Goal: Task Accomplishment & Management: Manage account settings

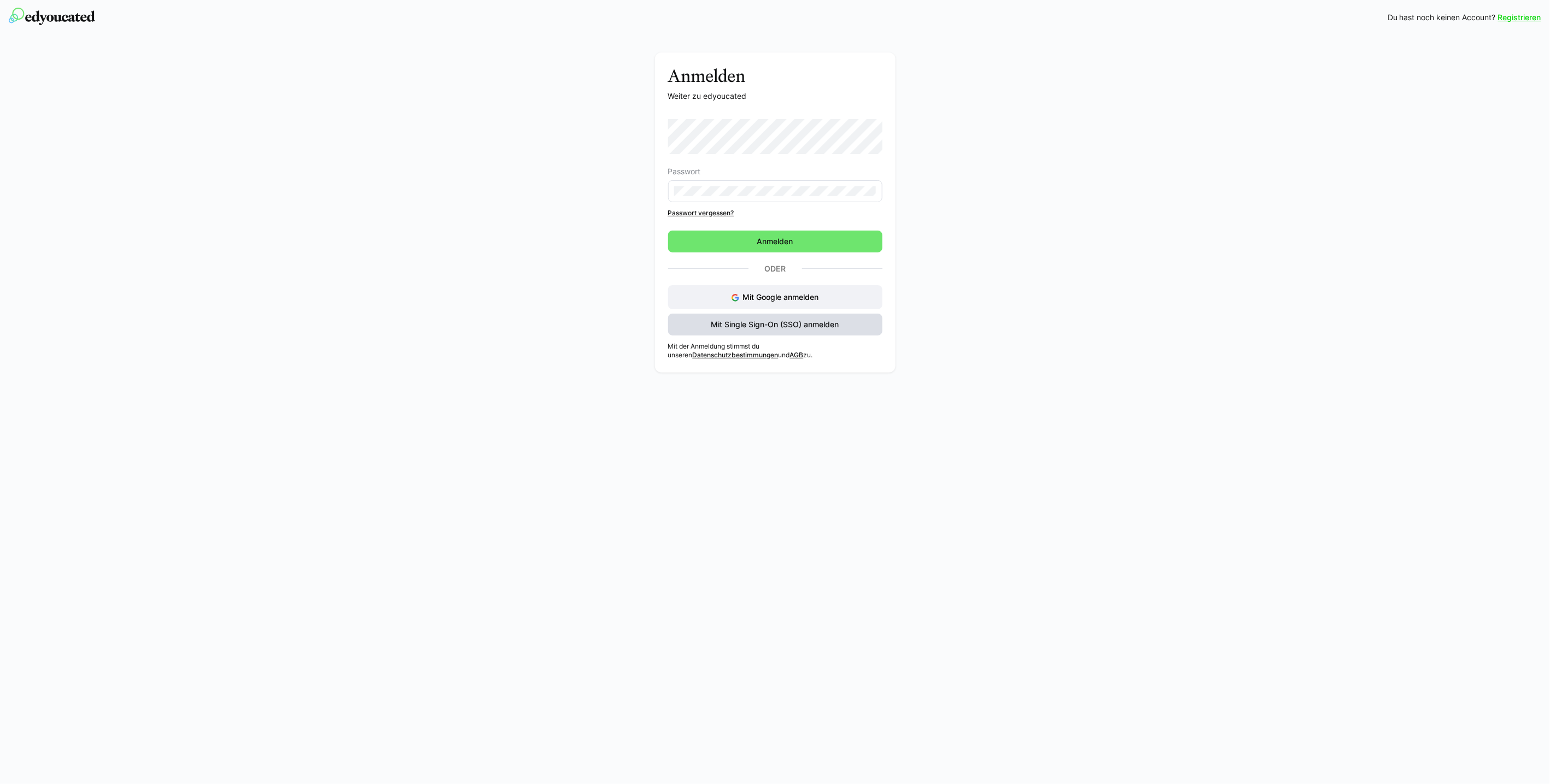
click at [846, 327] on span "Mit Single Sign-On (SSO) anmelden" at bounding box center [775, 324] width 215 height 22
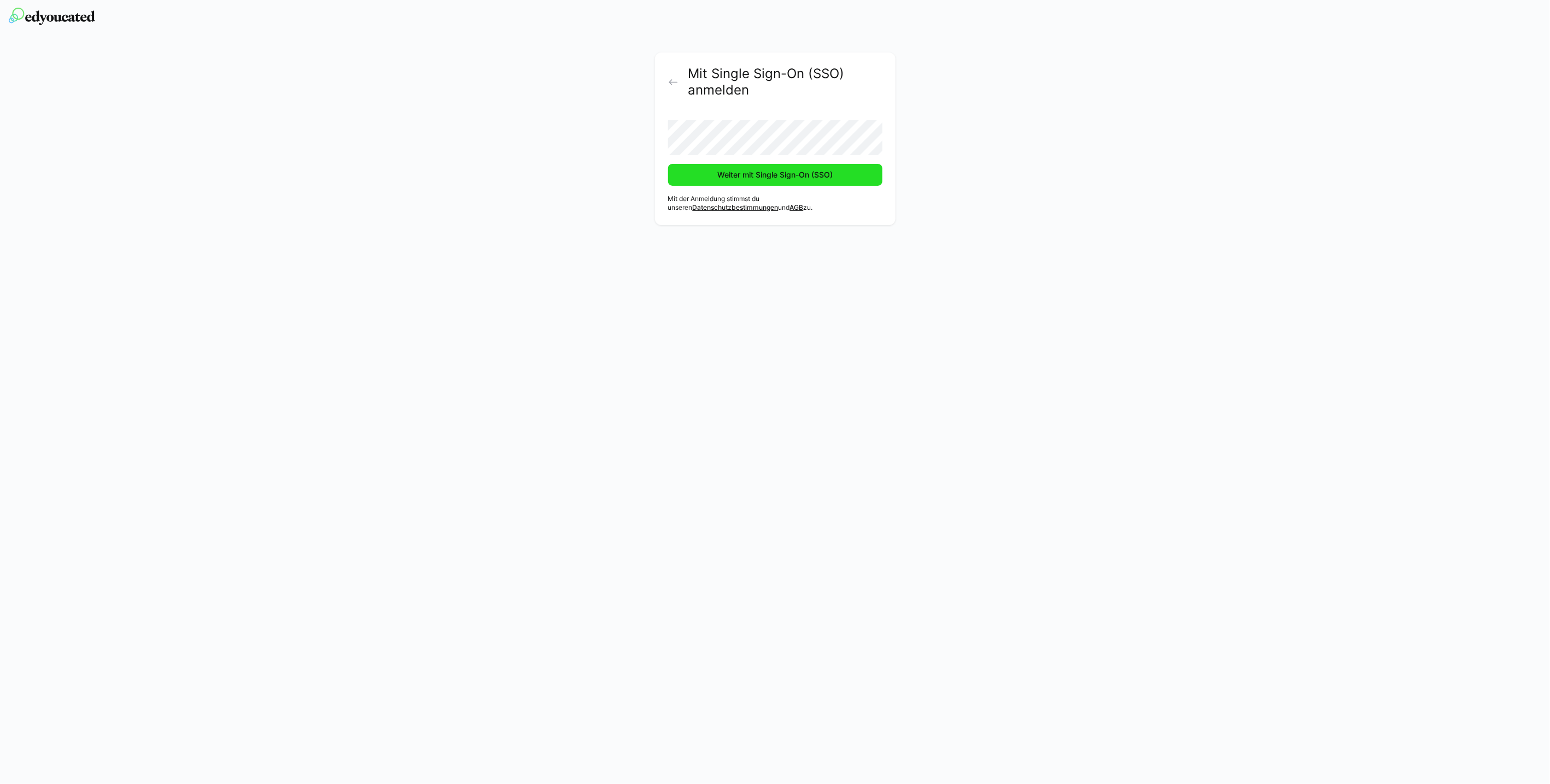
click at [789, 178] on span "Weiter mit Single Sign-On (SSO)" at bounding box center [775, 175] width 119 height 11
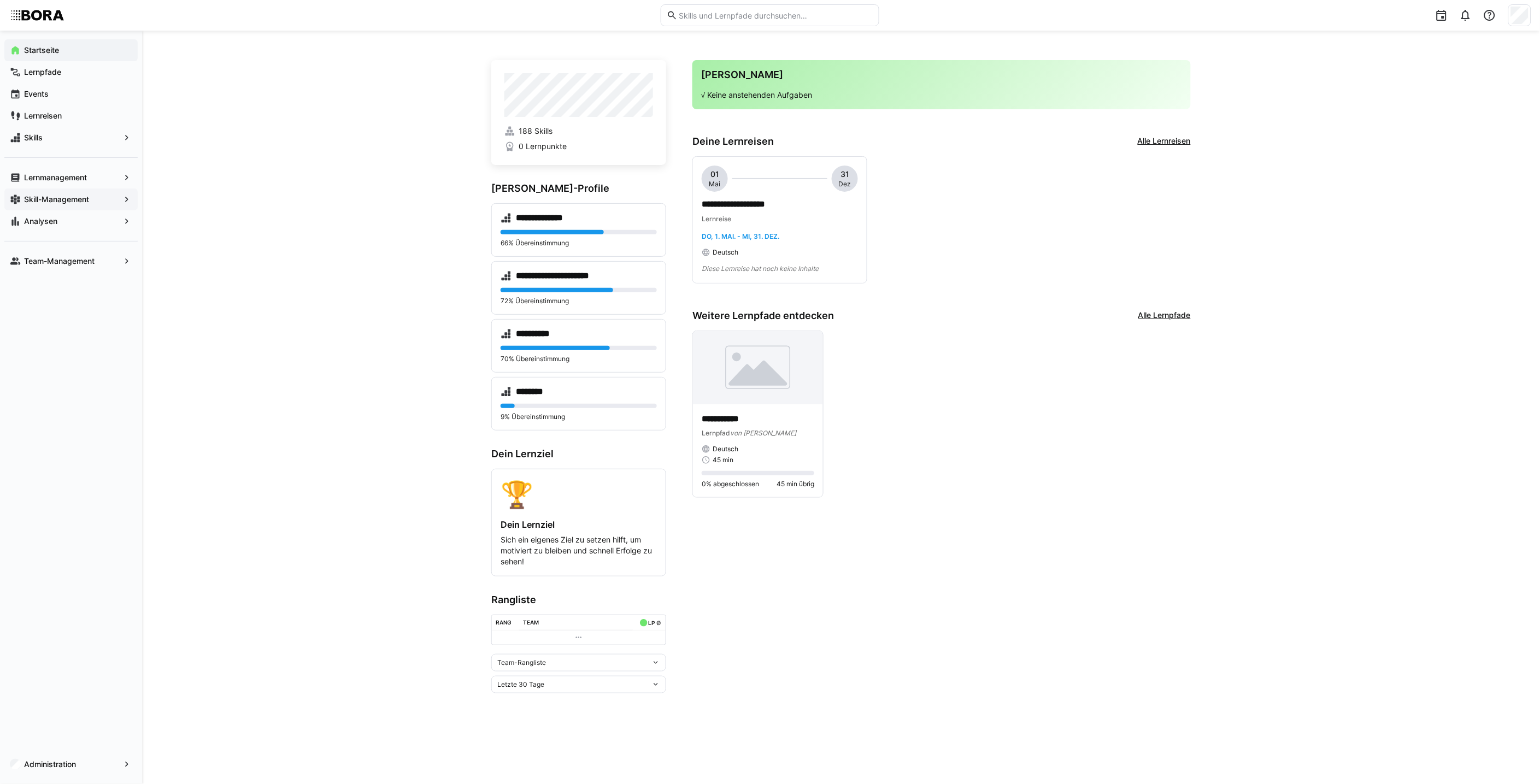
click at [96, 191] on div "Skill-Management" at bounding box center [71, 199] width 133 height 22
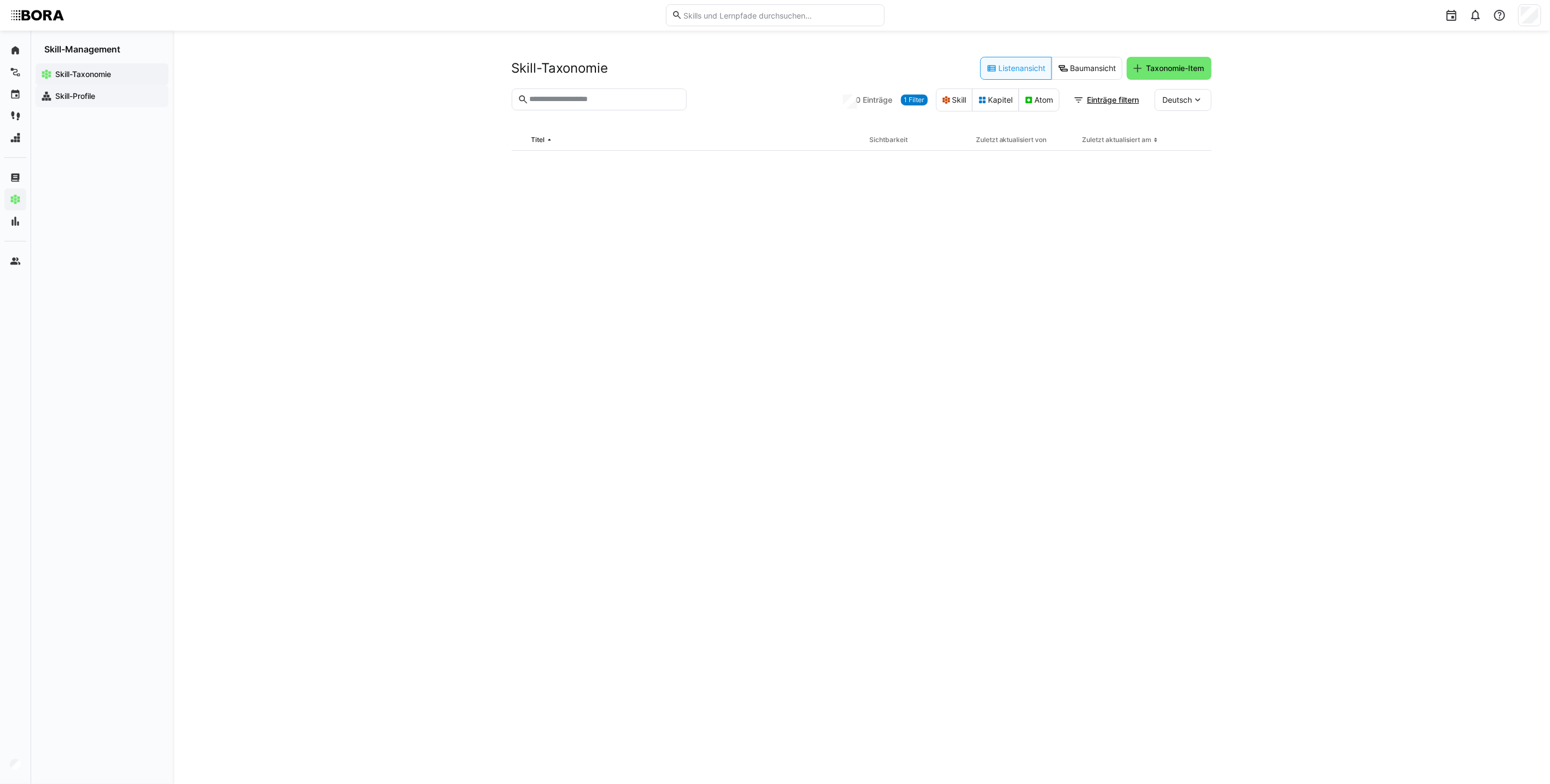
click at [139, 96] on span "Skill-Profile" at bounding box center [108, 96] width 110 height 11
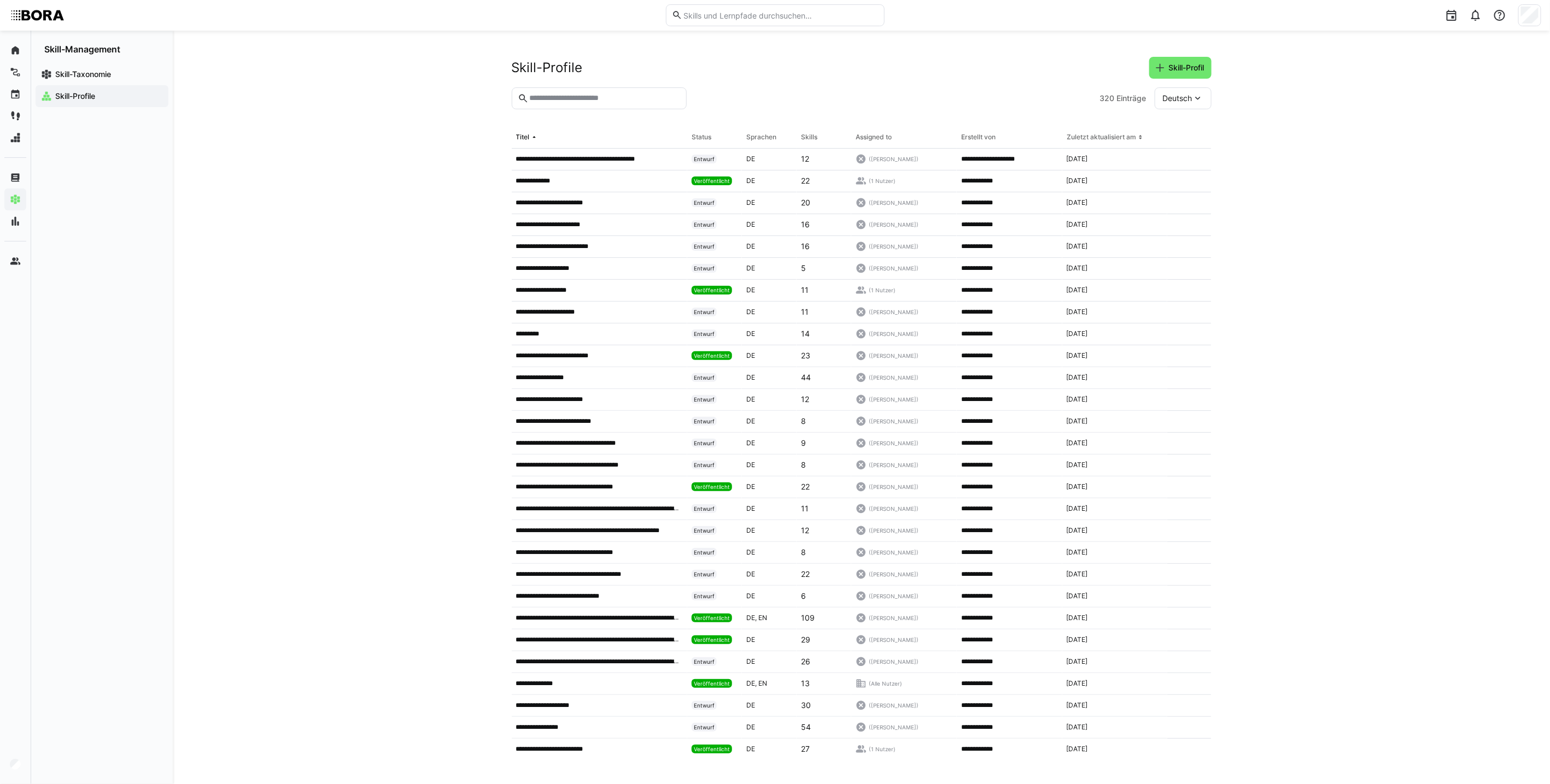
click at [553, 101] on input "text" at bounding box center [604, 98] width 152 height 9
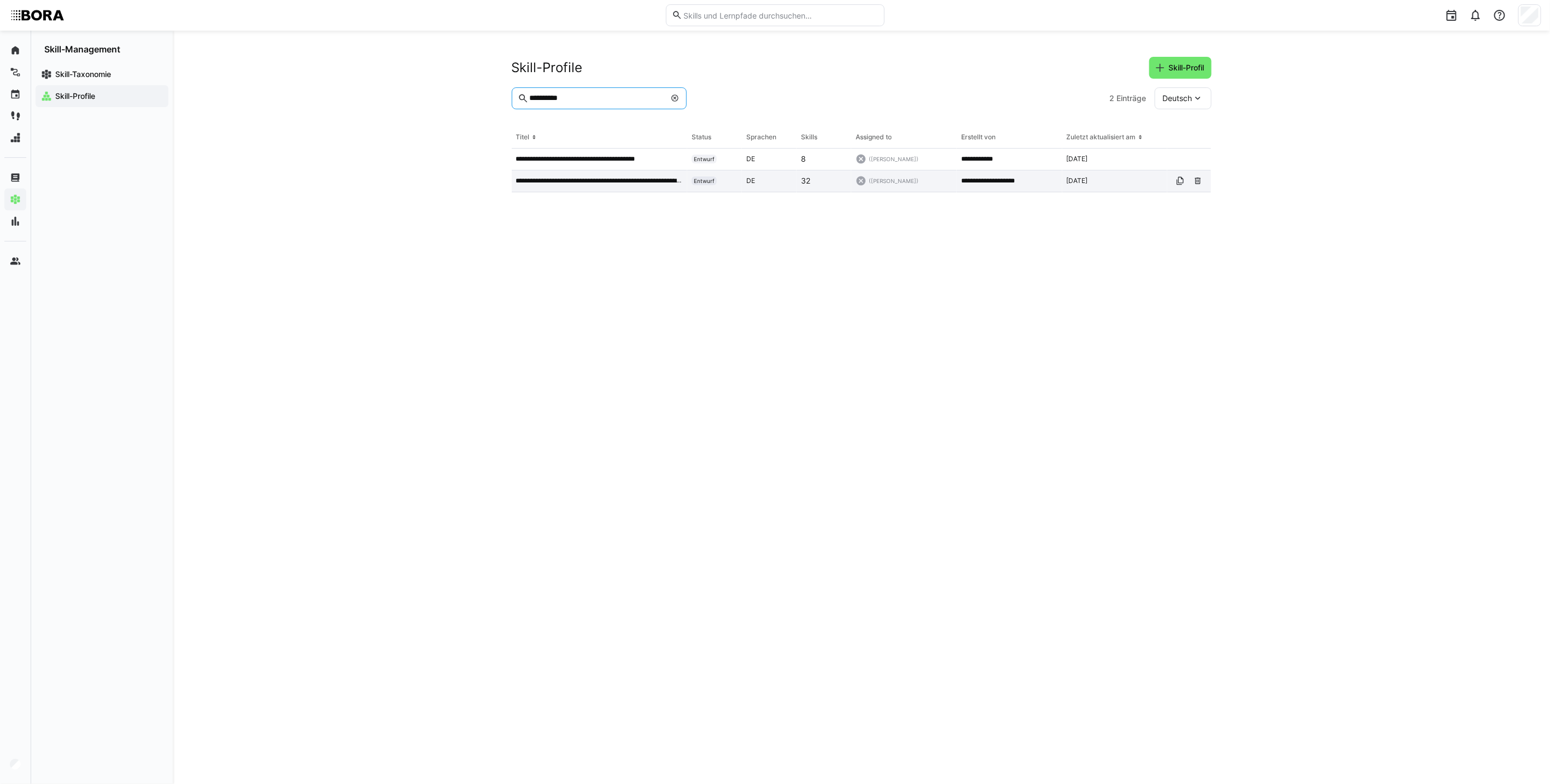
type input "**********"
click at [629, 180] on p "**********" at bounding box center [600, 180] width 167 height 8
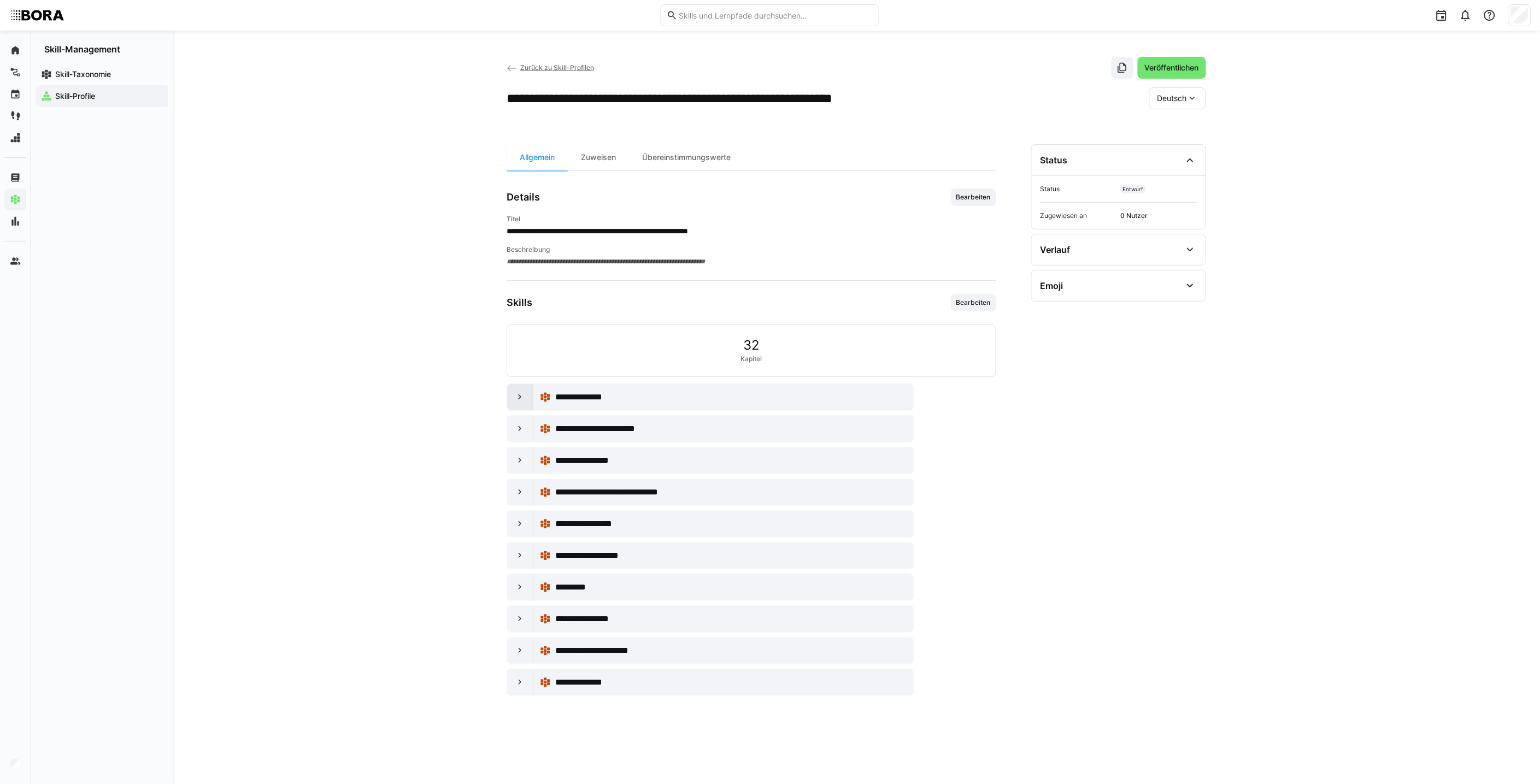
click at [518, 394] on eds-icon at bounding box center [520, 397] width 11 height 11
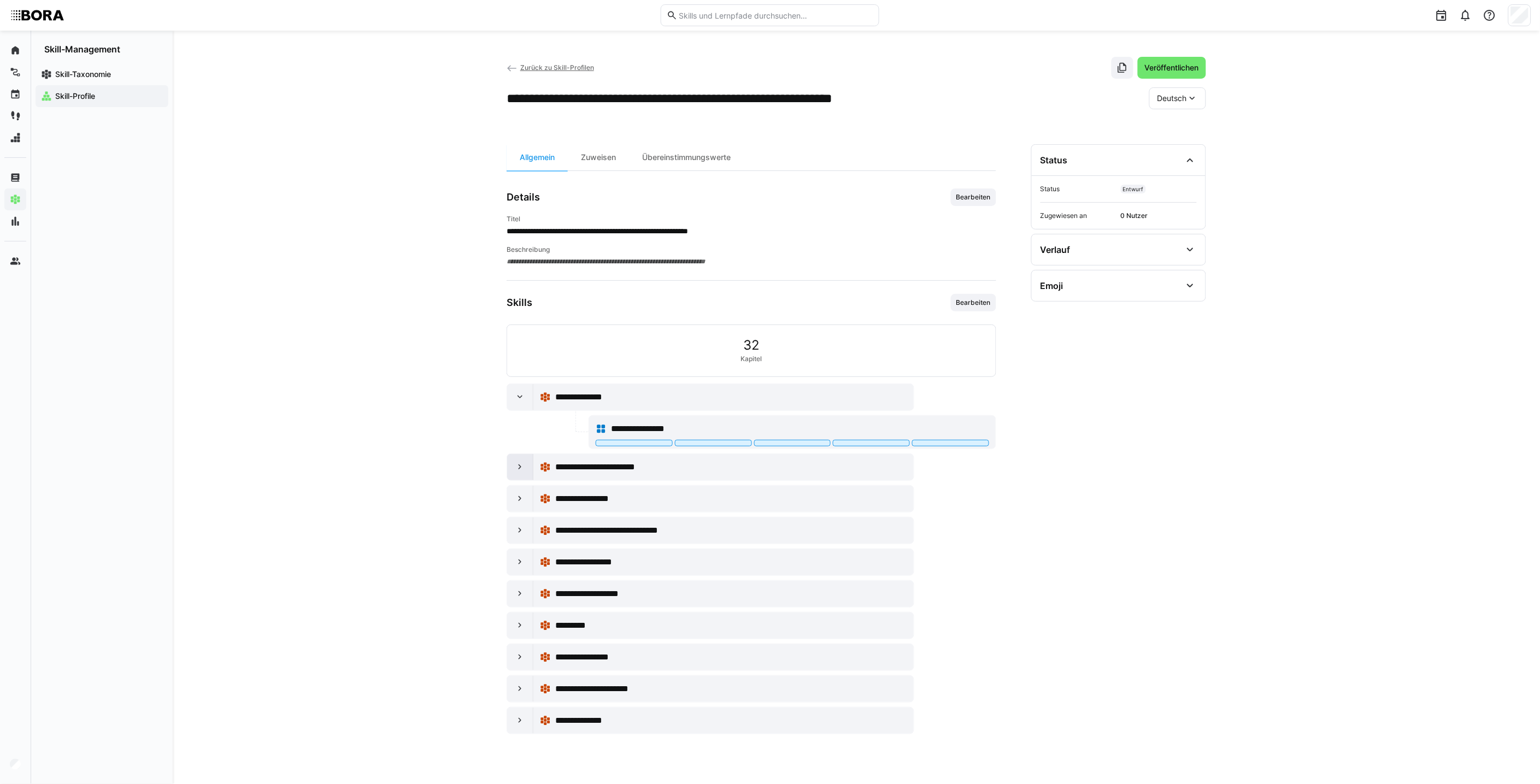
click at [514, 471] on eds-icon at bounding box center [520, 467] width 11 height 11
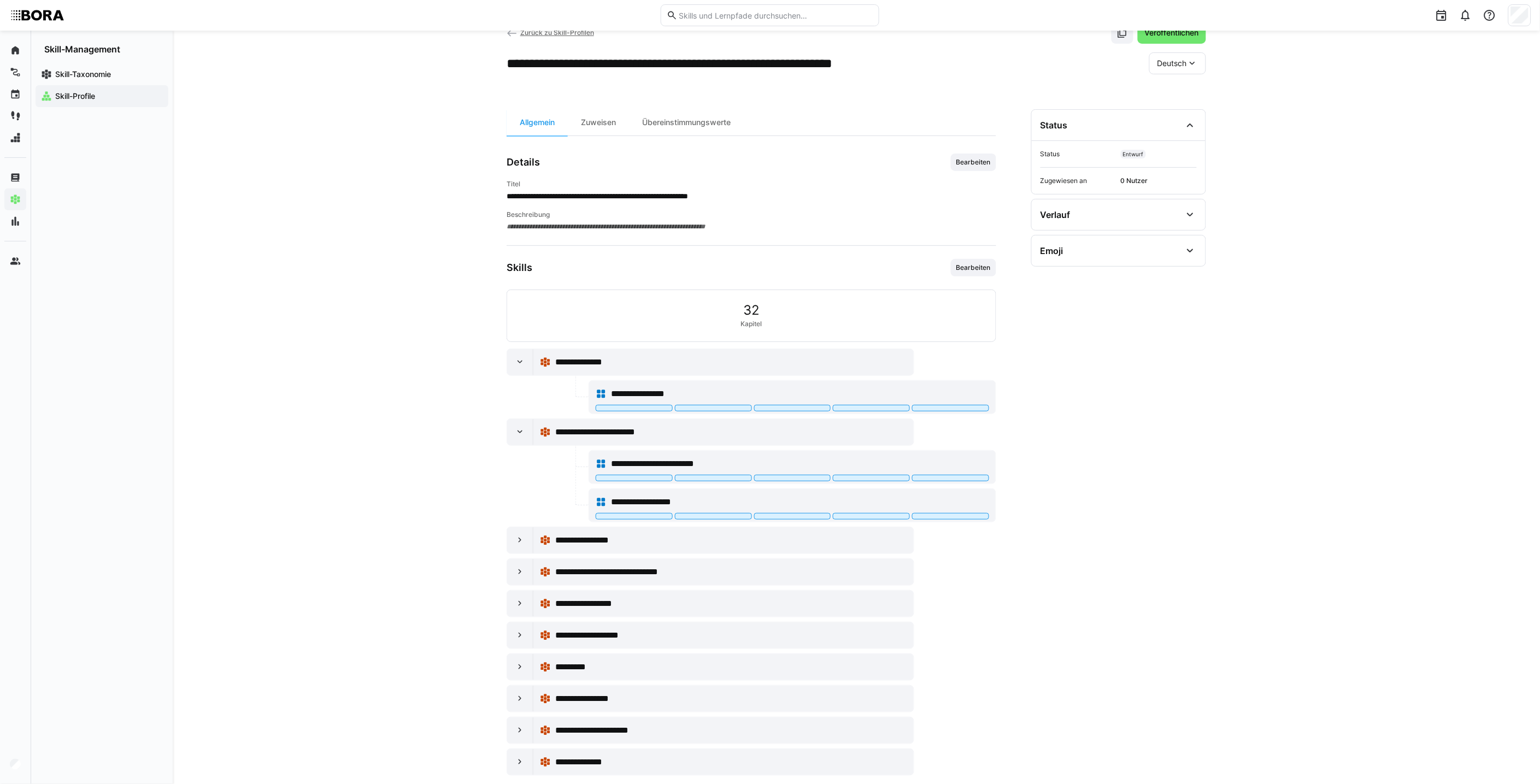
scroll to position [54, 0]
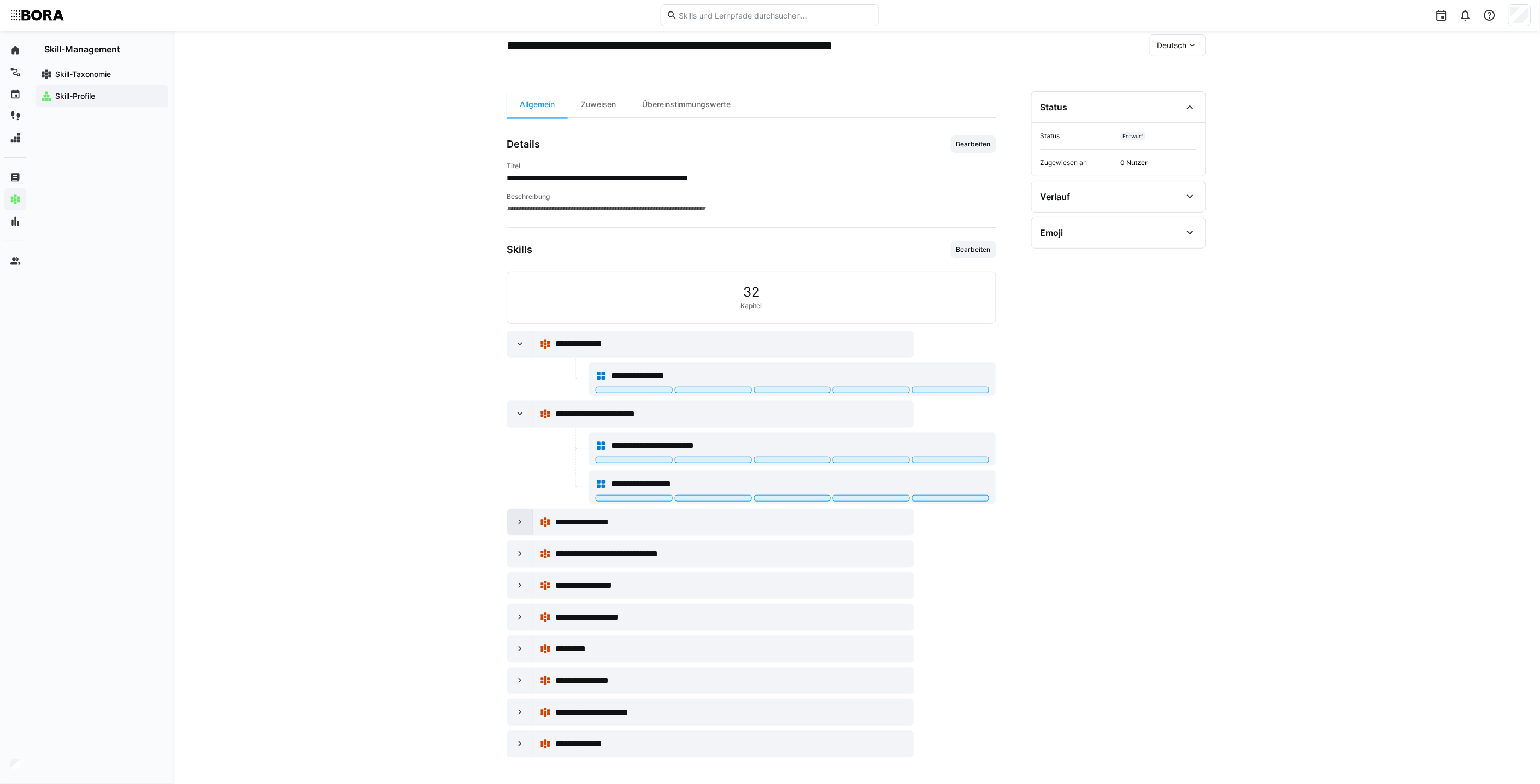
click at [515, 523] on eds-icon at bounding box center [520, 523] width 11 height 11
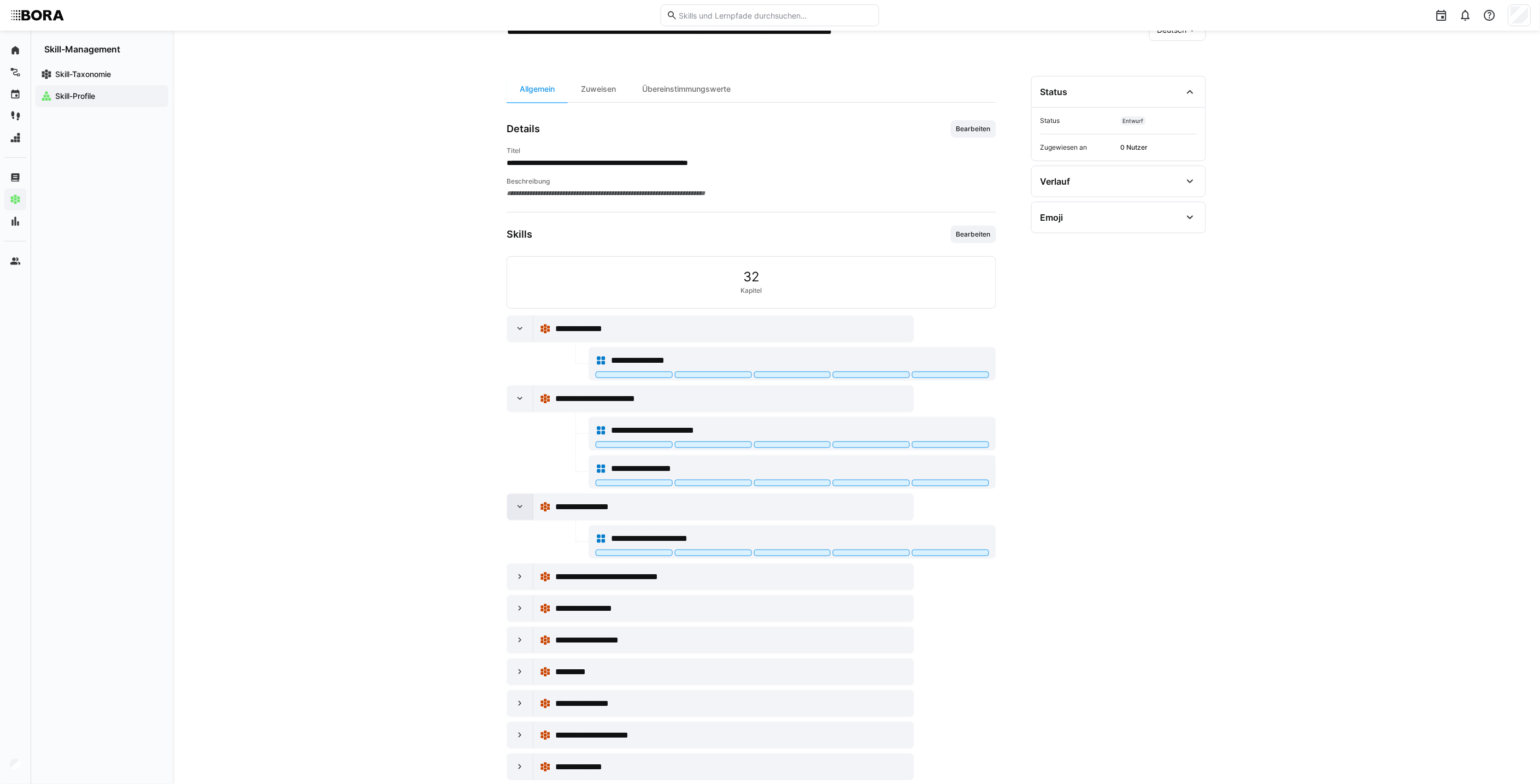
scroll to position [93, 0]
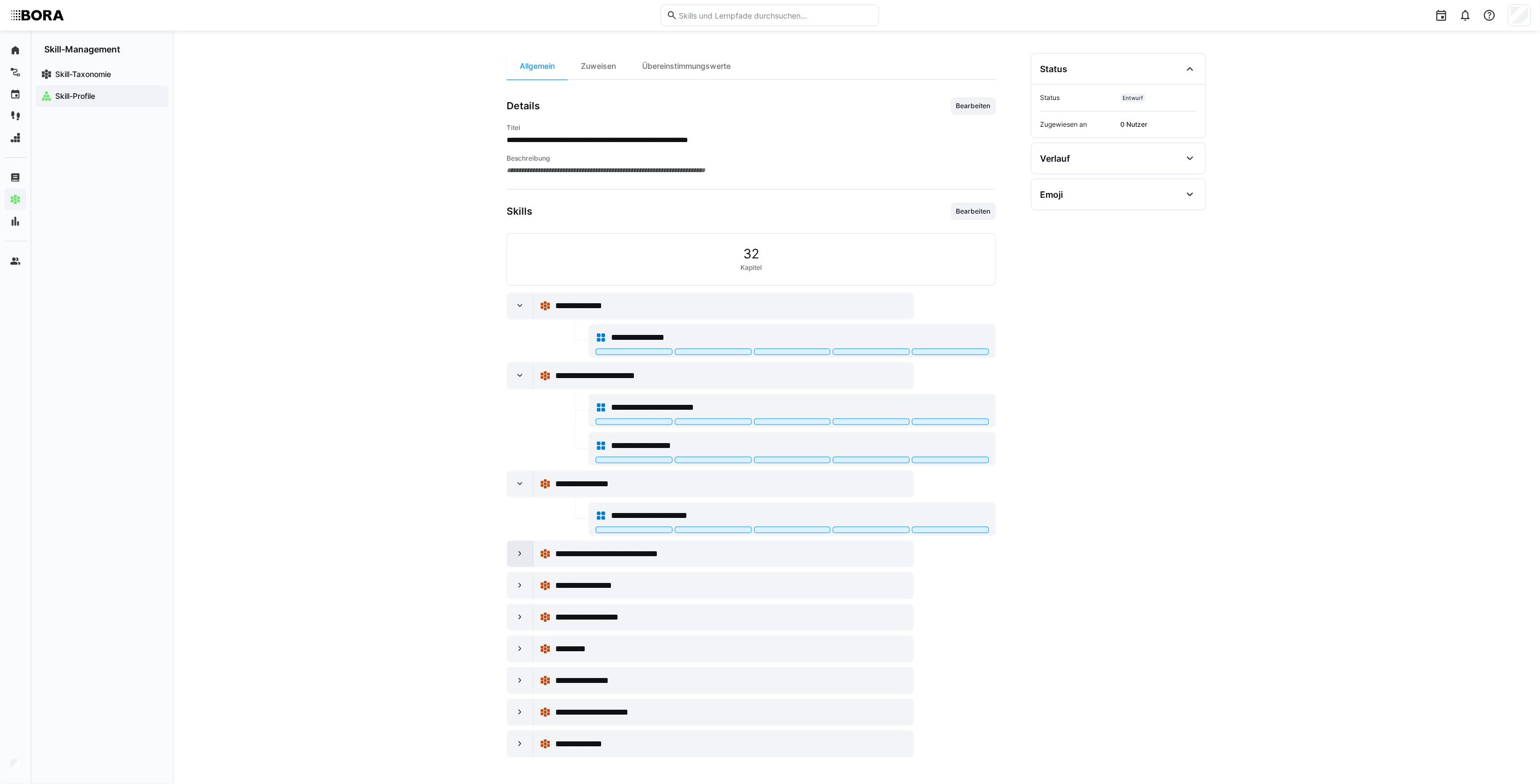
click at [515, 555] on eds-icon at bounding box center [520, 555] width 11 height 11
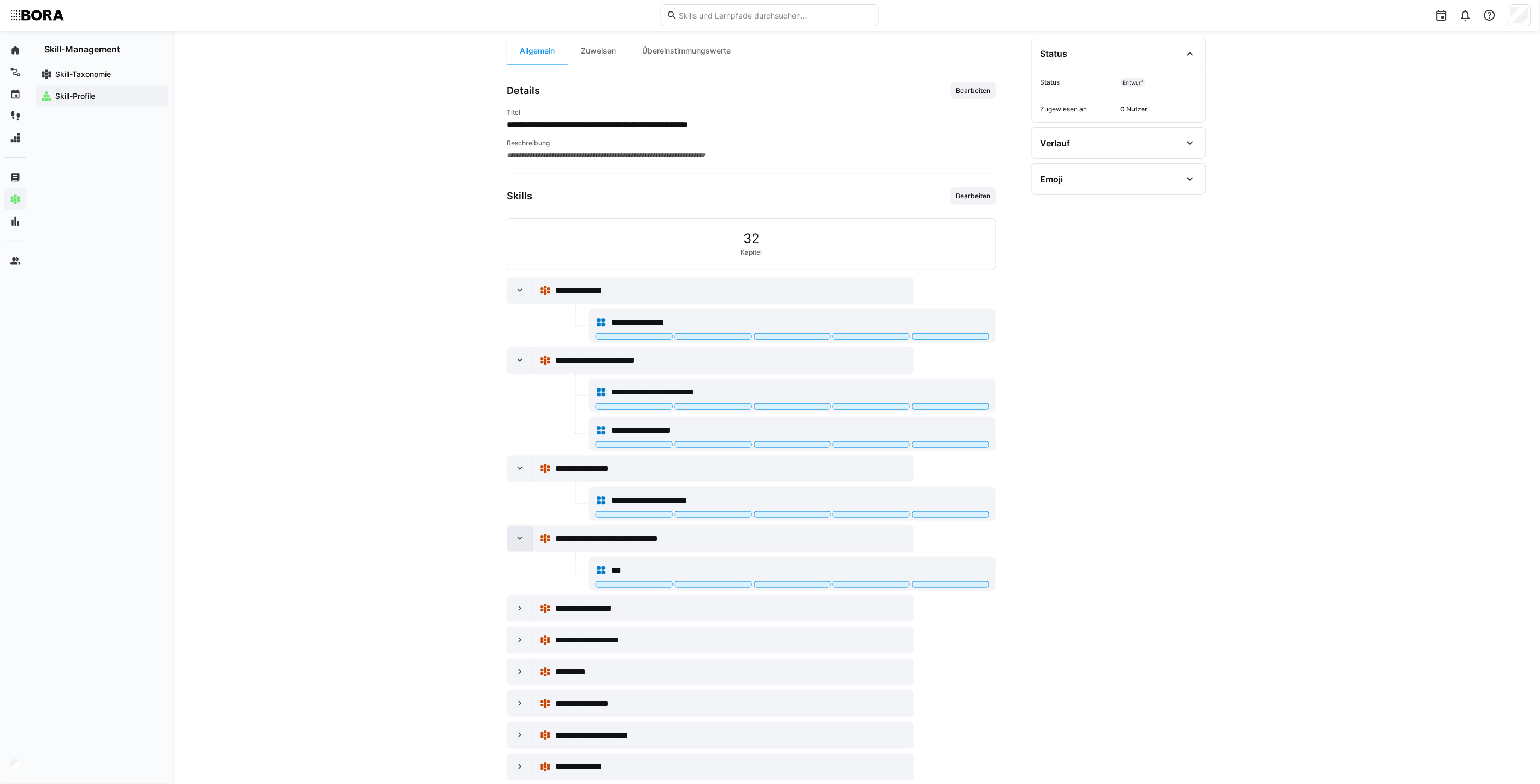
scroll to position [131, 0]
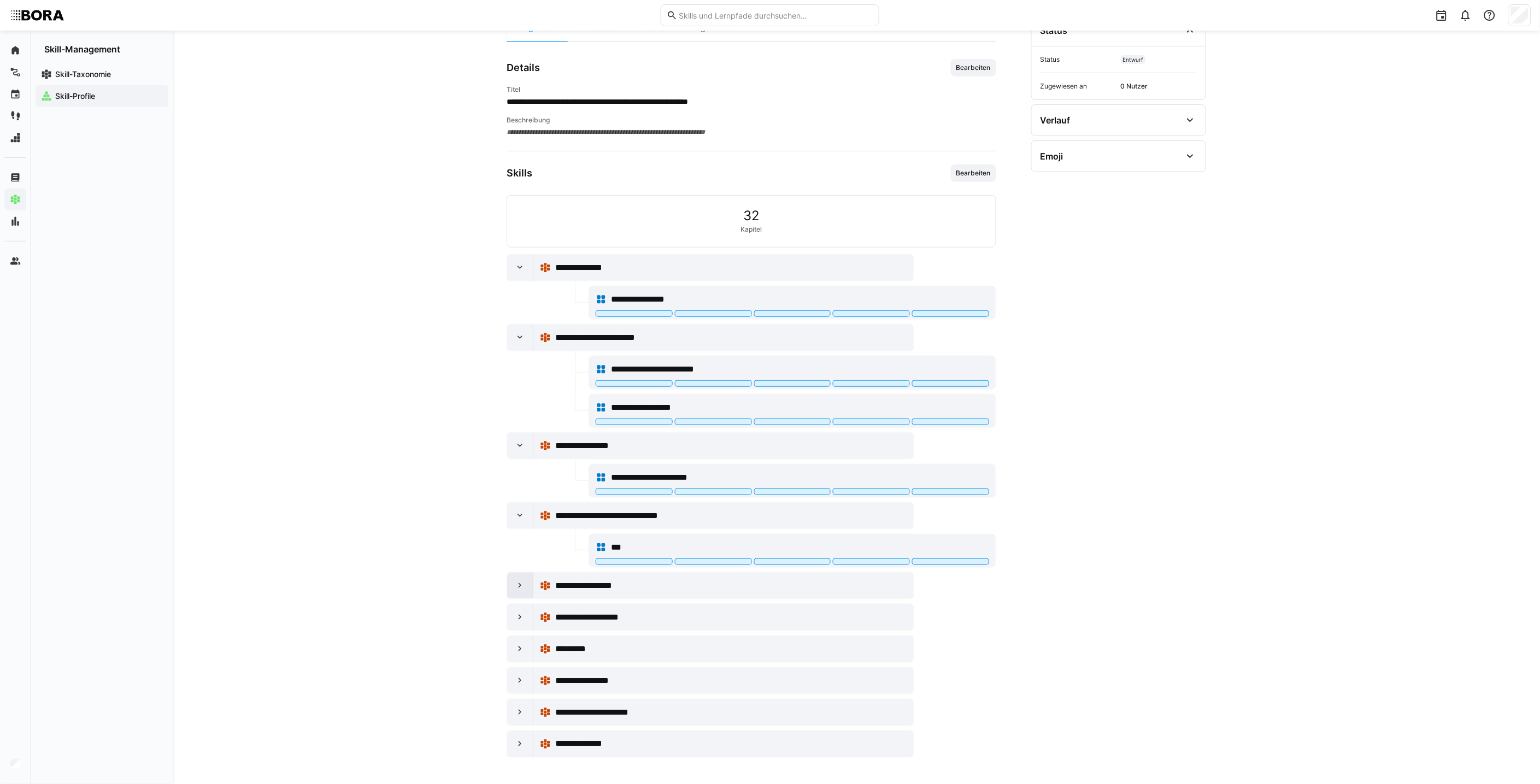
click at [521, 592] on div at bounding box center [520, 585] width 26 height 26
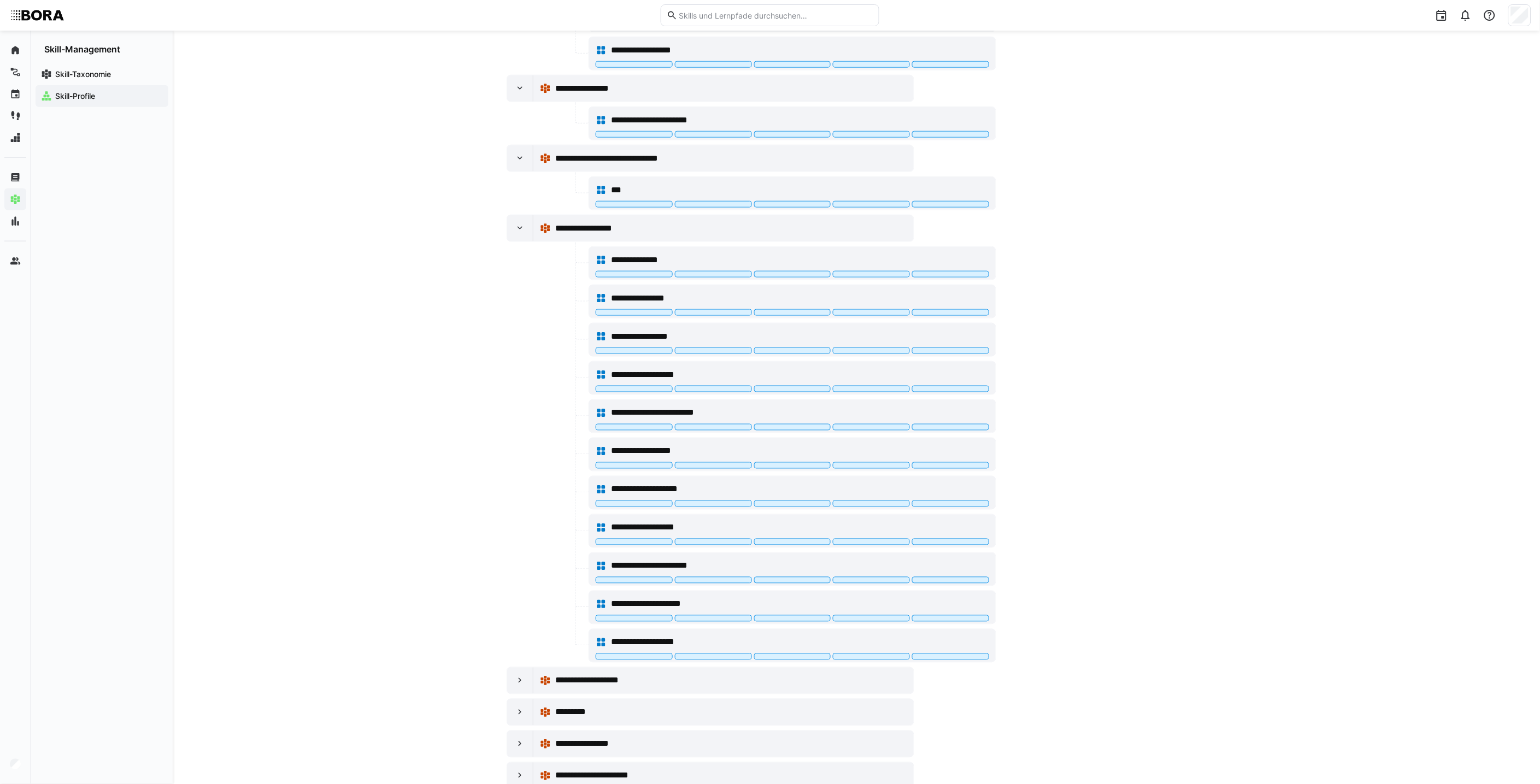
scroll to position [495, 0]
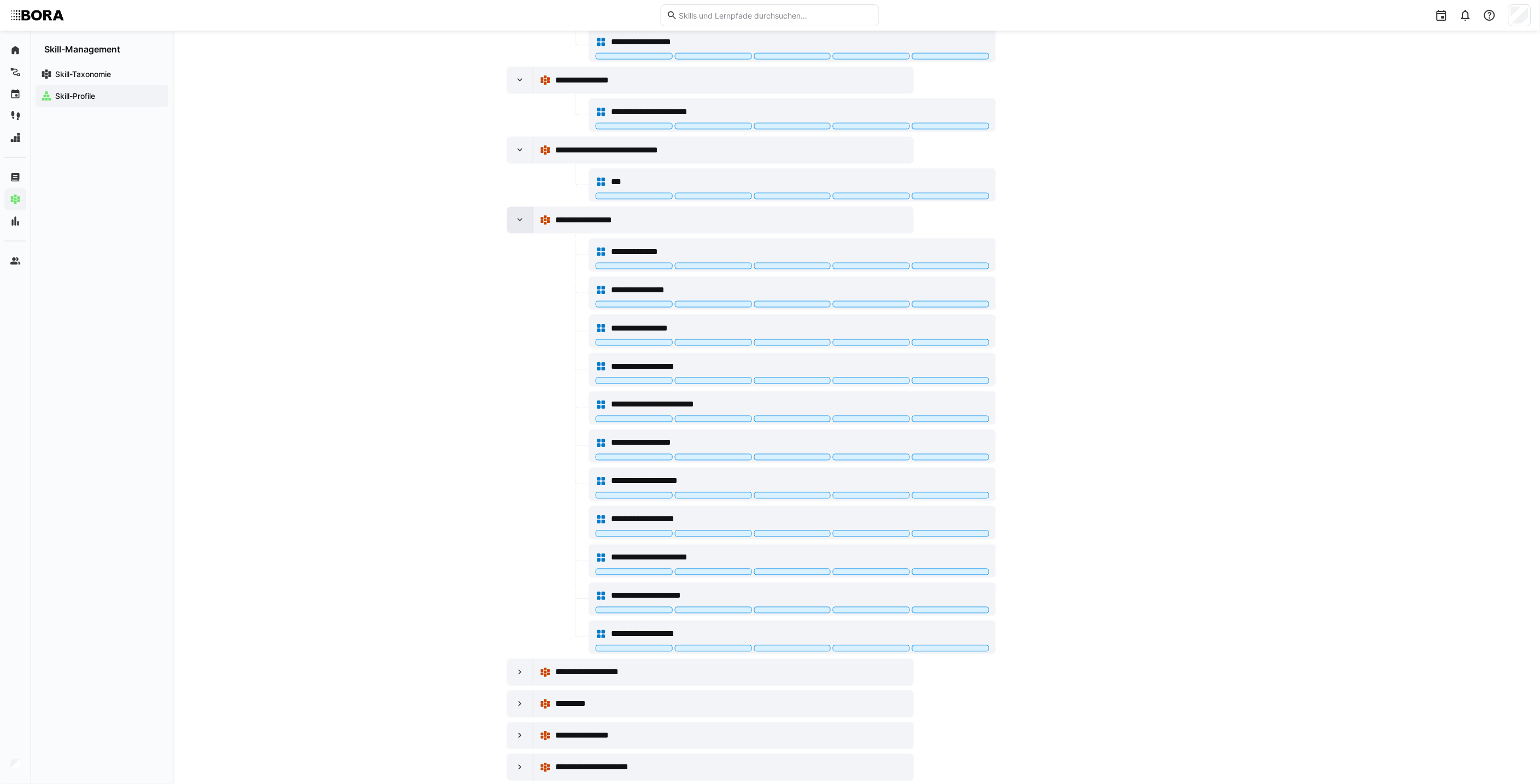
click at [527, 225] on div at bounding box center [520, 220] width 26 height 26
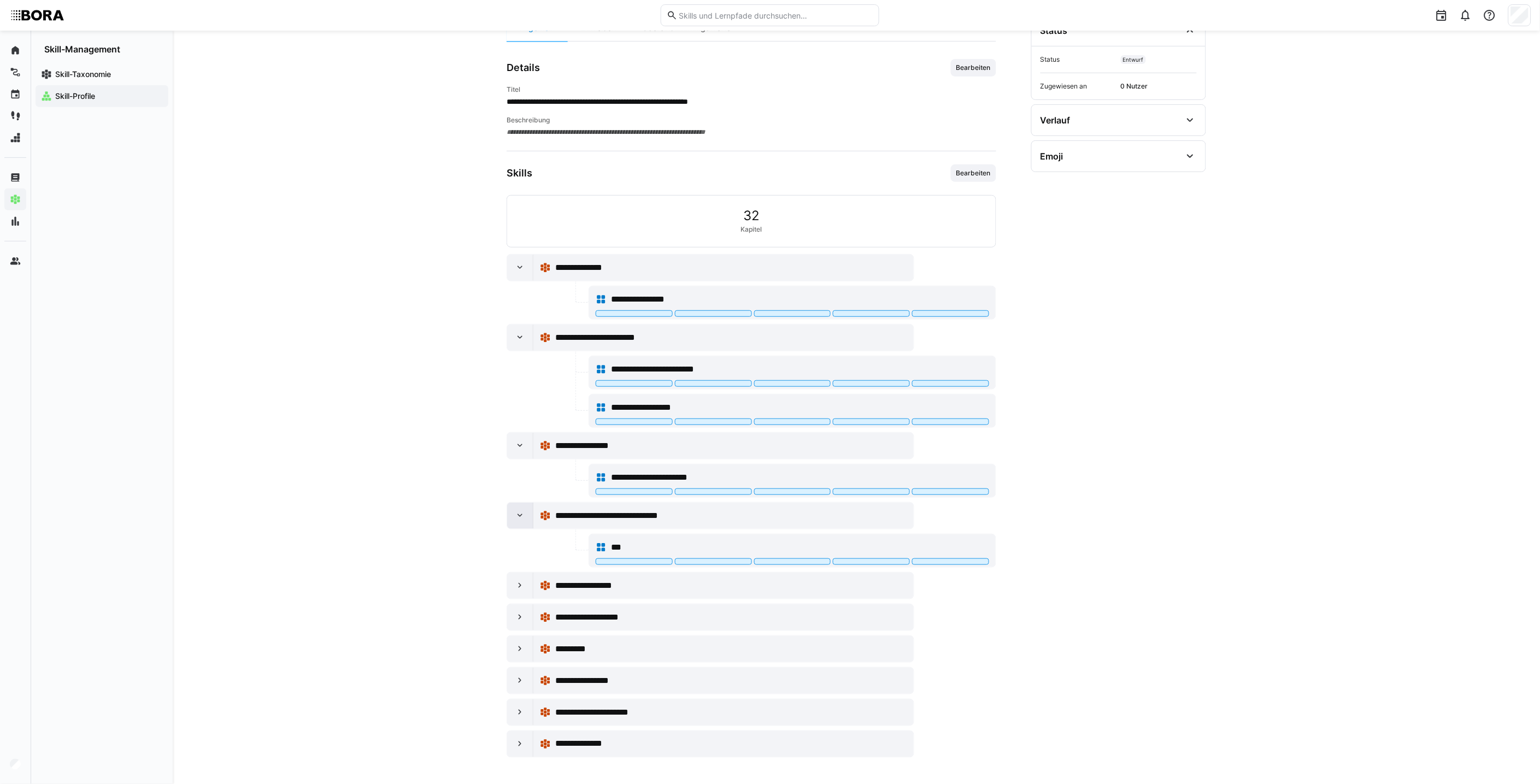
click at [516, 516] on eds-icon at bounding box center [520, 516] width 11 height 11
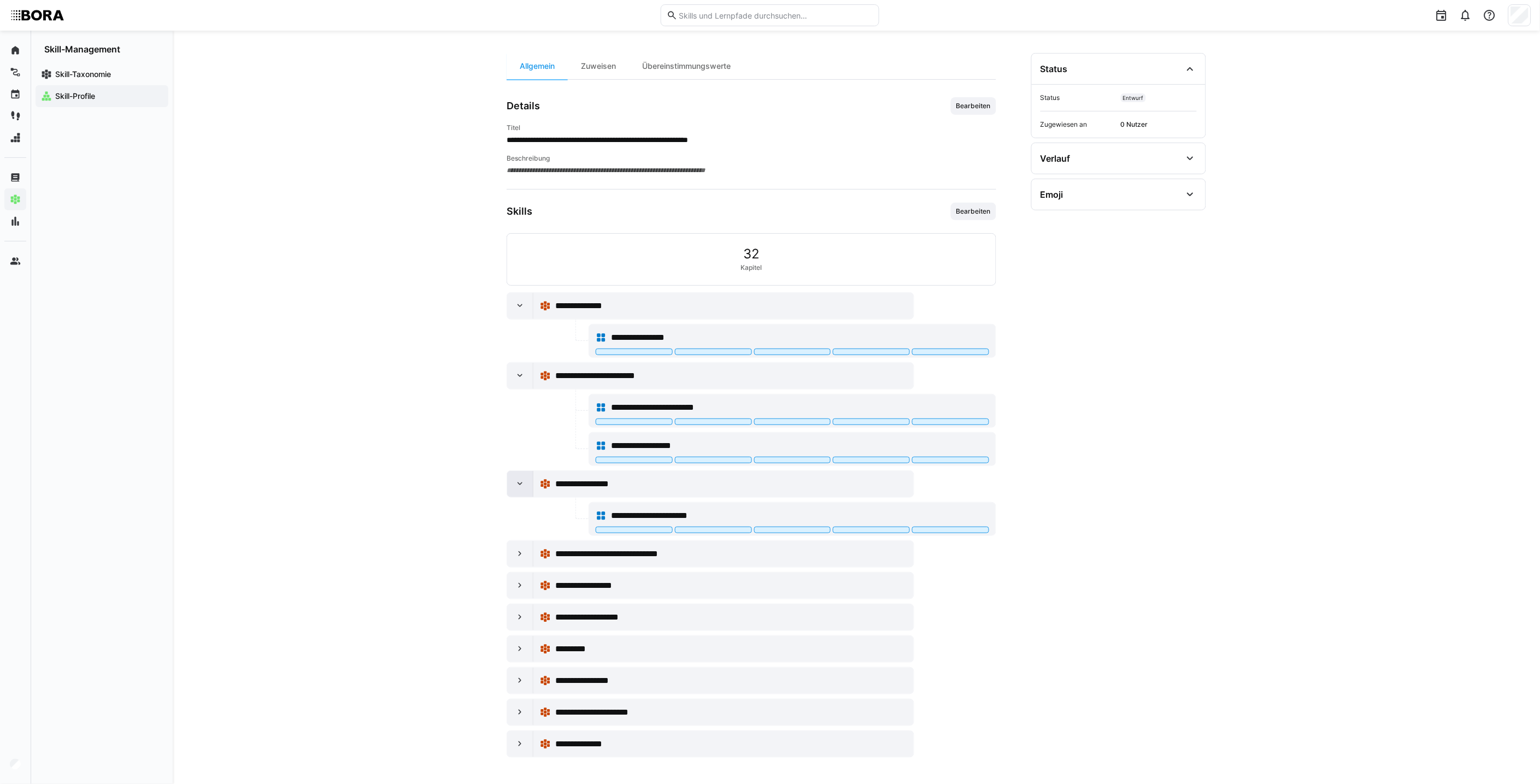
click at [516, 487] on eds-icon at bounding box center [520, 484] width 11 height 11
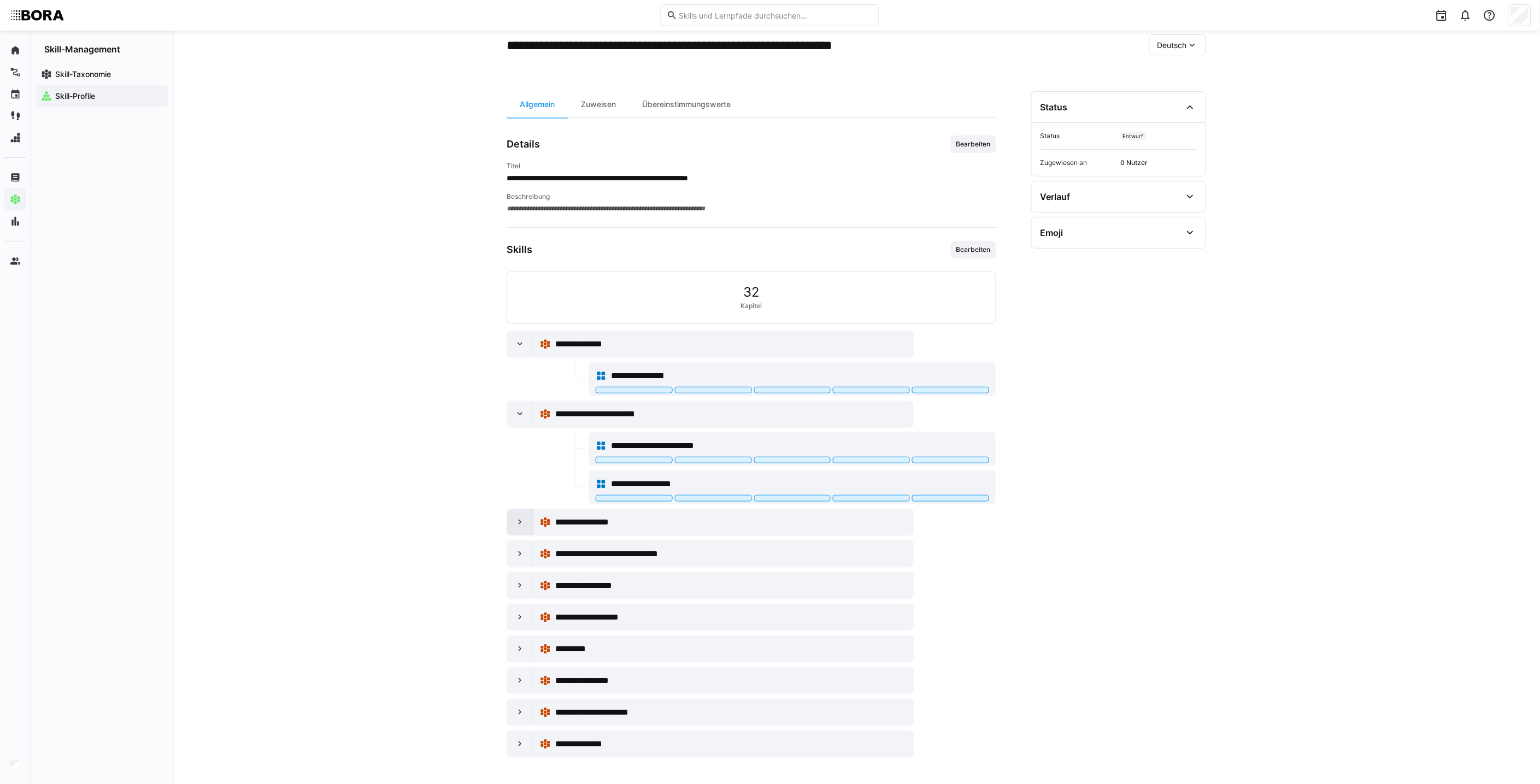
scroll to position [54, 0]
click at [511, 414] on div at bounding box center [520, 414] width 26 height 26
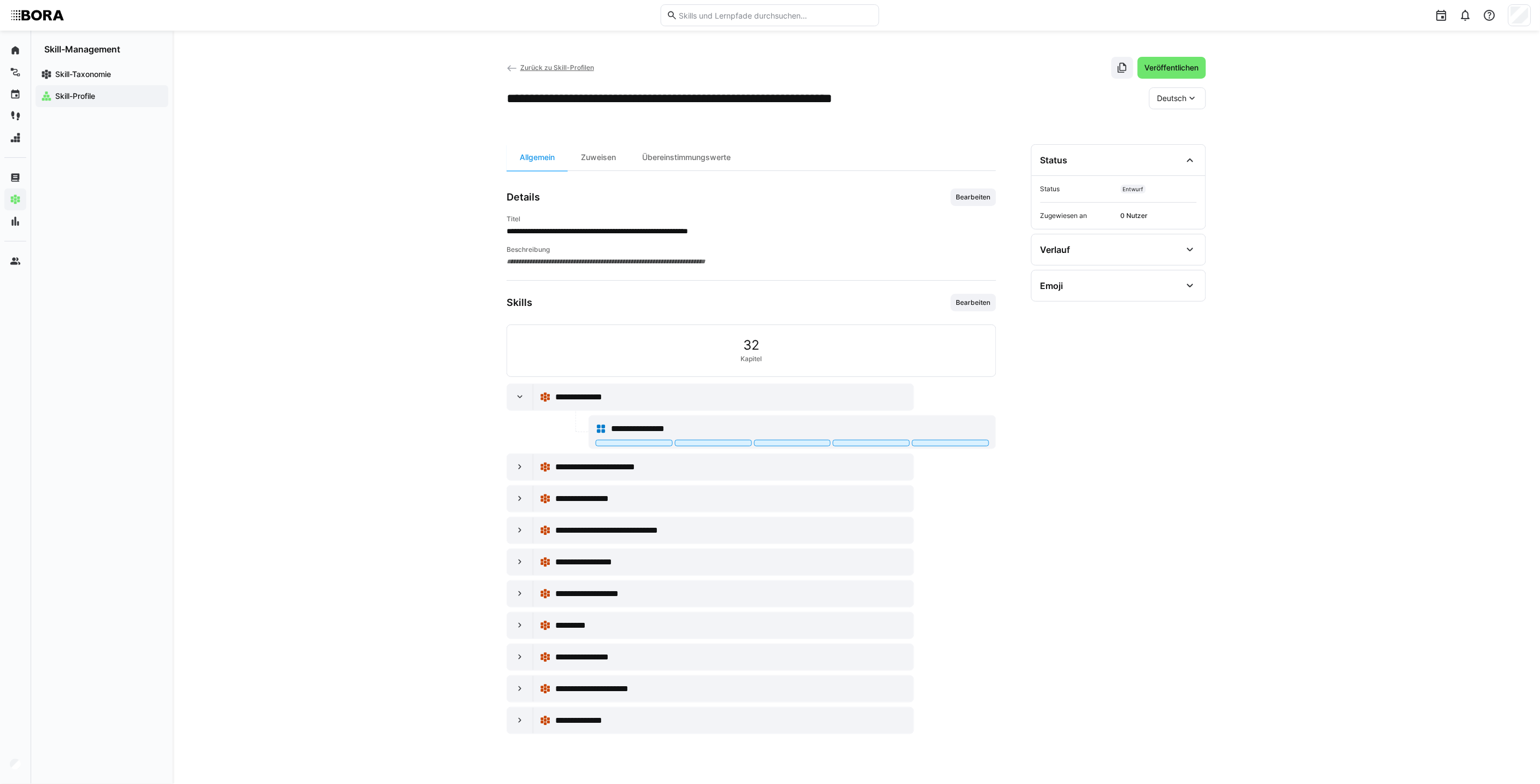
scroll to position [0, 0]
click at [512, 401] on div at bounding box center [520, 397] width 26 height 26
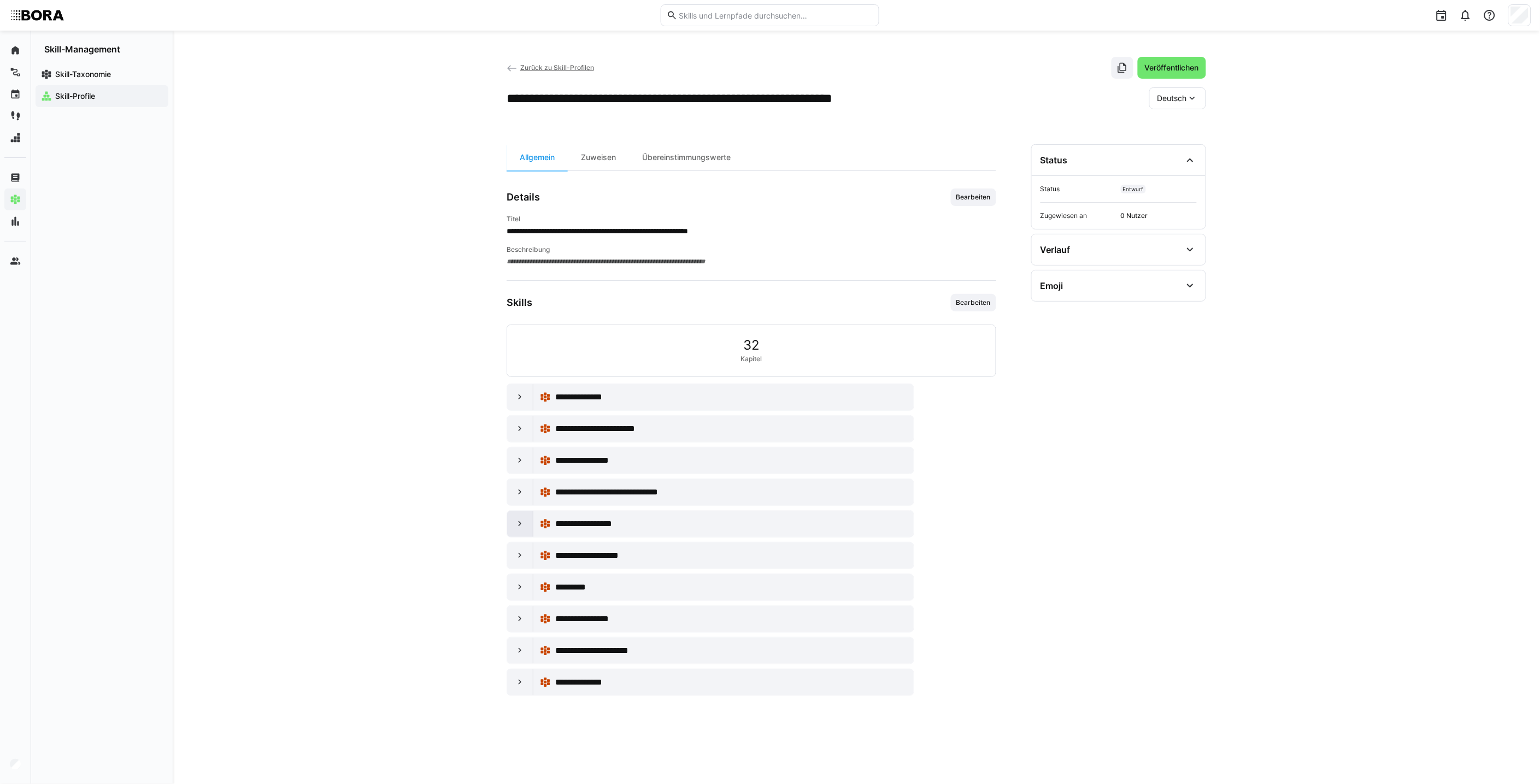
click at [521, 521] on eds-icon at bounding box center [520, 525] width 11 height 11
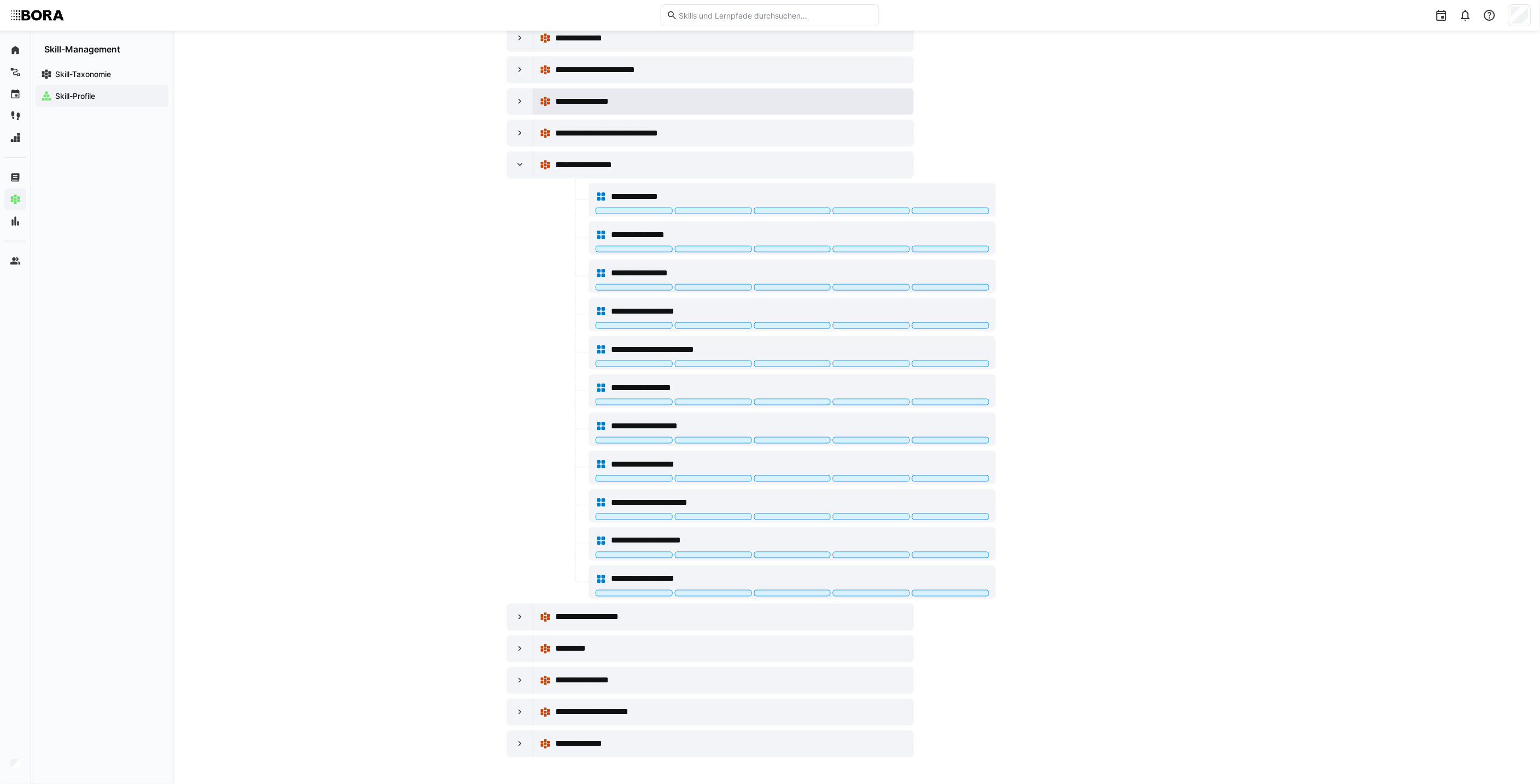
scroll to position [362, 0]
click at [522, 168] on eds-icon at bounding box center [520, 165] width 11 height 11
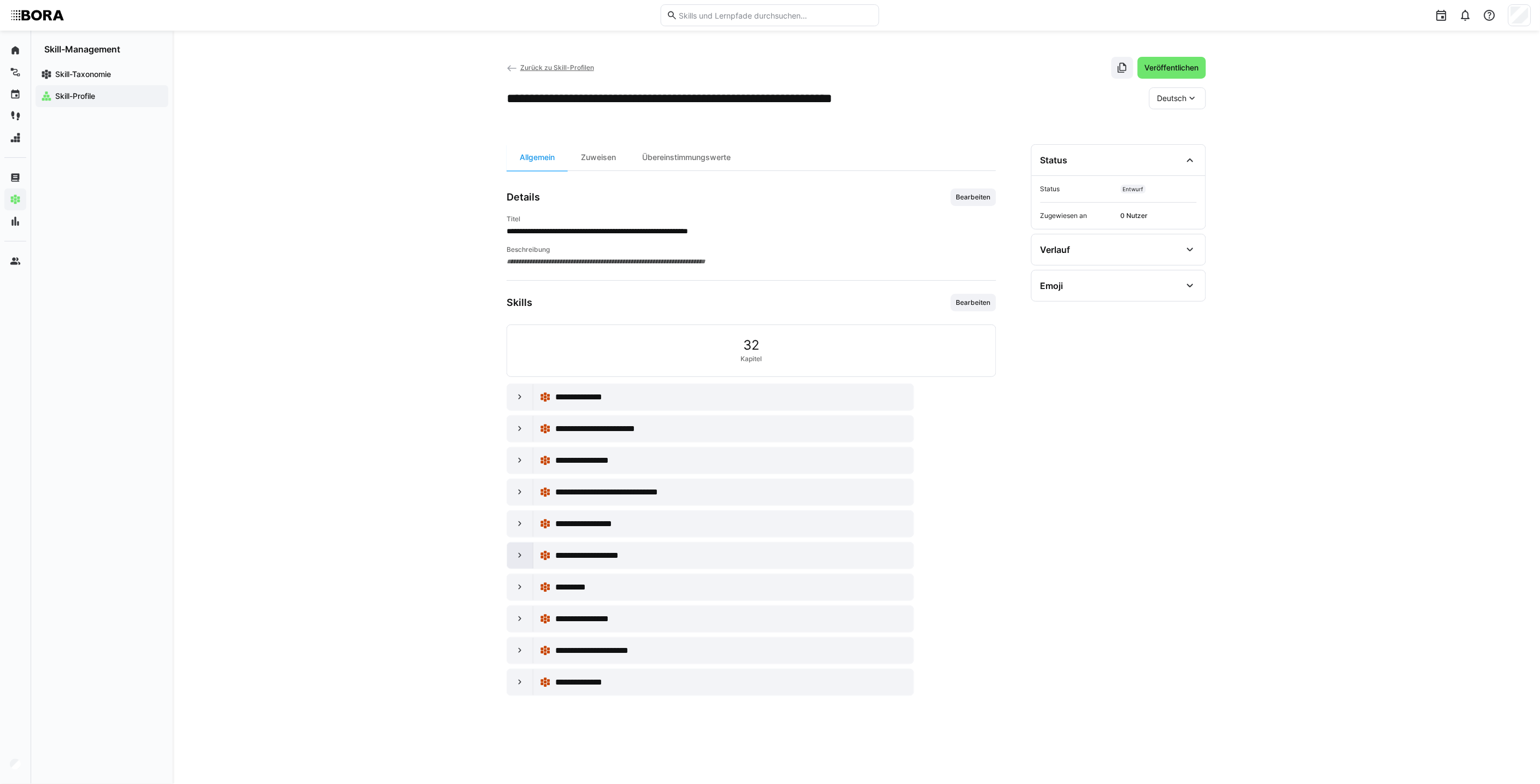
click at [521, 555] on eds-icon at bounding box center [520, 555] width 11 height 11
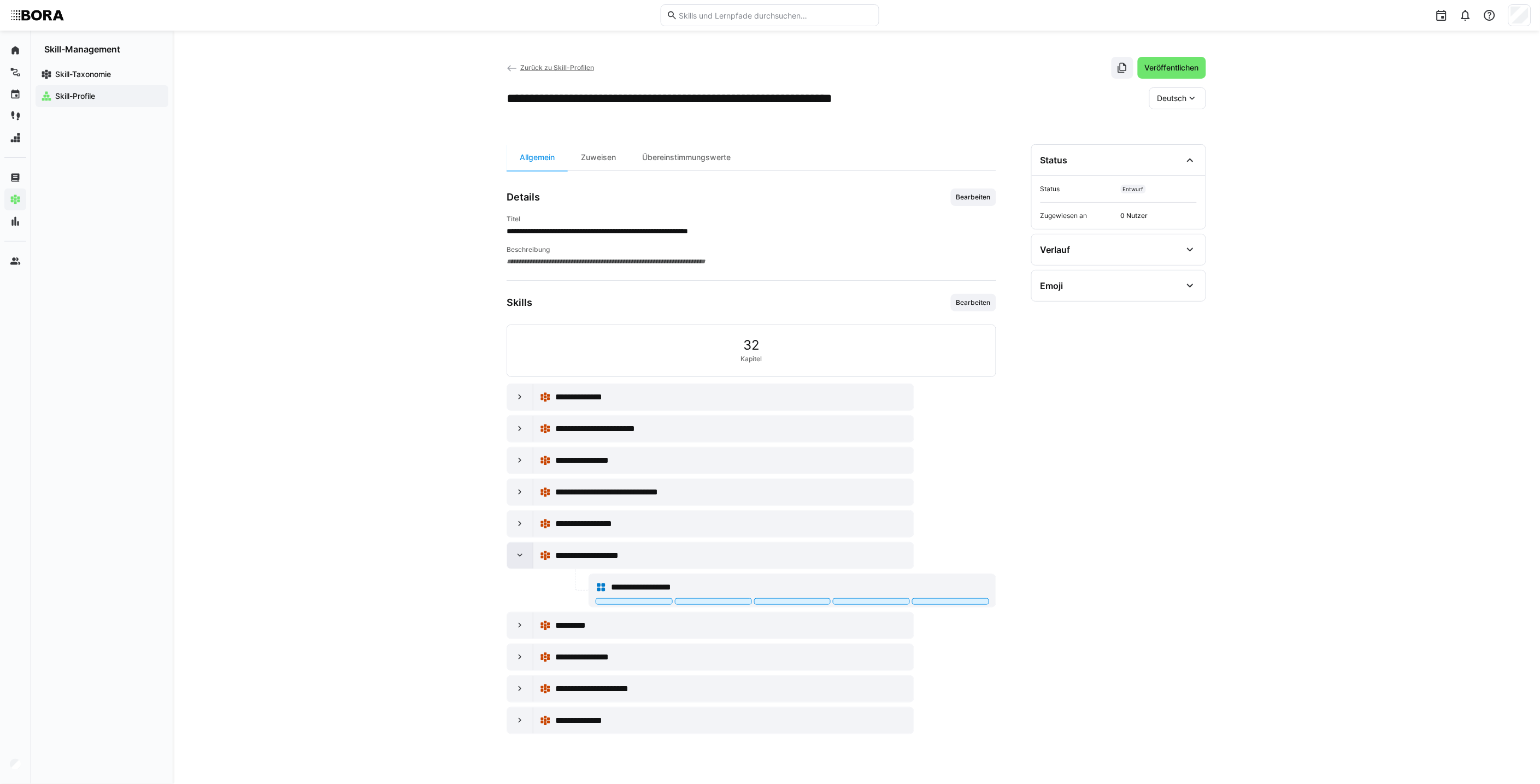
click at [514, 565] on div at bounding box center [520, 555] width 26 height 26
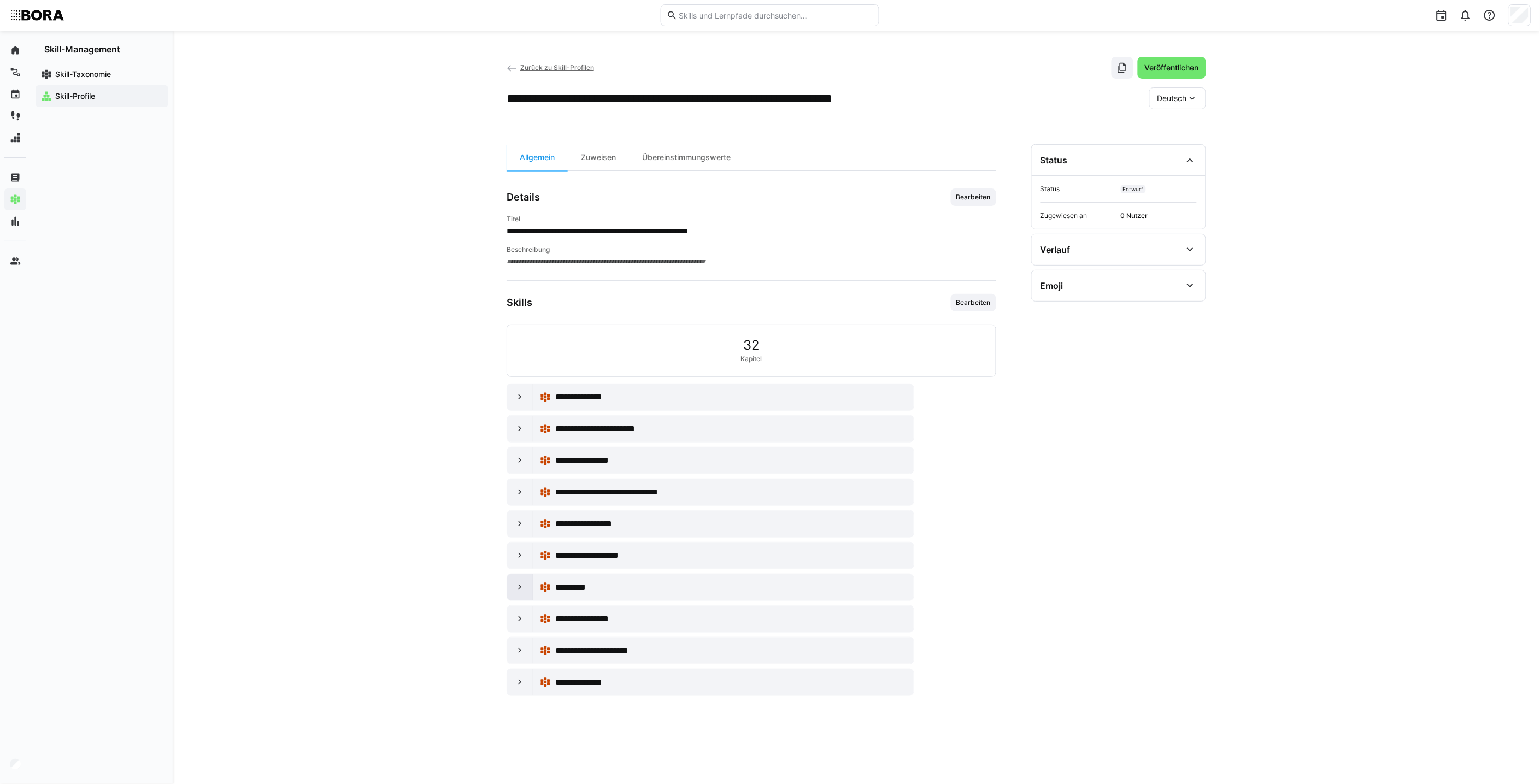
click at [519, 591] on eds-icon at bounding box center [520, 587] width 11 height 11
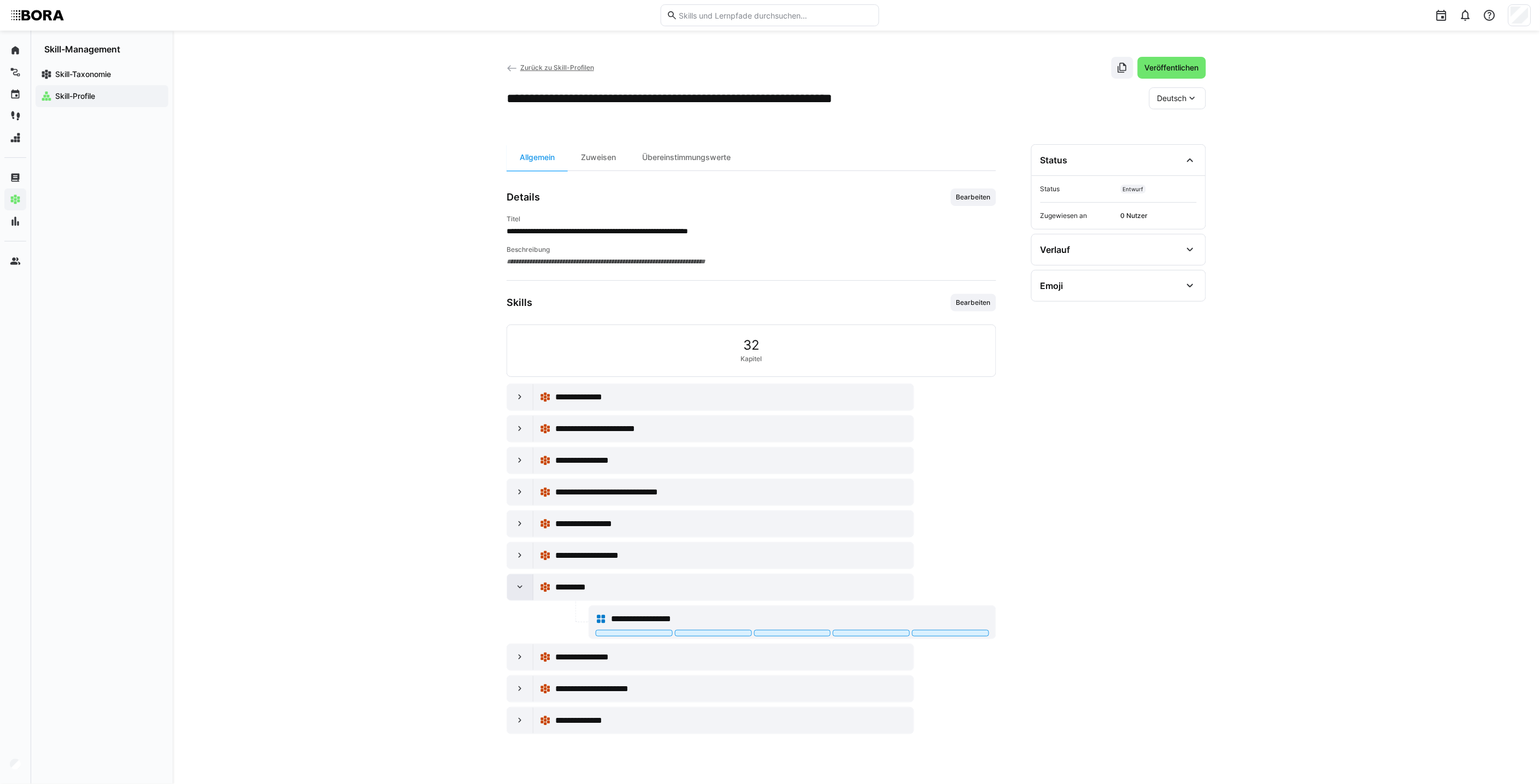
click at [516, 592] on eds-icon at bounding box center [520, 587] width 11 height 11
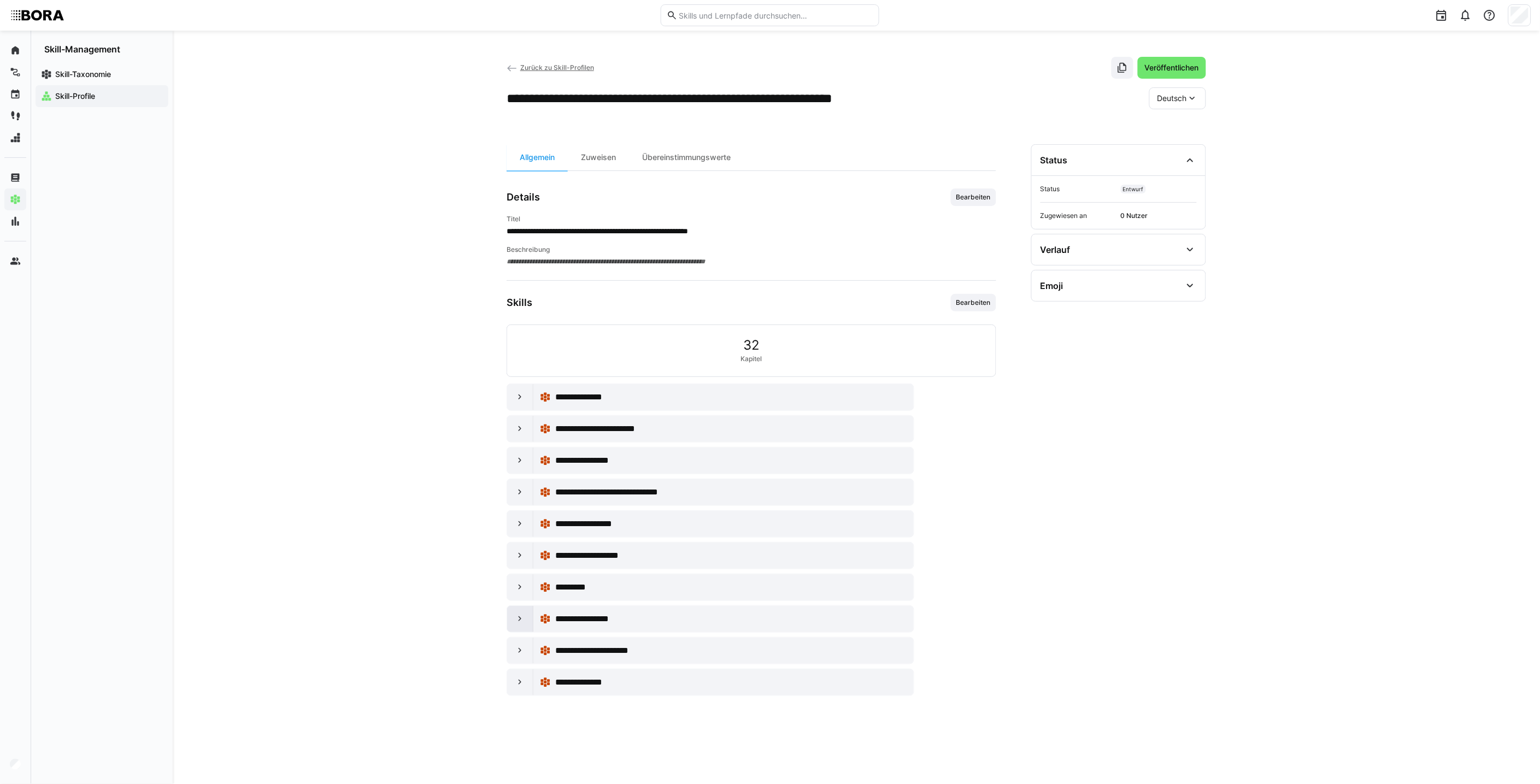
click at [526, 618] on div at bounding box center [520, 619] width 26 height 26
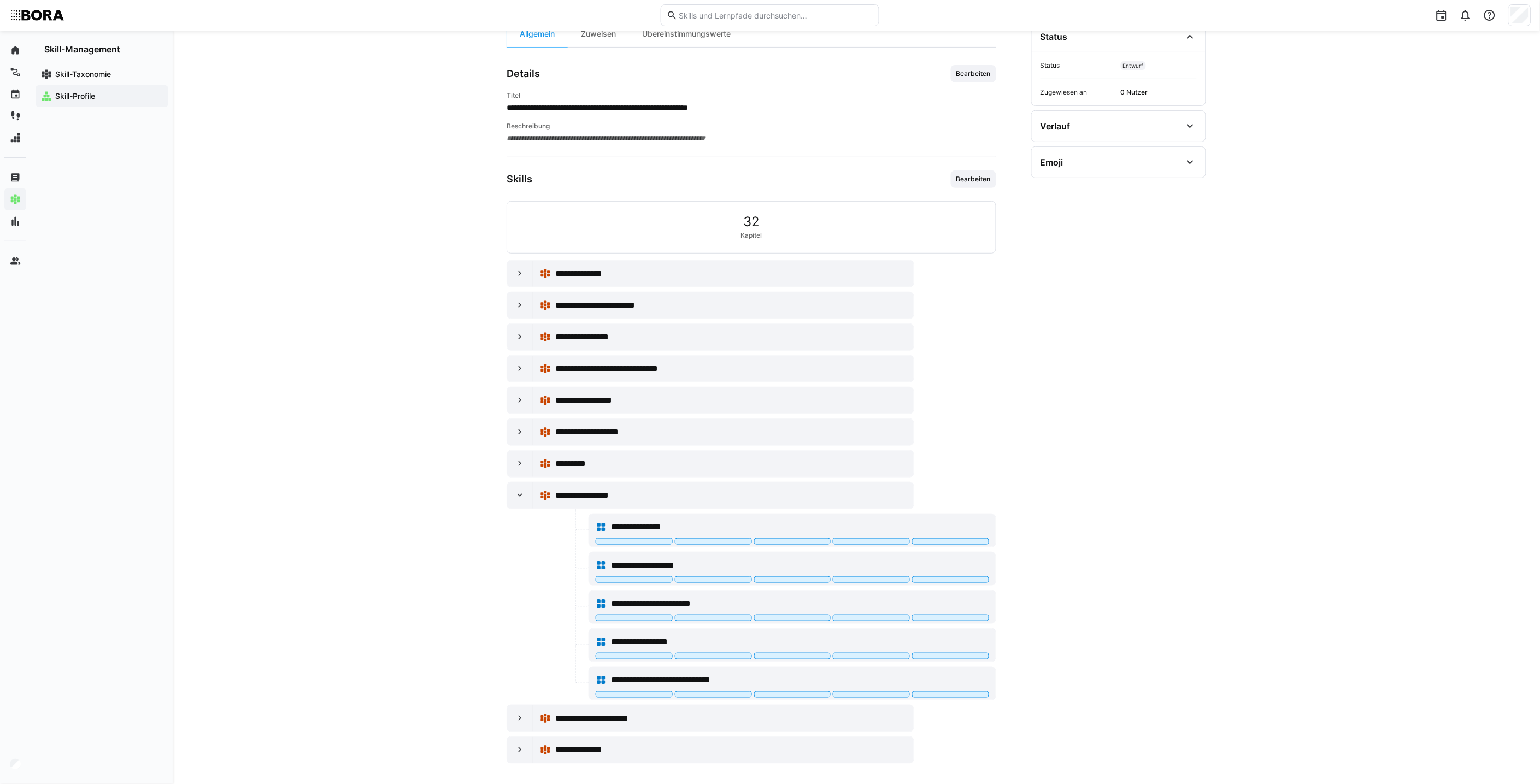
scroll to position [131, 0]
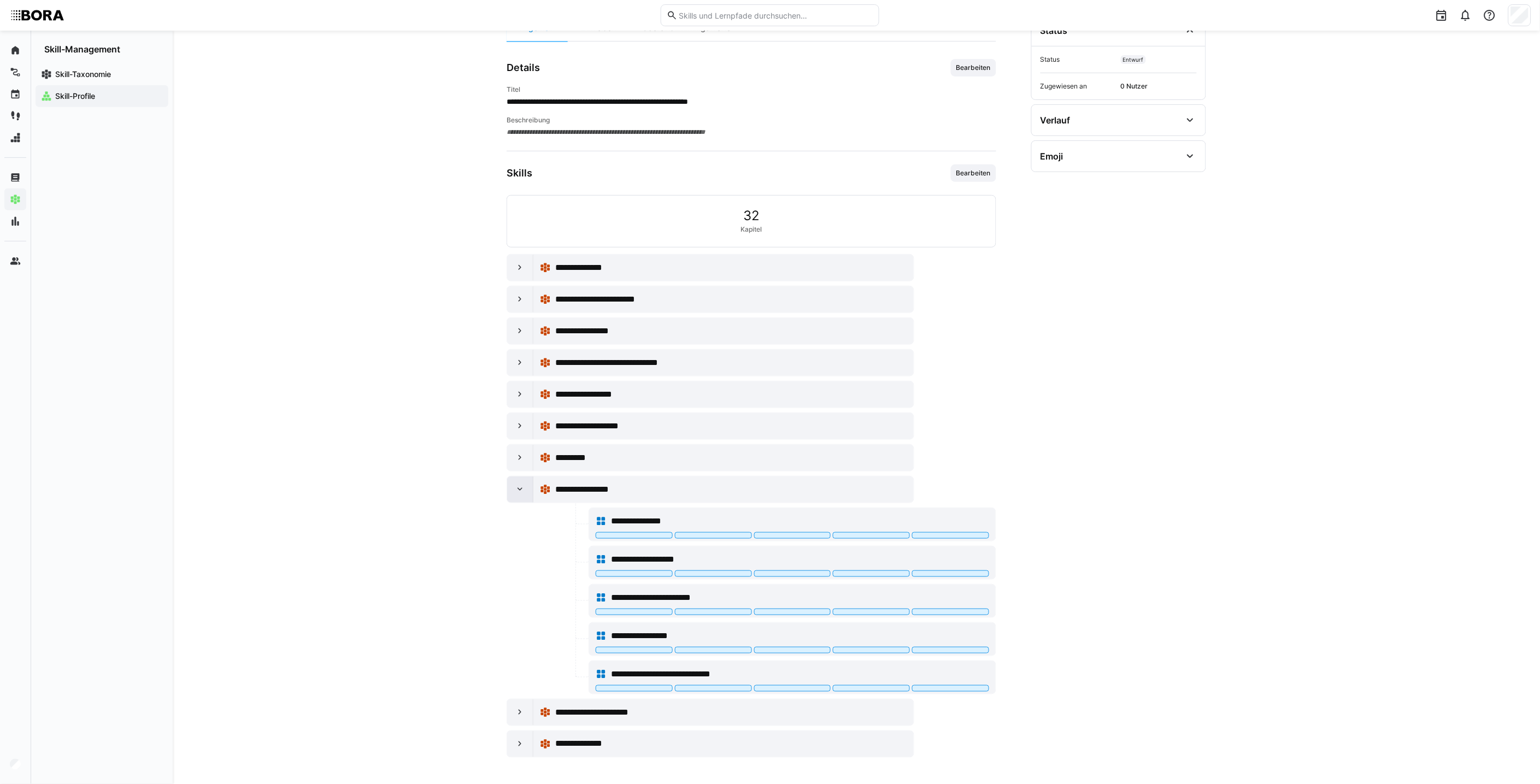
click at [529, 490] on div at bounding box center [520, 490] width 26 height 26
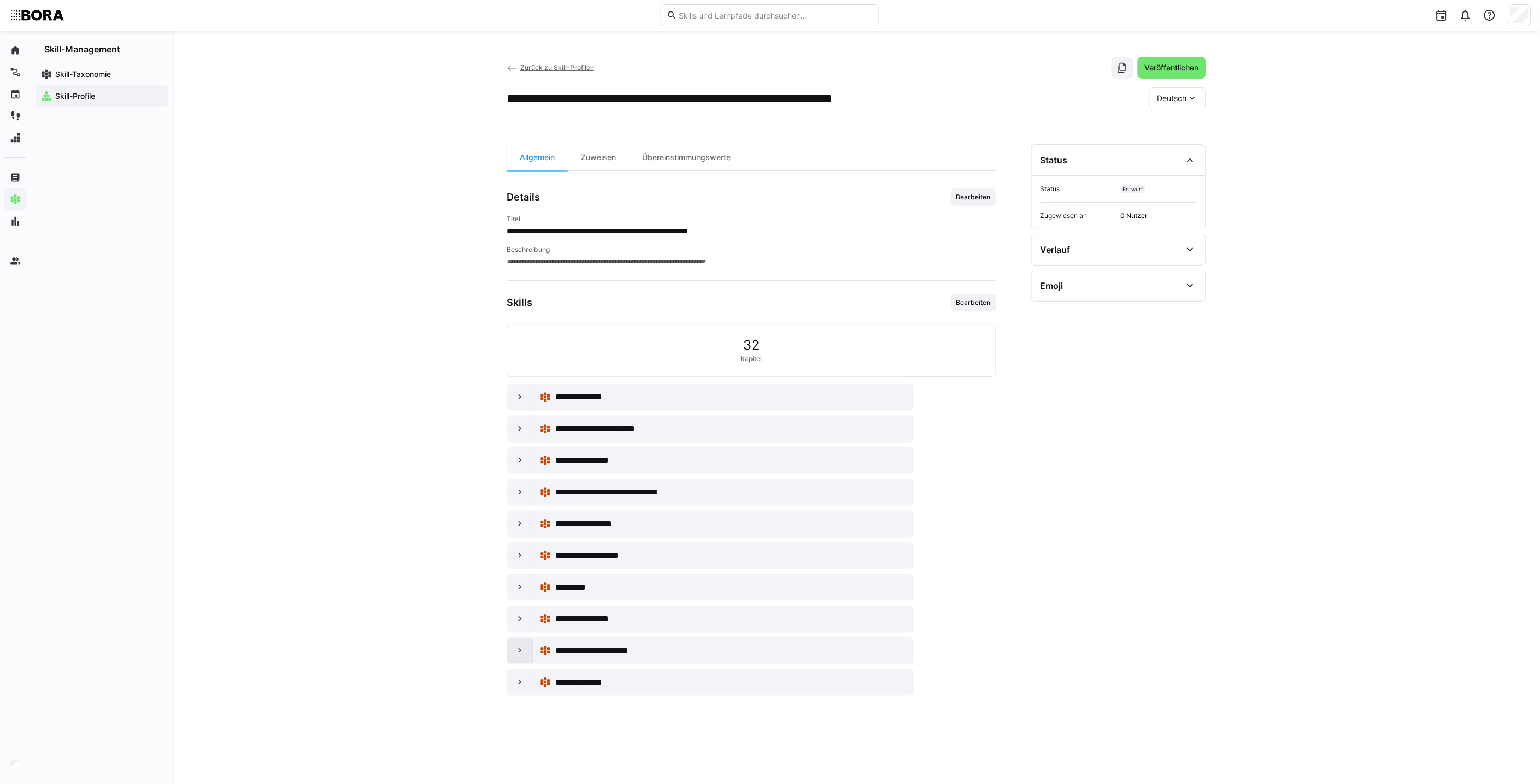
click at [520, 648] on eds-icon at bounding box center [520, 651] width 11 height 11
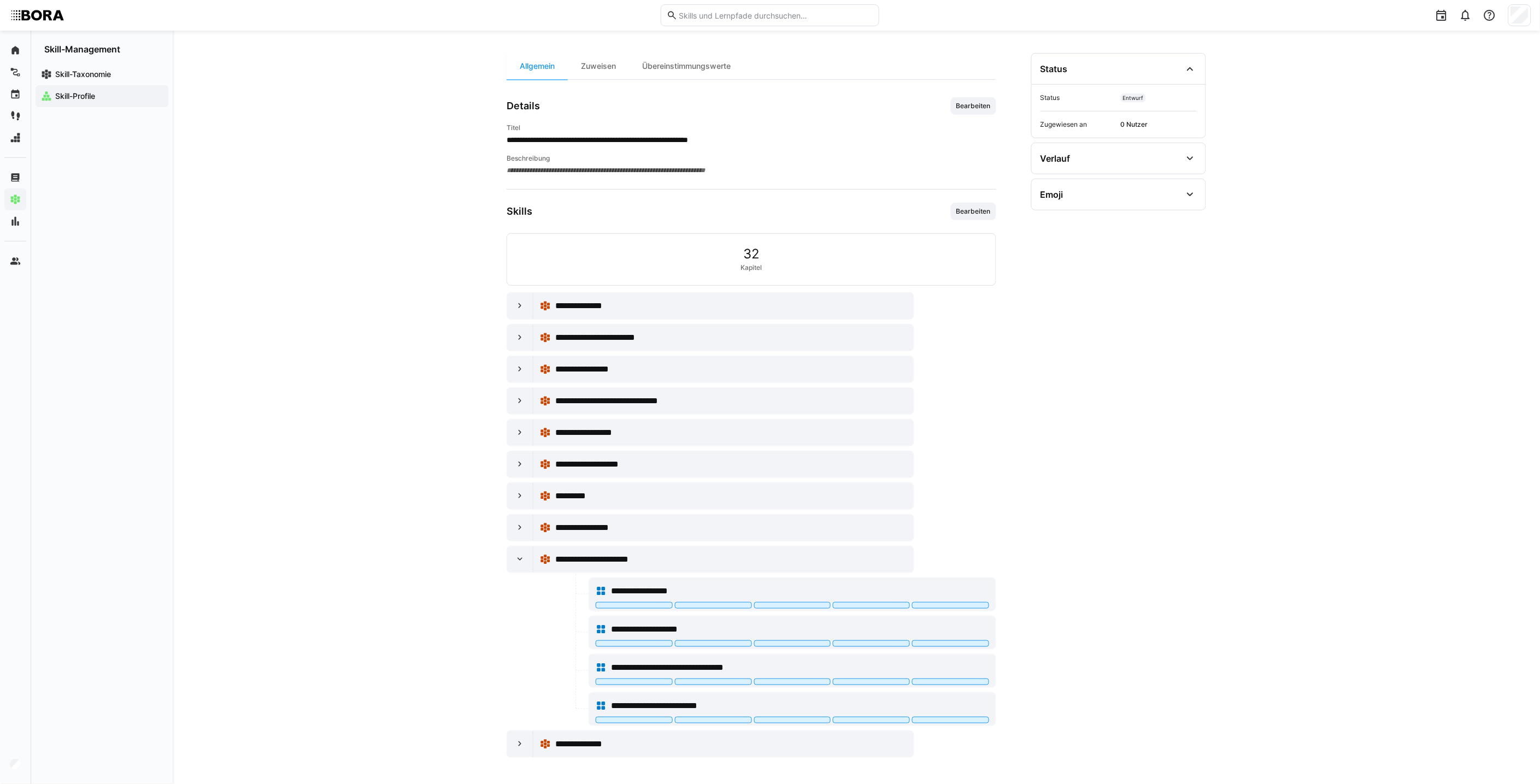
scroll to position [93, 0]
click at [520, 563] on eds-icon at bounding box center [520, 559] width 11 height 11
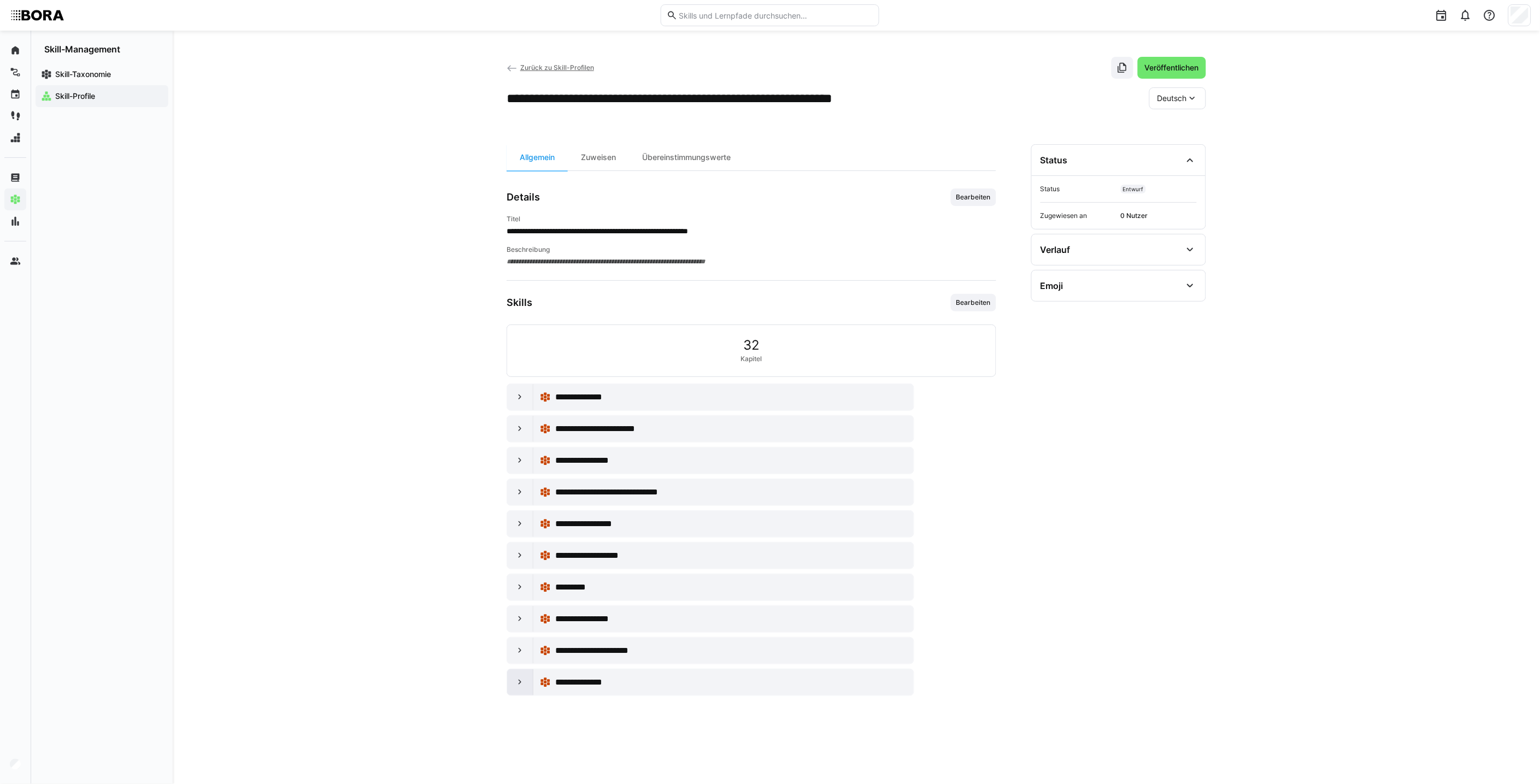
click at [523, 687] on eds-icon at bounding box center [520, 683] width 11 height 11
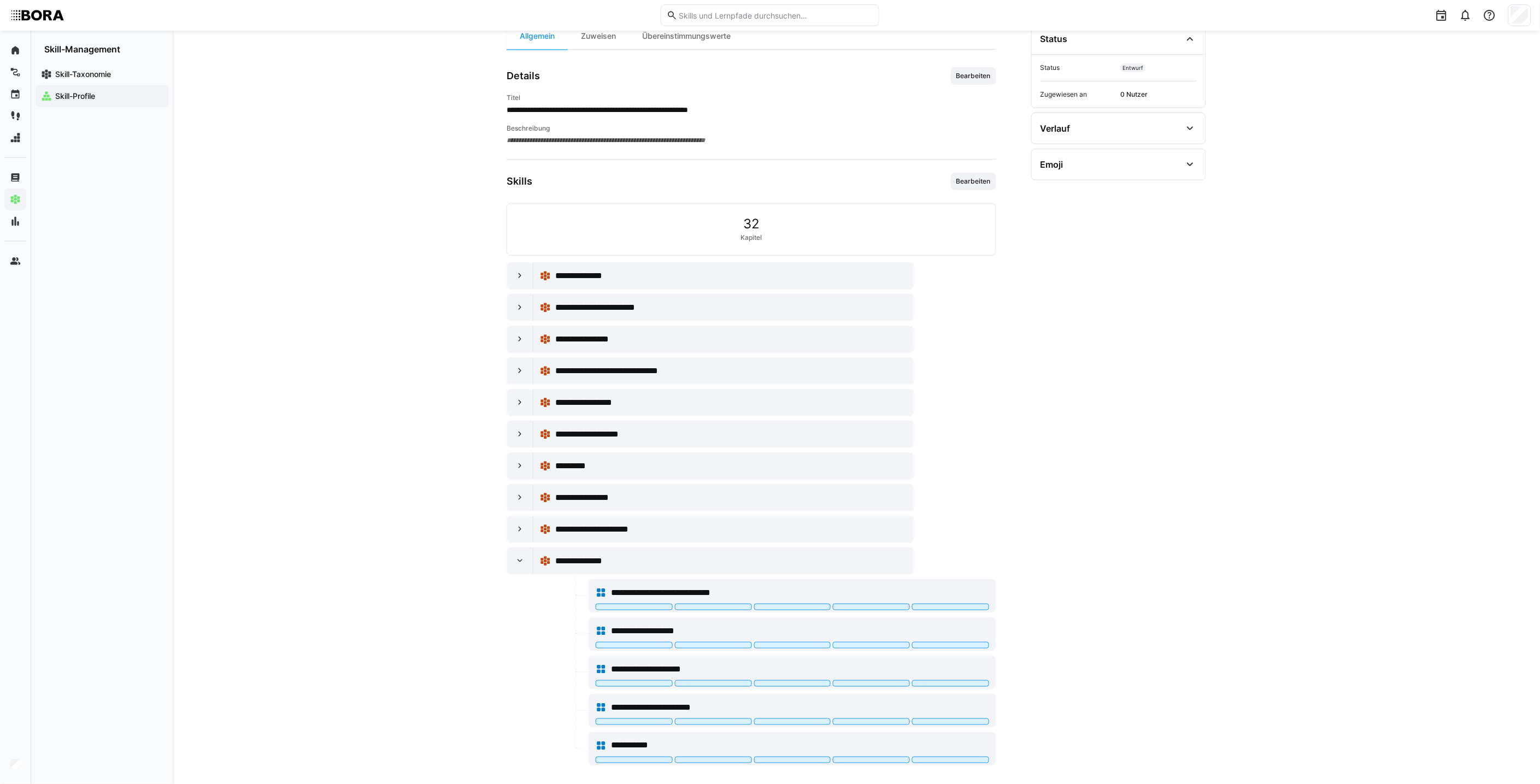
scroll to position [131, 0]
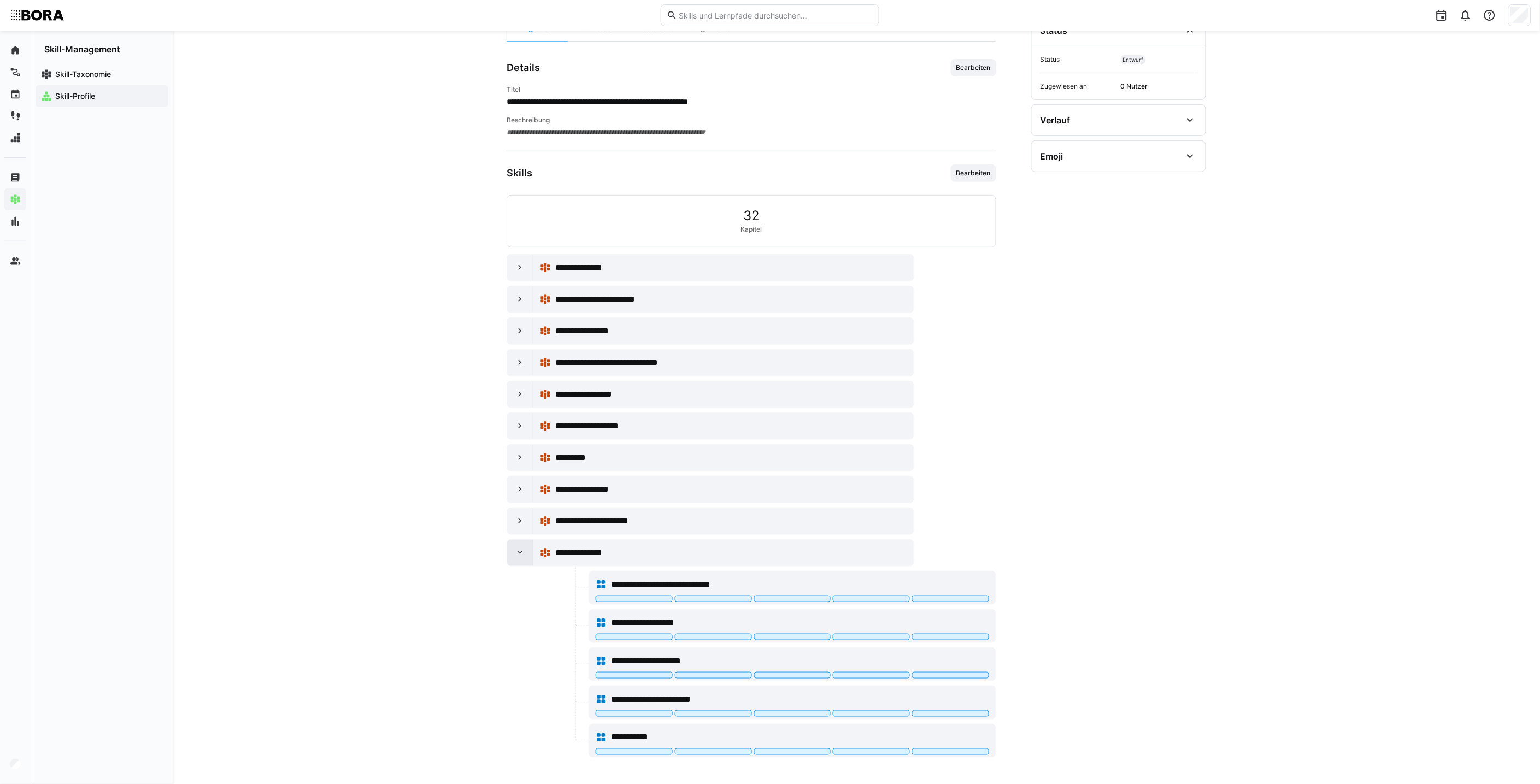
click at [518, 559] on div at bounding box center [520, 553] width 26 height 26
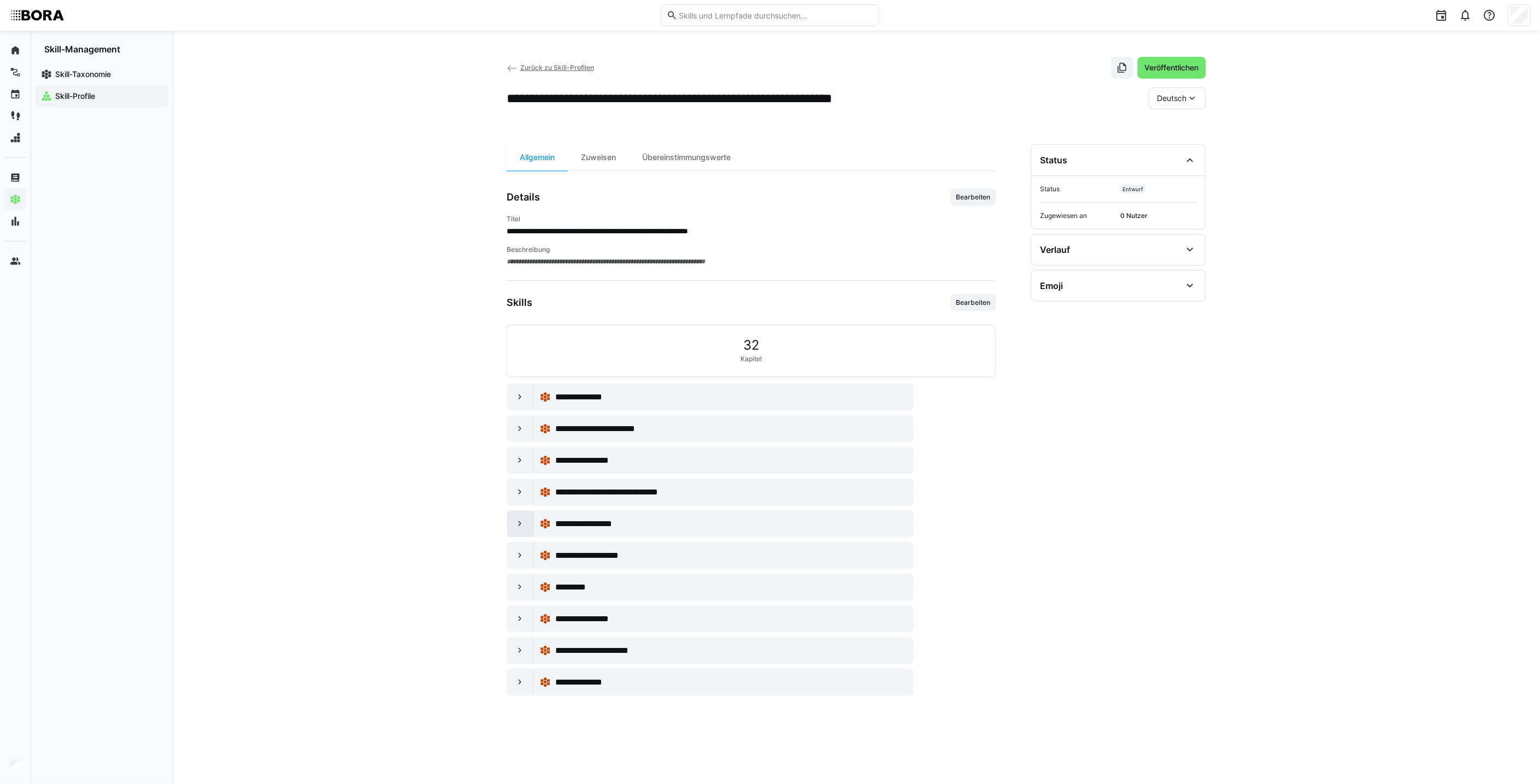
click at [528, 528] on div at bounding box center [520, 524] width 26 height 26
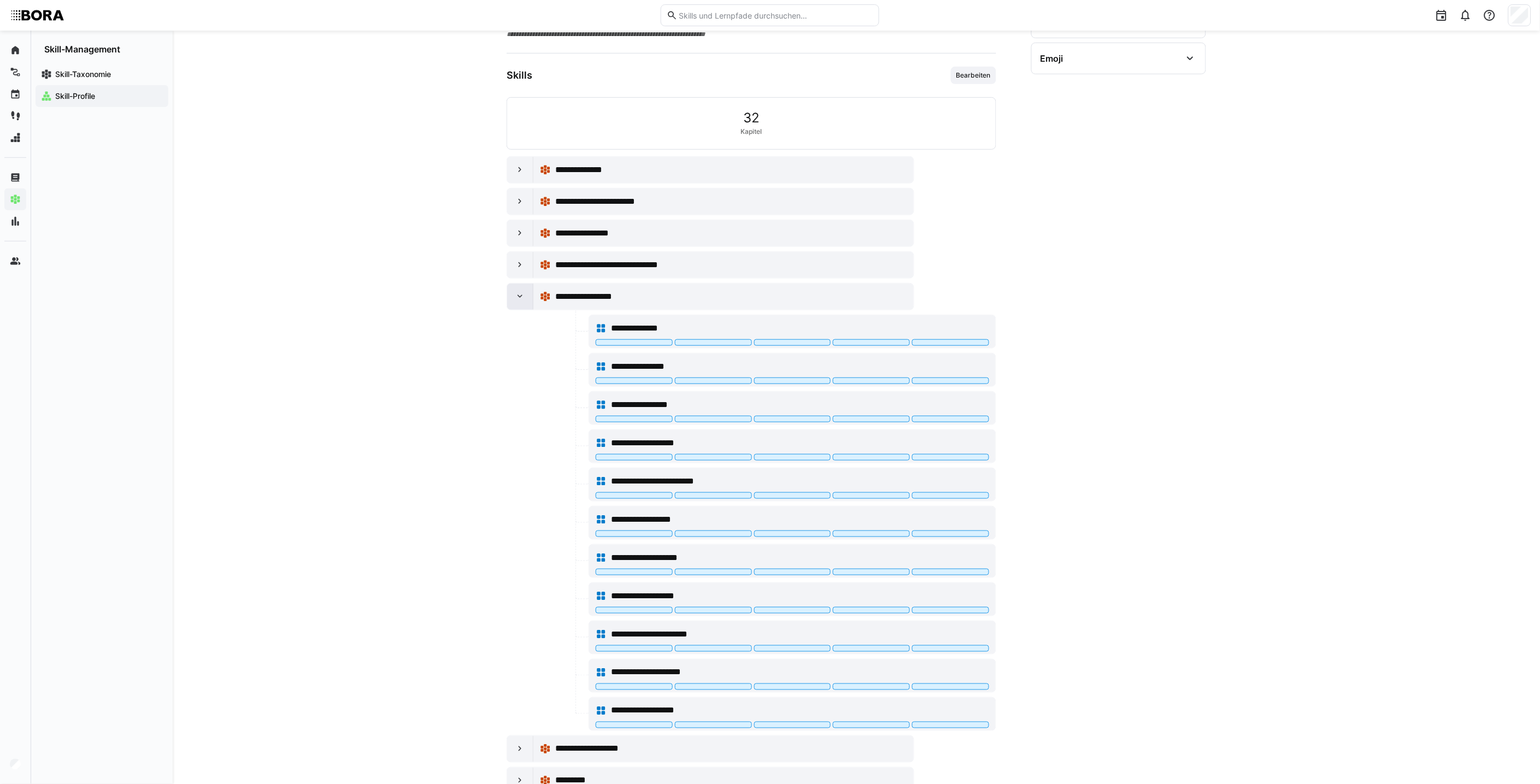
scroll to position [243, 0]
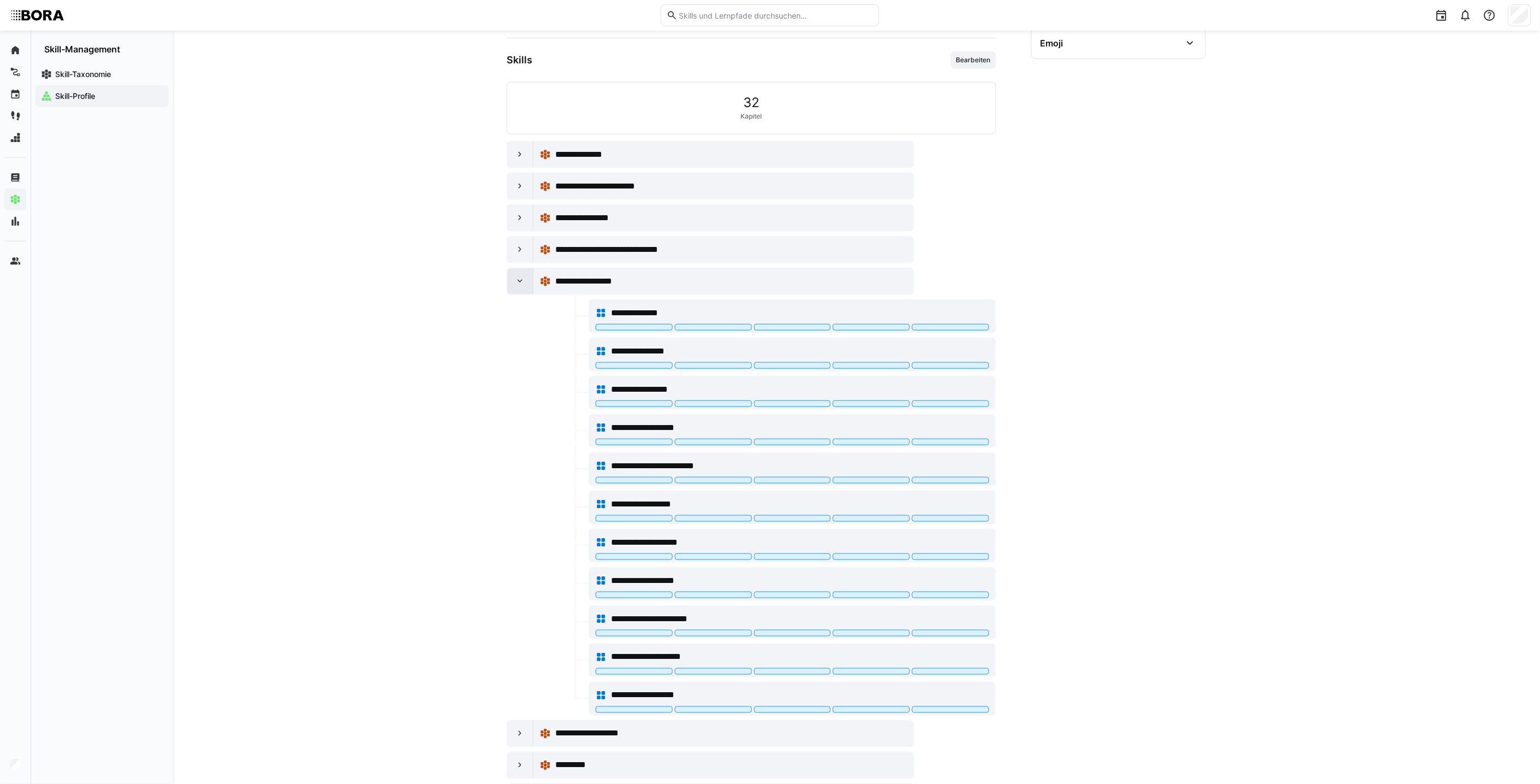
click at [516, 281] on eds-icon at bounding box center [520, 282] width 11 height 11
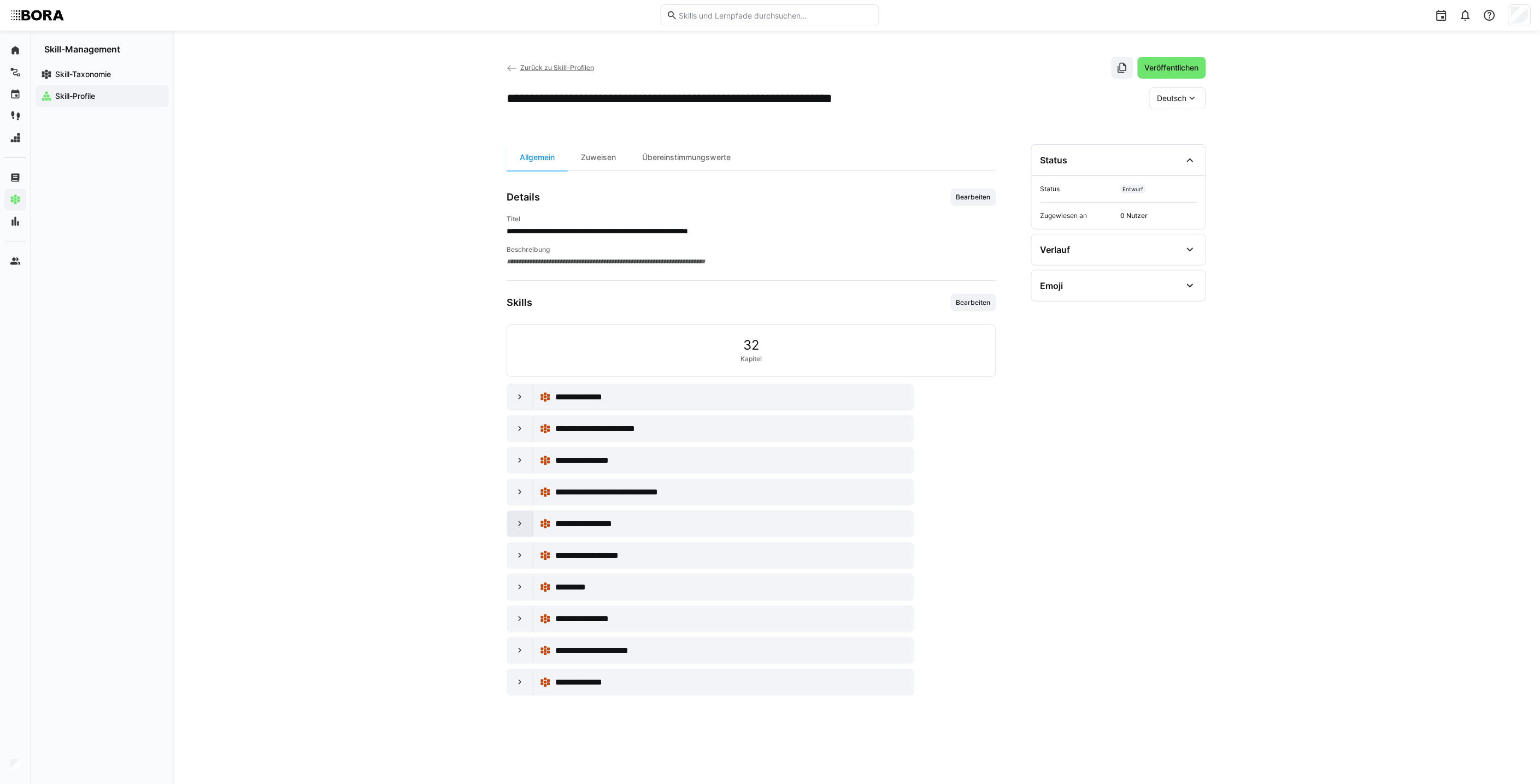
scroll to position [0, 0]
click at [959, 304] on span "Bearbeiten" at bounding box center [973, 302] width 37 height 8
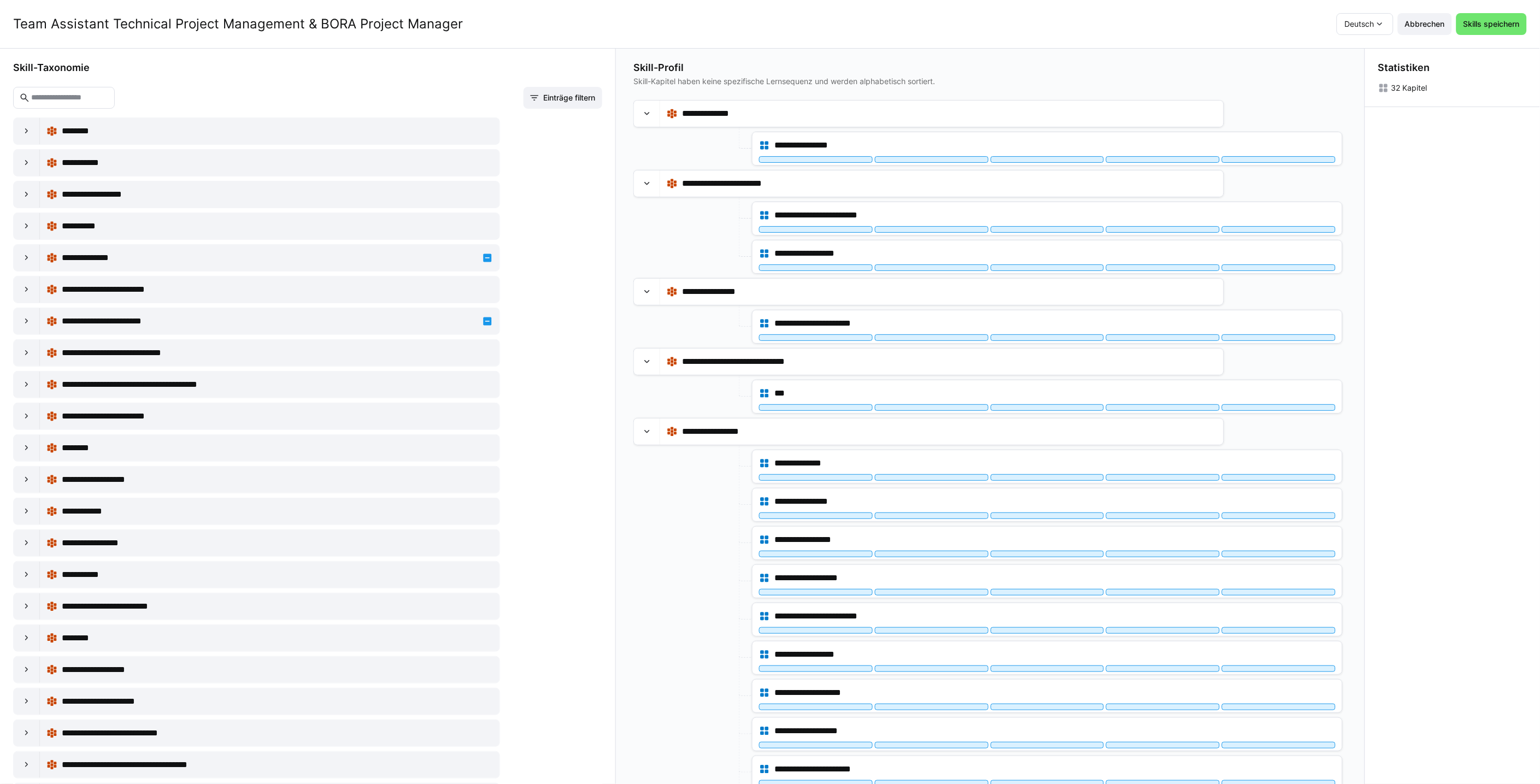
click at [109, 98] on input "text" at bounding box center [69, 97] width 79 height 9
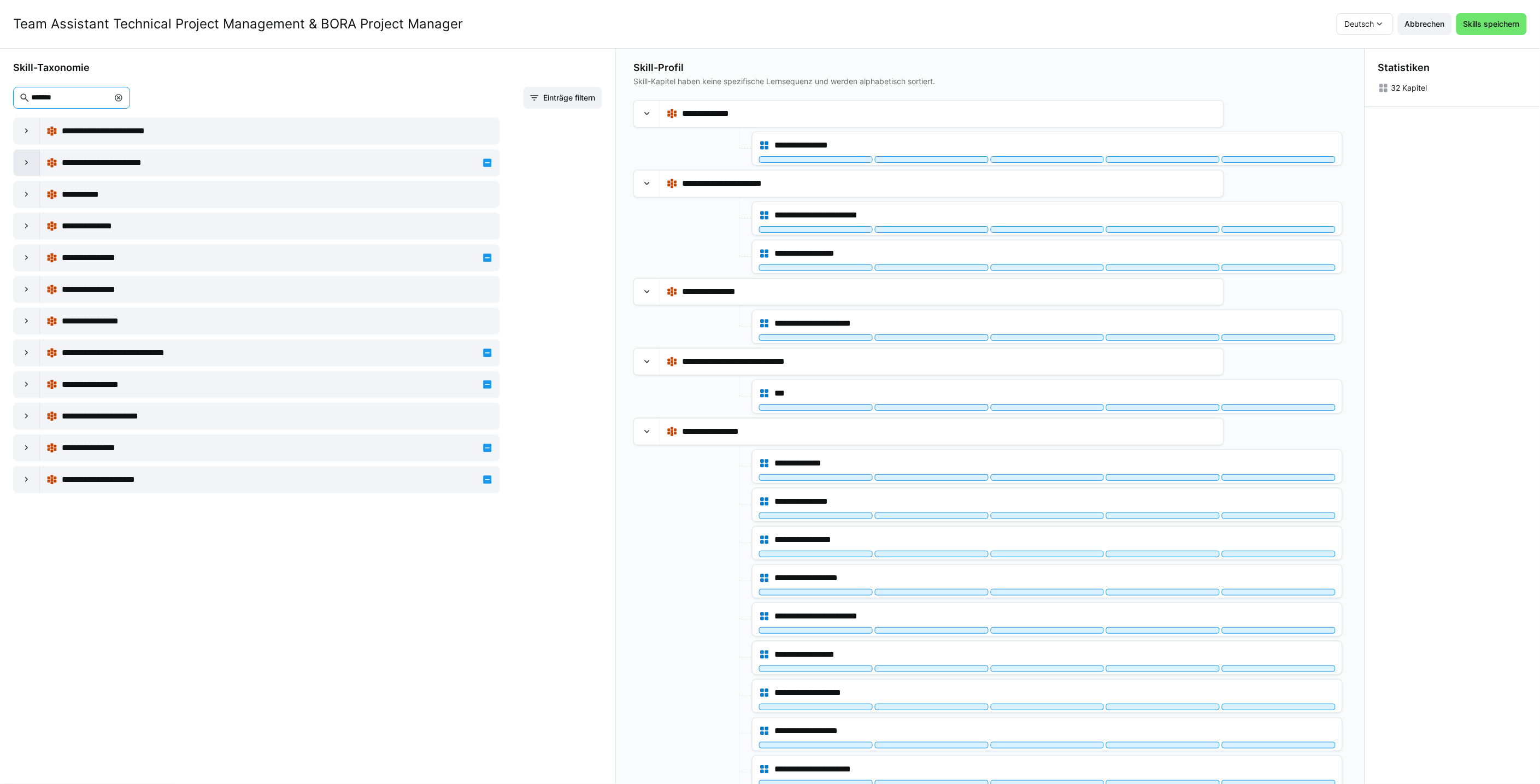
type input "*******"
click at [23, 165] on eds-icon at bounding box center [27, 163] width 11 height 11
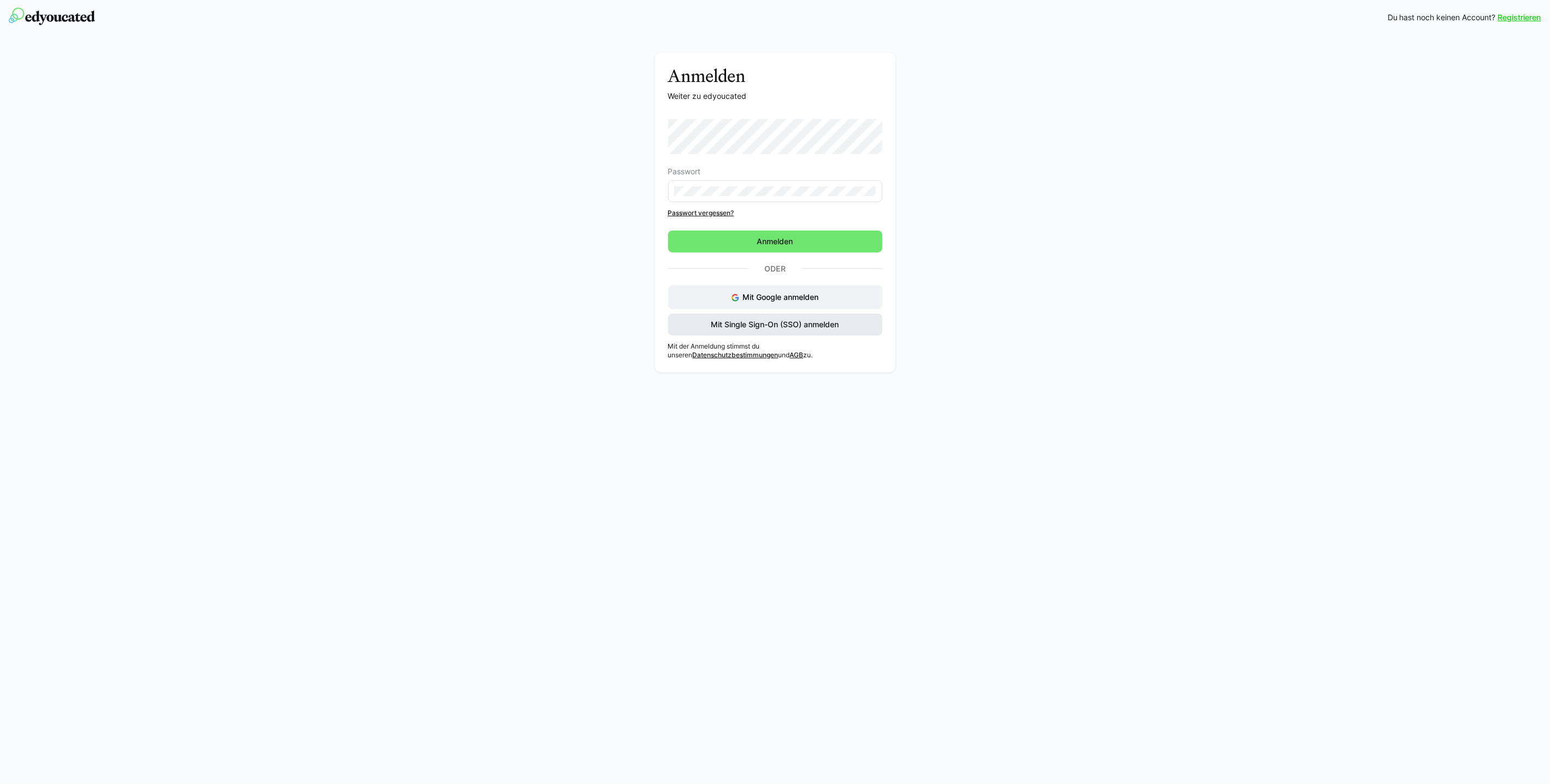
click at [782, 321] on span "Mit Single Sign-On (SSO) anmelden" at bounding box center [775, 325] width 131 height 11
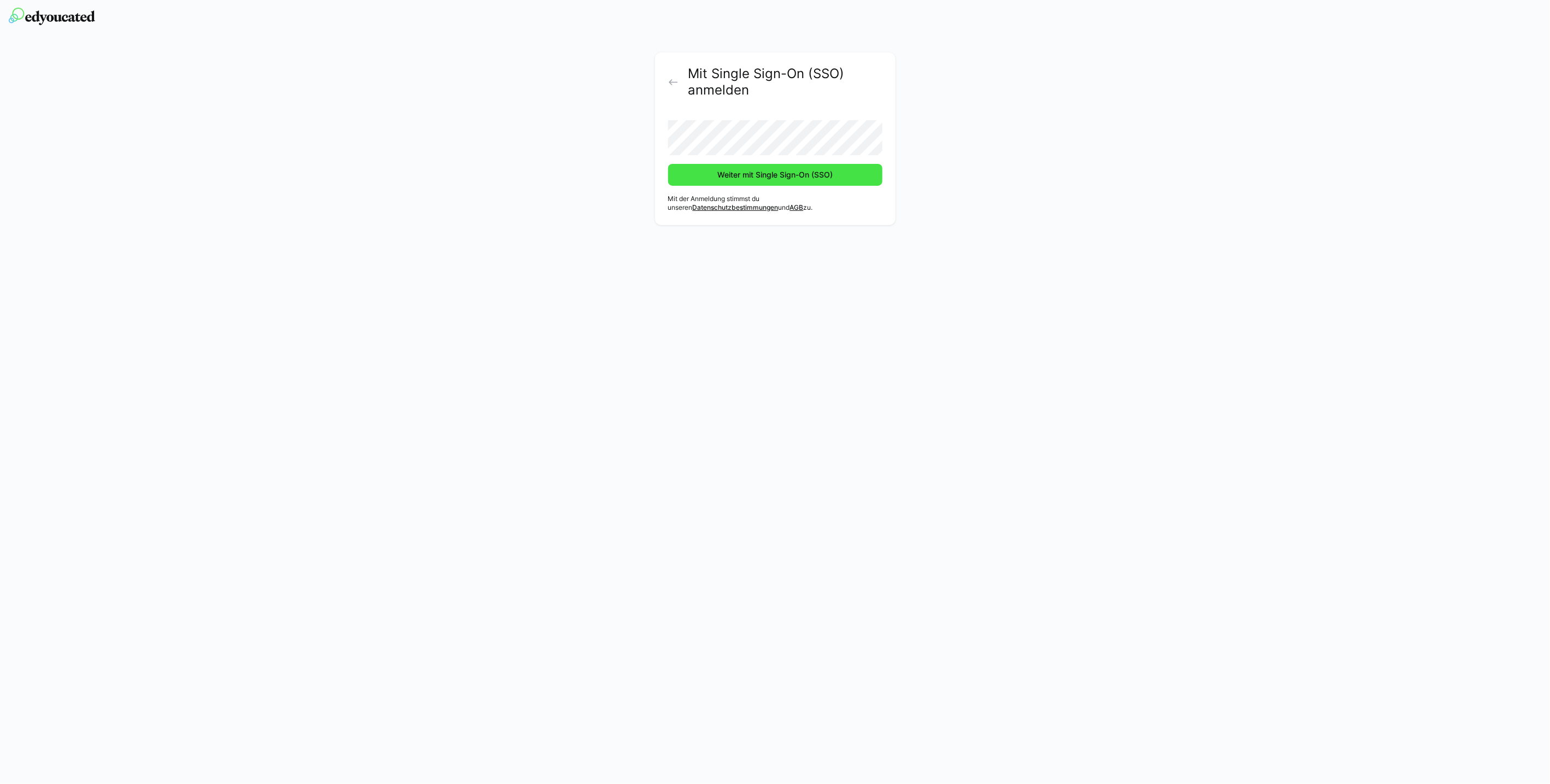
click at [728, 178] on span "Weiter mit Single Sign-On (SSO)" at bounding box center [775, 175] width 119 height 11
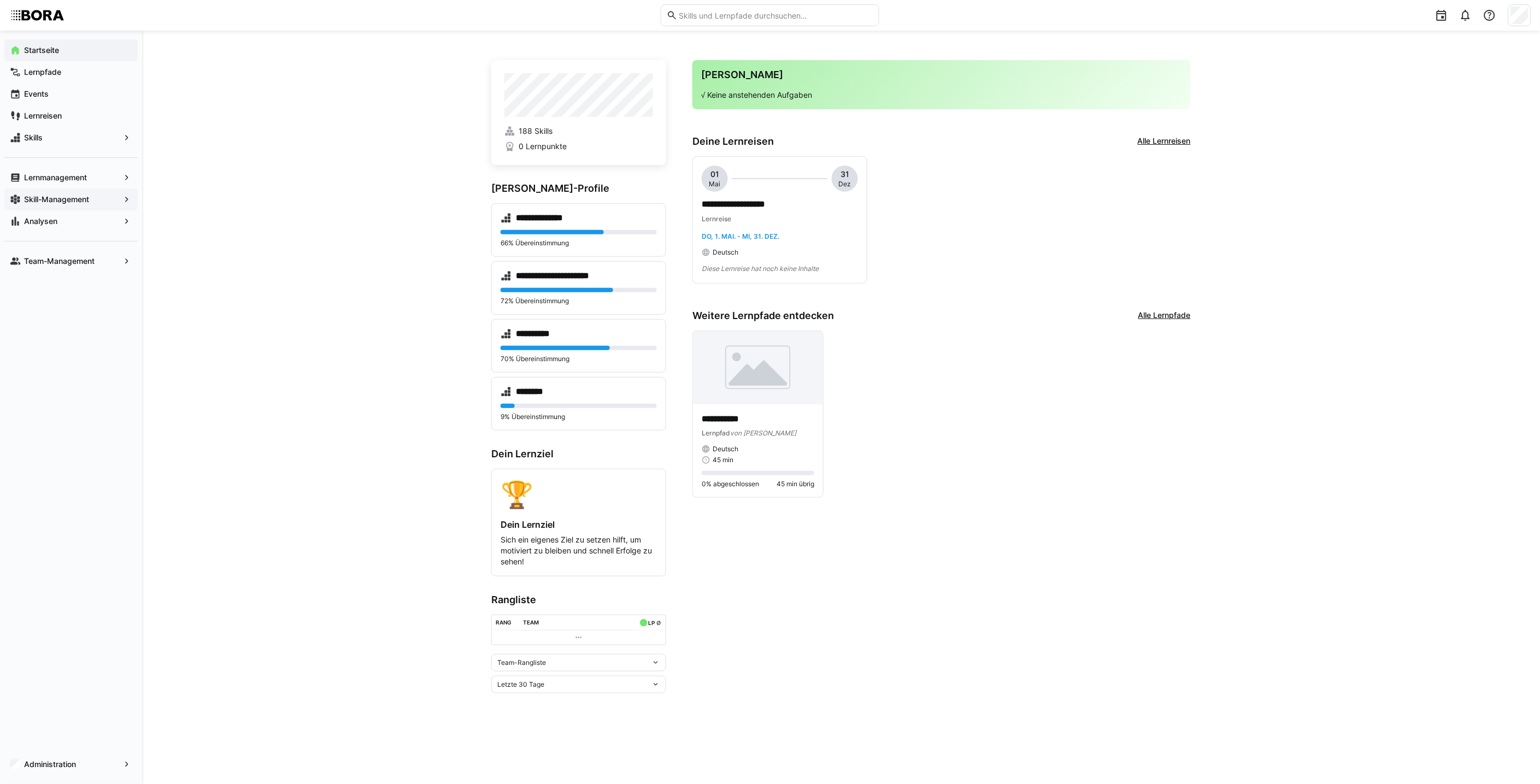
click at [104, 199] on span "Skill-Management" at bounding box center [71, 200] width 97 height 11
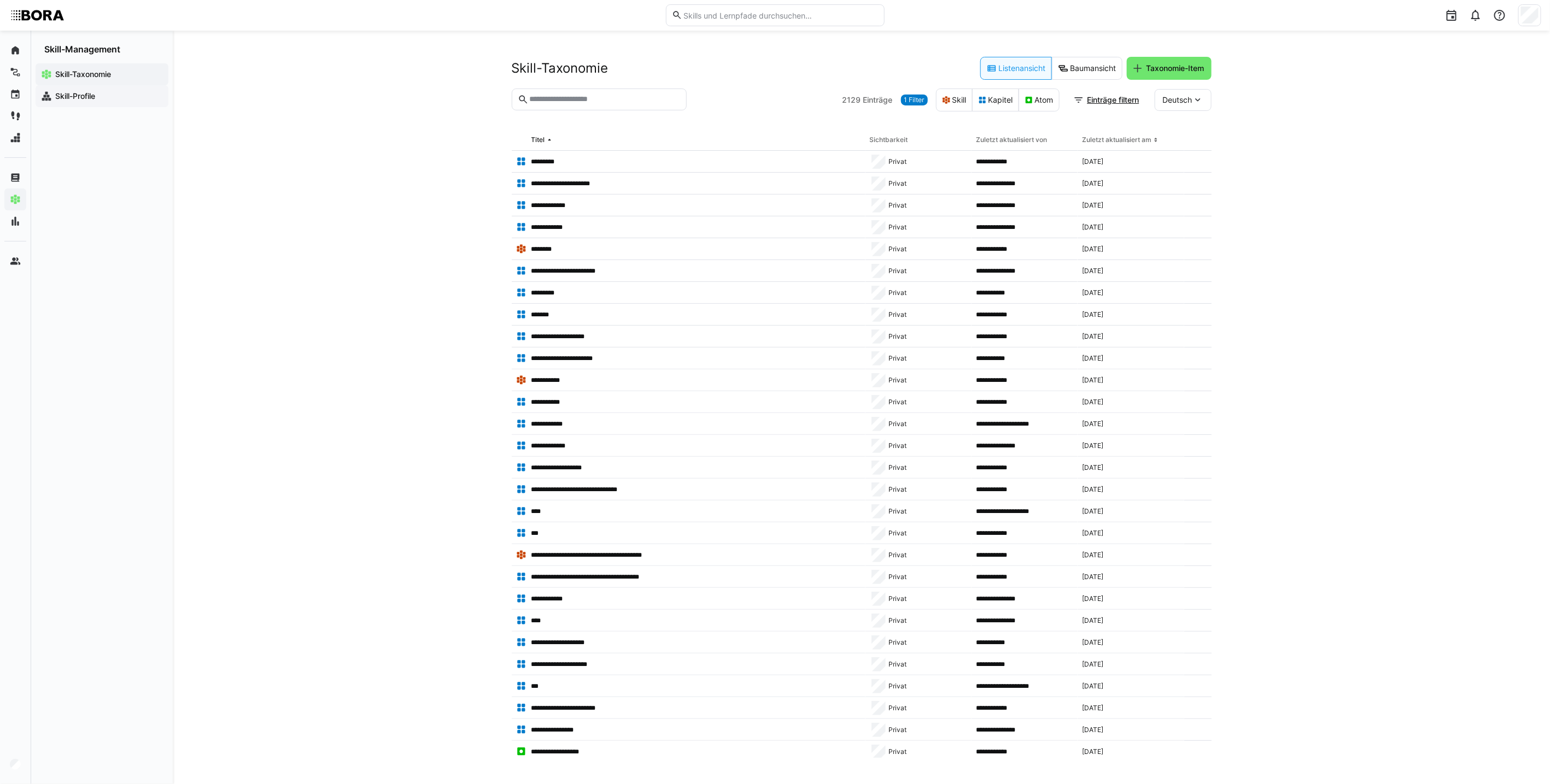
click at [119, 94] on span "Skill-Profile" at bounding box center [108, 96] width 110 height 11
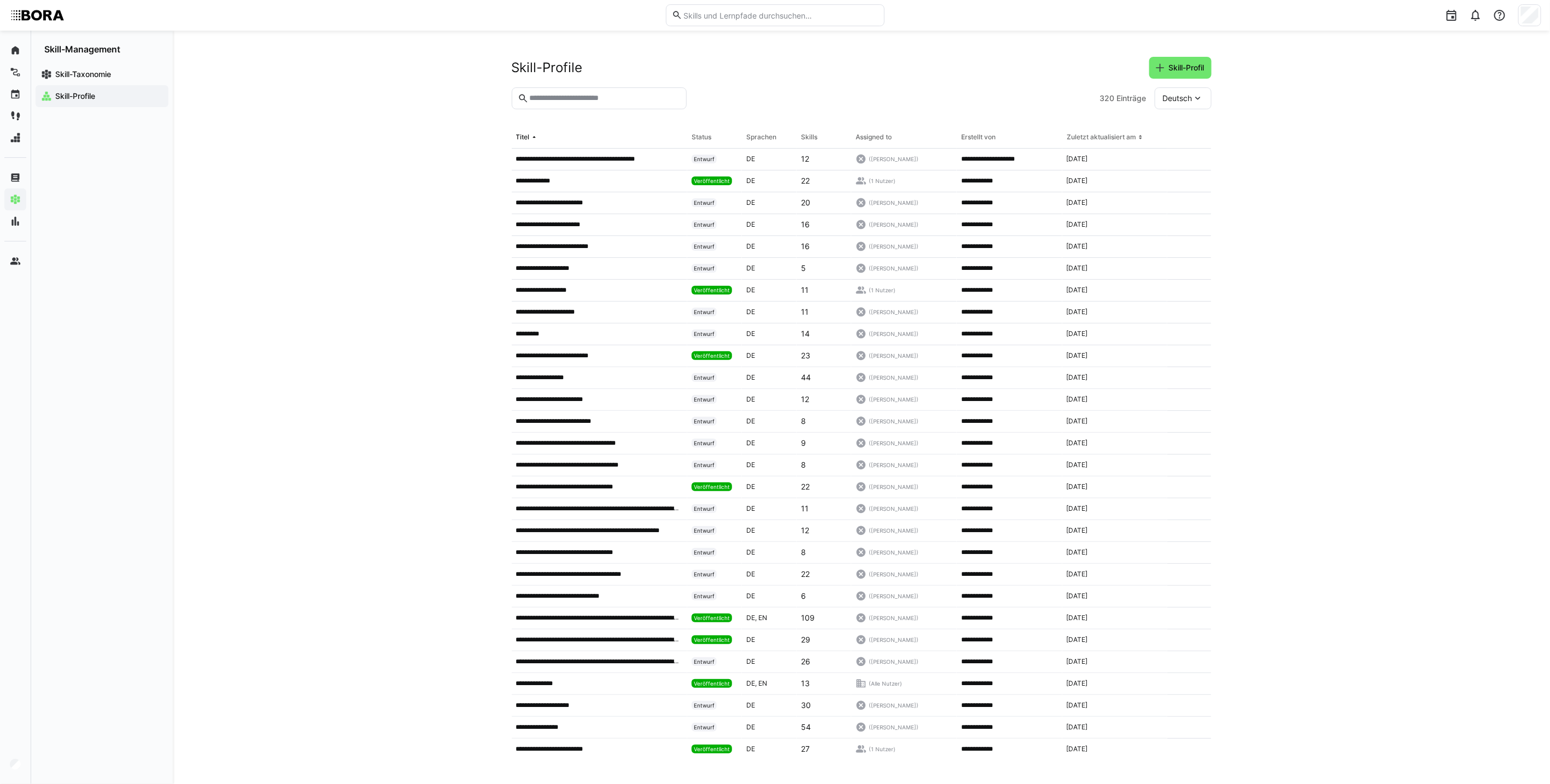
click at [603, 105] on eds-input at bounding box center [599, 97] width 175 height 22
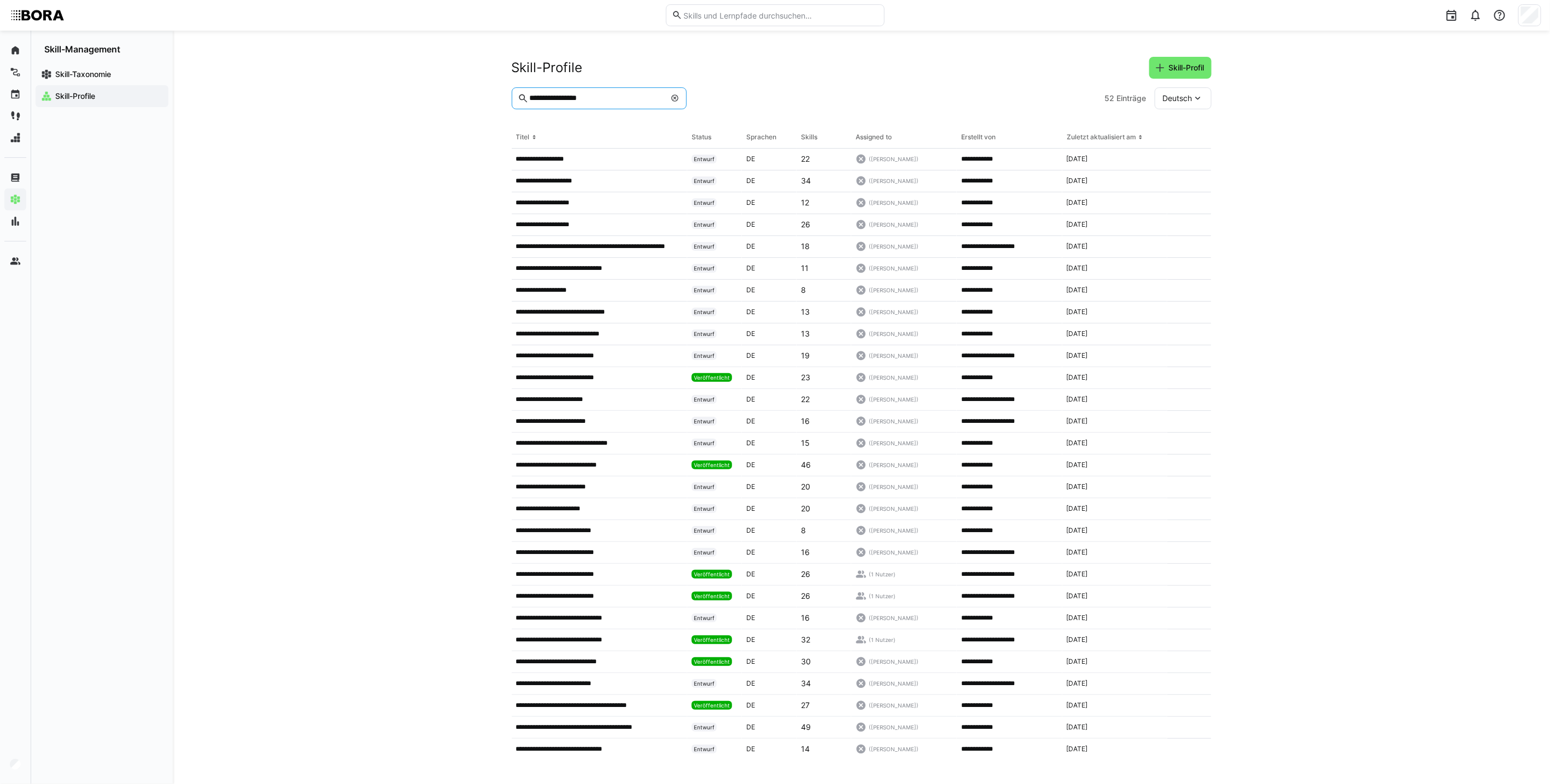
type input "**********"
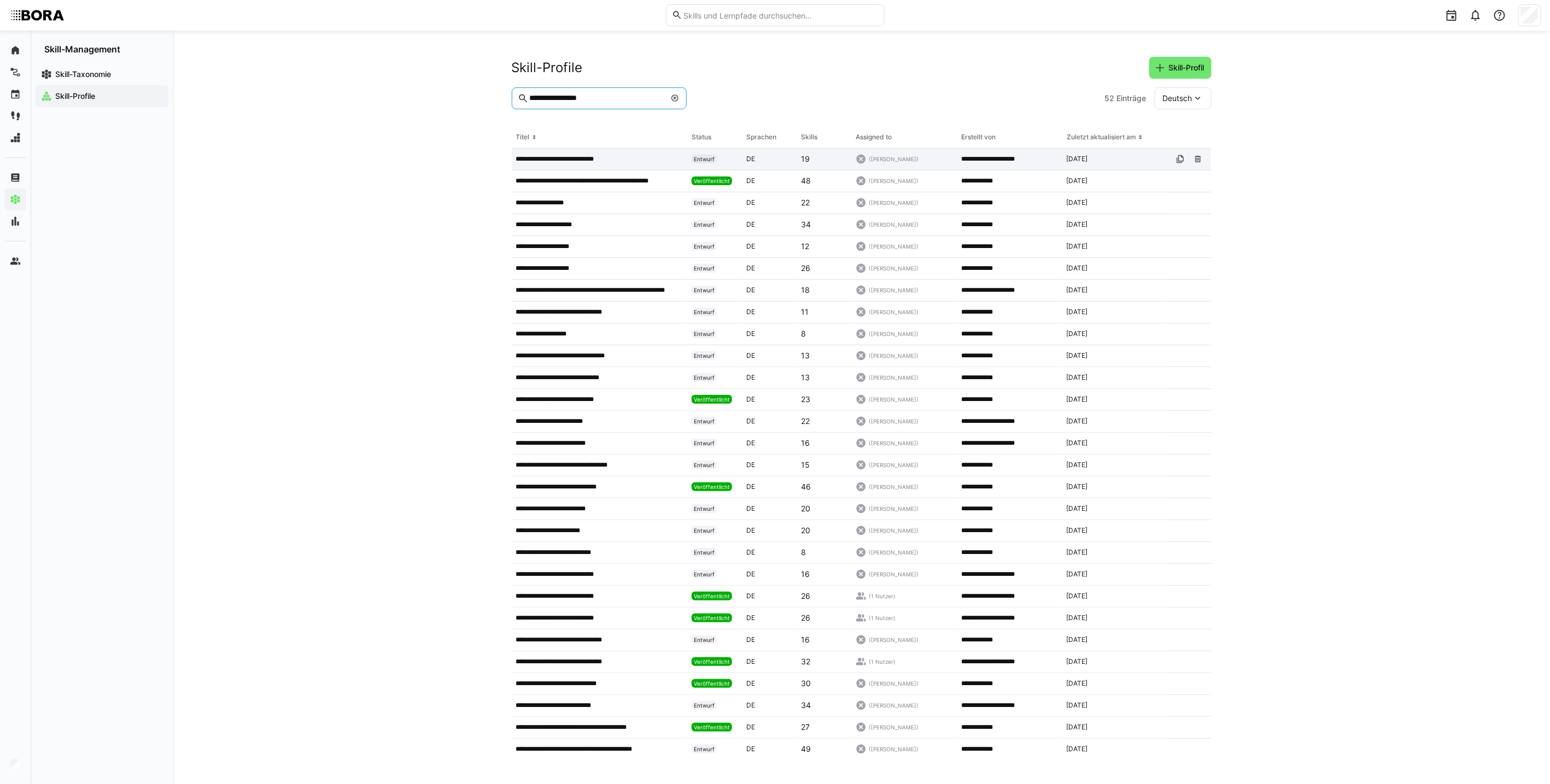
click at [606, 159] on p "**********" at bounding box center [565, 158] width 97 height 8
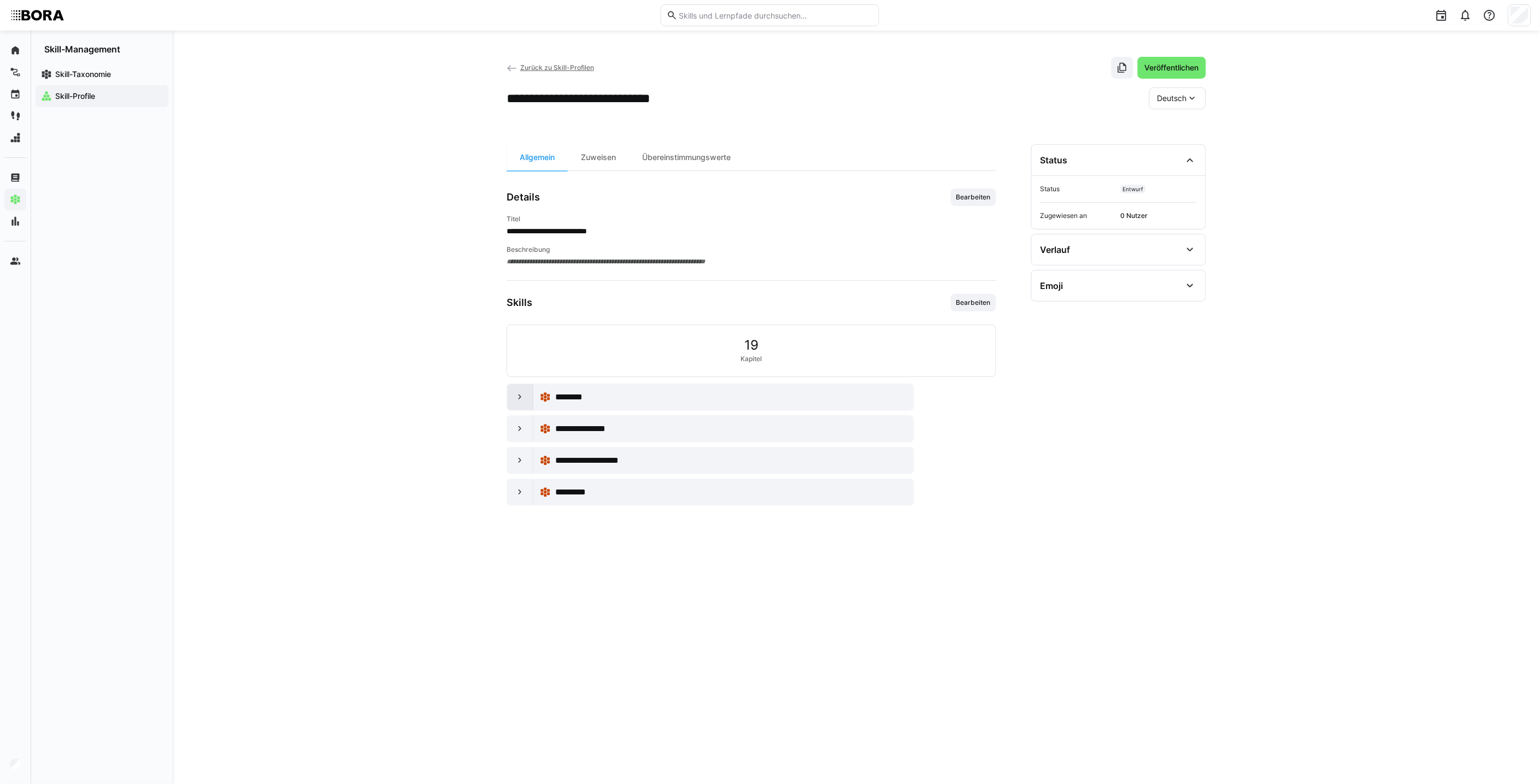
click at [522, 398] on eds-icon at bounding box center [520, 397] width 11 height 11
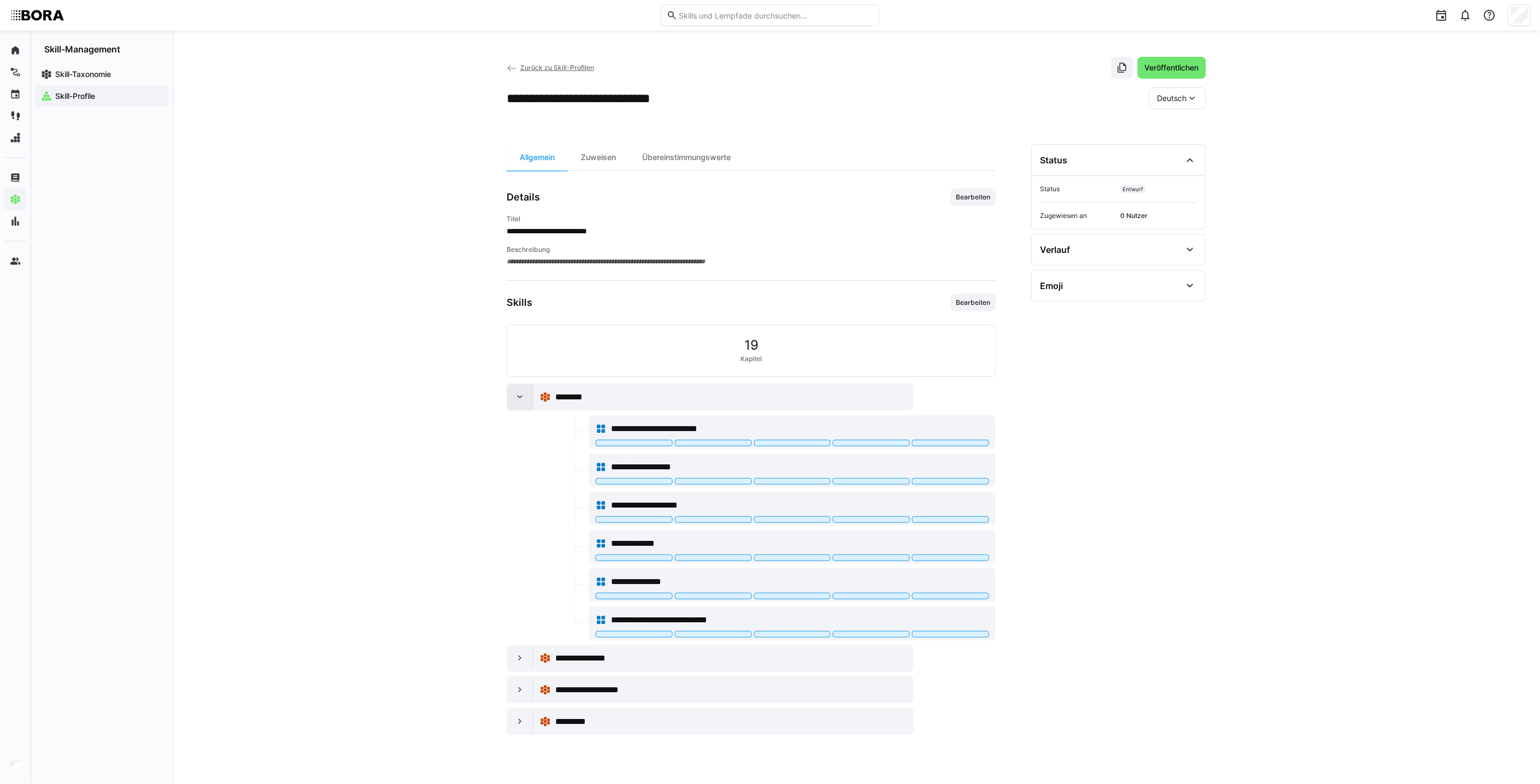
click at [520, 405] on div at bounding box center [520, 397] width 26 height 26
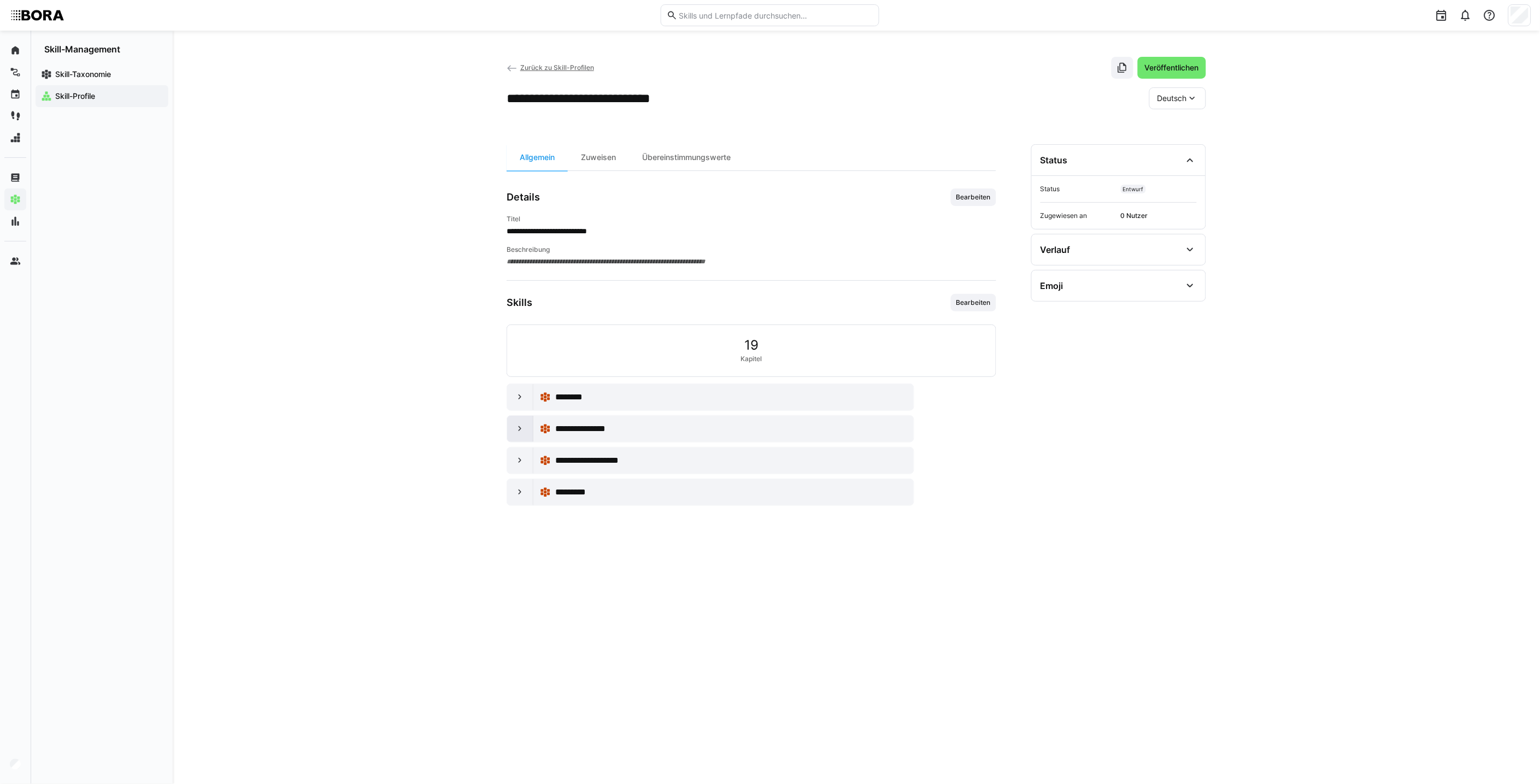
click at [513, 427] on div at bounding box center [520, 429] width 26 height 26
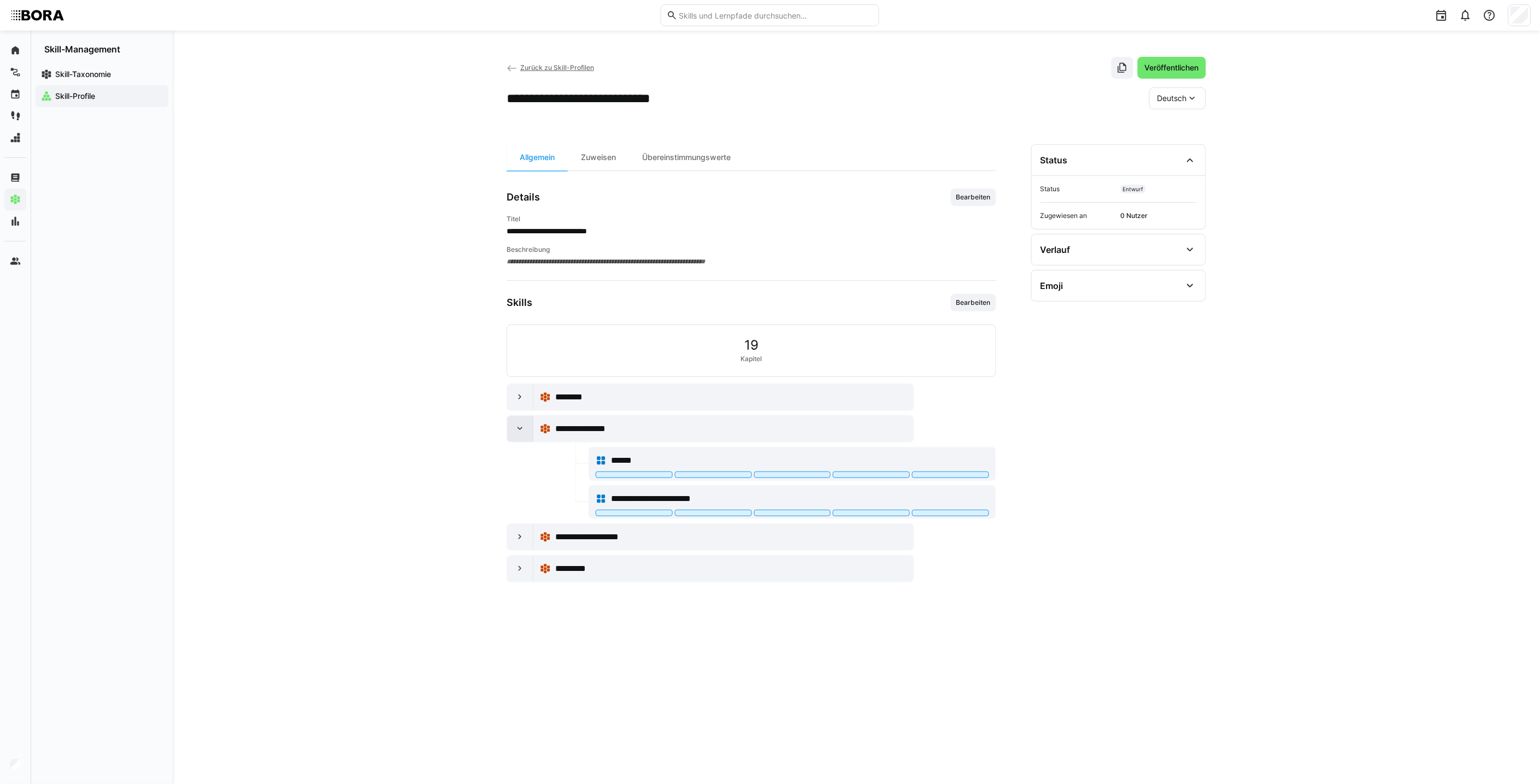
click at [511, 436] on div at bounding box center [520, 429] width 26 height 26
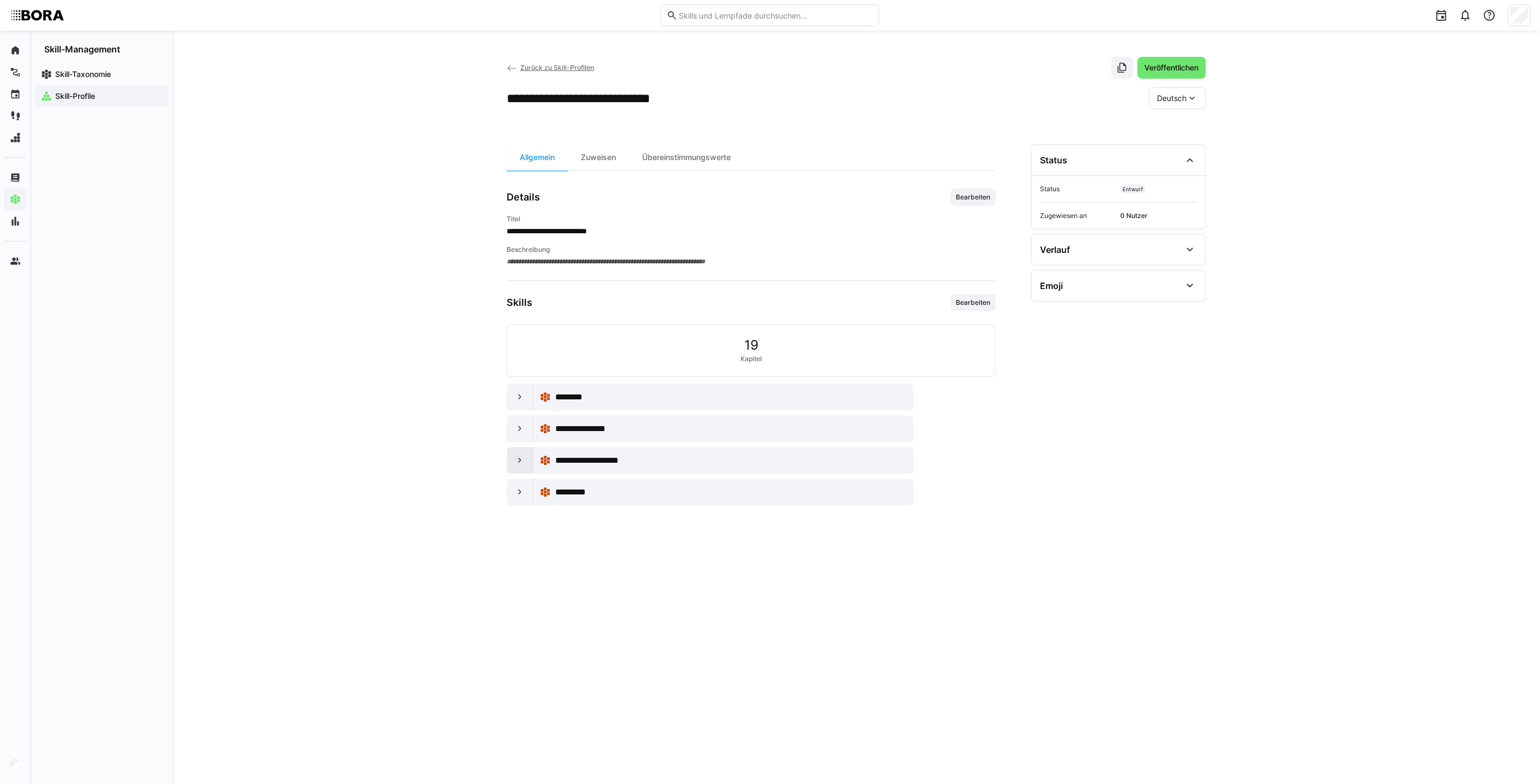
click at [521, 470] on div at bounding box center [520, 461] width 26 height 26
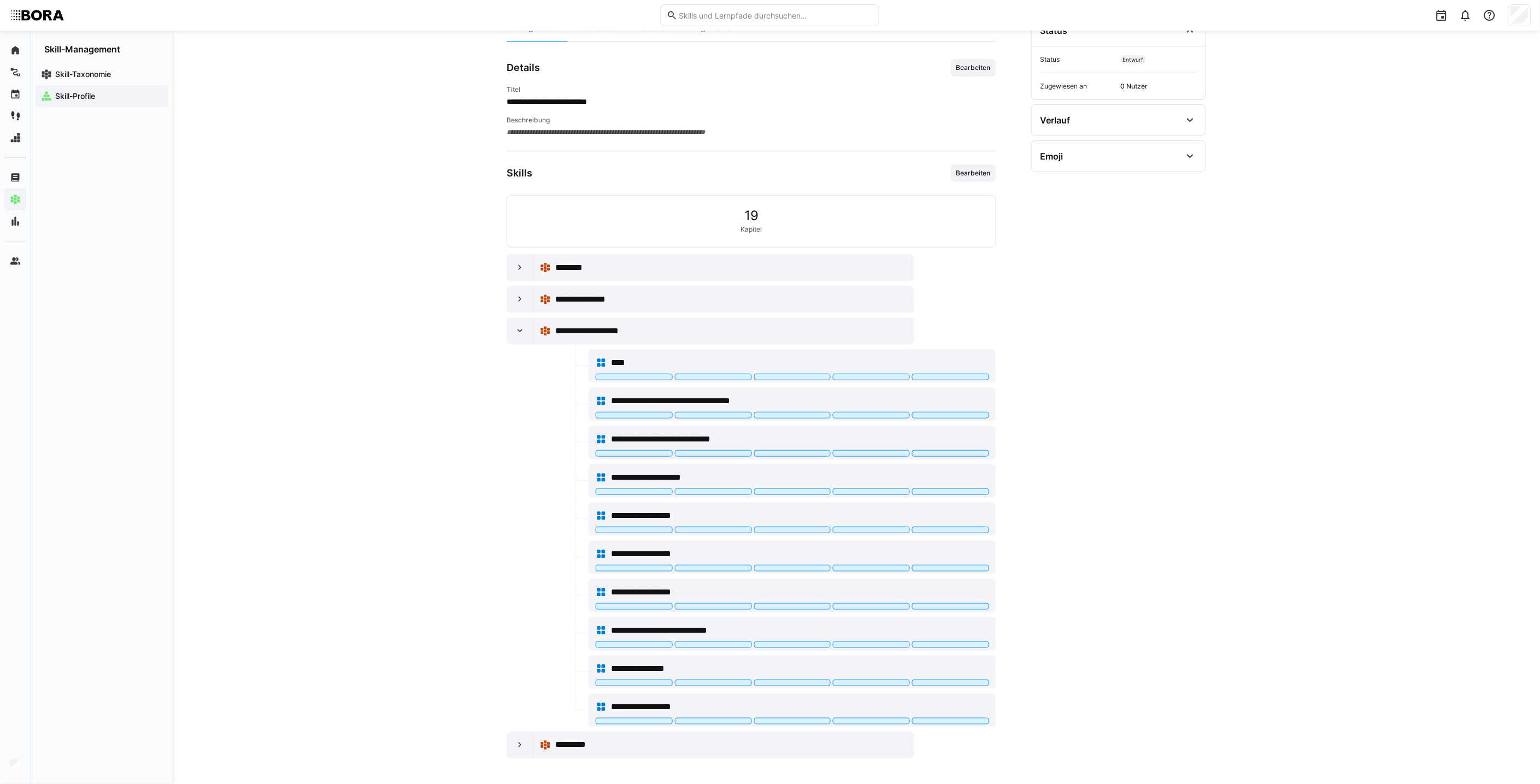
scroll to position [132, 0]
click at [514, 741] on eds-icon at bounding box center [520, 745] width 11 height 11
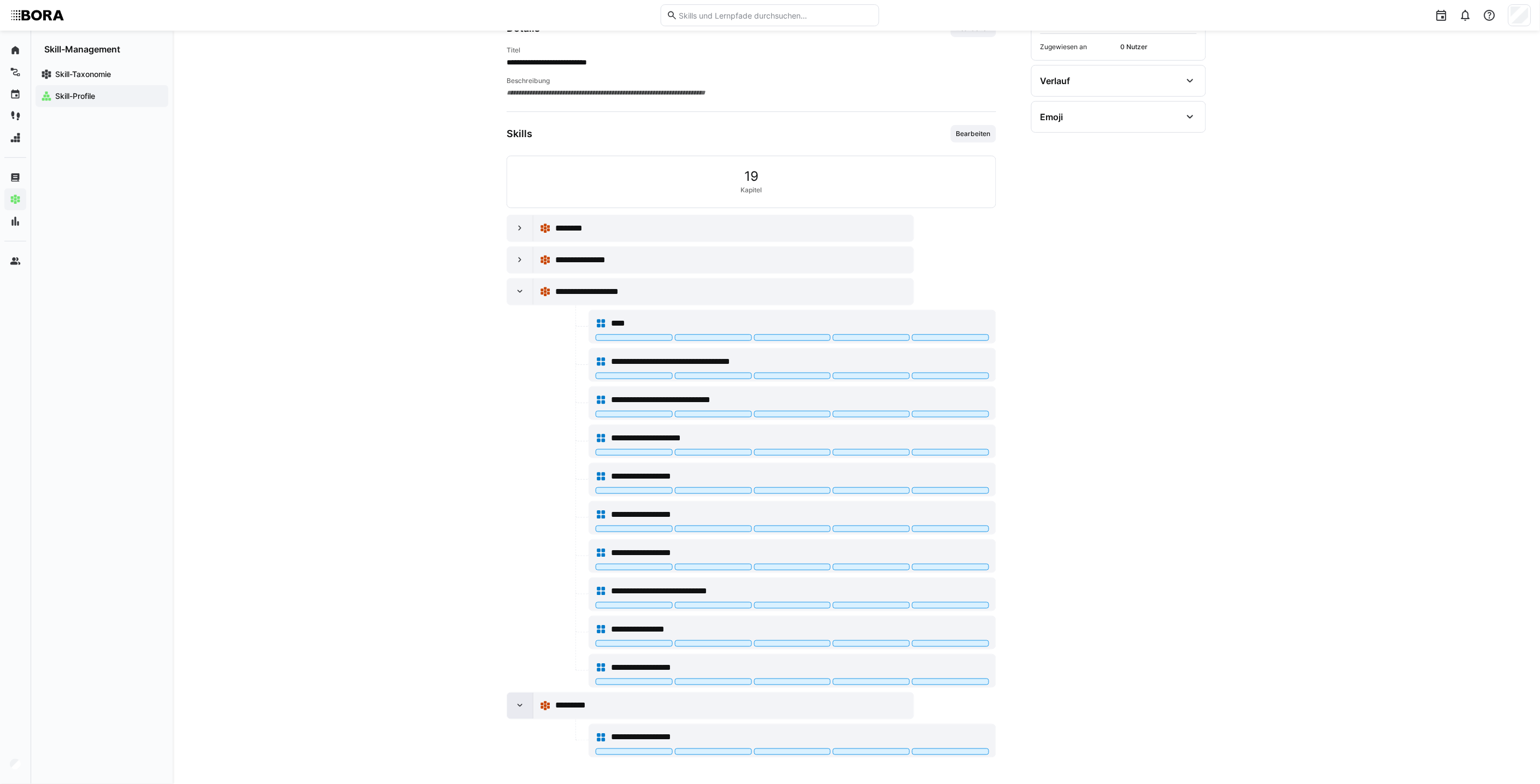
click at [520, 707] on eds-icon at bounding box center [520, 706] width 11 height 11
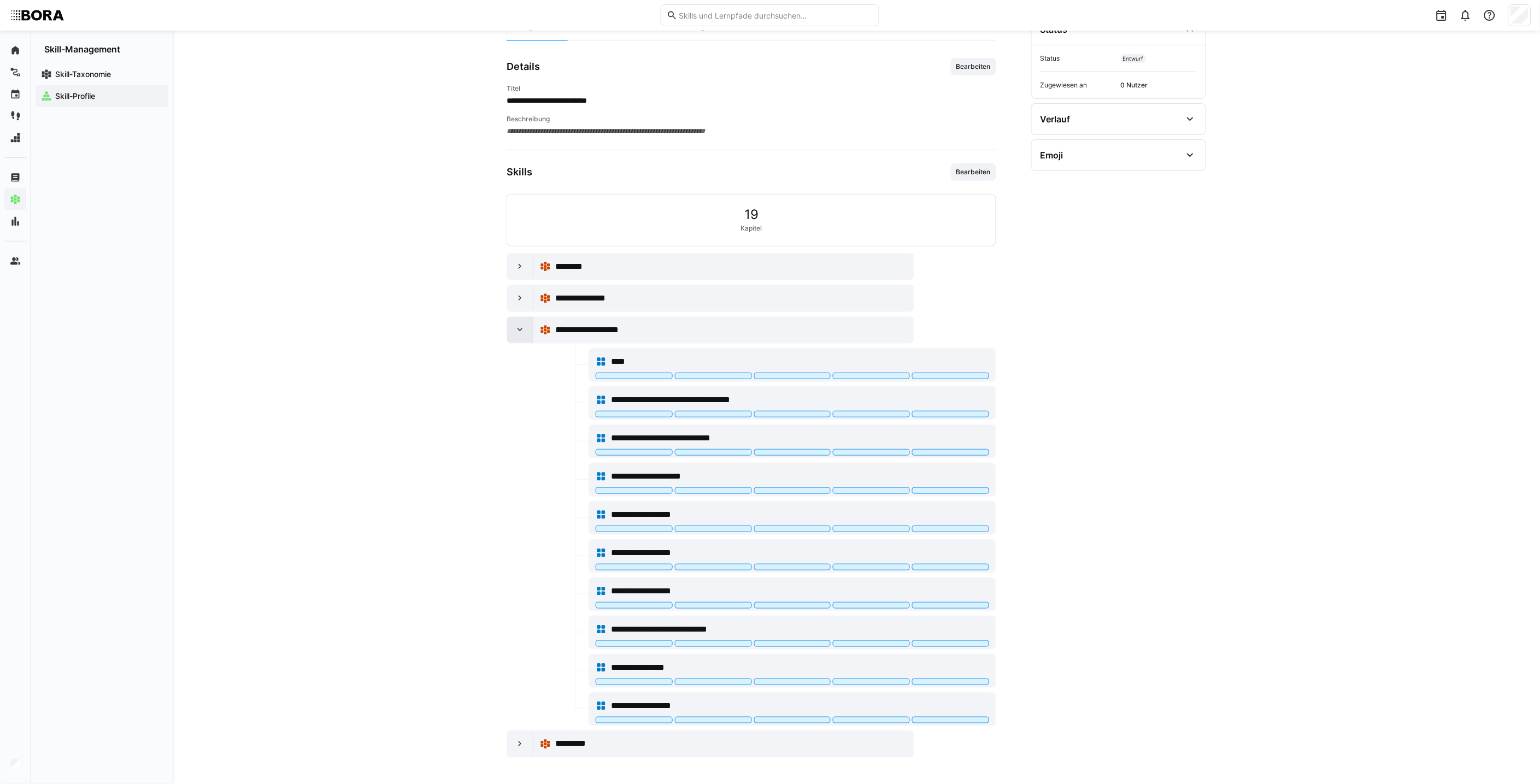
click at [513, 329] on div at bounding box center [520, 330] width 26 height 26
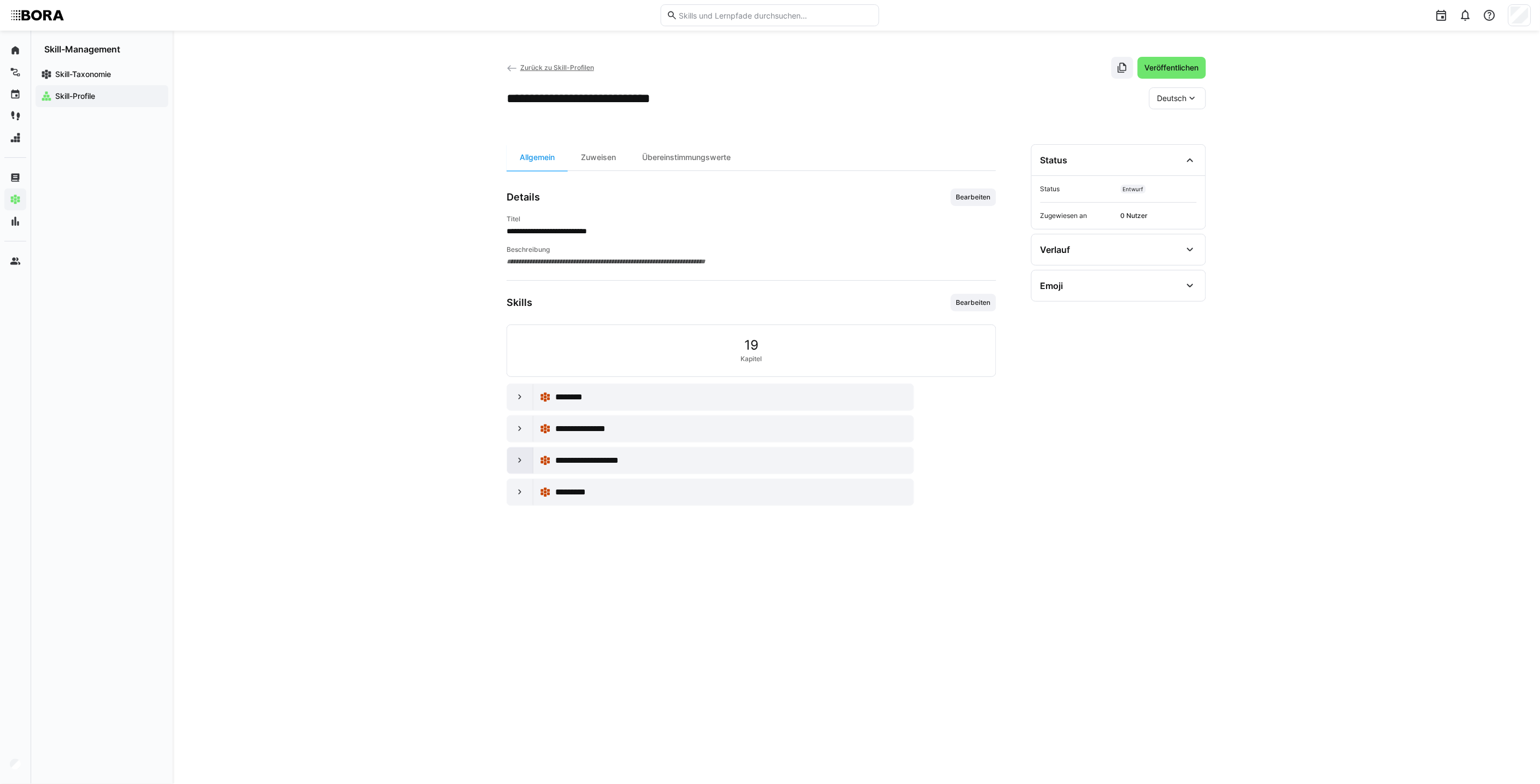
scroll to position [0, 0]
click at [521, 466] on eds-icon at bounding box center [520, 461] width 11 height 11
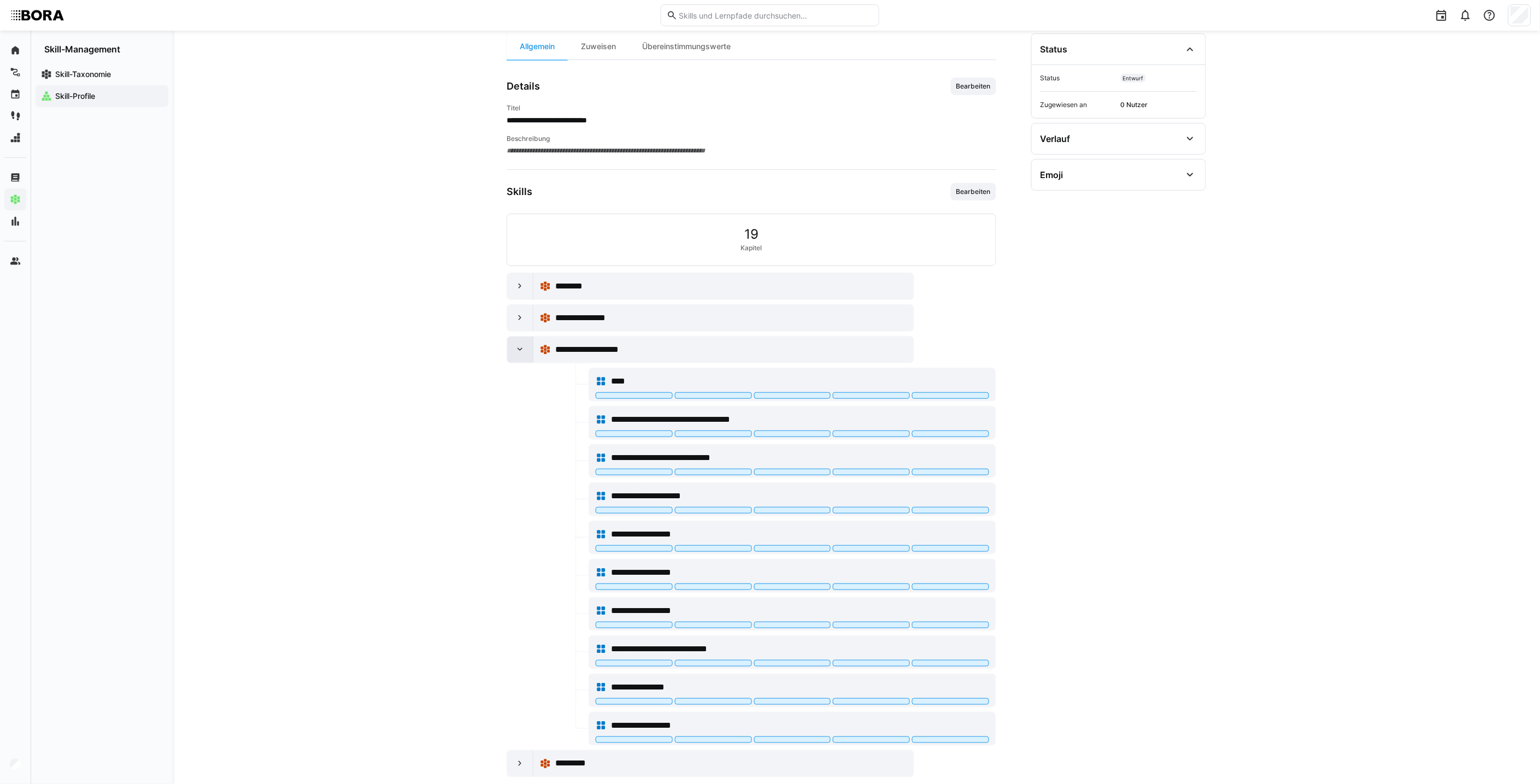
scroll to position [132, 0]
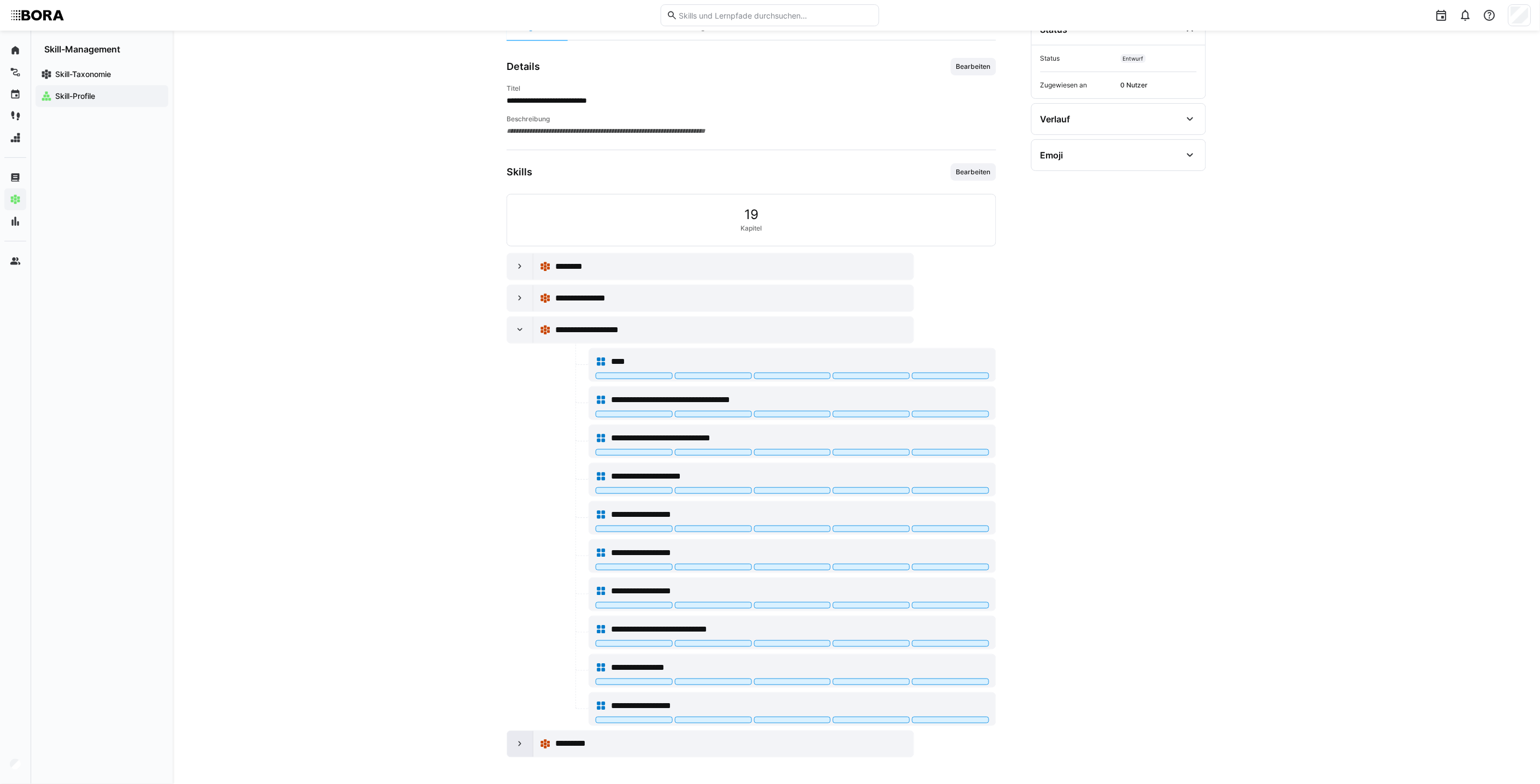
click at [514, 744] on eds-icon at bounding box center [520, 745] width 11 height 11
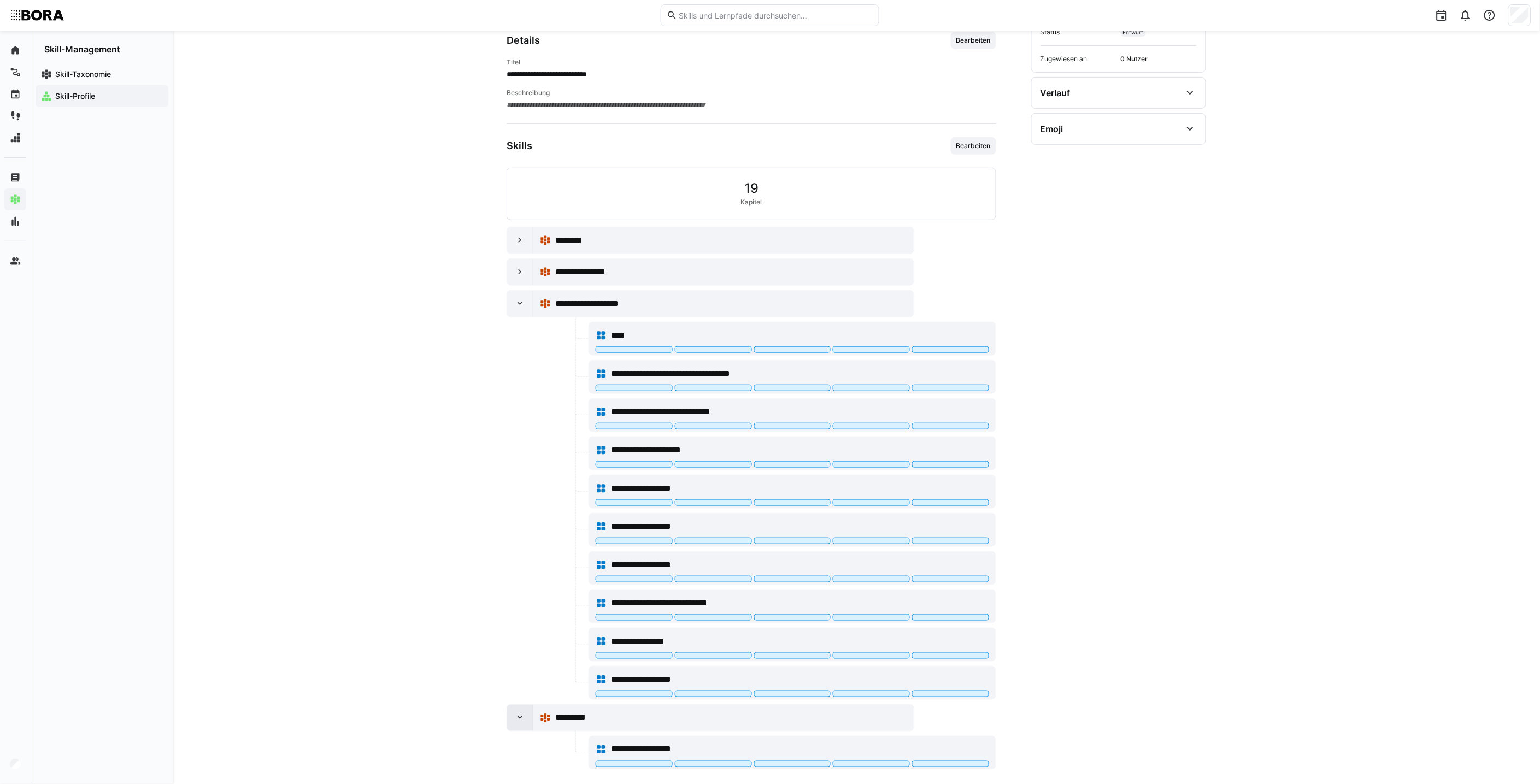
scroll to position [170, 0]
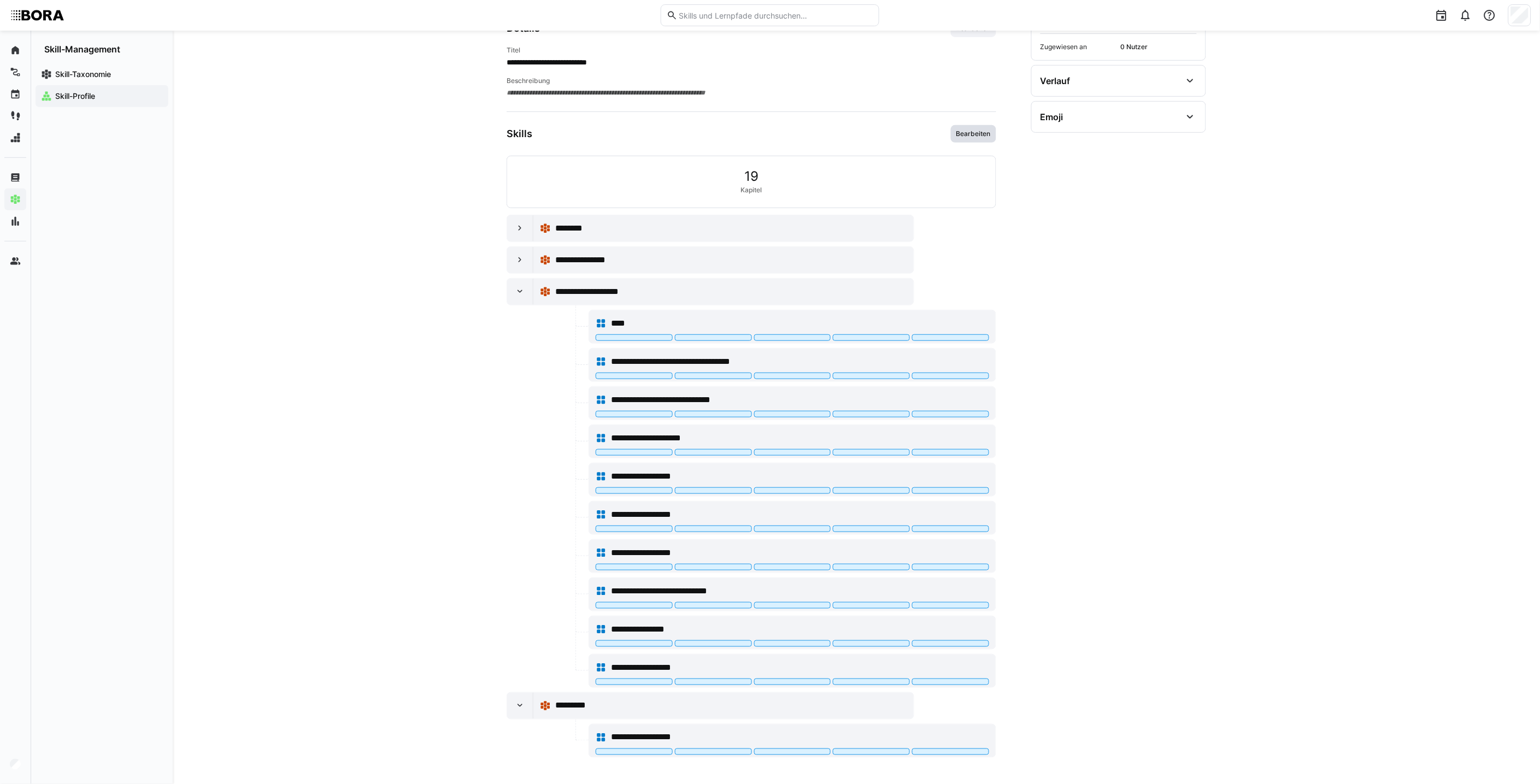
click at [969, 129] on span "Bearbeiten" at bounding box center [973, 133] width 37 height 8
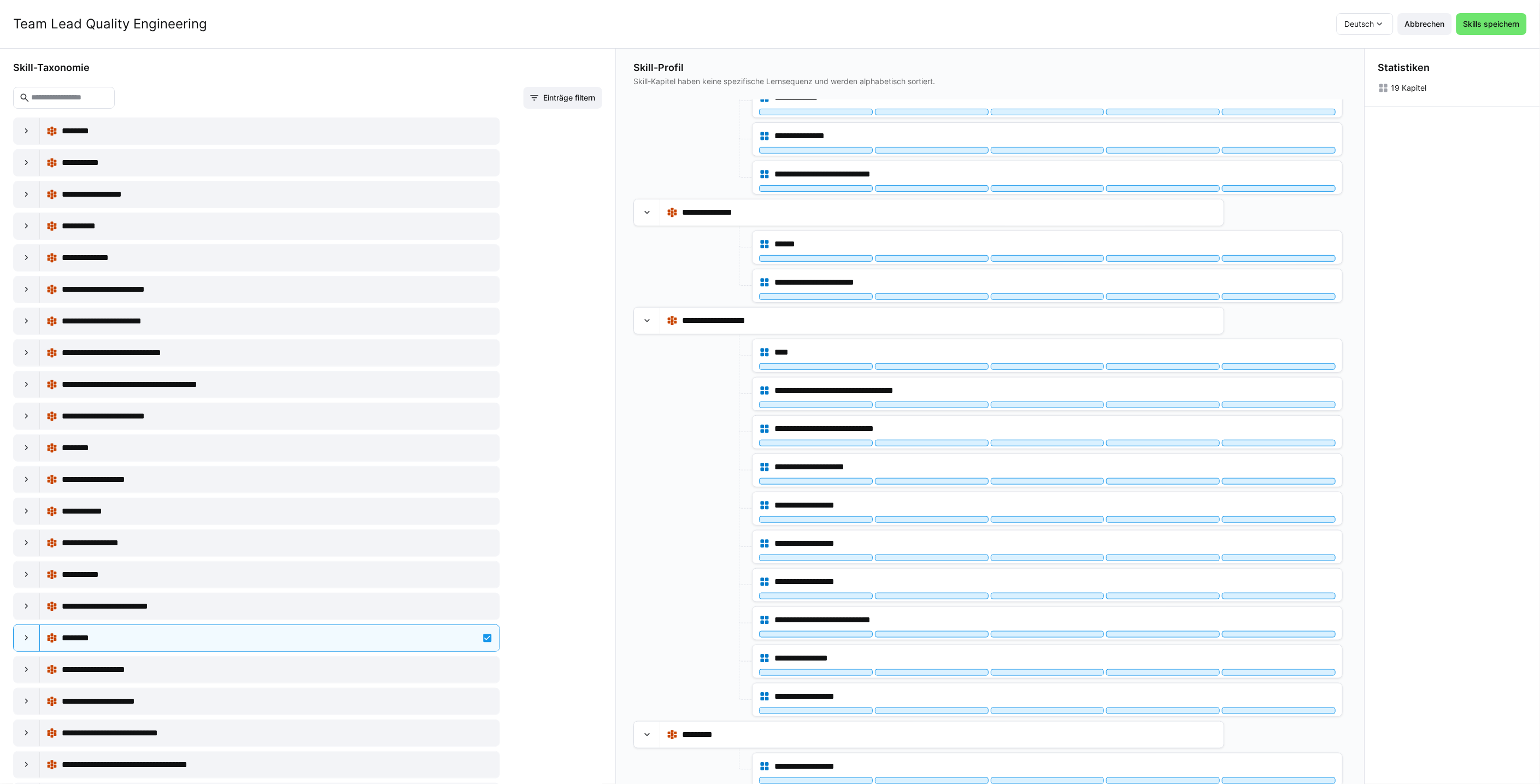
scroll to position [167, 0]
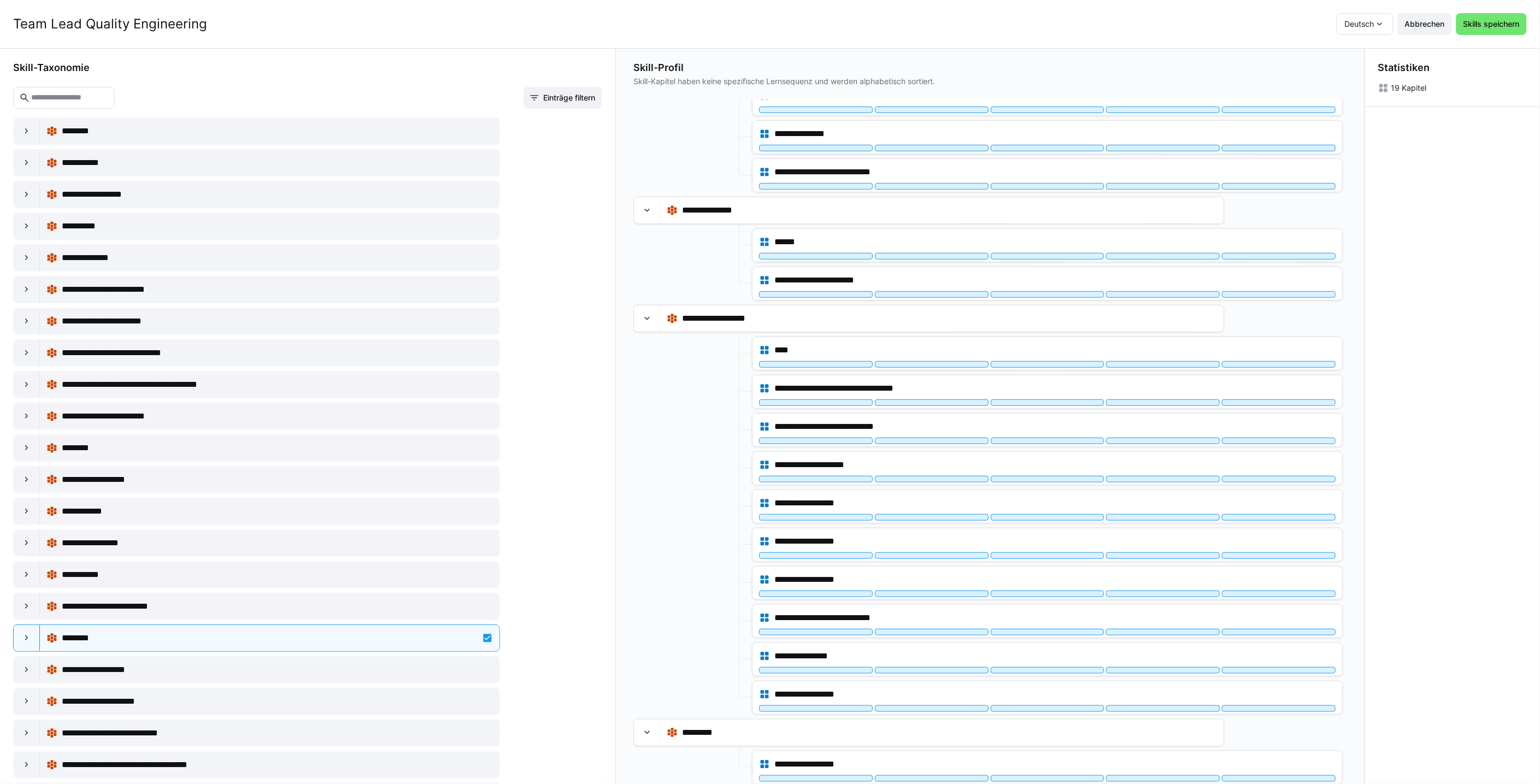
click at [88, 98] on input "text" at bounding box center [69, 97] width 79 height 9
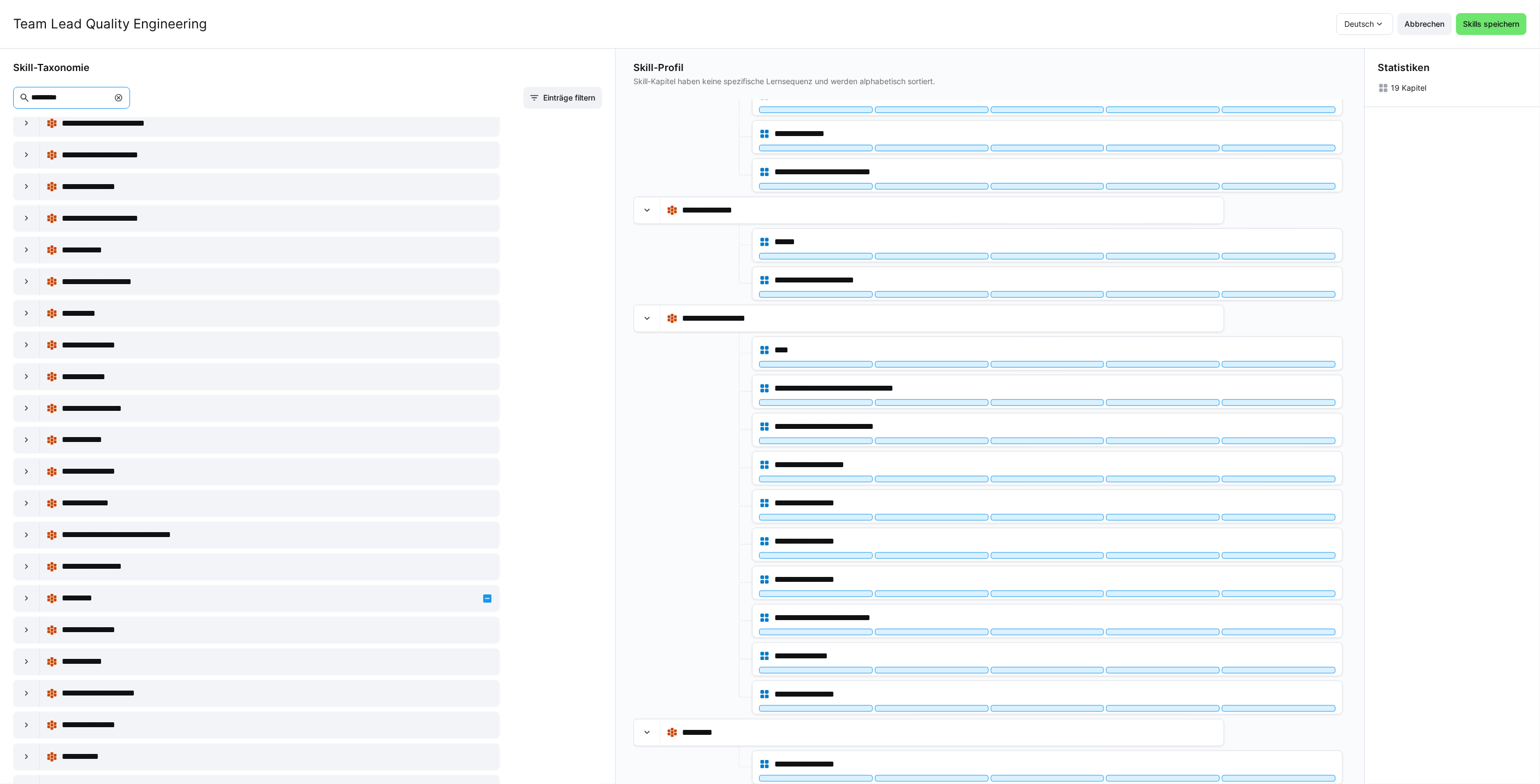
scroll to position [700, 0]
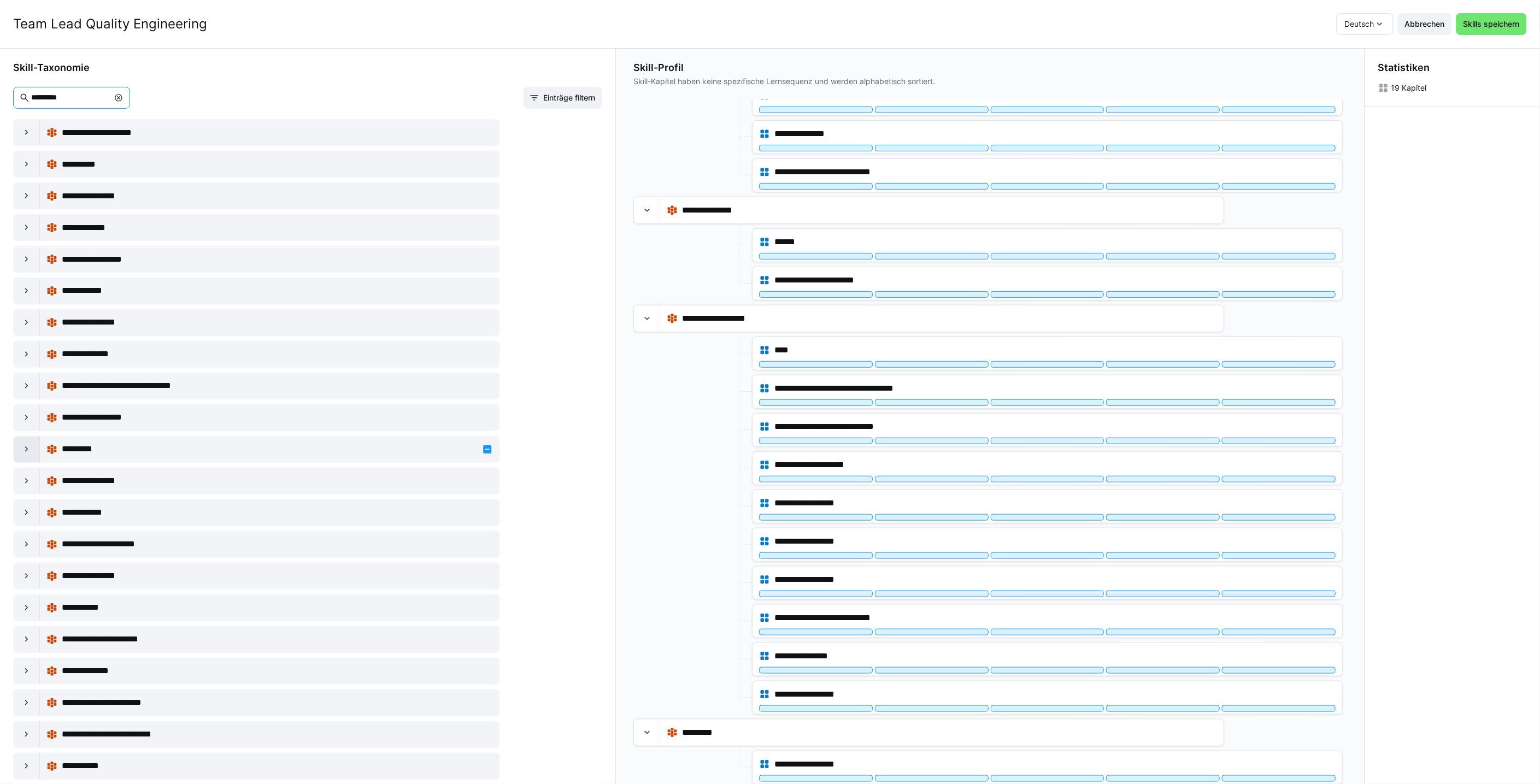
type input "*********"
click at [31, 450] on eds-icon at bounding box center [27, 450] width 11 height 11
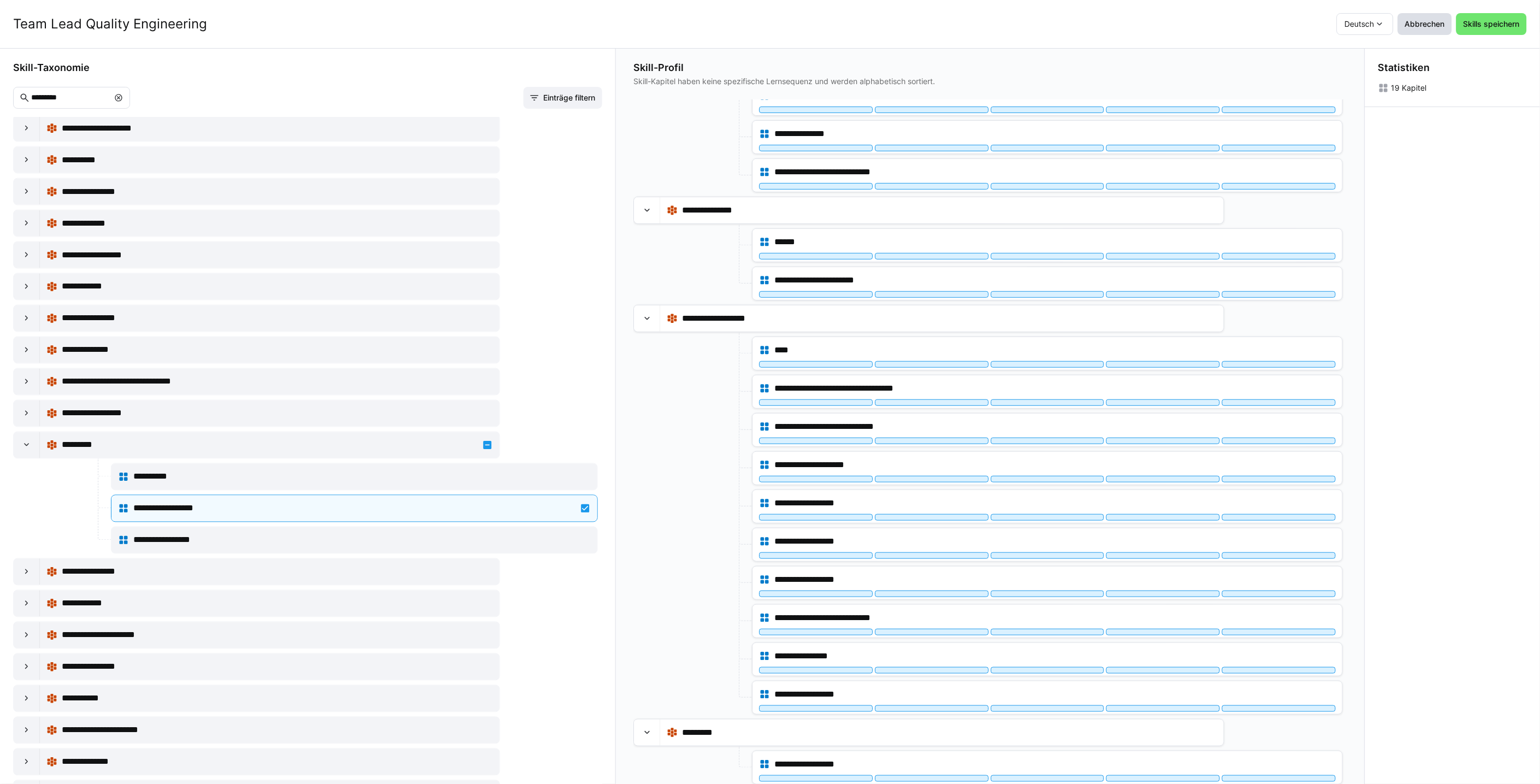
click at [1429, 20] on span "Abbrechen" at bounding box center [1425, 24] width 43 height 11
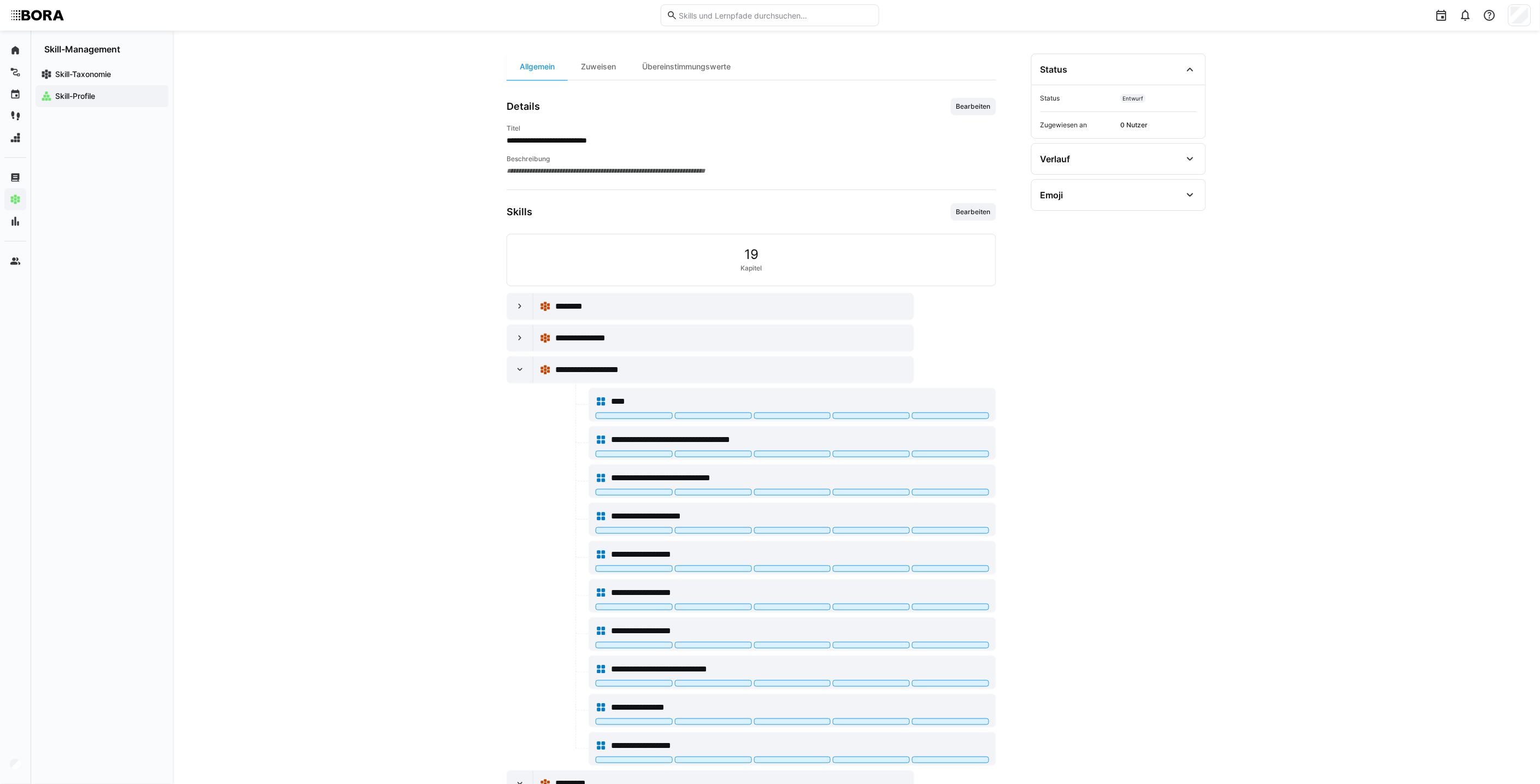
scroll to position [0, 0]
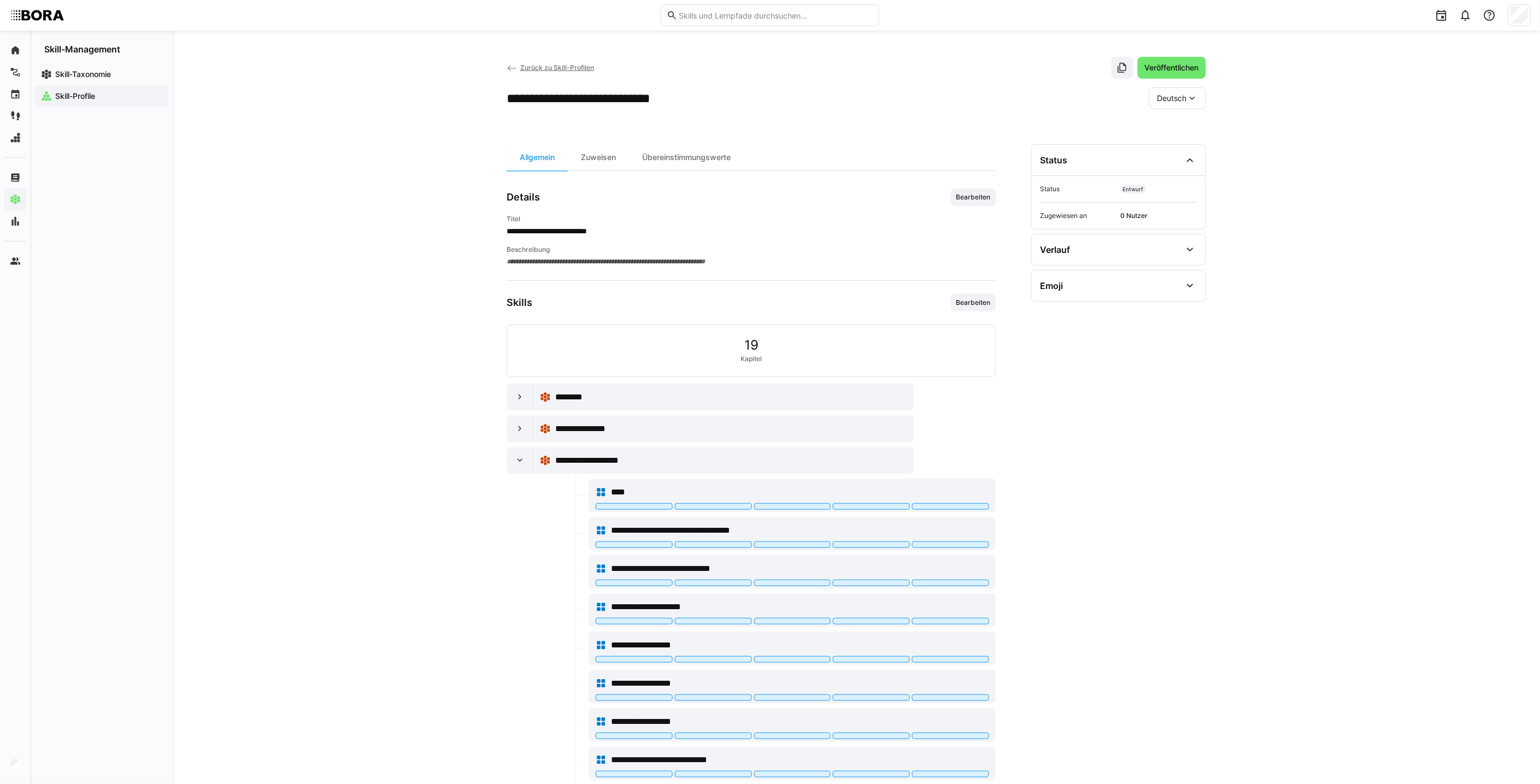
click at [563, 68] on span "Zurück zu Skill-Profilen" at bounding box center [556, 67] width 74 height 8
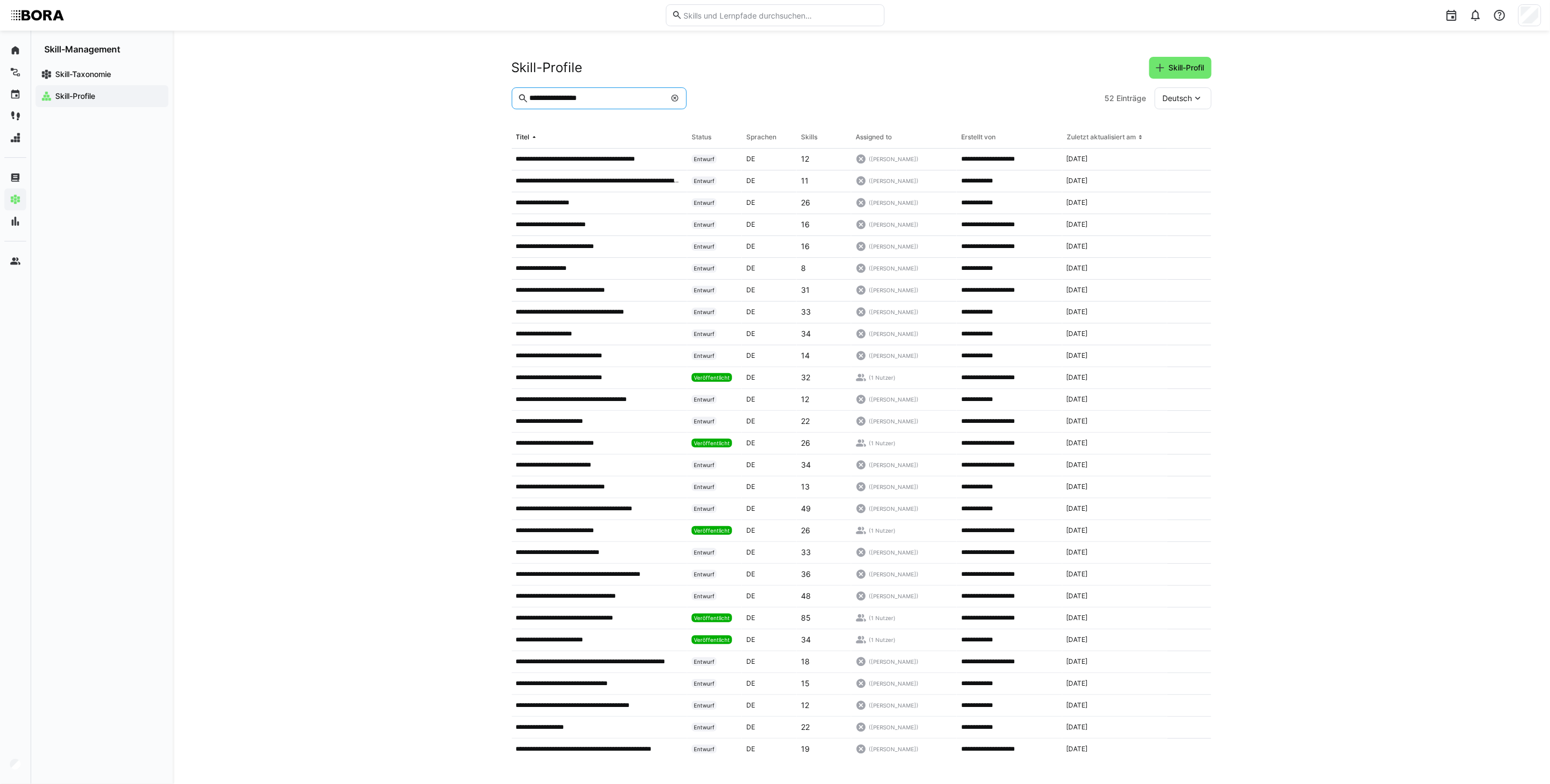
drag, startPoint x: 569, startPoint y: 97, endPoint x: 495, endPoint y: 94, distance: 74.1
click at [495, 94] on div "**********" at bounding box center [860, 407] width 1377 height 753
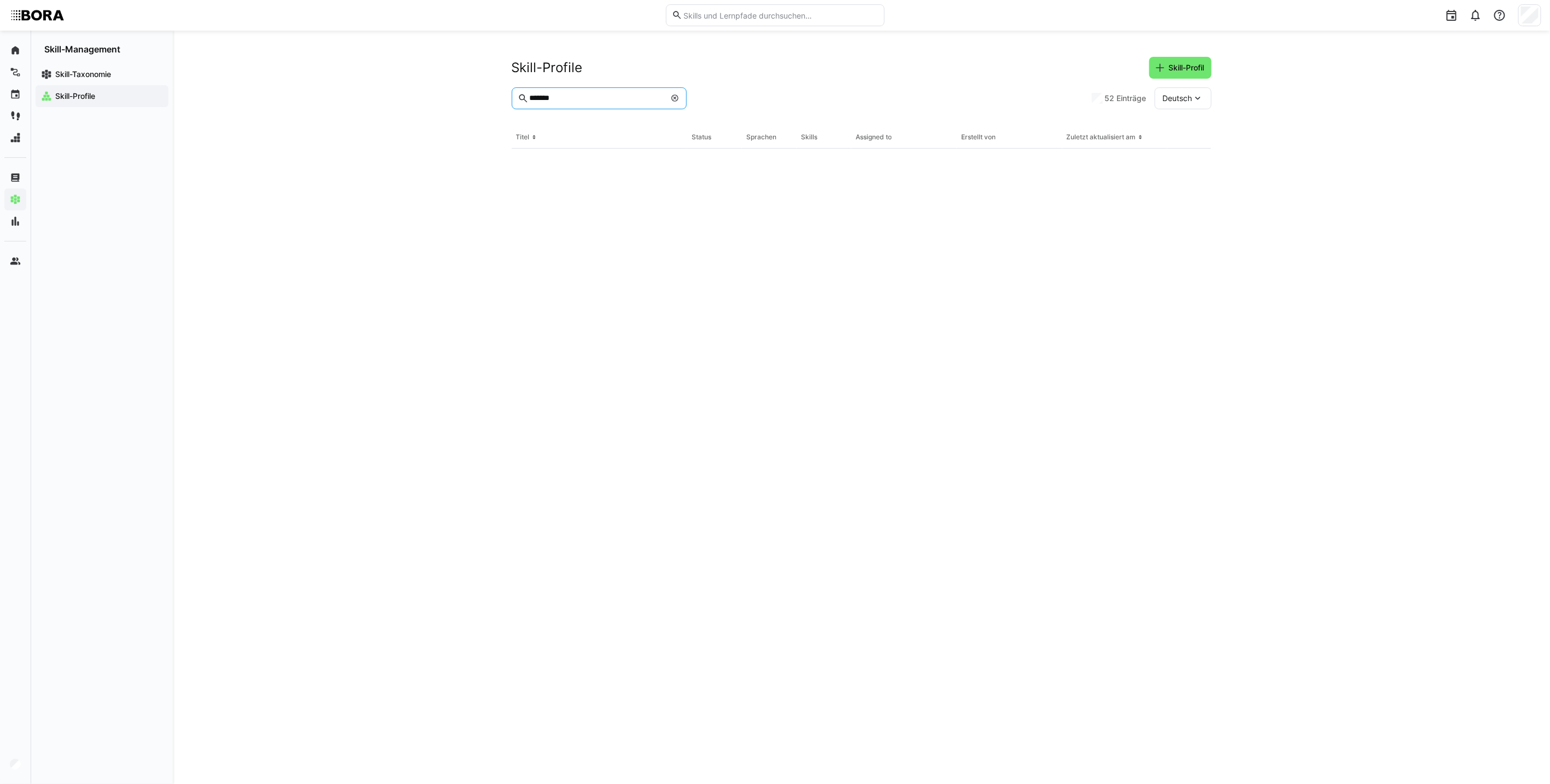
click at [578, 99] on input "*******" at bounding box center [596, 98] width 137 height 9
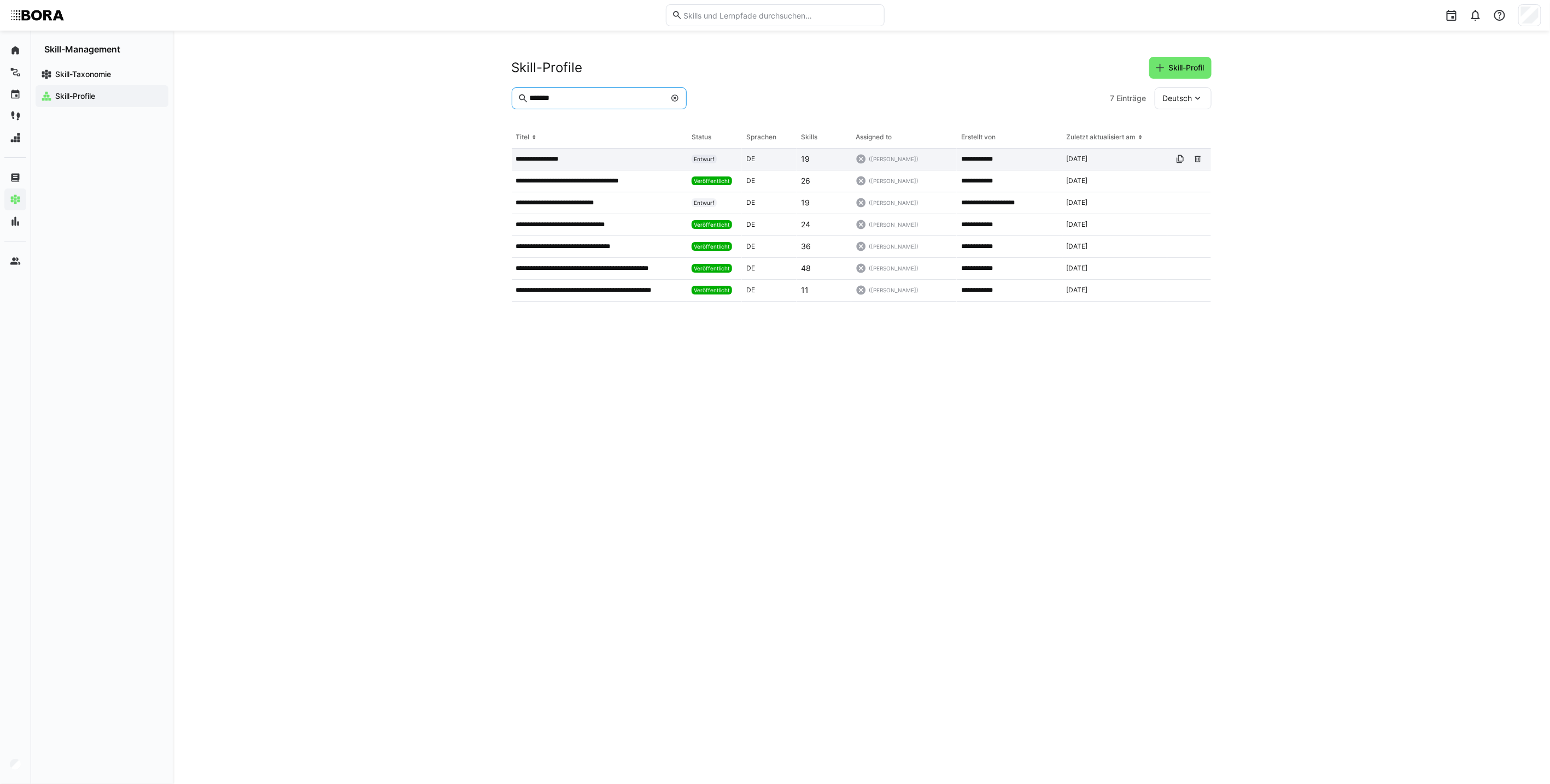
type input "*******"
click at [559, 159] on p "**********" at bounding box center [542, 158] width 52 height 8
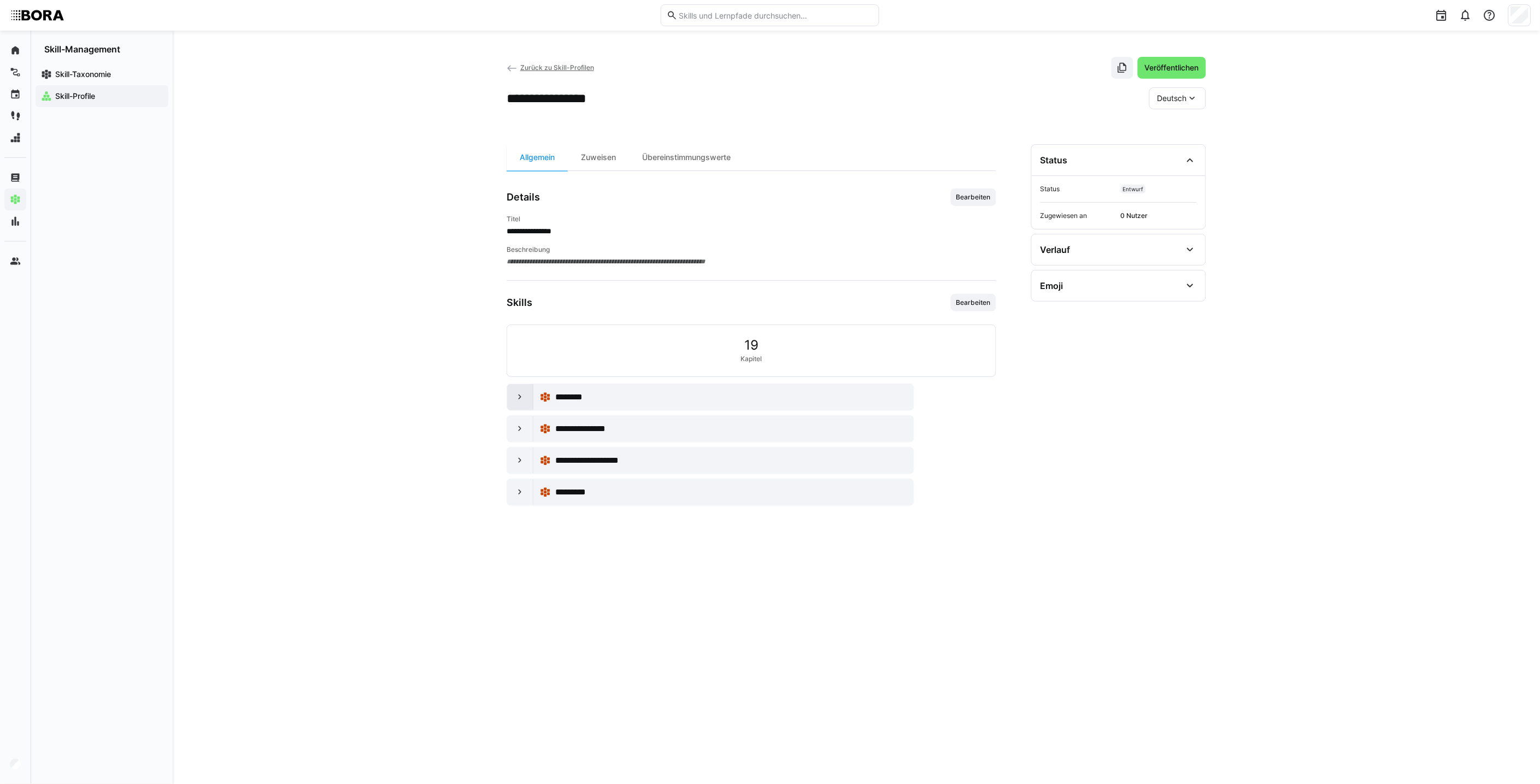
click at [521, 399] on eds-icon at bounding box center [520, 397] width 11 height 11
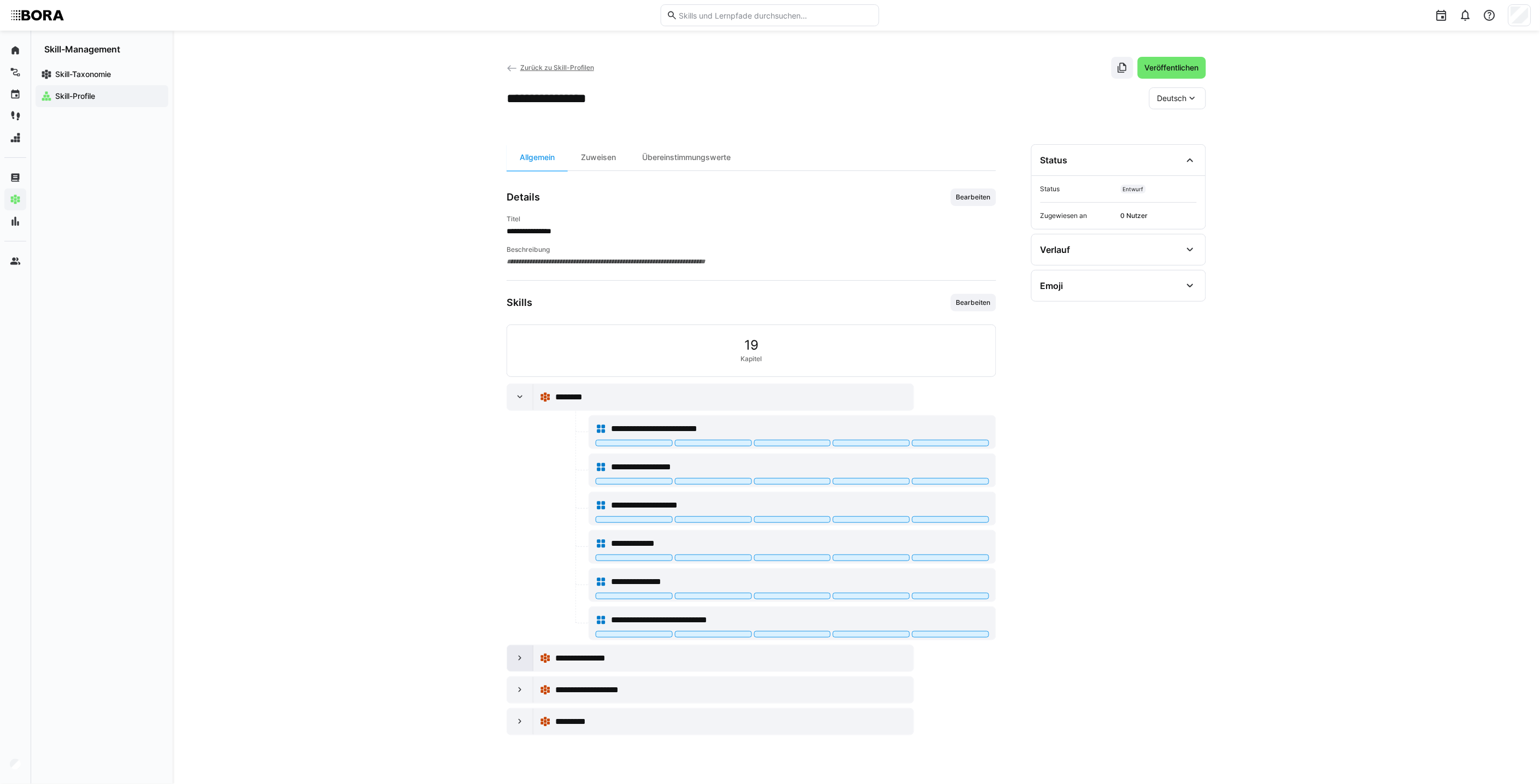
click at [512, 661] on div at bounding box center [520, 658] width 26 height 26
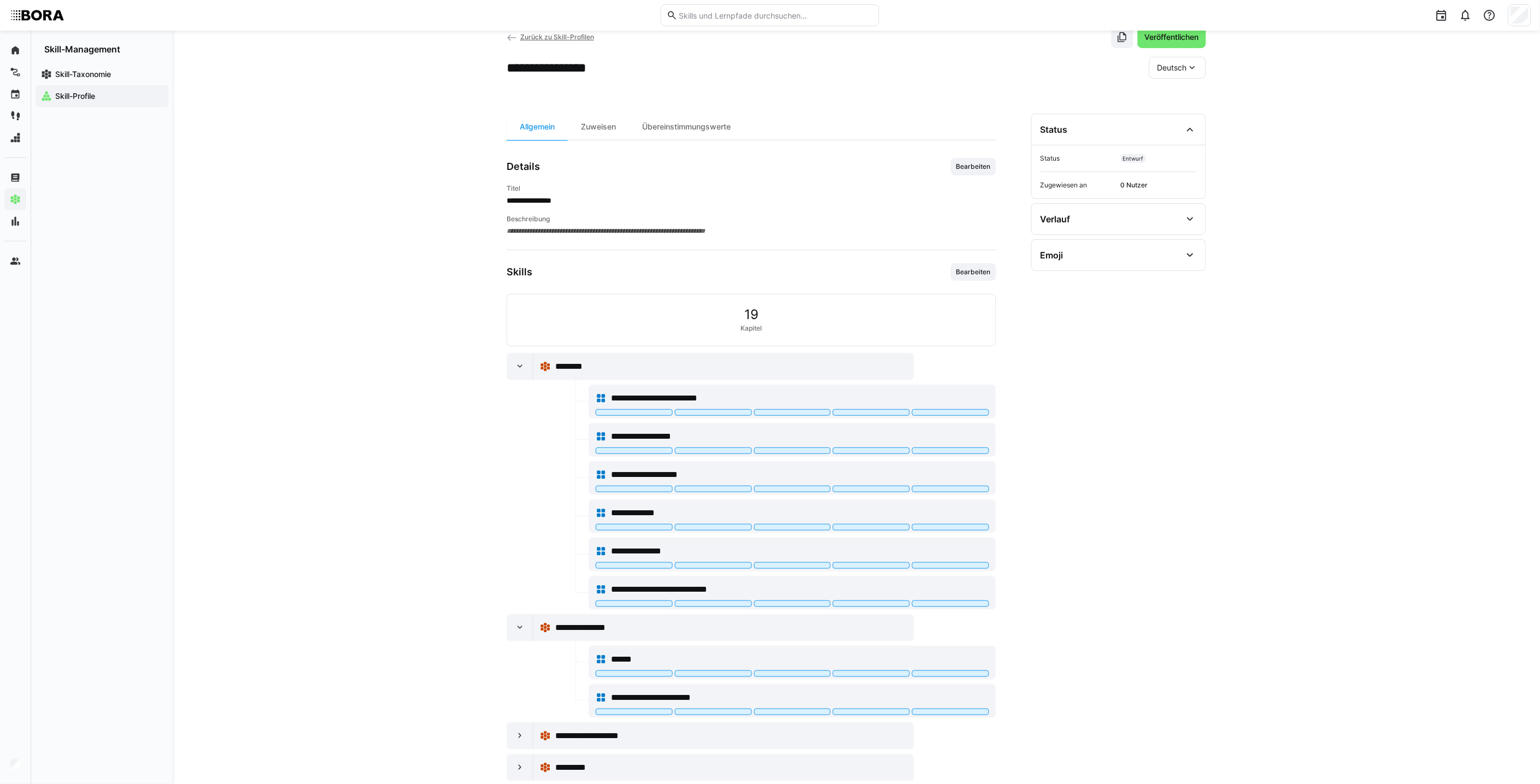
scroll to position [55, 0]
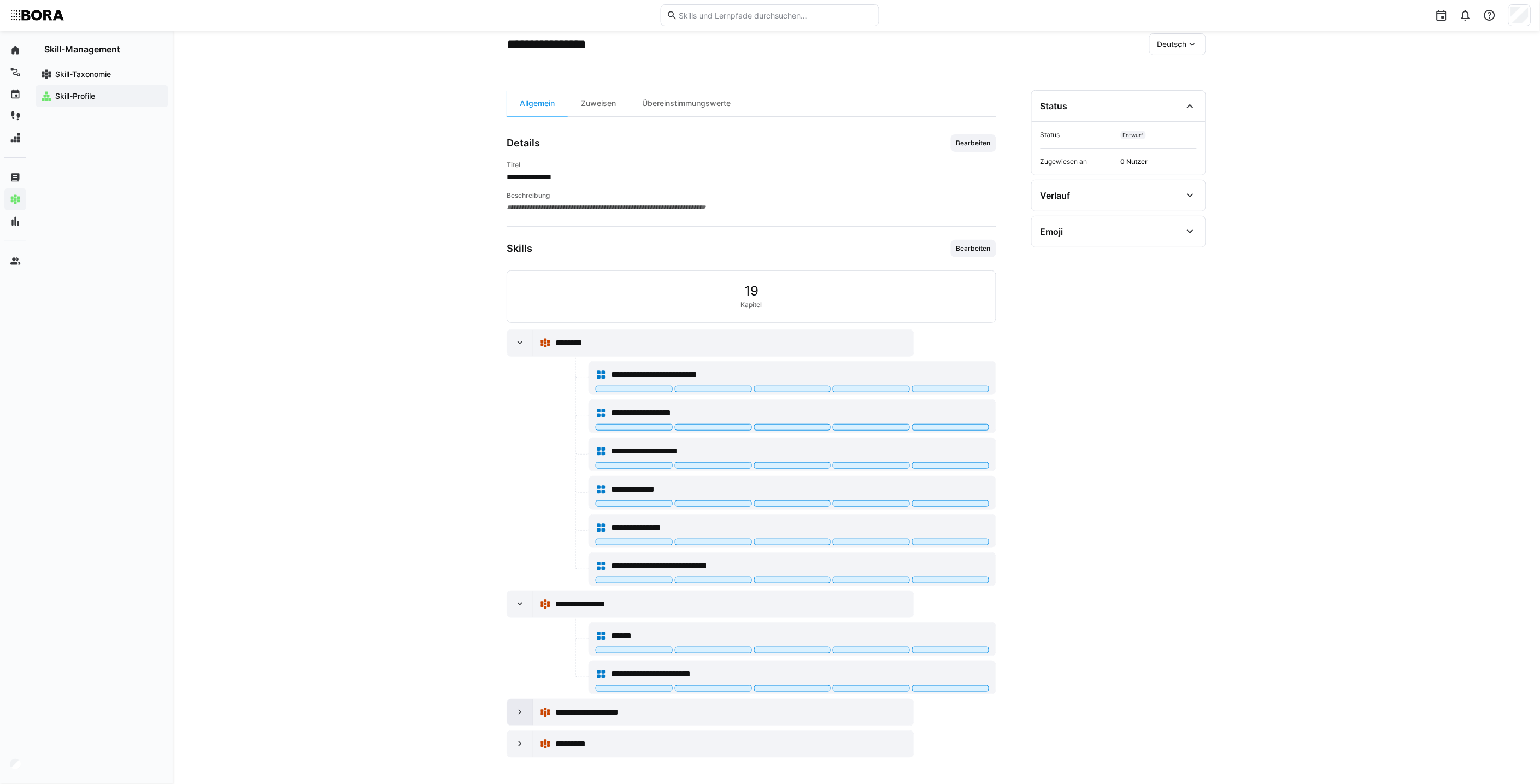
click at [515, 713] on eds-icon at bounding box center [520, 713] width 11 height 11
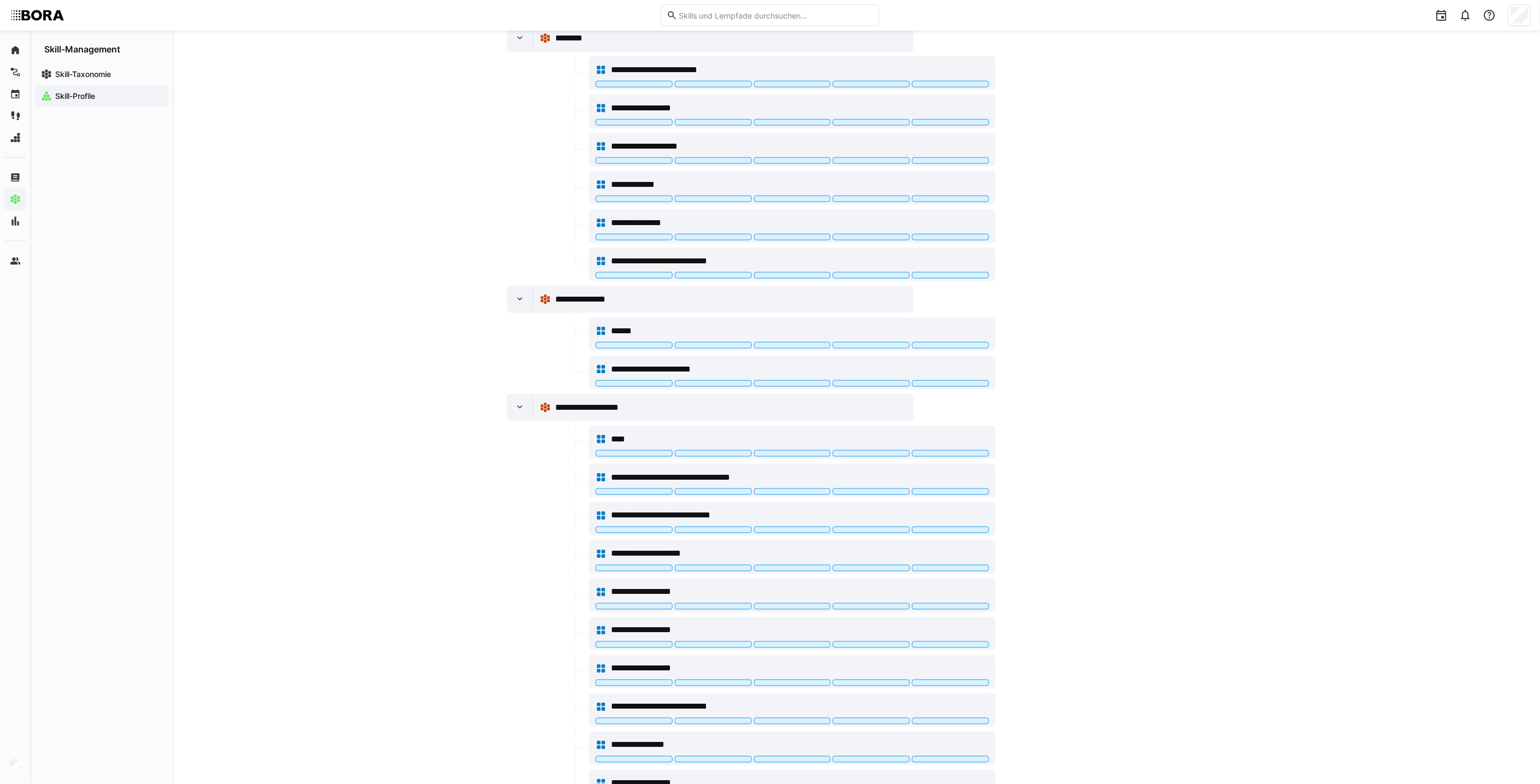
scroll to position [438, 0]
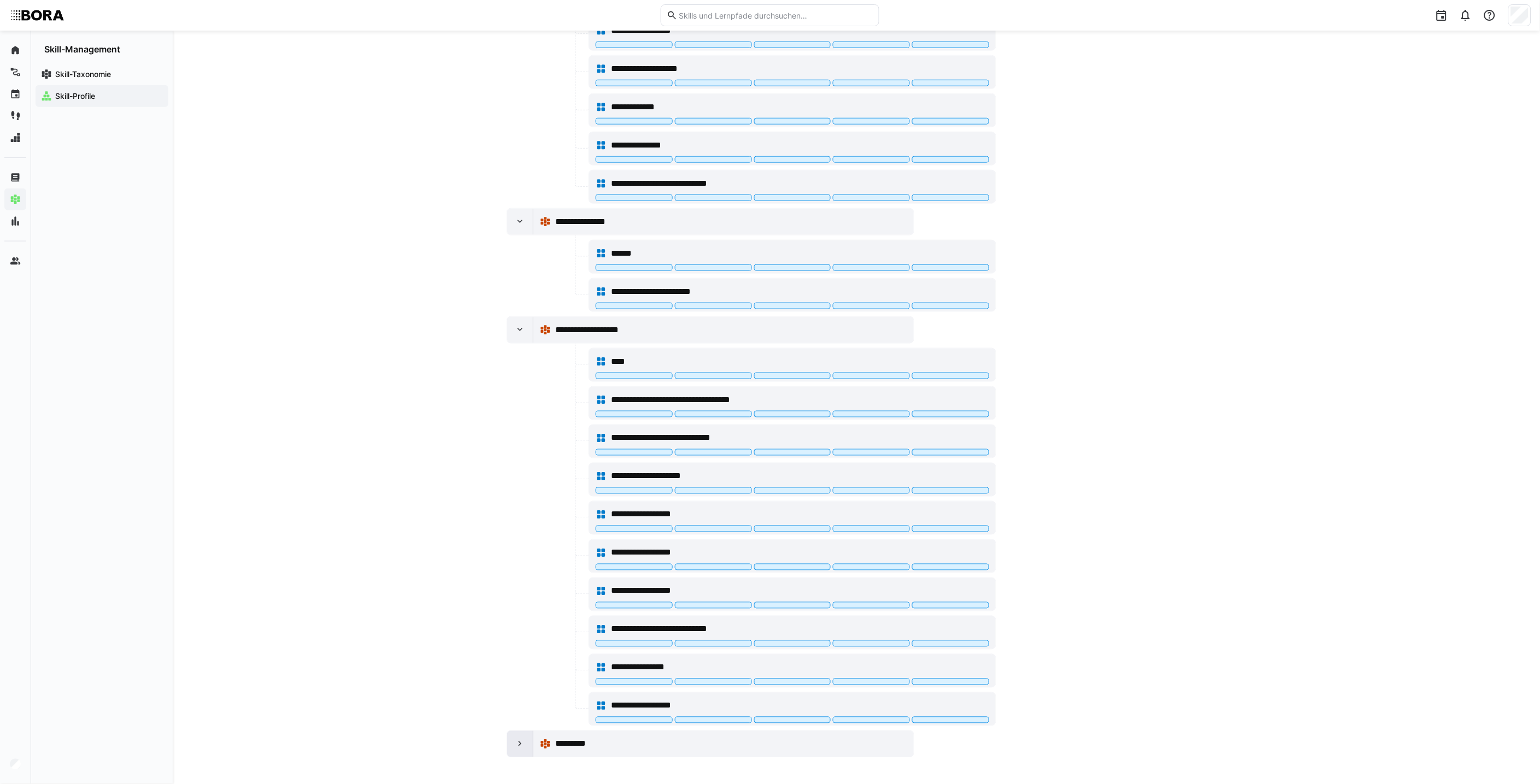
click at [516, 743] on eds-icon at bounding box center [520, 745] width 11 height 11
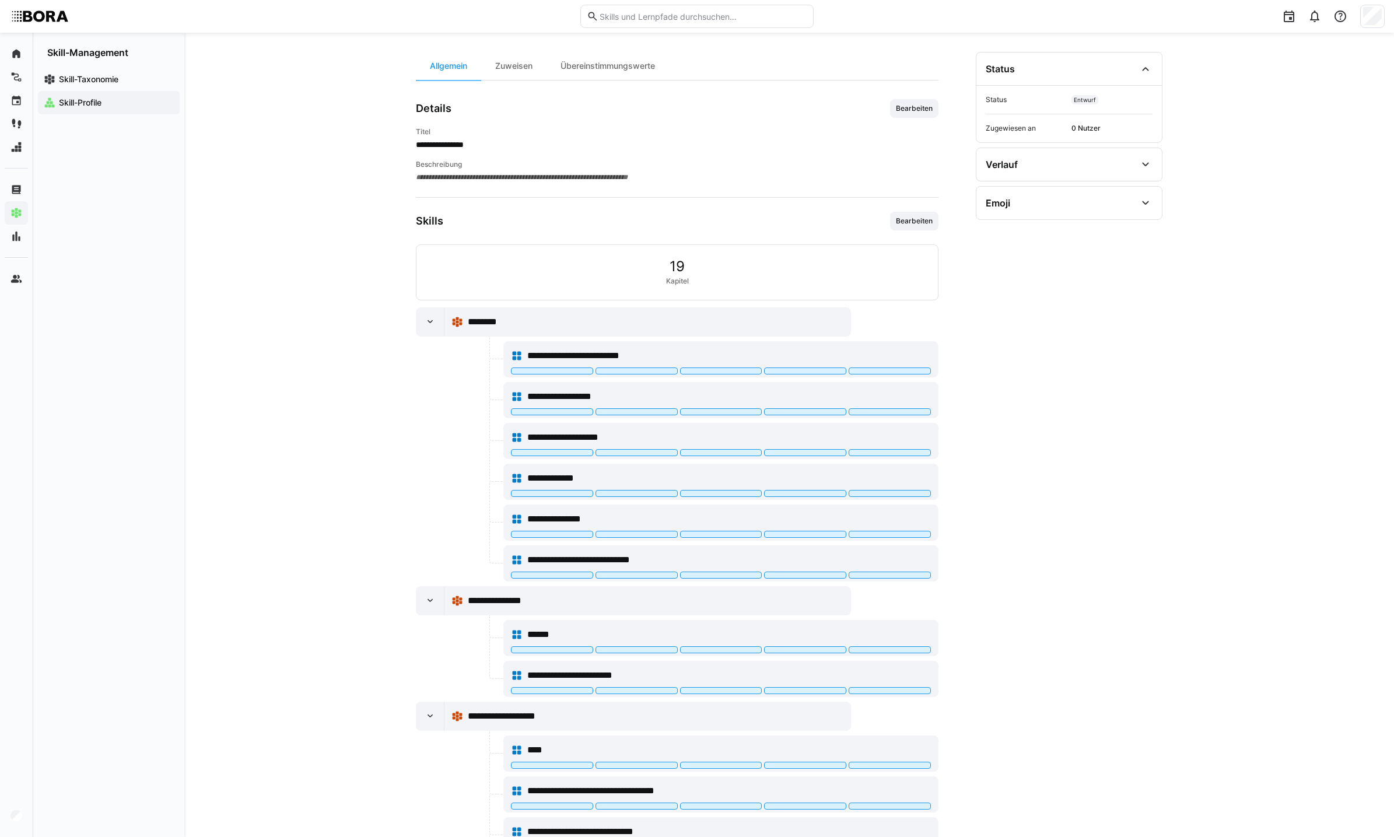
scroll to position [0, 0]
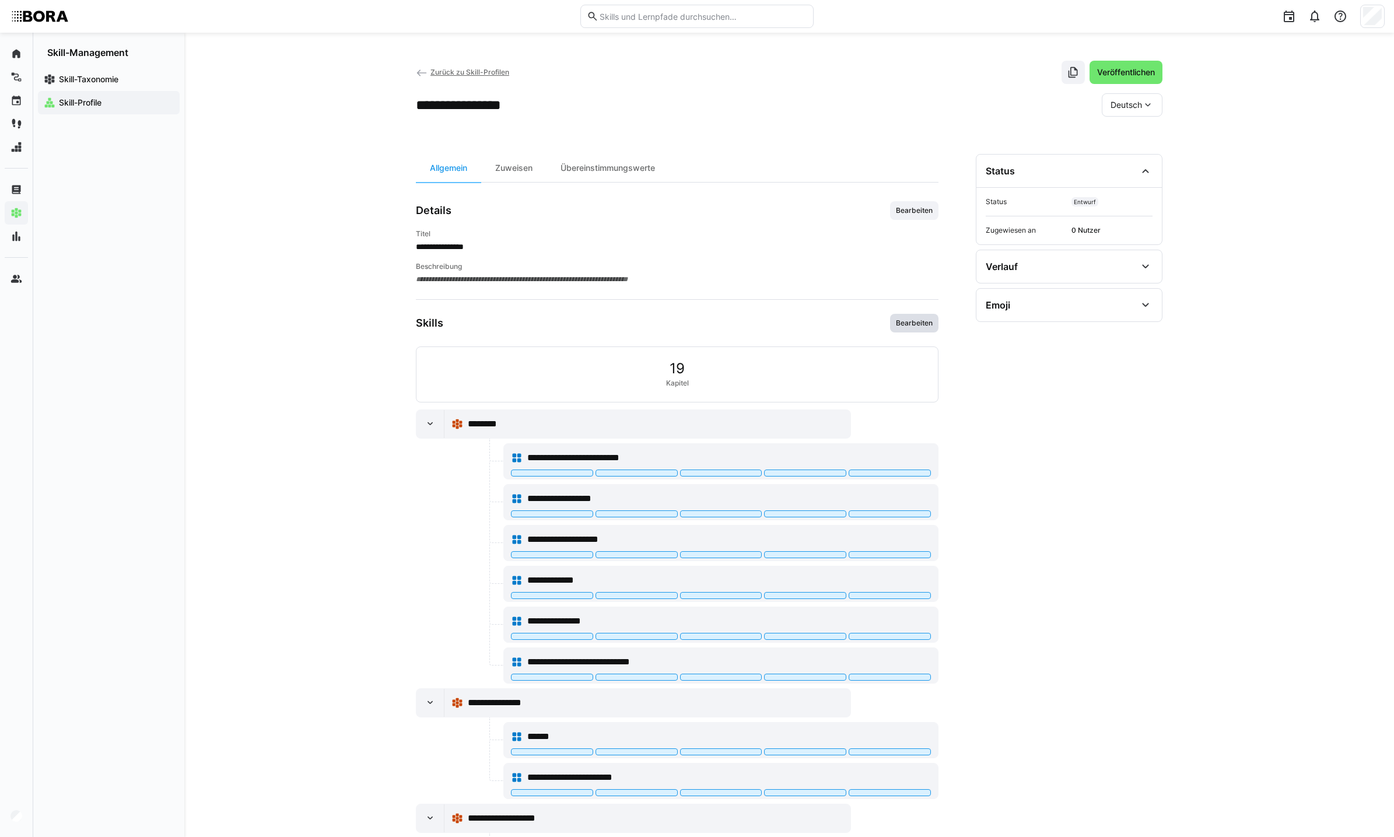
click at [918, 327] on span "Bearbeiten" at bounding box center [914, 322] width 39 height 9
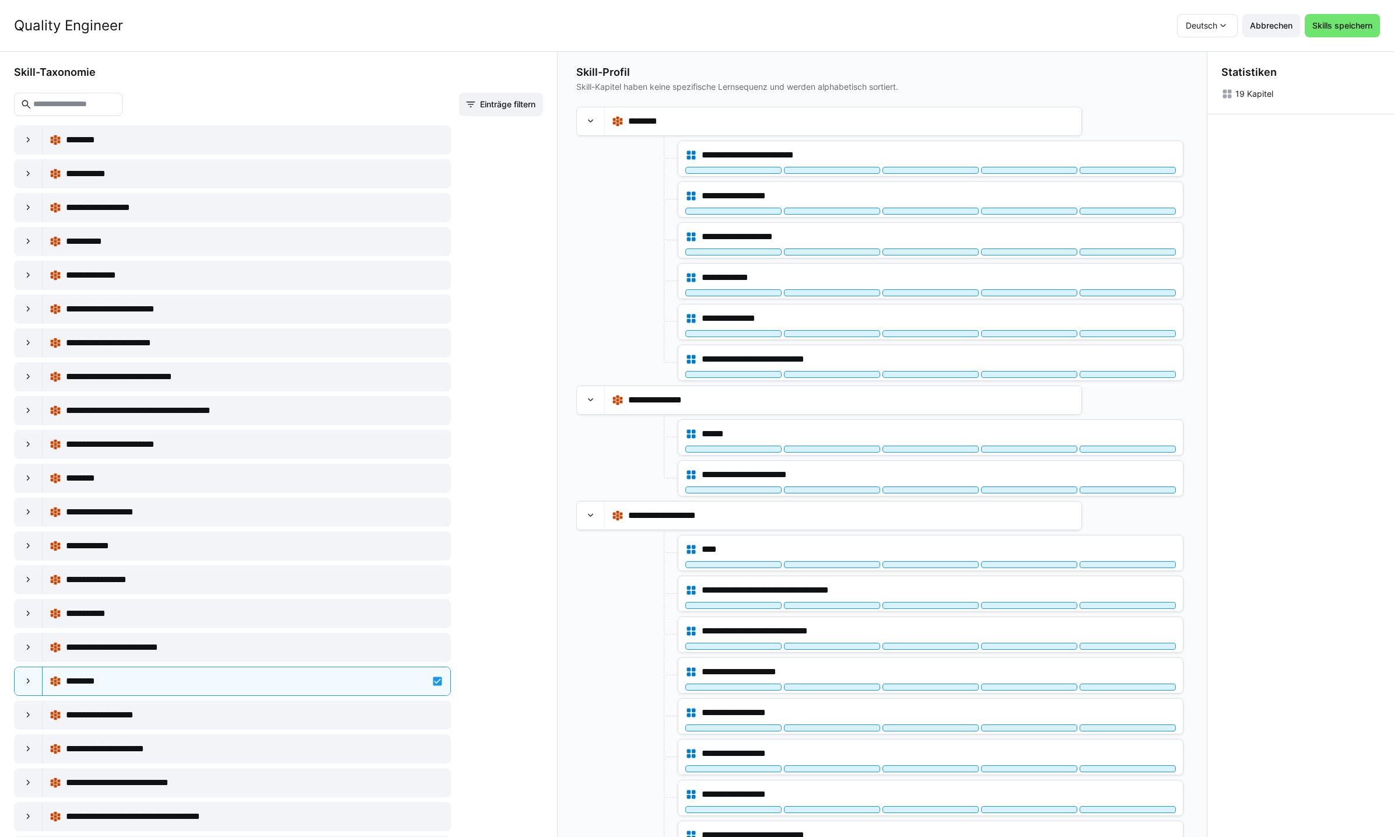
click at [88, 108] on input "text" at bounding box center [74, 104] width 84 height 10
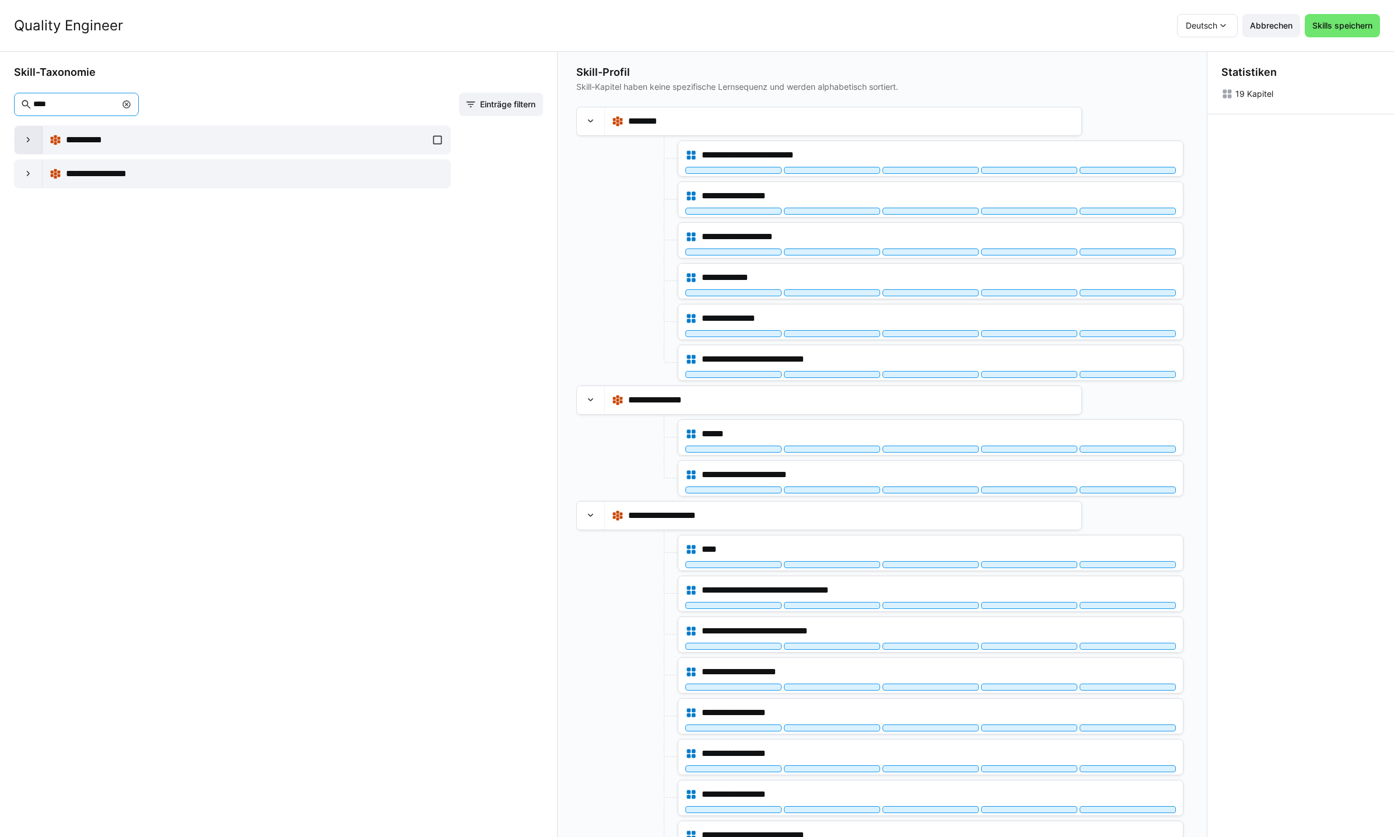
type input "****"
click at [18, 139] on div at bounding box center [29, 140] width 28 height 28
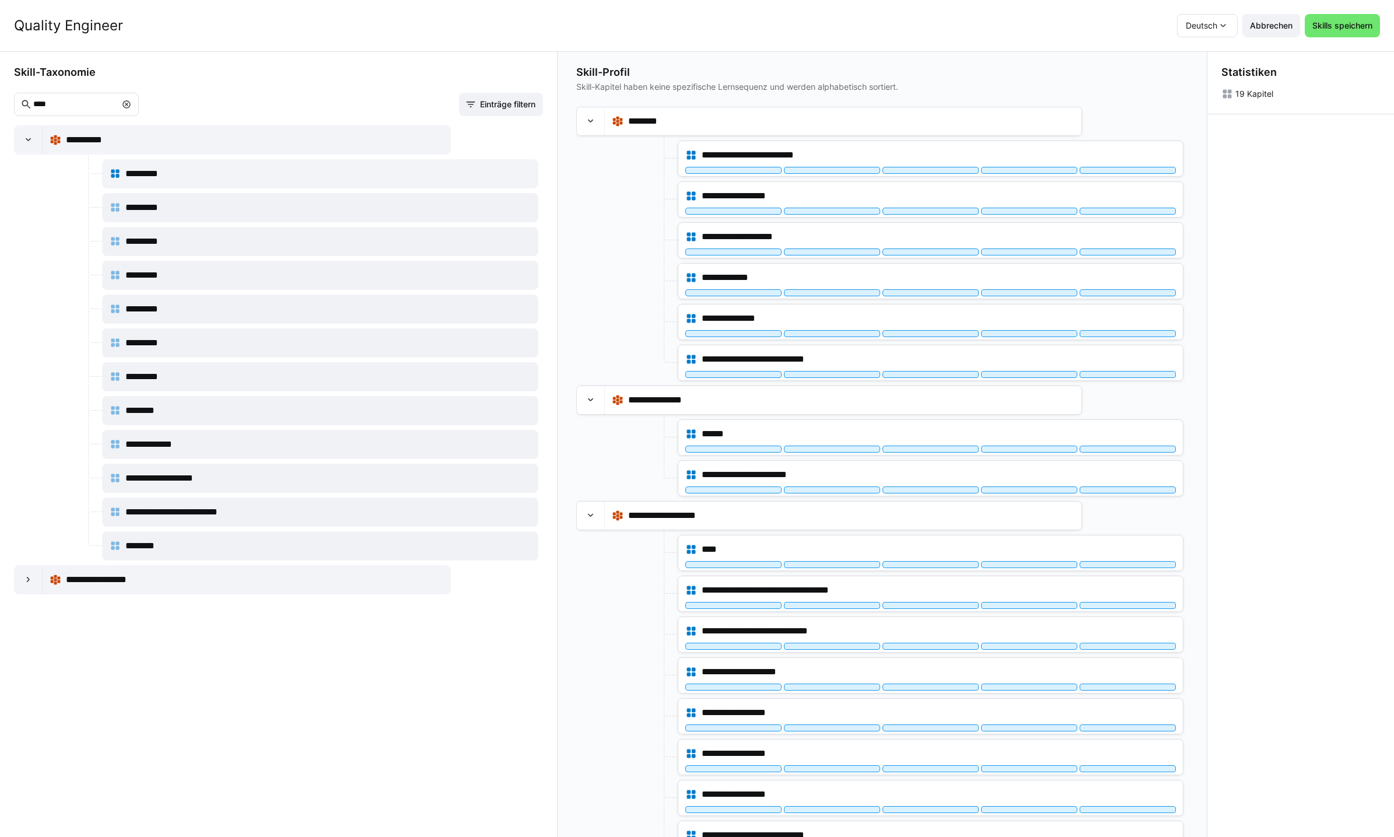
click at [131, 100] on eds-icon at bounding box center [126, 104] width 9 height 9
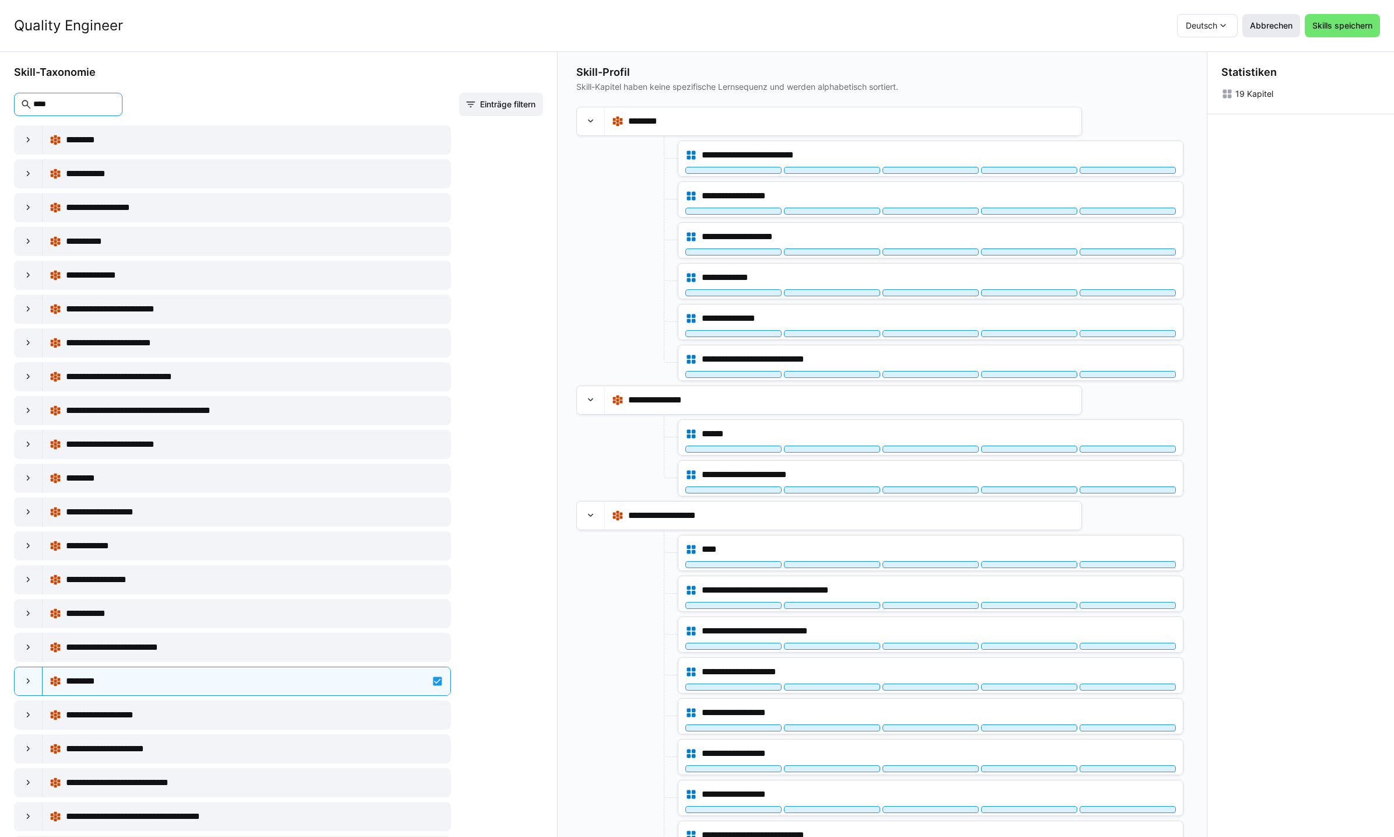
click at [1270, 28] on span "Abbrechen" at bounding box center [1271, 26] width 46 height 12
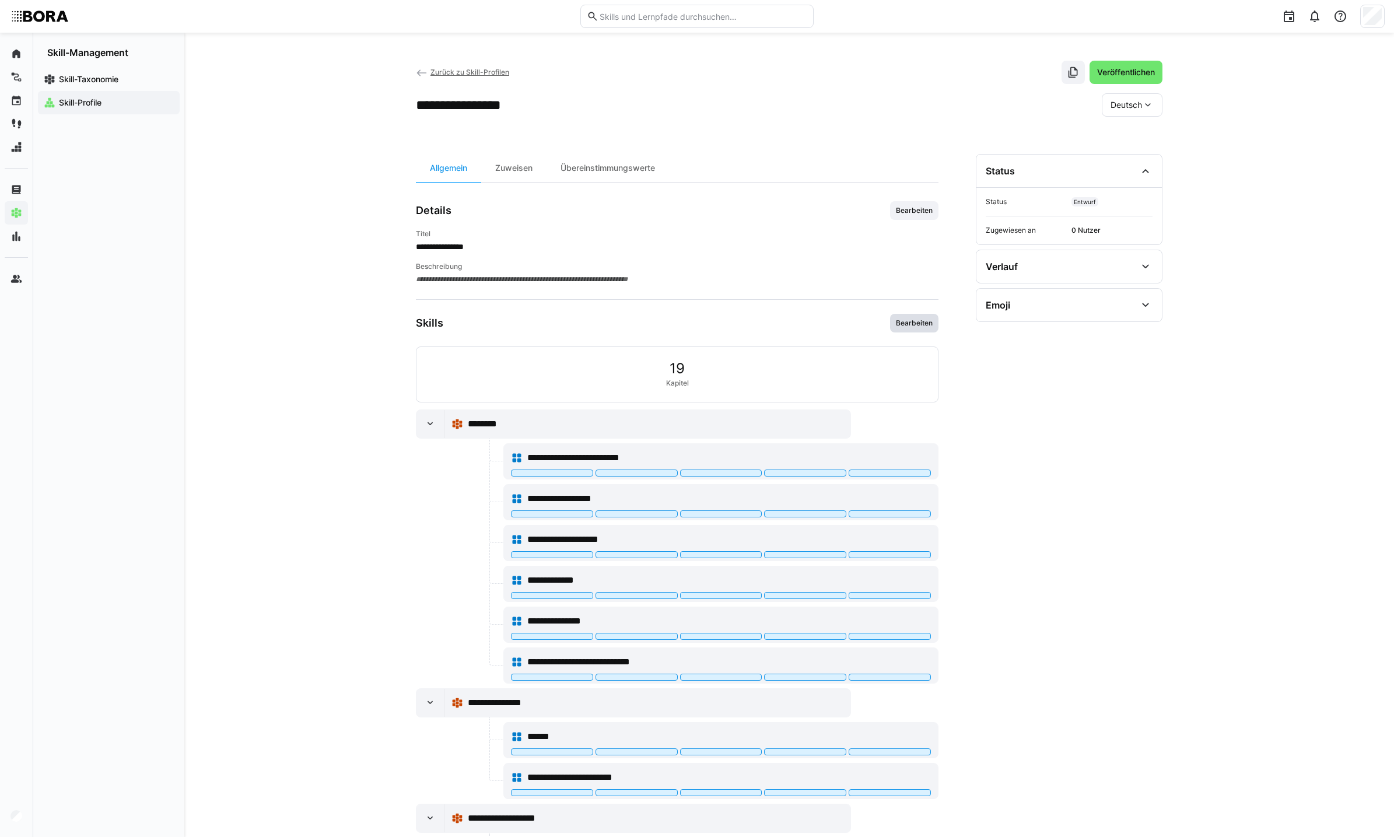
click at [901, 327] on span "Bearbeiten" at bounding box center [914, 322] width 39 height 9
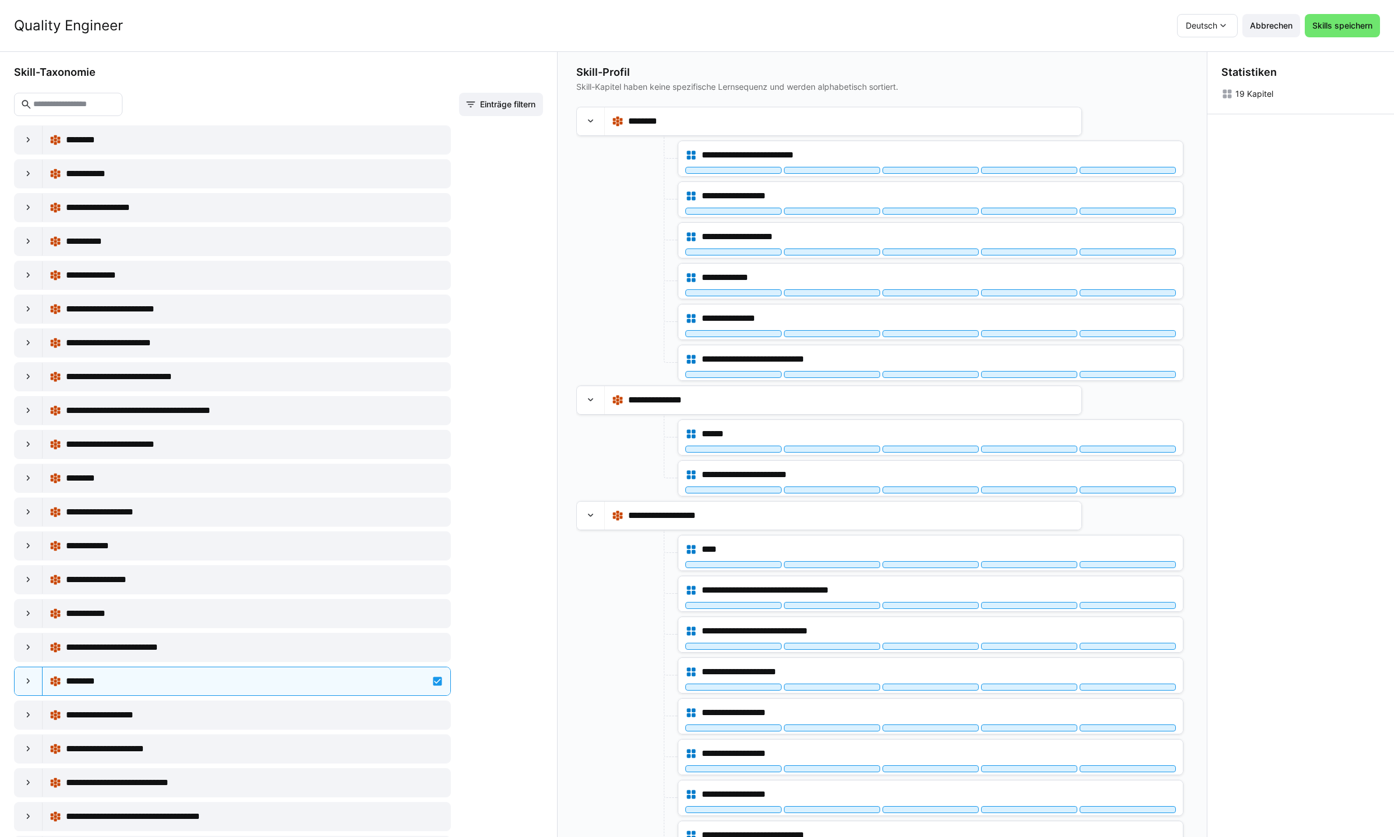
click at [116, 104] on input "text" at bounding box center [74, 104] width 84 height 10
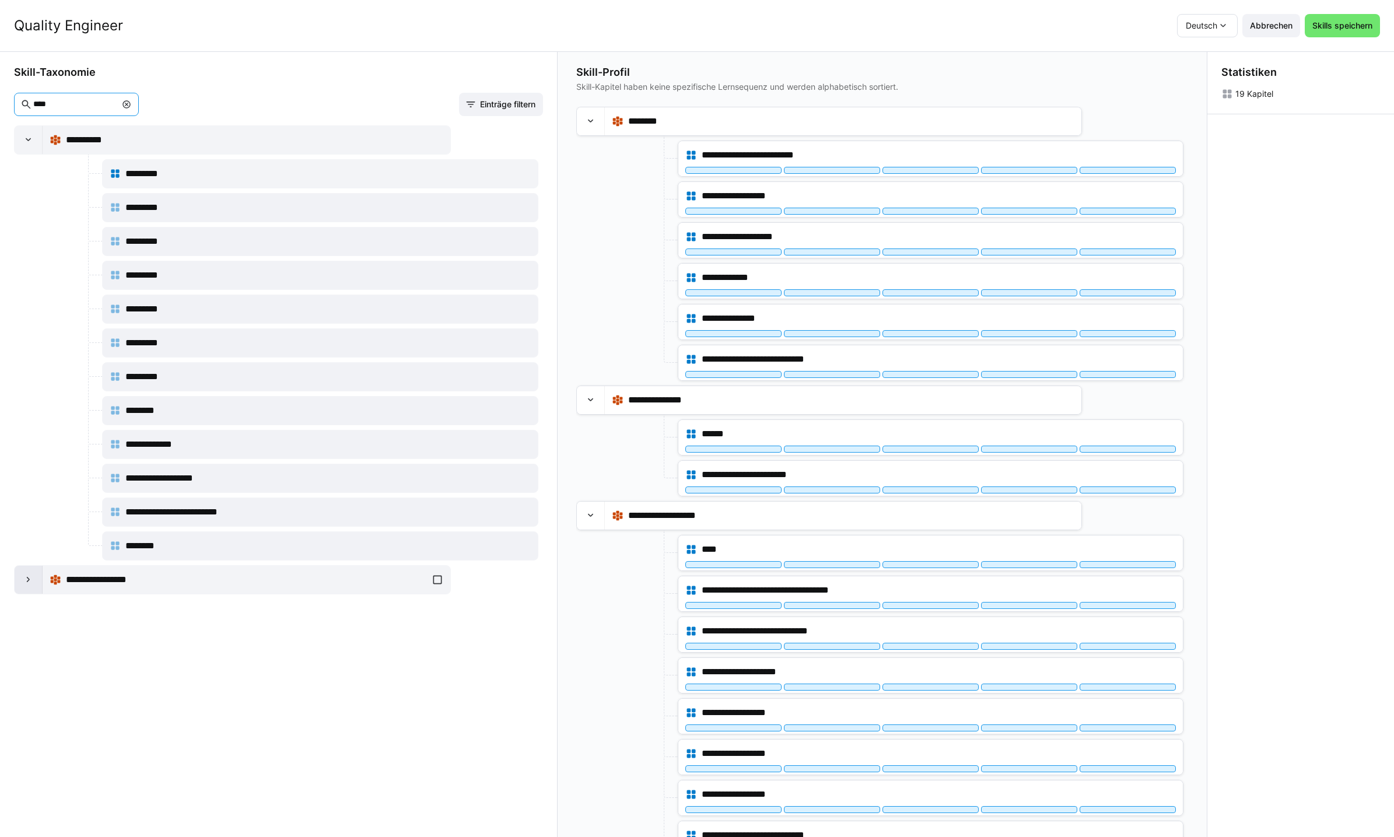
type input "****"
click at [20, 579] on div at bounding box center [29, 580] width 28 height 28
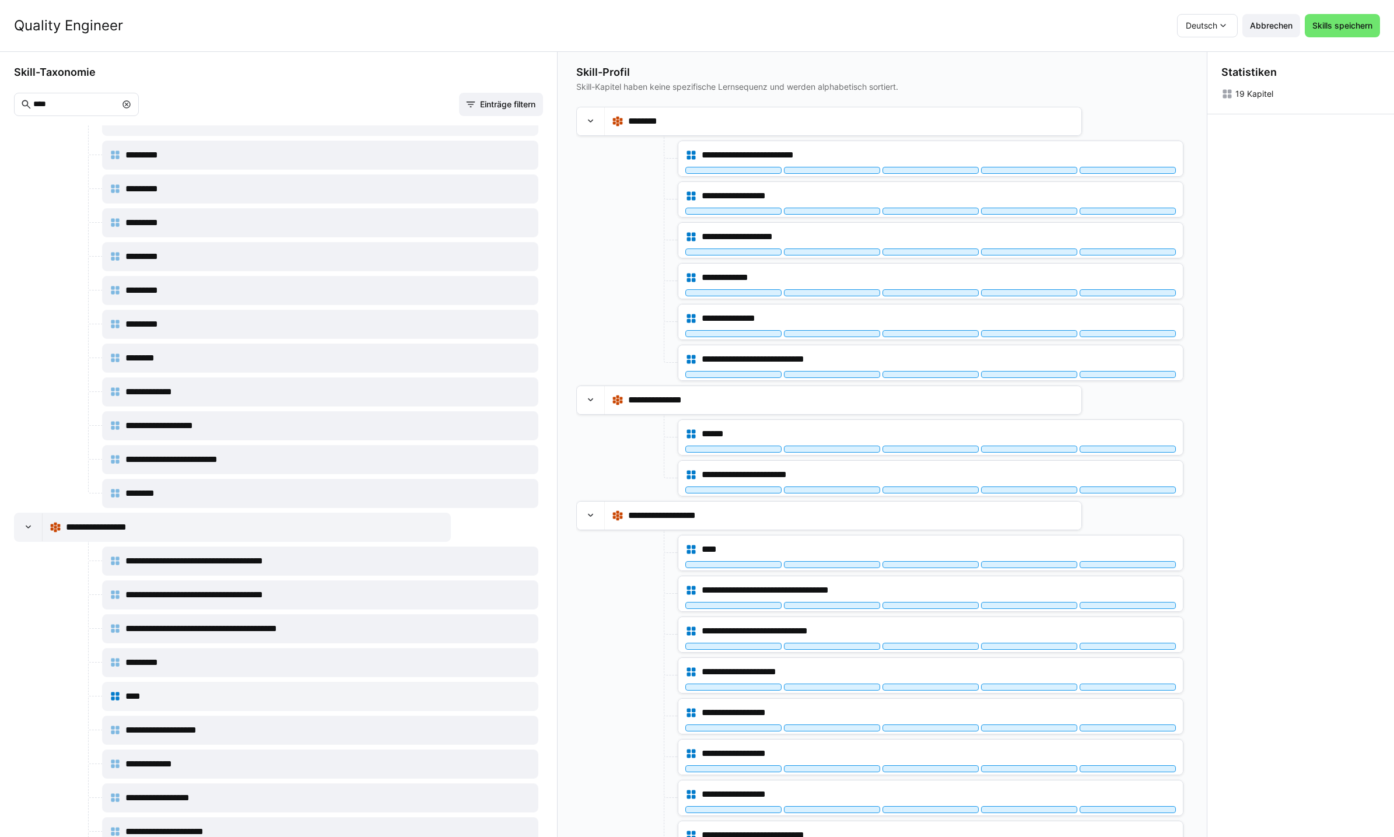
scroll to position [259, 0]
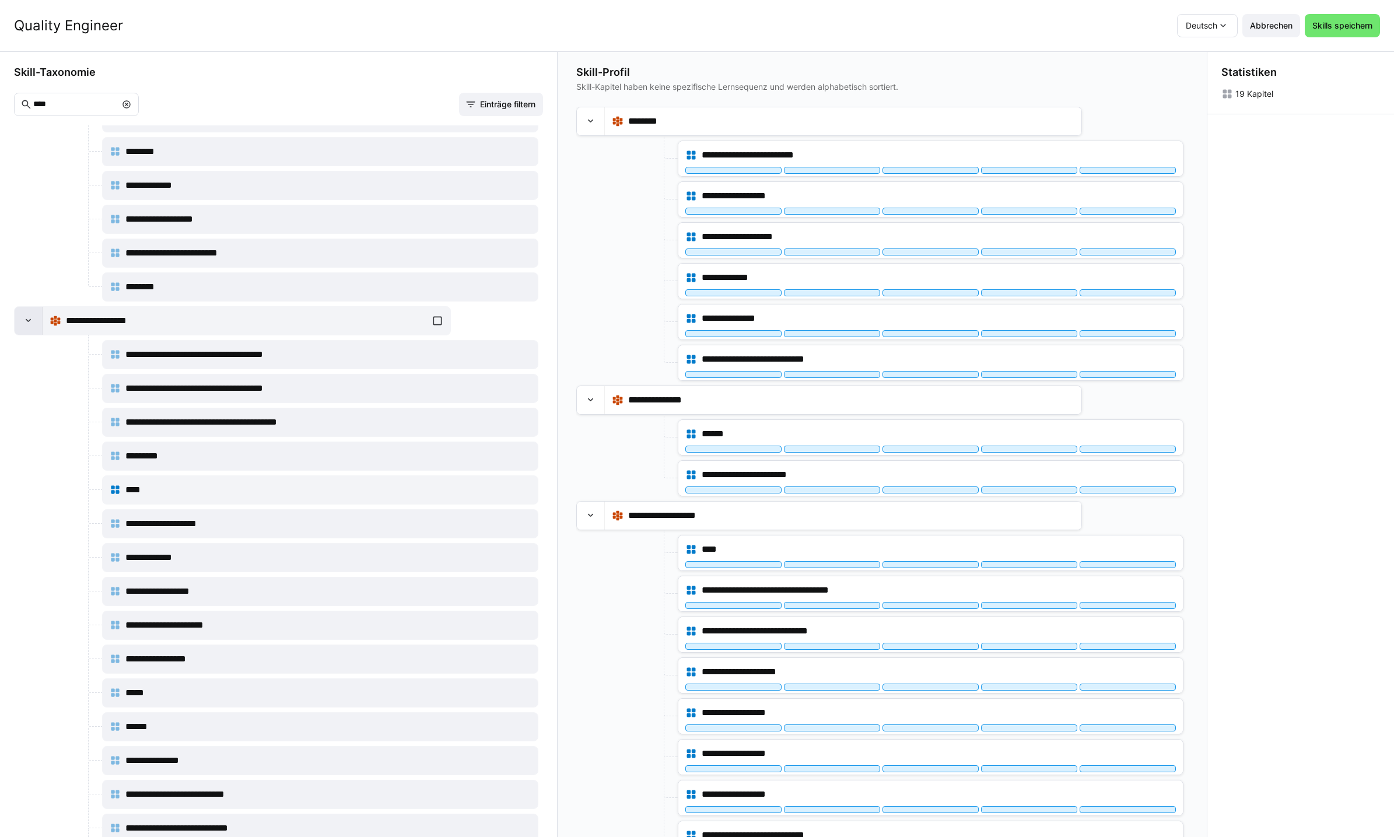
click at [31, 320] on eds-icon at bounding box center [29, 321] width 12 height 12
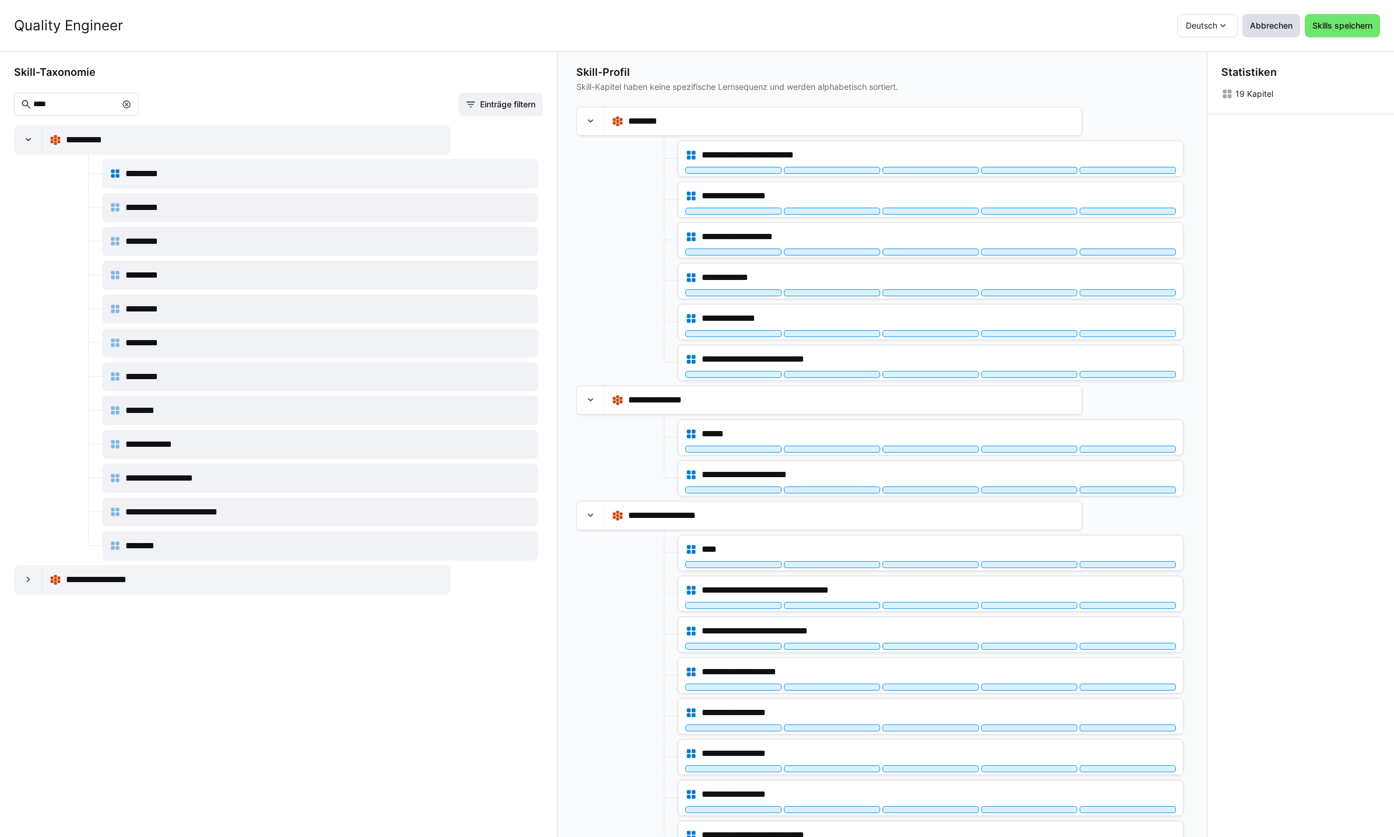
click at [1273, 30] on span "Abbrechen" at bounding box center [1271, 26] width 46 height 12
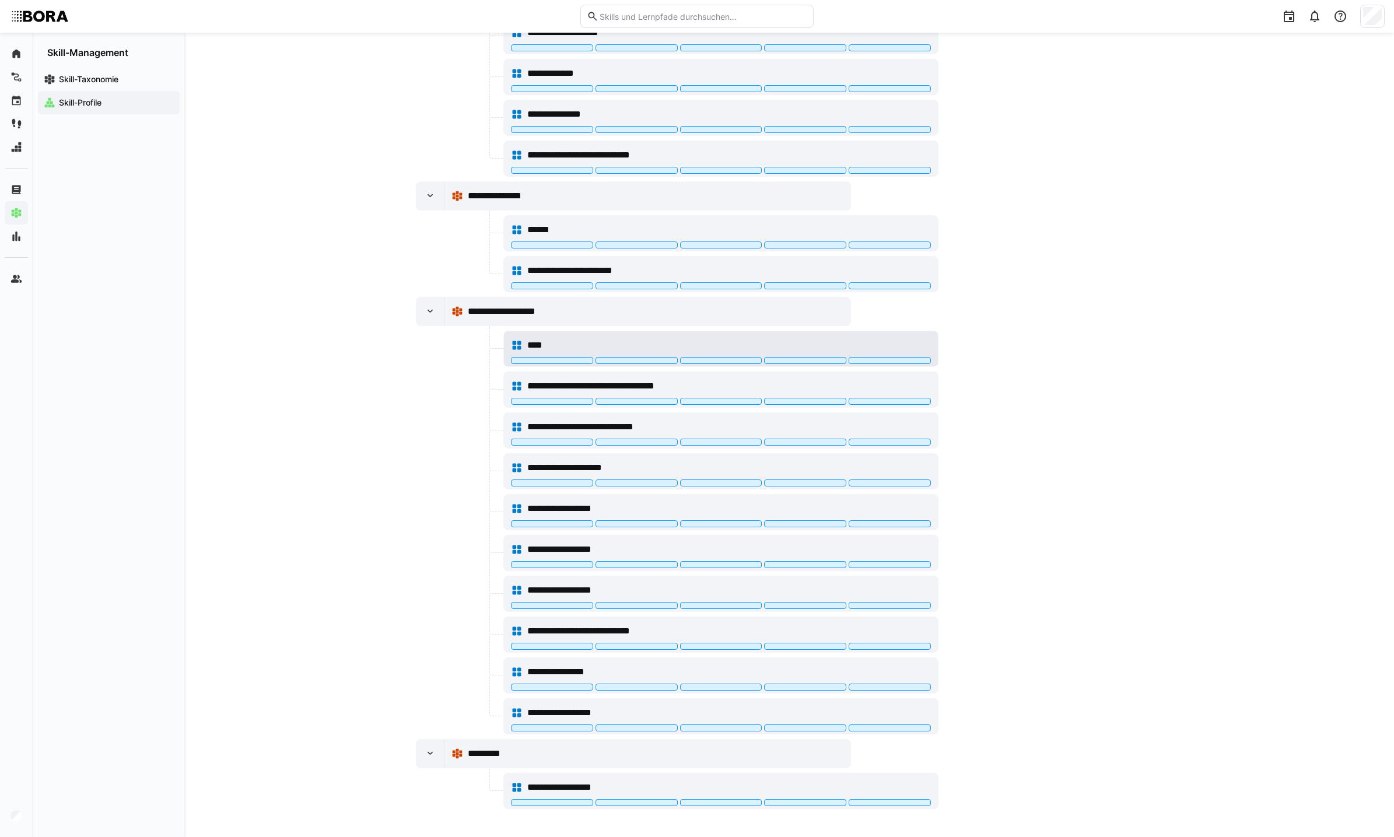
scroll to position [120, 0]
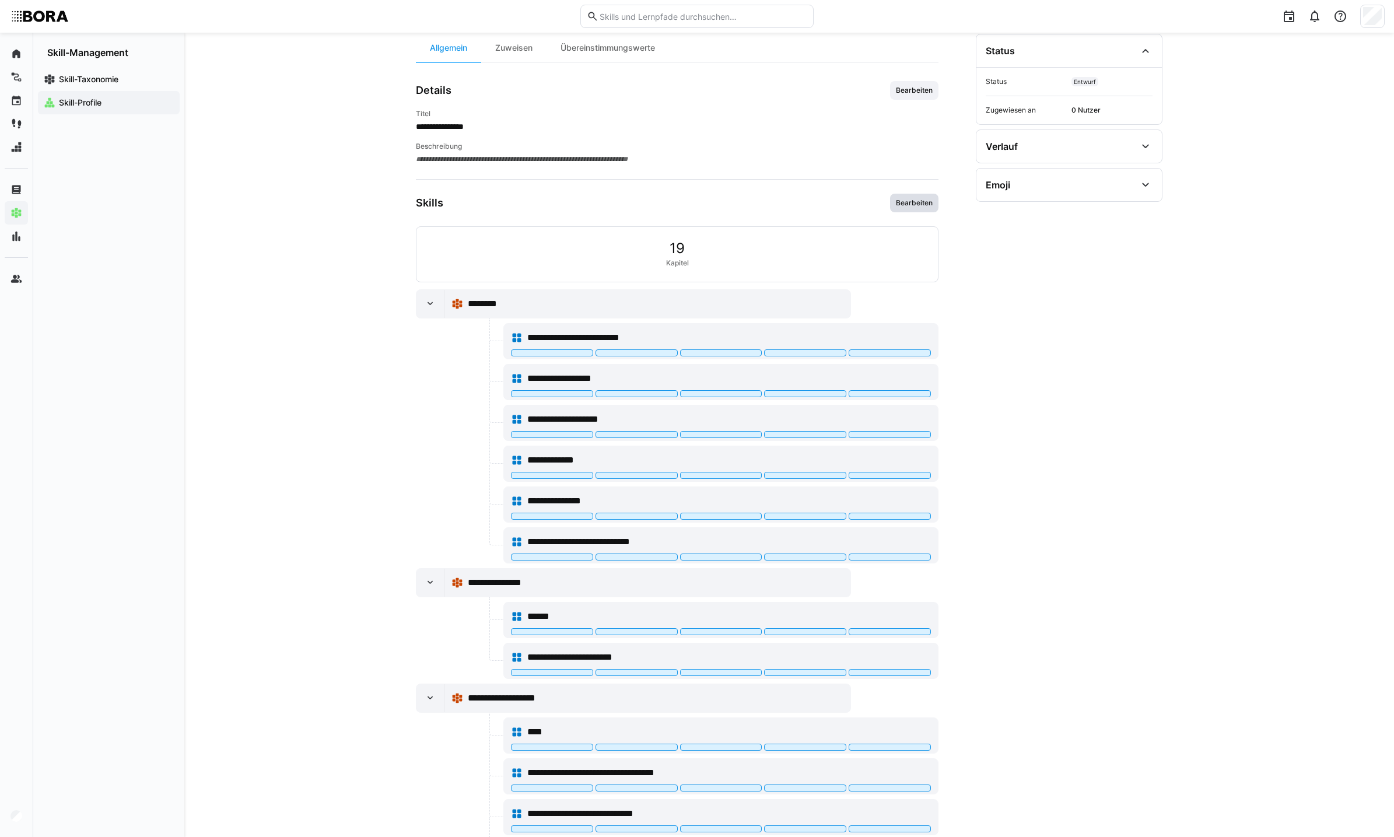
click at [902, 206] on span "Bearbeiten" at bounding box center [914, 202] width 39 height 9
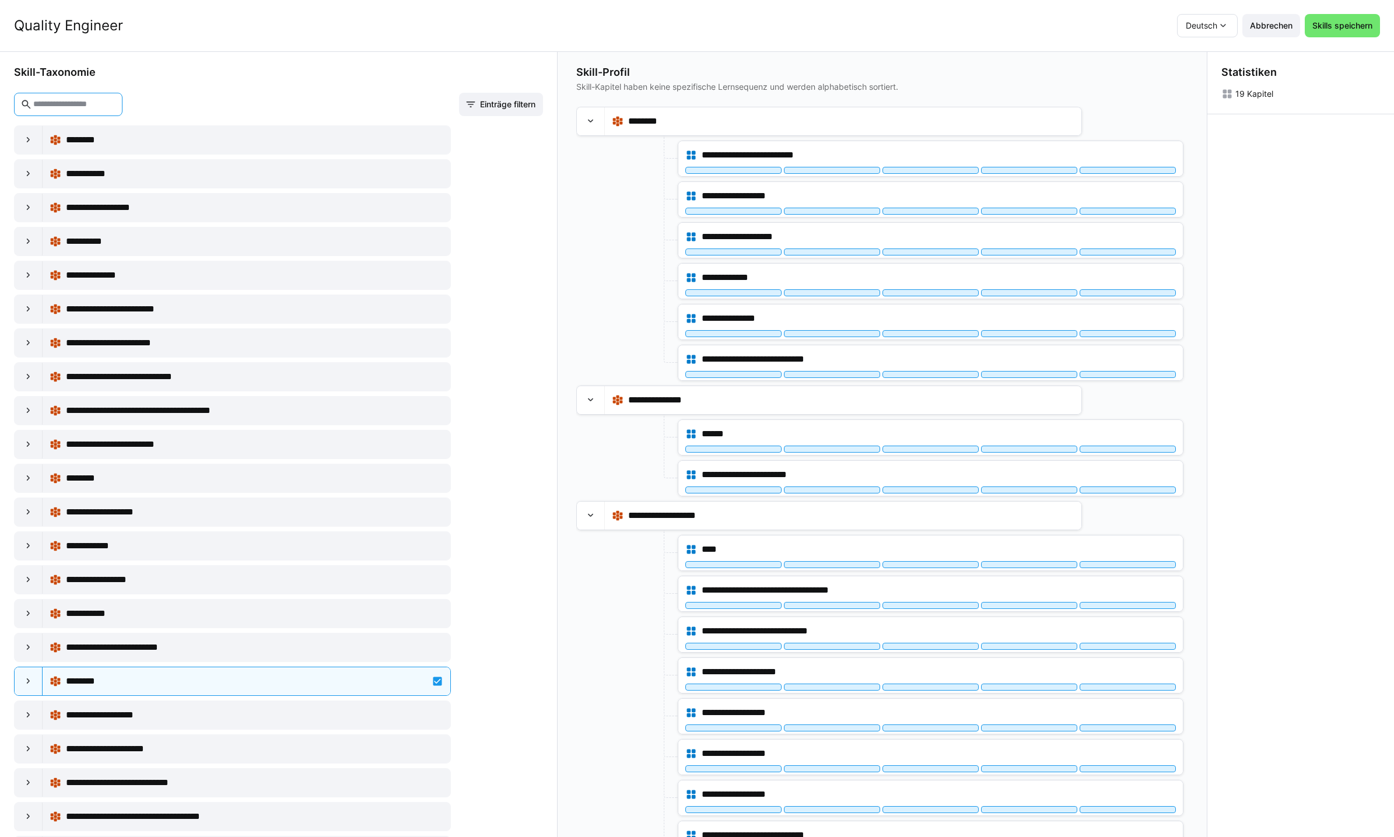
drag, startPoint x: 62, startPoint y: 107, endPoint x: 68, endPoint y: 104, distance: 6.8
click at [64, 106] on input "text" at bounding box center [74, 104] width 84 height 10
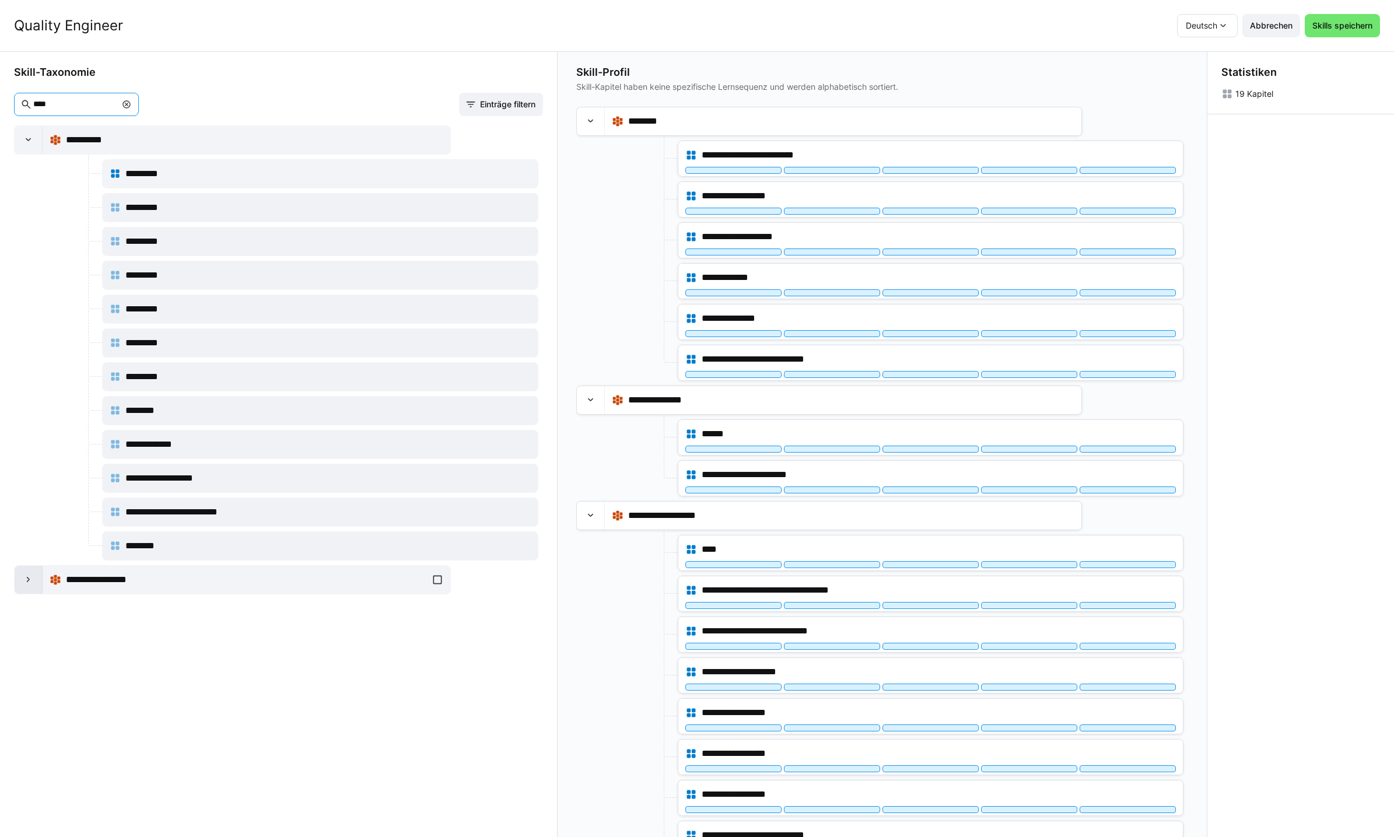
type input "****"
click at [24, 580] on eds-icon at bounding box center [29, 580] width 12 height 12
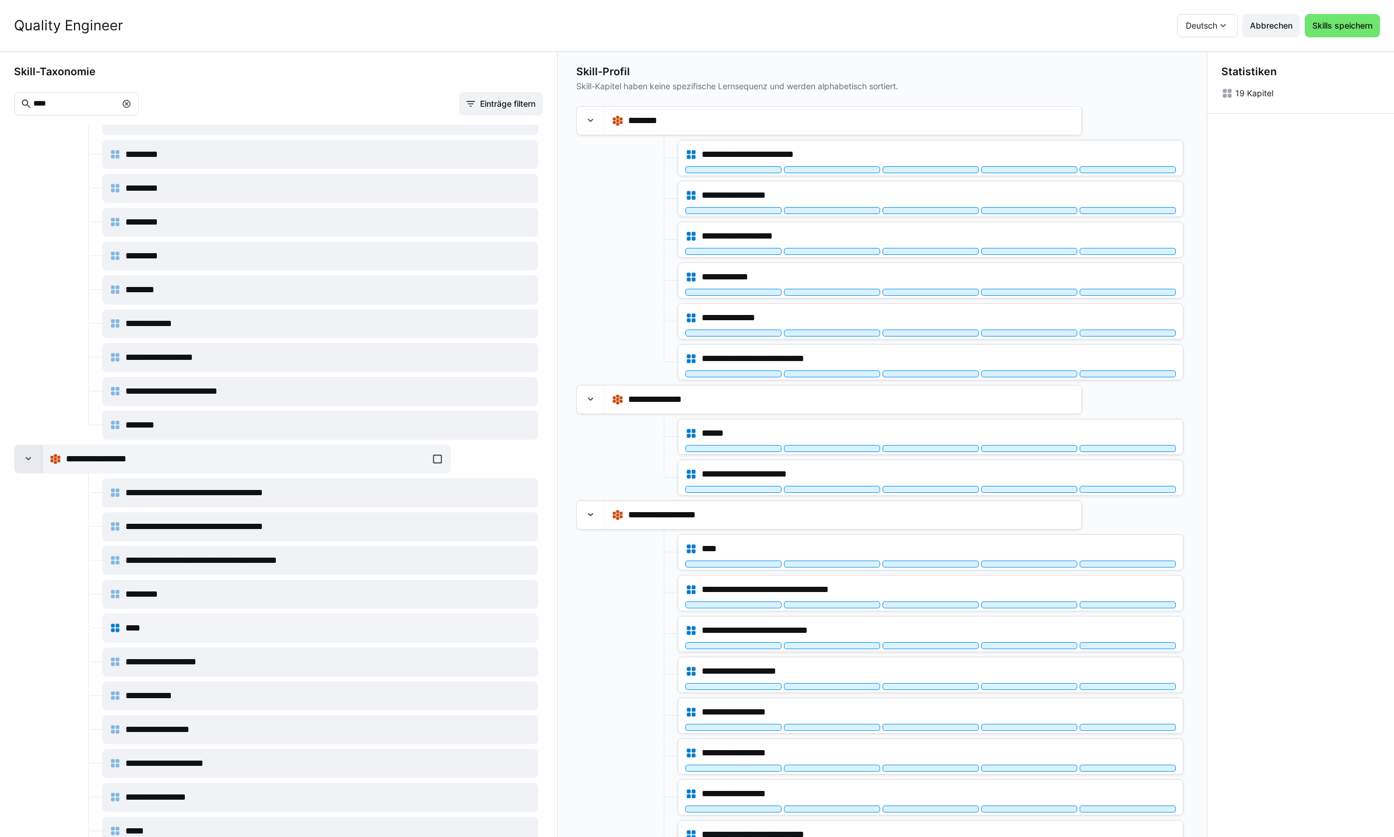
click at [24, 461] on eds-icon at bounding box center [29, 459] width 12 height 12
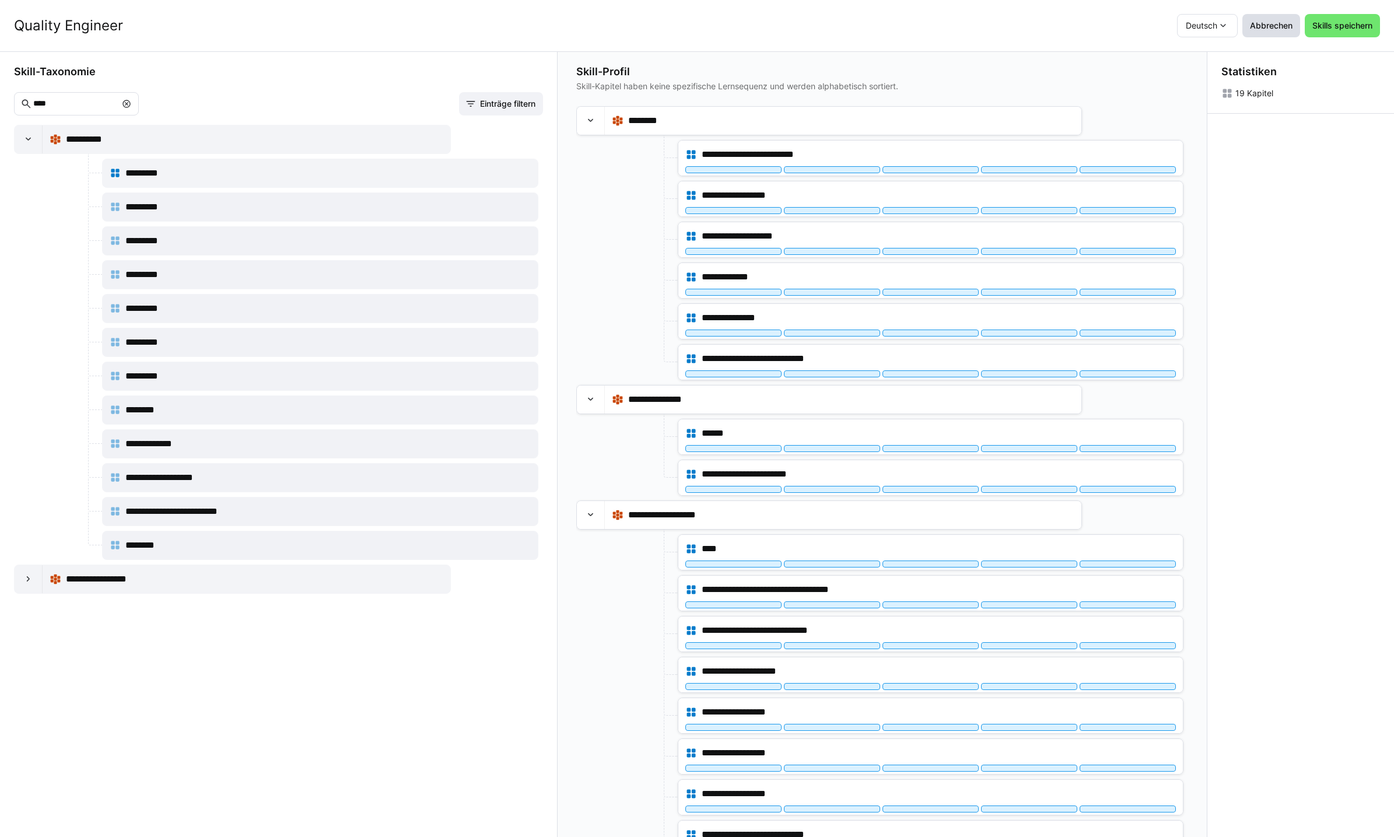
click at [1269, 33] on span "Abbrechen" at bounding box center [1271, 25] width 58 height 23
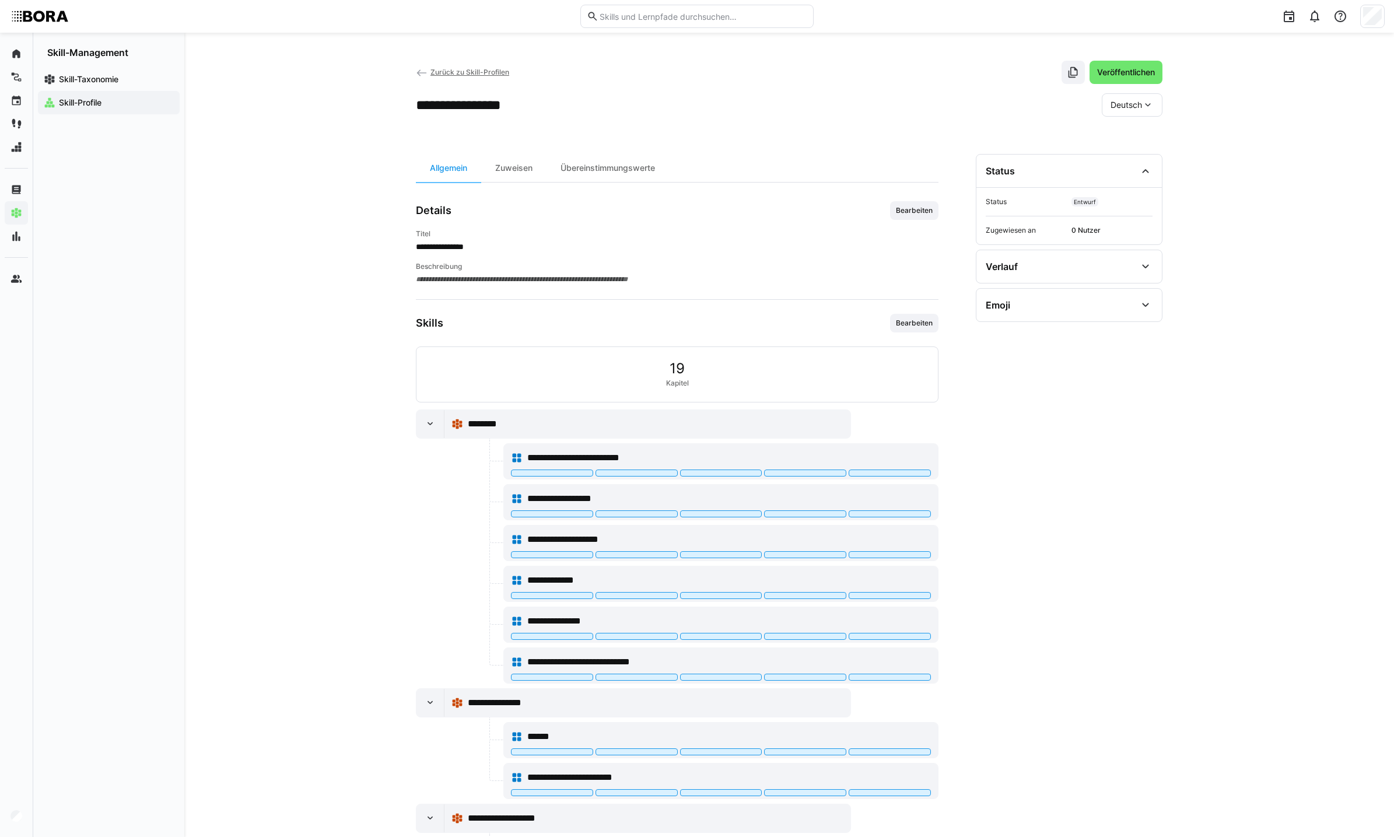
click at [430, 69] on span "Zurück zu Skill-Profilen" at bounding box center [469, 72] width 79 height 9
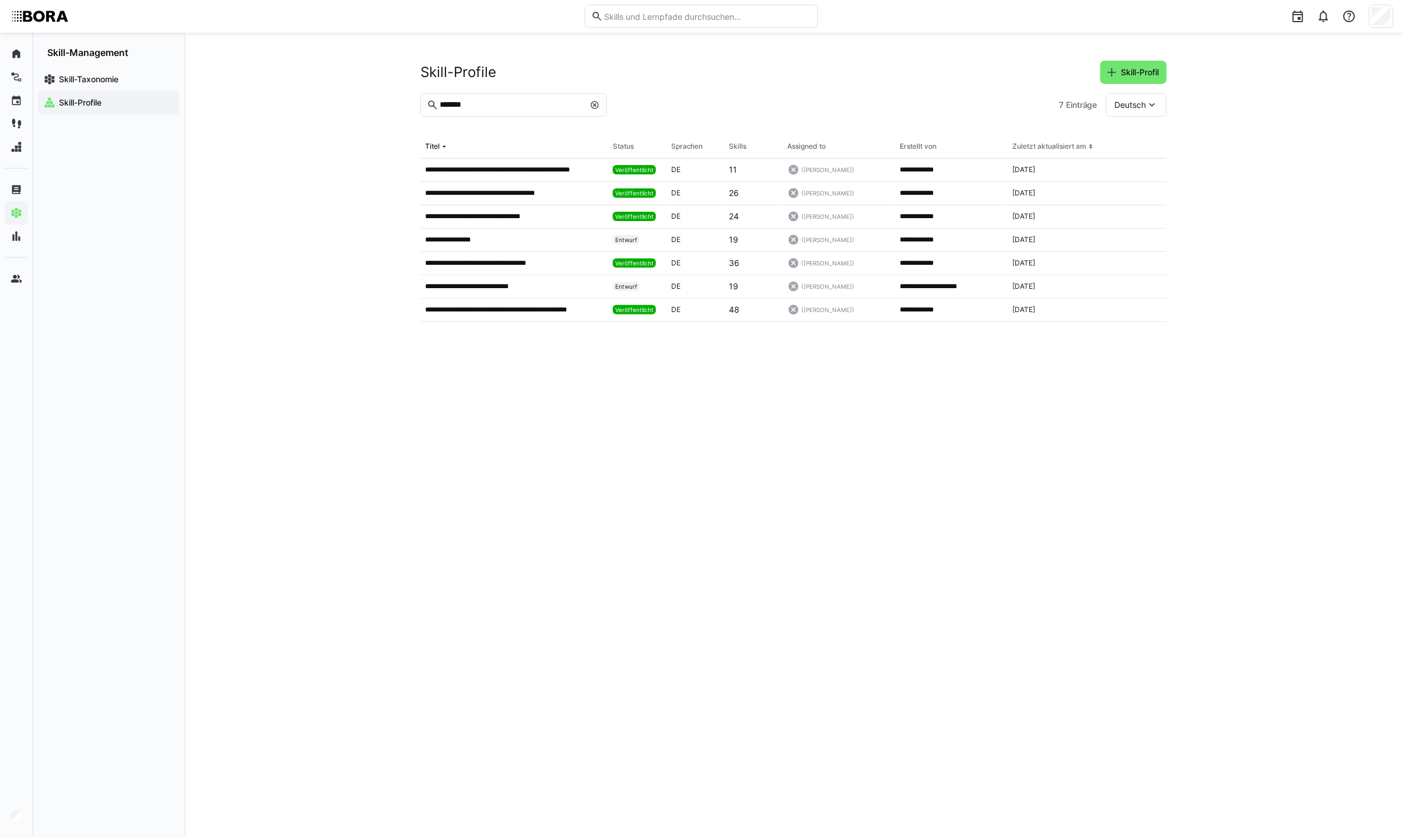
click at [593, 101] on eds-icon at bounding box center [594, 104] width 9 height 9
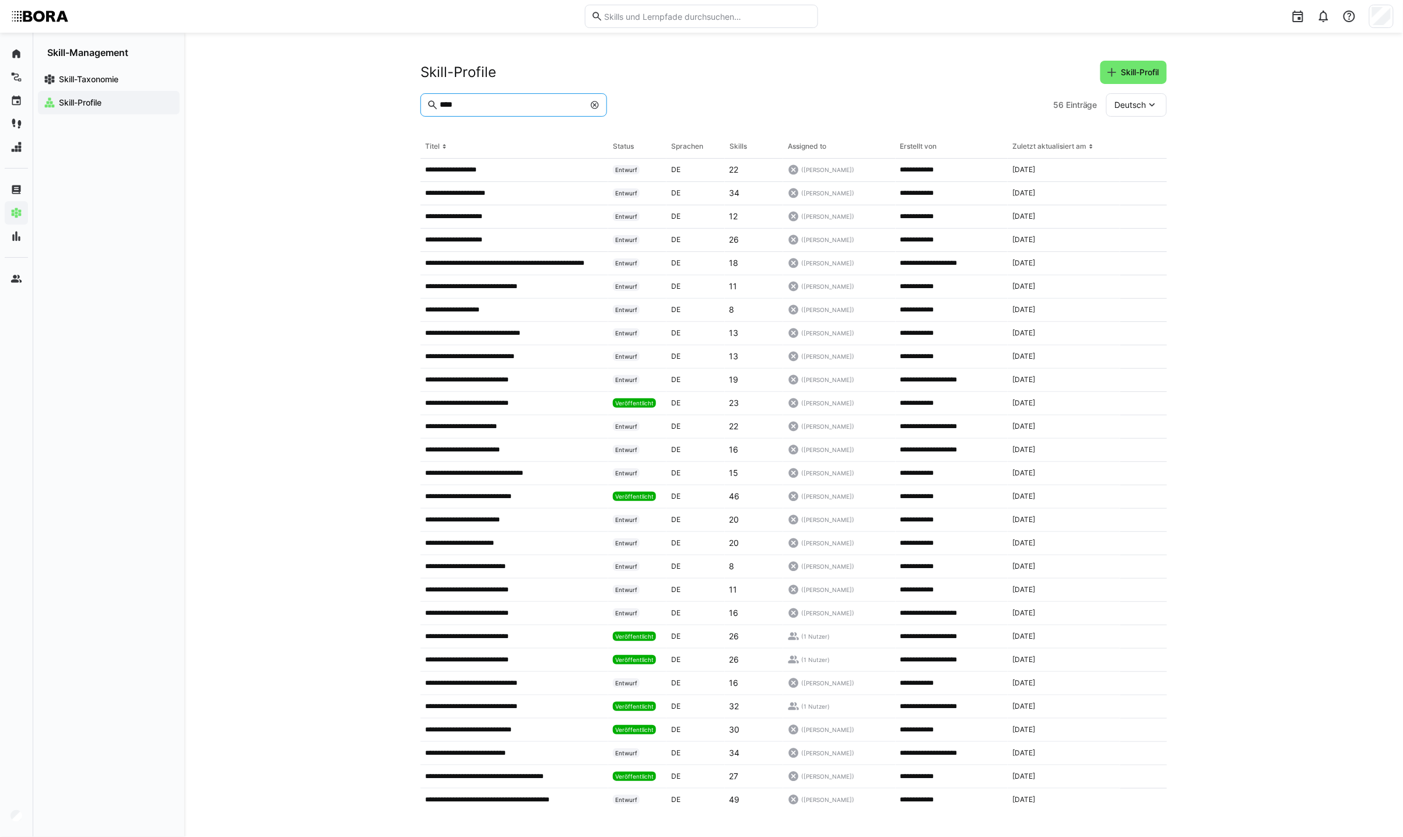
type input "****"
click at [596, 103] on eds-icon at bounding box center [594, 104] width 9 height 9
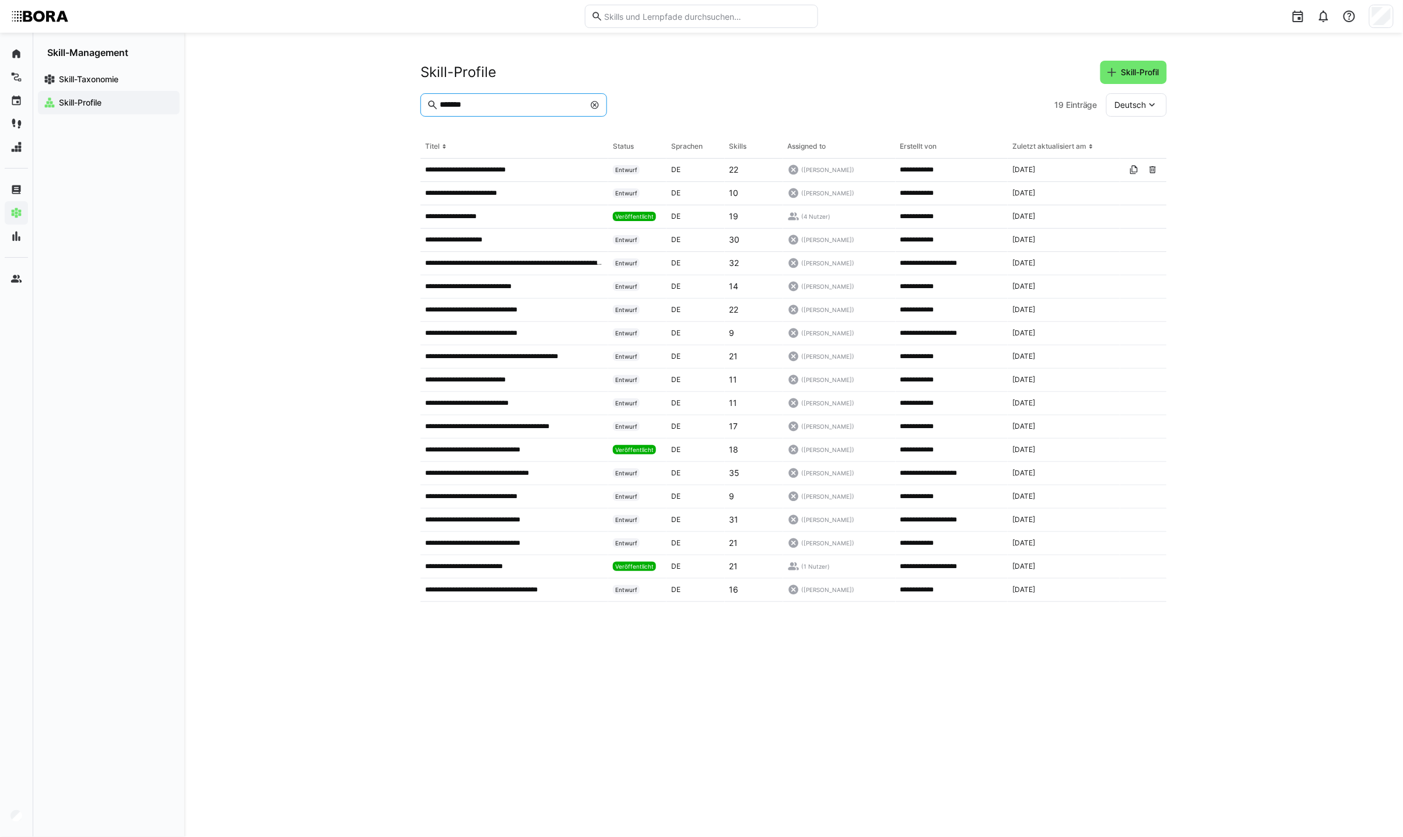
type input "*******"
click at [494, 243] on p "**********" at bounding box center [463, 239] width 76 height 9
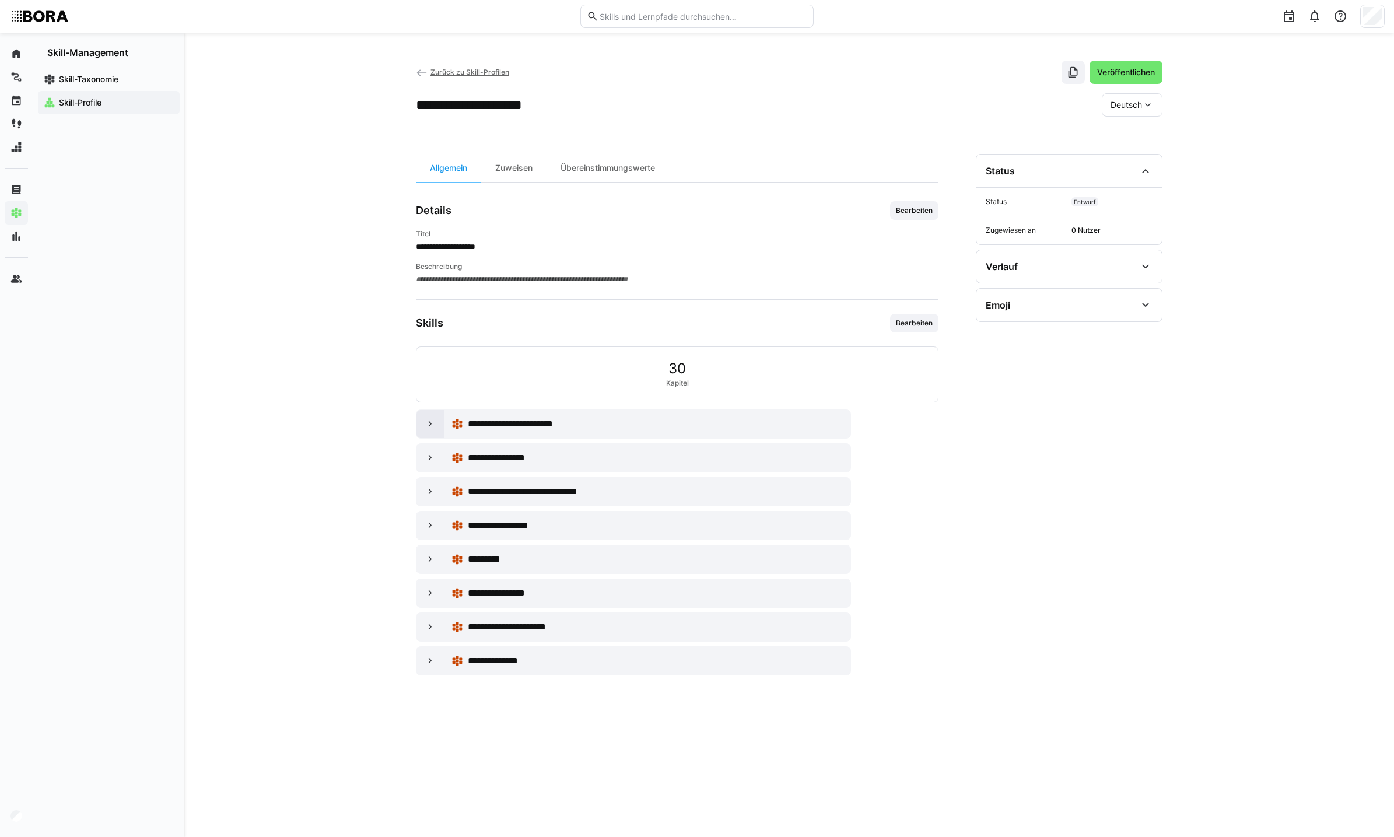
click at [422, 426] on div at bounding box center [430, 424] width 28 height 28
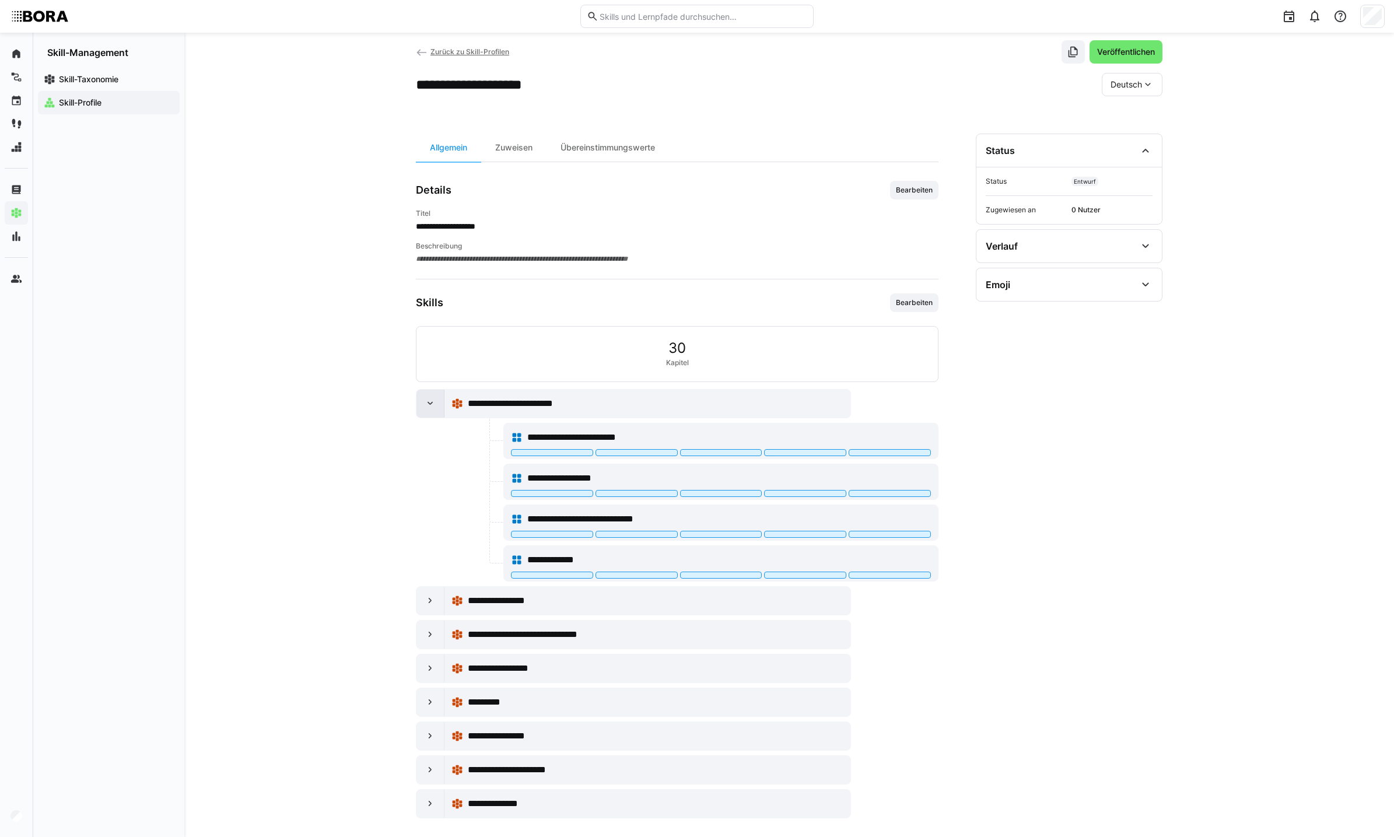
scroll to position [31, 0]
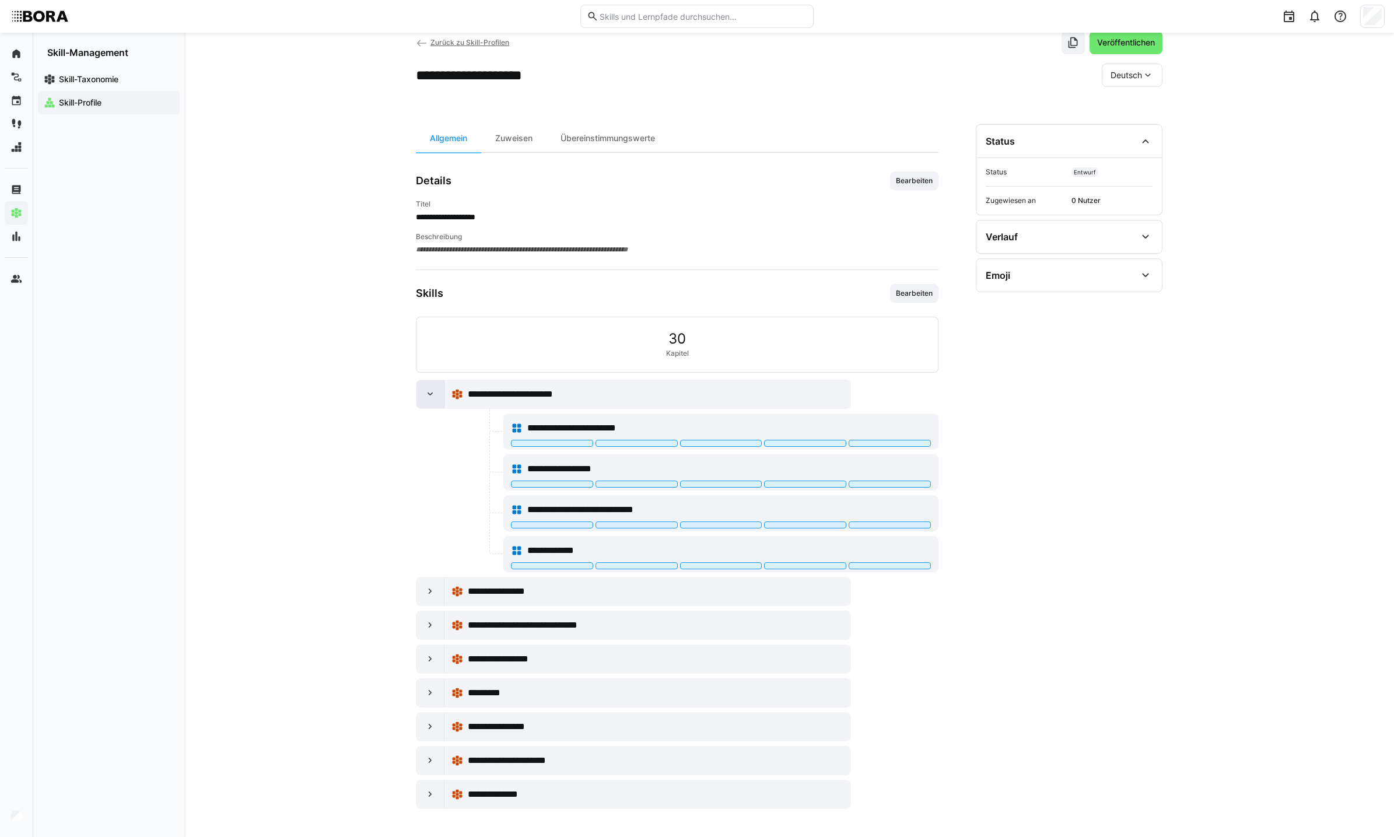
click at [422, 397] on div at bounding box center [430, 394] width 28 height 28
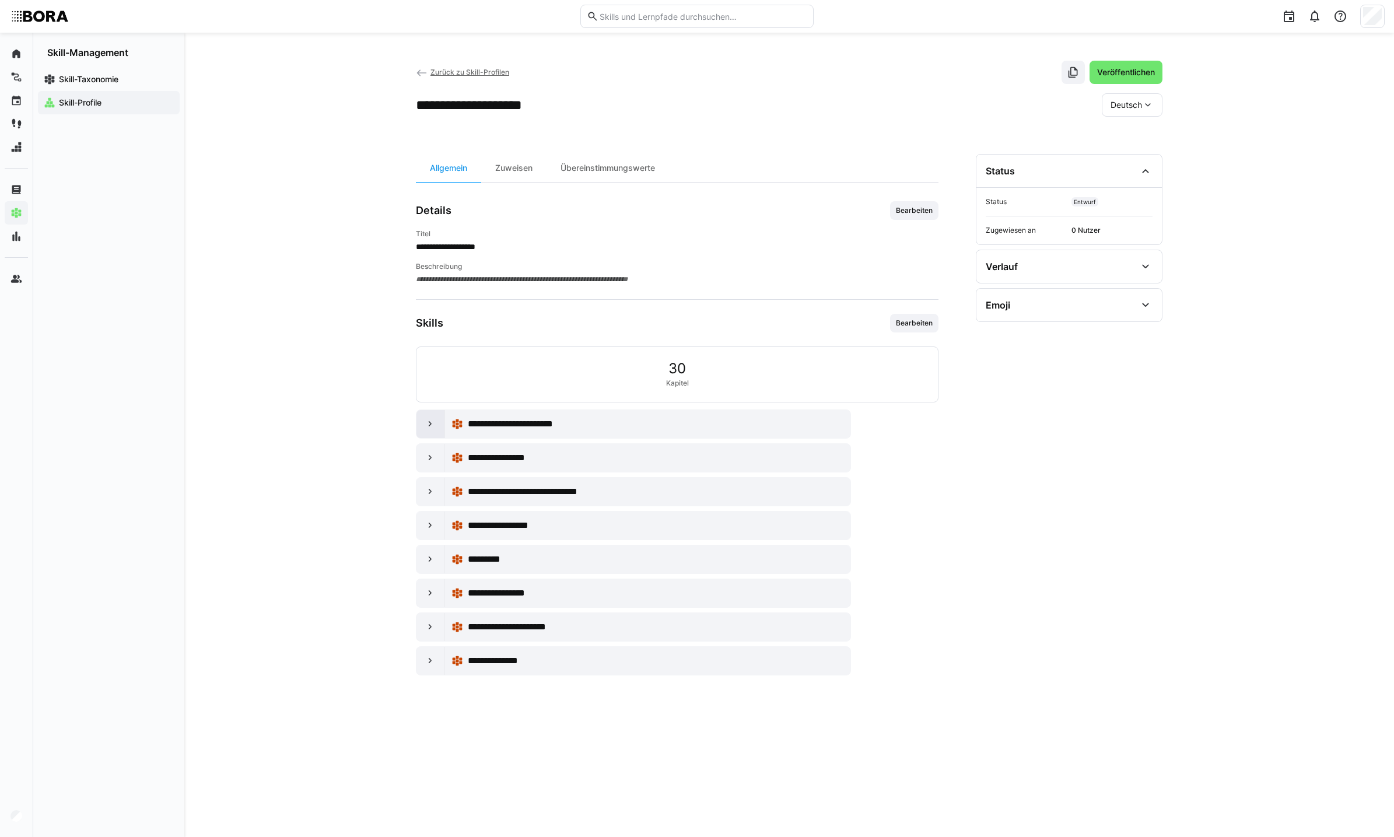
scroll to position [0, 0]
click at [428, 450] on div at bounding box center [430, 458] width 28 height 28
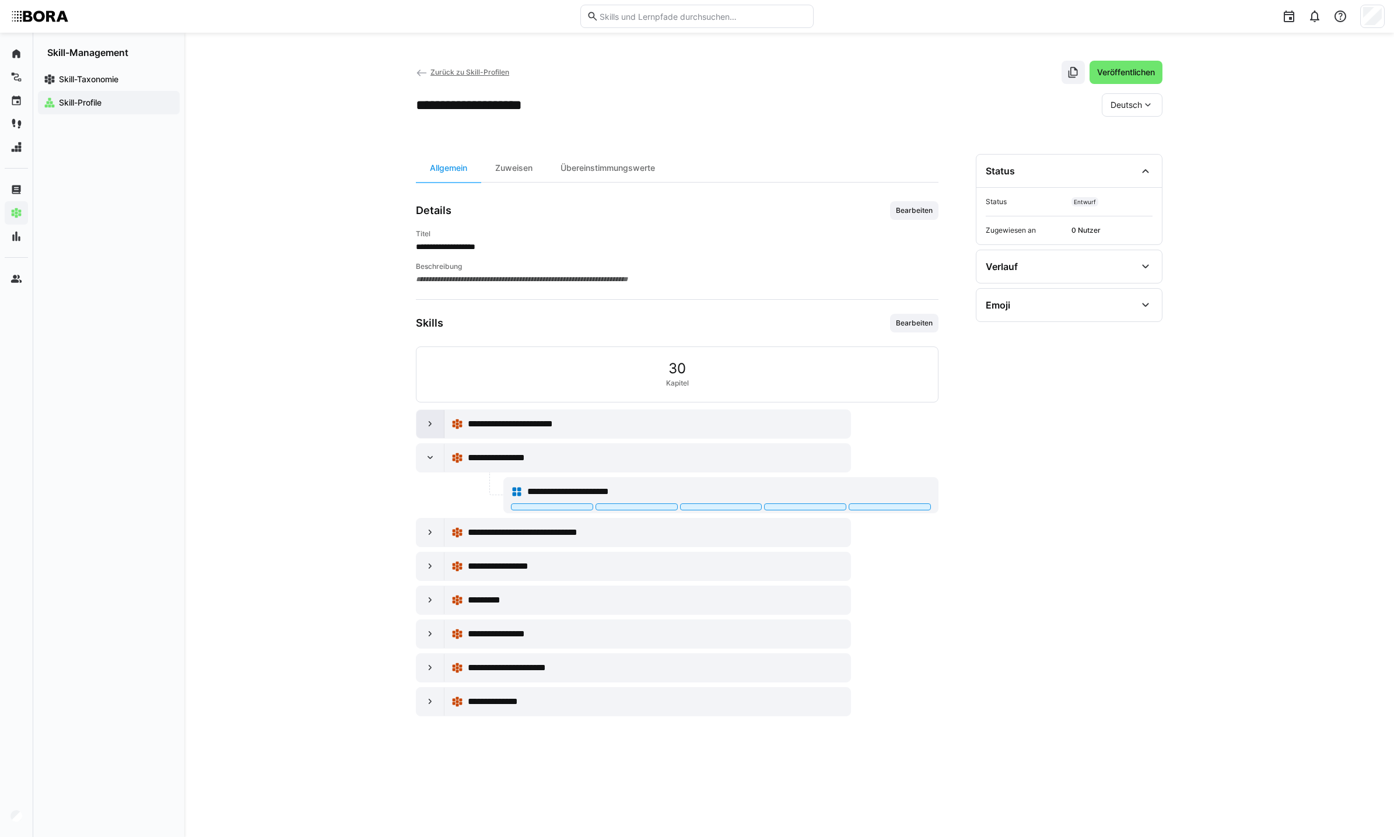
click at [422, 425] on div at bounding box center [430, 424] width 28 height 28
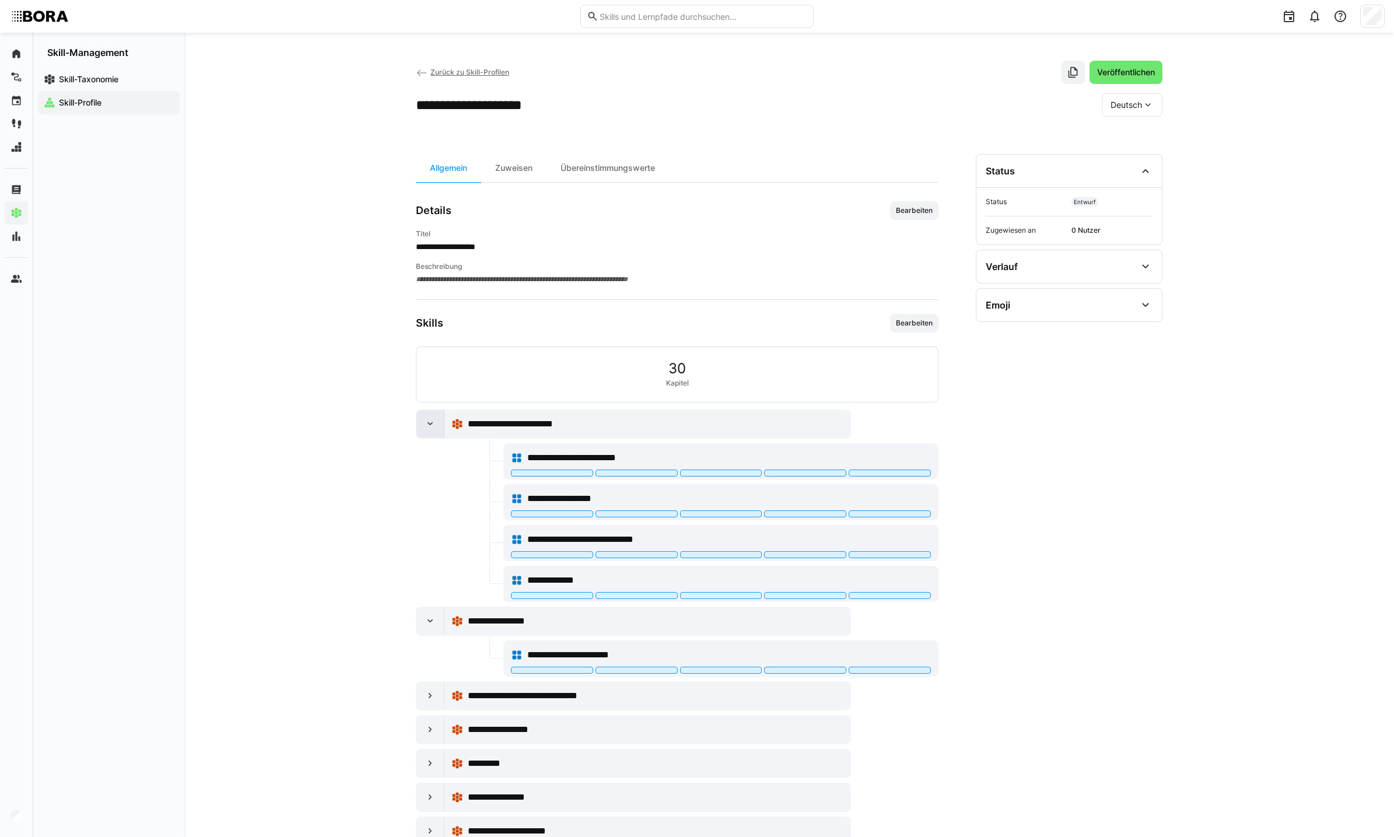
click at [422, 425] on div at bounding box center [430, 424] width 28 height 28
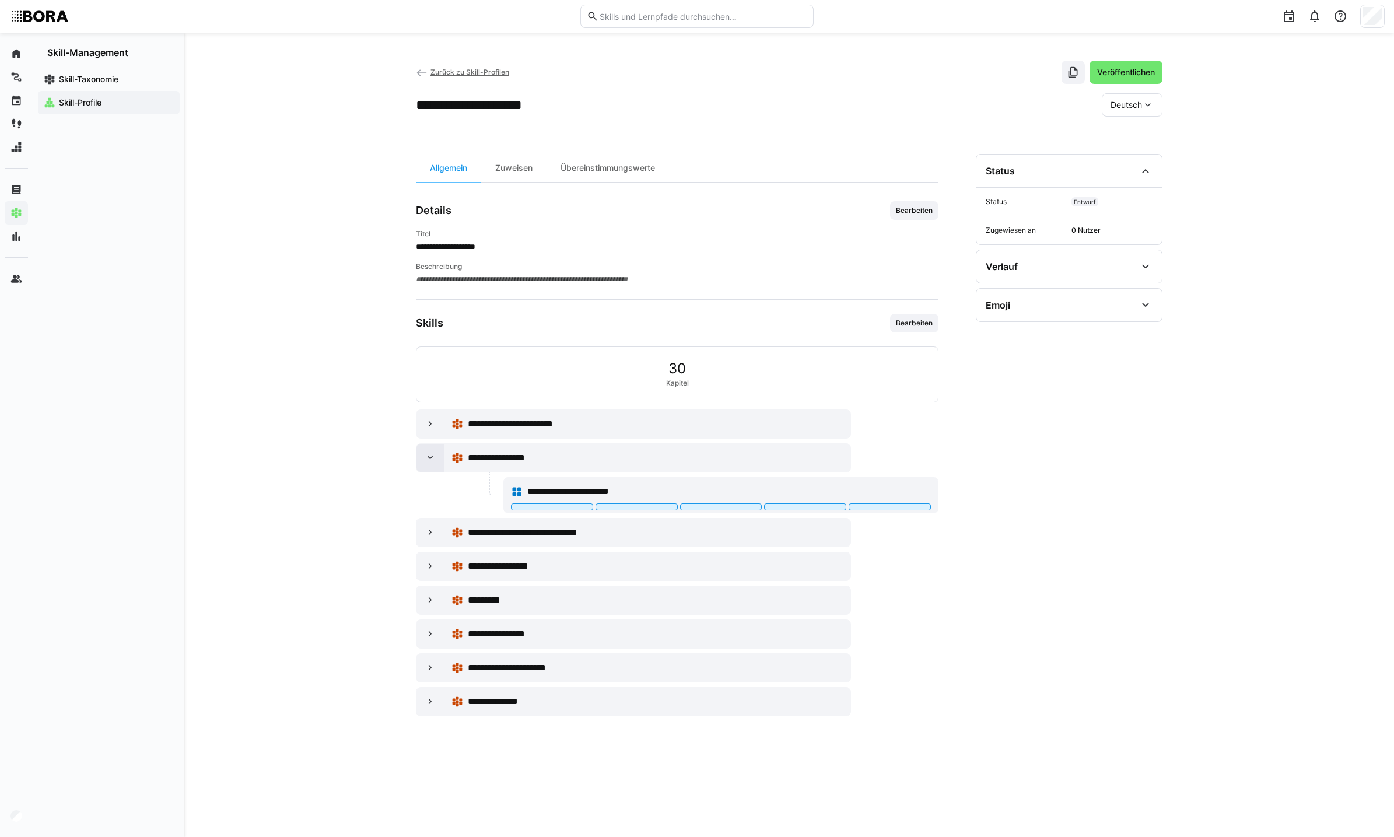
click at [427, 465] on div at bounding box center [430, 458] width 28 height 28
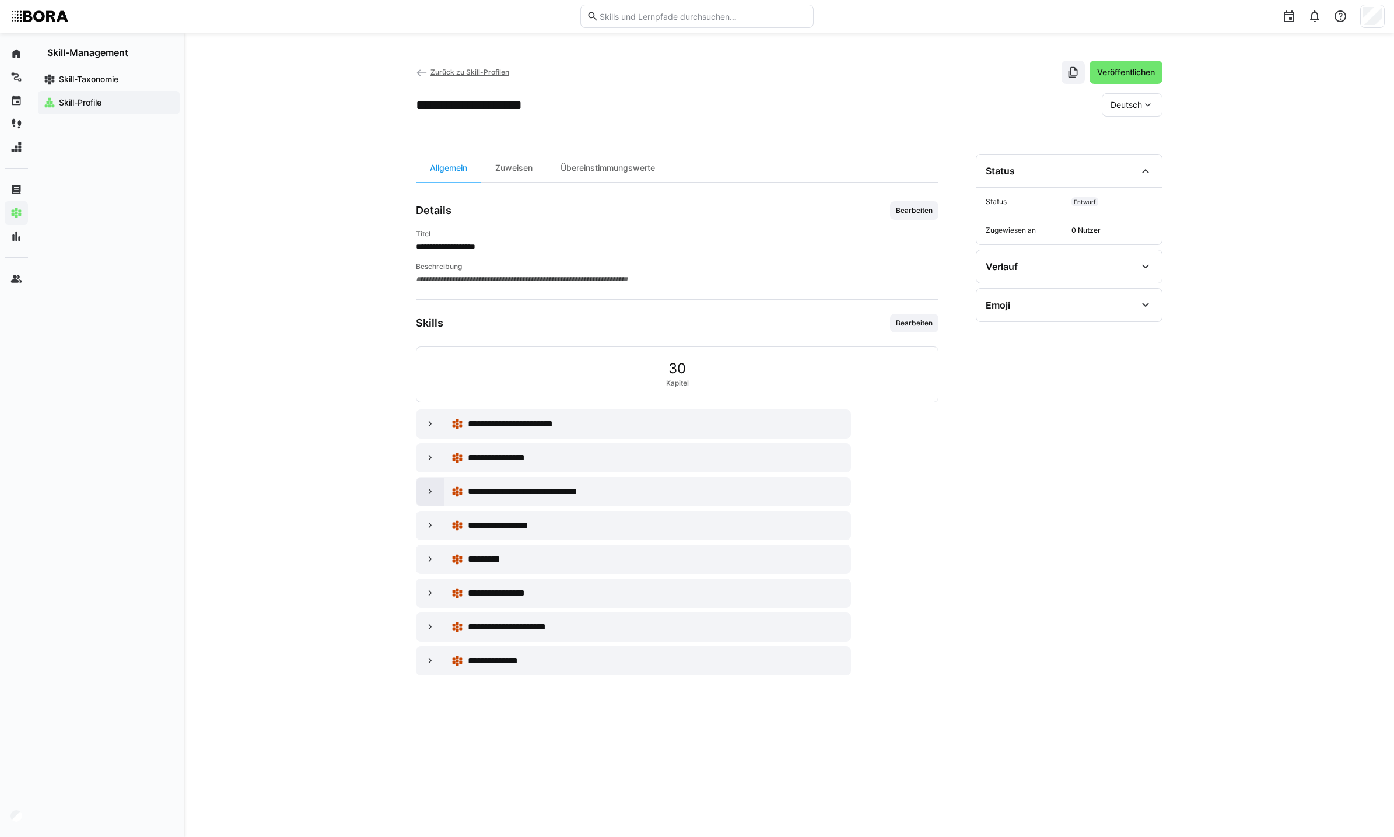
click at [428, 495] on eds-icon at bounding box center [431, 492] width 12 height 12
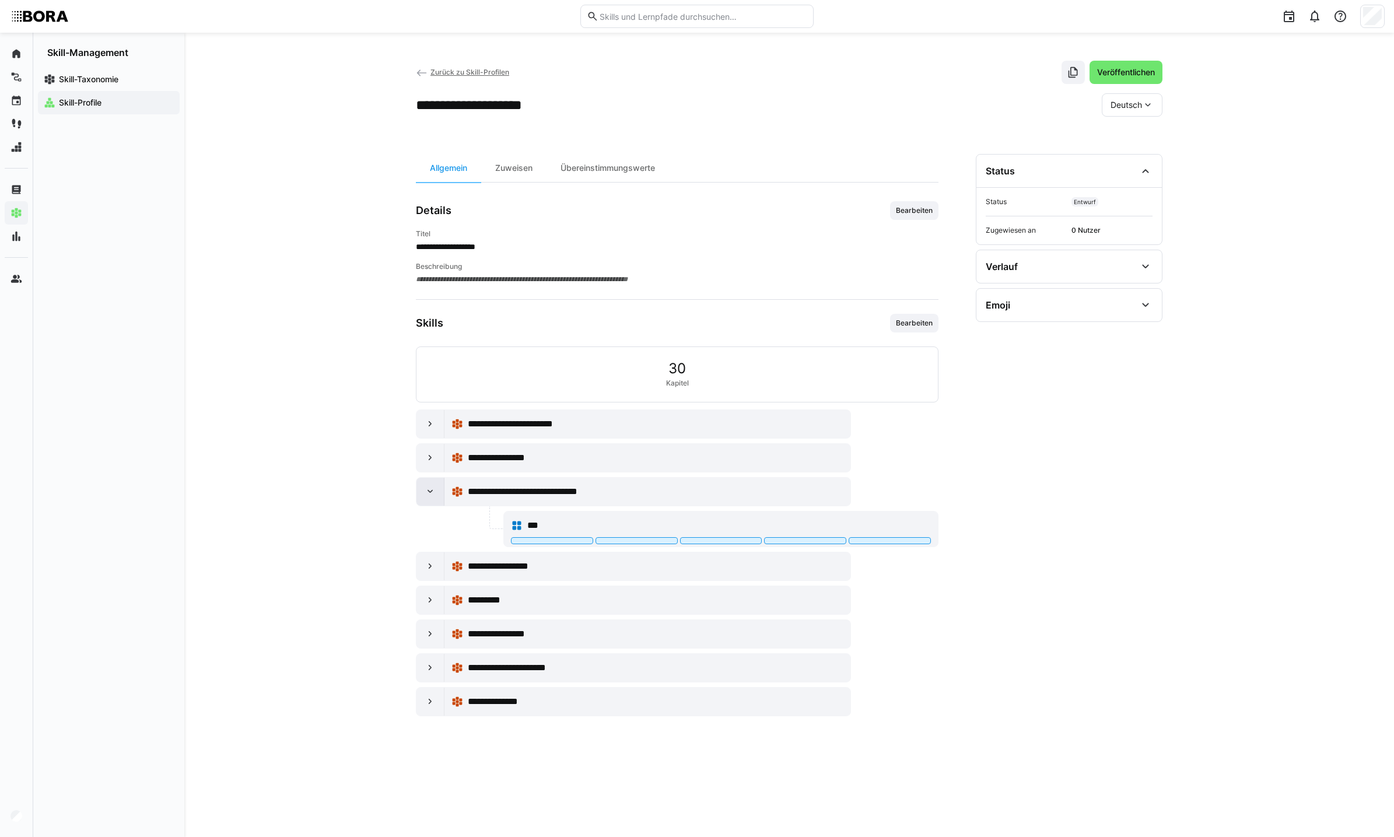
click at [427, 496] on eds-icon at bounding box center [431, 492] width 12 height 12
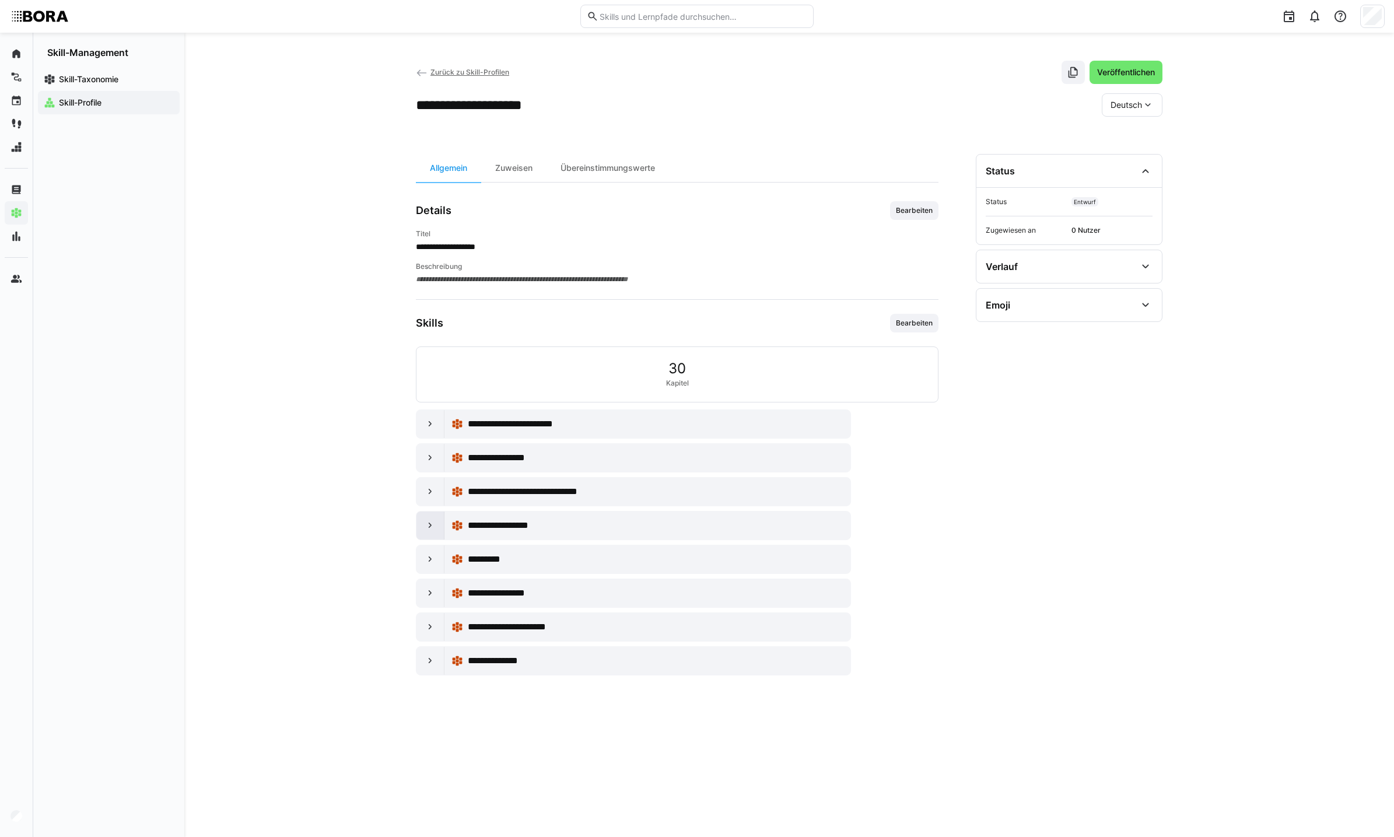
click at [434, 528] on eds-icon at bounding box center [431, 526] width 12 height 12
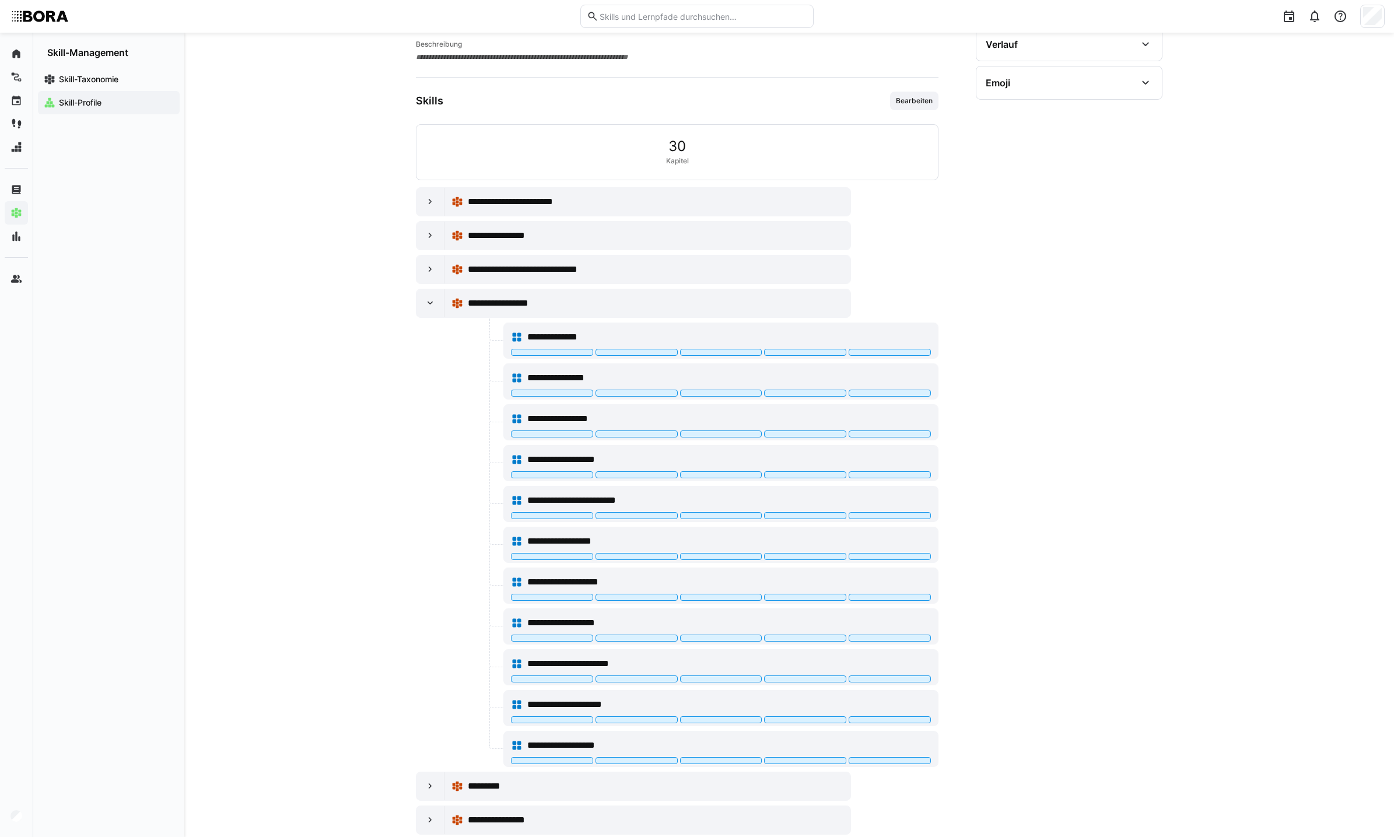
scroll to position [259, 0]
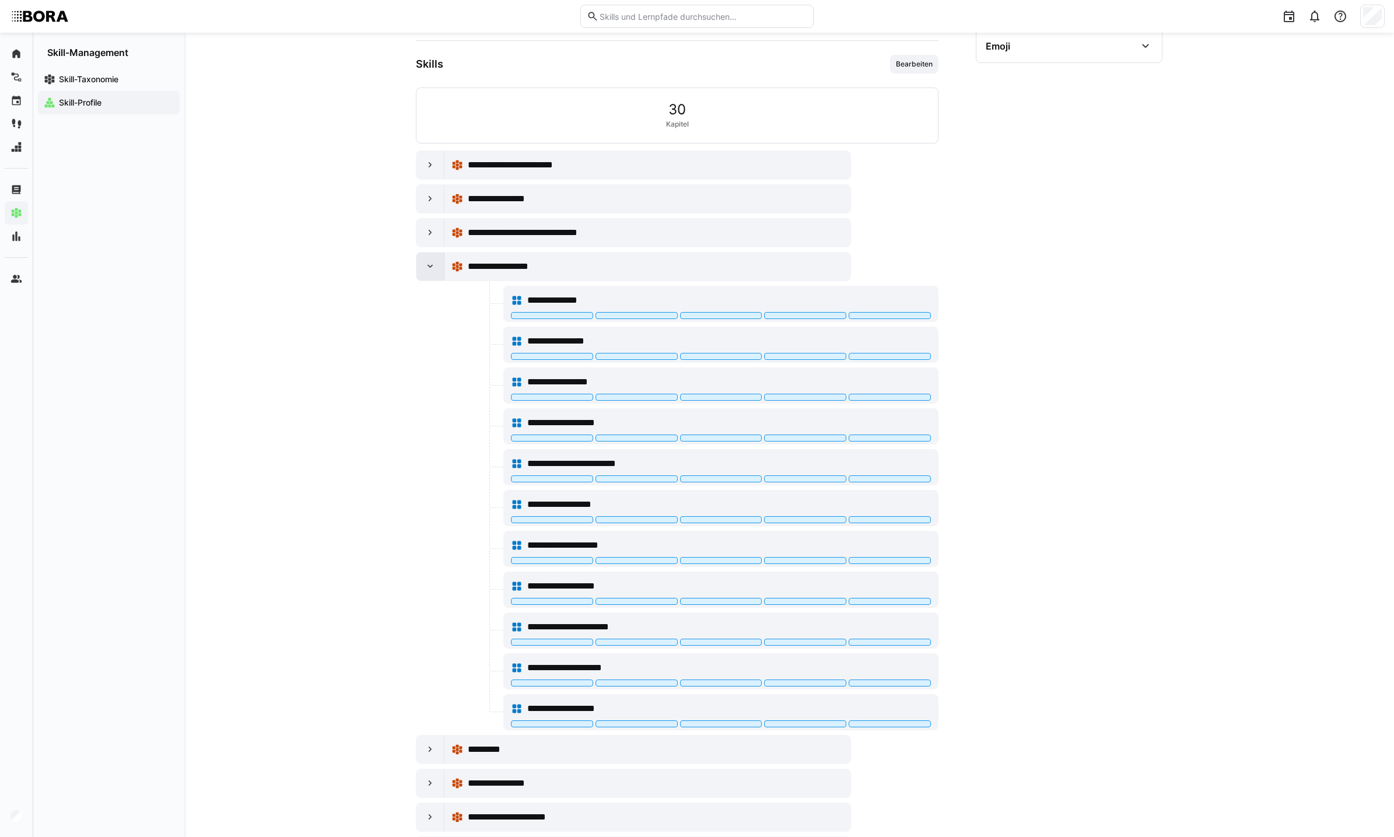
click at [435, 275] on div at bounding box center [430, 267] width 28 height 28
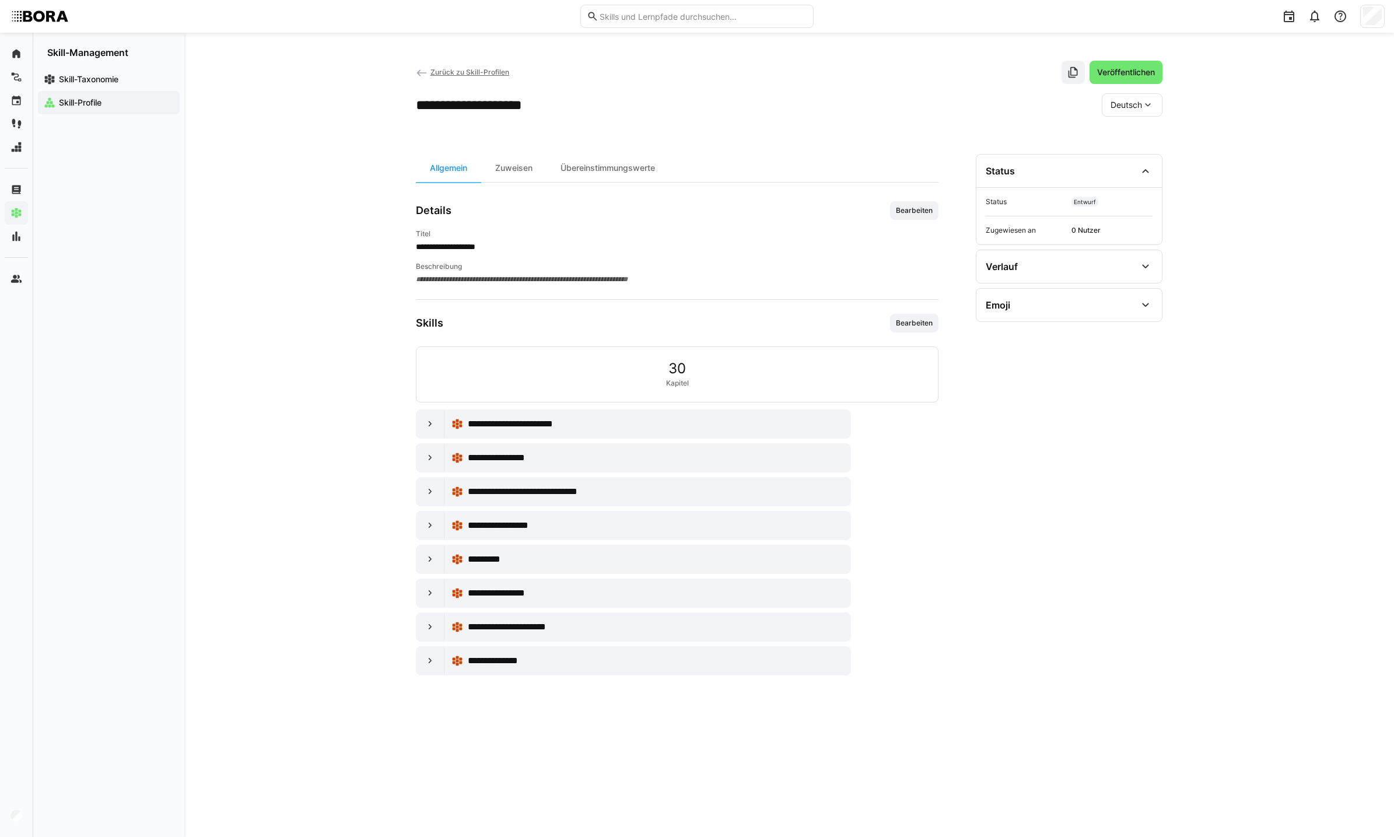
click at [428, 71] on link "Zurück zu Skill-Profilen" at bounding box center [462, 72] width 93 height 9
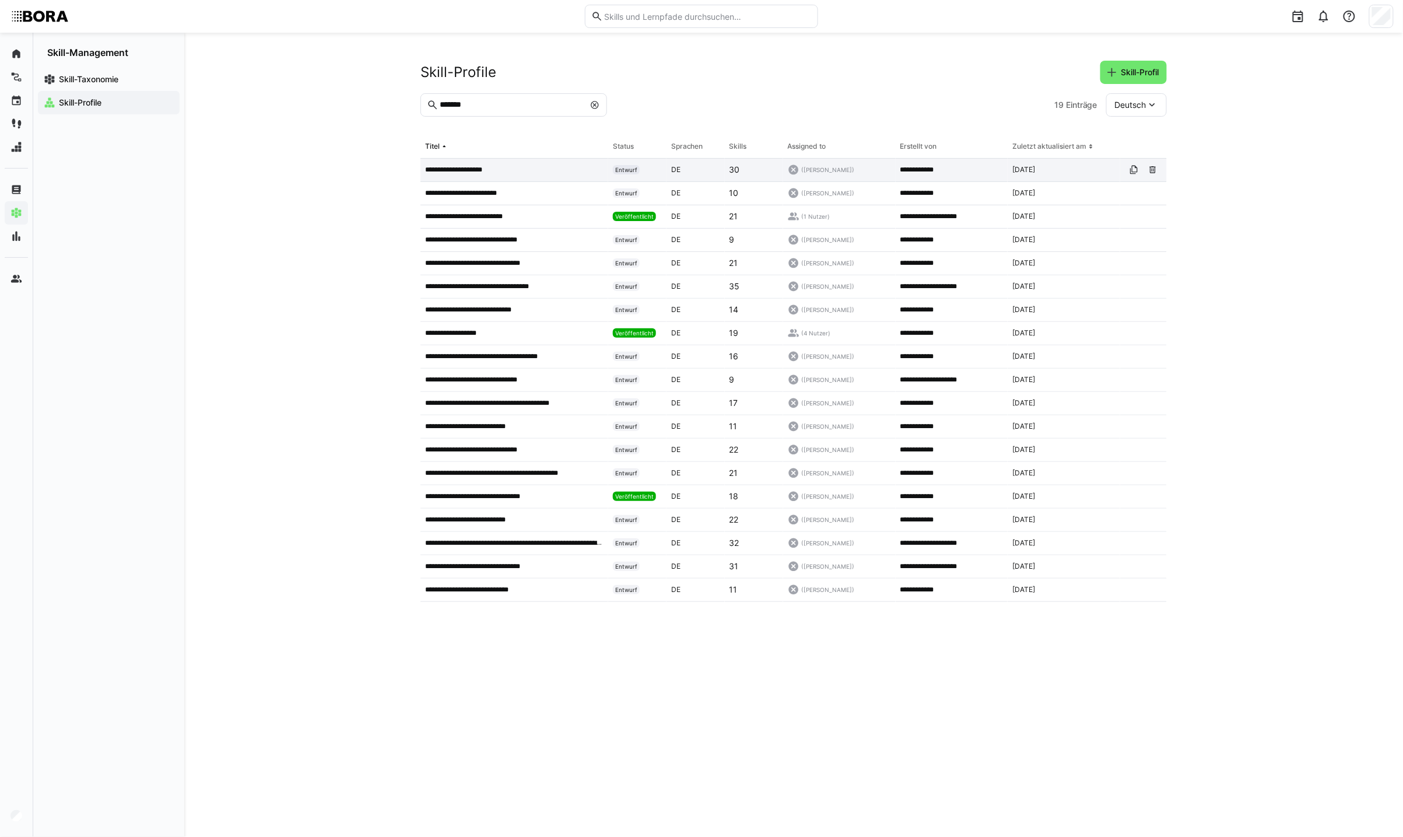
click at [500, 167] on p "**********" at bounding box center [463, 169] width 76 height 9
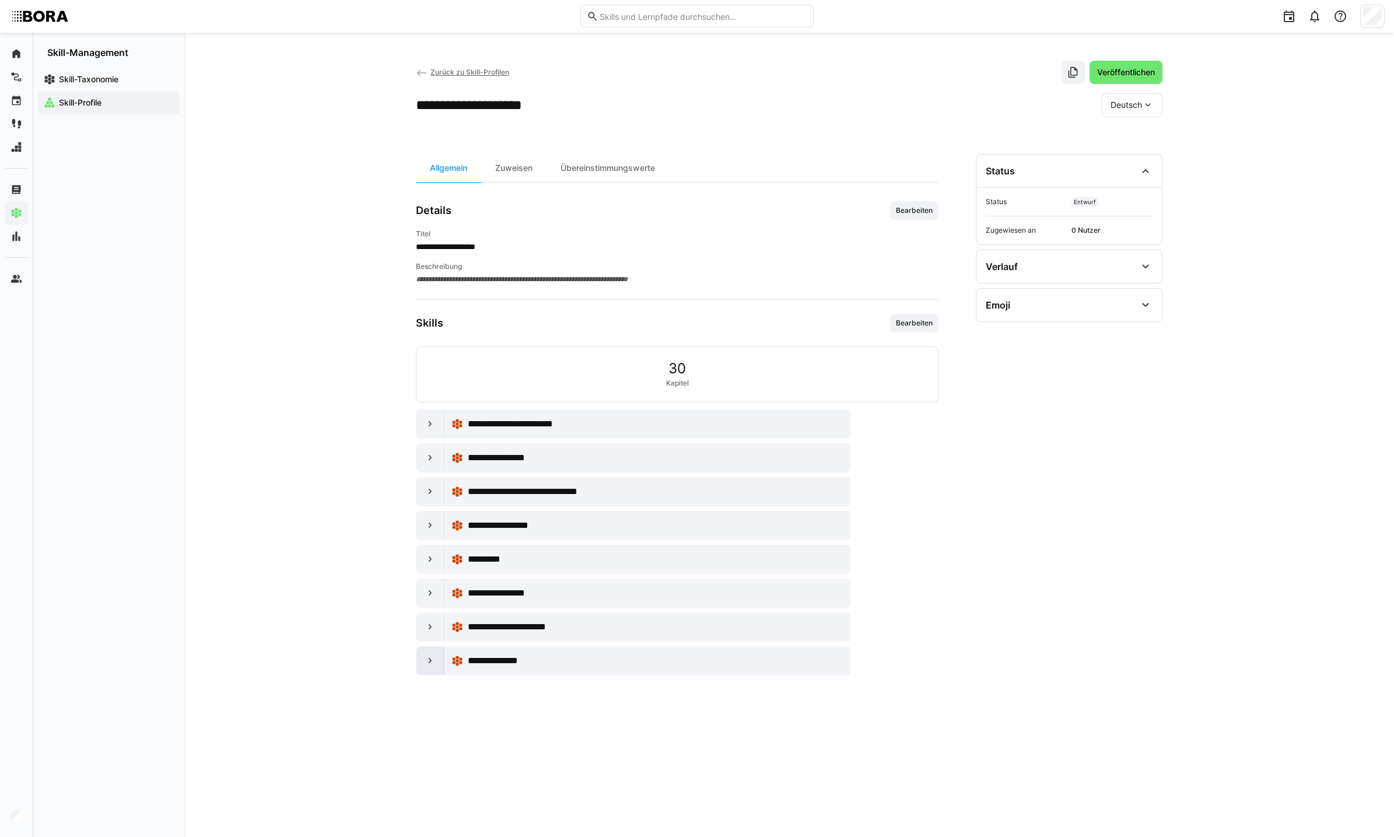
click at [421, 661] on div at bounding box center [430, 661] width 28 height 28
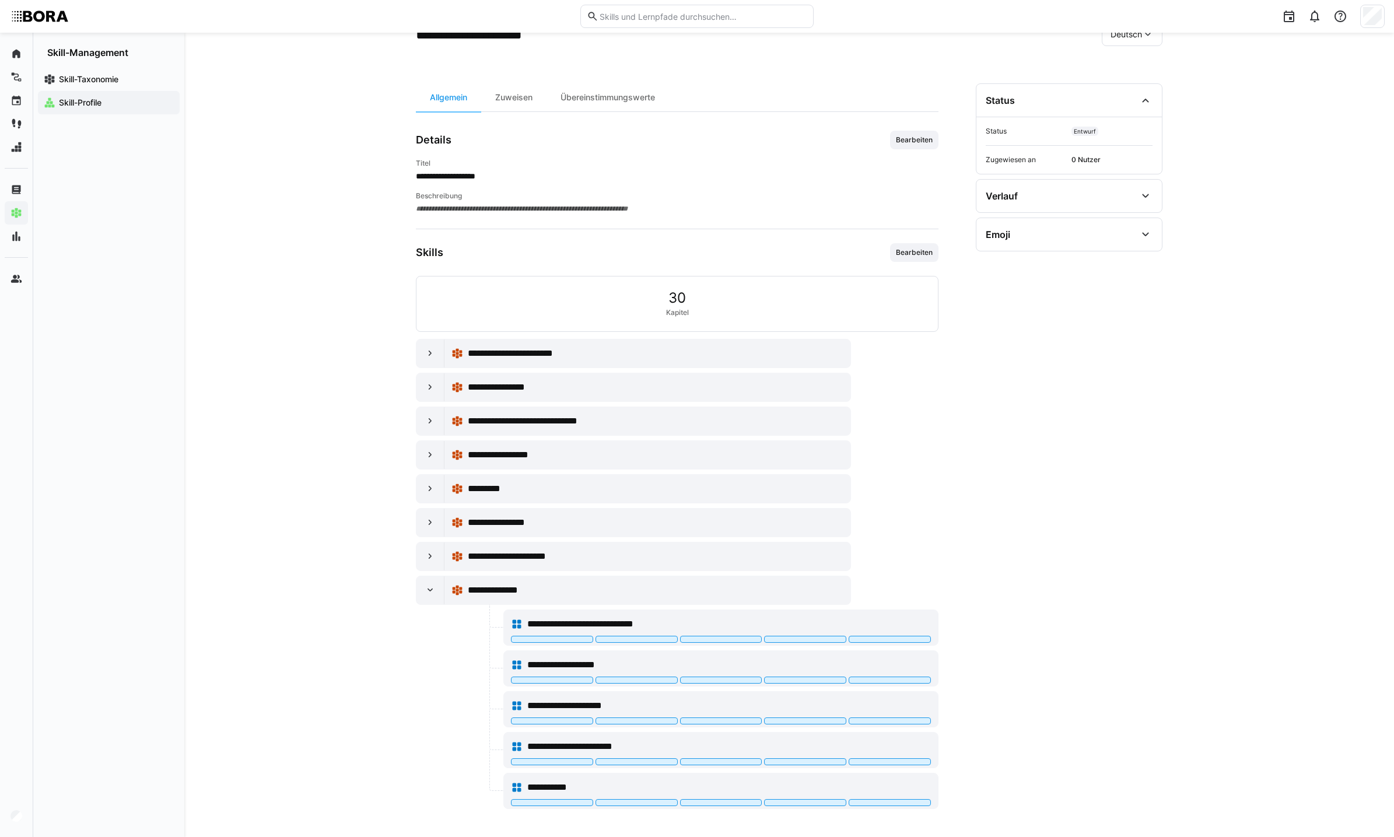
scroll to position [72, 0]
click at [433, 577] on div at bounding box center [430, 590] width 28 height 28
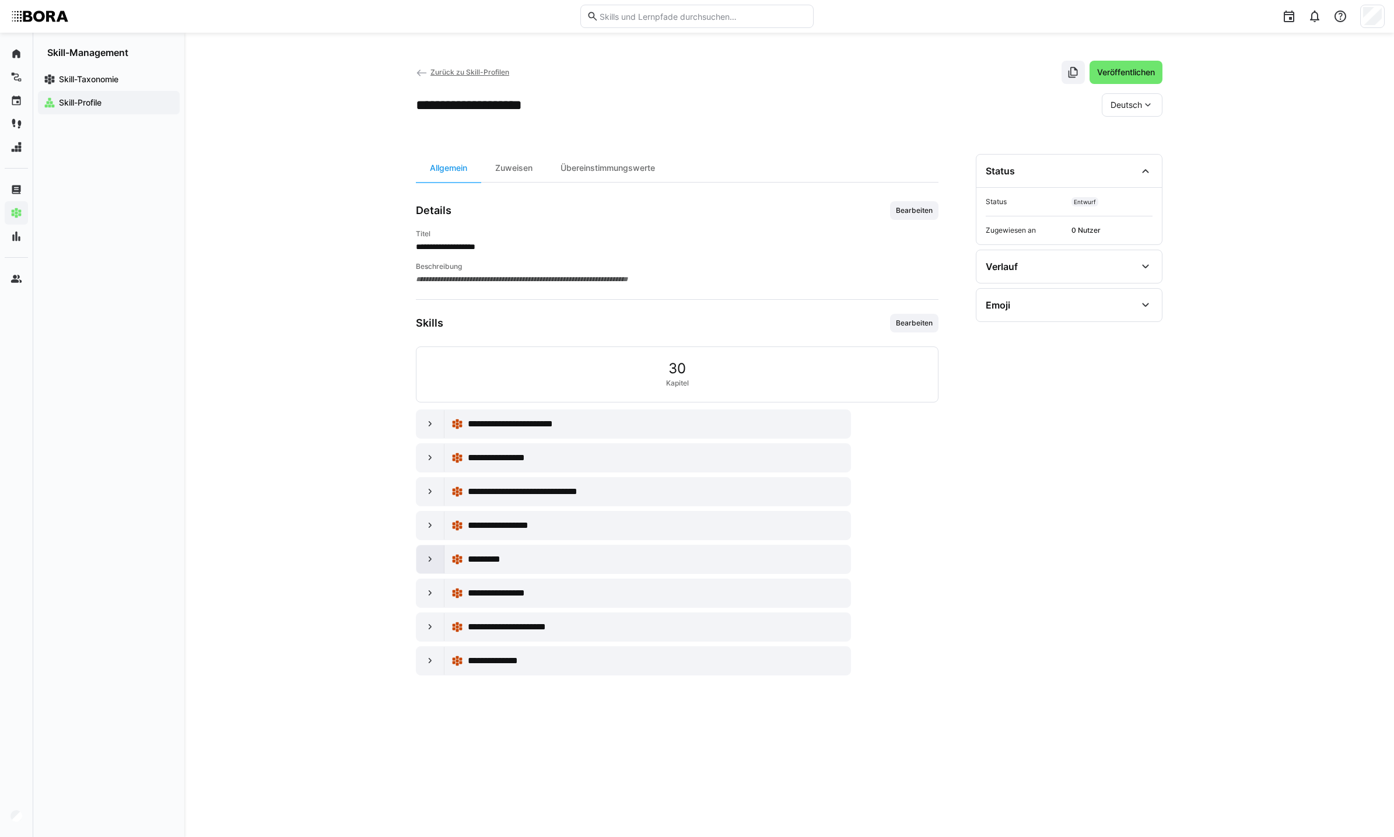
scroll to position [0, 0]
click at [435, 624] on eds-icon at bounding box center [431, 627] width 12 height 12
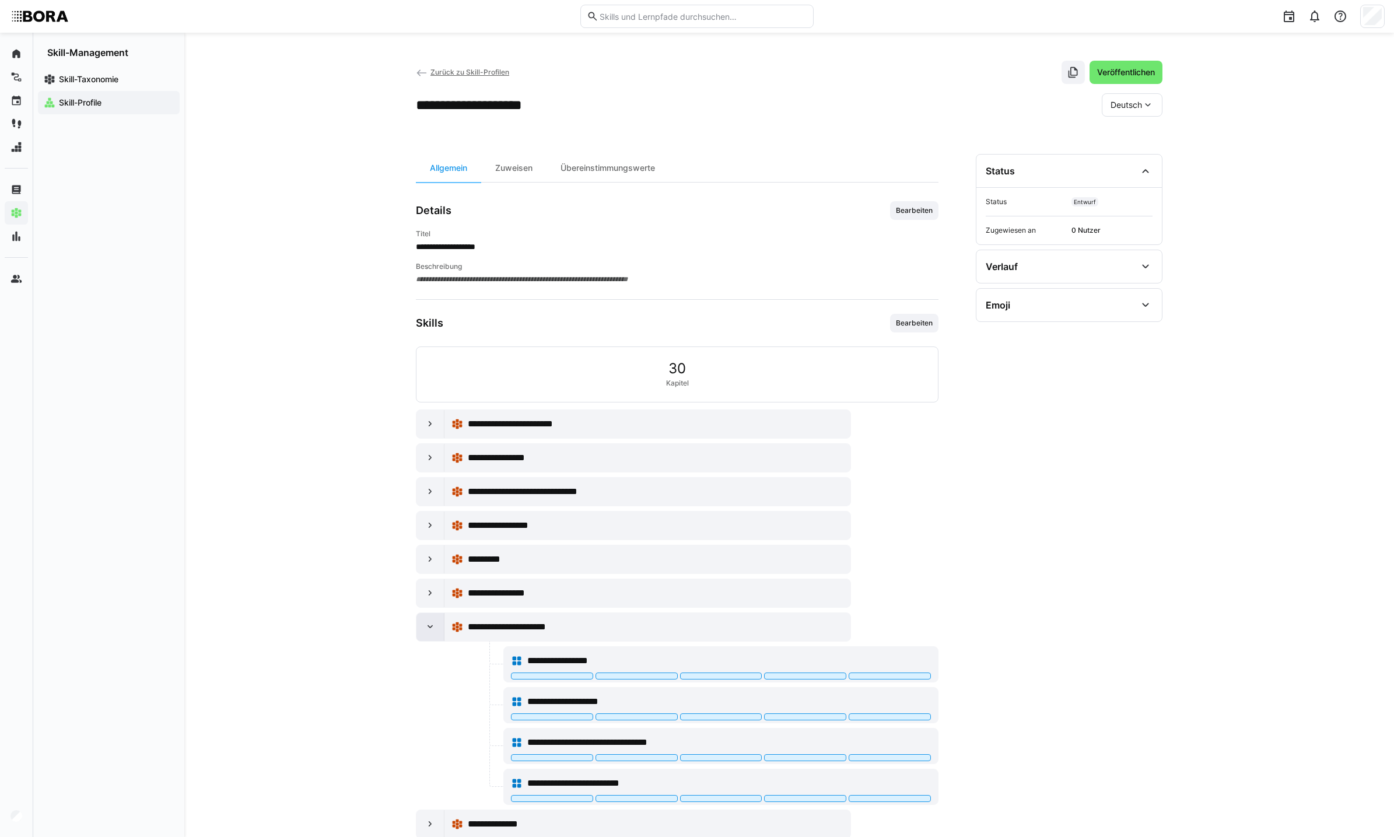
scroll to position [31, 0]
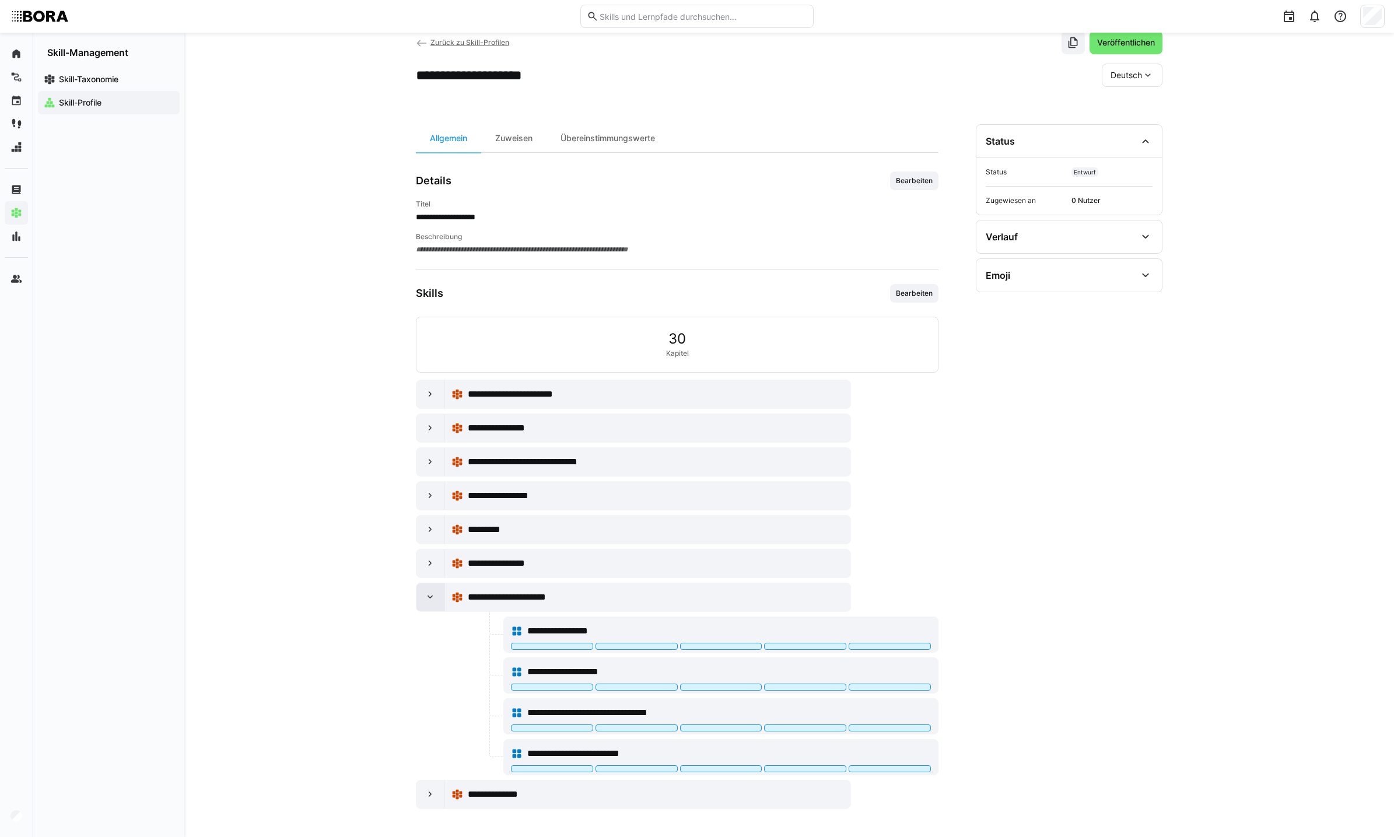
click at [426, 591] on eds-icon at bounding box center [431, 597] width 12 height 12
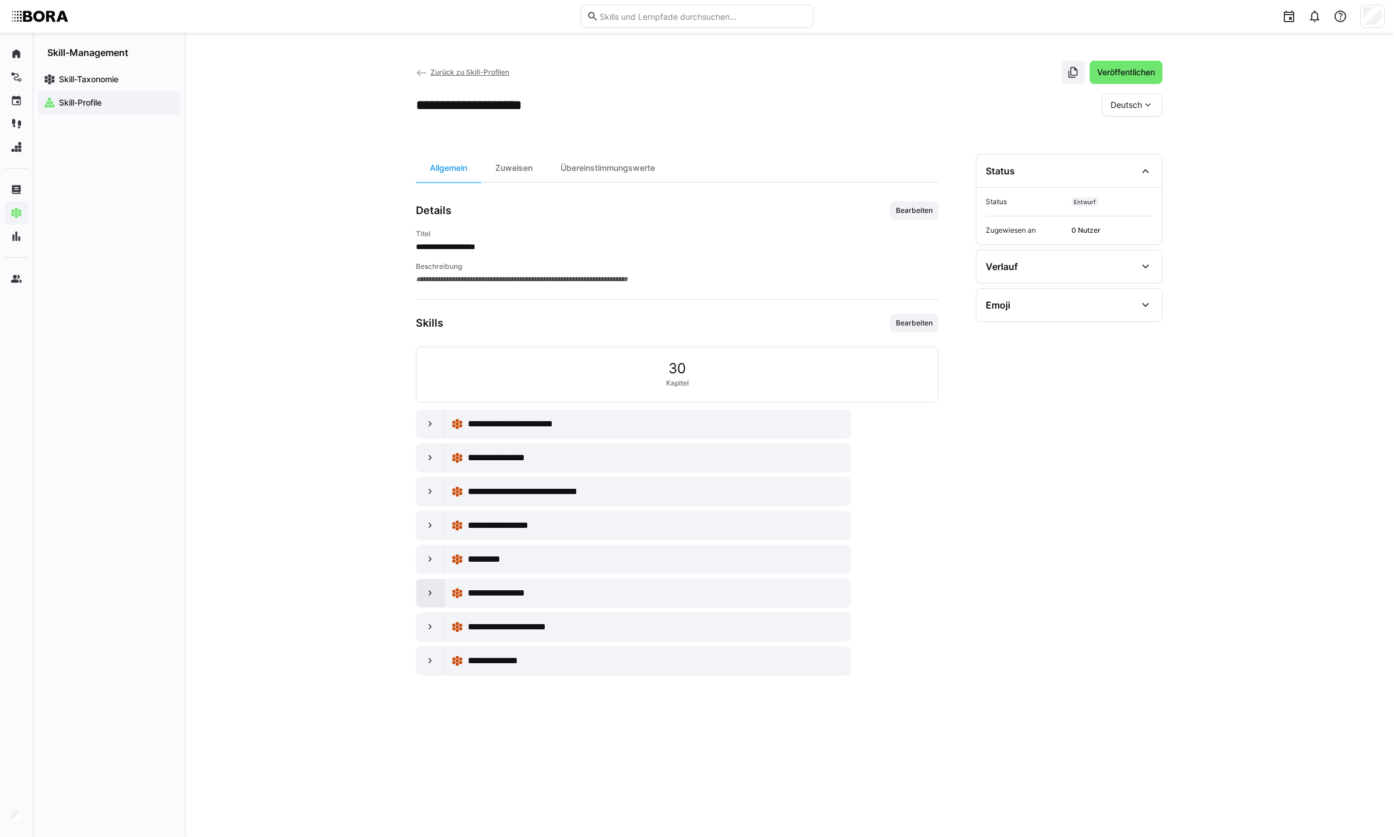
click at [432, 599] on eds-icon at bounding box center [431, 593] width 12 height 12
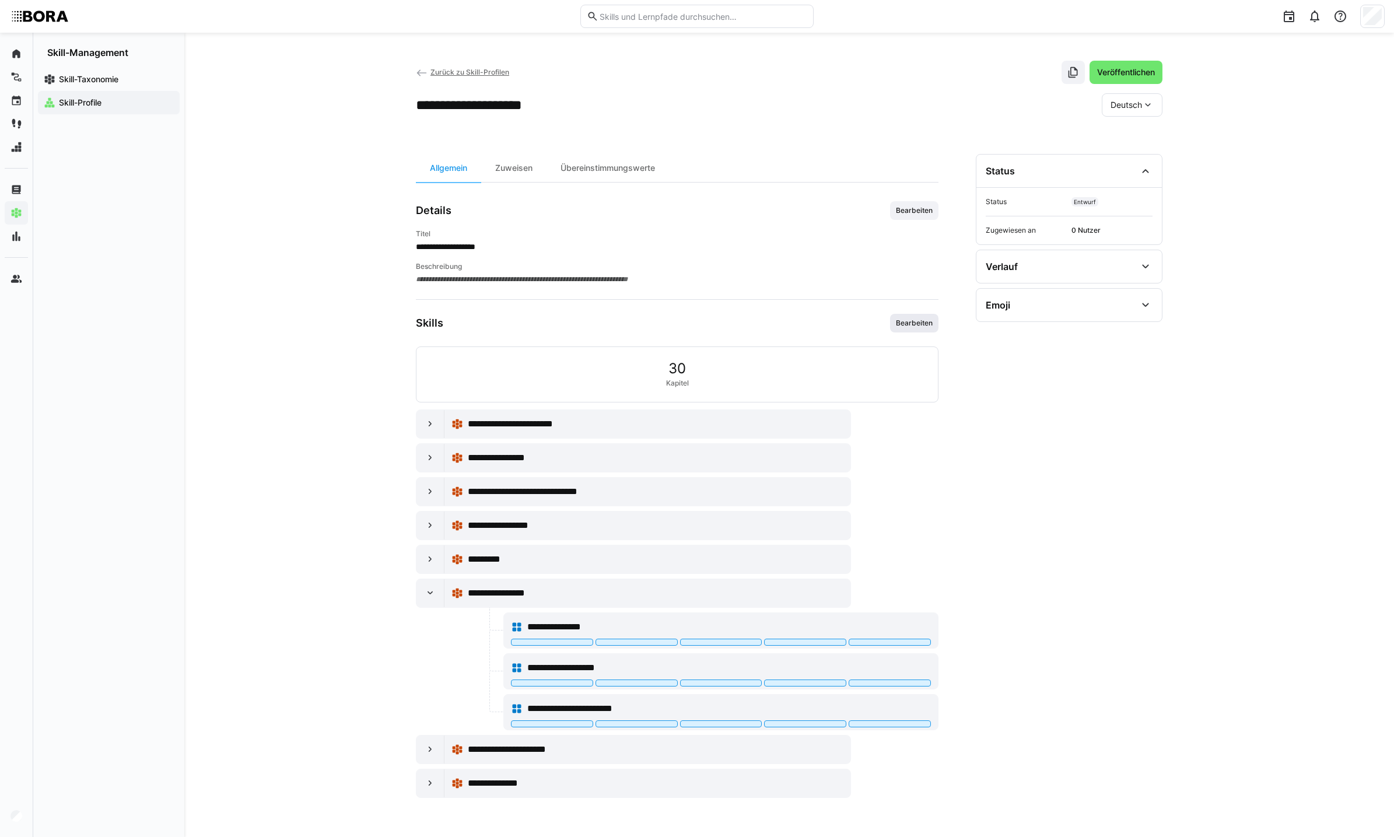
click at [923, 323] on span "Bearbeiten" at bounding box center [914, 322] width 39 height 9
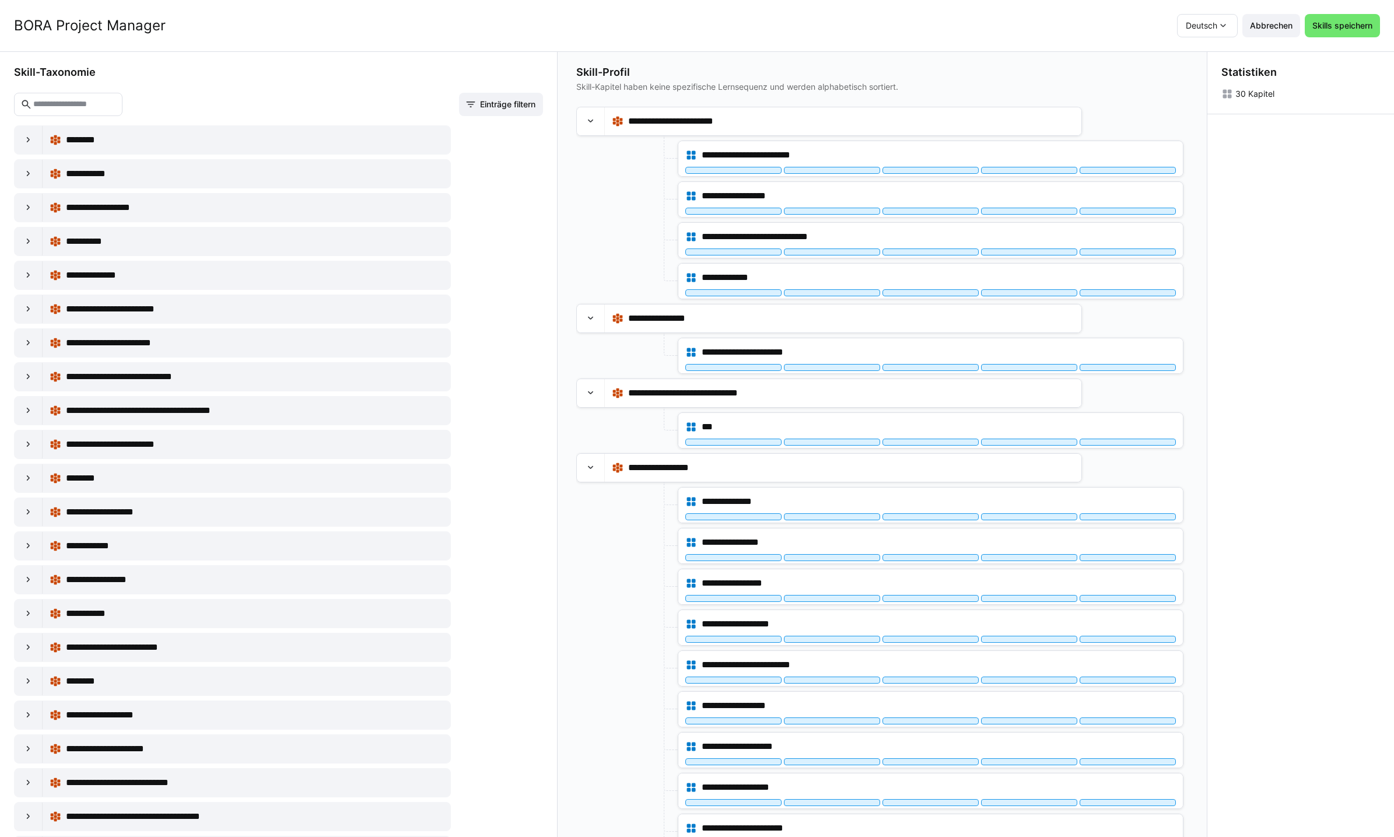
click at [72, 96] on eds-input at bounding box center [68, 104] width 108 height 23
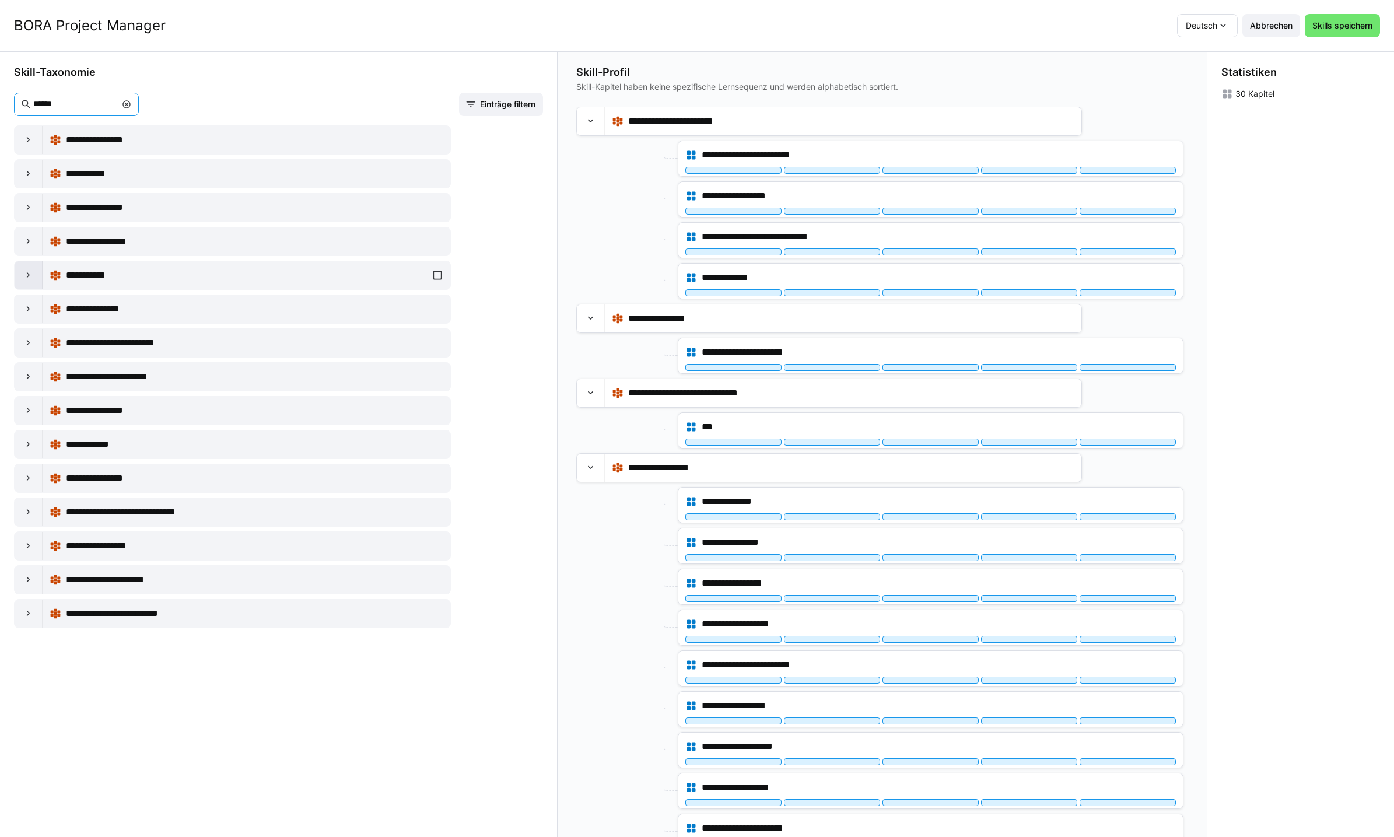
type input "******"
click at [28, 275] on eds-icon at bounding box center [29, 275] width 12 height 12
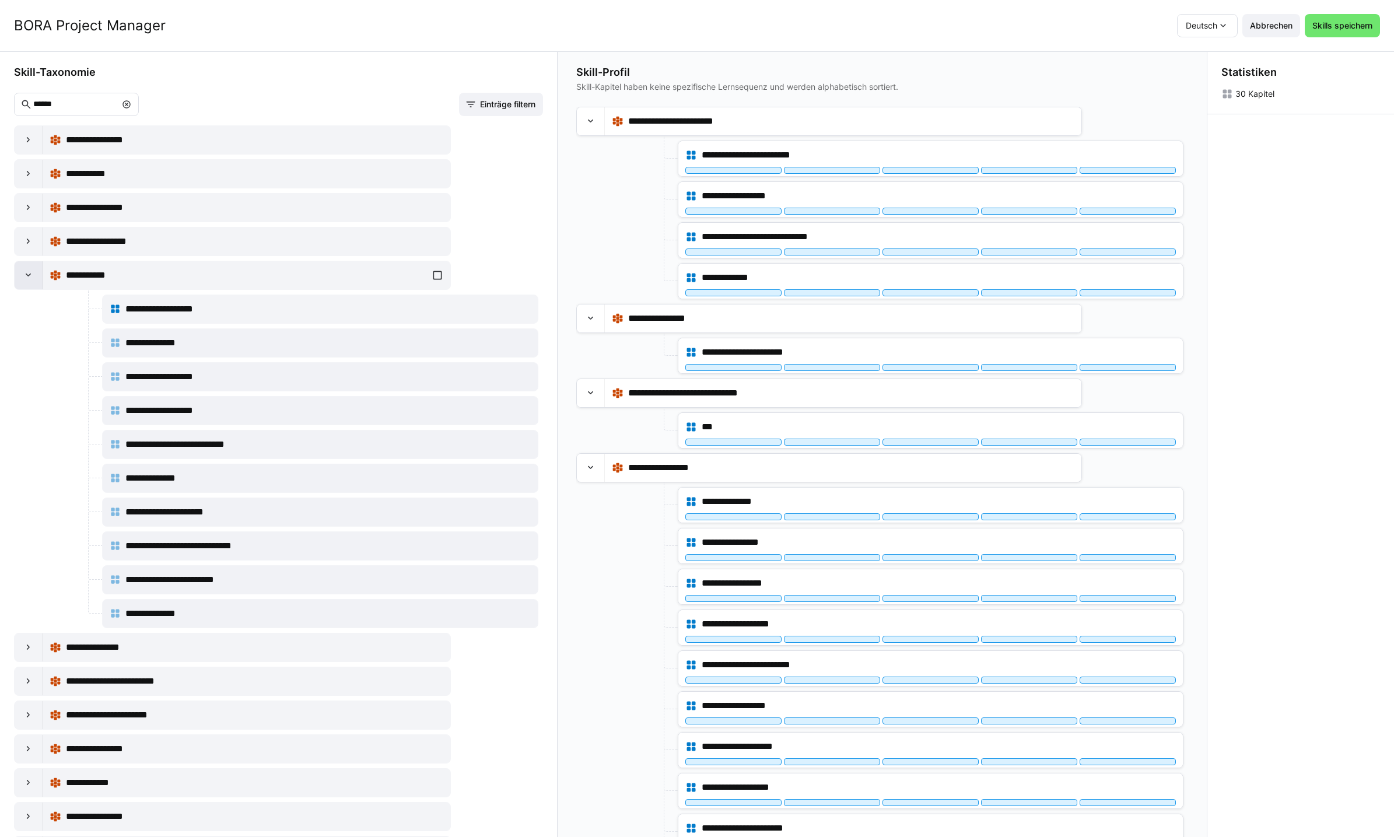
click at [24, 283] on div at bounding box center [29, 275] width 28 height 28
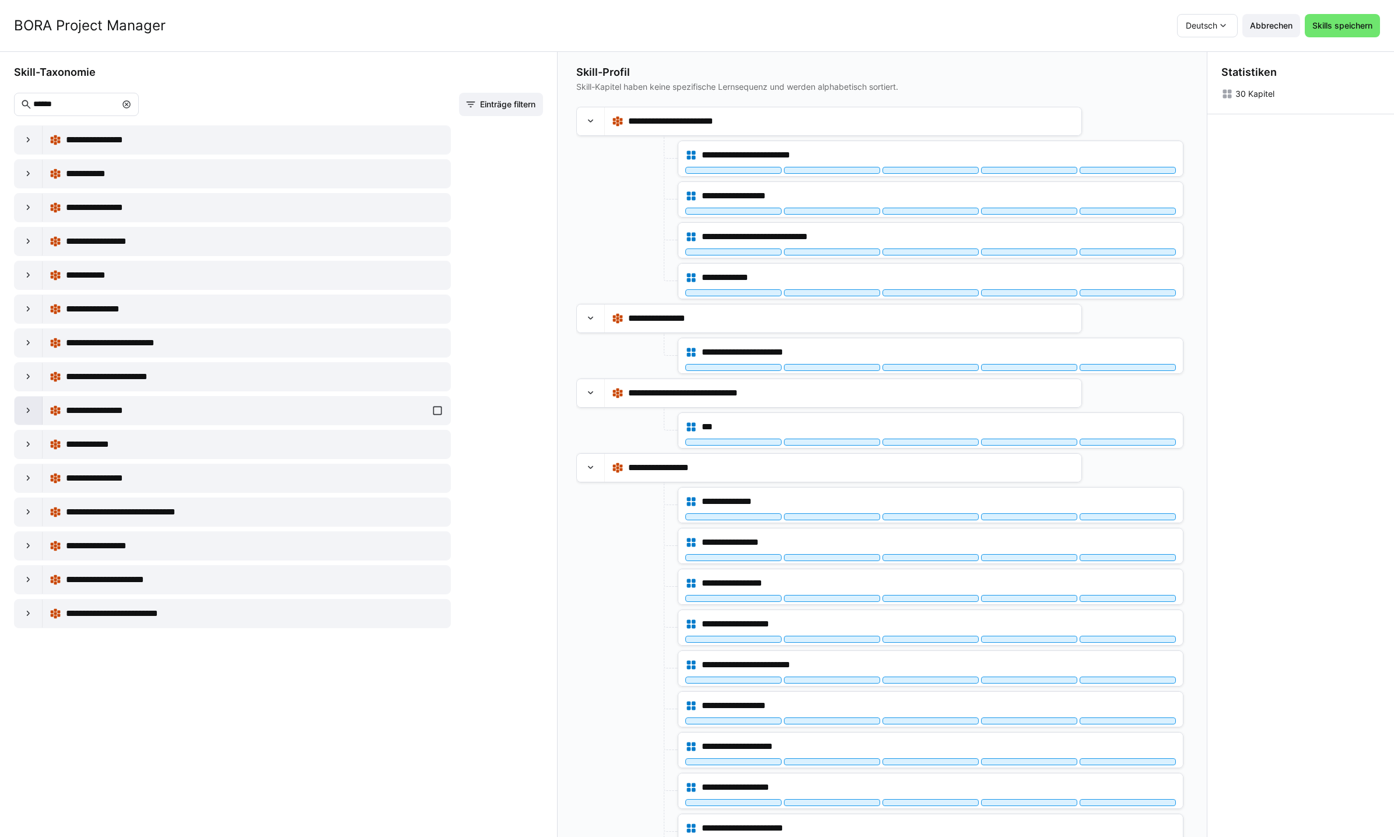
click at [29, 414] on eds-icon at bounding box center [29, 411] width 12 height 12
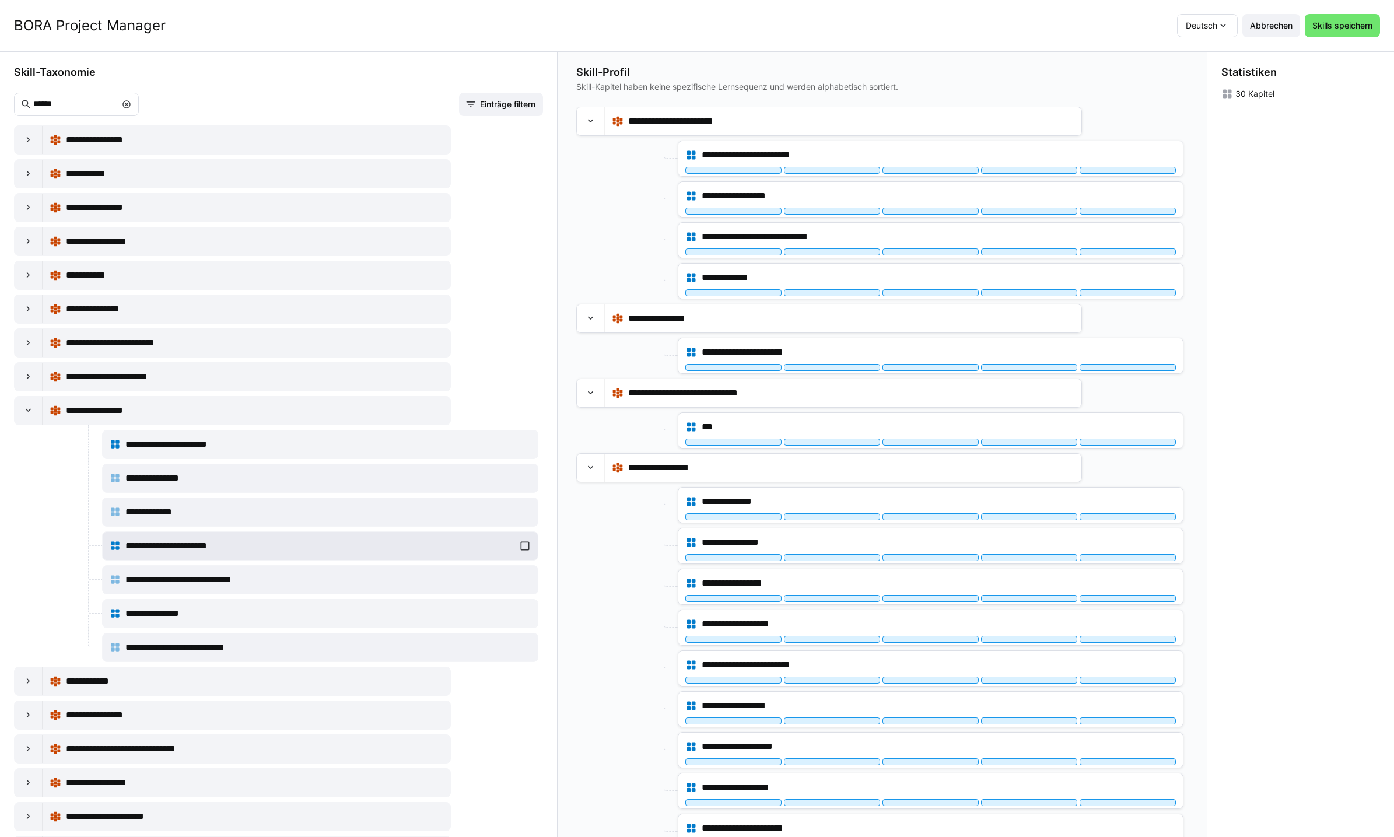
click at [270, 552] on div "**********" at bounding box center [319, 546] width 389 height 14
click at [516, 549] on div "**********" at bounding box center [321, 545] width 422 height 23
click at [520, 547] on div "**********" at bounding box center [321, 545] width 422 height 23
click at [1281, 20] on span "Abbrechen" at bounding box center [1271, 26] width 46 height 12
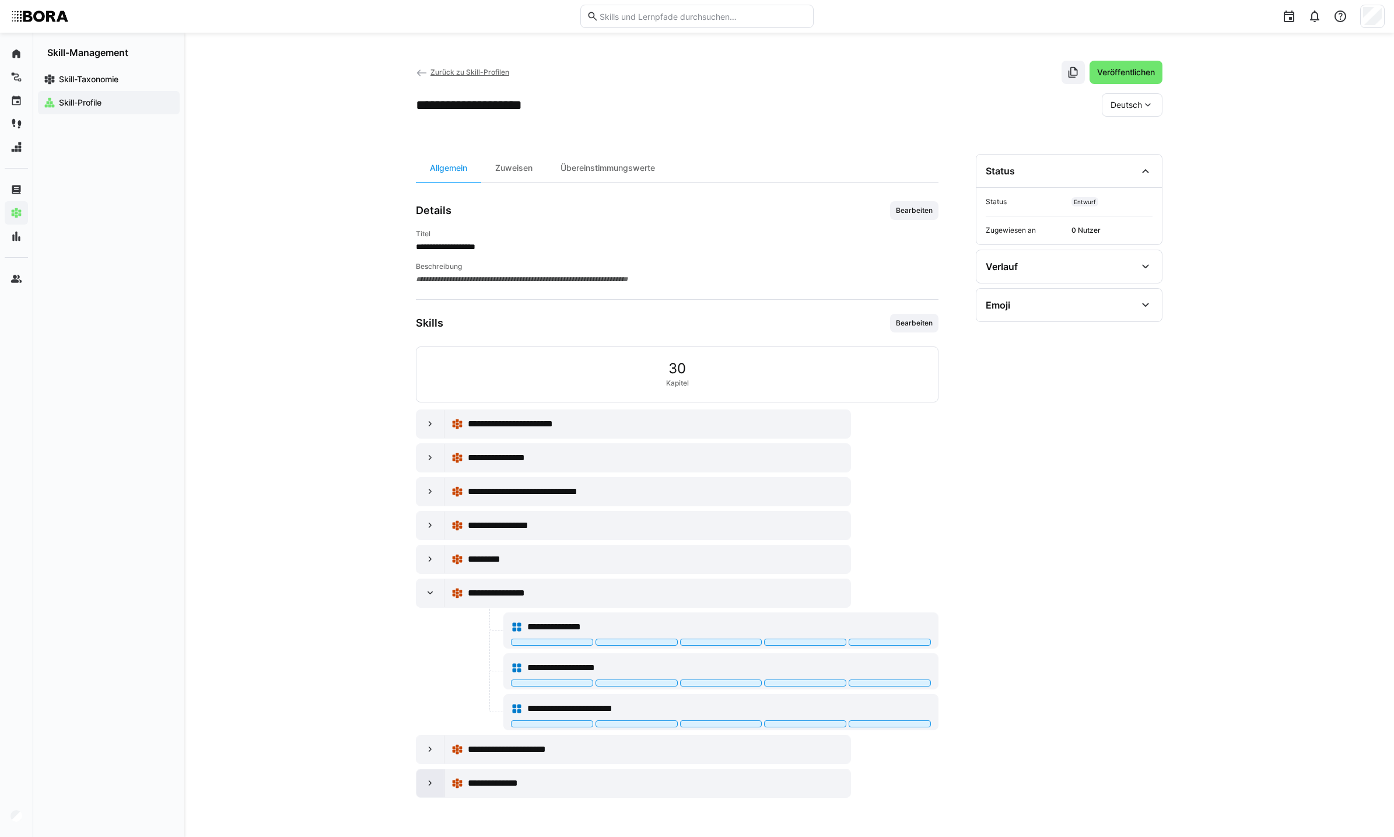
click at [428, 785] on eds-icon at bounding box center [431, 784] width 12 height 12
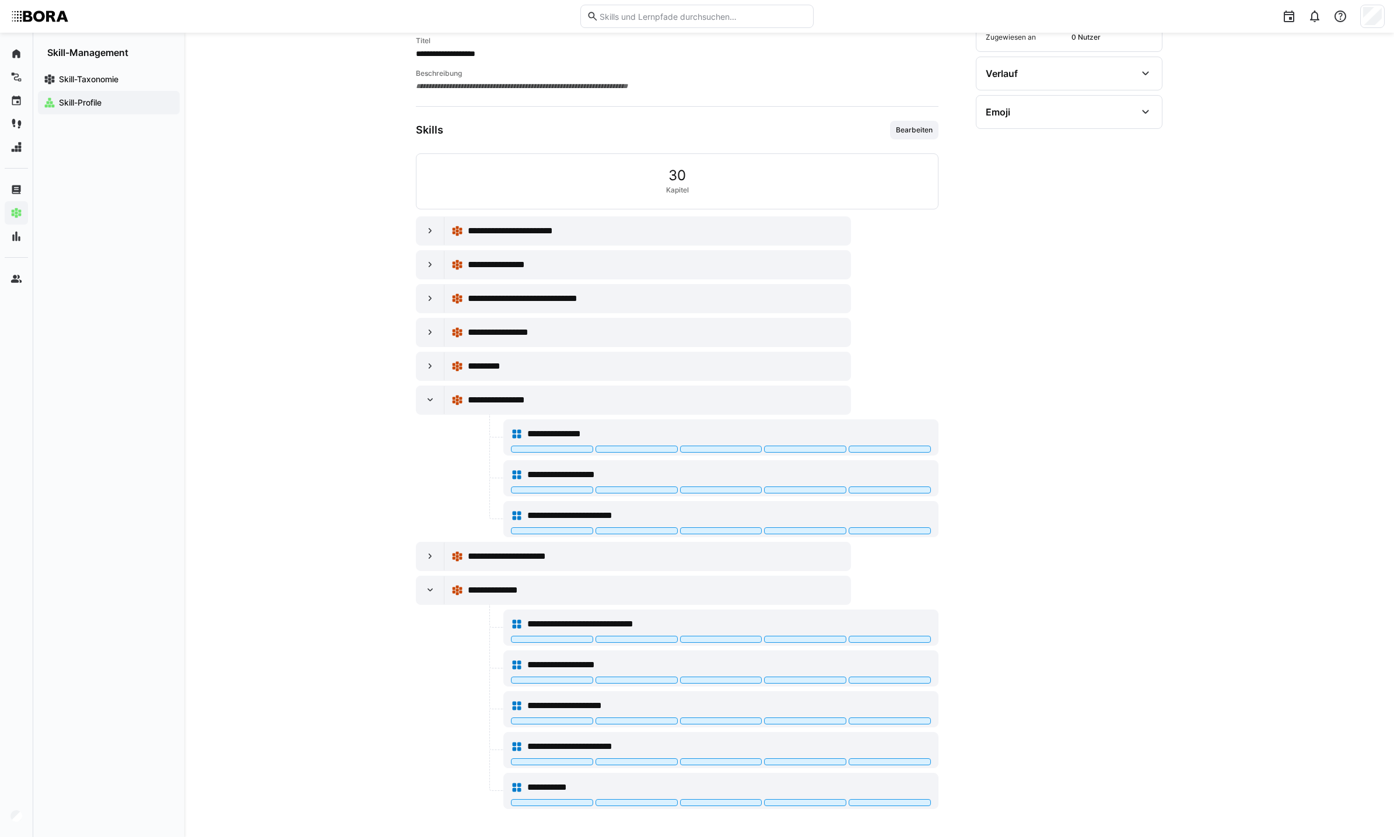
scroll to position [195, 0]
click at [818, 628] on div "**********" at bounding box center [729, 624] width 404 height 14
click at [617, 707] on span "**********" at bounding box center [575, 706] width 96 height 14
click at [762, 786] on div "**********" at bounding box center [729, 787] width 404 height 14
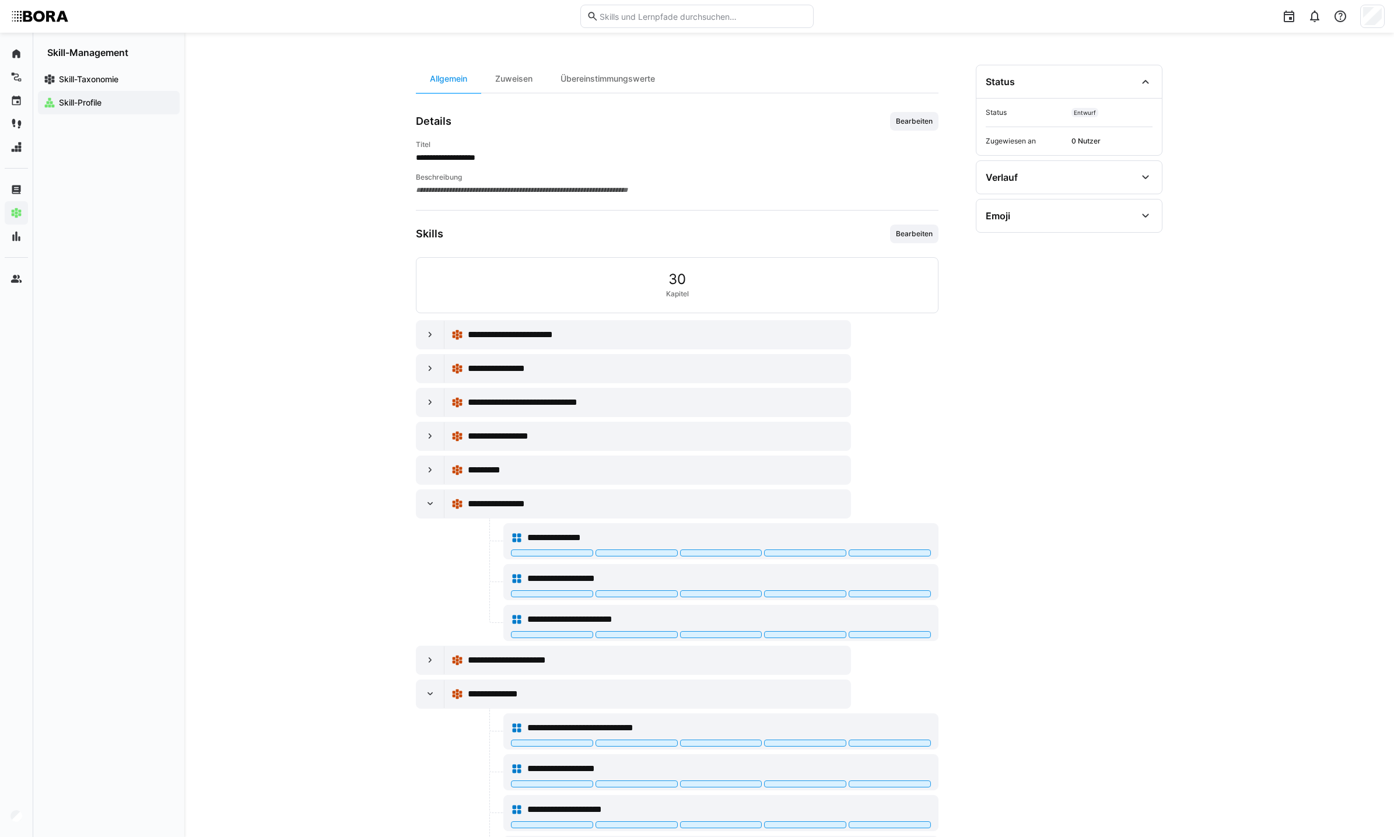
scroll to position [0, 0]
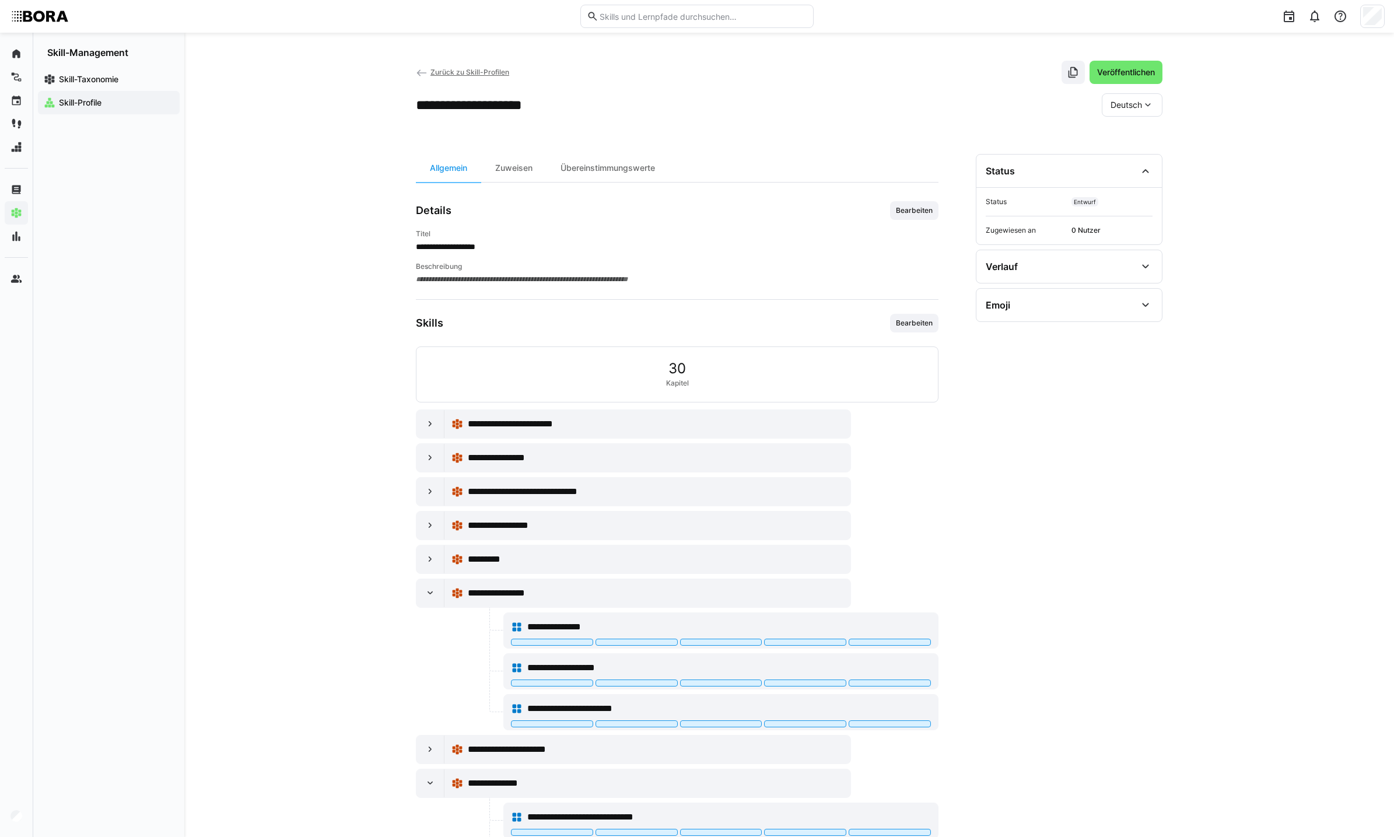
click at [1199, 531] on div "**********" at bounding box center [789, 531] width 1210 height 997
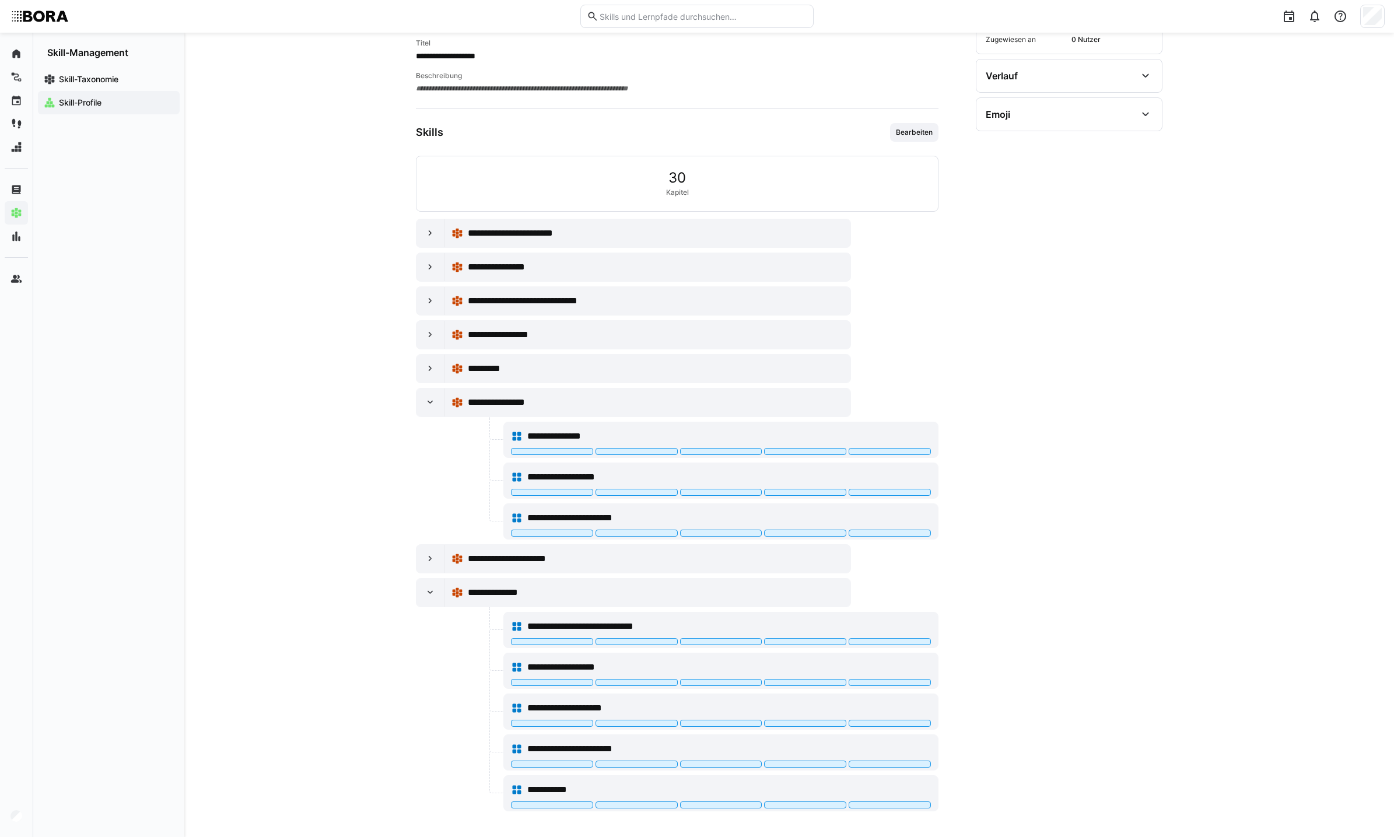
scroll to position [195, 0]
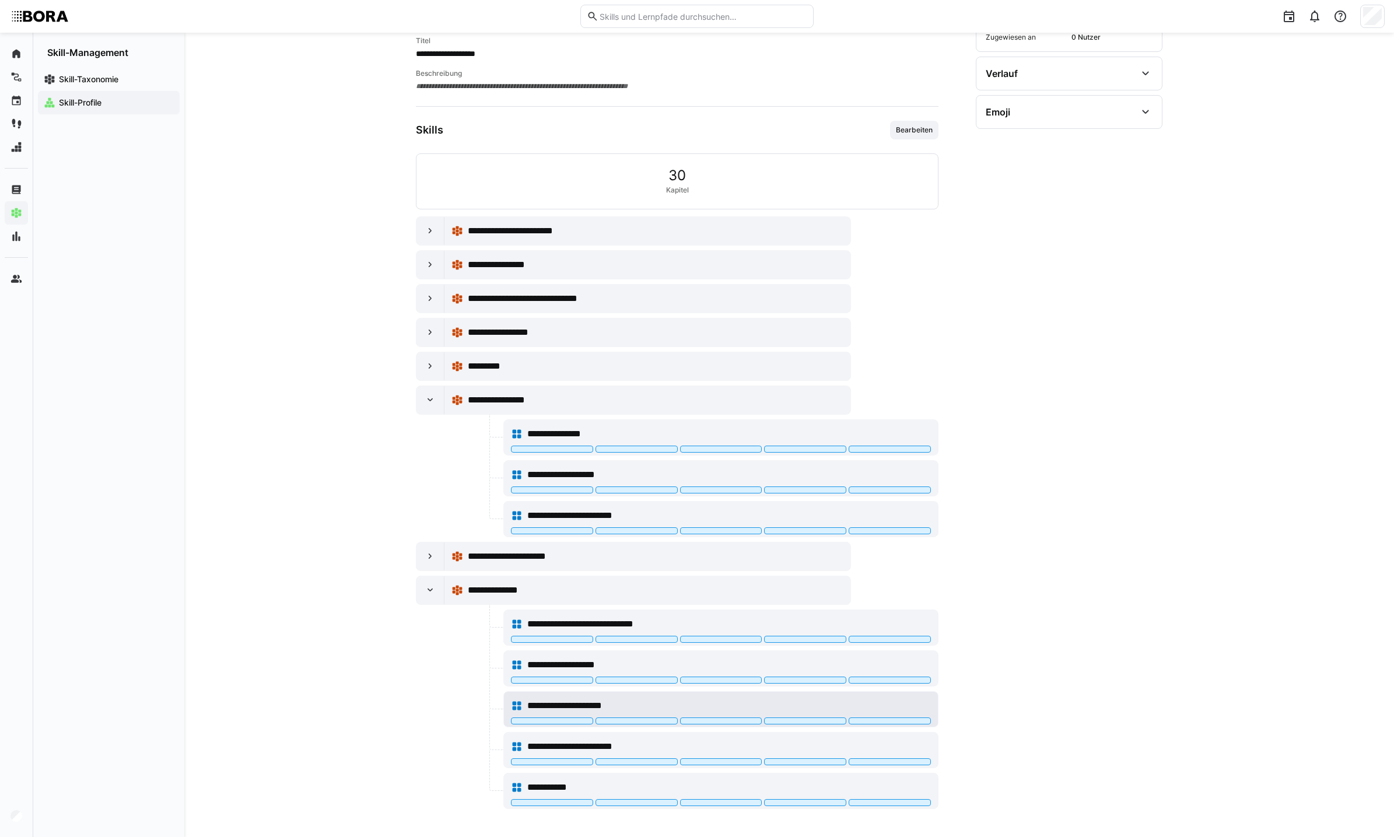
click at [794, 710] on div "**********" at bounding box center [729, 706] width 404 height 14
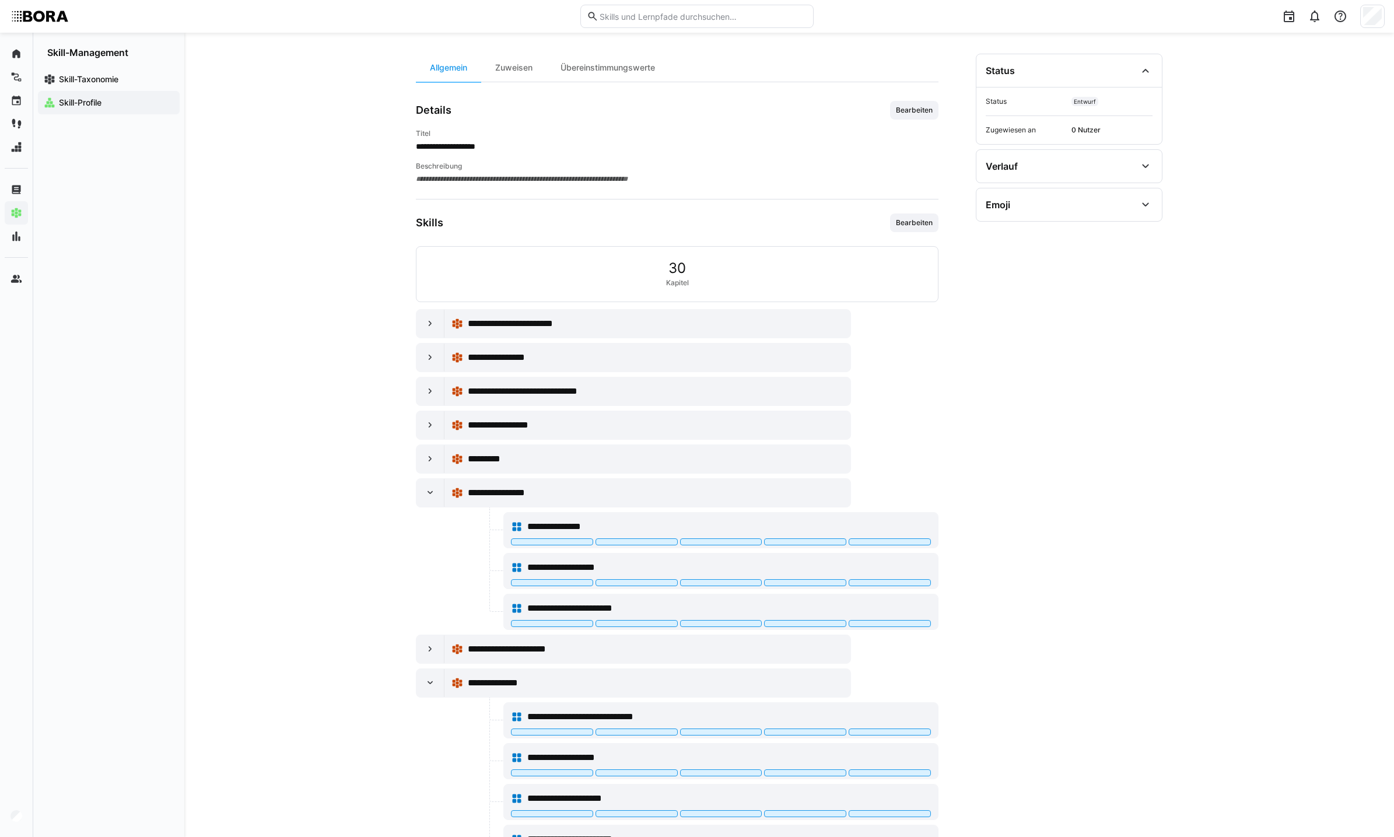
scroll to position [0, 0]
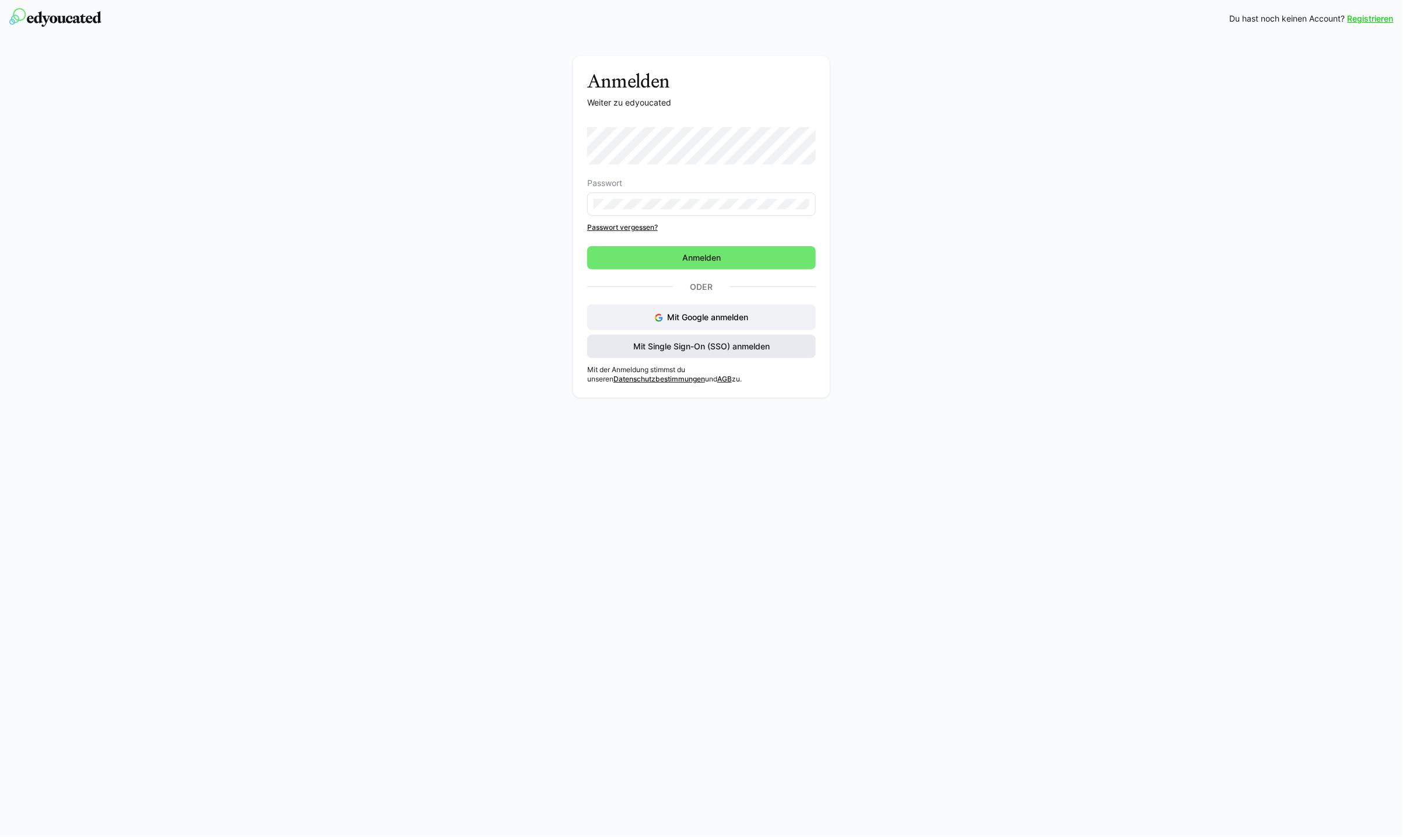
click at [729, 349] on span "Mit Single Sign-On (SSO) anmelden" at bounding box center [702, 347] width 140 height 12
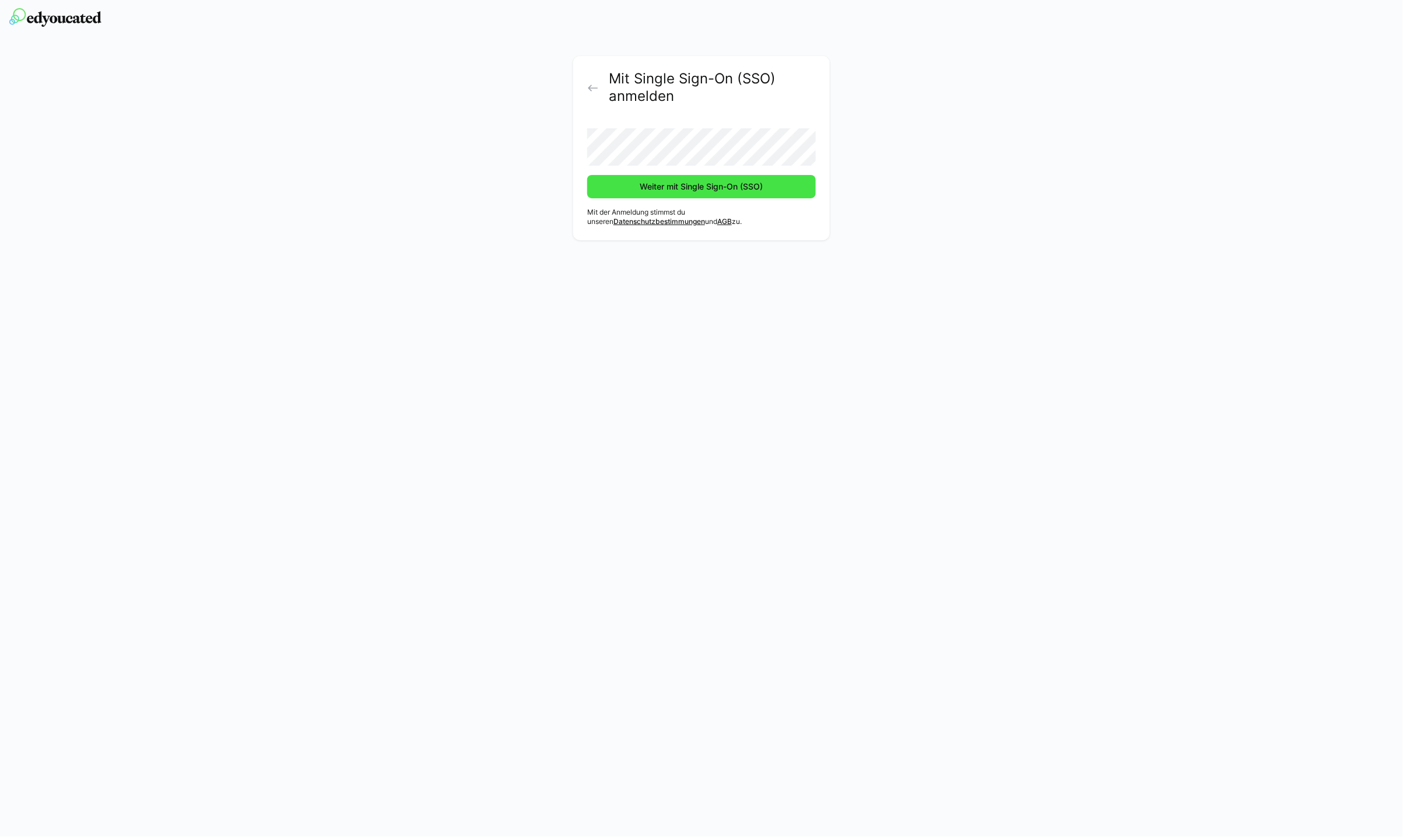
click at [699, 189] on span "Weiter mit Single Sign-On (SSO)" at bounding box center [702, 187] width 127 height 12
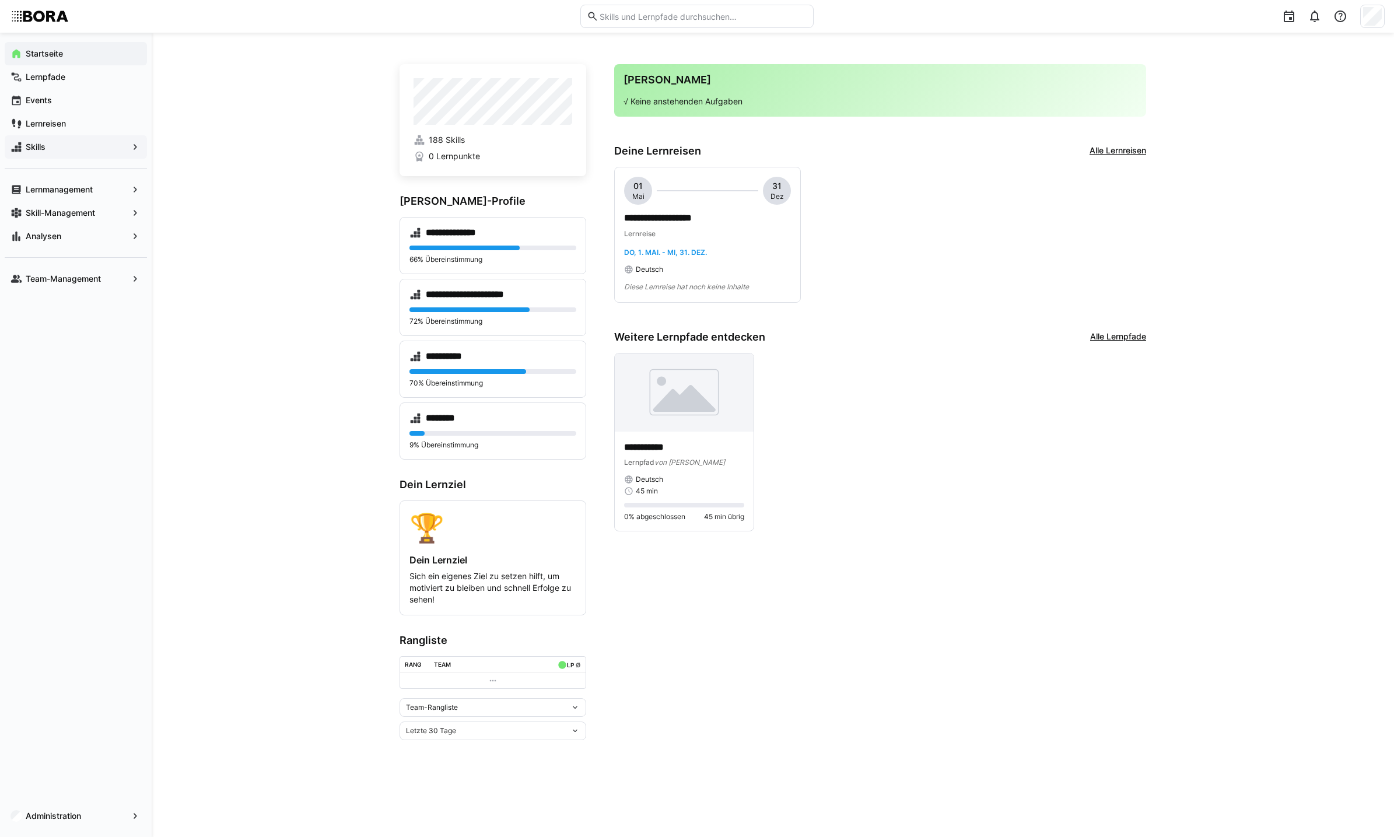
click at [87, 143] on span "Skills" at bounding box center [76, 147] width 104 height 12
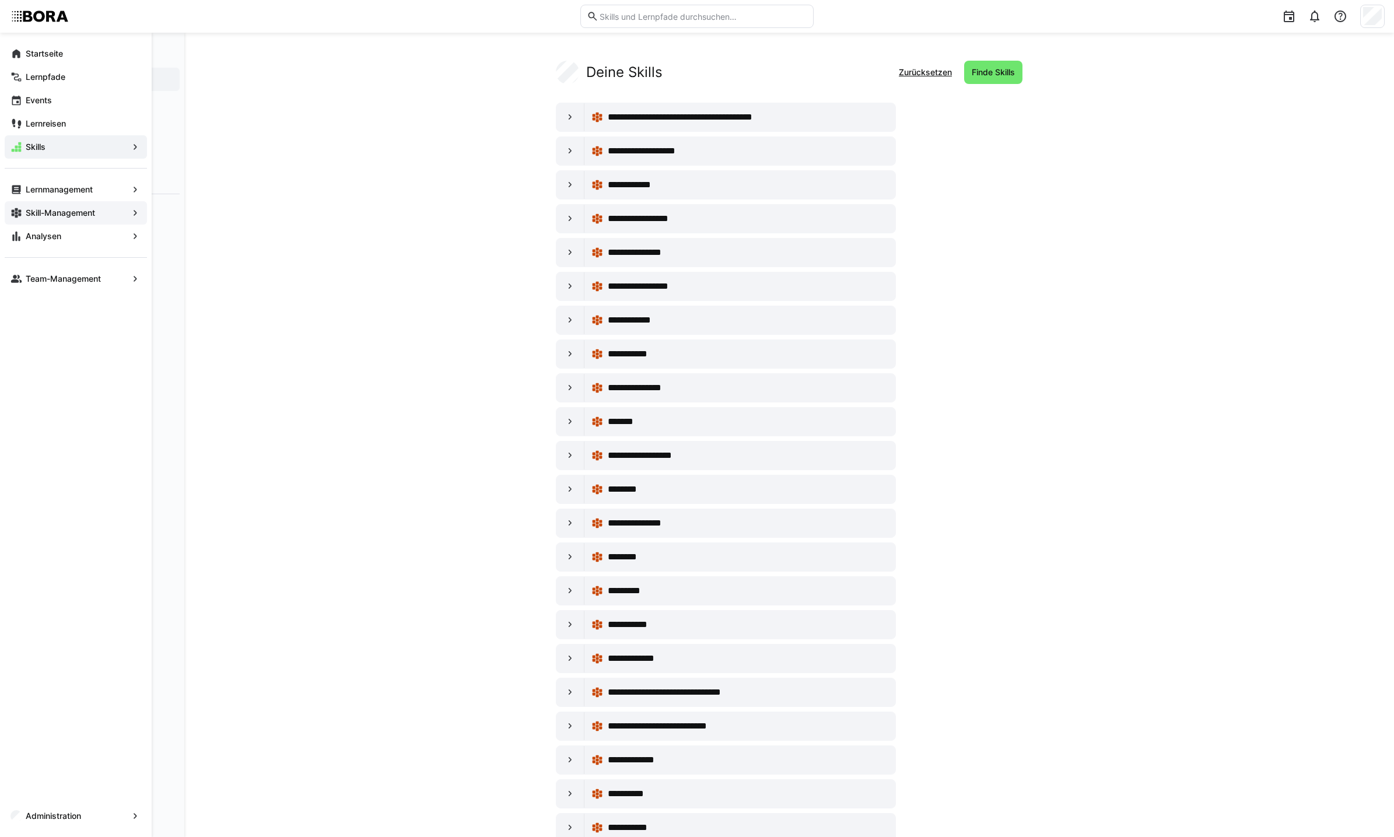
click at [0, 0] on app-navigation-label "Skill-Management" at bounding box center [0, 0] width 0 height 0
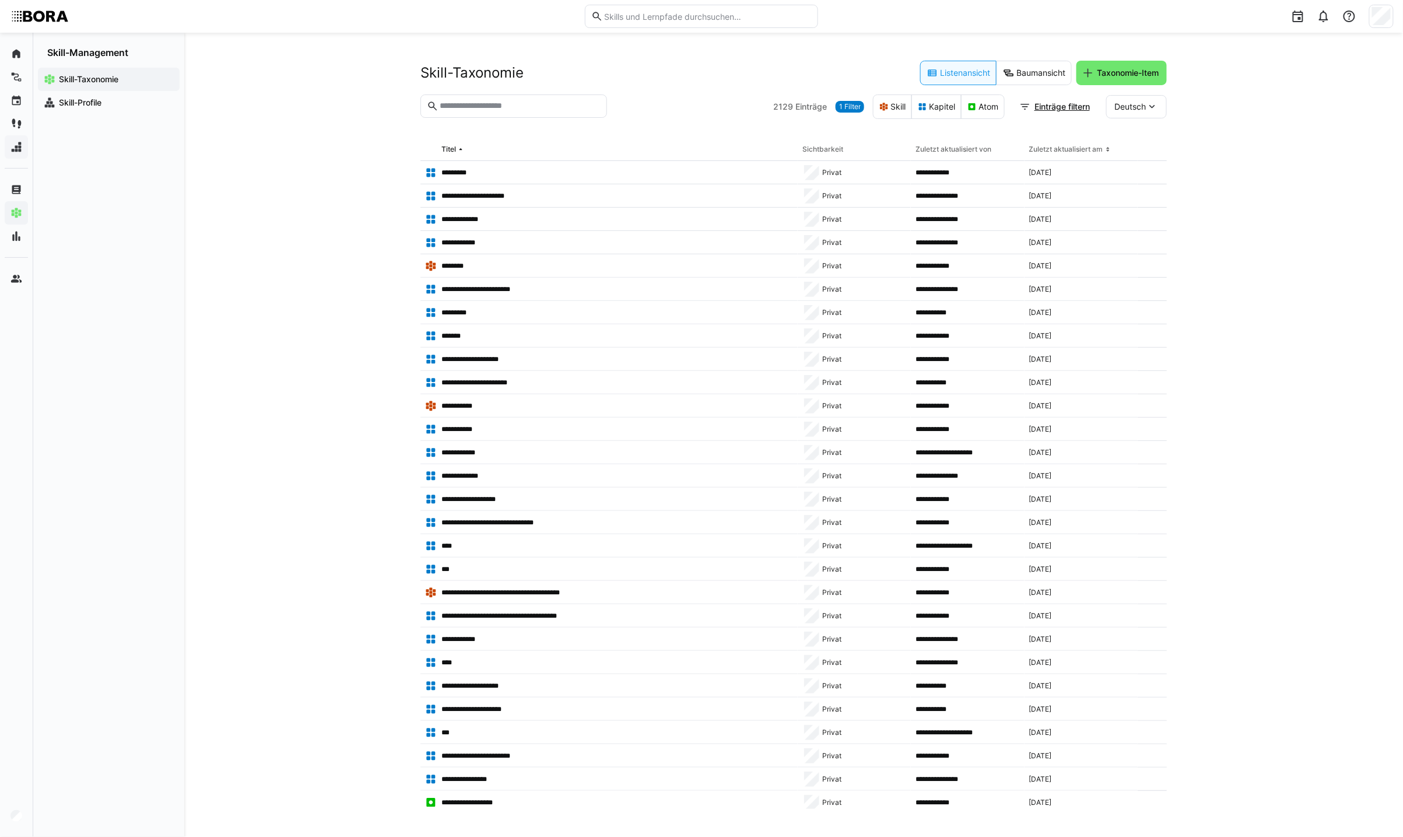
click at [464, 104] on input "text" at bounding box center [520, 106] width 162 height 10
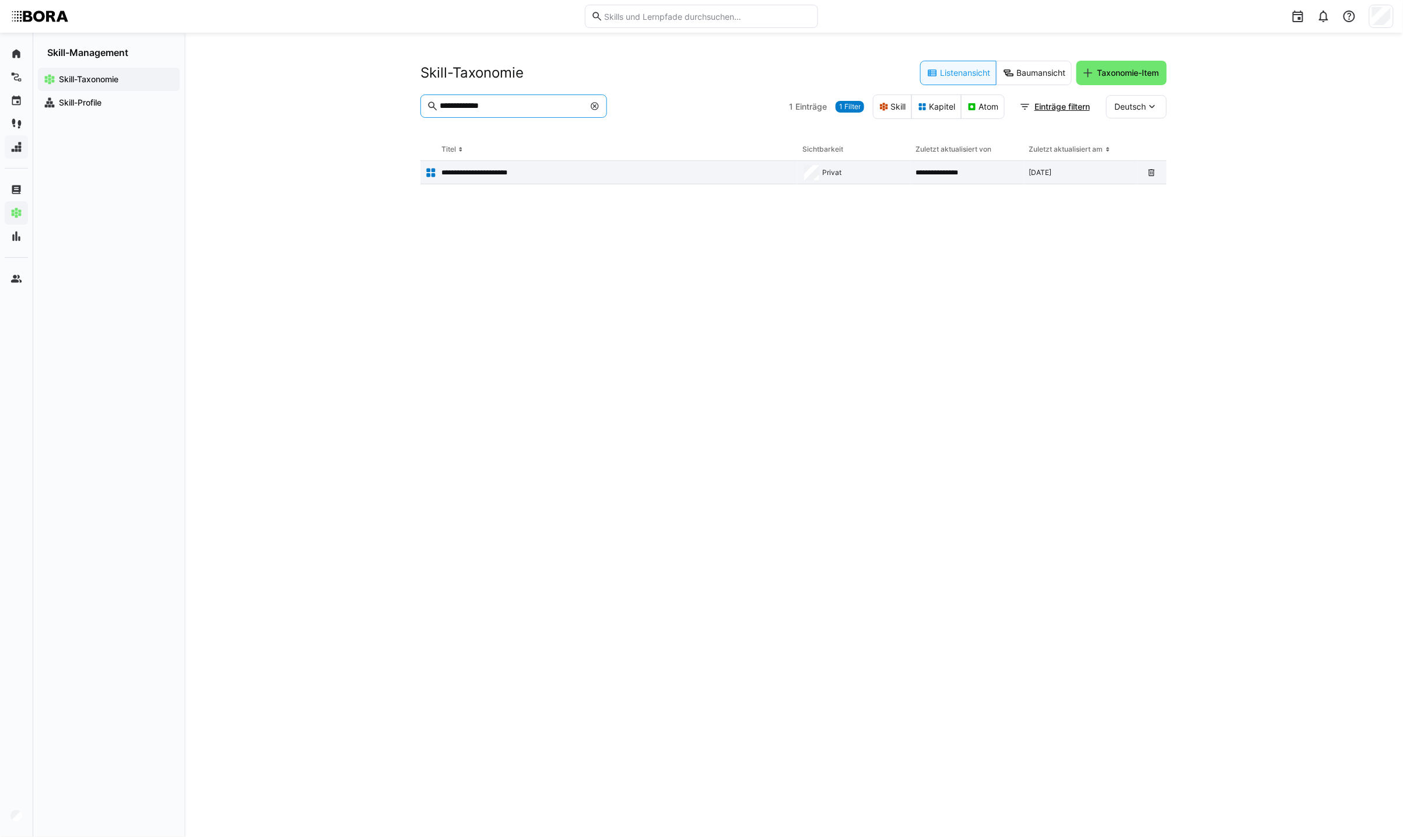
type input "**********"
click at [490, 176] on p "**********" at bounding box center [487, 172] width 90 height 9
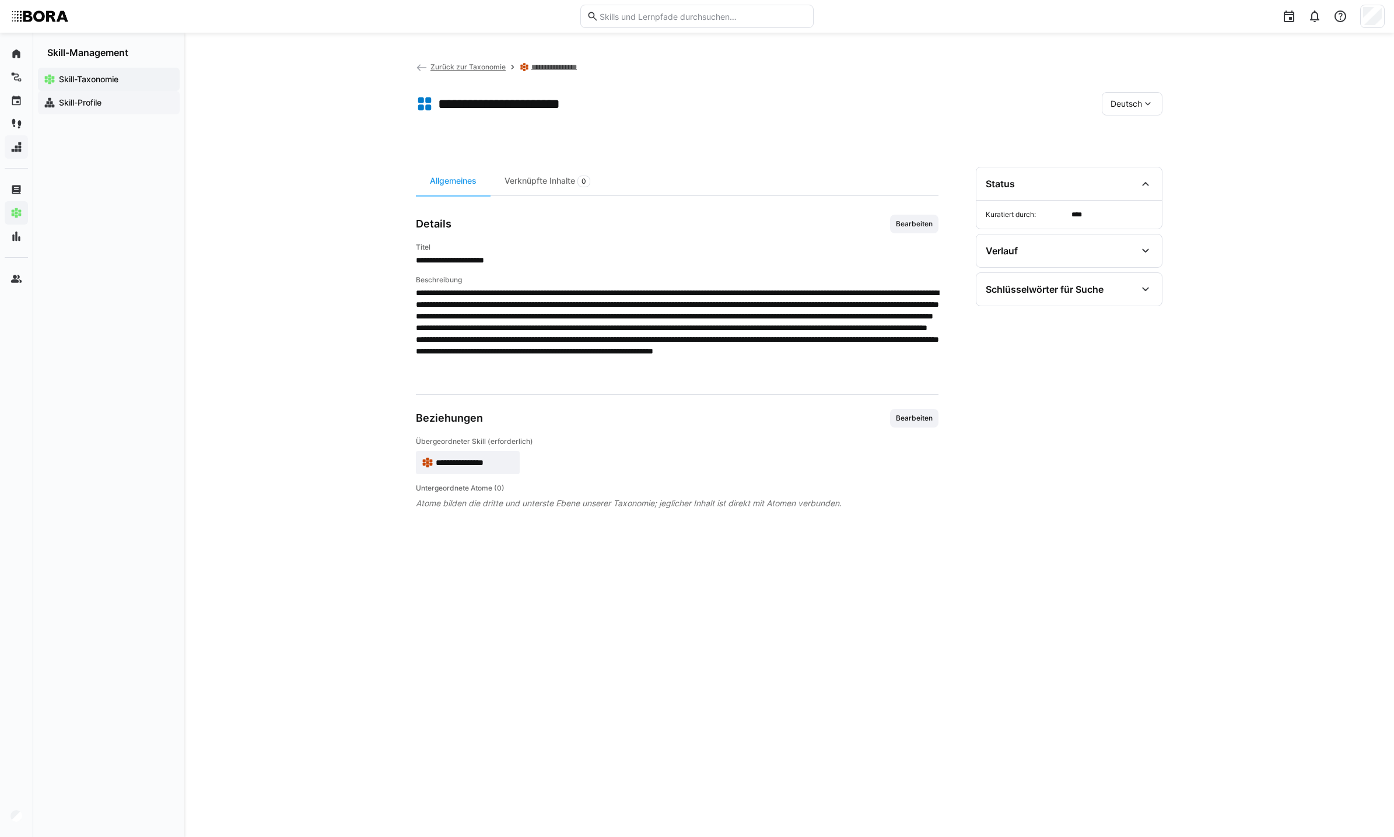
click at [0, 0] on app-navigation-label "Skill-Profile" at bounding box center [0, 0] width 0 height 0
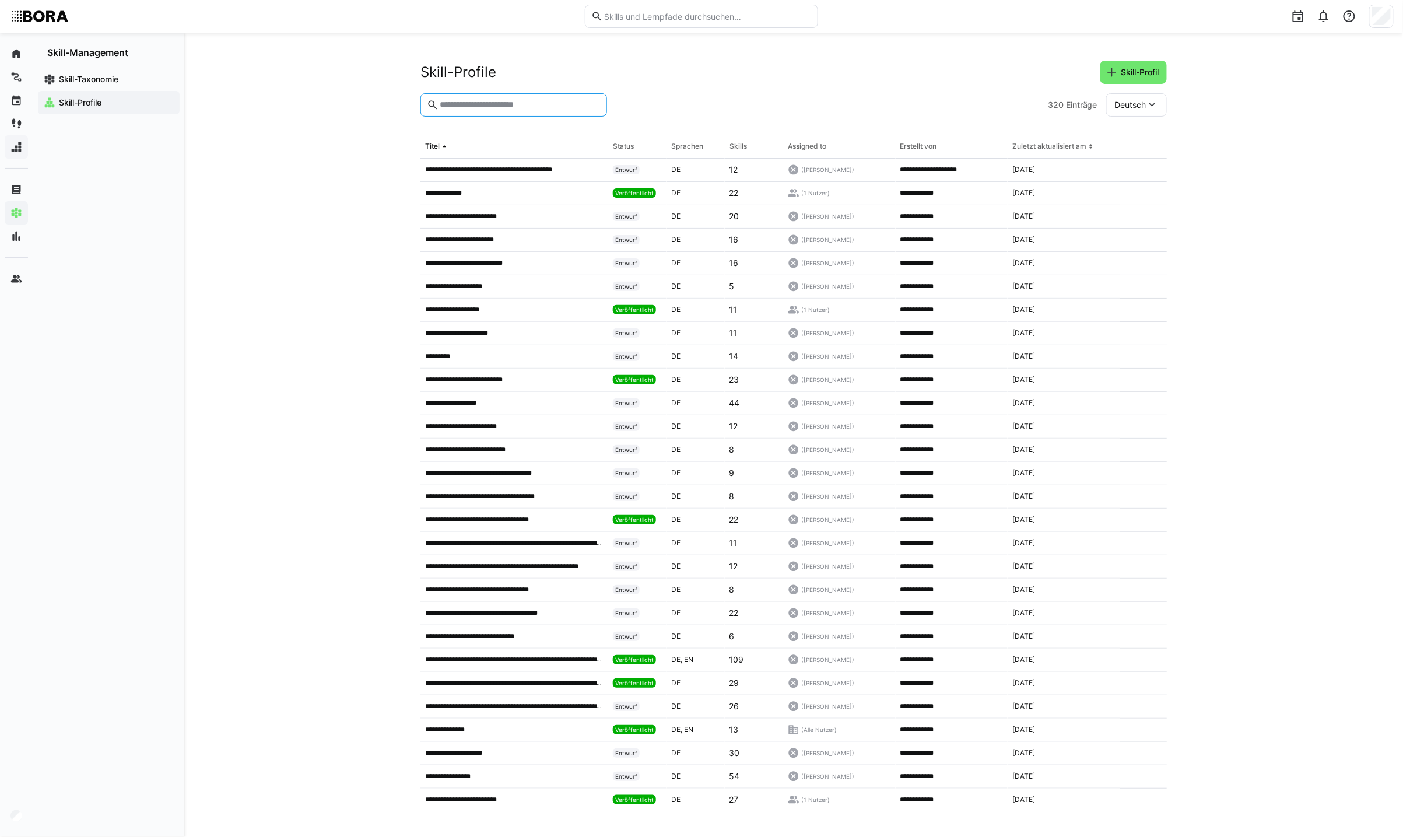
click at [535, 110] on input "text" at bounding box center [520, 105] width 162 height 10
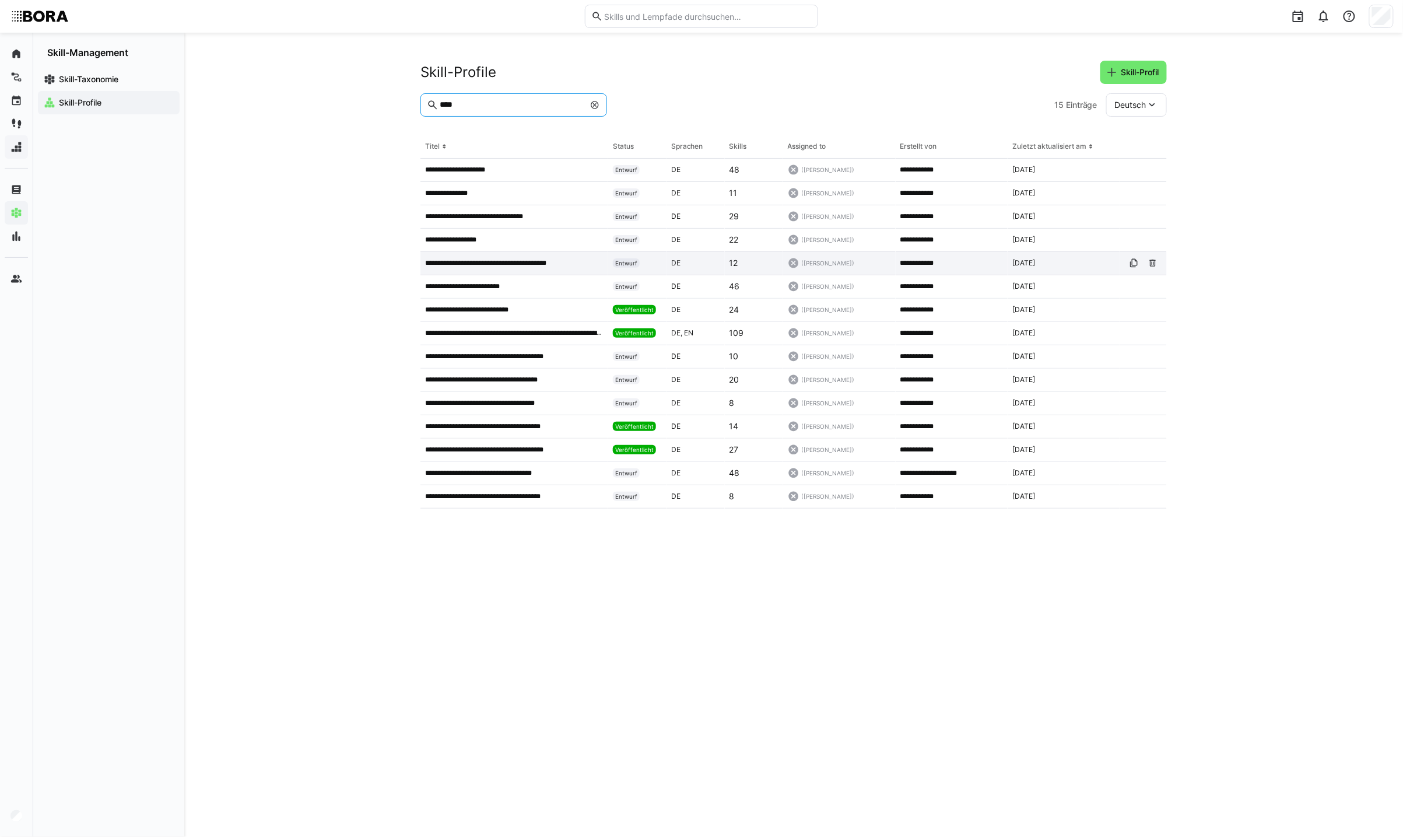
type input "****"
click at [576, 266] on p "**********" at bounding box center [501, 262] width 152 height 9
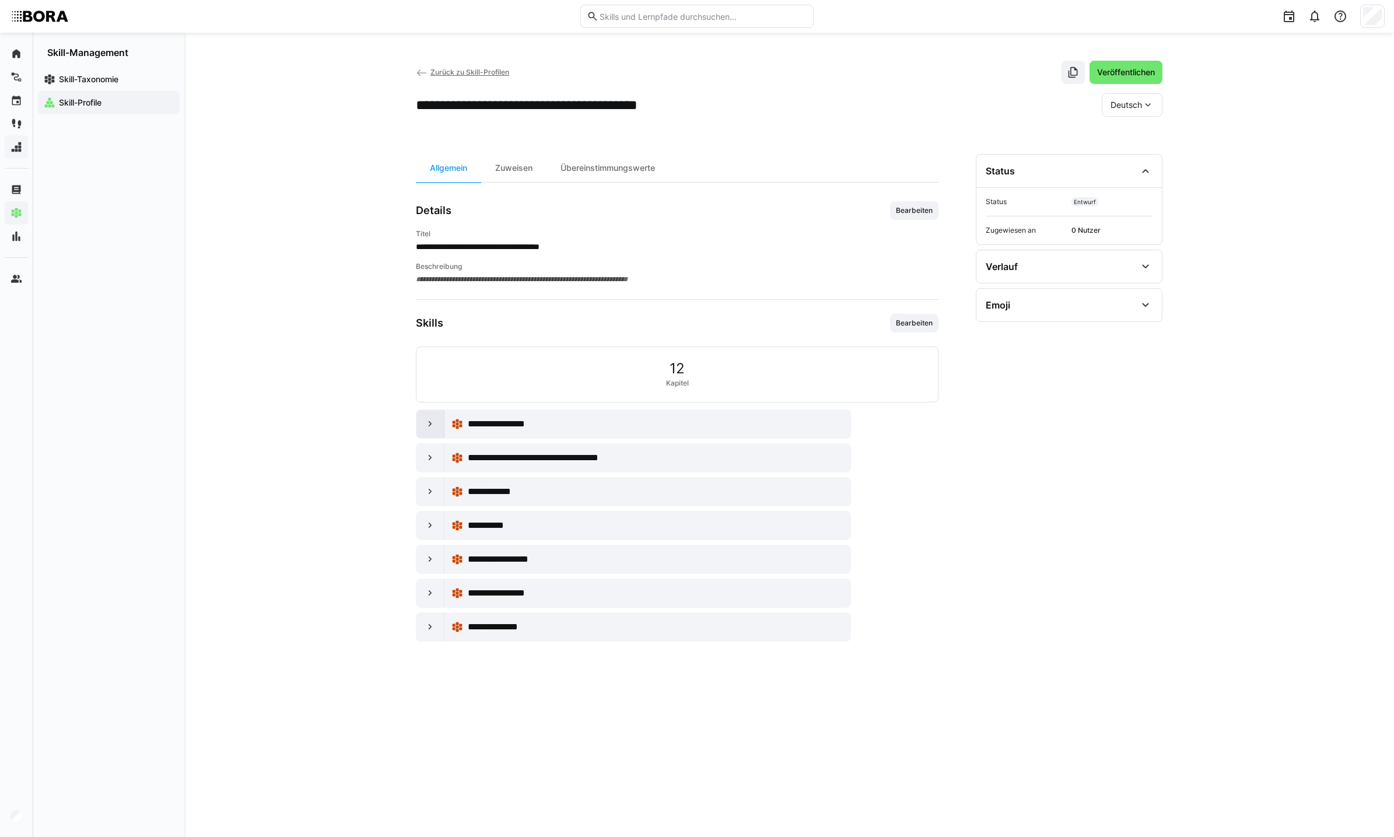
click at [429, 429] on eds-icon at bounding box center [431, 424] width 12 height 12
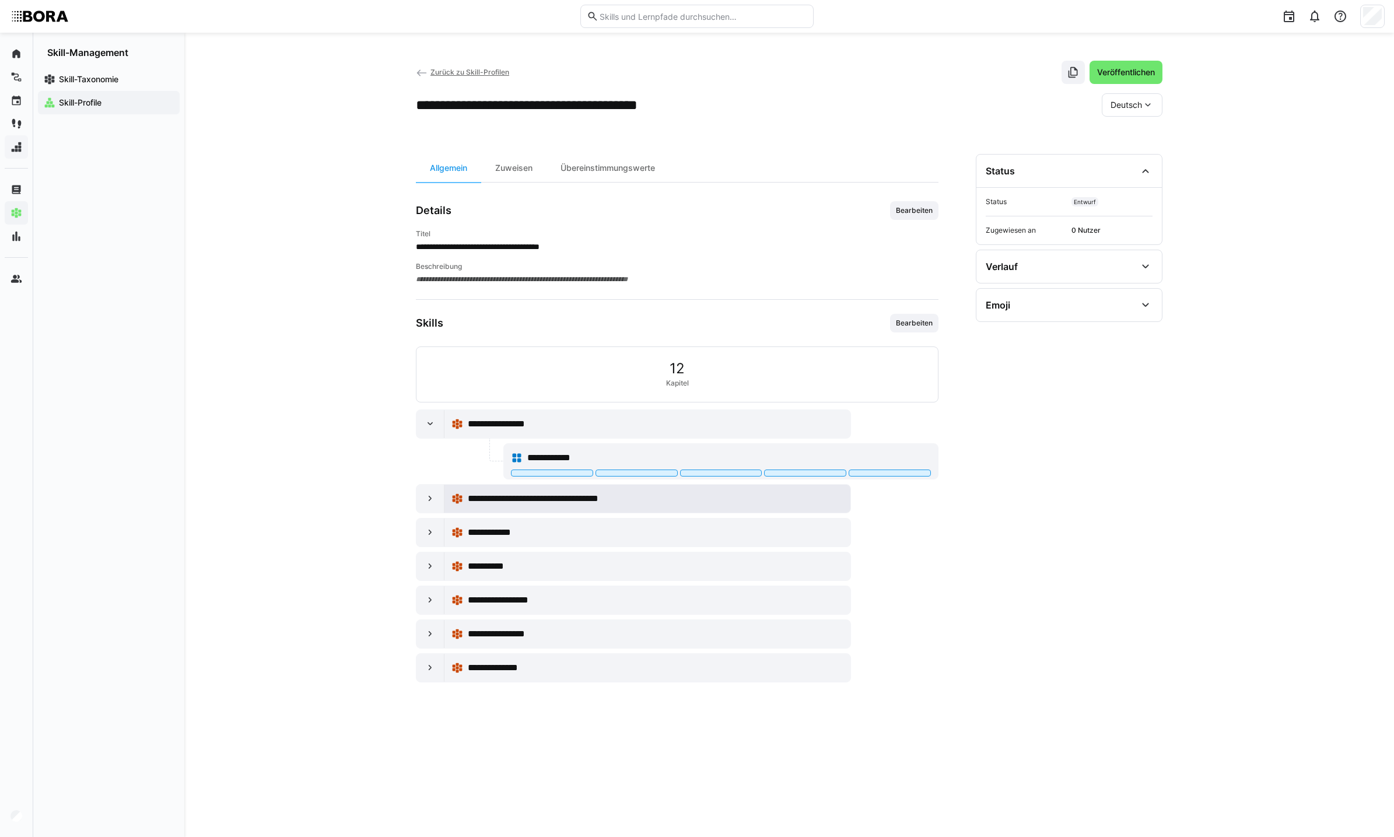
click at [444, 509] on div "**********" at bounding box center [647, 499] width 406 height 28
click at [429, 504] on eds-icon at bounding box center [431, 499] width 12 height 12
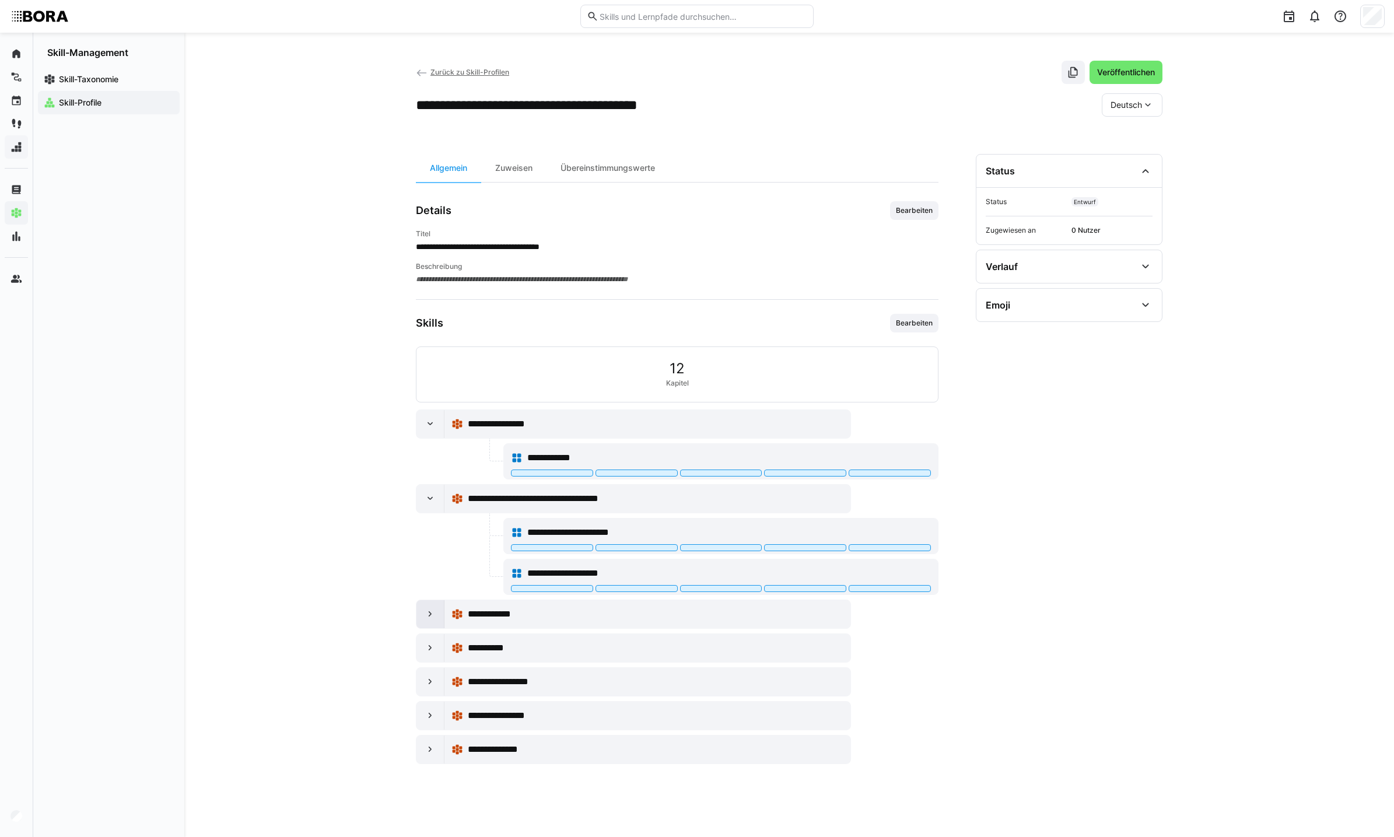
click at [429, 619] on eds-icon at bounding box center [431, 614] width 12 height 12
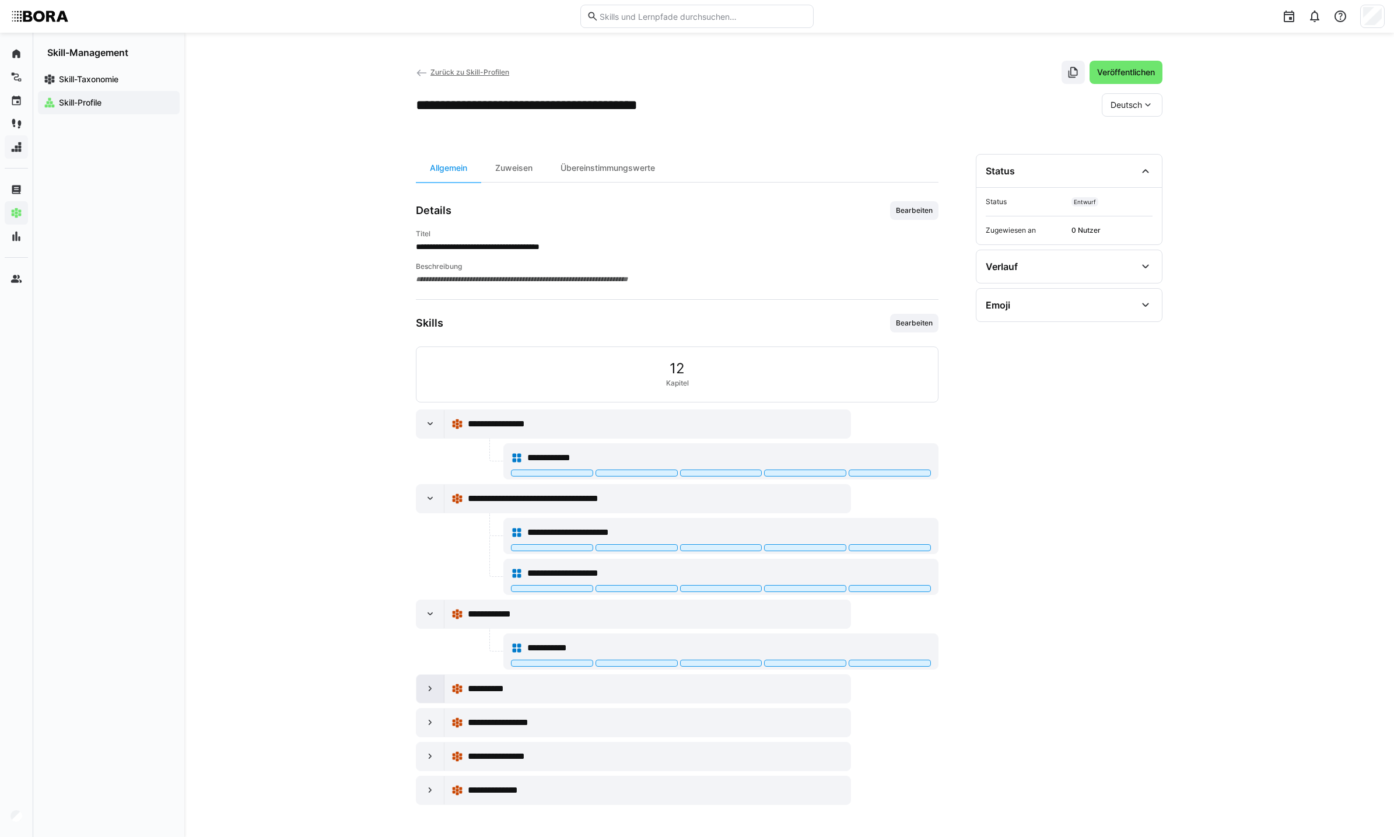
click at [436, 689] on div at bounding box center [430, 689] width 28 height 28
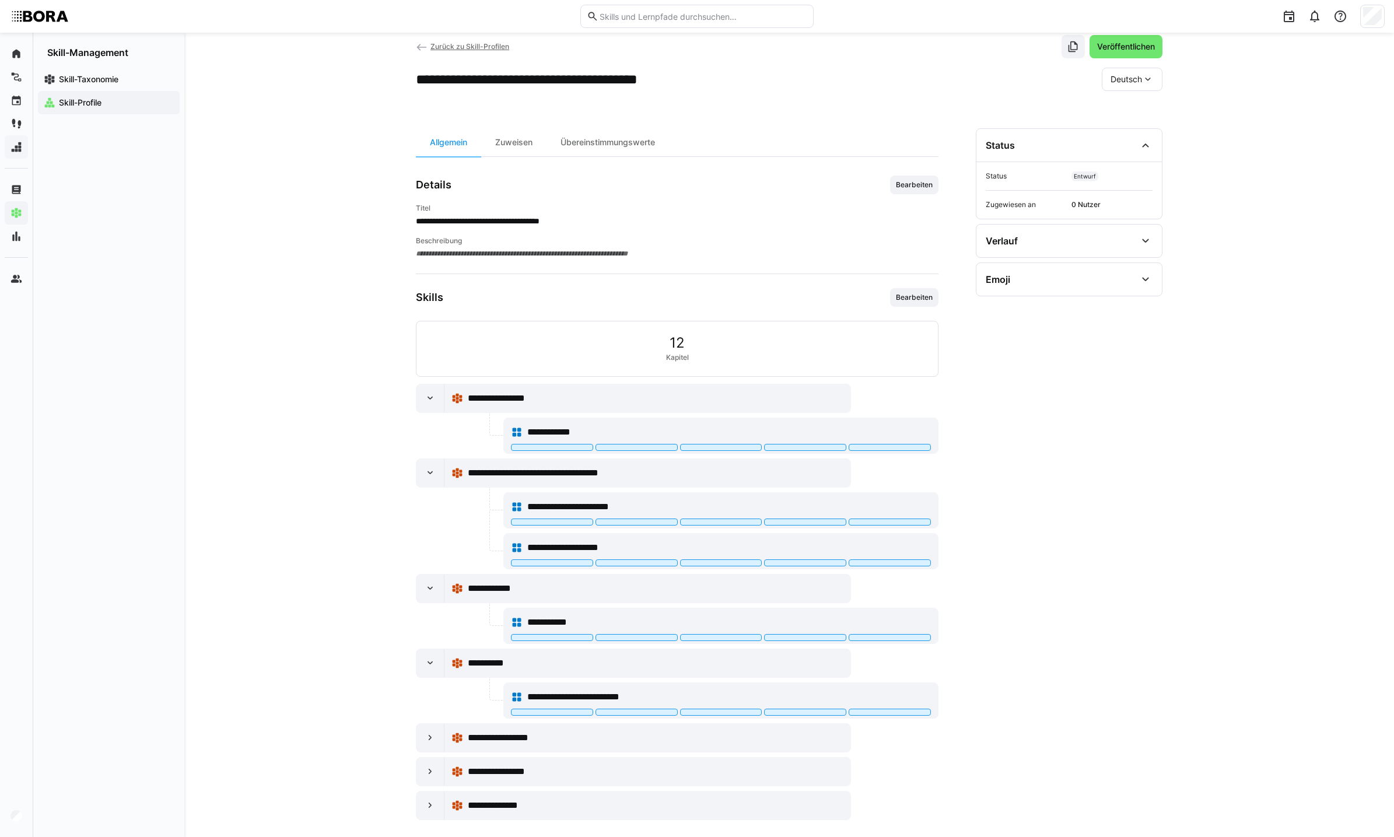
scroll to position [38, 0]
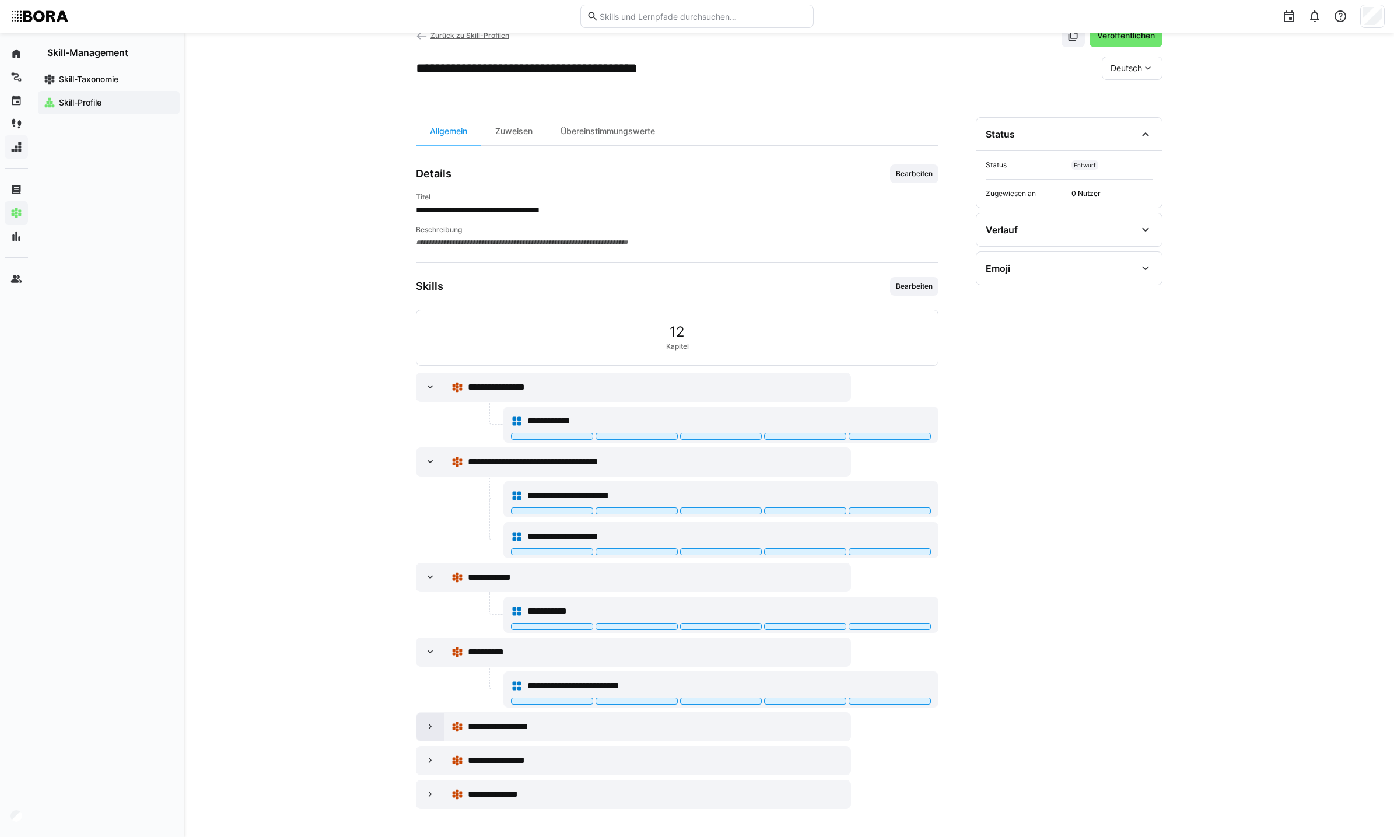
click at [427, 732] on eds-icon at bounding box center [431, 727] width 12 height 12
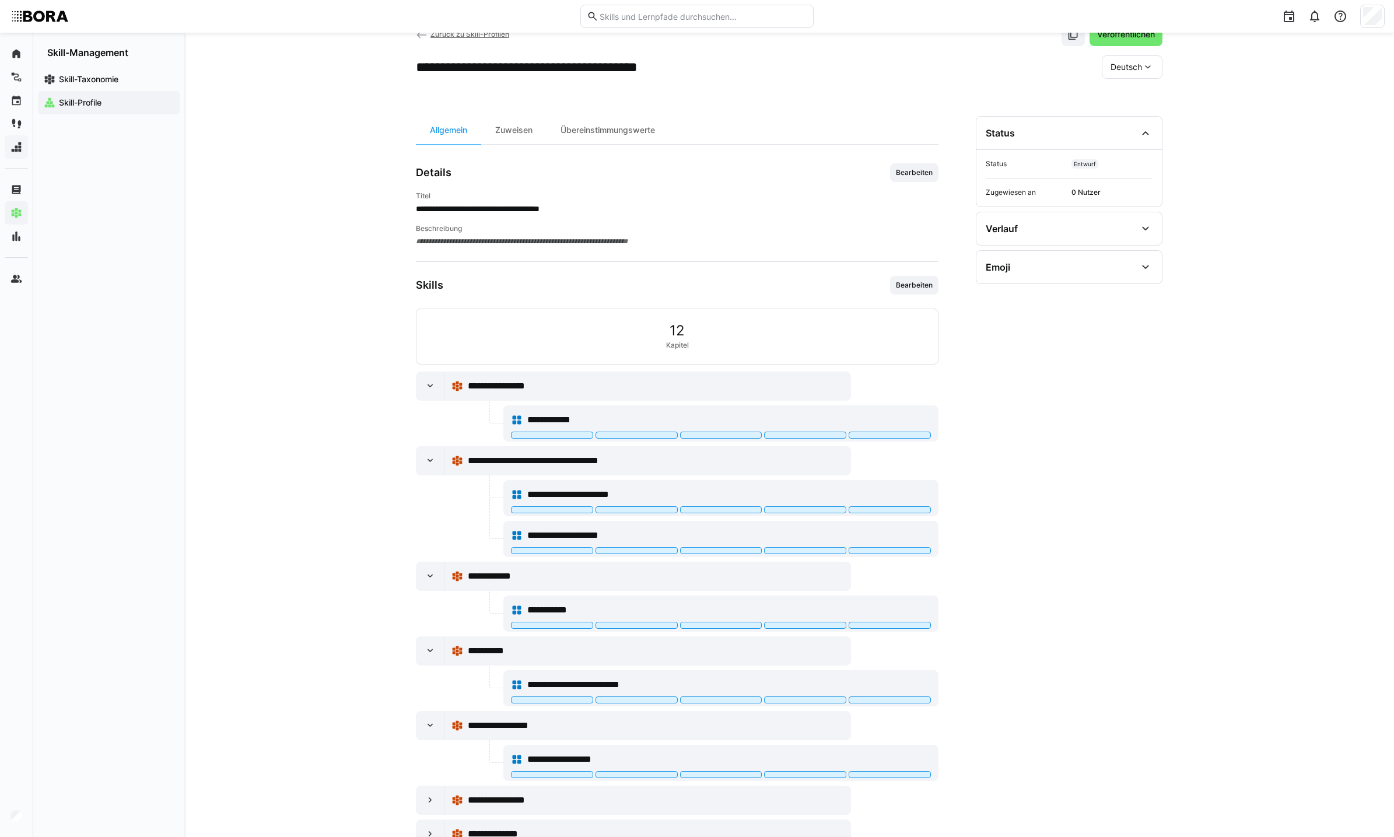
scroll to position [79, 0]
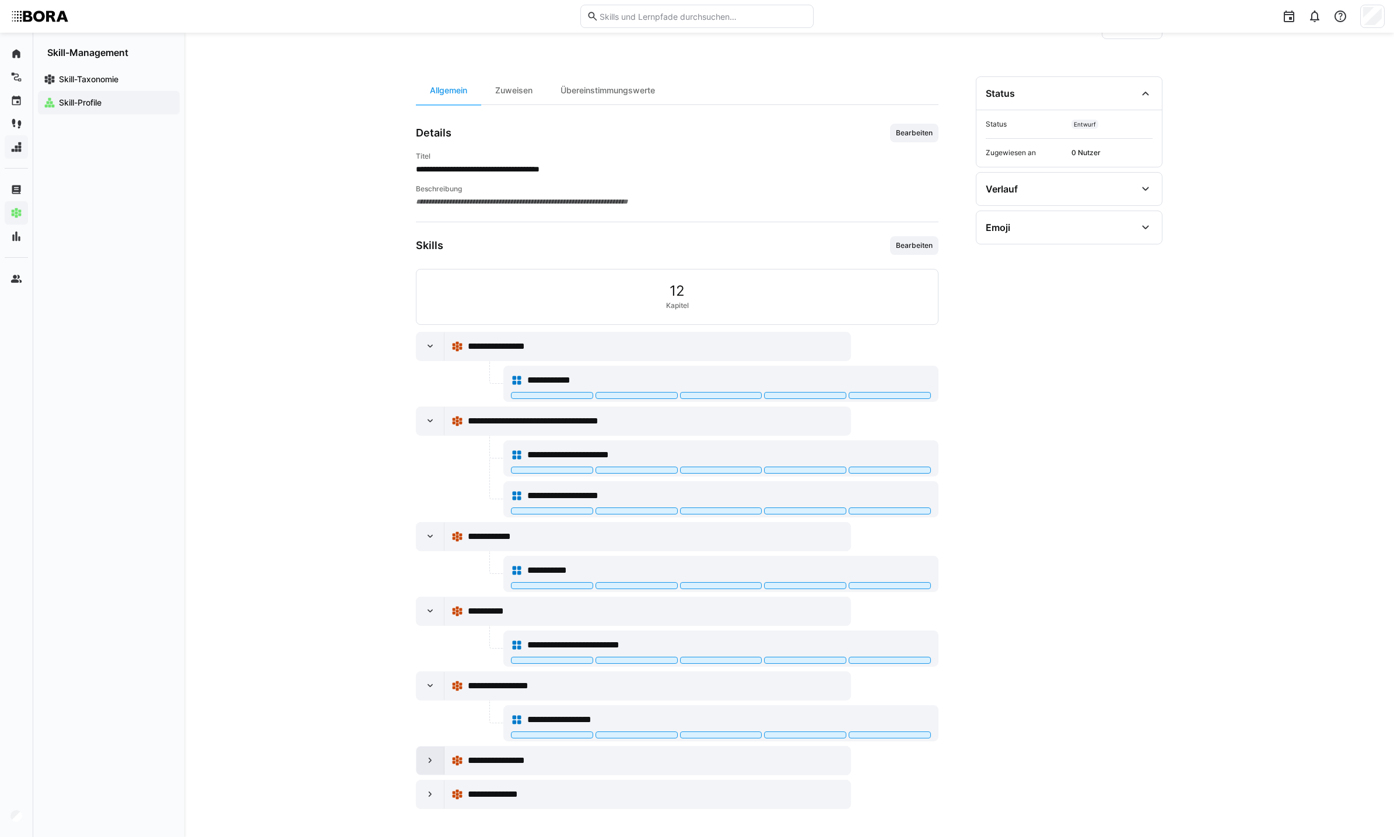
click at [434, 765] on eds-icon at bounding box center [431, 761] width 12 height 12
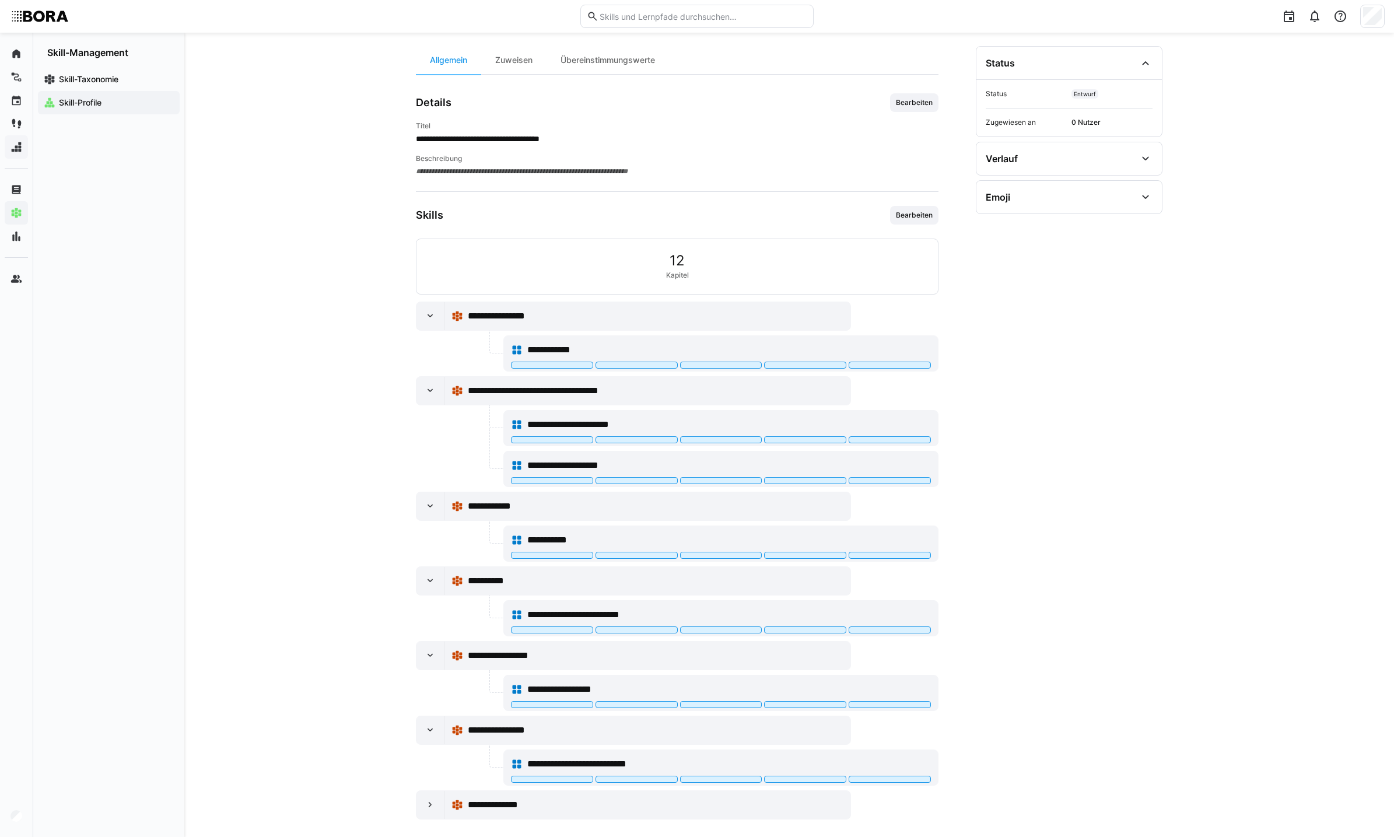
scroll to position [120, 0]
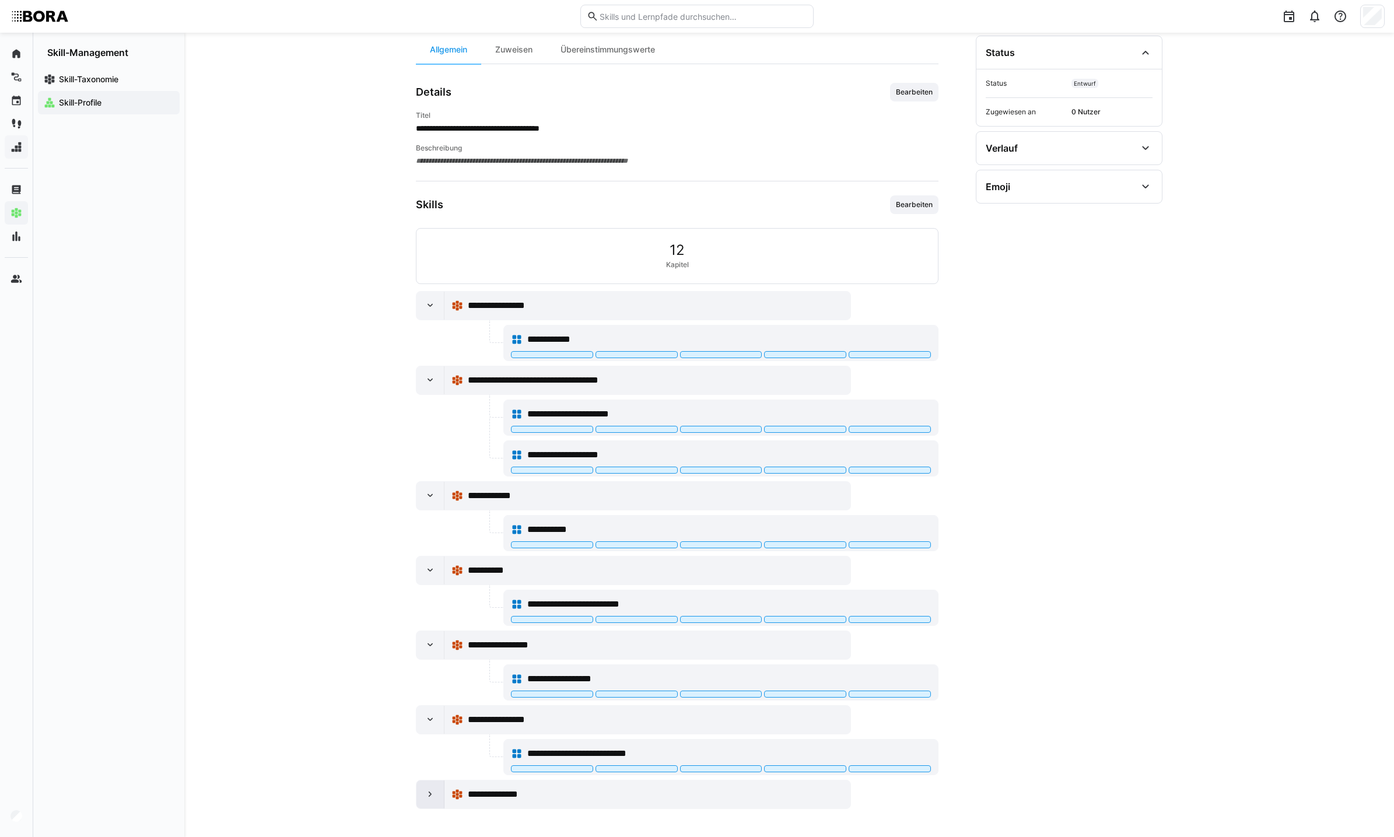
click at [426, 795] on eds-icon at bounding box center [431, 795] width 12 height 12
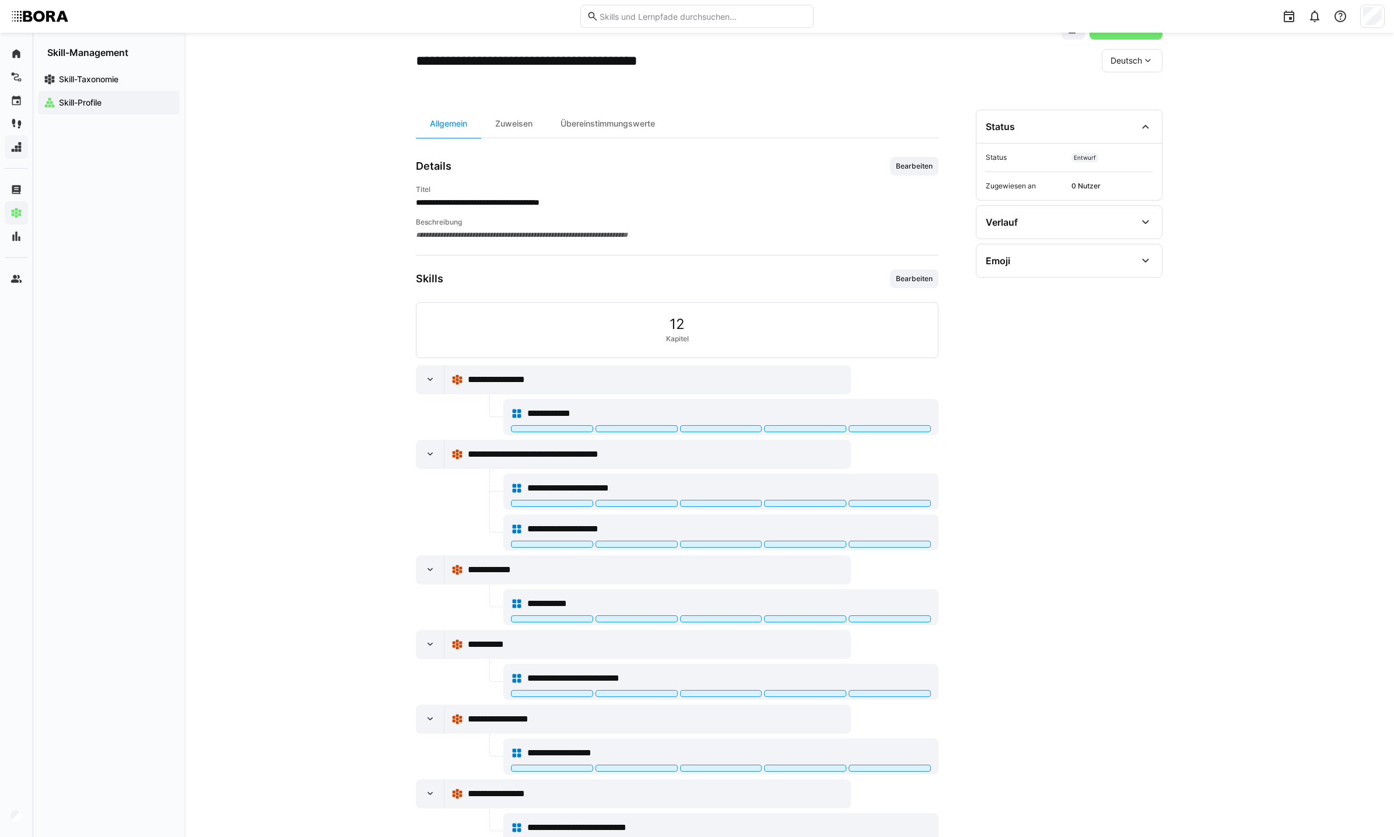
scroll to position [65, 0]
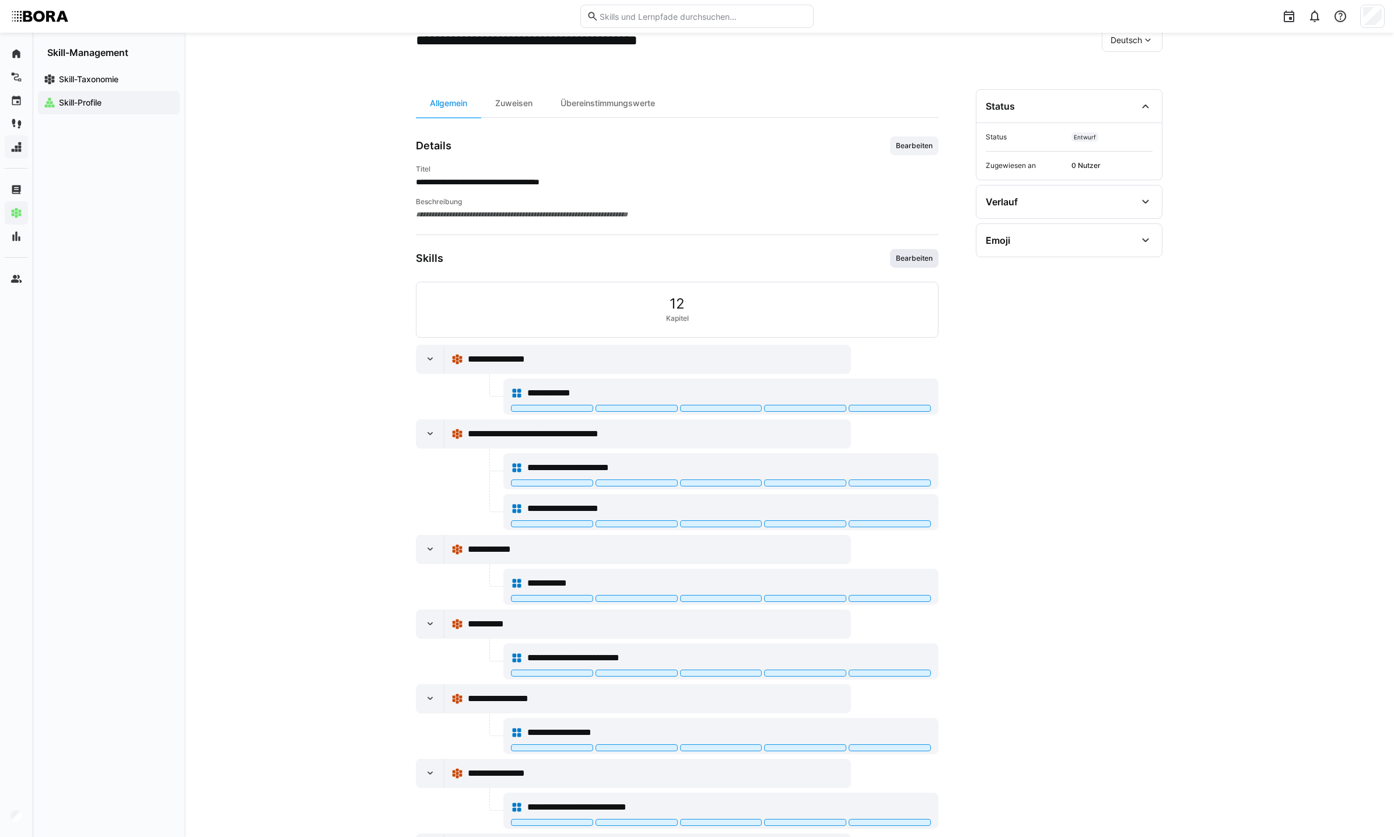
click at [917, 265] on span "Bearbeiten" at bounding box center [914, 258] width 48 height 19
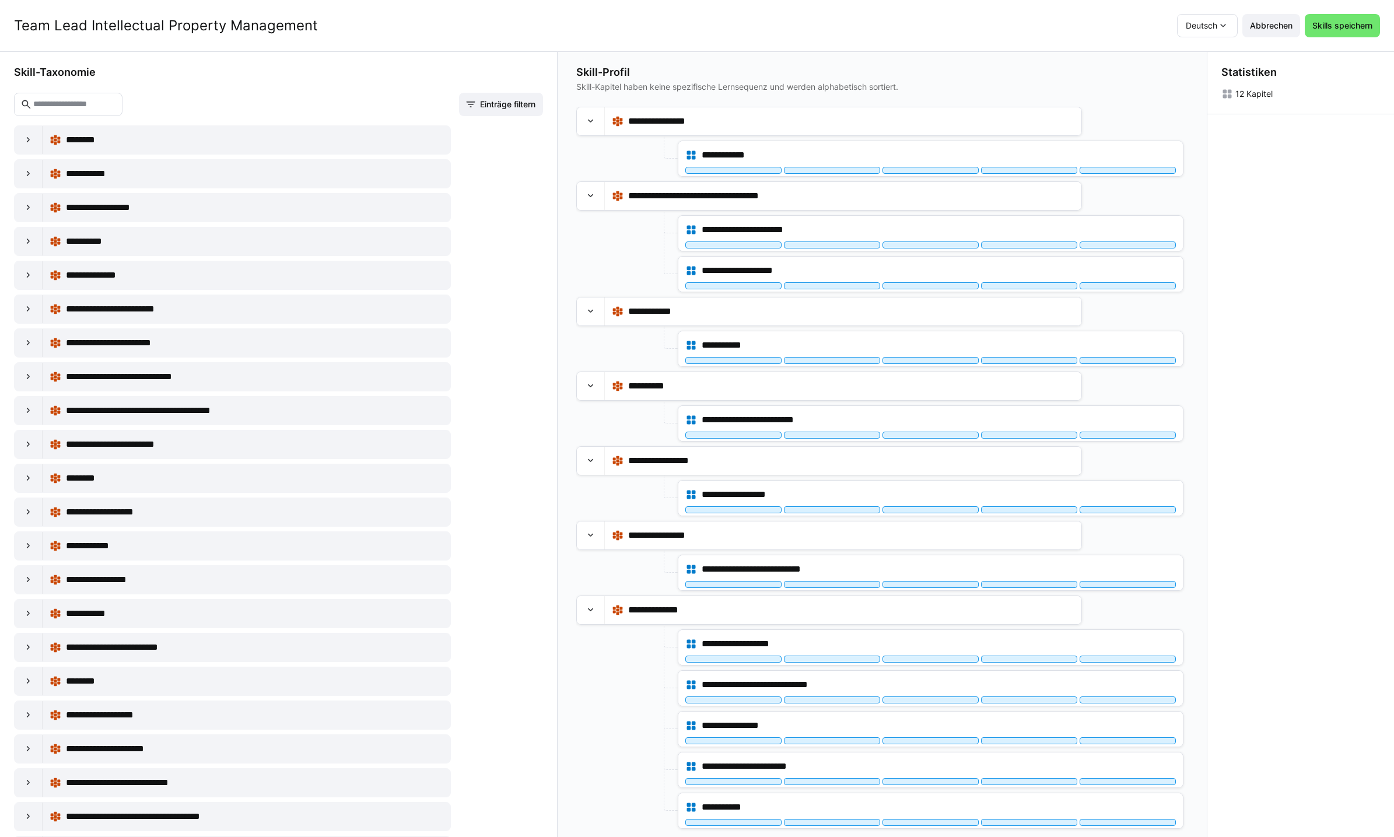
click at [102, 108] on input "text" at bounding box center [74, 104] width 84 height 10
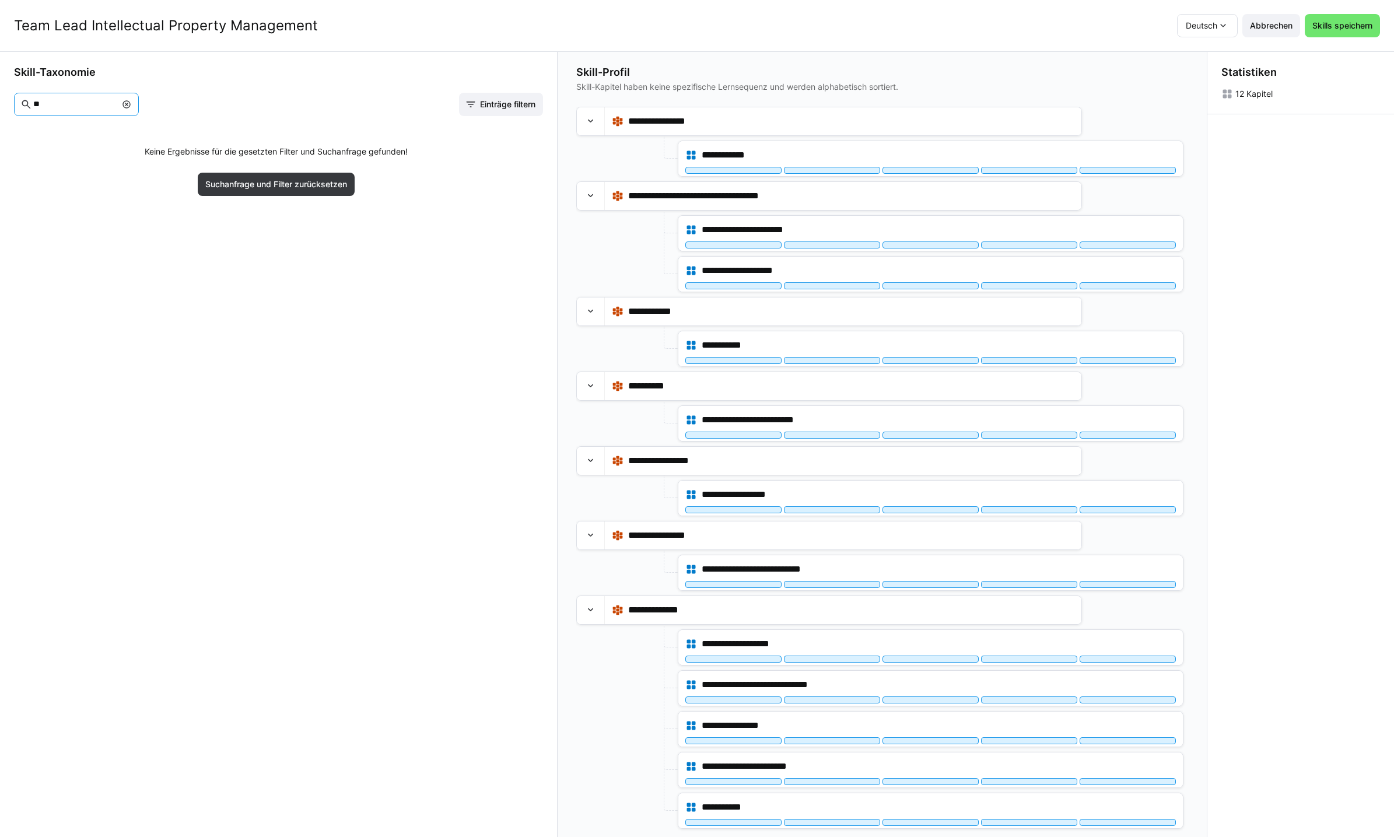
type input "*"
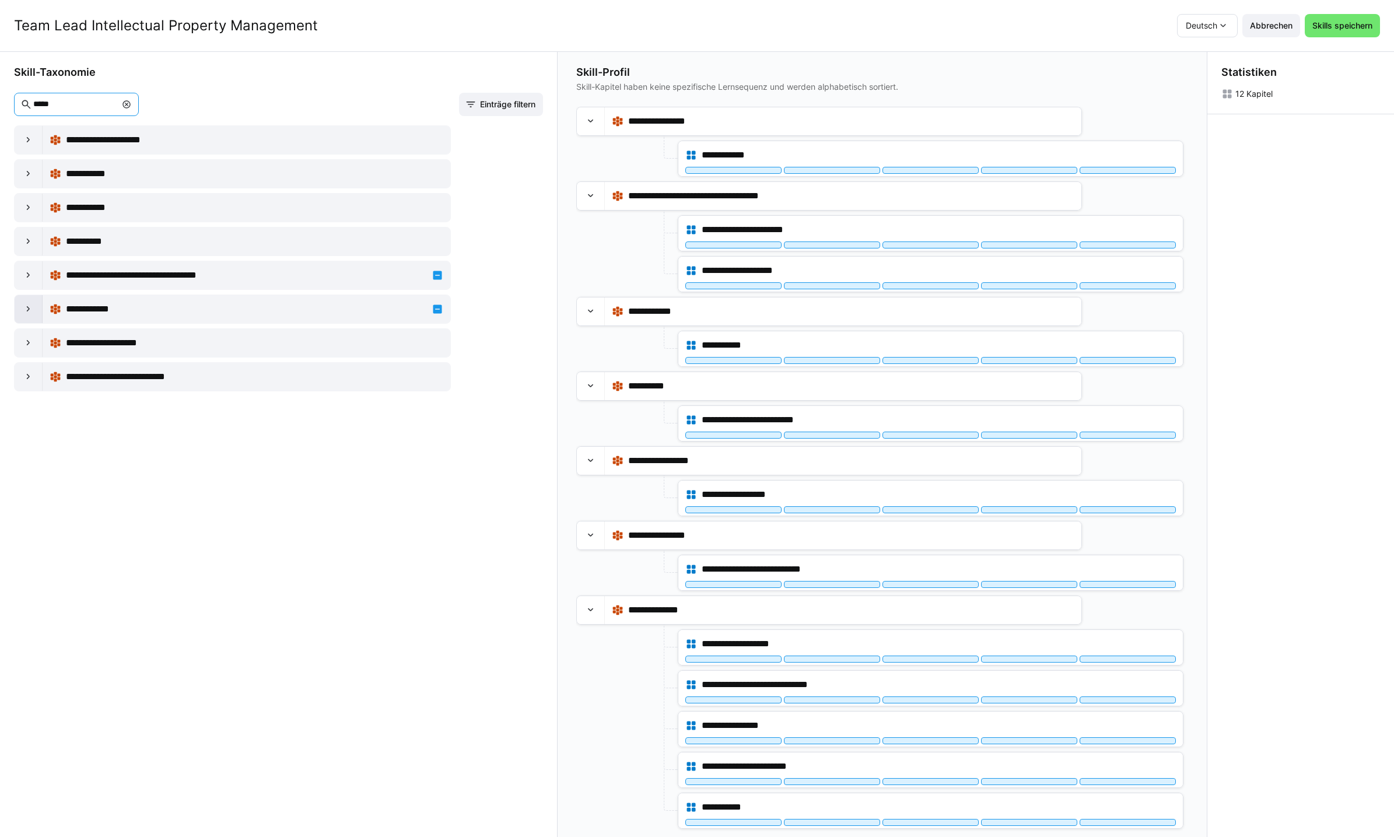
type input "*****"
click at [31, 306] on eds-icon at bounding box center [29, 309] width 12 height 12
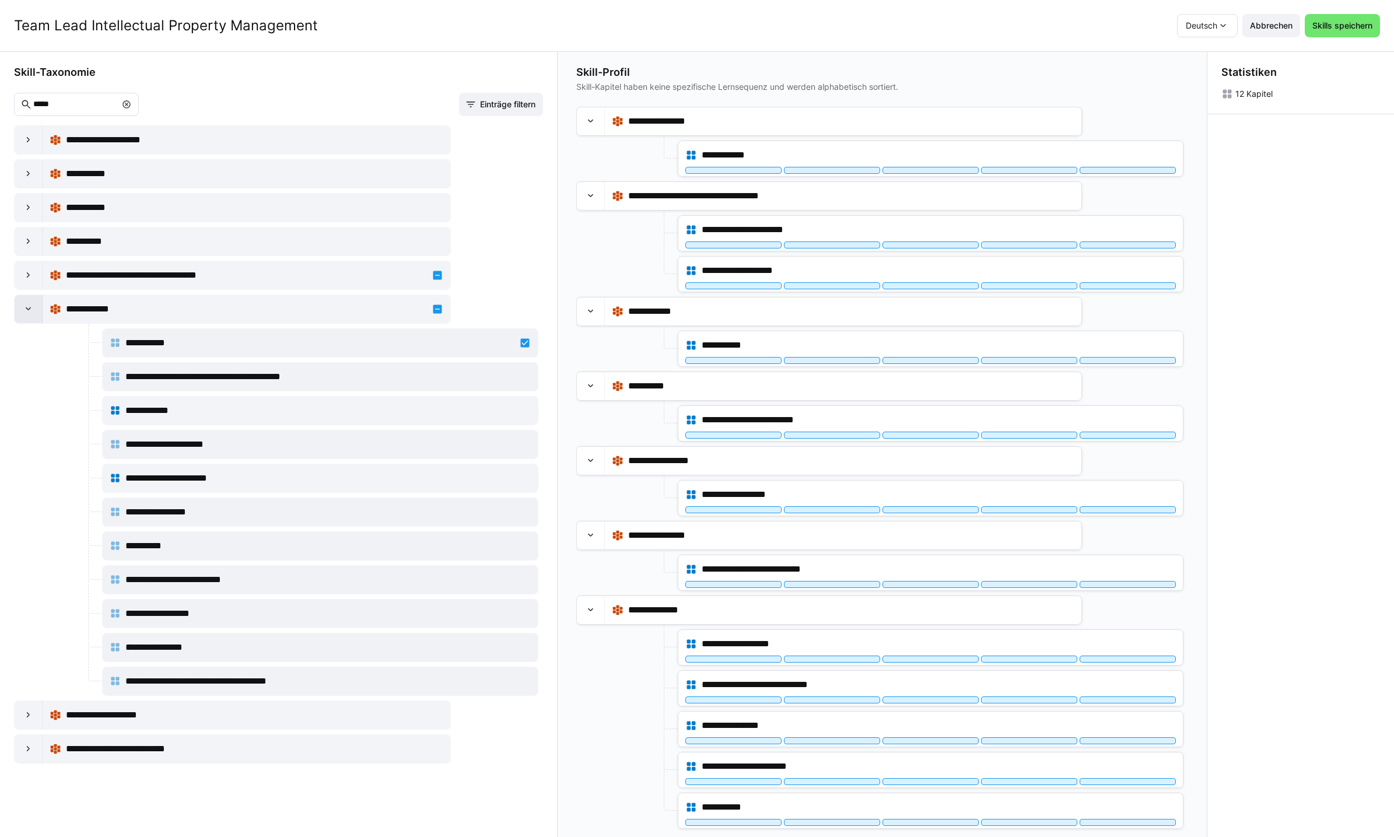
click at [25, 311] on eds-icon at bounding box center [29, 309] width 12 height 12
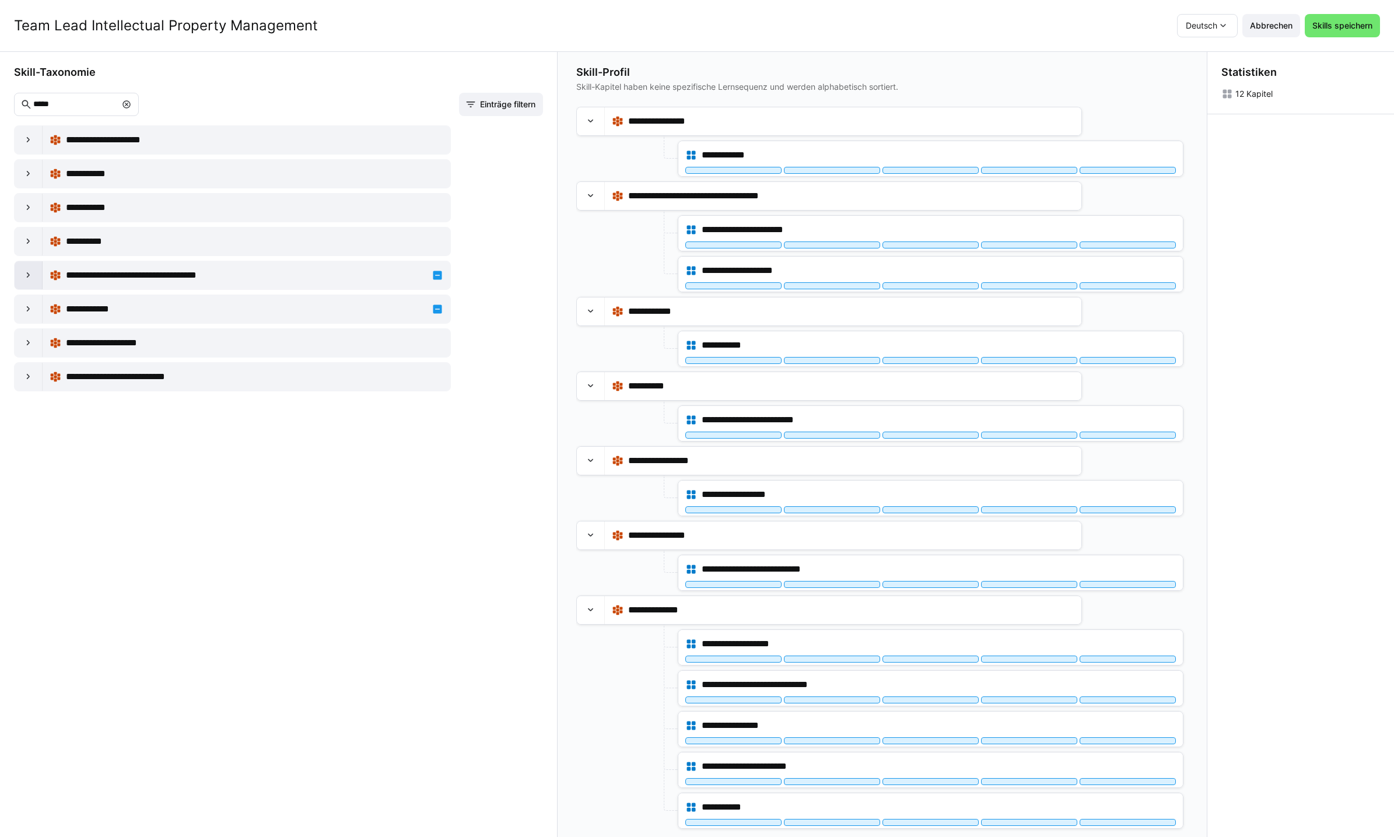
click at [29, 278] on eds-icon at bounding box center [29, 275] width 12 height 12
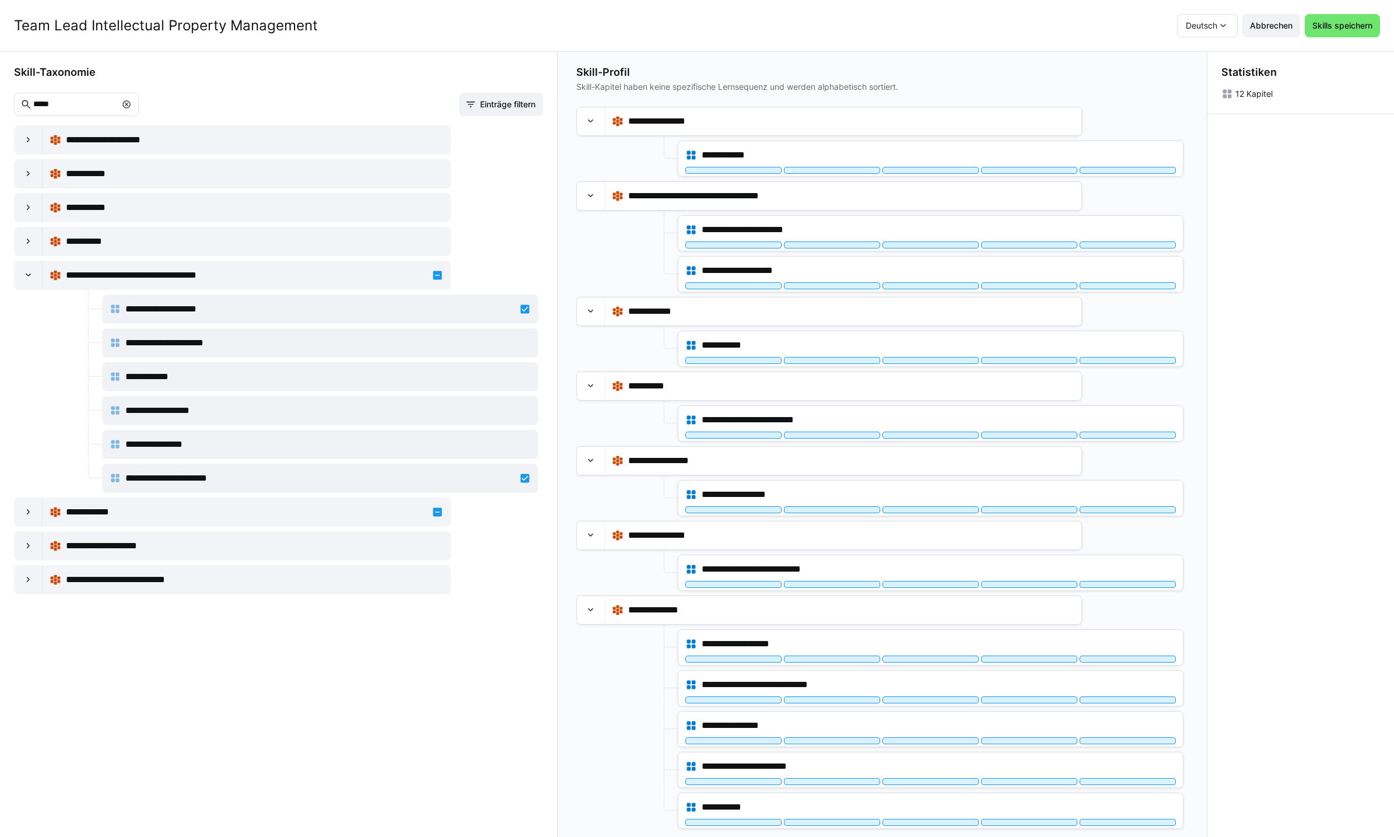
click at [131, 106] on eds-icon at bounding box center [126, 104] width 9 height 9
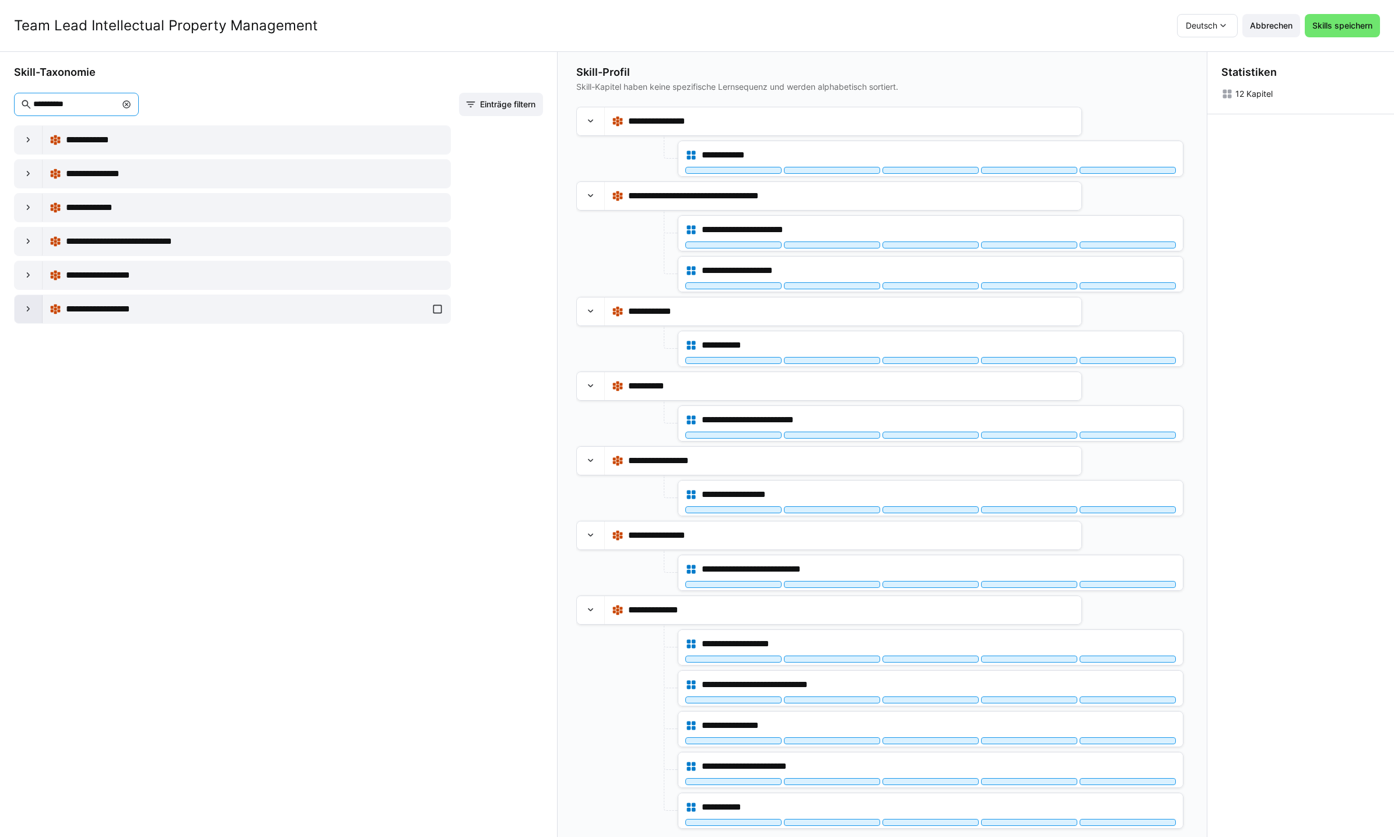
type input "**********"
click at [25, 310] on eds-icon at bounding box center [29, 309] width 12 height 12
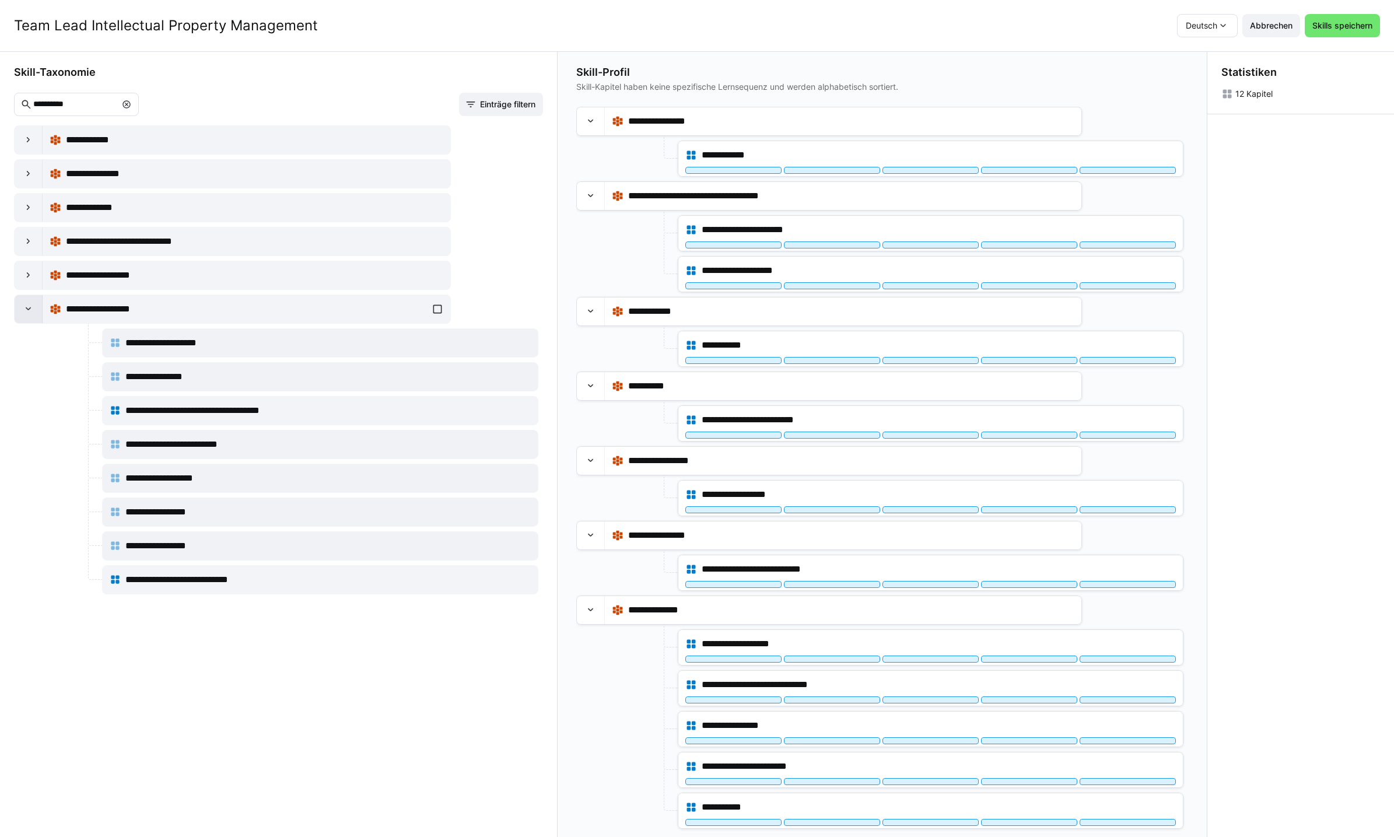
click at [25, 310] on eds-icon at bounding box center [29, 309] width 12 height 12
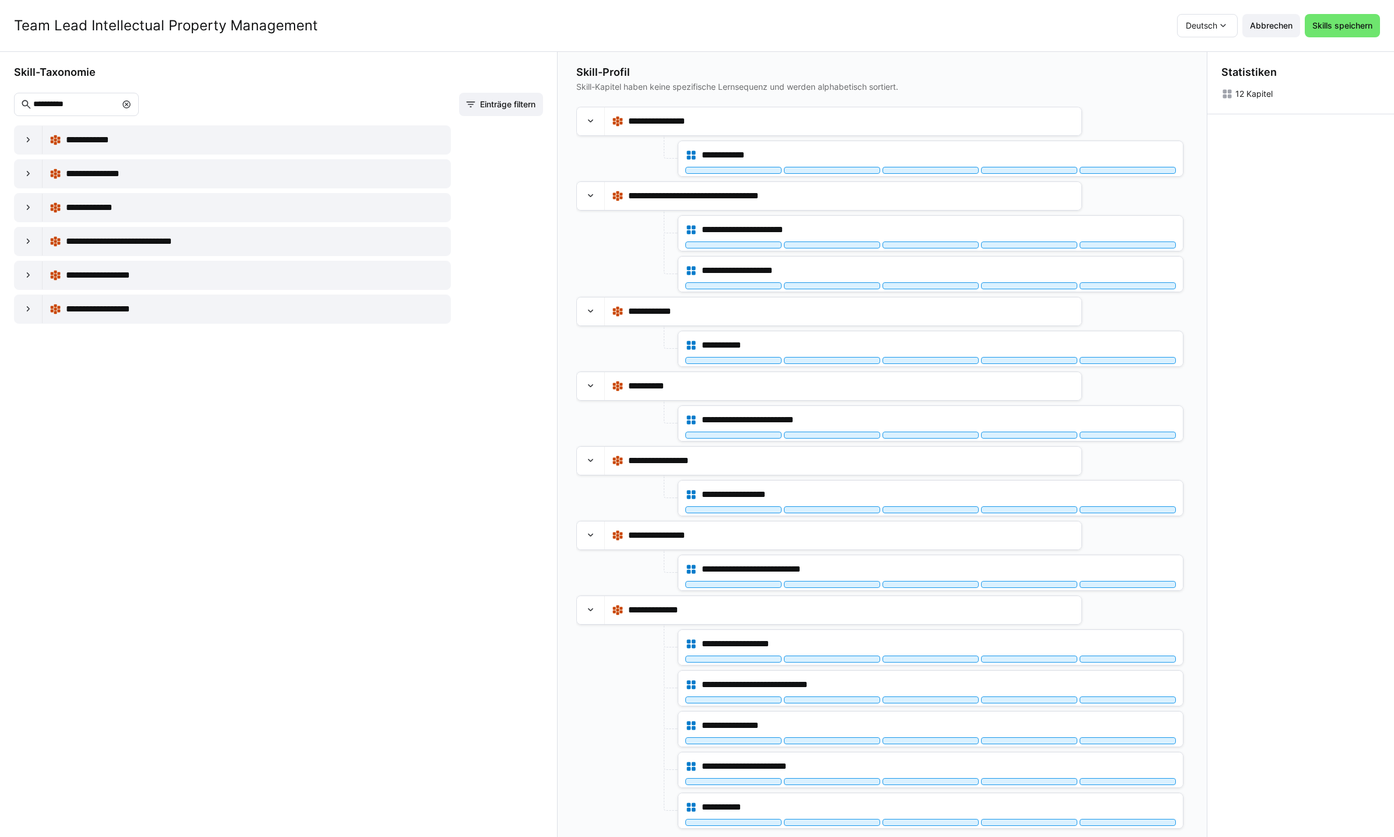
click at [131, 106] on eds-icon at bounding box center [126, 104] width 9 height 9
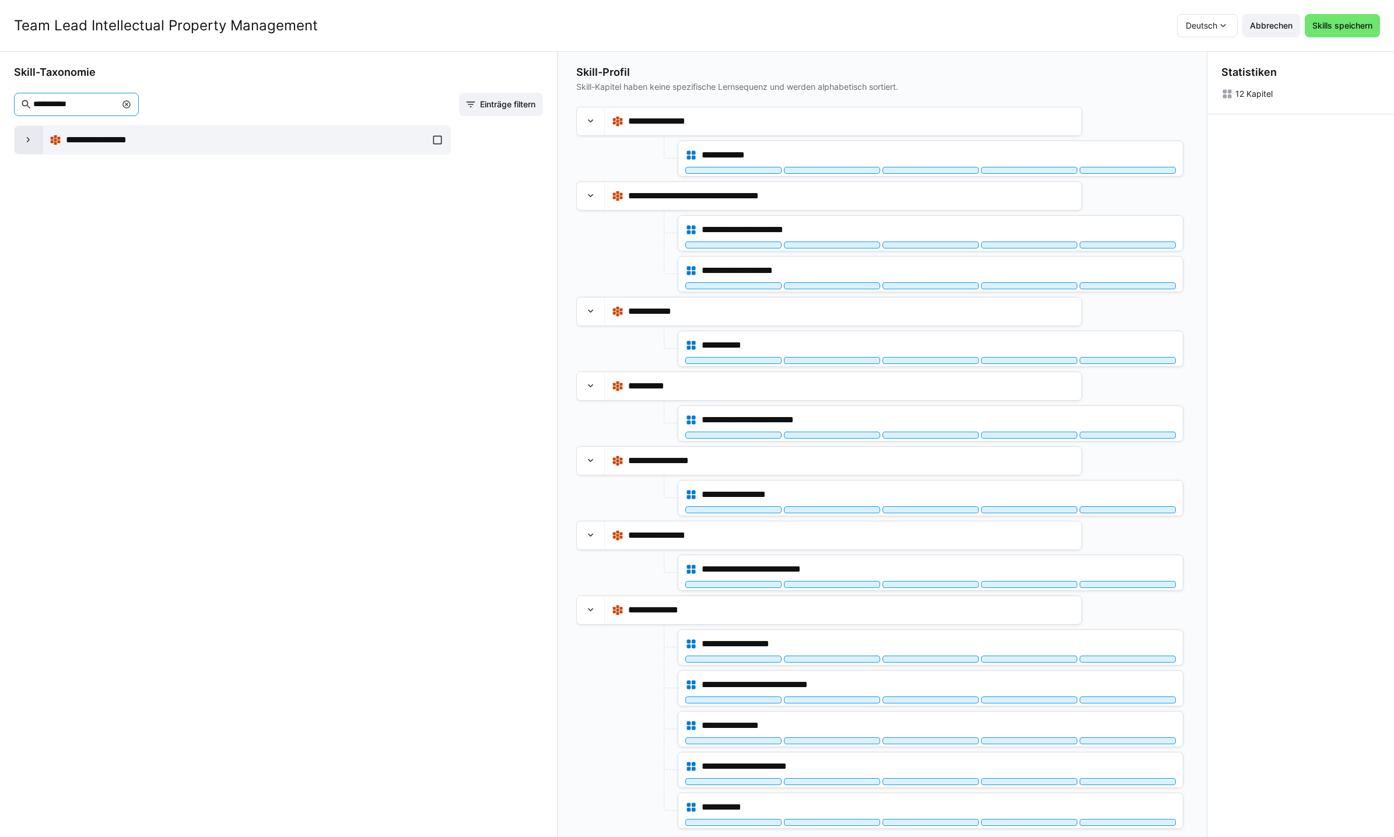
type input "**********"
click at [24, 137] on eds-icon at bounding box center [29, 140] width 12 height 12
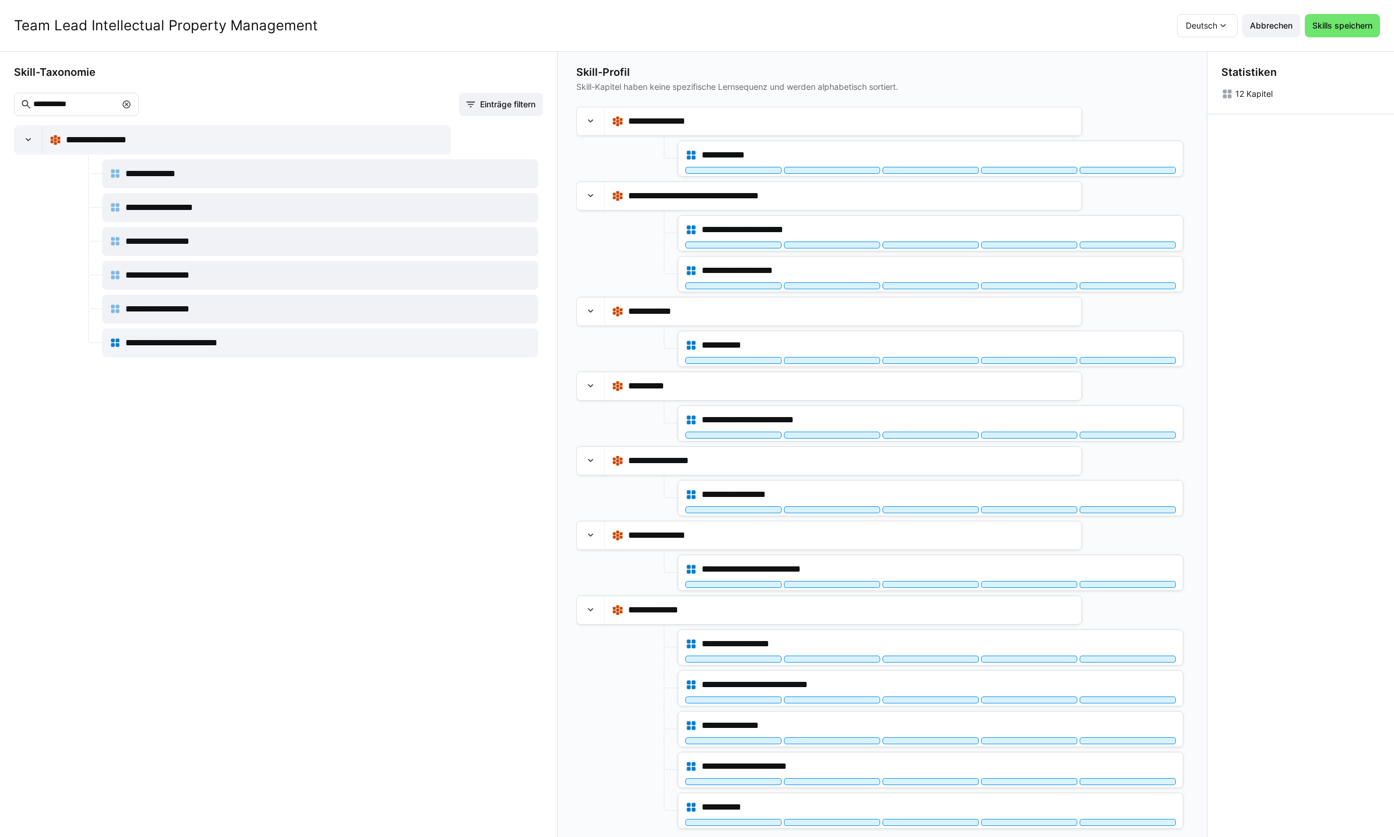
scroll to position [1, 0]
click at [131, 101] on eds-icon at bounding box center [126, 103] width 9 height 9
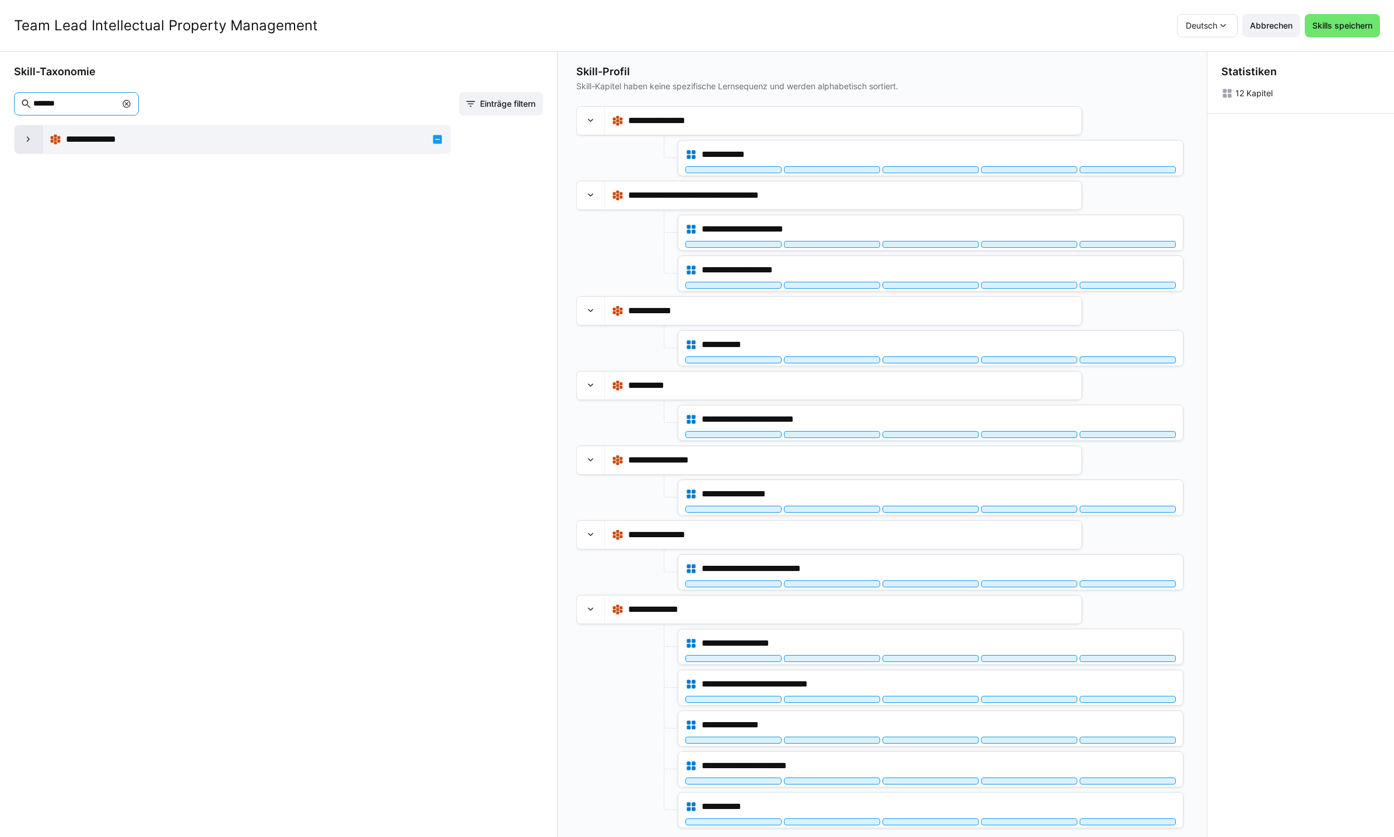
type input "*******"
click at [28, 135] on eds-icon at bounding box center [29, 140] width 12 height 12
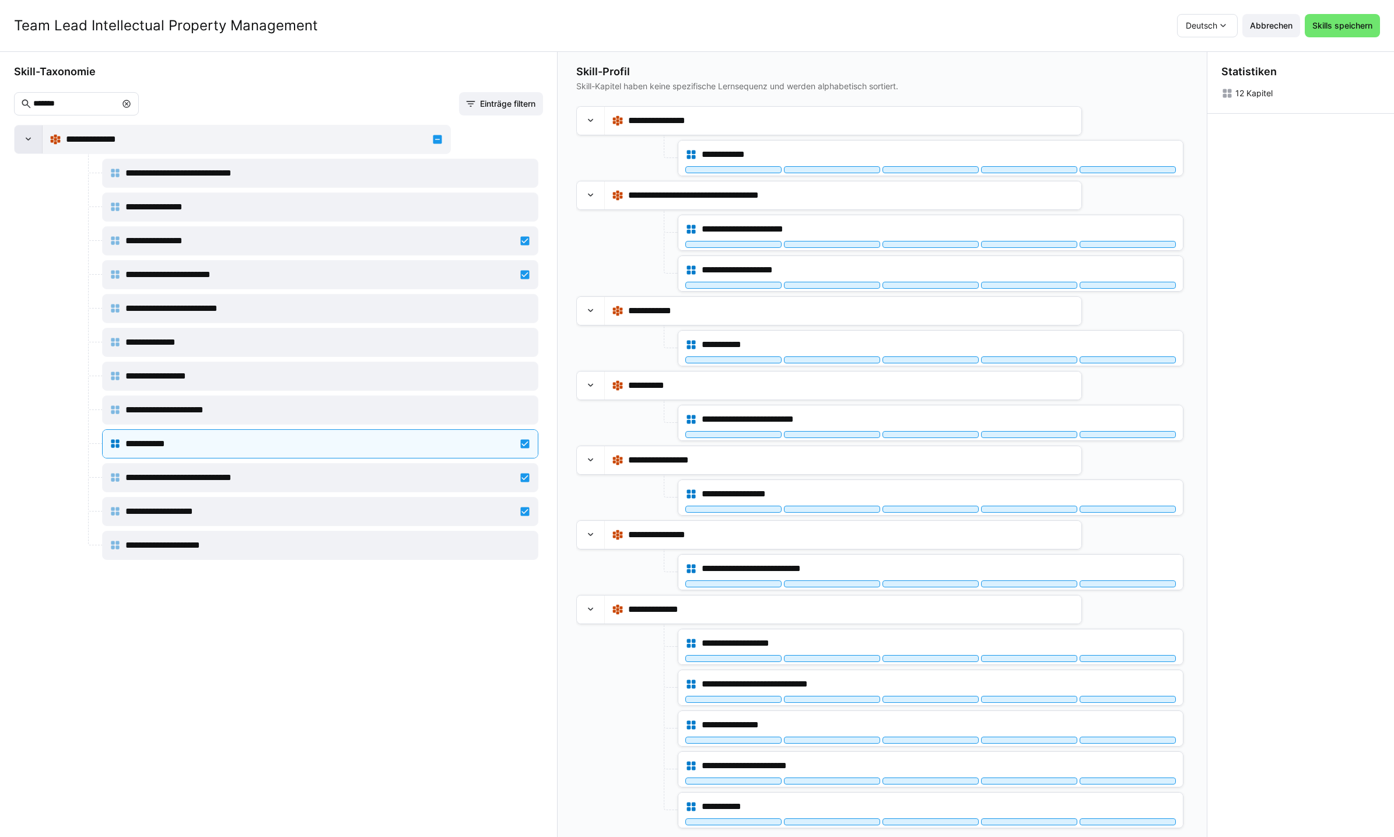
click at [28, 145] on eds-icon at bounding box center [29, 140] width 12 height 12
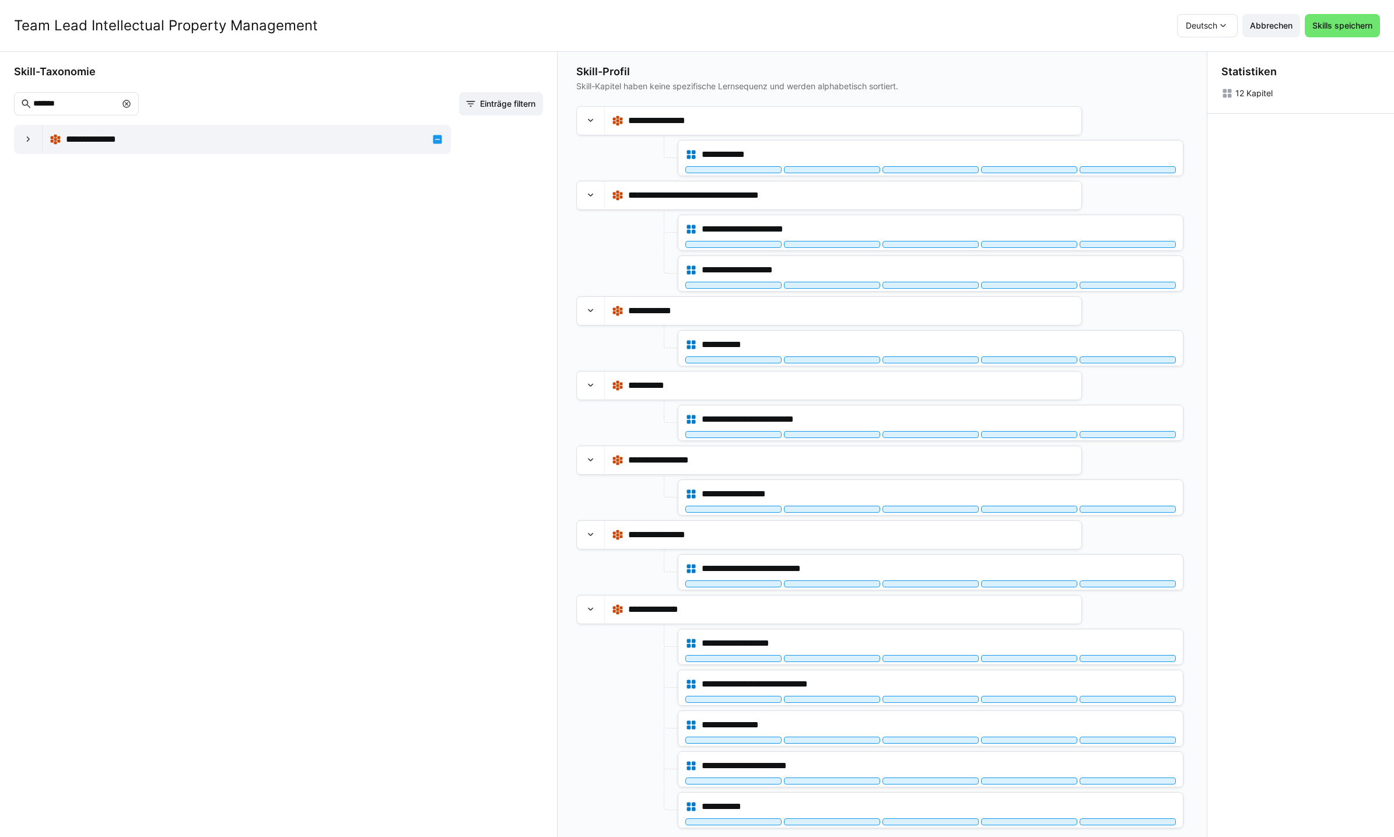
click at [131, 104] on eds-icon at bounding box center [126, 103] width 9 height 9
type input "******"
click at [21, 173] on div at bounding box center [29, 173] width 28 height 28
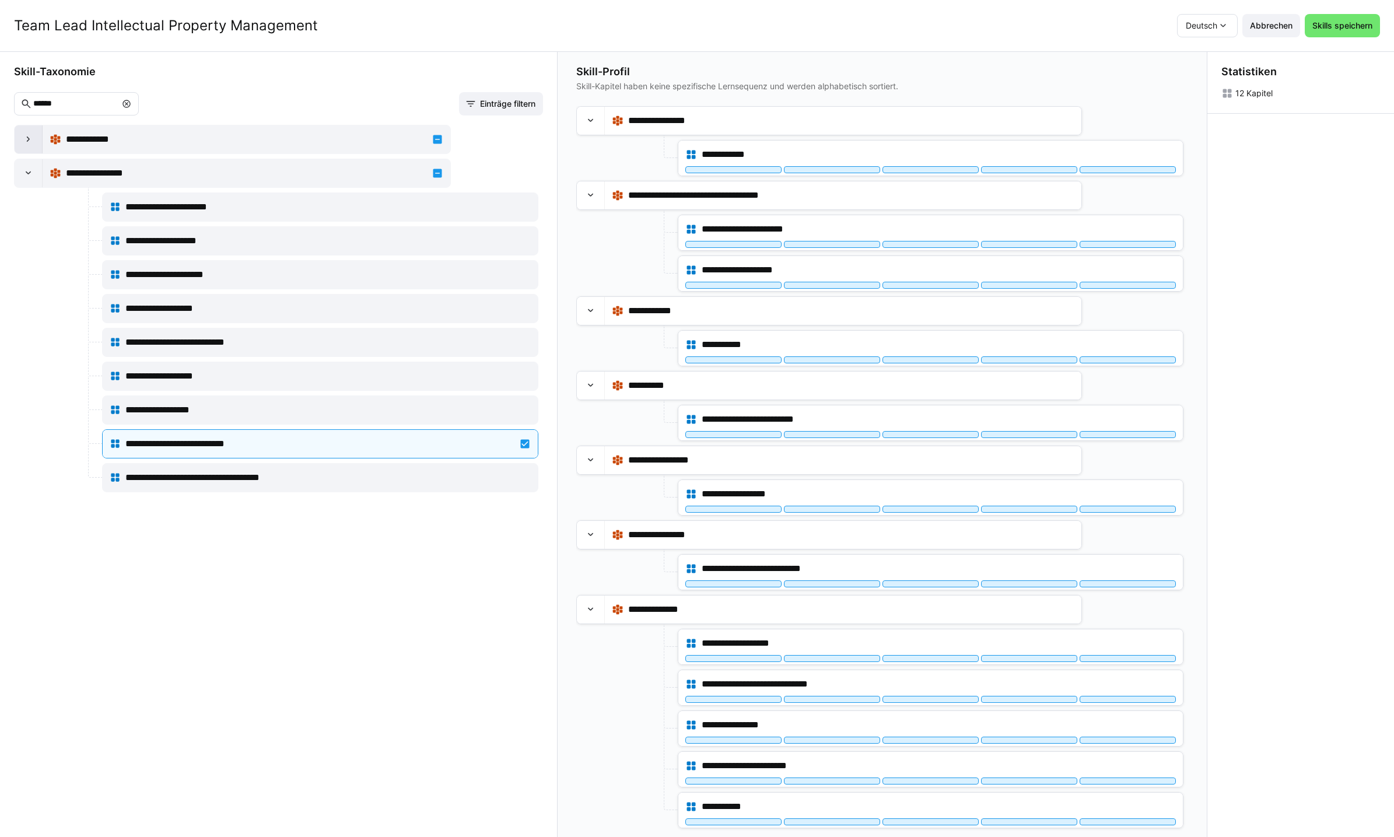
click at [23, 135] on eds-icon at bounding box center [29, 140] width 12 height 12
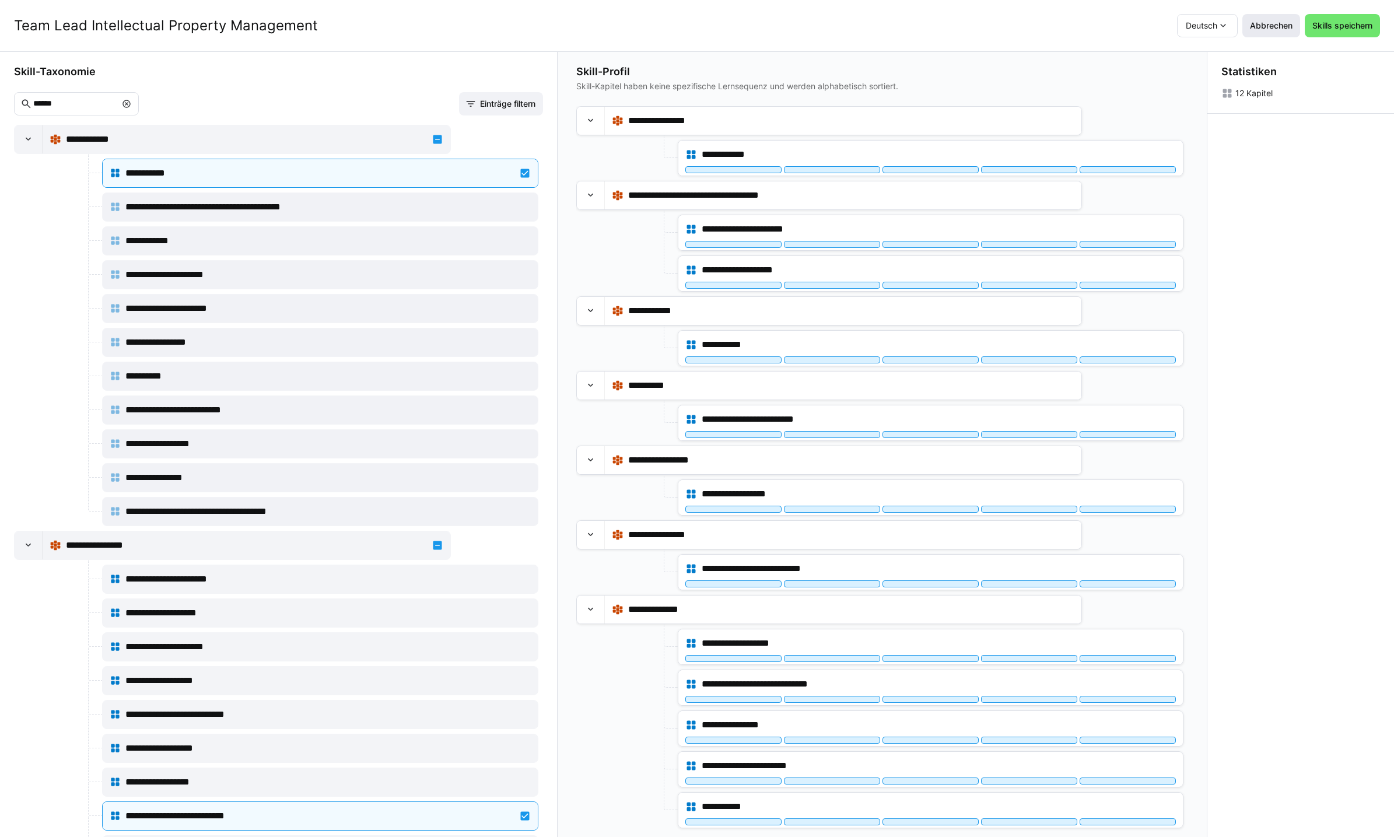
click at [1276, 27] on span "Abbrechen" at bounding box center [1271, 26] width 46 height 12
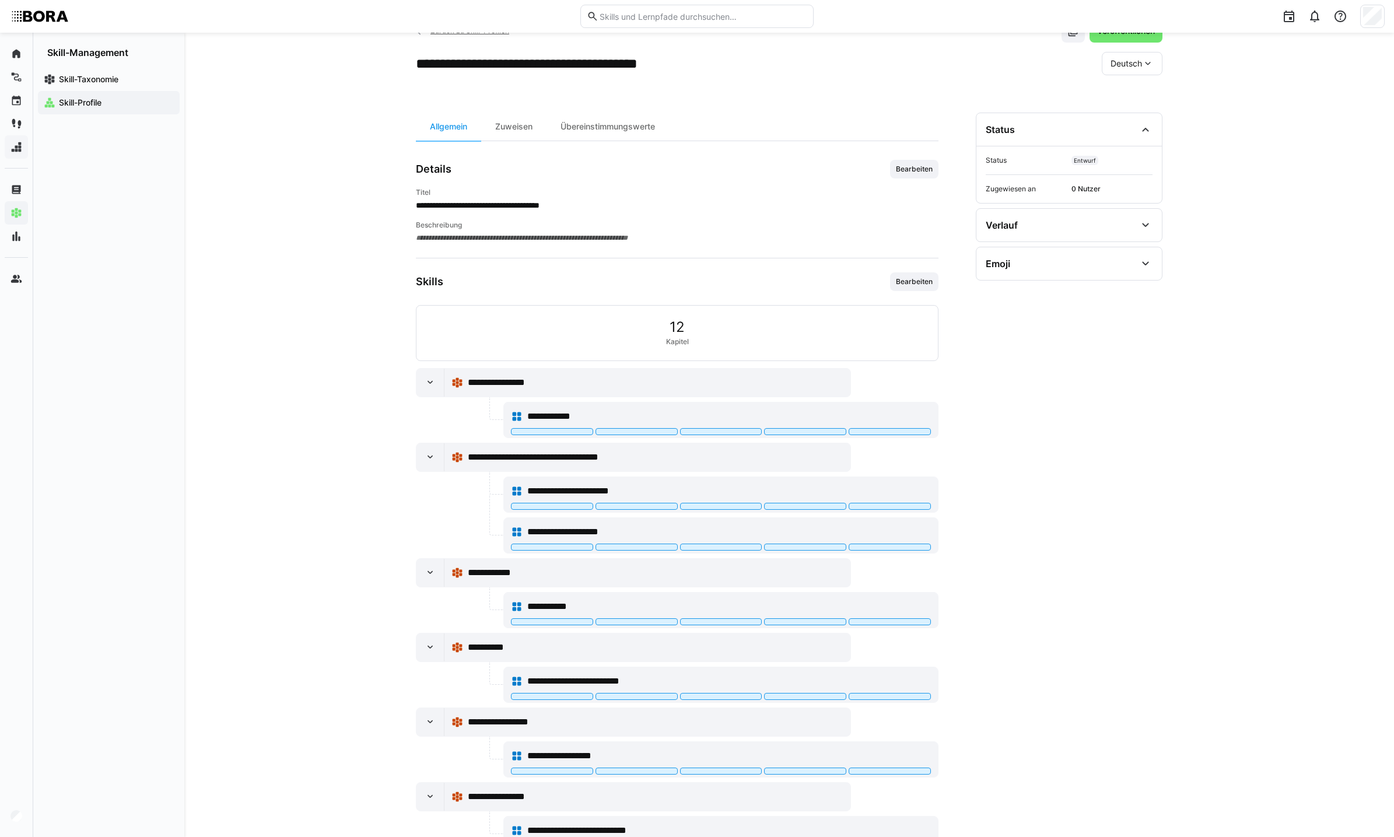
scroll to position [0, 0]
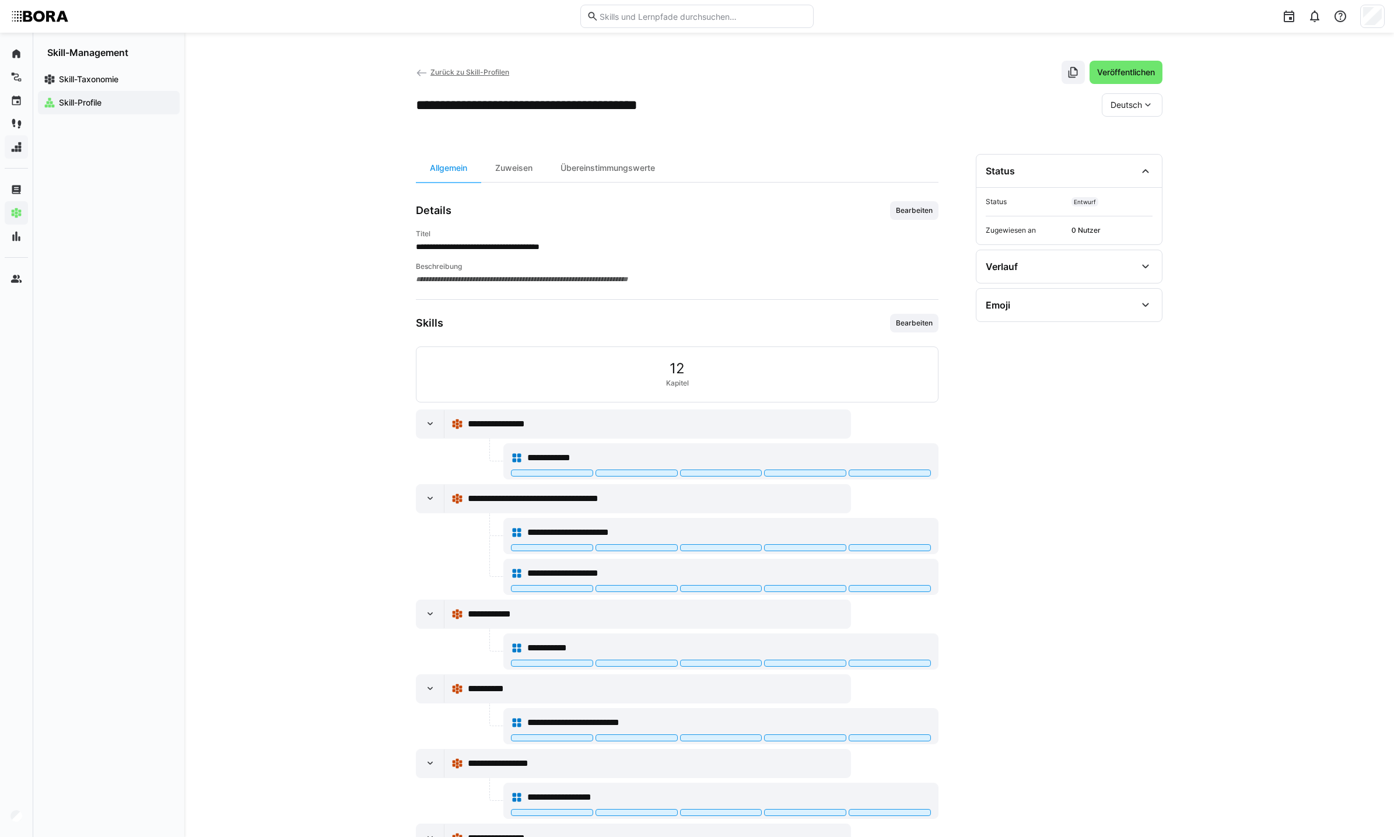
click at [436, 72] on span "Zurück zu Skill-Profilen" at bounding box center [469, 72] width 79 height 9
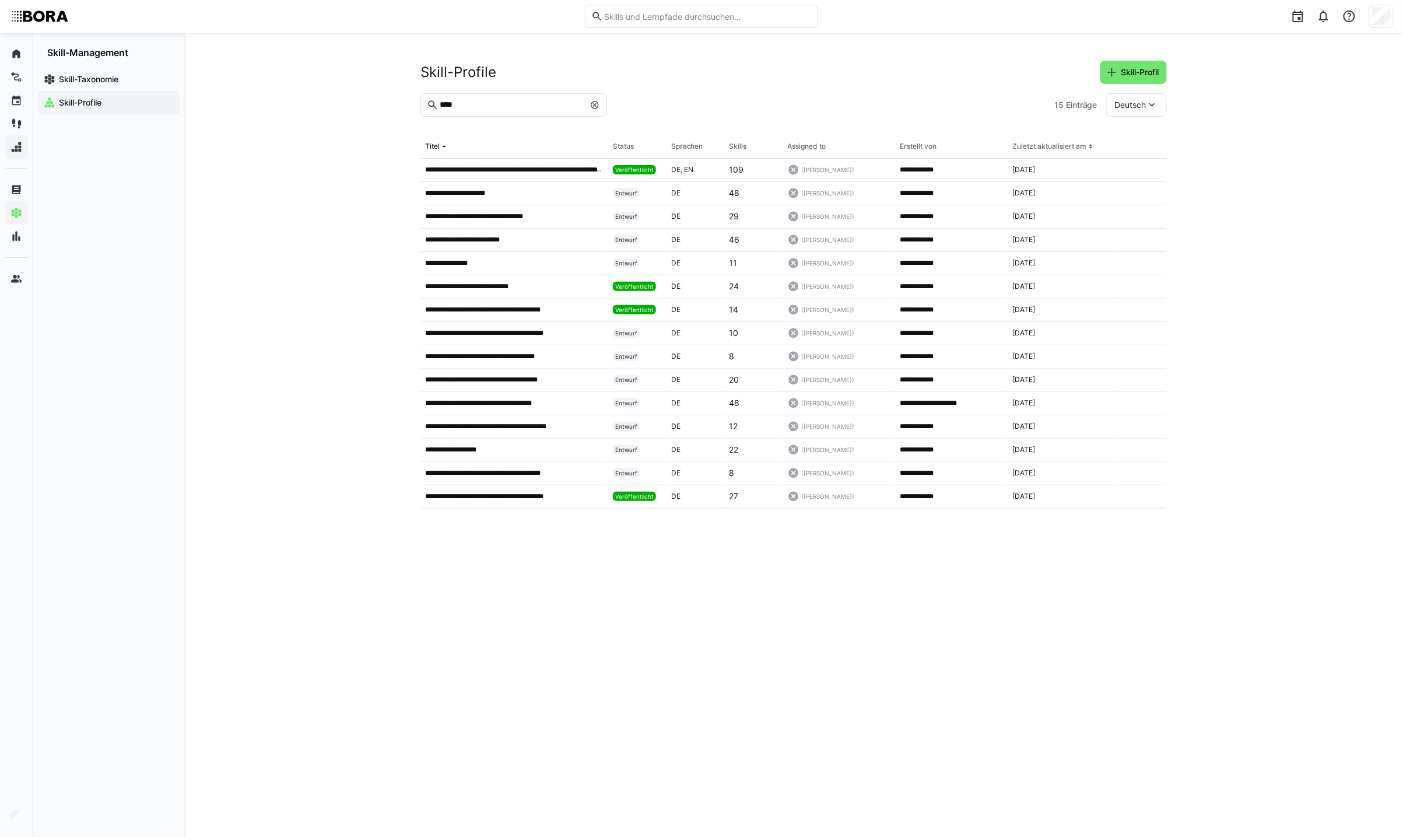
click at [596, 111] on div at bounding box center [595, 105] width 12 height 12
click at [597, 107] on eds-icon at bounding box center [594, 104] width 9 height 9
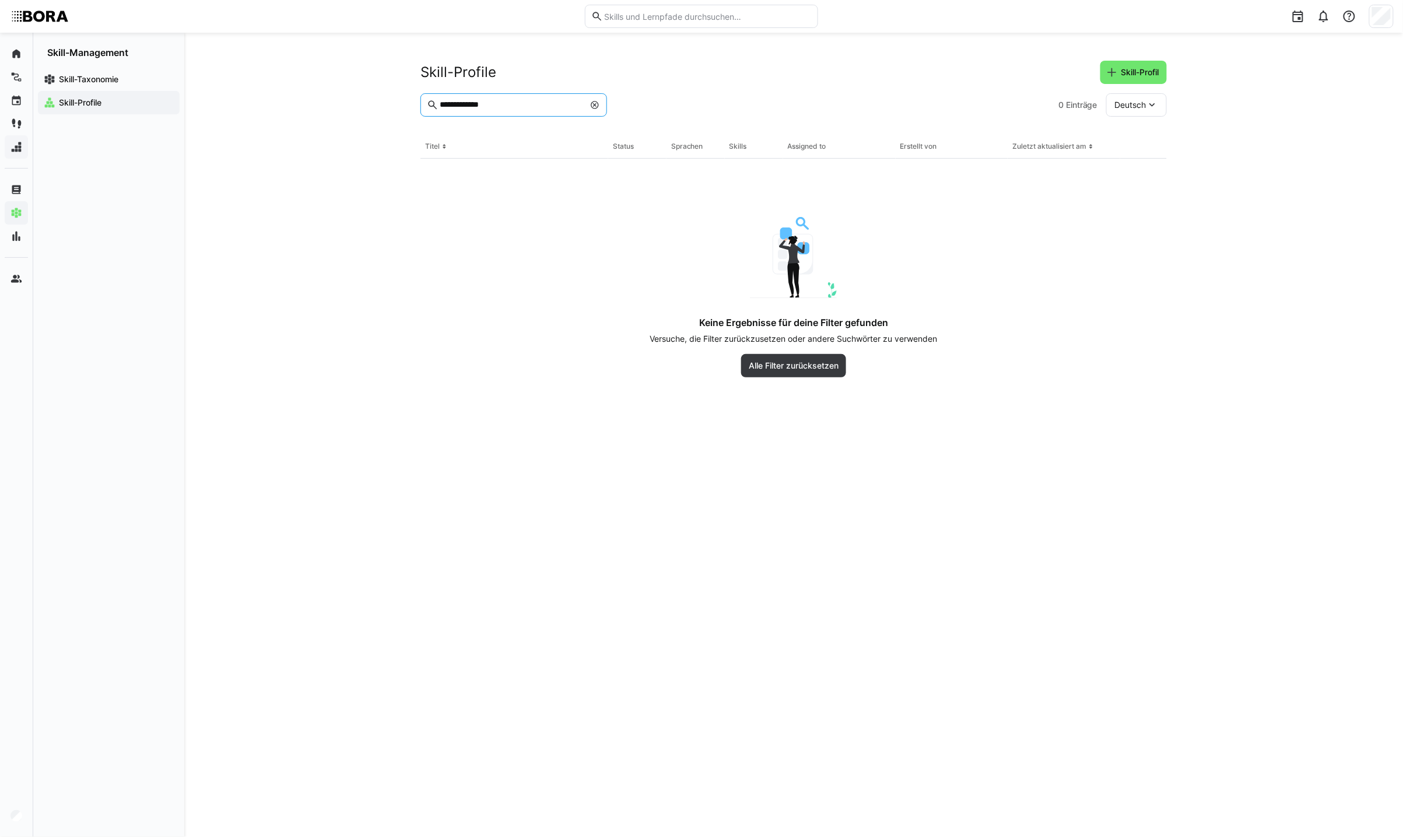
type input "**********"
click at [601, 105] on span at bounding box center [595, 105] width 12 height 12
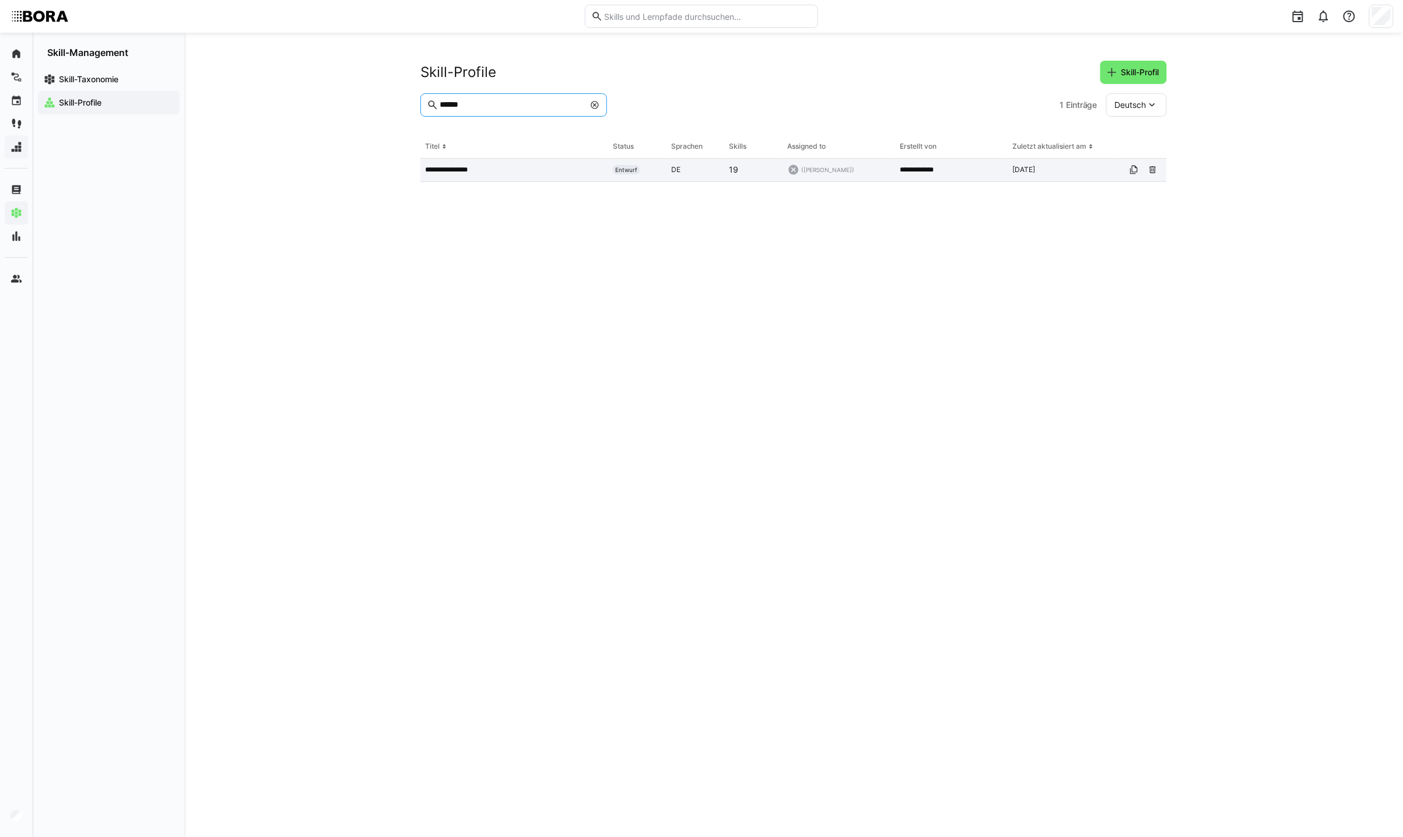
type input "******"
click at [520, 176] on div "**********" at bounding box center [515, 170] width 188 height 23
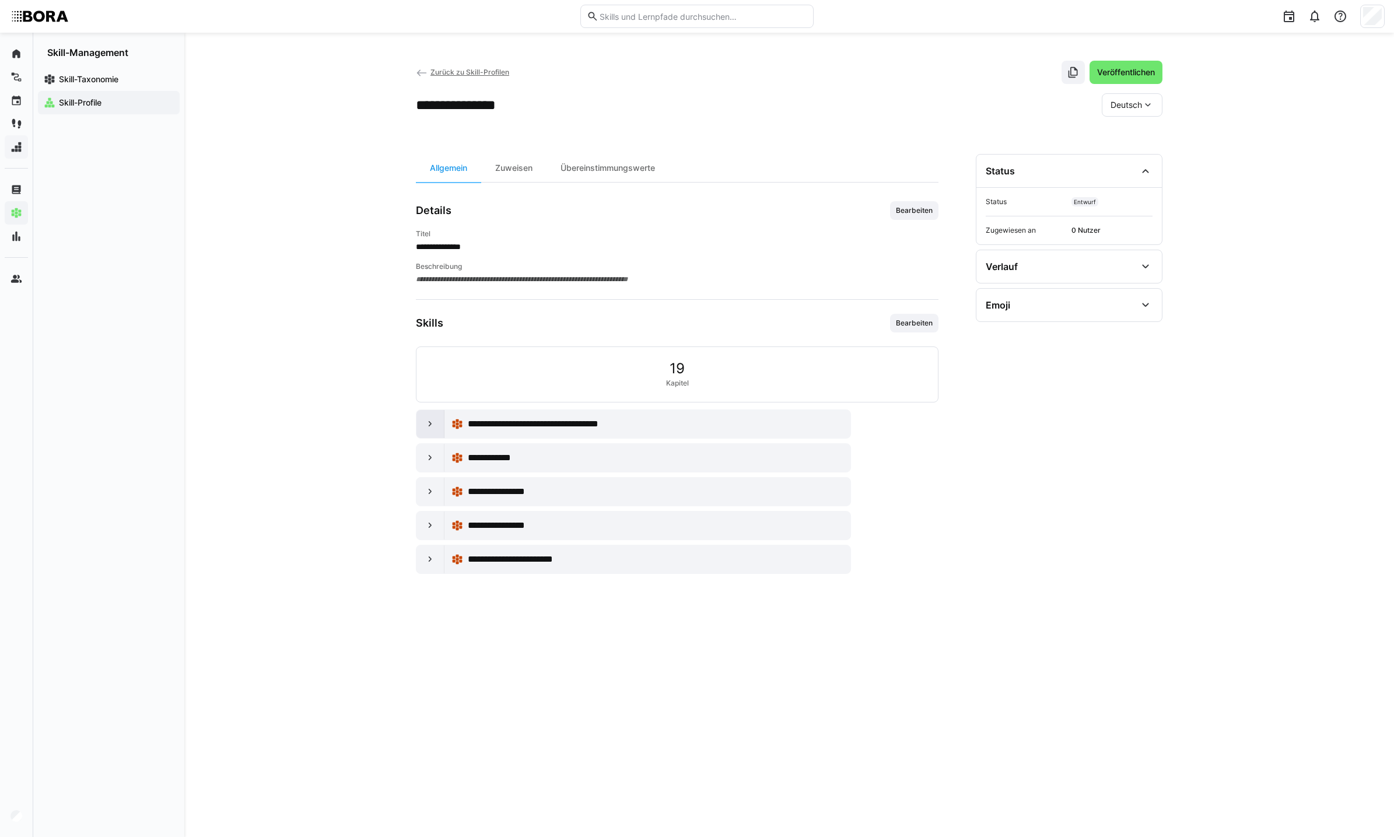
click at [430, 421] on eds-icon at bounding box center [431, 424] width 12 height 12
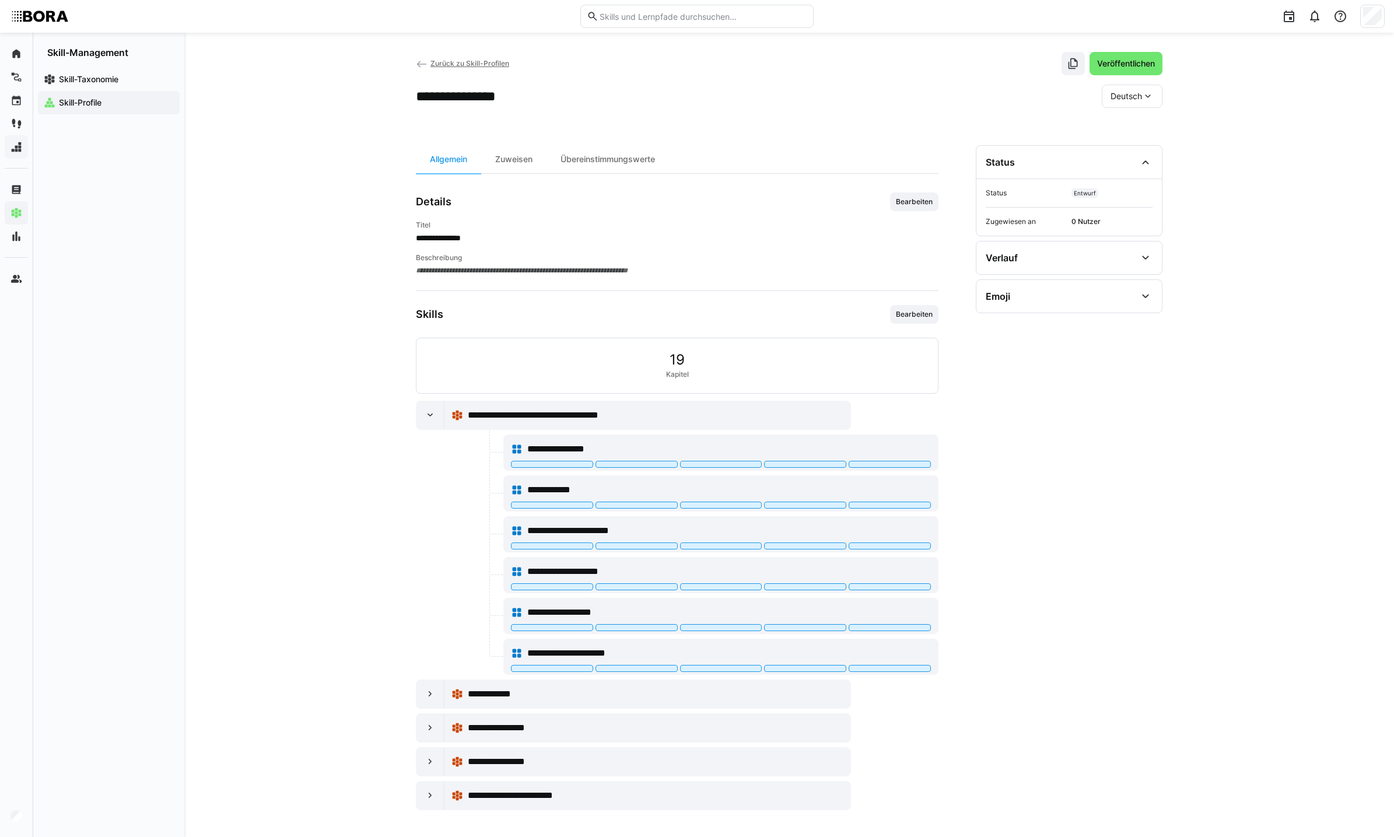
scroll to position [12, 0]
click at [429, 699] on div at bounding box center [430, 693] width 28 height 28
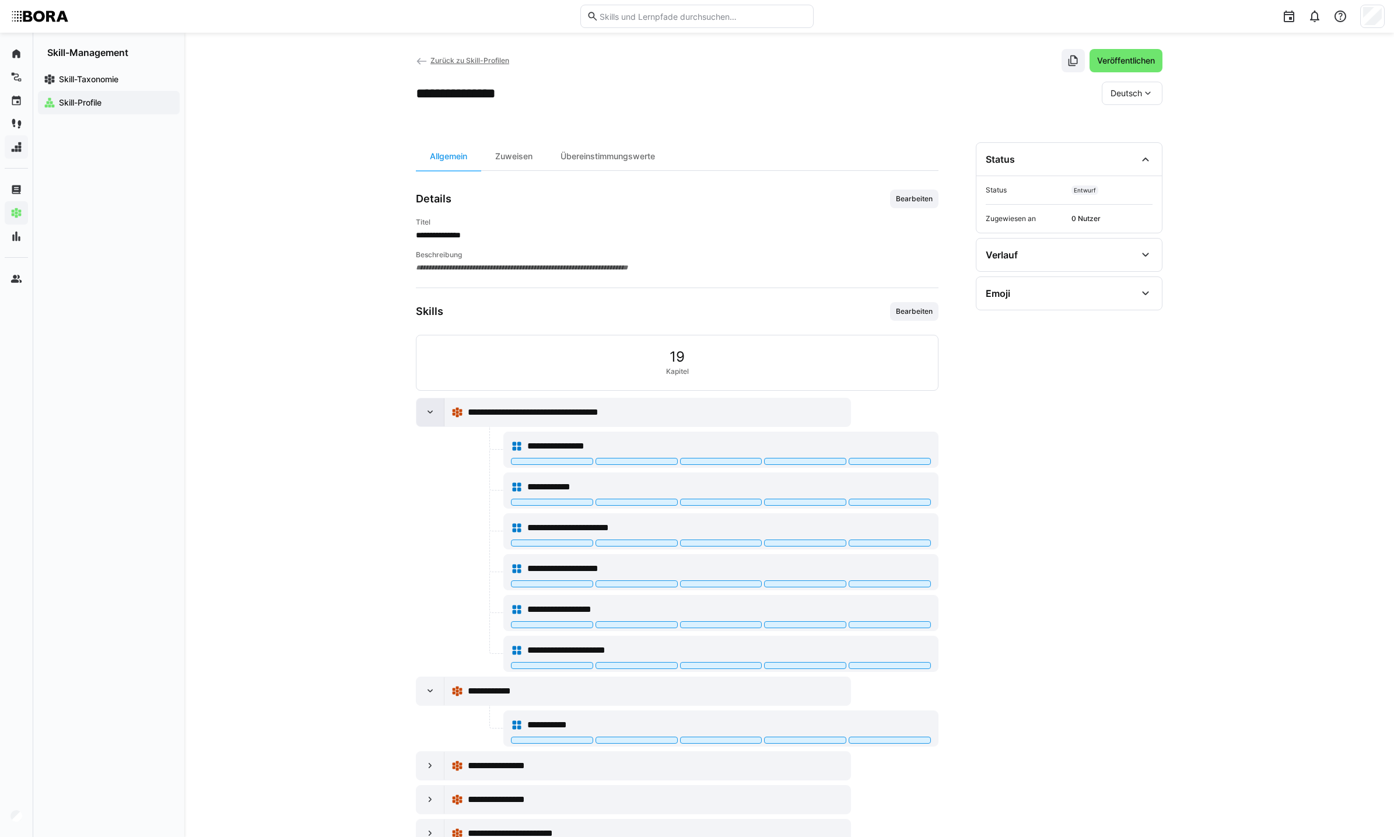
click at [428, 416] on eds-icon at bounding box center [431, 413] width 12 height 12
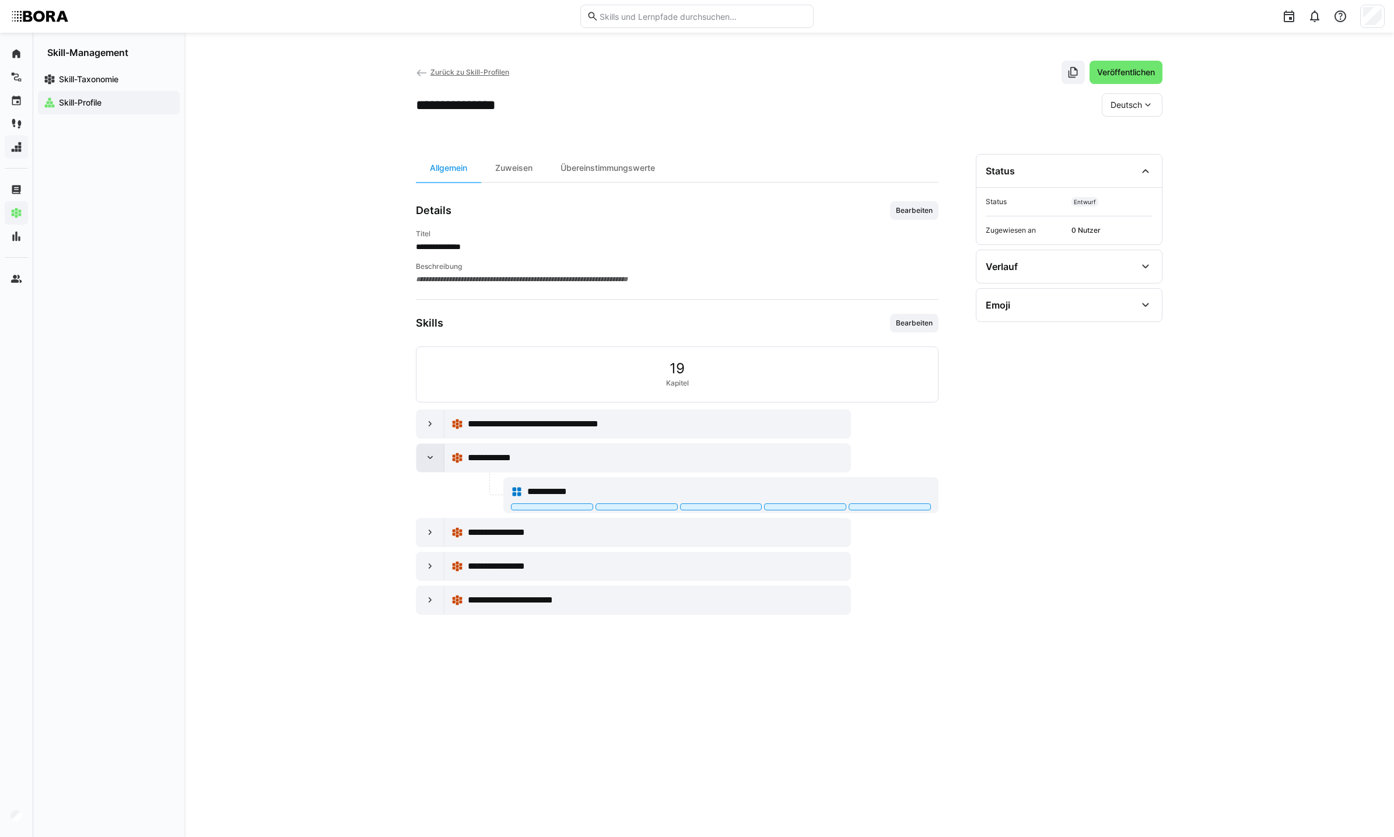
click at [421, 469] on div at bounding box center [430, 458] width 28 height 28
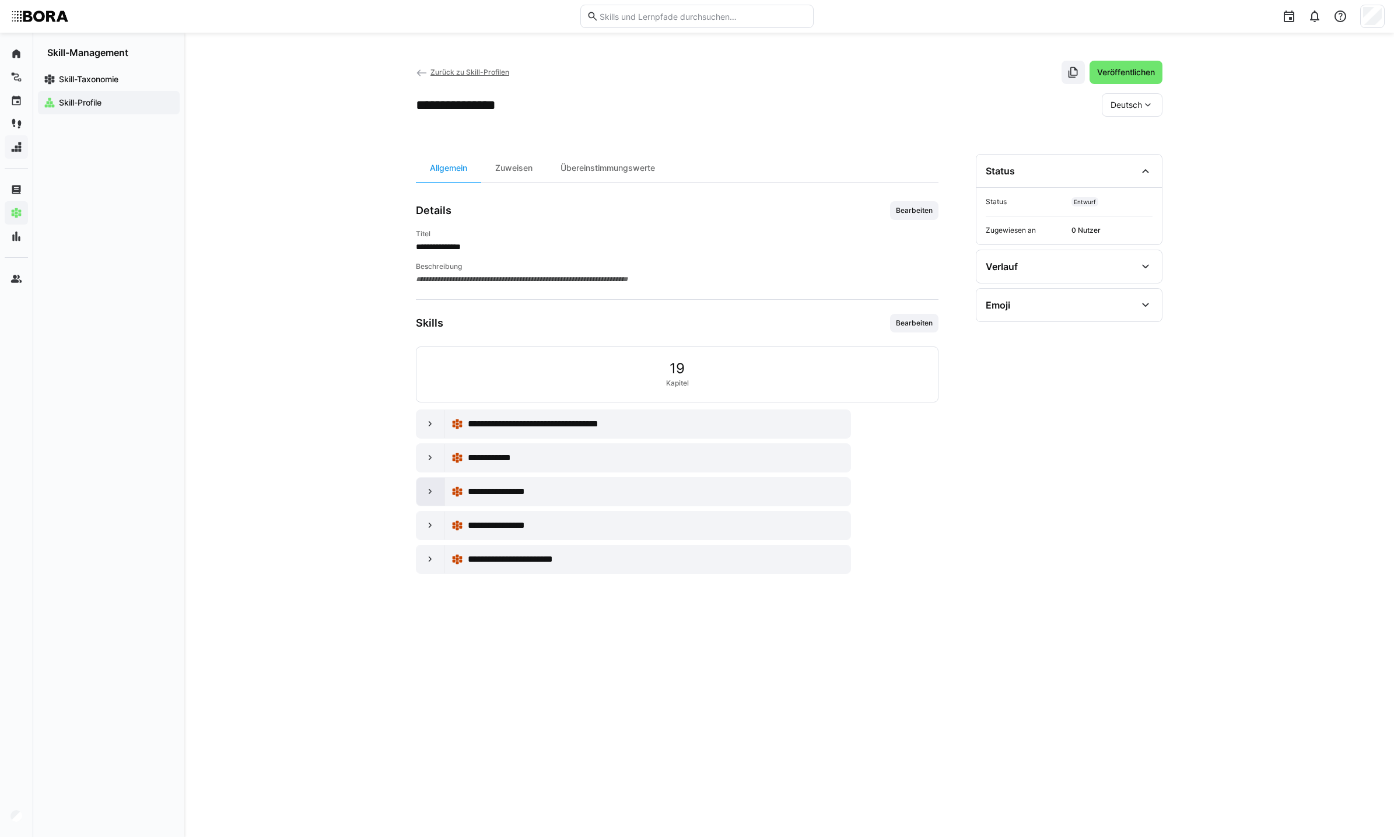
click at [429, 493] on eds-icon at bounding box center [431, 492] width 12 height 12
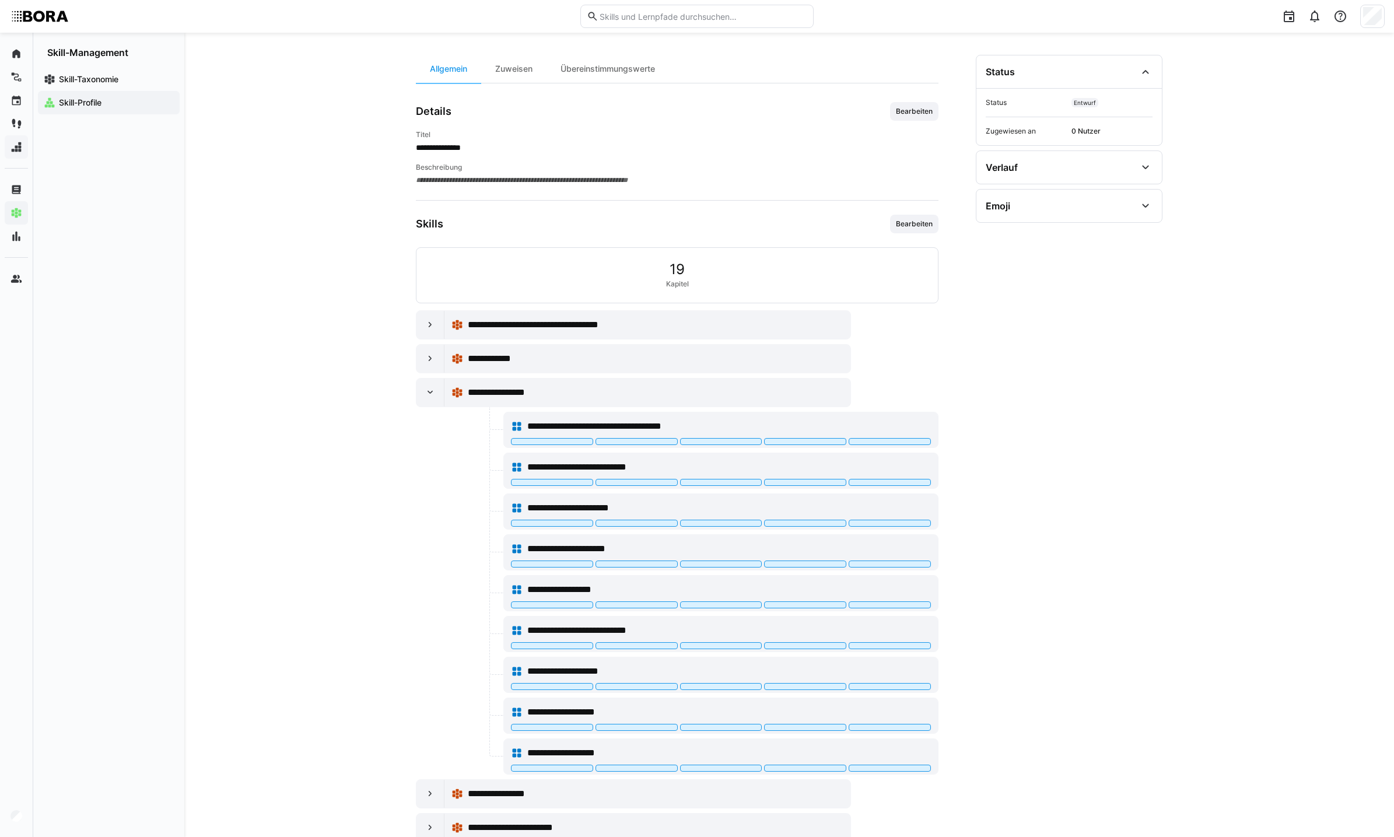
scroll to position [134, 0]
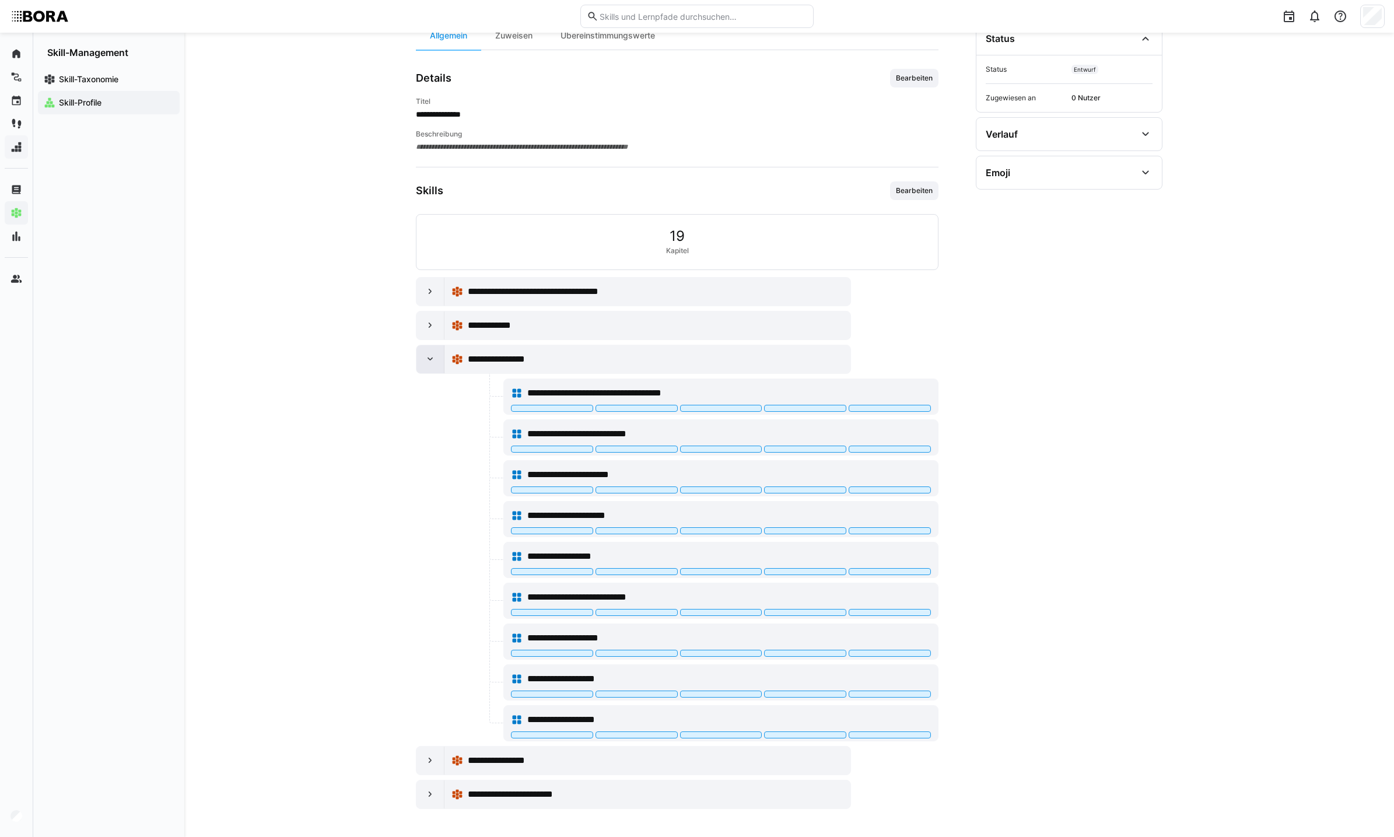
click at [426, 365] on div at bounding box center [430, 359] width 28 height 28
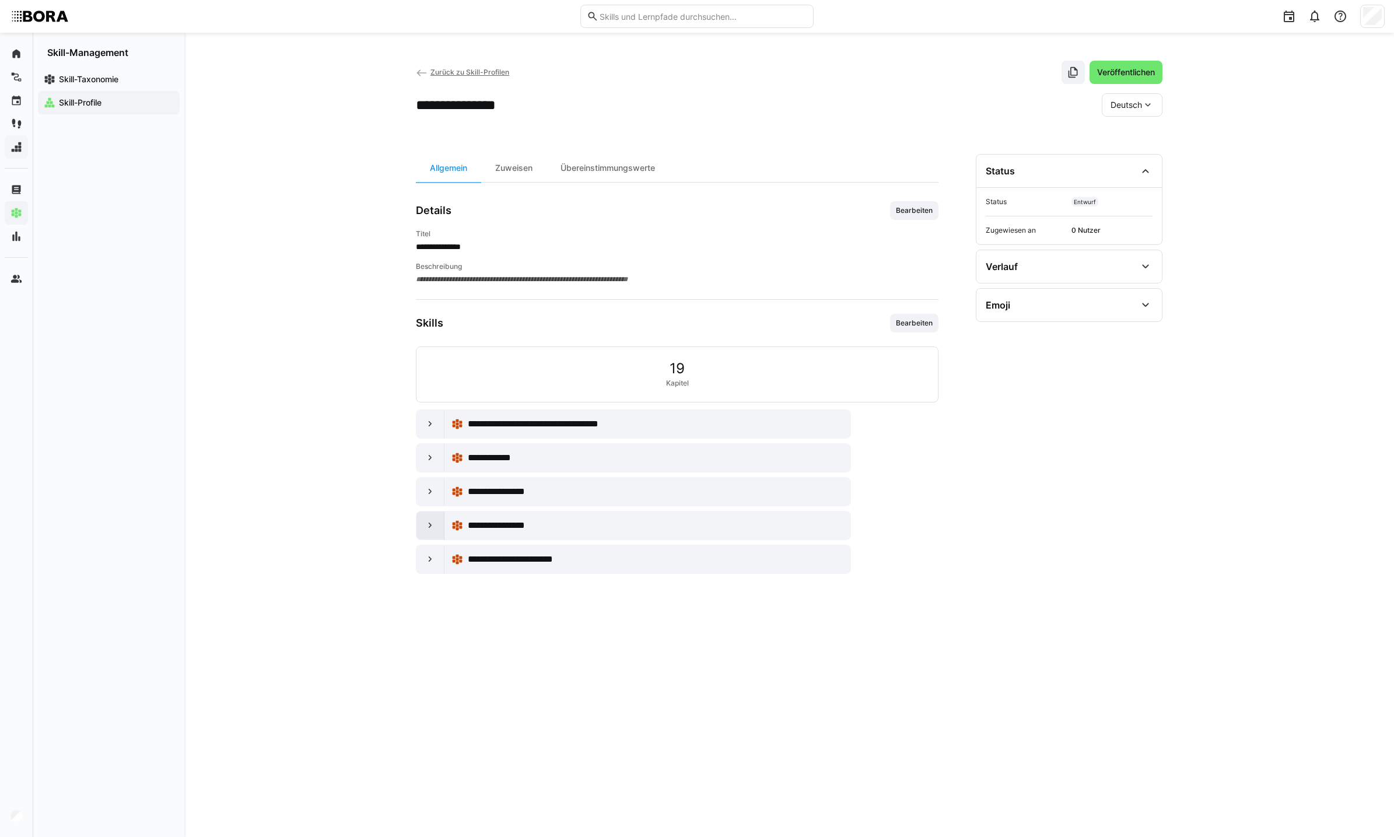
click at [426, 531] on eds-icon at bounding box center [431, 526] width 12 height 12
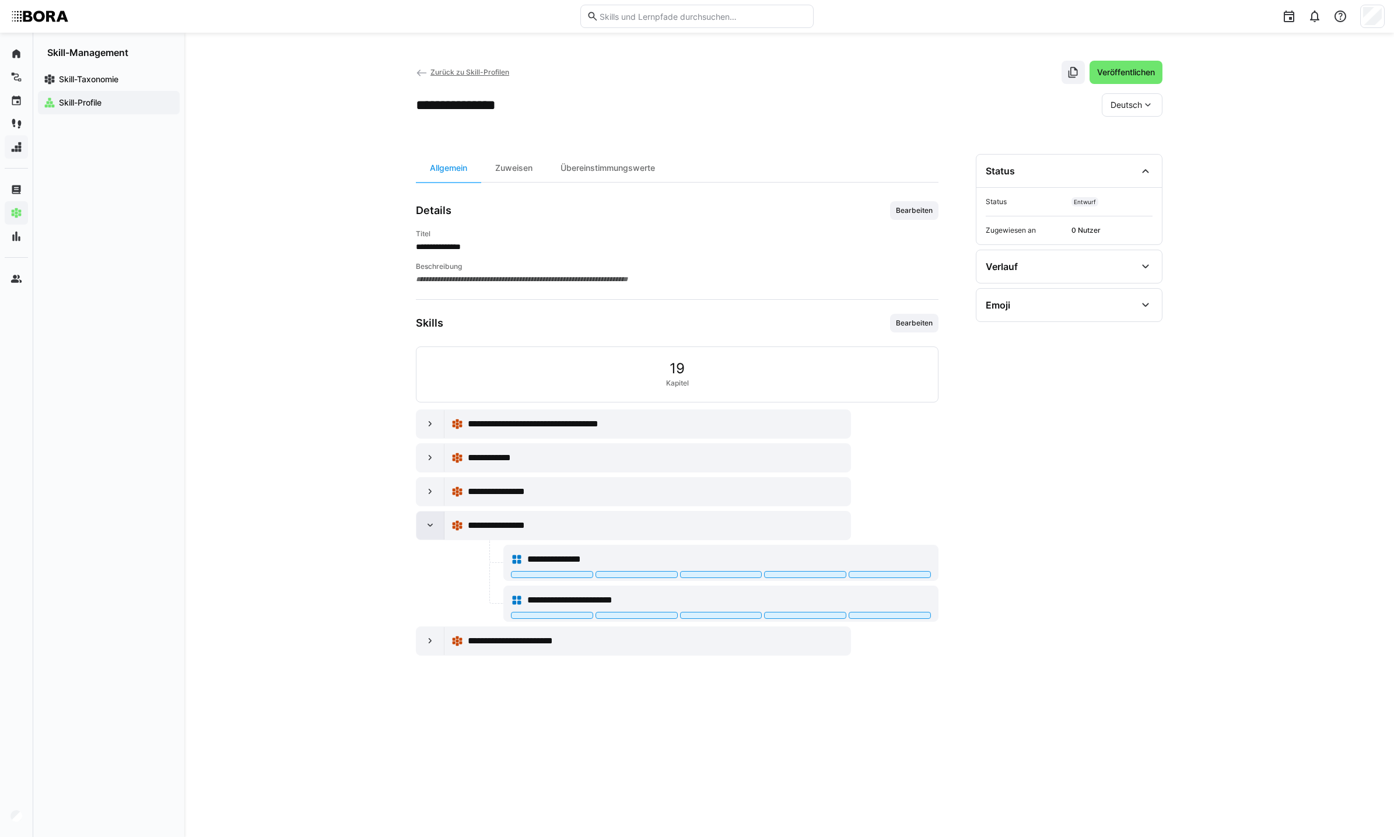
click at [429, 531] on eds-icon at bounding box center [431, 526] width 12 height 12
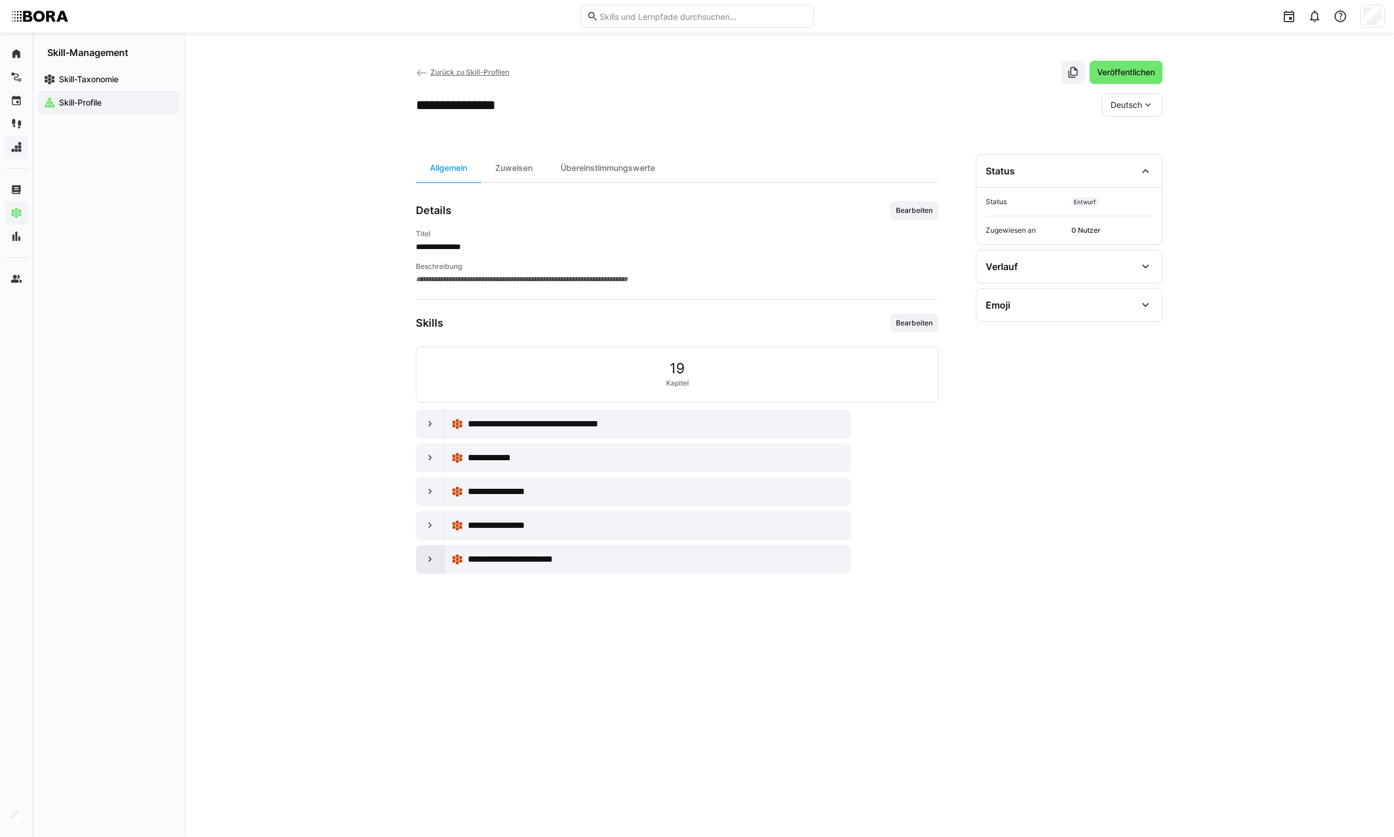
click at [427, 563] on eds-icon at bounding box center [431, 560] width 12 height 12
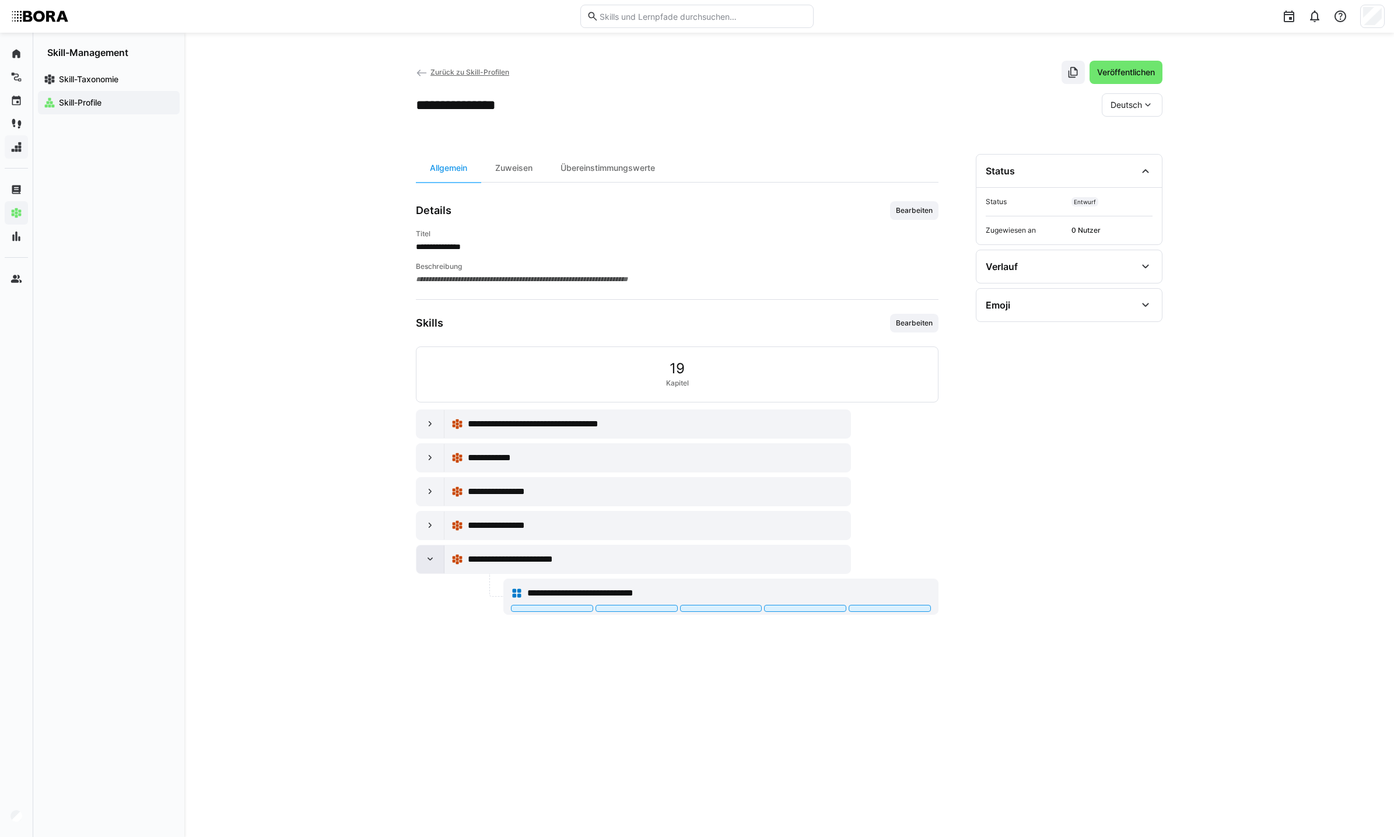
click at [435, 562] on eds-icon at bounding box center [431, 560] width 12 height 12
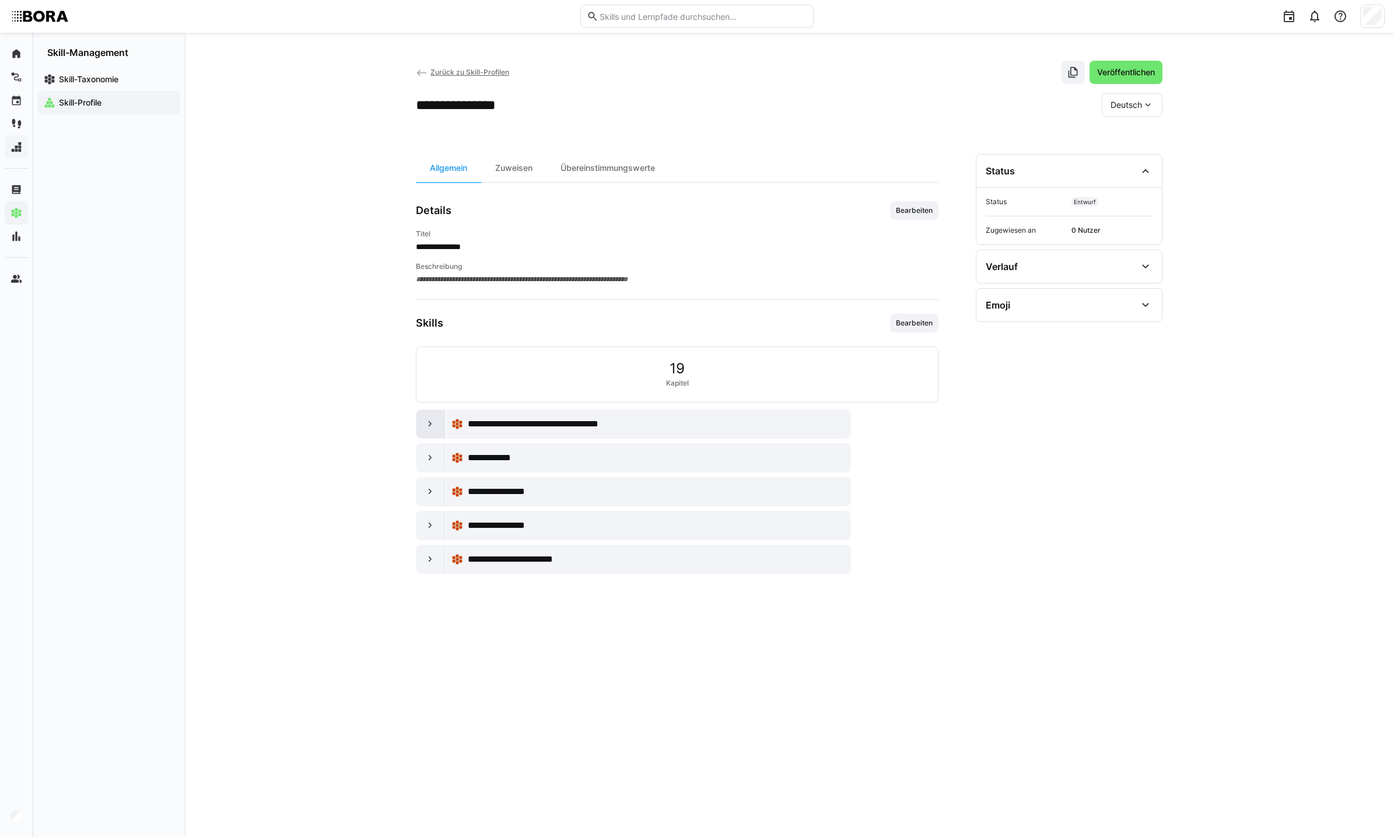
click at [439, 421] on div at bounding box center [430, 424] width 28 height 28
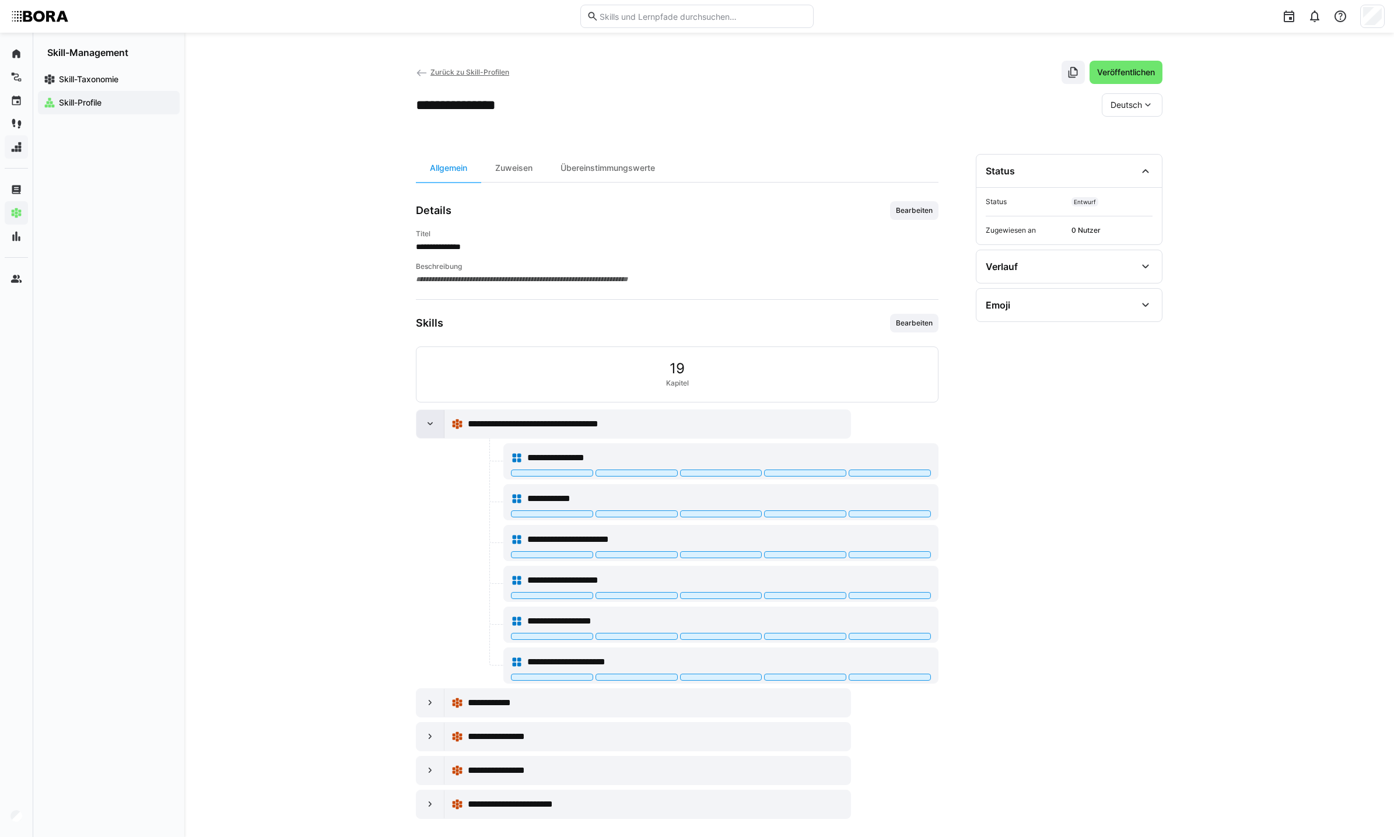
click at [439, 421] on div at bounding box center [430, 424] width 28 height 28
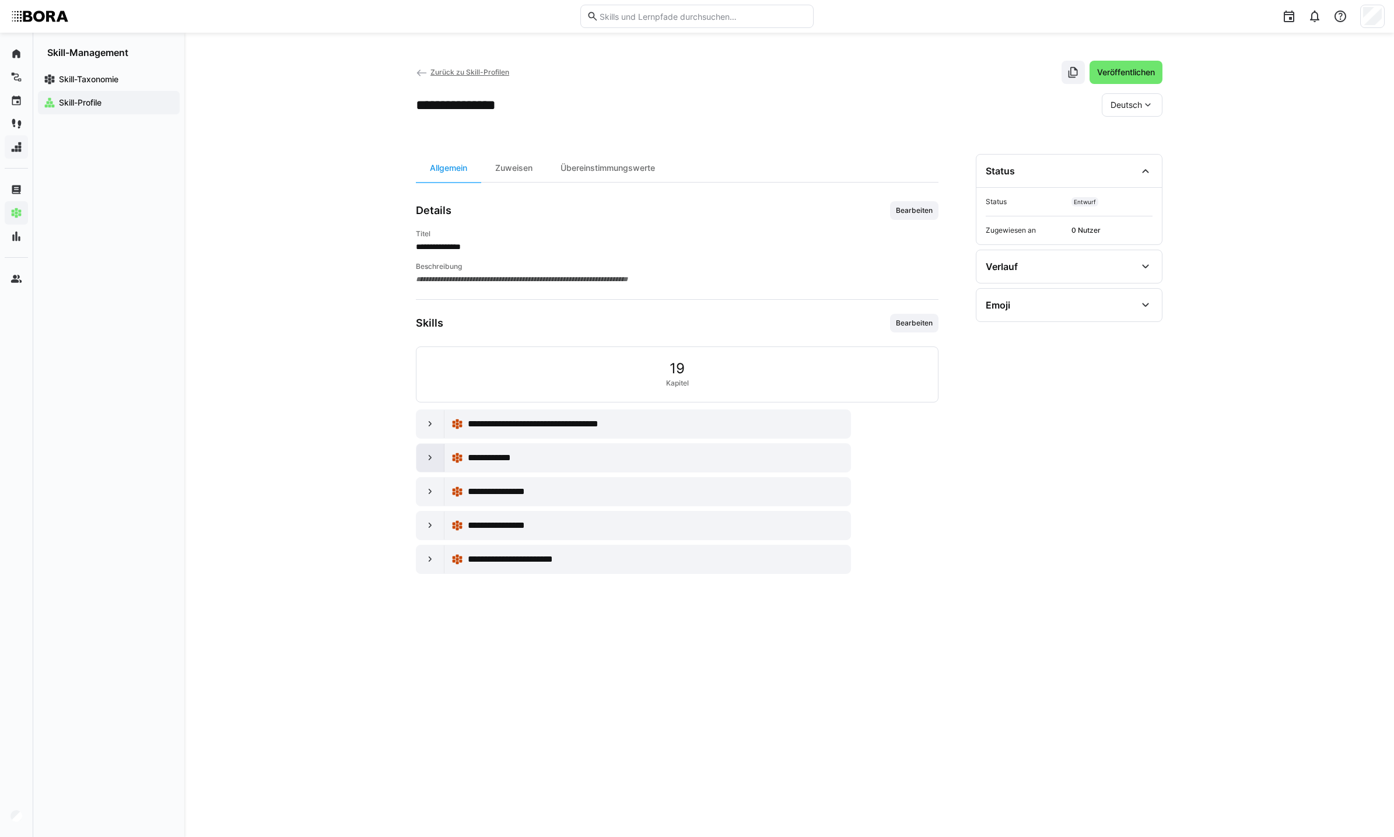
click at [425, 458] on eds-icon at bounding box center [431, 458] width 12 height 12
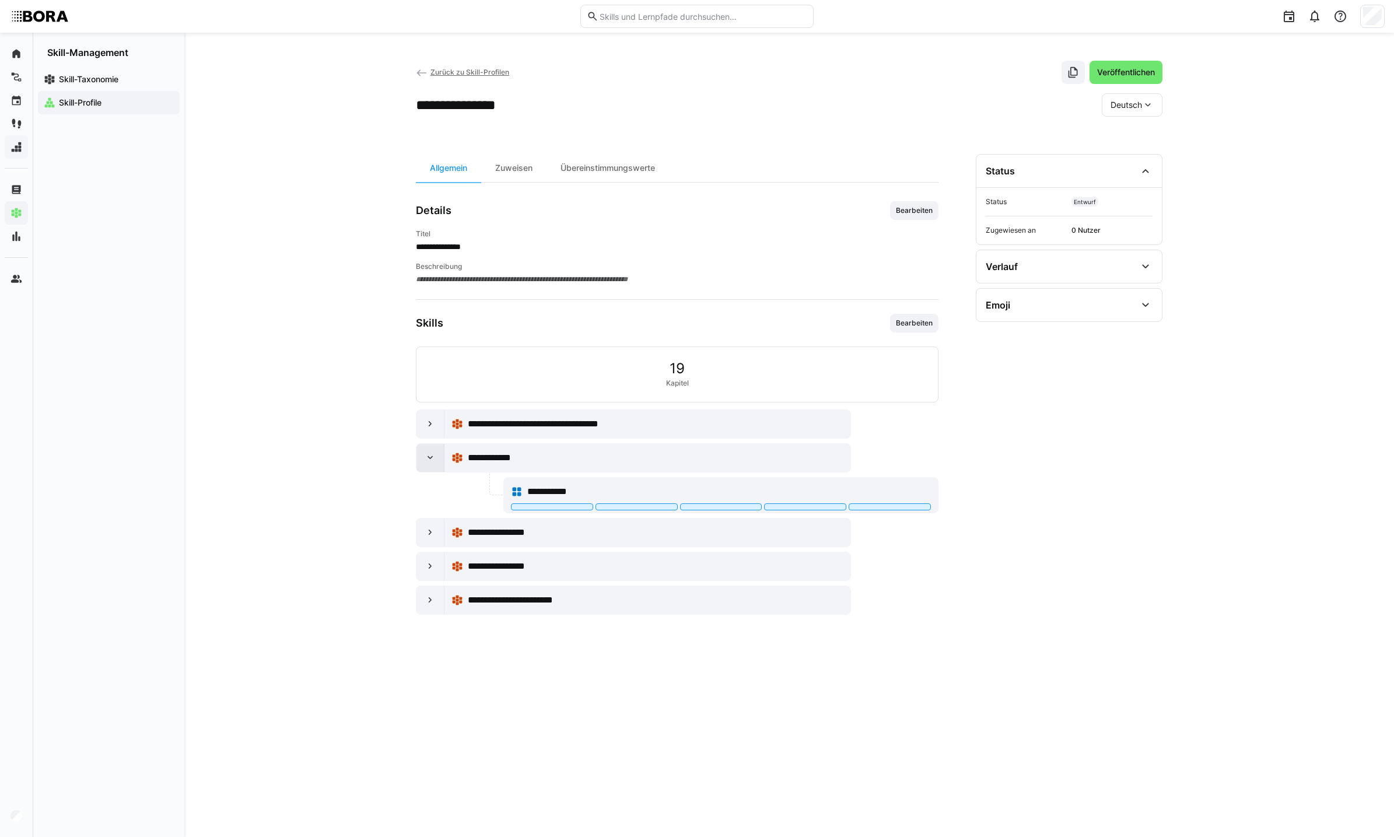
click at [425, 458] on eds-icon at bounding box center [431, 458] width 12 height 12
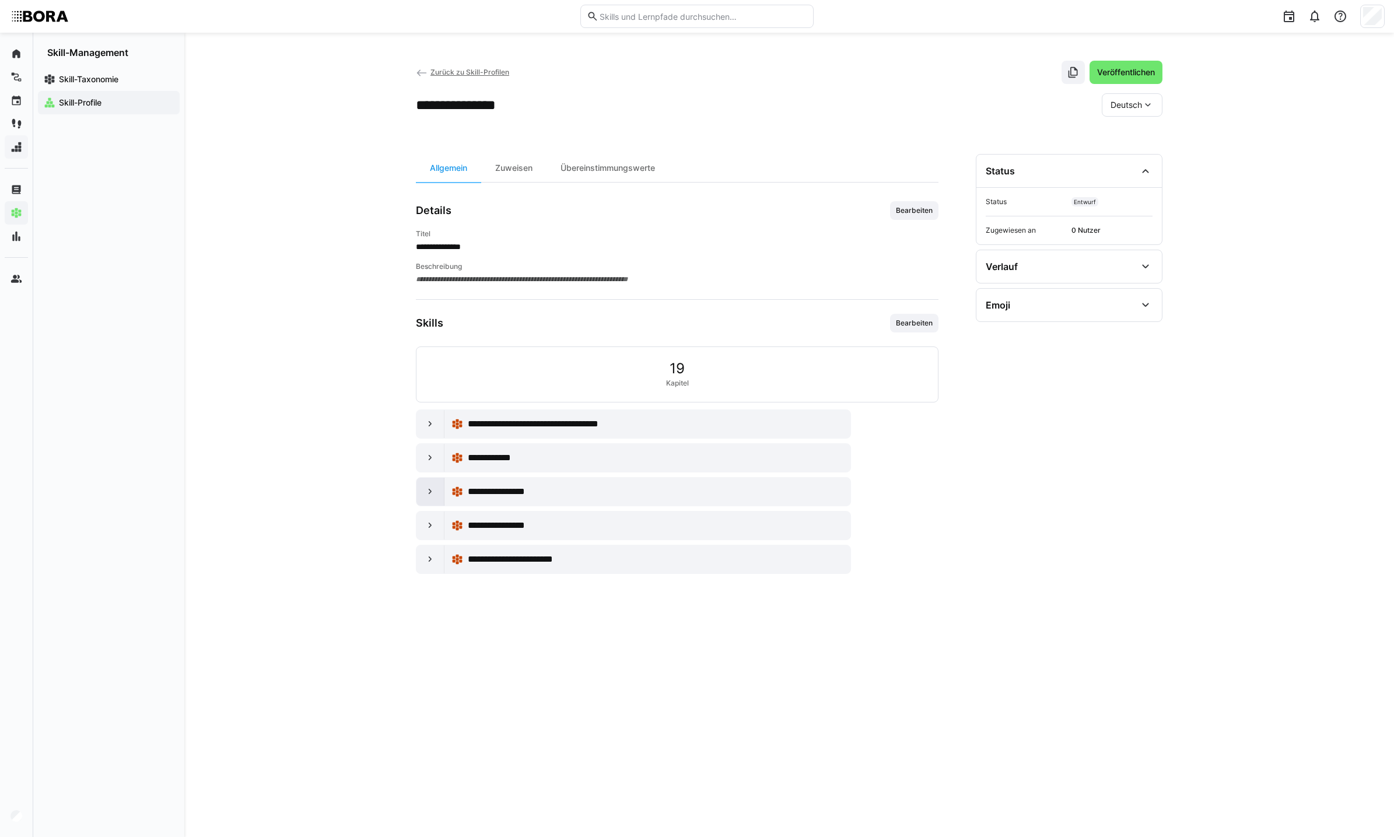
click at [426, 485] on div at bounding box center [430, 492] width 28 height 28
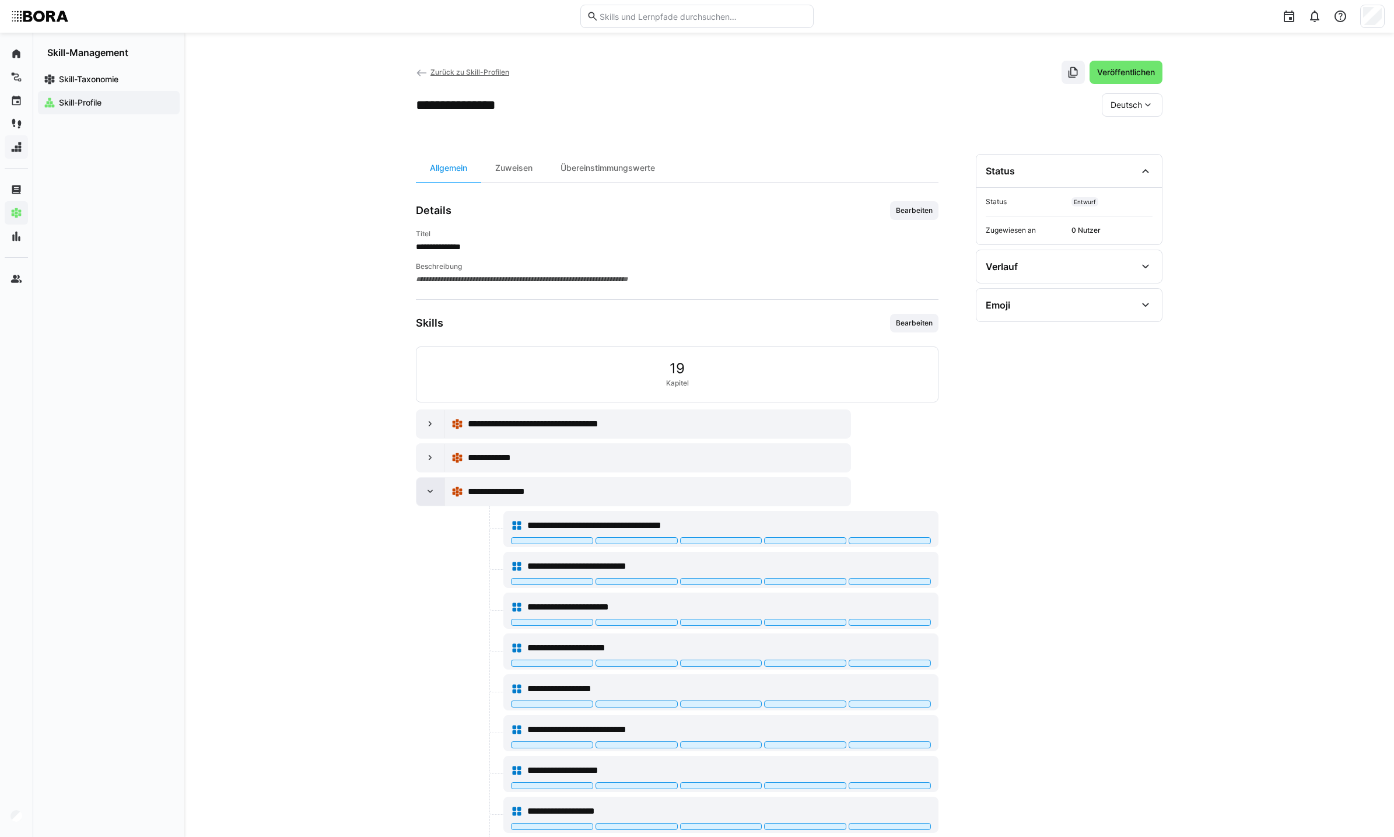
click at [426, 485] on div at bounding box center [430, 492] width 28 height 28
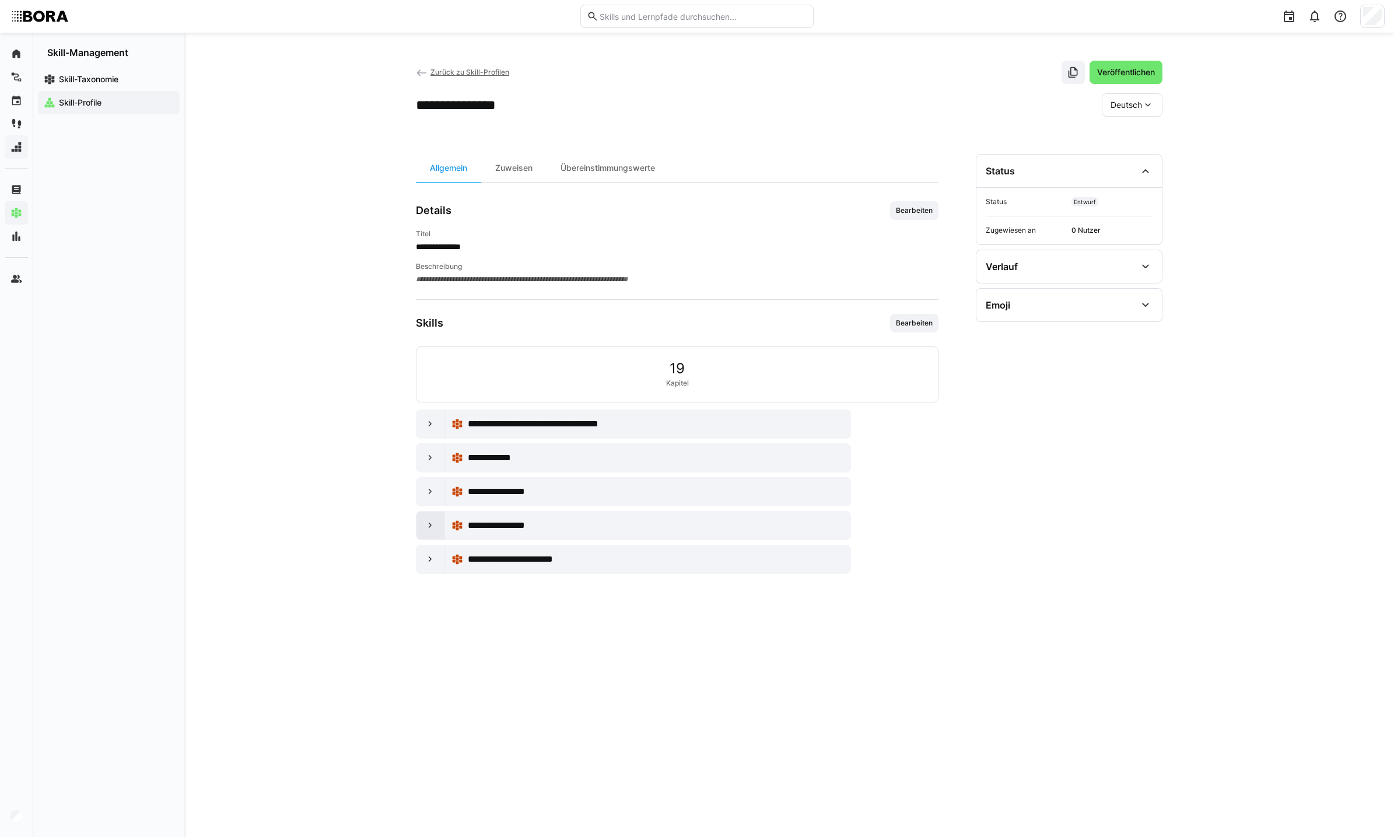
click at [427, 522] on eds-icon at bounding box center [431, 526] width 12 height 12
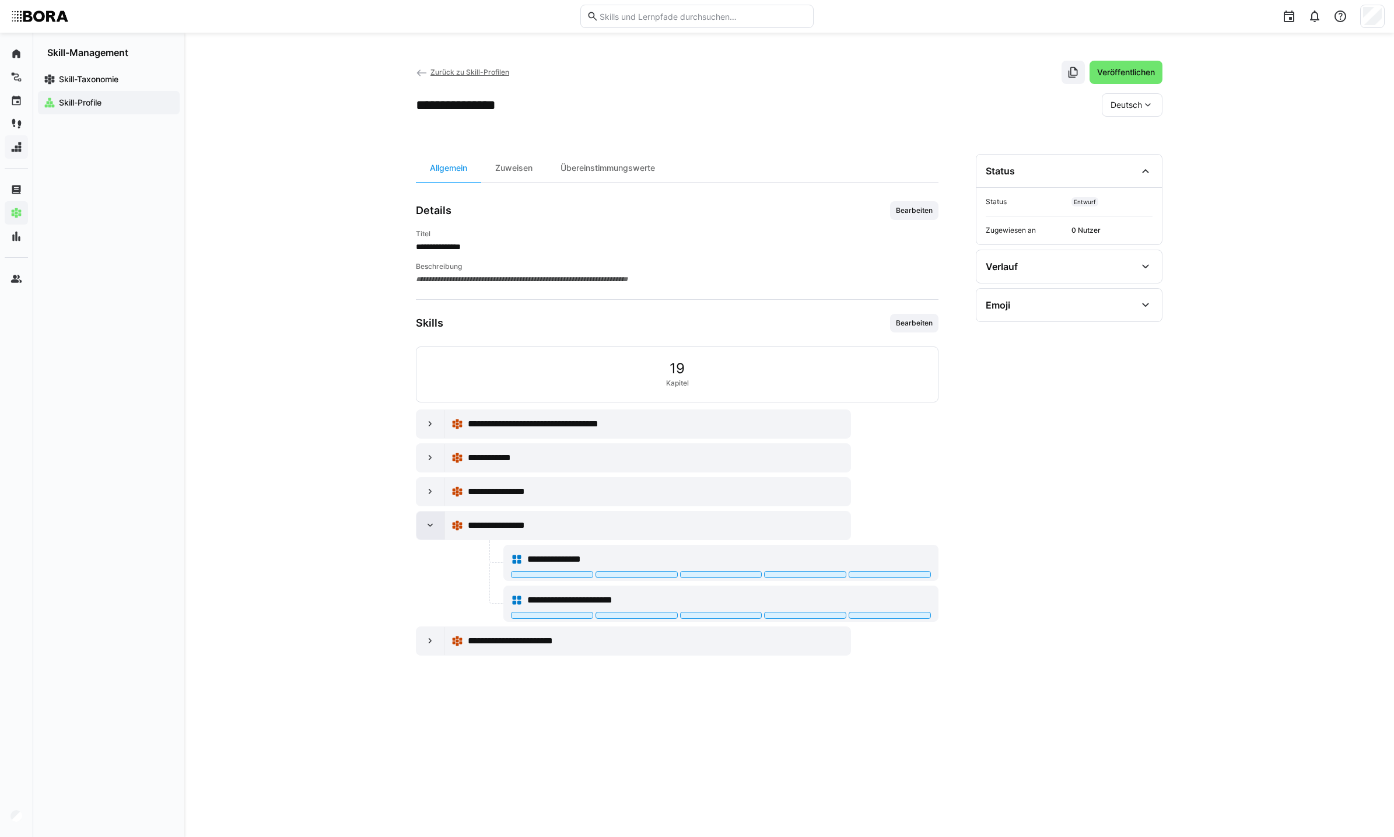
click at [427, 522] on eds-icon at bounding box center [431, 526] width 12 height 12
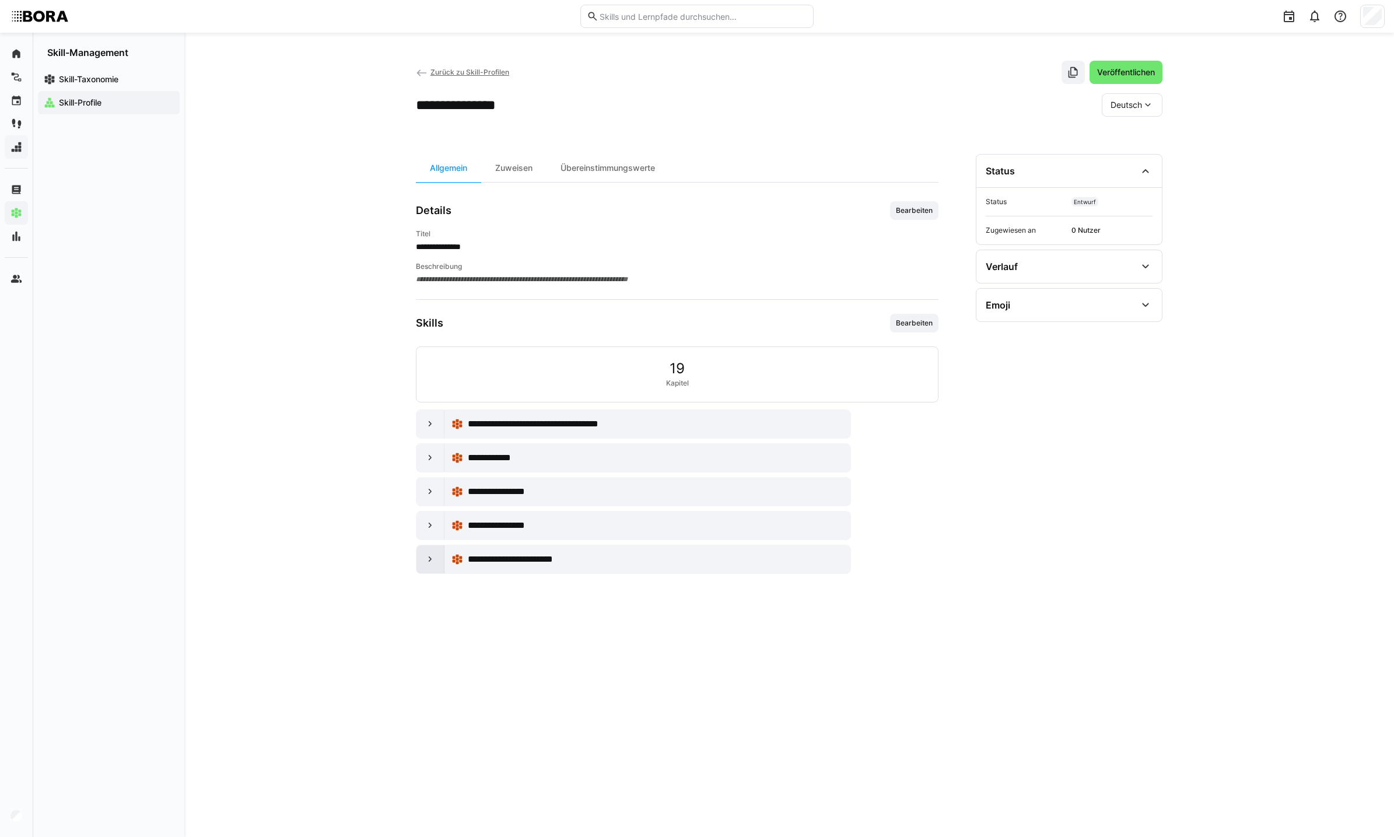
click at [426, 569] on div at bounding box center [430, 559] width 28 height 28
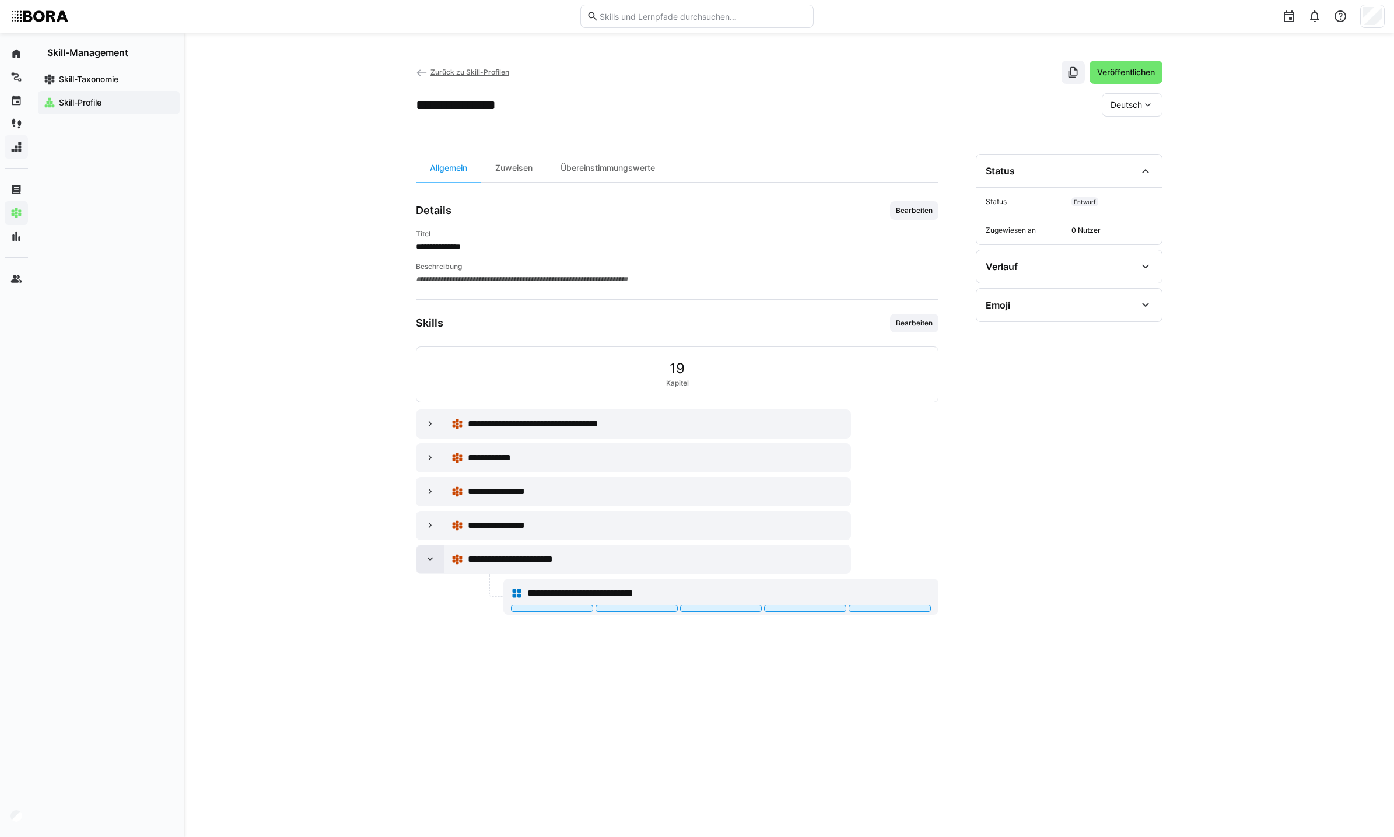
click at [426, 569] on div at bounding box center [430, 559] width 28 height 28
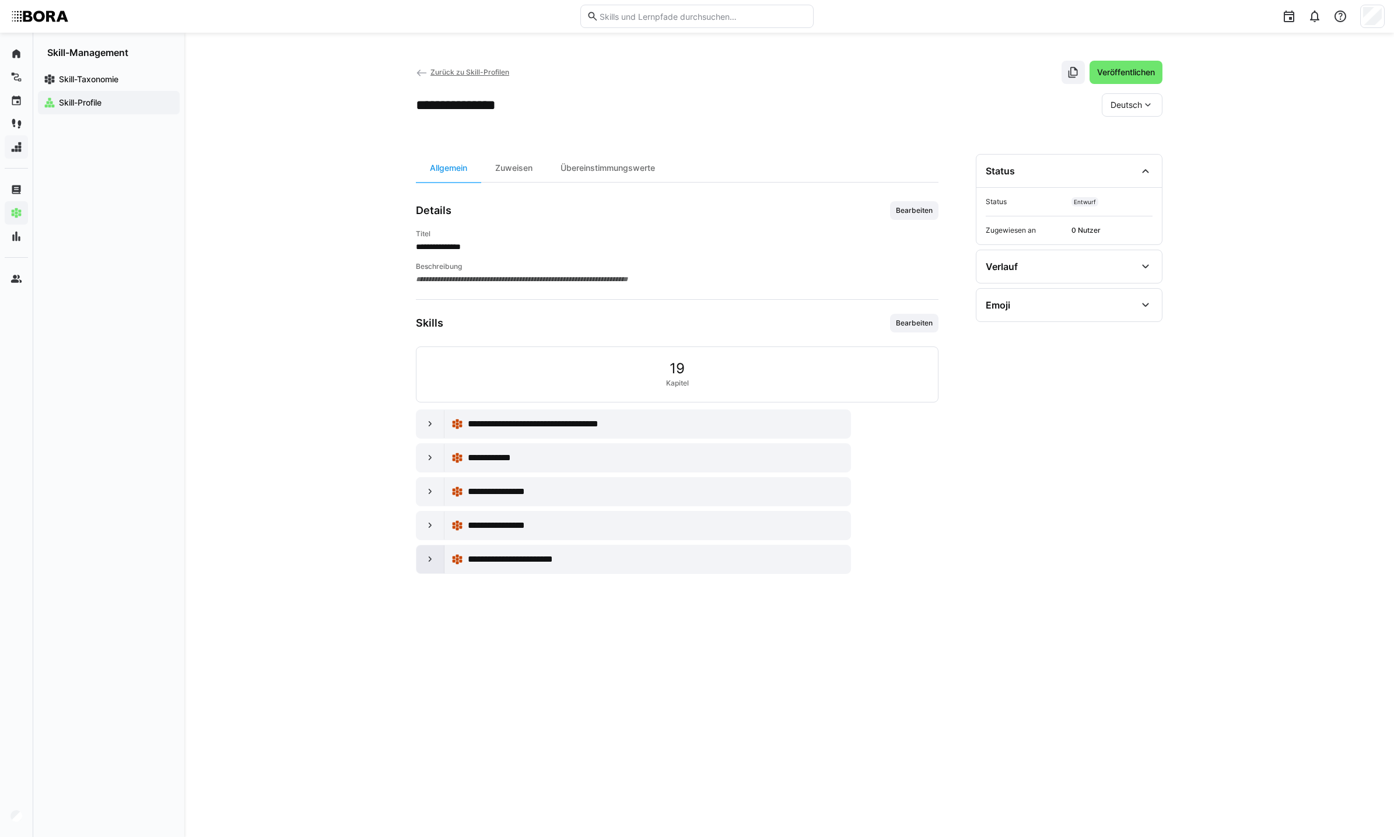
click at [426, 569] on div at bounding box center [430, 559] width 28 height 28
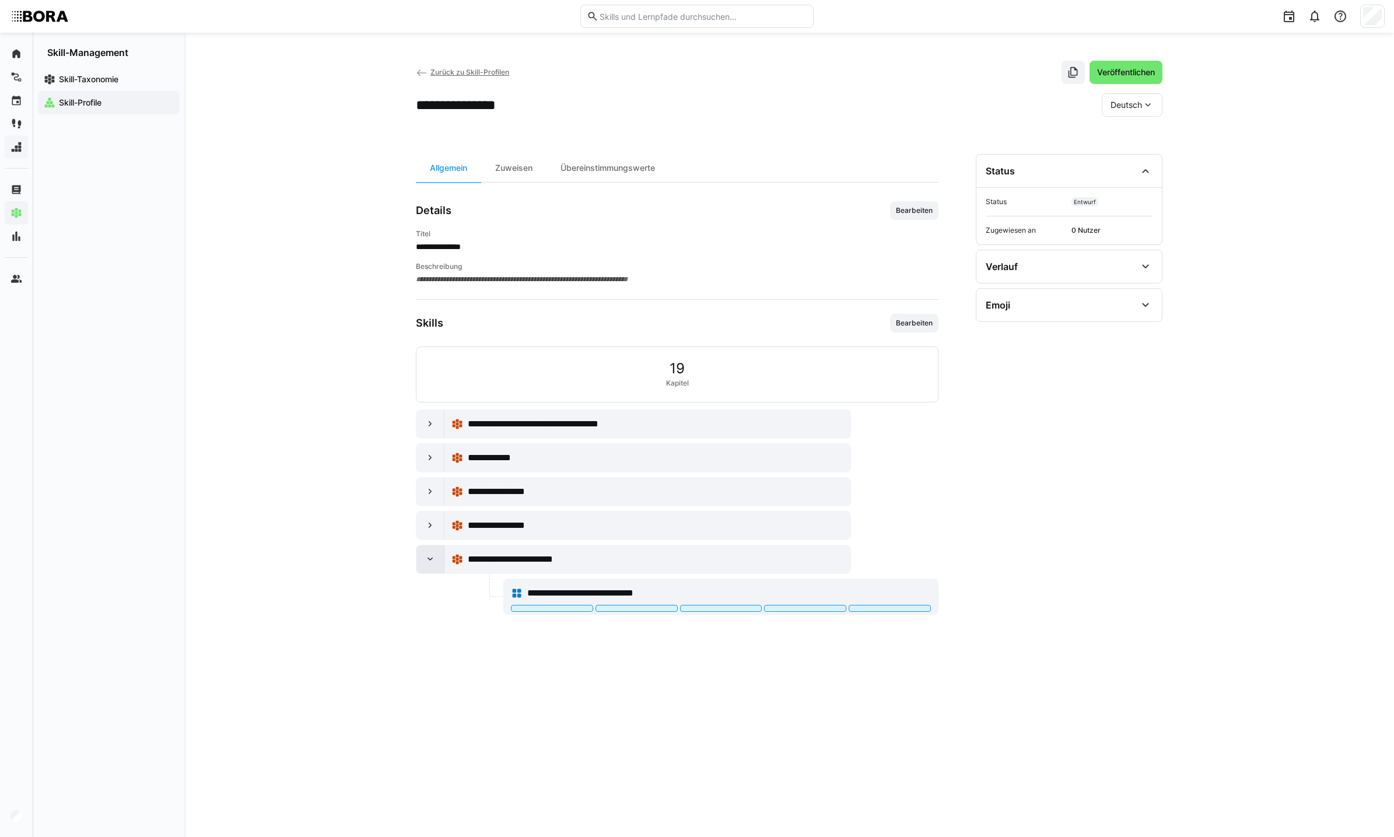
click at [426, 569] on div at bounding box center [430, 559] width 28 height 28
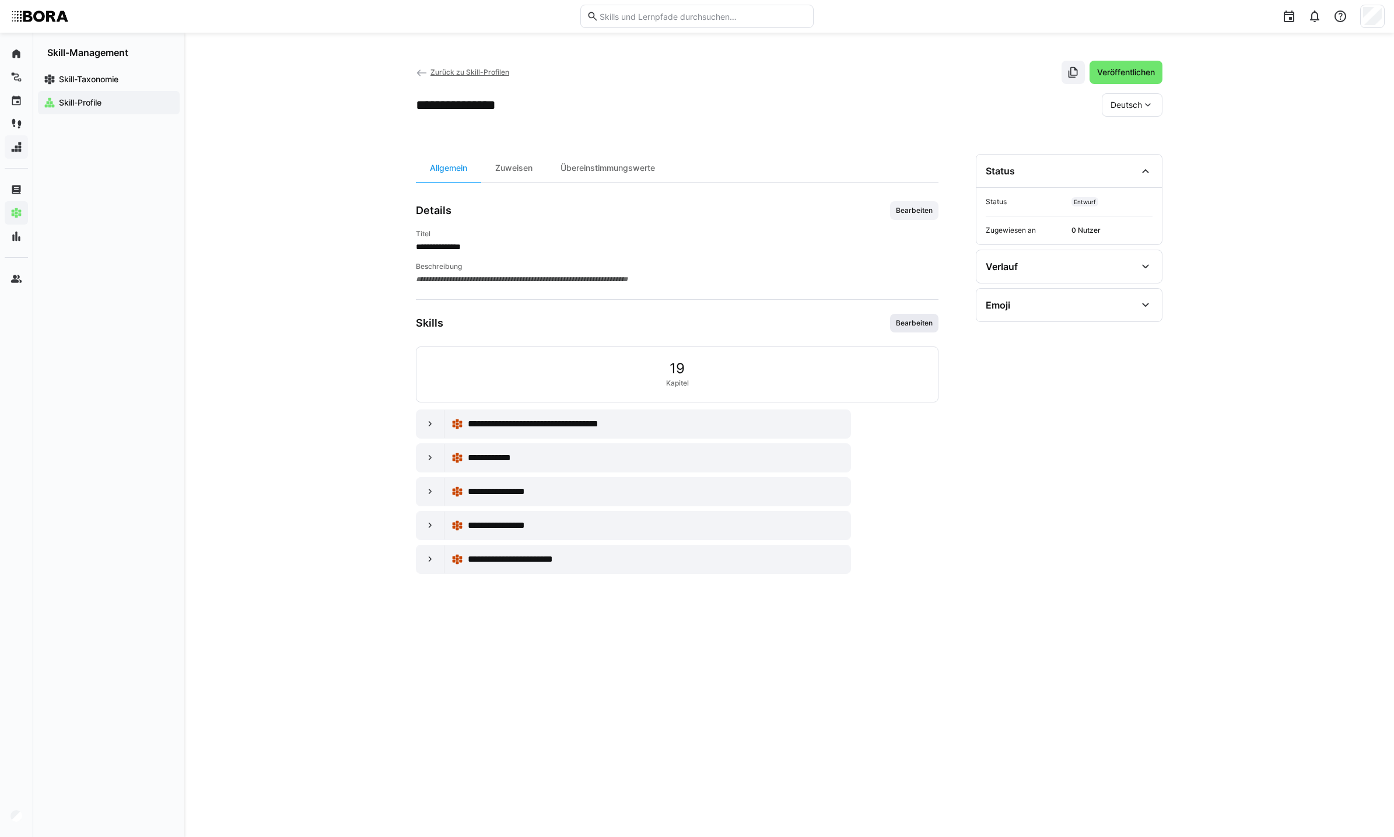
click at [916, 322] on span "Bearbeiten" at bounding box center [914, 322] width 39 height 9
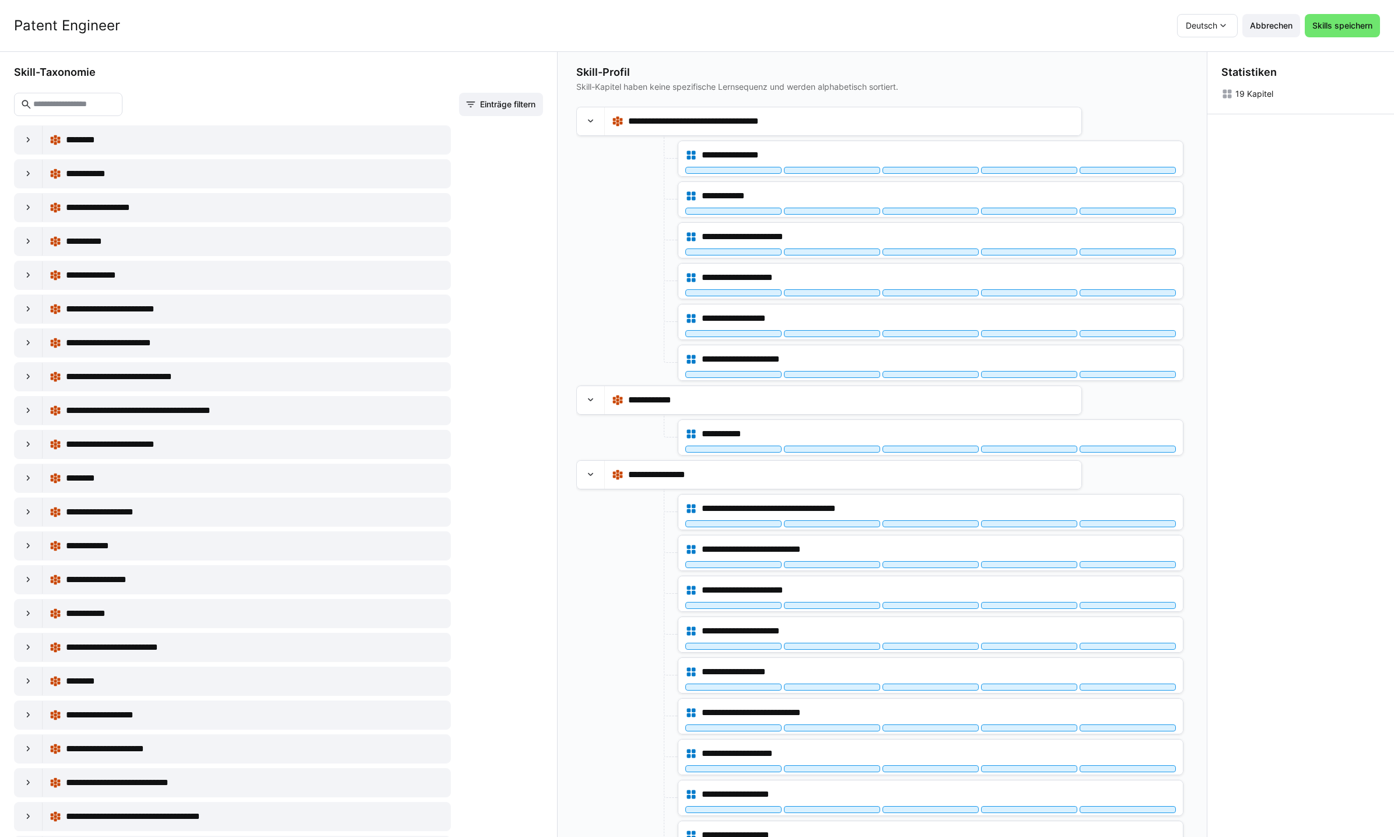
click at [116, 103] on input "text" at bounding box center [74, 104] width 84 height 10
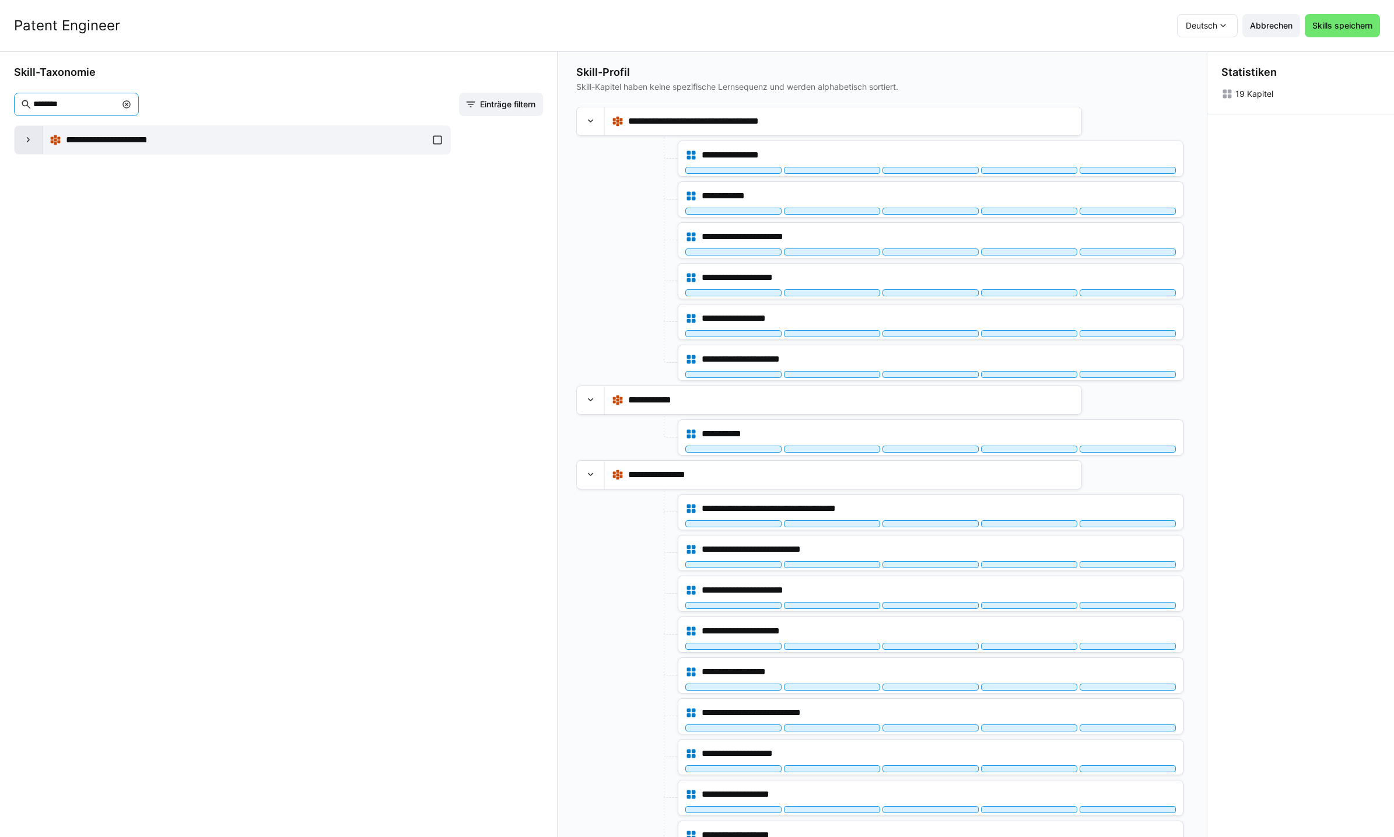
type input "********"
click at [26, 141] on eds-icon at bounding box center [29, 140] width 12 height 12
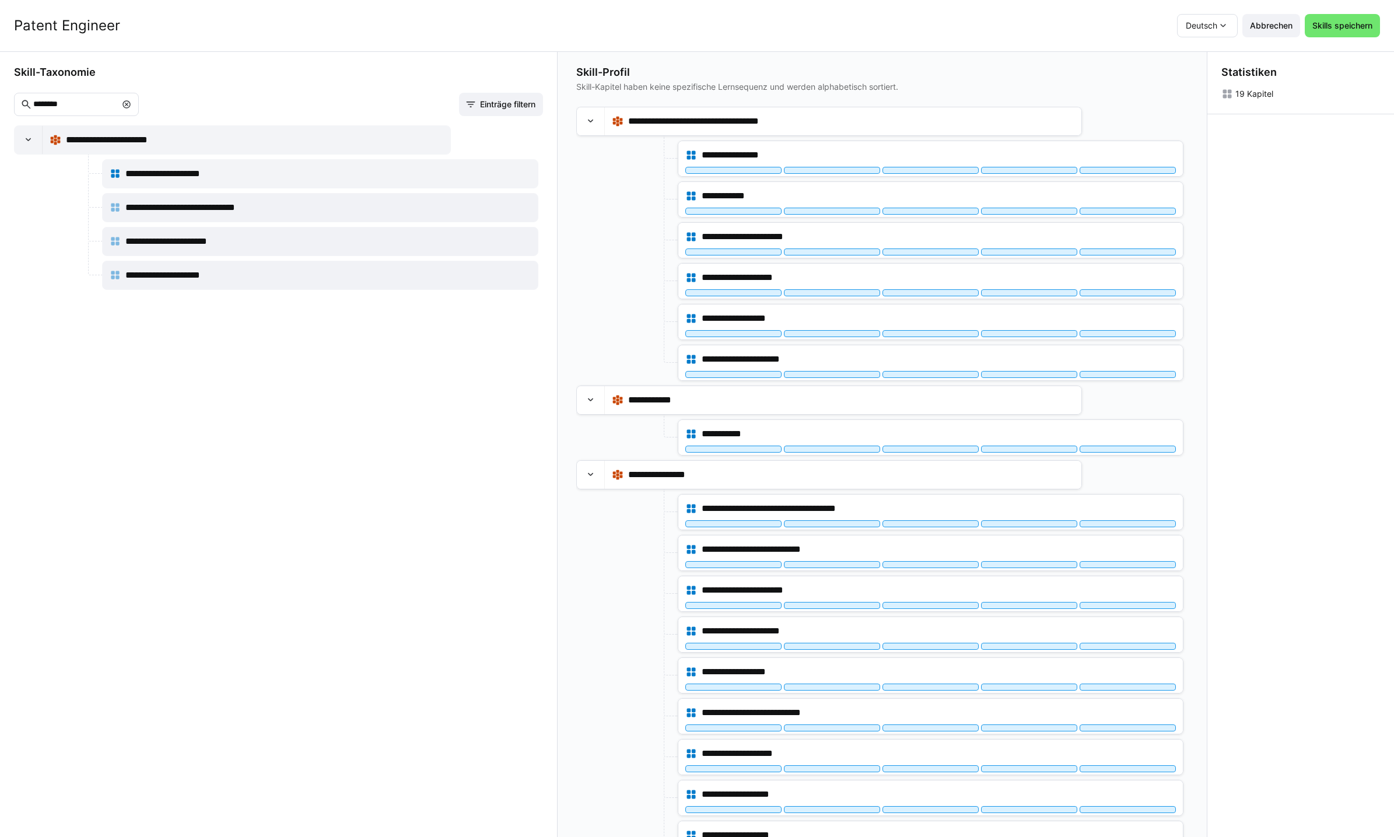
click at [131, 101] on eds-icon at bounding box center [126, 104] width 9 height 9
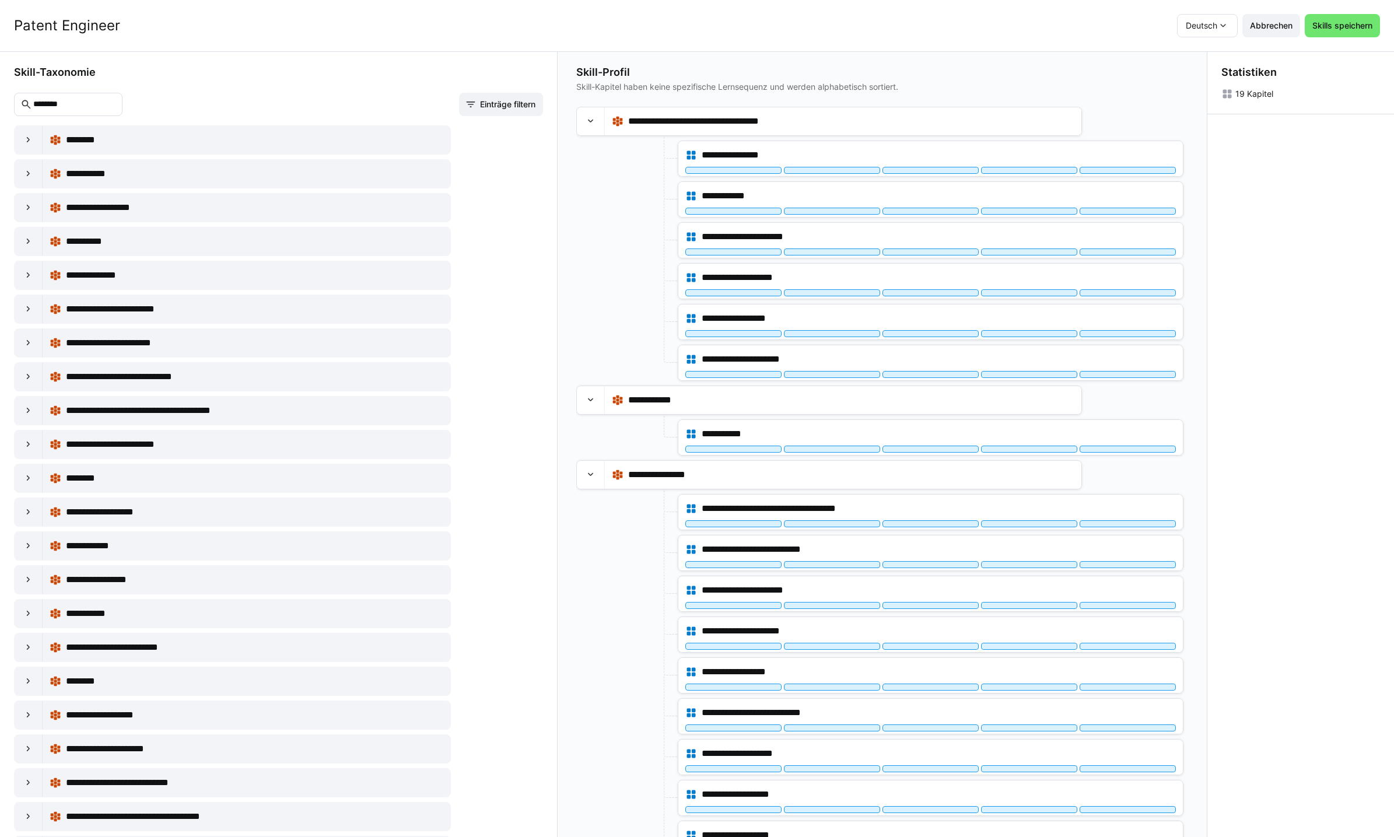
click at [112, 100] on input "********" at bounding box center [74, 104] width 84 height 10
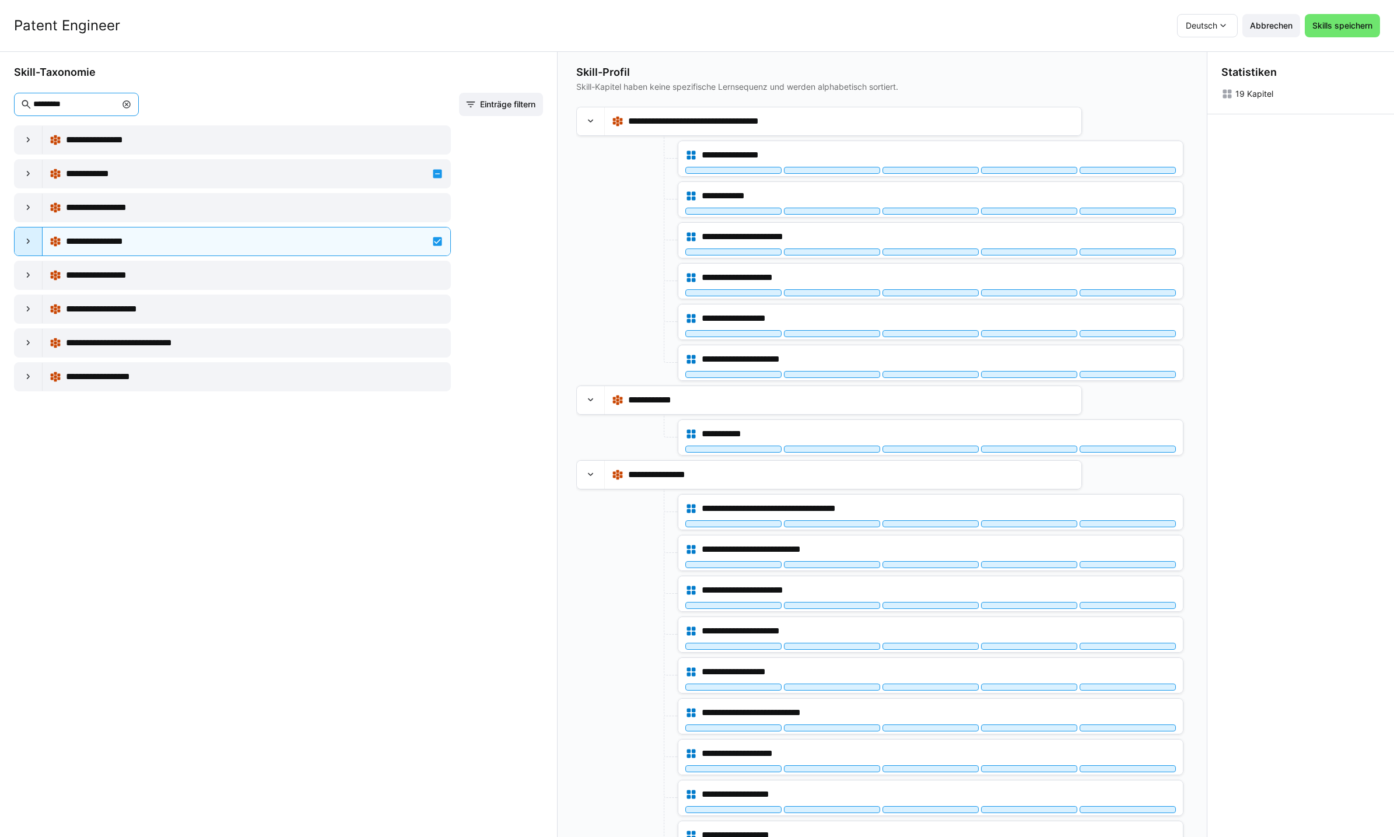
type input "*********"
click at [31, 241] on eds-icon at bounding box center [29, 242] width 12 height 12
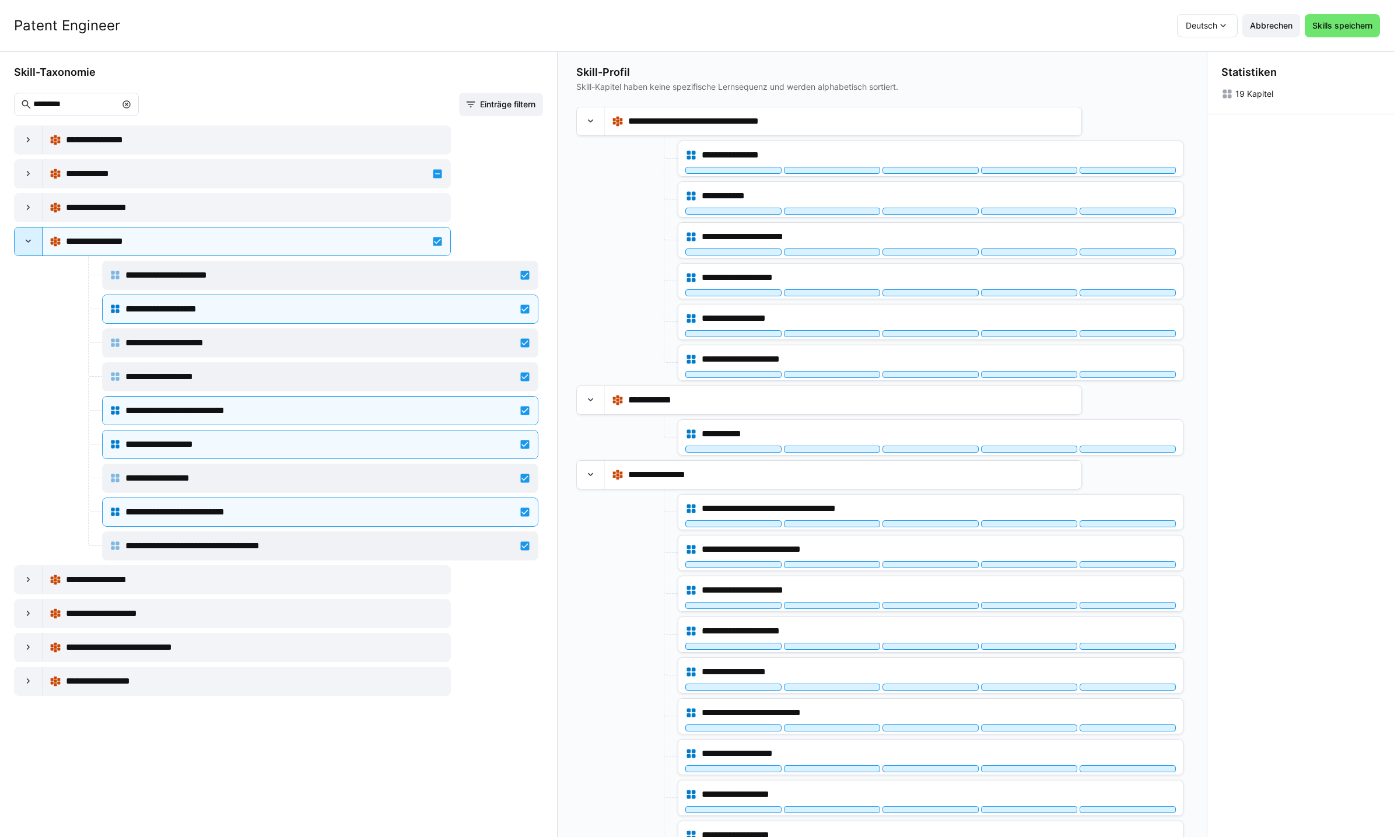
click at [31, 241] on eds-icon at bounding box center [29, 242] width 12 height 12
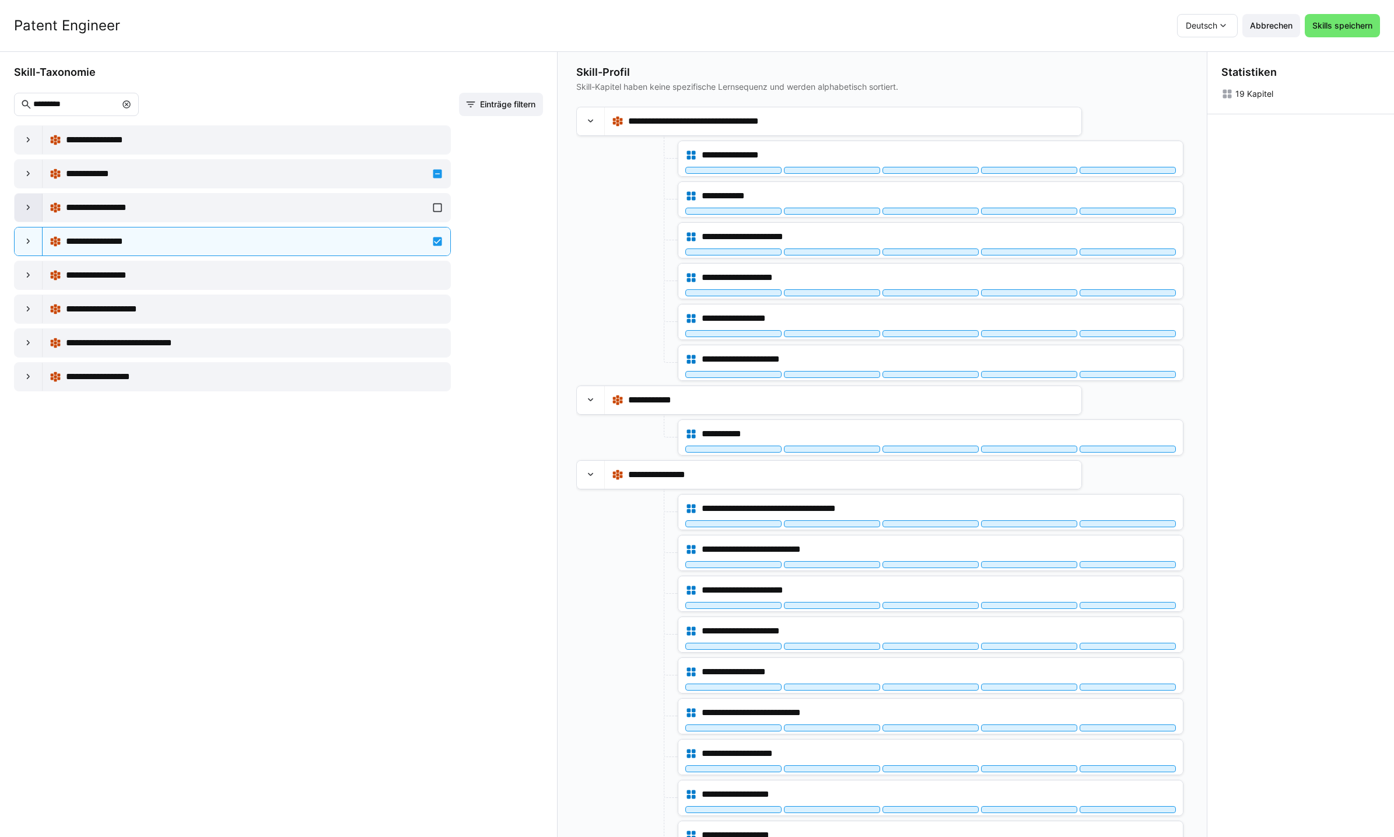
click at [27, 208] on eds-icon at bounding box center [29, 208] width 12 height 12
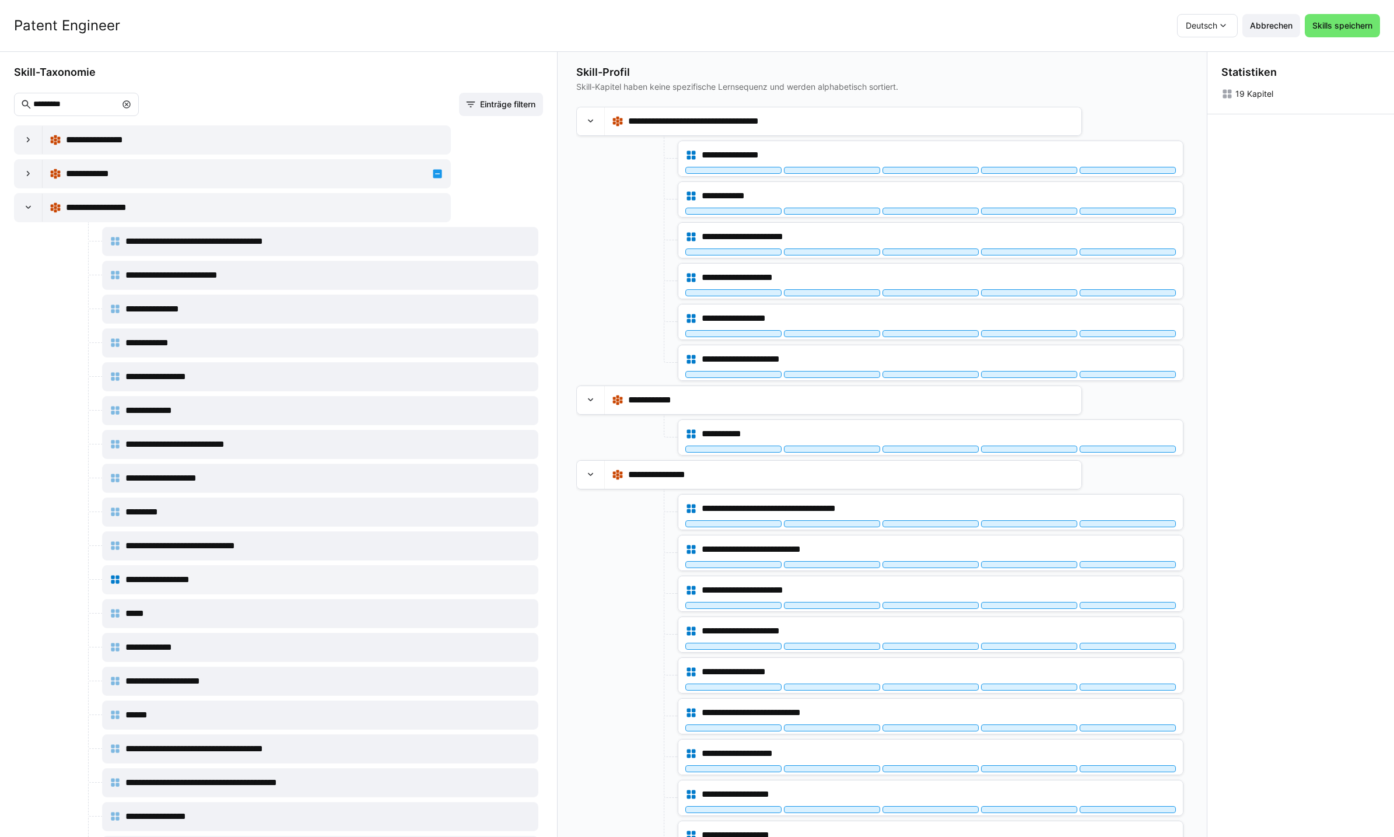
click at [131, 106] on eds-icon at bounding box center [126, 104] width 9 height 9
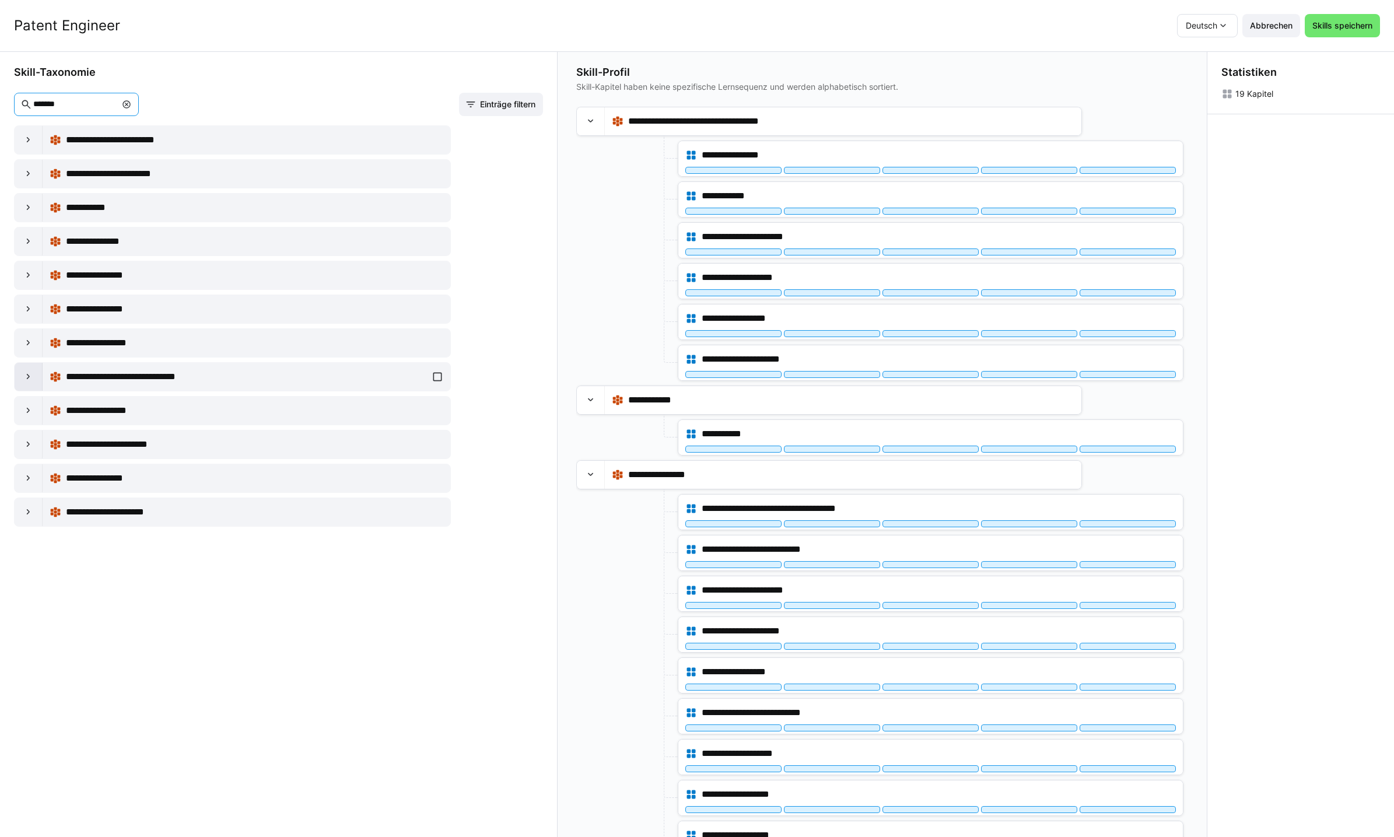
type input "*******"
click at [17, 381] on div at bounding box center [29, 377] width 28 height 28
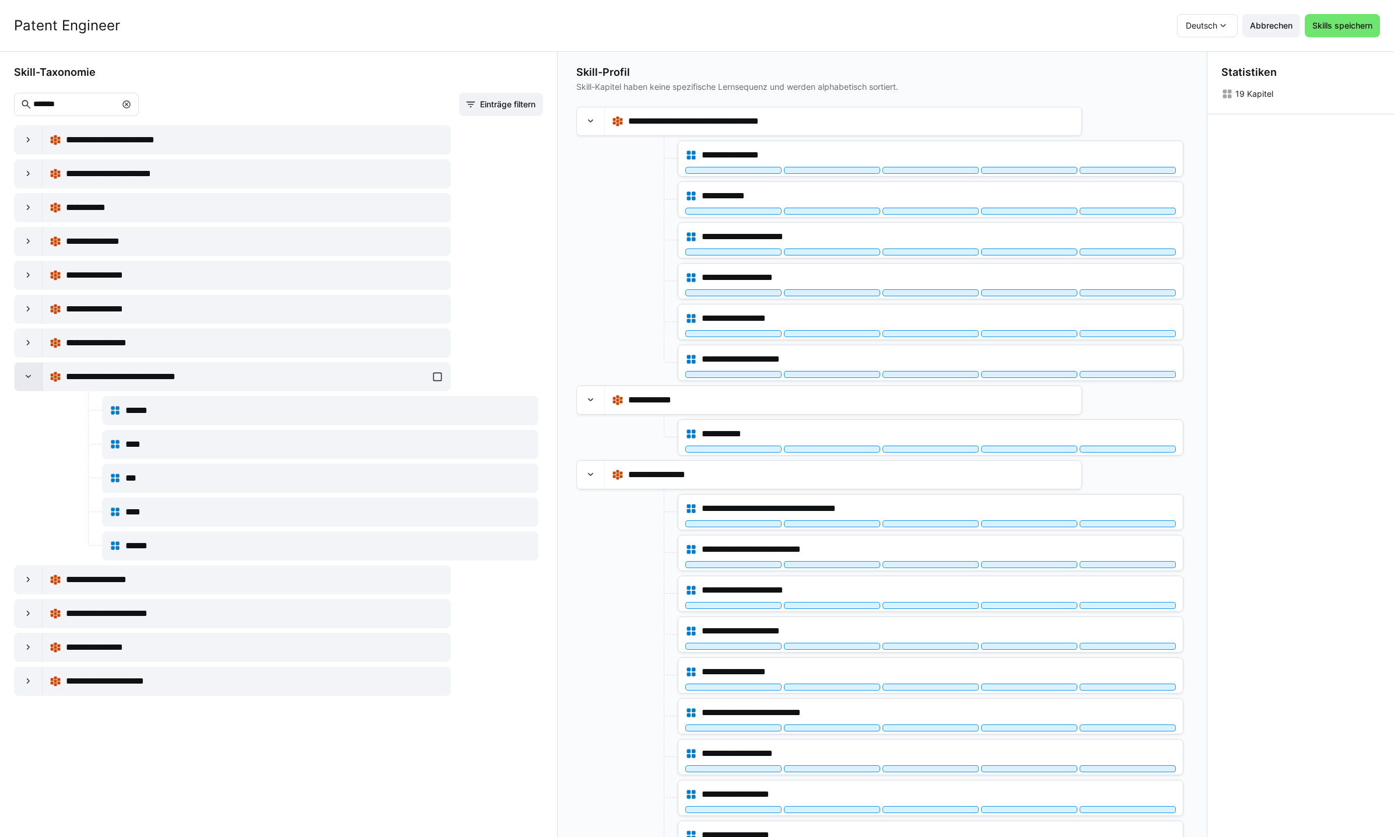
click at [17, 381] on div at bounding box center [29, 377] width 28 height 28
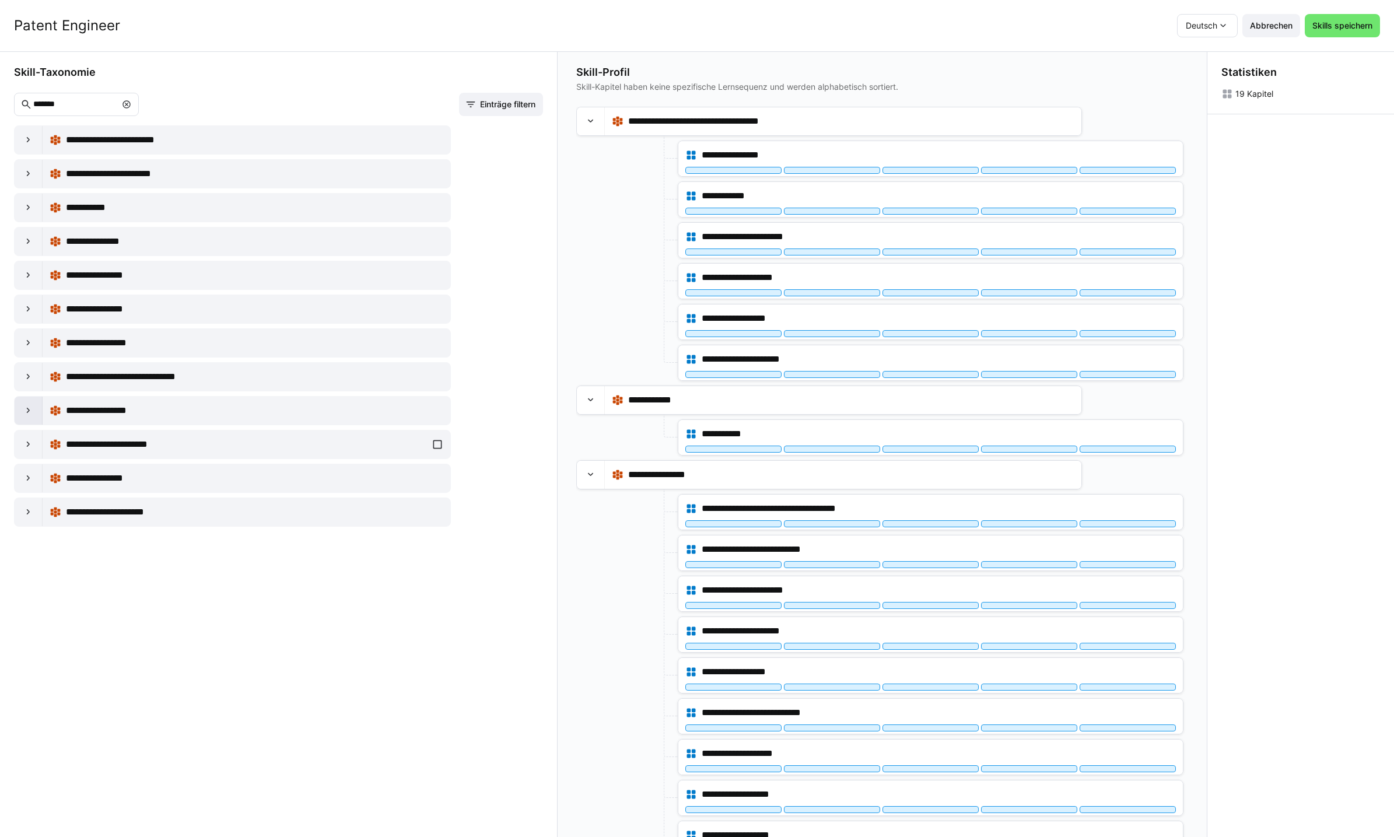
click at [27, 412] on eds-icon at bounding box center [29, 411] width 12 height 12
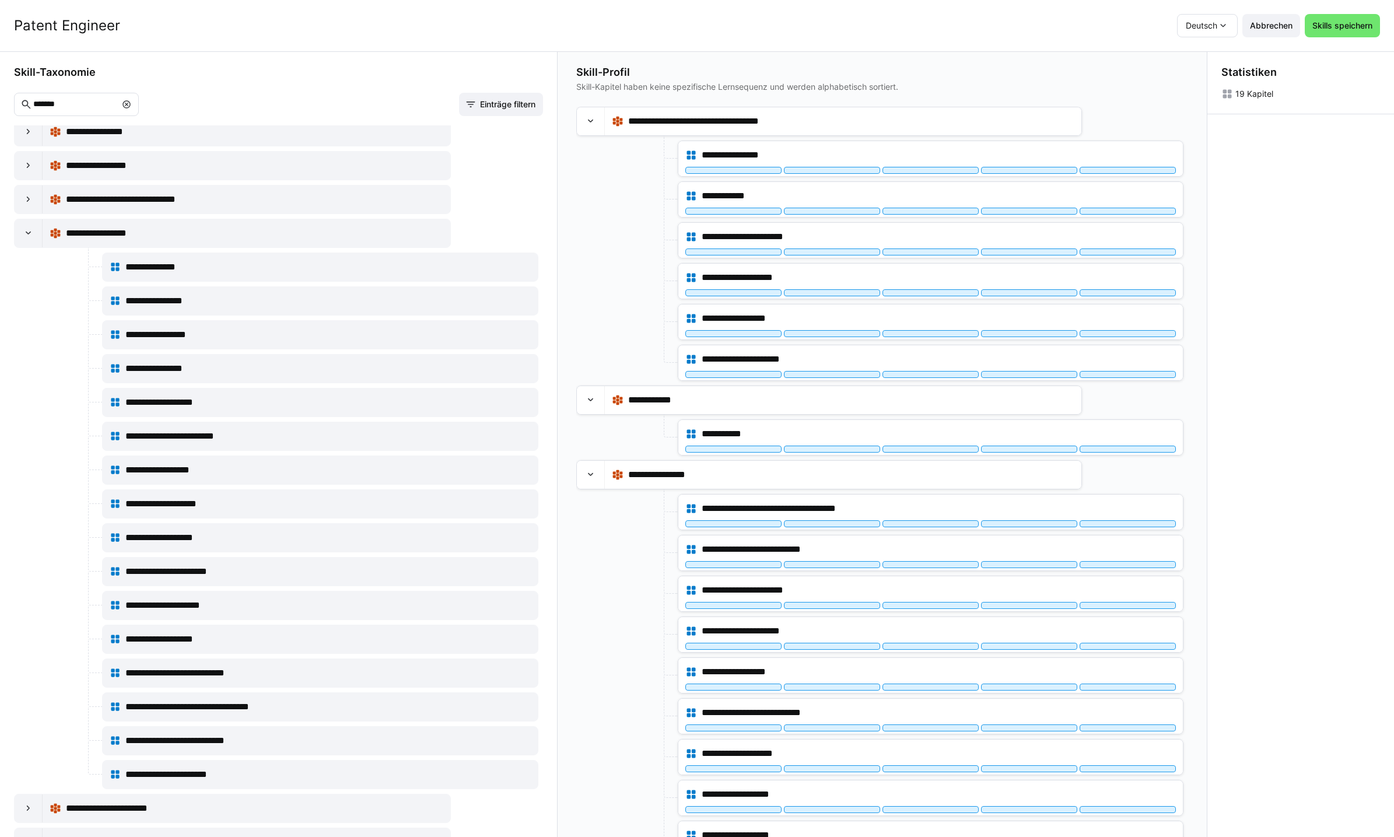
scroll to position [237, 0]
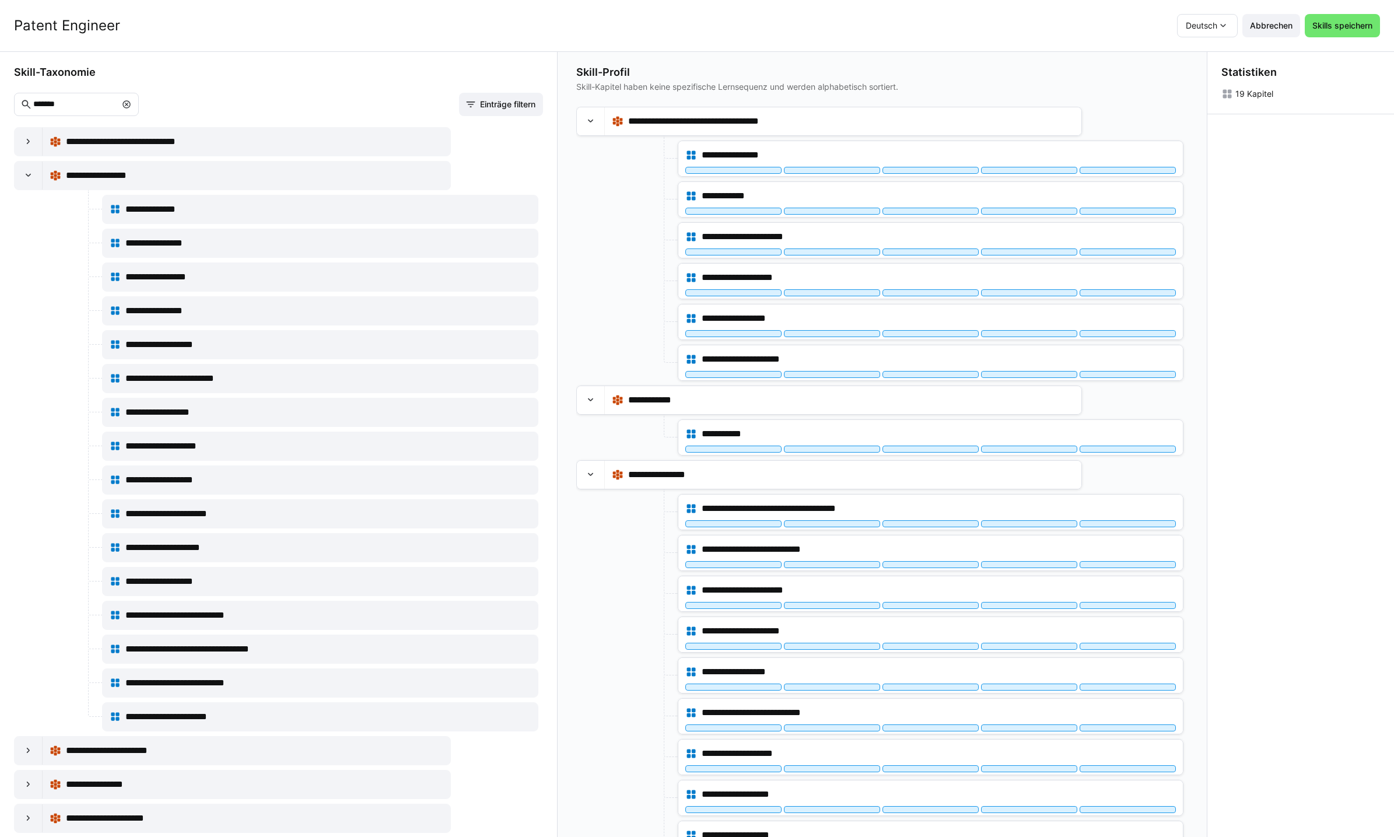
click at [131, 102] on eds-icon at bounding box center [126, 104] width 9 height 9
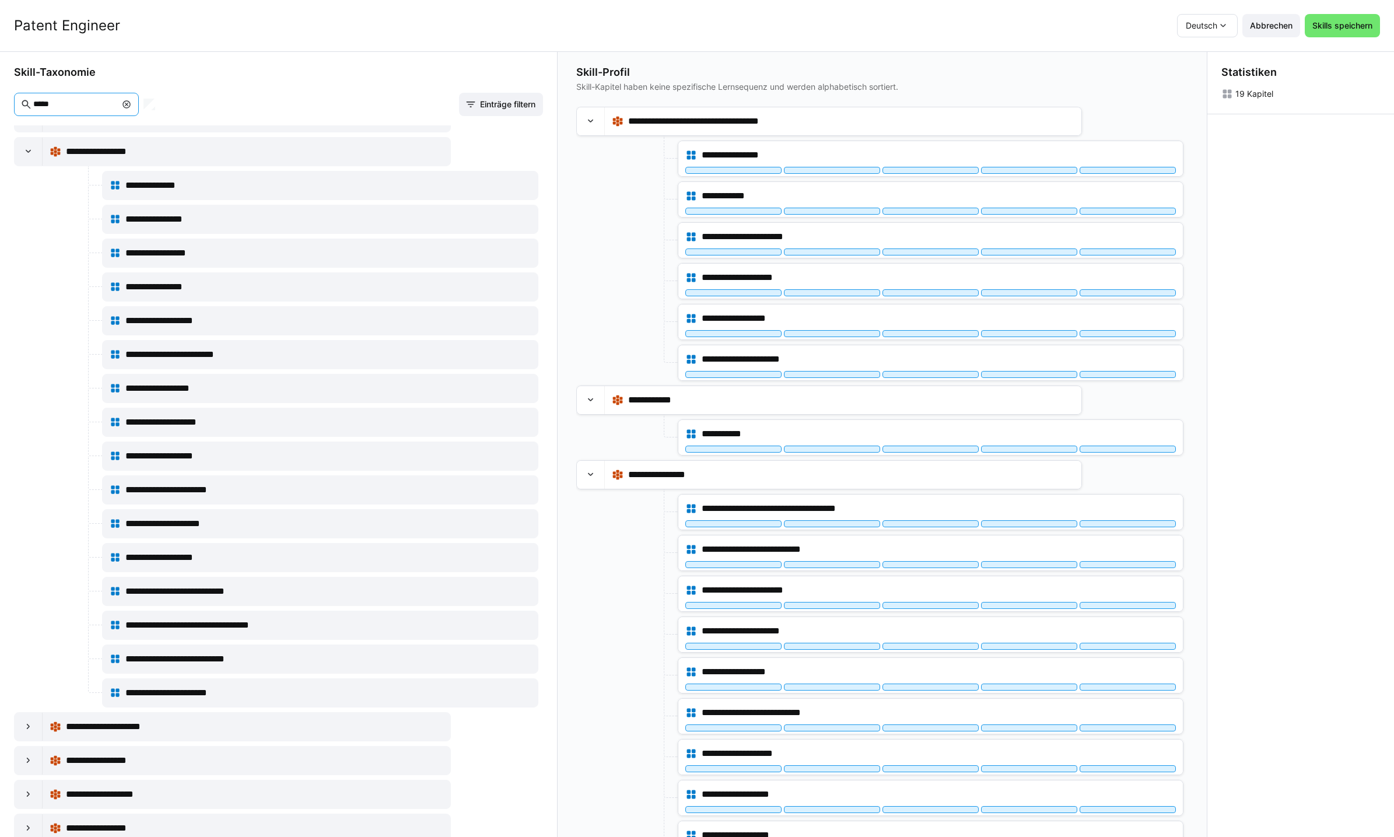
scroll to position [0, 0]
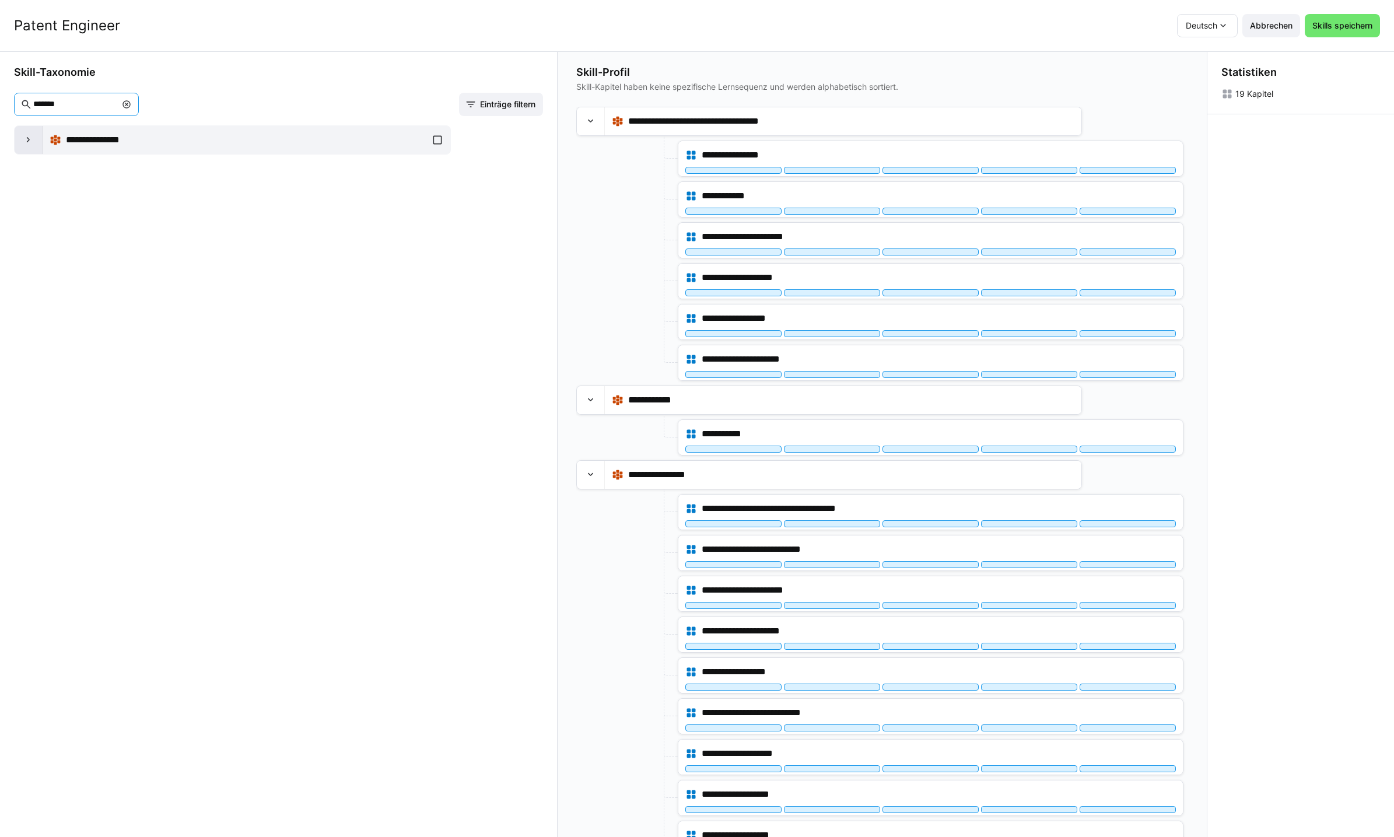
type input "*******"
click at [19, 135] on div at bounding box center [29, 140] width 28 height 28
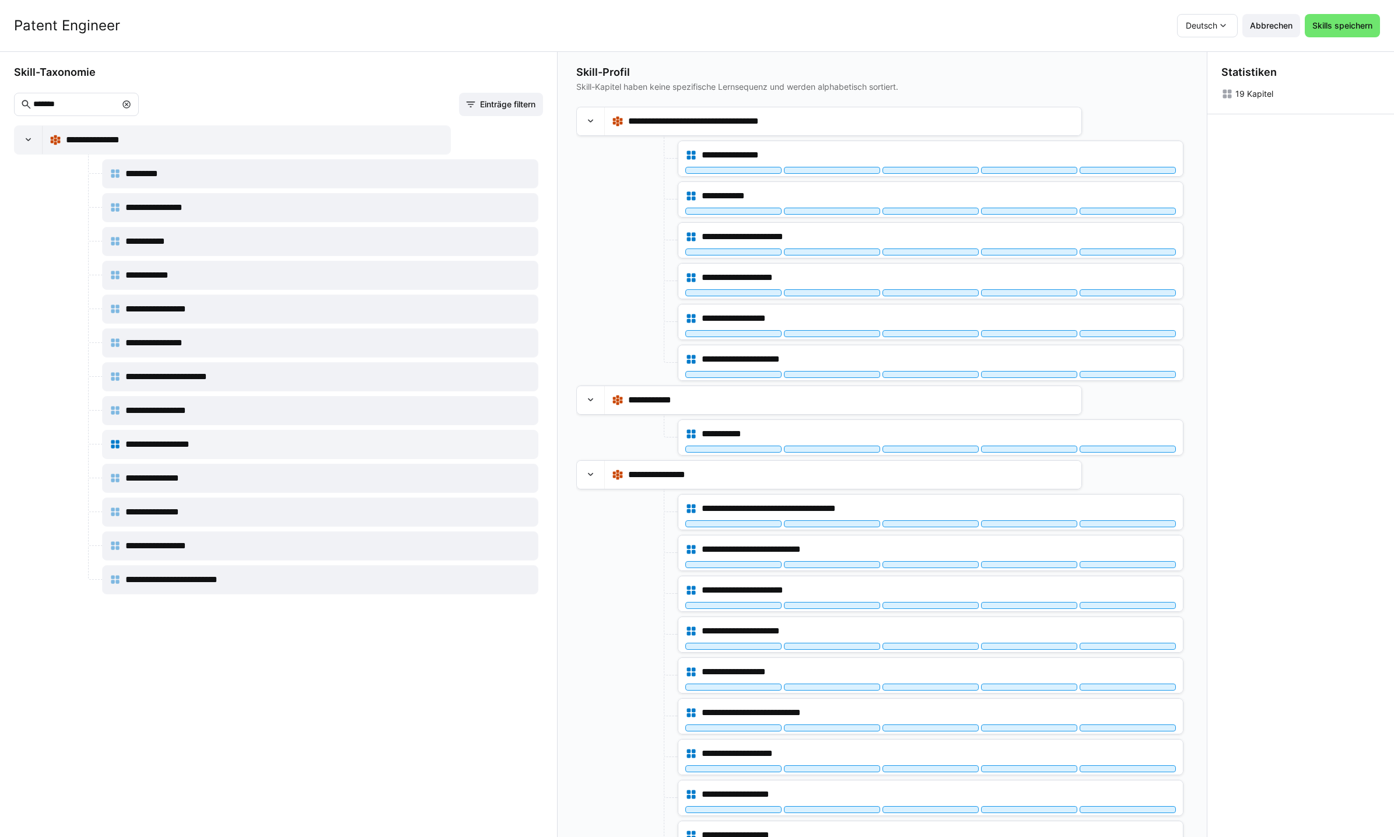
click at [131, 101] on eds-icon at bounding box center [126, 104] width 9 height 9
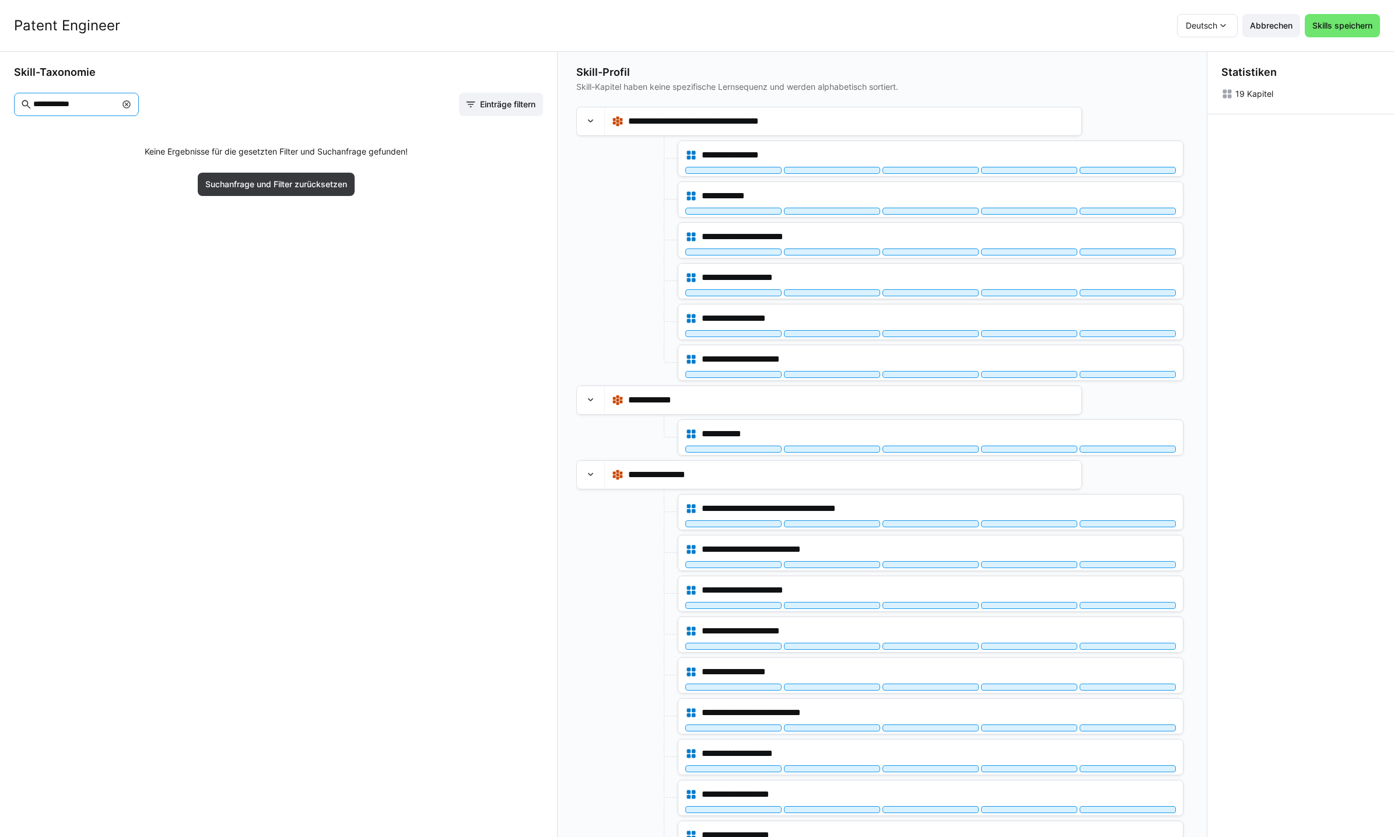
type input "**********"
click at [131, 103] on eds-icon at bounding box center [126, 104] width 9 height 9
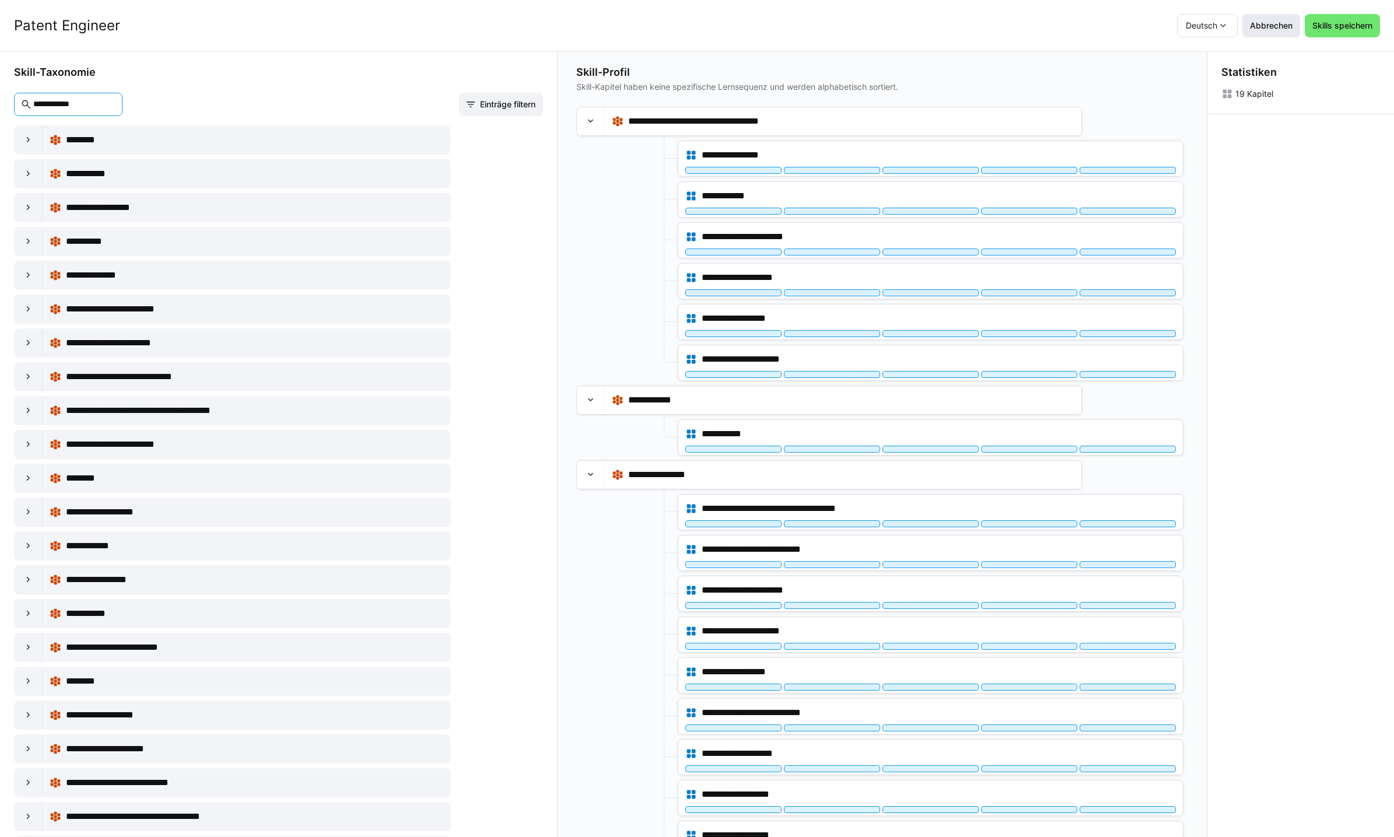
click at [1287, 20] on span "Abbrechen" at bounding box center [1271, 26] width 46 height 12
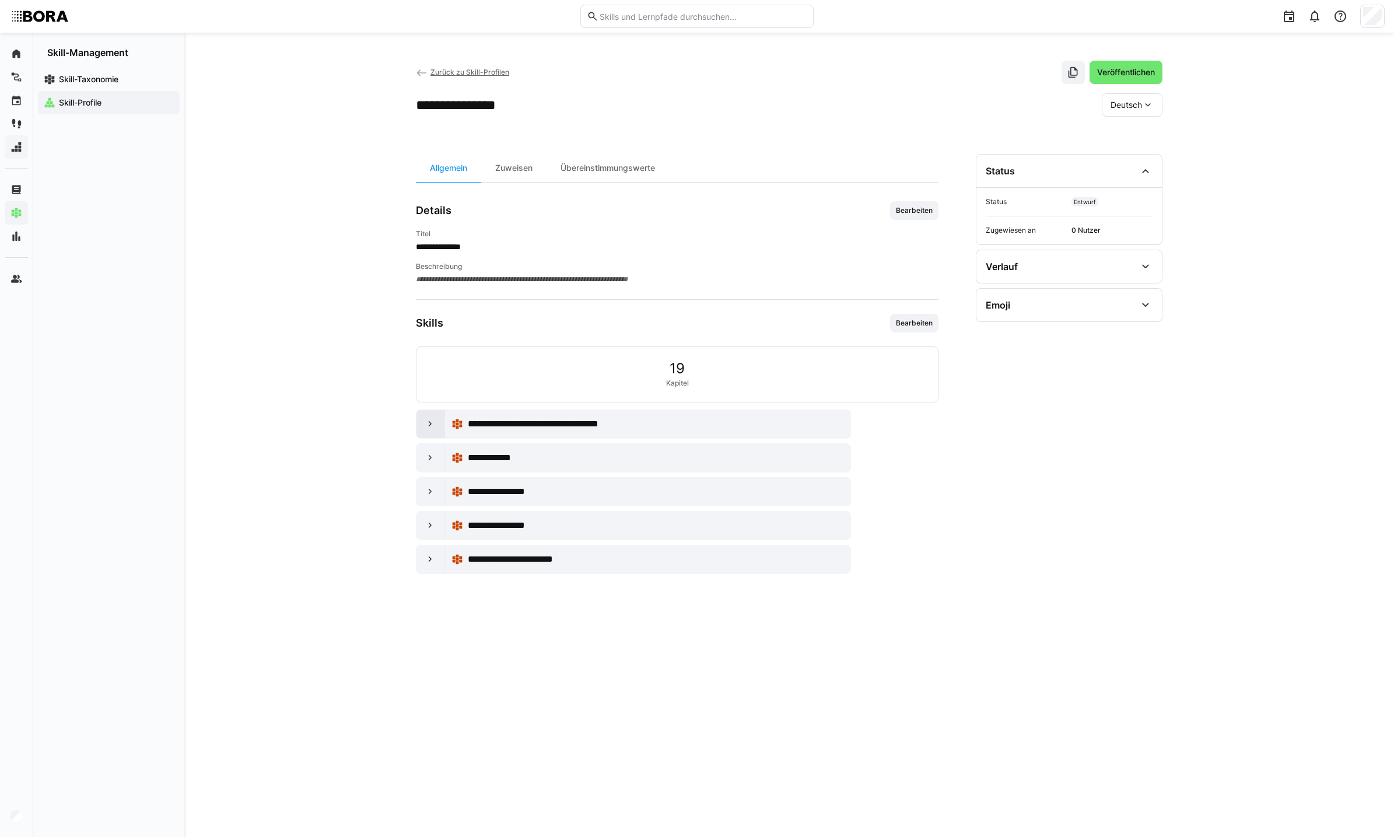
click at [425, 416] on div at bounding box center [430, 424] width 28 height 28
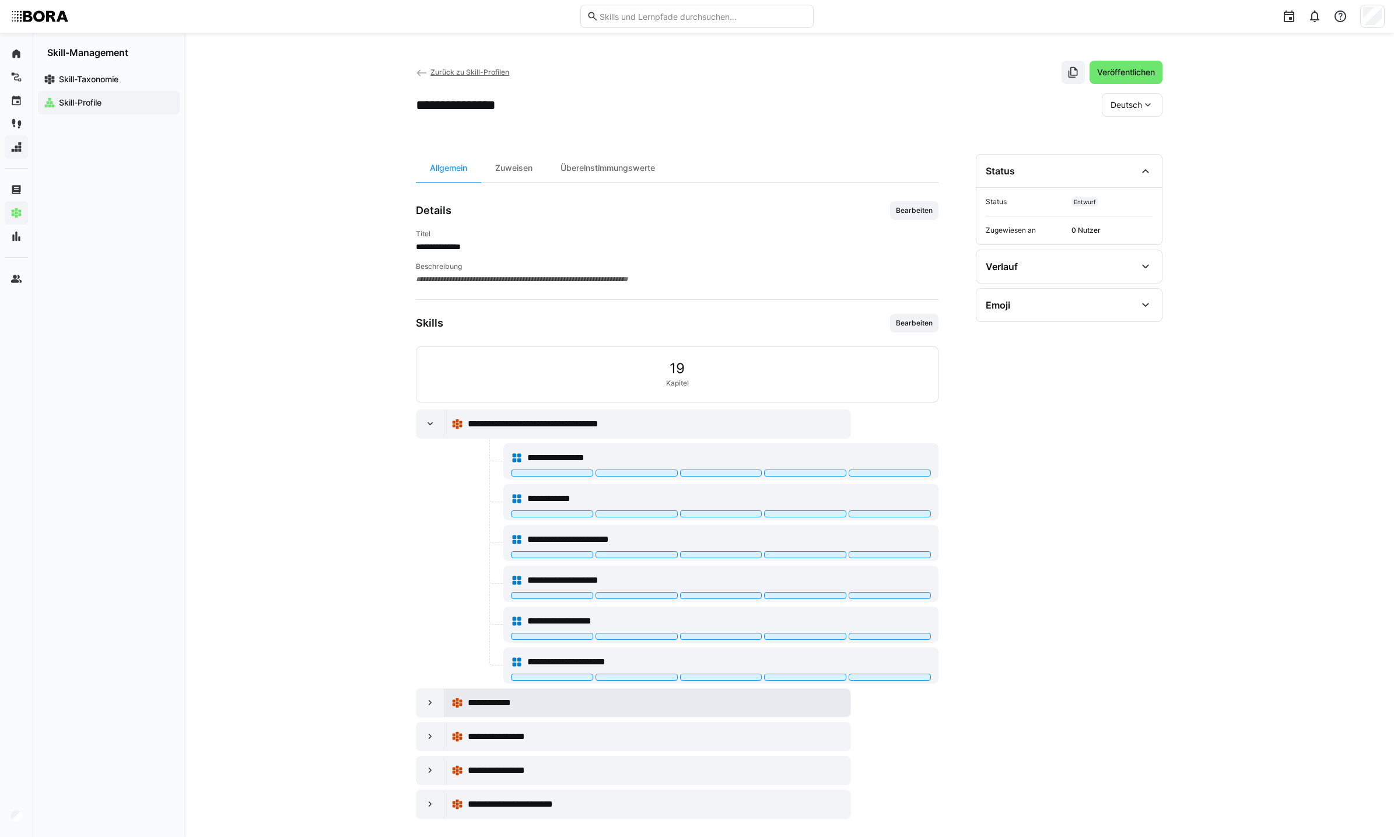
scroll to position [12, 0]
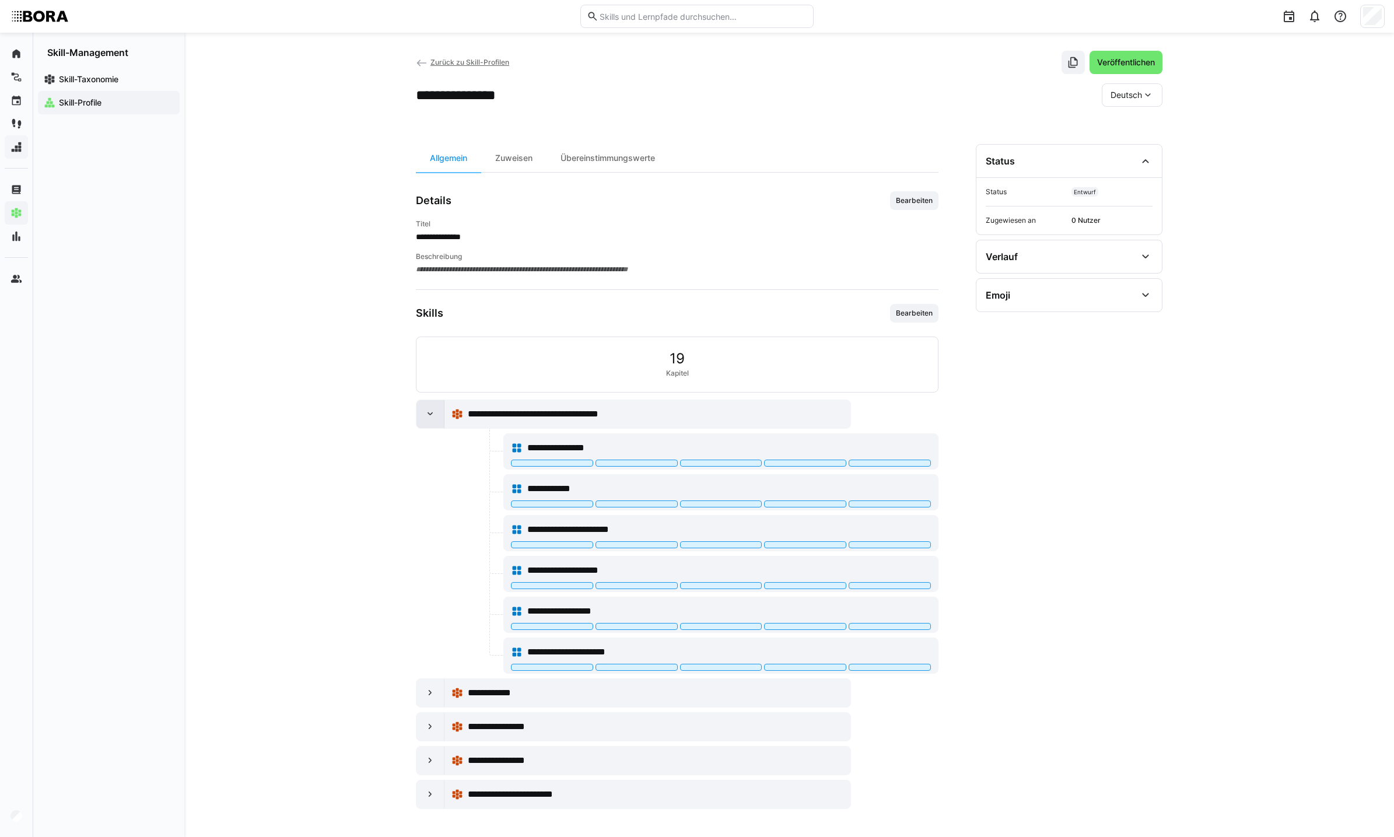
click at [430, 419] on div at bounding box center [430, 414] width 28 height 28
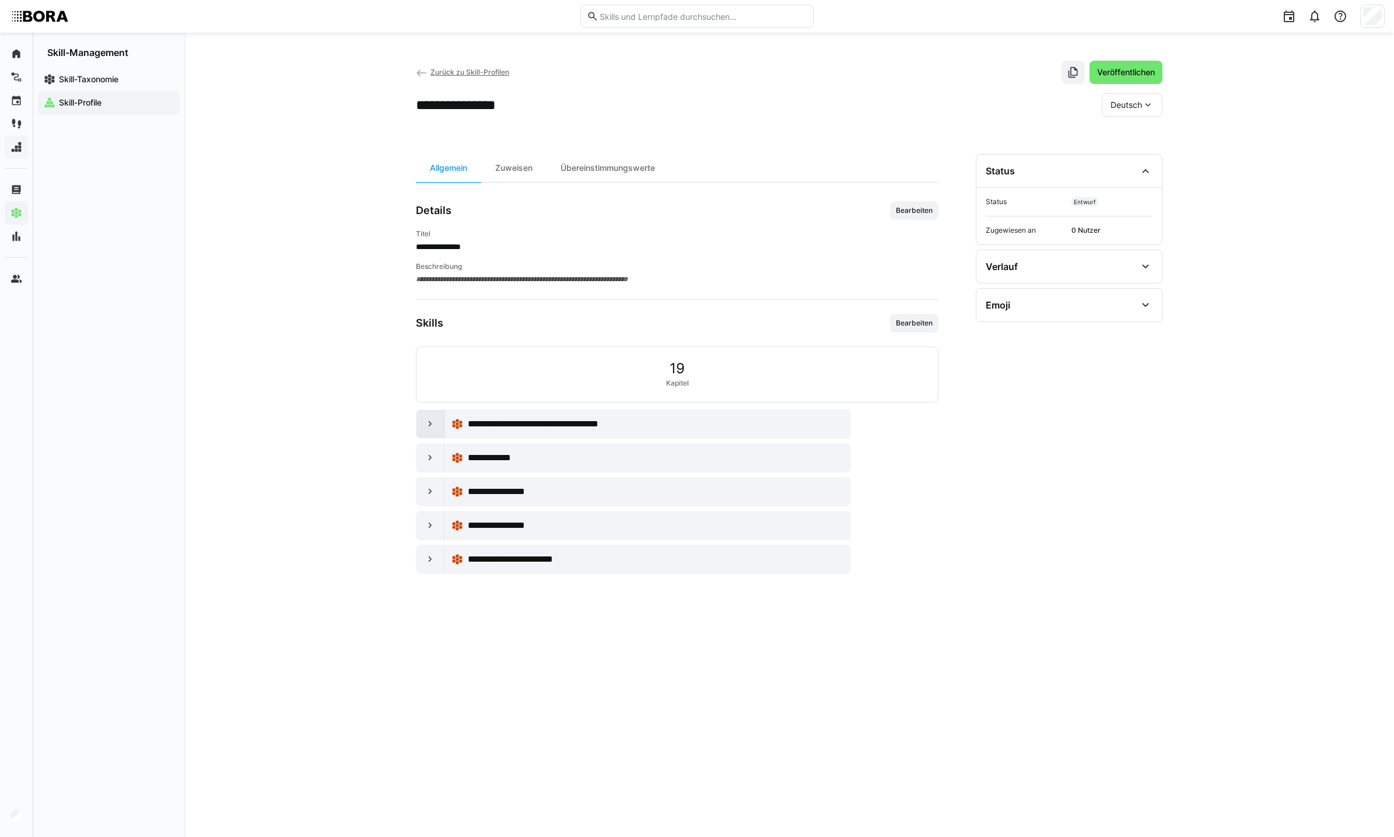
scroll to position [0, 0]
click at [435, 463] on eds-icon at bounding box center [431, 458] width 12 height 12
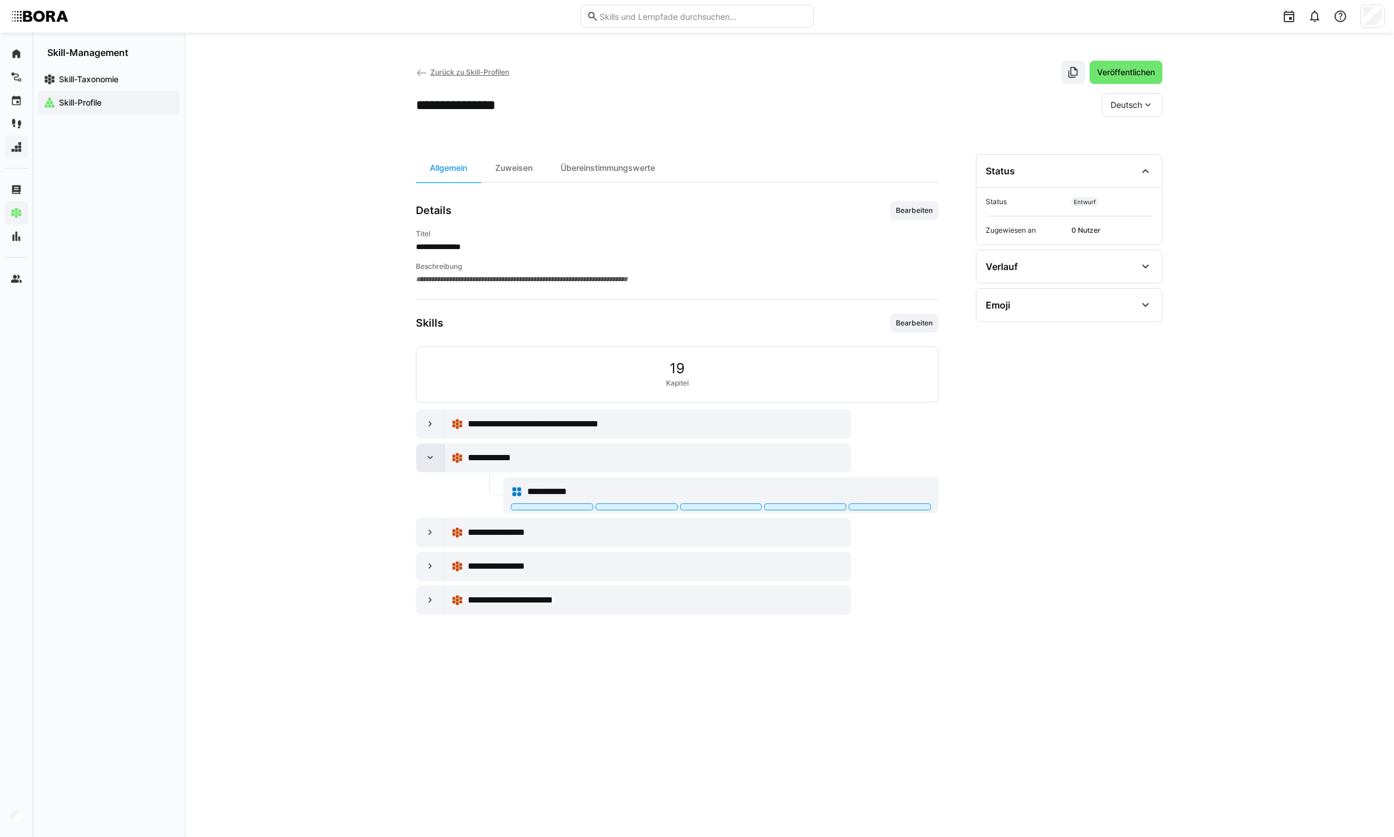
click at [425, 462] on eds-icon at bounding box center [431, 458] width 12 height 12
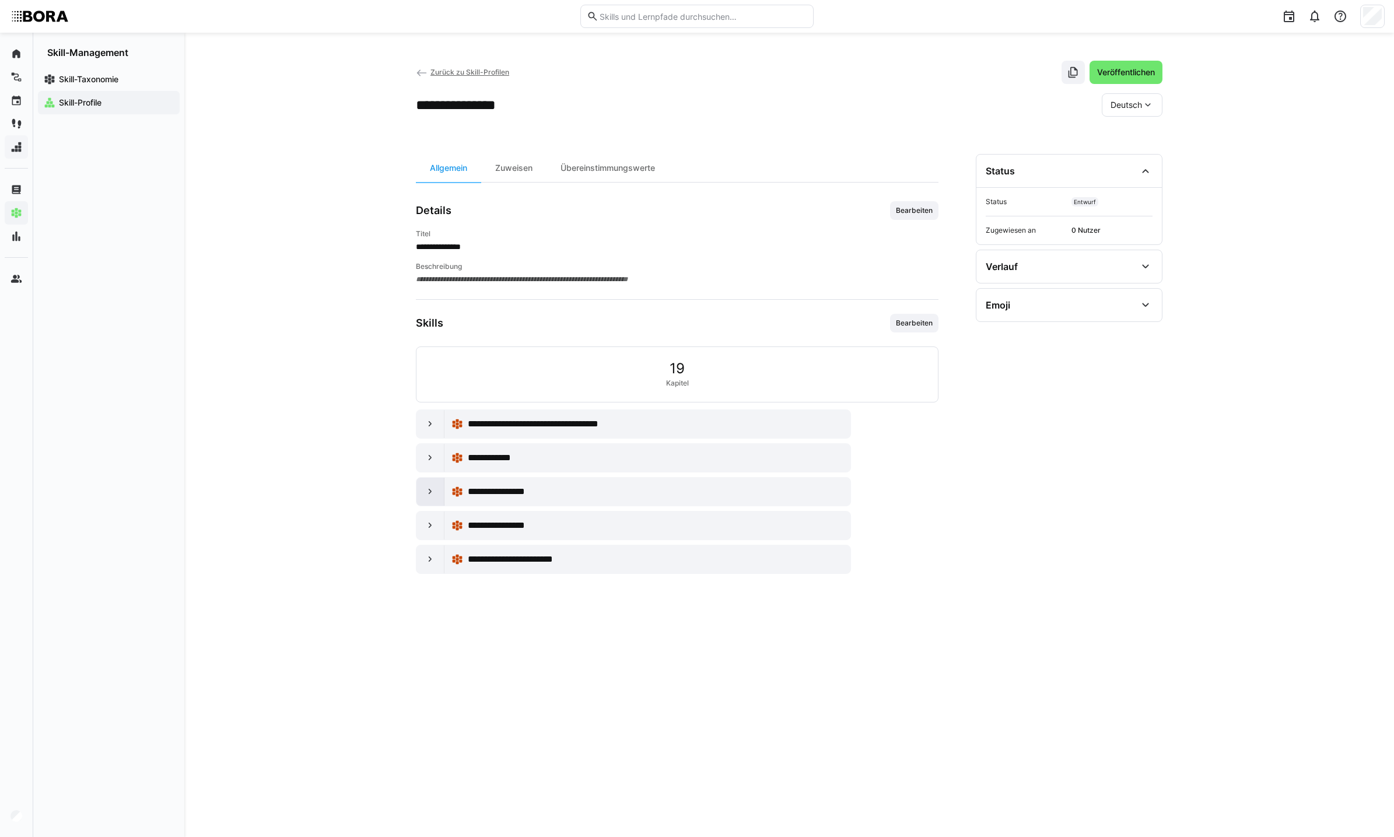
click at [432, 496] on eds-icon at bounding box center [431, 492] width 12 height 12
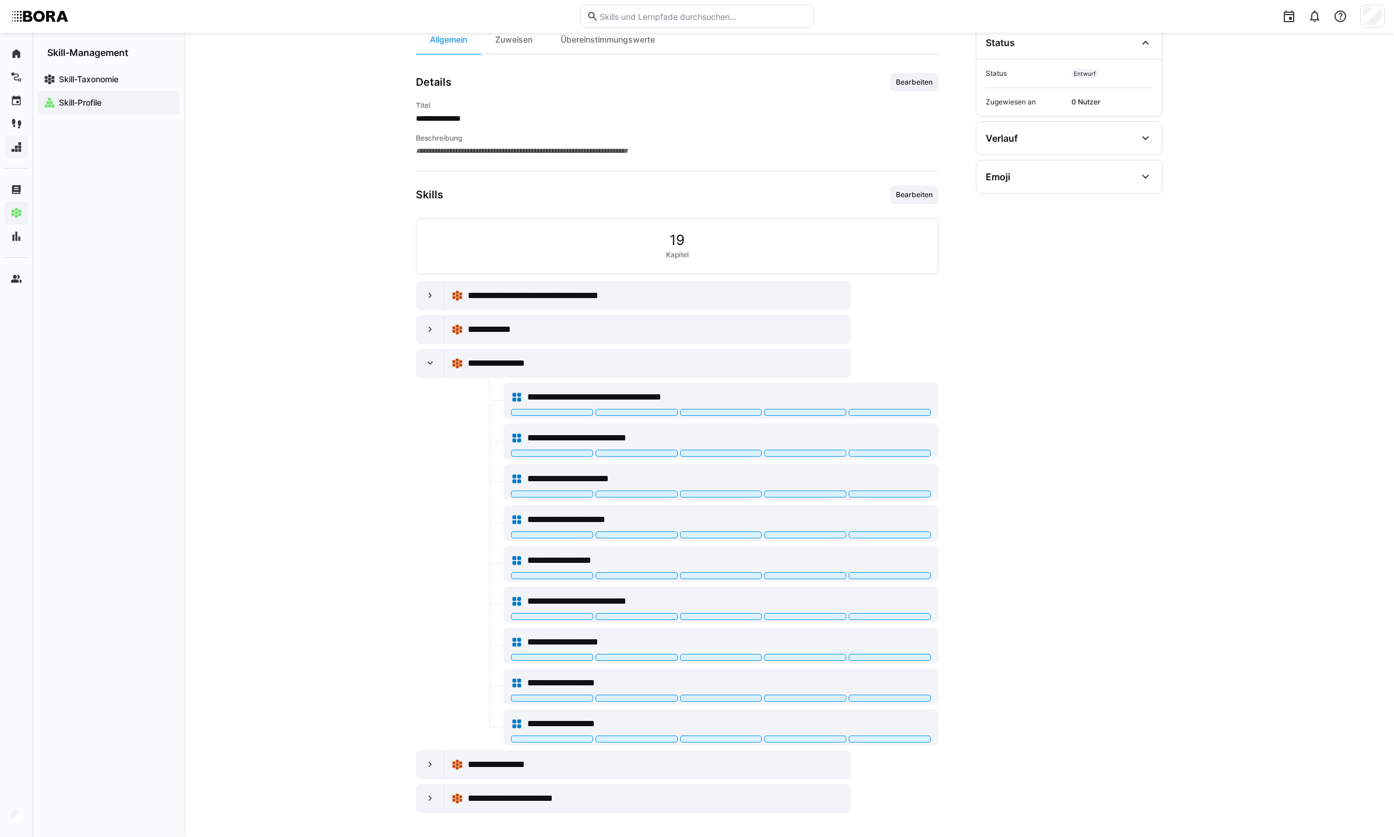
scroll to position [134, 0]
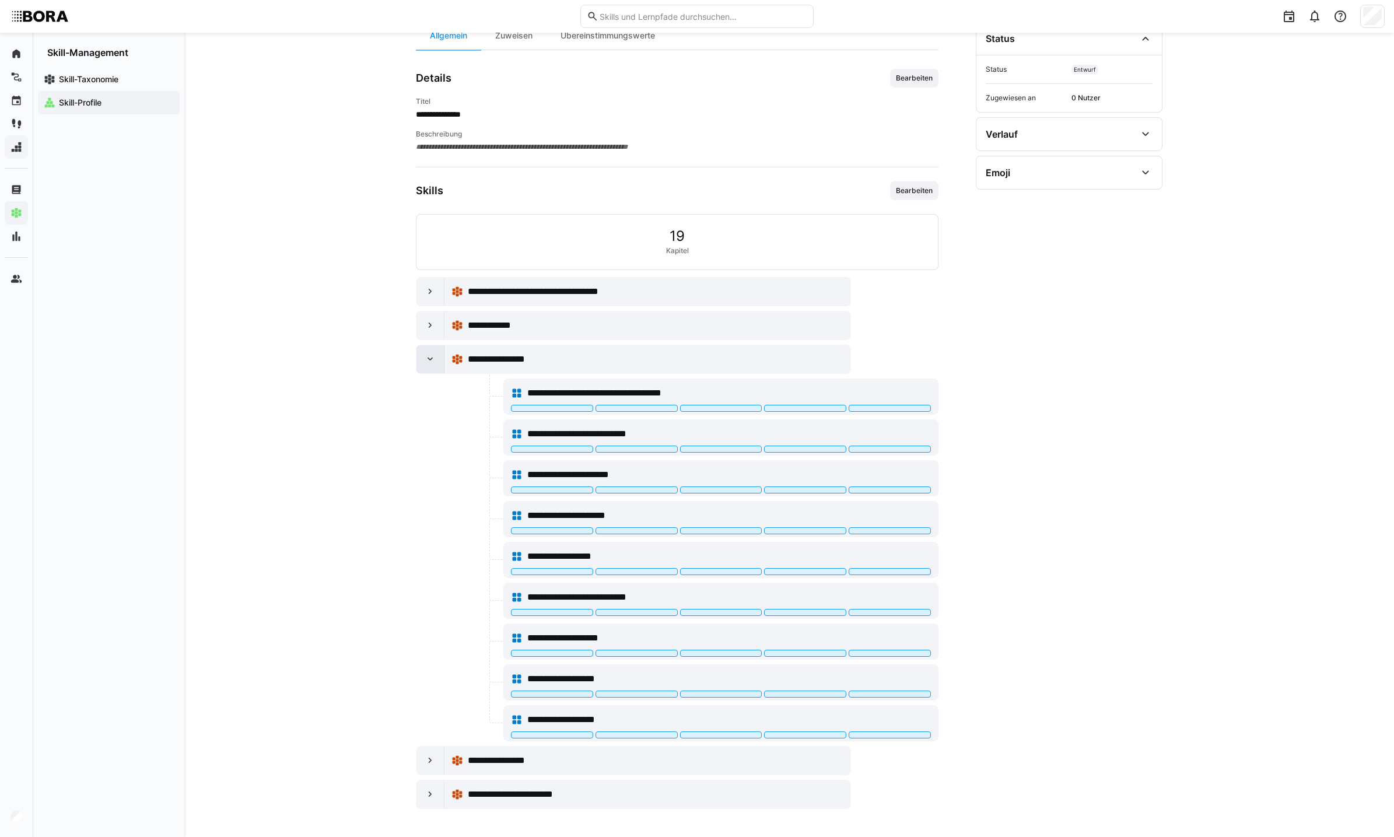
click at [430, 359] on eds-icon at bounding box center [431, 359] width 12 height 12
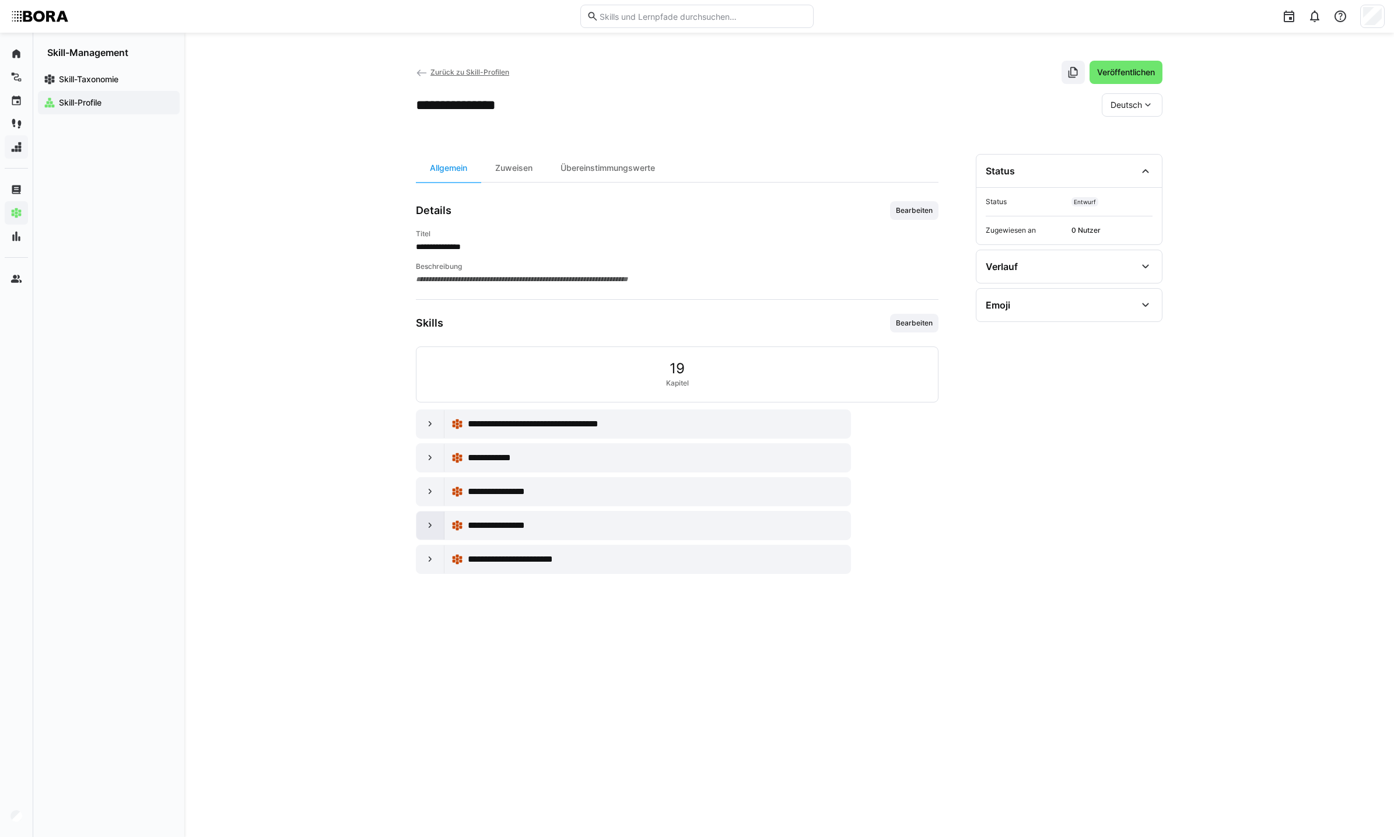
click at [430, 530] on eds-icon at bounding box center [431, 526] width 12 height 12
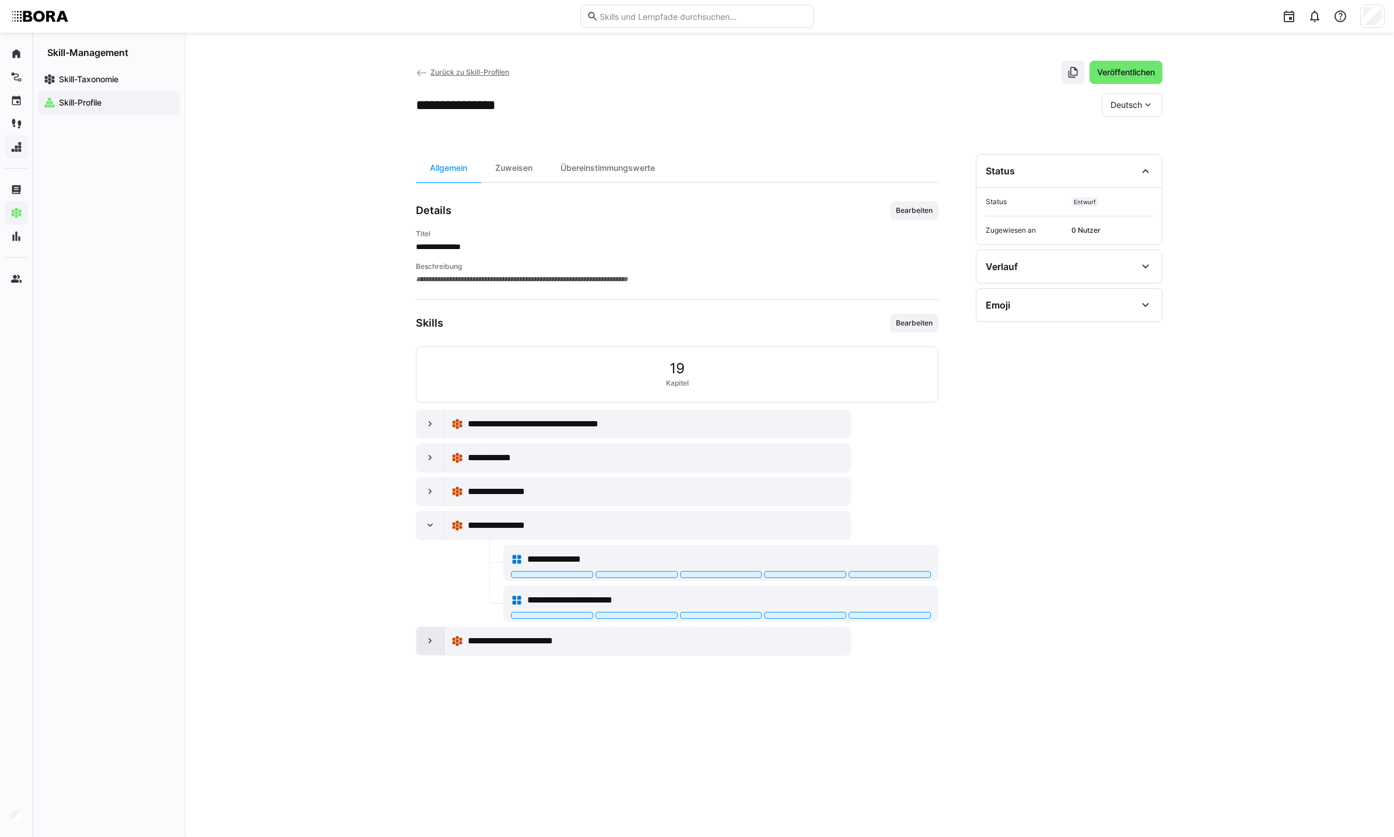
drag, startPoint x: 433, startPoint y: 534, endPoint x: 432, endPoint y: 558, distance: 24.5
click at [433, 533] on div at bounding box center [430, 526] width 28 height 28
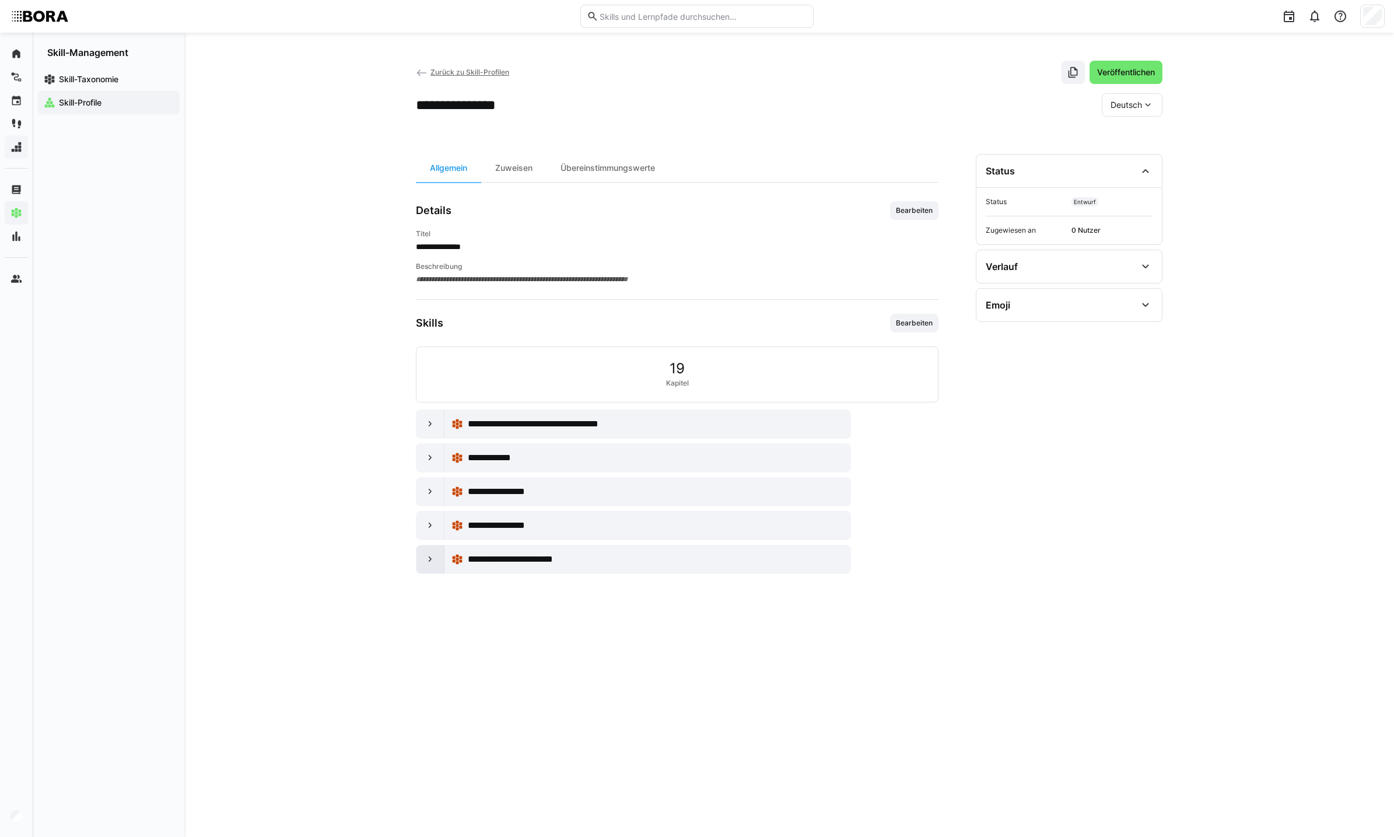
click at [439, 549] on div at bounding box center [430, 559] width 28 height 28
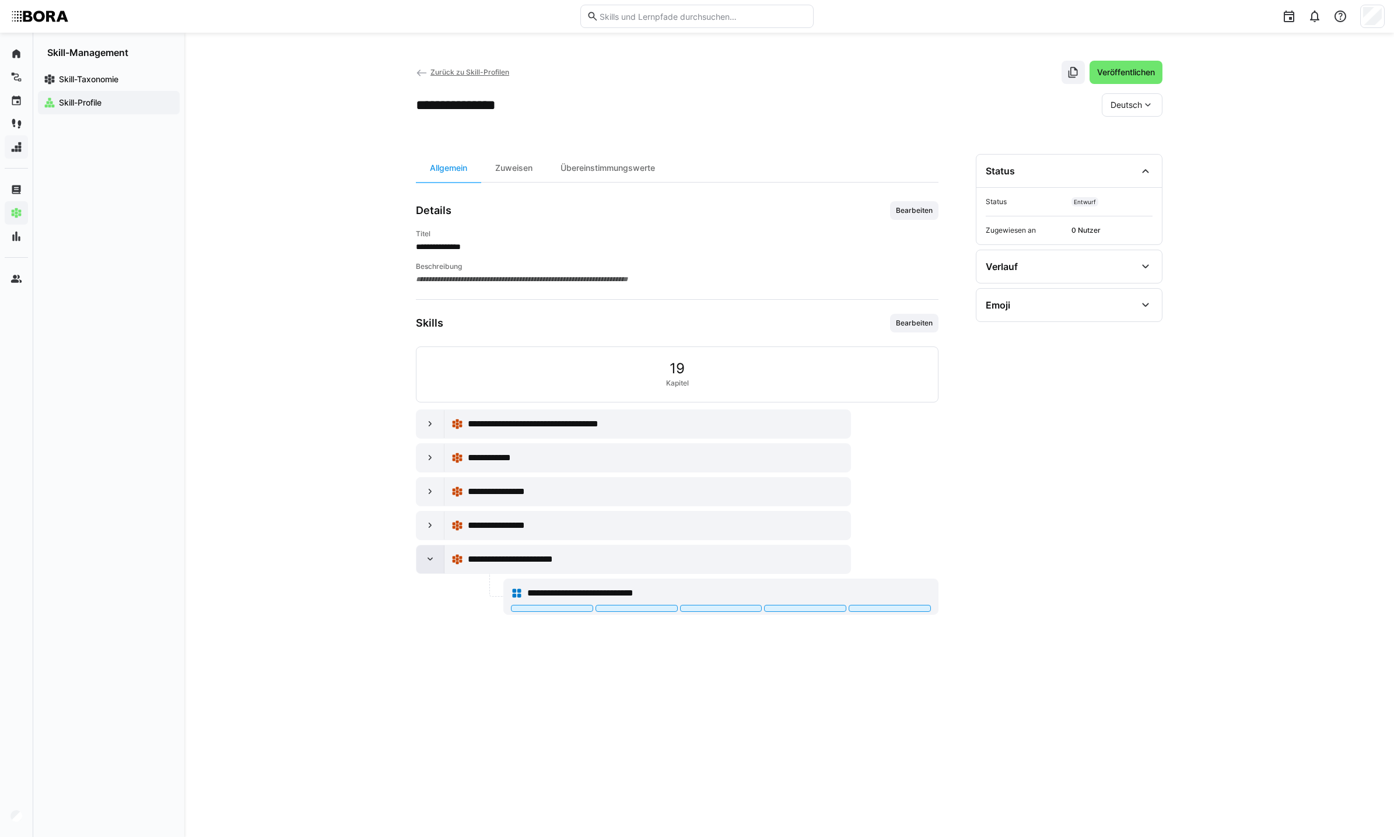
click at [436, 570] on div at bounding box center [430, 559] width 28 height 28
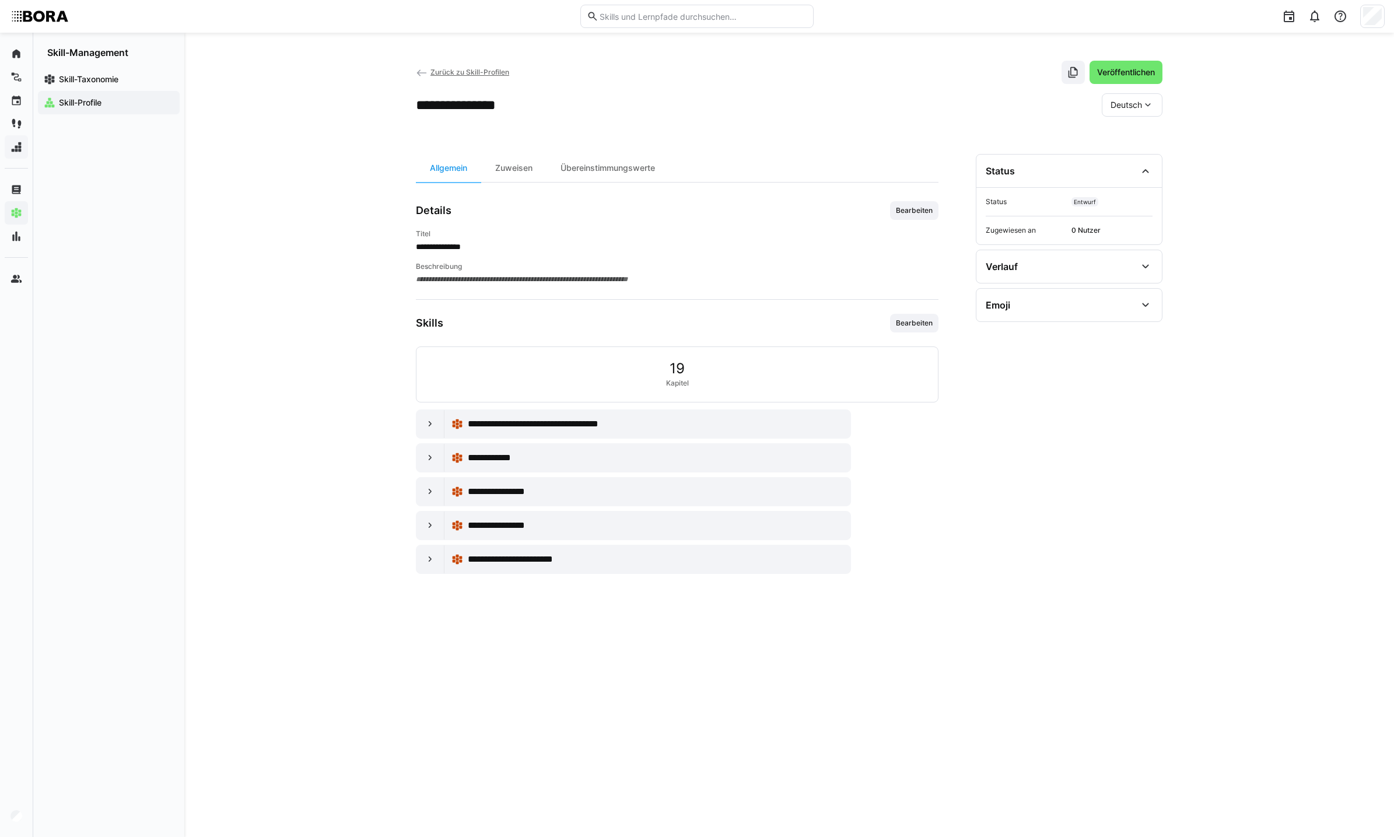
click at [136, 102] on span "Skill-Profile" at bounding box center [115, 103] width 117 height 12
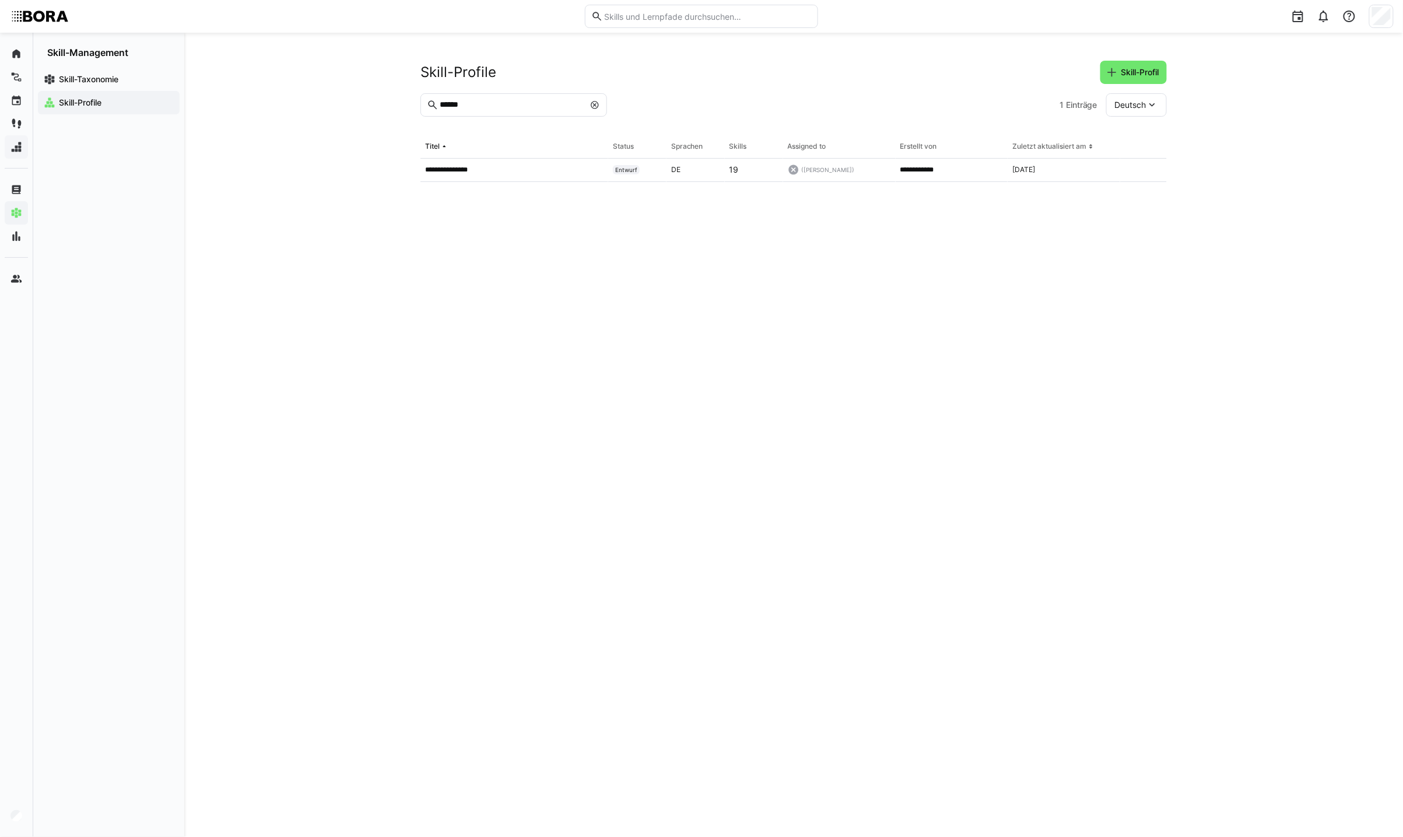
click at [597, 107] on eds-icon at bounding box center [594, 104] width 9 height 9
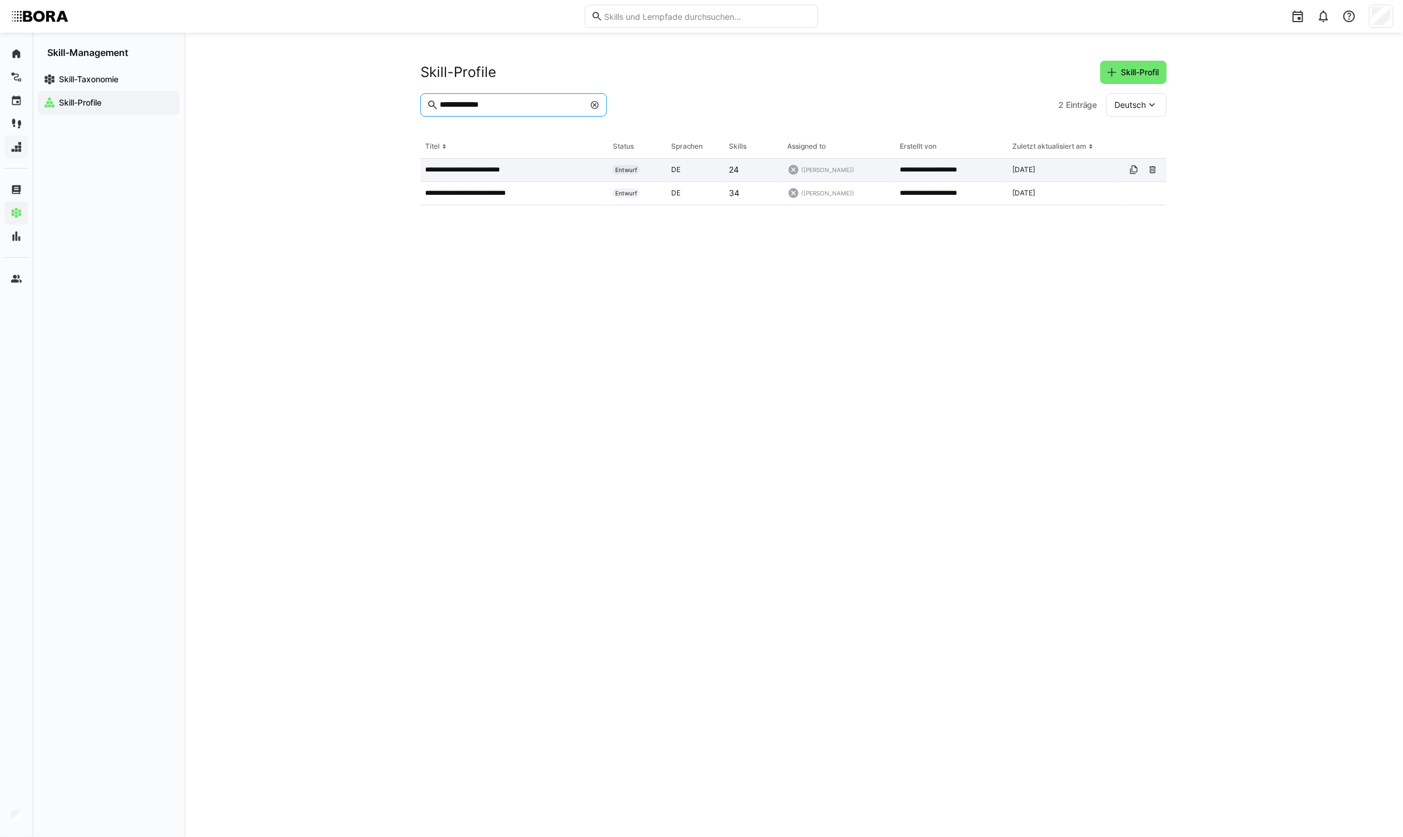
type input "**********"
click at [517, 160] on div "**********" at bounding box center [515, 170] width 188 height 23
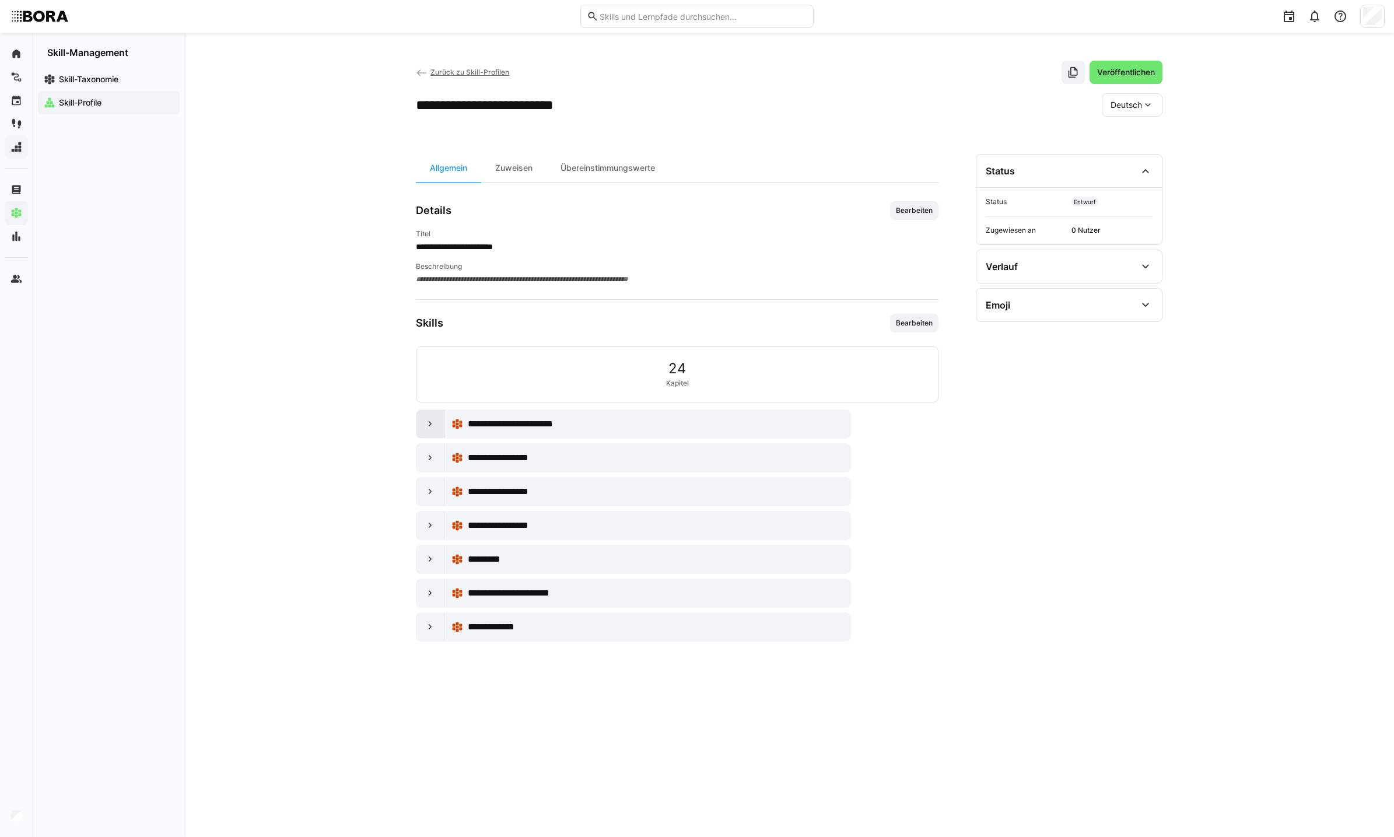
click at [430, 429] on eds-icon at bounding box center [431, 424] width 12 height 12
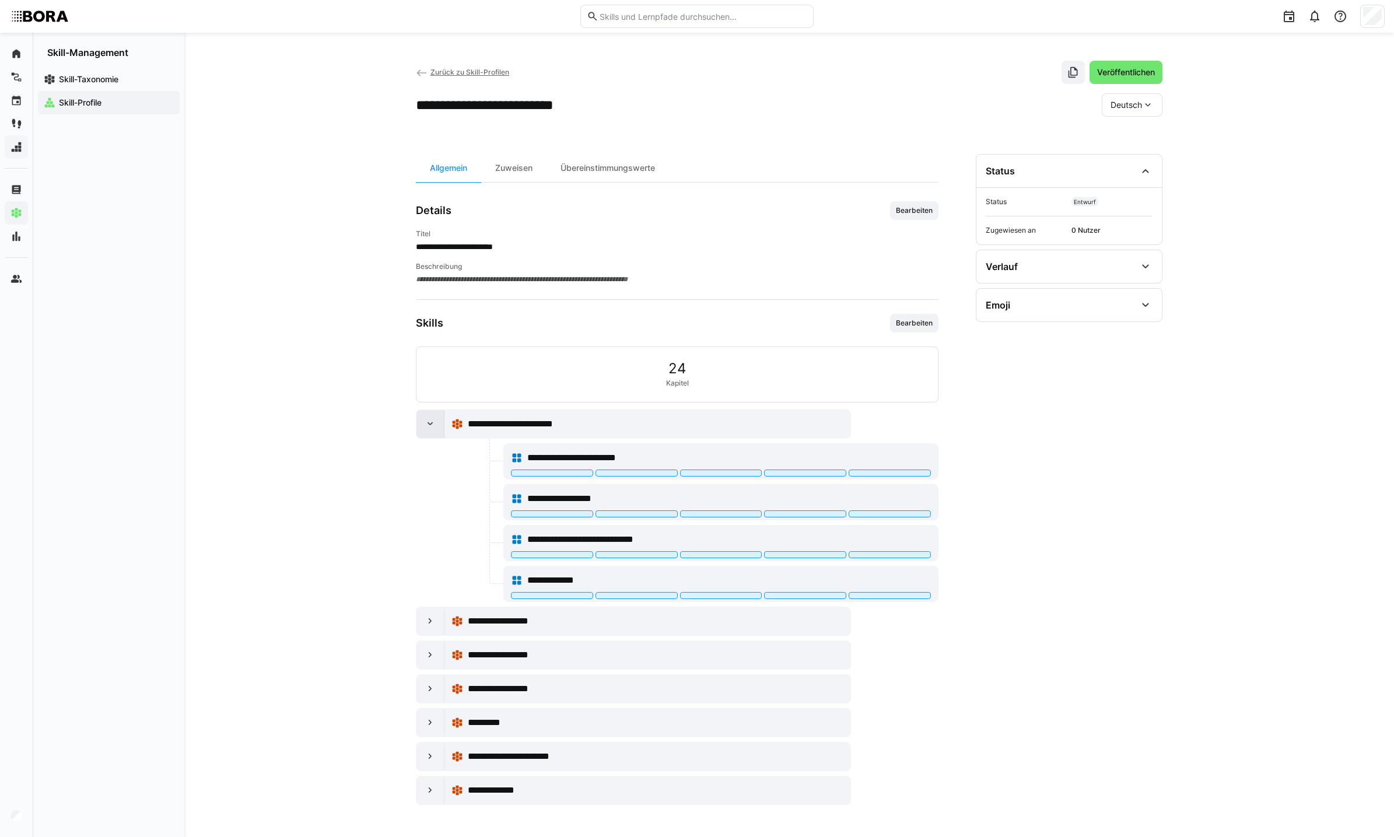
click at [430, 420] on eds-icon at bounding box center [431, 424] width 12 height 12
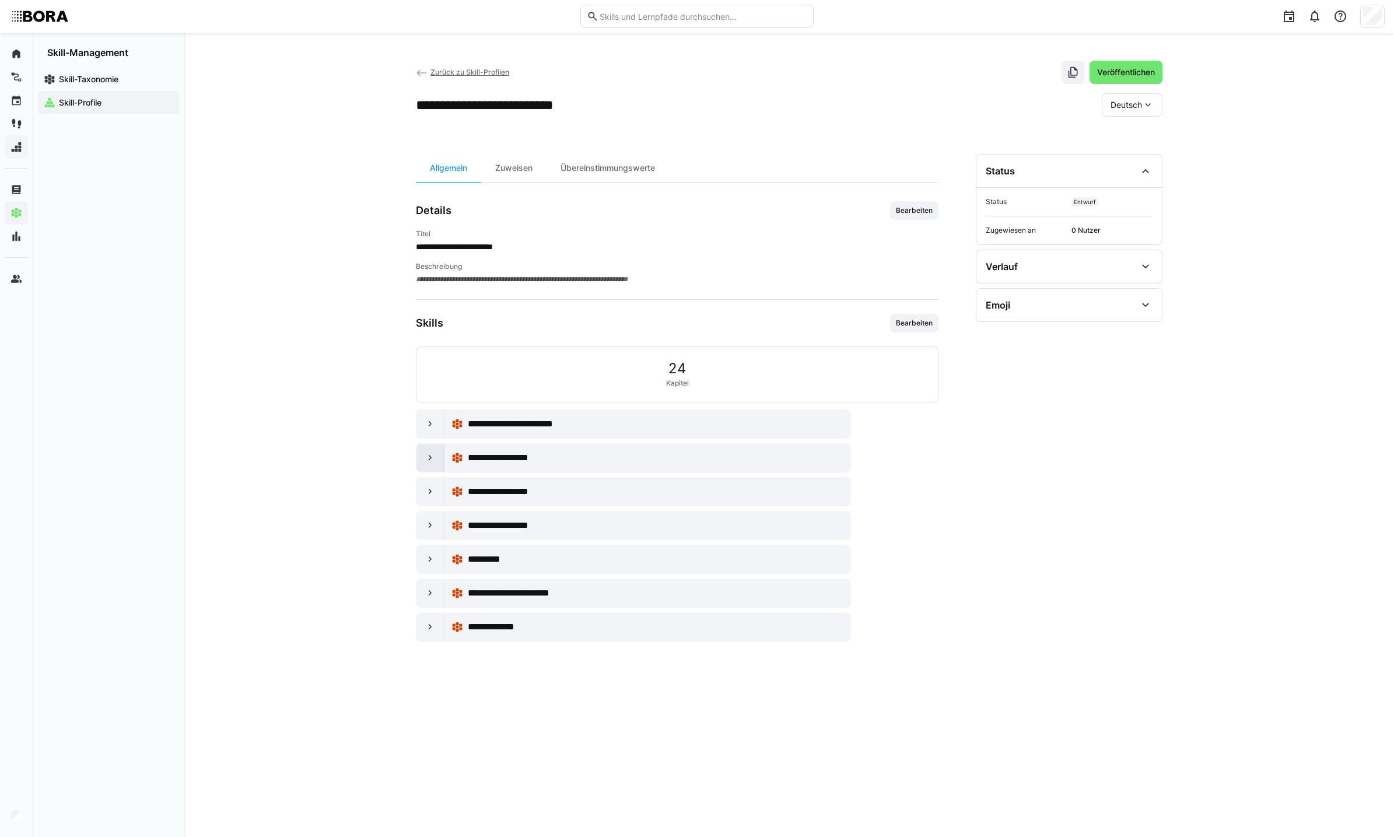
click at [430, 456] on eds-icon at bounding box center [431, 458] width 12 height 12
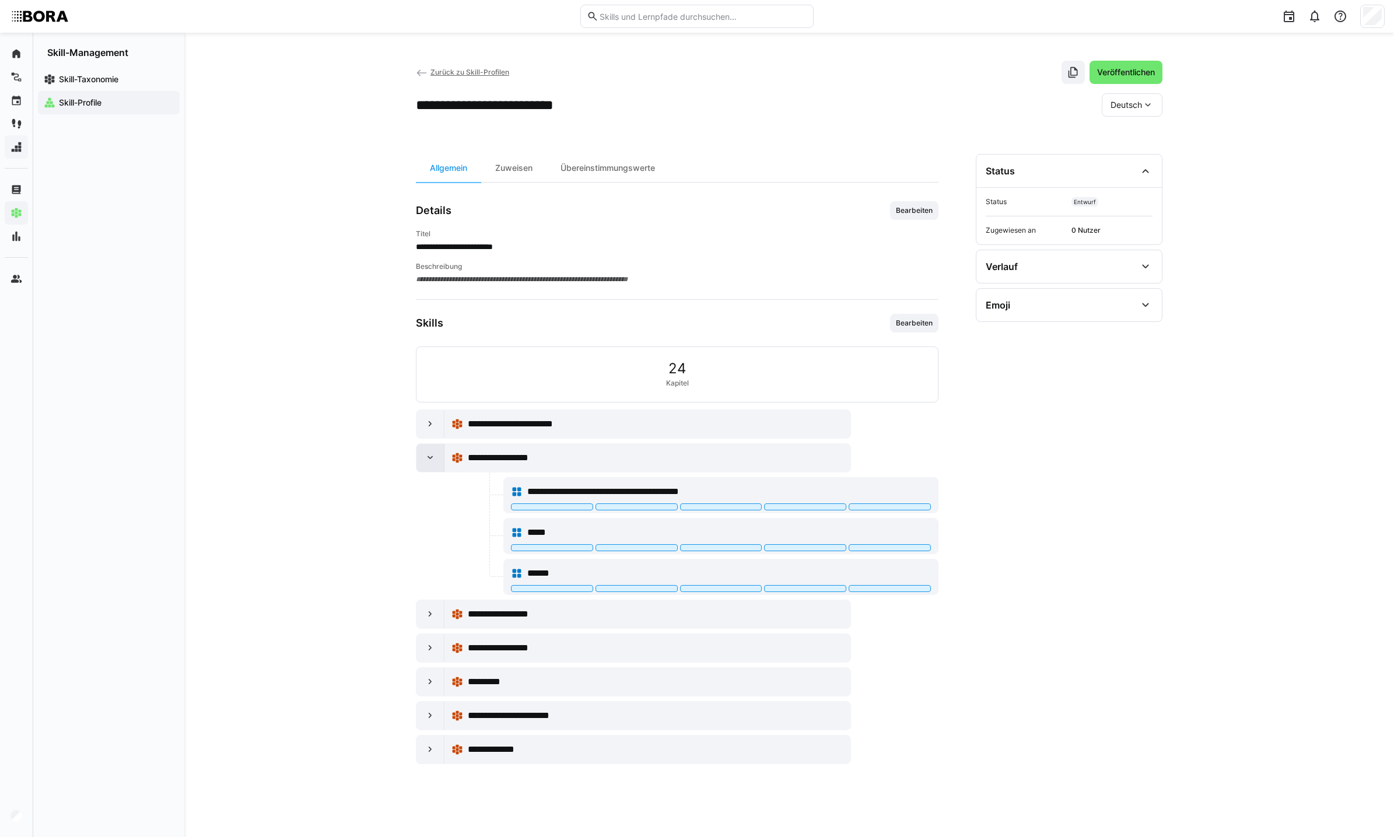
click at [422, 457] on div at bounding box center [430, 458] width 28 height 28
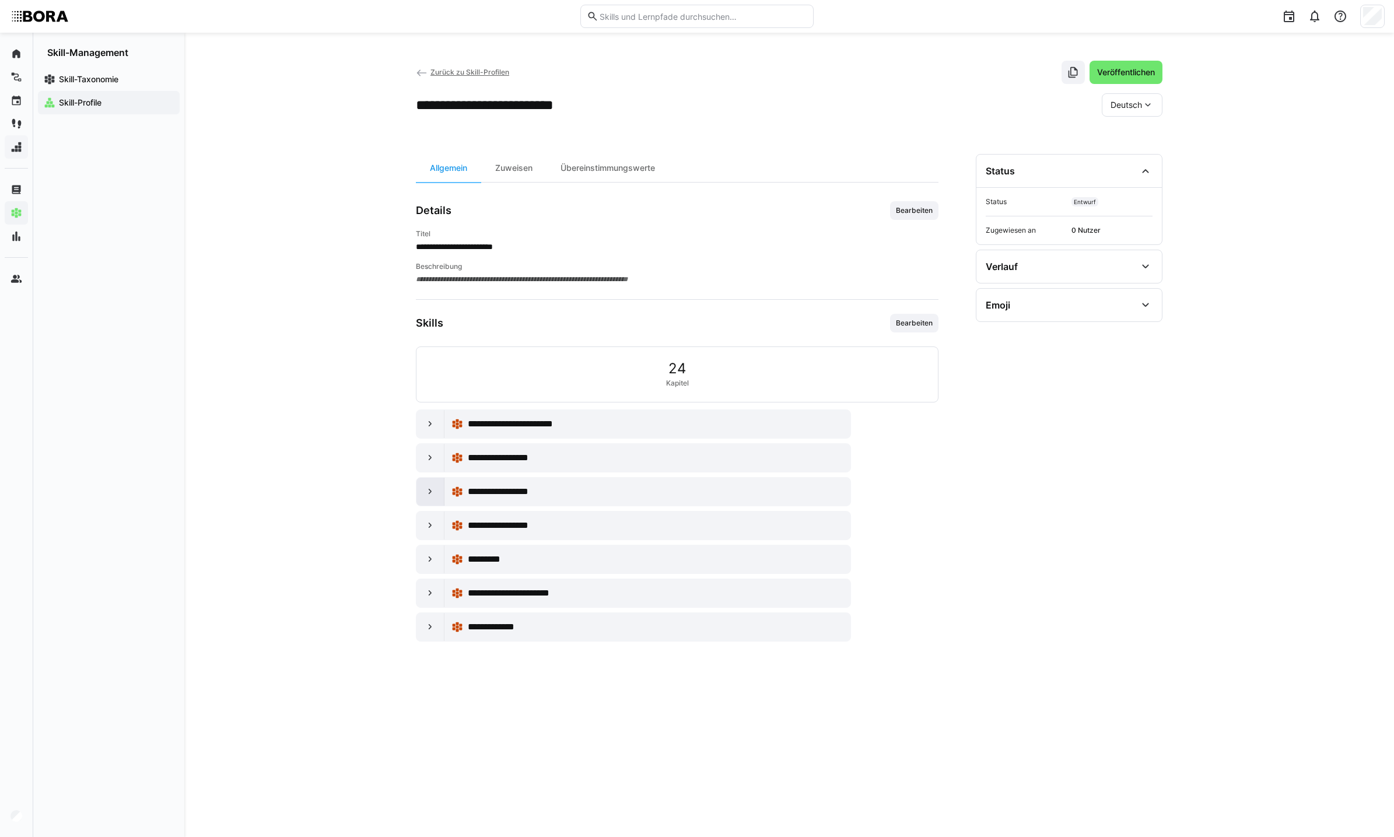
click at [428, 497] on eds-icon at bounding box center [431, 492] width 12 height 12
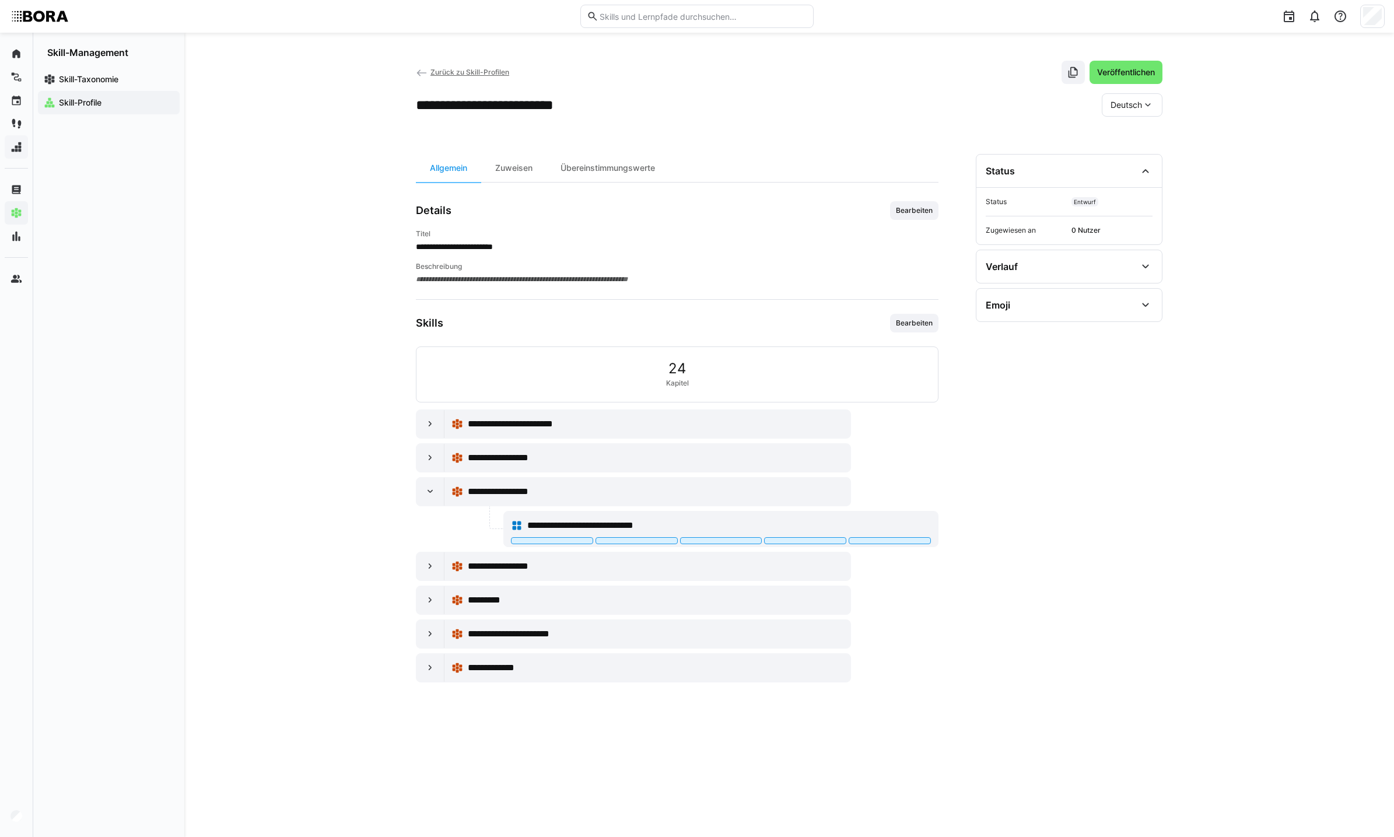
click at [422, 475] on div "**********" at bounding box center [677, 545] width 523 height 273
click at [428, 487] on eds-icon at bounding box center [431, 492] width 12 height 12
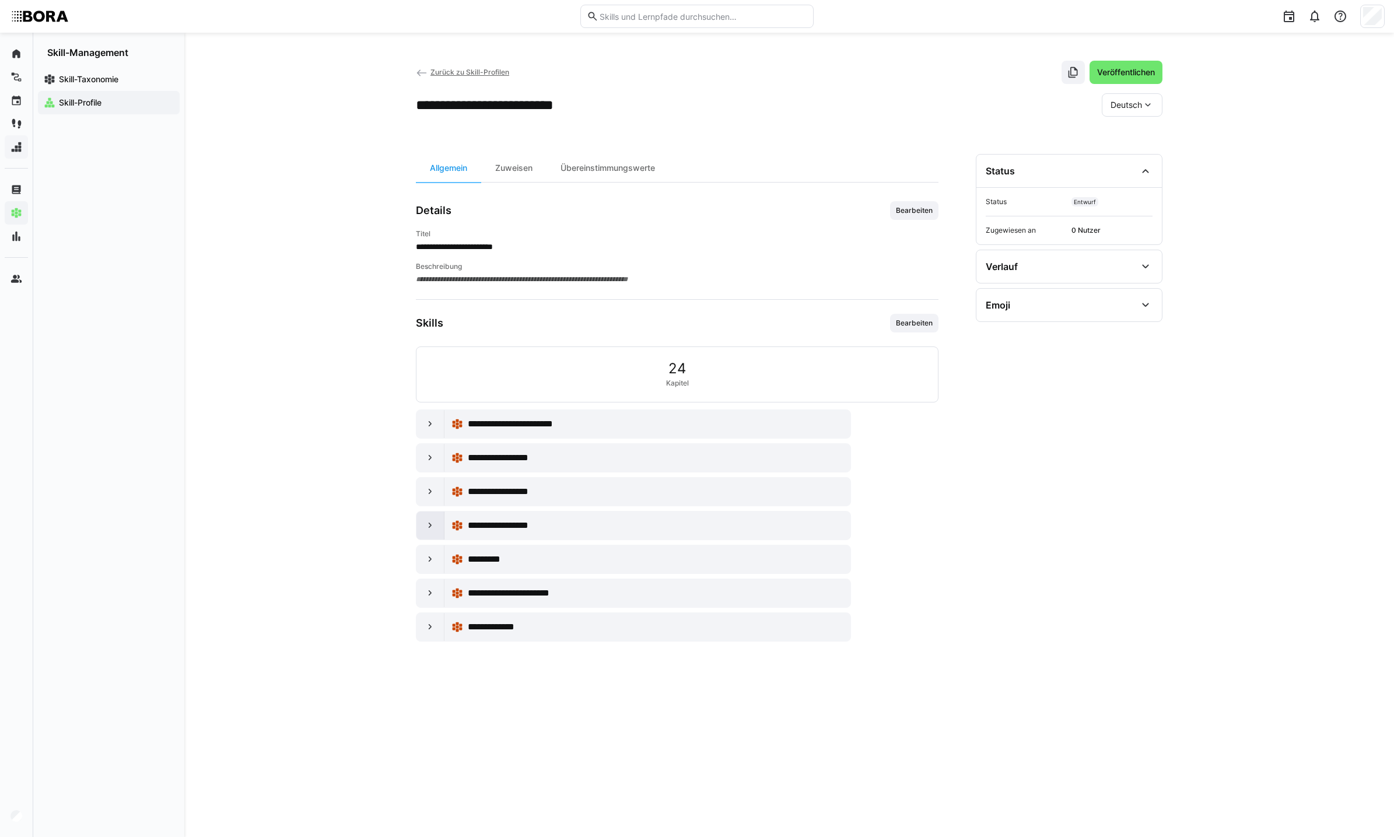
click at [439, 529] on div at bounding box center [430, 526] width 28 height 28
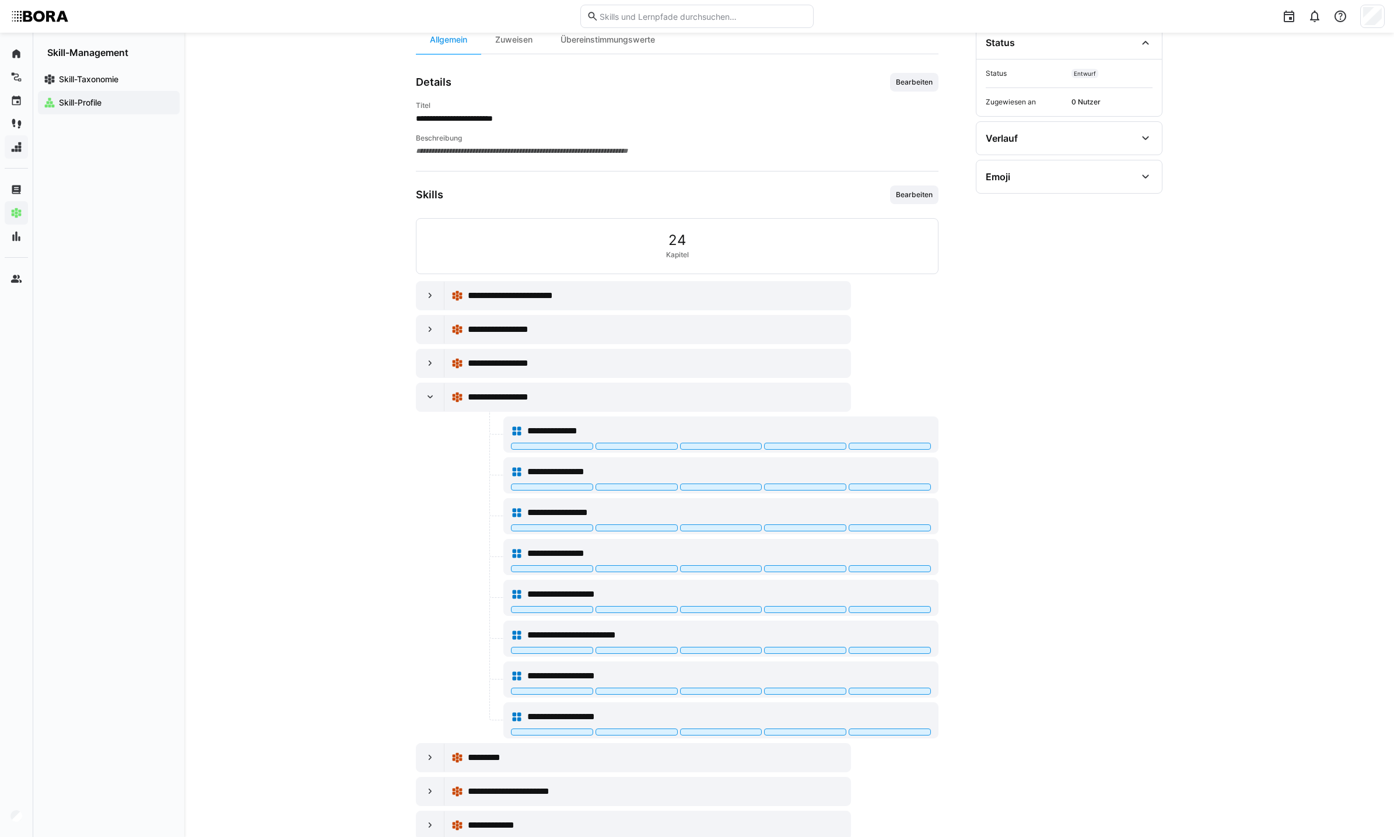
scroll to position [129, 0]
click at [426, 395] on eds-icon at bounding box center [431, 396] width 12 height 12
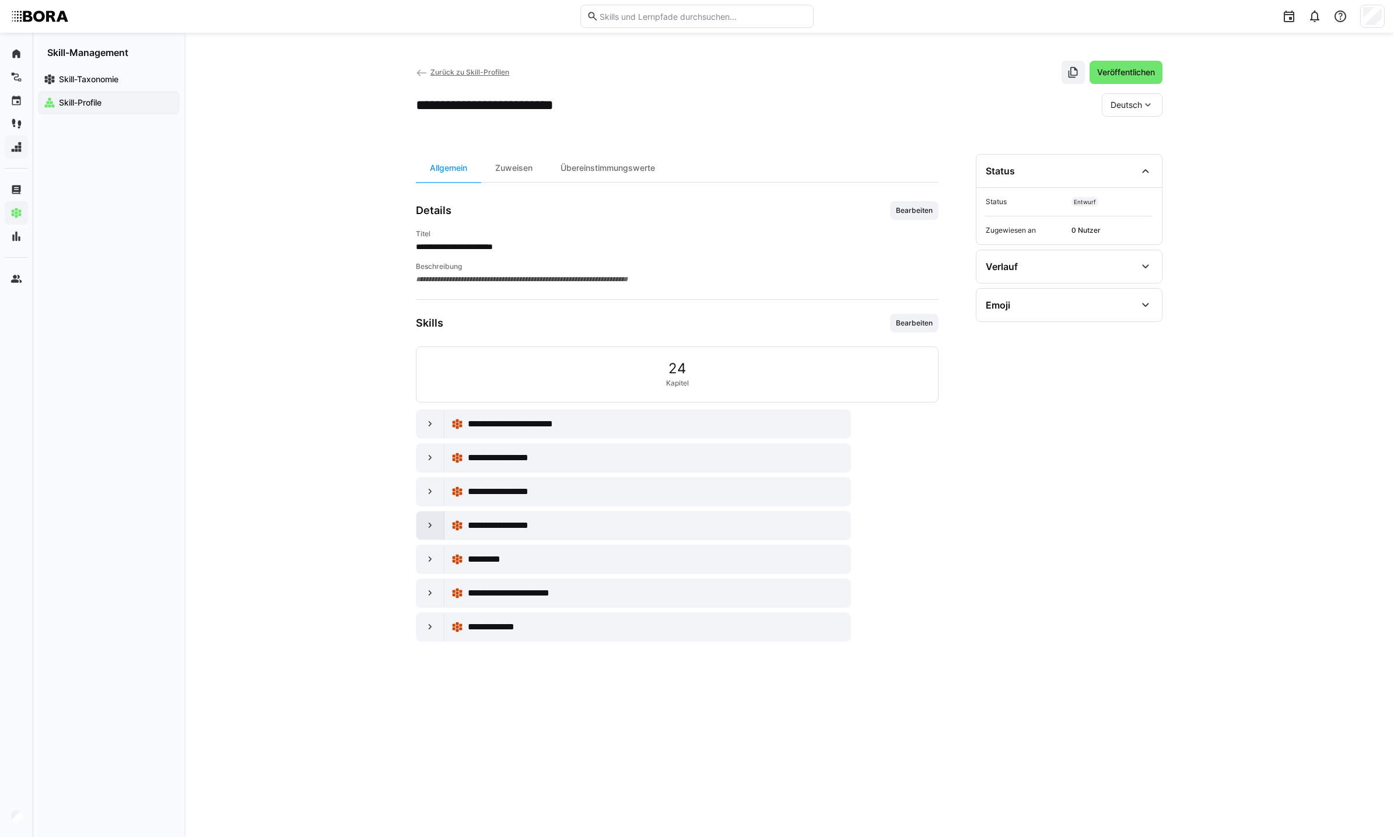
scroll to position [0, 0]
click at [433, 562] on eds-icon at bounding box center [431, 560] width 12 height 12
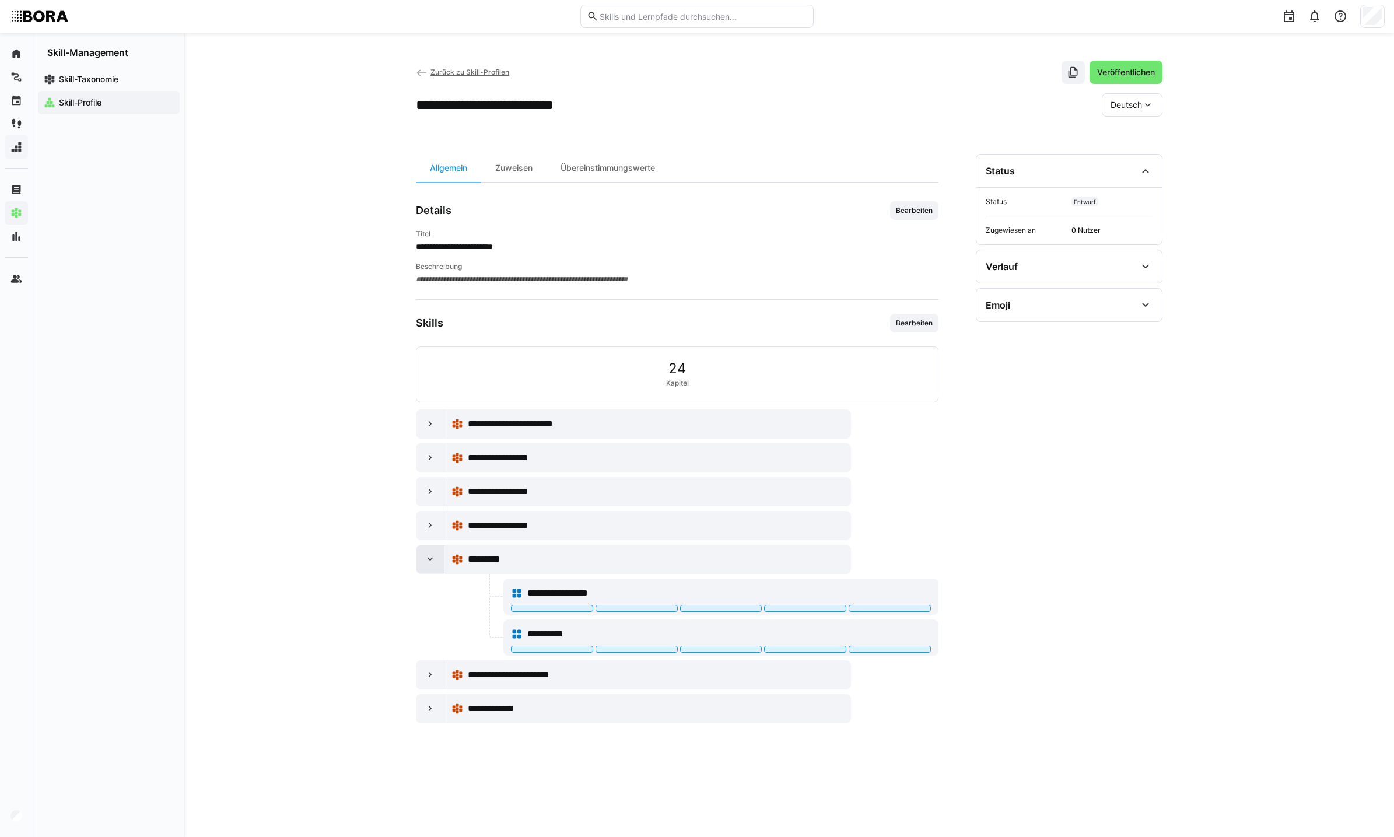
click at [436, 568] on div at bounding box center [430, 559] width 28 height 28
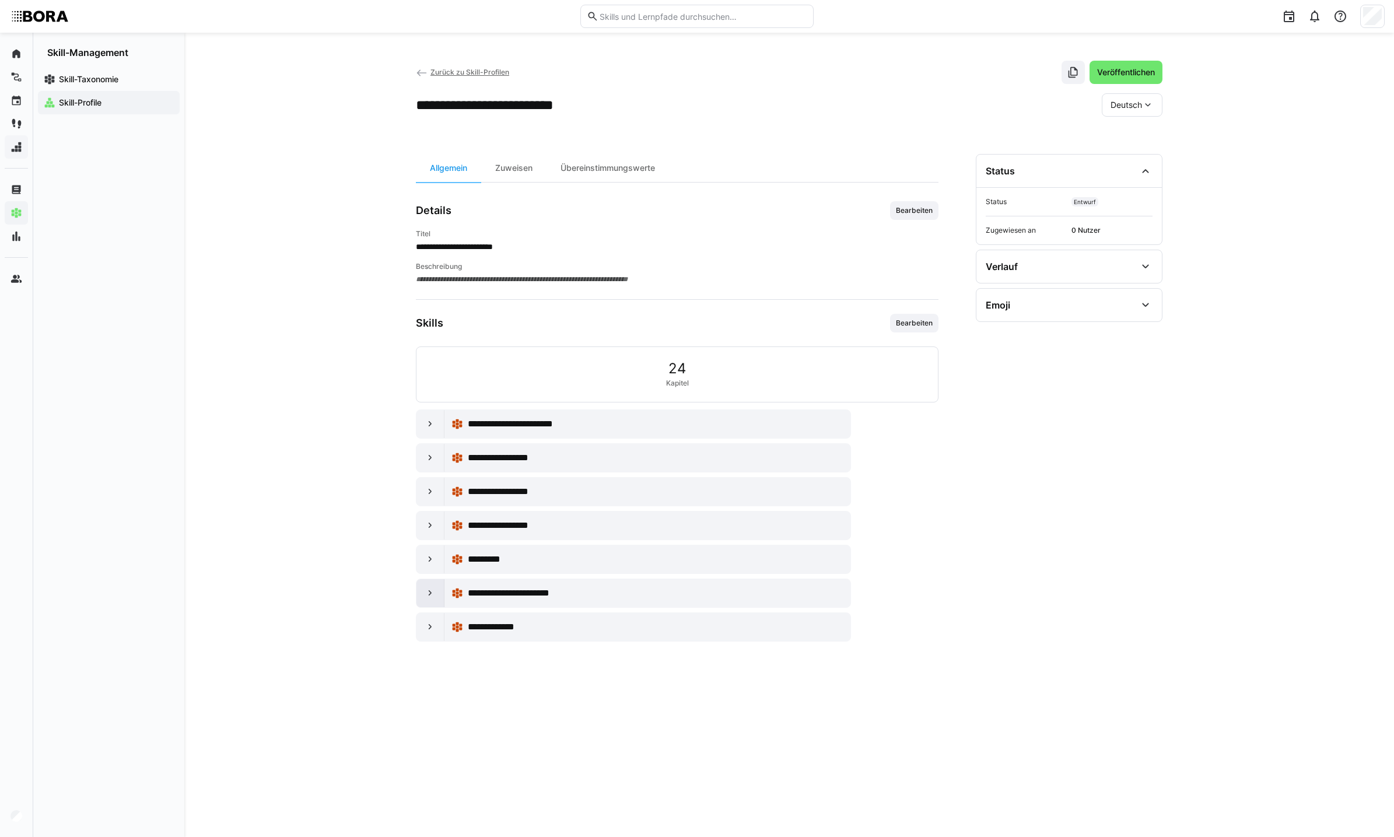
click at [433, 588] on eds-icon at bounding box center [431, 593] width 12 height 12
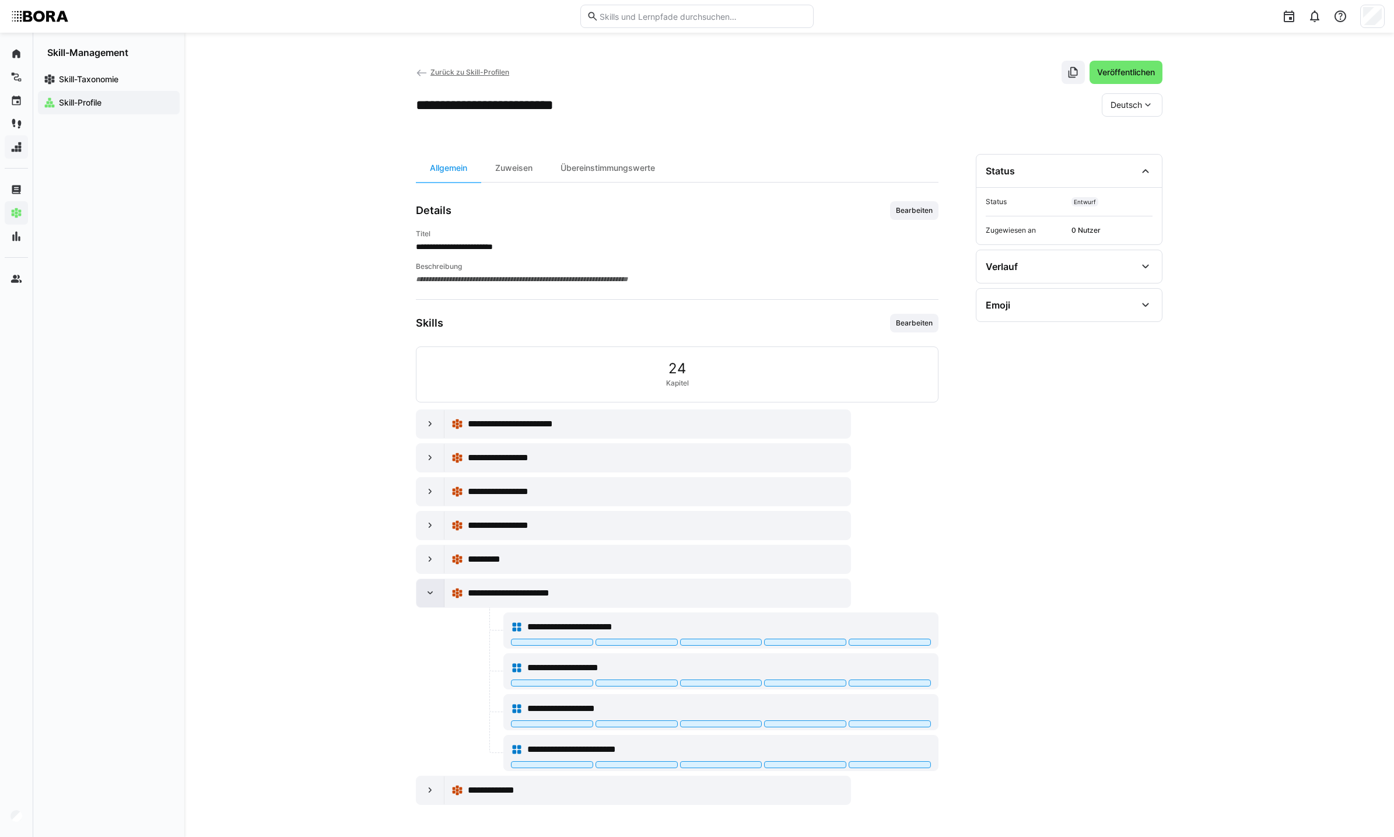
click at [437, 596] on div at bounding box center [430, 593] width 28 height 28
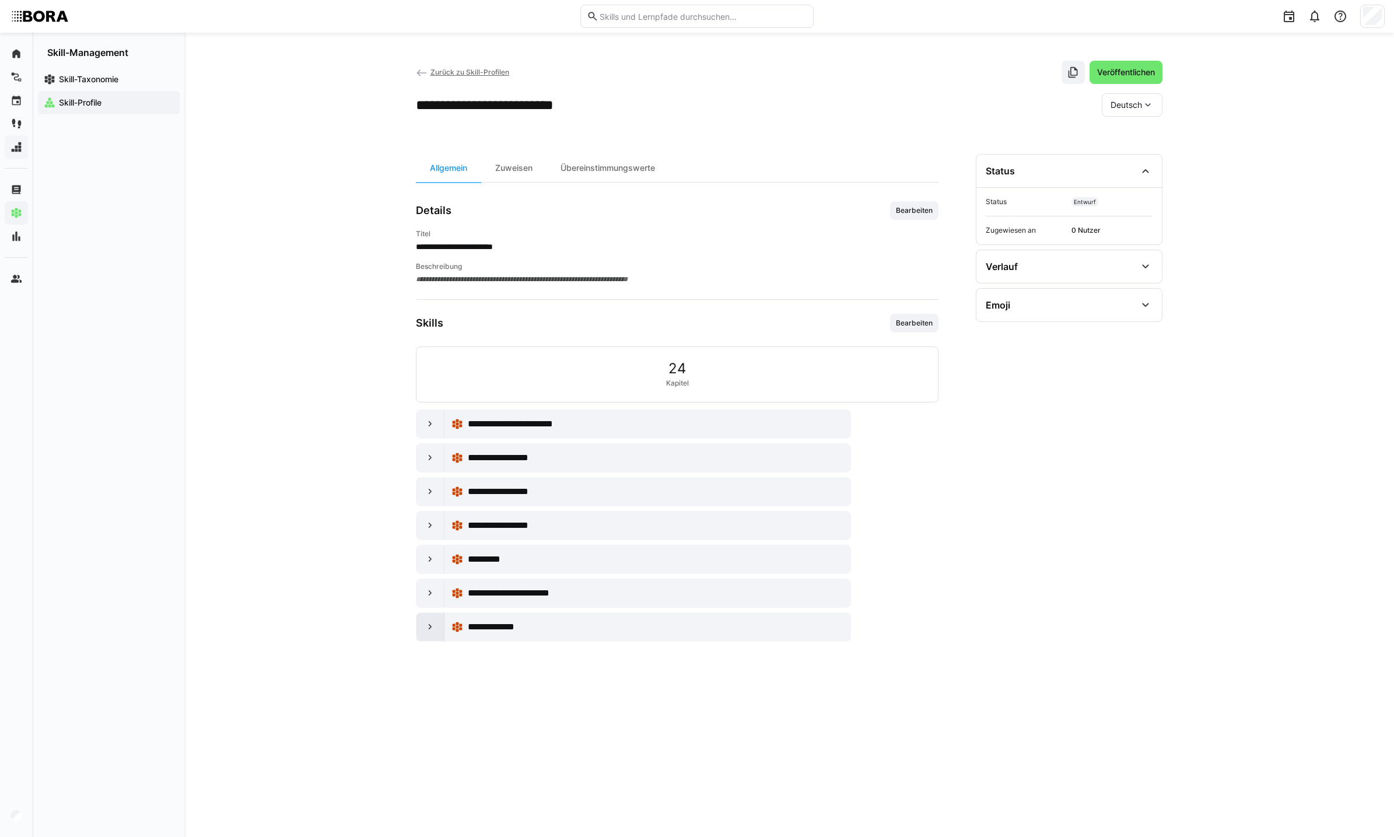
click at [430, 628] on eds-icon at bounding box center [431, 627] width 12 height 12
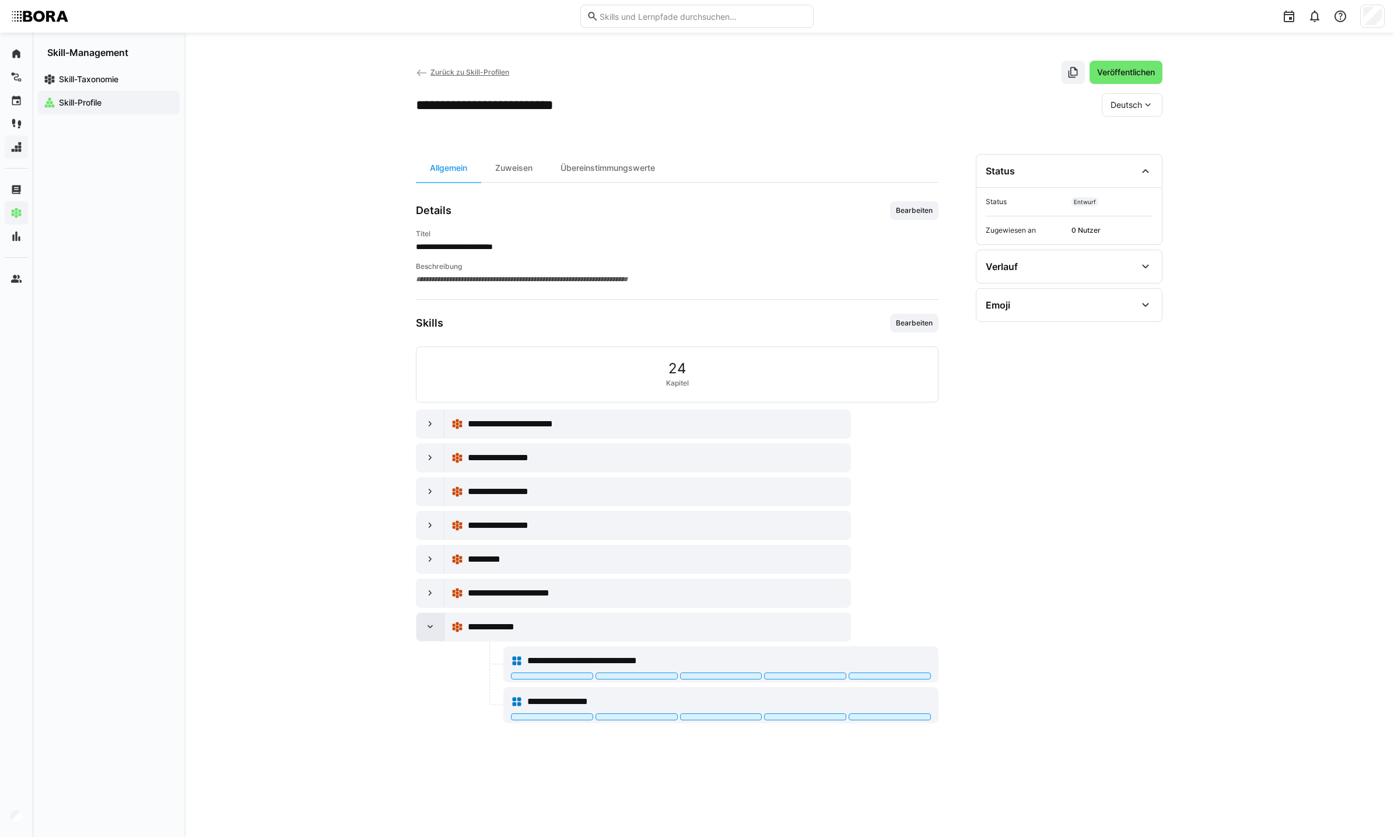
click at [430, 628] on eds-icon at bounding box center [431, 627] width 12 height 12
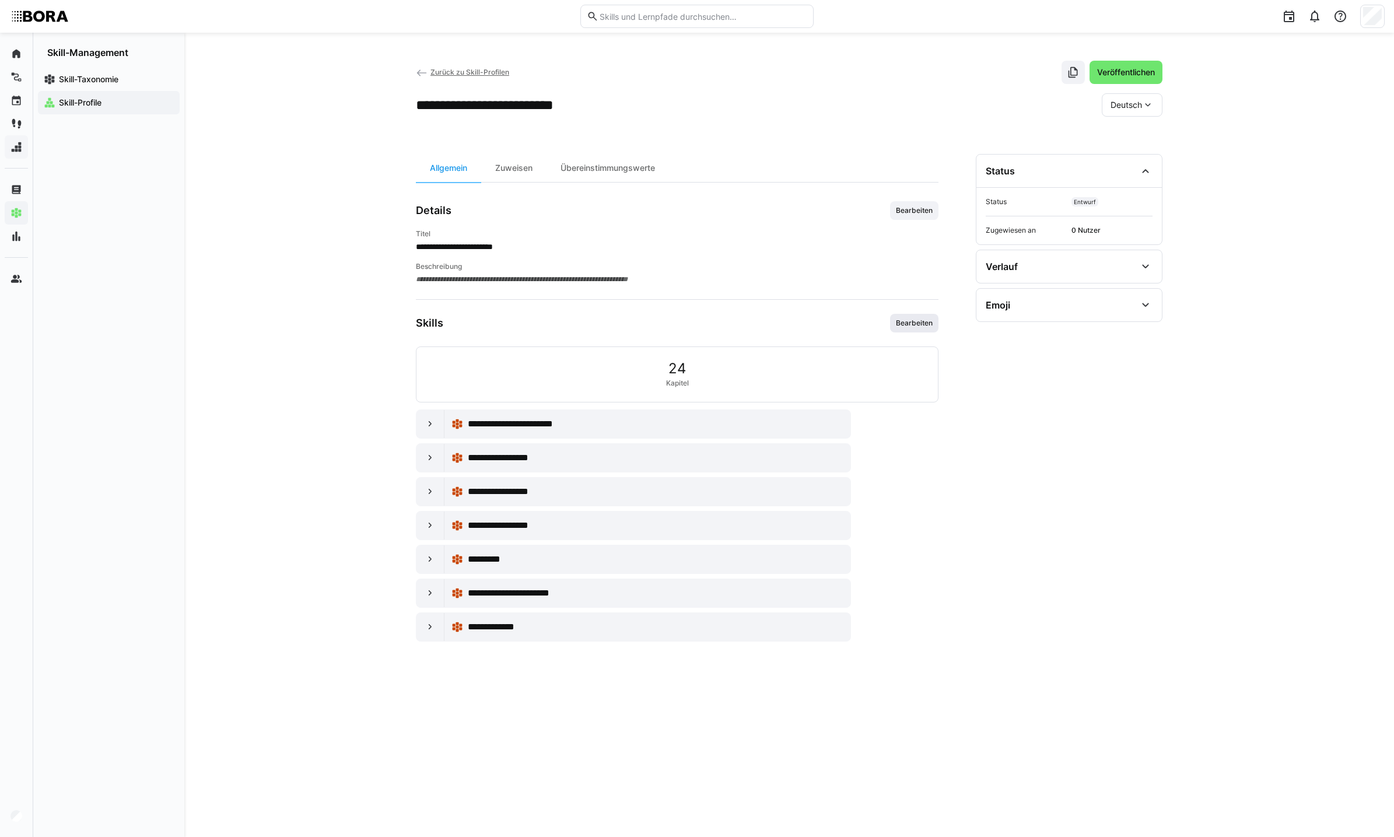
click at [911, 327] on span "Bearbeiten" at bounding box center [914, 322] width 39 height 9
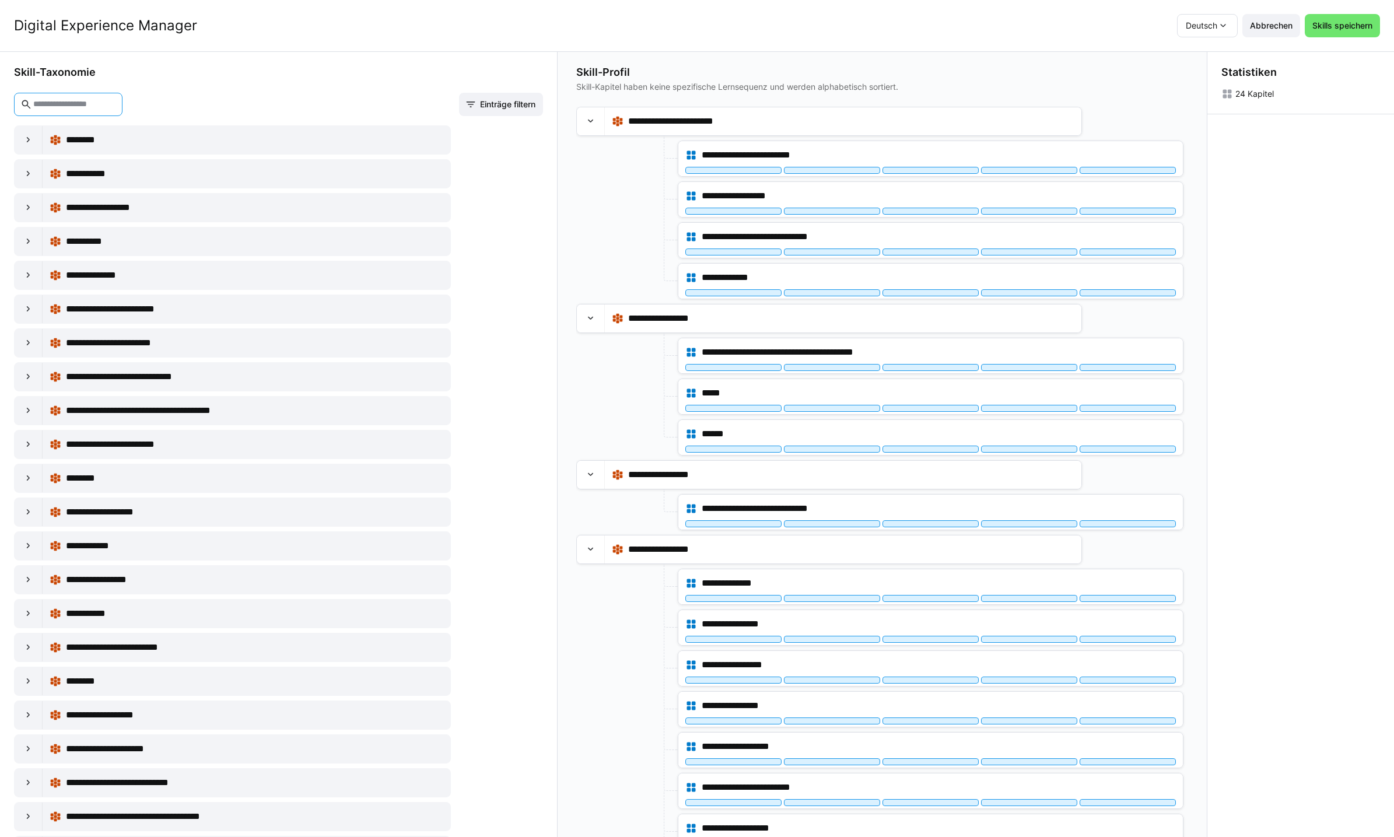
click at [116, 101] on input "text" at bounding box center [74, 104] width 84 height 10
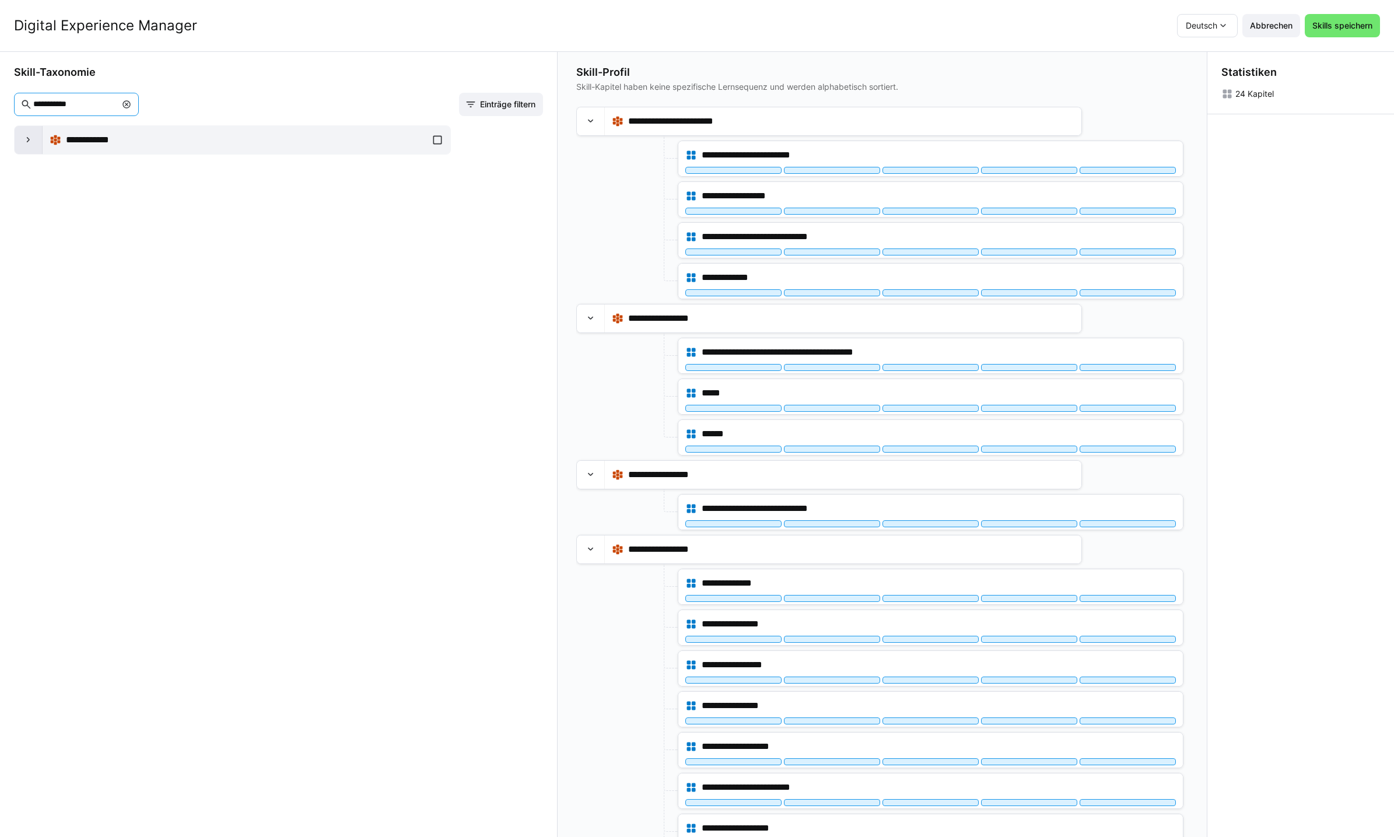
type input "**********"
click at [28, 146] on eds-icon at bounding box center [29, 140] width 12 height 12
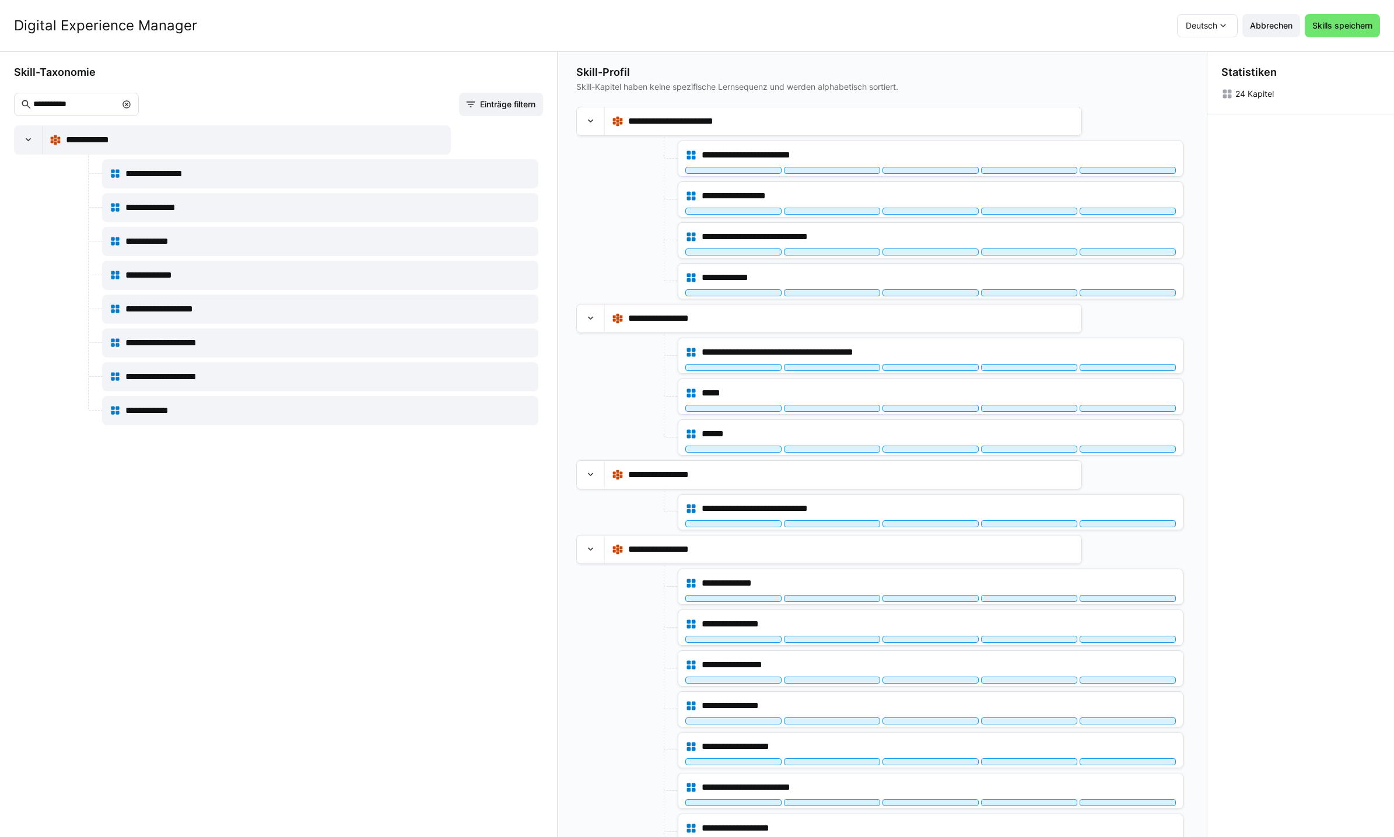
click at [131, 107] on eds-icon at bounding box center [126, 104] width 9 height 9
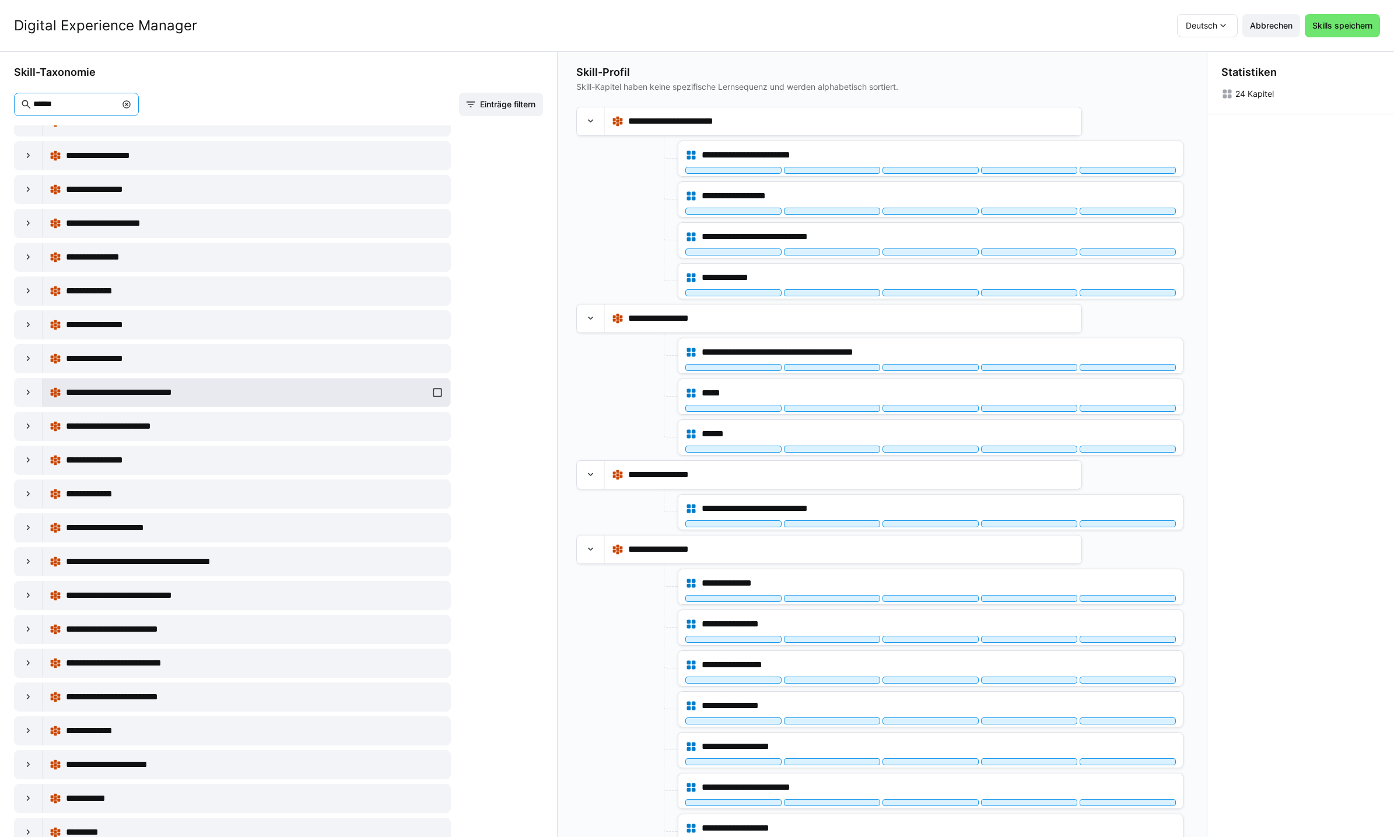
scroll to position [374, 0]
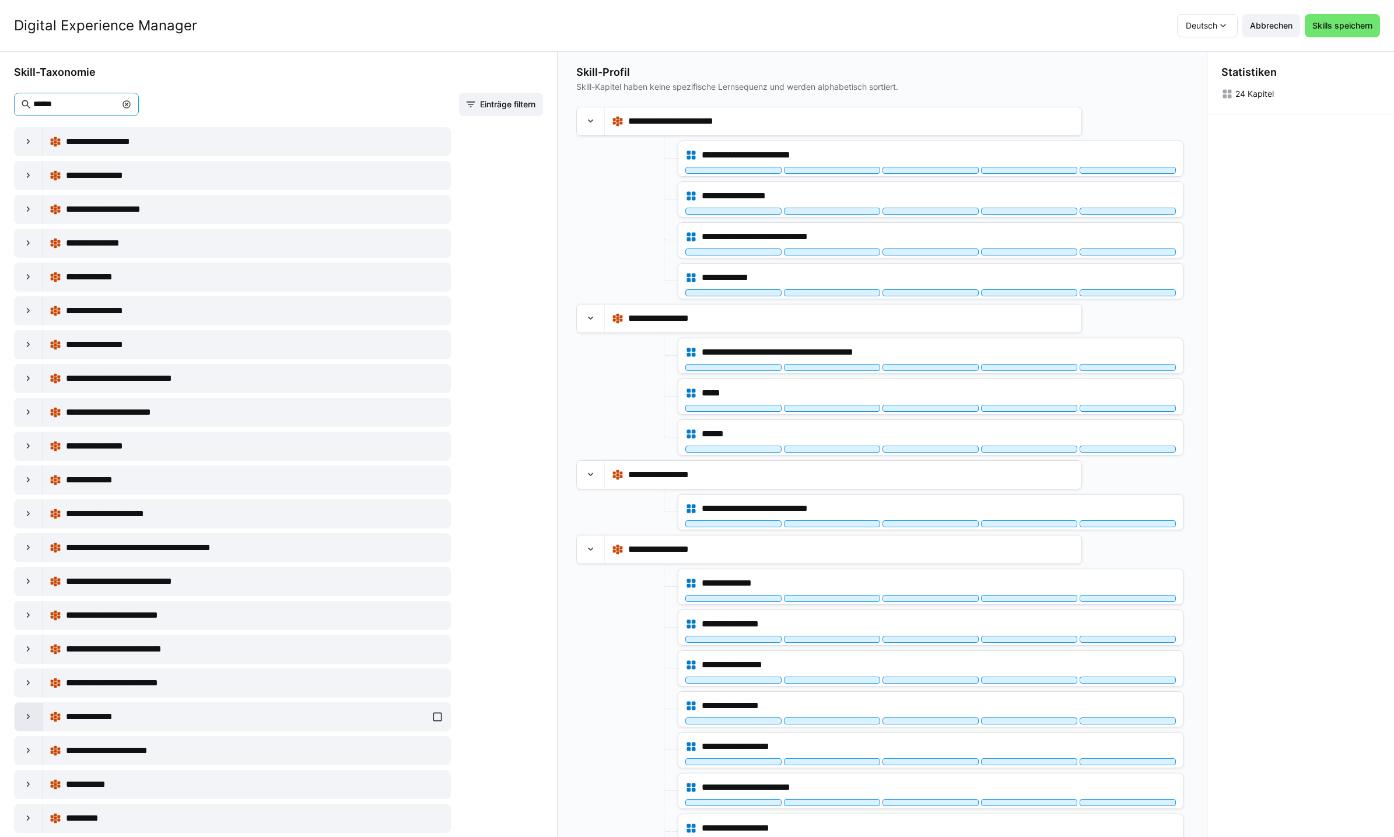
type input "******"
click at [29, 716] on eds-icon at bounding box center [29, 717] width 12 height 12
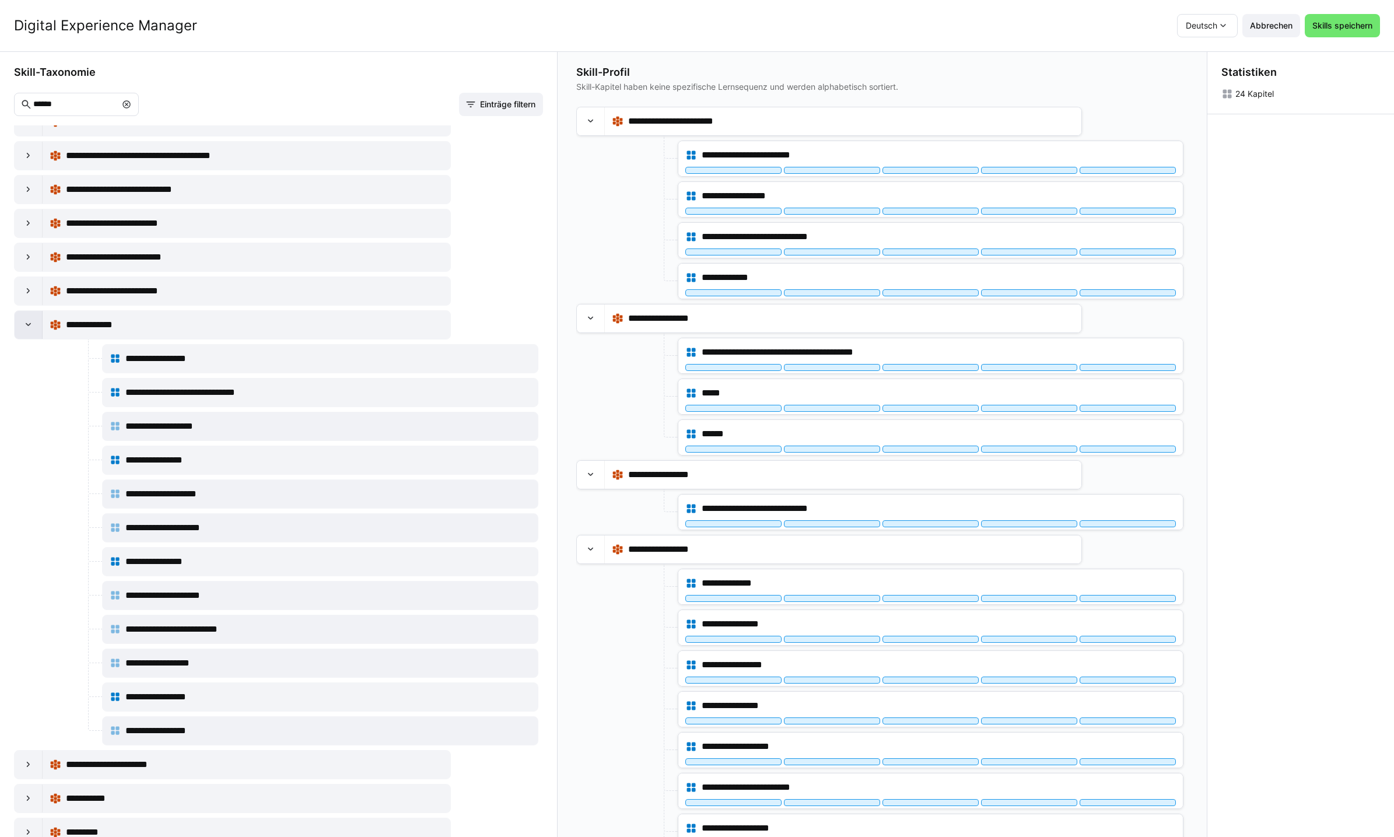
scroll to position [780, 0]
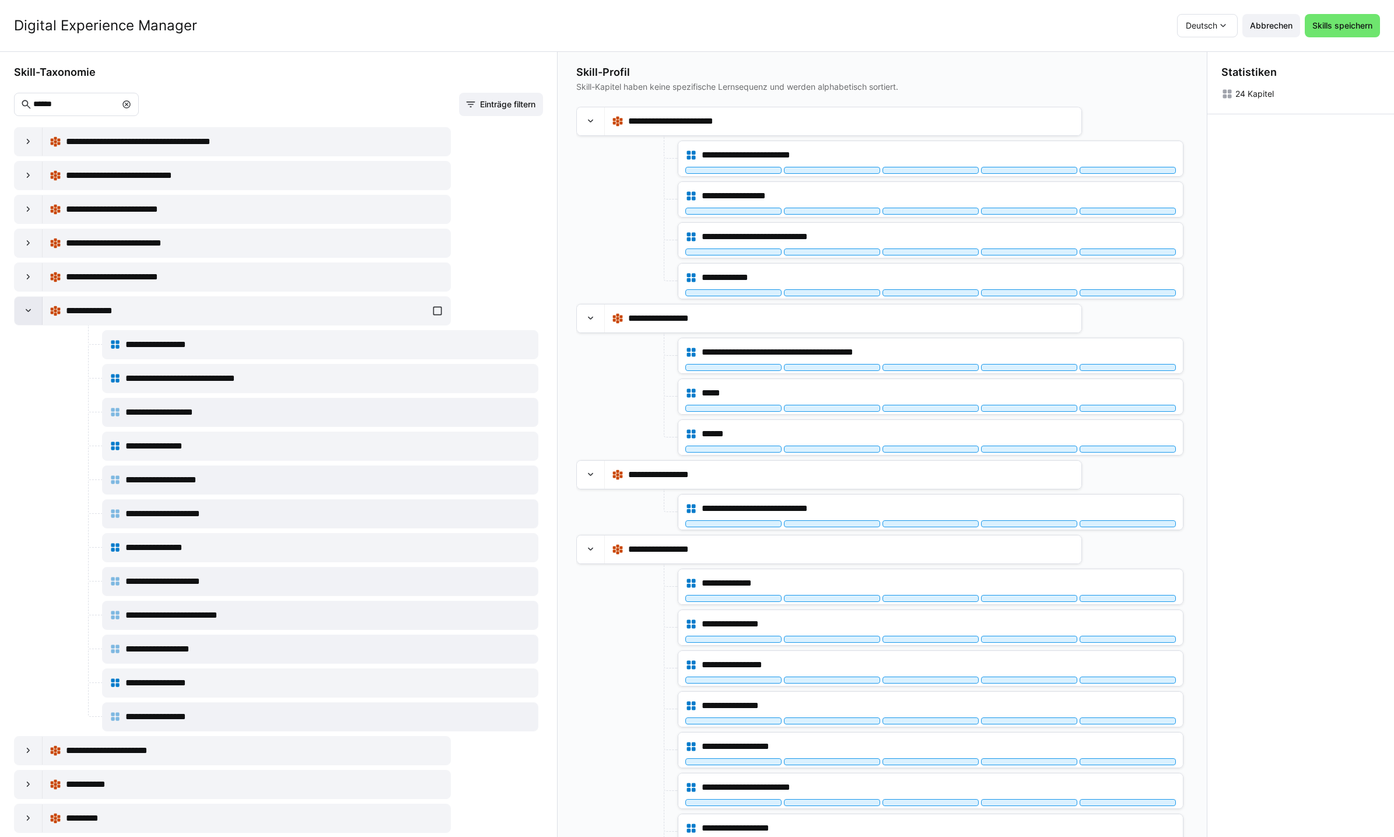
click at [19, 311] on div at bounding box center [29, 311] width 28 height 28
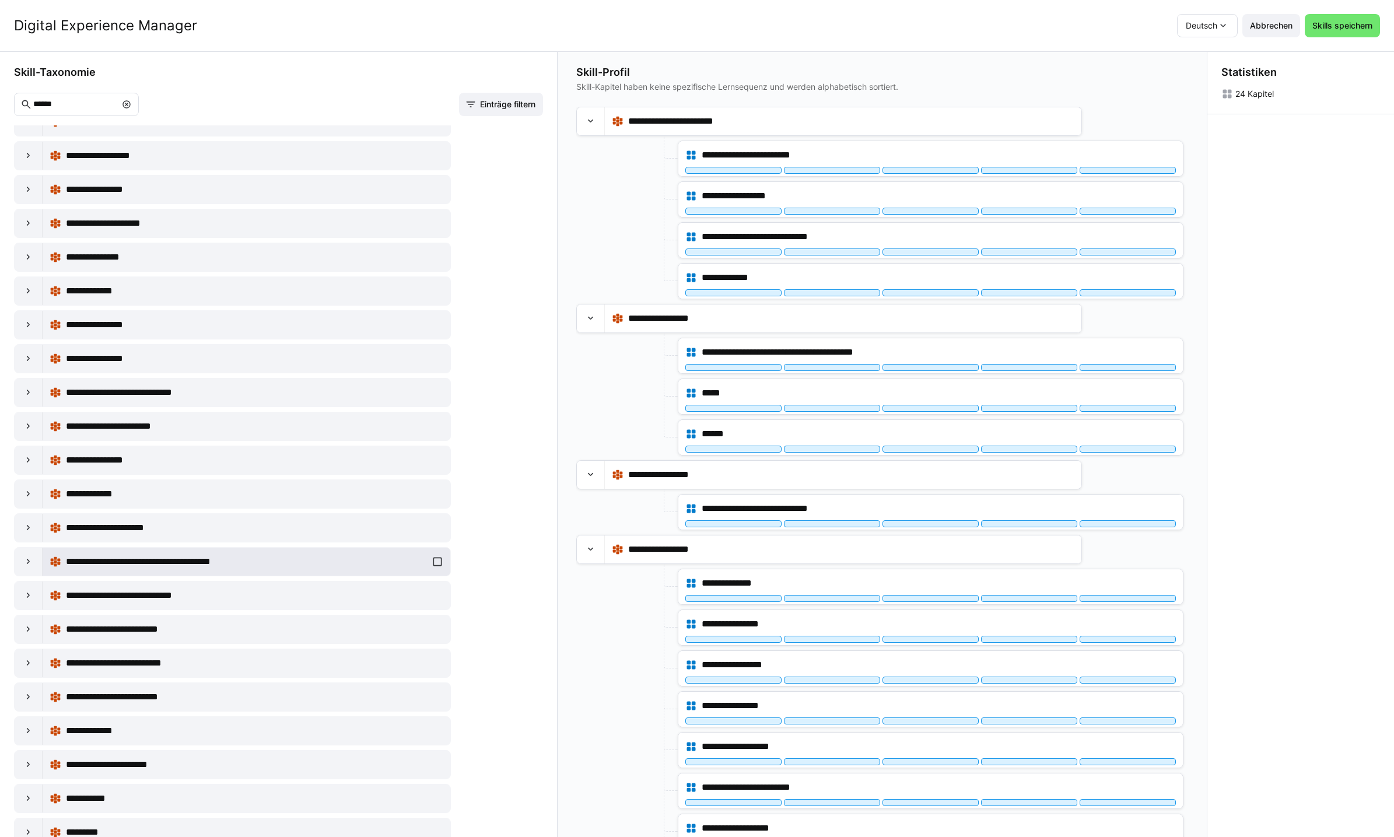
scroll to position [374, 0]
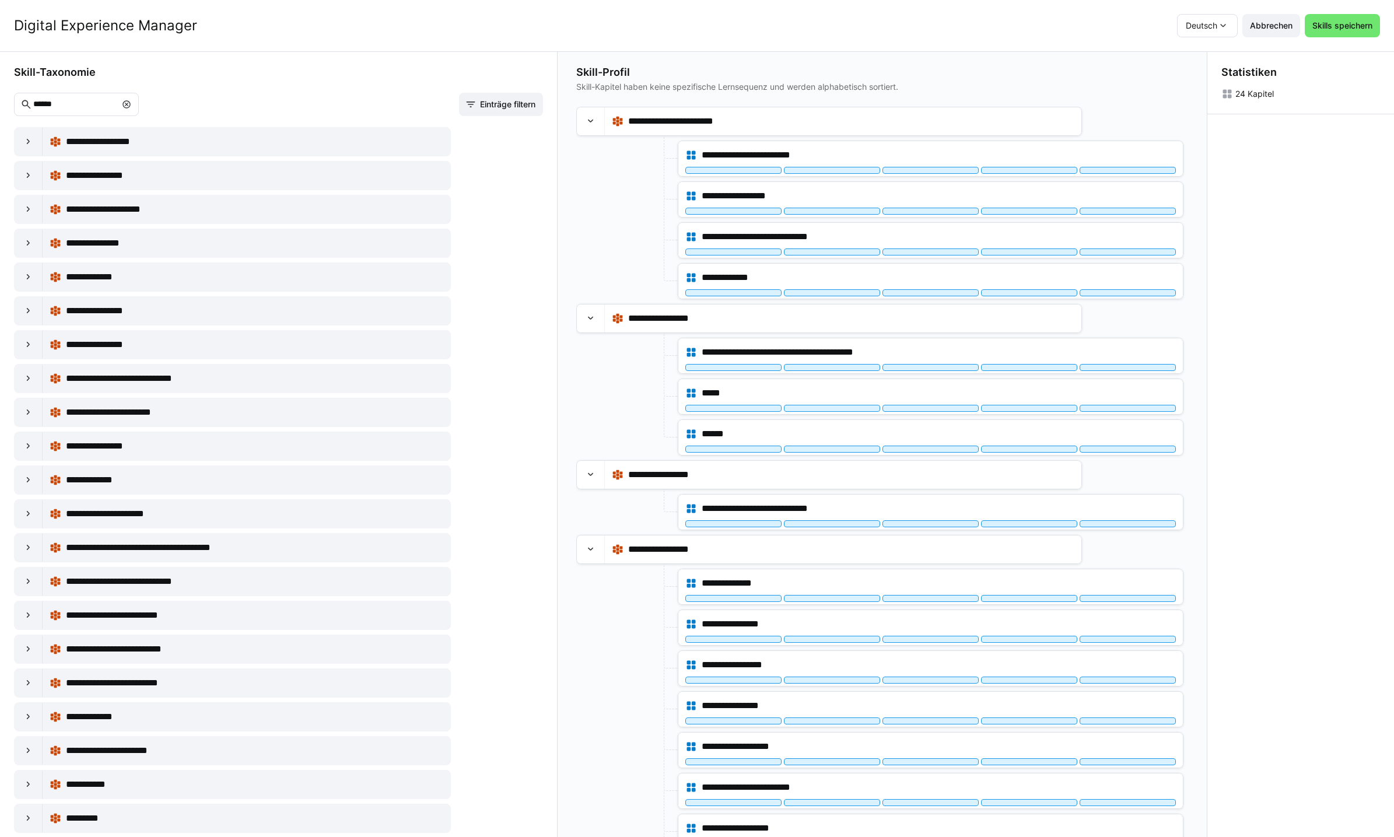
click at [131, 105] on eds-icon at bounding box center [126, 104] width 9 height 9
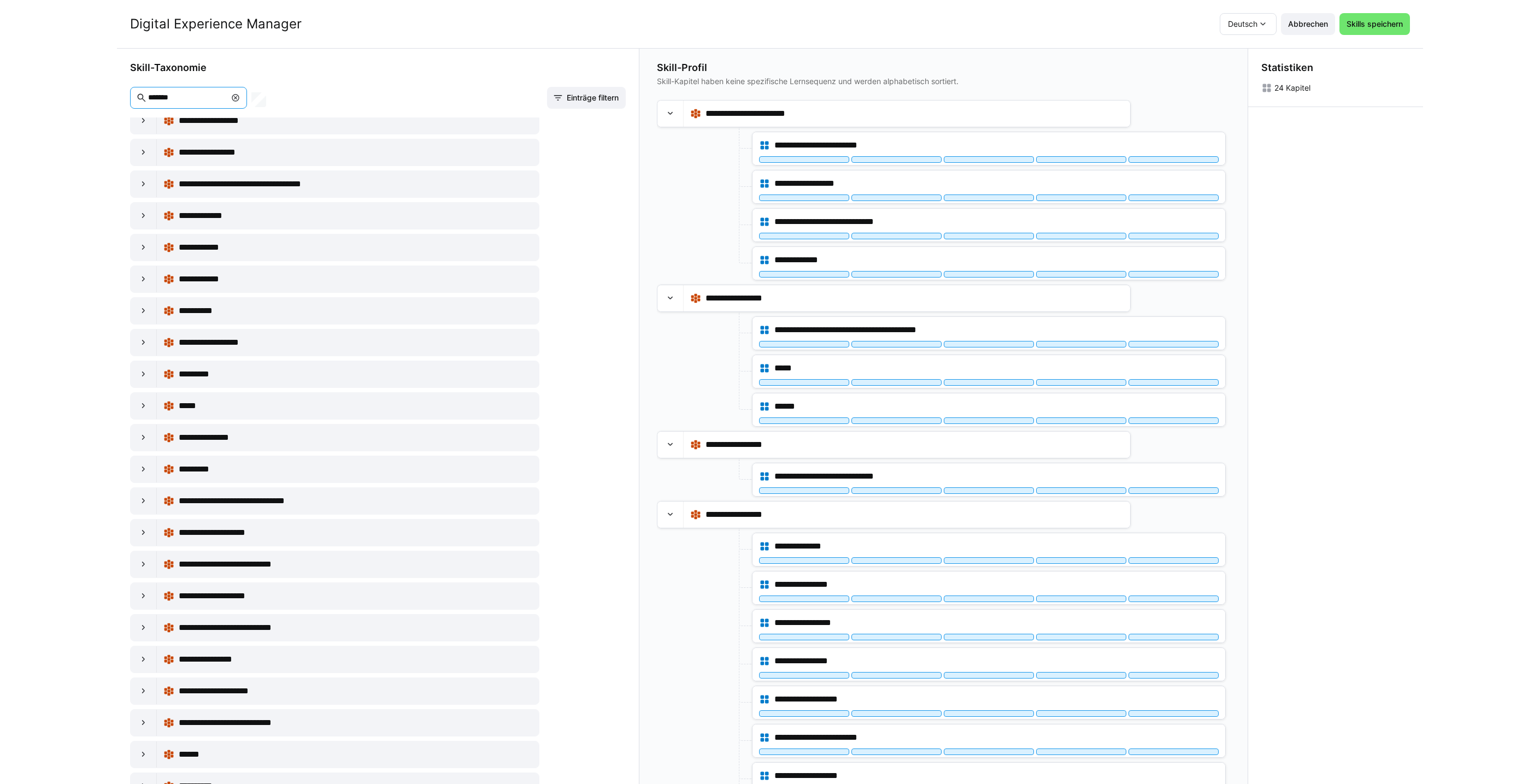
scroll to position [0, 0]
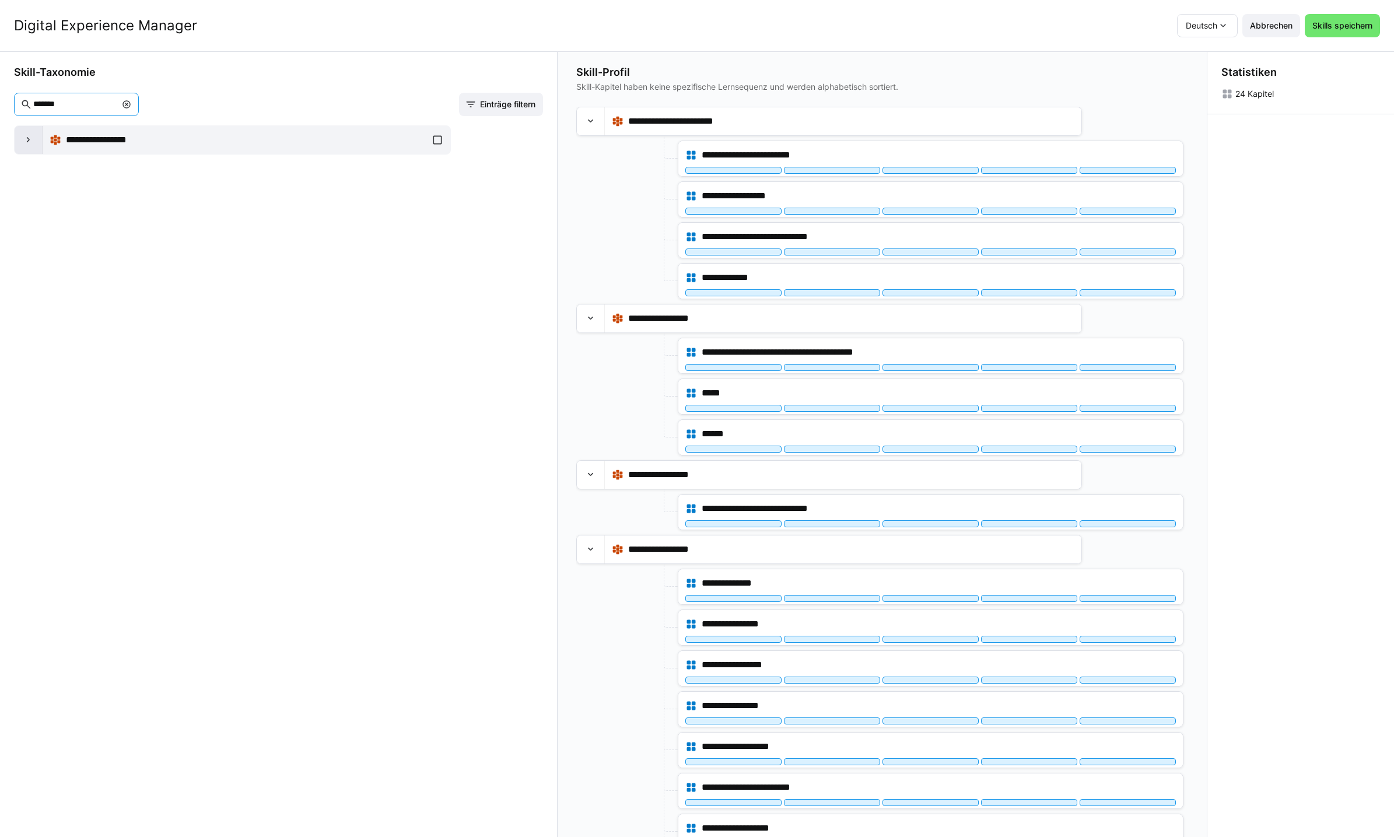
type input "*******"
click at [36, 141] on div at bounding box center [29, 140] width 28 height 28
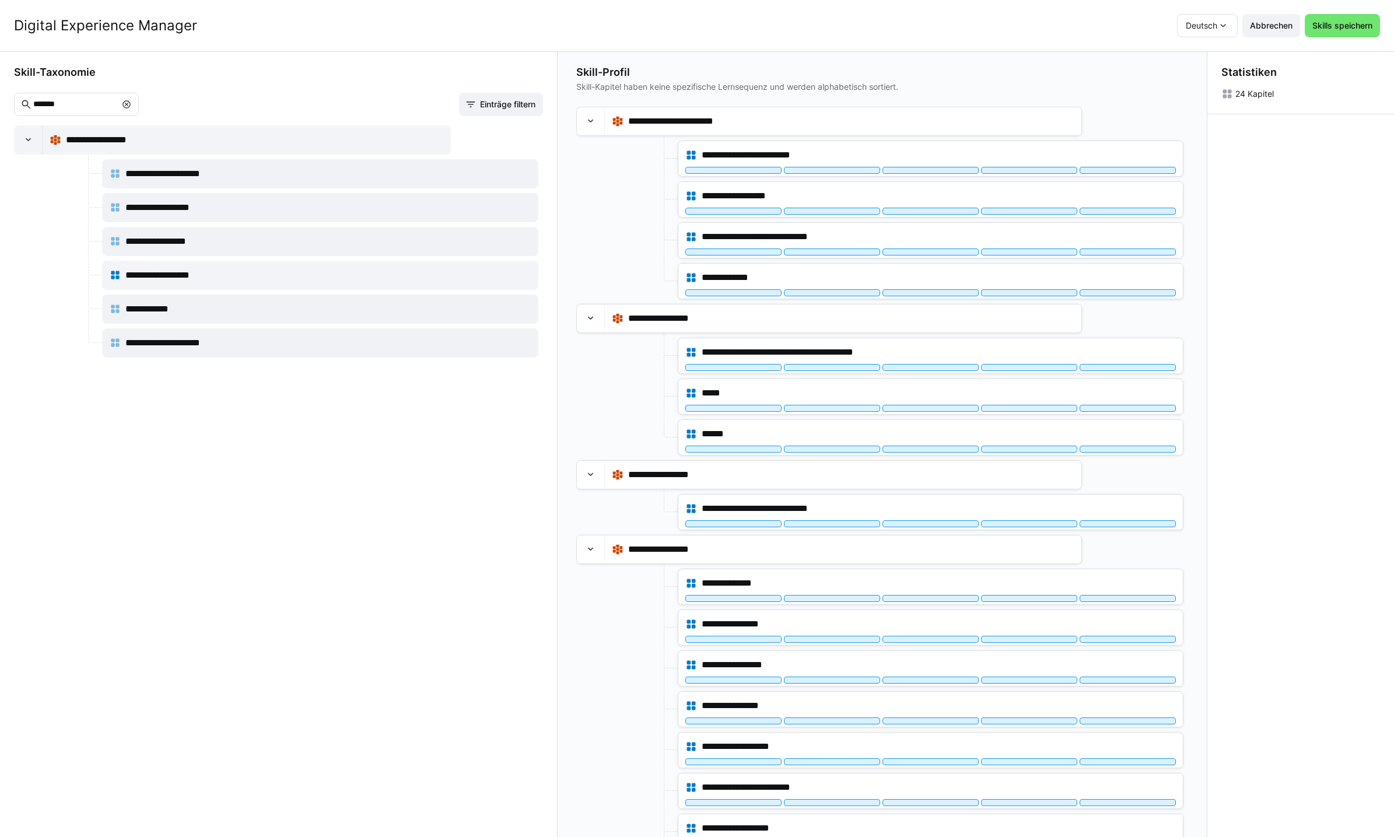
click at [131, 101] on eds-icon at bounding box center [126, 104] width 9 height 9
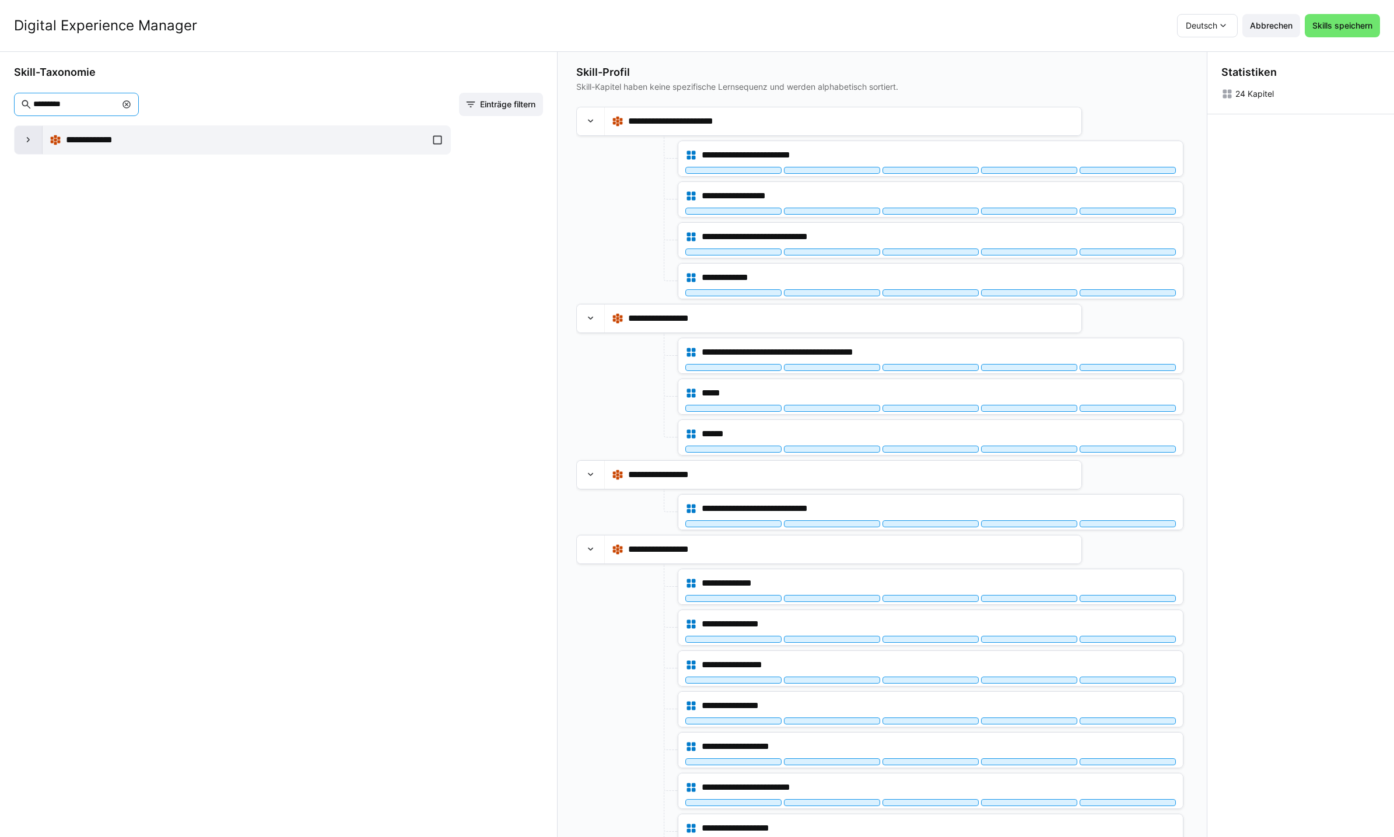
type input "*********"
click at [25, 129] on div at bounding box center [29, 140] width 28 height 28
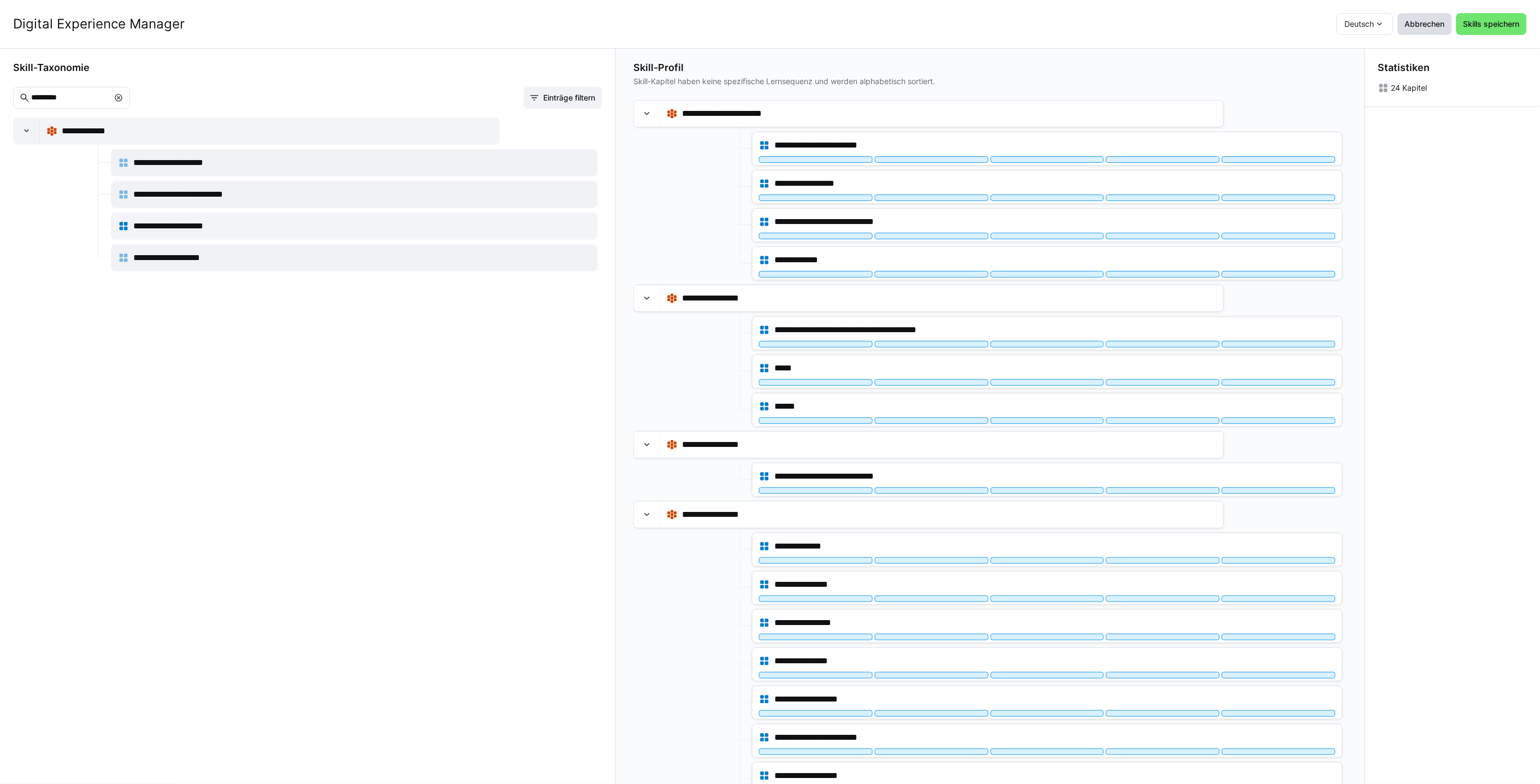
click at [1314, 25] on span "Abbrechen" at bounding box center [1425, 24] width 43 height 11
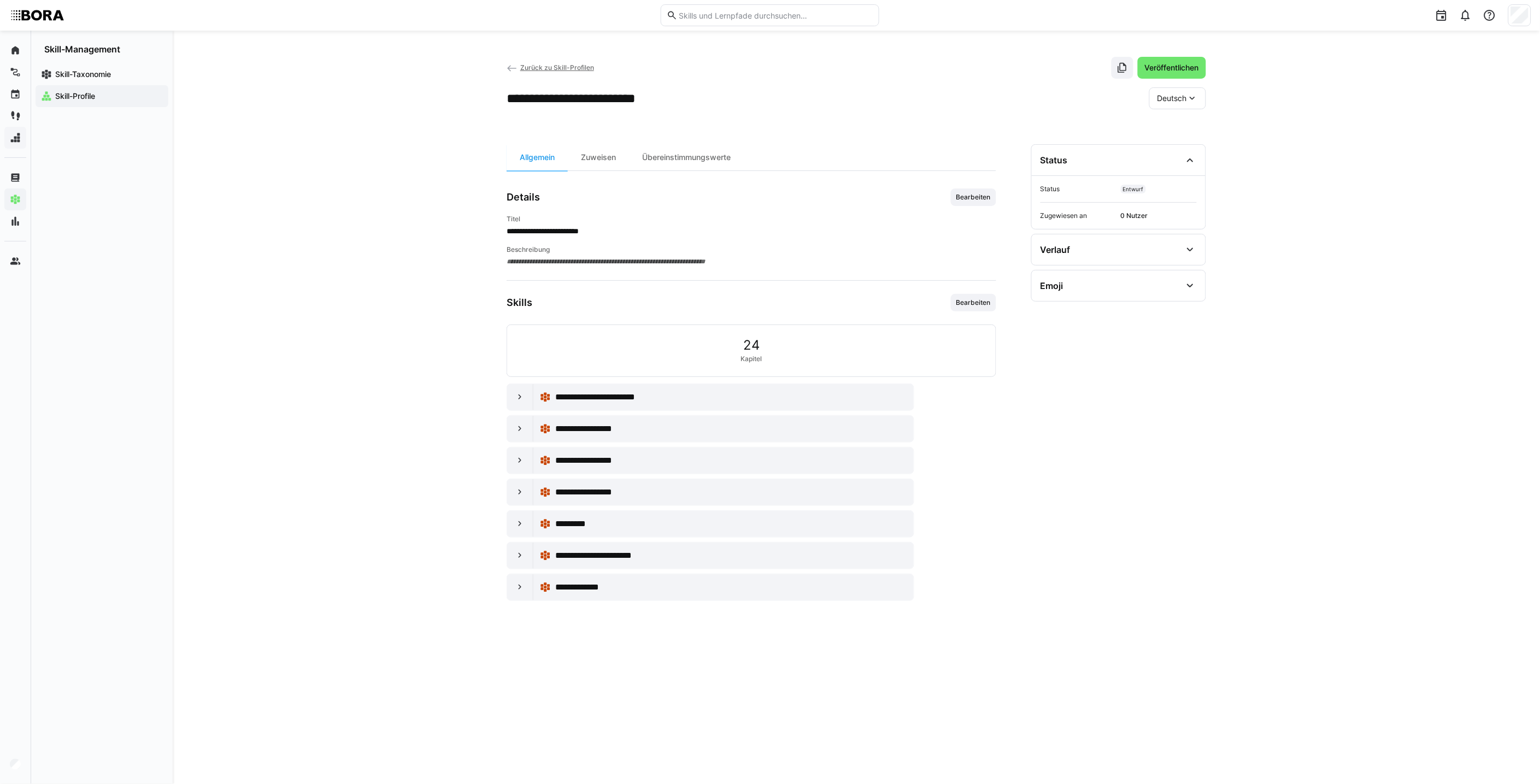
click at [526, 61] on div "Zurück zu Skill-Profilen Veröffentlichen" at bounding box center [856, 67] width 700 height 22
click at [526, 67] on span "Zurück zu Skill-Profilen" at bounding box center [556, 67] width 74 height 8
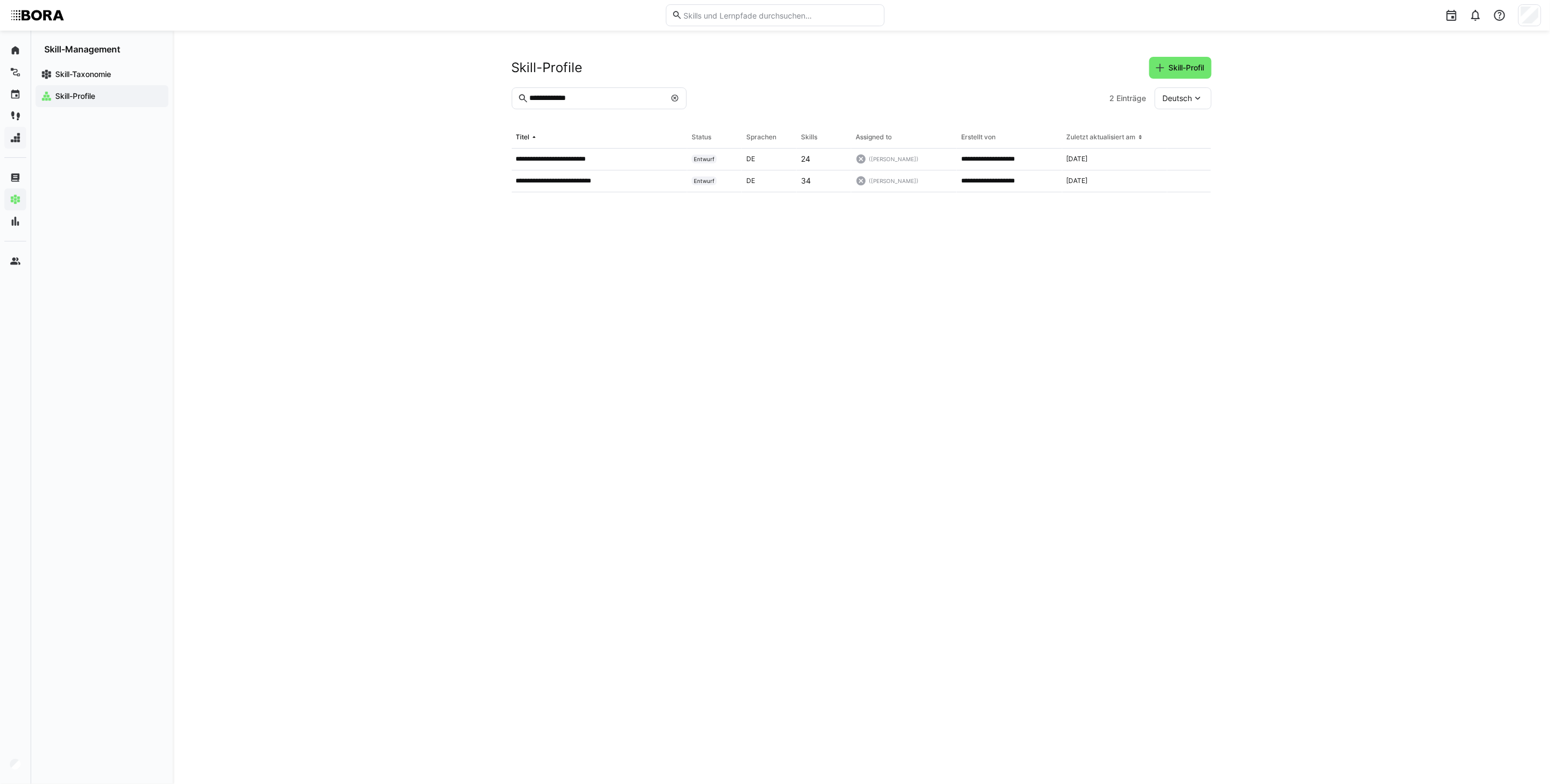
click at [675, 96] on eds-icon at bounding box center [675, 97] width 8 height 8
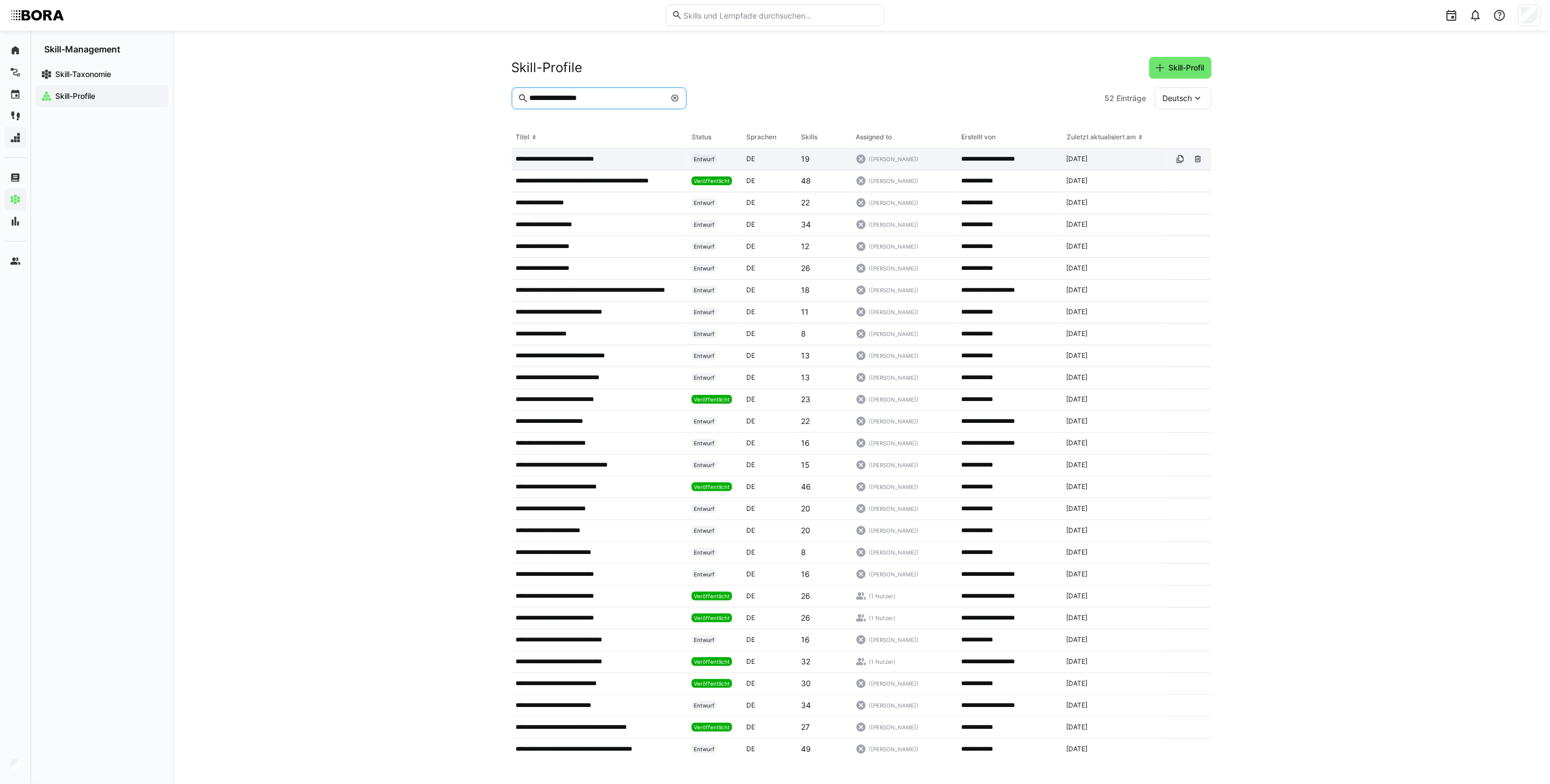
type input "**********"
click at [589, 155] on p "**********" at bounding box center [565, 158] width 97 height 8
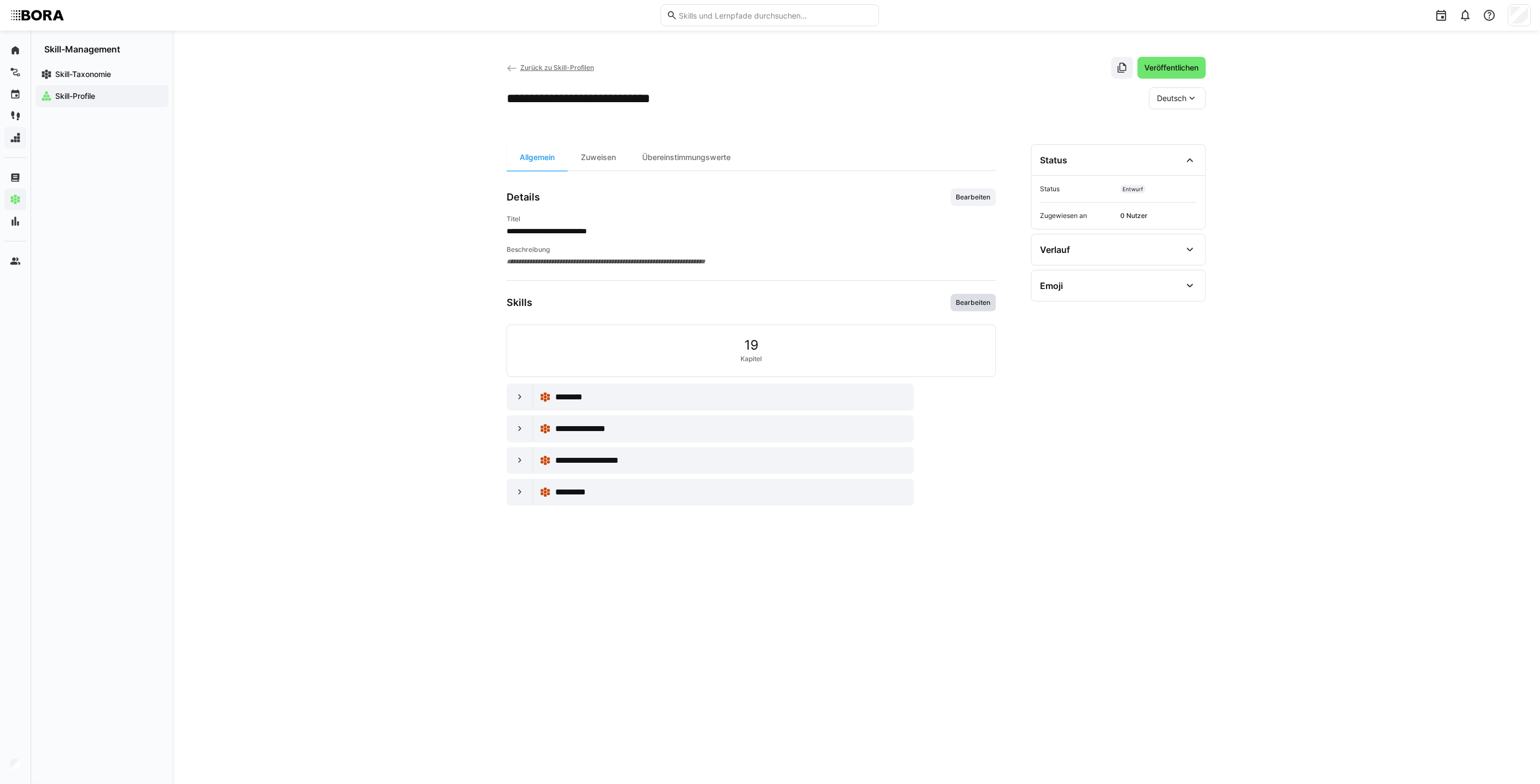
click at [976, 307] on span "Bearbeiten" at bounding box center [973, 303] width 45 height 18
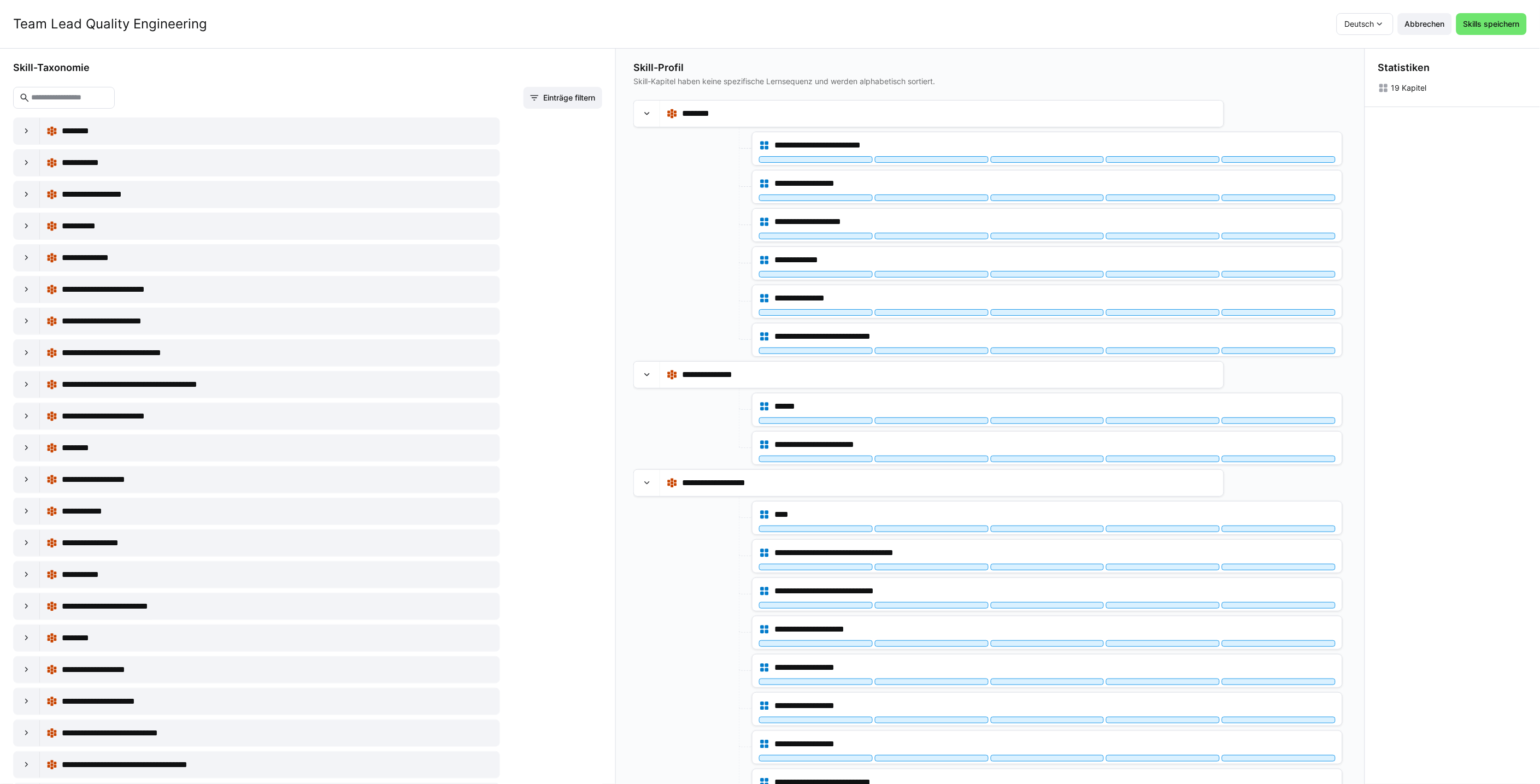
click at [55, 92] on eds-input at bounding box center [64, 97] width 101 height 22
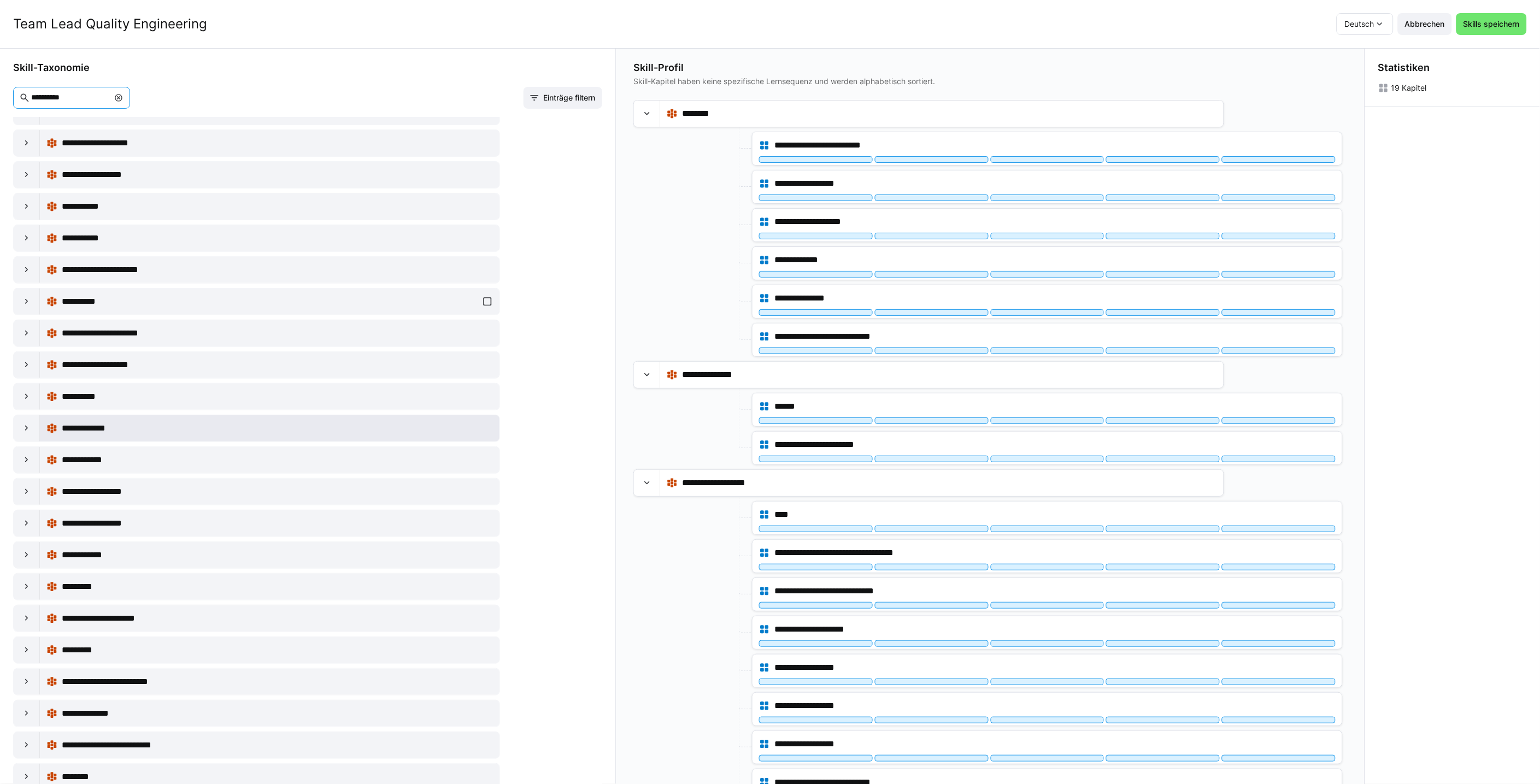
scroll to position [127, 0]
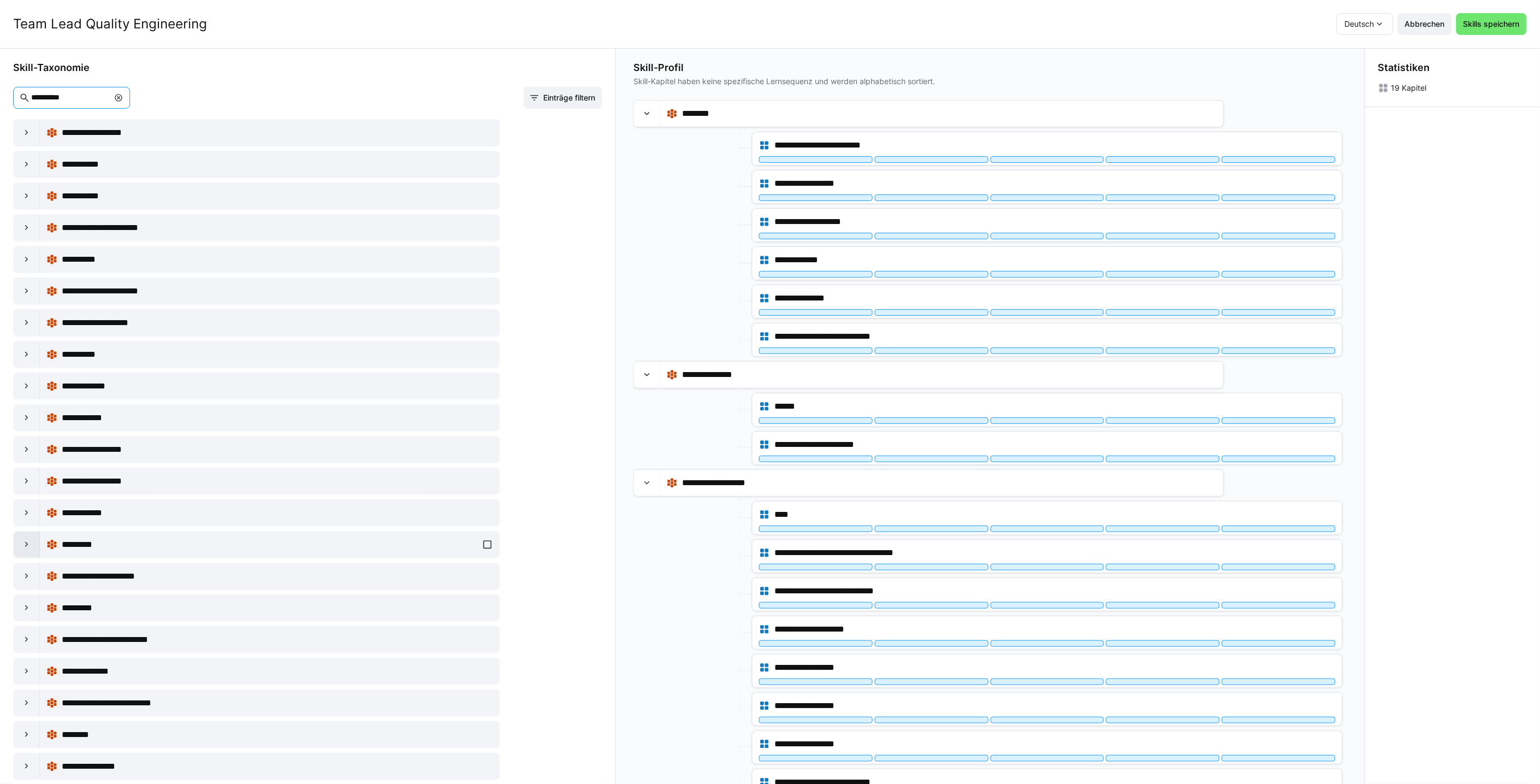
type input "**********"
click at [34, 546] on div at bounding box center [27, 545] width 26 height 26
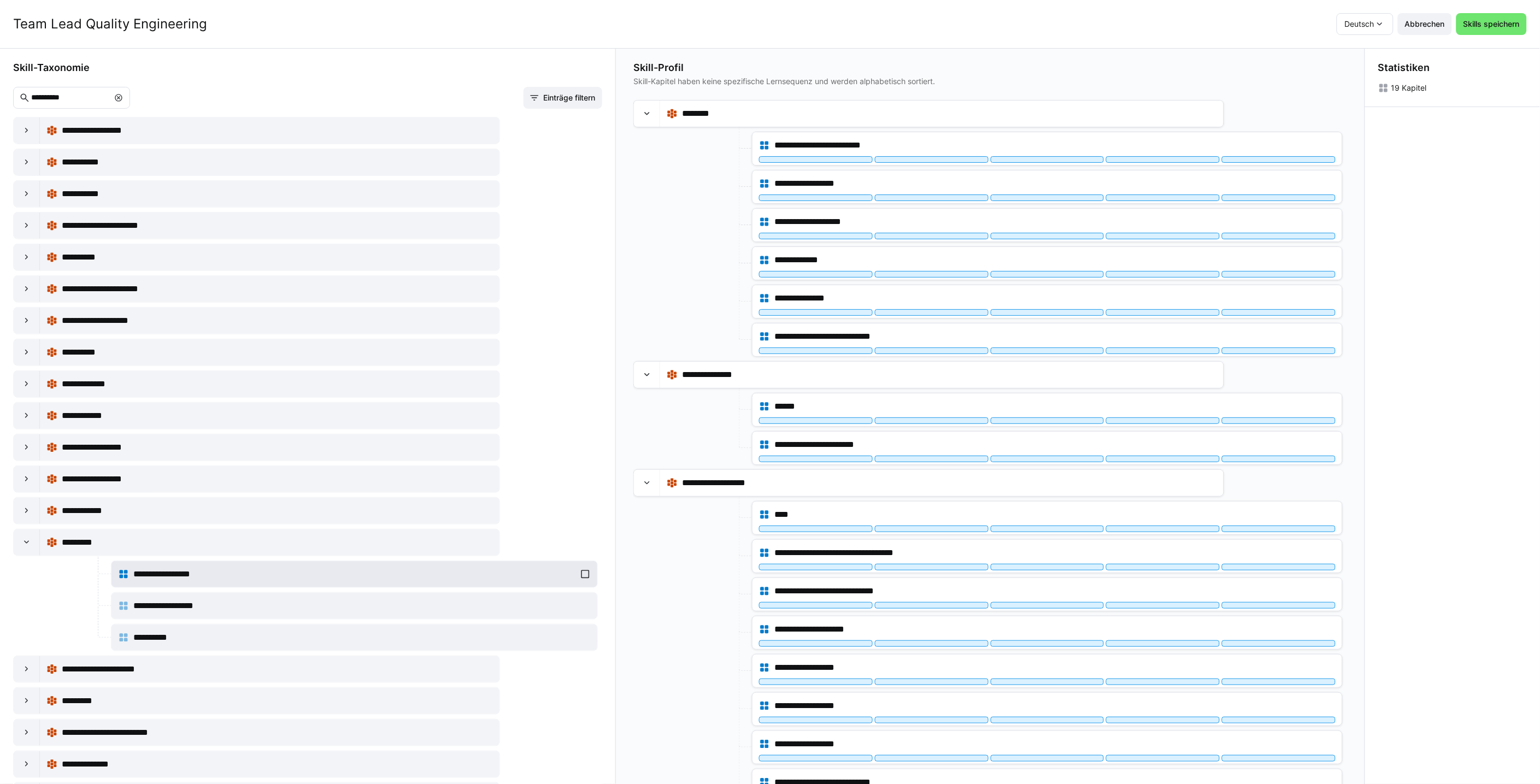
click at [582, 574] on div "**********" at bounding box center [354, 573] width 473 height 22
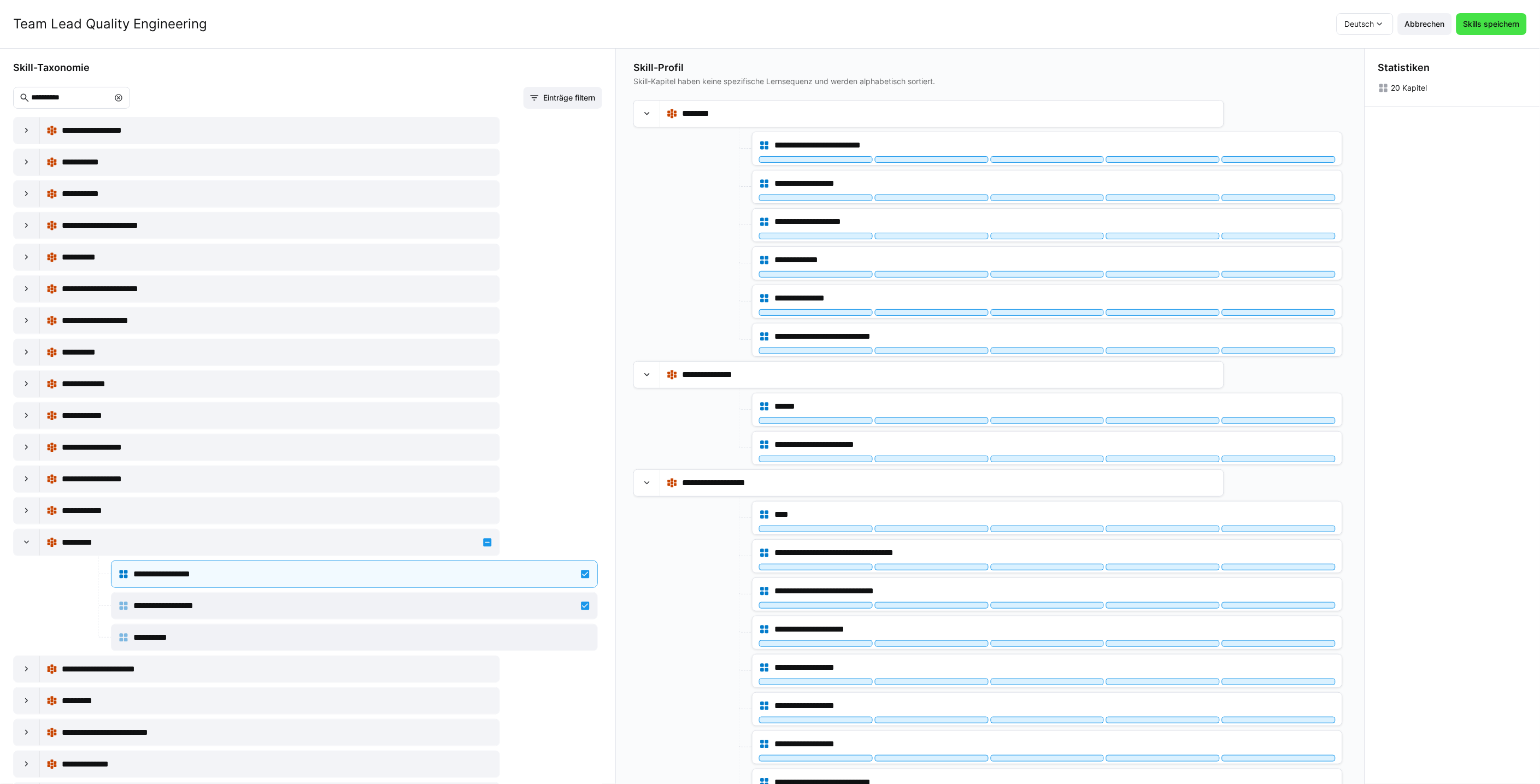
click at [1314, 22] on span "Skills speichern" at bounding box center [1491, 24] width 60 height 11
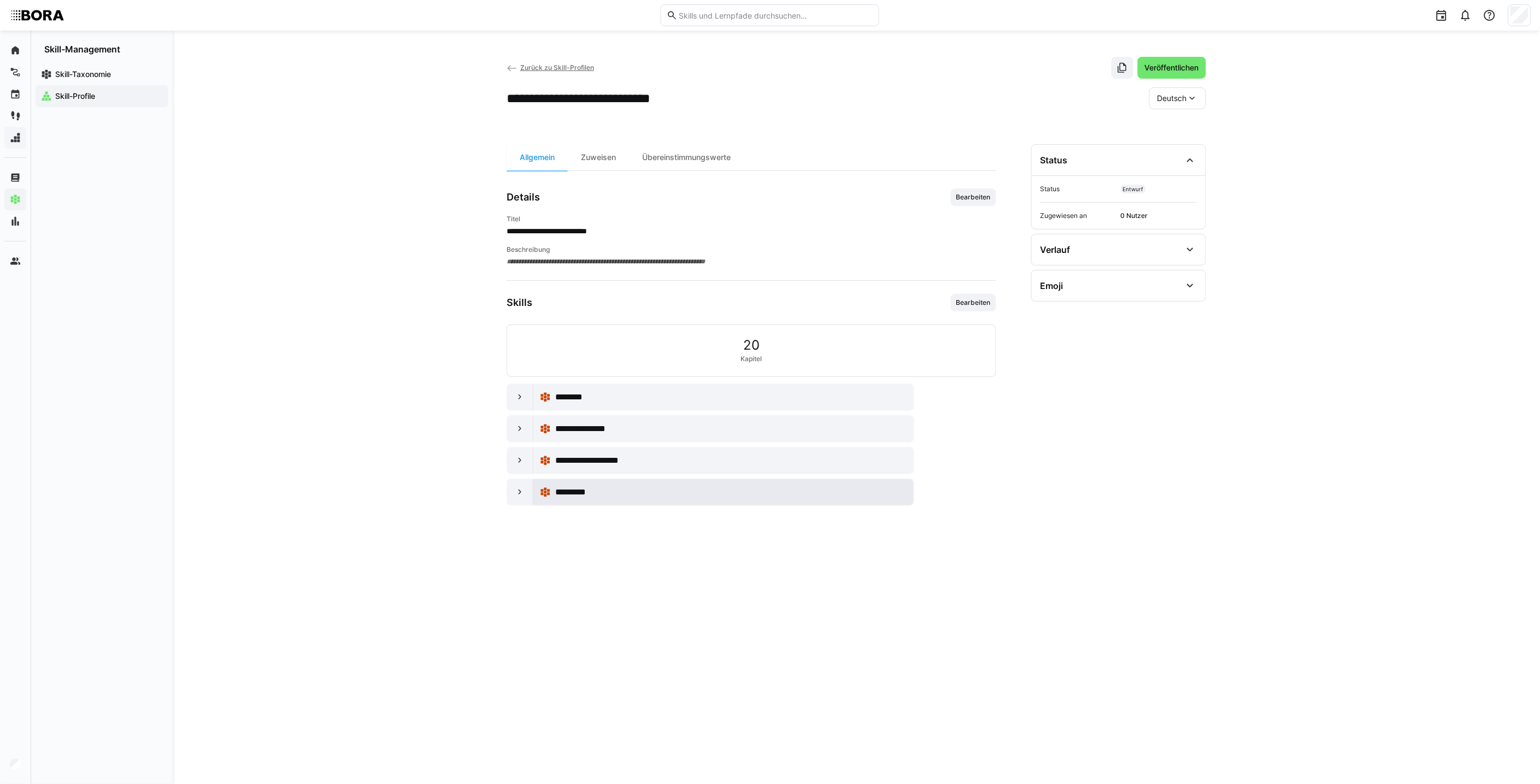
click at [533, 494] on div "*********" at bounding box center [723, 493] width 380 height 26
click at [520, 495] on eds-icon at bounding box center [520, 493] width 11 height 11
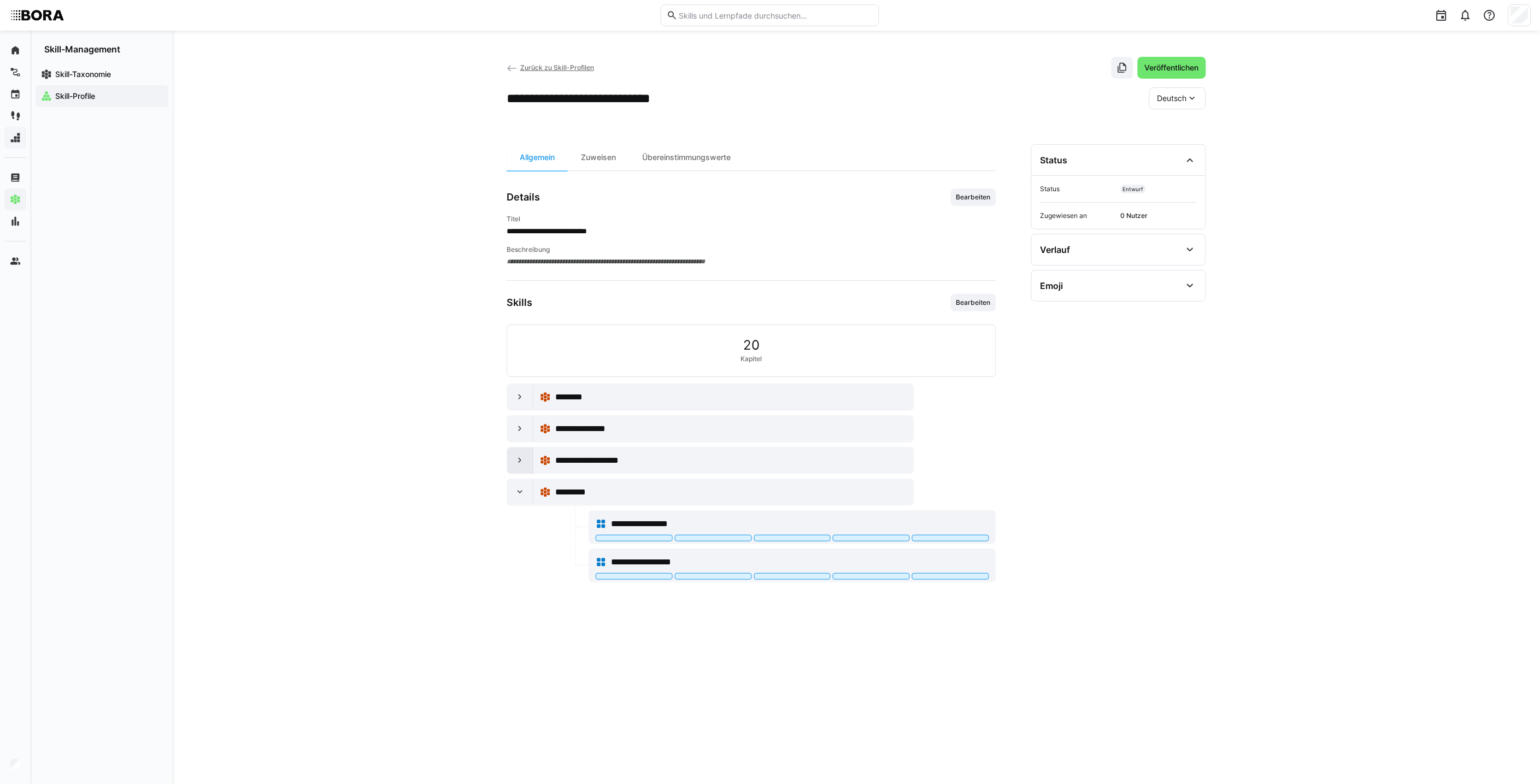
click at [514, 474] on div at bounding box center [520, 461] width 26 height 26
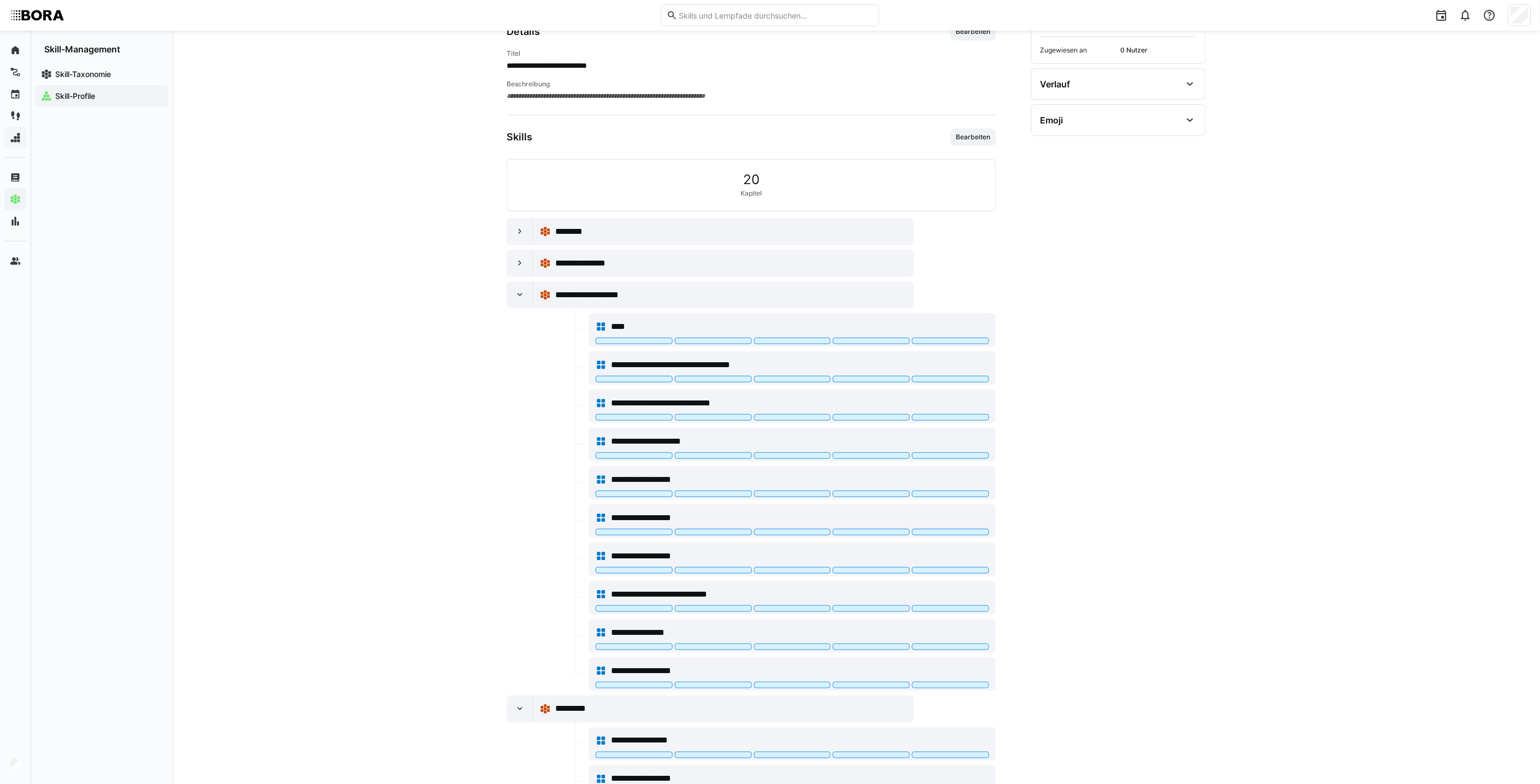
scroll to position [209, 0]
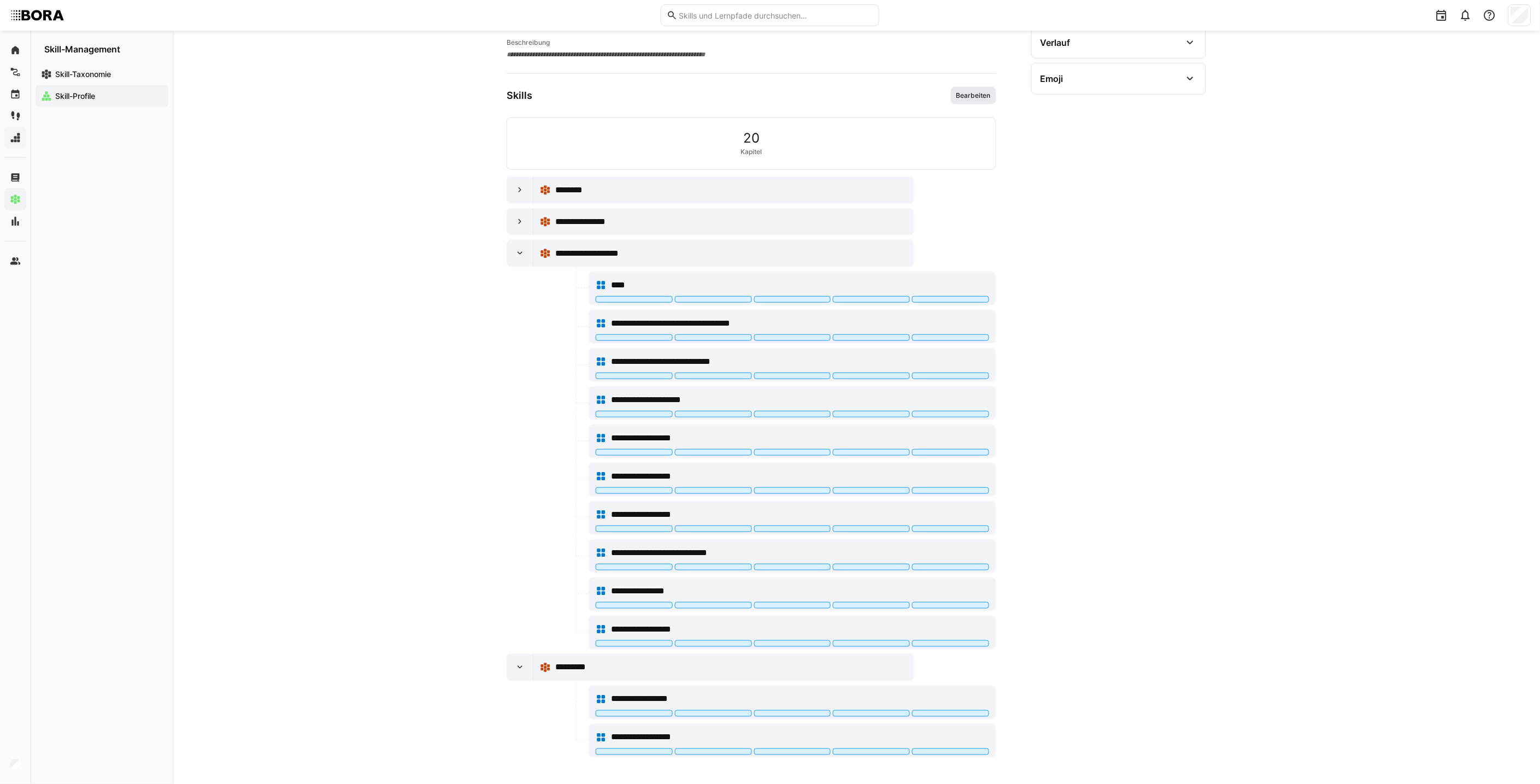
click at [984, 92] on span "Bearbeiten" at bounding box center [973, 95] width 37 height 8
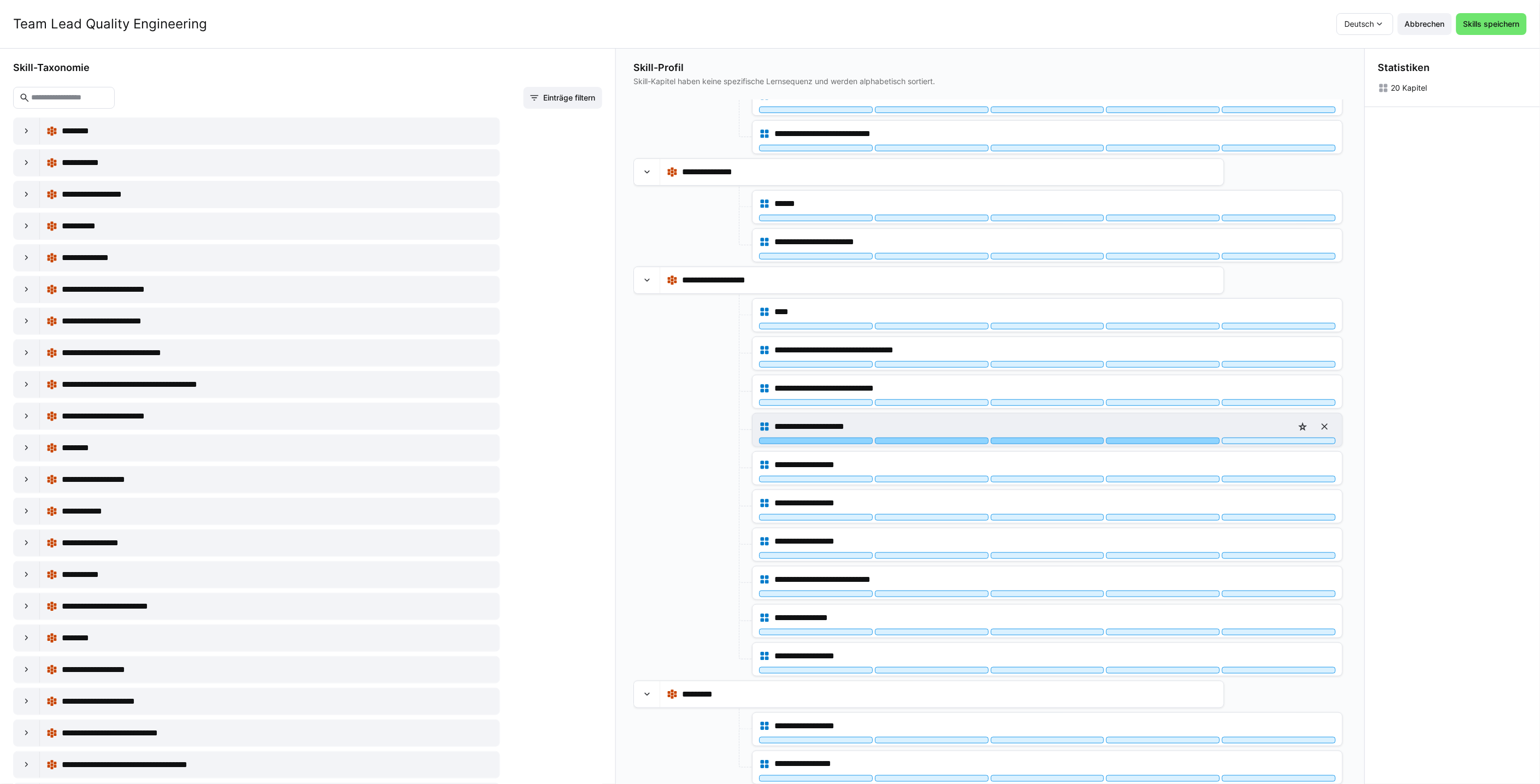
scroll to position [1, 0]
click at [594, 457] on div "**********" at bounding box center [307, 451] width 589 height 667
click at [722, 473] on div at bounding box center [691, 467] width 116 height 34
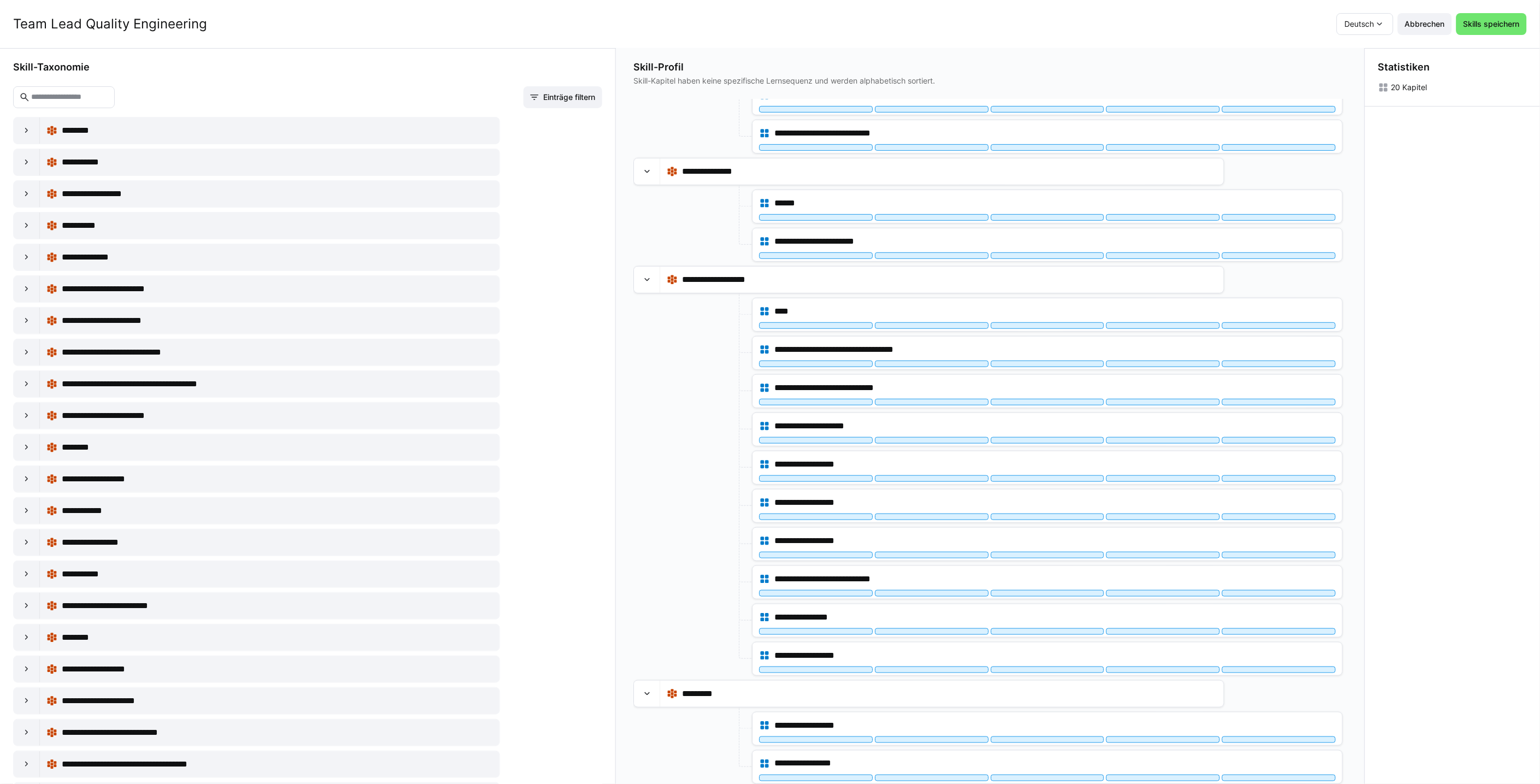
click at [1314, 393] on div "Statistiken 20 Kapitel" at bounding box center [1452, 416] width 175 height 736
click at [1314, 25] on span "Skills speichern" at bounding box center [1491, 24] width 60 height 11
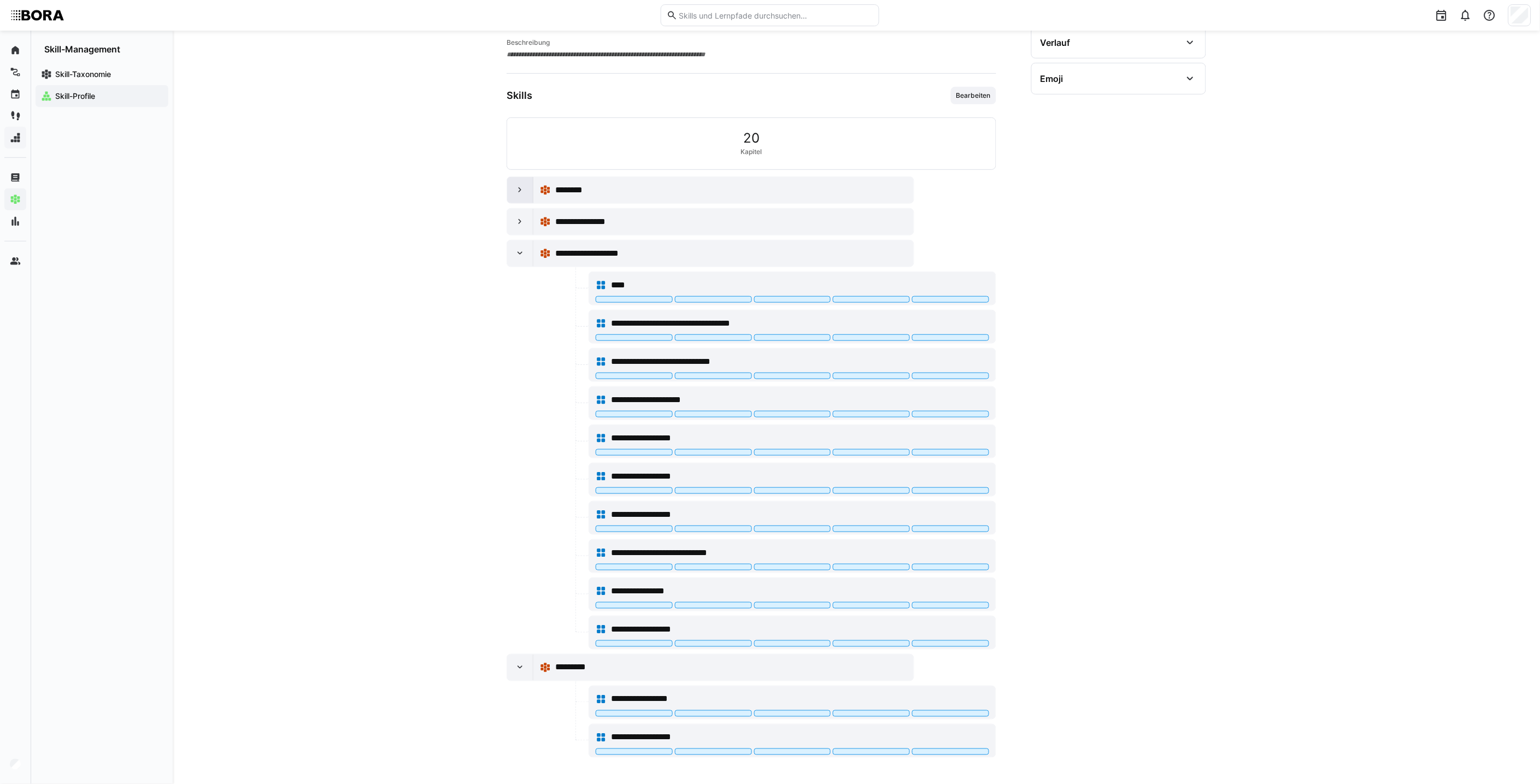
click at [525, 194] on eds-icon at bounding box center [520, 190] width 11 height 11
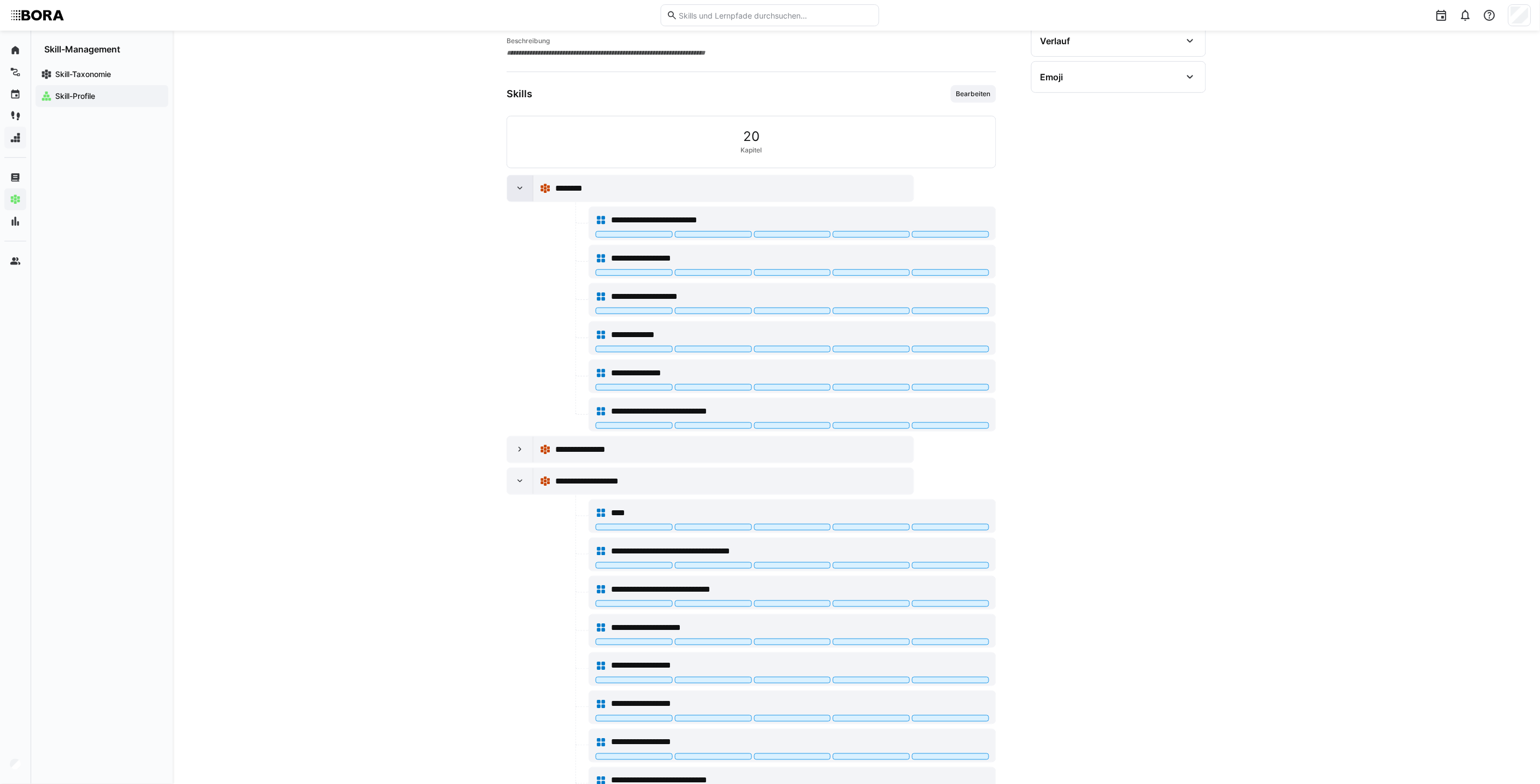
click at [525, 194] on eds-icon at bounding box center [520, 188] width 11 height 11
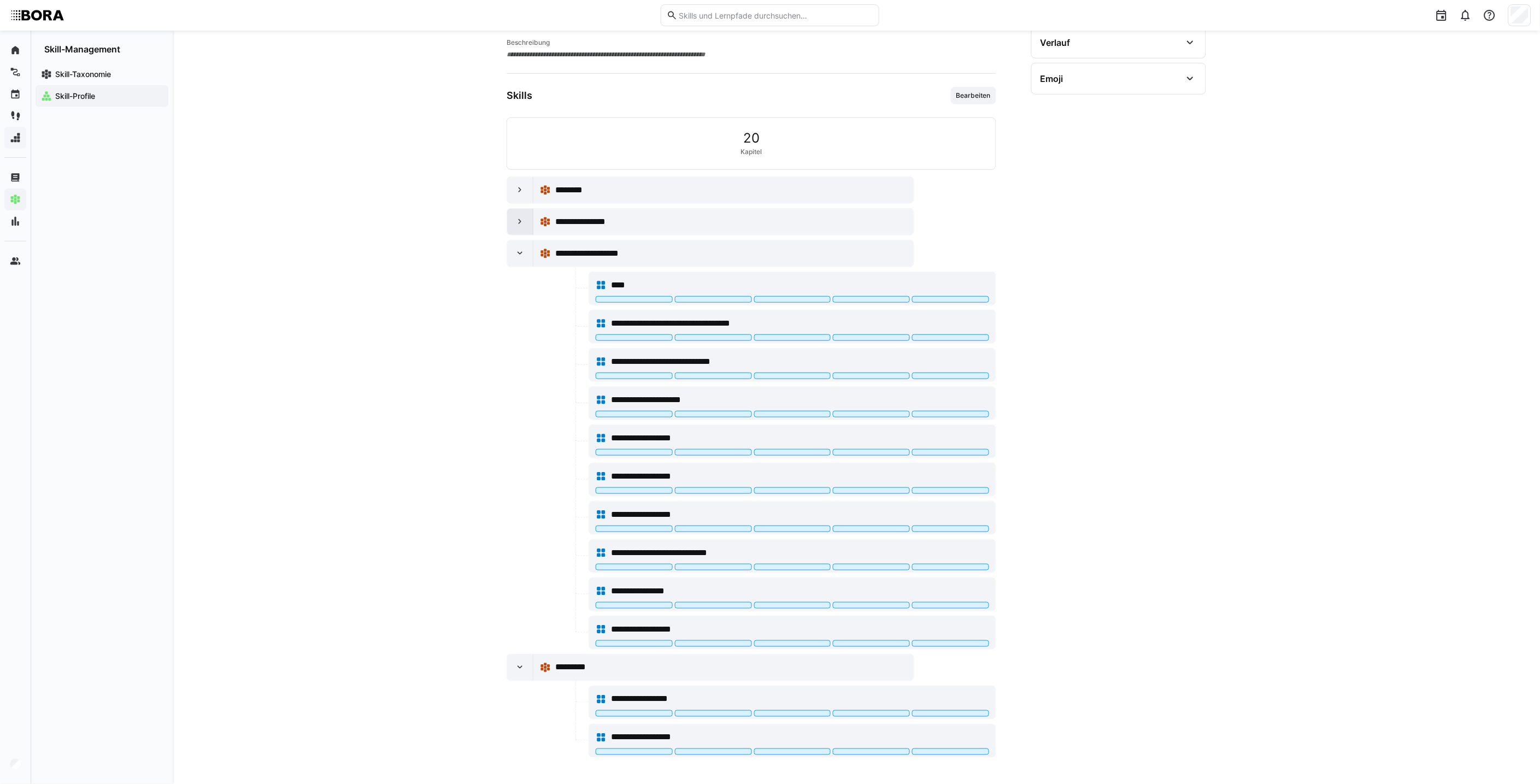
click at [514, 221] on eds-icon at bounding box center [520, 222] width 11 height 11
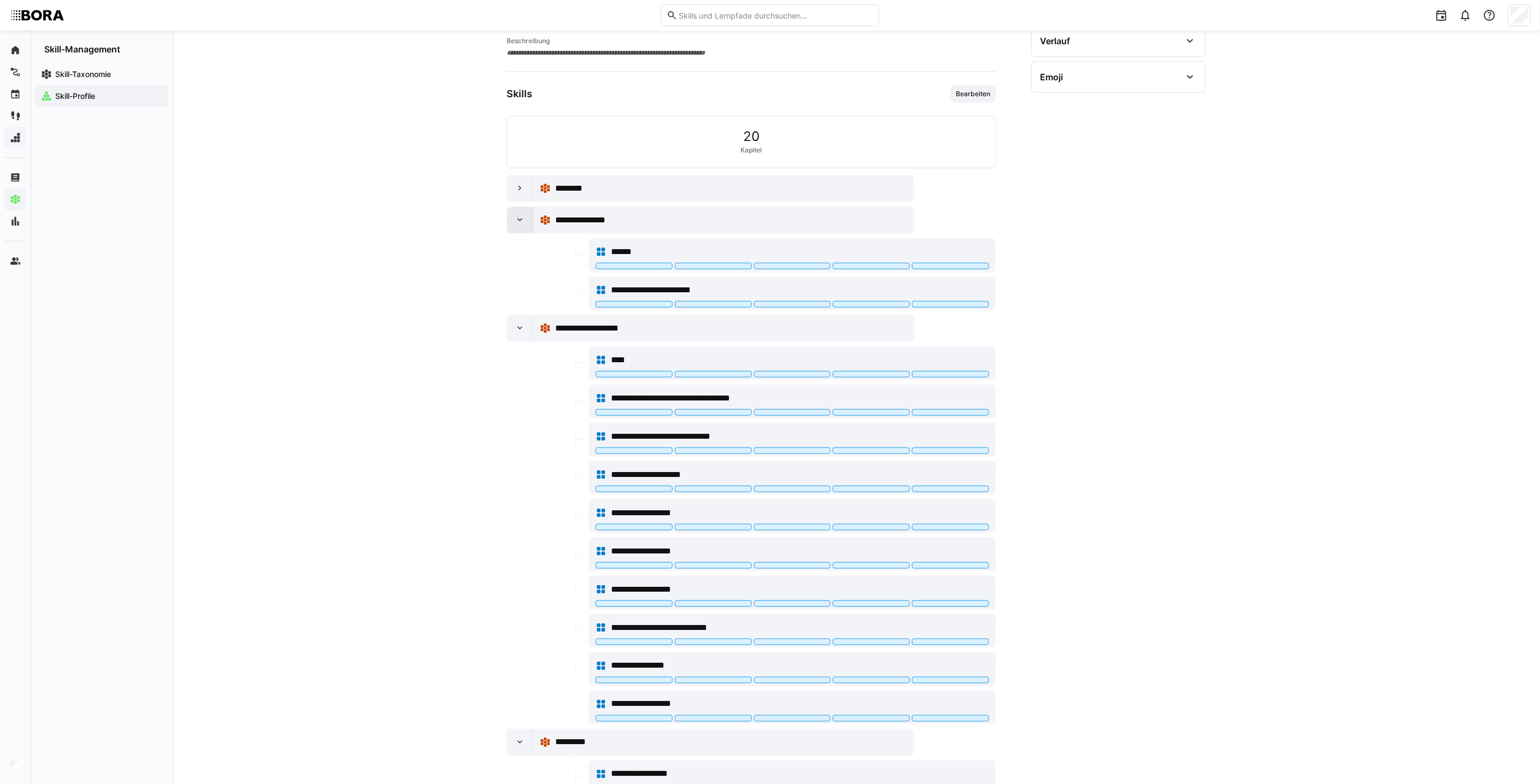
click at [514, 221] on eds-icon at bounding box center [520, 220] width 11 height 11
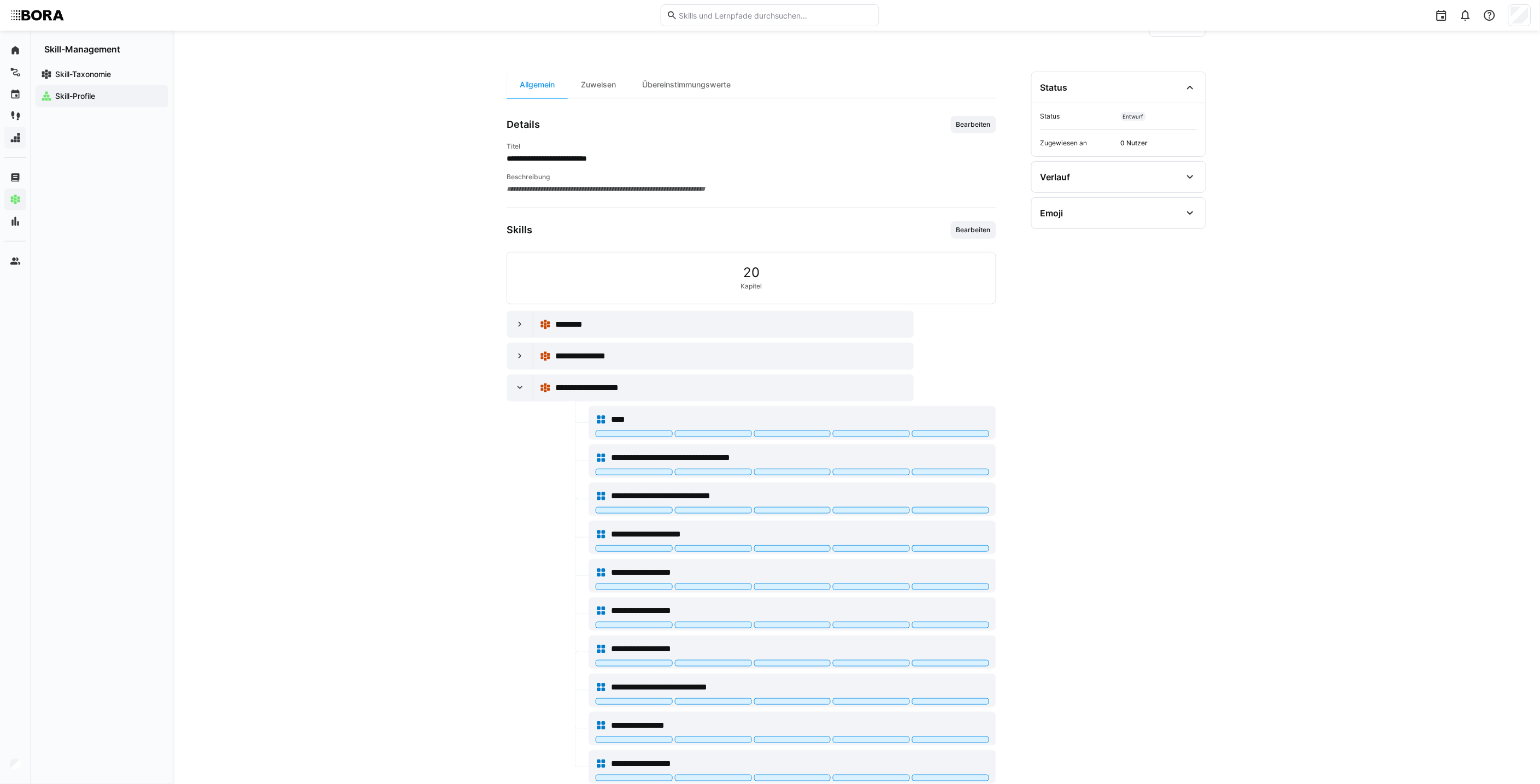
scroll to position [0, 0]
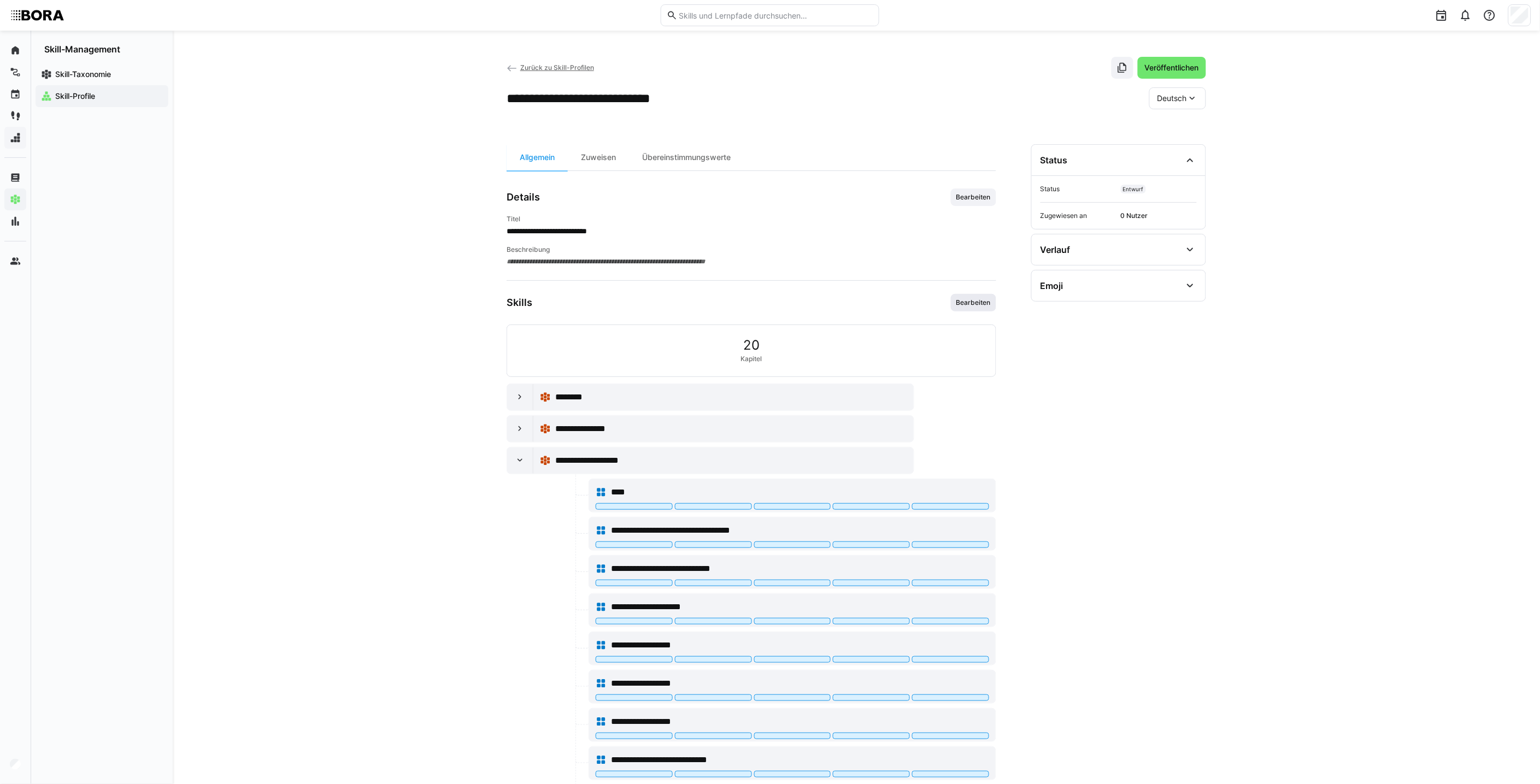
click at [970, 301] on span "Bearbeiten" at bounding box center [973, 302] width 37 height 8
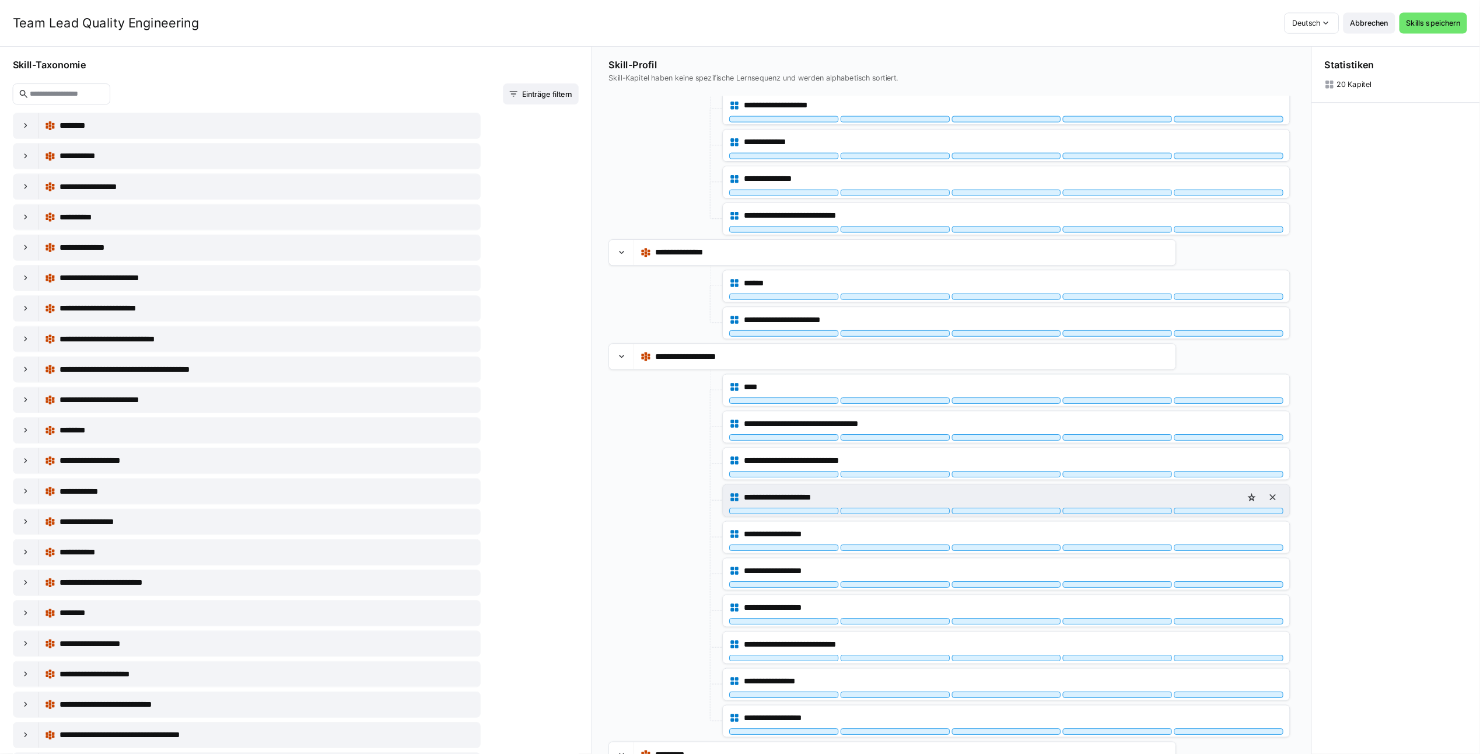
scroll to position [129, 0]
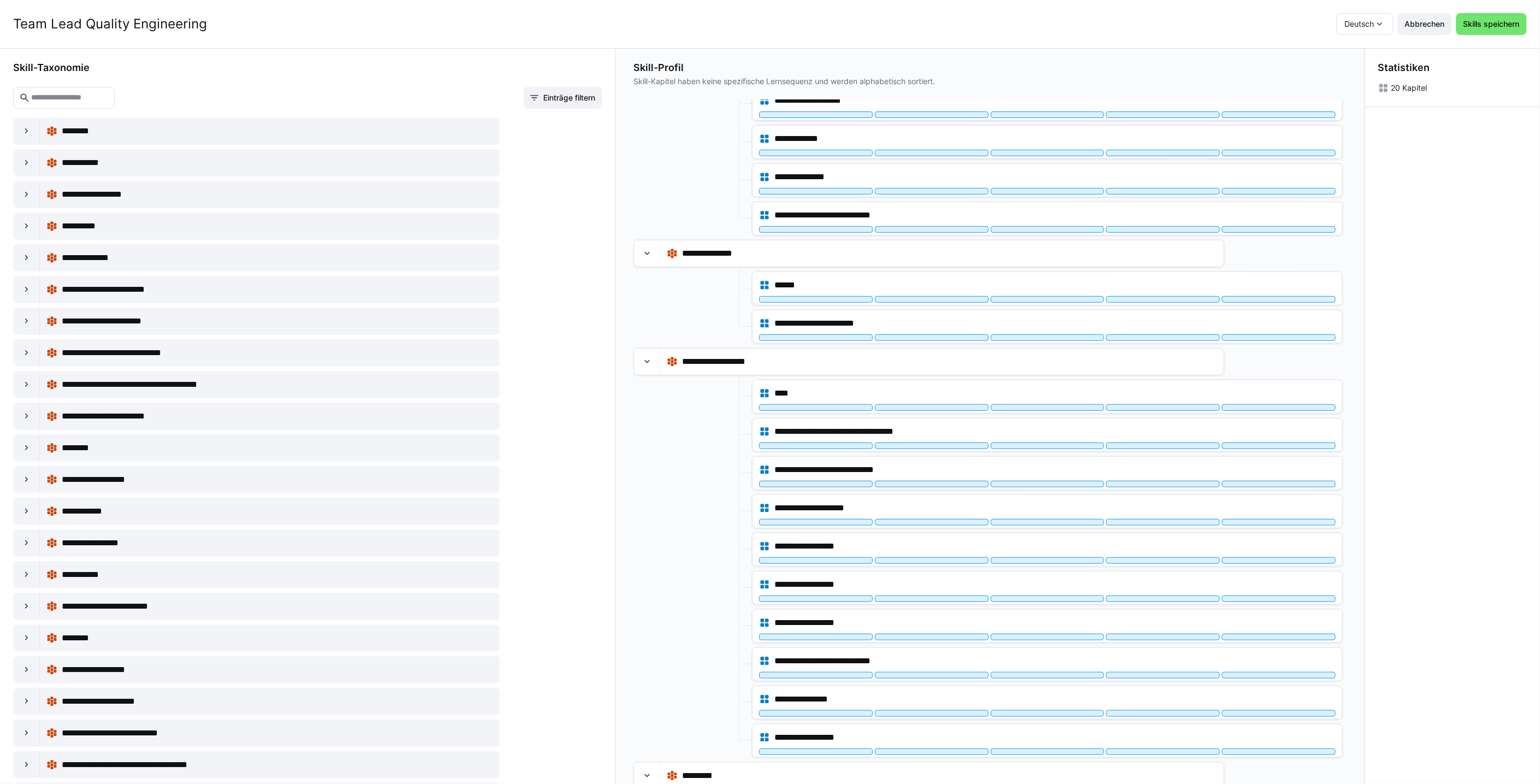
click at [1314, 593] on div "Statistiken 20 Kapitel" at bounding box center [1452, 417] width 175 height 736
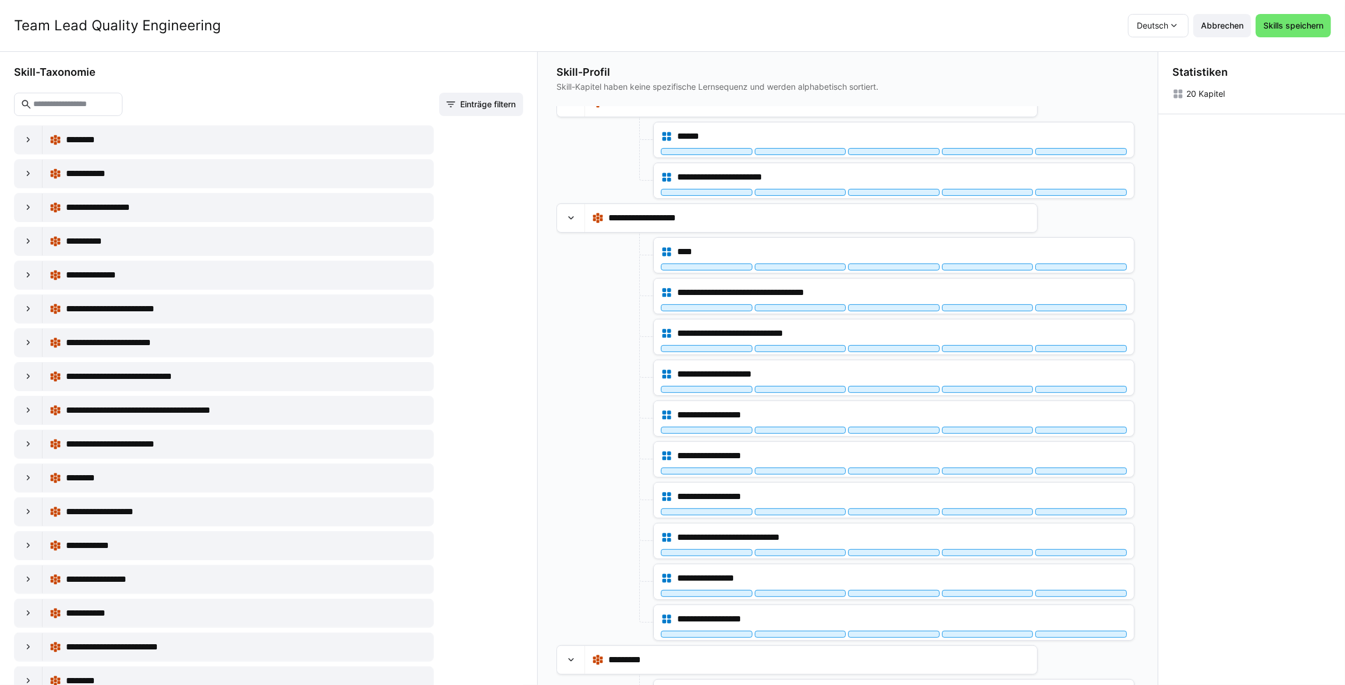
scroll to position [365, 0]
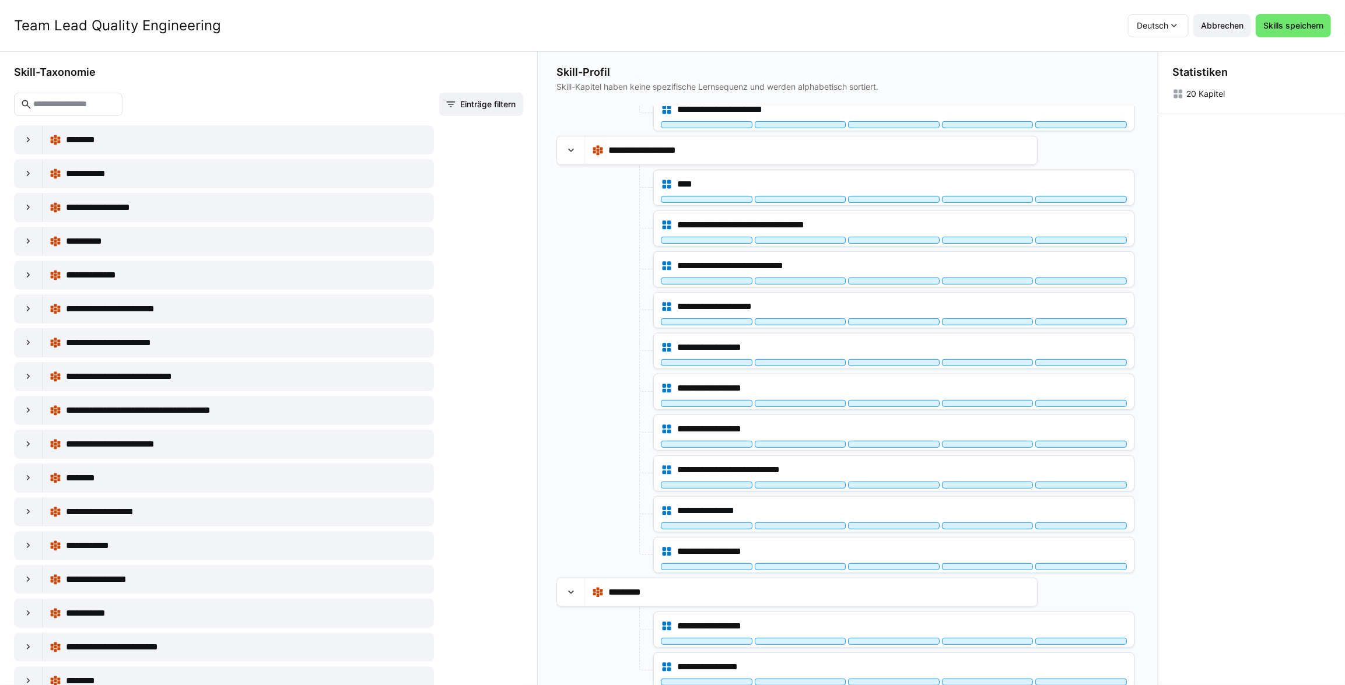
click at [1279, 475] on div "Statistiken 20 Kapitel" at bounding box center [1251, 369] width 187 height 634
click at [1228, 29] on span "Abbrechen" at bounding box center [1222, 26] width 46 height 12
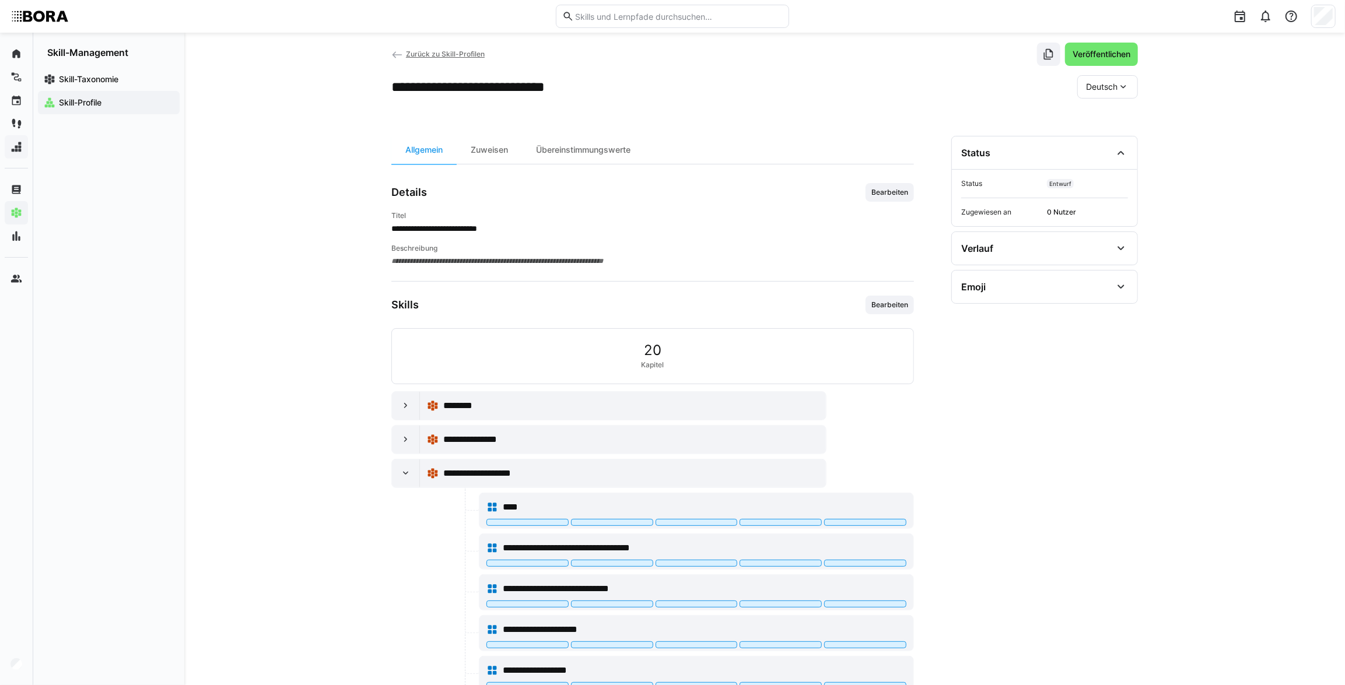
scroll to position [0, 0]
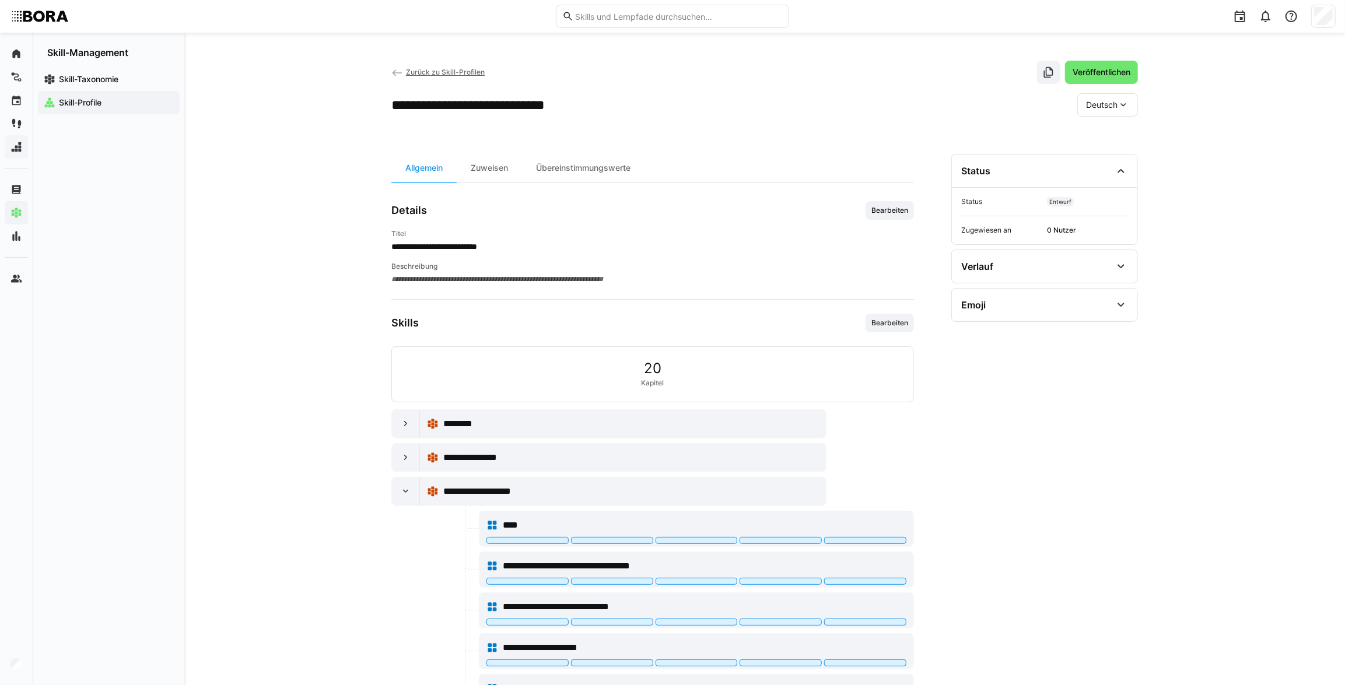
click at [400, 68] on eds-icon at bounding box center [397, 73] width 12 height 12
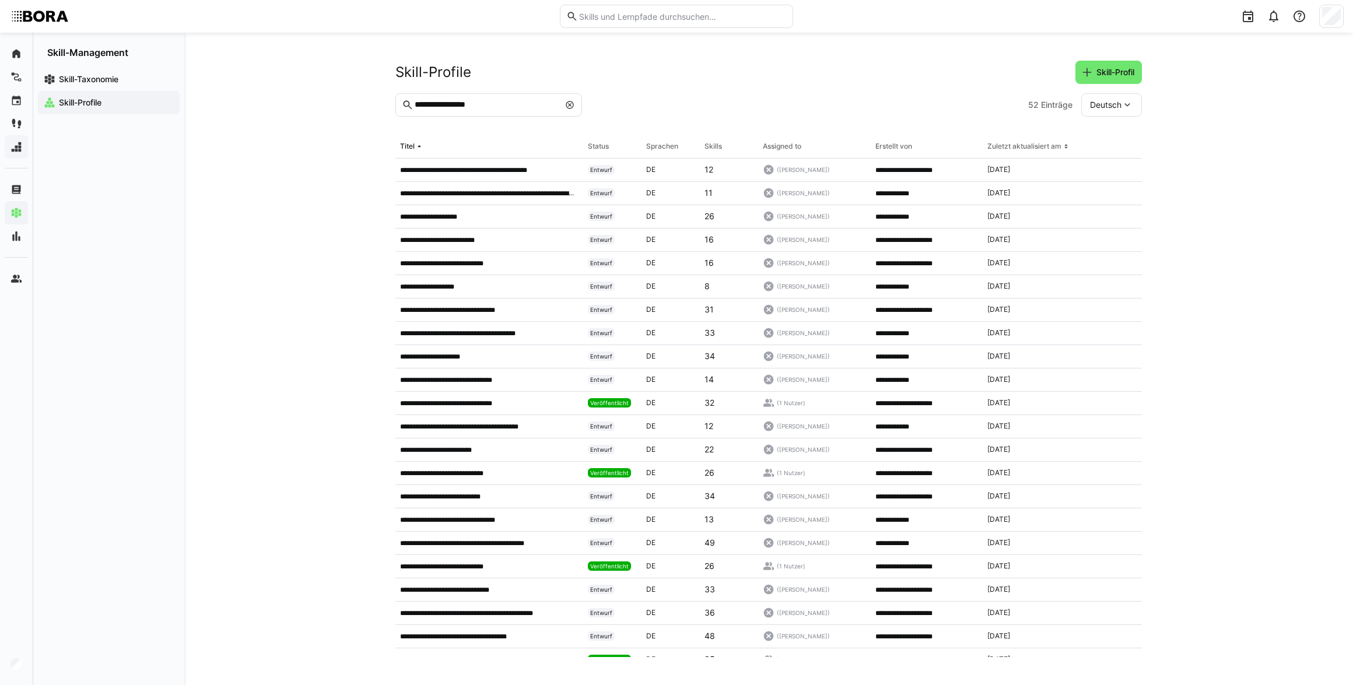
click at [568, 105] on eds-icon at bounding box center [569, 104] width 9 height 9
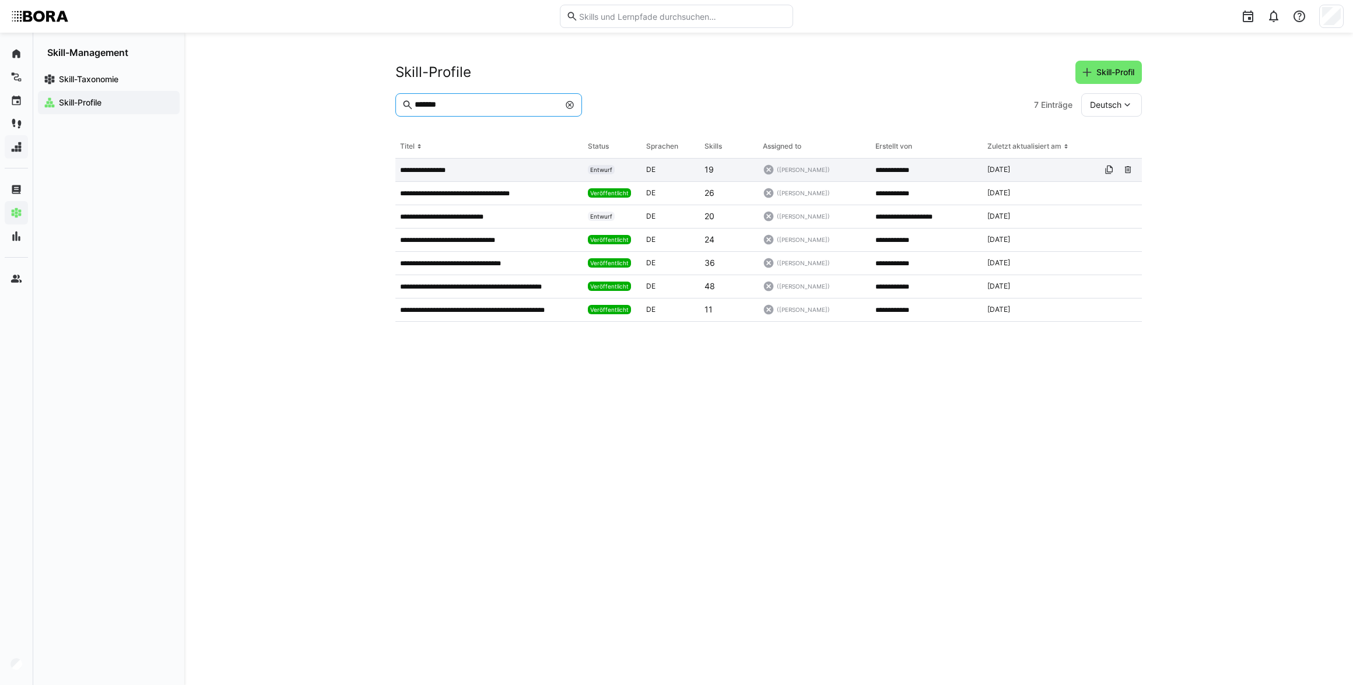
type input "*******"
click at [494, 166] on app-table-first-column "**********" at bounding box center [489, 170] width 178 height 9
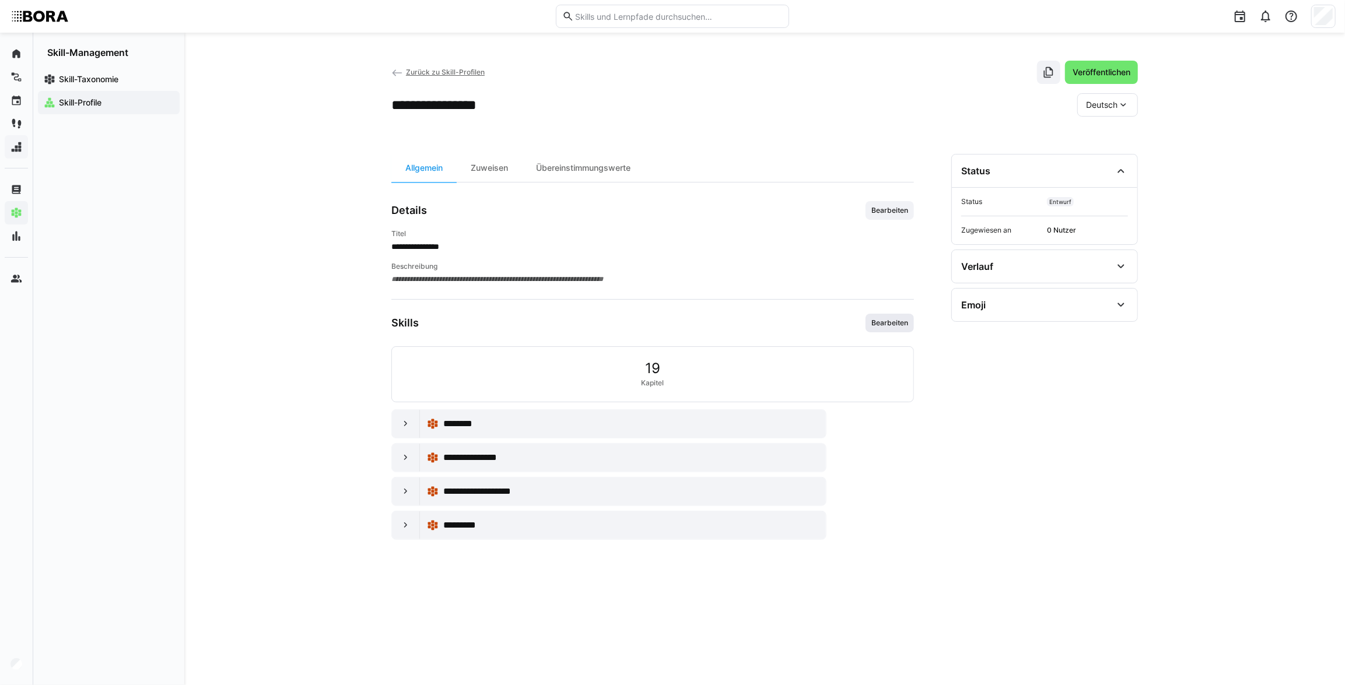
click at [897, 321] on span "Bearbeiten" at bounding box center [889, 322] width 39 height 9
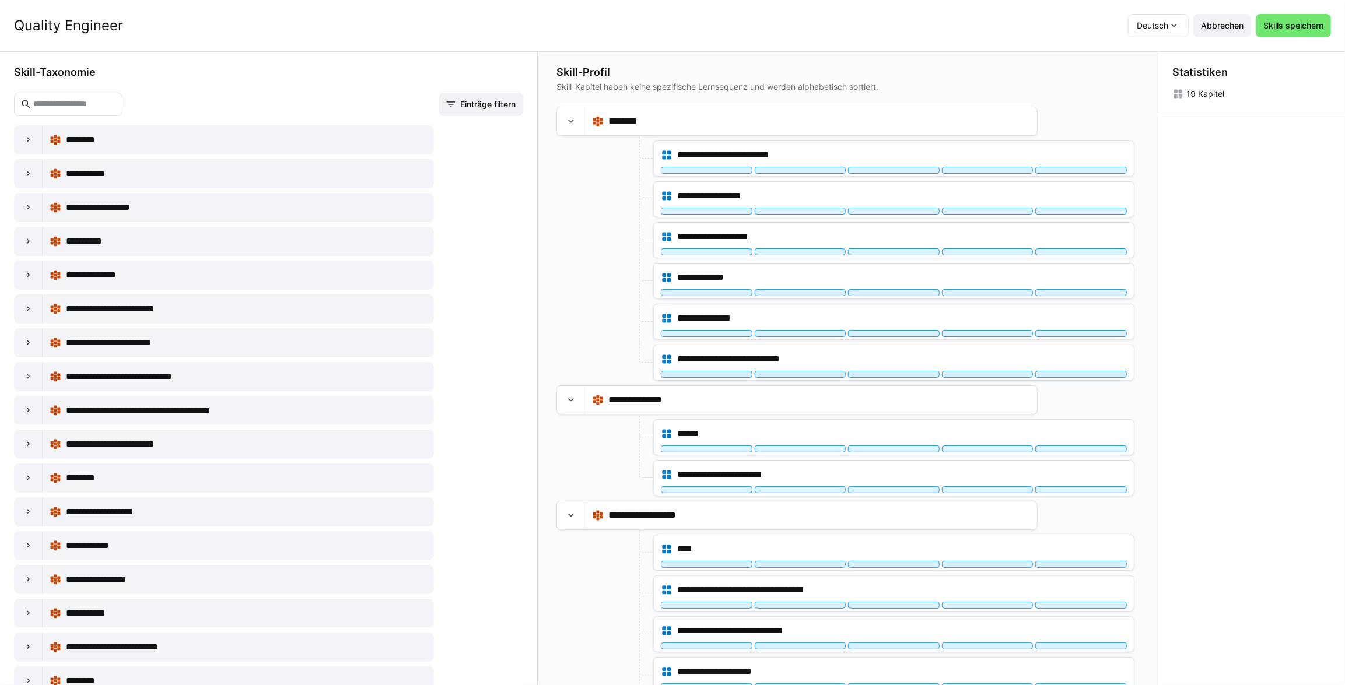
click at [69, 105] on input "text" at bounding box center [74, 104] width 84 height 10
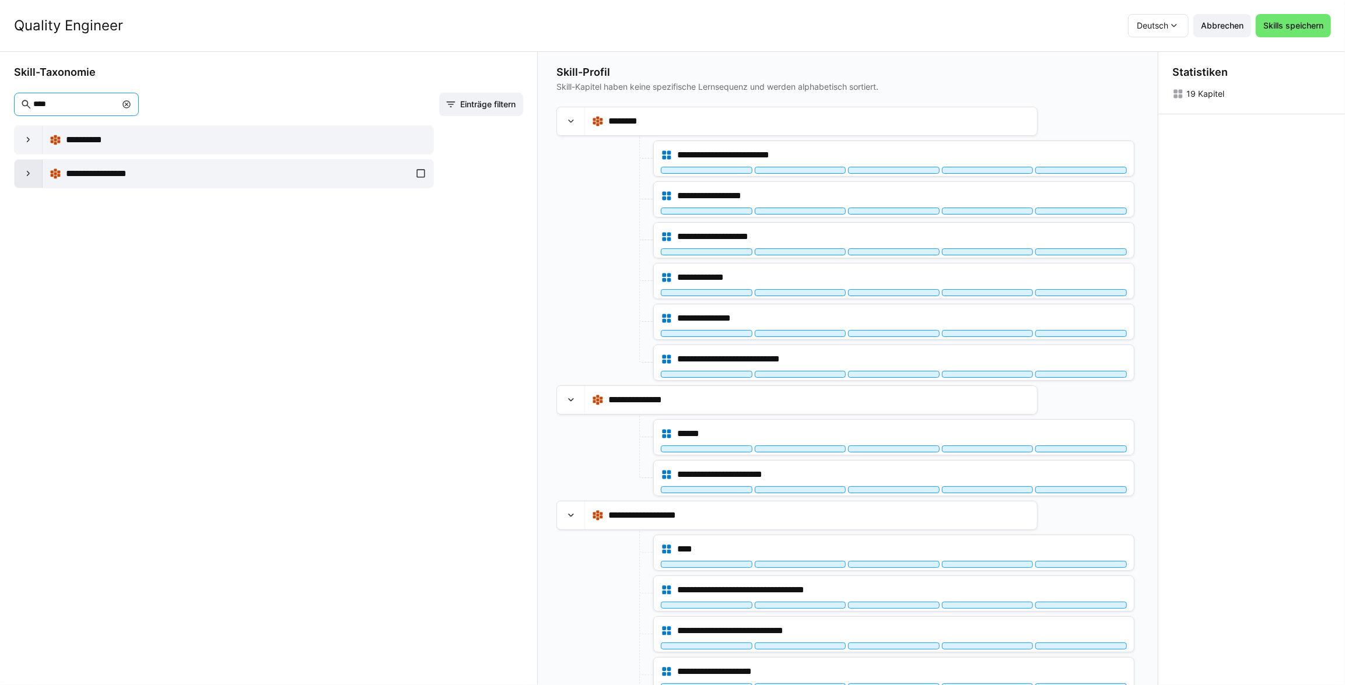
type input "****"
click at [33, 177] on eds-icon at bounding box center [29, 174] width 12 height 12
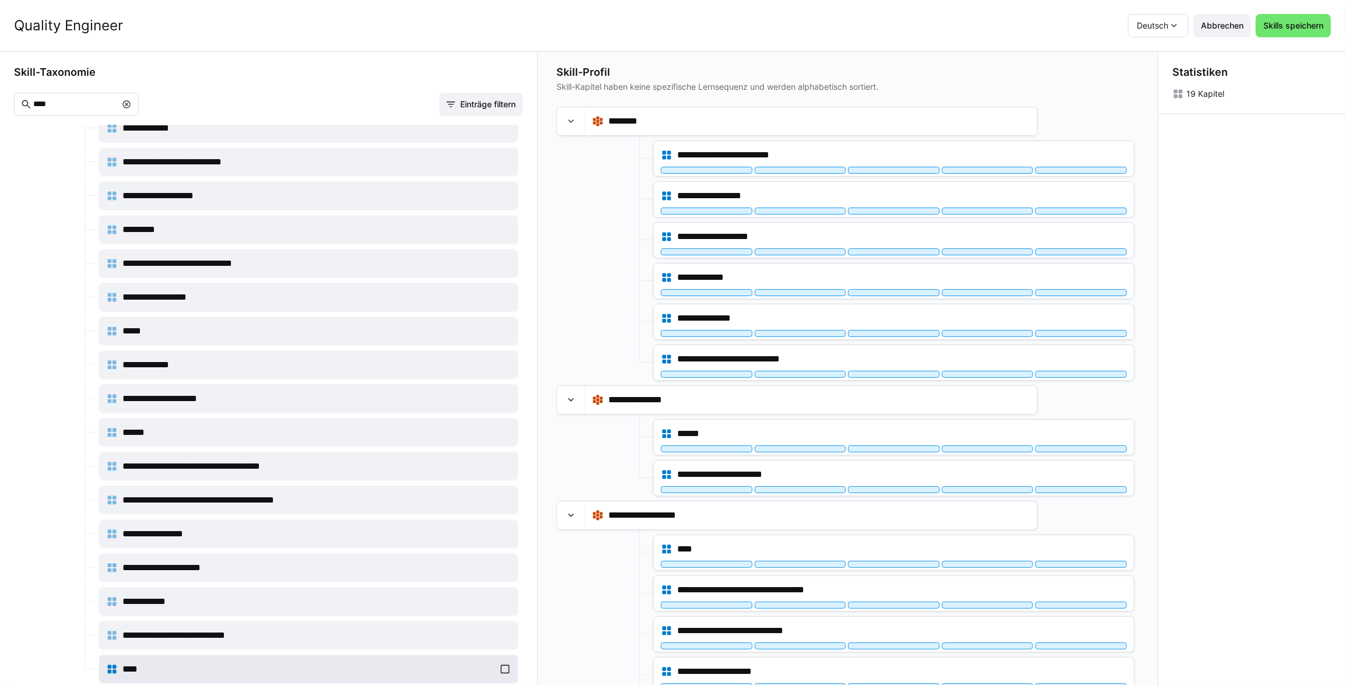
click at [499, 666] on div "****" at bounding box center [308, 669] width 405 height 23
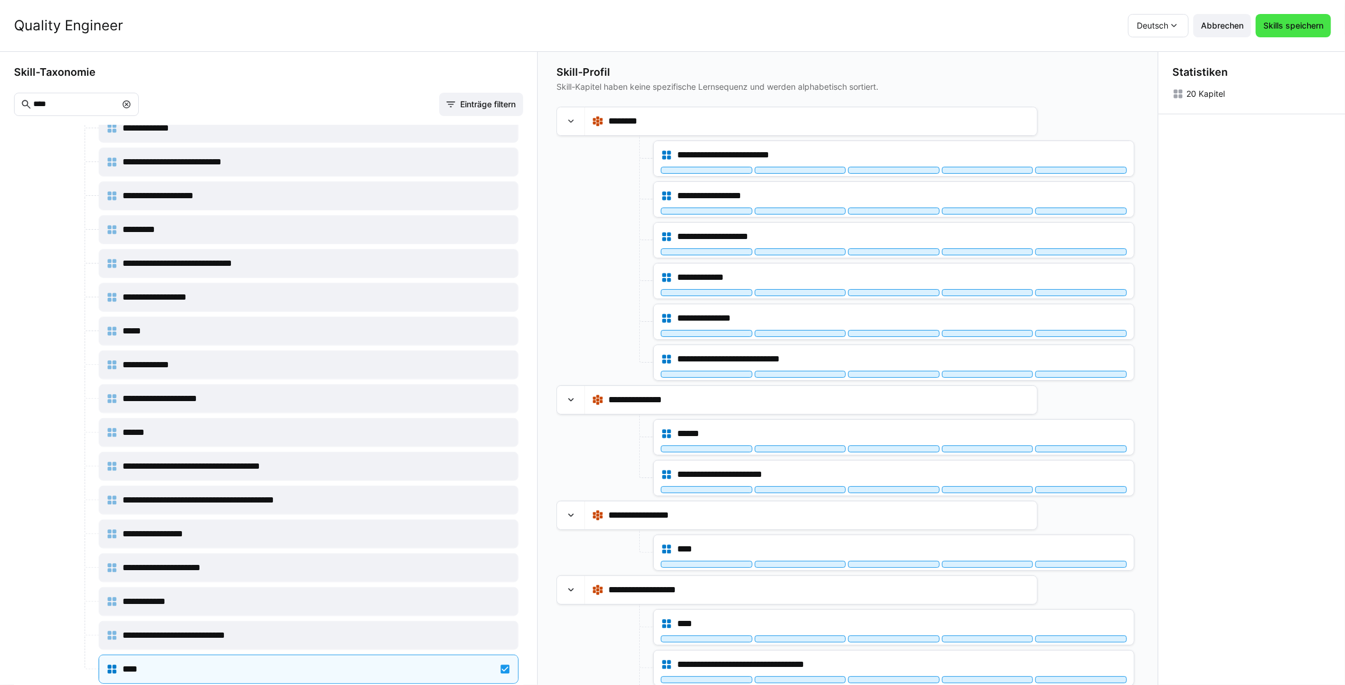
click at [1302, 22] on span "Skills speichern" at bounding box center [1294, 26] width 64 height 12
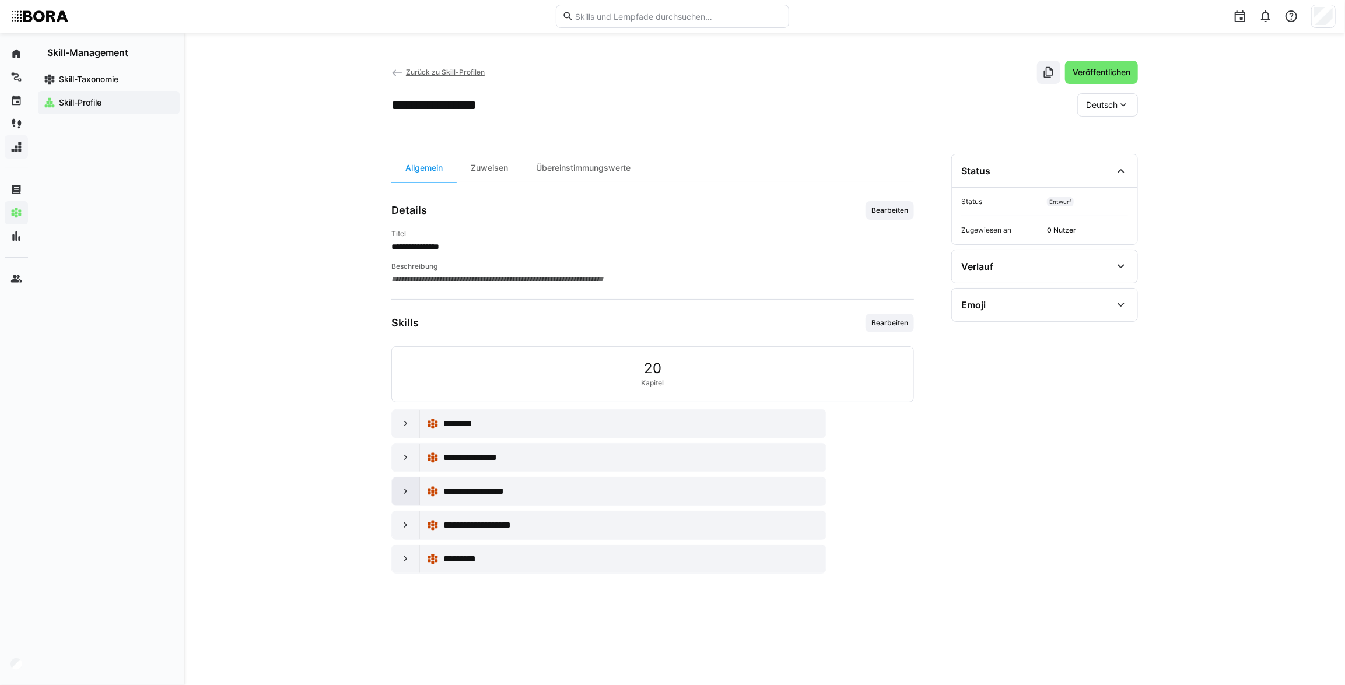
click at [414, 489] on div at bounding box center [406, 492] width 28 height 28
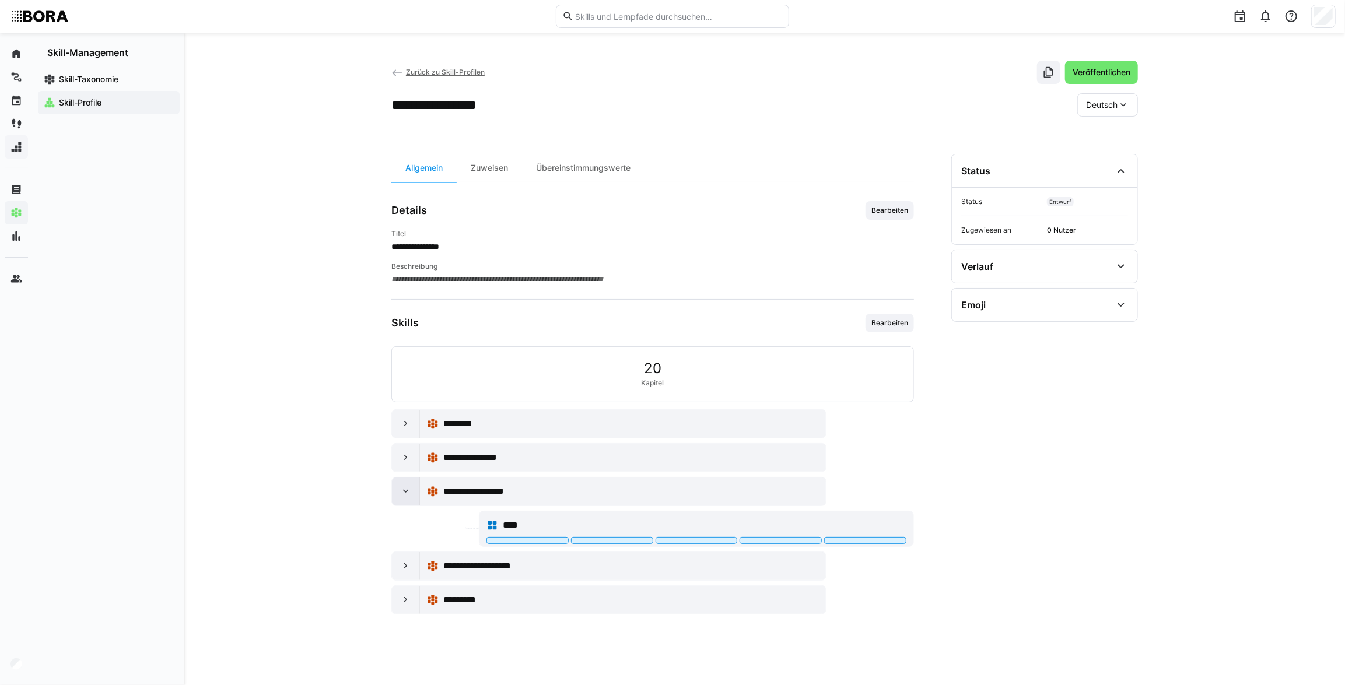
click at [416, 498] on div at bounding box center [406, 492] width 28 height 28
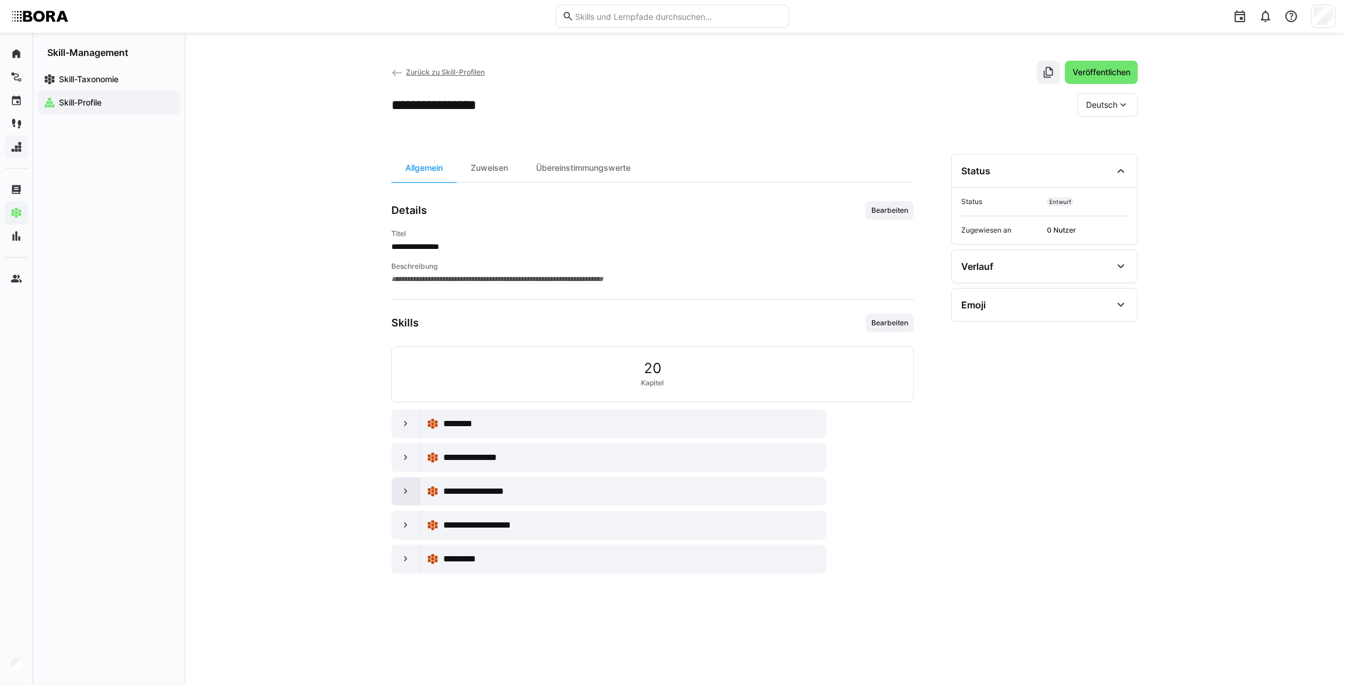
click at [409, 491] on eds-icon at bounding box center [406, 492] width 12 height 12
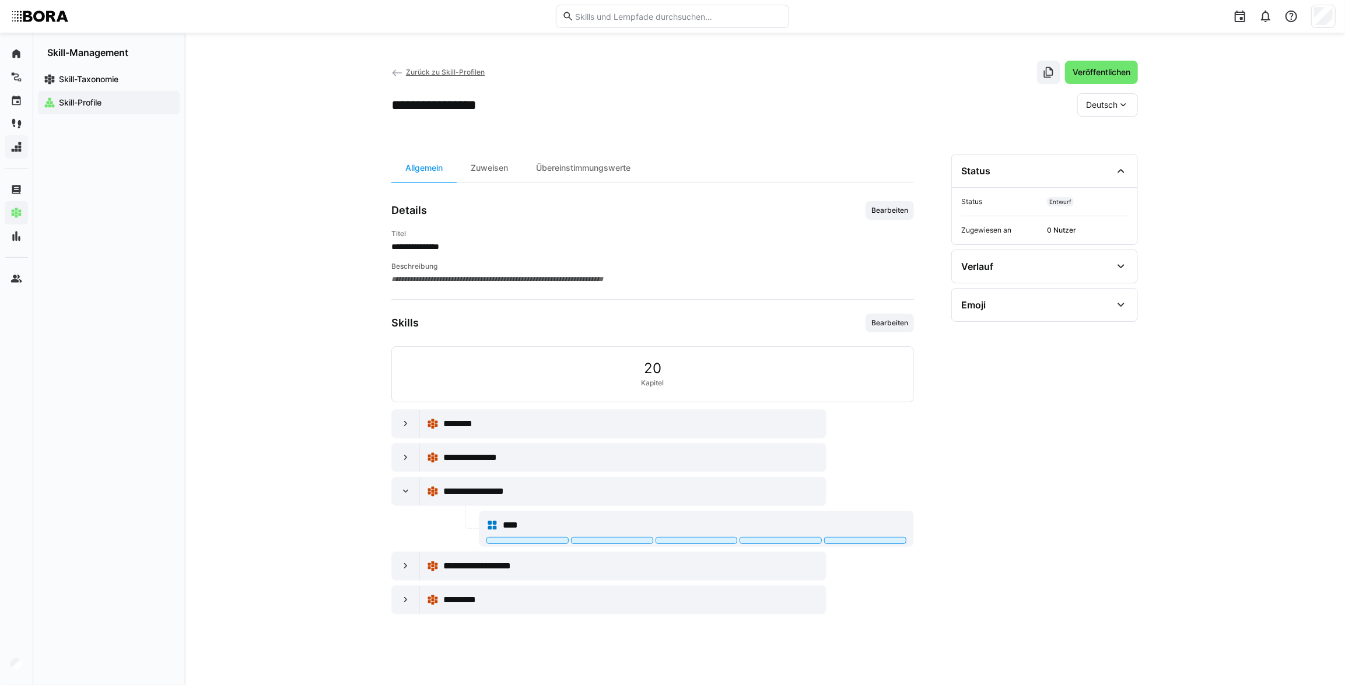
click at [311, 415] on div "**********" at bounding box center [764, 359] width 1161 height 653
click at [902, 328] on span "Bearbeiten" at bounding box center [890, 323] width 48 height 19
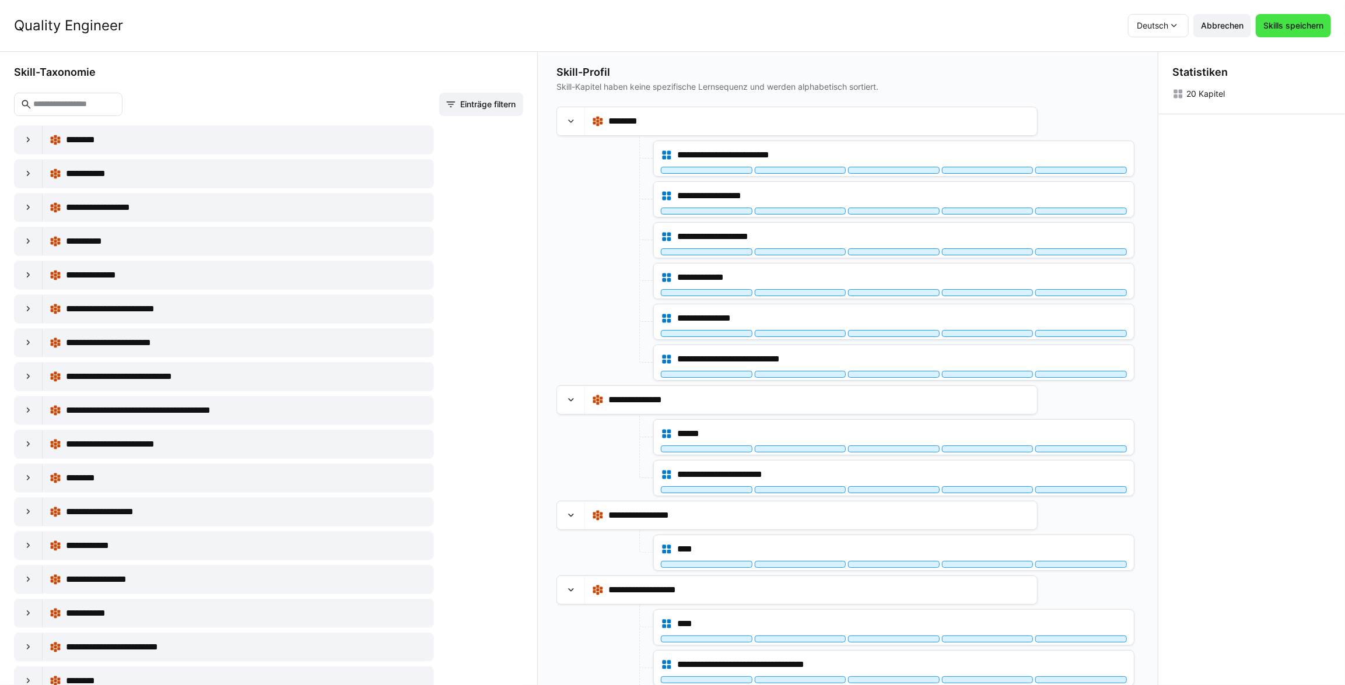
click at [1290, 26] on span "Skills speichern" at bounding box center [1294, 26] width 64 height 12
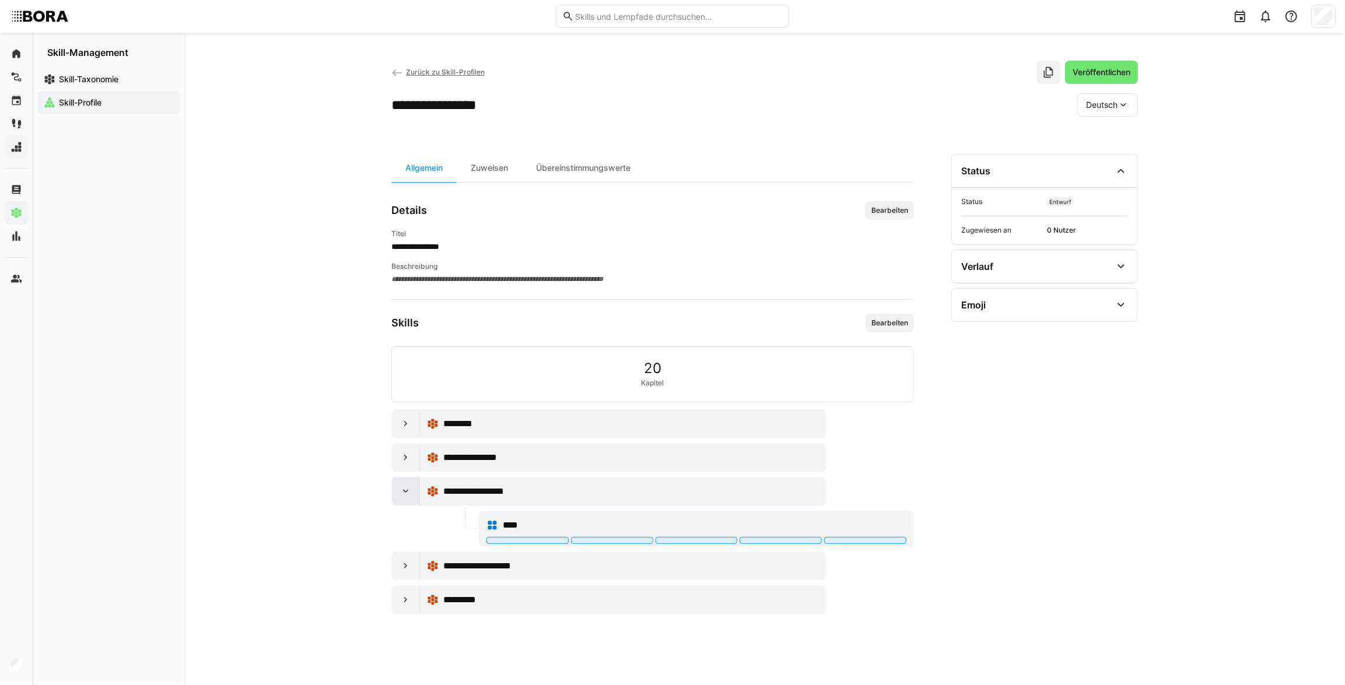
click at [395, 495] on div at bounding box center [406, 492] width 28 height 28
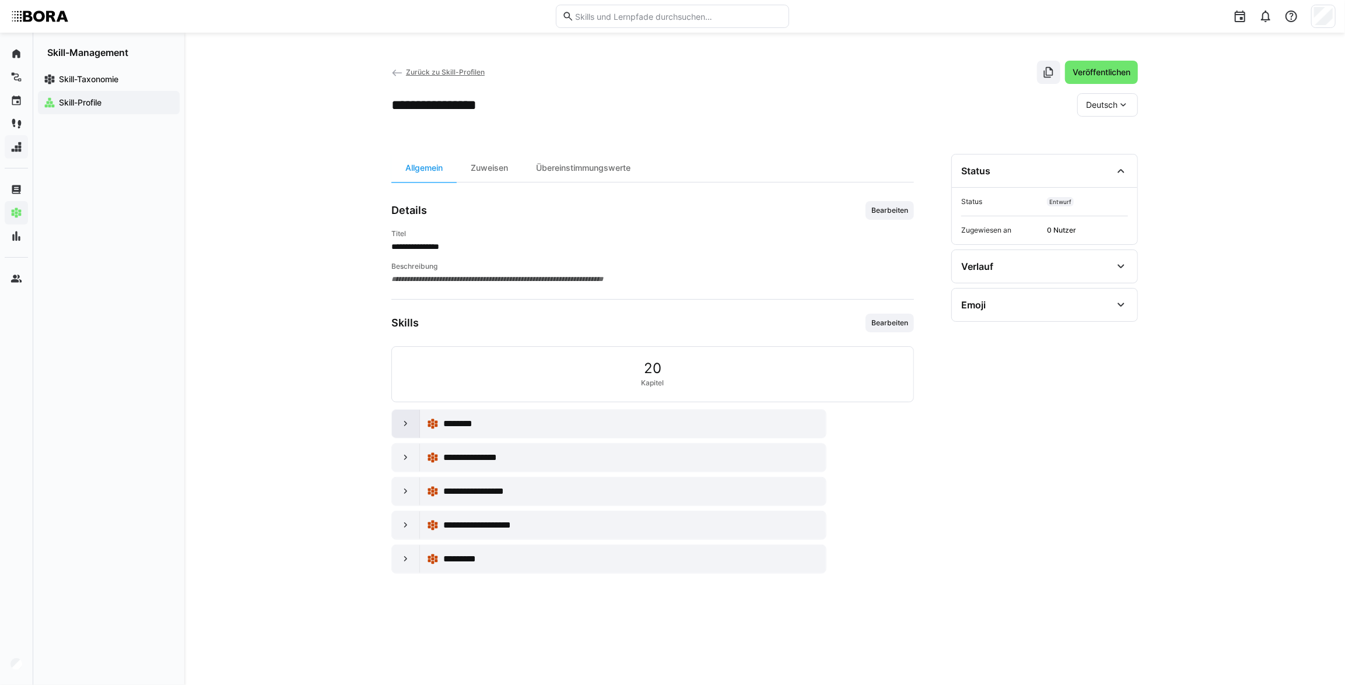
click at [393, 421] on div at bounding box center [406, 424] width 28 height 28
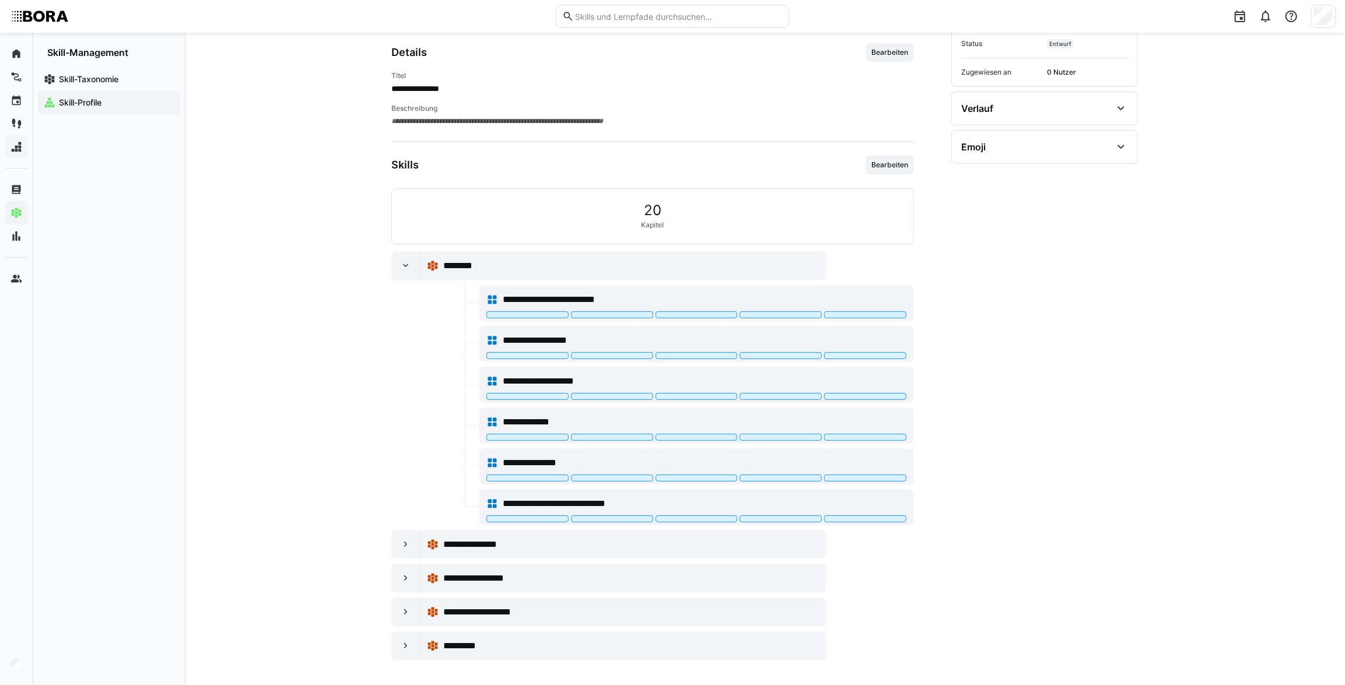
scroll to position [159, 0]
click at [410, 545] on eds-icon at bounding box center [406, 544] width 12 height 12
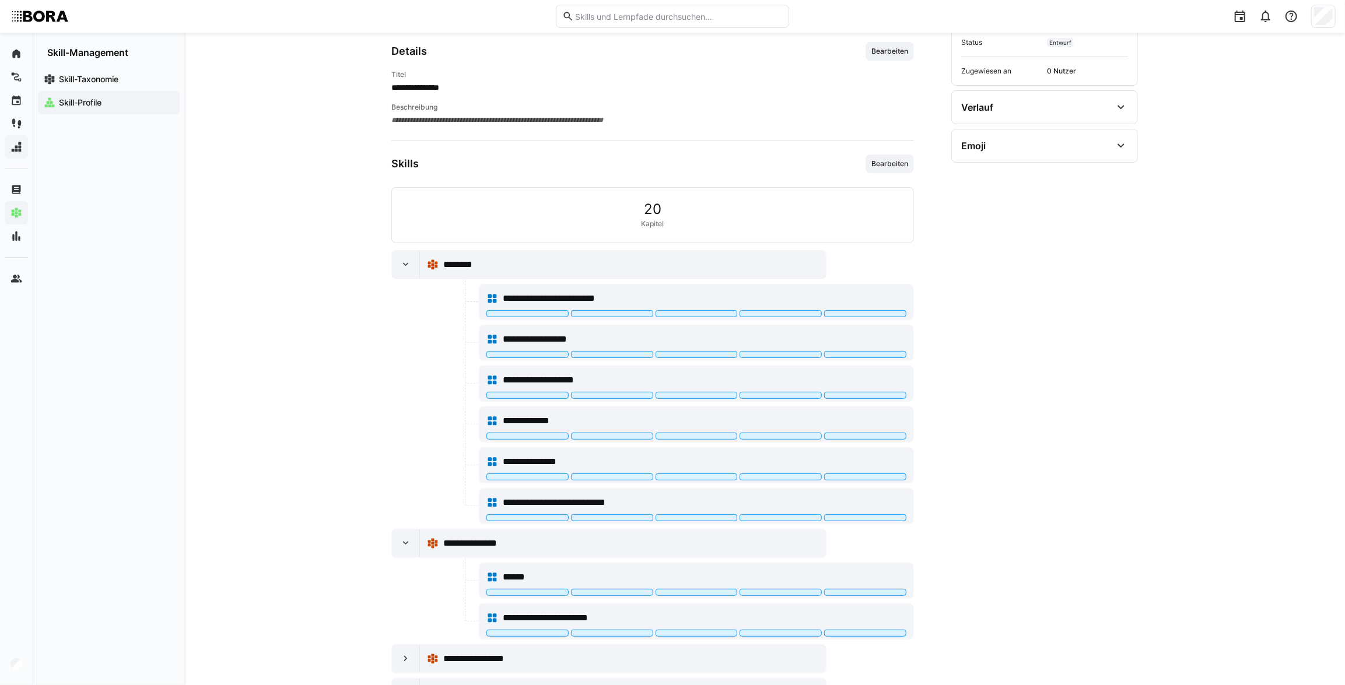
scroll to position [241, 0]
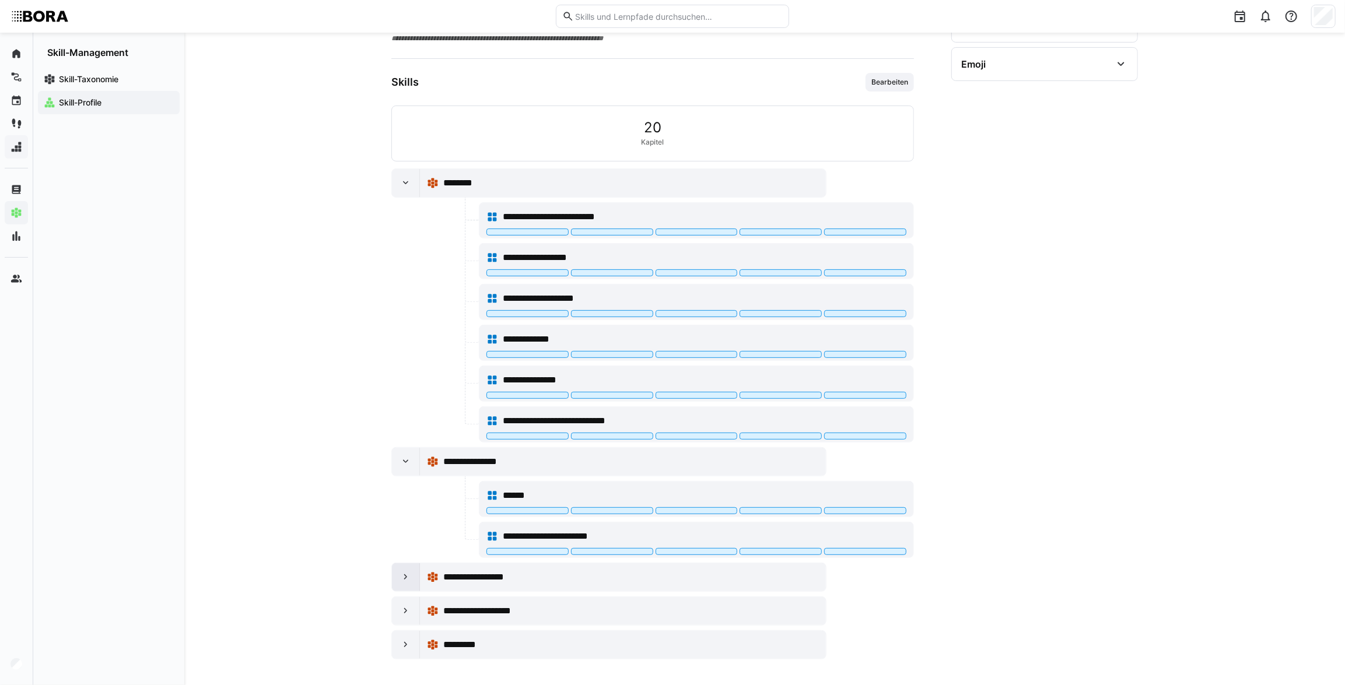
click at [402, 583] on div at bounding box center [406, 577] width 28 height 28
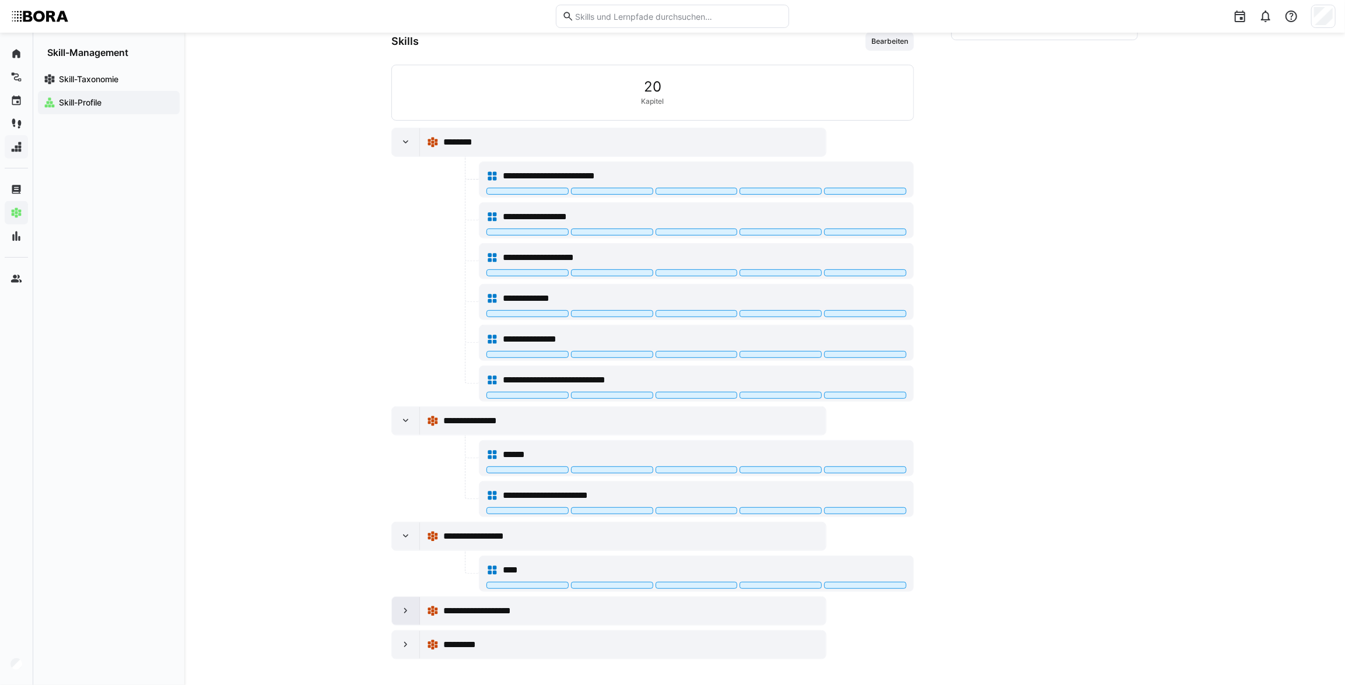
click at [402, 601] on div at bounding box center [406, 611] width 28 height 28
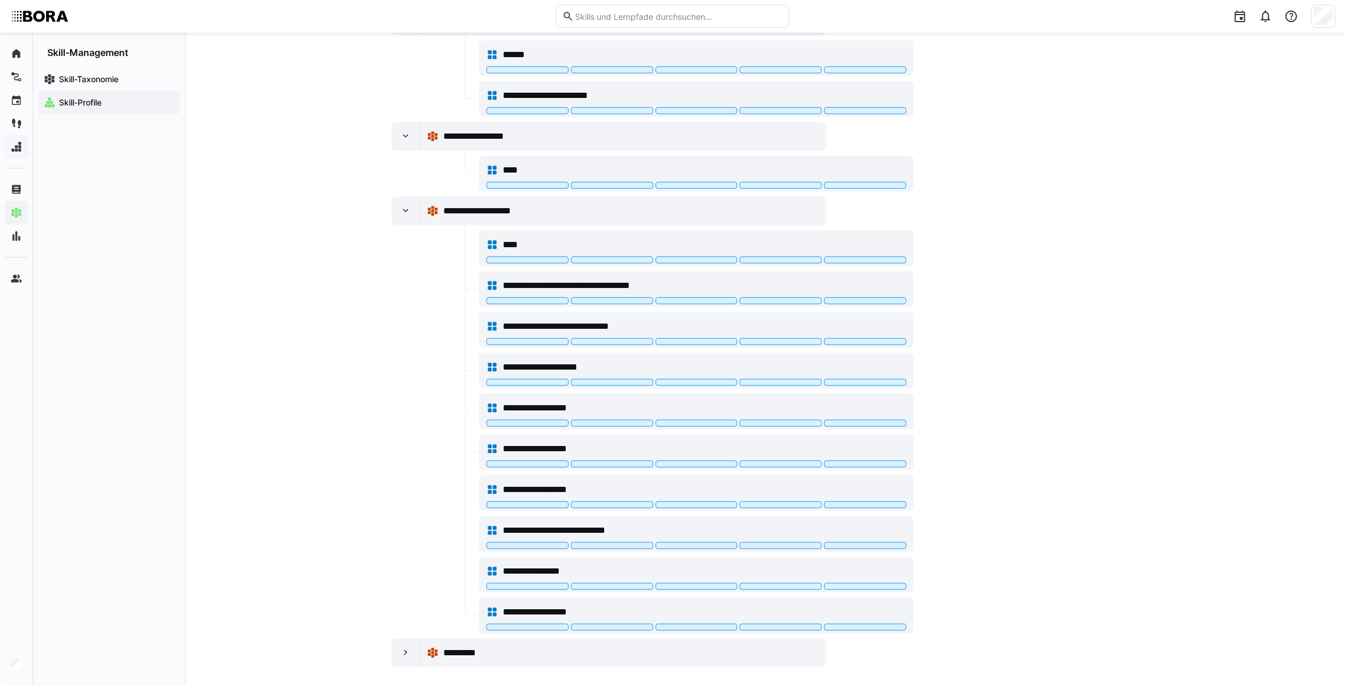
scroll to position [688, 0]
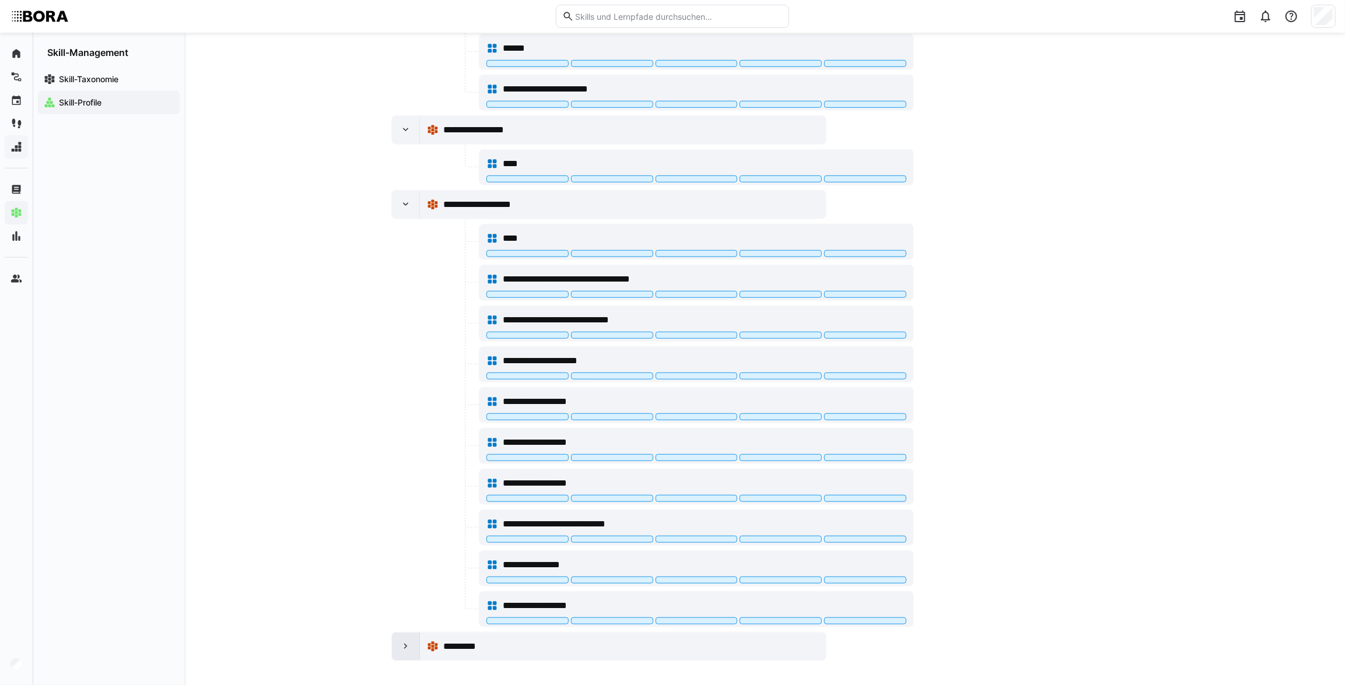
click at [407, 641] on eds-icon at bounding box center [406, 647] width 12 height 12
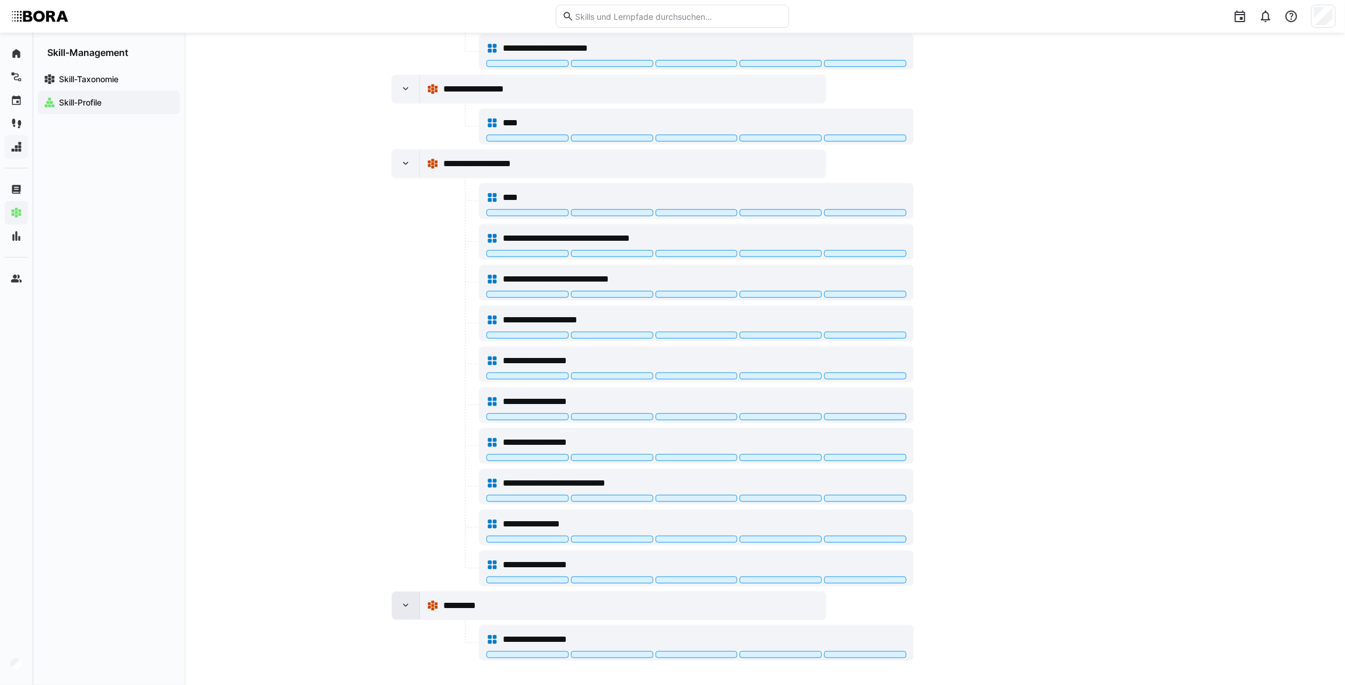
click at [407, 601] on eds-icon at bounding box center [406, 606] width 12 height 12
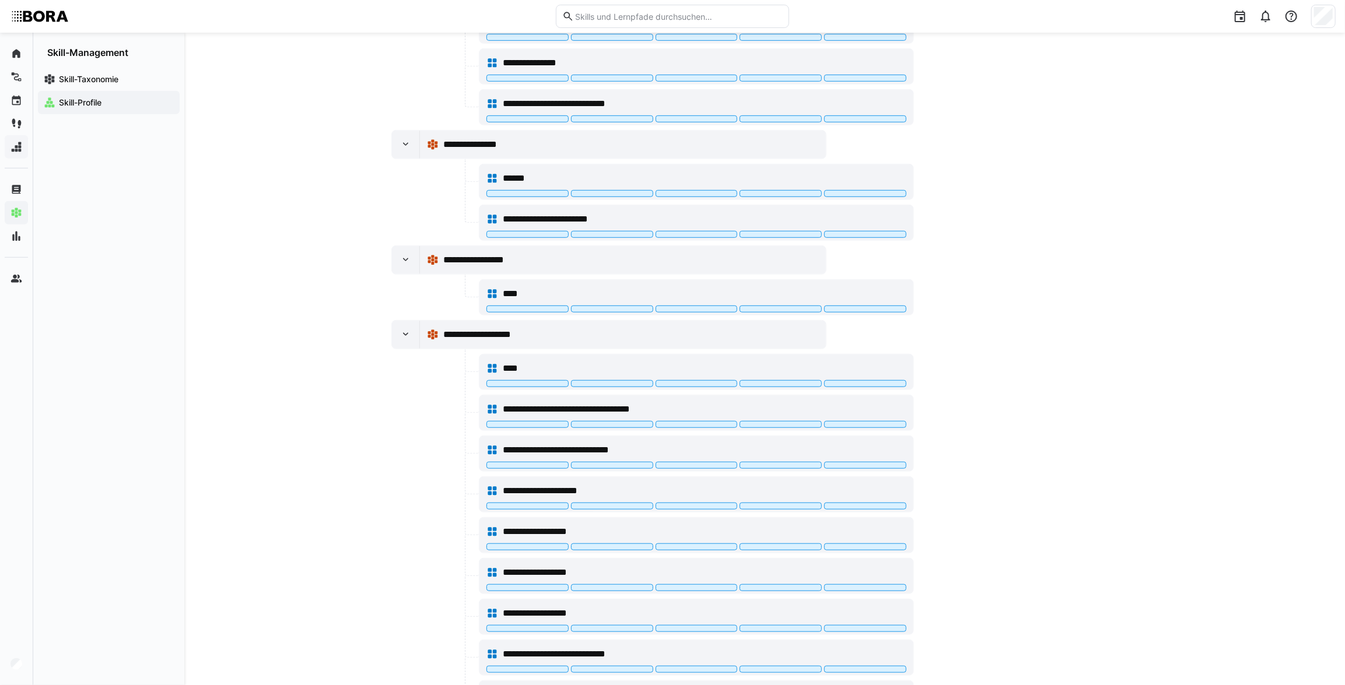
scroll to position [530, 0]
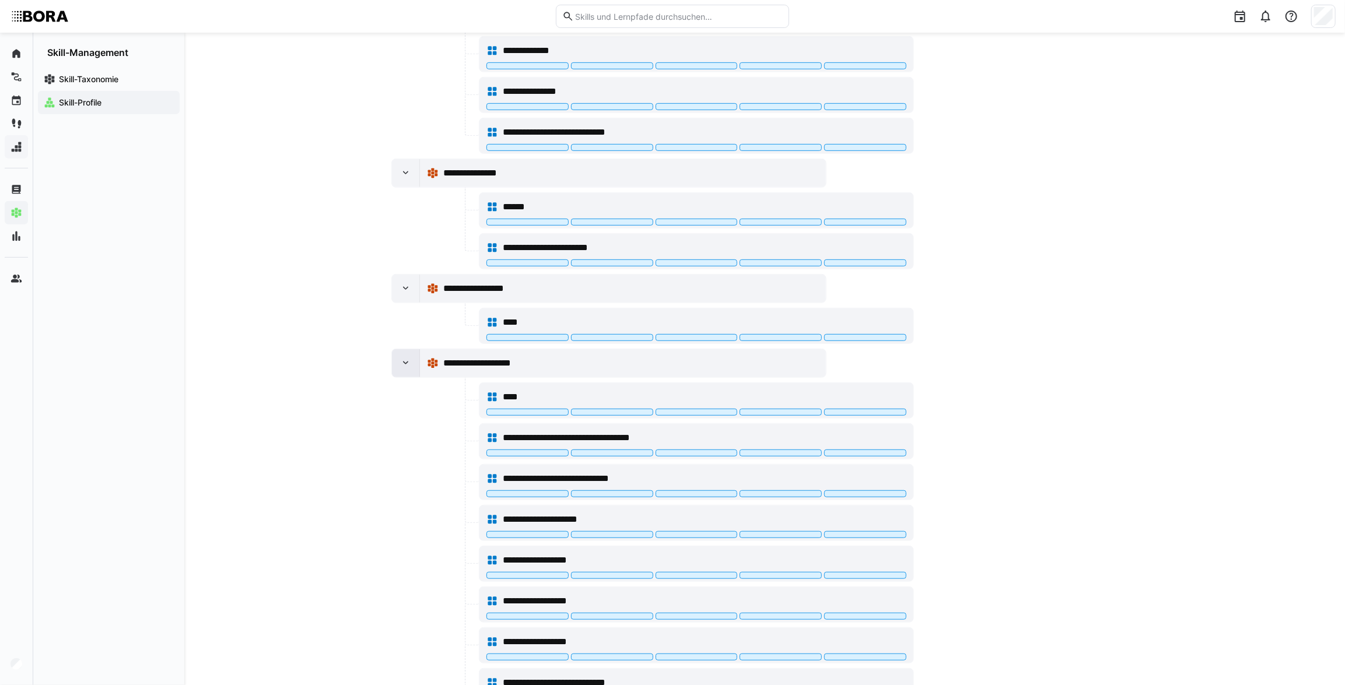
click at [400, 366] on eds-icon at bounding box center [406, 364] width 12 height 12
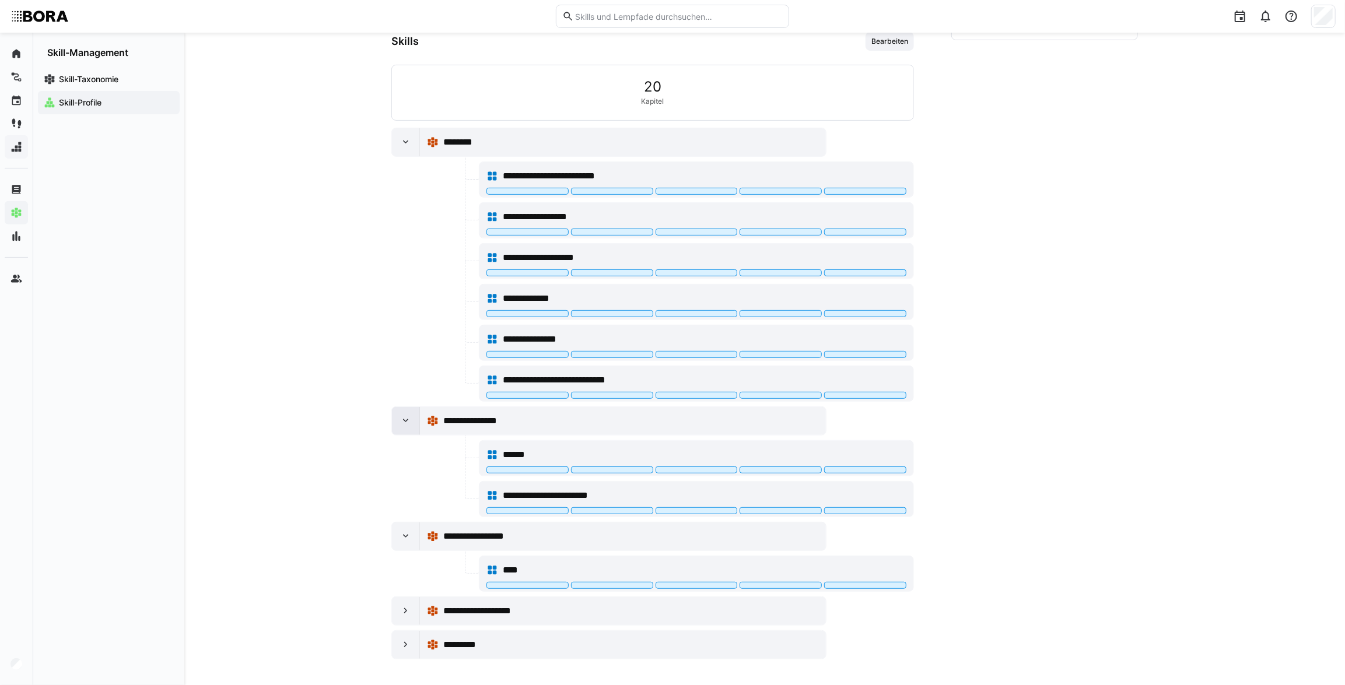
click at [408, 420] on eds-icon at bounding box center [406, 421] width 12 height 12
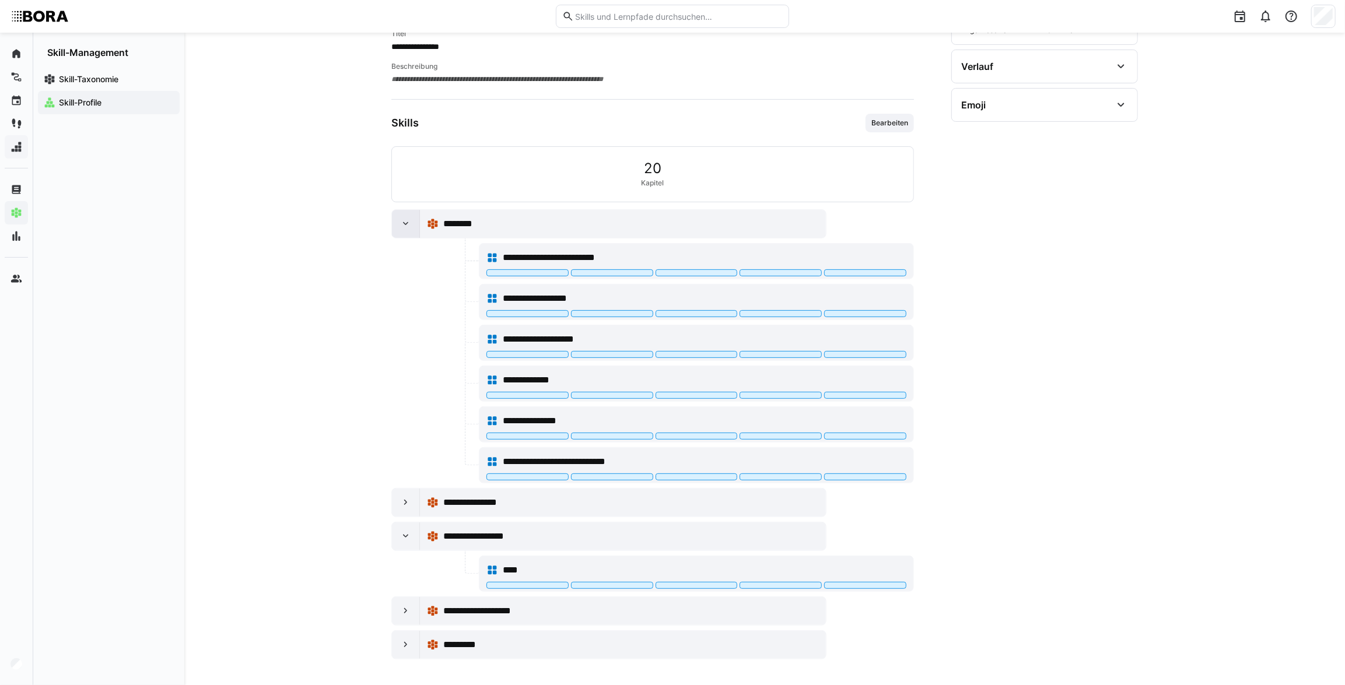
drag, startPoint x: 398, startPoint y: 538, endPoint x: 402, endPoint y: 271, distance: 267.2
click at [399, 538] on div at bounding box center [406, 537] width 28 height 28
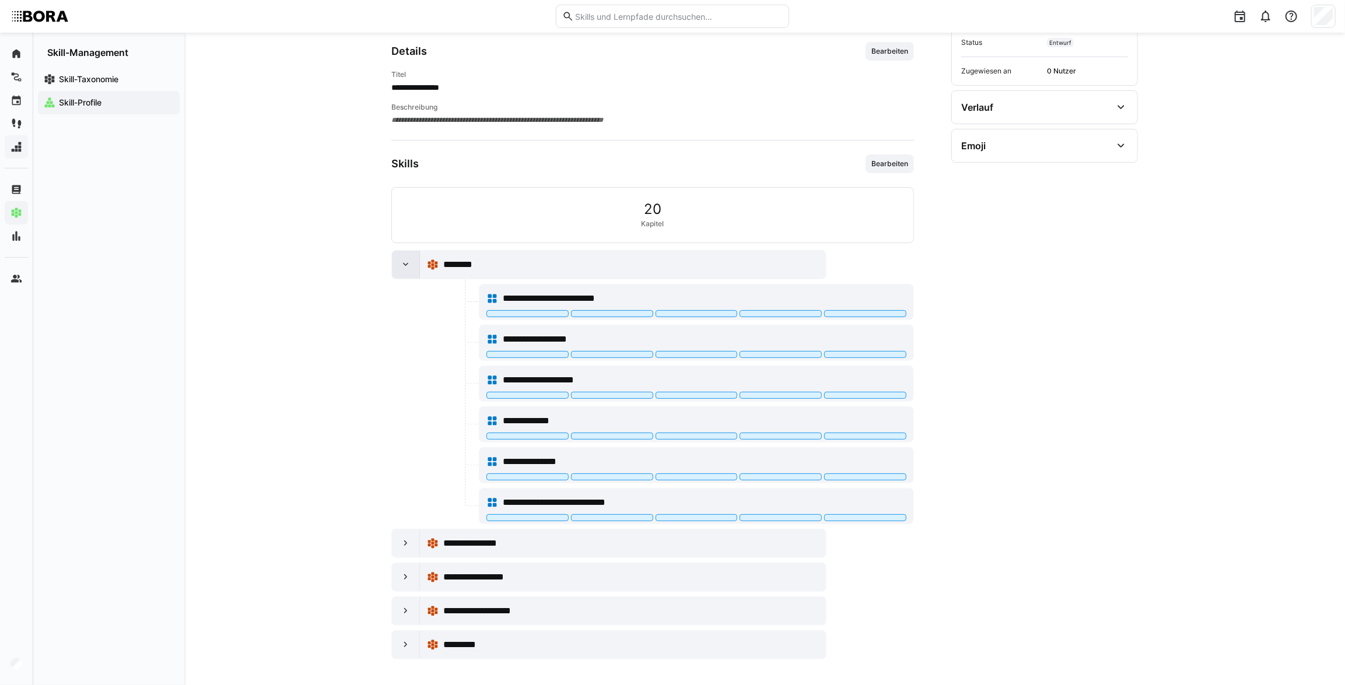
click at [402, 268] on eds-icon at bounding box center [406, 265] width 12 height 12
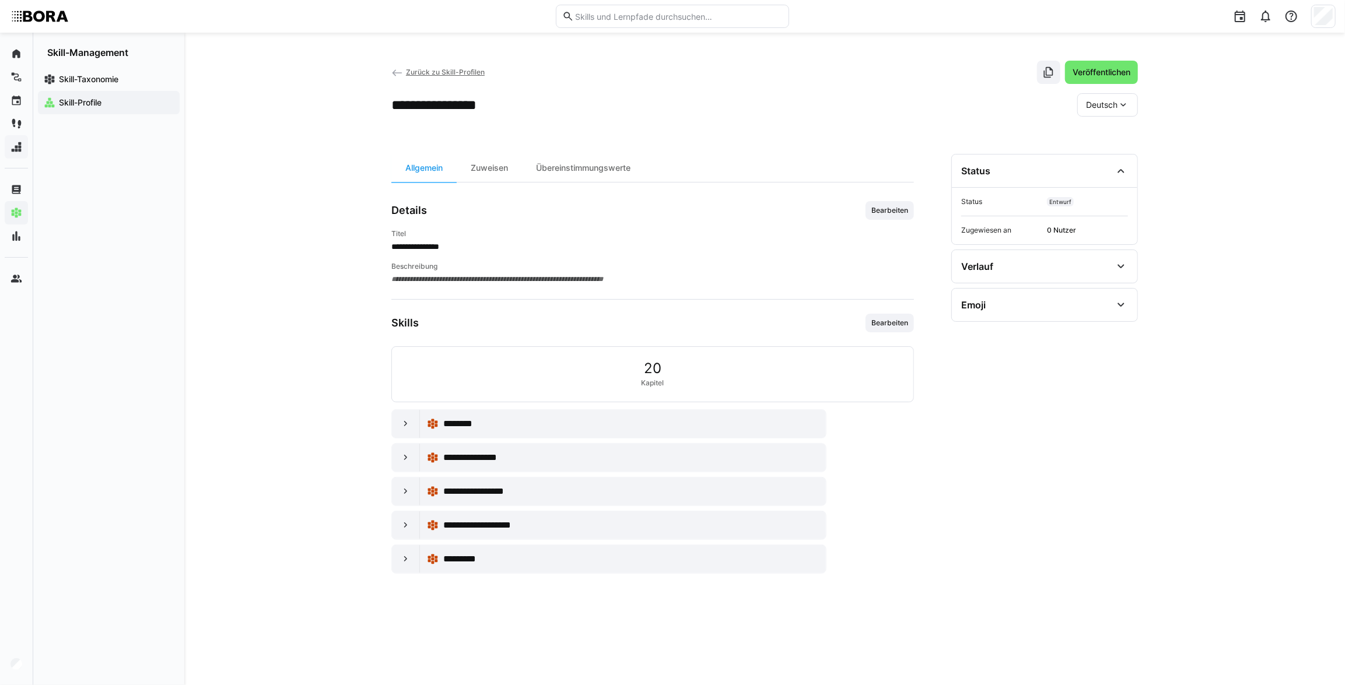
click at [414, 74] on span "Zurück zu Skill-Profilen" at bounding box center [445, 72] width 79 height 9
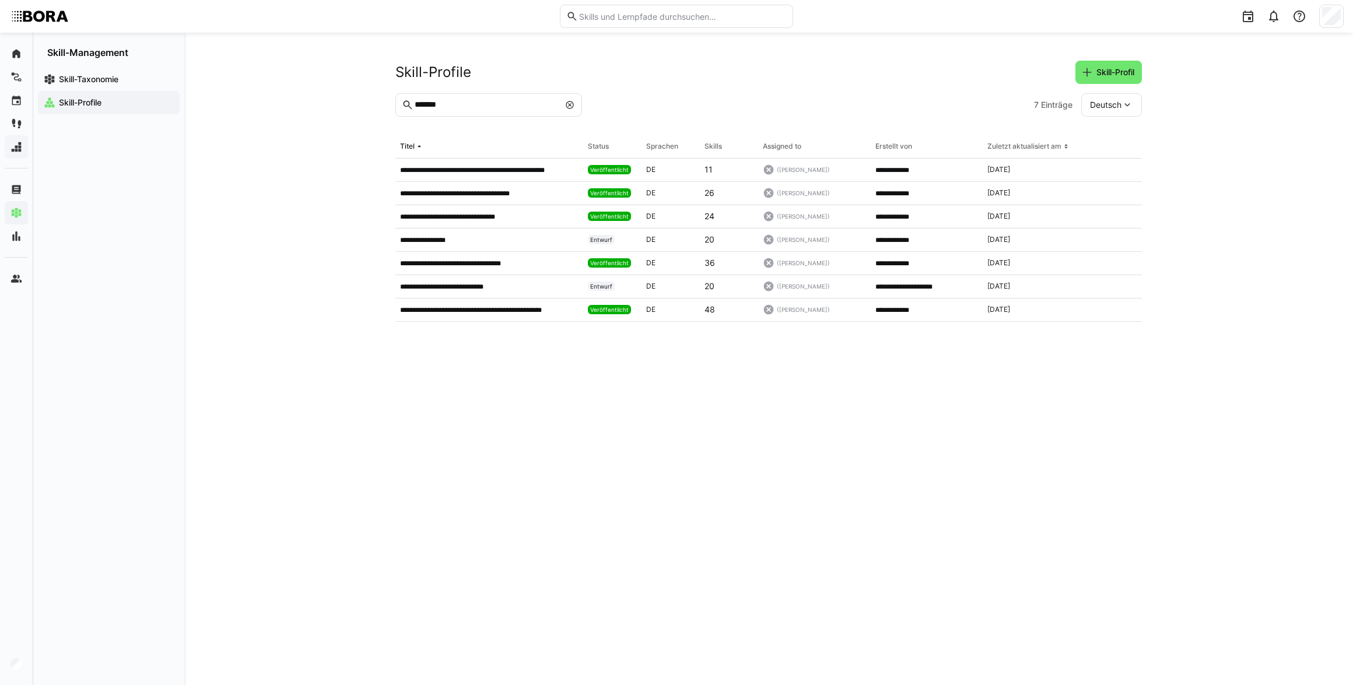
click at [573, 104] on eds-icon at bounding box center [569, 104] width 9 height 9
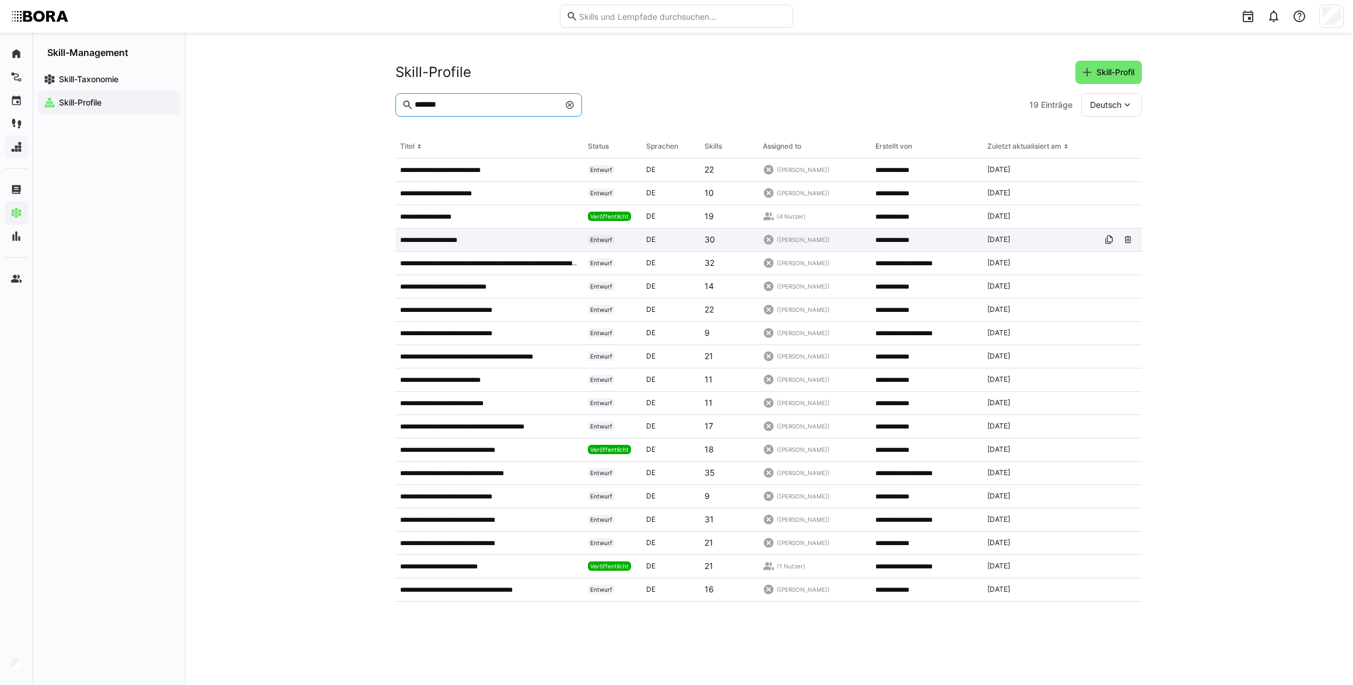
type input "*******"
click at [475, 241] on p "**********" at bounding box center [438, 240] width 76 height 9
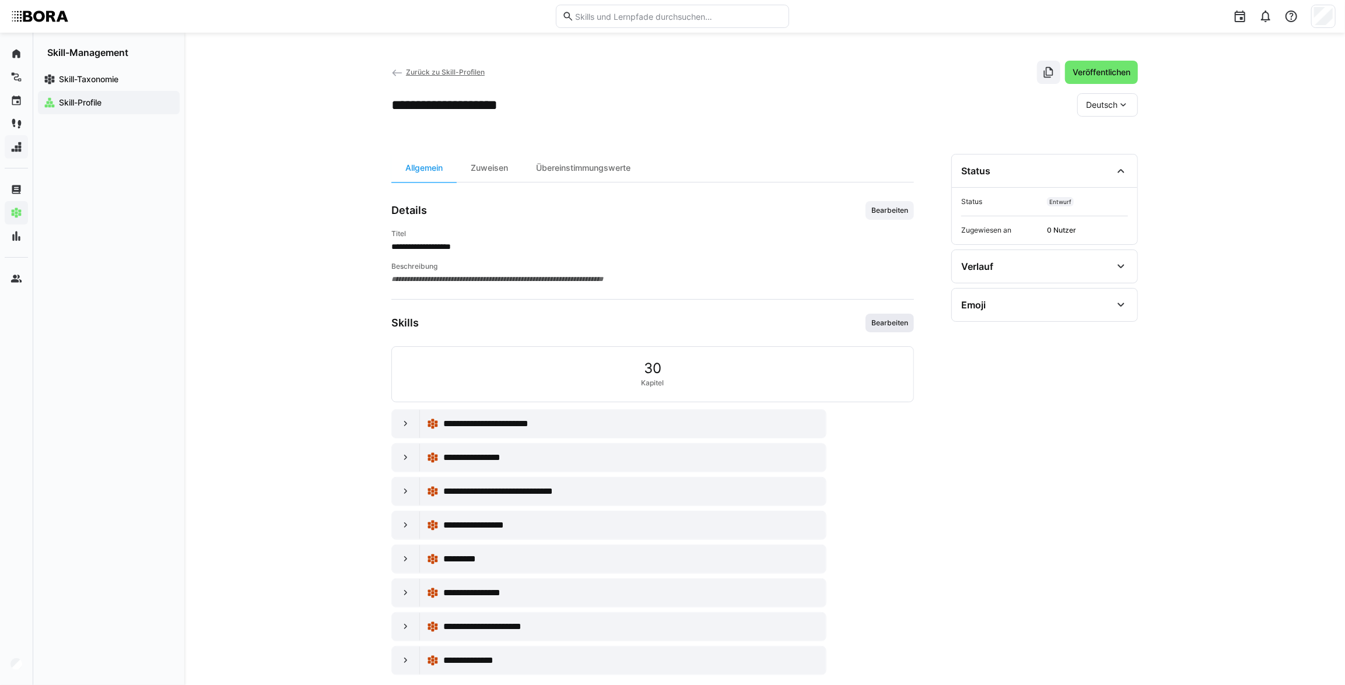
click at [892, 324] on span "Bearbeiten" at bounding box center [889, 322] width 39 height 9
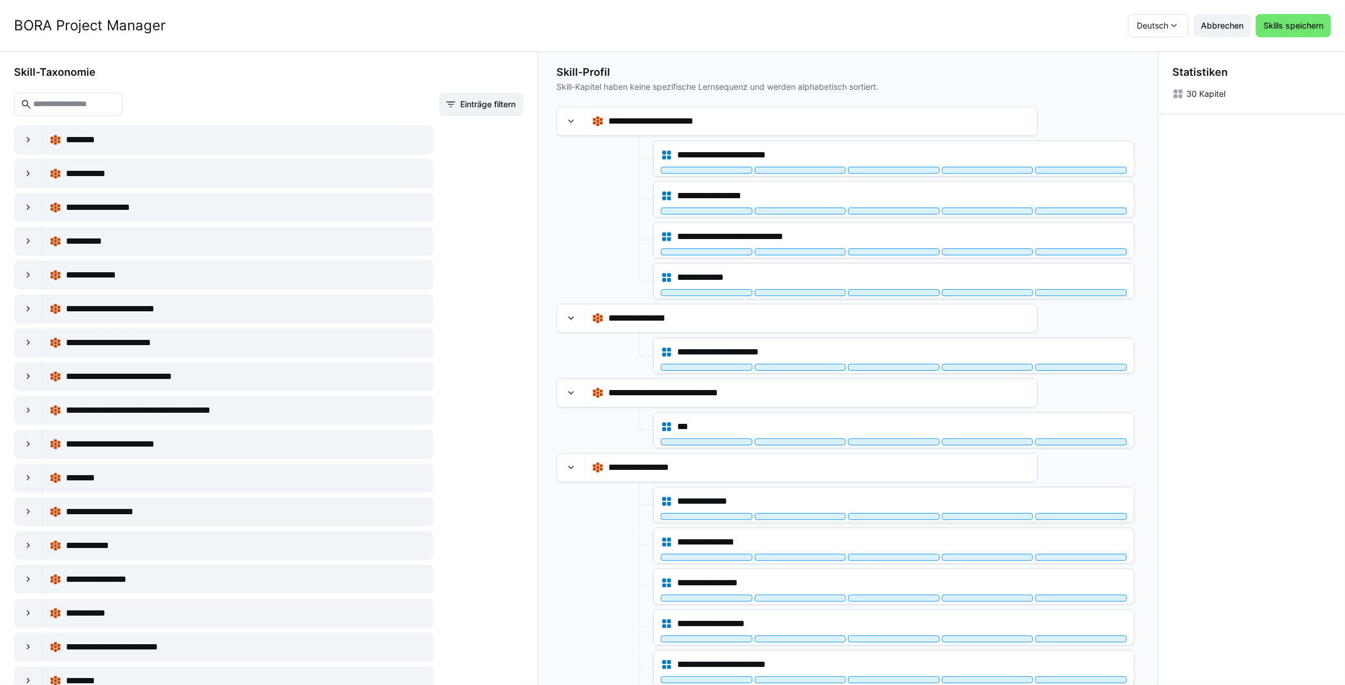
click at [1295, 368] on div "Statistiken 30 Kapitel" at bounding box center [1251, 369] width 187 height 634
drag, startPoint x: 491, startPoint y: 538, endPoint x: 296, endPoint y: 621, distance: 211.5
click at [83, 105] on input "text" at bounding box center [74, 104] width 84 height 10
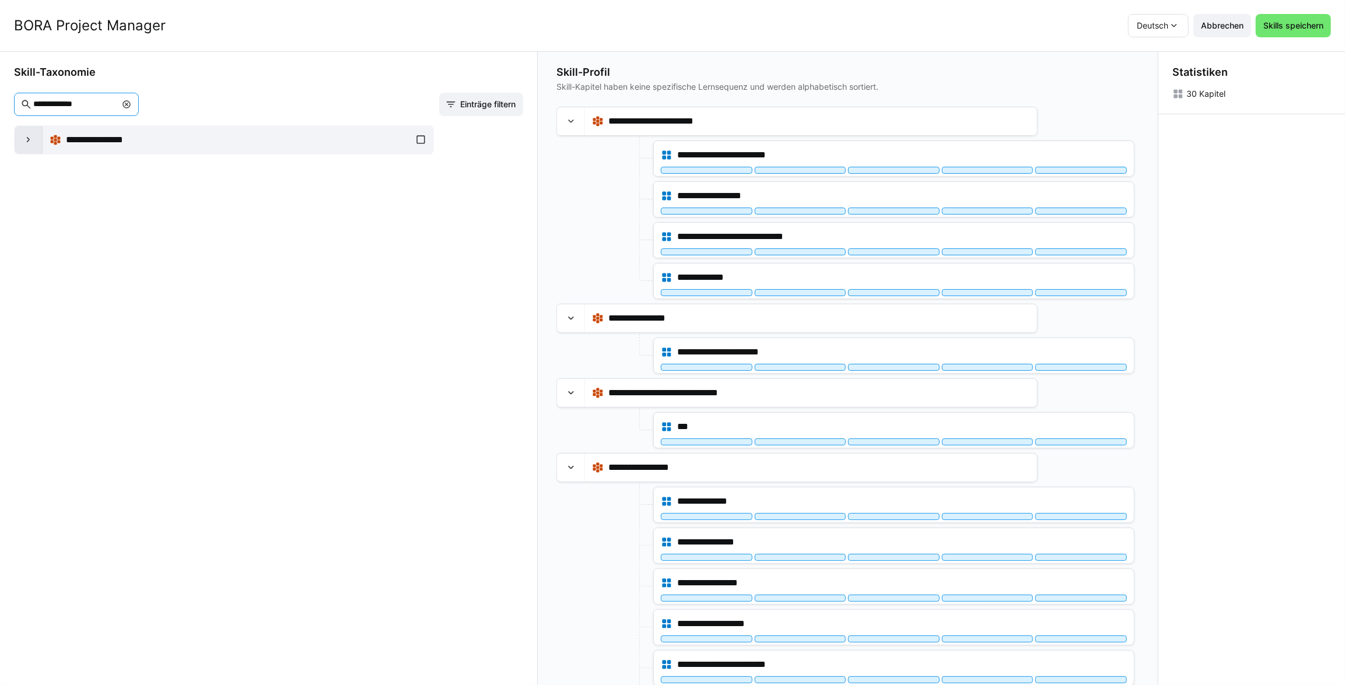
type input "**********"
click at [20, 136] on div at bounding box center [29, 140] width 28 height 28
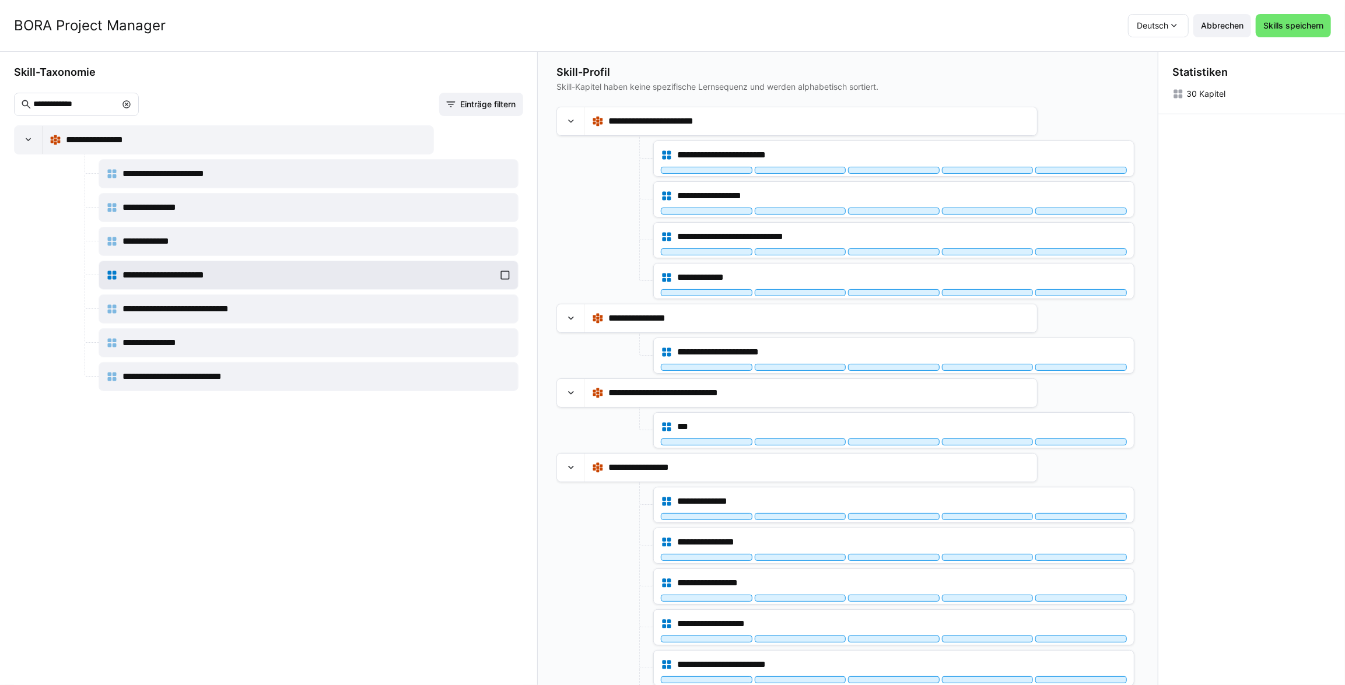
click at [503, 275] on div "**********" at bounding box center [308, 275] width 405 height 23
click at [498, 268] on div "**********" at bounding box center [308, 275] width 405 height 23
click at [502, 274] on div "**********" at bounding box center [308, 275] width 405 height 23
click at [501, 274] on div "**********" at bounding box center [308, 275] width 405 height 23
click at [464, 425] on div "**********" at bounding box center [268, 405] width 509 height 561
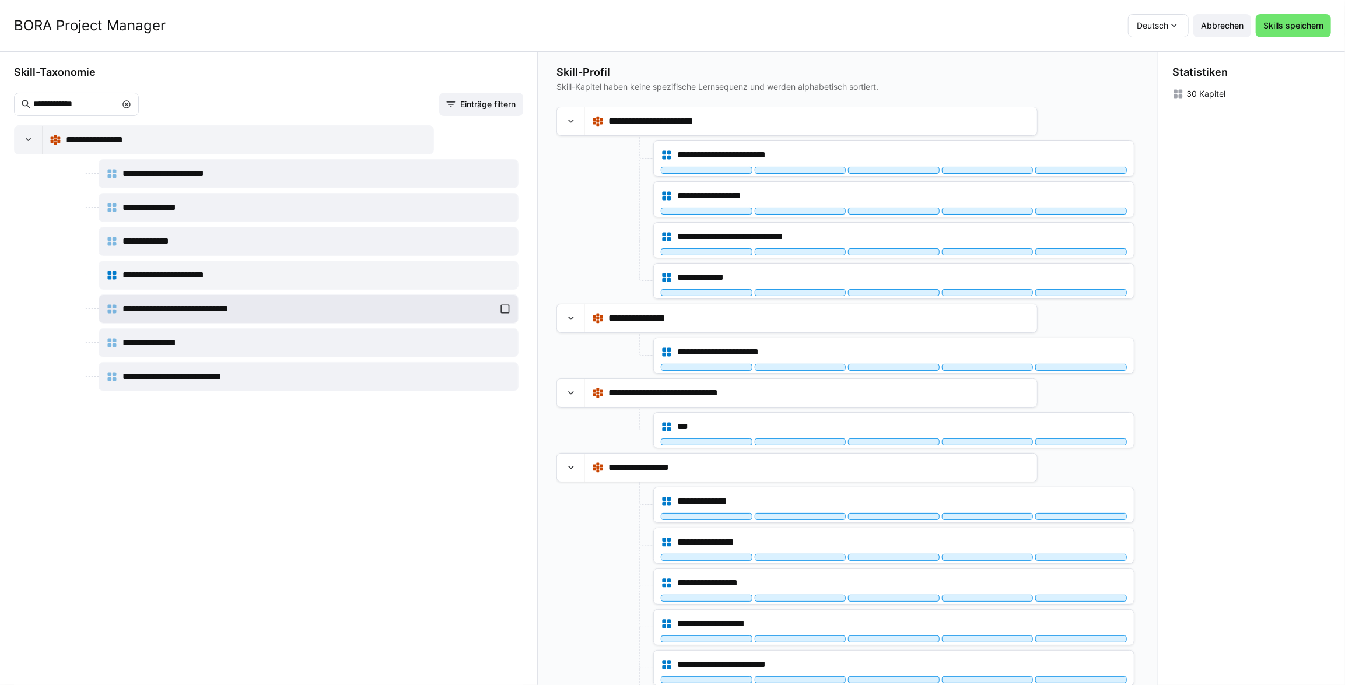
click at [496, 311] on div "**********" at bounding box center [308, 308] width 405 height 23
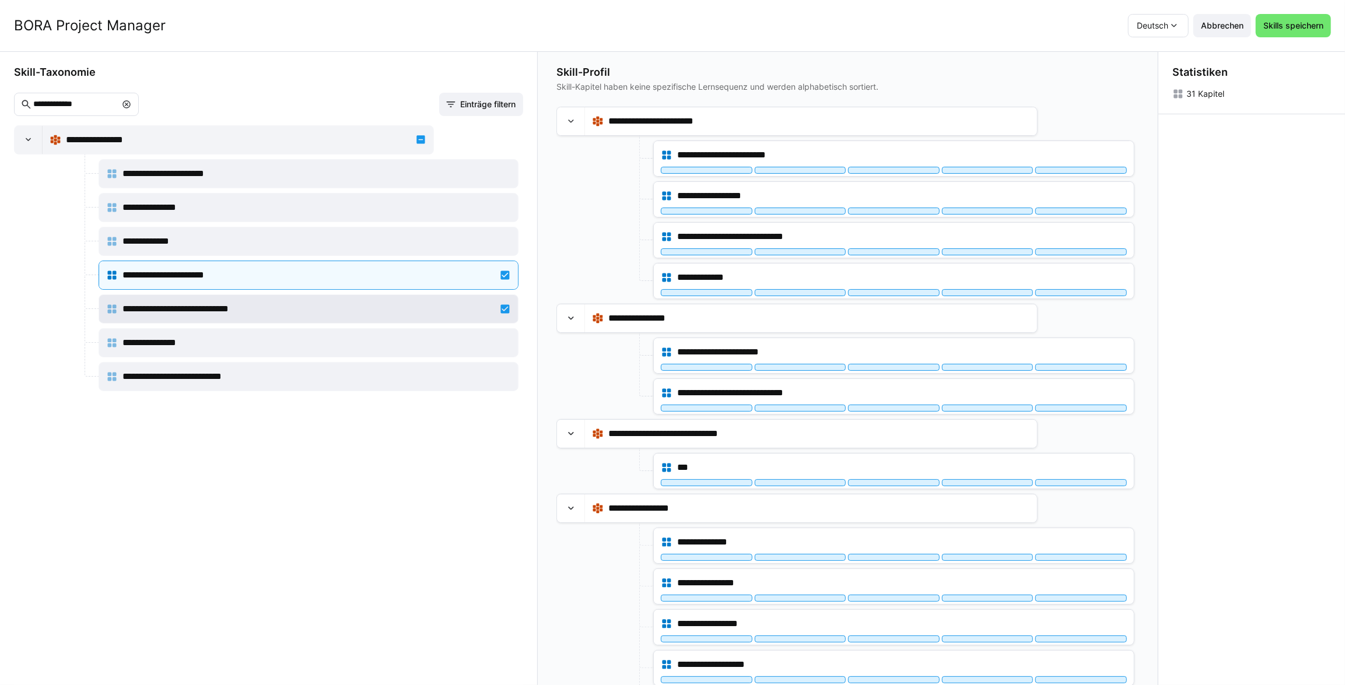
click at [498, 310] on div "**********" at bounding box center [308, 308] width 405 height 23
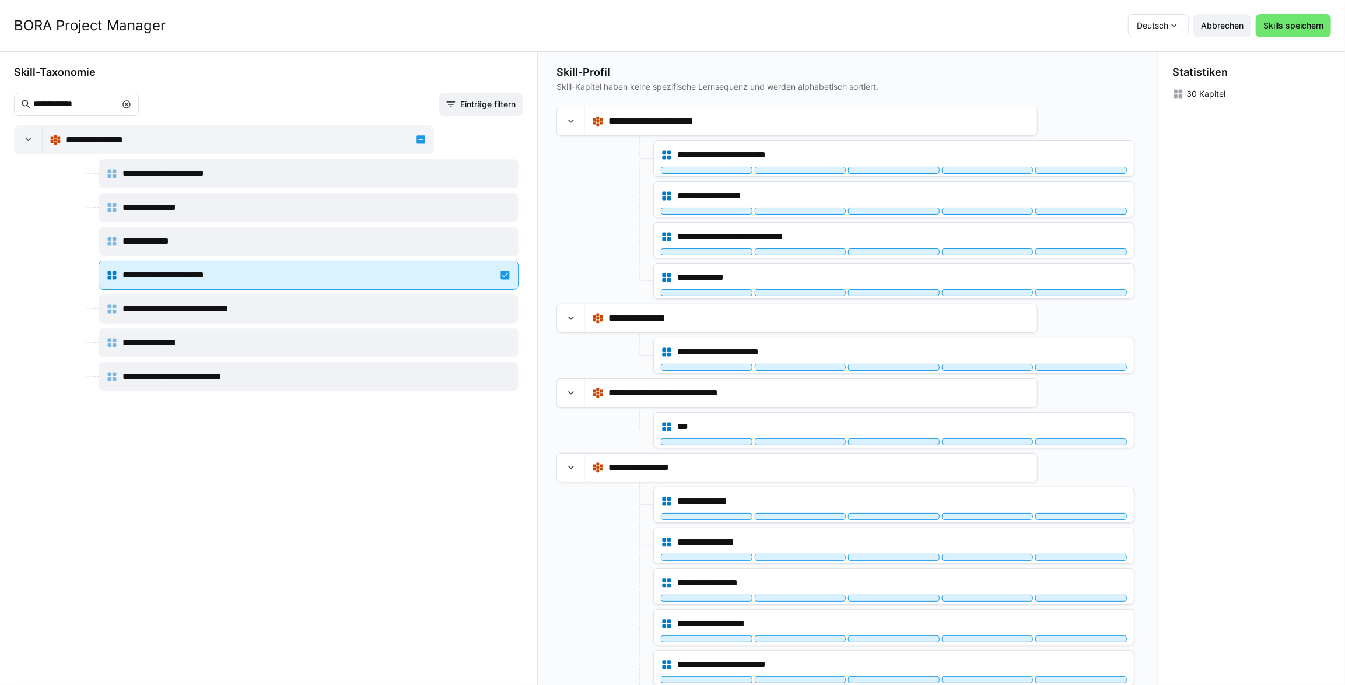
click at [501, 279] on div "**********" at bounding box center [308, 275] width 405 height 23
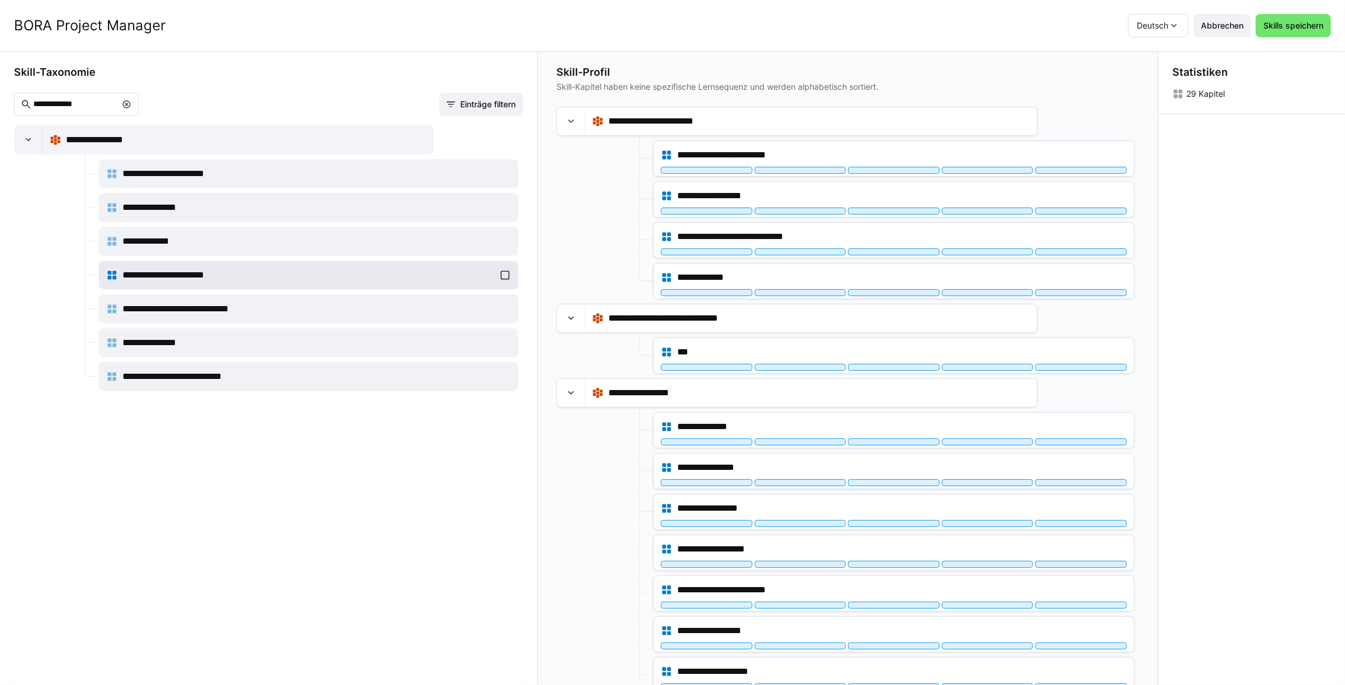
click at [505, 275] on div "**********" at bounding box center [308, 275] width 405 height 23
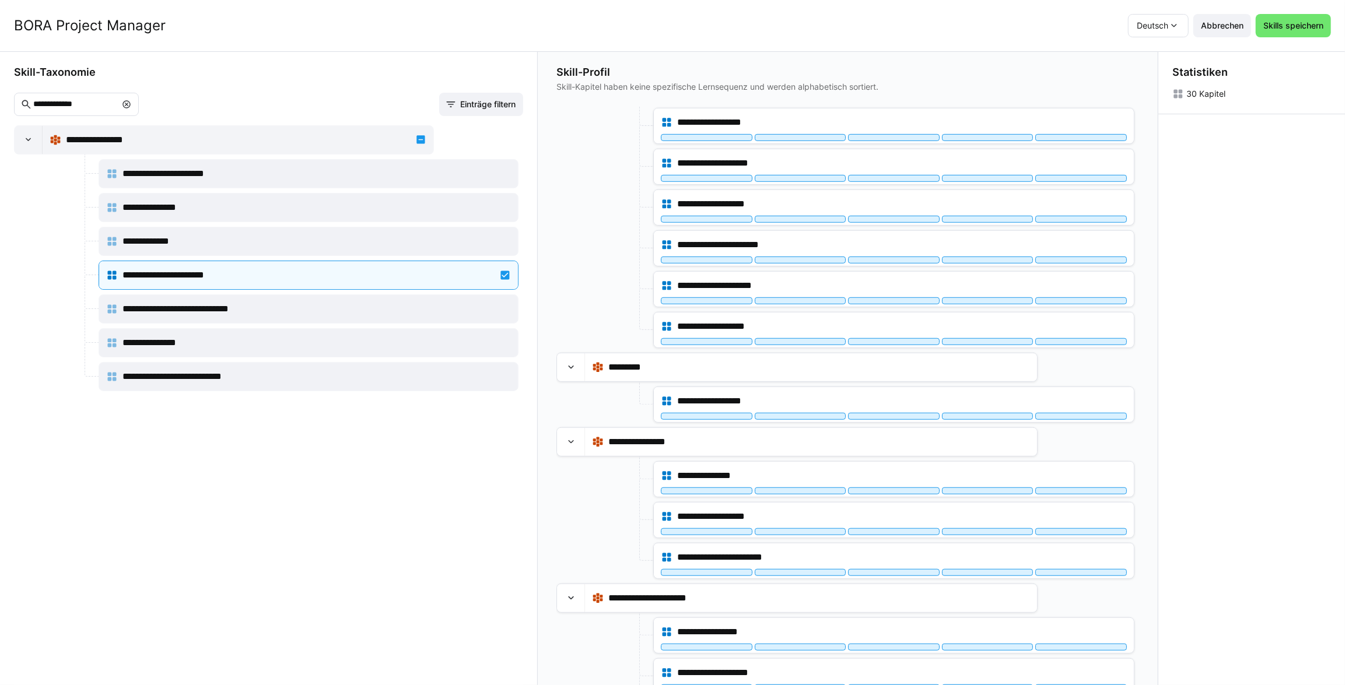
scroll to position [530, 0]
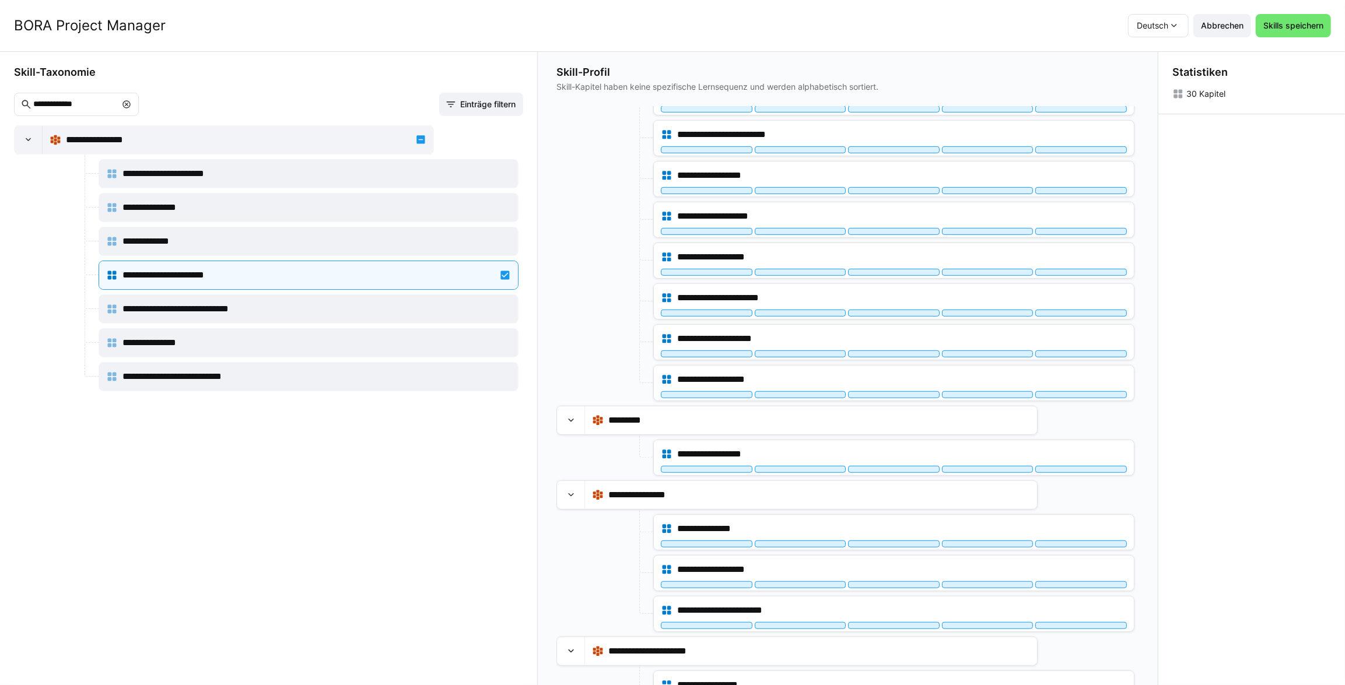
click at [304, 594] on div "**********" at bounding box center [268, 405] width 509 height 561
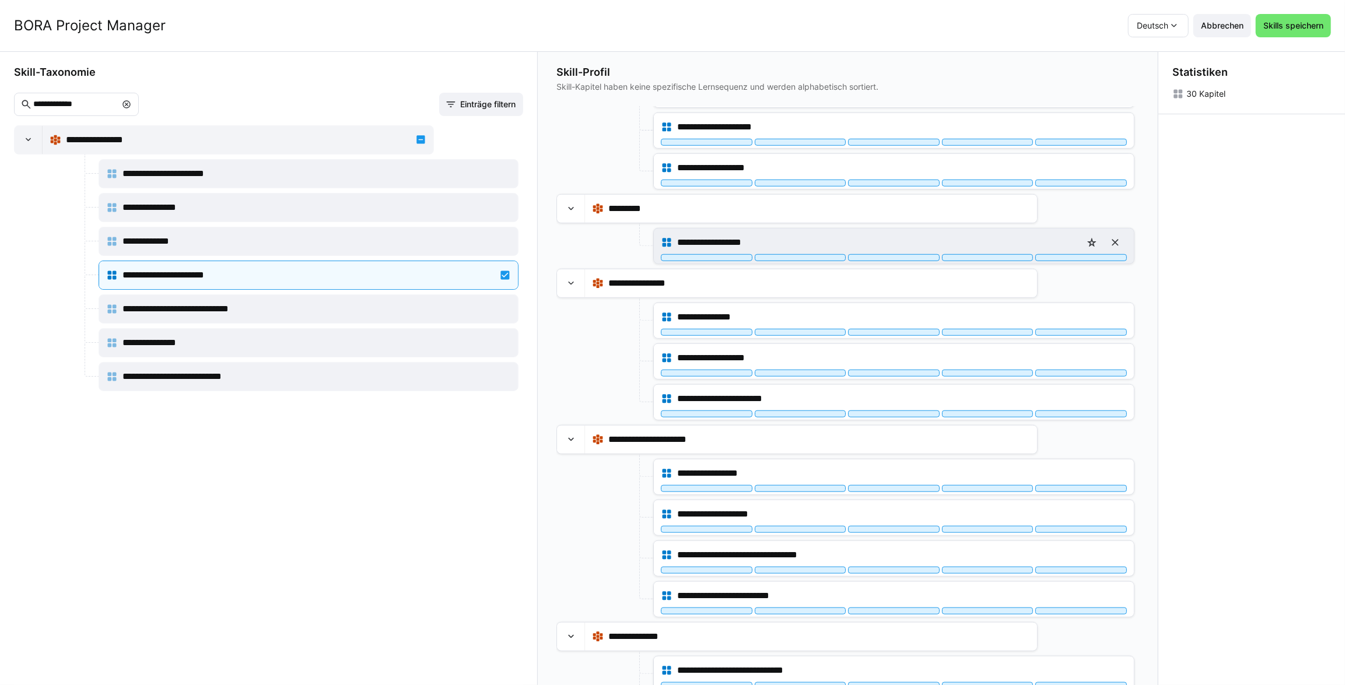
scroll to position [907, 0]
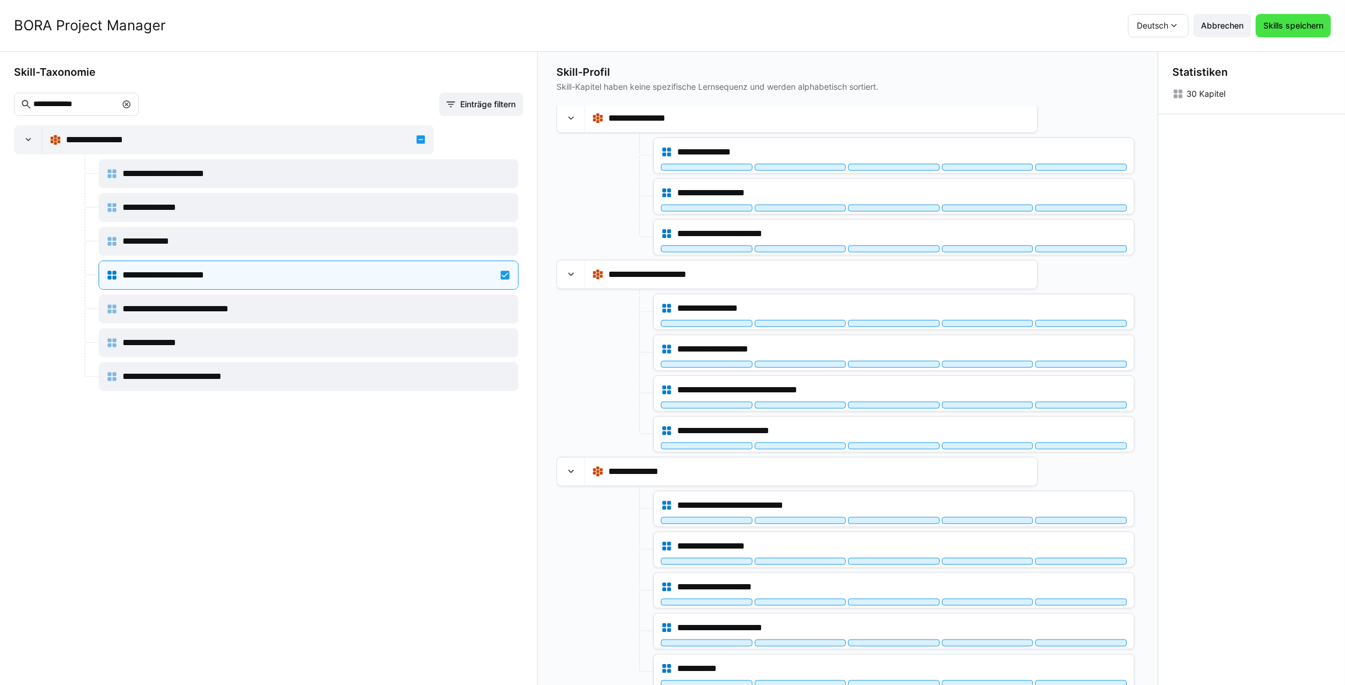
click at [1298, 24] on span "Skills speichern" at bounding box center [1294, 26] width 64 height 12
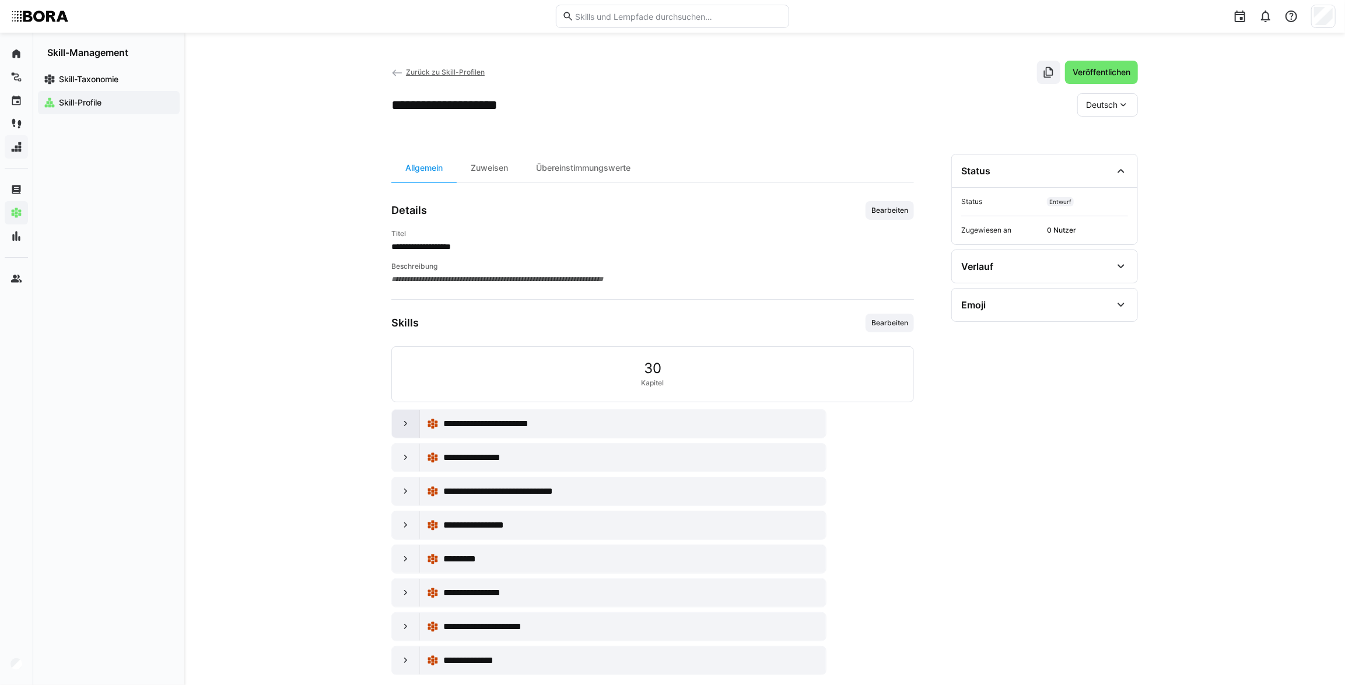
click at [407, 419] on eds-icon at bounding box center [406, 424] width 12 height 12
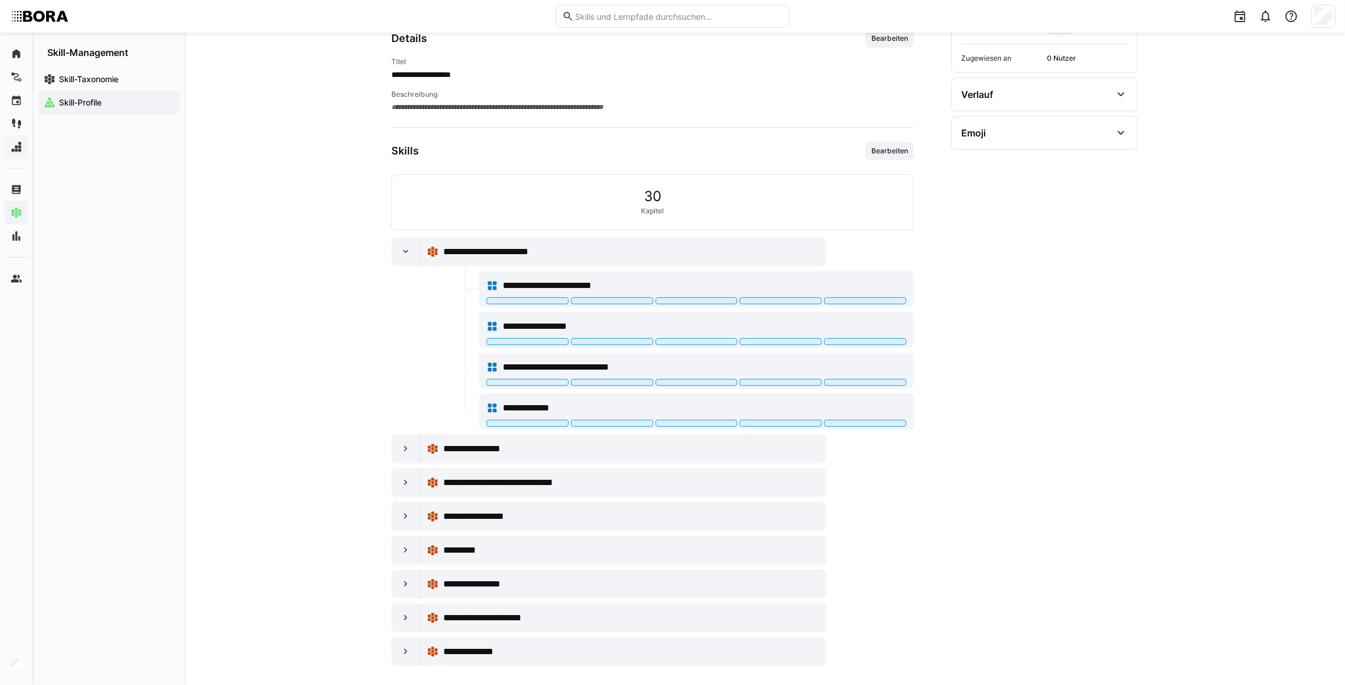
scroll to position [180, 0]
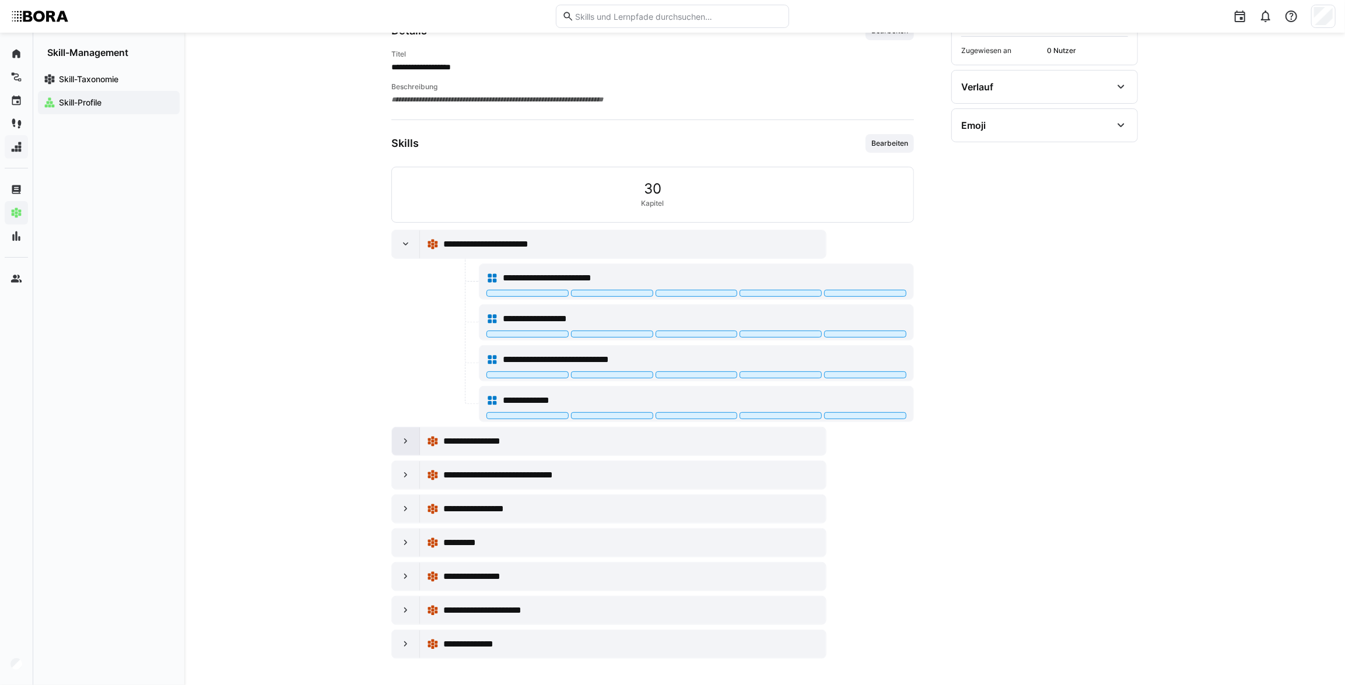
drag, startPoint x: 403, startPoint y: 445, endPoint x: 402, endPoint y: 438, distance: 7.0
click at [403, 444] on div at bounding box center [406, 442] width 28 height 28
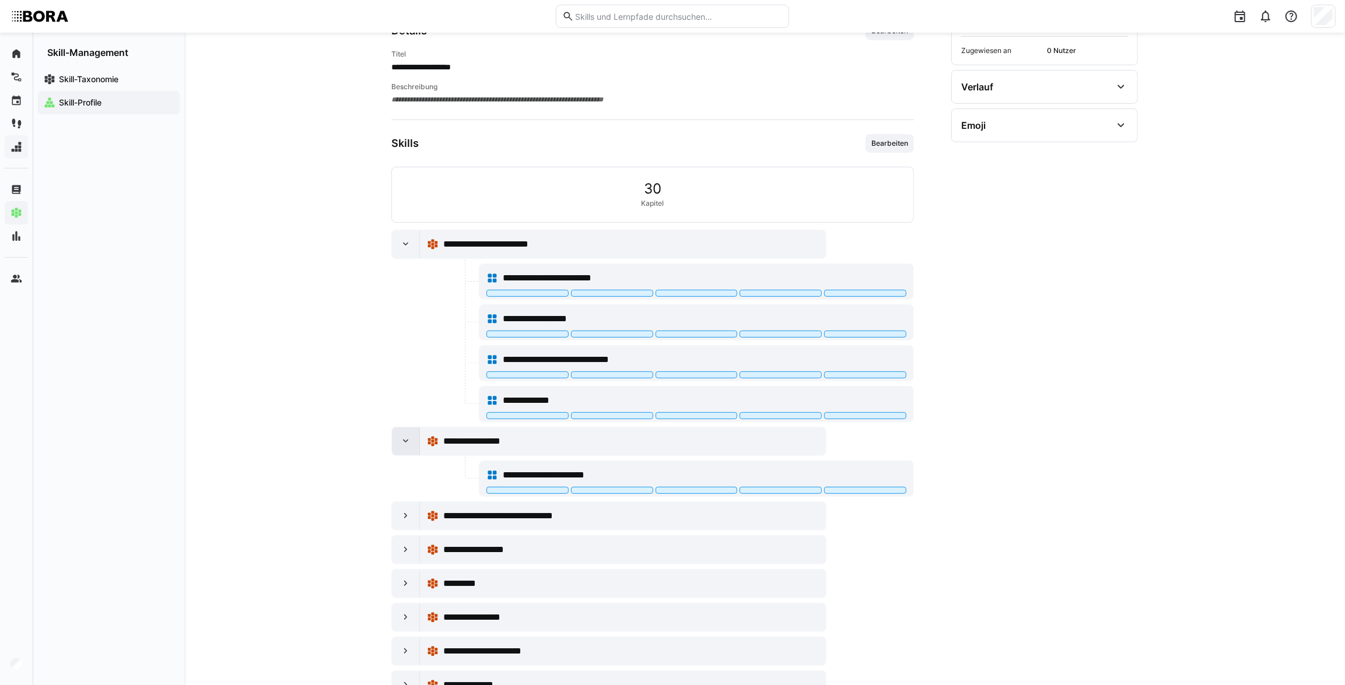
scroll to position [220, 0]
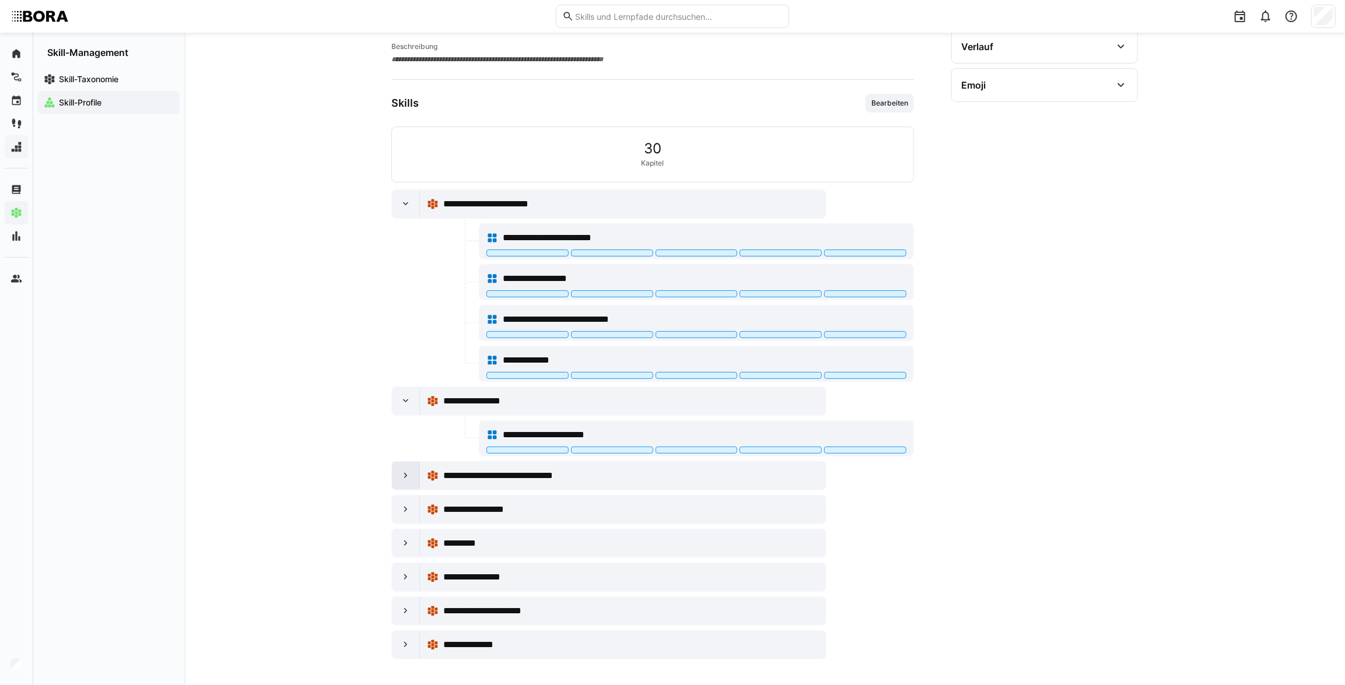
click at [402, 471] on eds-icon at bounding box center [406, 476] width 12 height 12
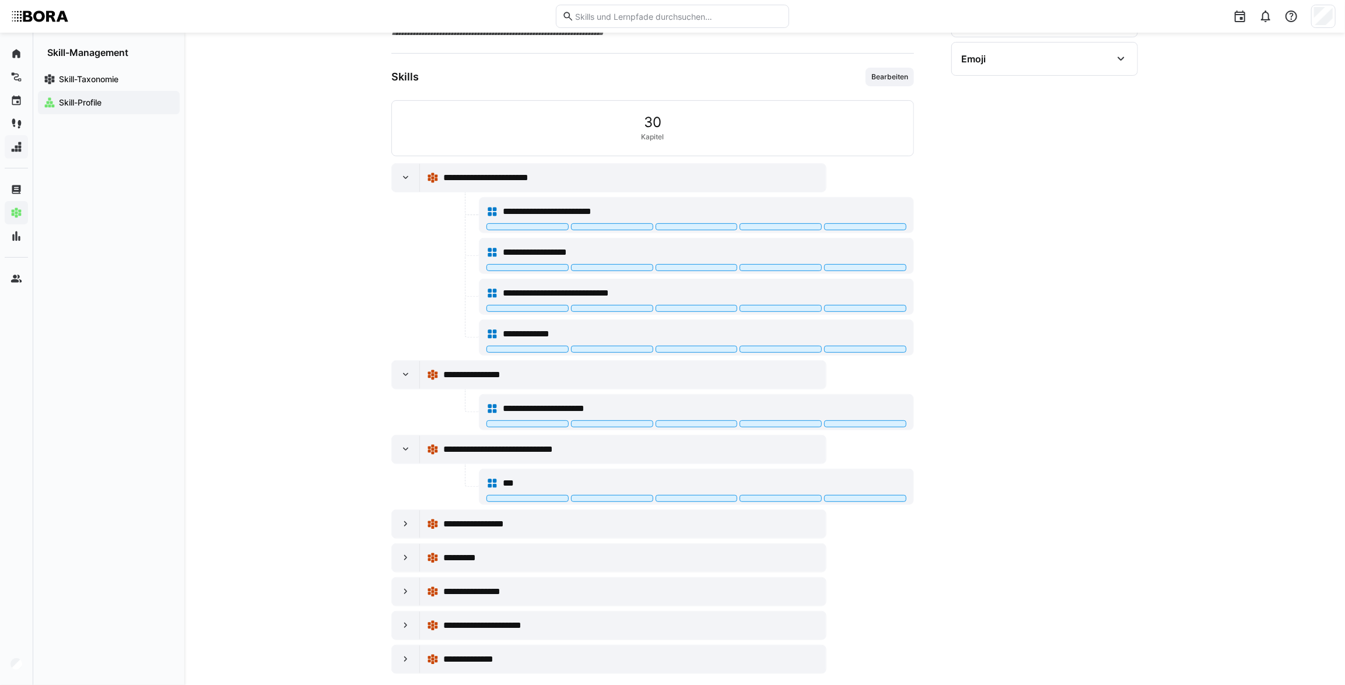
scroll to position [261, 0]
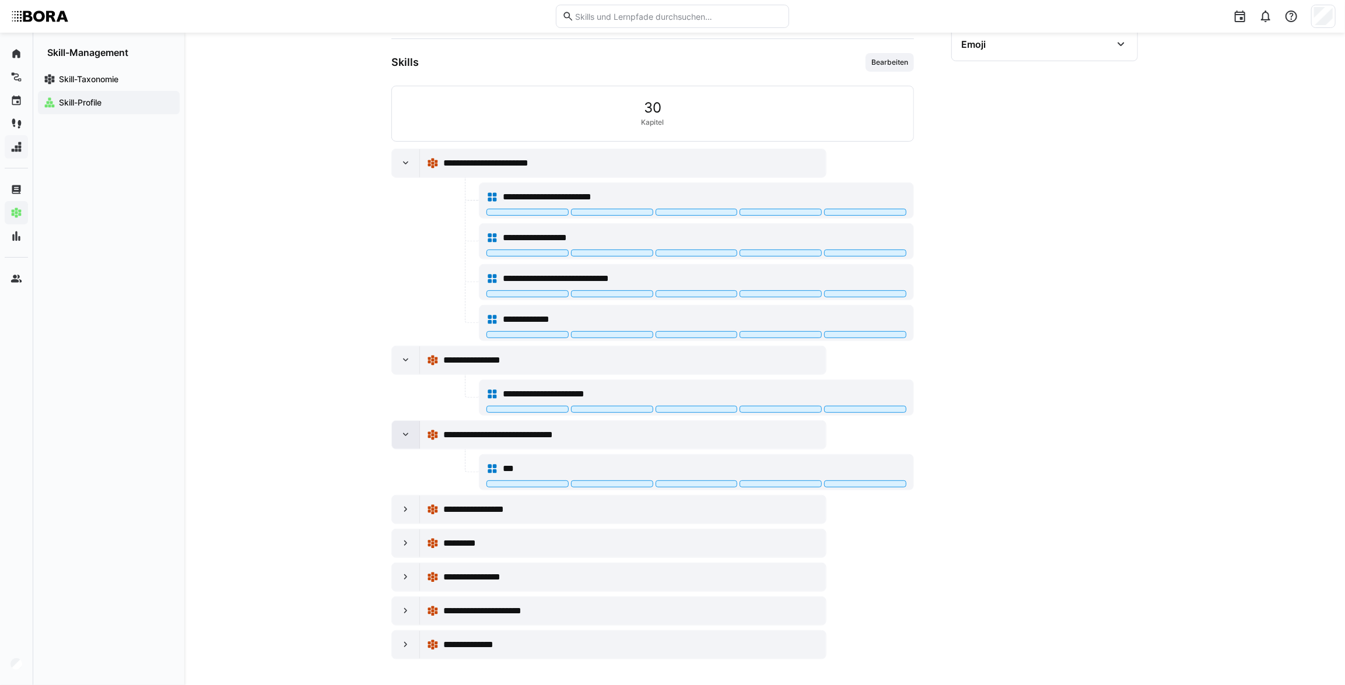
click at [416, 436] on div at bounding box center [406, 435] width 28 height 28
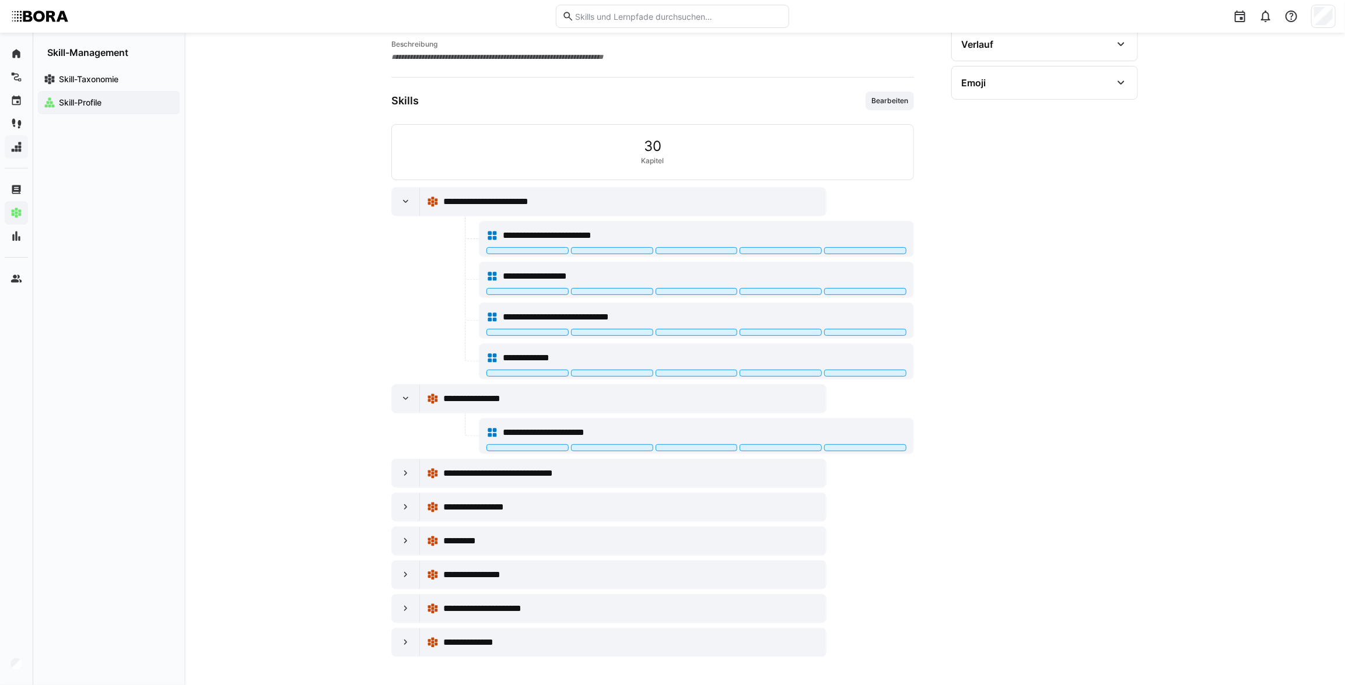
scroll to position [220, 0]
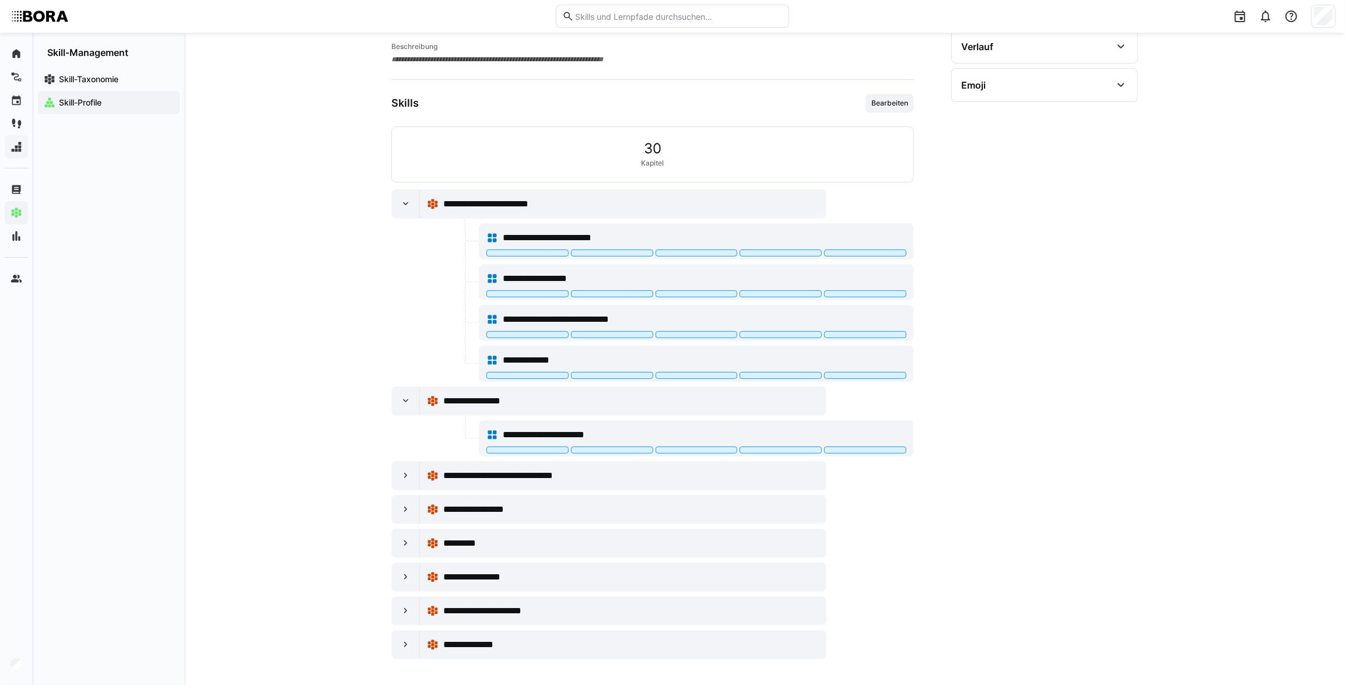
click at [404, 402] on eds-icon at bounding box center [406, 401] width 12 height 12
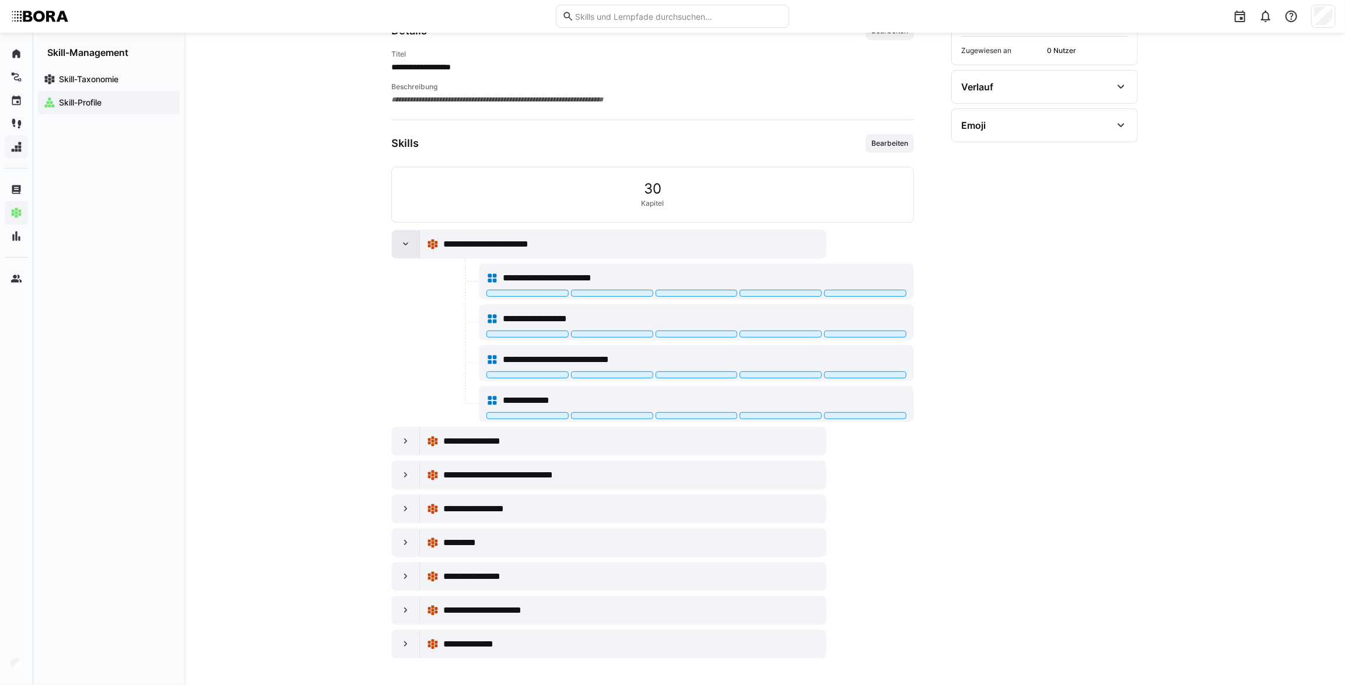
click at [408, 233] on div at bounding box center [406, 244] width 28 height 28
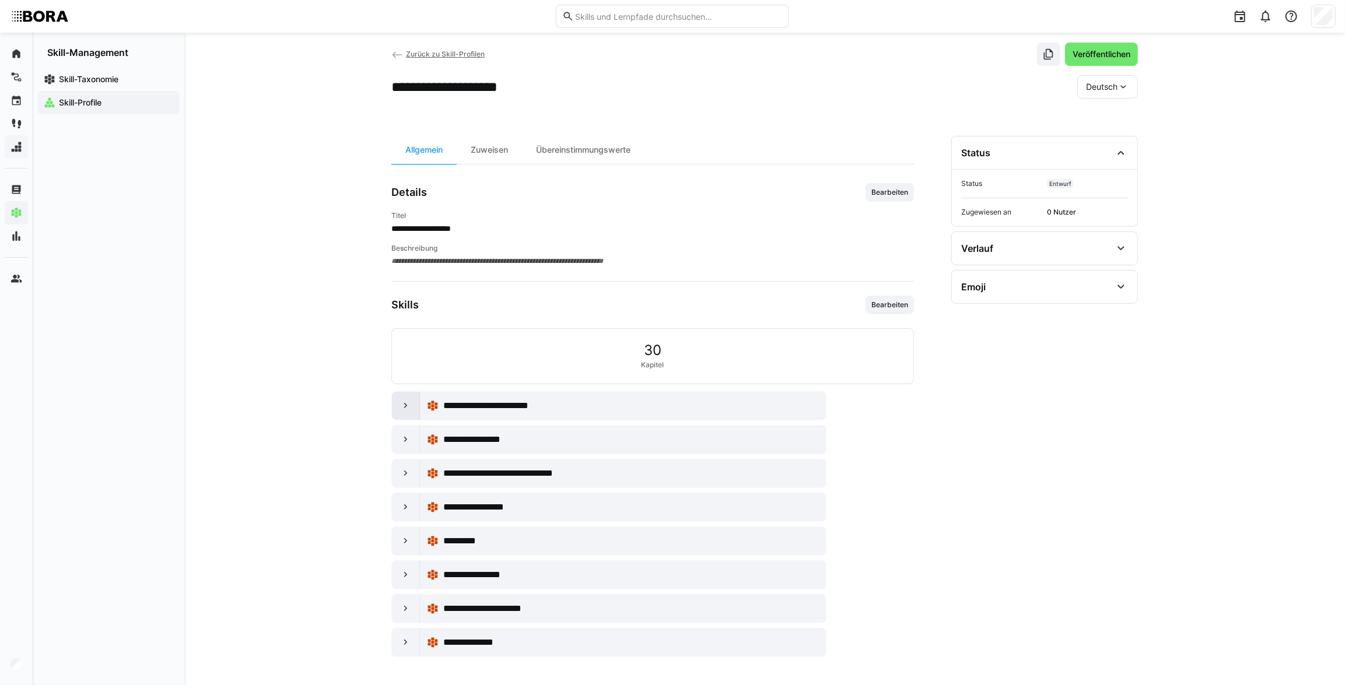
scroll to position [17, 0]
click at [410, 511] on eds-icon at bounding box center [406, 509] width 12 height 12
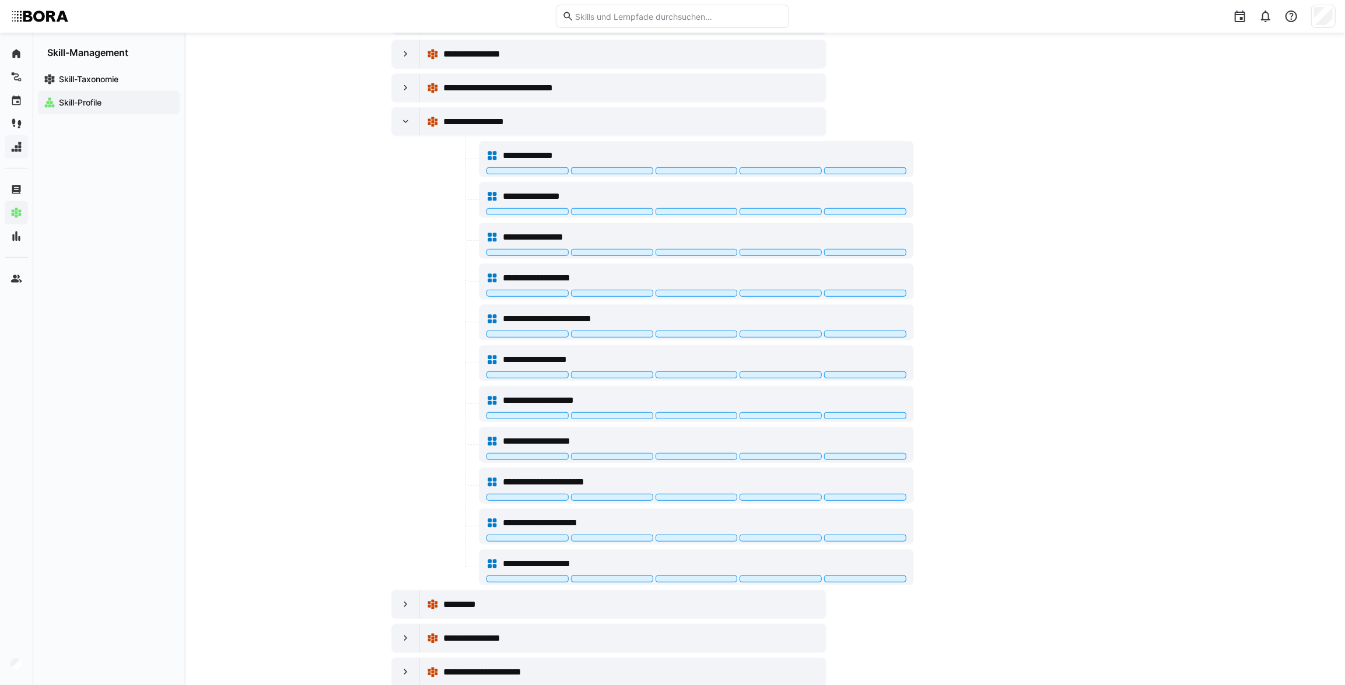
scroll to position [420, 0]
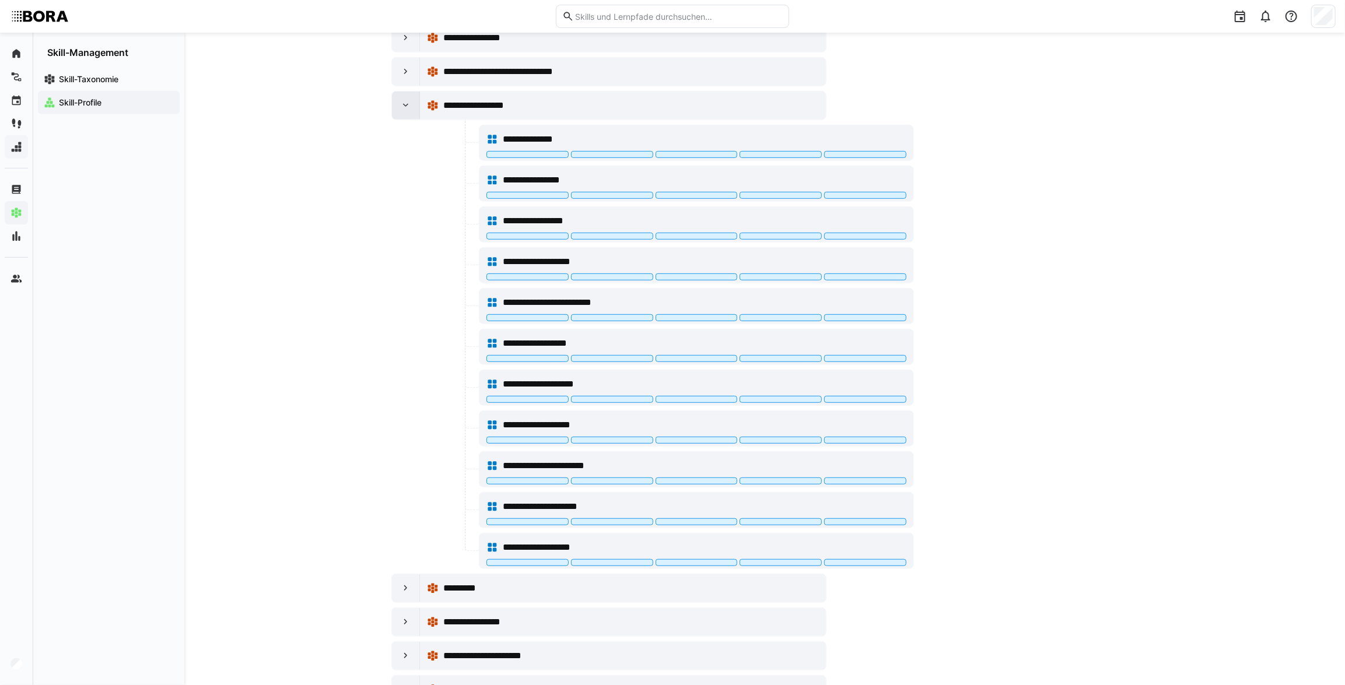
click at [404, 104] on eds-icon at bounding box center [406, 106] width 12 height 12
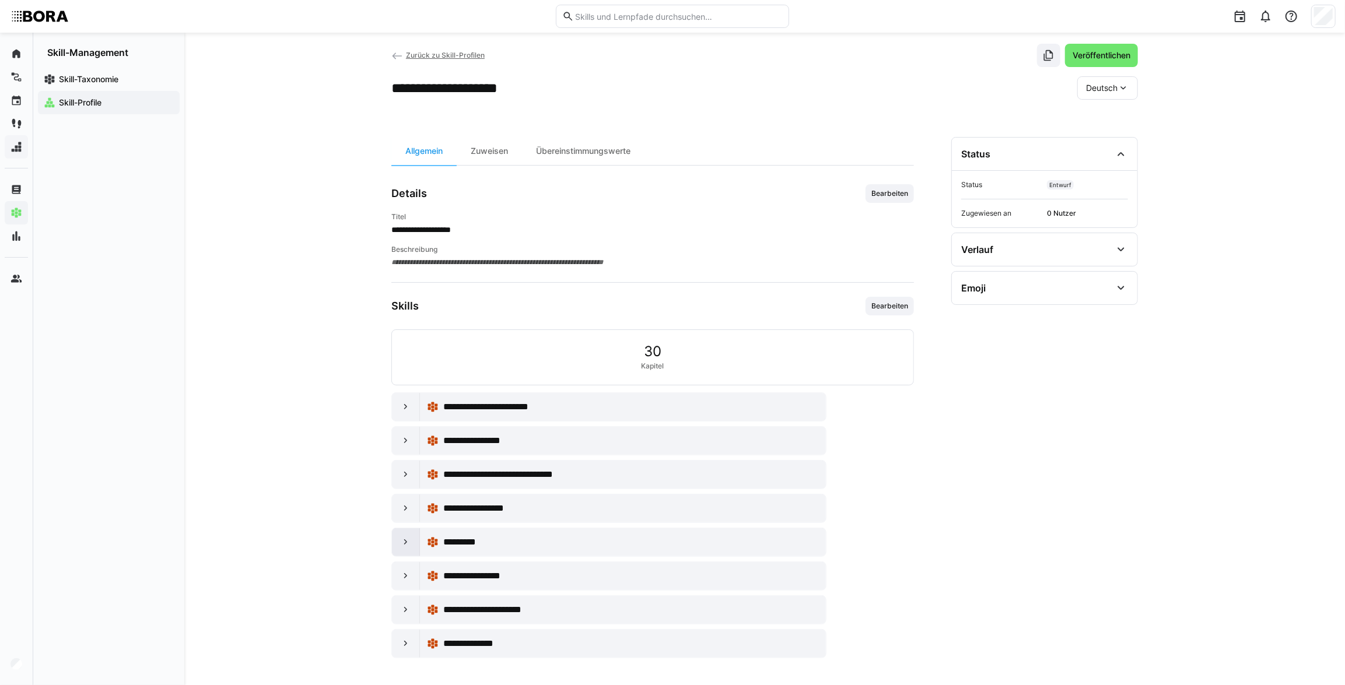
click at [402, 548] on div at bounding box center [406, 542] width 28 height 28
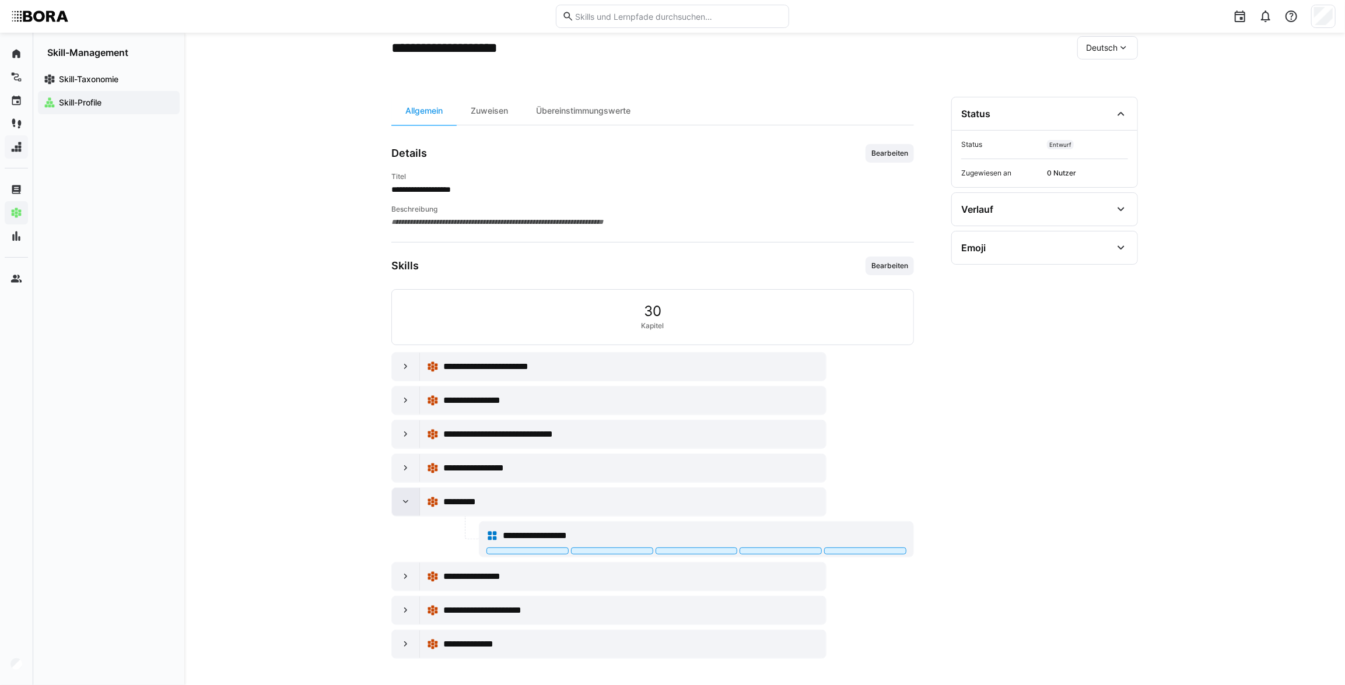
click at [399, 513] on div at bounding box center [406, 502] width 28 height 28
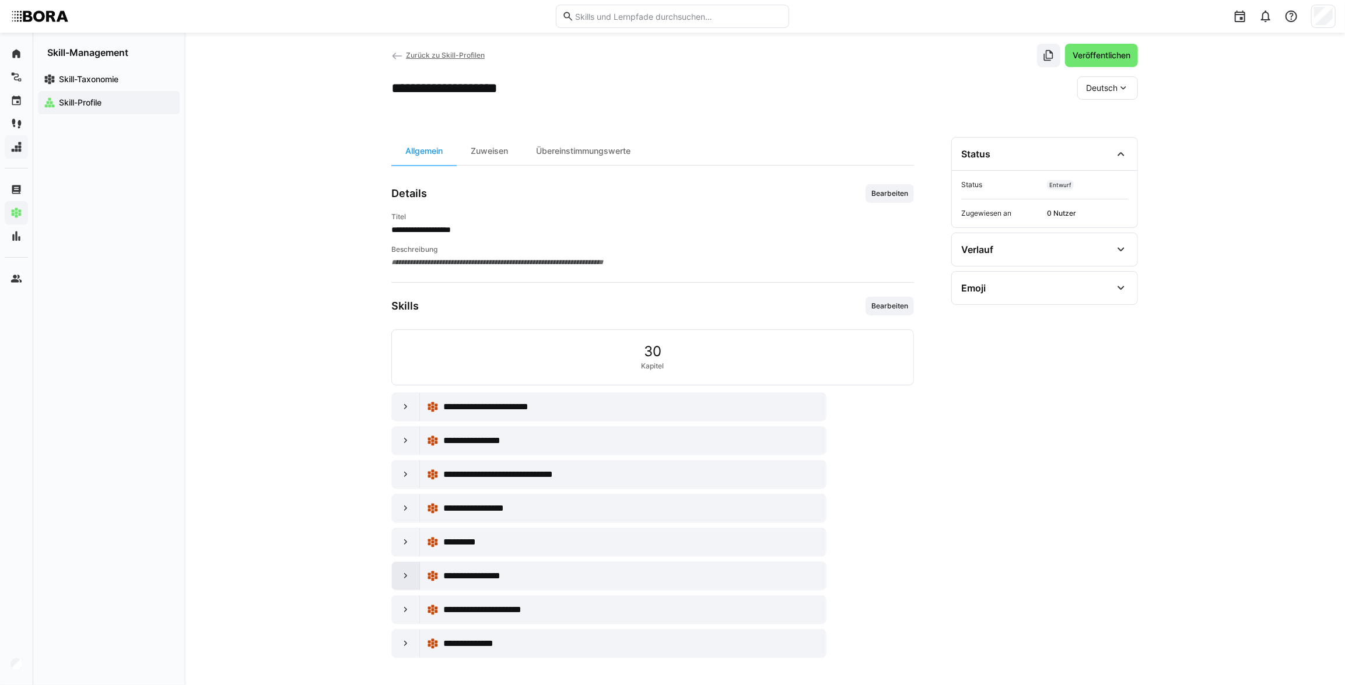
click at [416, 578] on div at bounding box center [406, 576] width 28 height 28
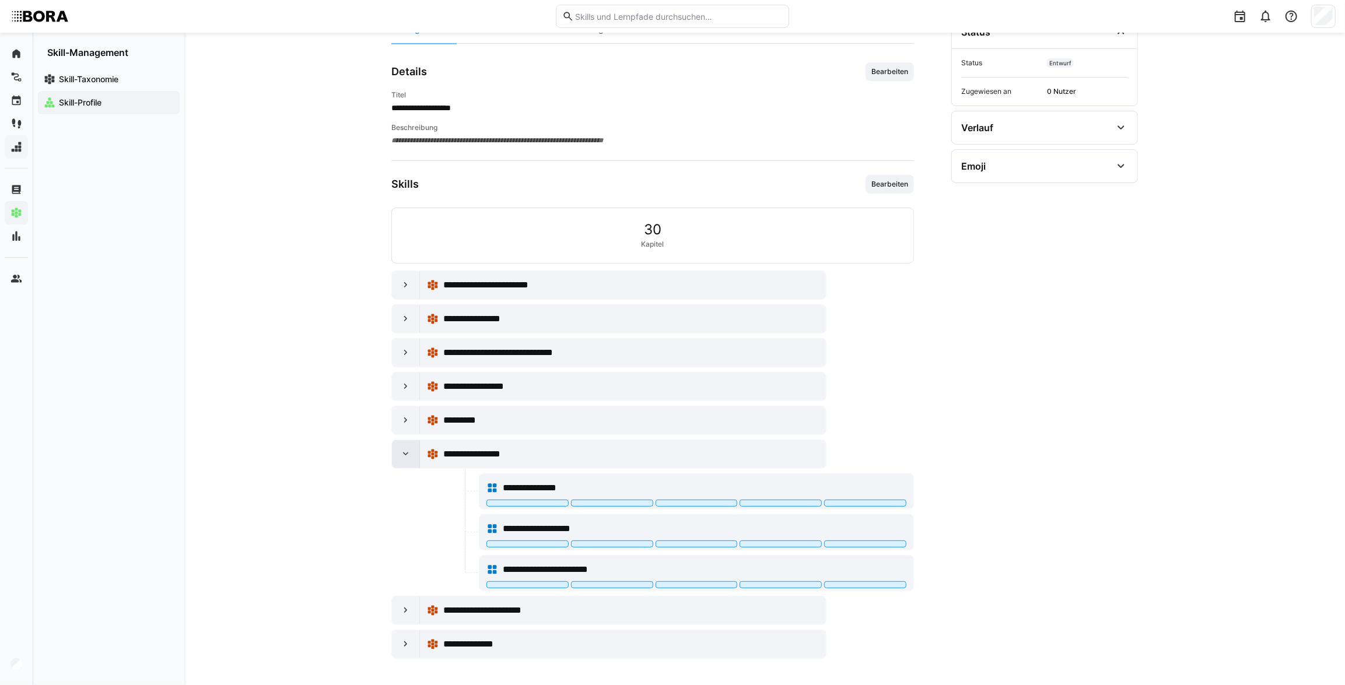
click at [407, 457] on eds-icon at bounding box center [406, 455] width 12 height 12
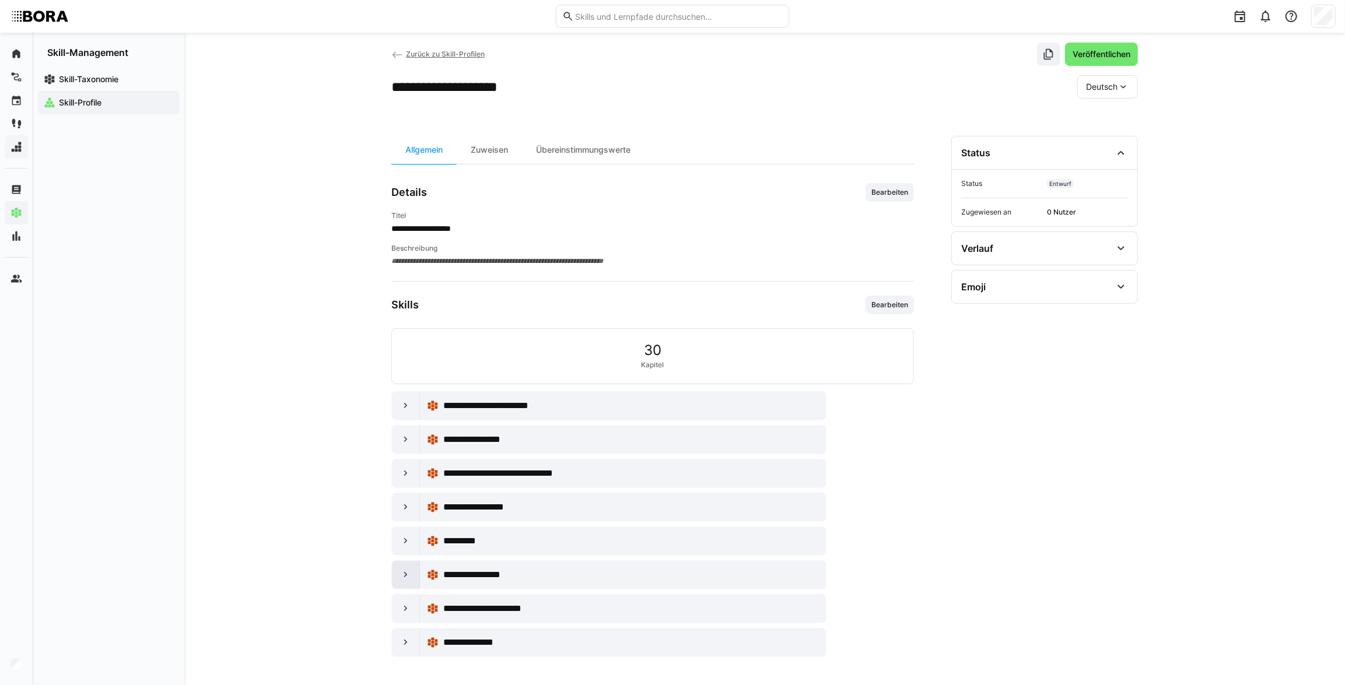
scroll to position [17, 0]
click at [411, 601] on div at bounding box center [406, 610] width 28 height 28
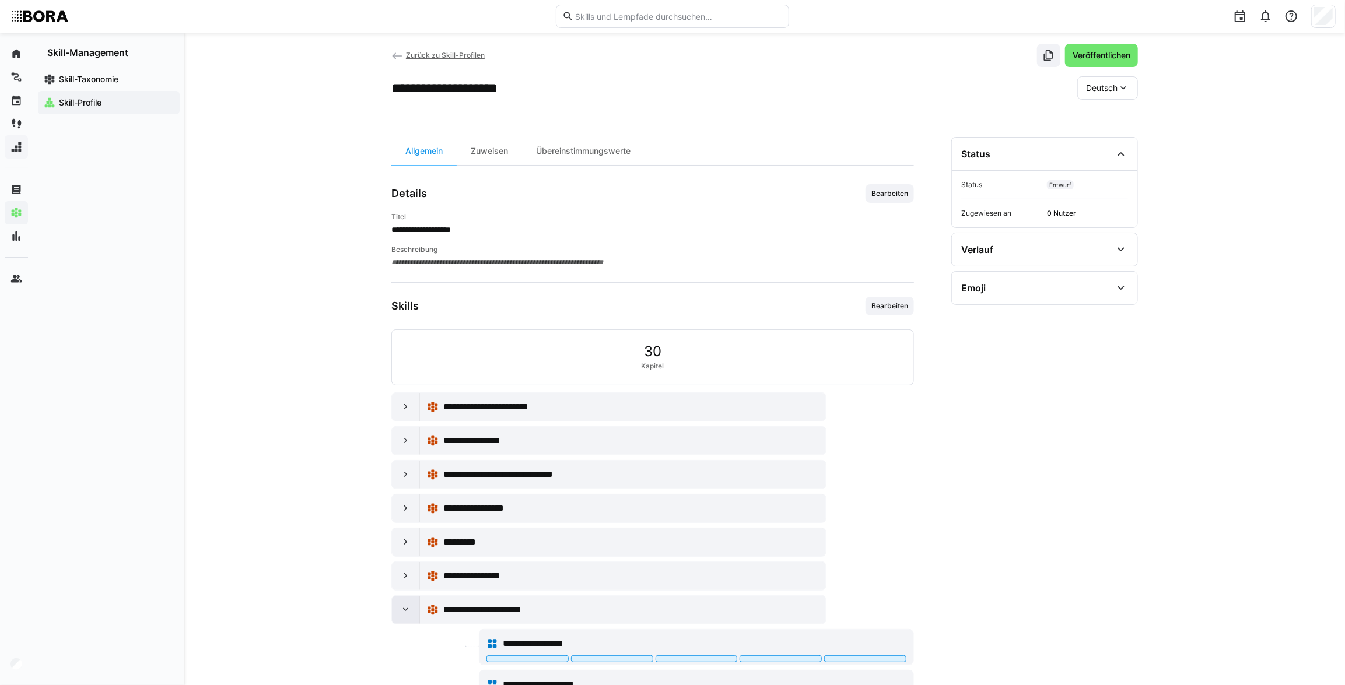
scroll to position [180, 0]
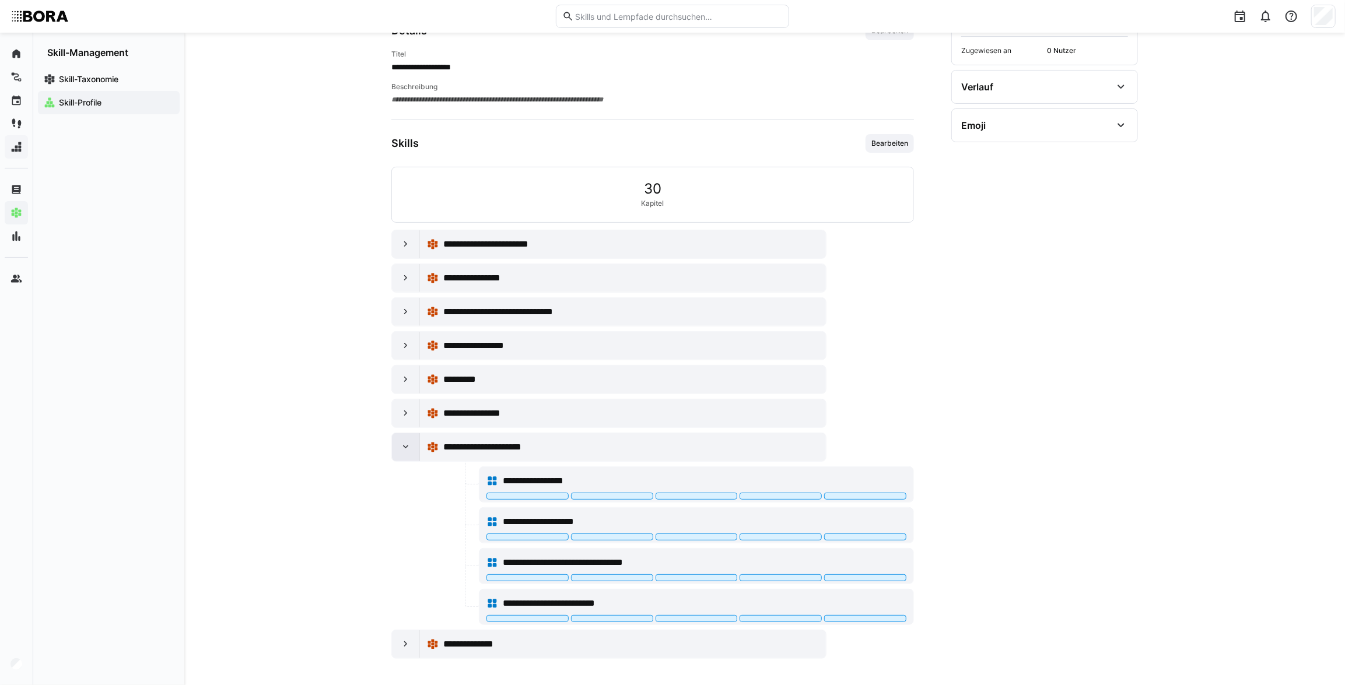
click at [398, 455] on div at bounding box center [406, 447] width 28 height 28
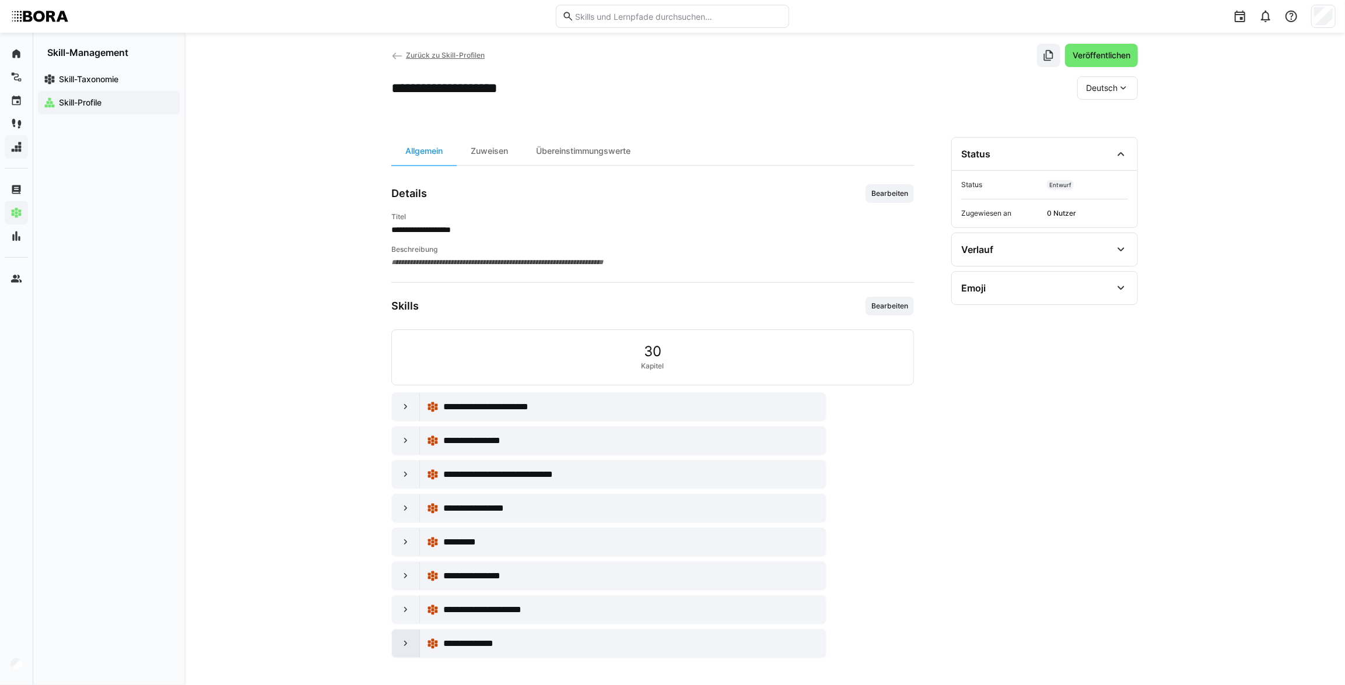
click at [411, 647] on eds-icon at bounding box center [406, 644] width 12 height 12
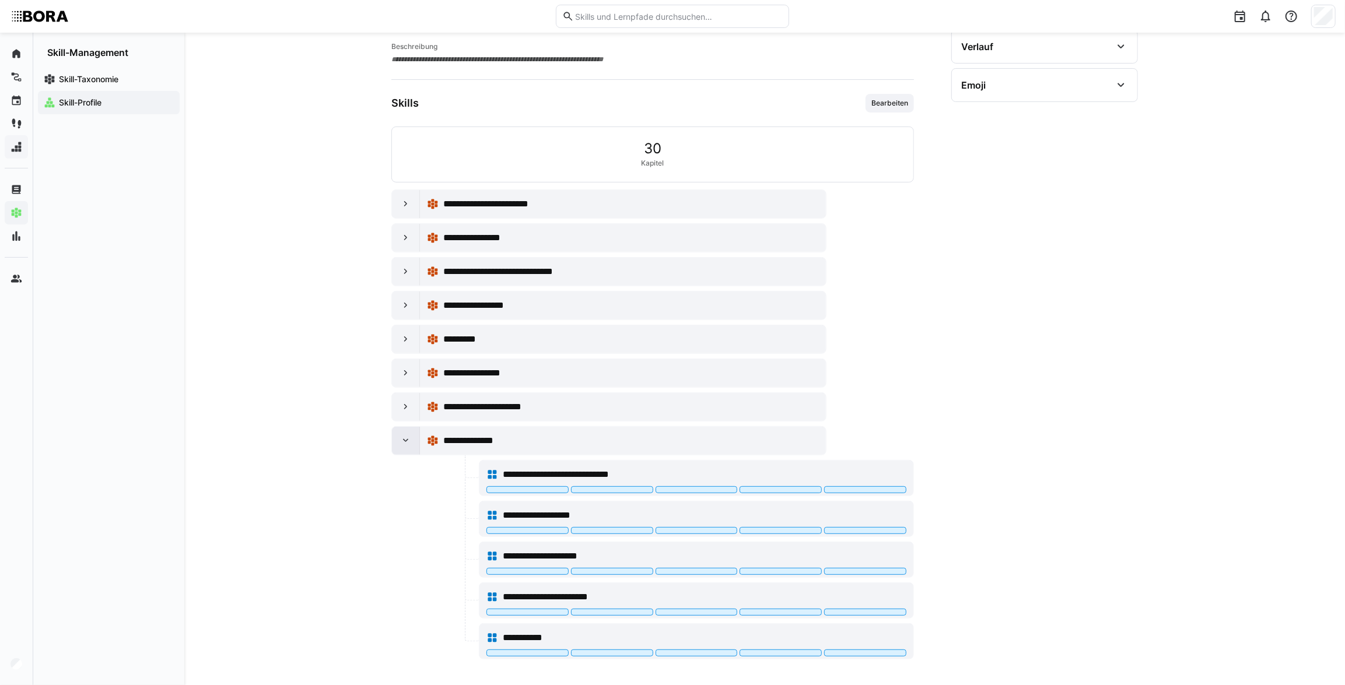
click at [395, 437] on div at bounding box center [406, 441] width 28 height 28
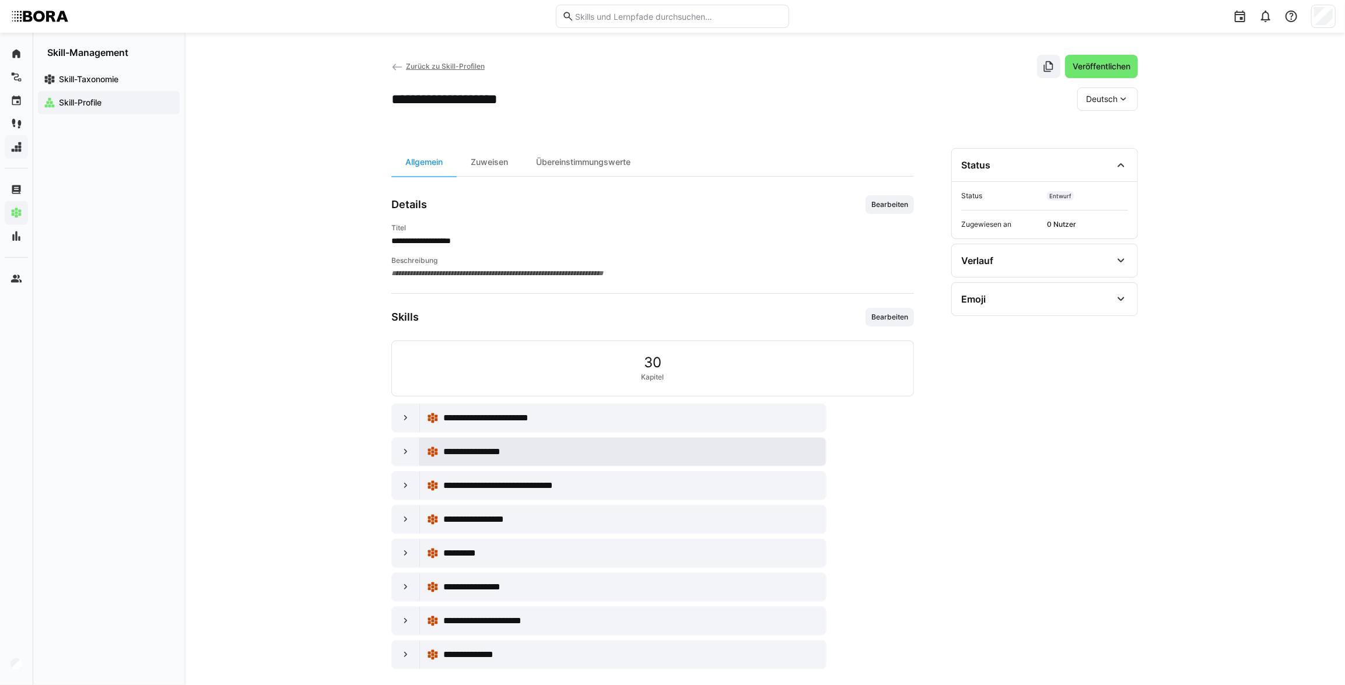
scroll to position [0, 0]
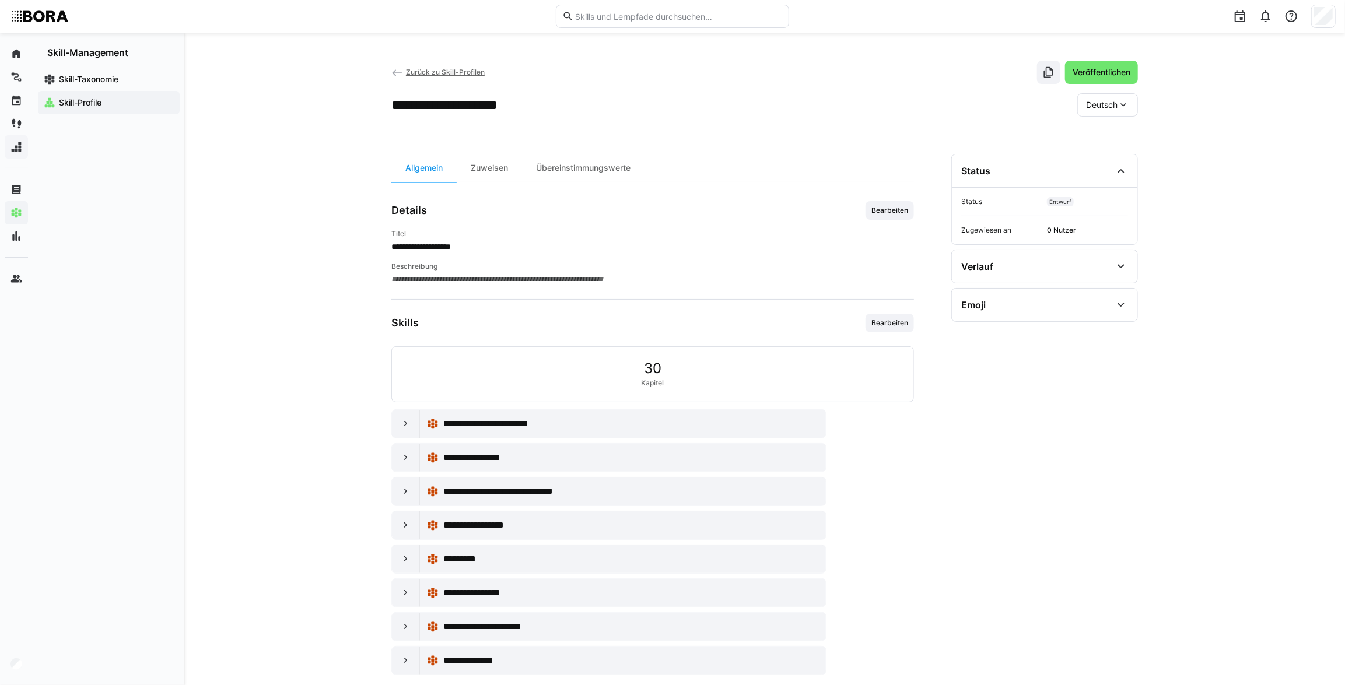
click at [405, 69] on link "Zurück zu Skill-Profilen" at bounding box center [437, 72] width 93 height 9
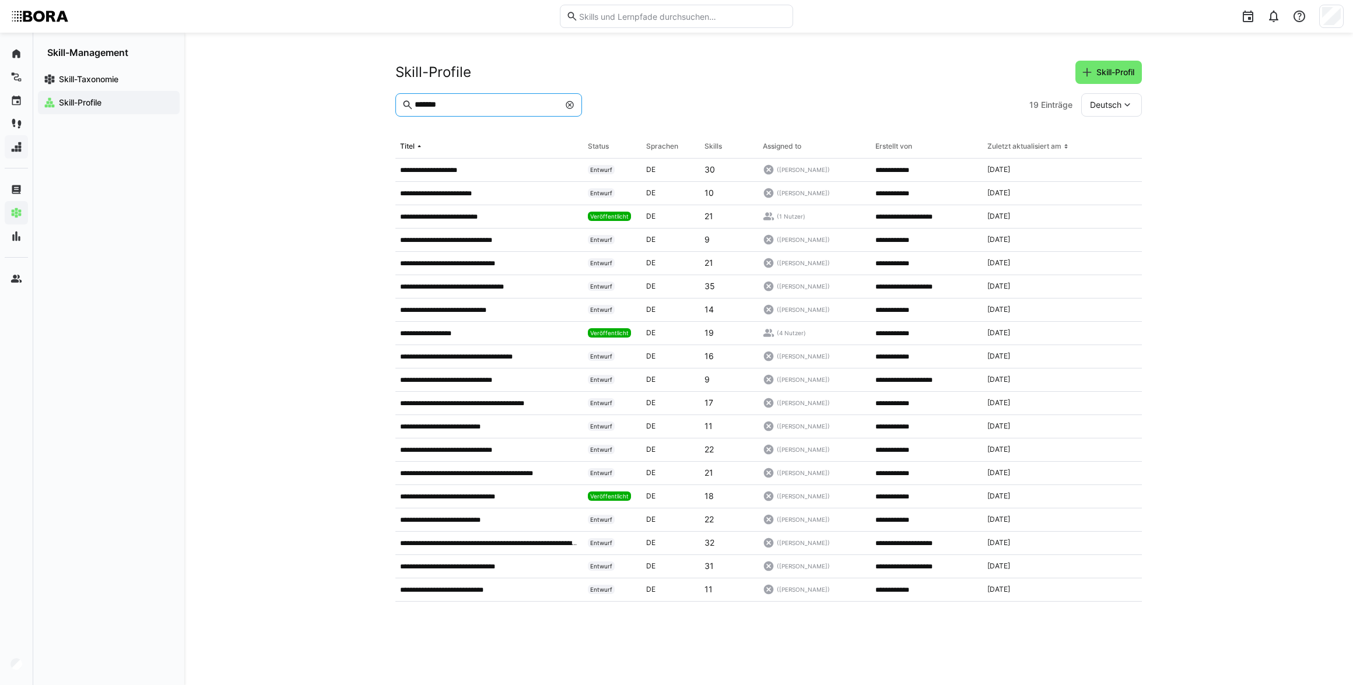
click at [530, 104] on input "*******" at bounding box center [487, 105] width 146 height 10
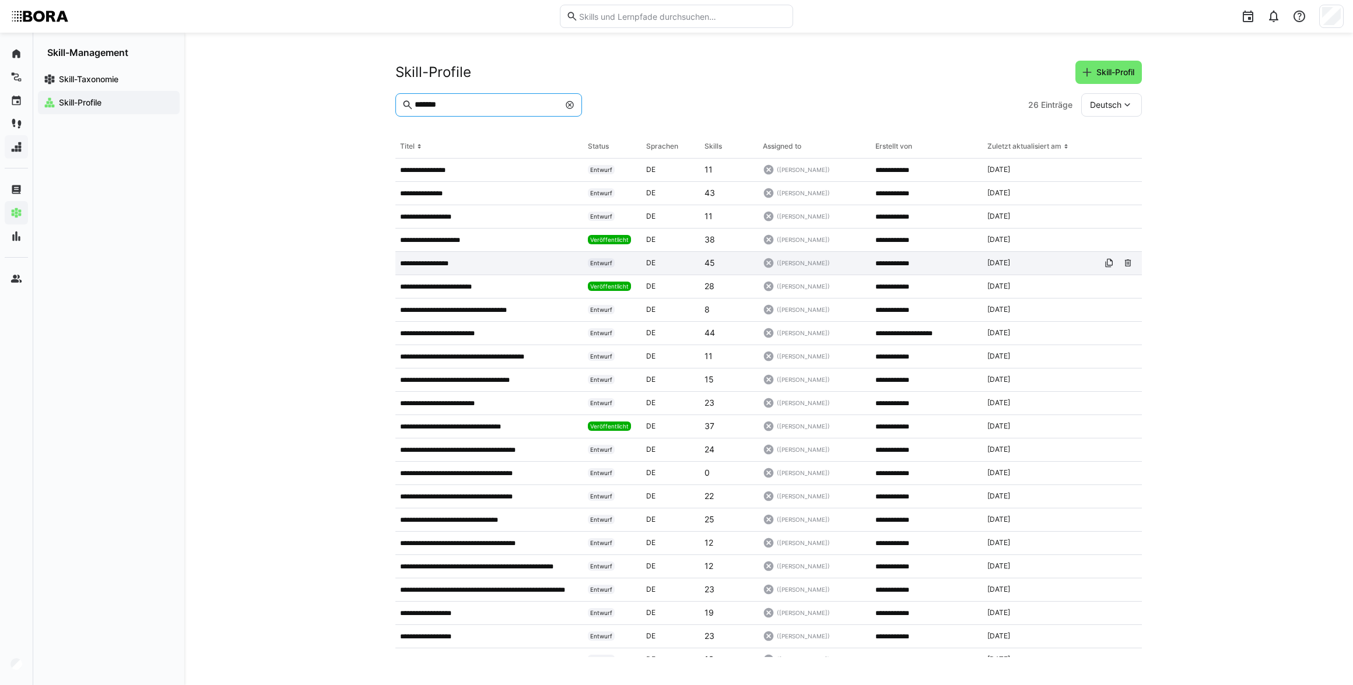
type input "*******"
click at [469, 268] on app-table-first-column "**********" at bounding box center [489, 263] width 178 height 9
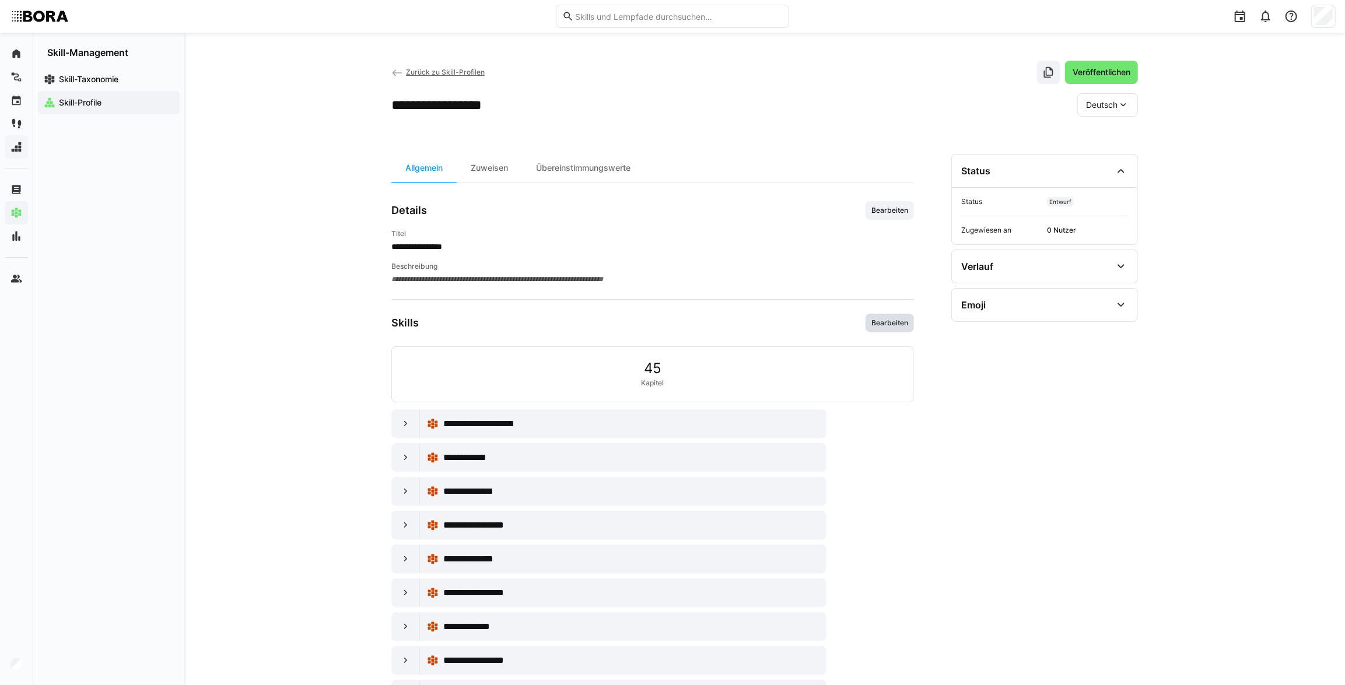
click at [895, 321] on span "Bearbeiten" at bounding box center [889, 322] width 39 height 9
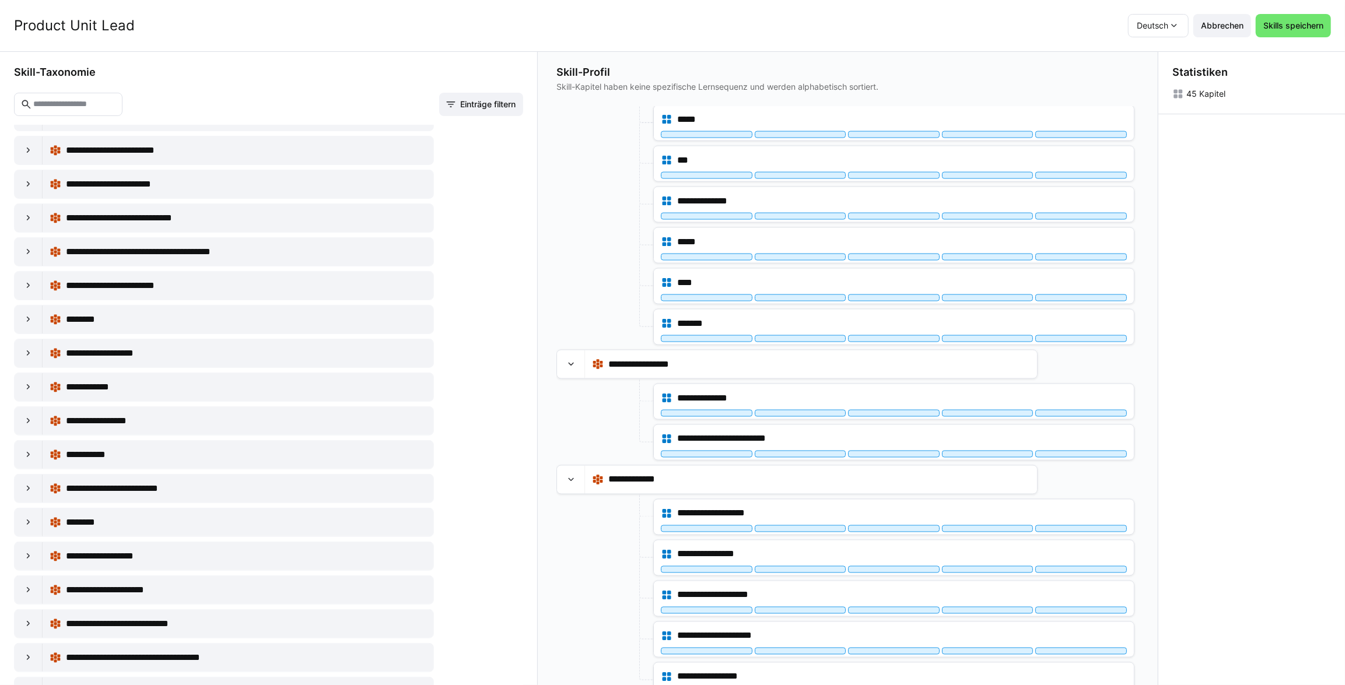
scroll to position [1552, 0]
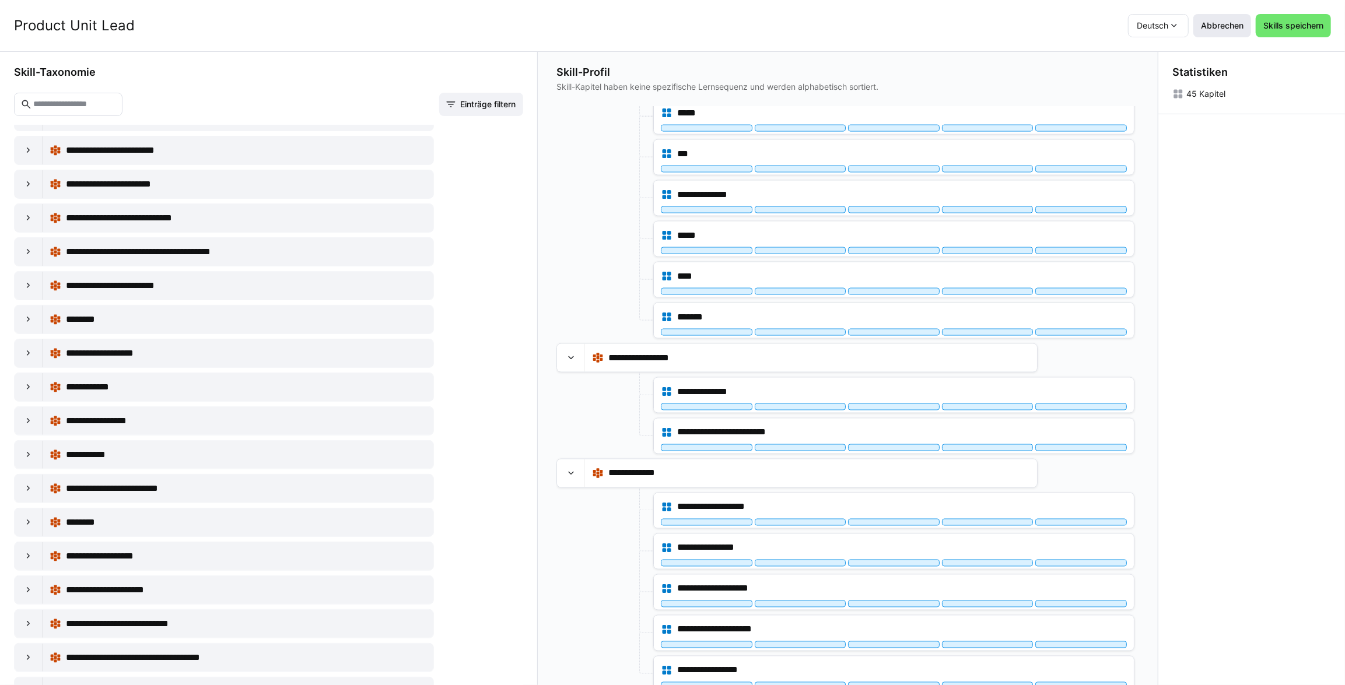
click at [1239, 22] on span "Abbrechen" at bounding box center [1222, 26] width 46 height 12
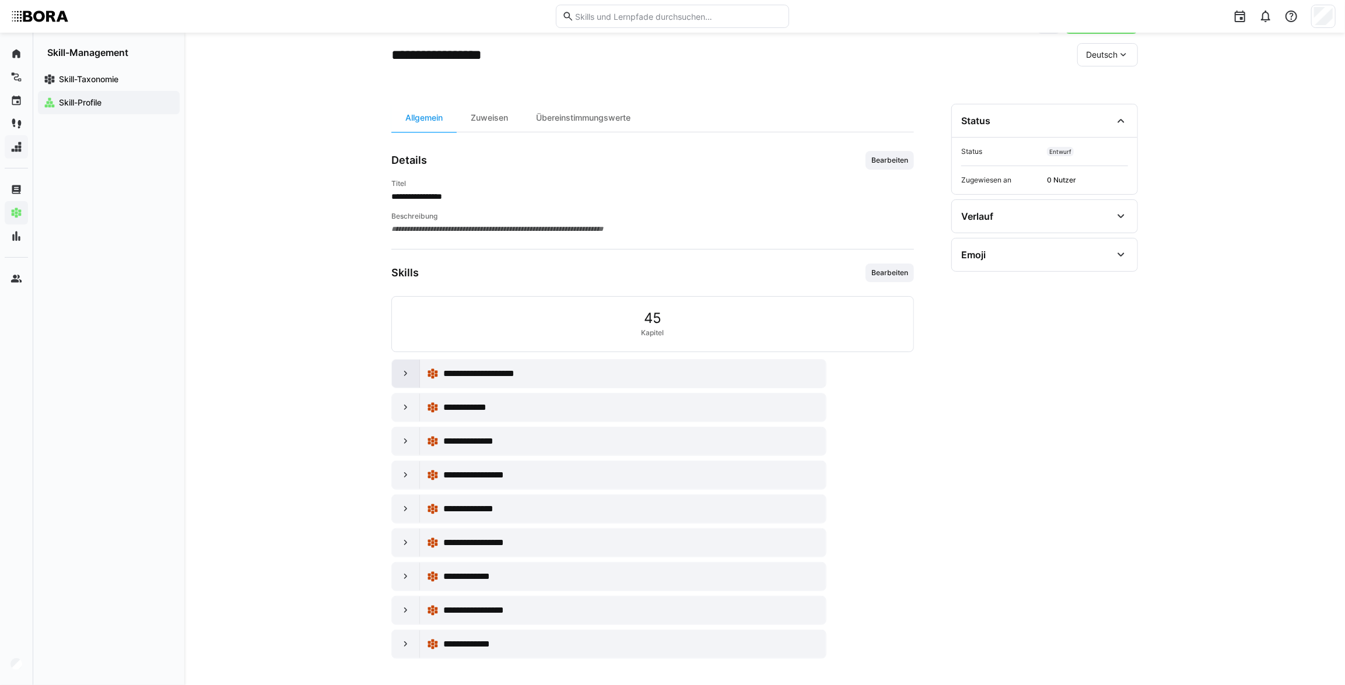
click at [399, 377] on div at bounding box center [406, 374] width 28 height 28
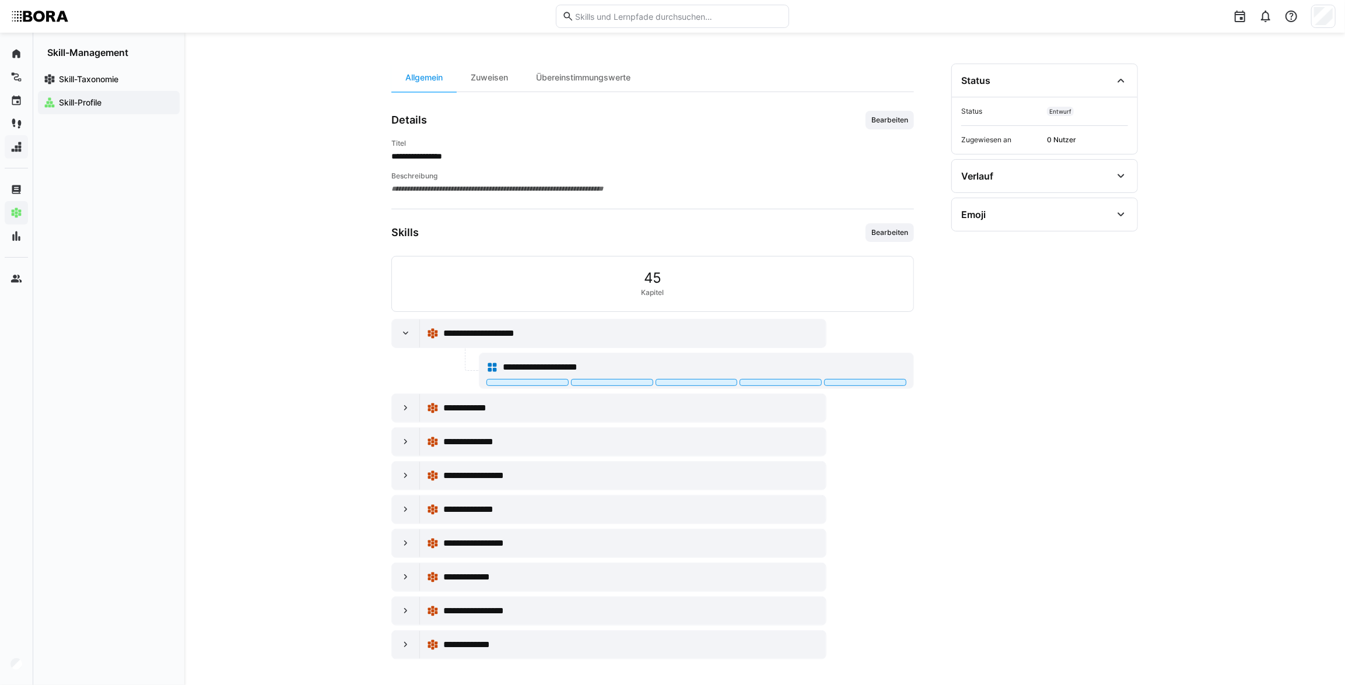
scroll to position [91, 0]
click at [401, 404] on eds-icon at bounding box center [406, 408] width 12 height 12
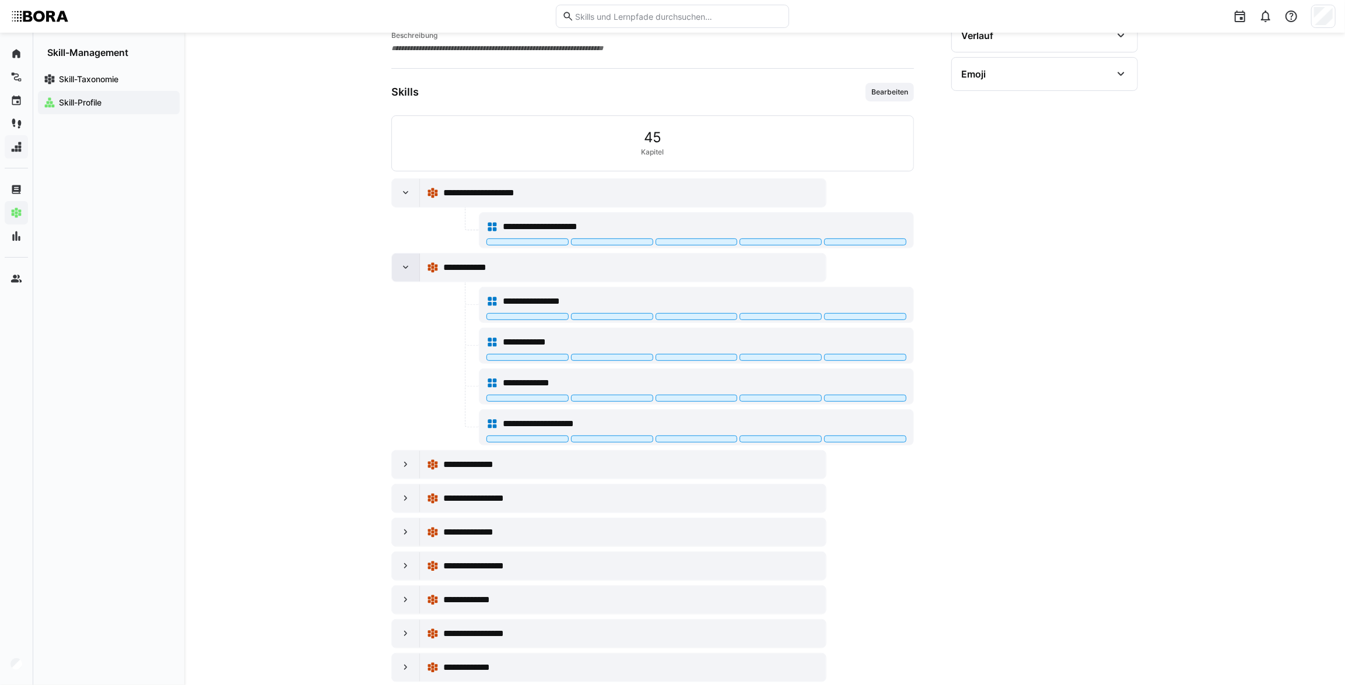
scroll to position [250, 0]
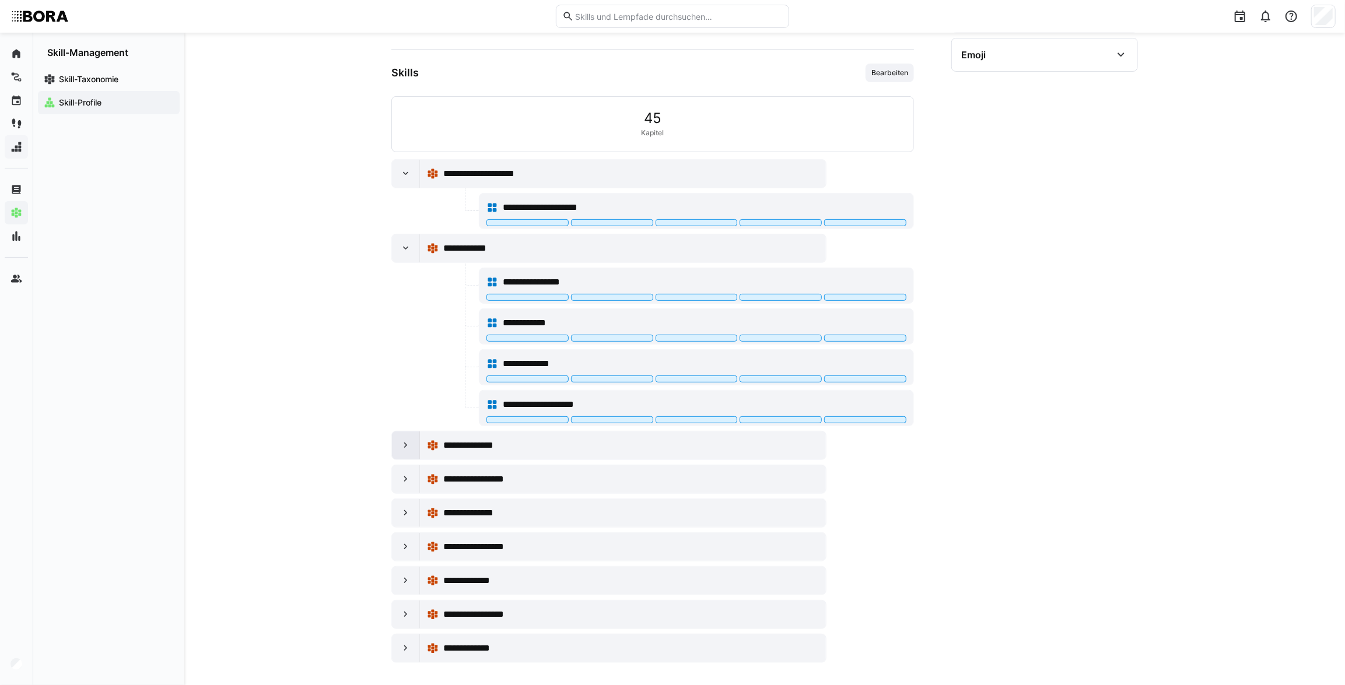
click at [396, 451] on div at bounding box center [406, 446] width 28 height 28
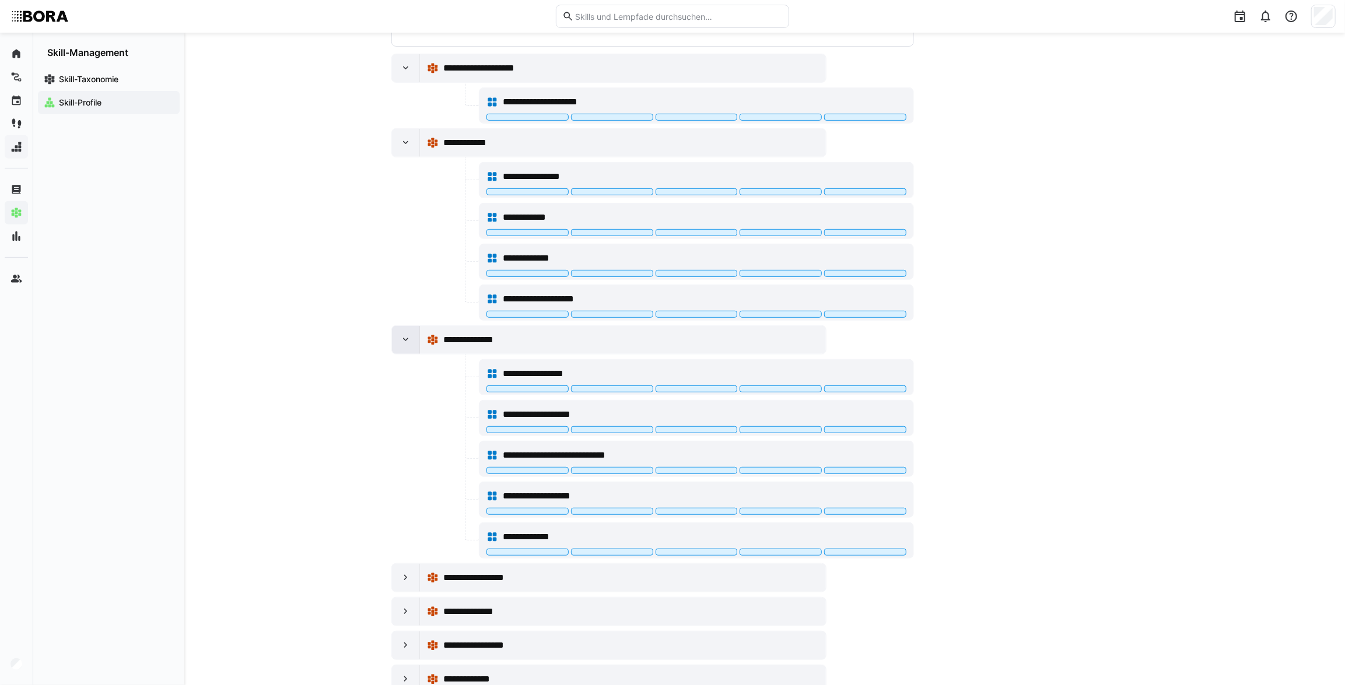
scroll to position [356, 0]
click at [411, 344] on eds-icon at bounding box center [406, 340] width 12 height 12
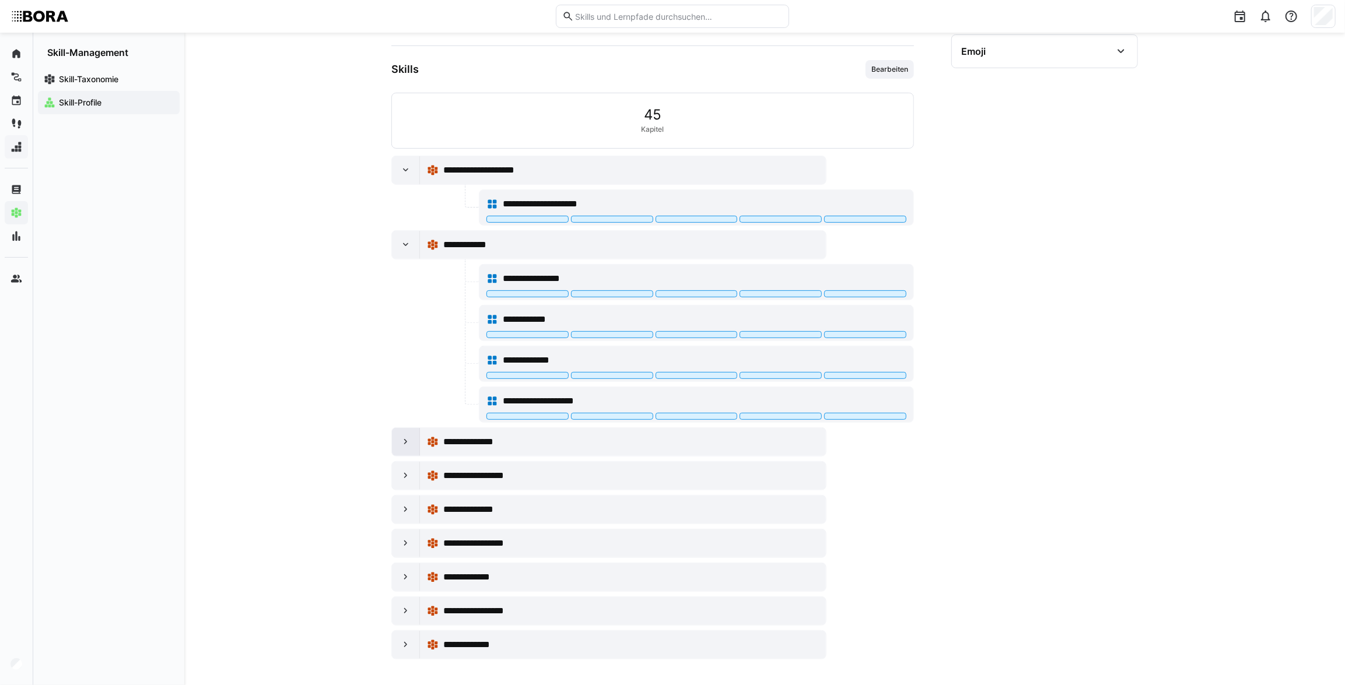
click at [397, 437] on div at bounding box center [406, 442] width 28 height 28
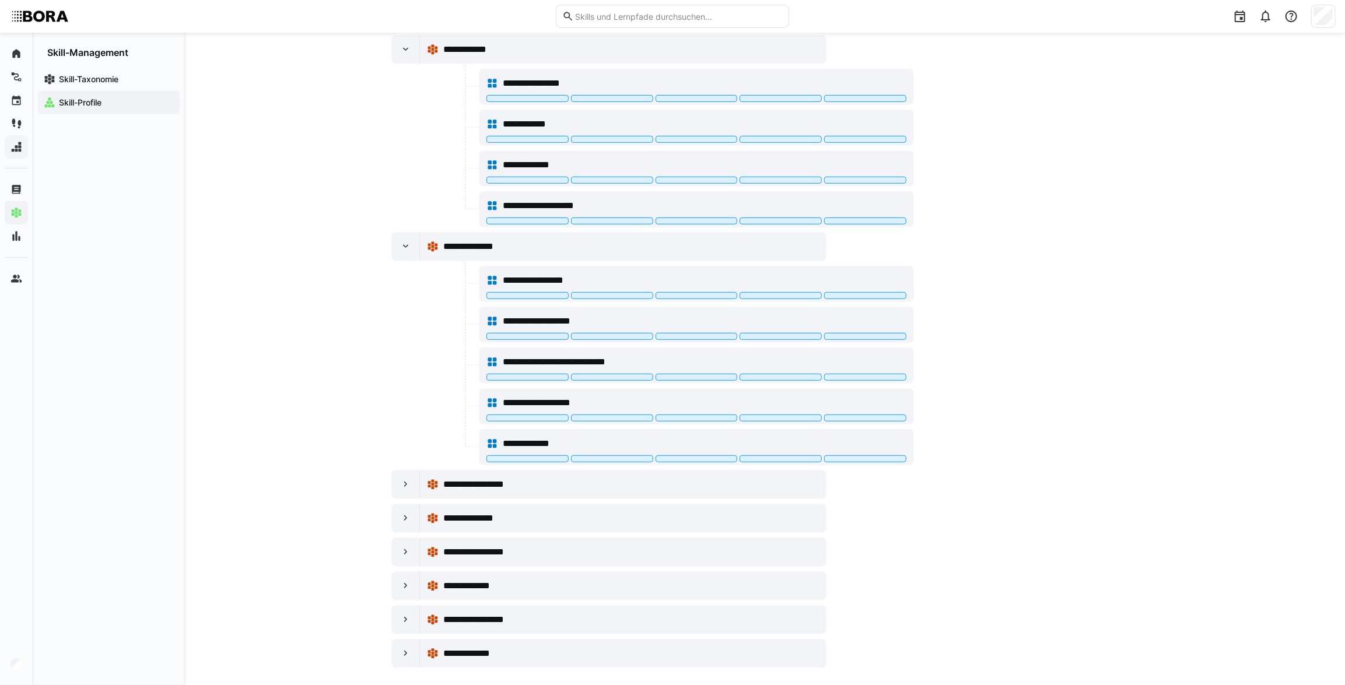
scroll to position [457, 0]
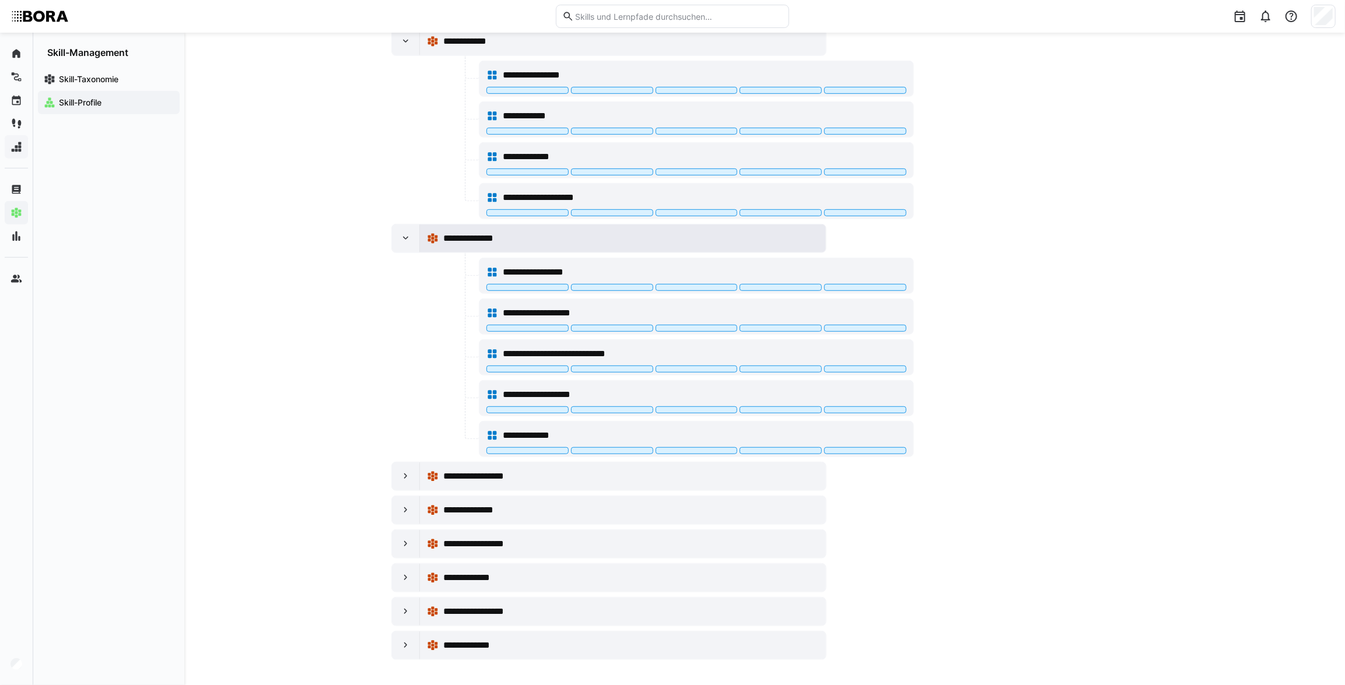
click at [424, 236] on div "**********" at bounding box center [623, 239] width 406 height 28
click at [405, 465] on div at bounding box center [406, 477] width 28 height 28
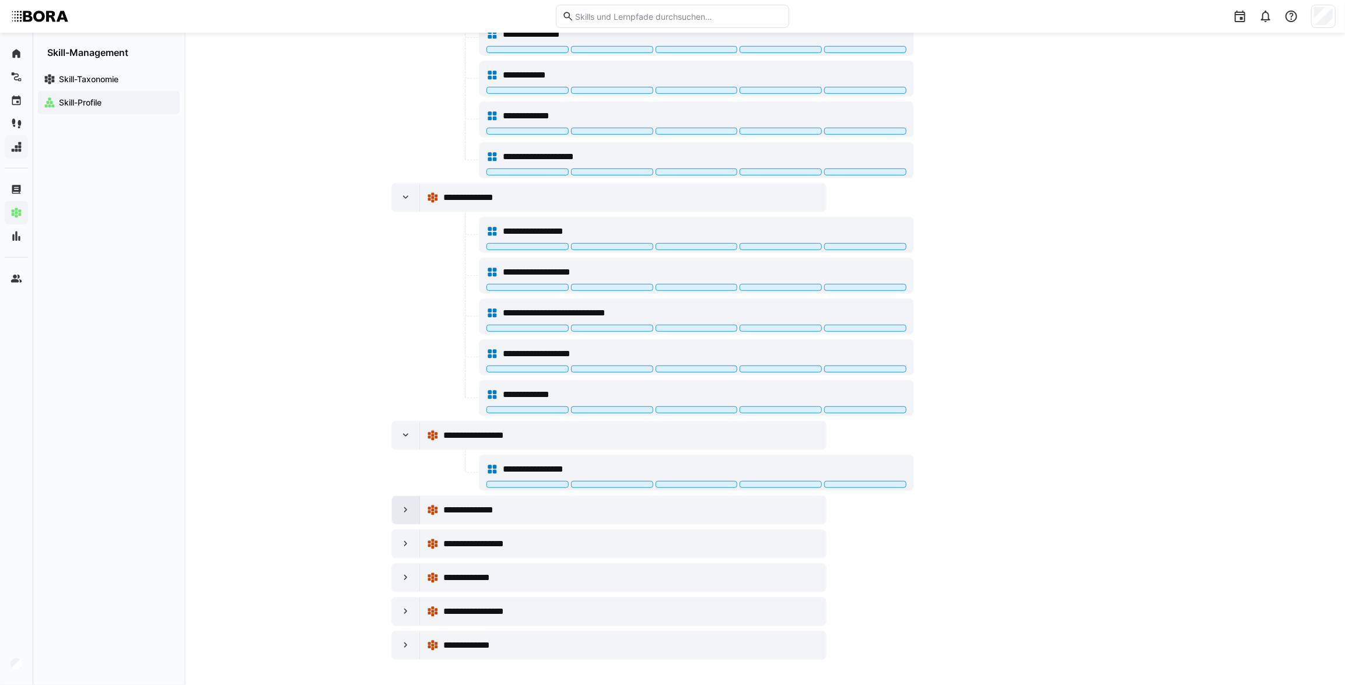
click at [395, 503] on div at bounding box center [406, 510] width 28 height 28
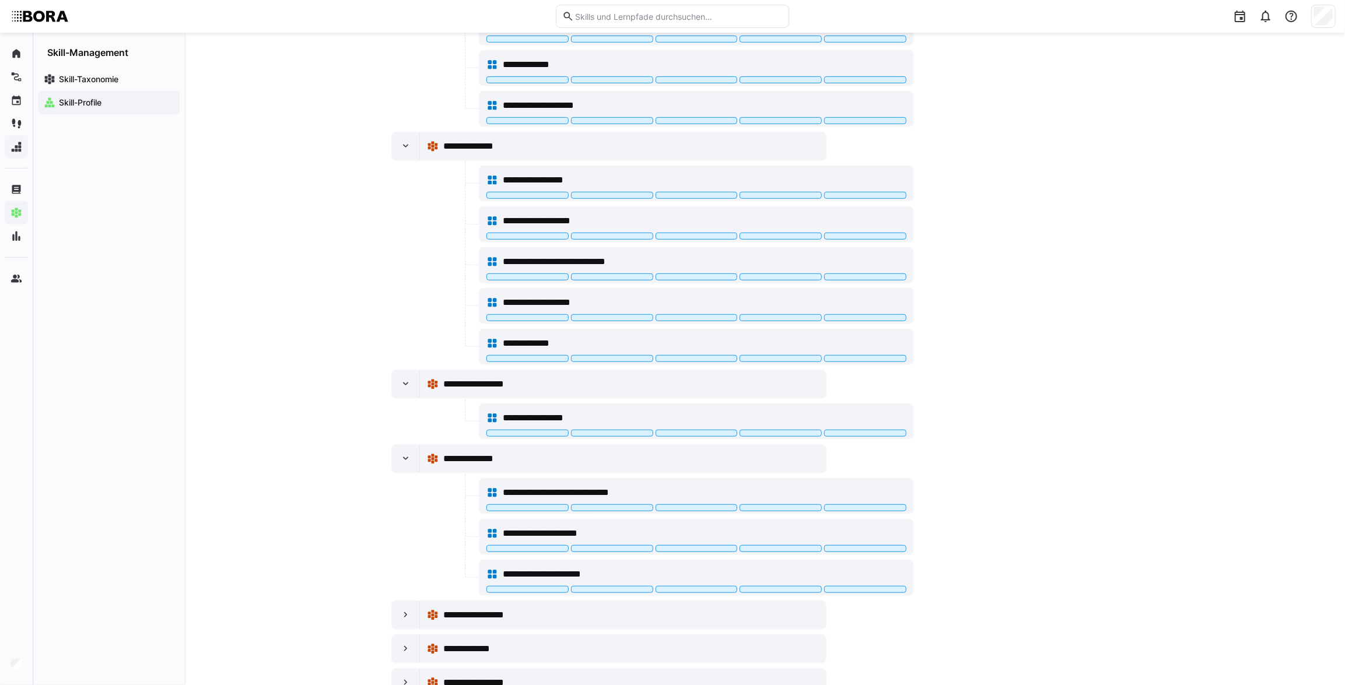
scroll to position [620, 0]
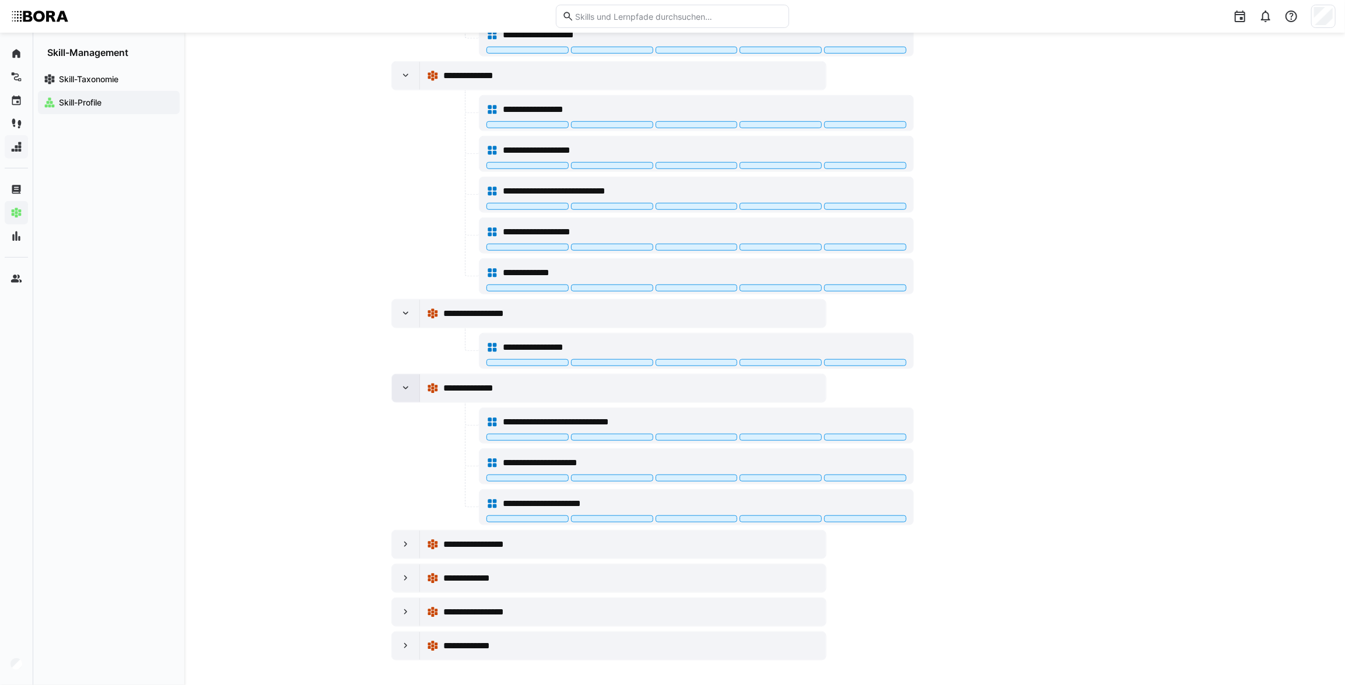
click at [396, 381] on div at bounding box center [406, 388] width 28 height 28
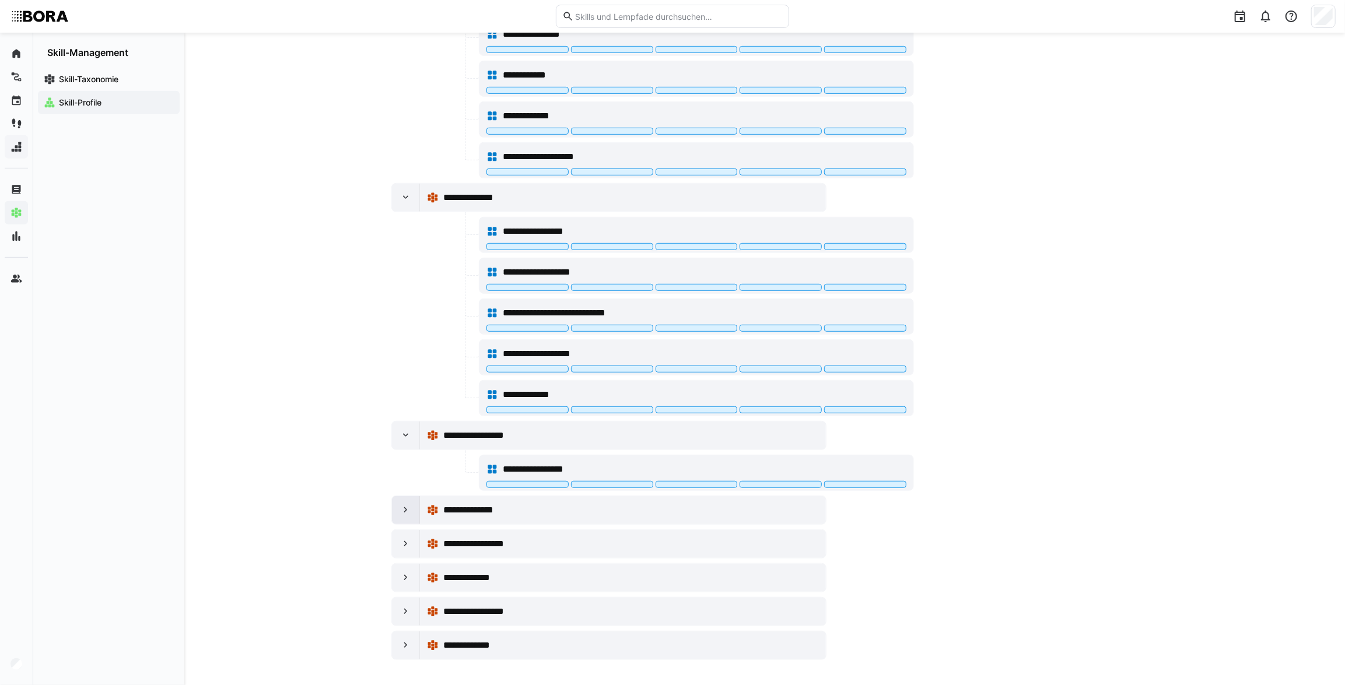
click at [409, 508] on eds-icon at bounding box center [406, 511] width 12 height 12
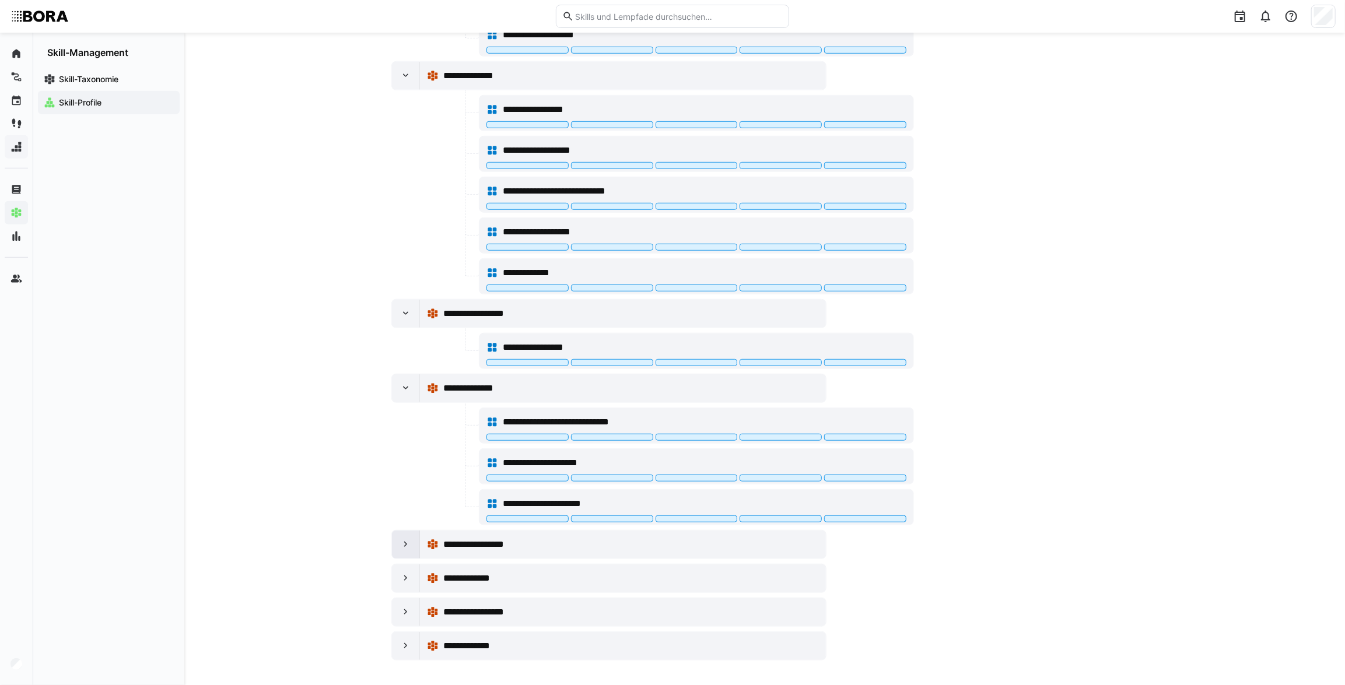
click at [402, 540] on eds-icon at bounding box center [406, 545] width 12 height 12
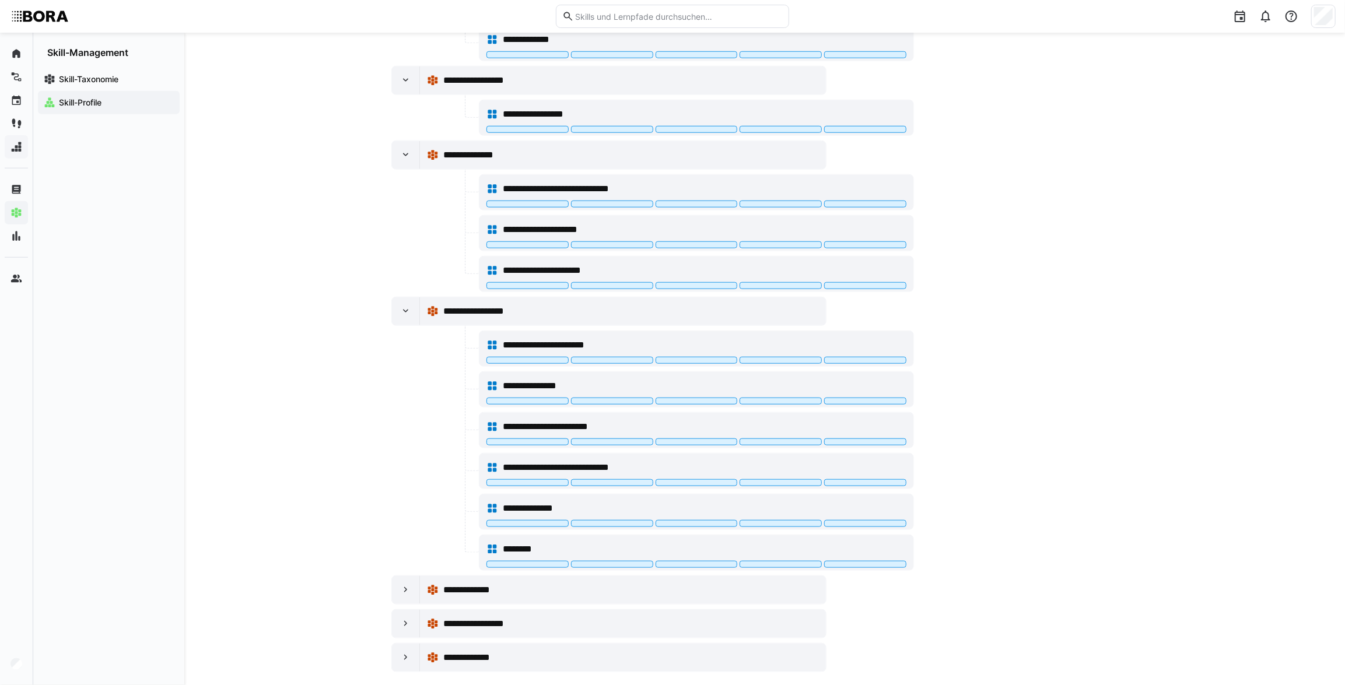
scroll to position [864, 0]
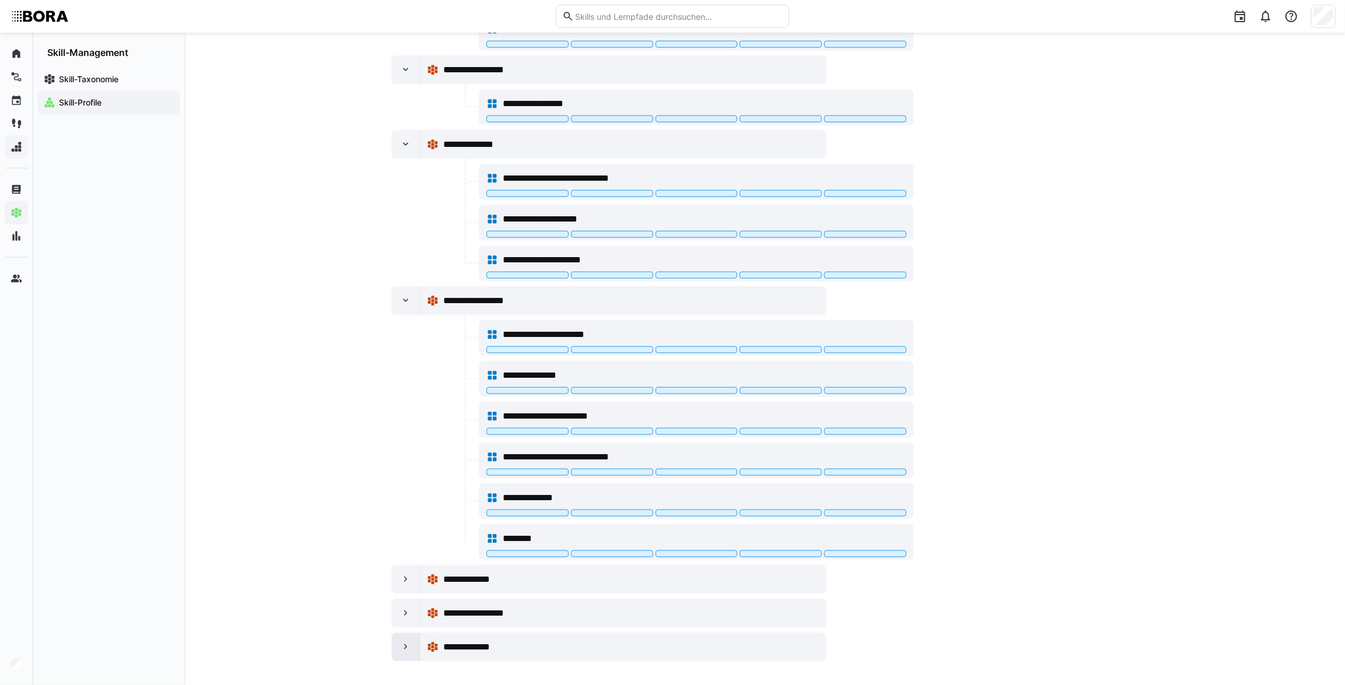
click at [407, 650] on div at bounding box center [406, 647] width 28 height 28
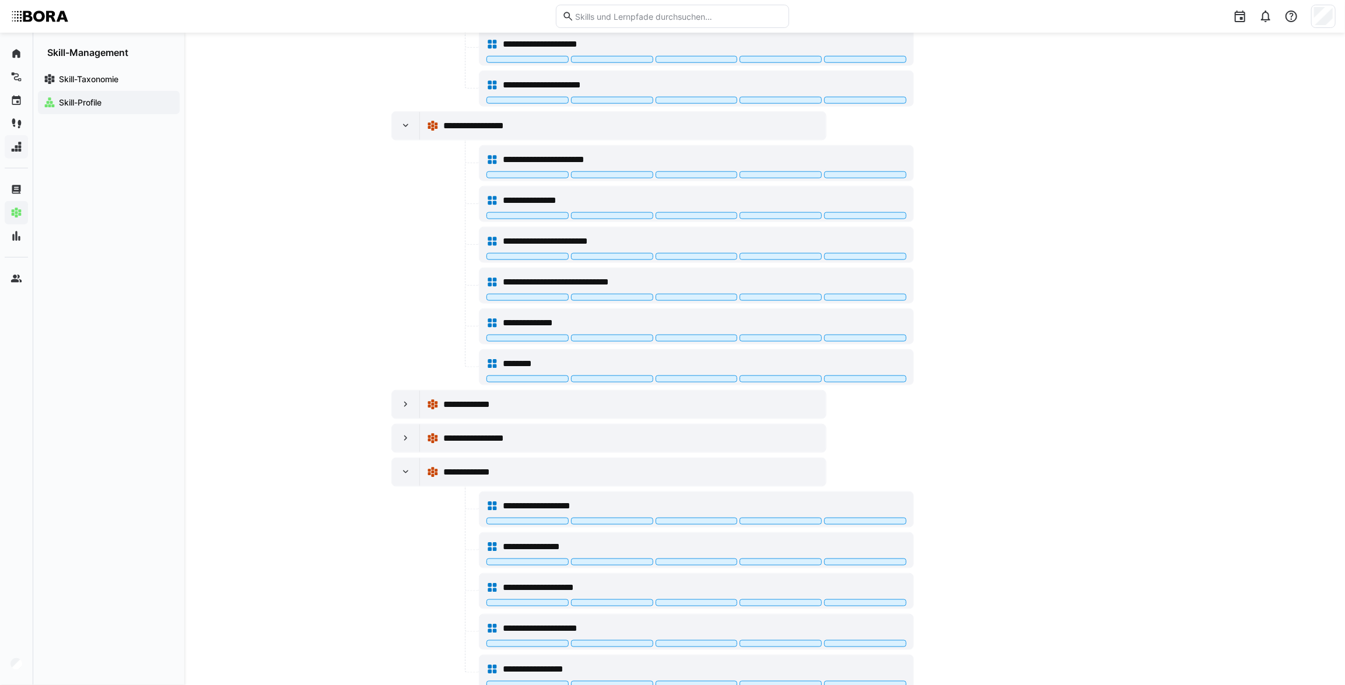
scroll to position [1067, 0]
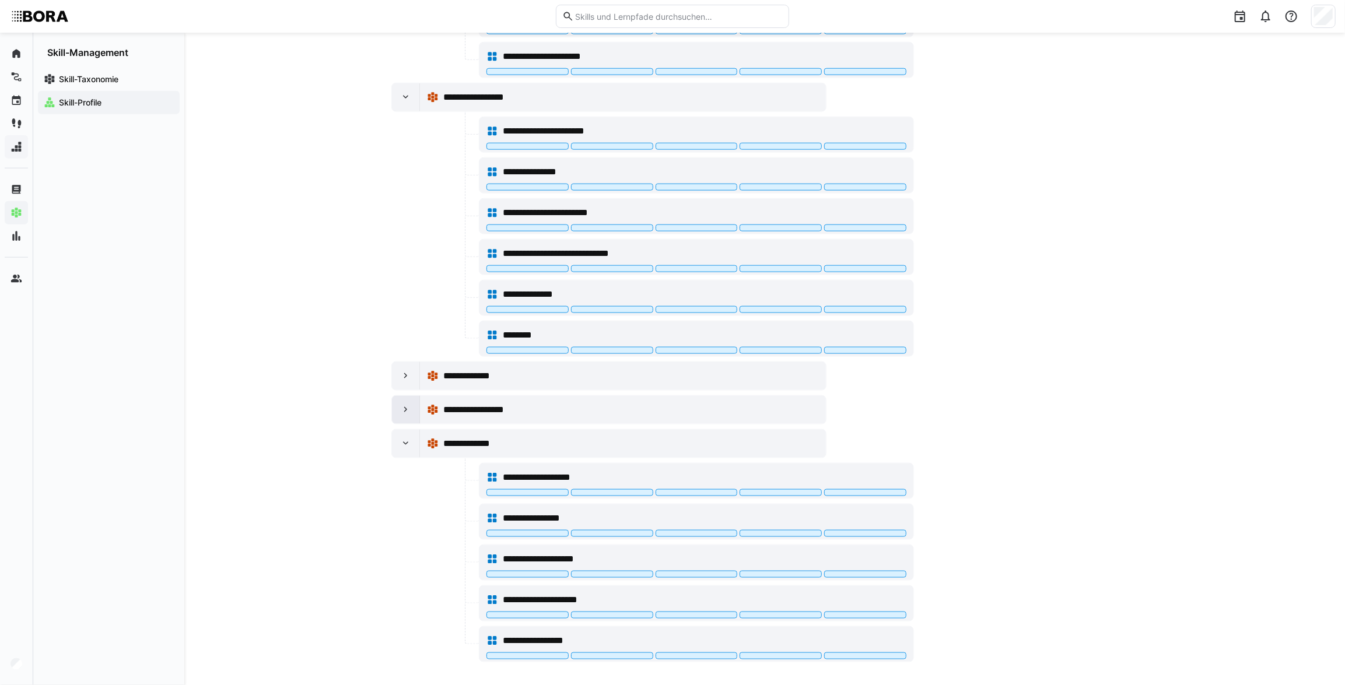
click at [397, 408] on div at bounding box center [406, 410] width 28 height 28
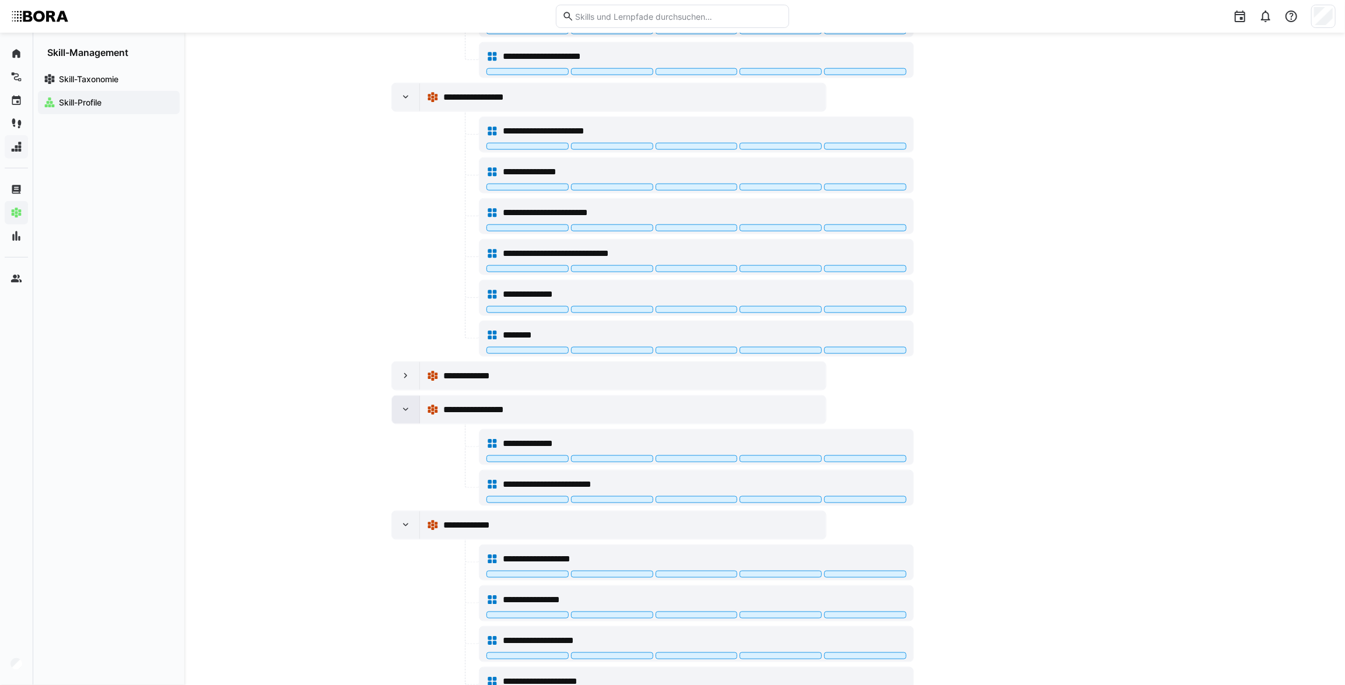
click at [397, 408] on div at bounding box center [406, 410] width 28 height 28
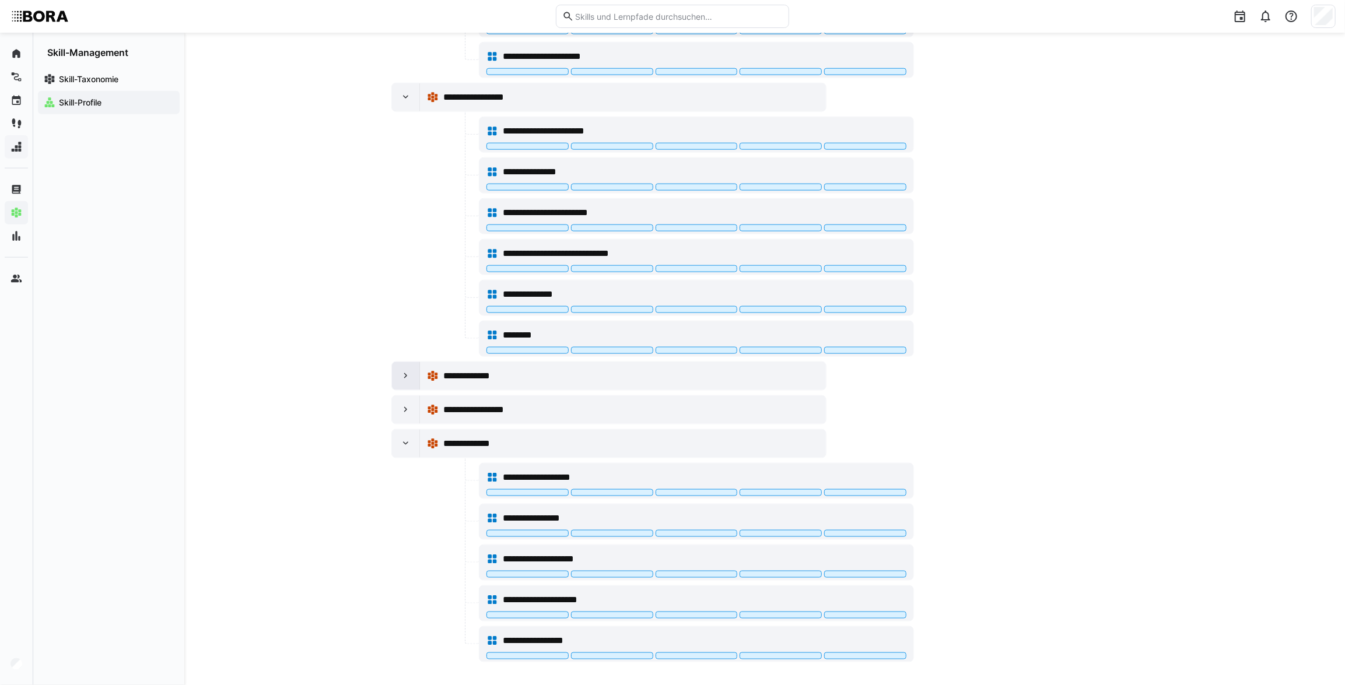
click at [411, 373] on eds-icon at bounding box center [406, 376] width 12 height 12
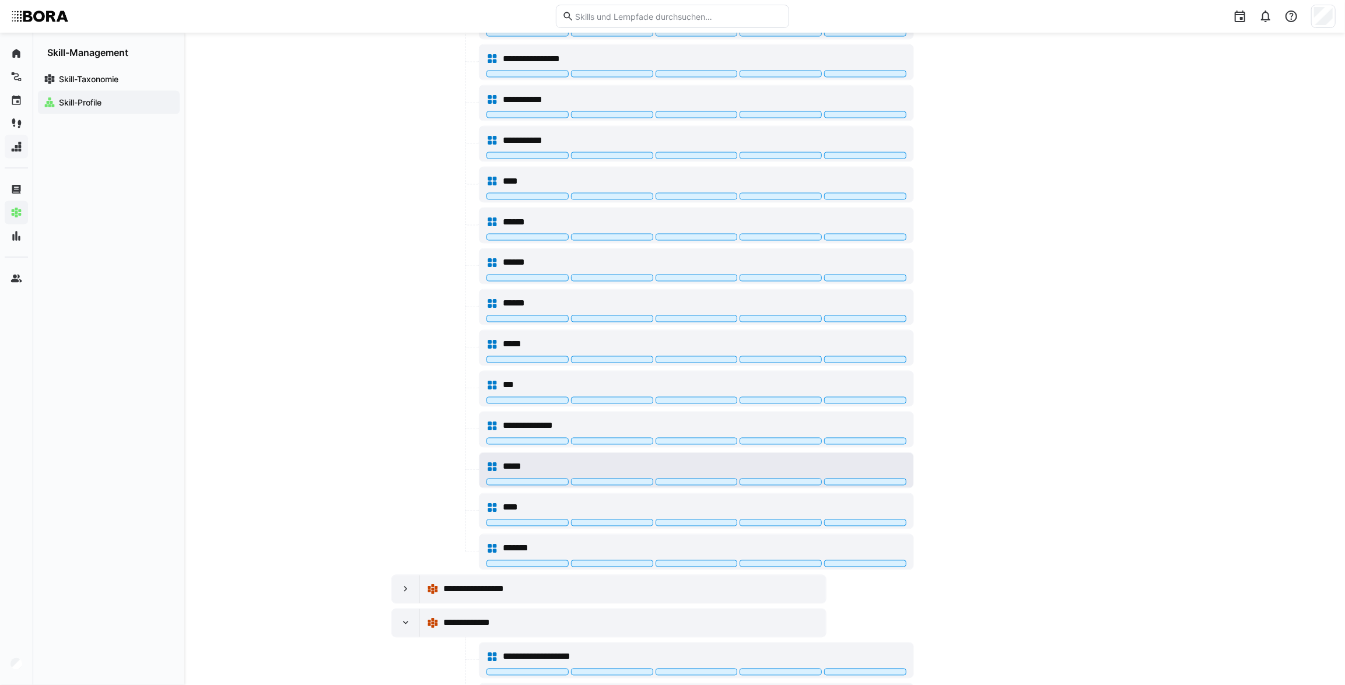
scroll to position [1801, 0]
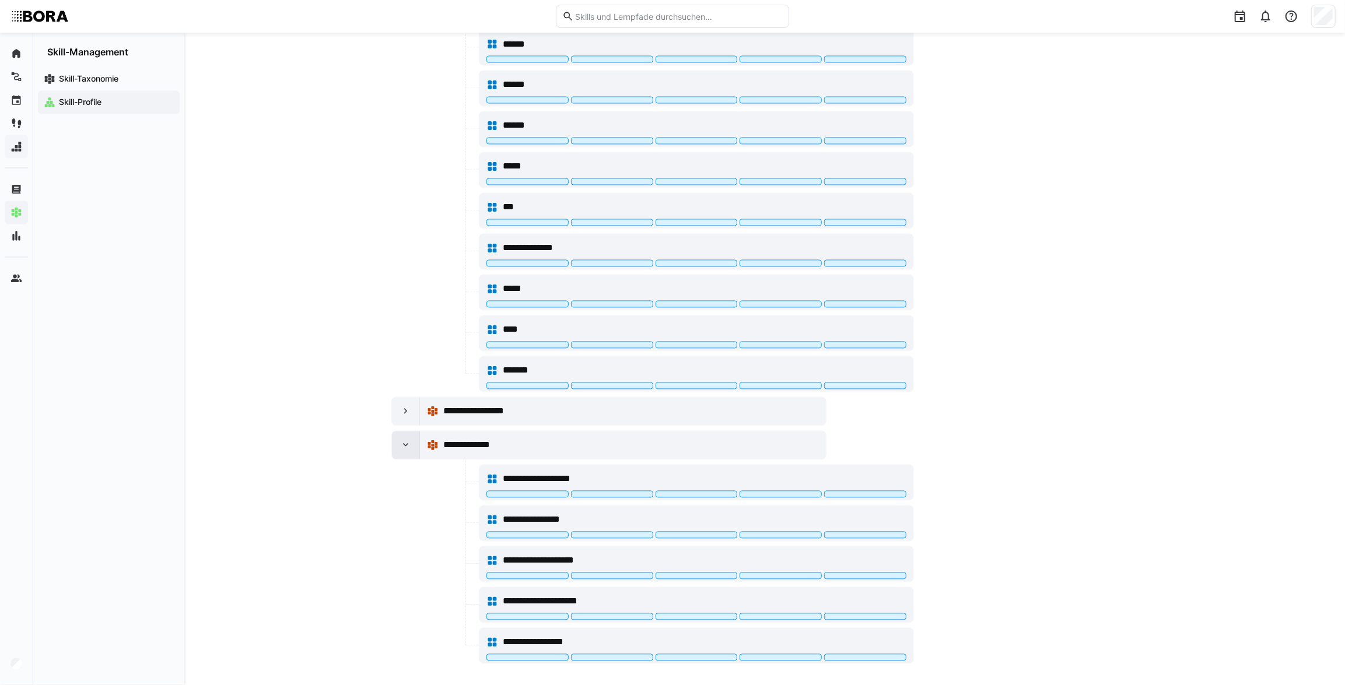
click at [405, 440] on eds-icon at bounding box center [406, 446] width 12 height 12
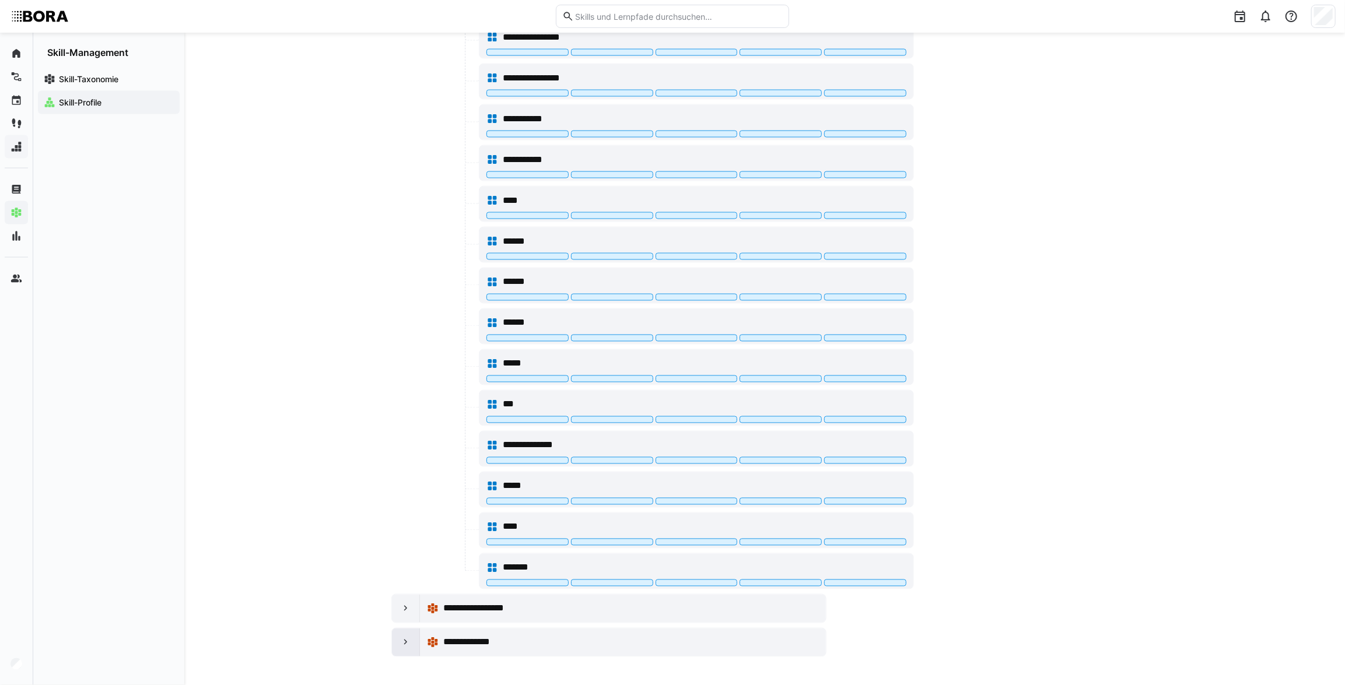
scroll to position [1597, 0]
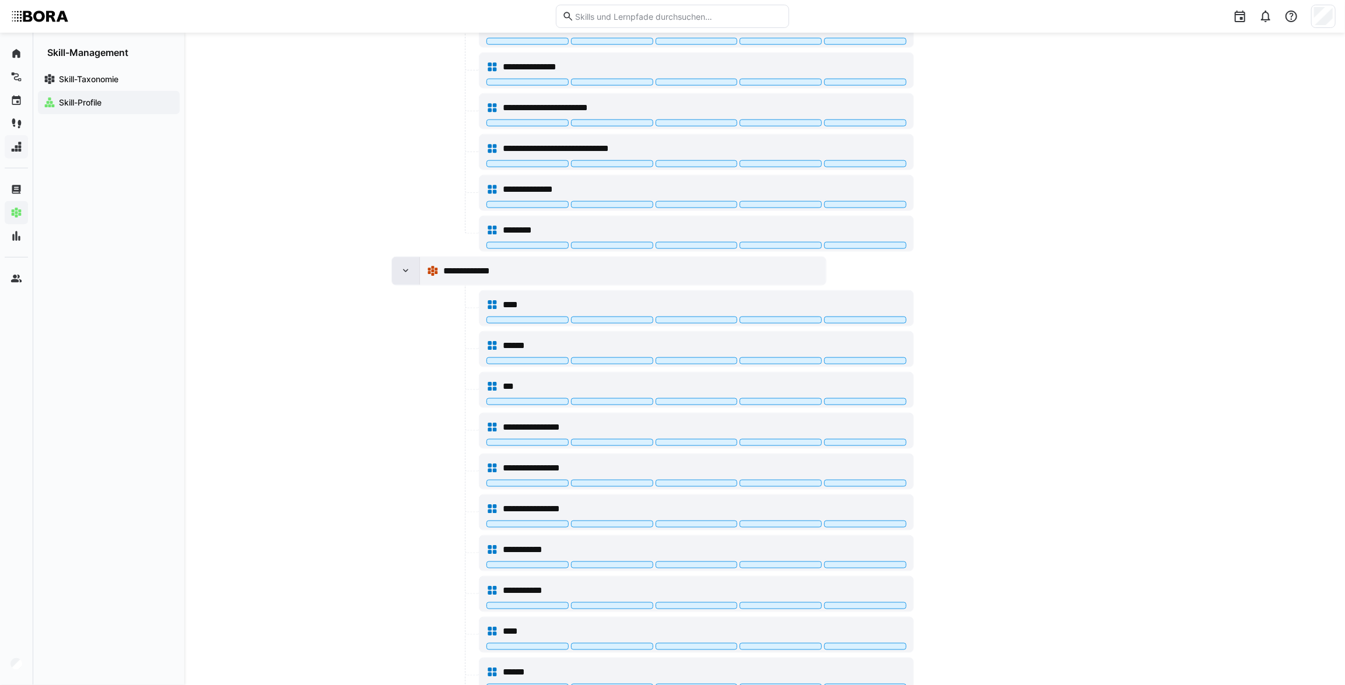
click at [408, 265] on eds-icon at bounding box center [406, 271] width 12 height 12
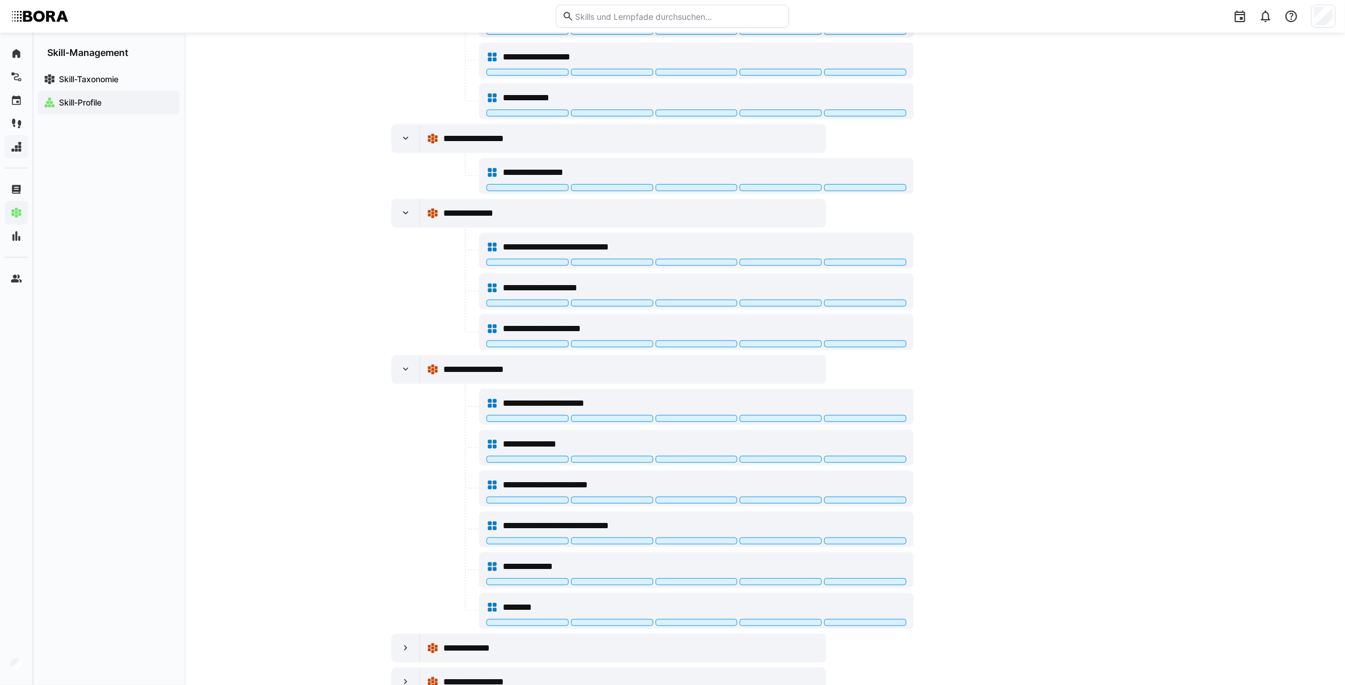
scroll to position [599, 0]
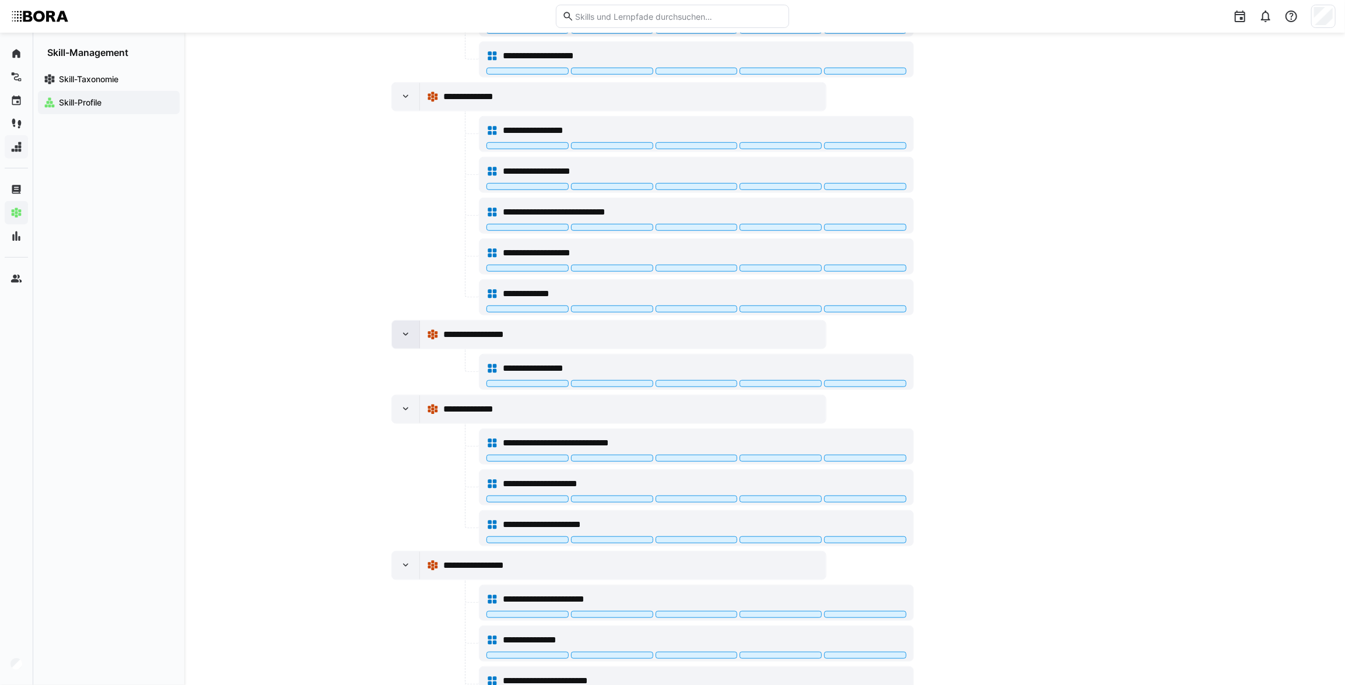
click at [402, 330] on eds-icon at bounding box center [406, 335] width 12 height 12
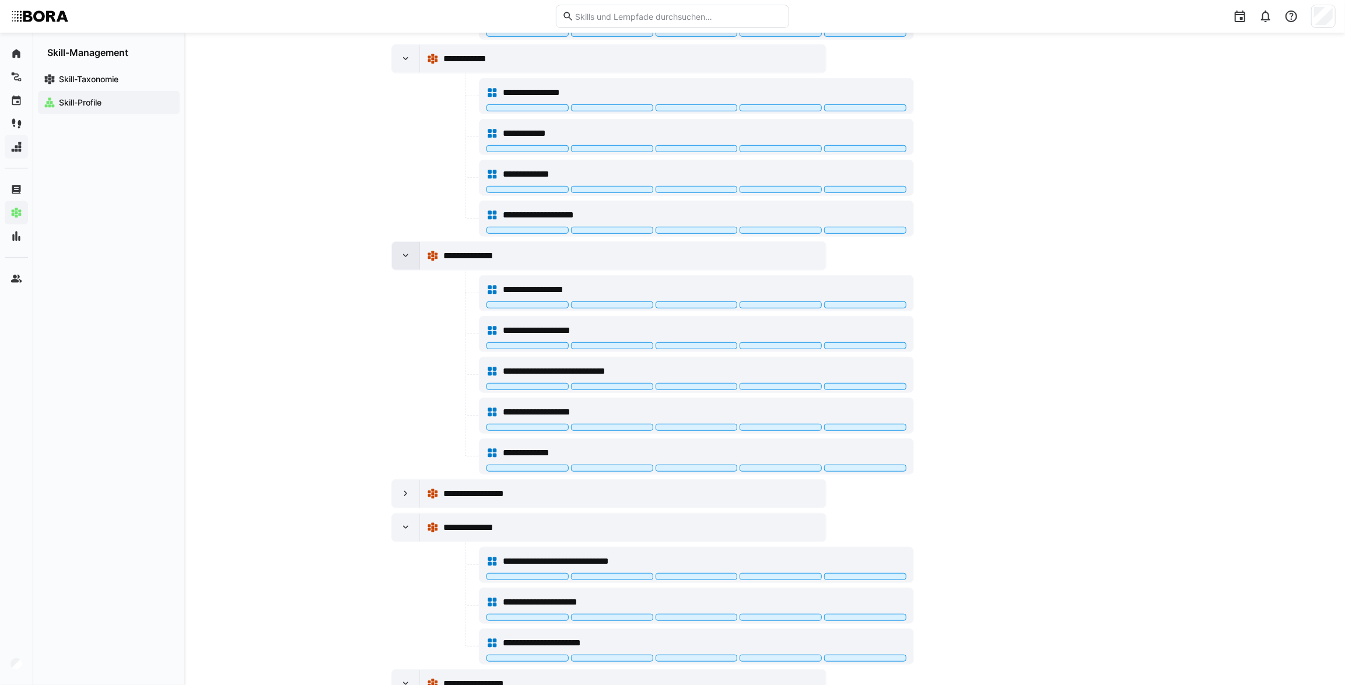
click at [404, 262] on div at bounding box center [406, 256] width 28 height 28
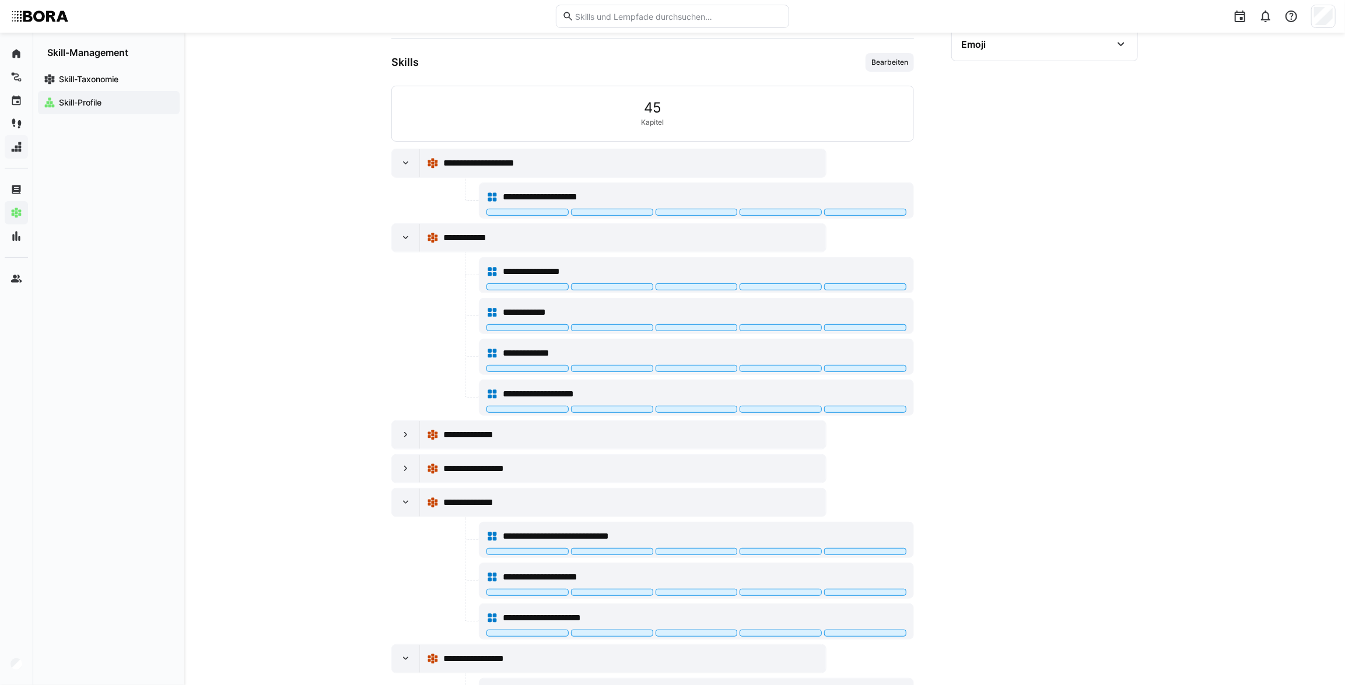
scroll to position [227, 0]
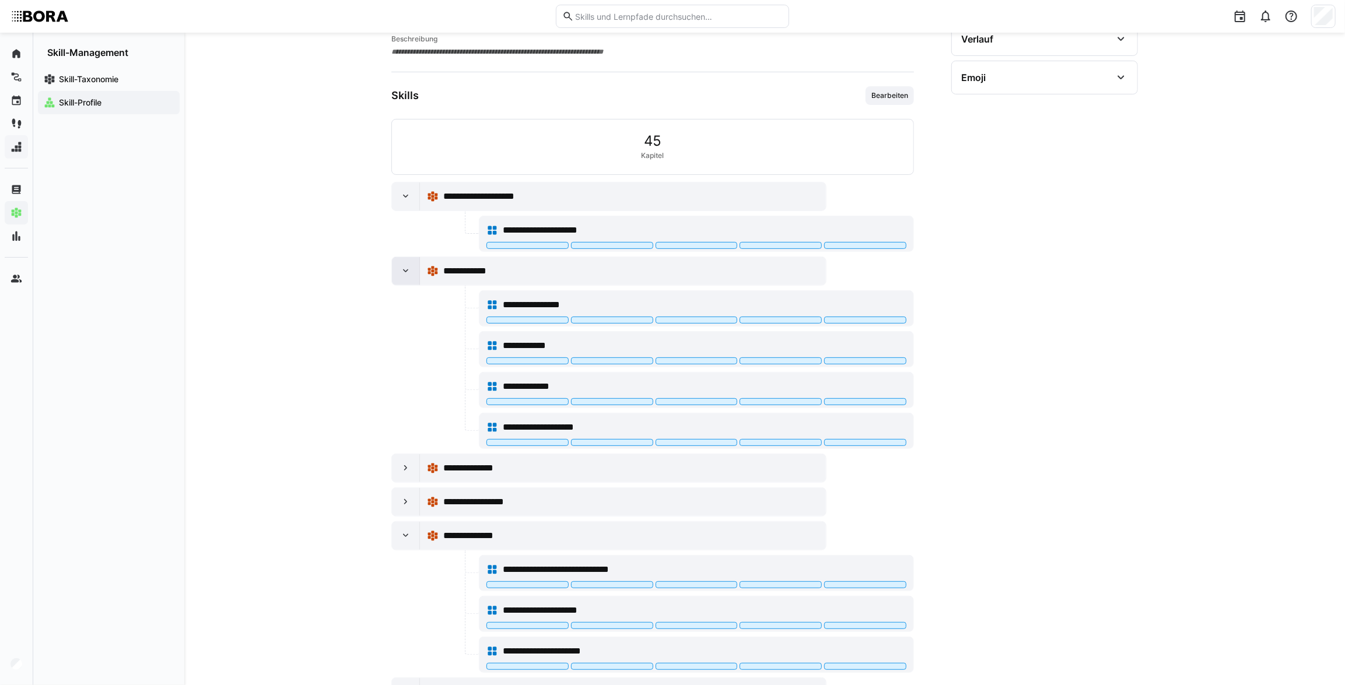
click at [408, 272] on eds-icon at bounding box center [406, 271] width 12 height 12
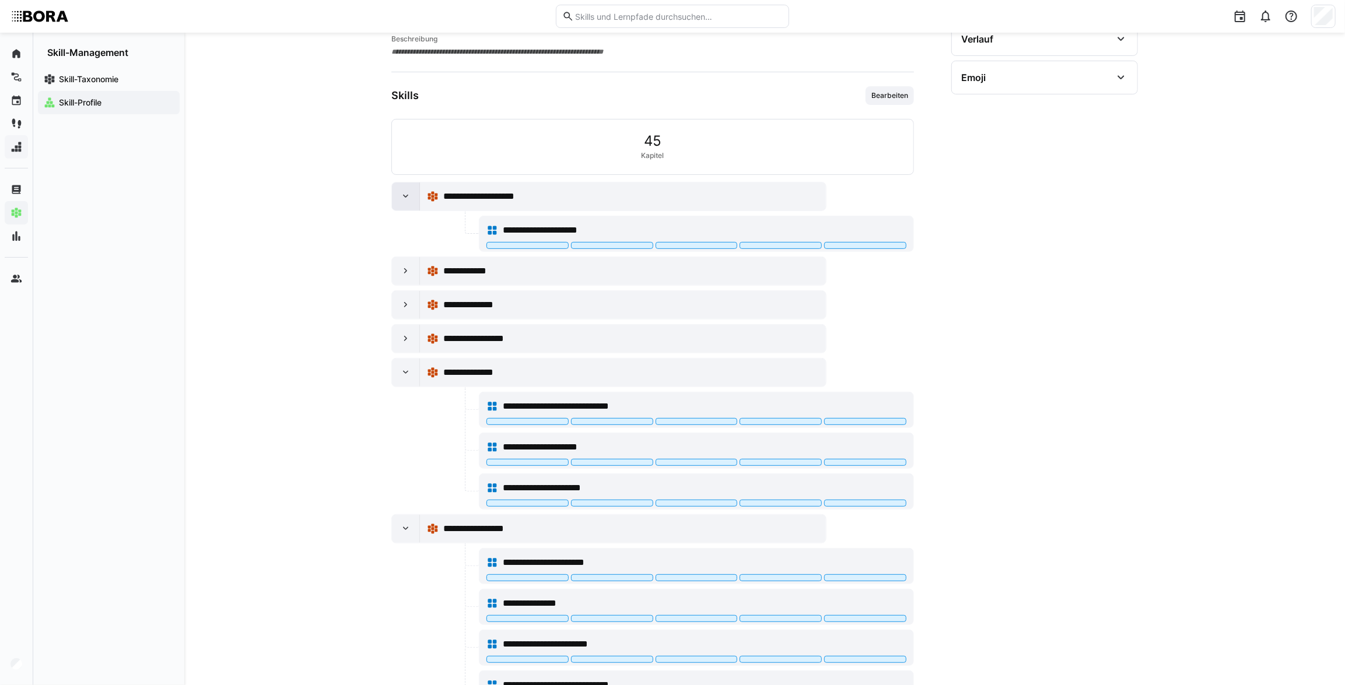
click at [397, 201] on div at bounding box center [406, 197] width 28 height 28
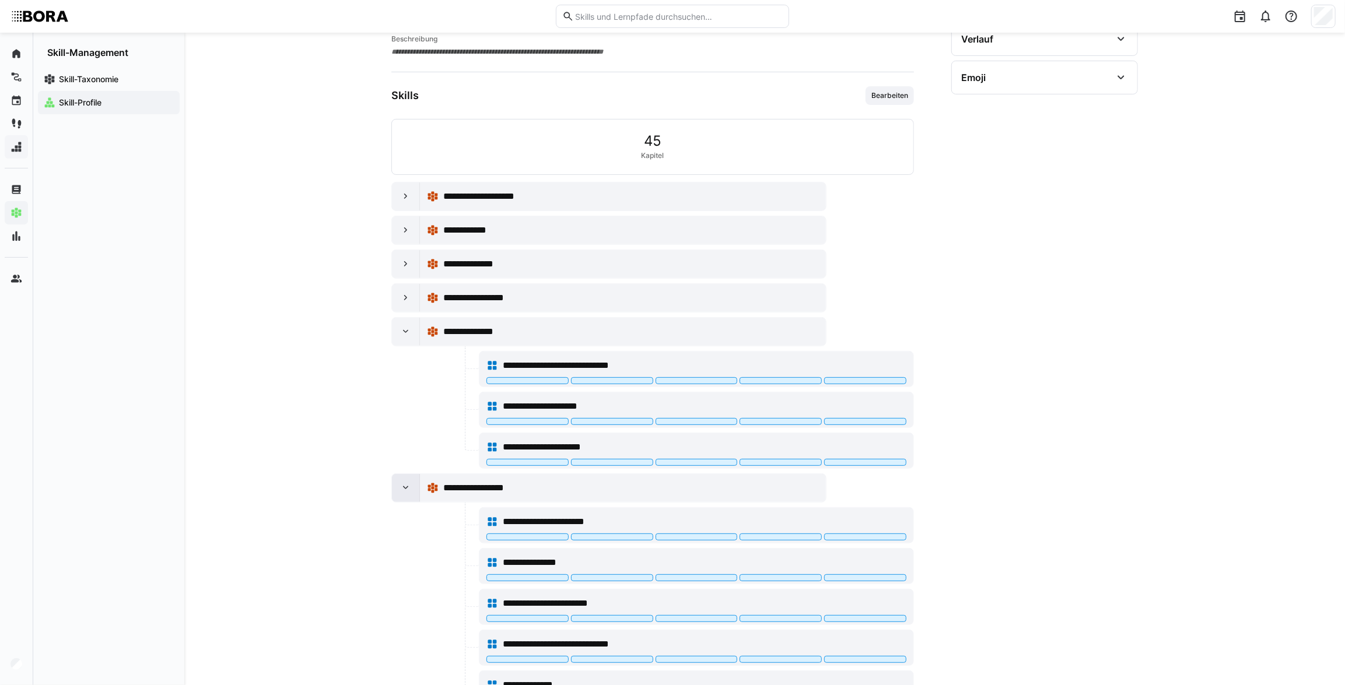
click at [397, 492] on div at bounding box center [406, 488] width 28 height 28
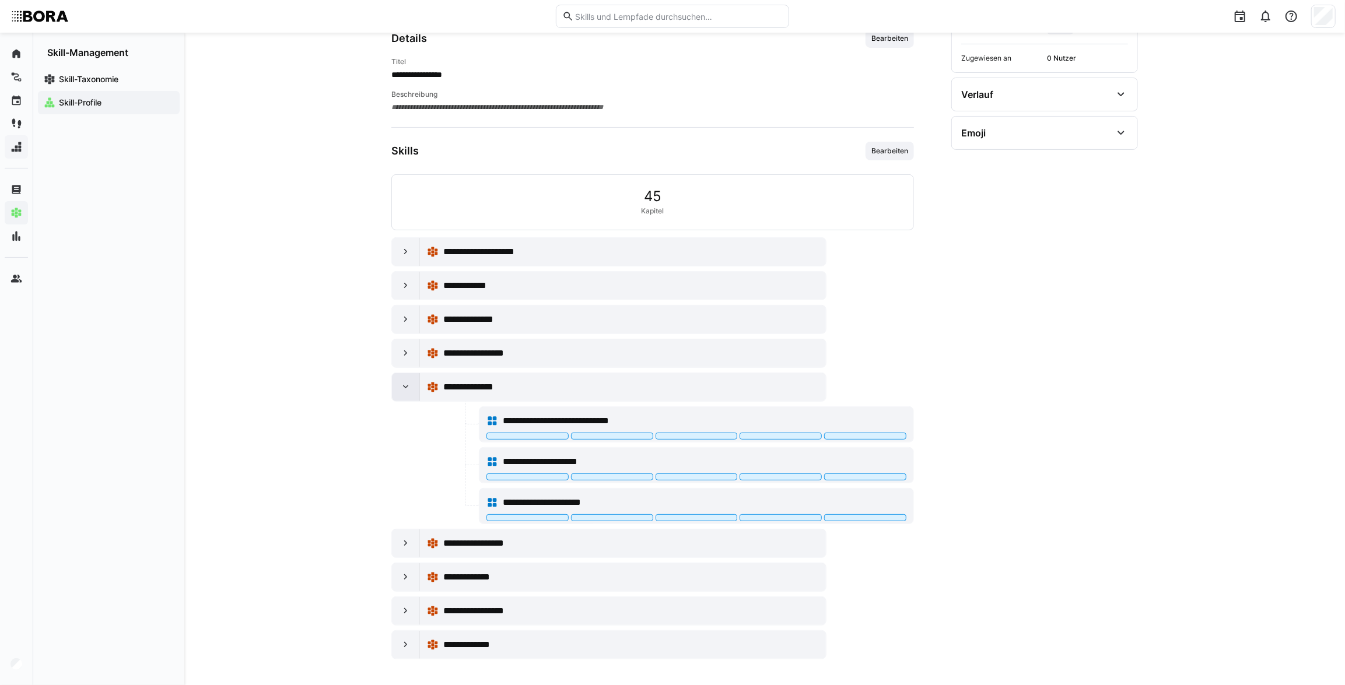
click at [399, 388] on div at bounding box center [406, 387] width 28 height 28
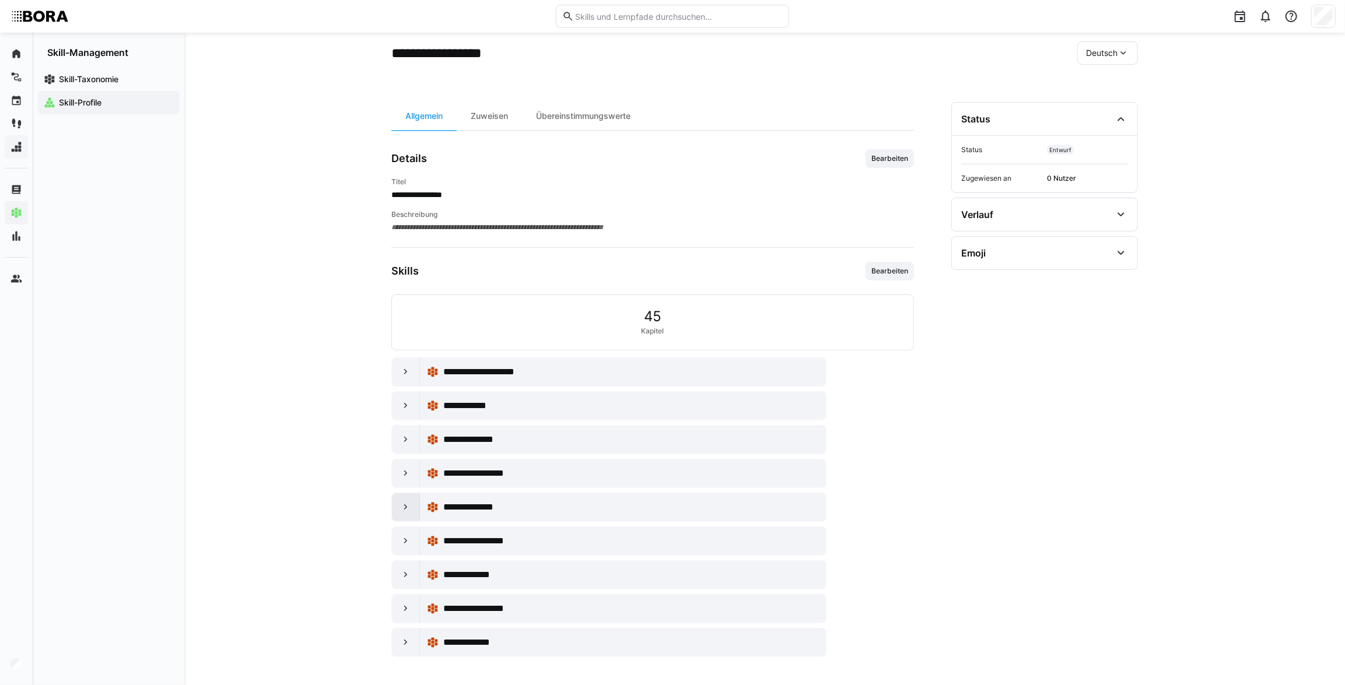
scroll to position [50, 0]
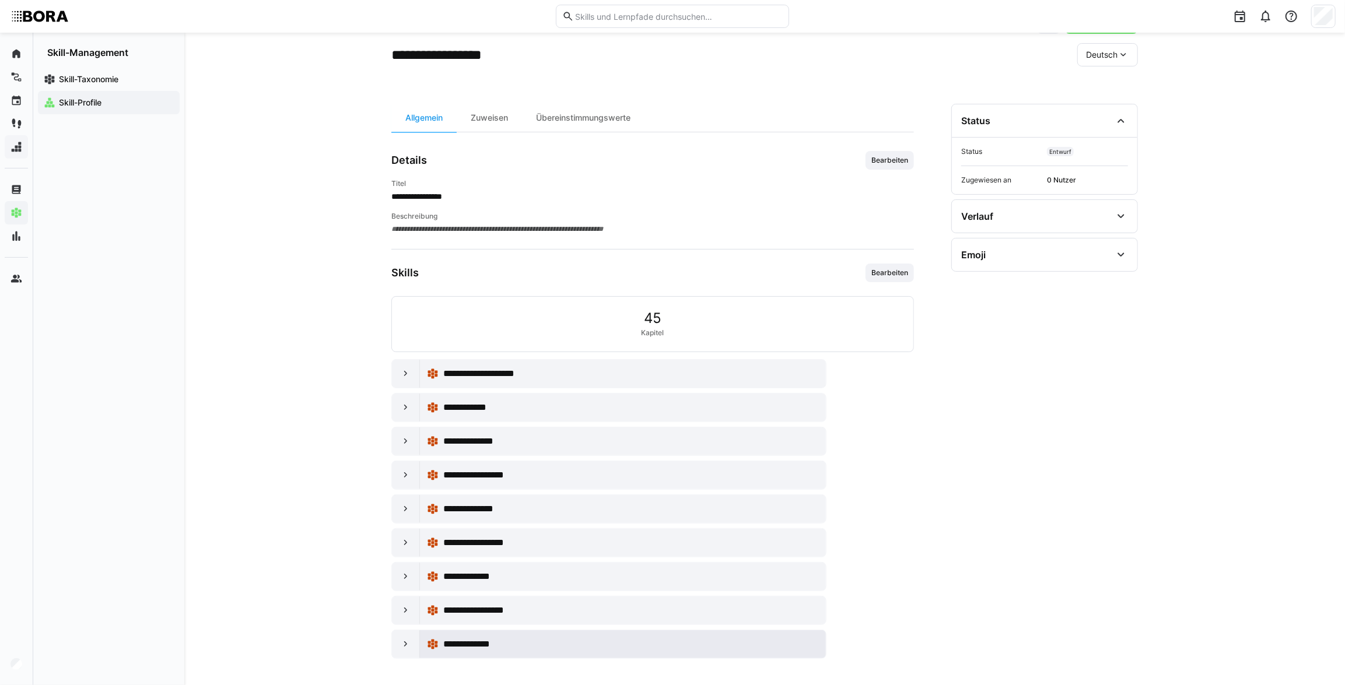
click at [422, 637] on div "**********" at bounding box center [623, 645] width 406 height 28
click at [413, 638] on div at bounding box center [406, 645] width 28 height 28
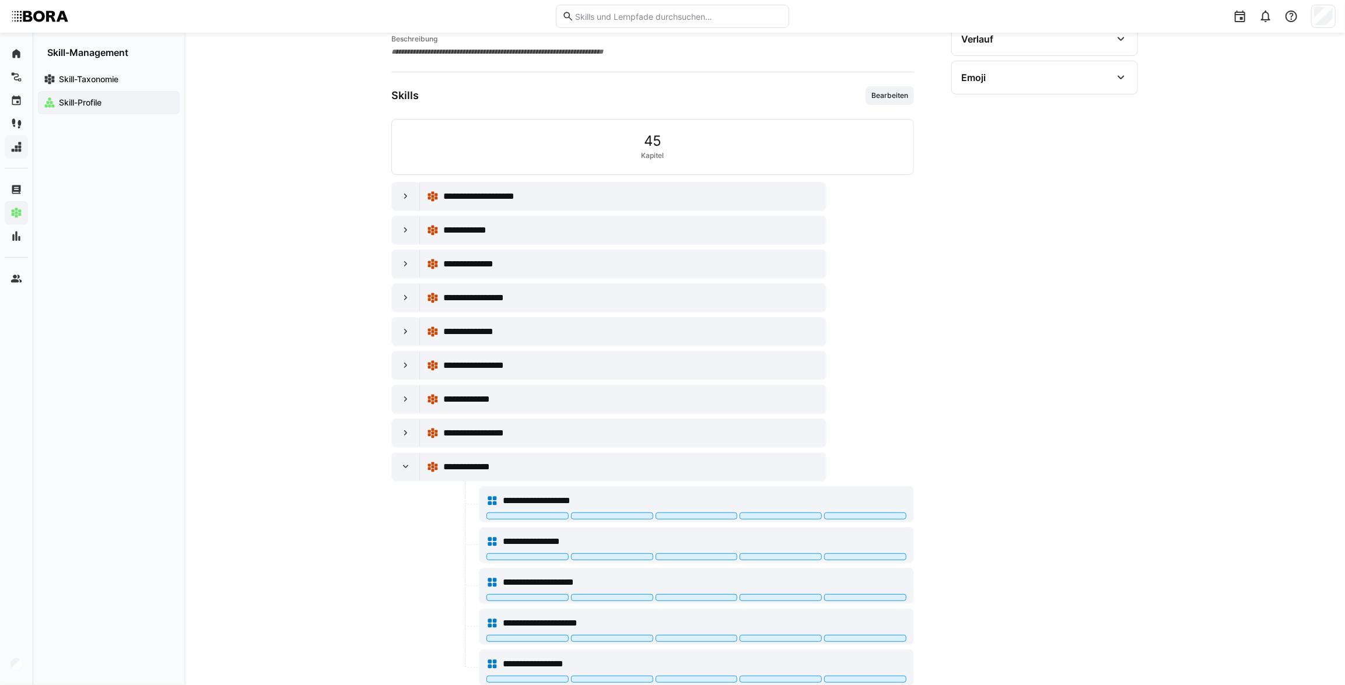
scroll to position [254, 0]
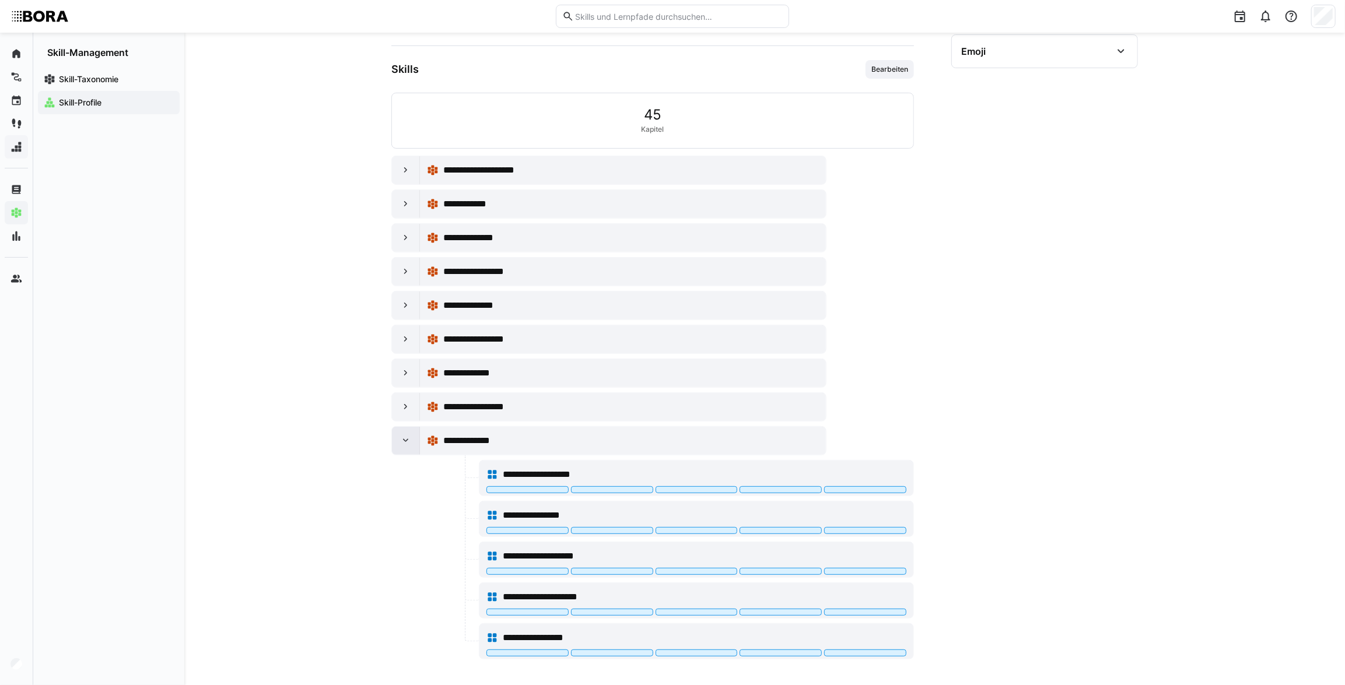
click at [398, 437] on div at bounding box center [406, 441] width 28 height 28
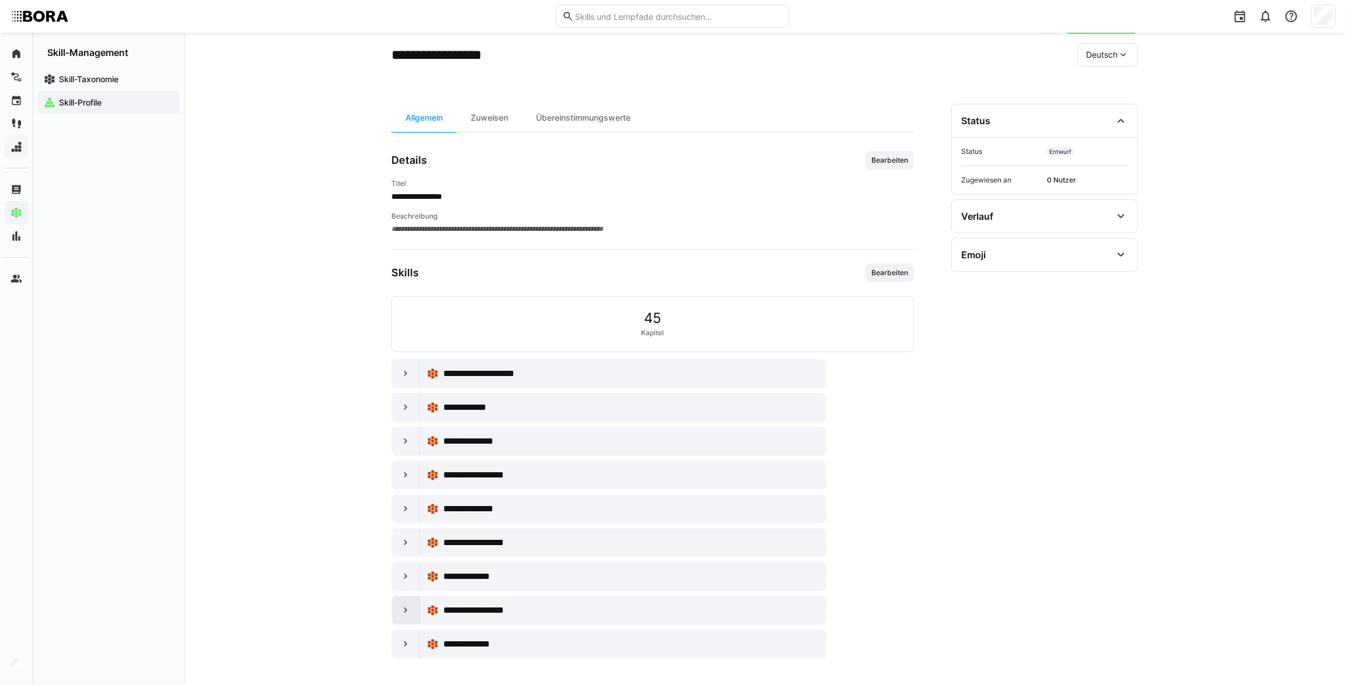
click at [406, 607] on eds-icon at bounding box center [406, 611] width 12 height 12
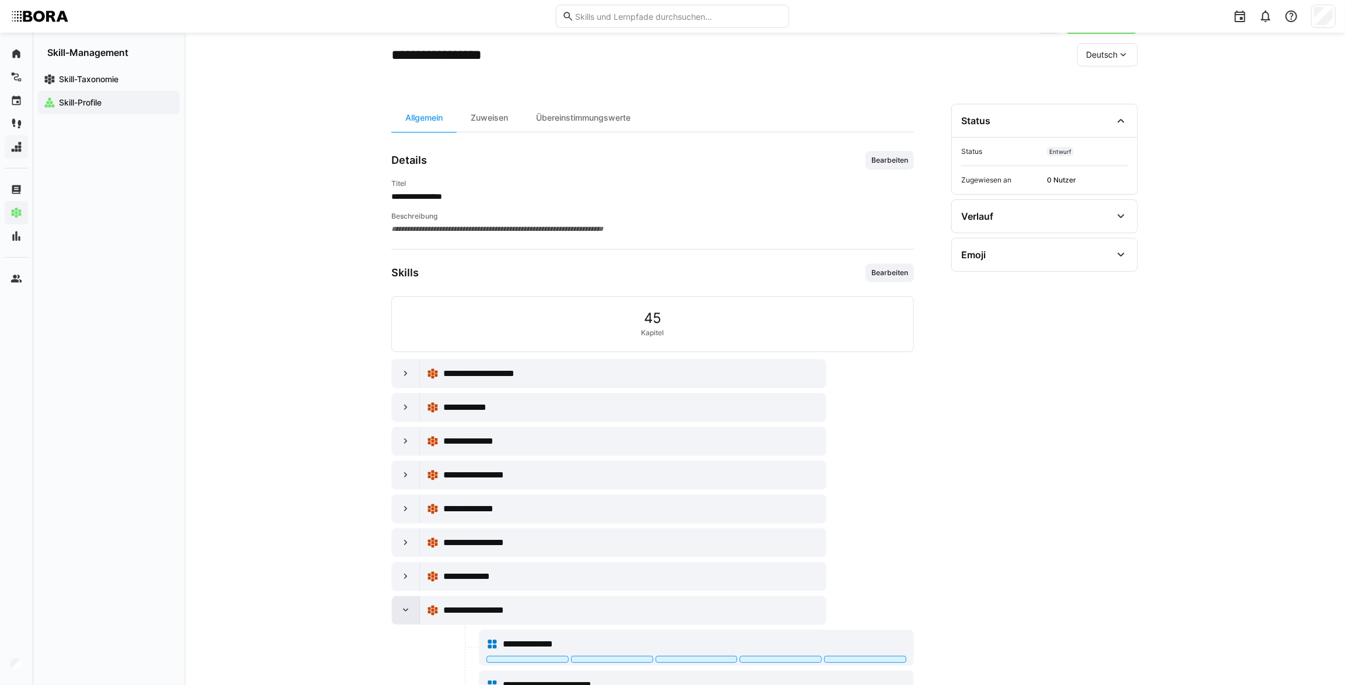
scroll to position [132, 0]
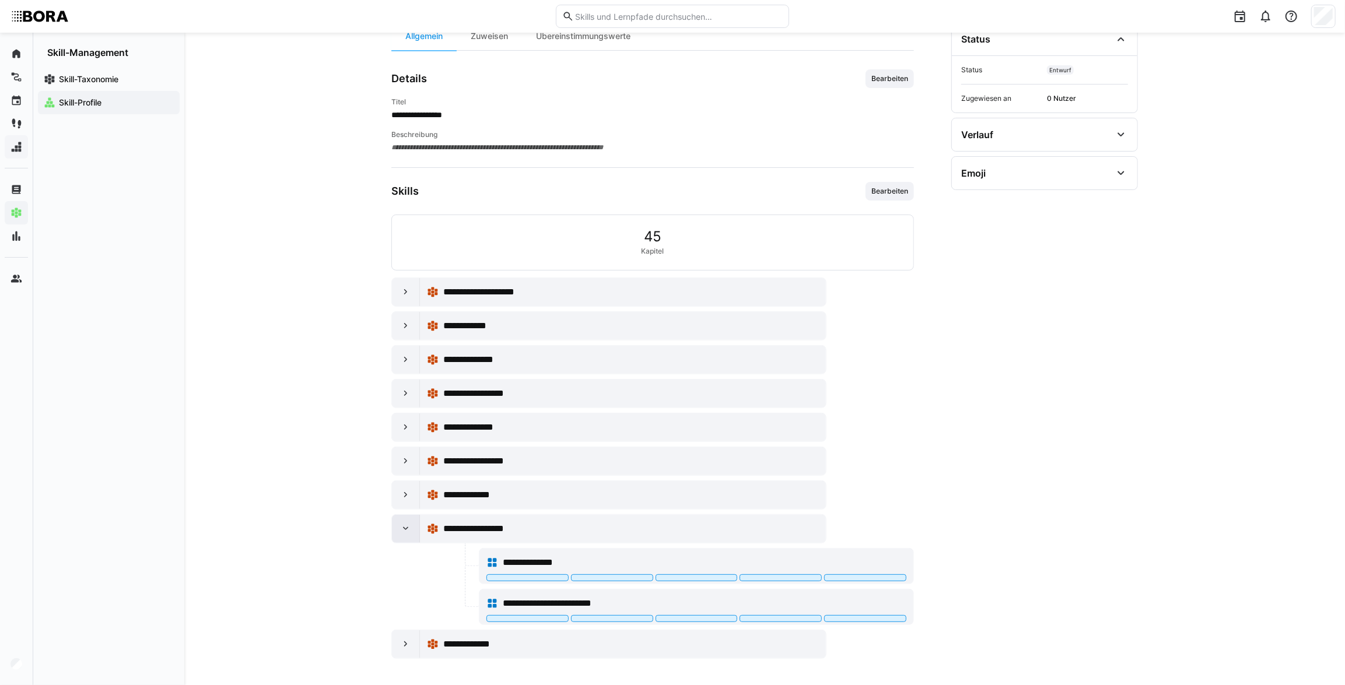
drag, startPoint x: 409, startPoint y: 527, endPoint x: 218, endPoint y: 552, distance: 192.4
click at [408, 527] on eds-icon at bounding box center [406, 529] width 12 height 12
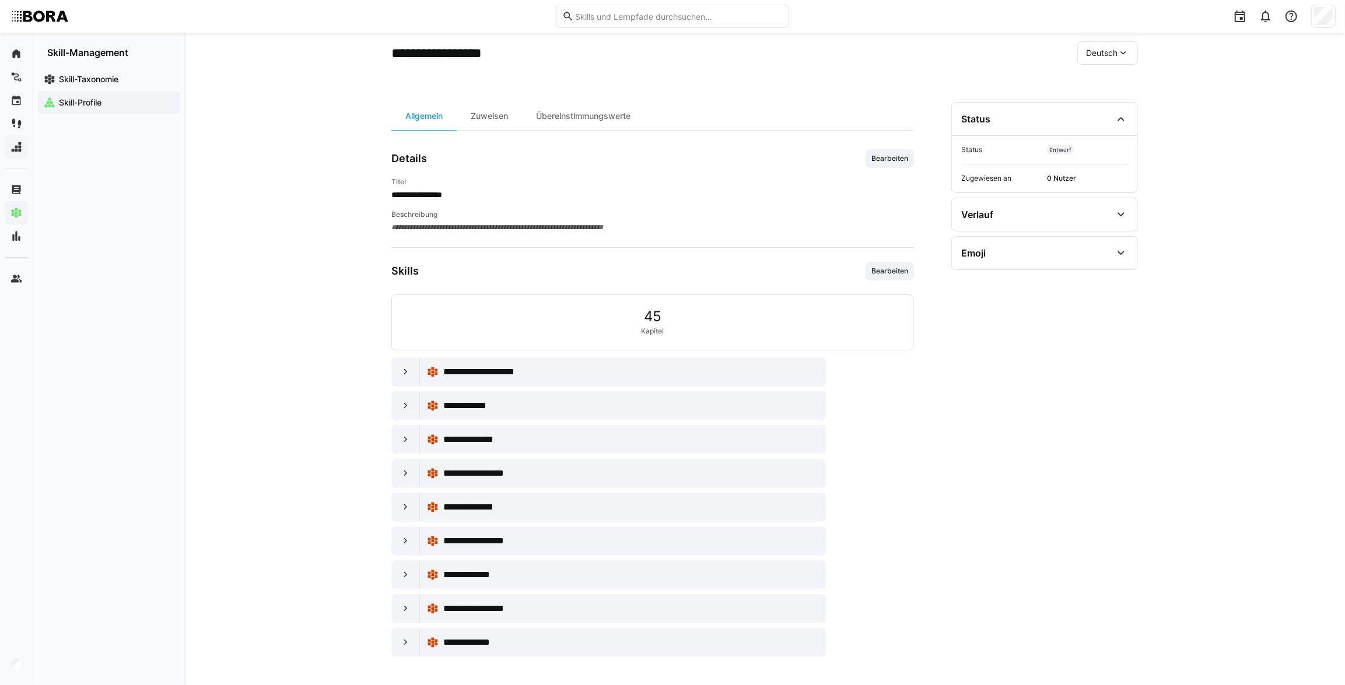
scroll to position [50, 0]
click at [405, 576] on eds-icon at bounding box center [406, 577] width 12 height 12
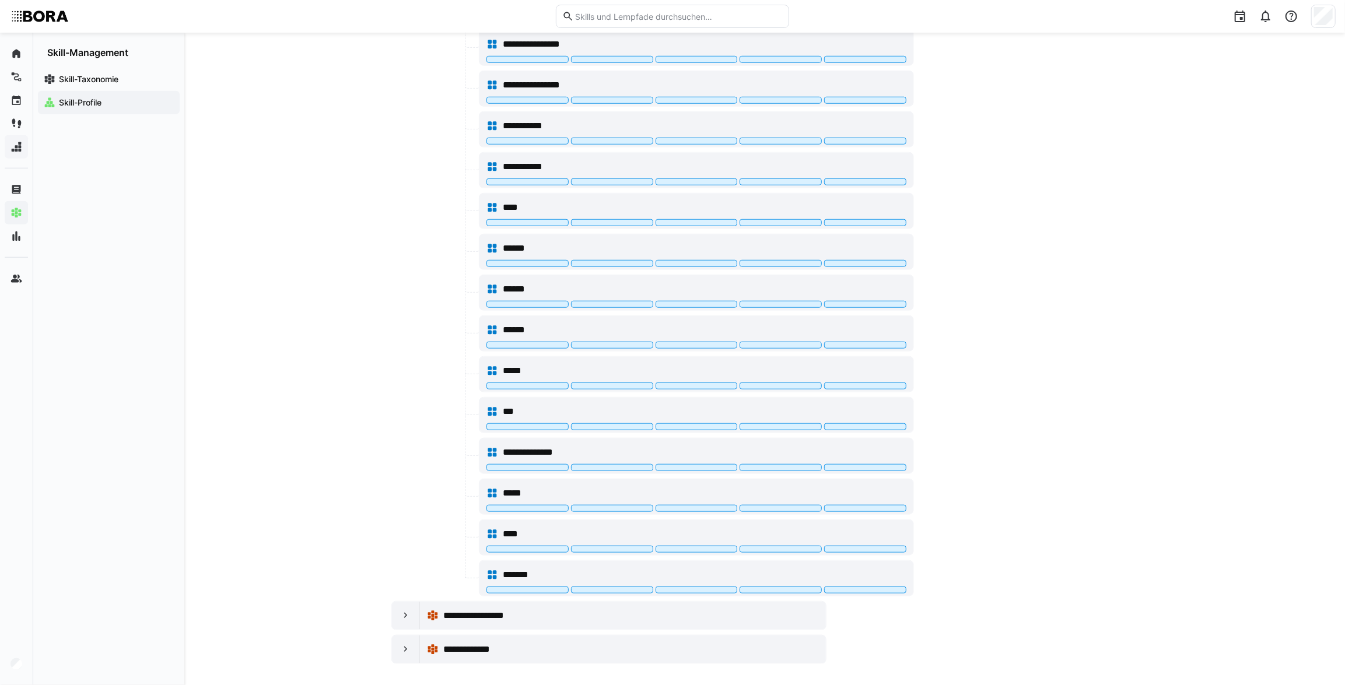
scroll to position [783, 0]
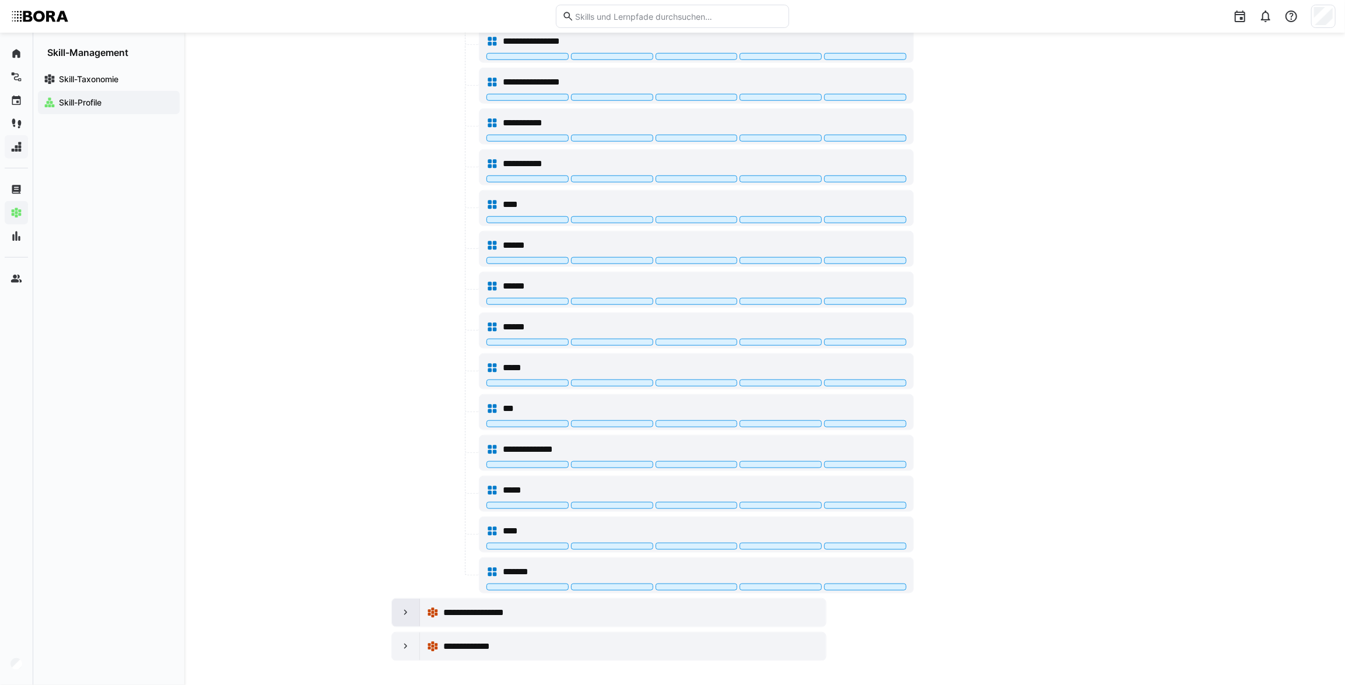
click at [402, 610] on eds-icon at bounding box center [406, 613] width 12 height 12
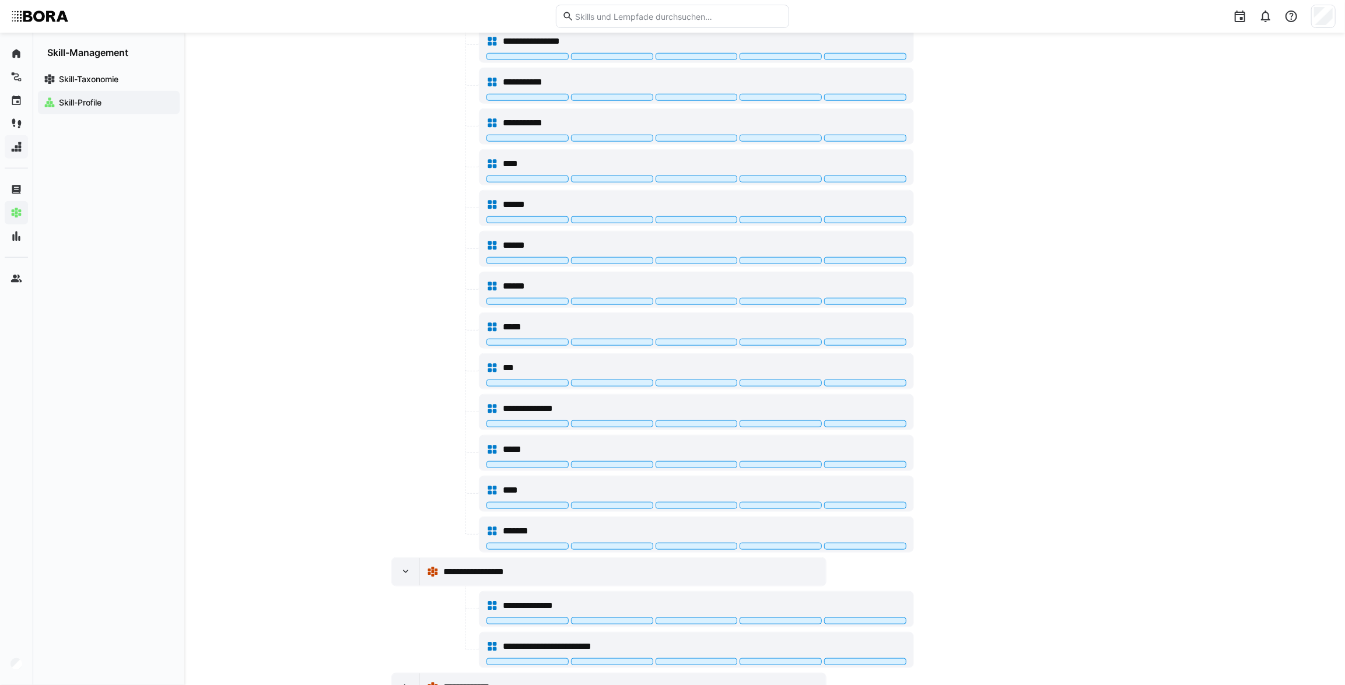
scroll to position [864, 0]
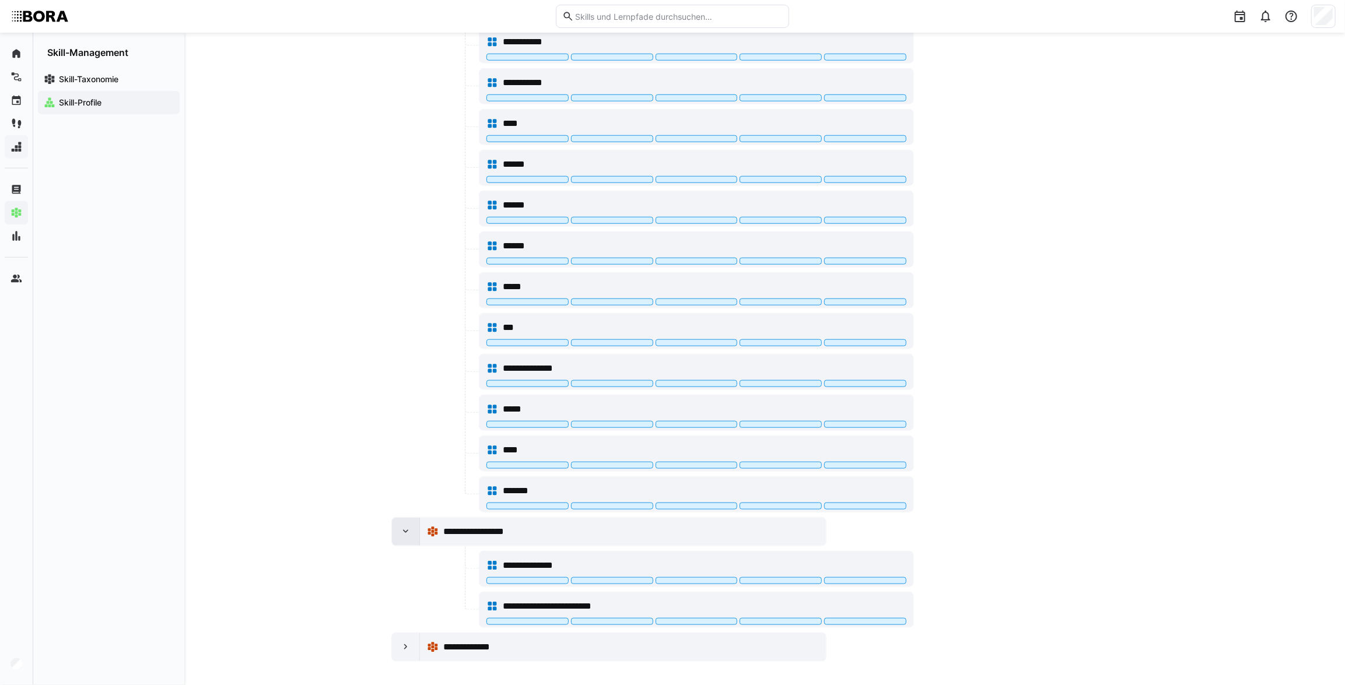
click at [401, 530] on eds-icon at bounding box center [406, 532] width 12 height 12
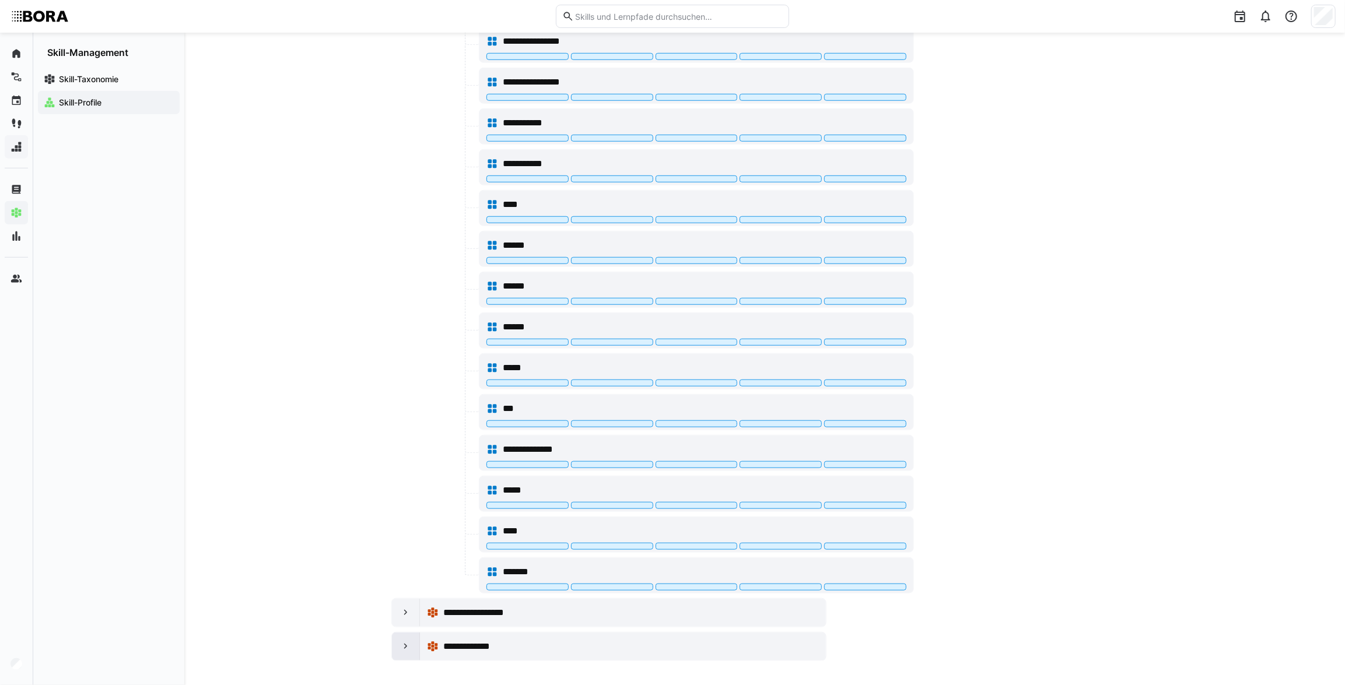
click at [400, 643] on eds-icon at bounding box center [406, 647] width 12 height 12
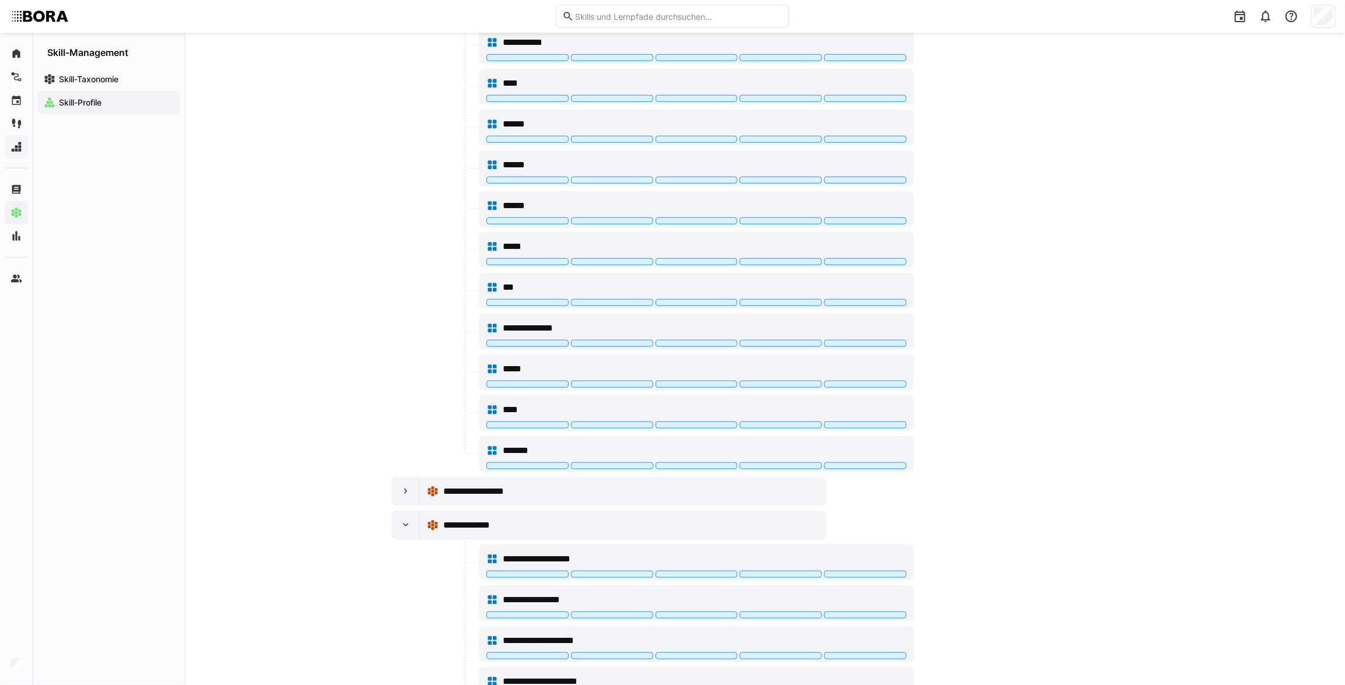
scroll to position [986, 0]
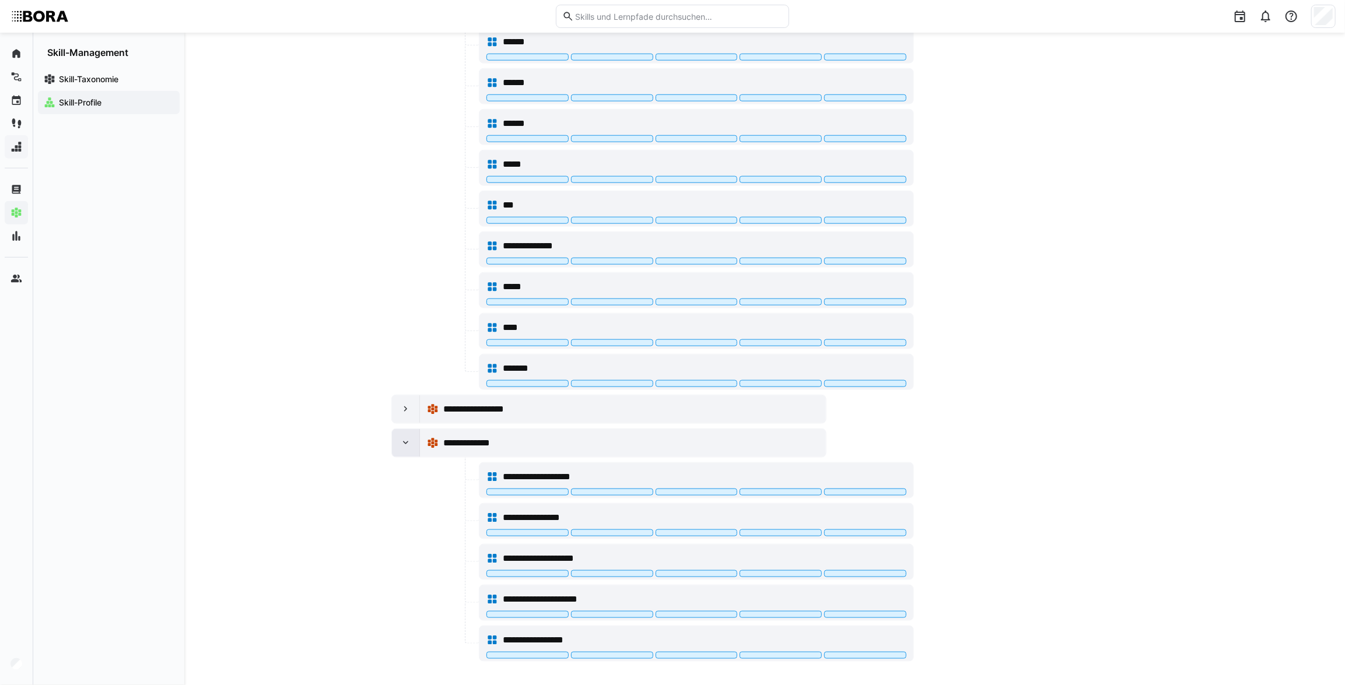
click at [403, 441] on eds-icon at bounding box center [406, 443] width 12 height 12
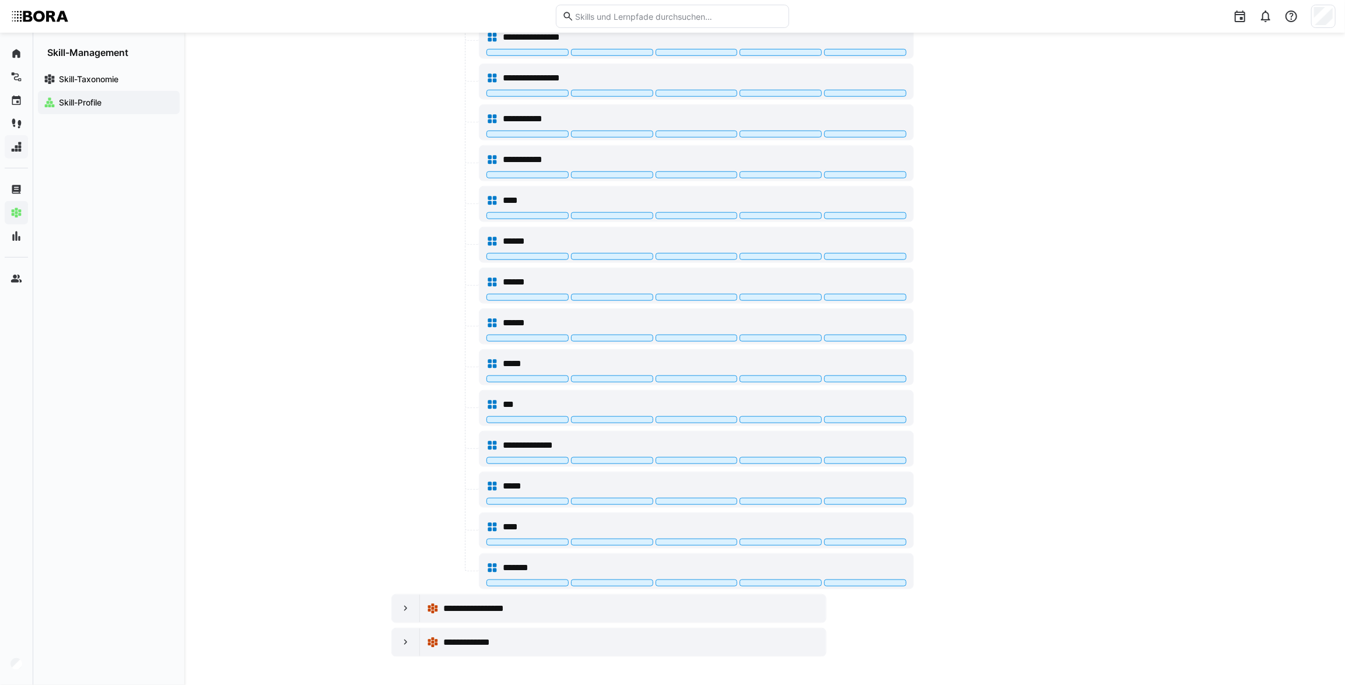
scroll to position [783, 0]
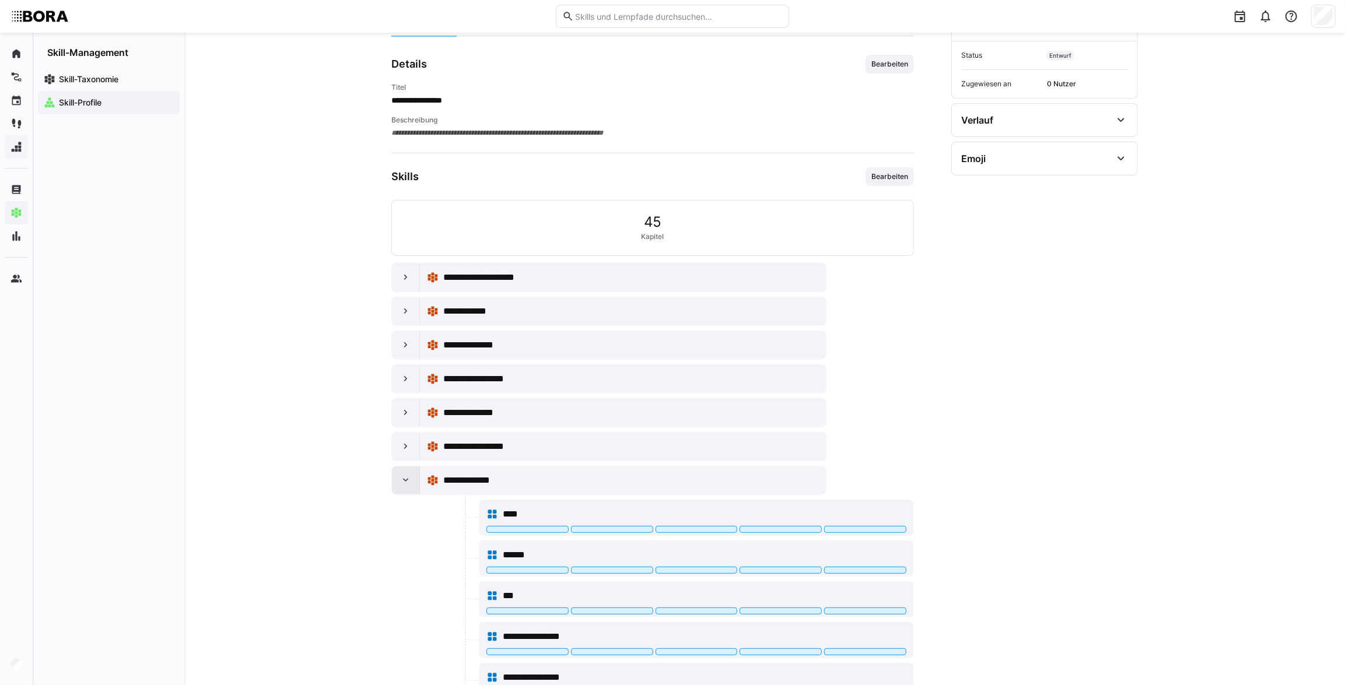
click at [405, 485] on div at bounding box center [406, 481] width 28 height 28
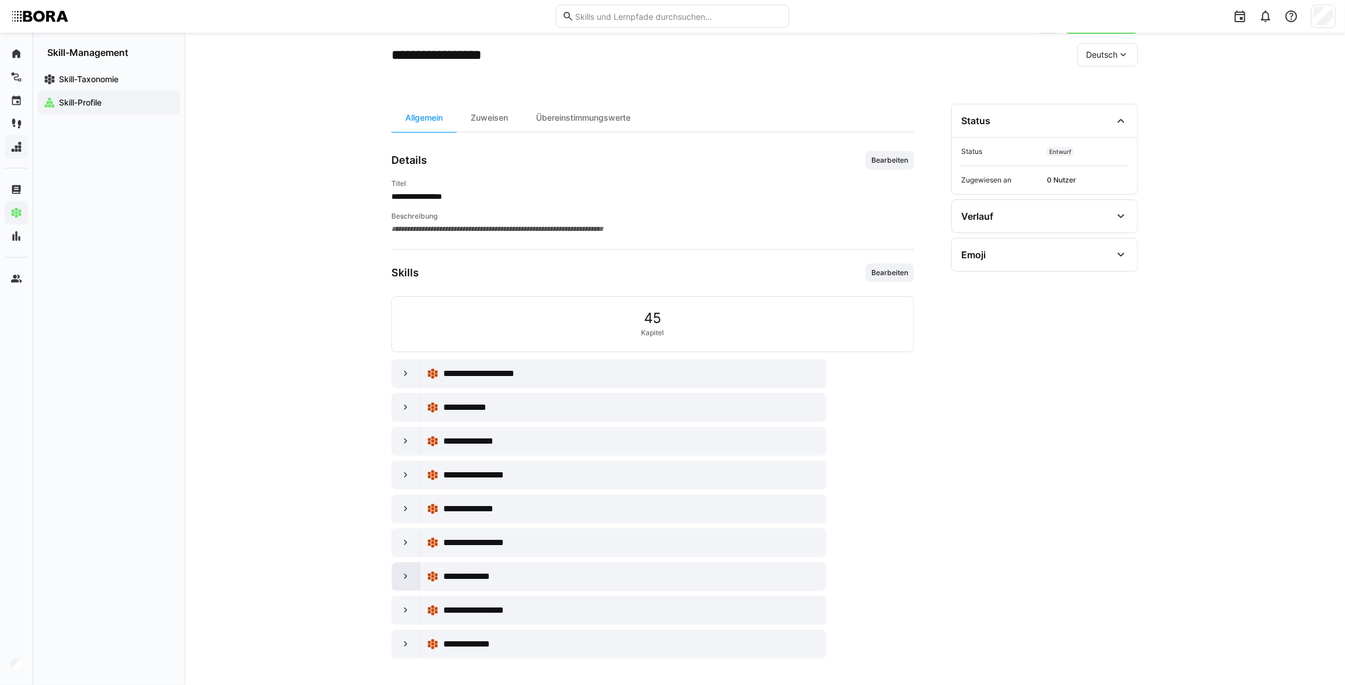
click at [412, 571] on div at bounding box center [406, 577] width 28 height 28
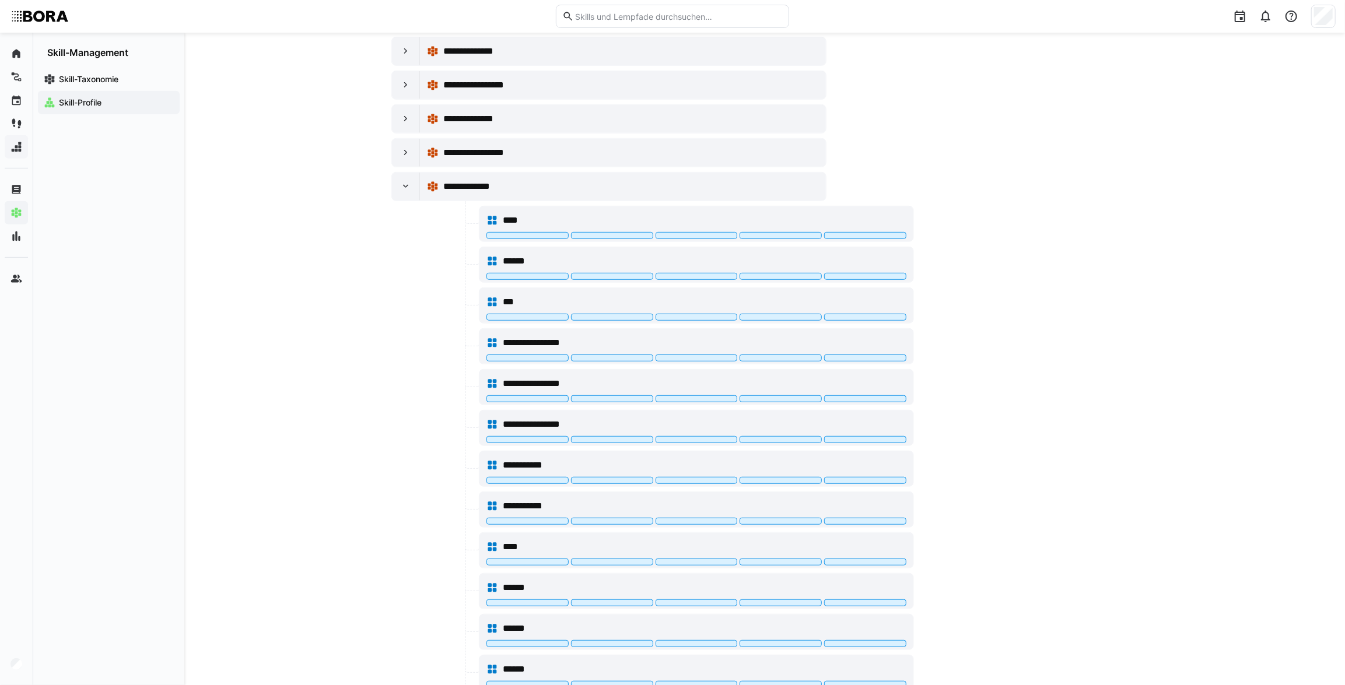
scroll to position [412, 0]
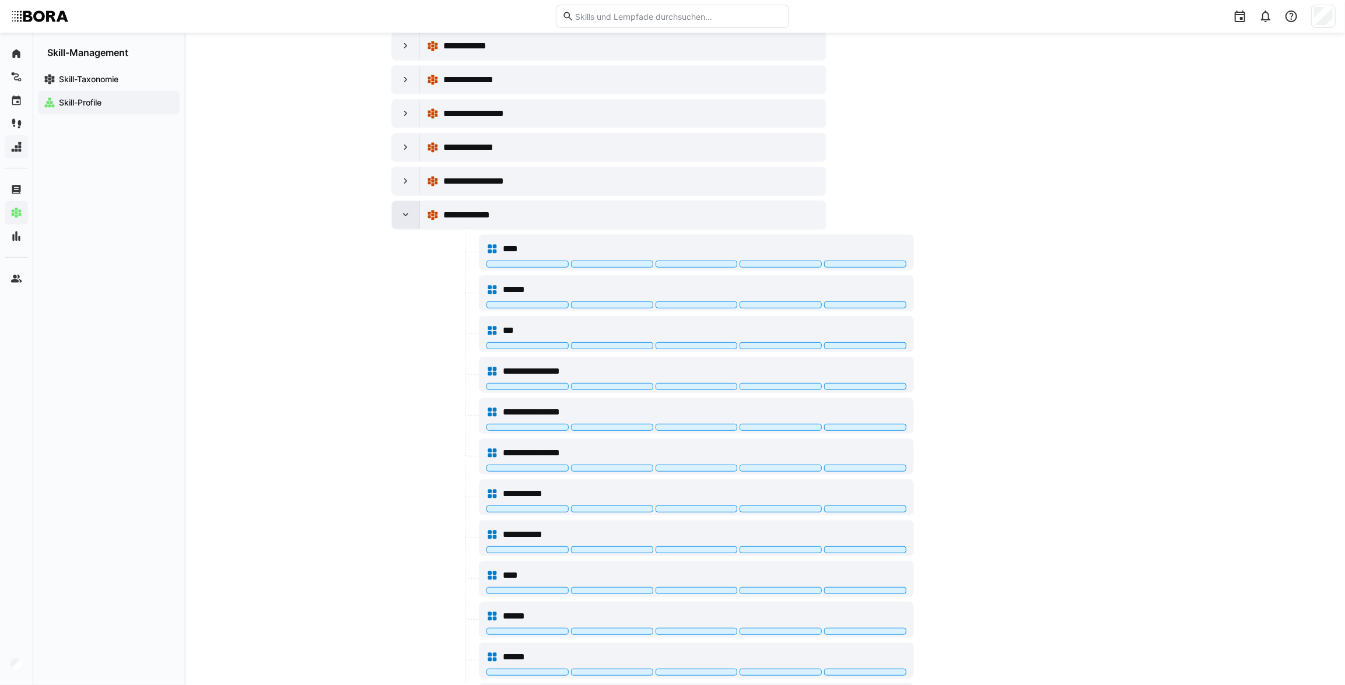
click at [401, 212] on eds-icon at bounding box center [406, 215] width 12 height 12
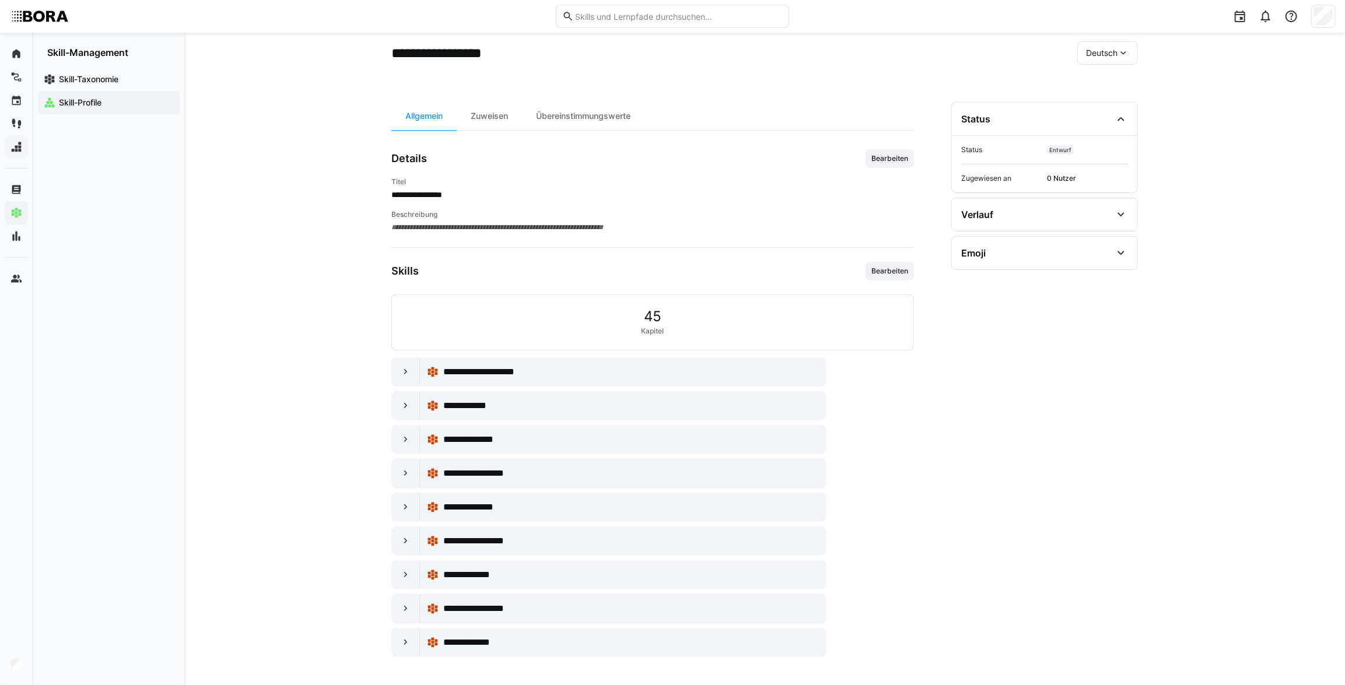
scroll to position [50, 0]
click at [290, 291] on div "**********" at bounding box center [764, 335] width 1161 height 705
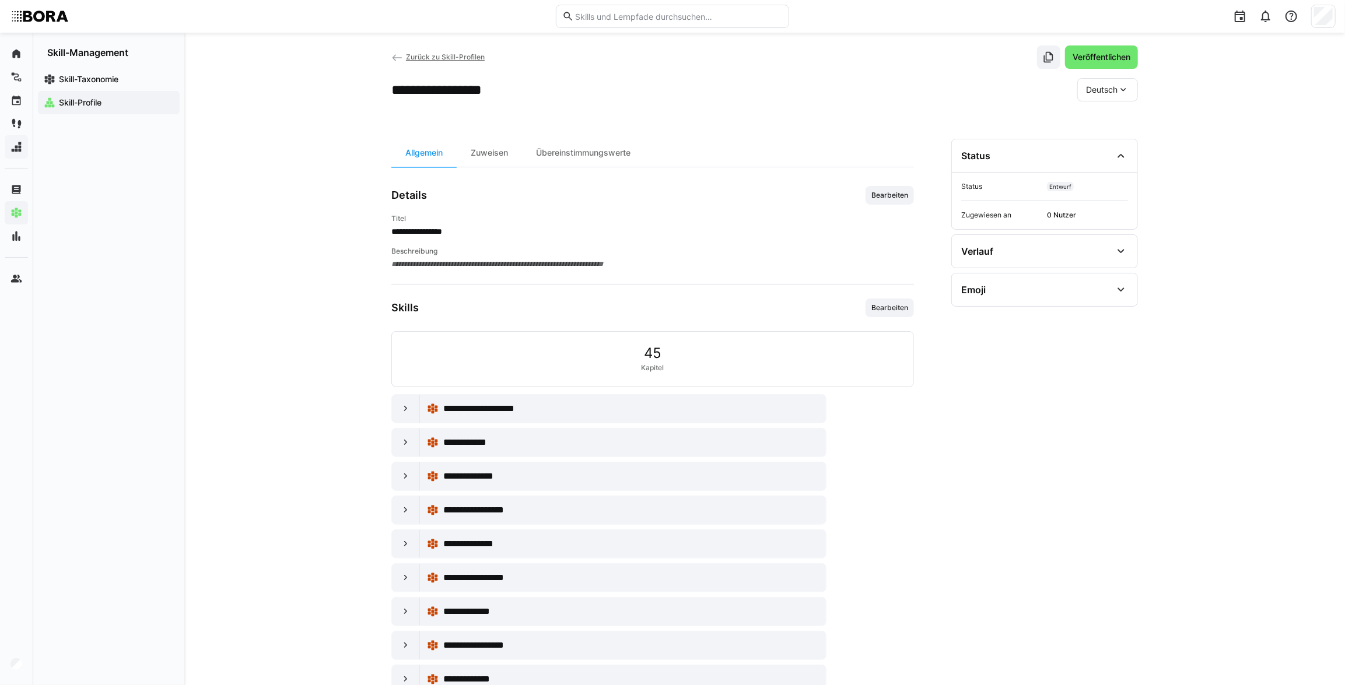
scroll to position [0, 0]
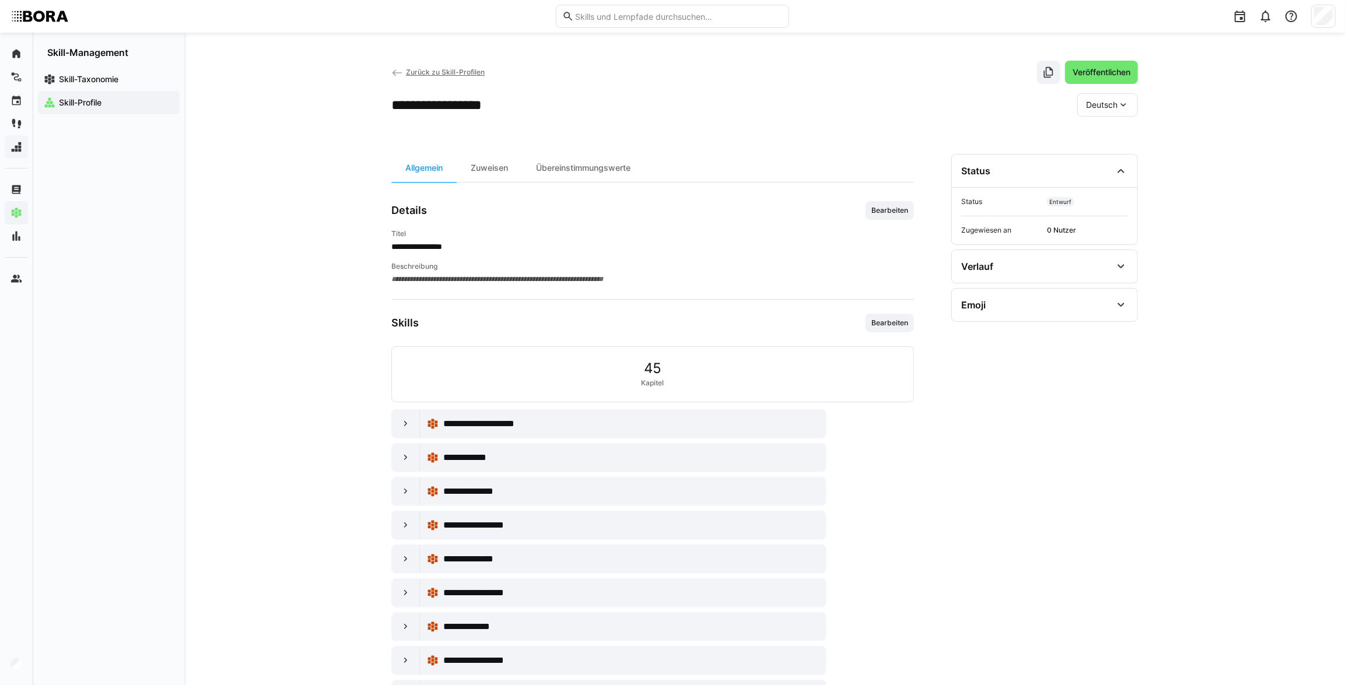
click at [417, 76] on app-back-navigation "Zurück zu Skill-Profilen" at bounding box center [437, 72] width 93 height 13
click at [417, 73] on span "Zurück zu Skill-Profilen" at bounding box center [445, 72] width 79 height 9
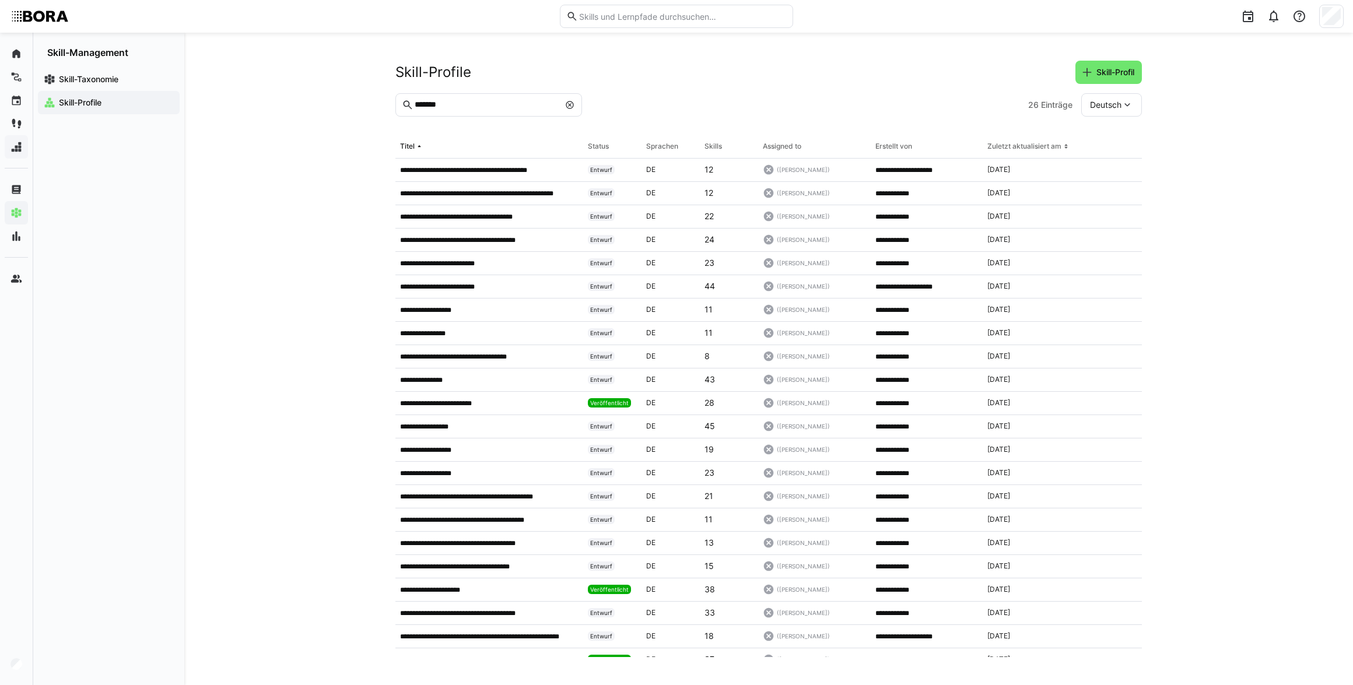
click at [569, 105] on eds-icon at bounding box center [569, 104] width 9 height 9
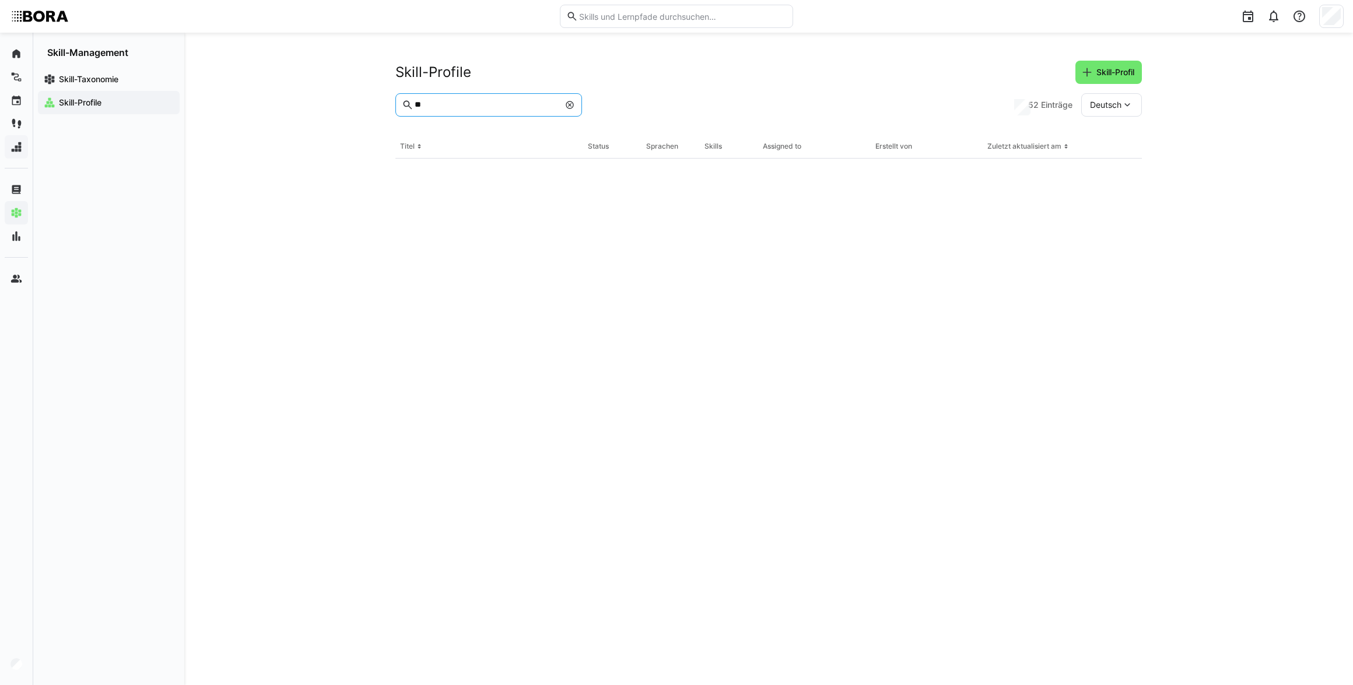
type input "*"
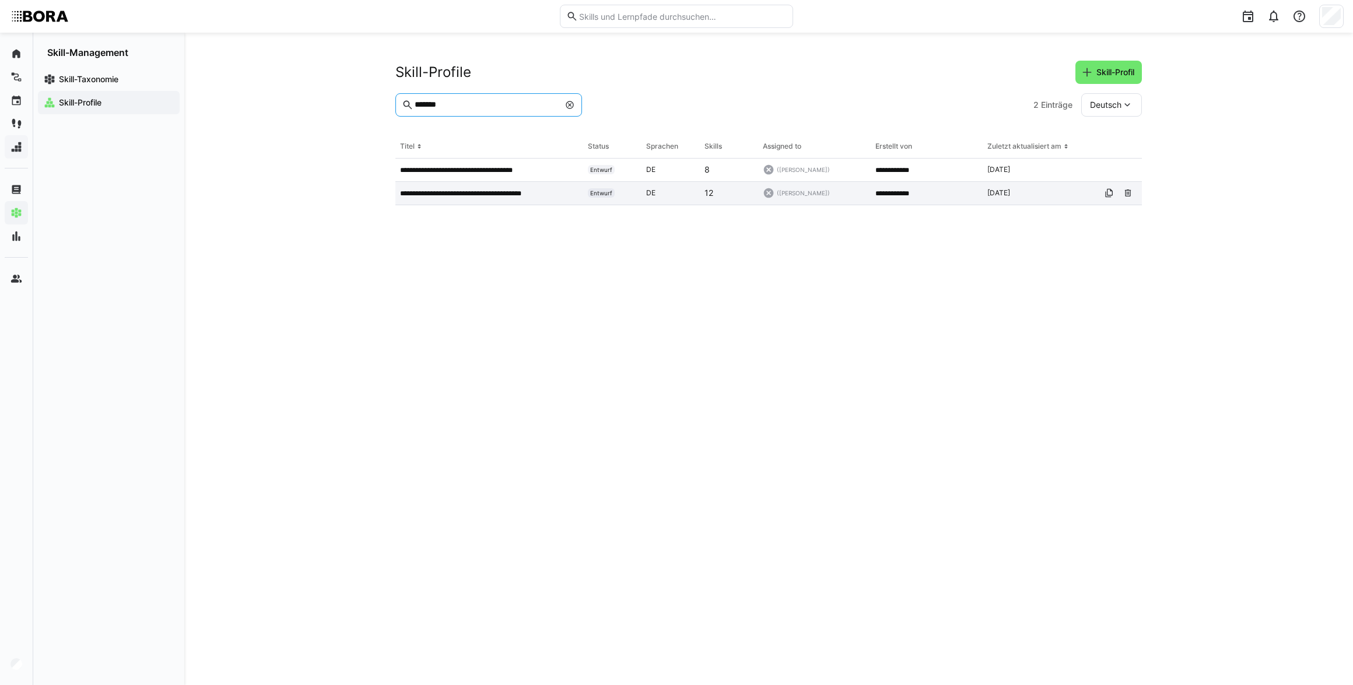
type input "*******"
click at [527, 187] on div "**********" at bounding box center [489, 193] width 188 height 23
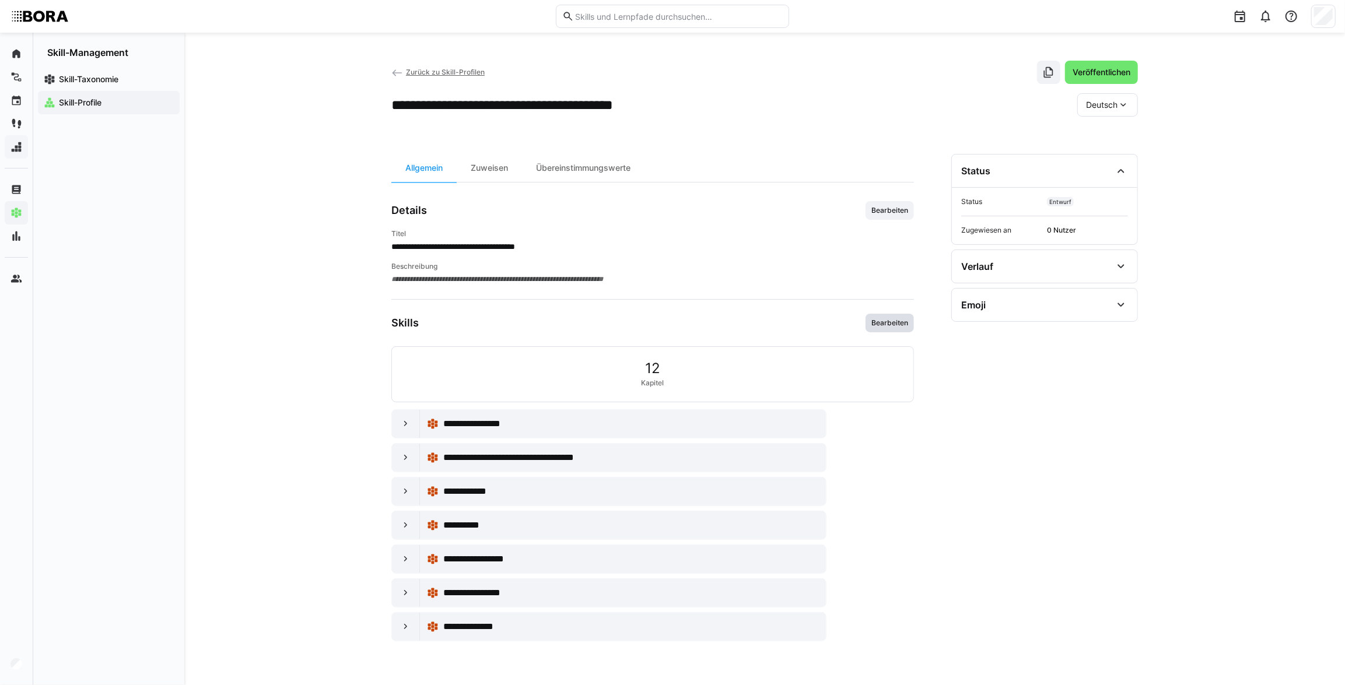
click at [903, 328] on span "Bearbeiten" at bounding box center [890, 323] width 48 height 19
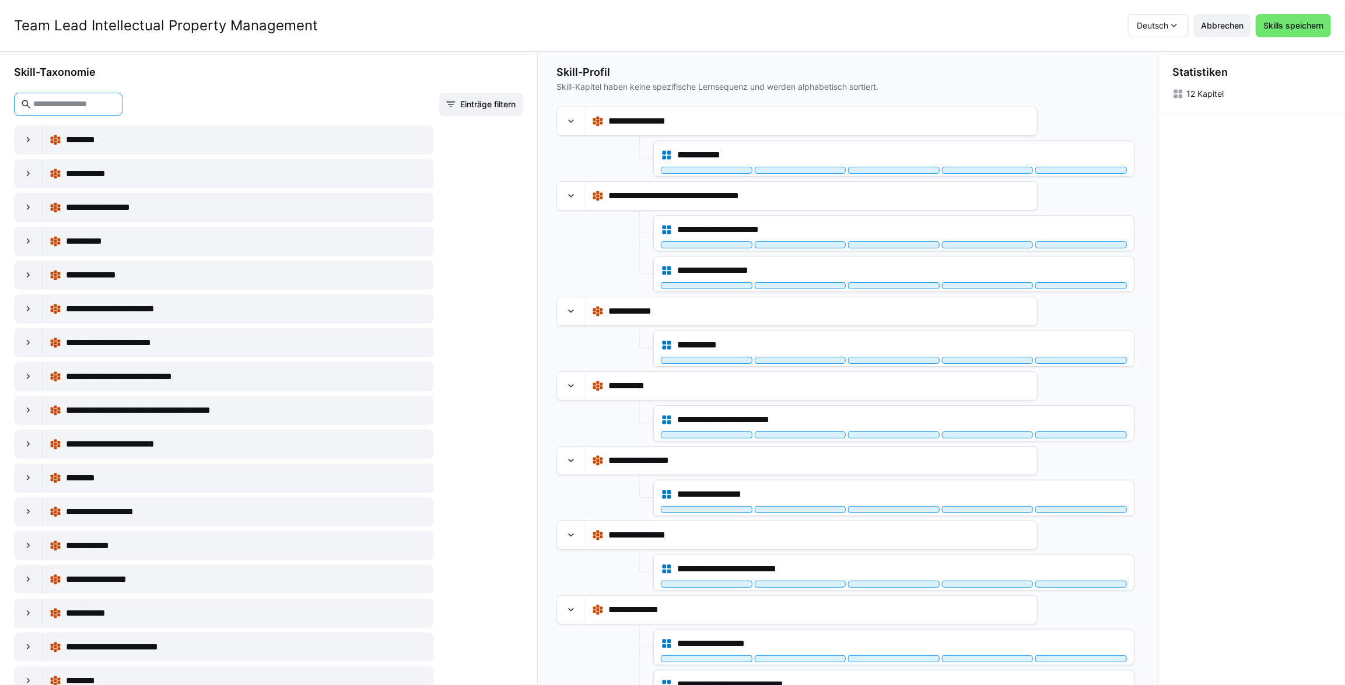
click at [116, 108] on input "text" at bounding box center [74, 104] width 84 height 10
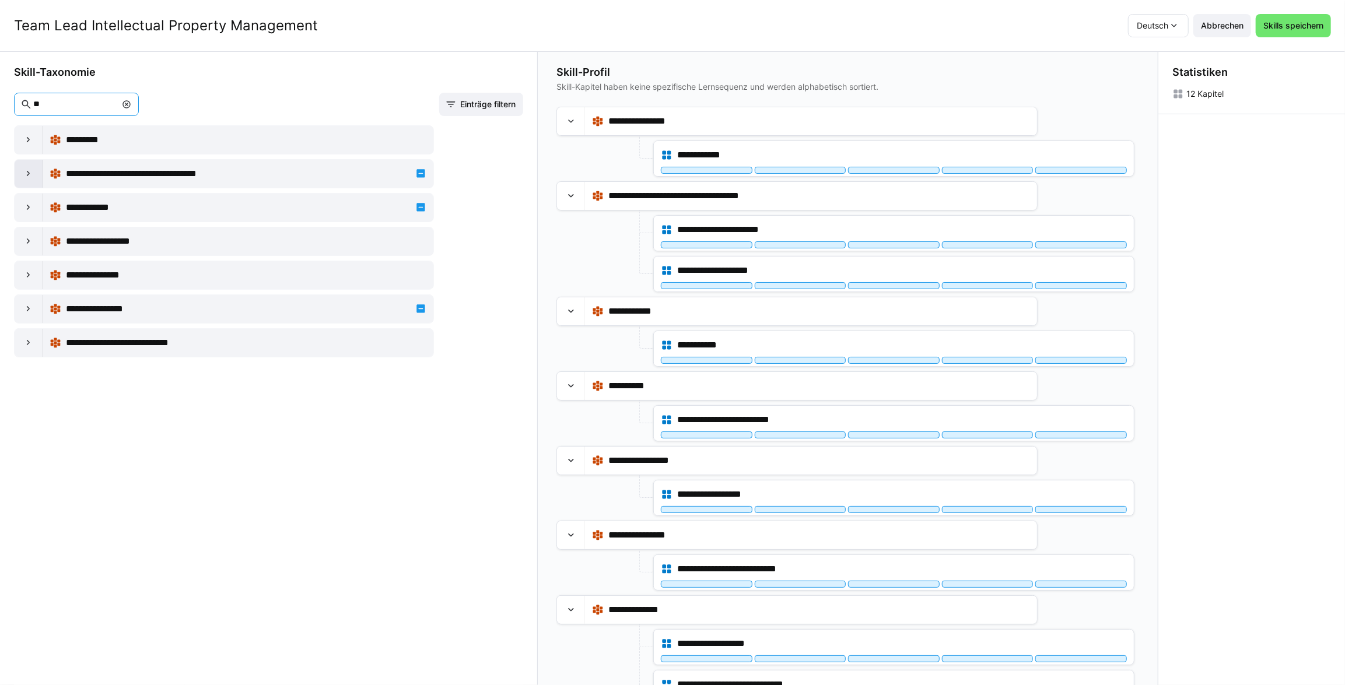
type input "**"
click at [27, 173] on eds-icon at bounding box center [29, 174] width 12 height 12
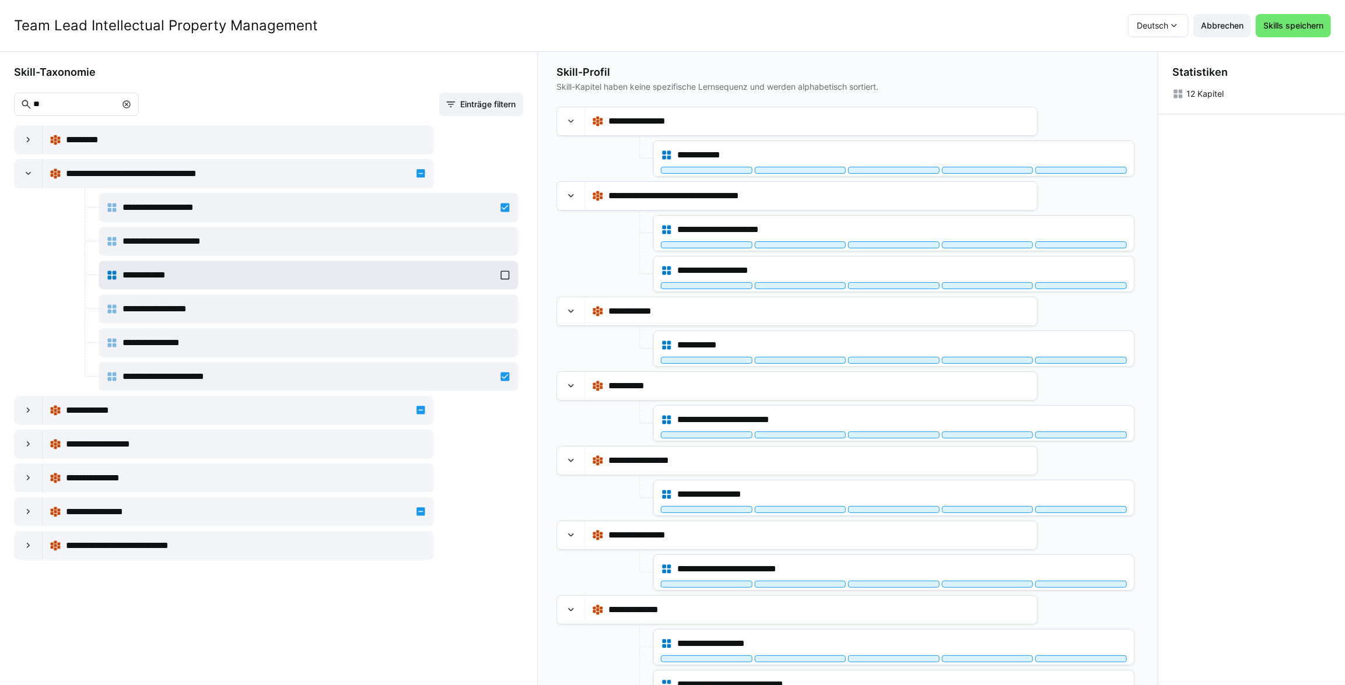
click at [498, 273] on div "**********" at bounding box center [308, 275] width 405 height 23
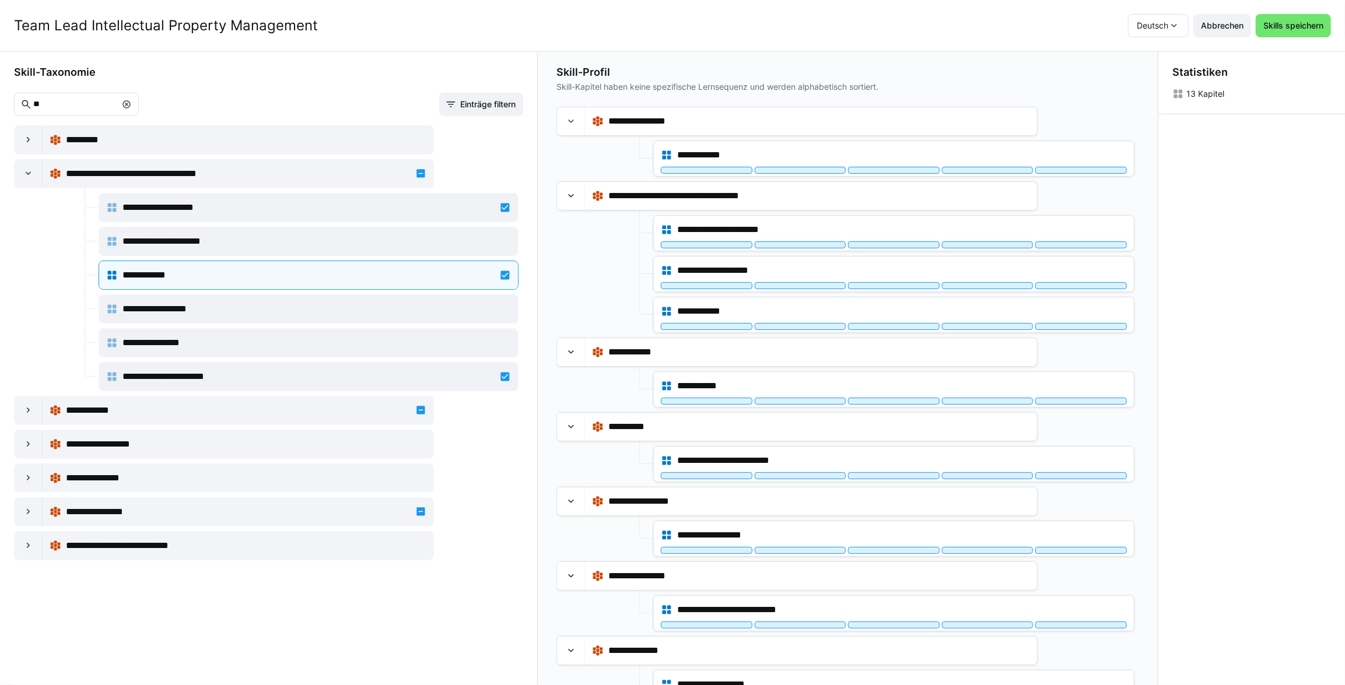
click at [131, 103] on eds-icon at bounding box center [126, 104] width 9 height 9
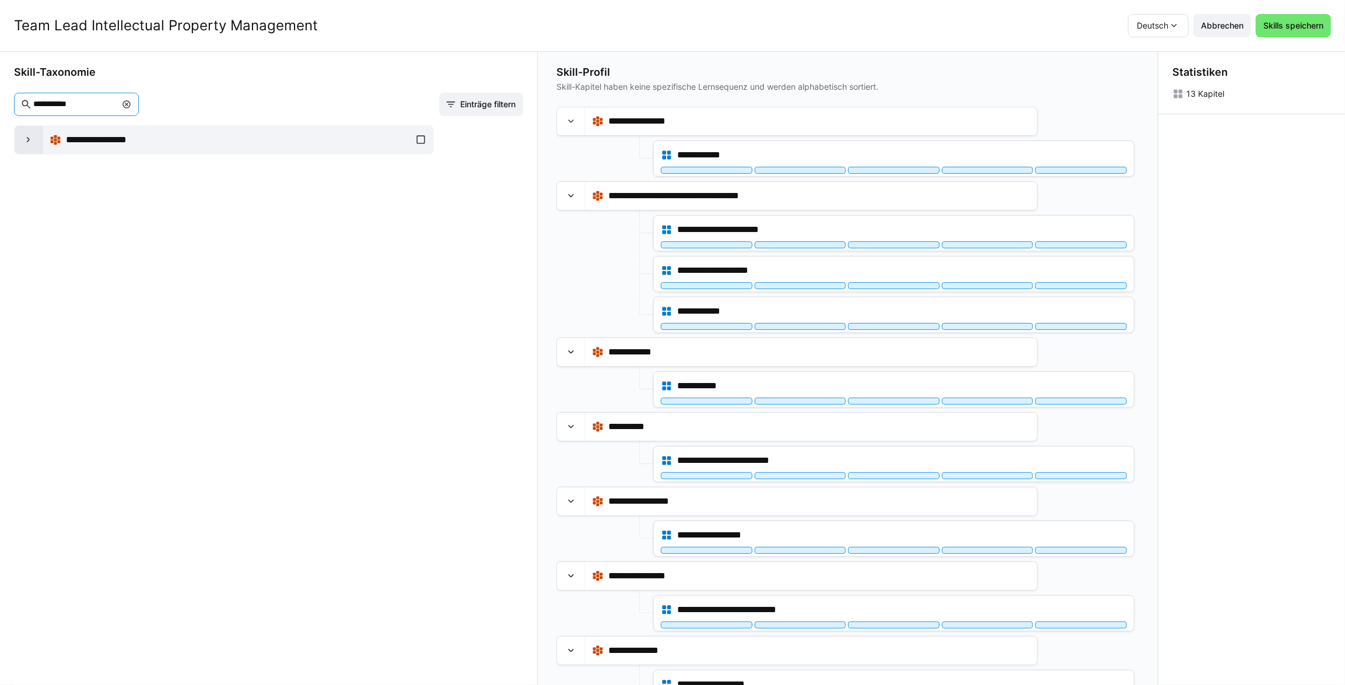
type input "**********"
click at [23, 131] on div at bounding box center [29, 140] width 28 height 28
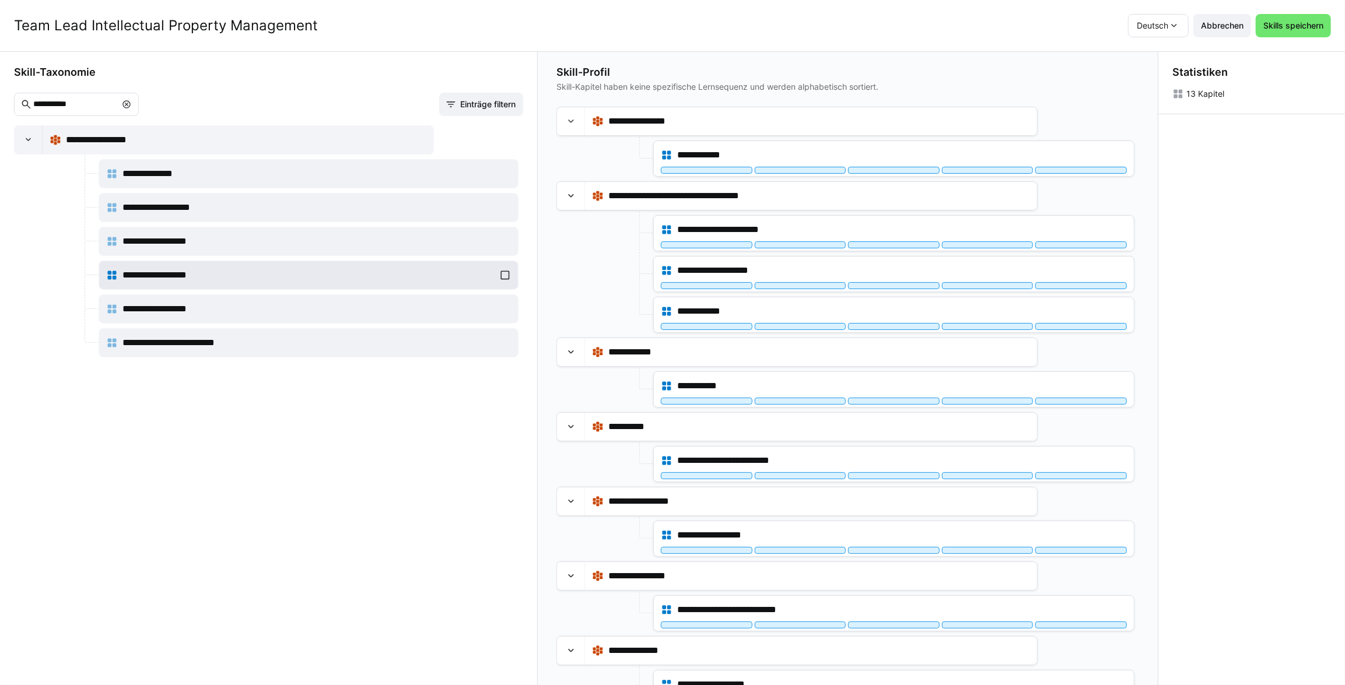
click at [502, 276] on div "**********" at bounding box center [308, 275] width 405 height 23
click at [467, 518] on div "**********" at bounding box center [268, 405] width 509 height 561
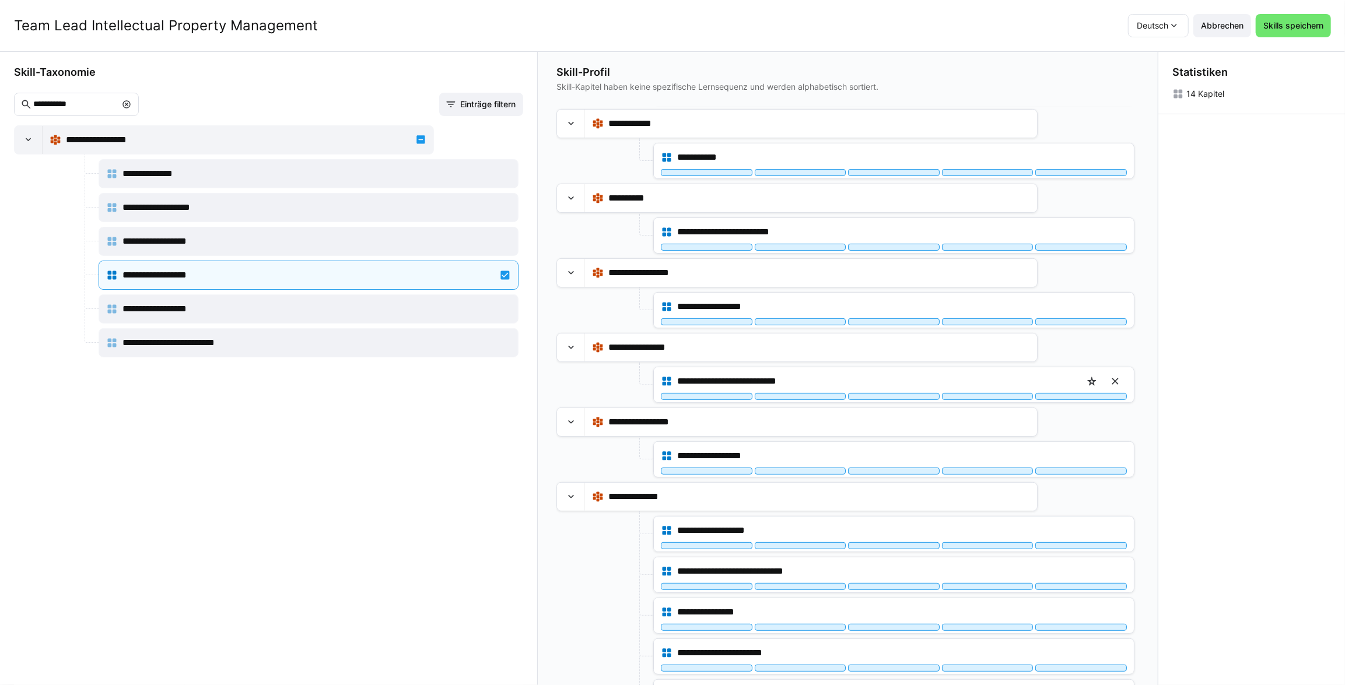
scroll to position [256, 0]
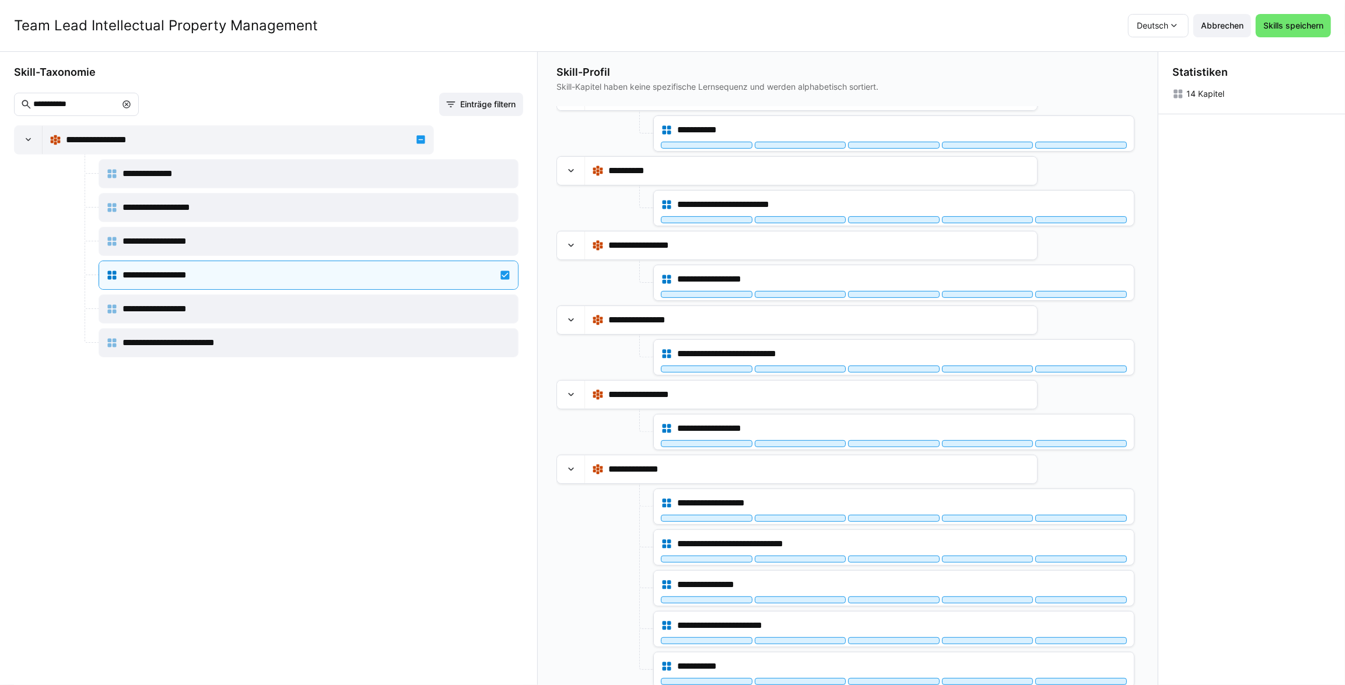
click at [357, 459] on div "**********" at bounding box center [268, 405] width 509 height 561
click at [1301, 21] on span "Skills speichern" at bounding box center [1294, 26] width 64 height 12
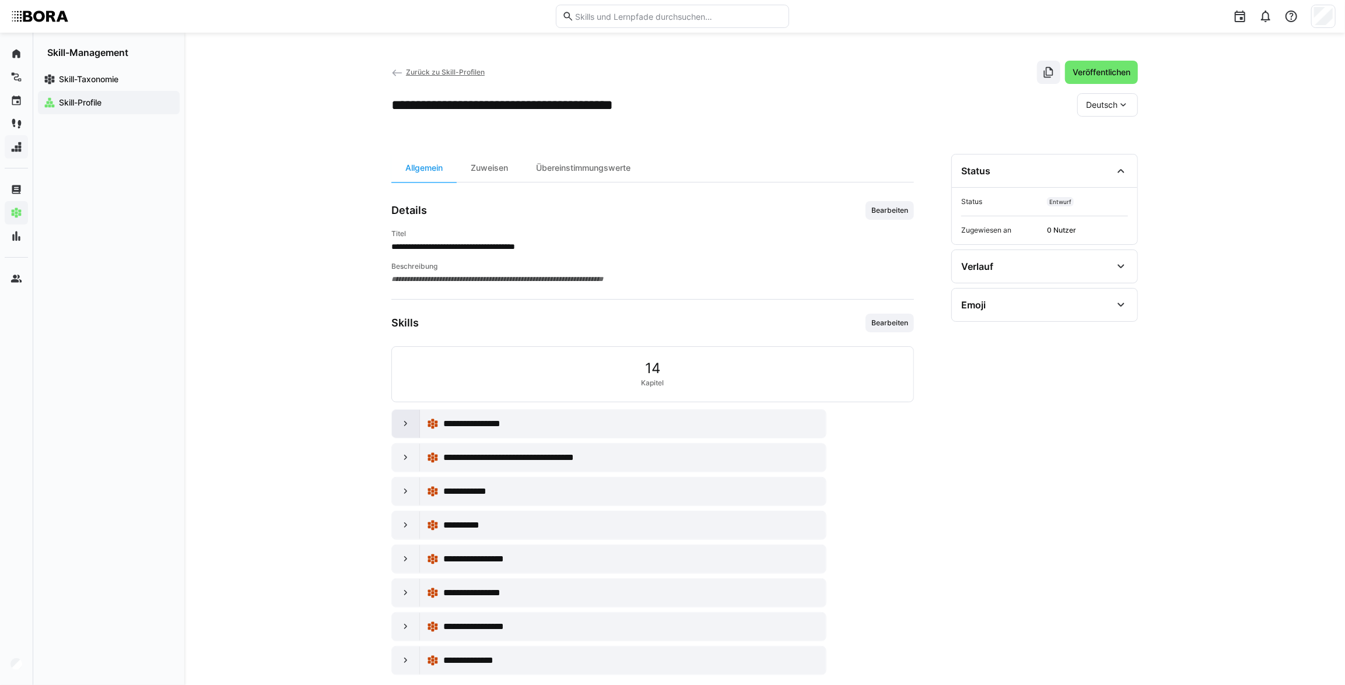
click at [408, 424] on eds-icon at bounding box center [406, 424] width 12 height 12
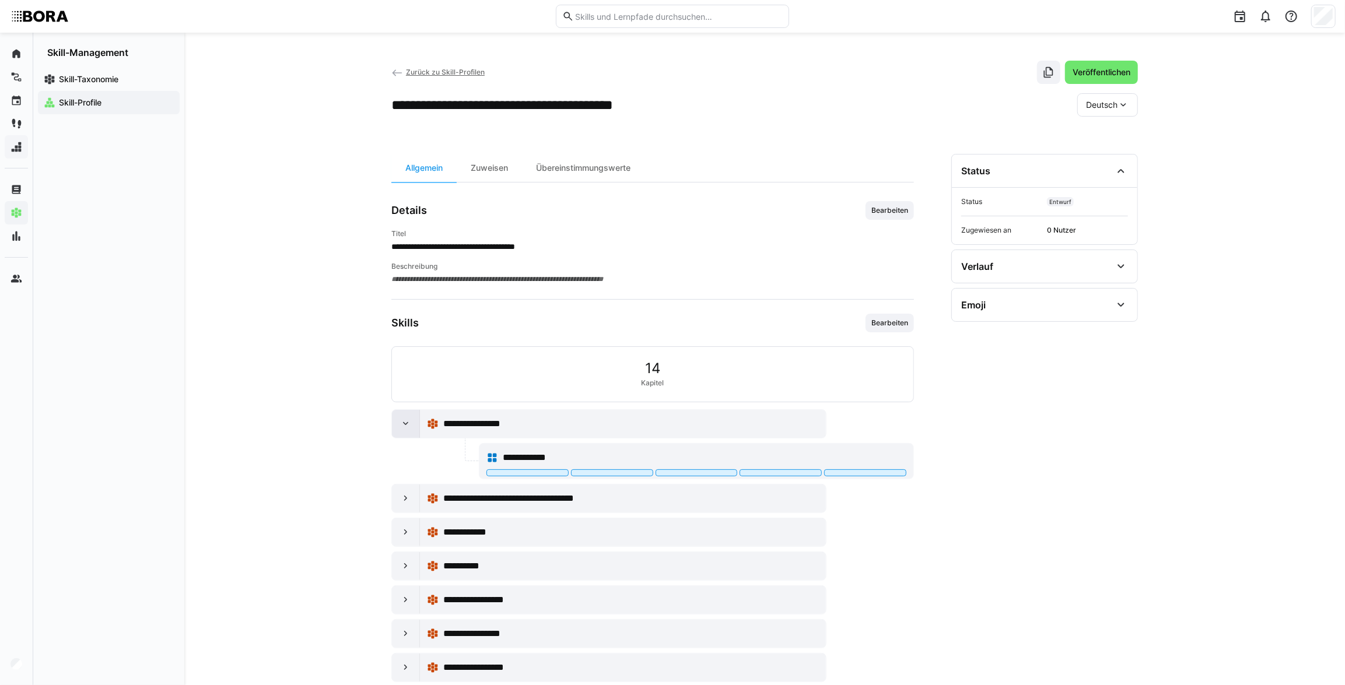
scroll to position [52, 0]
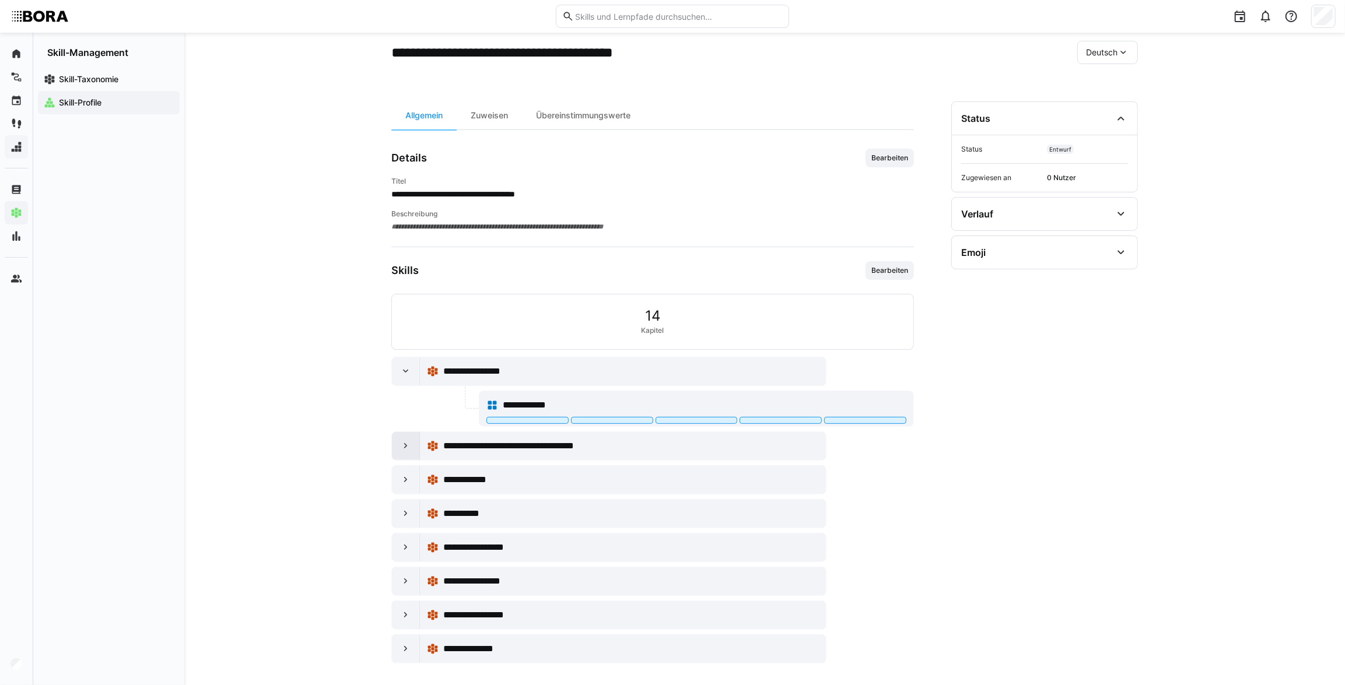
click at [402, 449] on eds-icon at bounding box center [406, 446] width 12 height 12
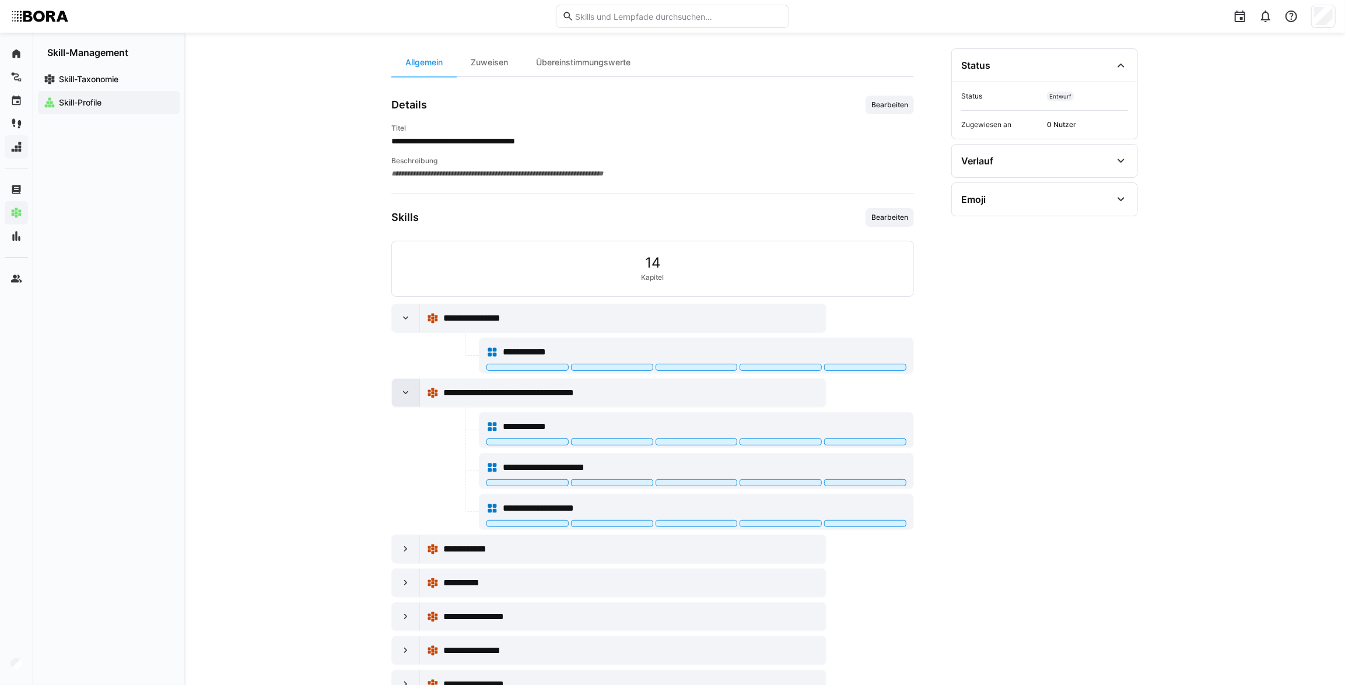
scroll to position [159, 0]
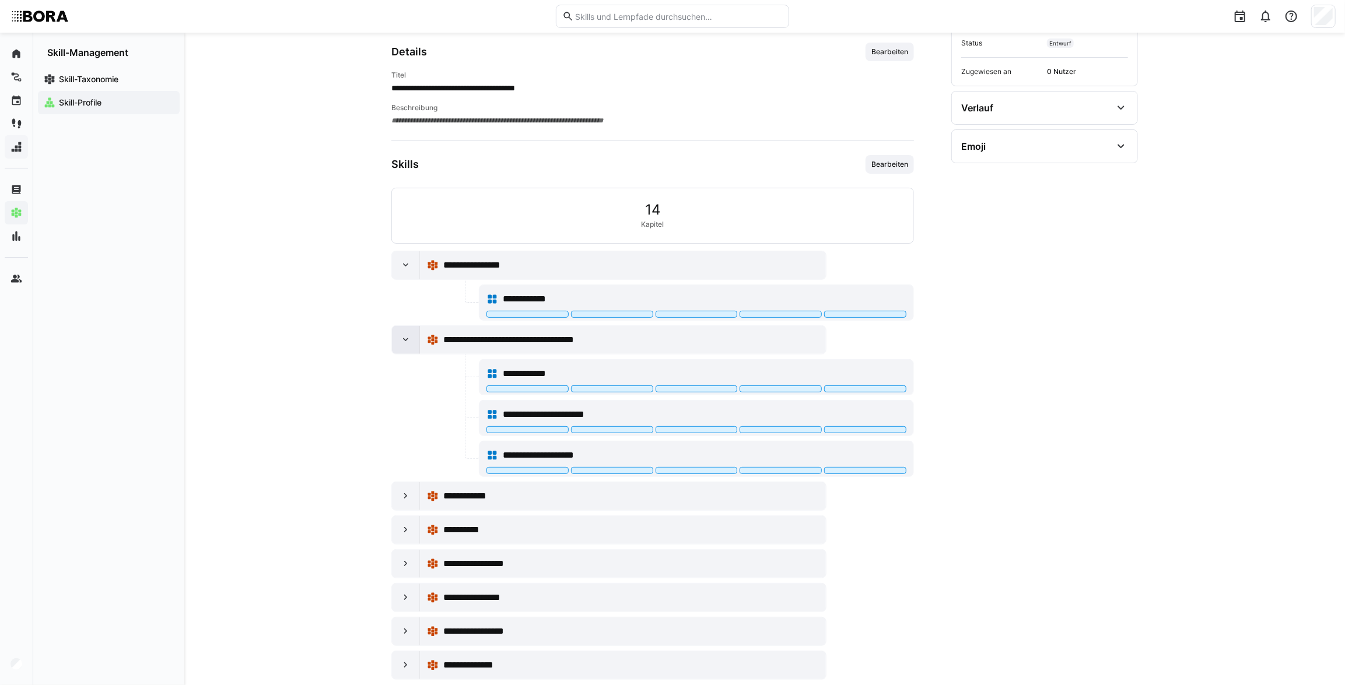
click at [413, 337] on div at bounding box center [406, 340] width 28 height 28
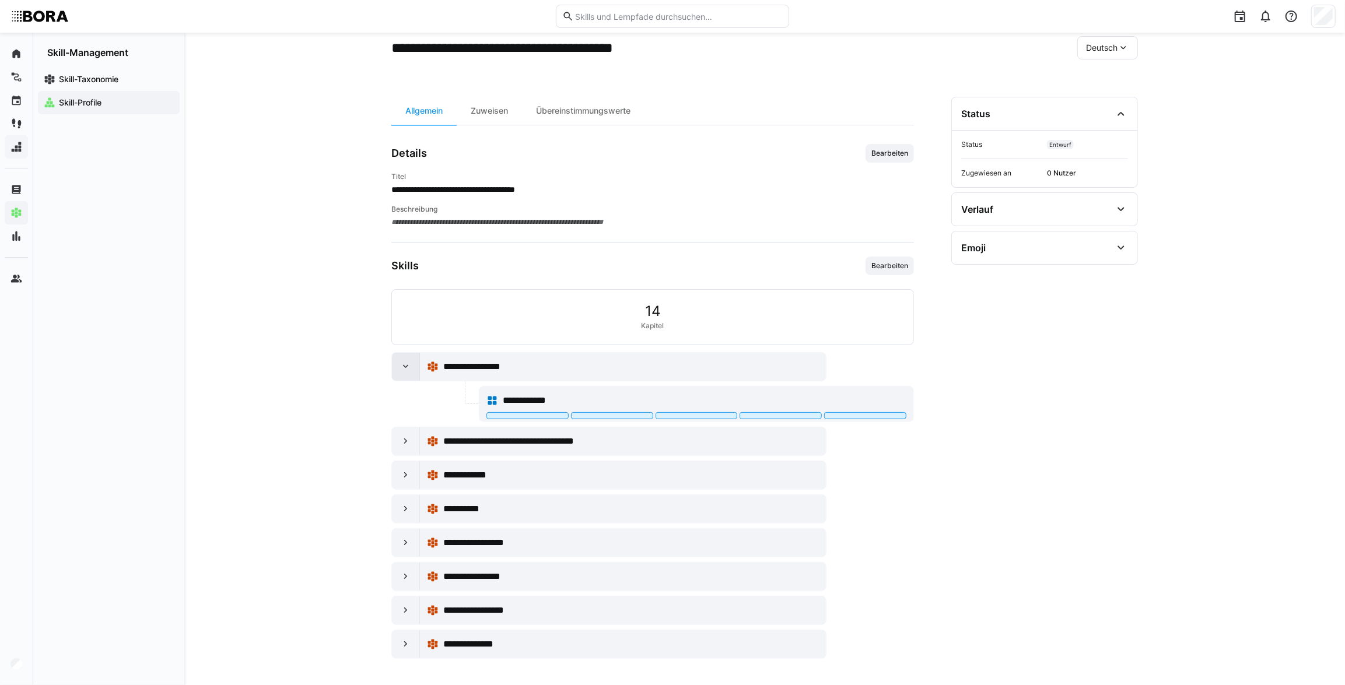
click at [410, 367] on eds-icon at bounding box center [406, 367] width 12 height 12
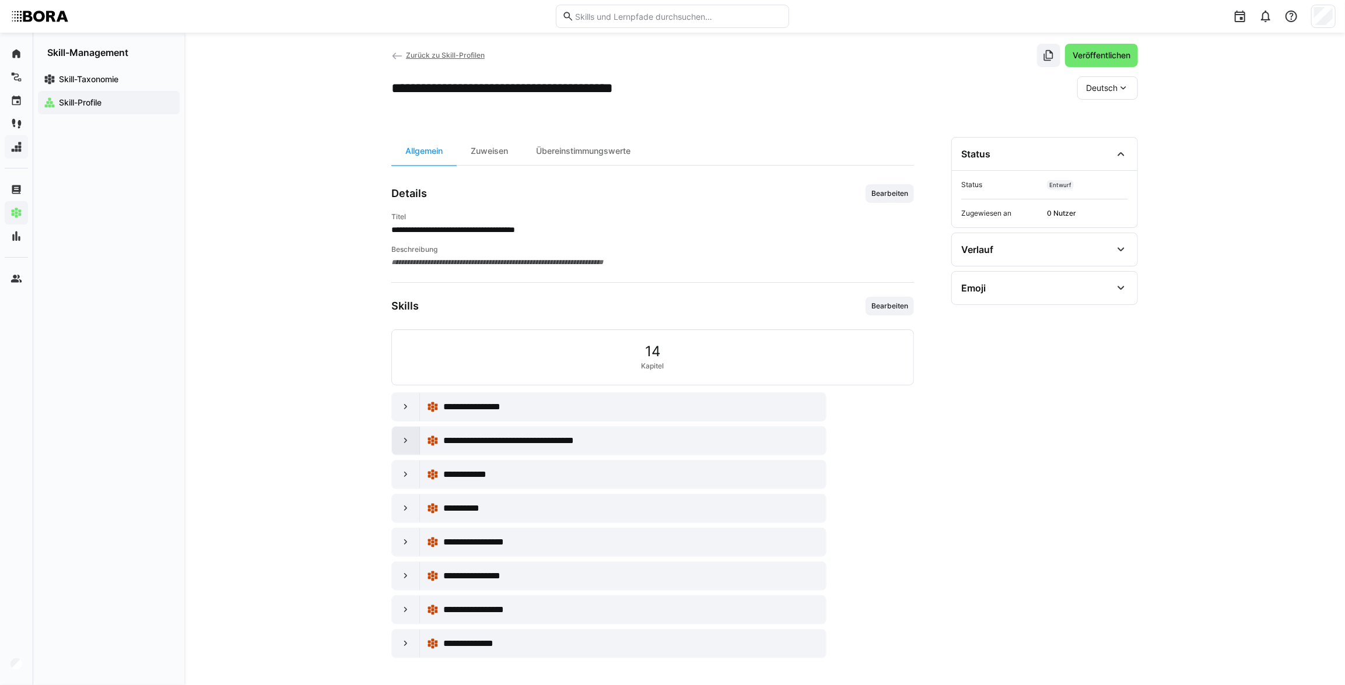
click at [408, 445] on eds-icon at bounding box center [406, 441] width 12 height 12
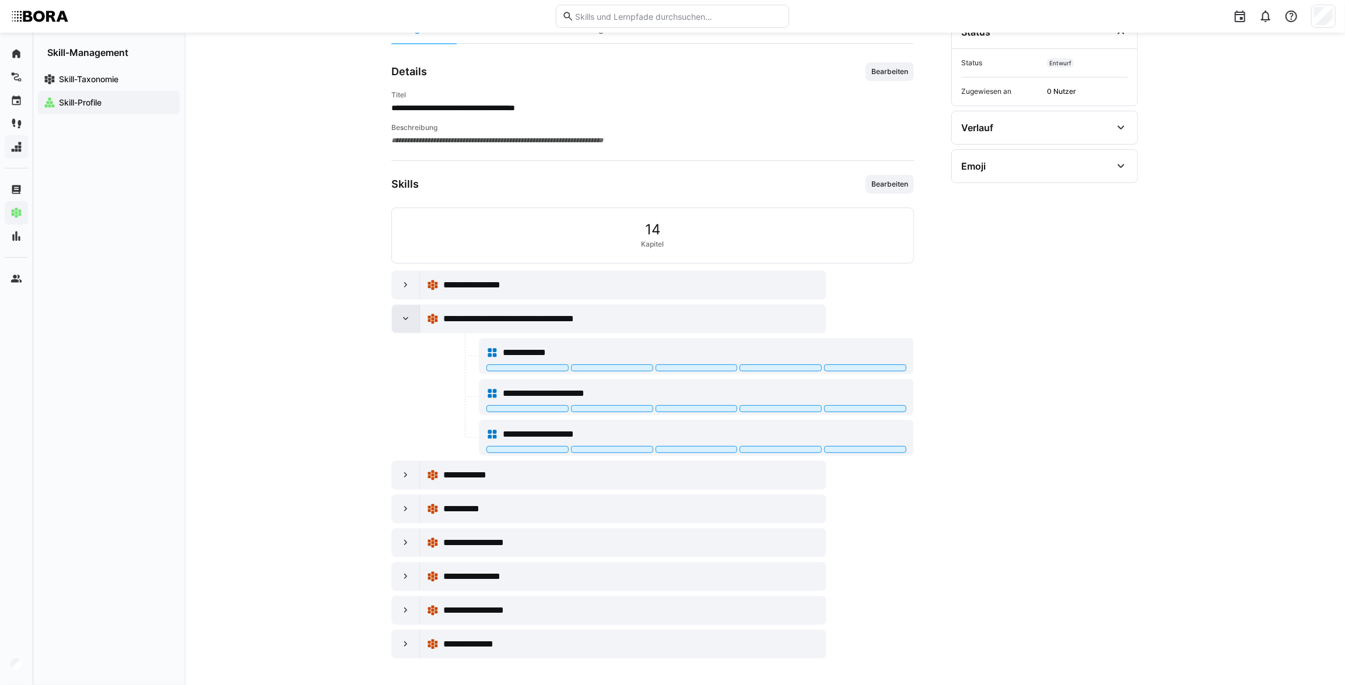
click at [403, 318] on eds-icon at bounding box center [406, 319] width 12 height 12
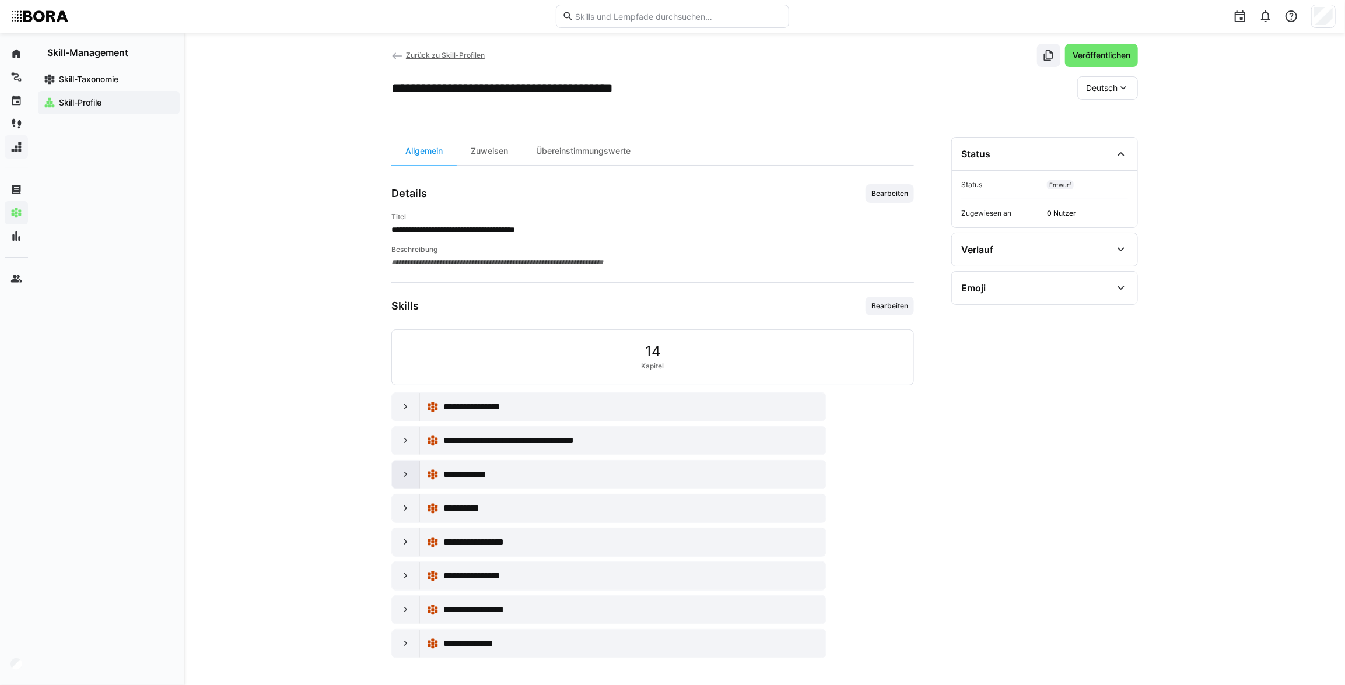
click at [408, 474] on eds-icon at bounding box center [406, 475] width 12 height 12
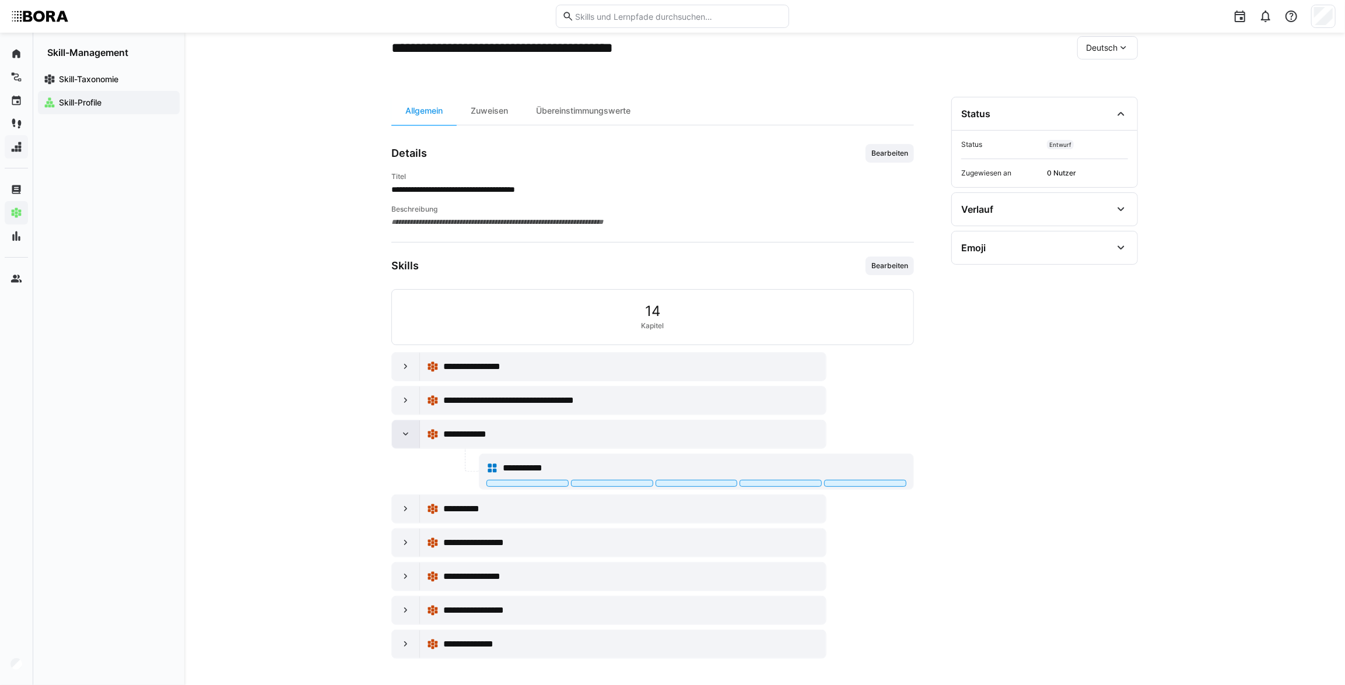
click at [409, 434] on eds-icon at bounding box center [406, 435] width 12 height 12
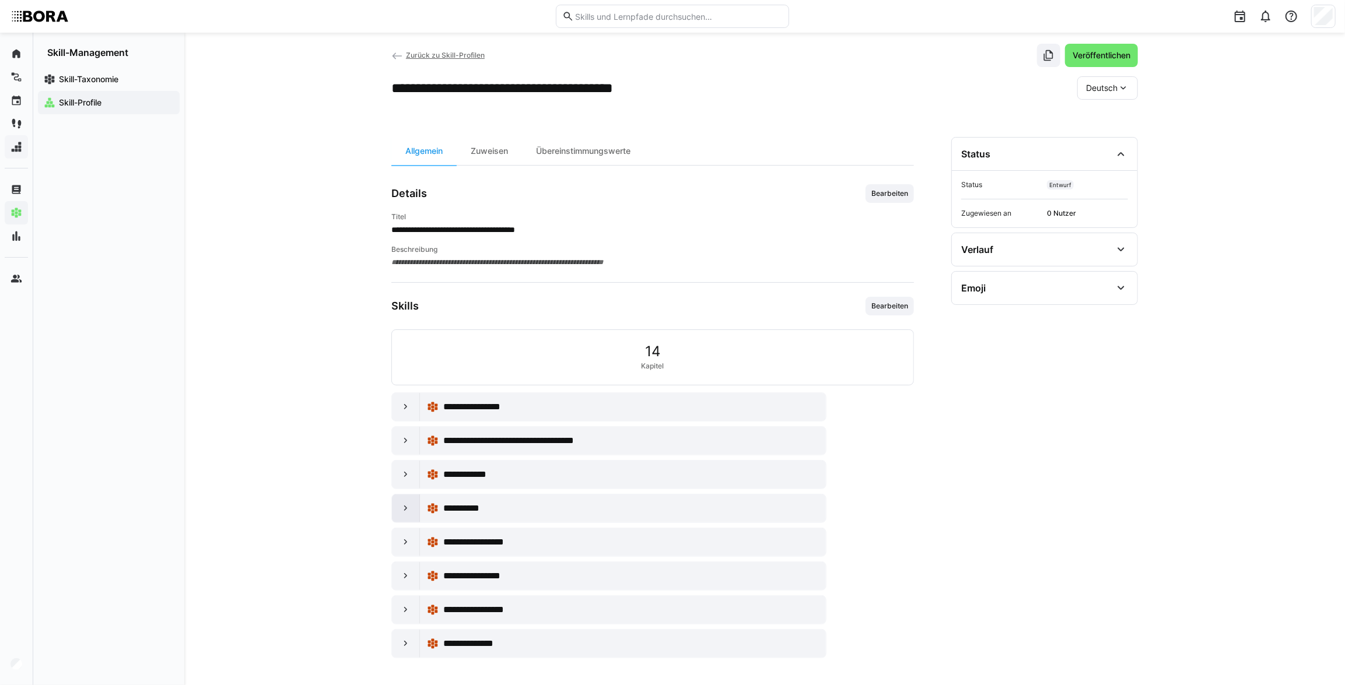
click at [400, 504] on eds-icon at bounding box center [406, 509] width 12 height 12
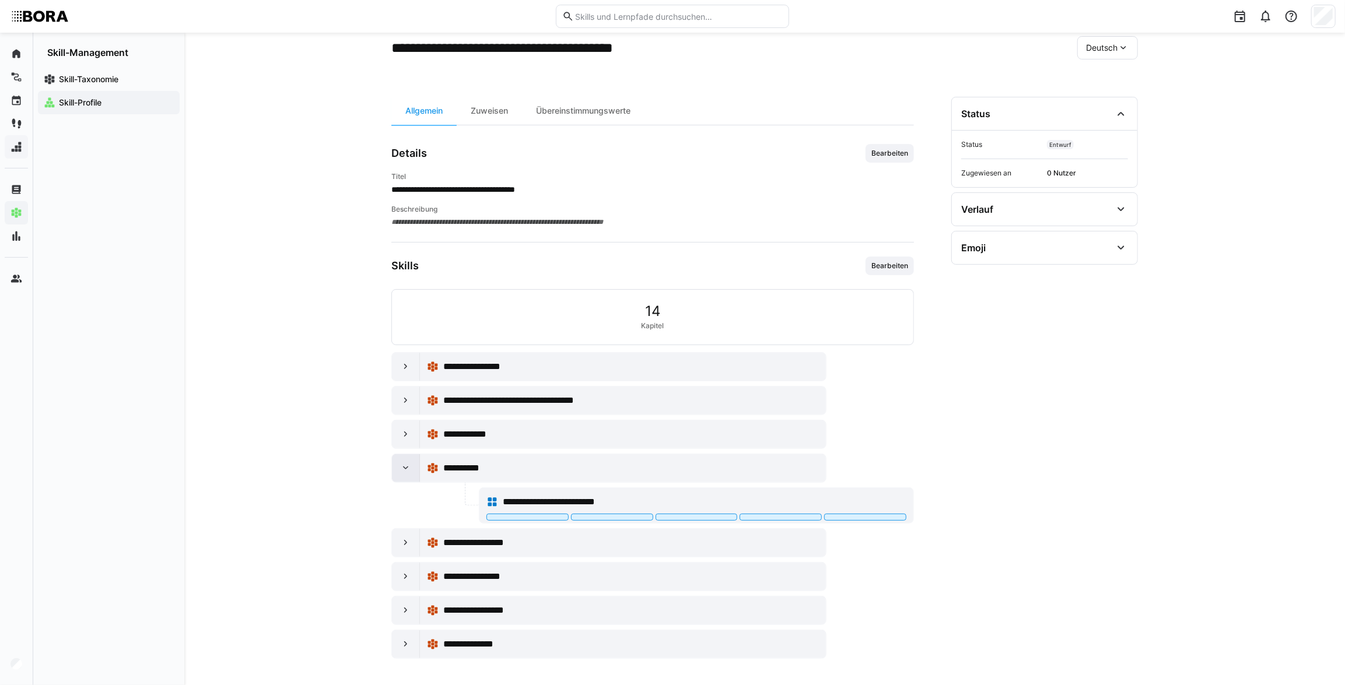
click at [404, 469] on eds-icon at bounding box center [406, 469] width 12 height 12
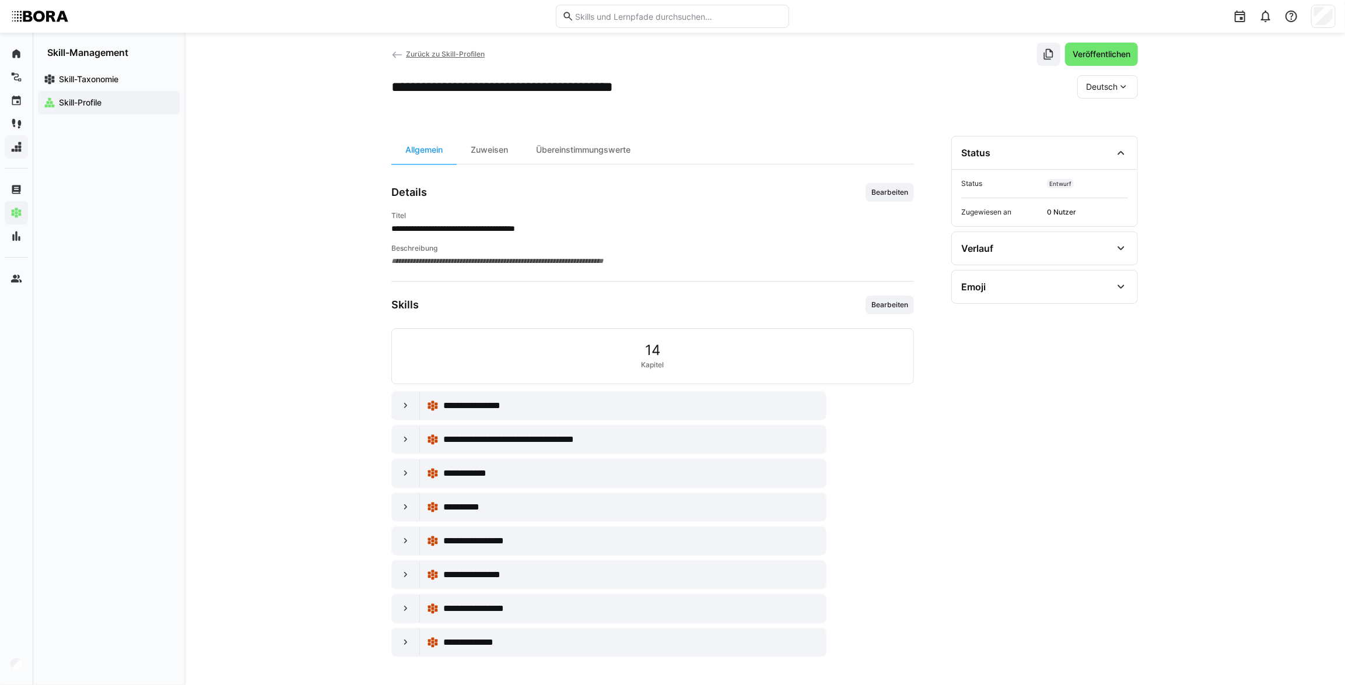
scroll to position [17, 0]
click at [408, 545] on eds-icon at bounding box center [406, 543] width 12 height 12
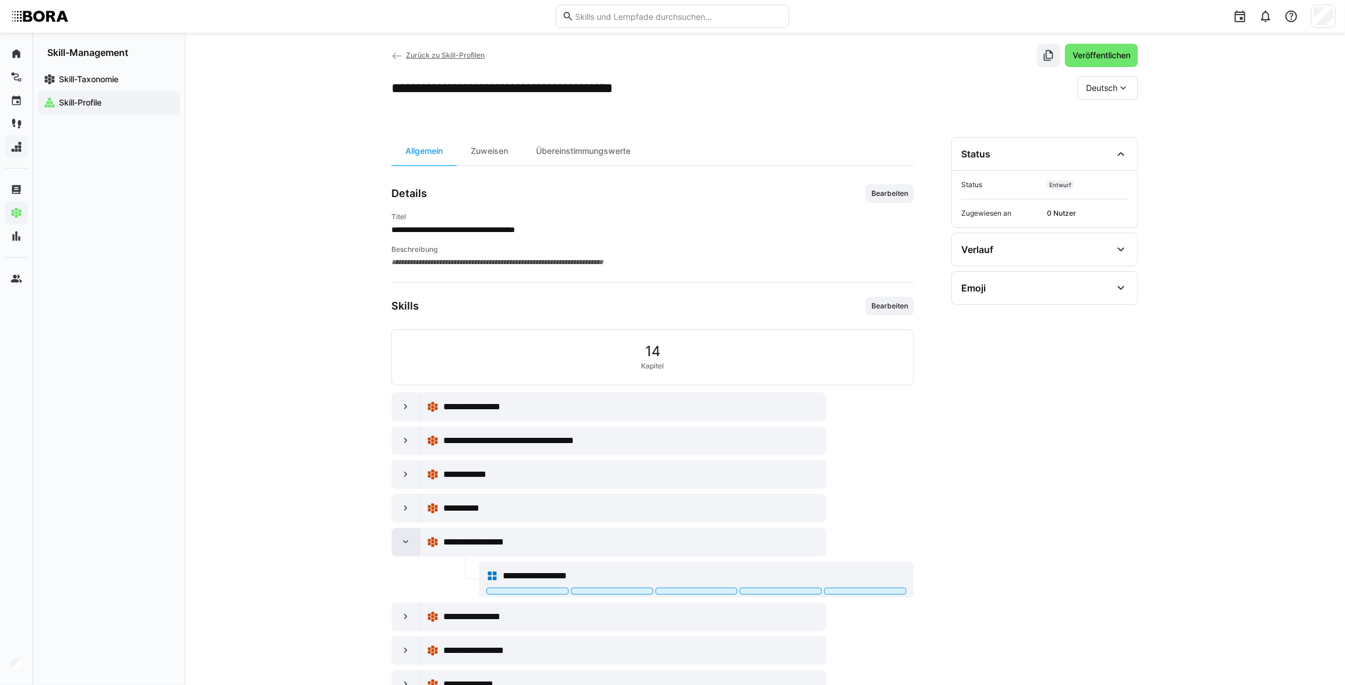
scroll to position [57, 0]
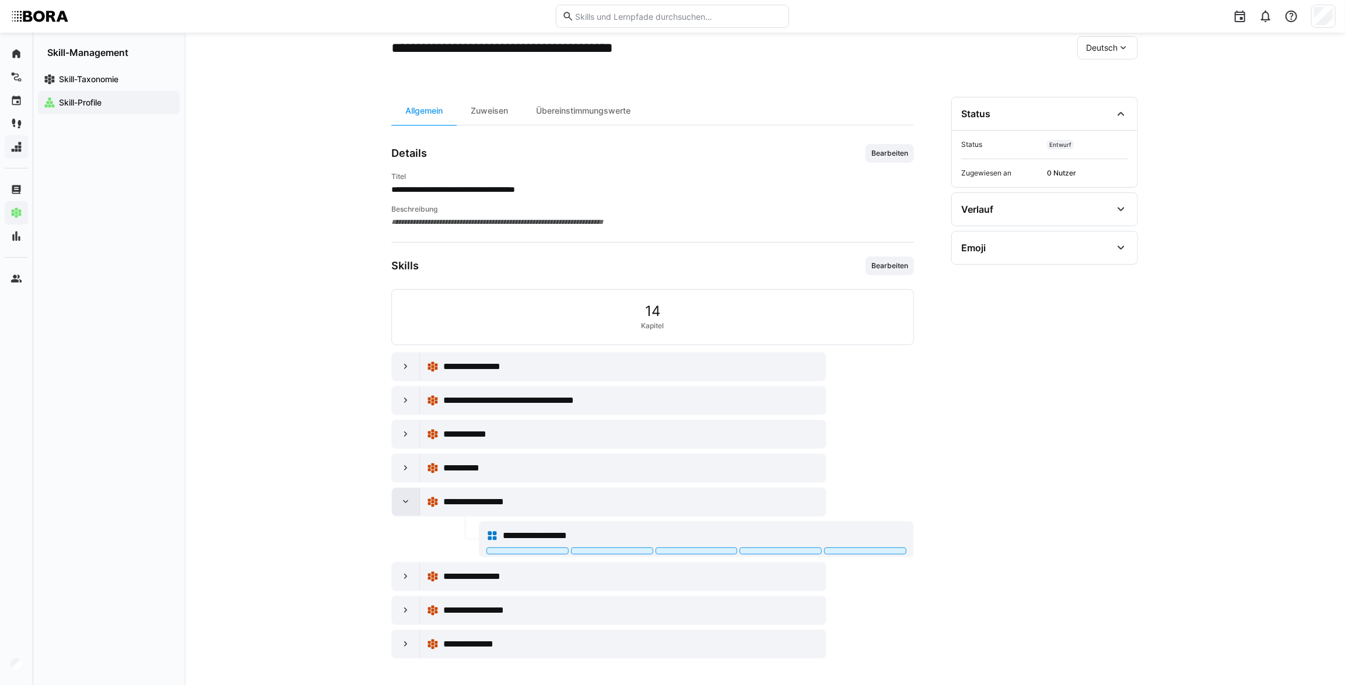
click at [401, 504] on eds-icon at bounding box center [406, 502] width 12 height 12
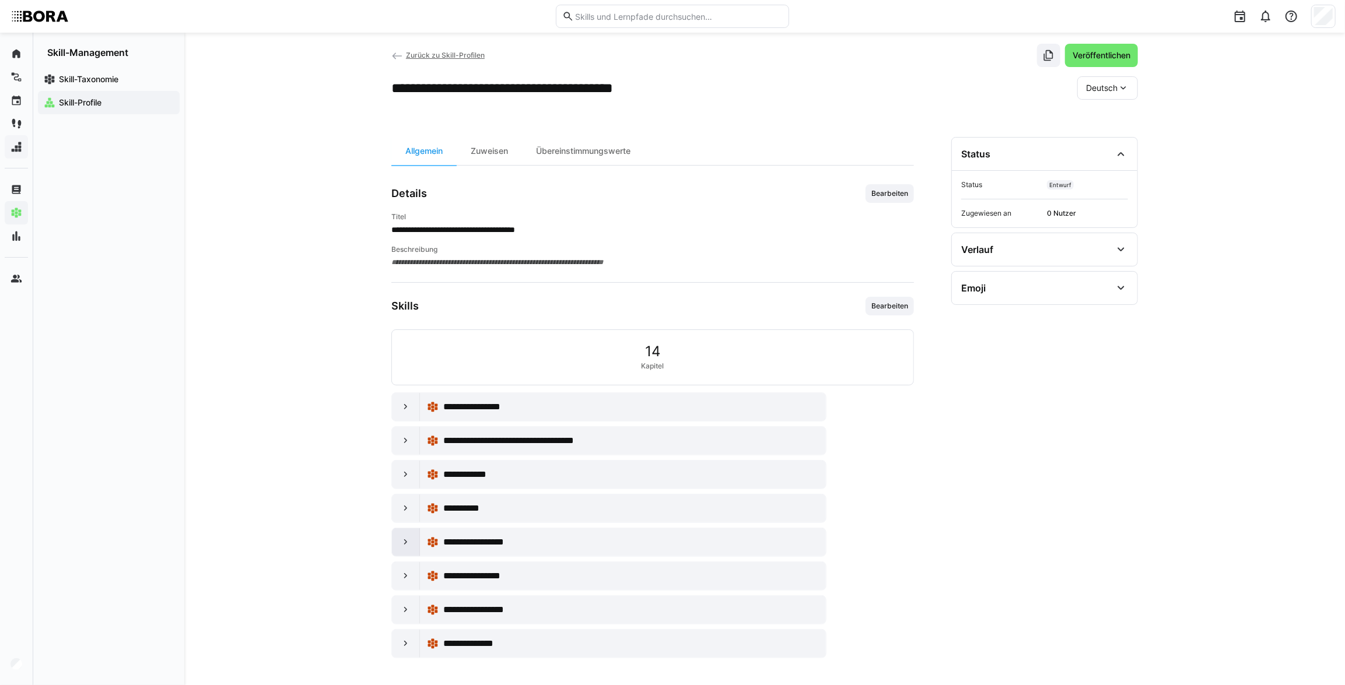
click at [416, 542] on div at bounding box center [406, 542] width 28 height 28
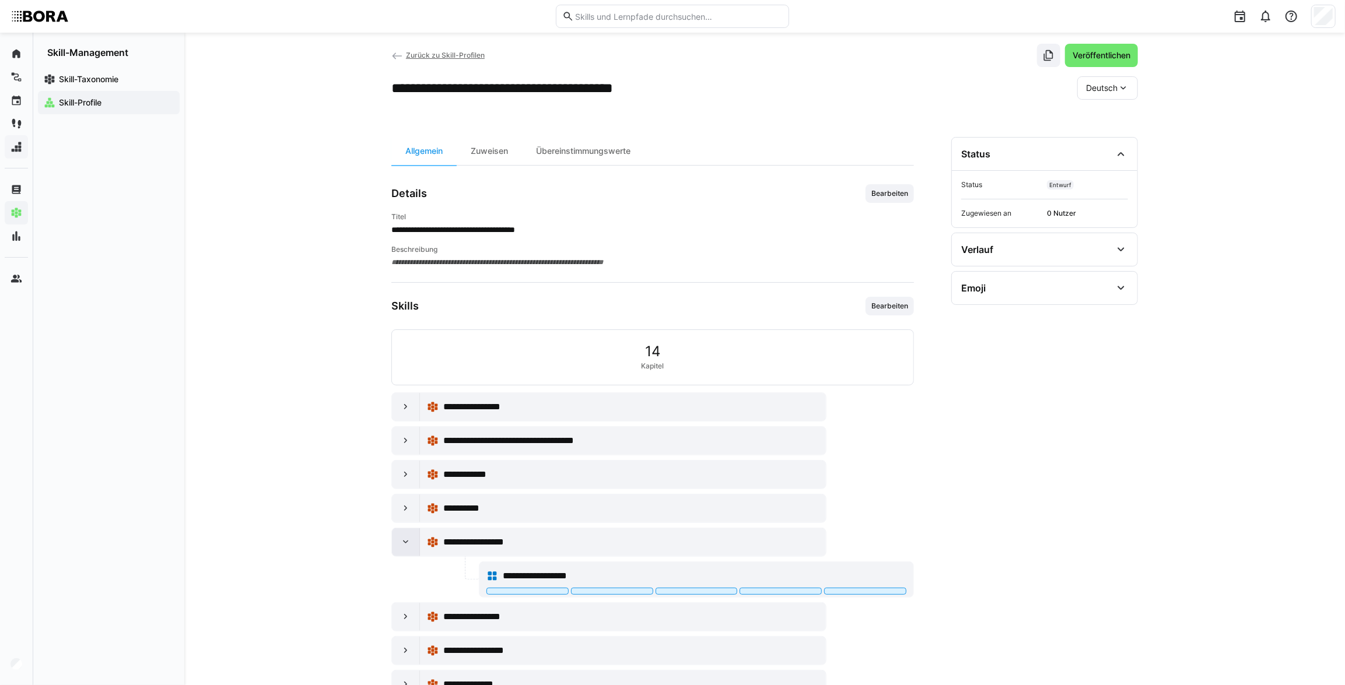
scroll to position [57, 0]
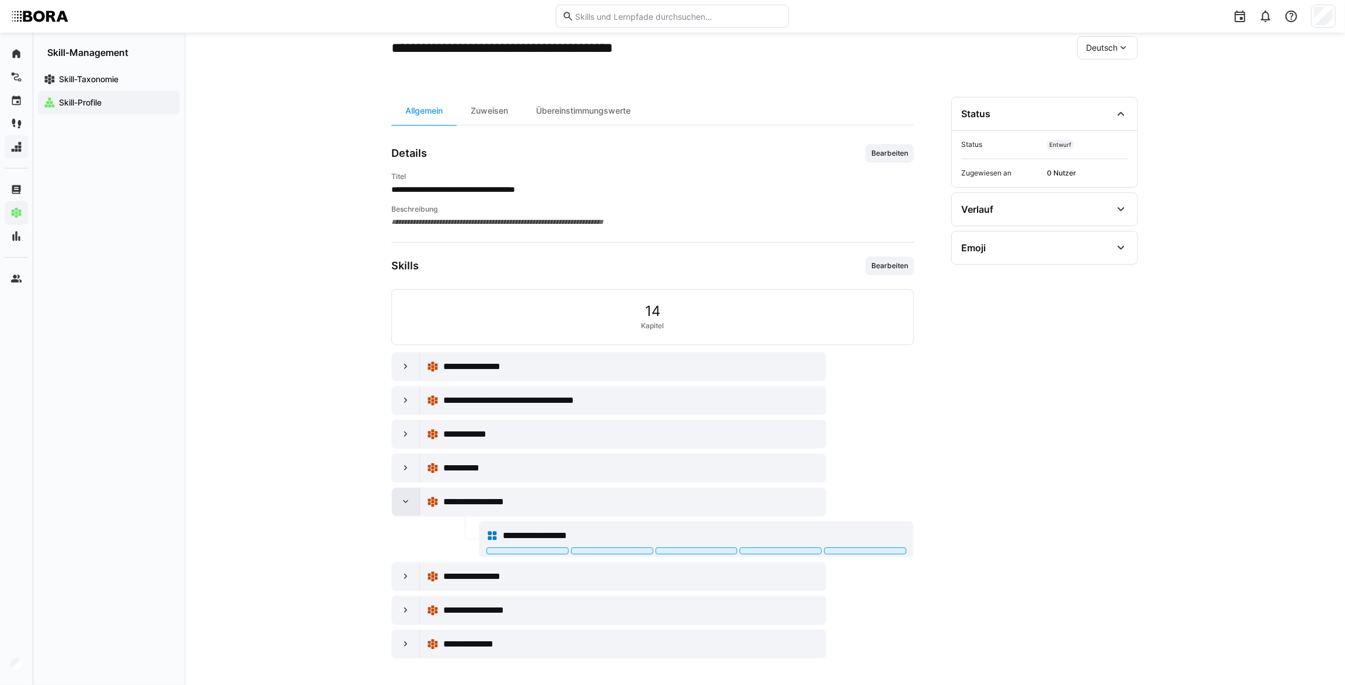
click at [404, 506] on eds-icon at bounding box center [406, 502] width 12 height 12
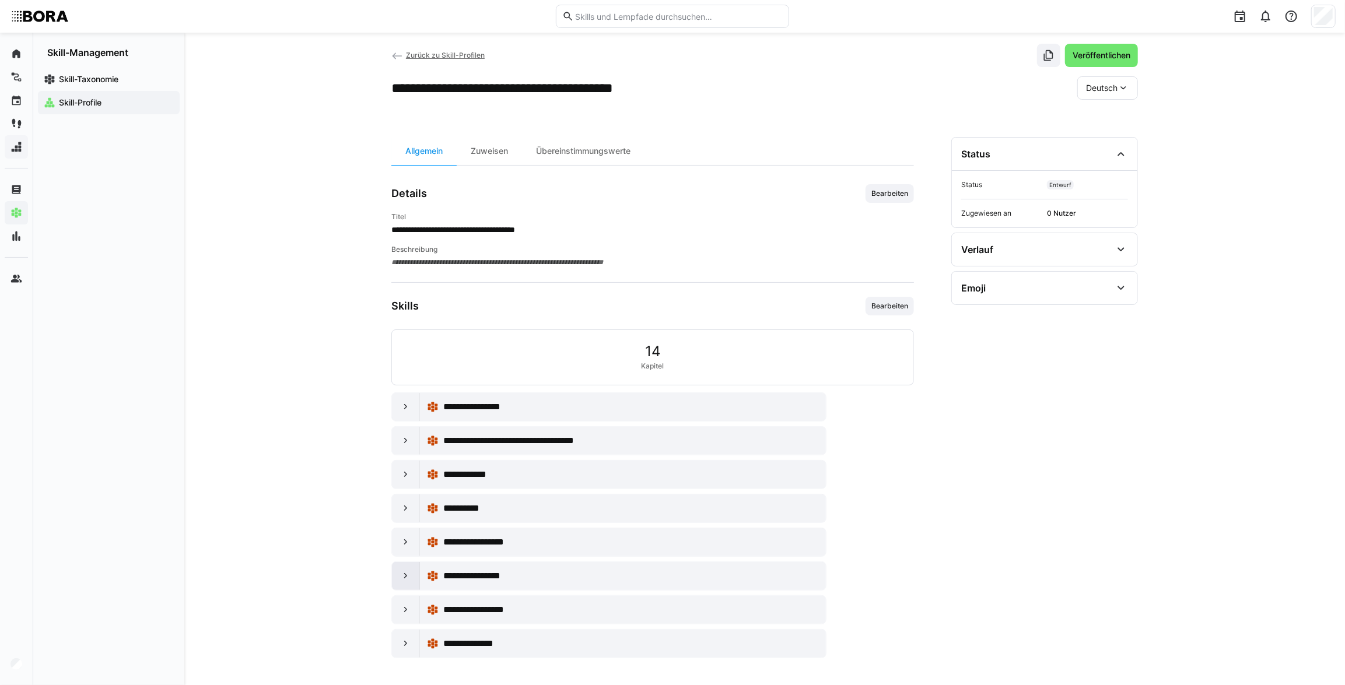
click at [416, 572] on div at bounding box center [406, 576] width 28 height 28
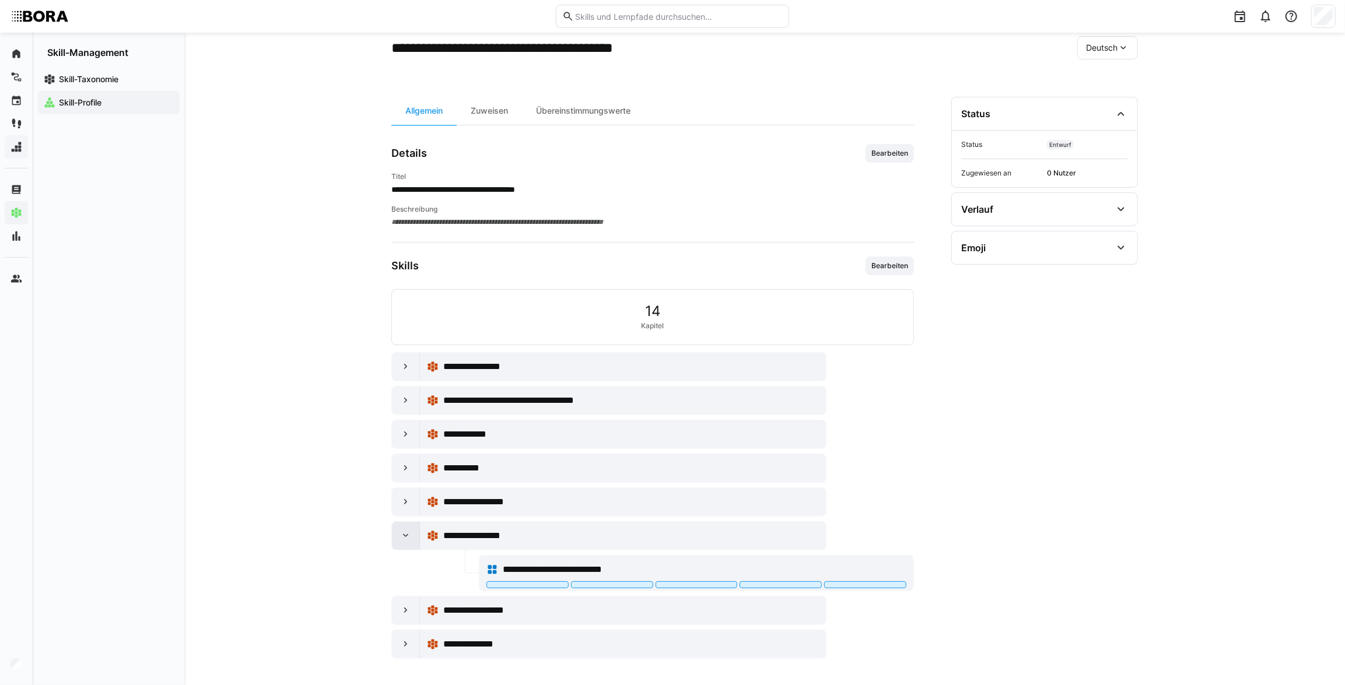
click at [408, 539] on eds-icon at bounding box center [406, 536] width 12 height 12
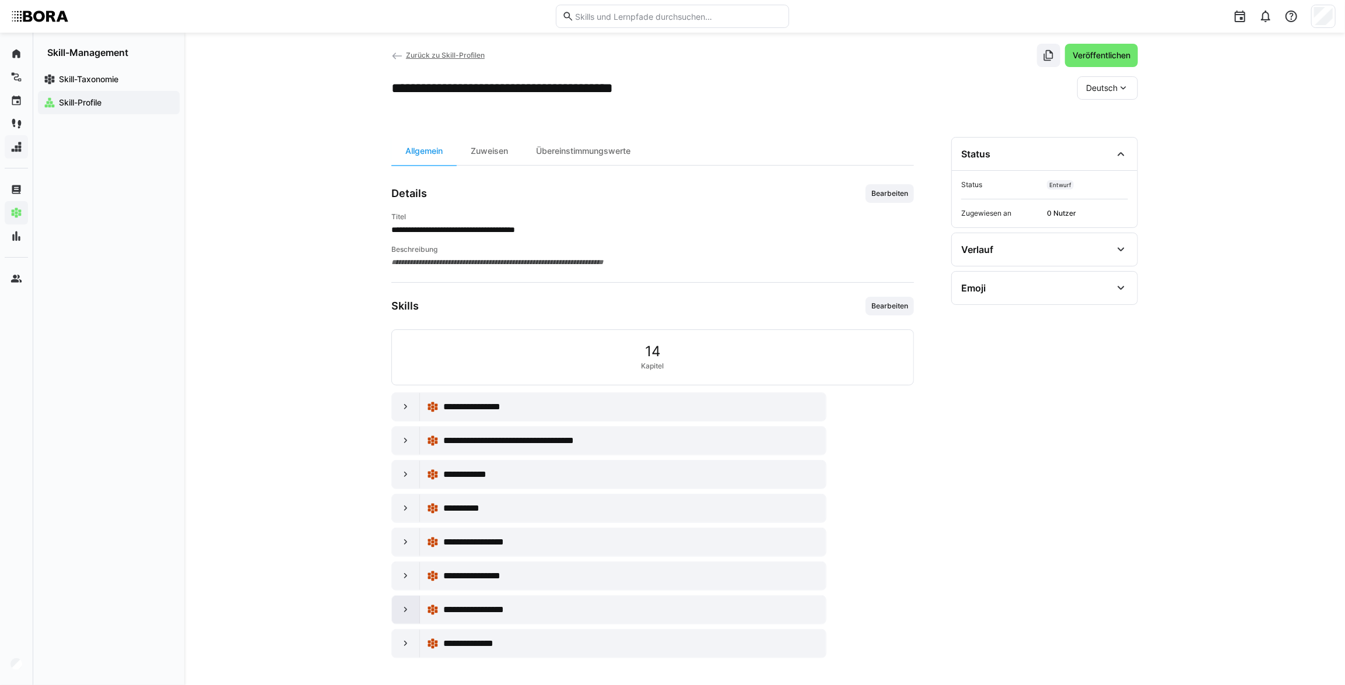
click at [414, 606] on div at bounding box center [406, 610] width 28 height 28
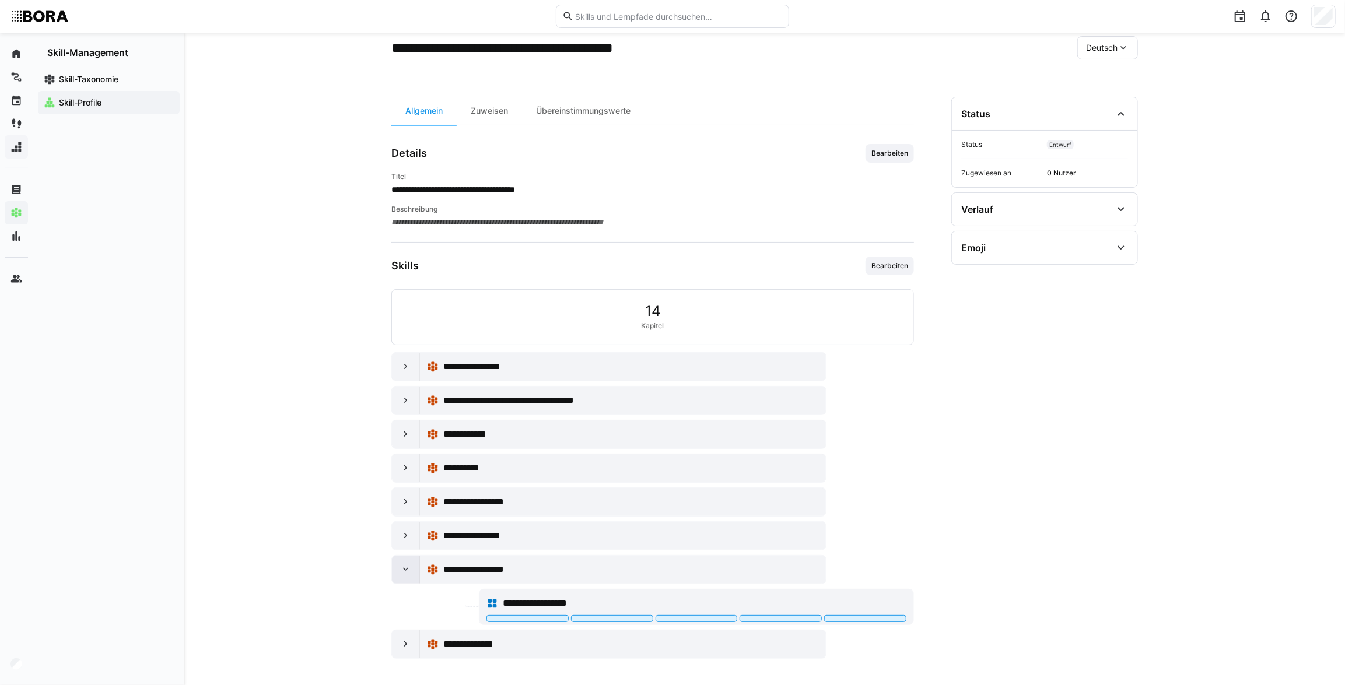
click at [405, 576] on div at bounding box center [406, 570] width 28 height 28
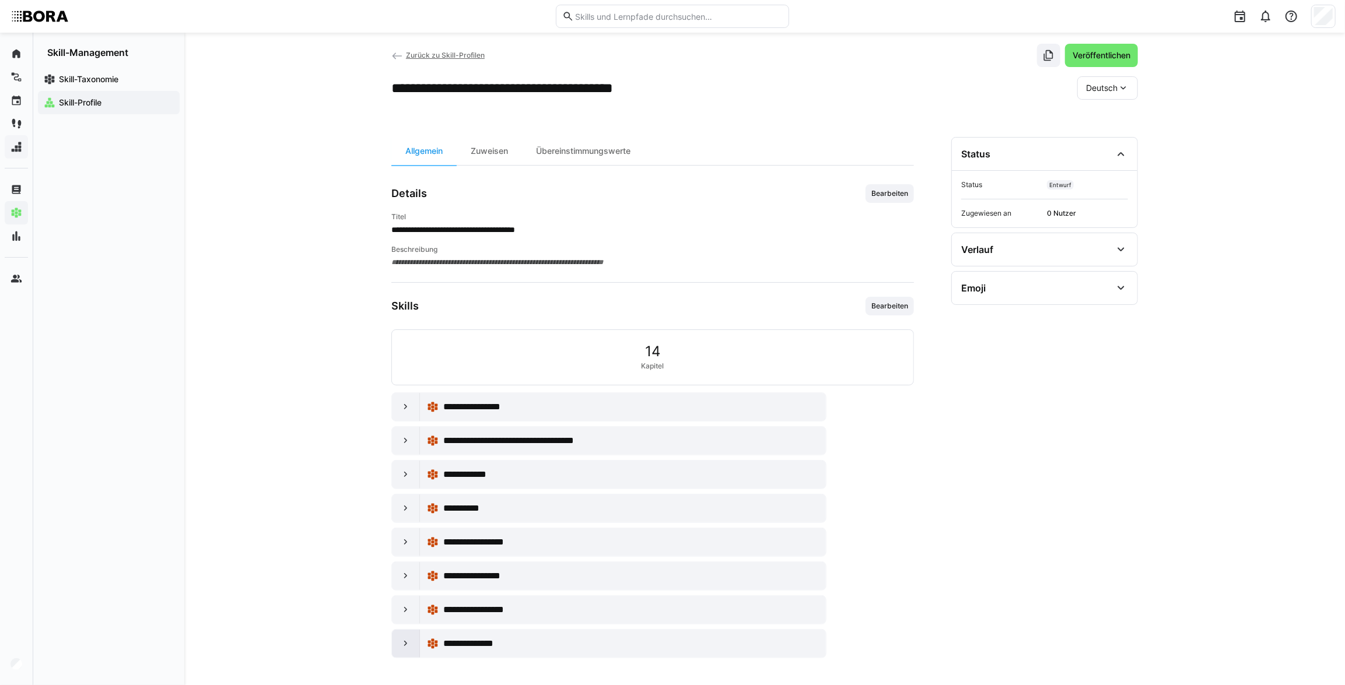
click at [408, 650] on div at bounding box center [406, 644] width 28 height 28
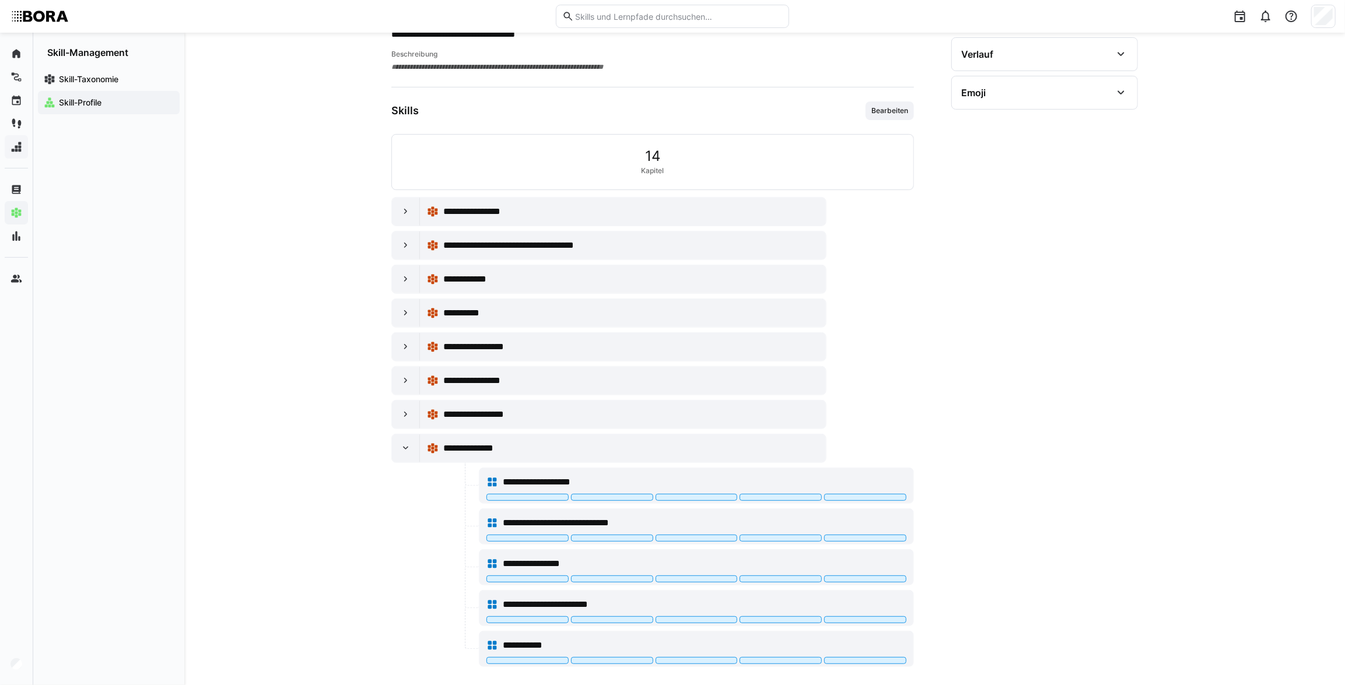
scroll to position [220, 0]
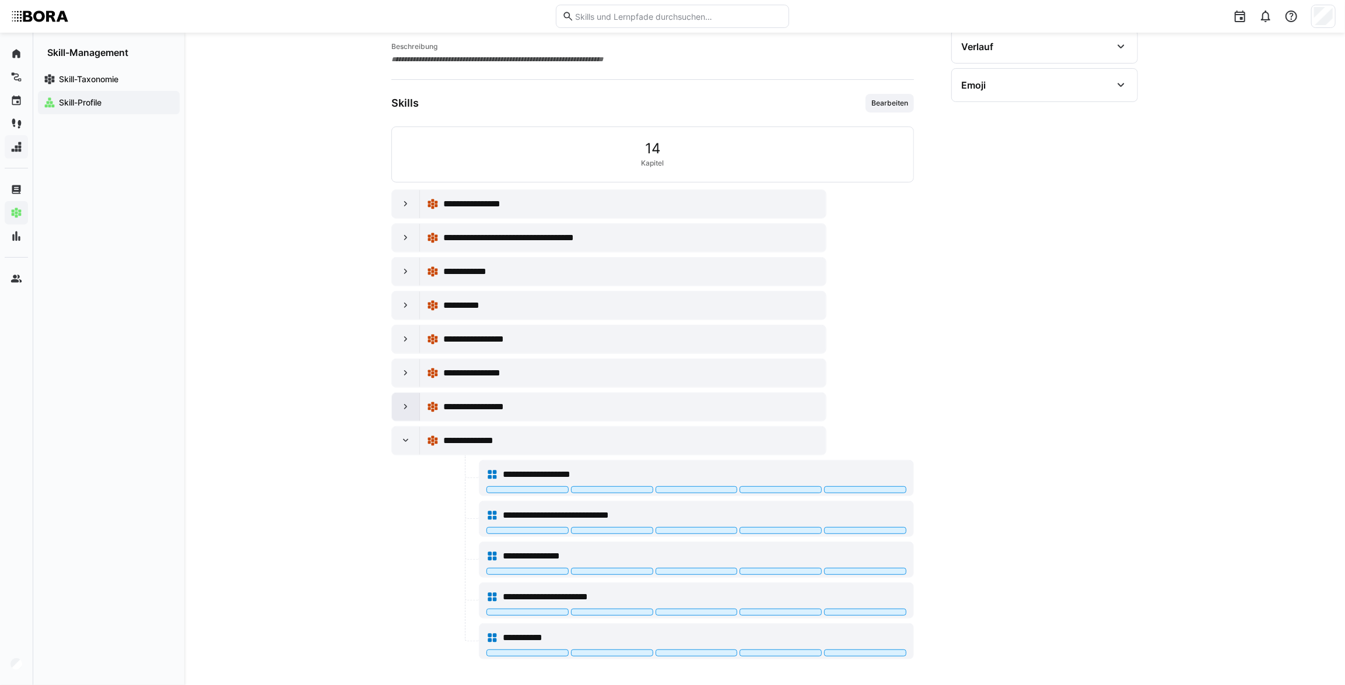
click at [396, 405] on div at bounding box center [406, 407] width 28 height 28
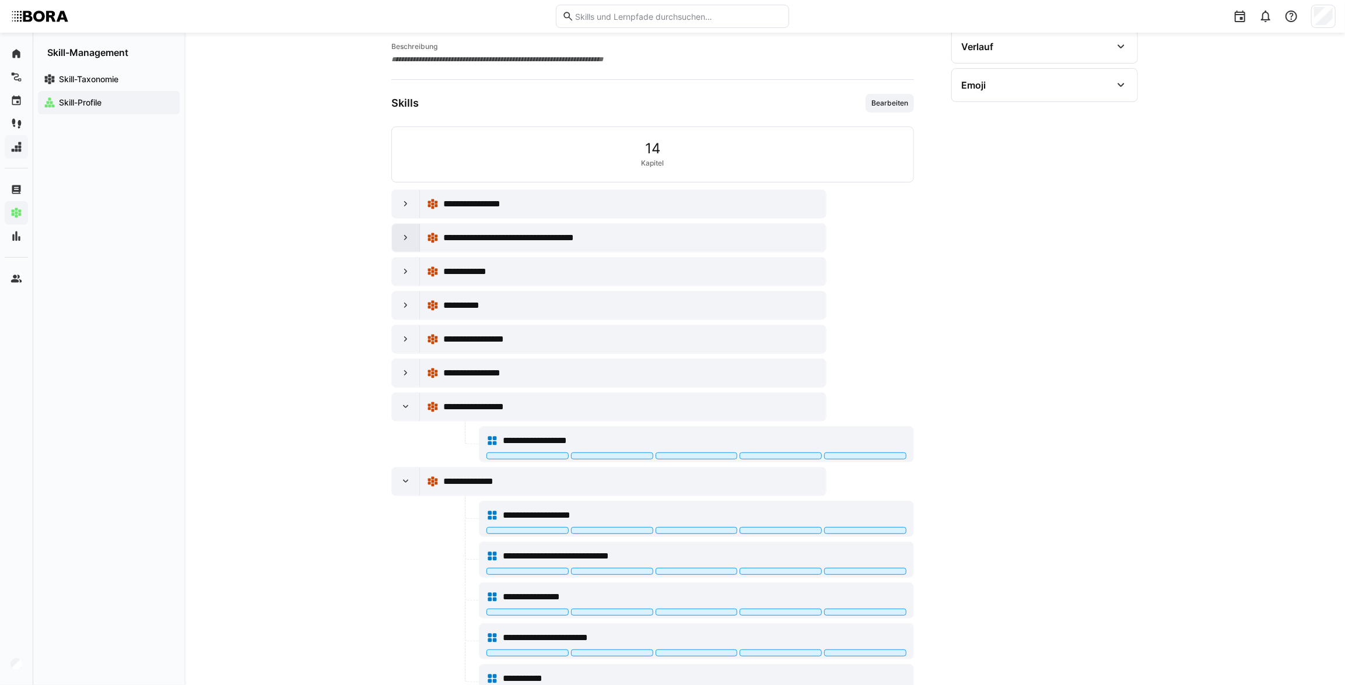
click at [409, 240] on eds-icon at bounding box center [406, 238] width 12 height 12
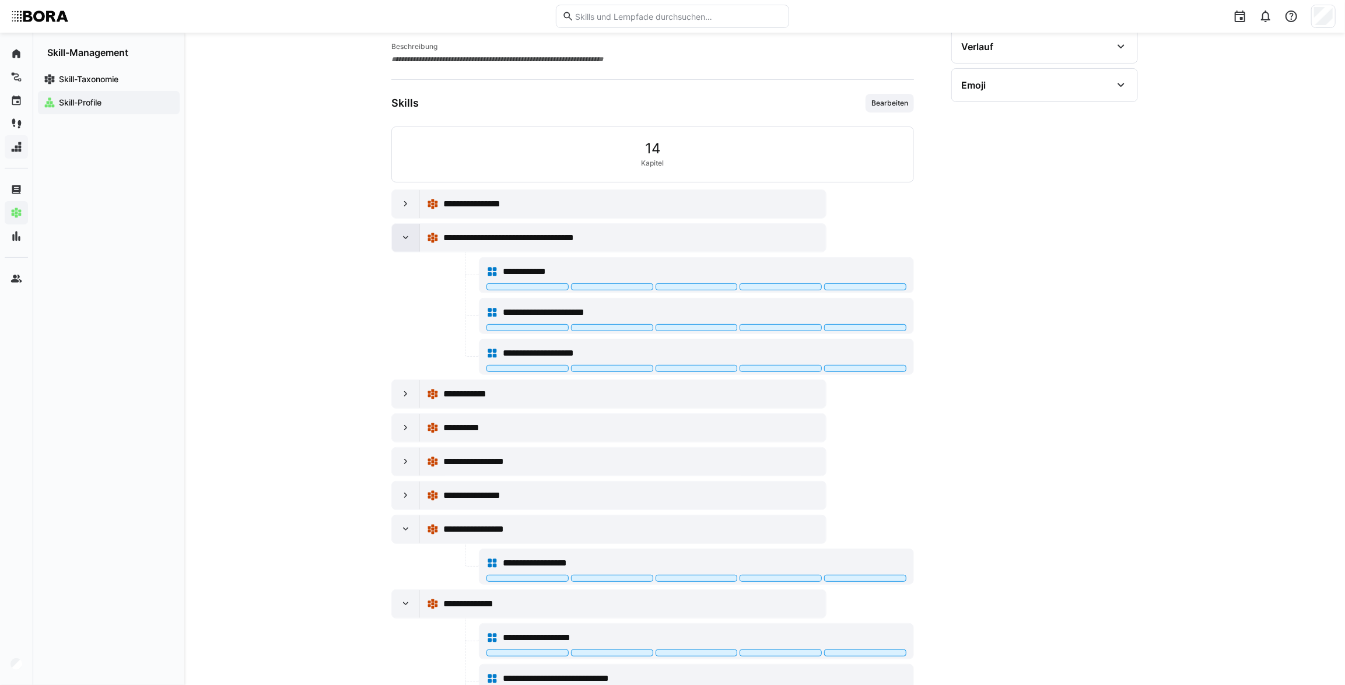
click at [409, 240] on eds-icon at bounding box center [406, 238] width 12 height 12
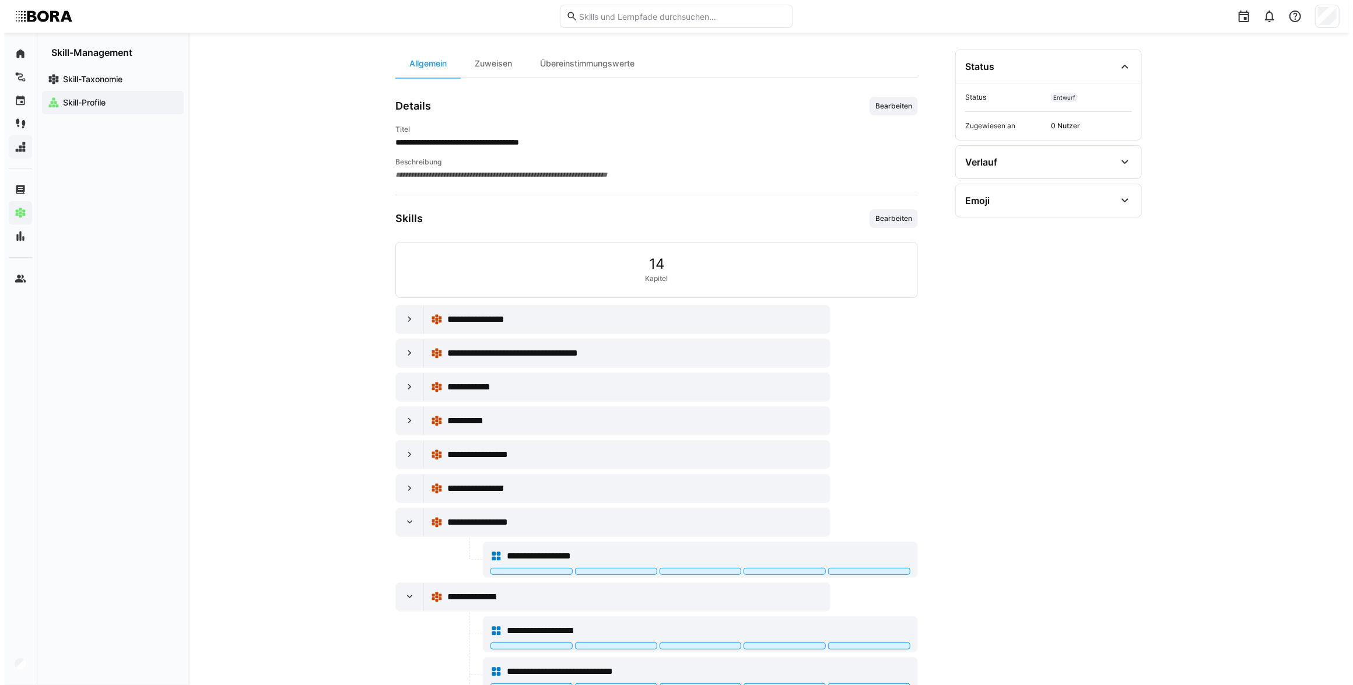
scroll to position [0, 0]
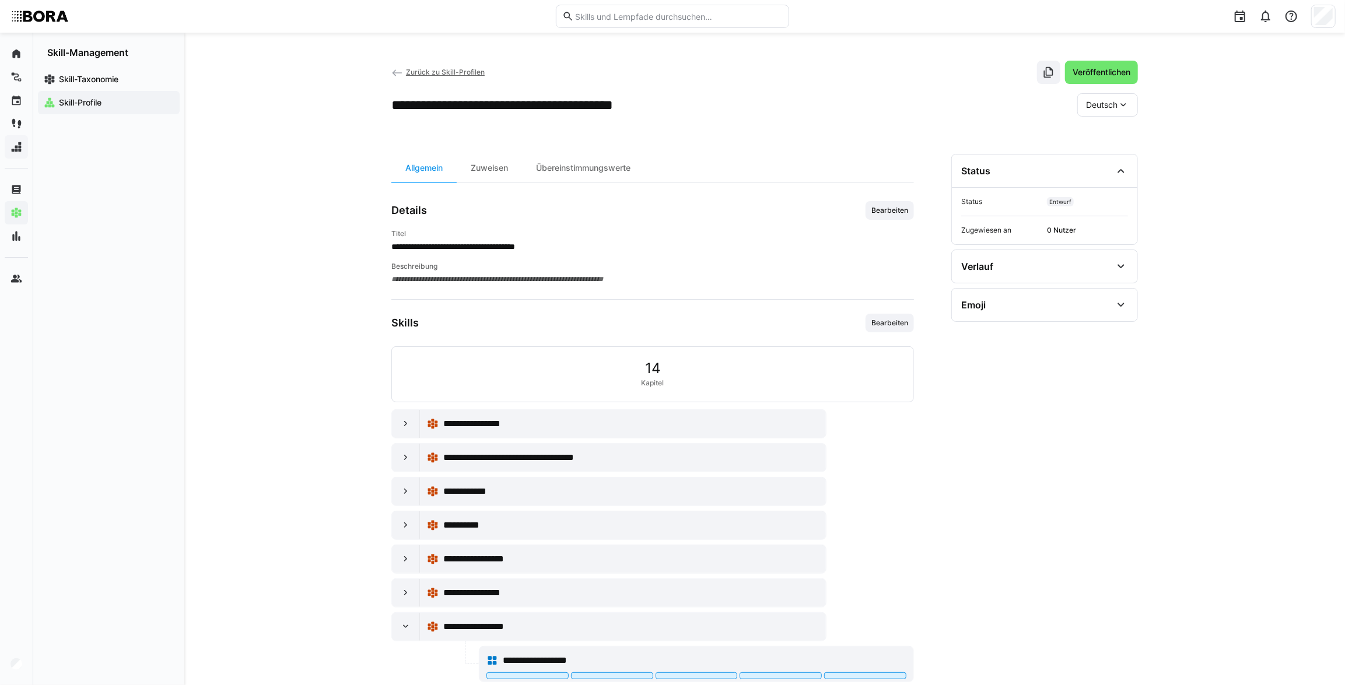
click at [404, 69] on link "Zurück zu Skill-Profilen" at bounding box center [437, 72] width 93 height 9
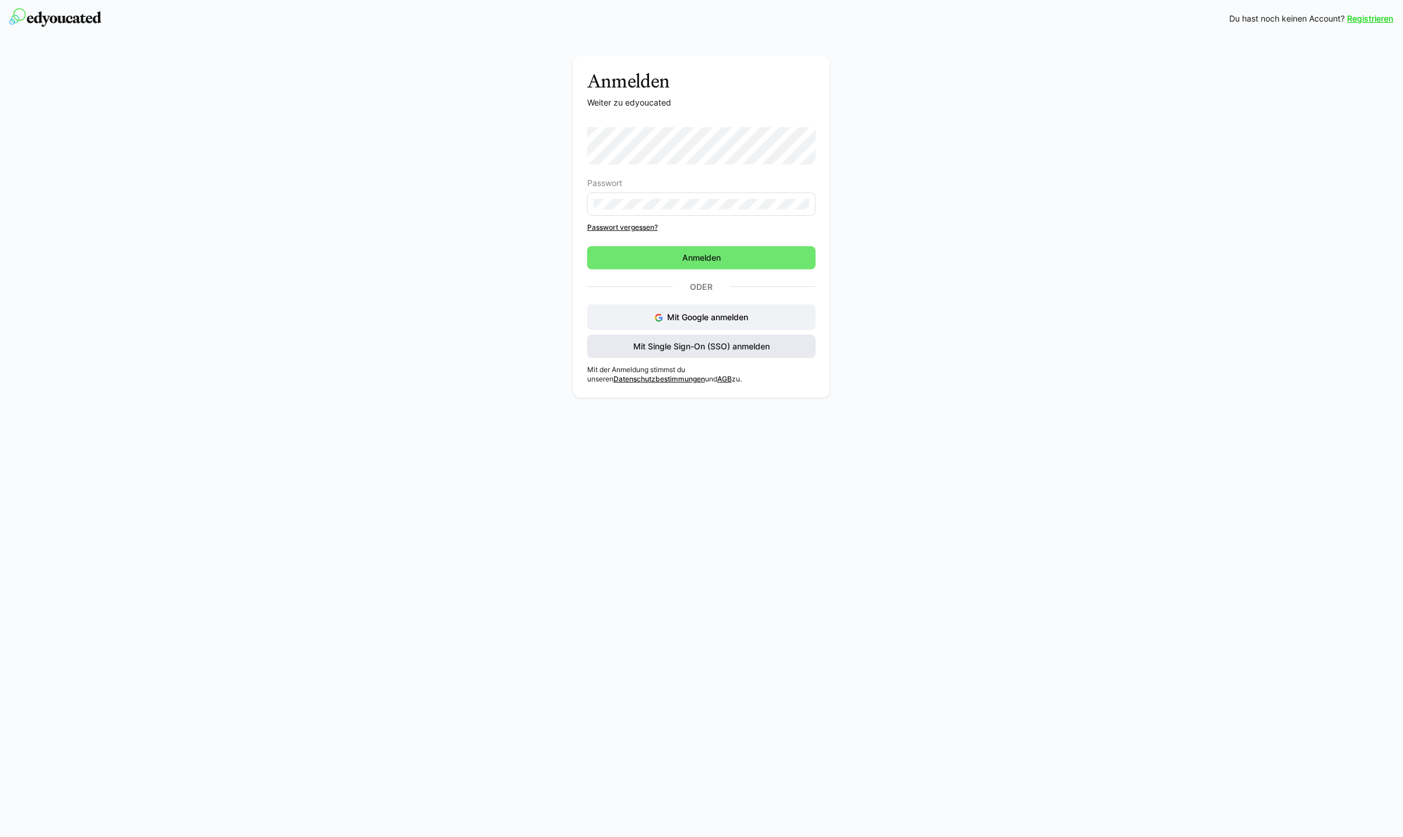
click at [730, 336] on span "Mit Single Sign-On (SSO) anmelden" at bounding box center [701, 346] width 229 height 23
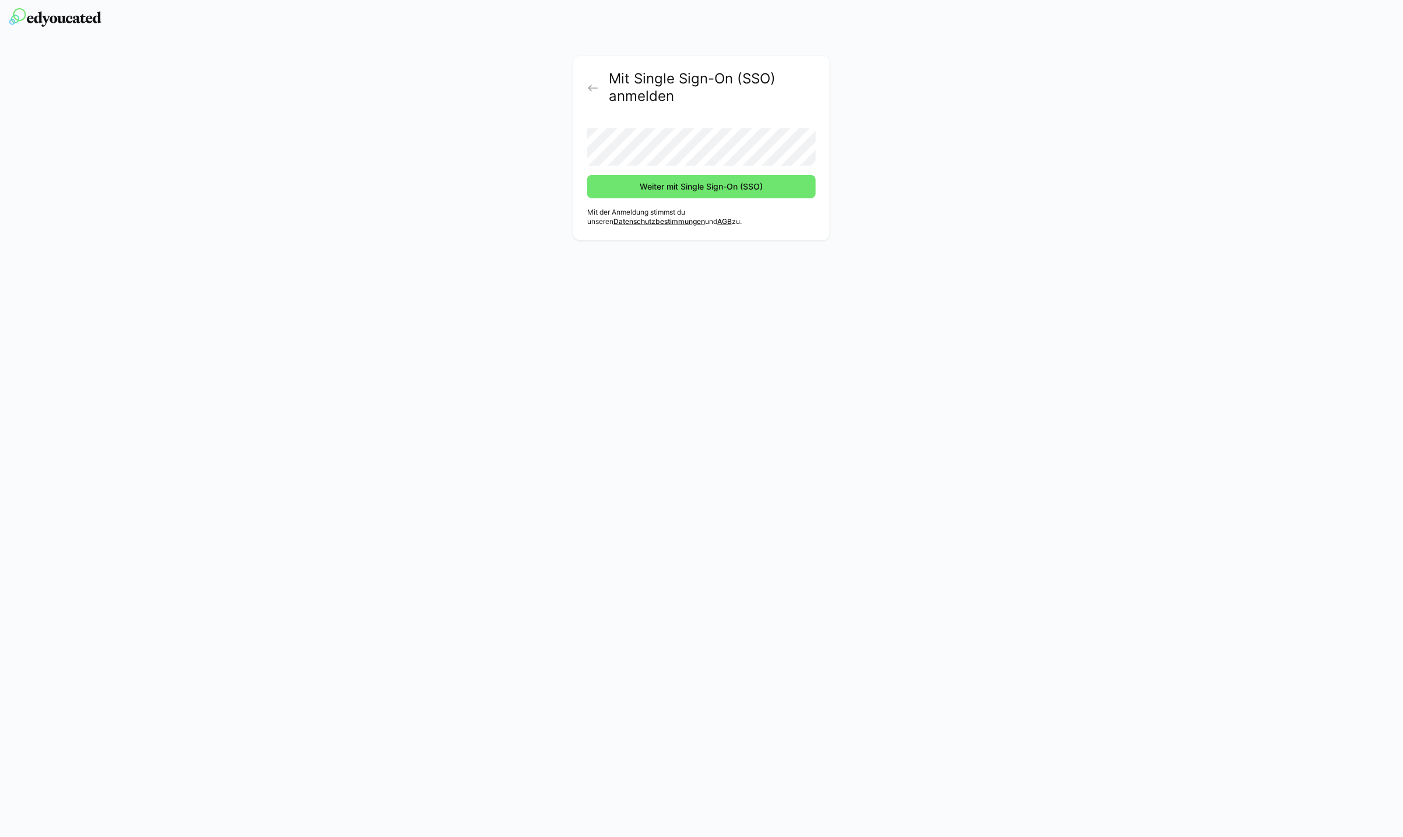
click at [587, 175] on button "Weiter mit Single Sign-On (SSO)" at bounding box center [701, 186] width 229 height 23
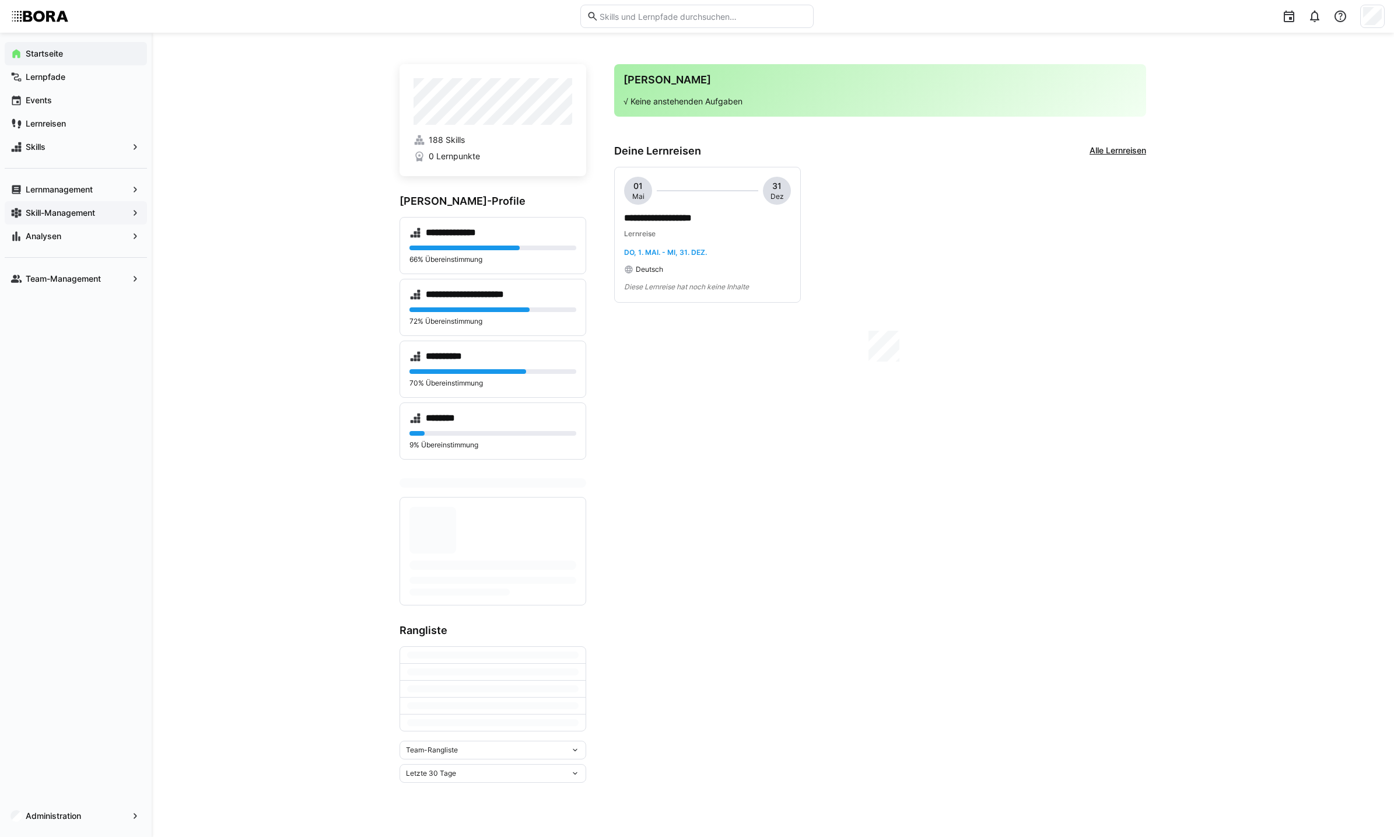
click at [97, 217] on span "Skill-Management" at bounding box center [76, 213] width 104 height 12
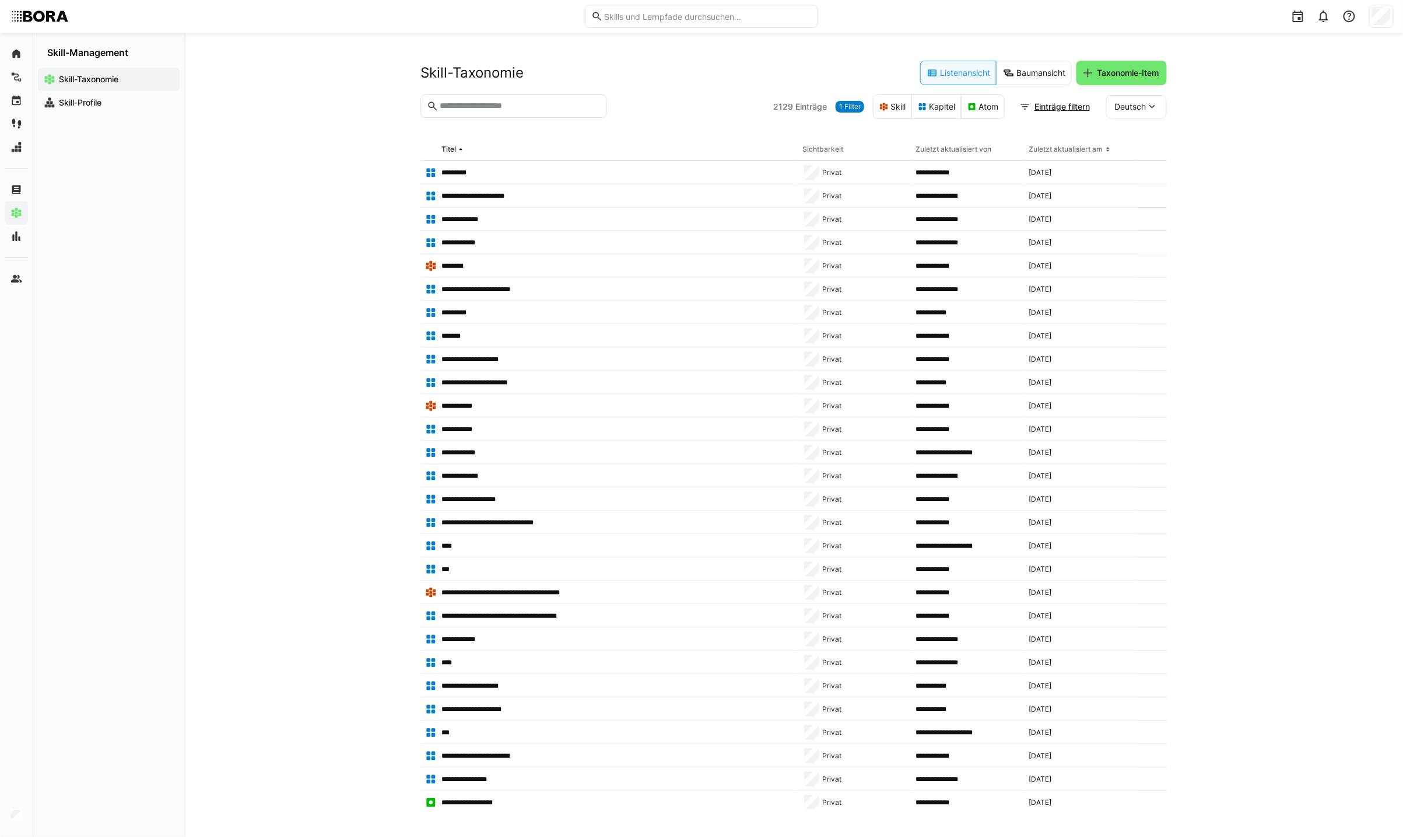
click at [504, 101] on input "text" at bounding box center [520, 106] width 162 height 10
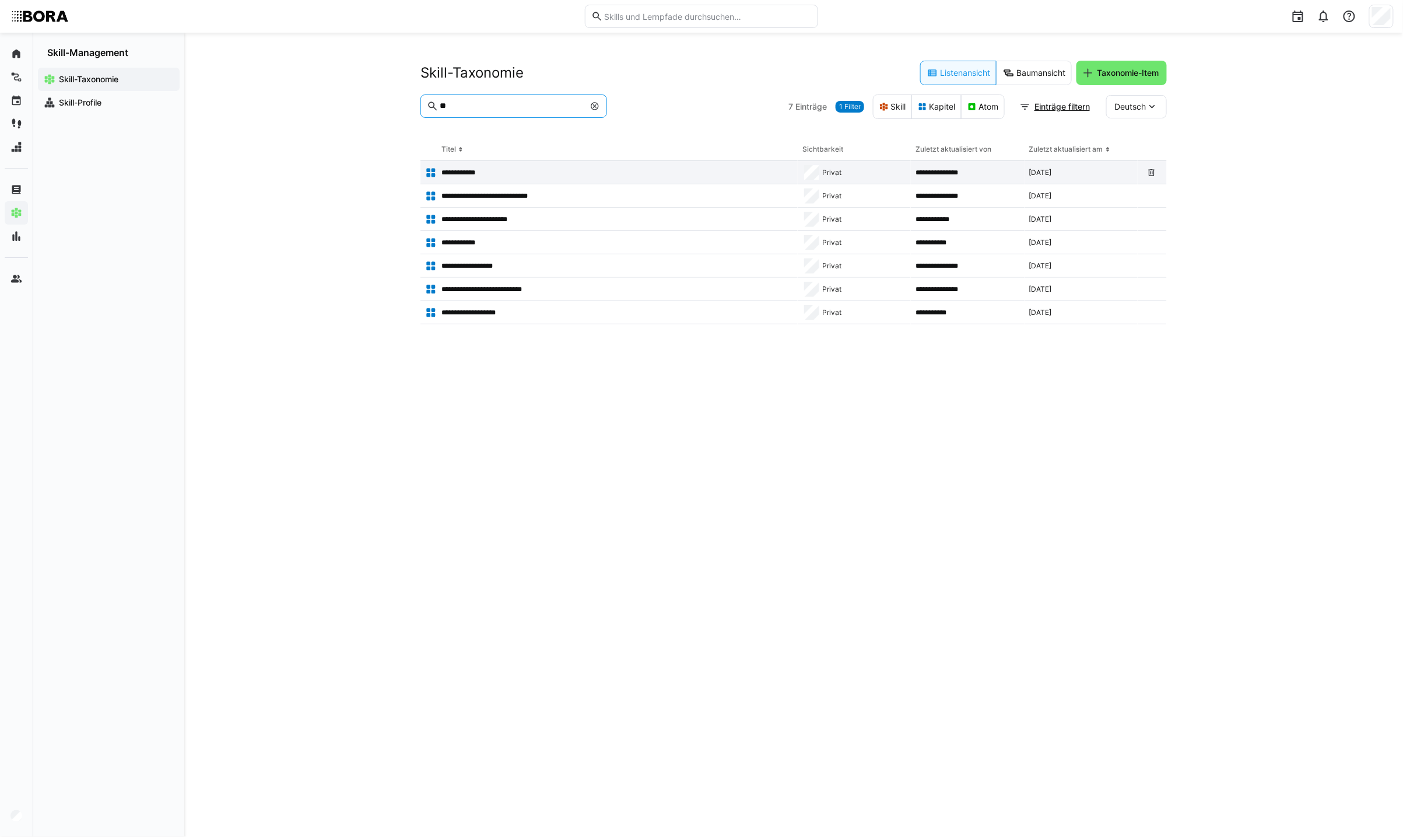
type input "**"
click at [537, 176] on app-table-first-column "**********" at bounding box center [609, 173] width 368 height 12
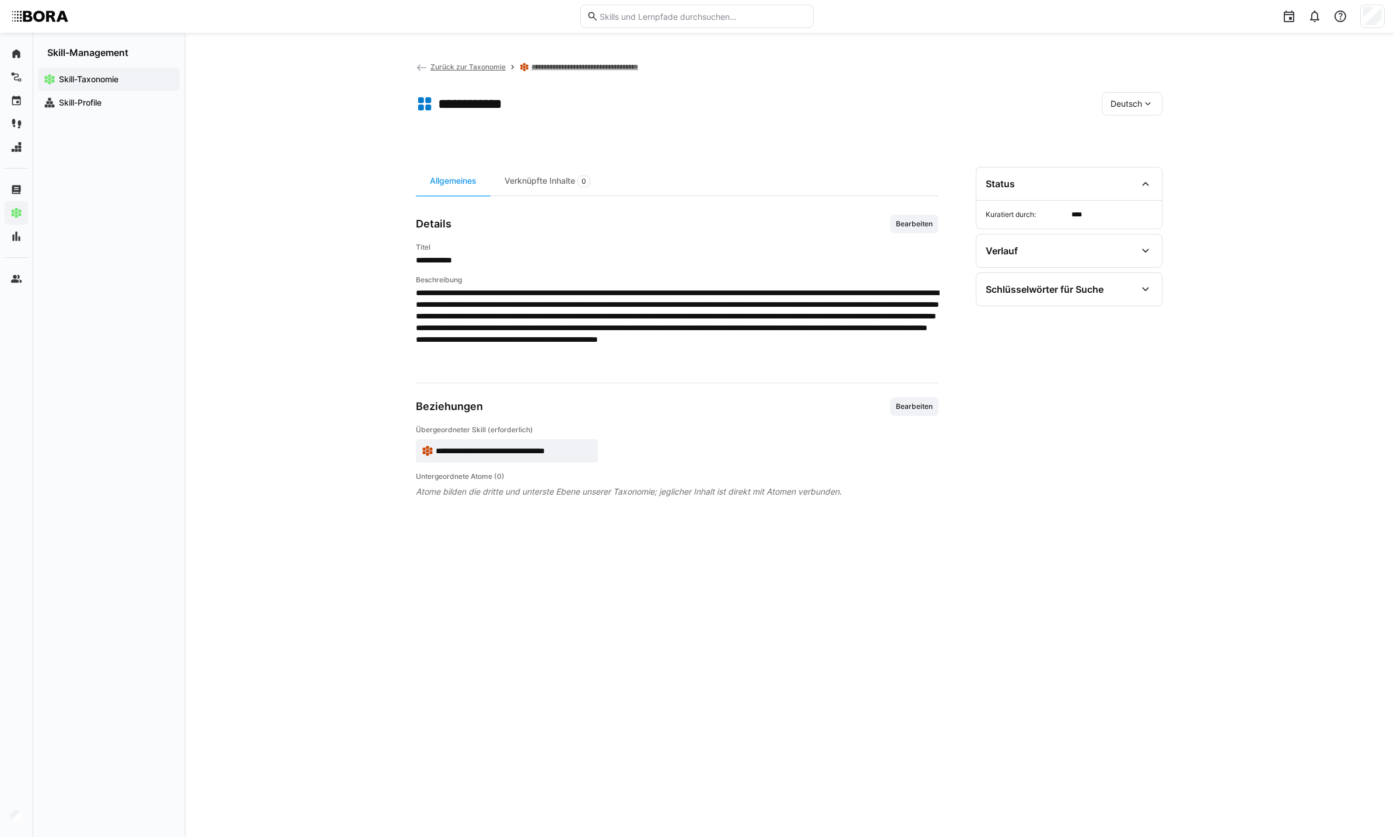
click at [419, 66] on eds-icon at bounding box center [422, 68] width 12 height 12
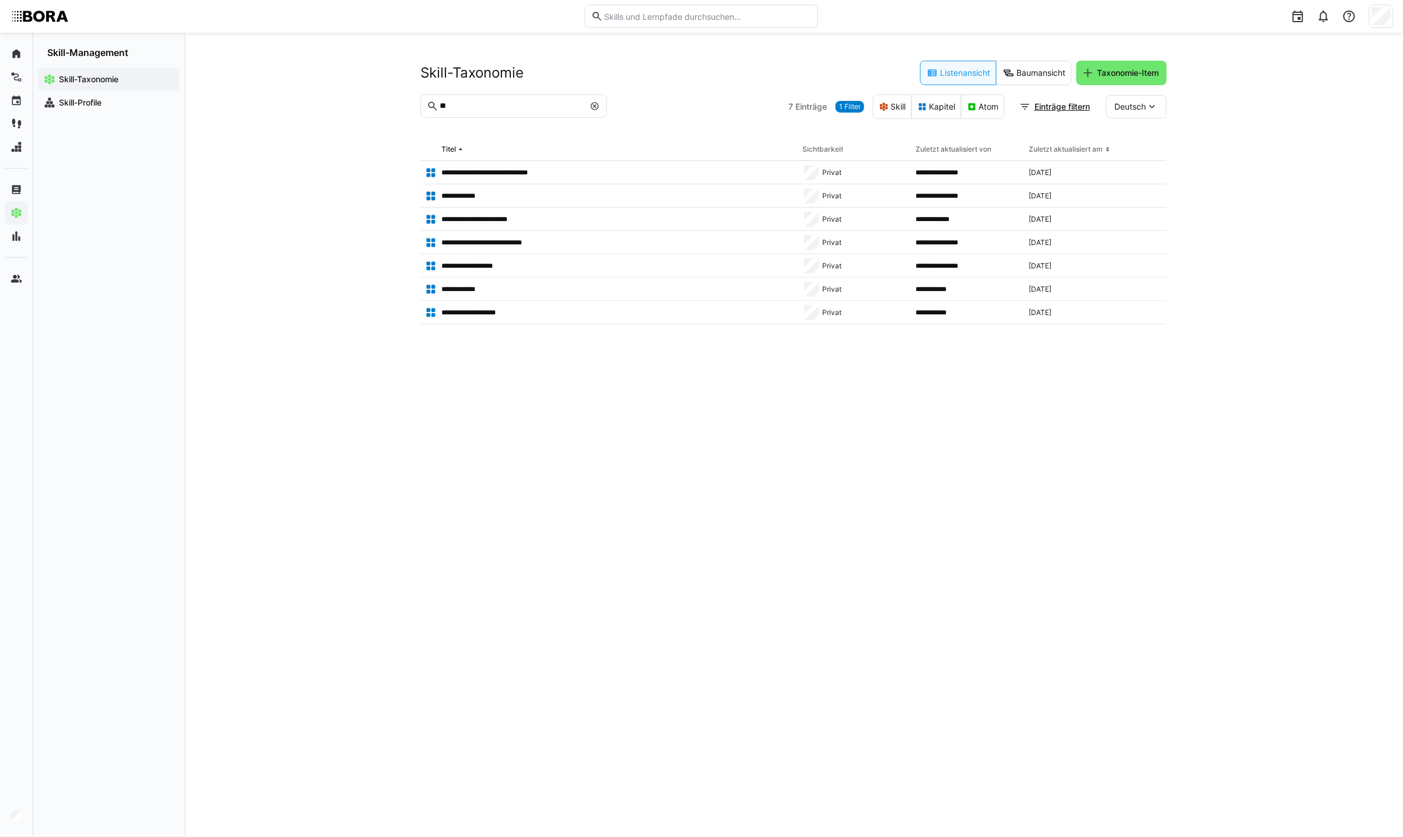
click at [590, 106] on eds-icon at bounding box center [594, 105] width 9 height 9
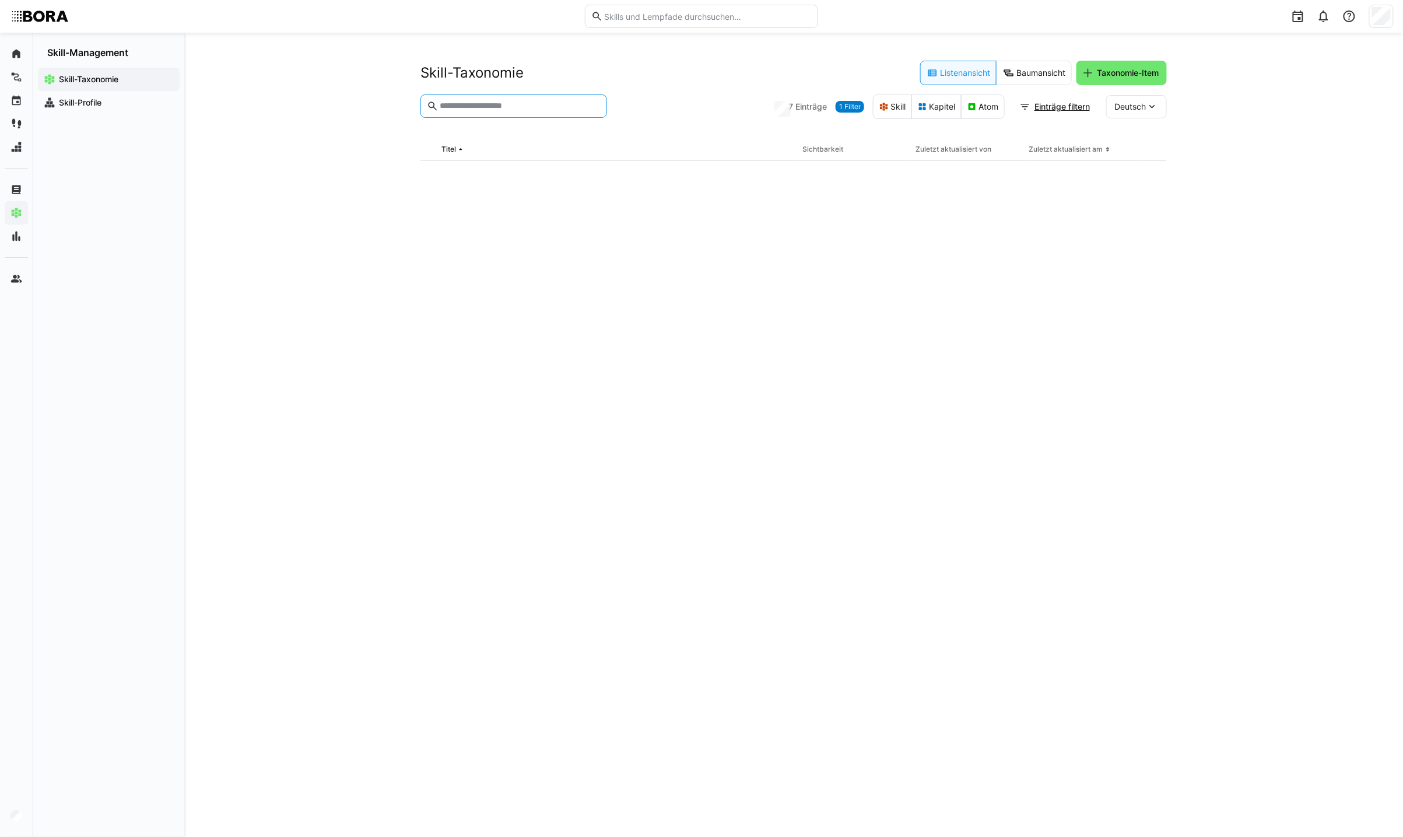
type input "*"
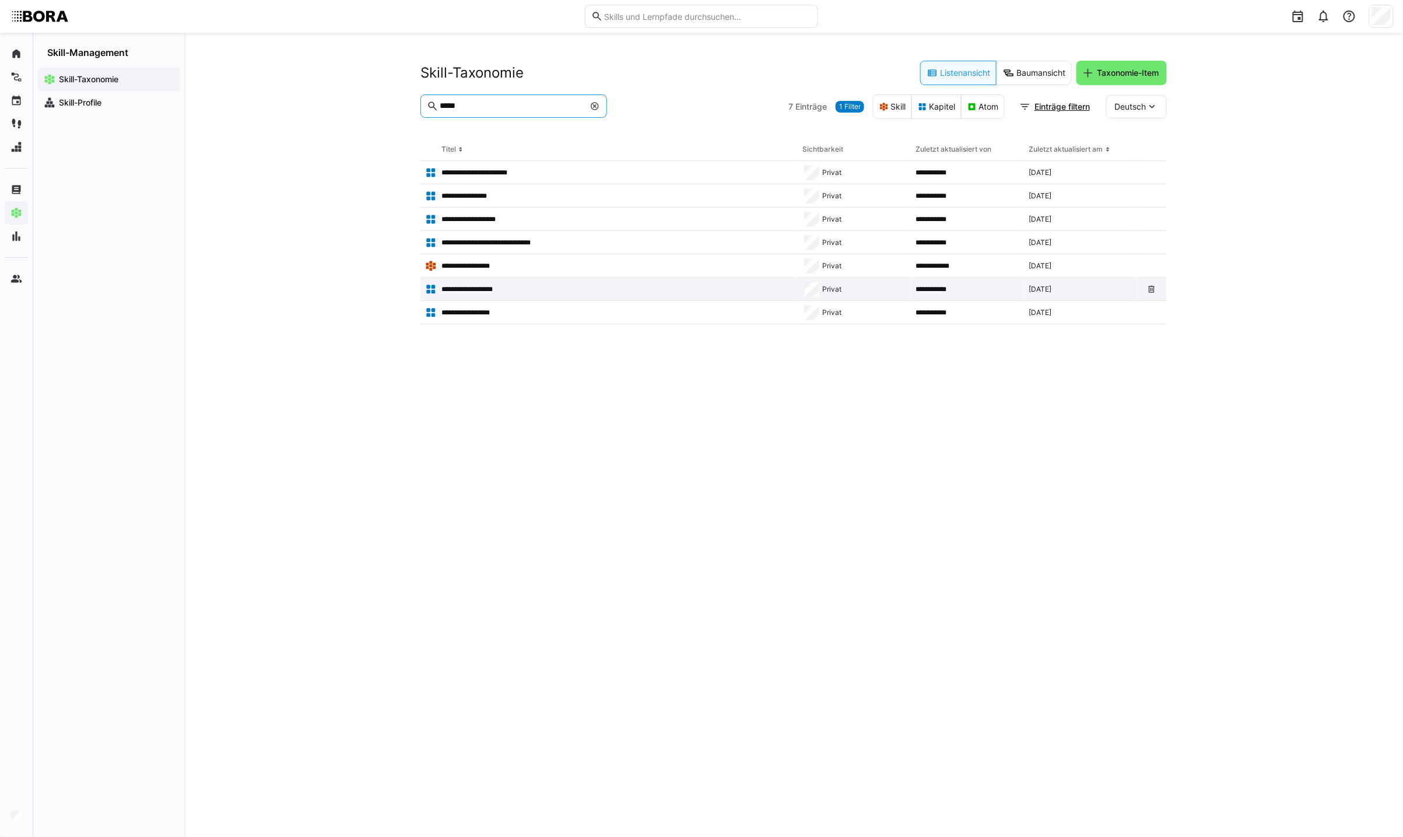
type input "*****"
click at [527, 288] on app-table-first-column "**********" at bounding box center [609, 289] width 368 height 12
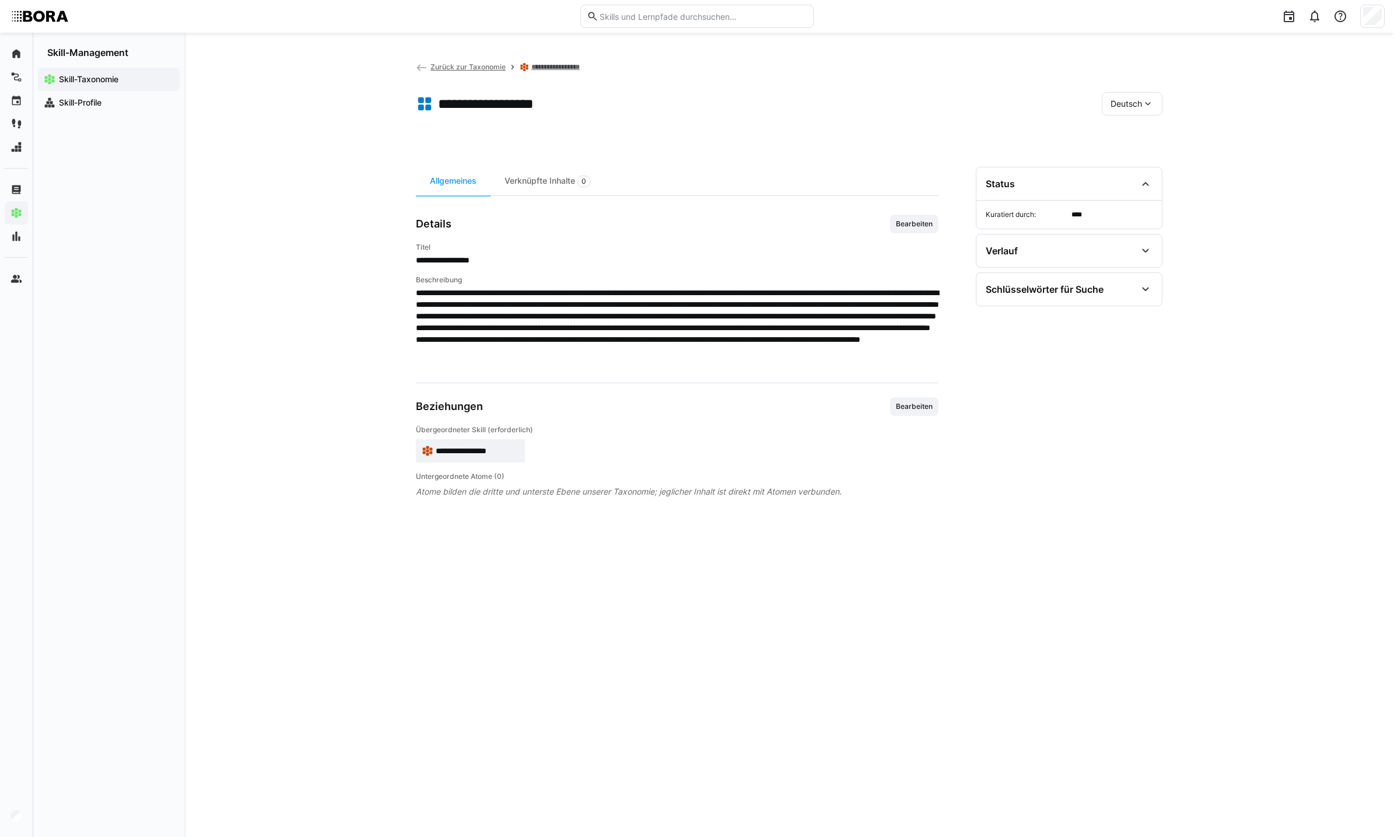
click at [423, 68] on eds-icon at bounding box center [422, 68] width 12 height 12
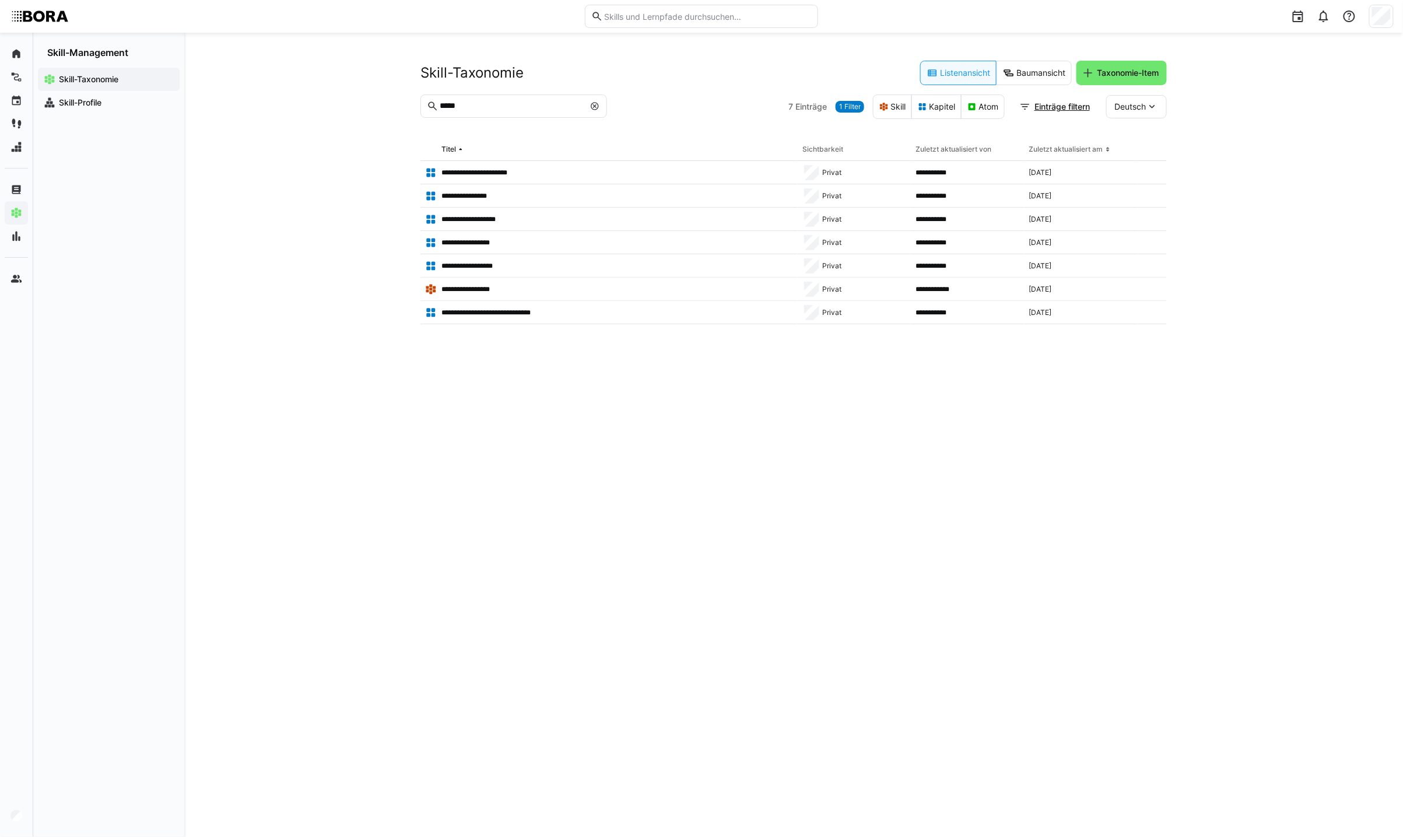
click at [597, 105] on eds-icon at bounding box center [594, 105] width 9 height 9
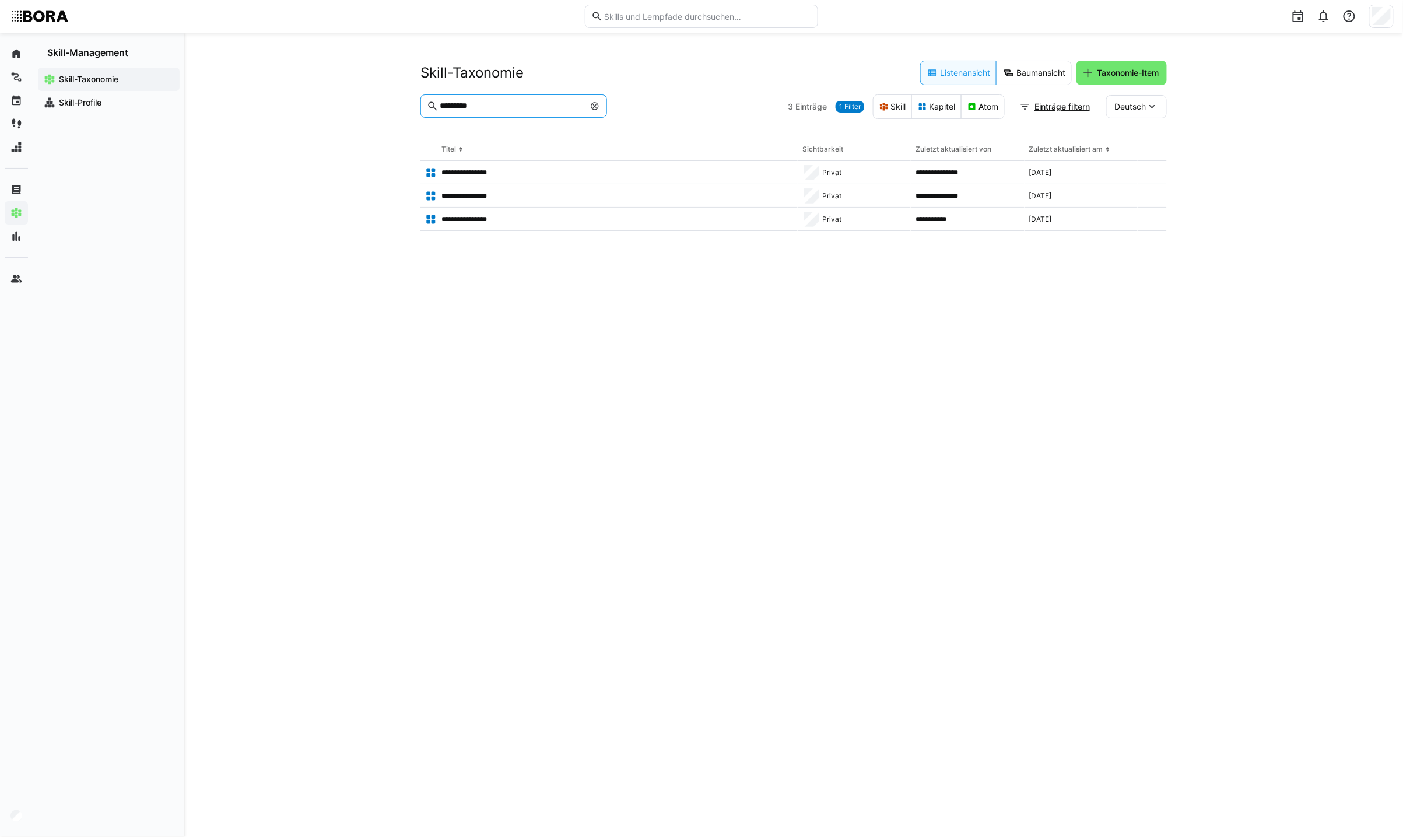
type input "*********"
click at [593, 108] on eds-icon at bounding box center [594, 105] width 9 height 9
type input "*******"
click at [509, 171] on p "**********" at bounding box center [479, 172] width 74 height 9
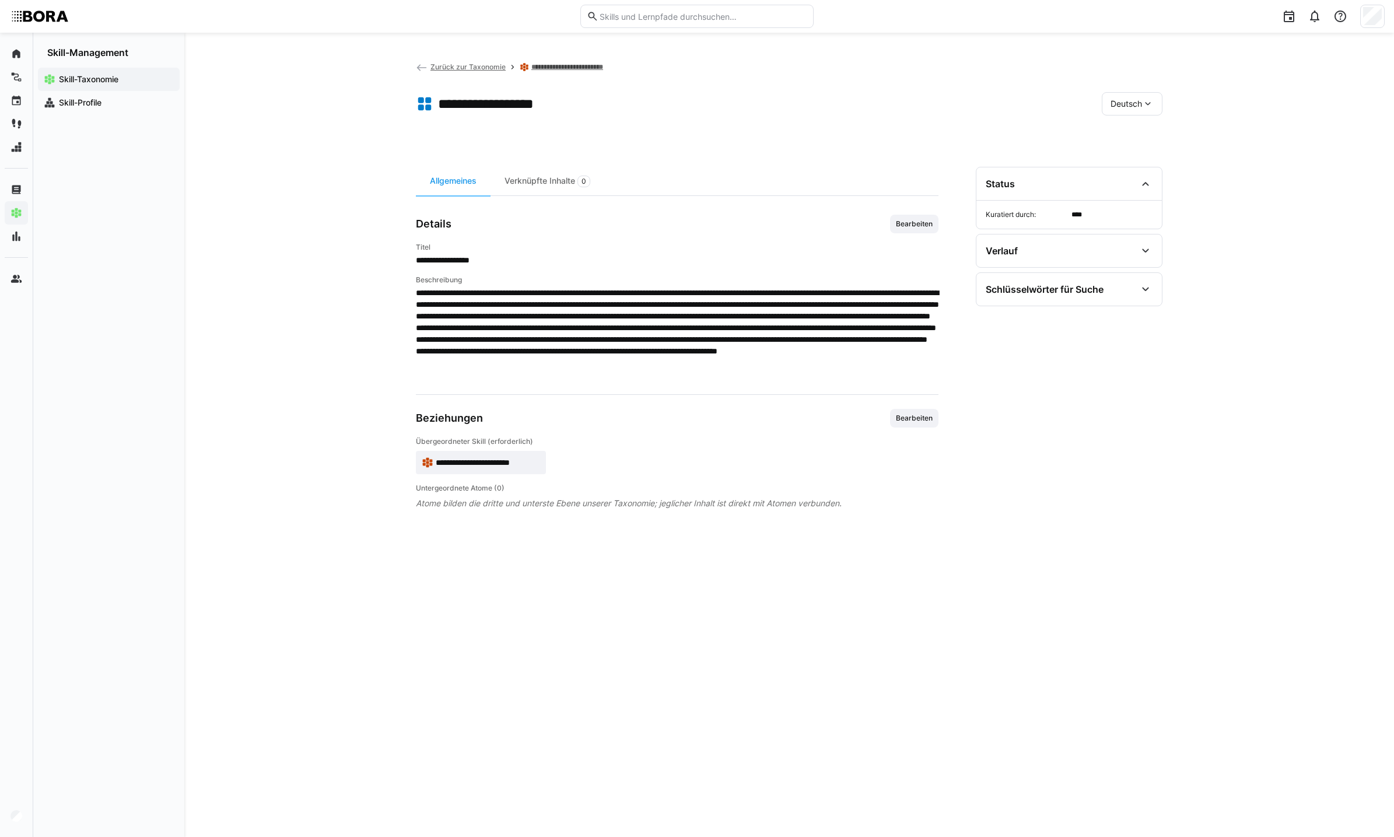
click at [470, 65] on span "Zurück zur Taxonomie" at bounding box center [467, 66] width 75 height 9
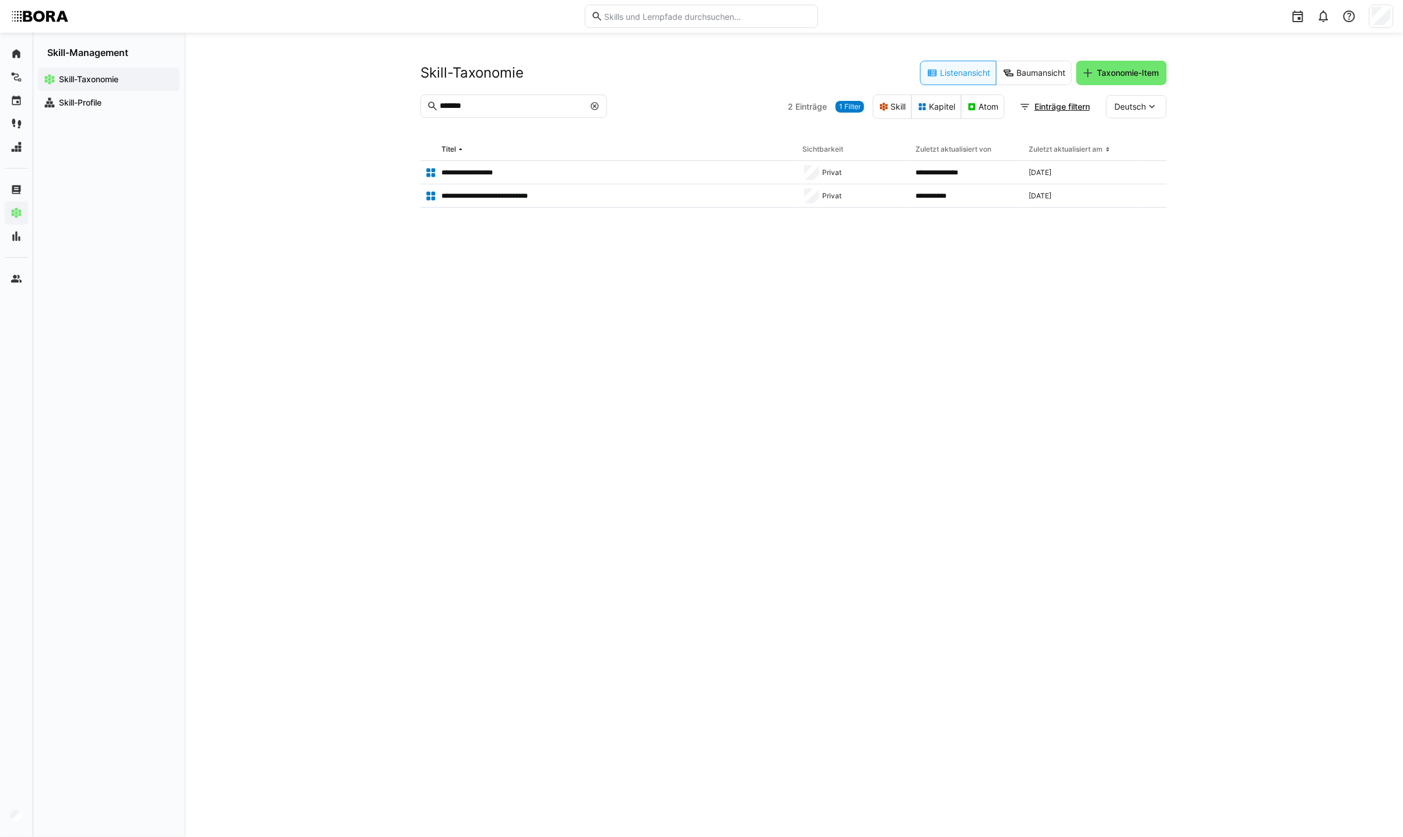
click at [593, 109] on eds-icon at bounding box center [594, 105] width 9 height 9
type input "**********"
click at [459, 178] on div "**********" at bounding box center [609, 172] width 377 height 23
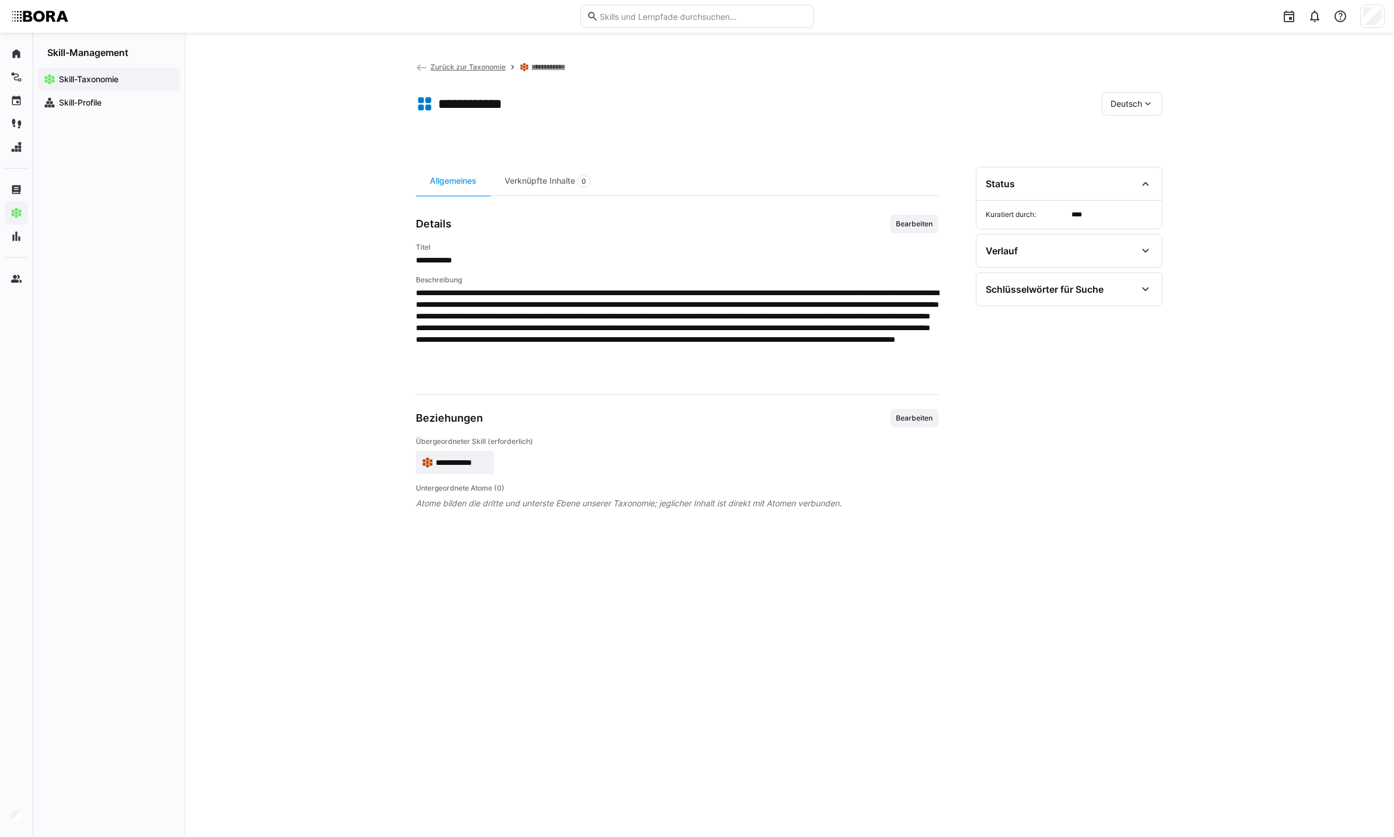
click at [465, 65] on span "Zurück zur Taxonomie" at bounding box center [467, 66] width 75 height 9
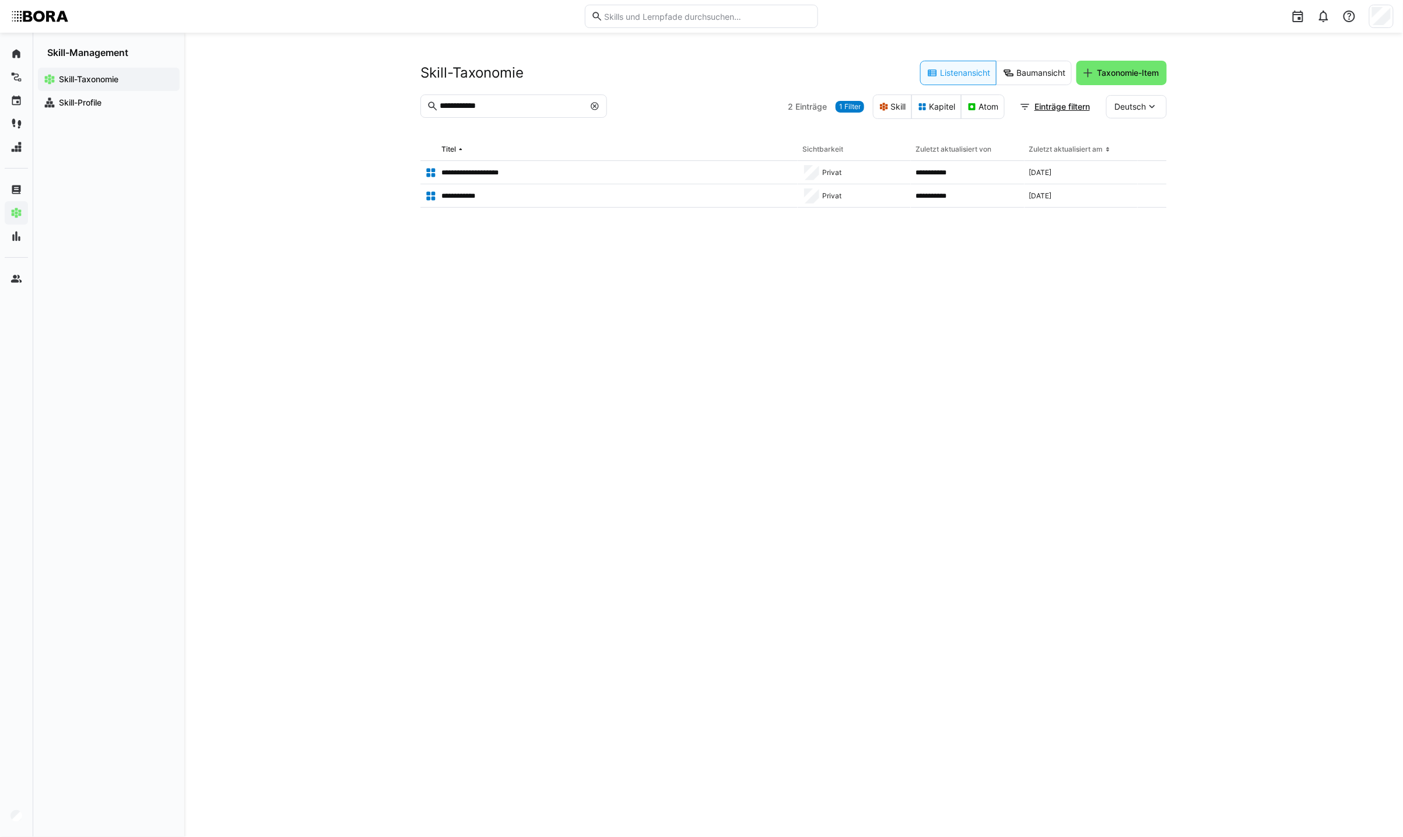
click at [505, 110] on input "**********" at bounding box center [512, 106] width 146 height 10
type input "*****"
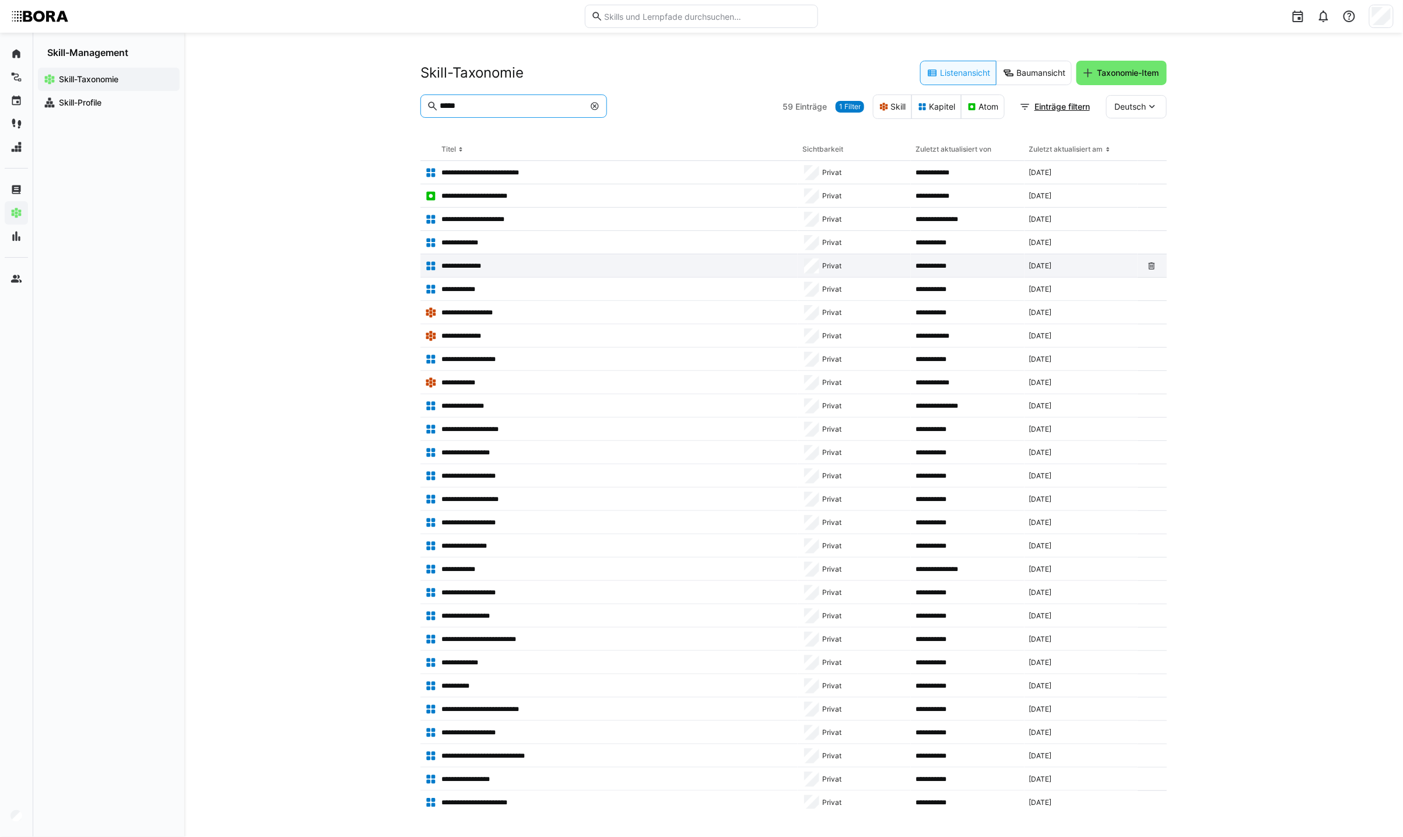
click at [481, 268] on p "**********" at bounding box center [470, 265] width 56 height 9
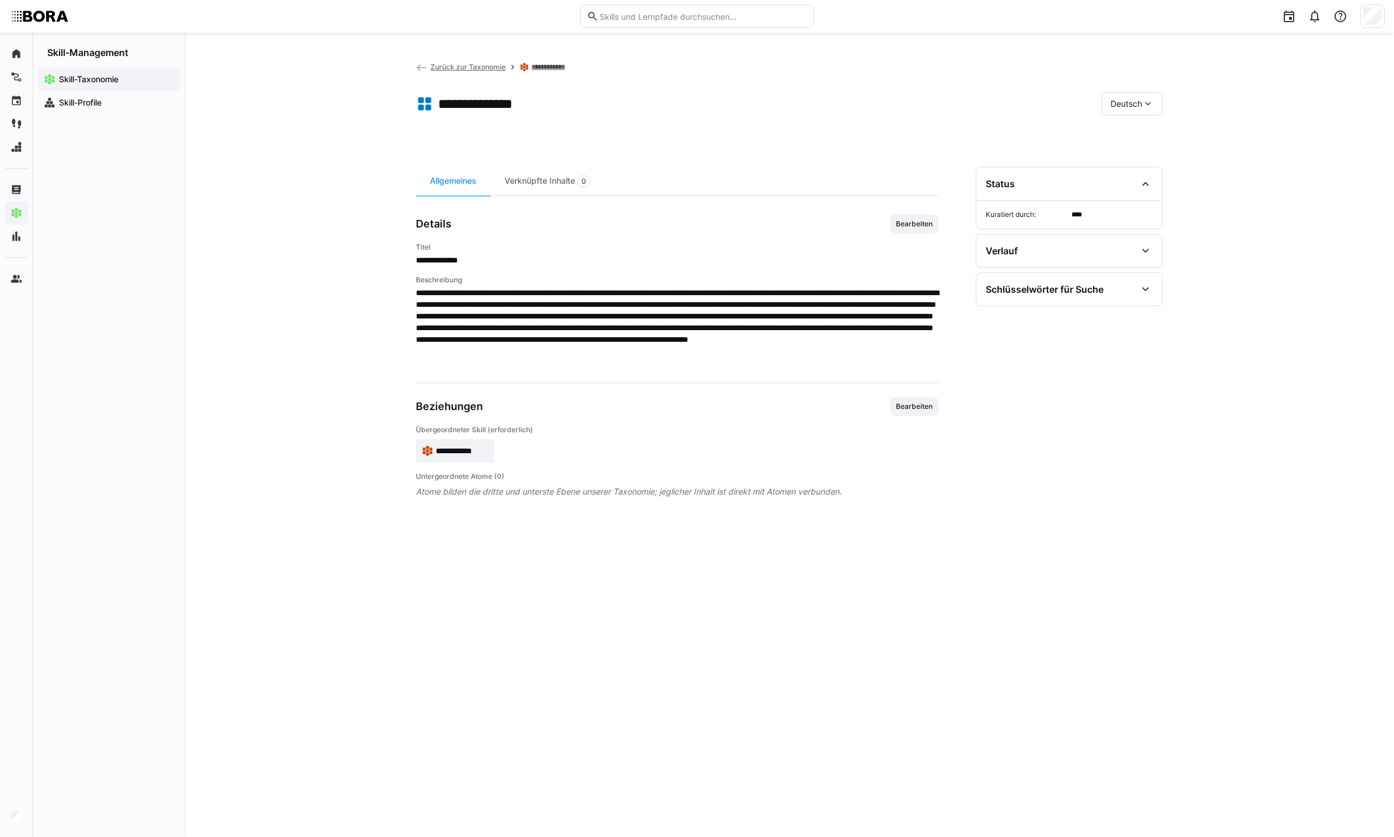
click at [432, 68] on span "Zurück zur Taxonomie" at bounding box center [467, 66] width 75 height 9
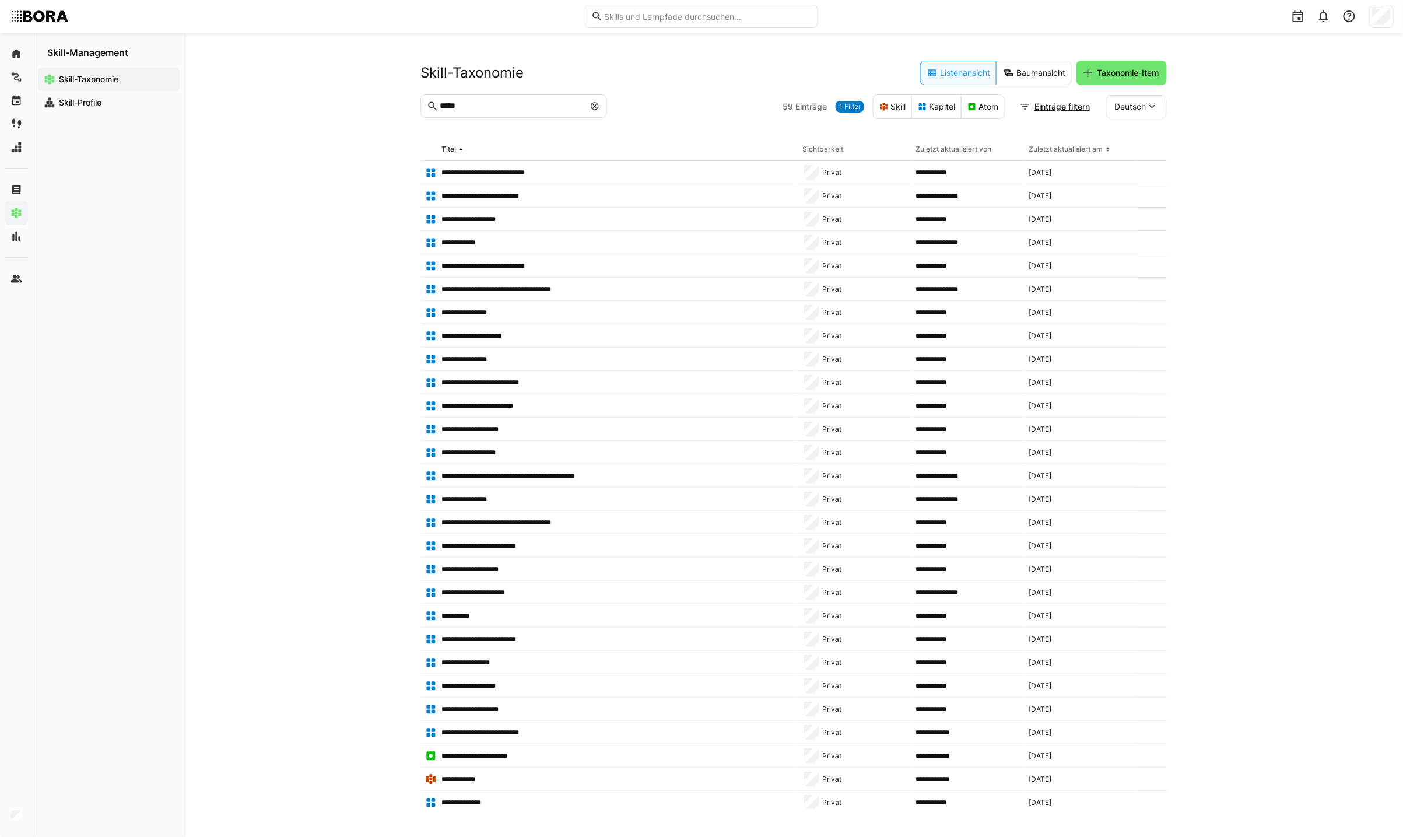
click at [598, 106] on eds-icon at bounding box center [594, 105] width 9 height 9
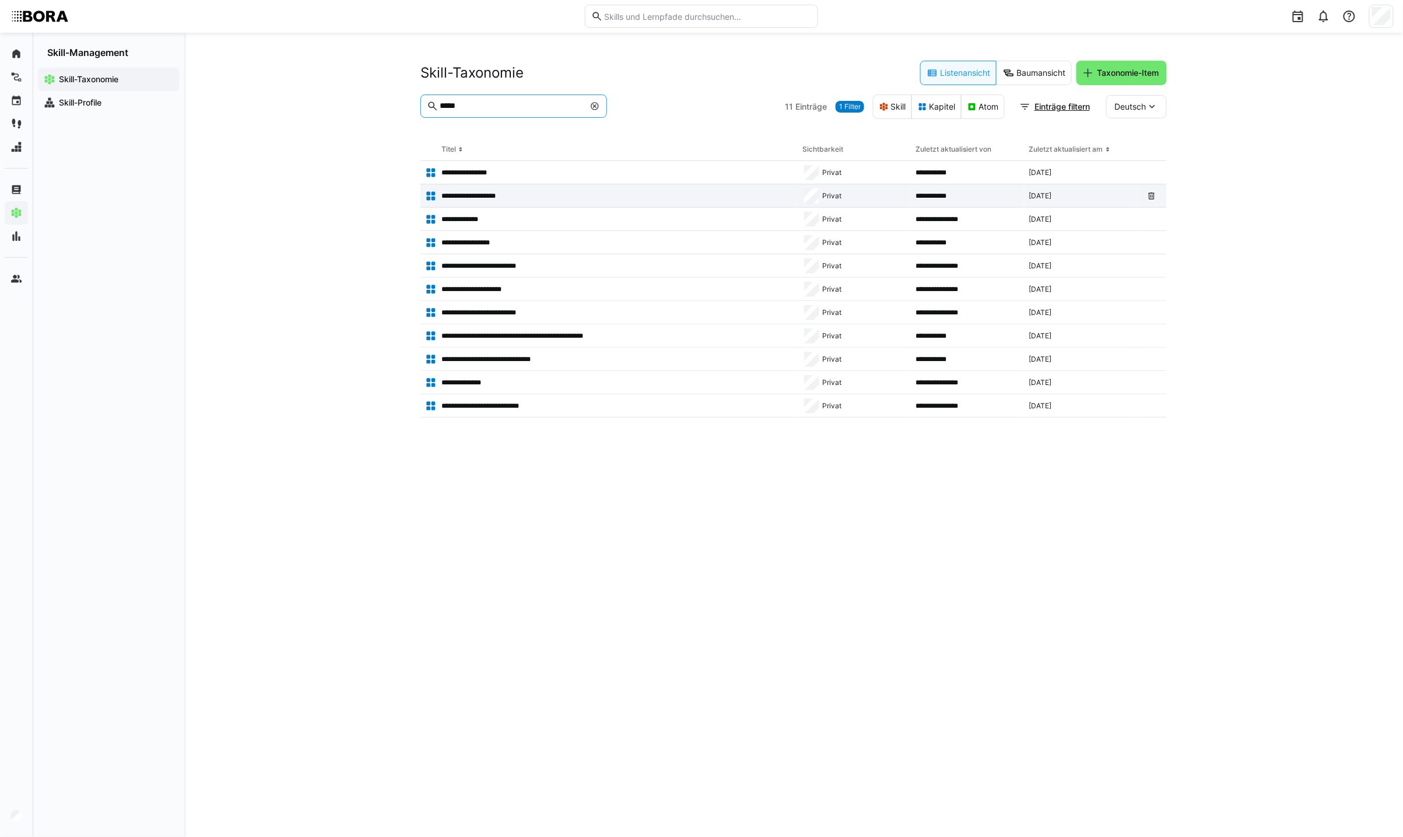
type input "*****"
click at [496, 197] on p "**********" at bounding box center [473, 195] width 63 height 9
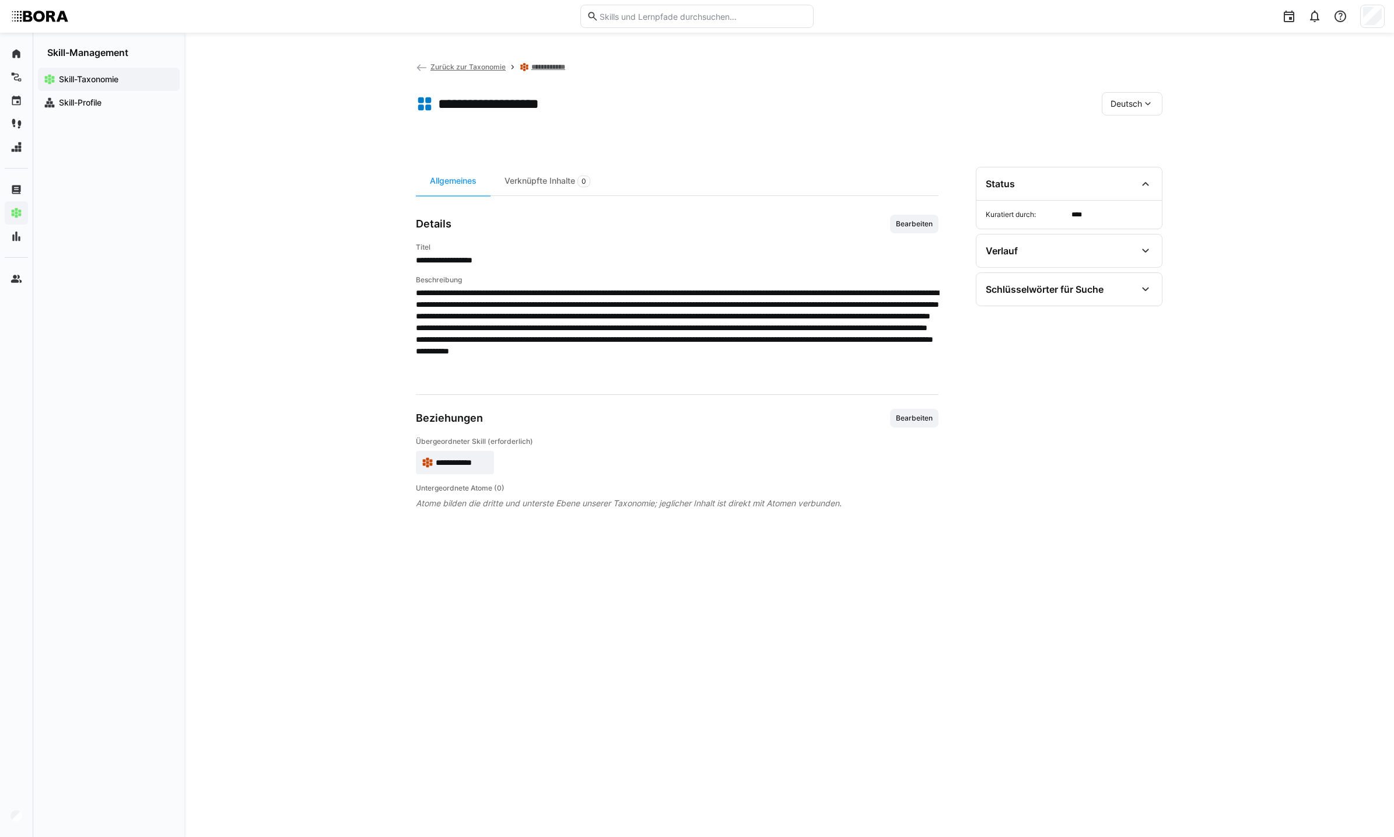
click at [428, 64] on link "Zurück zur Taxonomie" at bounding box center [461, 66] width 90 height 9
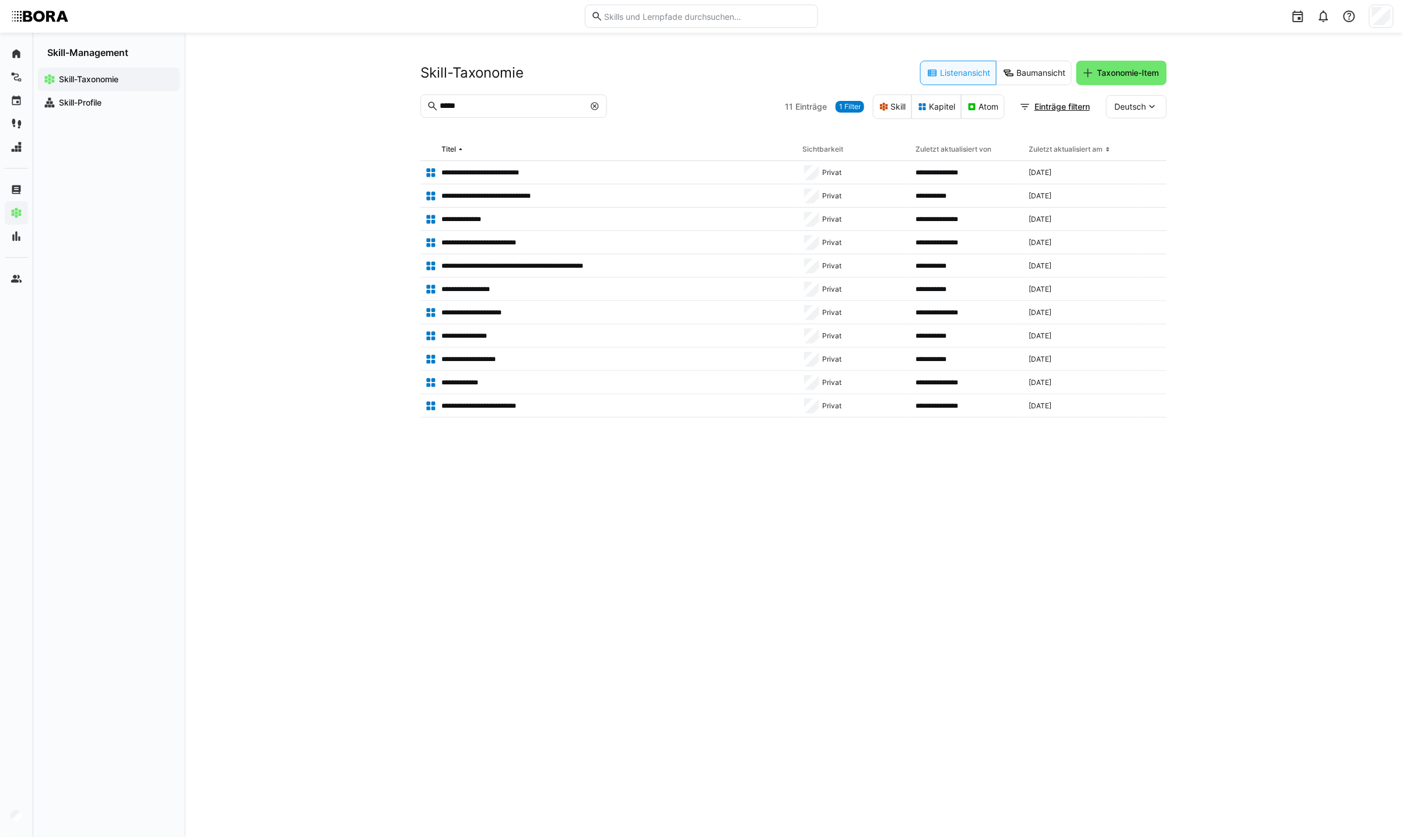
click at [597, 105] on eds-icon at bounding box center [594, 105] width 9 height 9
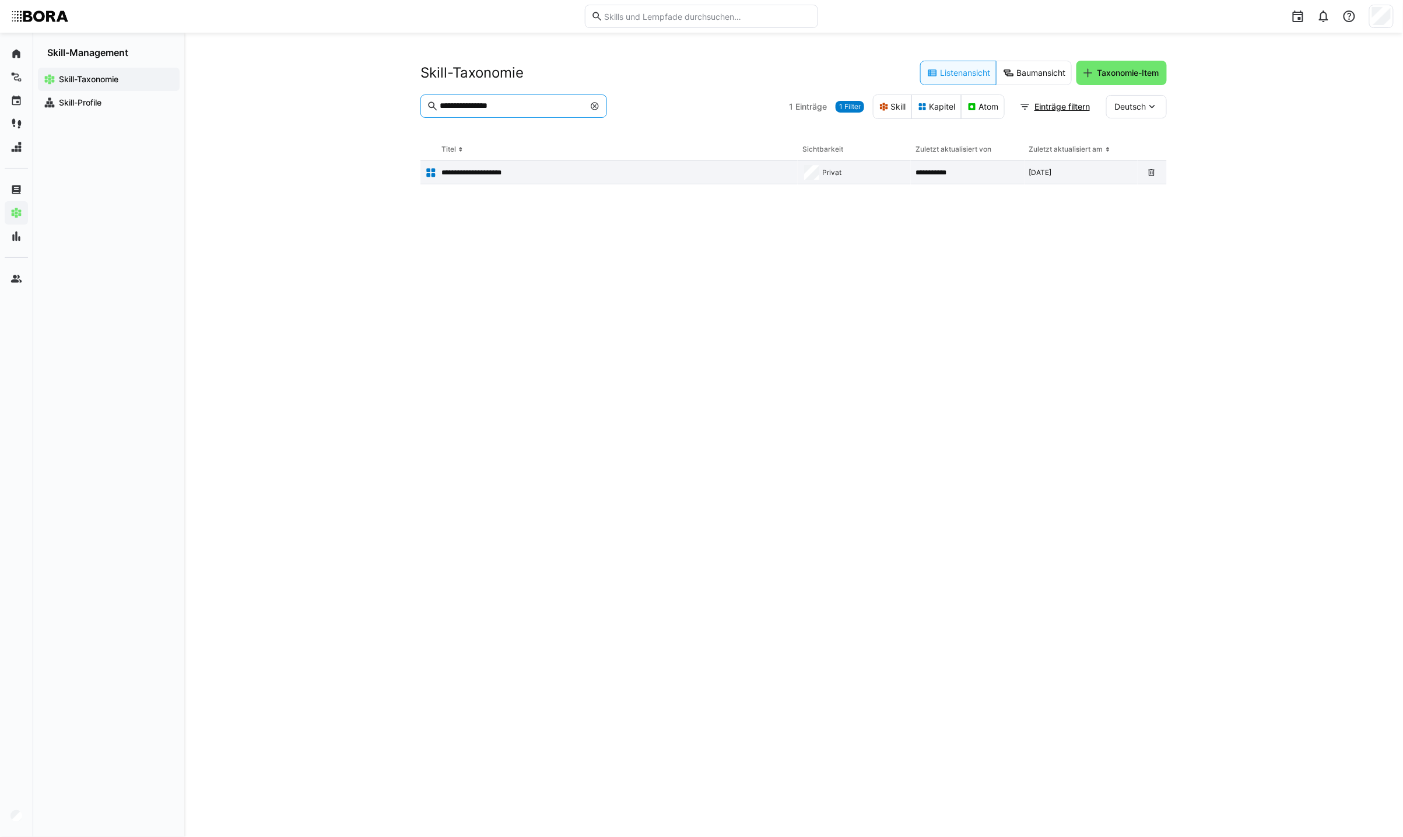
type input "**********"
click at [517, 168] on p "**********" at bounding box center [481, 172] width 79 height 9
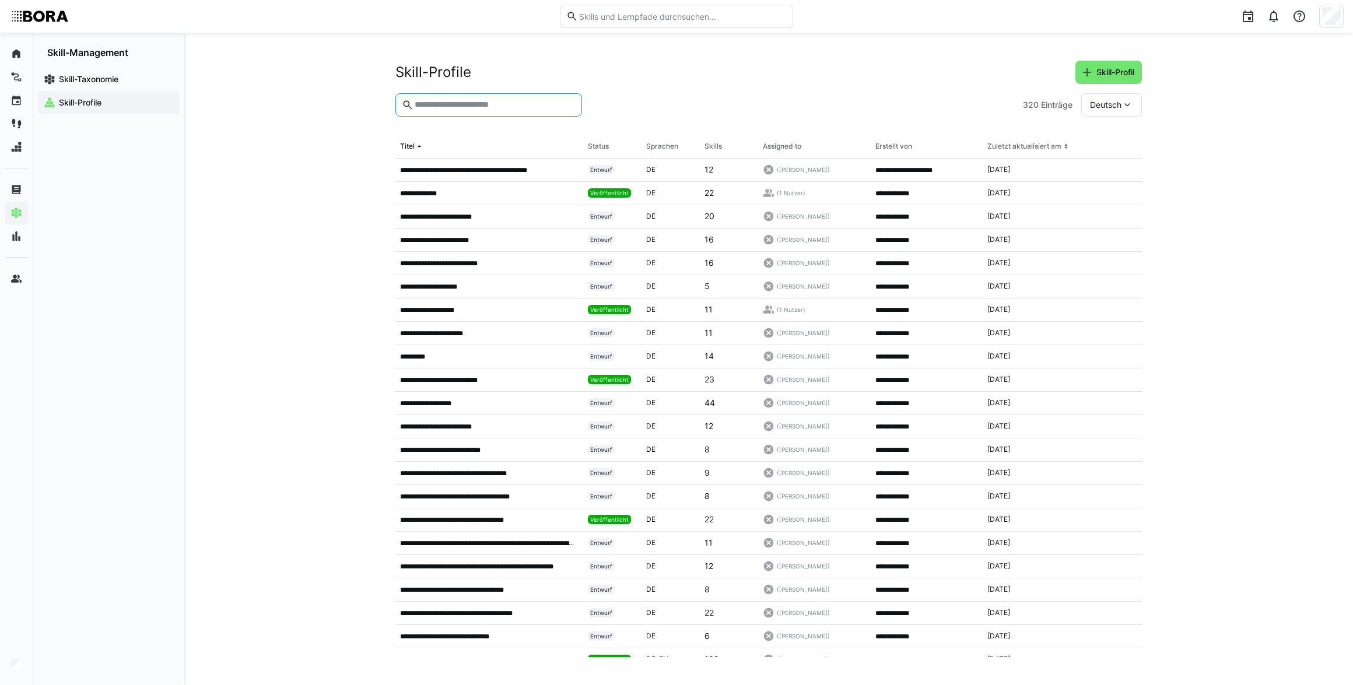
click at [445, 105] on input "text" at bounding box center [495, 105] width 162 height 10
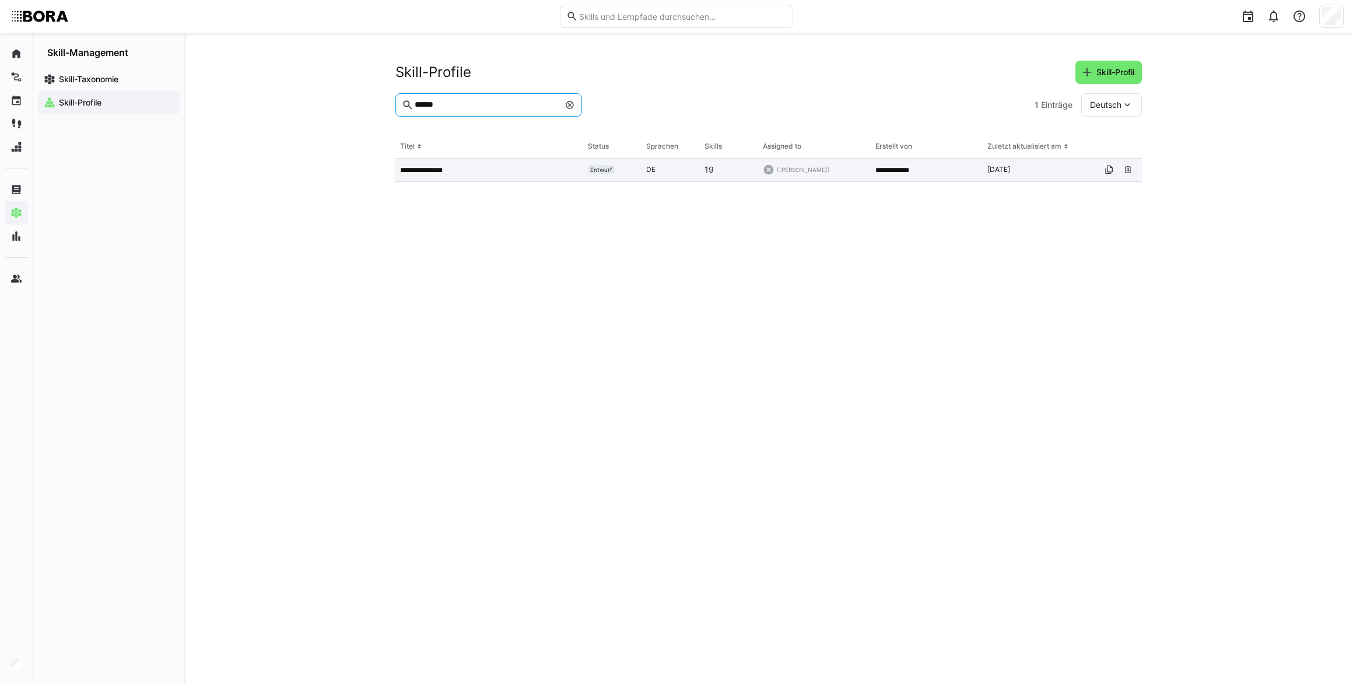
type input "******"
click at [444, 171] on p "**********" at bounding box center [426, 170] width 53 height 9
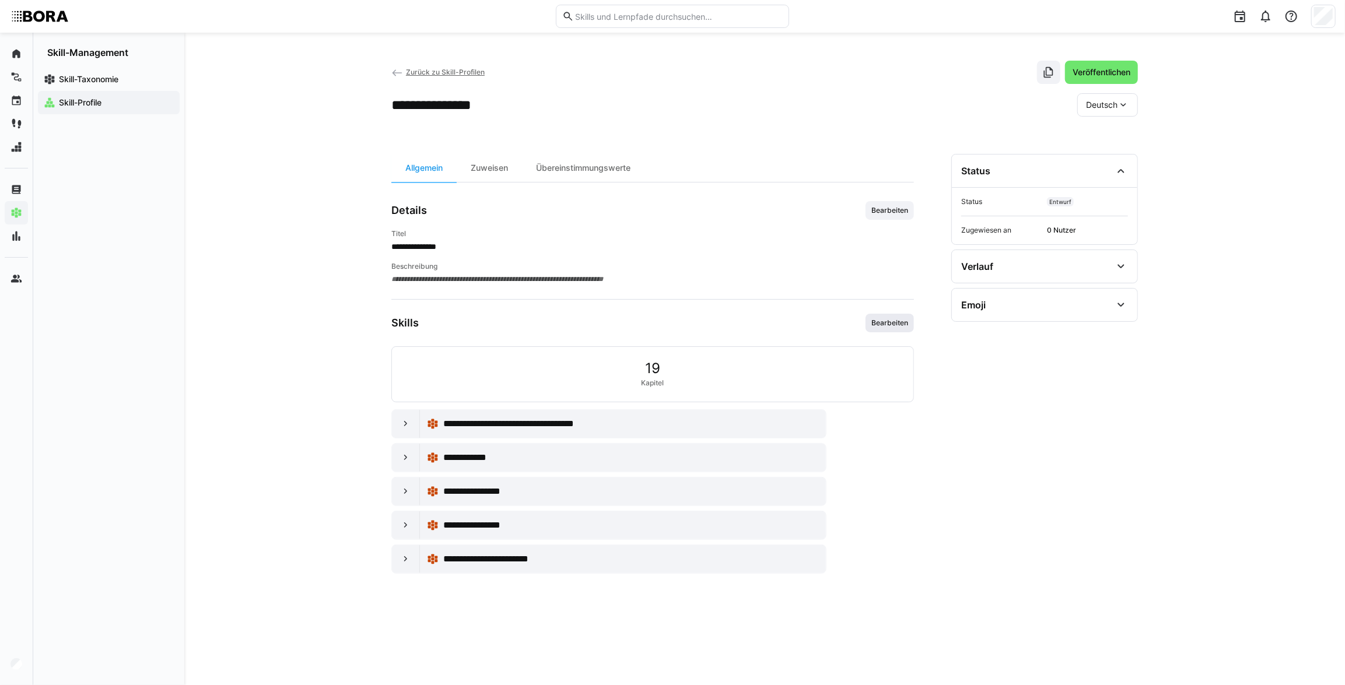
click at [904, 326] on span "Bearbeiten" at bounding box center [889, 322] width 39 height 9
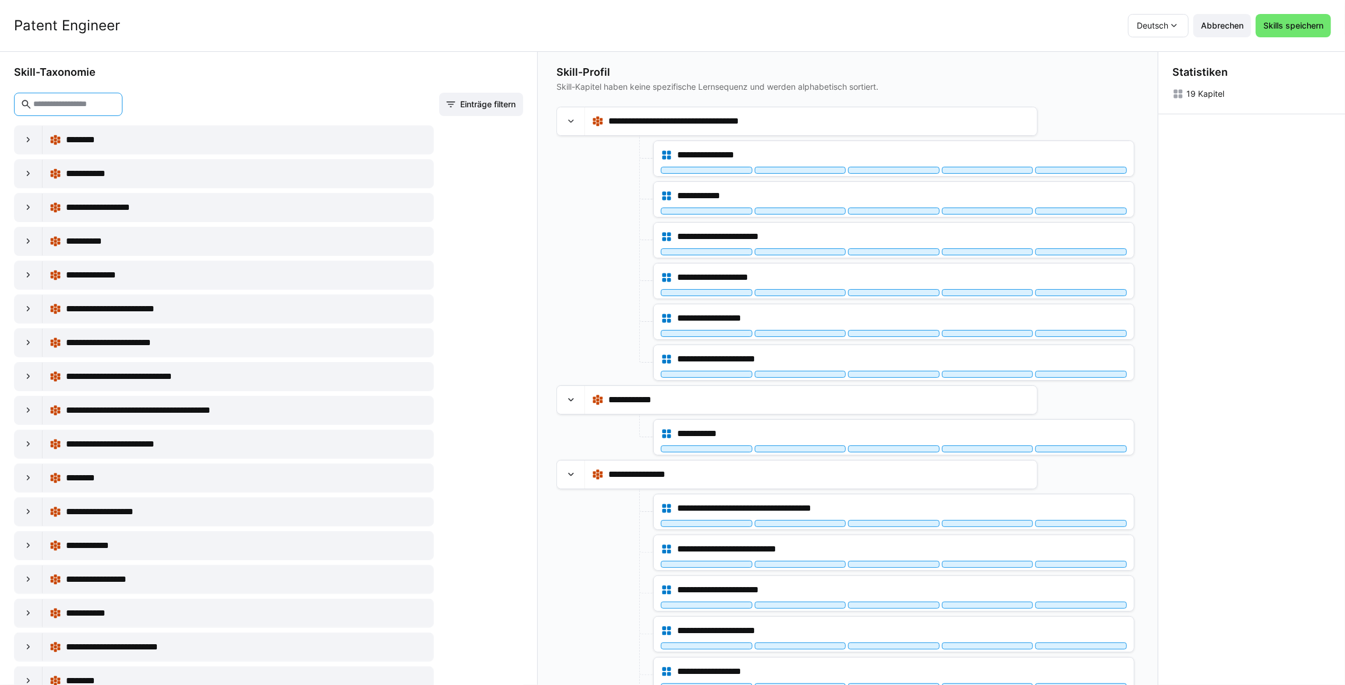
click at [106, 105] on input "text" at bounding box center [74, 104] width 84 height 10
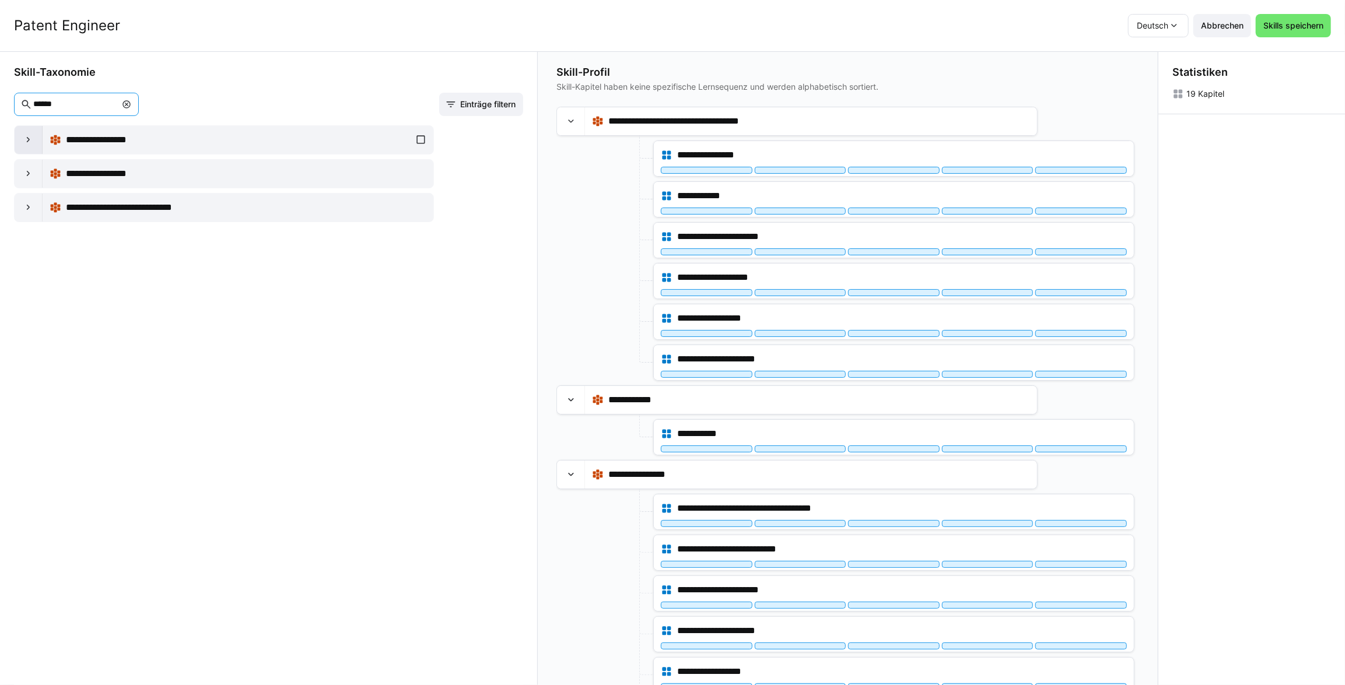
type input "******"
click at [30, 143] on eds-icon at bounding box center [29, 140] width 12 height 12
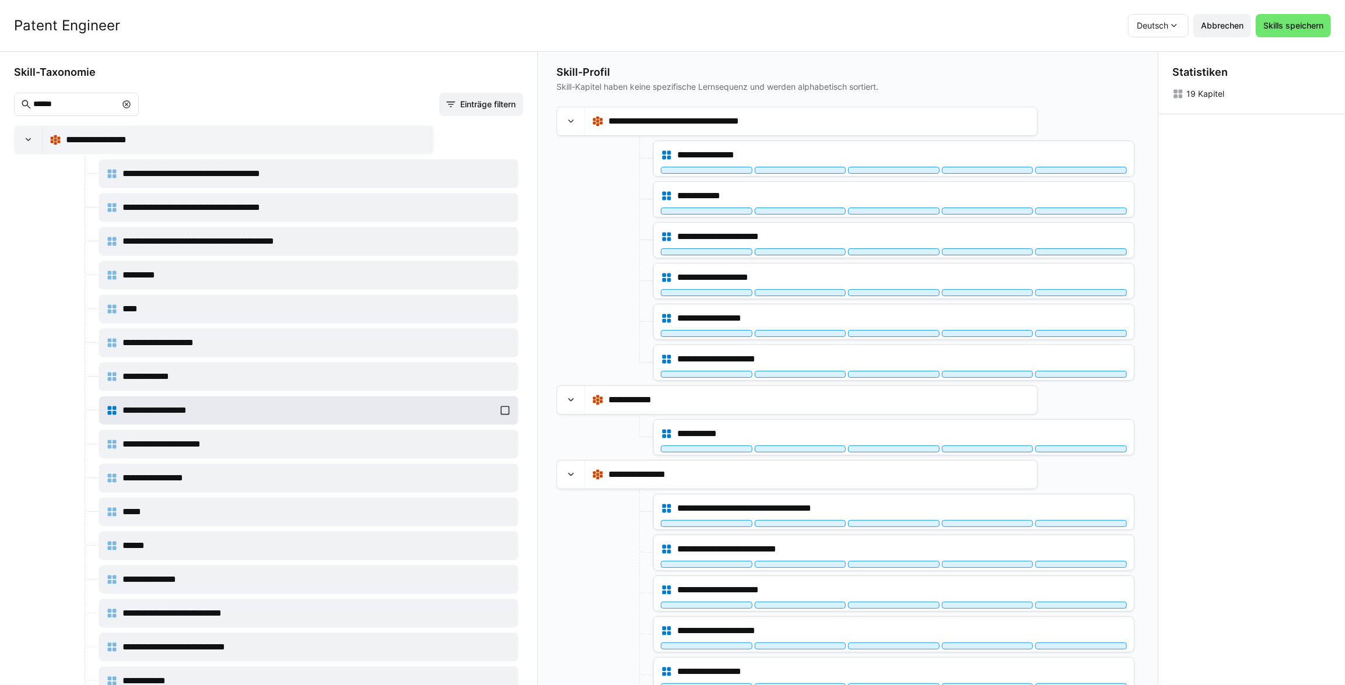
click at [500, 407] on div "**********" at bounding box center [308, 410] width 405 height 23
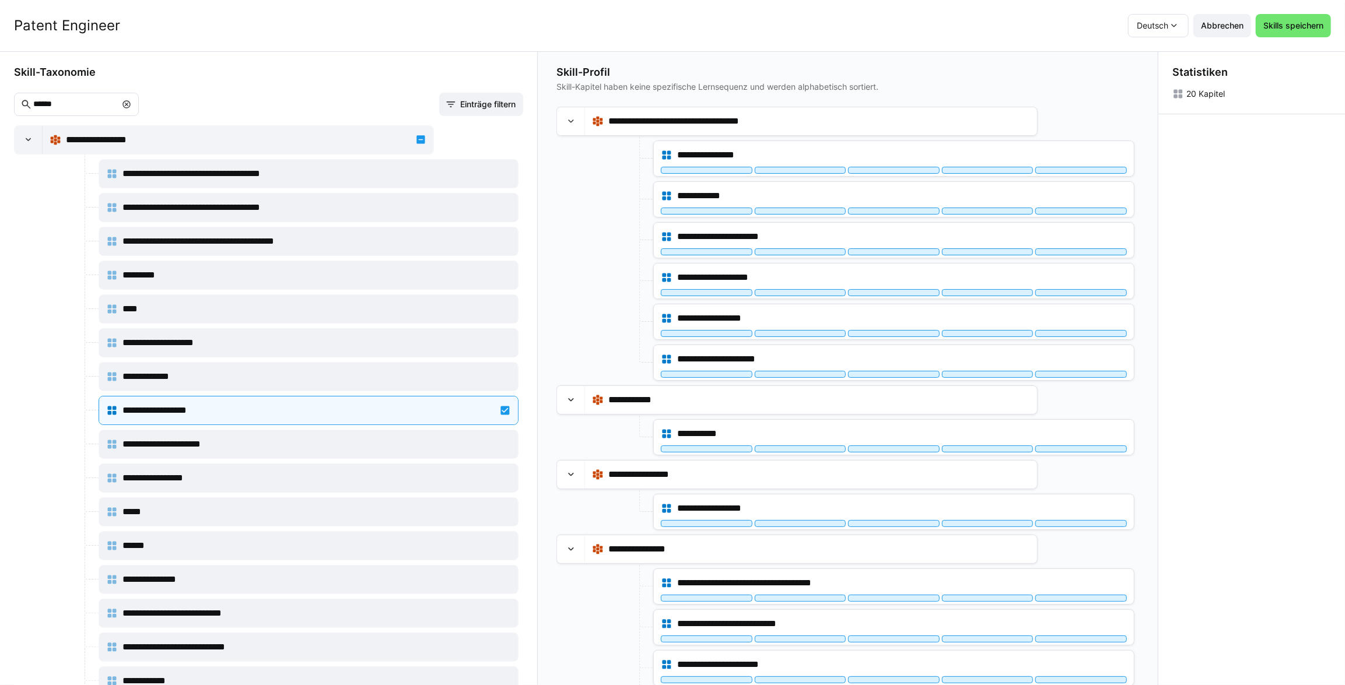
drag, startPoint x: 1276, startPoint y: 257, endPoint x: 1259, endPoint y: 267, distance: 20.4
click at [1276, 257] on div "Statistiken 20 Kapitel" at bounding box center [1251, 369] width 187 height 634
click at [1322, 19] on span "Skills speichern" at bounding box center [1293, 25] width 75 height 23
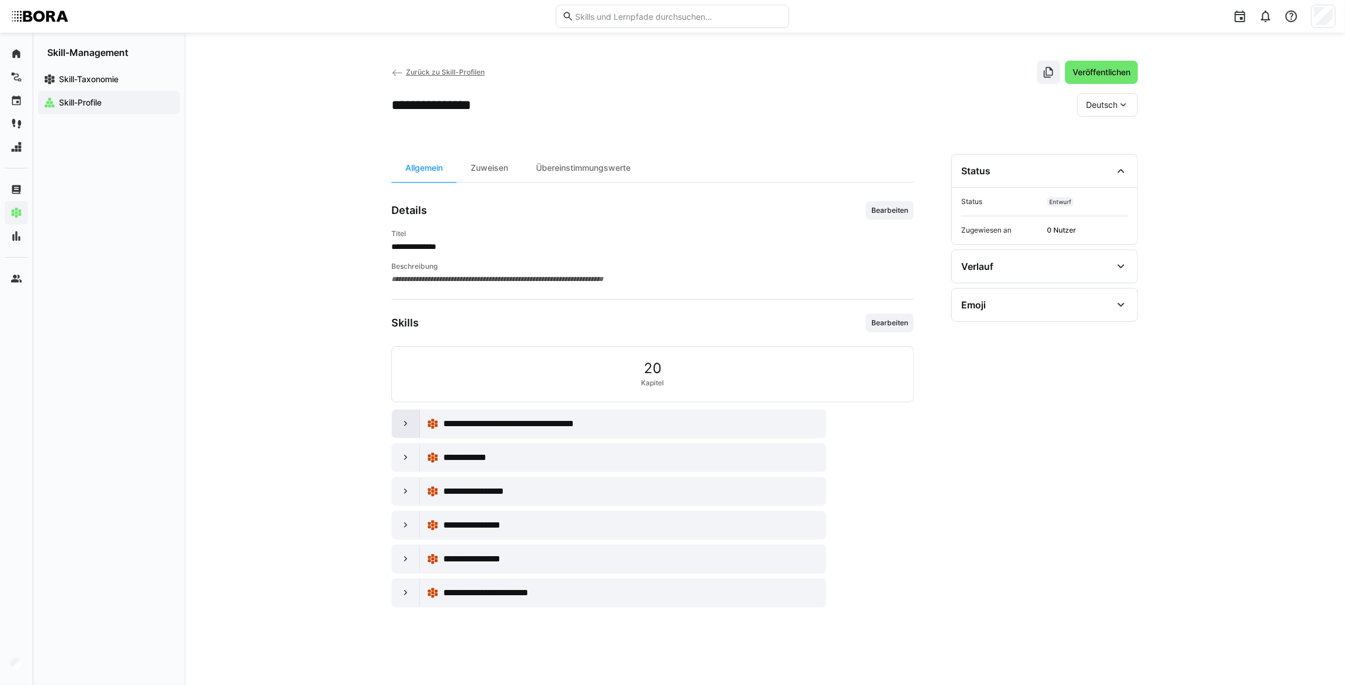
click at [398, 428] on div at bounding box center [406, 424] width 28 height 28
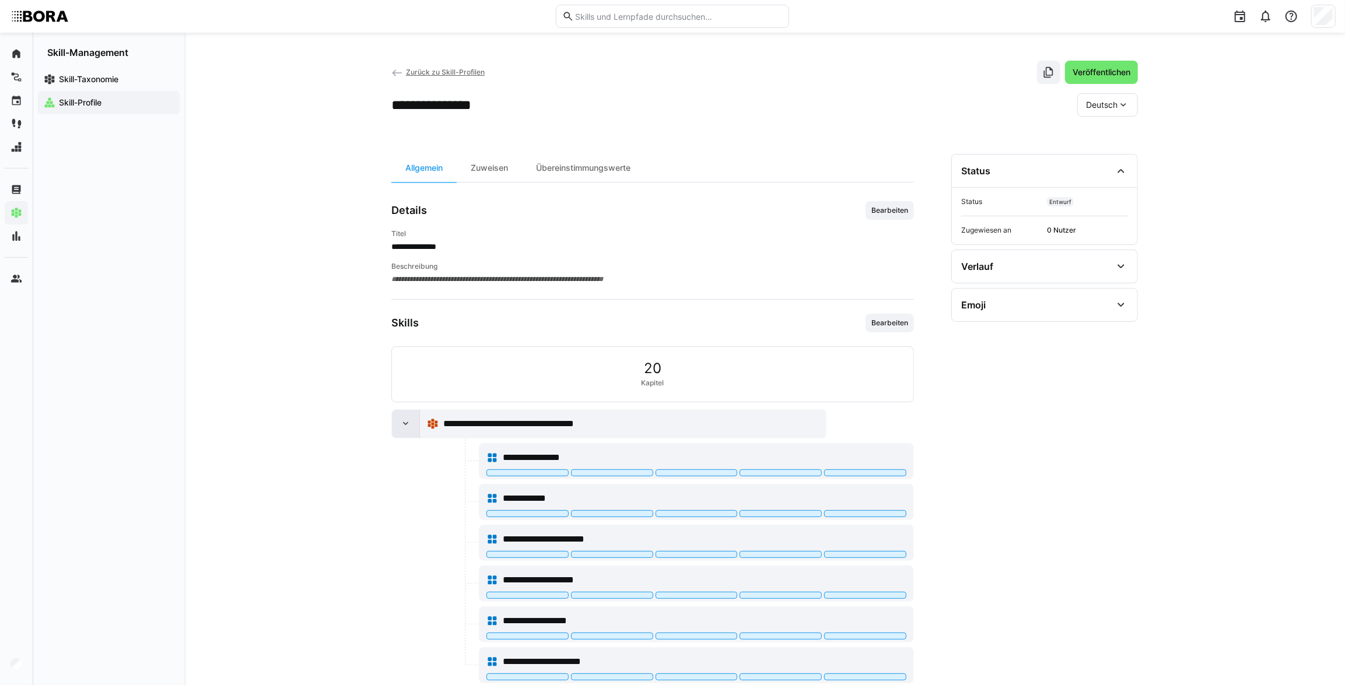
click at [398, 428] on div at bounding box center [406, 424] width 28 height 28
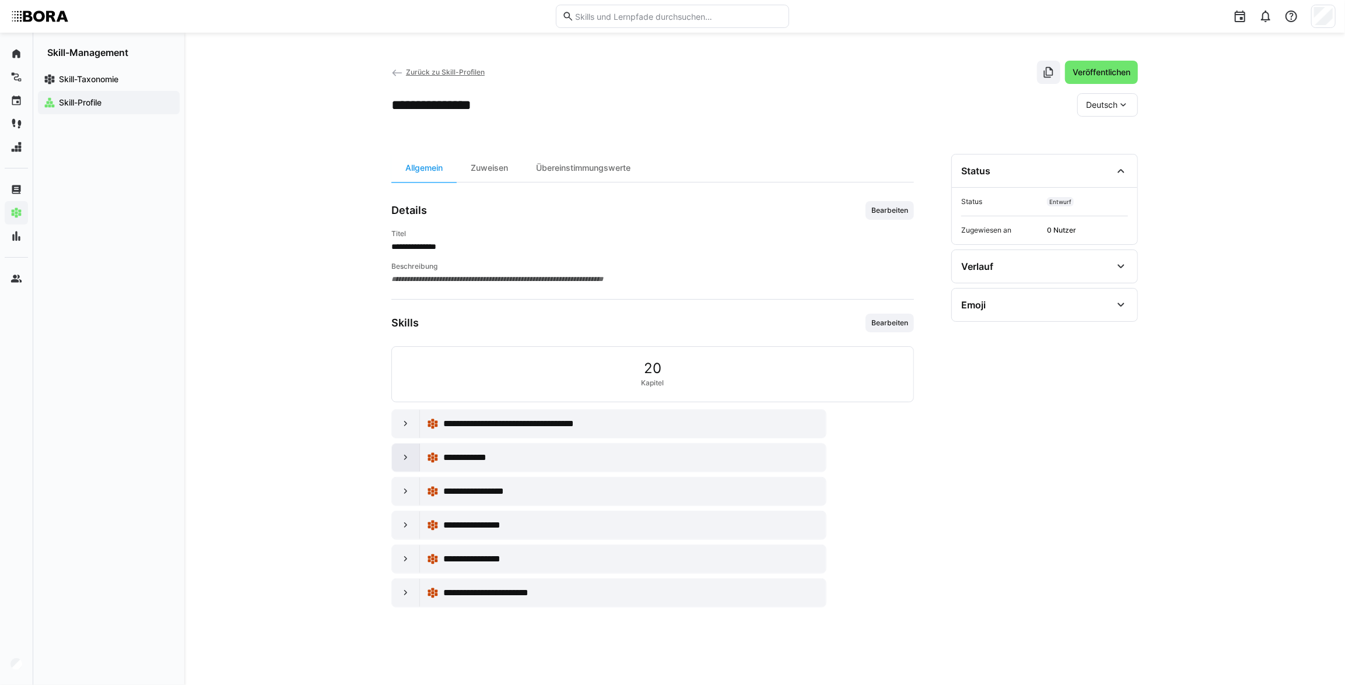
click at [412, 460] on div at bounding box center [406, 458] width 28 height 28
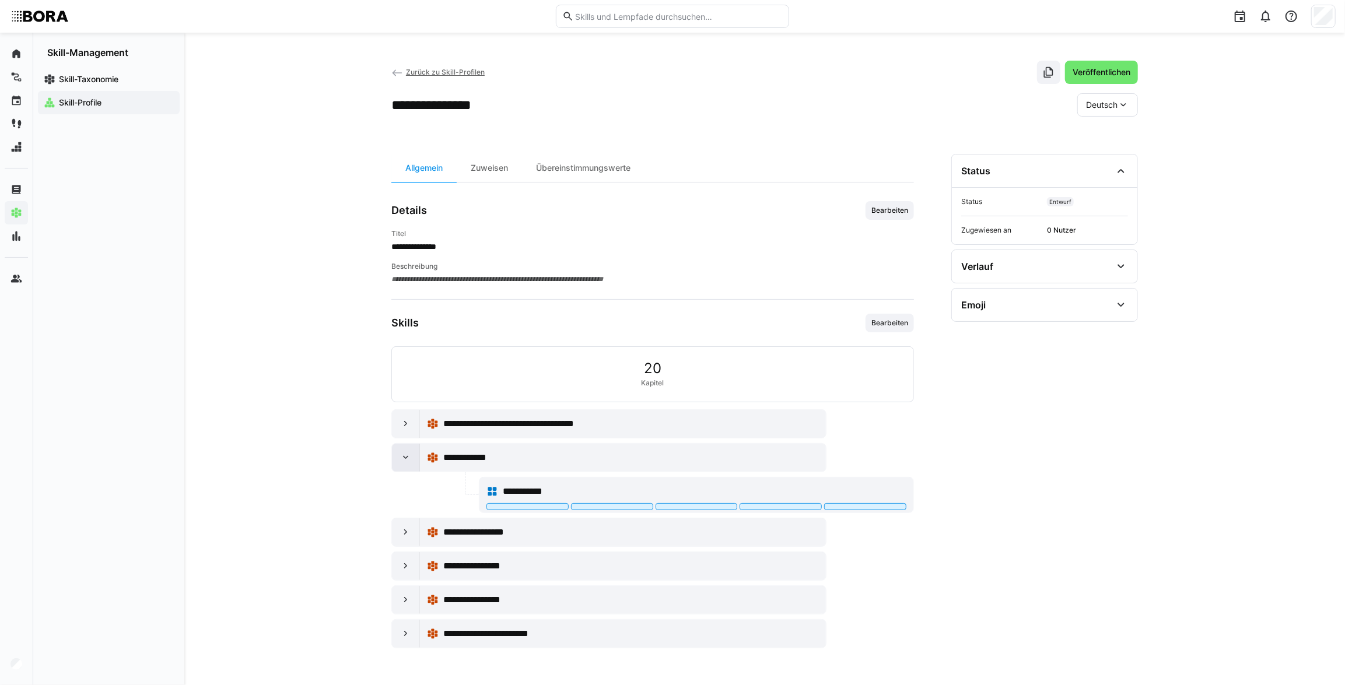
click at [412, 460] on div at bounding box center [406, 458] width 28 height 28
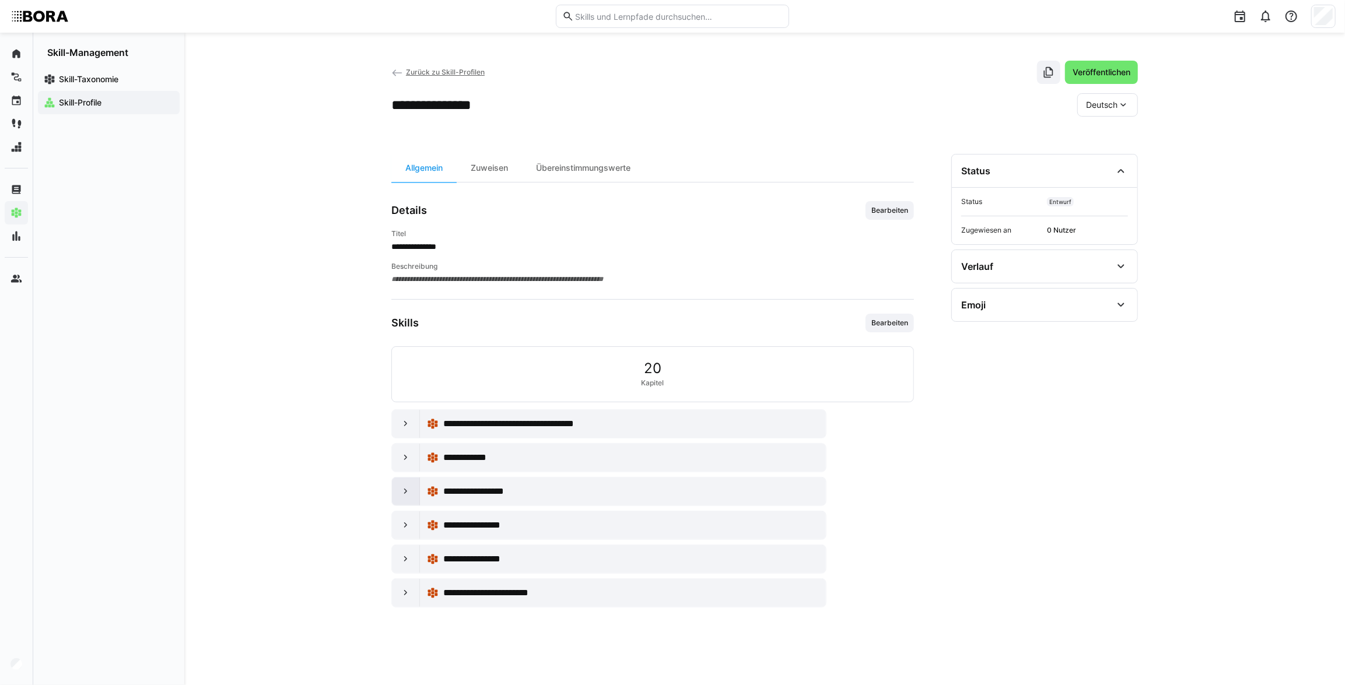
click at [414, 490] on div at bounding box center [406, 492] width 28 height 28
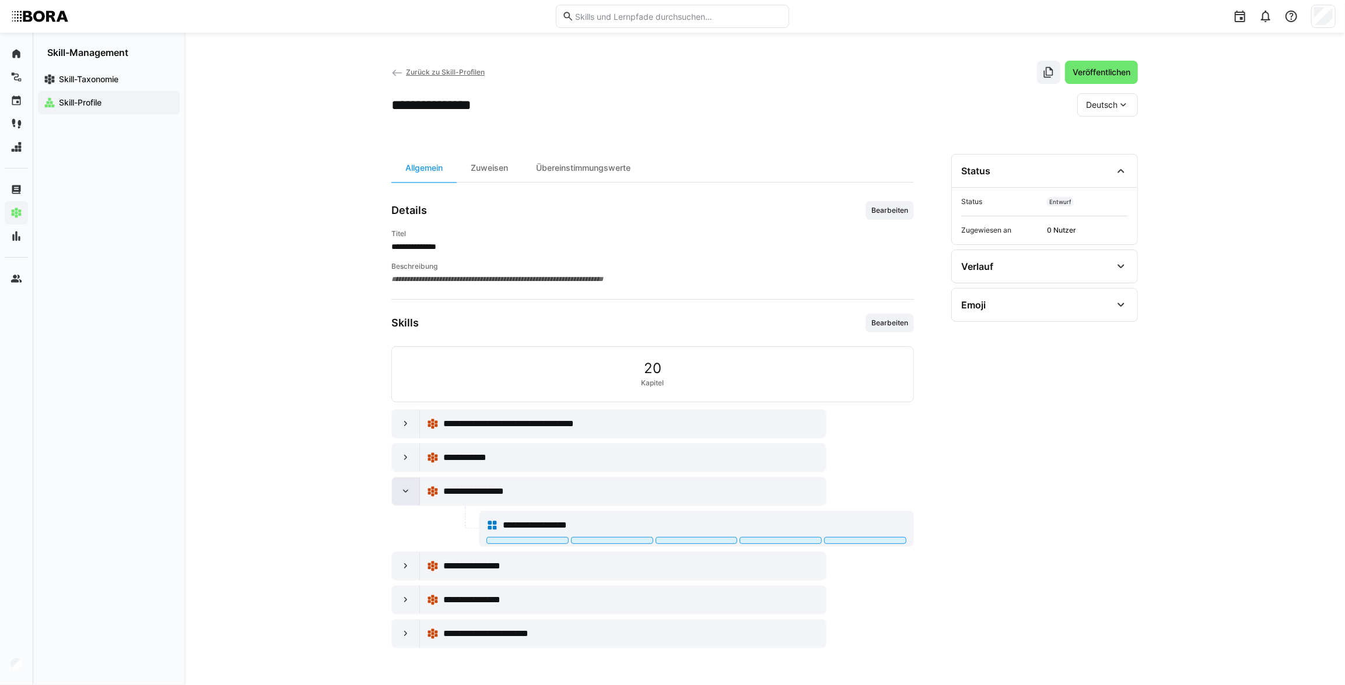
click at [414, 490] on div at bounding box center [406, 492] width 28 height 28
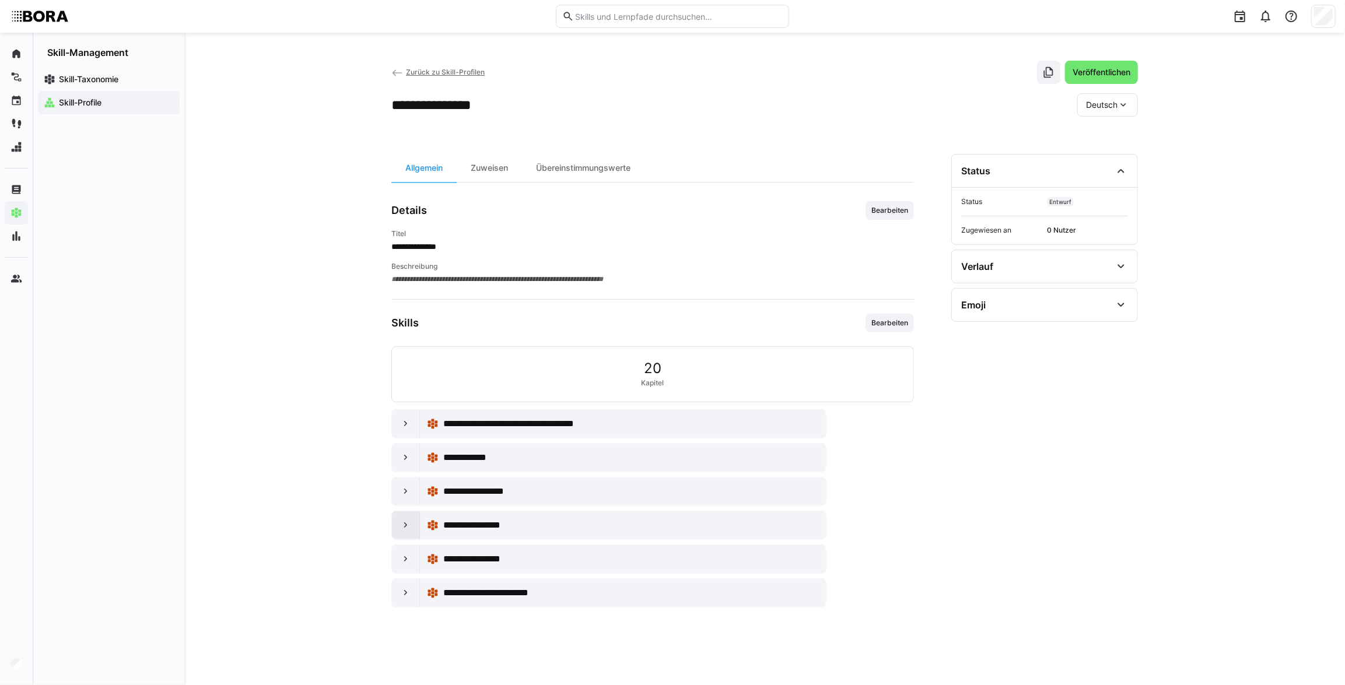
click at [412, 517] on div at bounding box center [406, 526] width 28 height 28
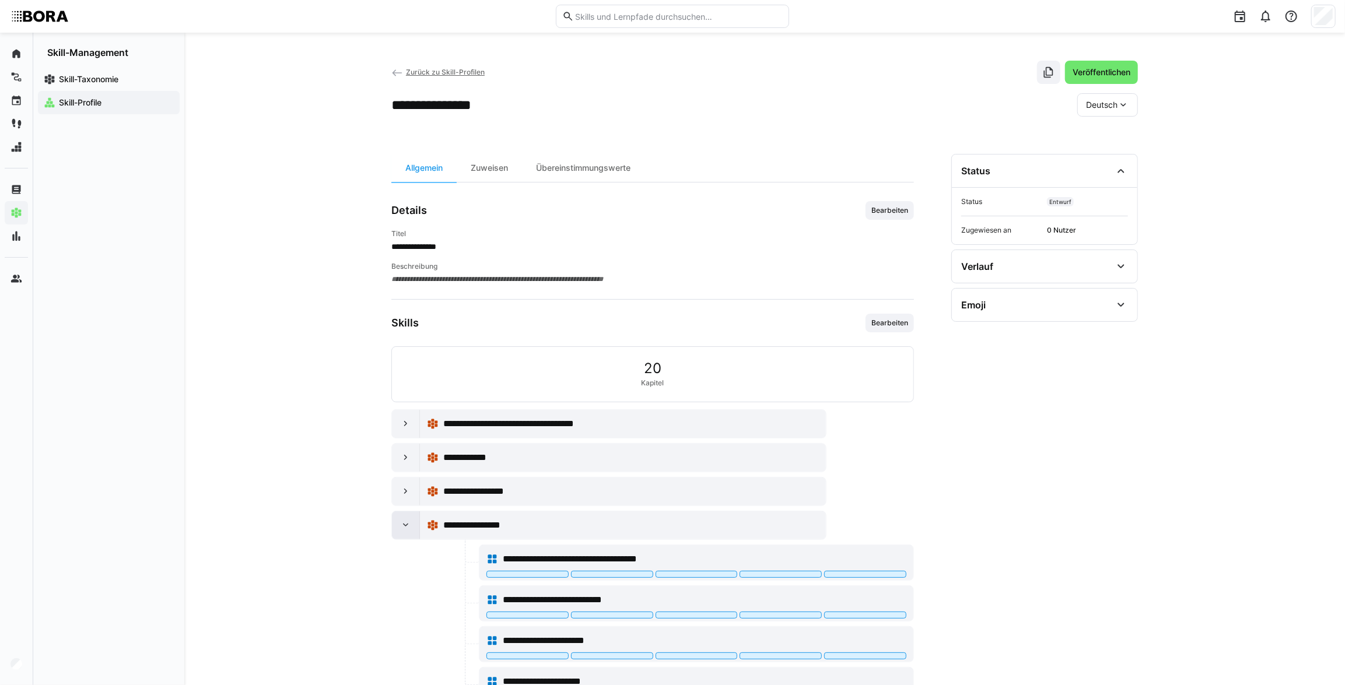
click at [410, 514] on div at bounding box center [406, 526] width 28 height 28
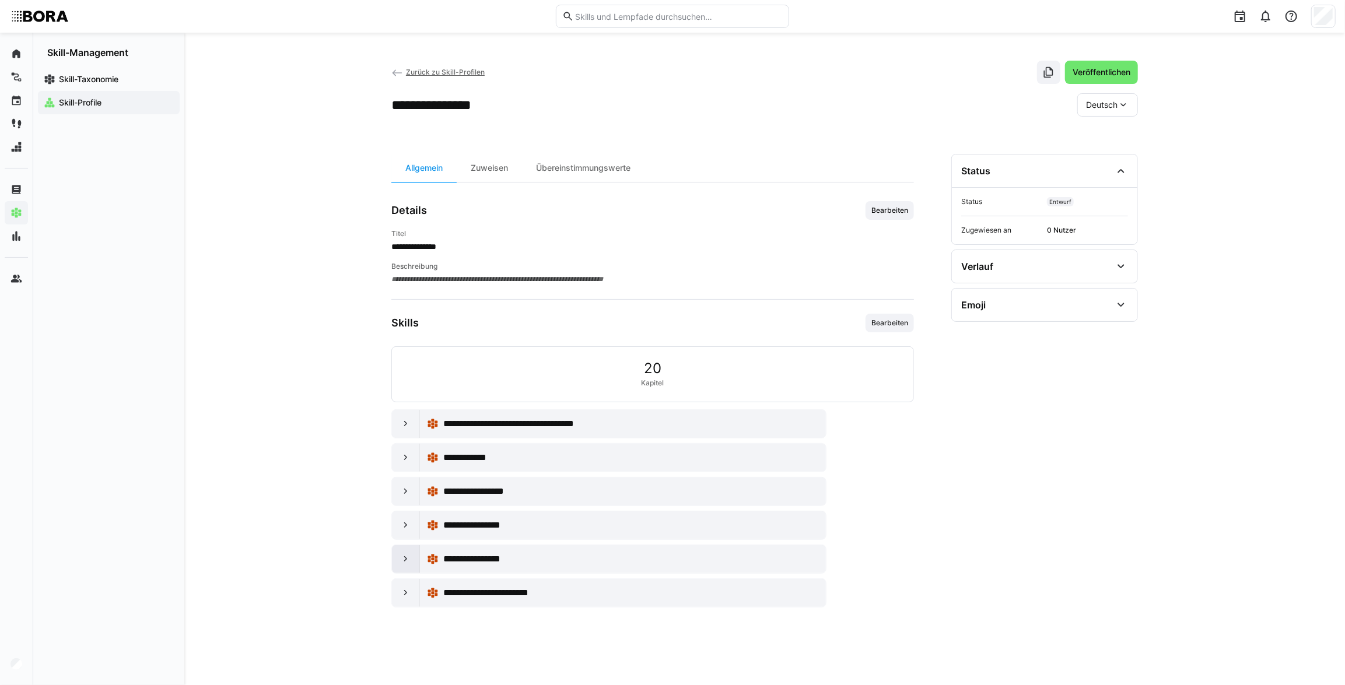
click at [409, 558] on eds-icon at bounding box center [406, 560] width 12 height 12
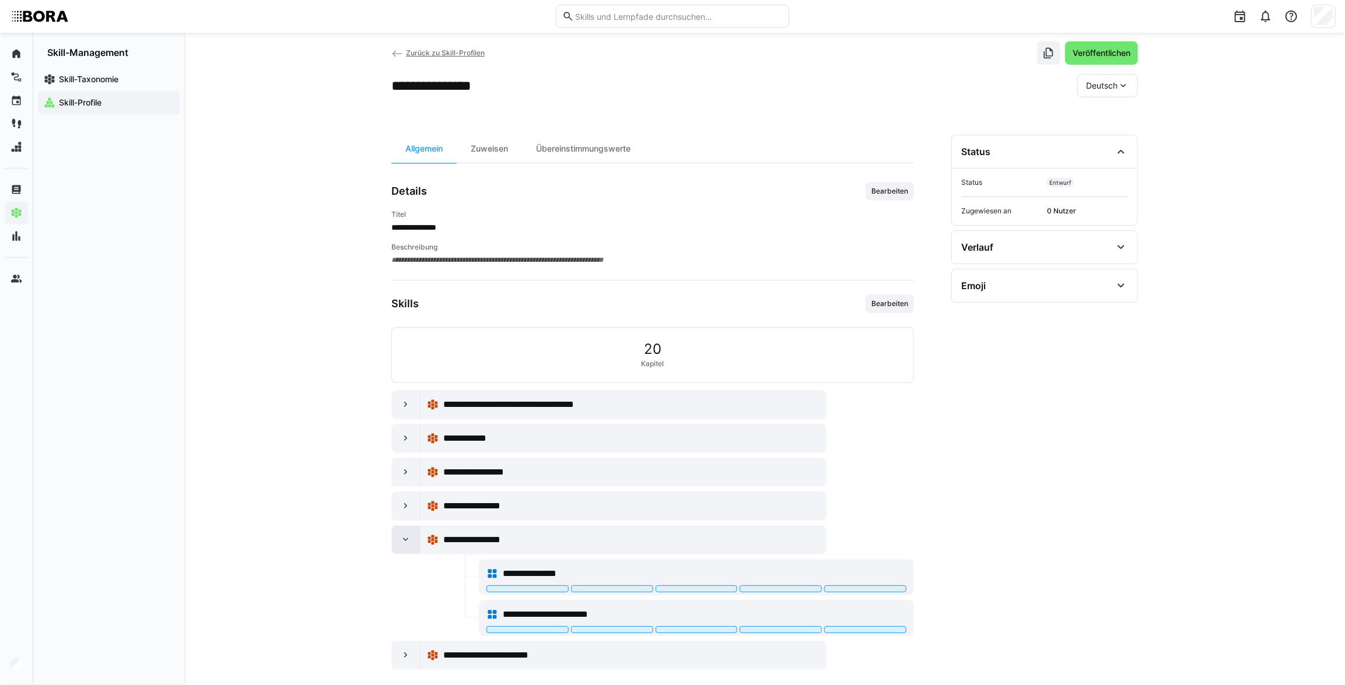
scroll to position [30, 0]
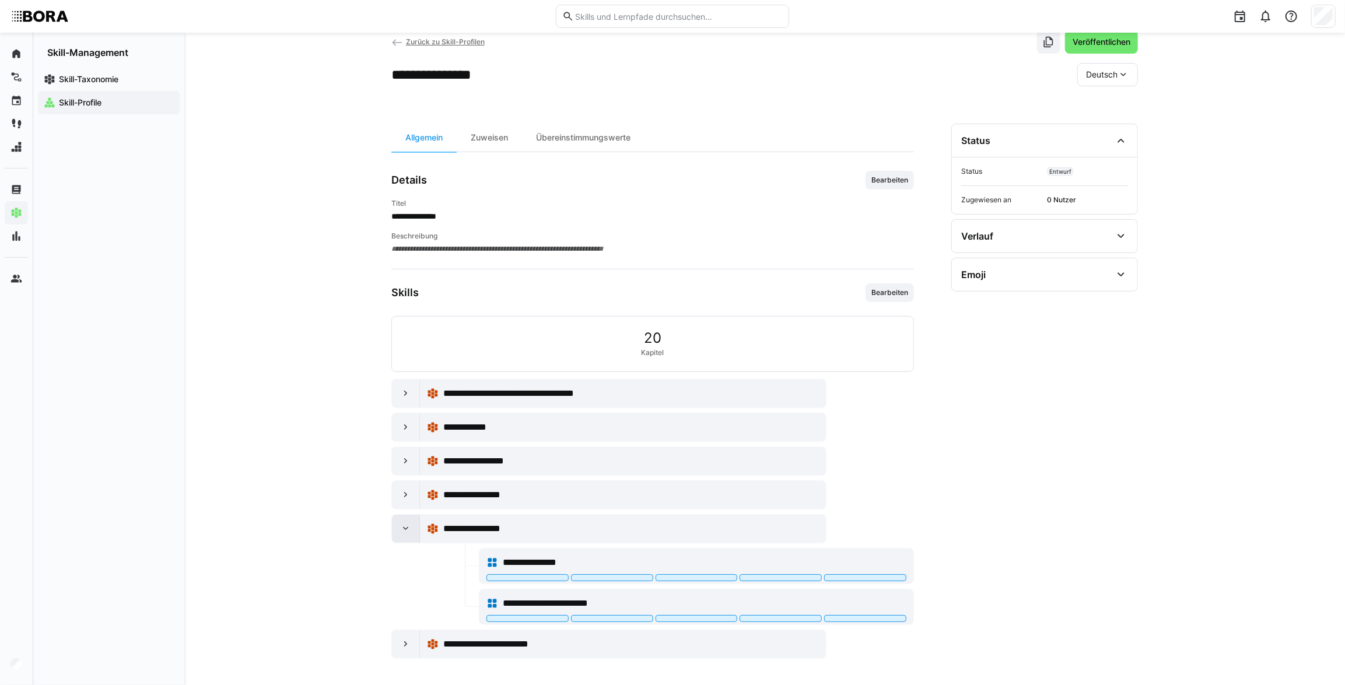
click at [403, 527] on eds-icon at bounding box center [406, 529] width 12 height 12
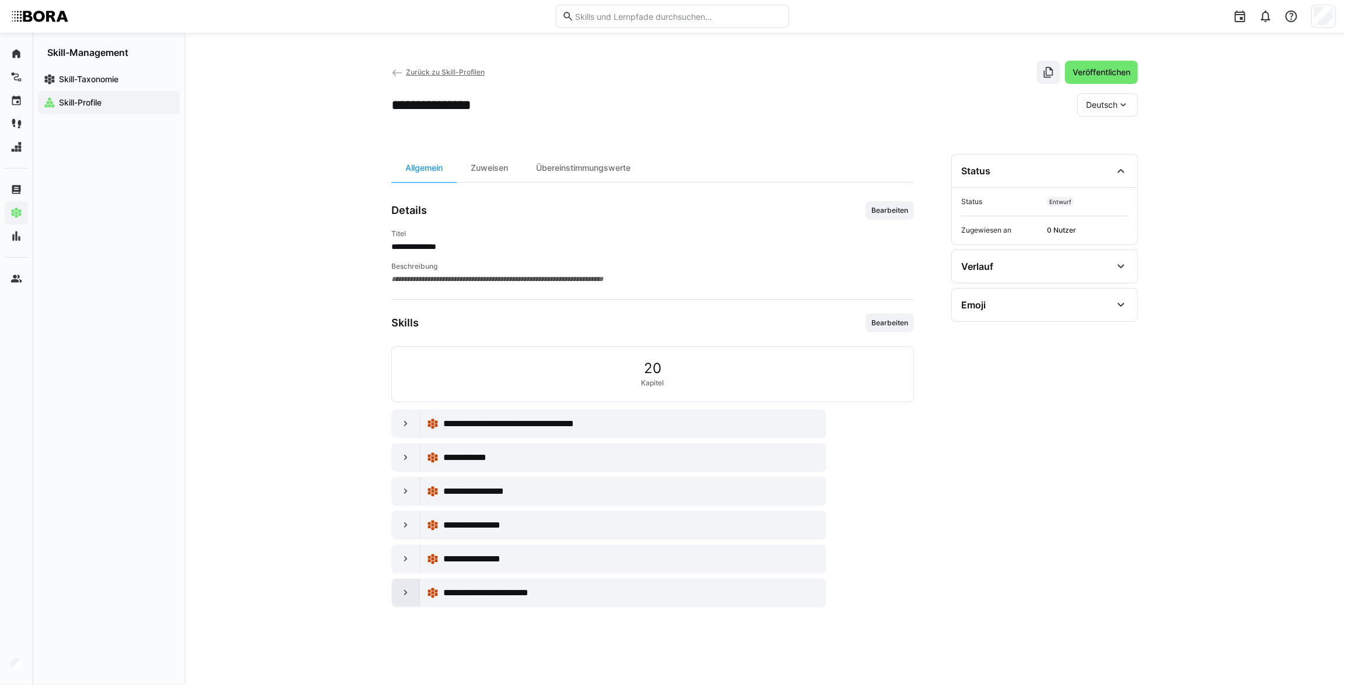
click at [416, 594] on div at bounding box center [406, 593] width 28 height 28
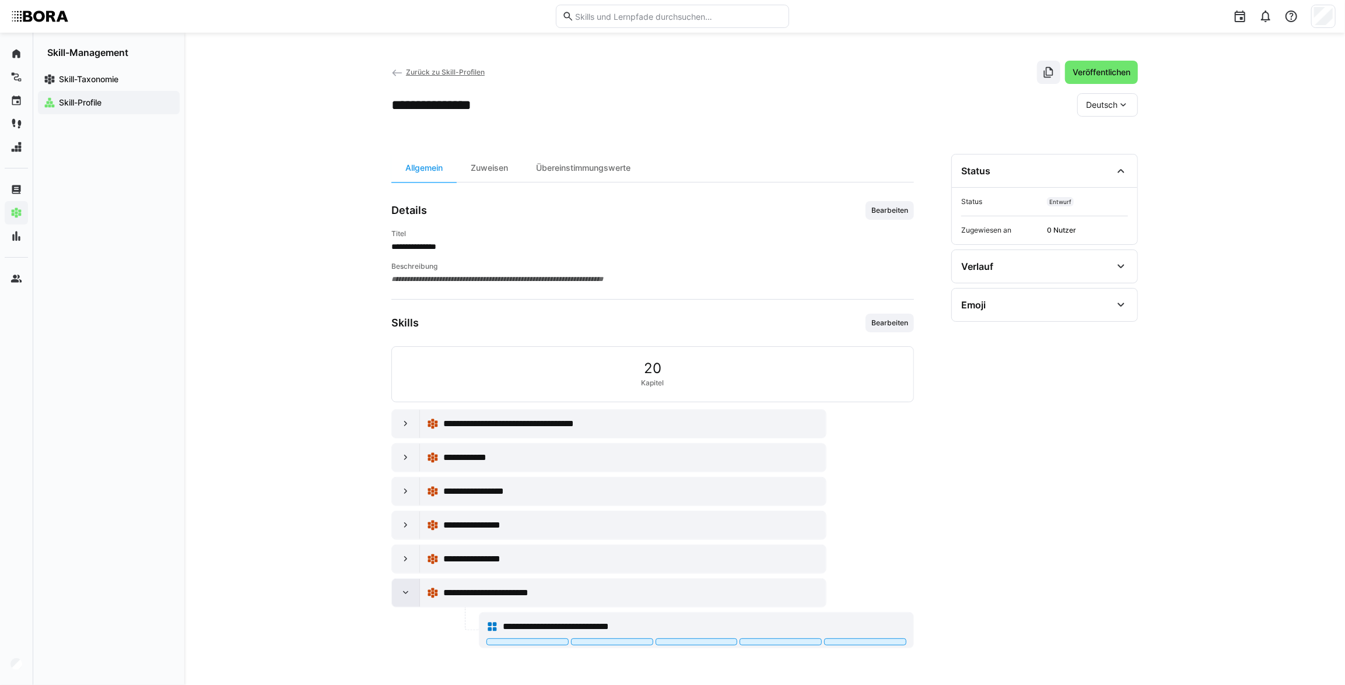
click at [416, 594] on div at bounding box center [406, 593] width 28 height 28
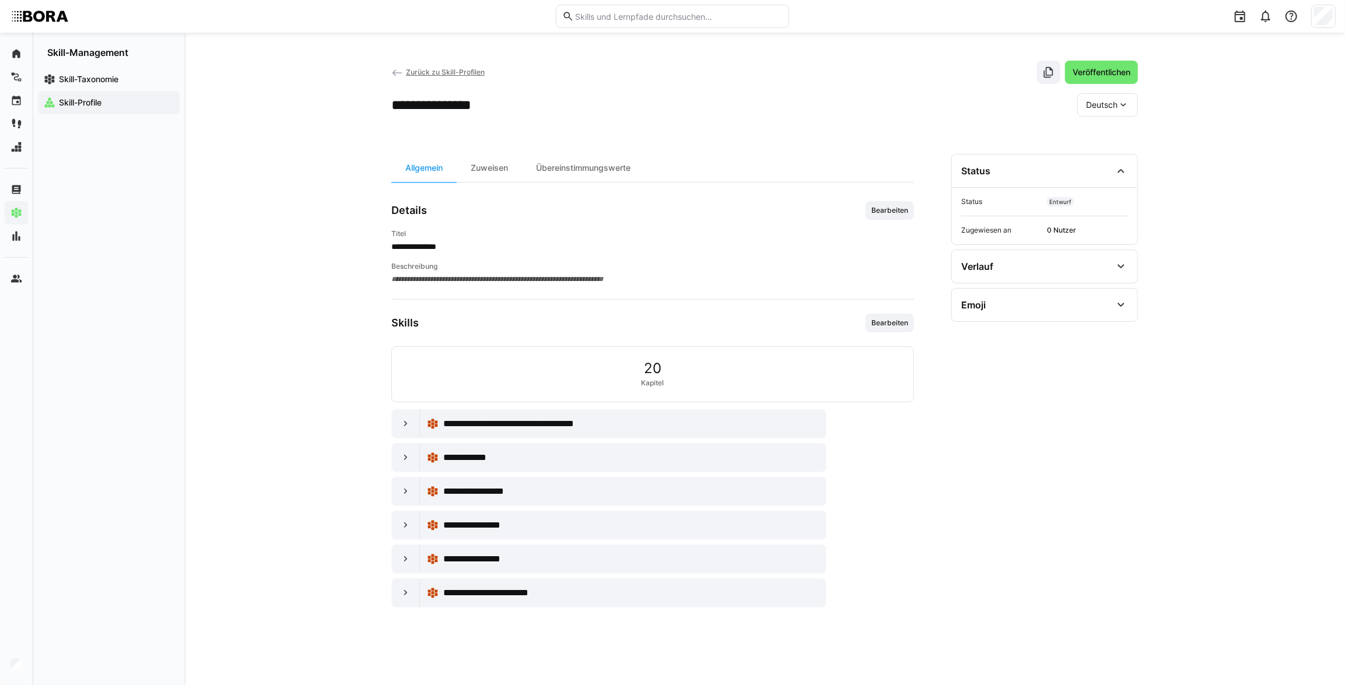
click at [405, 74] on link "Zurück zu Skill-Profilen" at bounding box center [437, 72] width 93 height 9
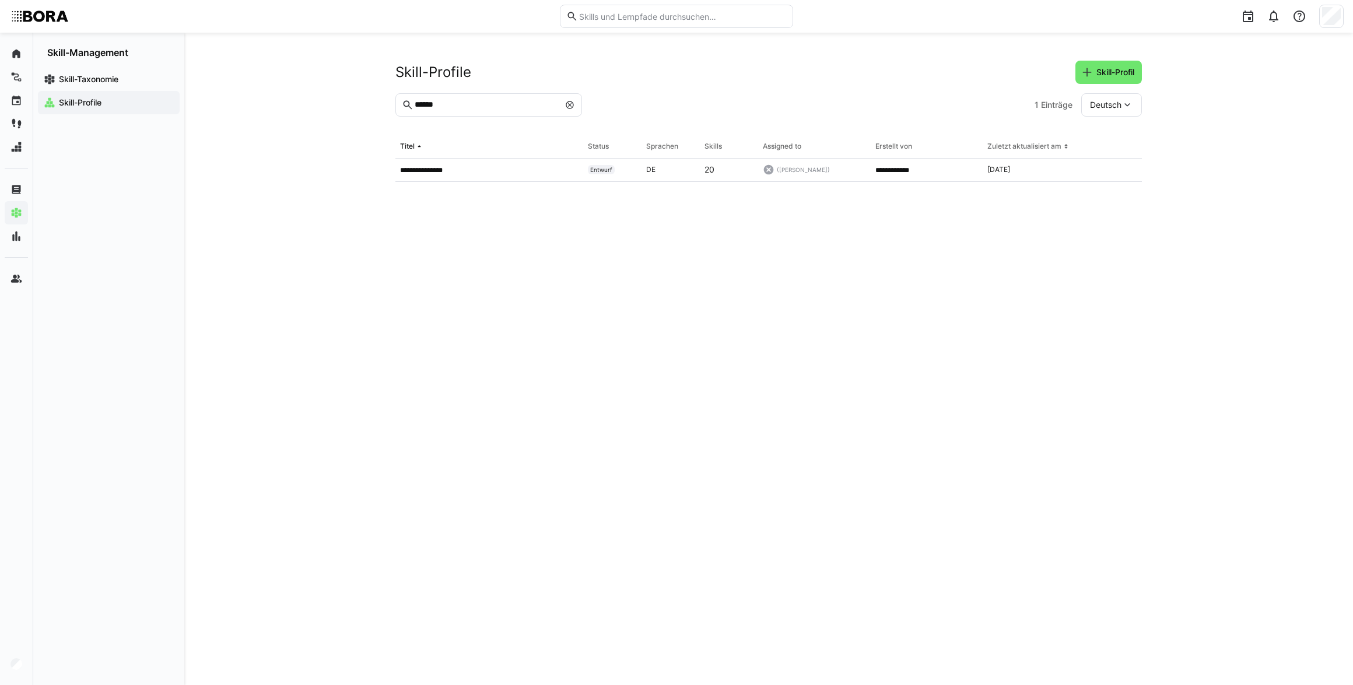
click at [572, 99] on div at bounding box center [570, 105] width 12 height 12
click at [573, 106] on eds-icon at bounding box center [569, 104] width 9 height 9
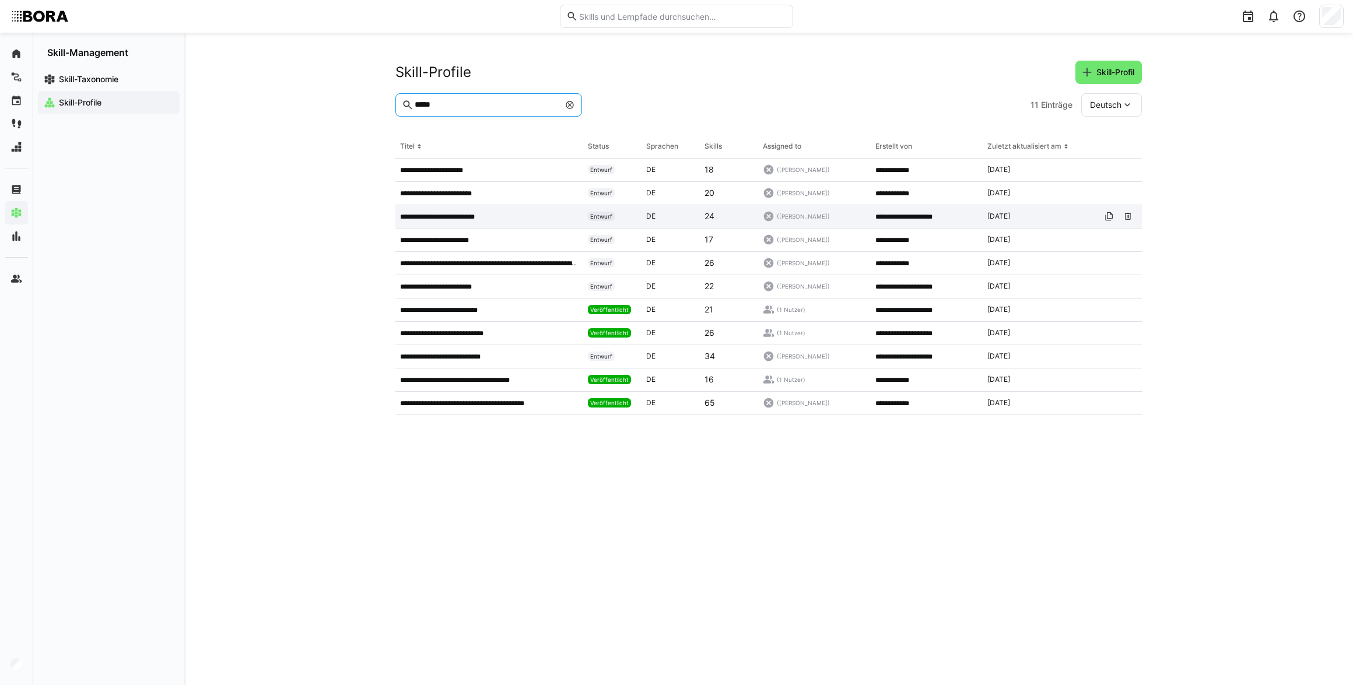
type input "*****"
click at [490, 212] on p "**********" at bounding box center [446, 216] width 92 height 9
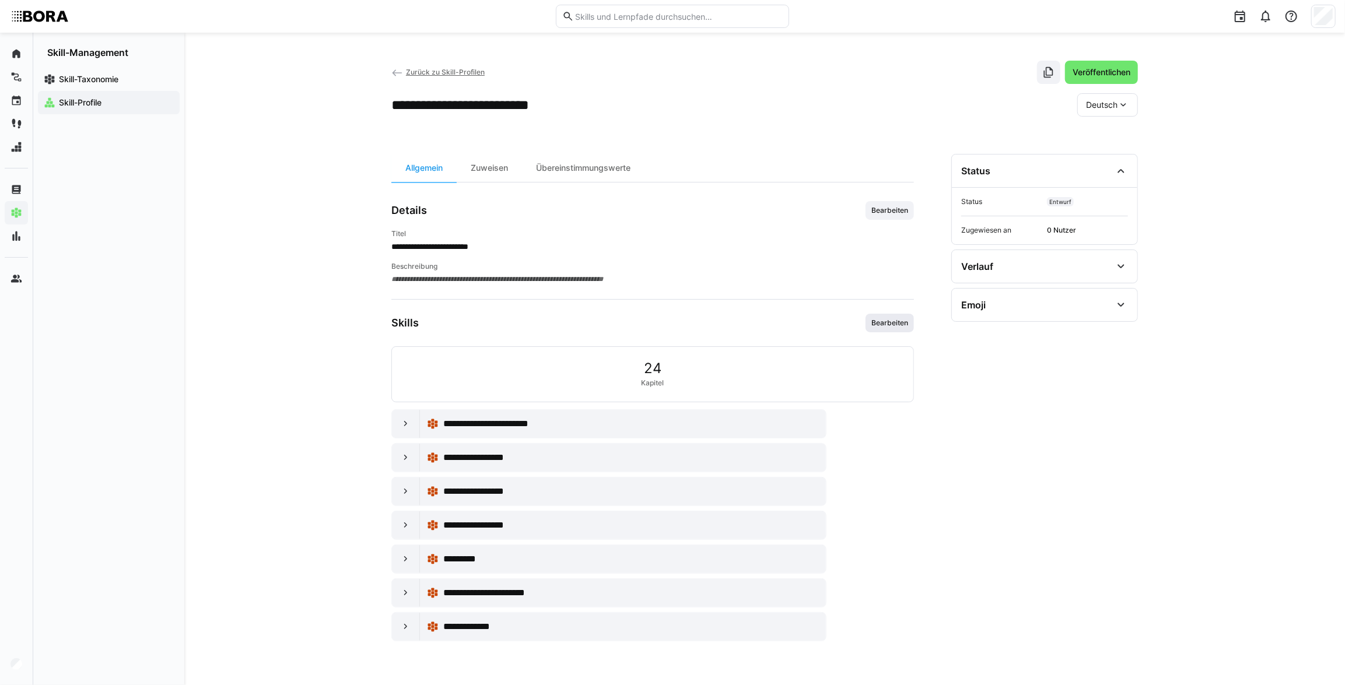
click at [891, 322] on span "Bearbeiten" at bounding box center [889, 322] width 39 height 9
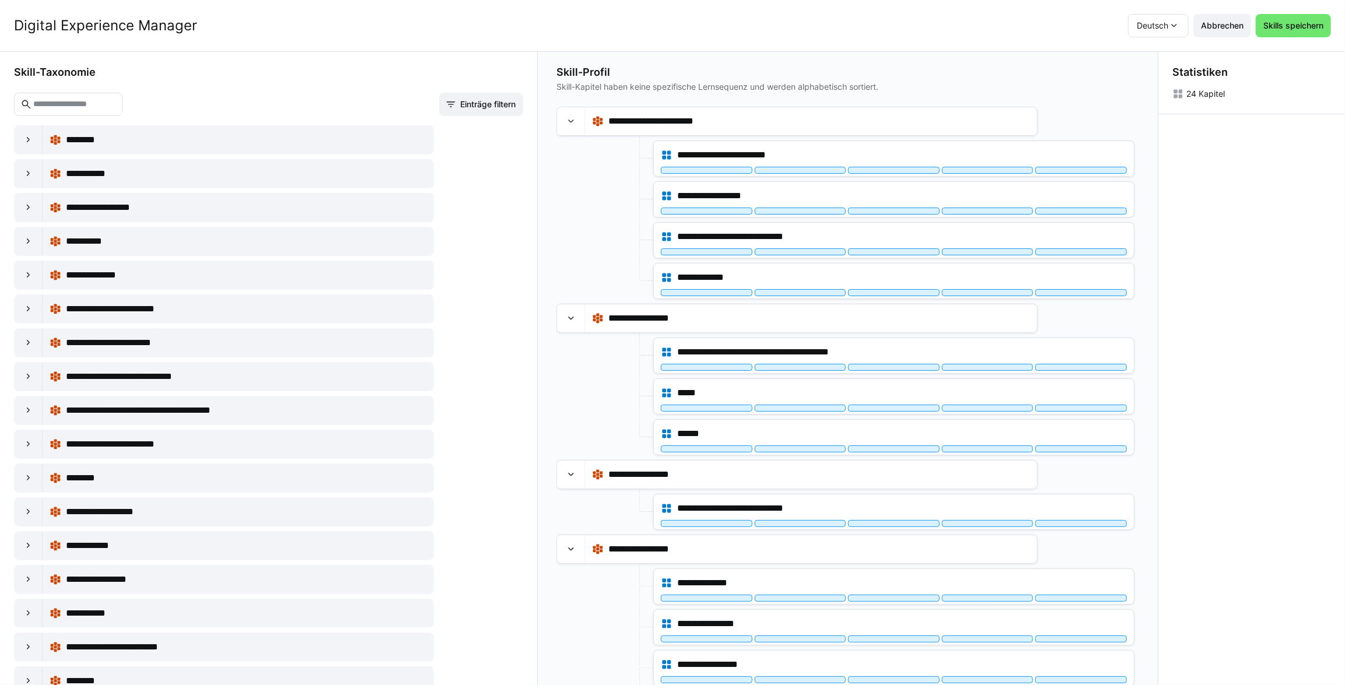
click at [74, 113] on eds-input at bounding box center [68, 104] width 108 height 23
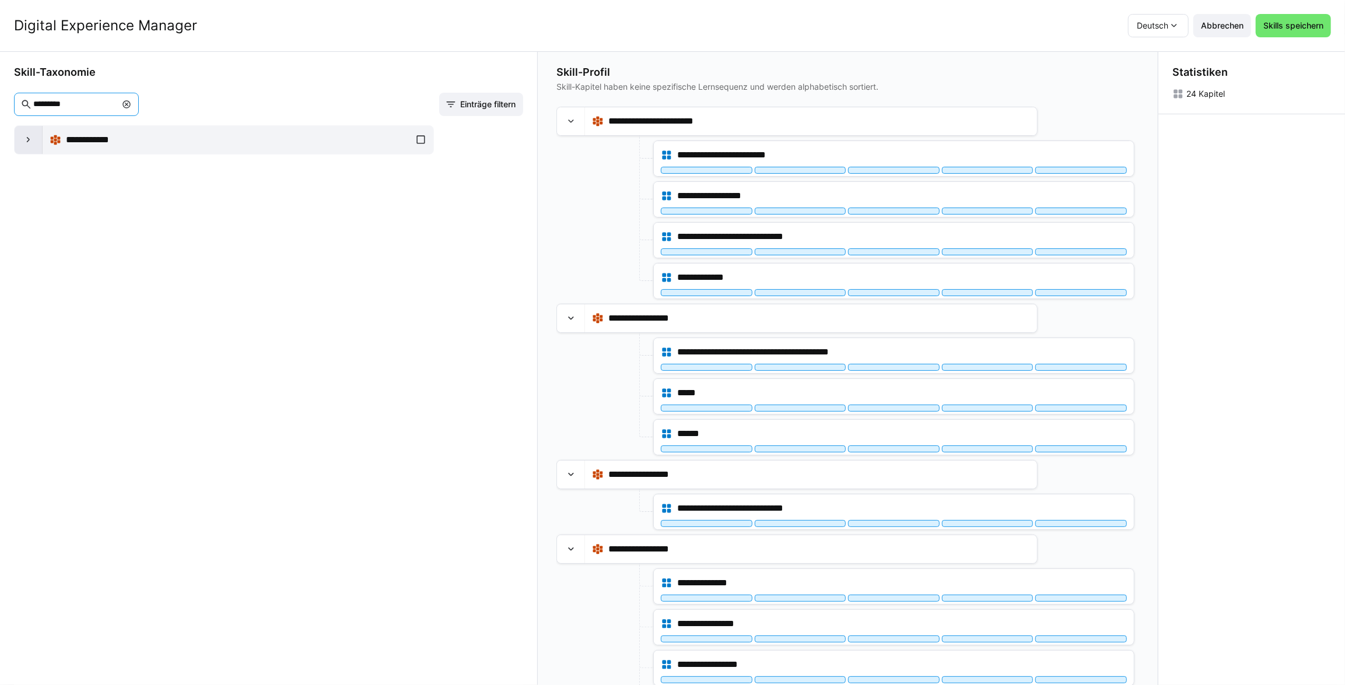
type input "*********"
click at [38, 138] on div at bounding box center [29, 140] width 28 height 28
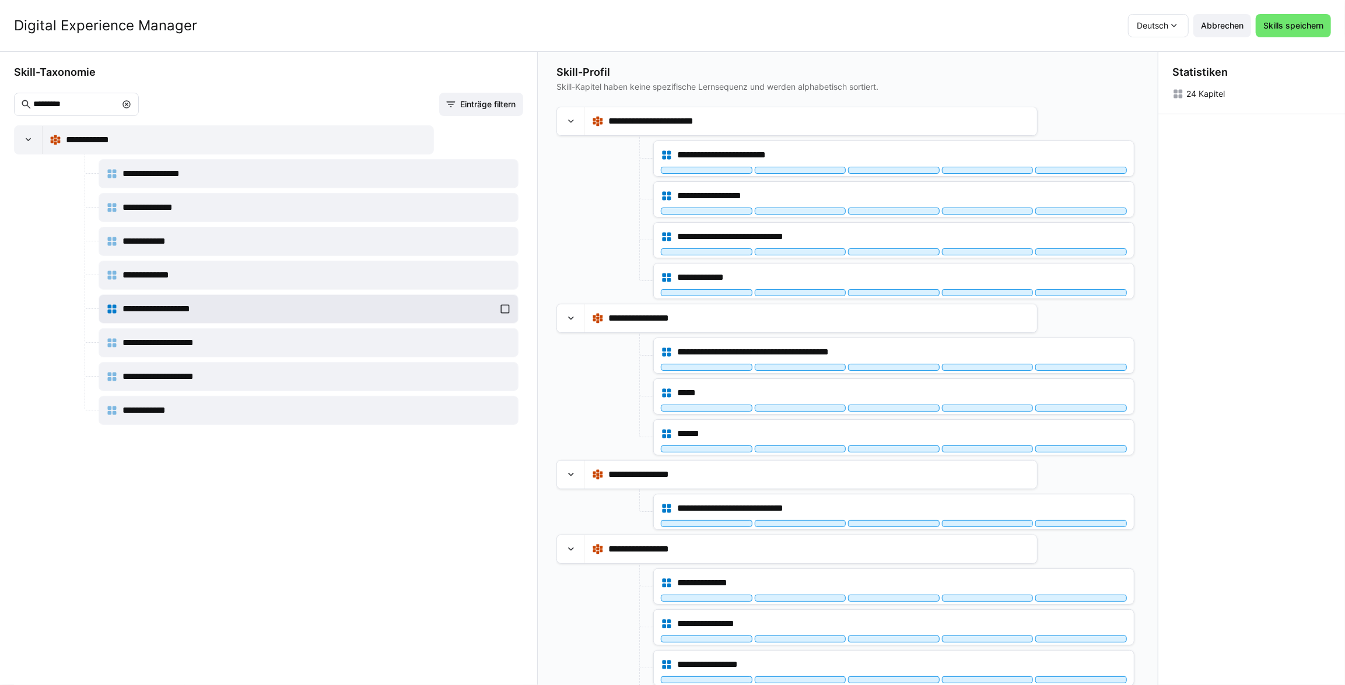
click at [501, 309] on div "**********" at bounding box center [308, 308] width 405 height 23
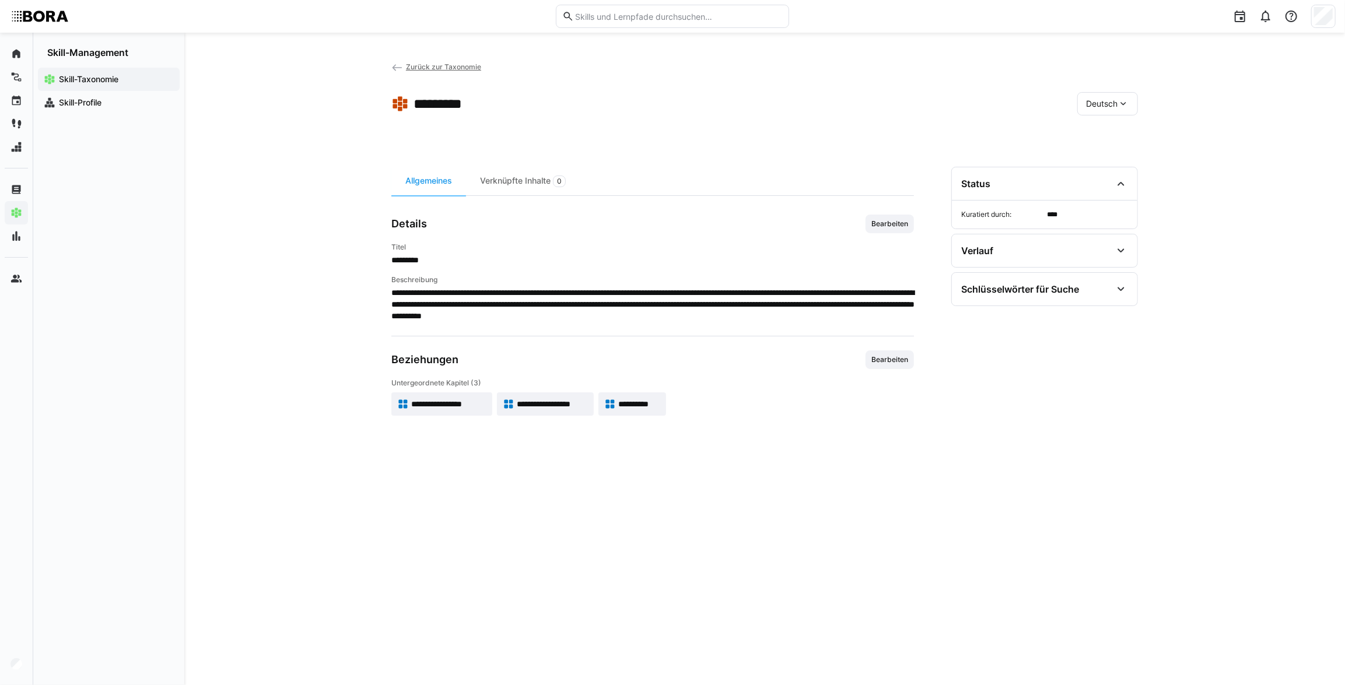
click at [400, 69] on eds-icon at bounding box center [397, 68] width 12 height 12
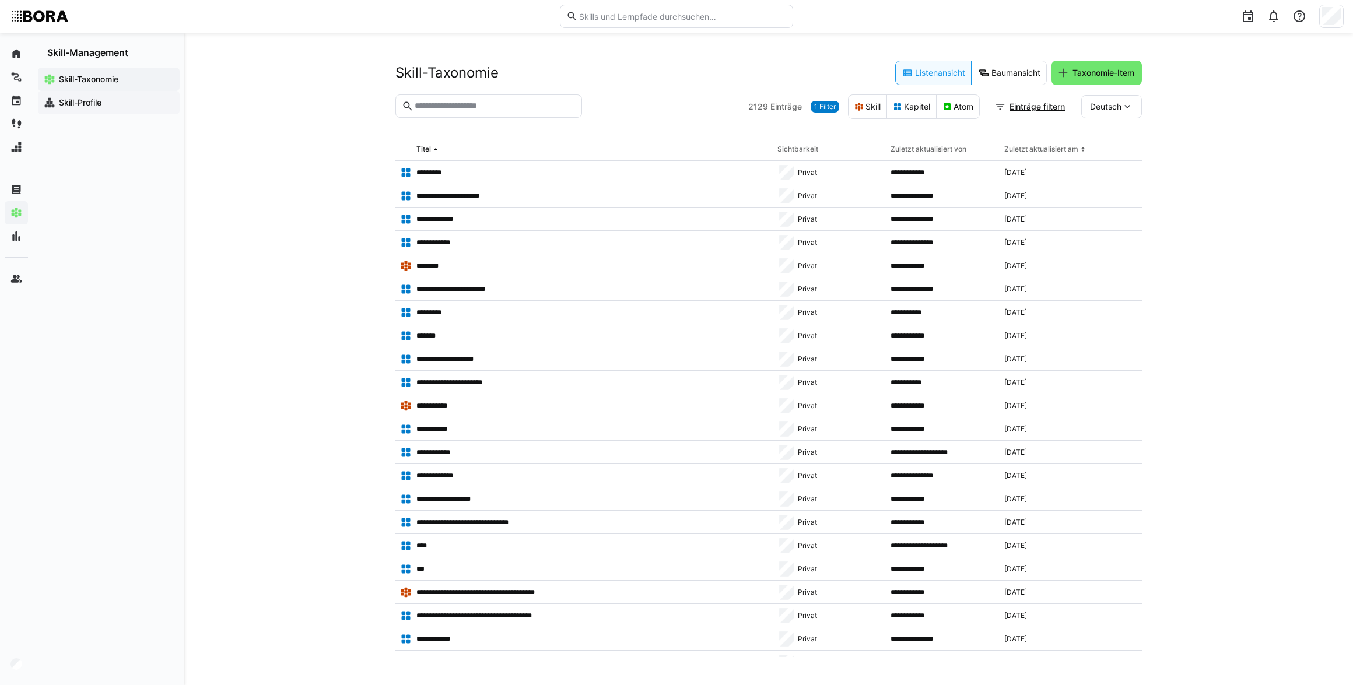
click at [127, 106] on span "Skill-Profile" at bounding box center [115, 103] width 117 height 12
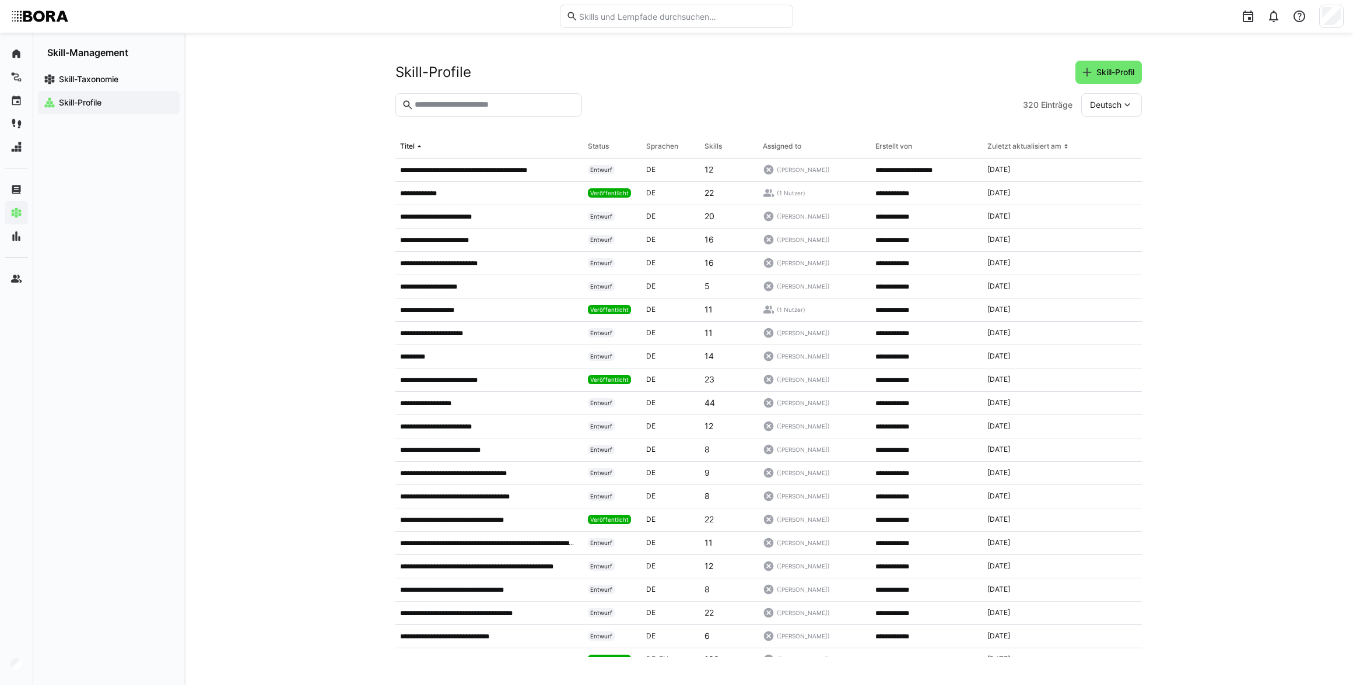
click at [481, 101] on input "text" at bounding box center [495, 105] width 162 height 10
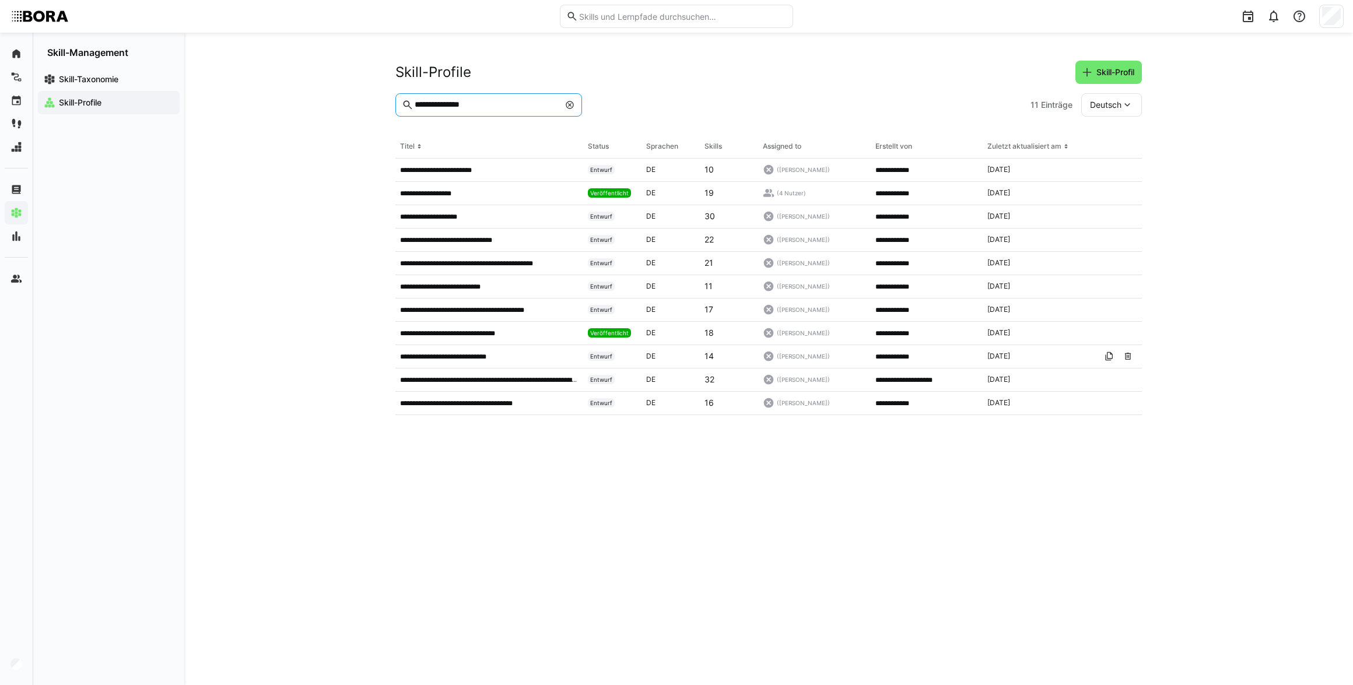
type input "**********"
click at [437, 218] on p "**********" at bounding box center [438, 216] width 76 height 9
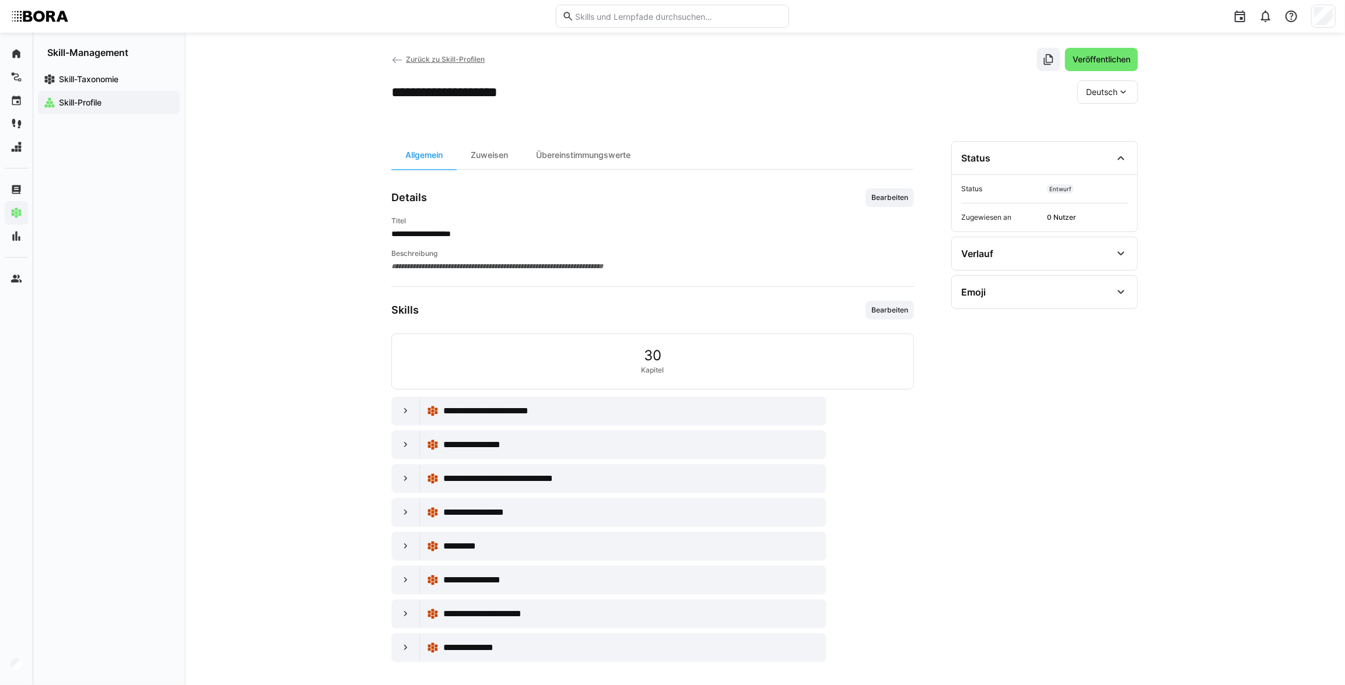
scroll to position [17, 0]
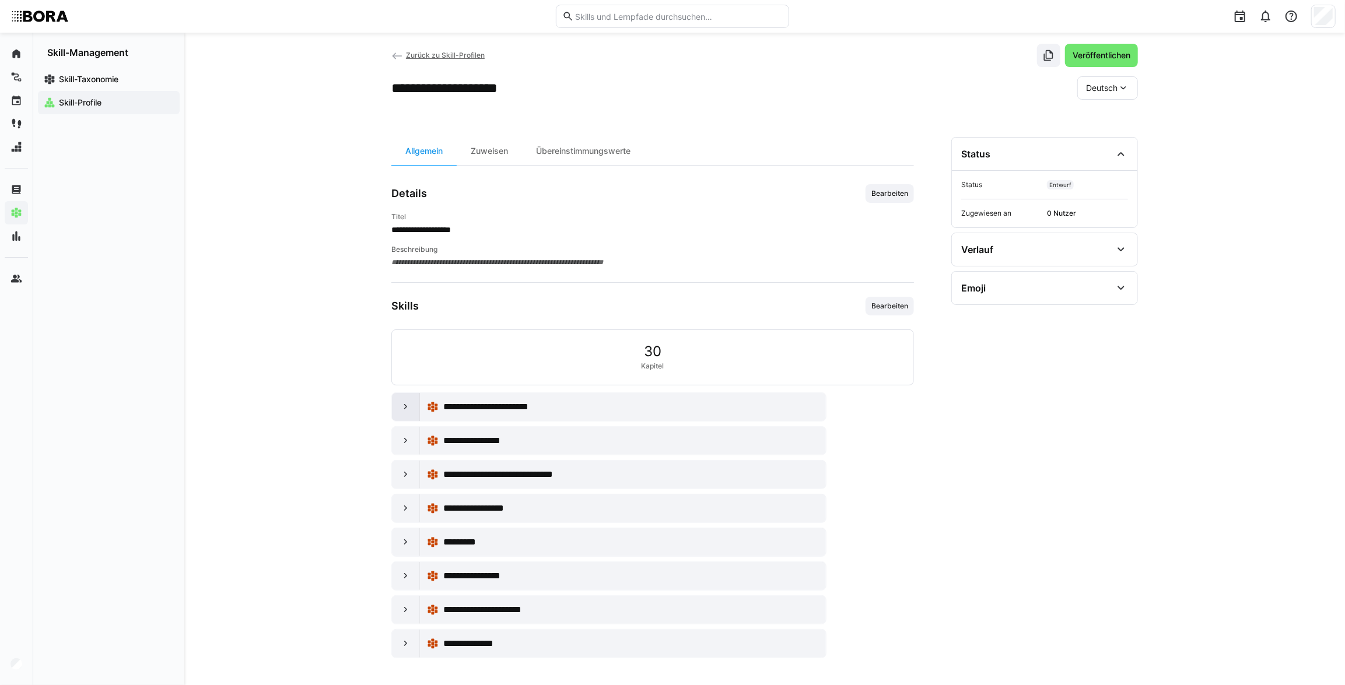
click at [395, 405] on div at bounding box center [406, 407] width 28 height 28
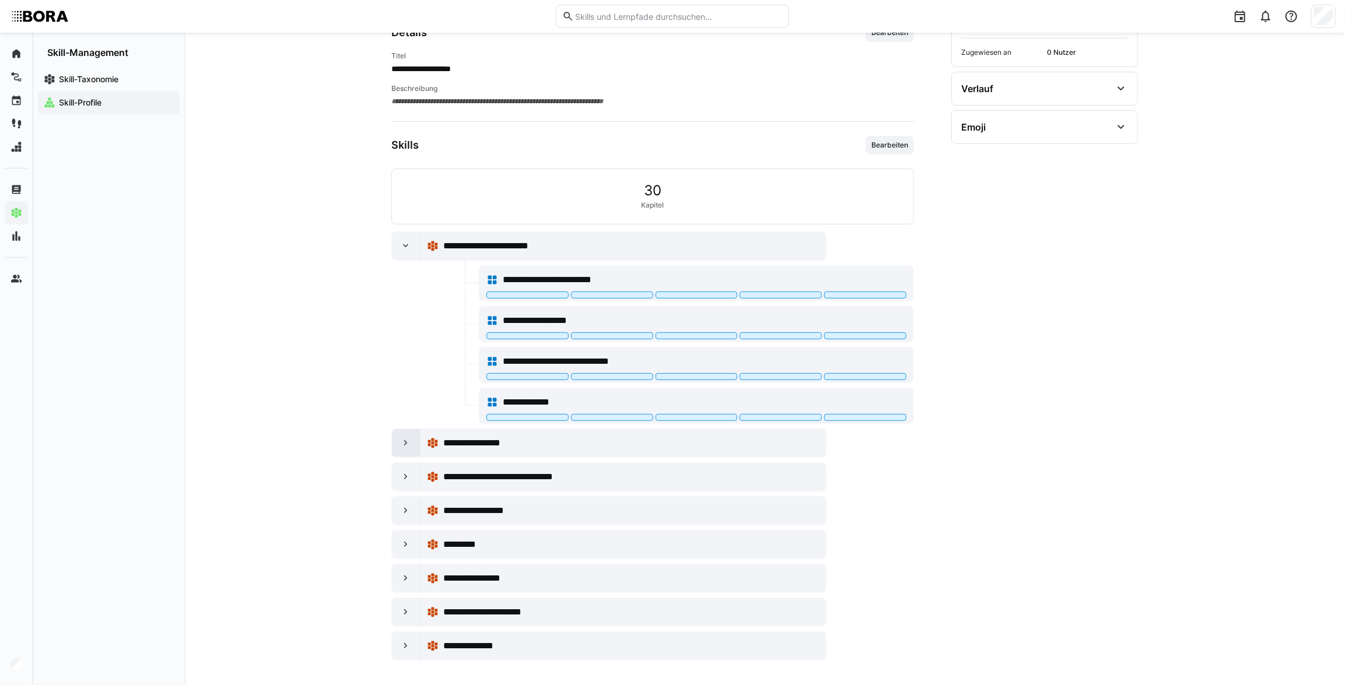
scroll to position [180, 0]
click at [409, 478] on eds-icon at bounding box center [406, 476] width 12 height 12
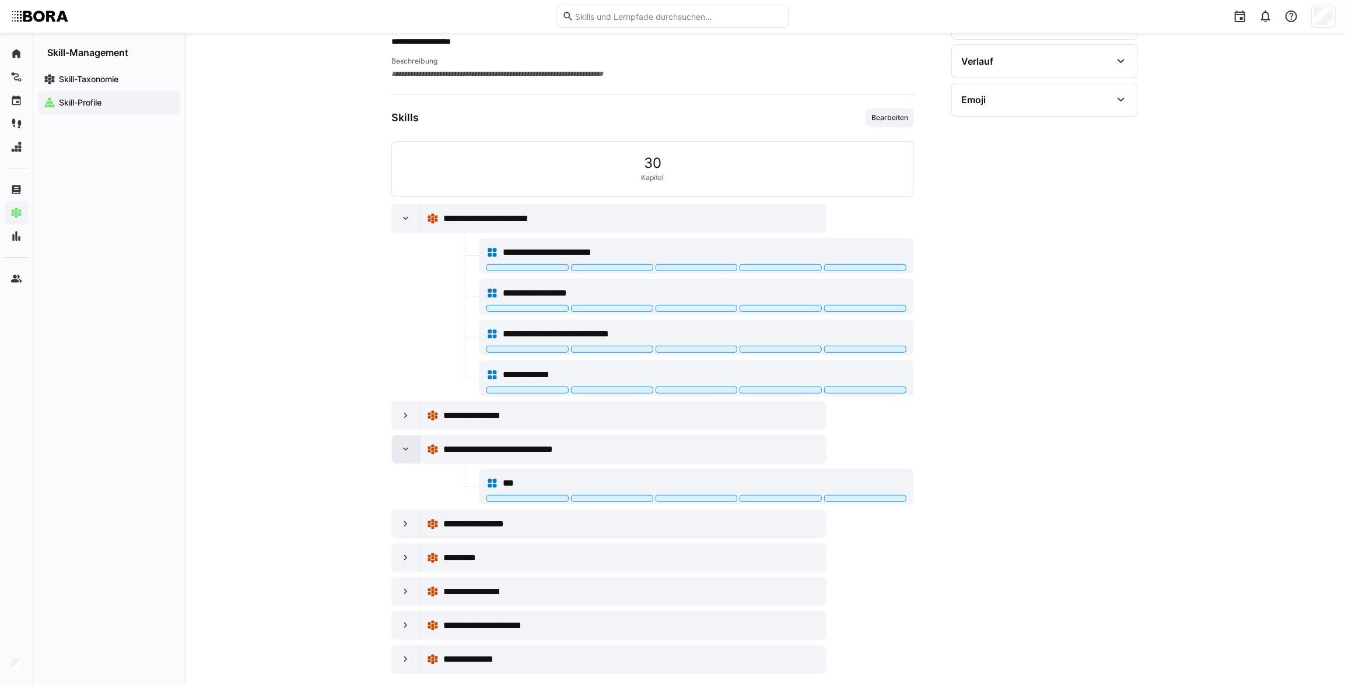
scroll to position [220, 0]
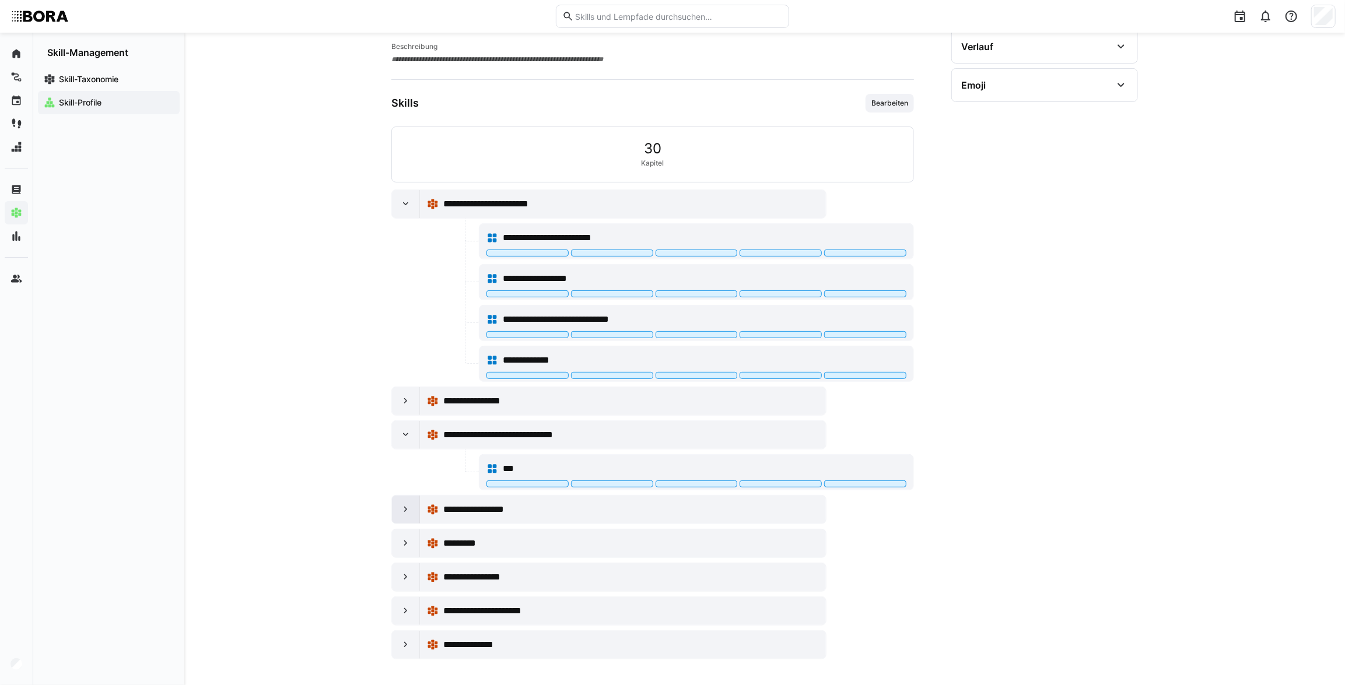
click at [408, 511] on eds-icon at bounding box center [406, 510] width 12 height 12
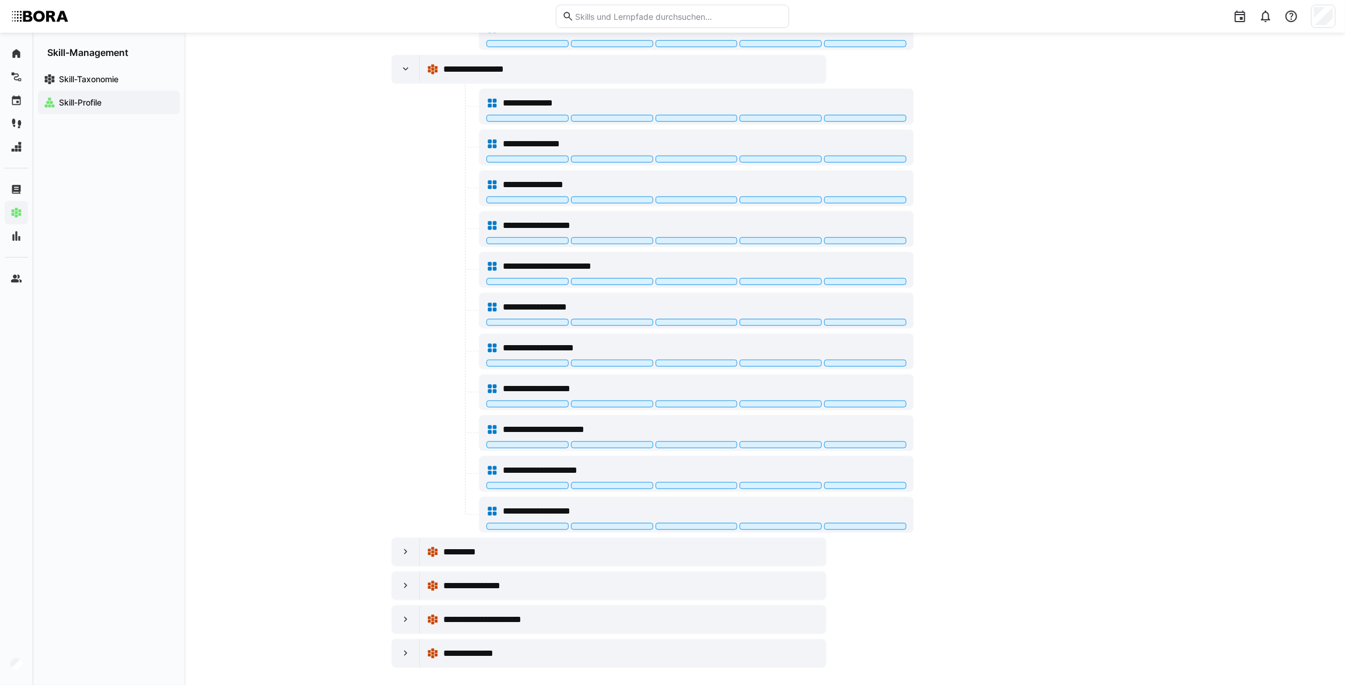
scroll to position [668, 0]
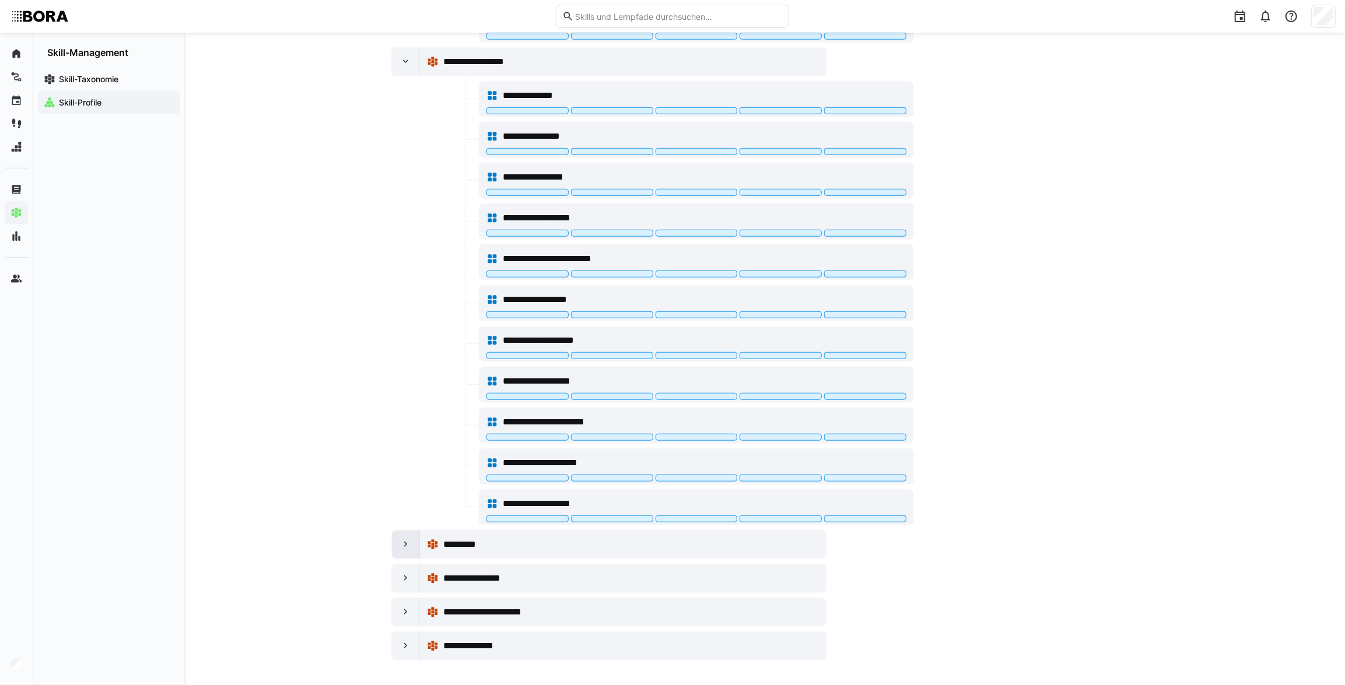
click at [404, 545] on eds-icon at bounding box center [406, 545] width 12 height 12
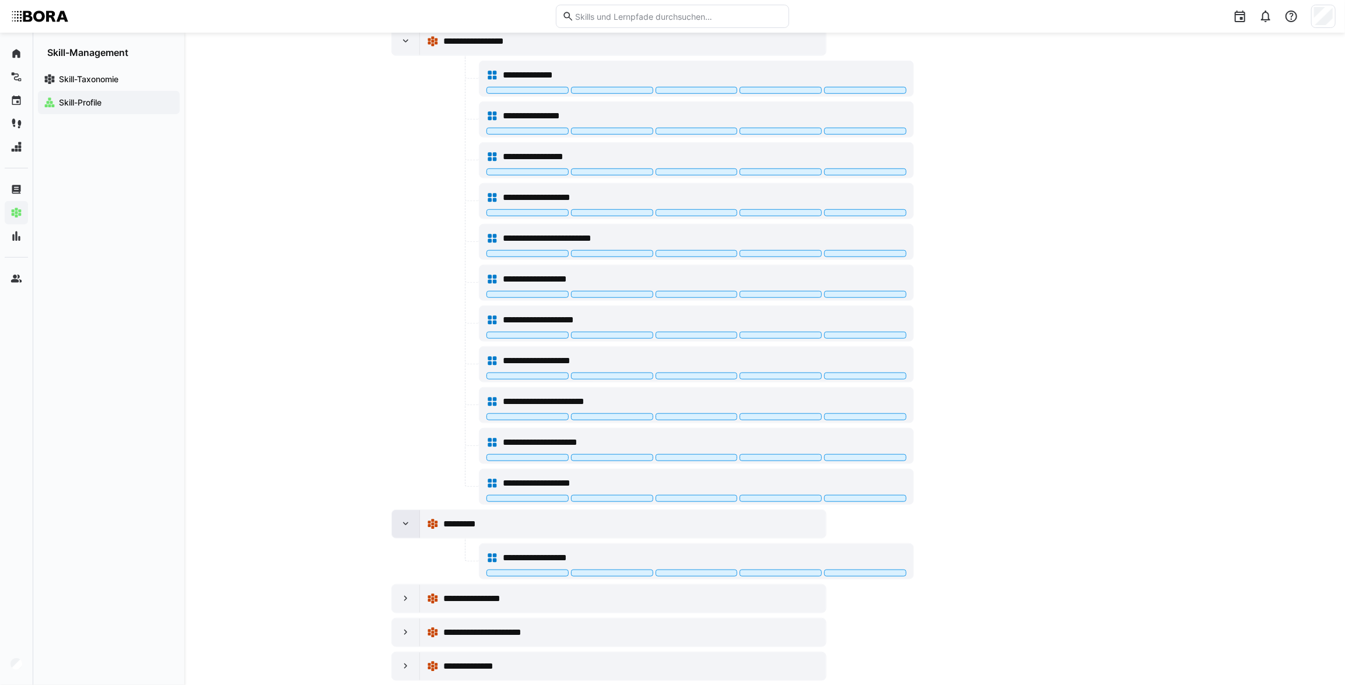
scroll to position [709, 0]
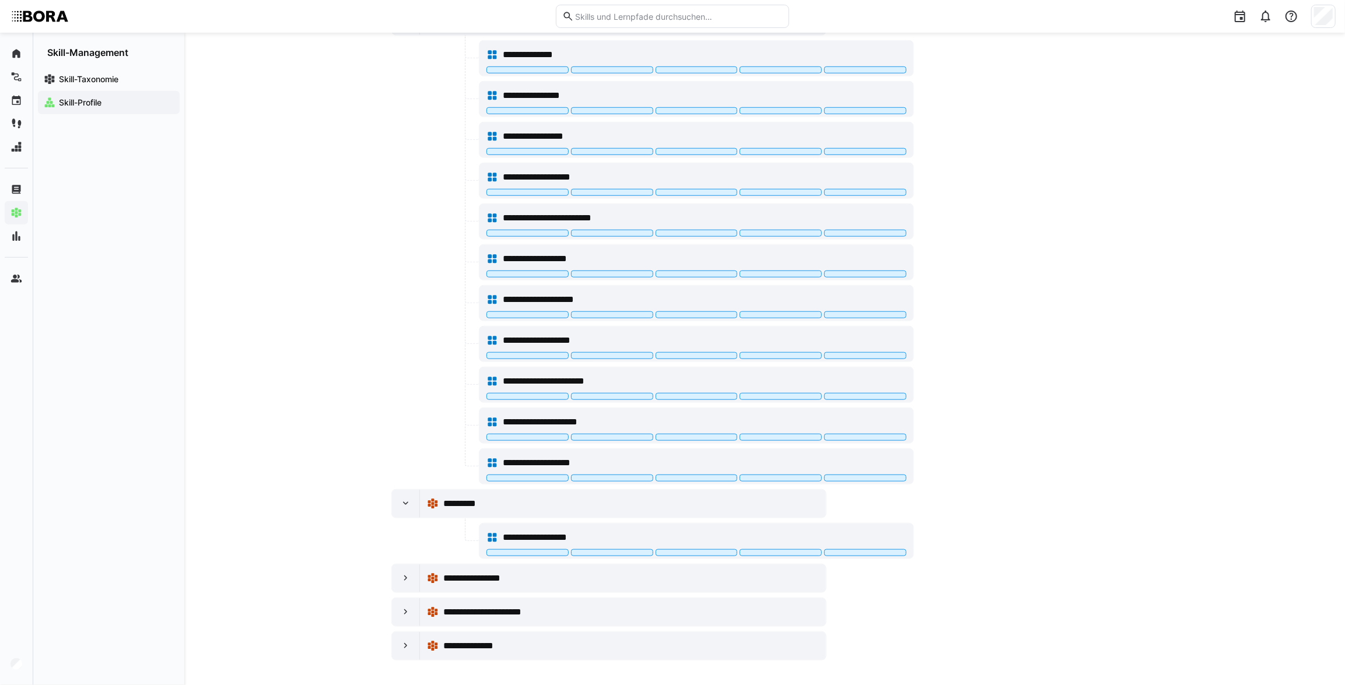
click at [390, 643] on div "**********" at bounding box center [764, 6] width 1161 height 1365
click at [400, 647] on eds-icon at bounding box center [406, 646] width 12 height 12
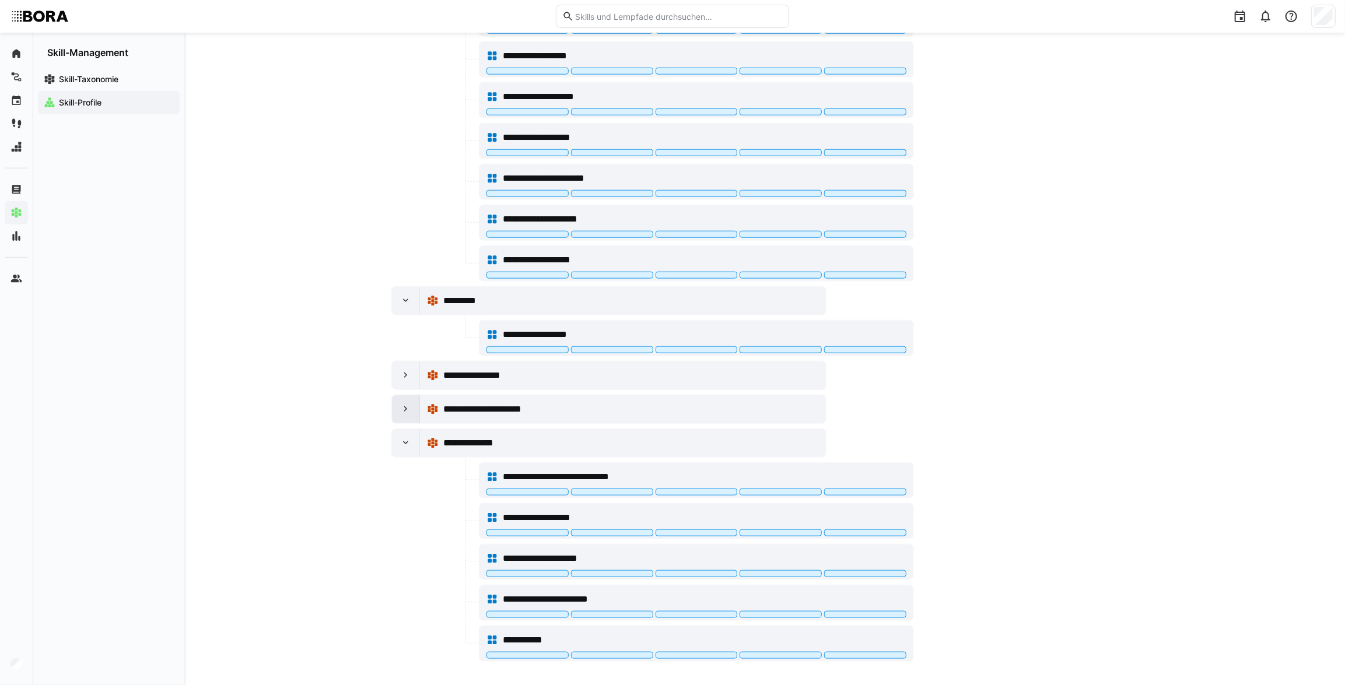
click at [405, 405] on eds-icon at bounding box center [406, 410] width 12 height 12
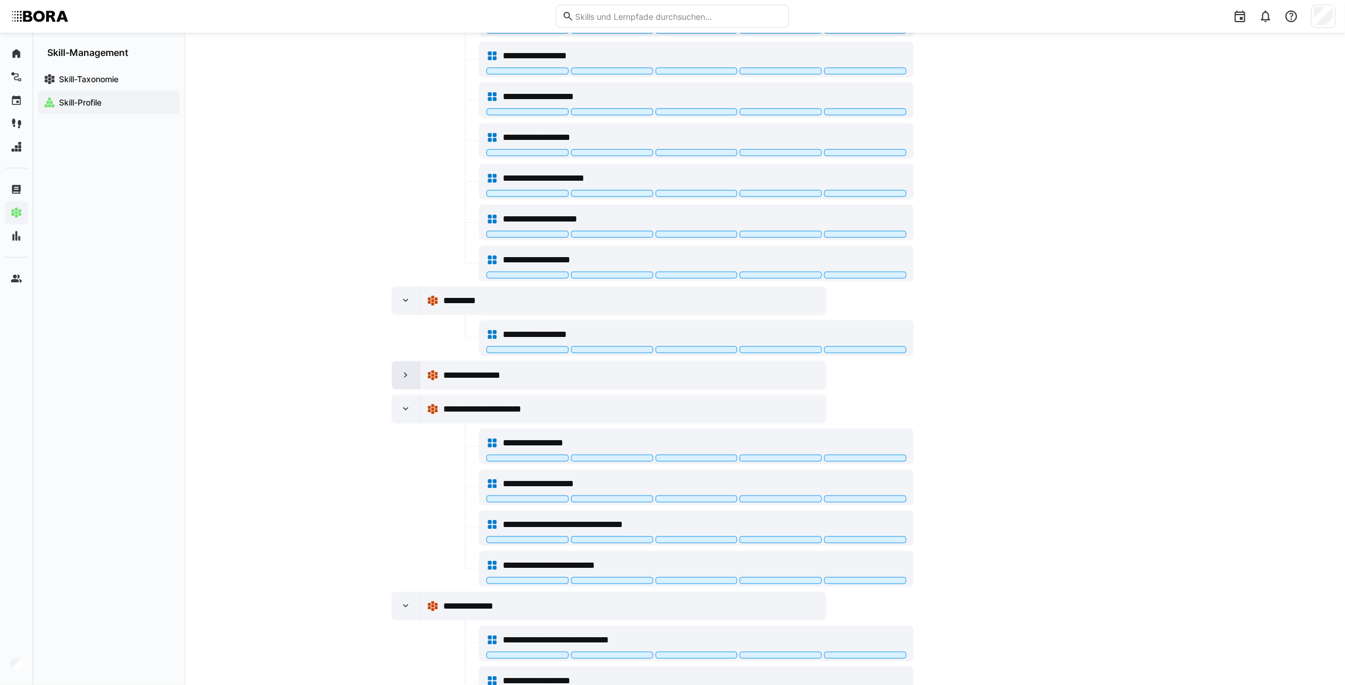
click at [402, 373] on eds-icon at bounding box center [406, 376] width 12 height 12
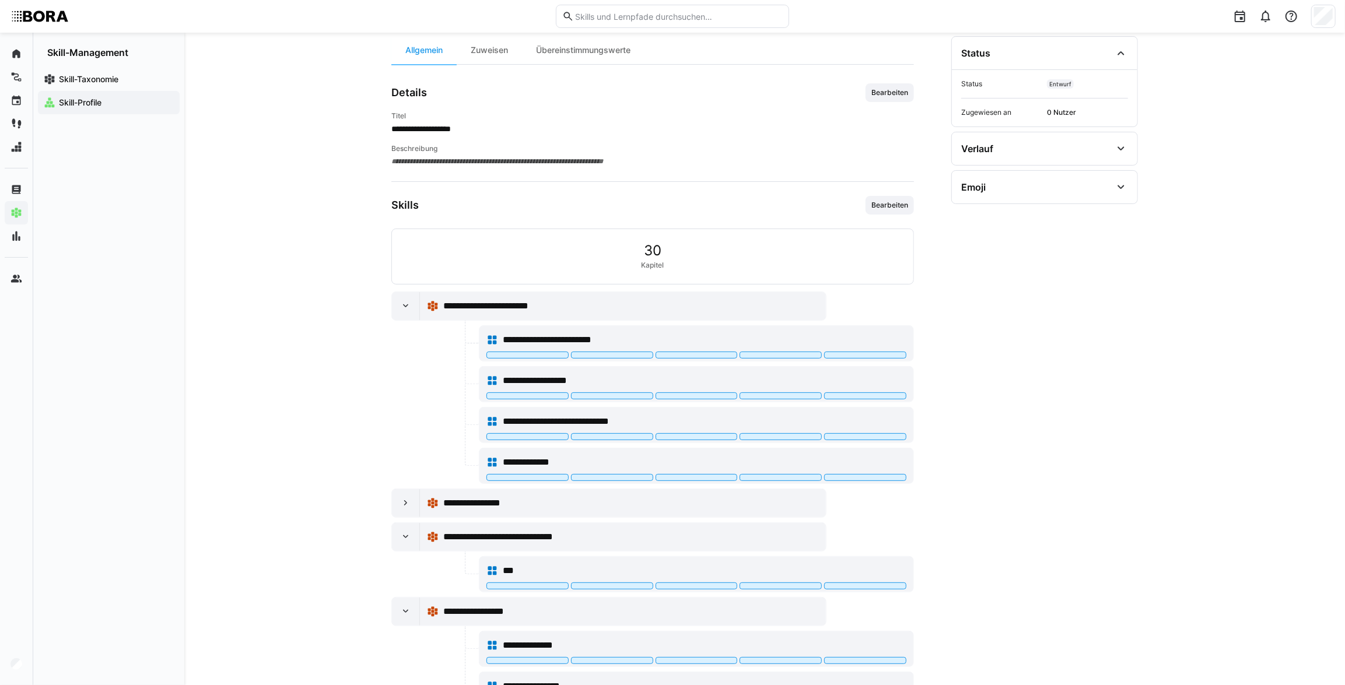
scroll to position [117, 0]
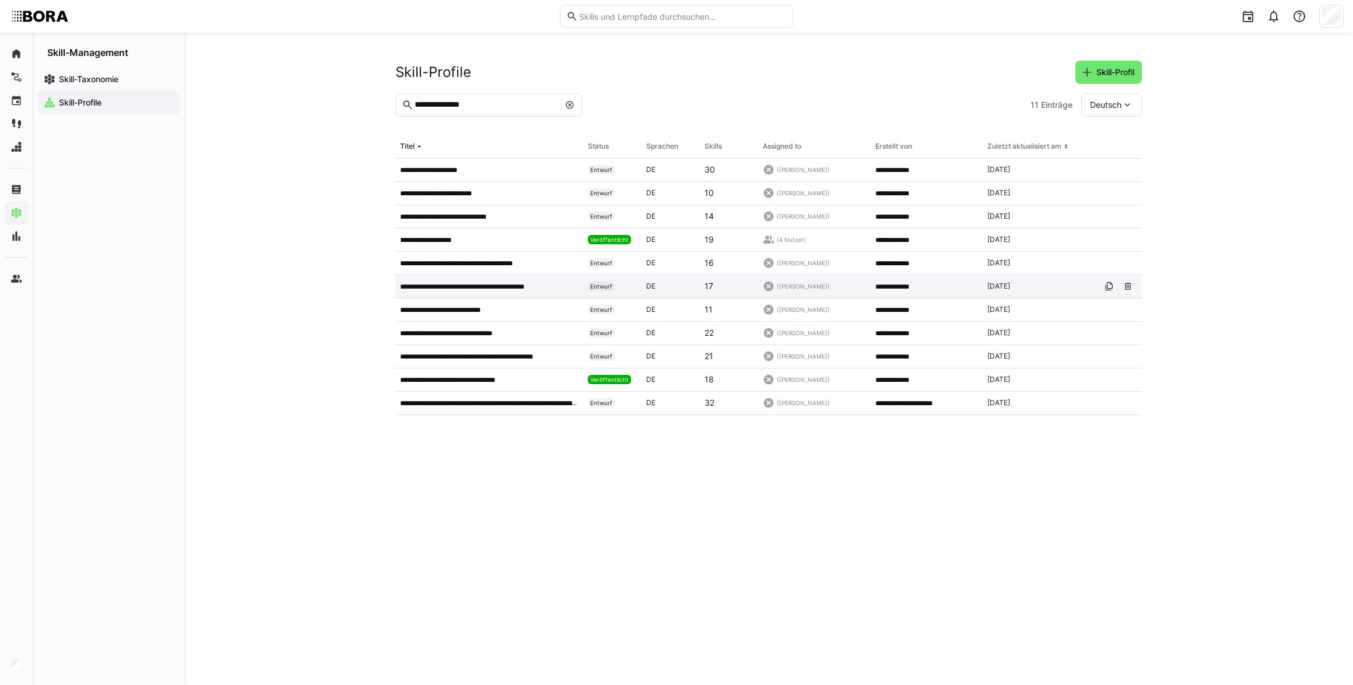
click at [501, 288] on p "**********" at bounding box center [475, 286] width 150 height 9
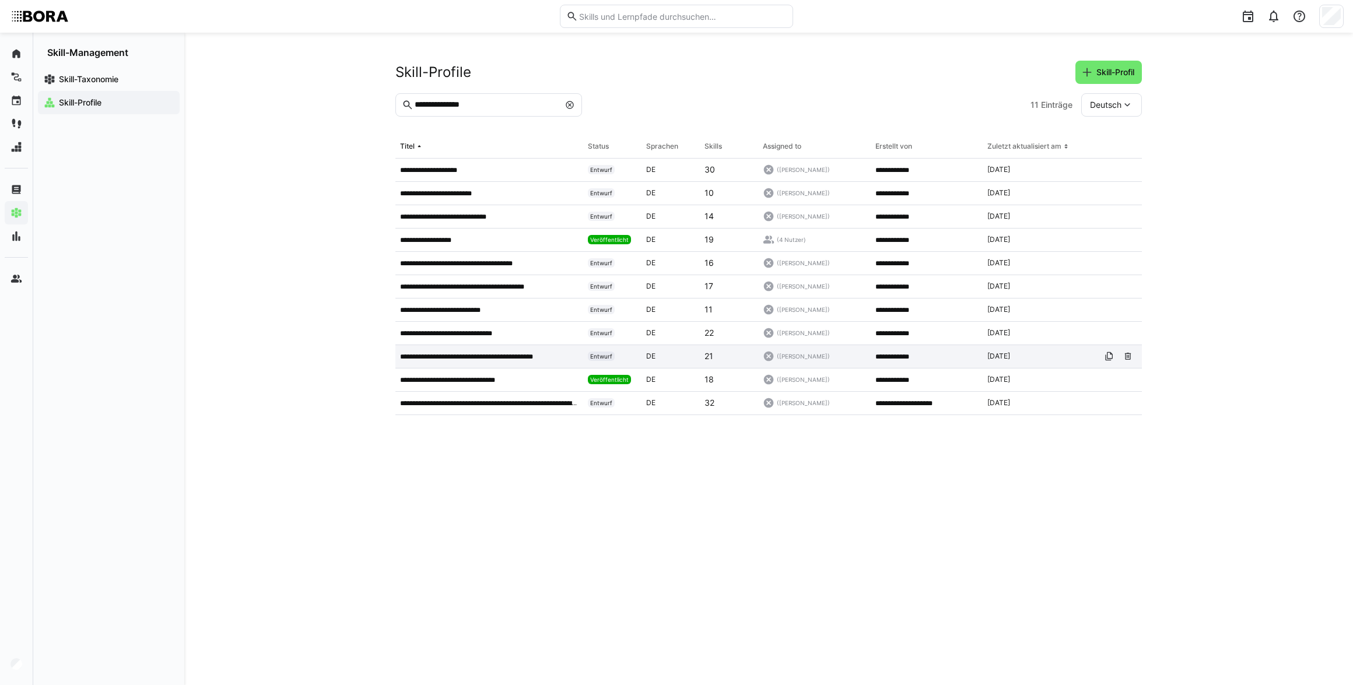
click at [510, 348] on div "**********" at bounding box center [489, 356] width 188 height 23
click at [227, 286] on div "**********" at bounding box center [768, 359] width 1169 height 653
click at [569, 101] on eds-icon at bounding box center [569, 104] width 9 height 9
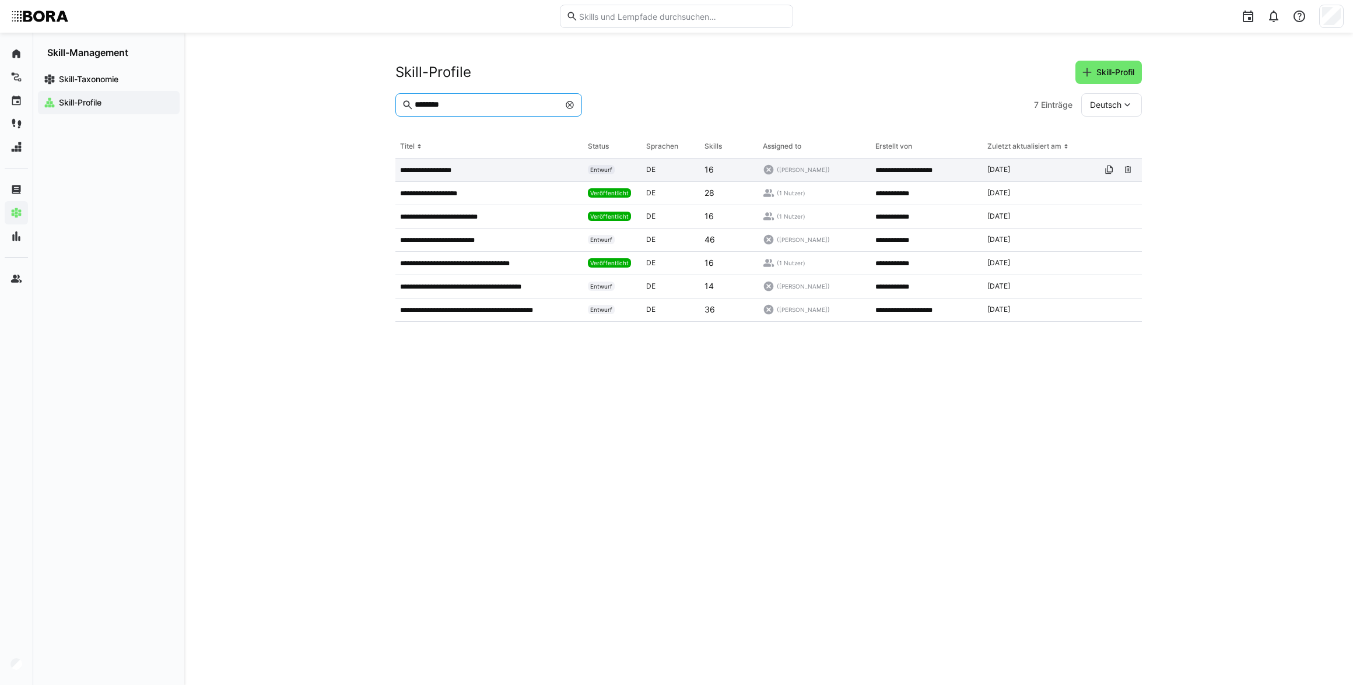
type input "********"
click at [436, 168] on p "**********" at bounding box center [430, 170] width 60 height 9
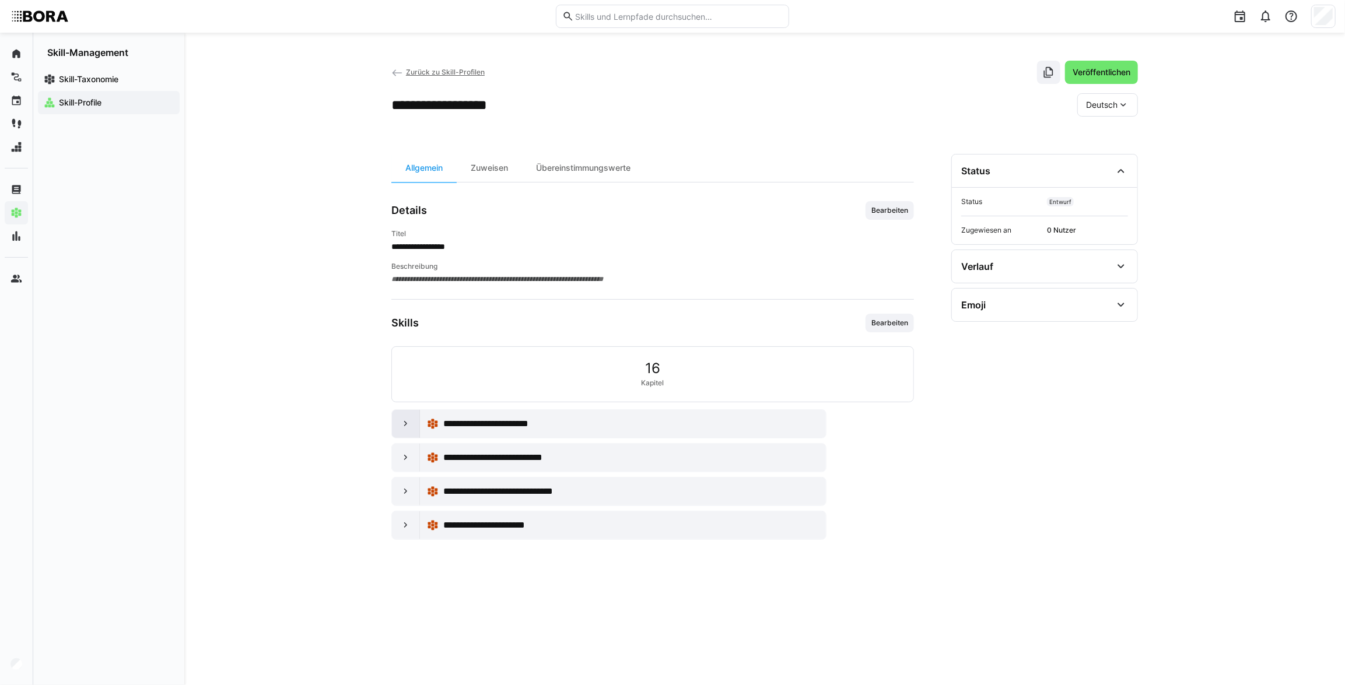
click at [405, 426] on eds-icon at bounding box center [406, 424] width 12 height 12
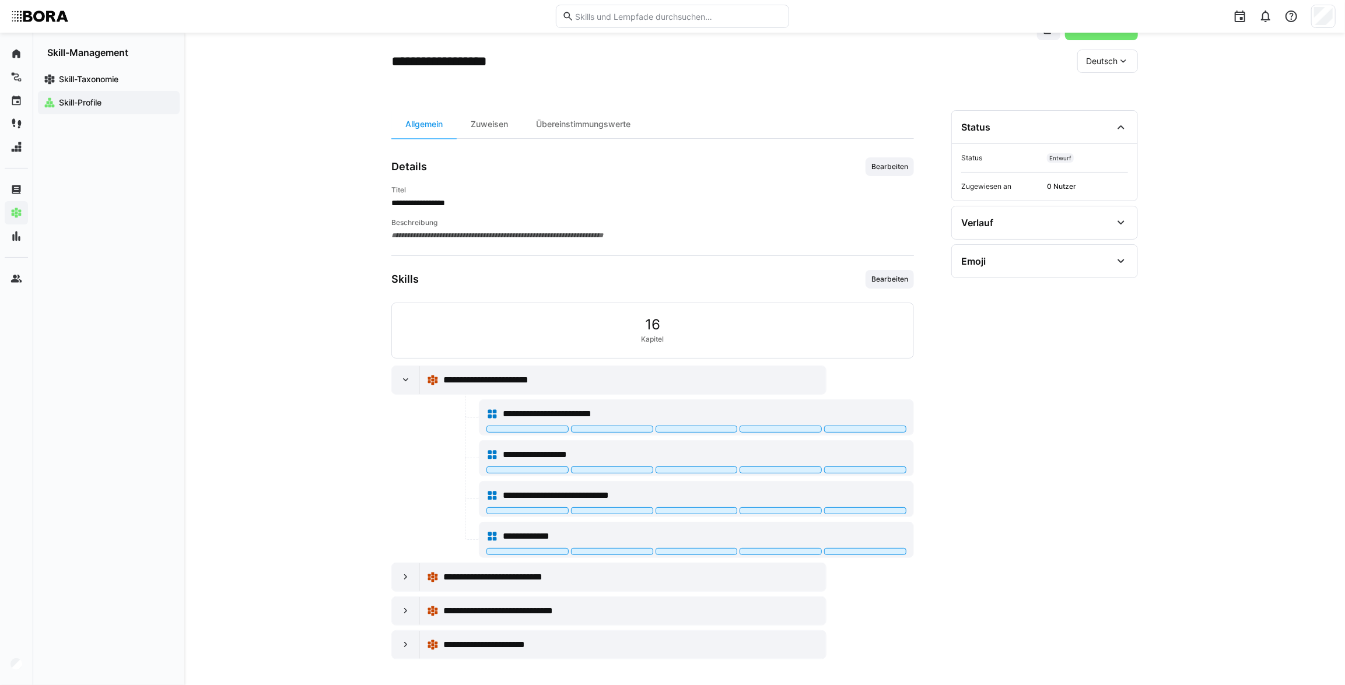
scroll to position [44, 0]
click at [405, 582] on div at bounding box center [406, 577] width 28 height 28
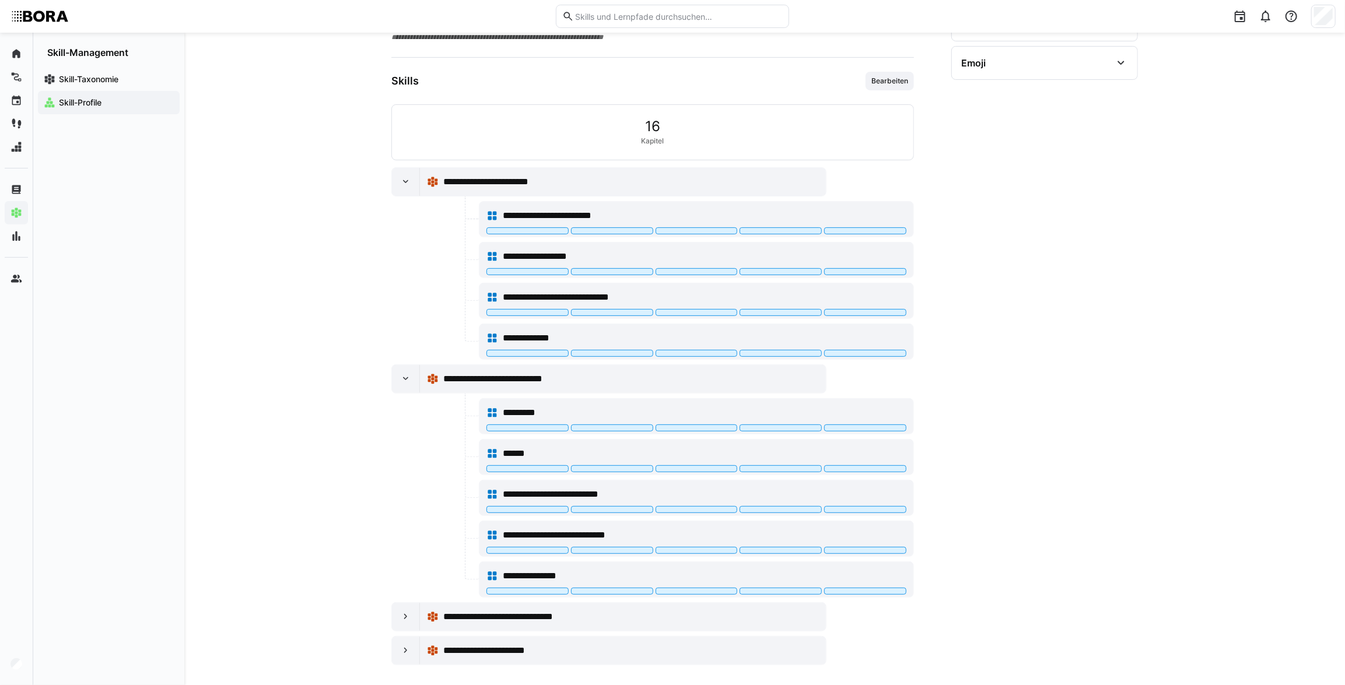
scroll to position [248, 0]
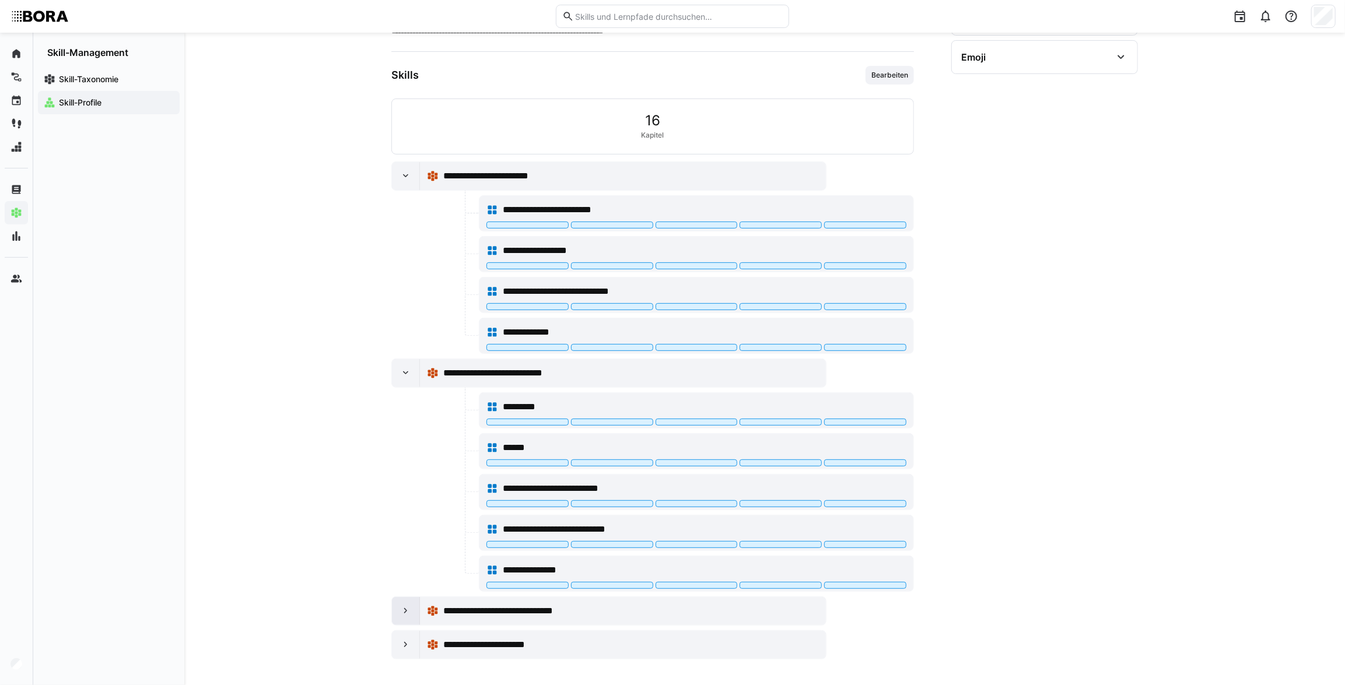
click at [401, 612] on eds-icon at bounding box center [406, 611] width 12 height 12
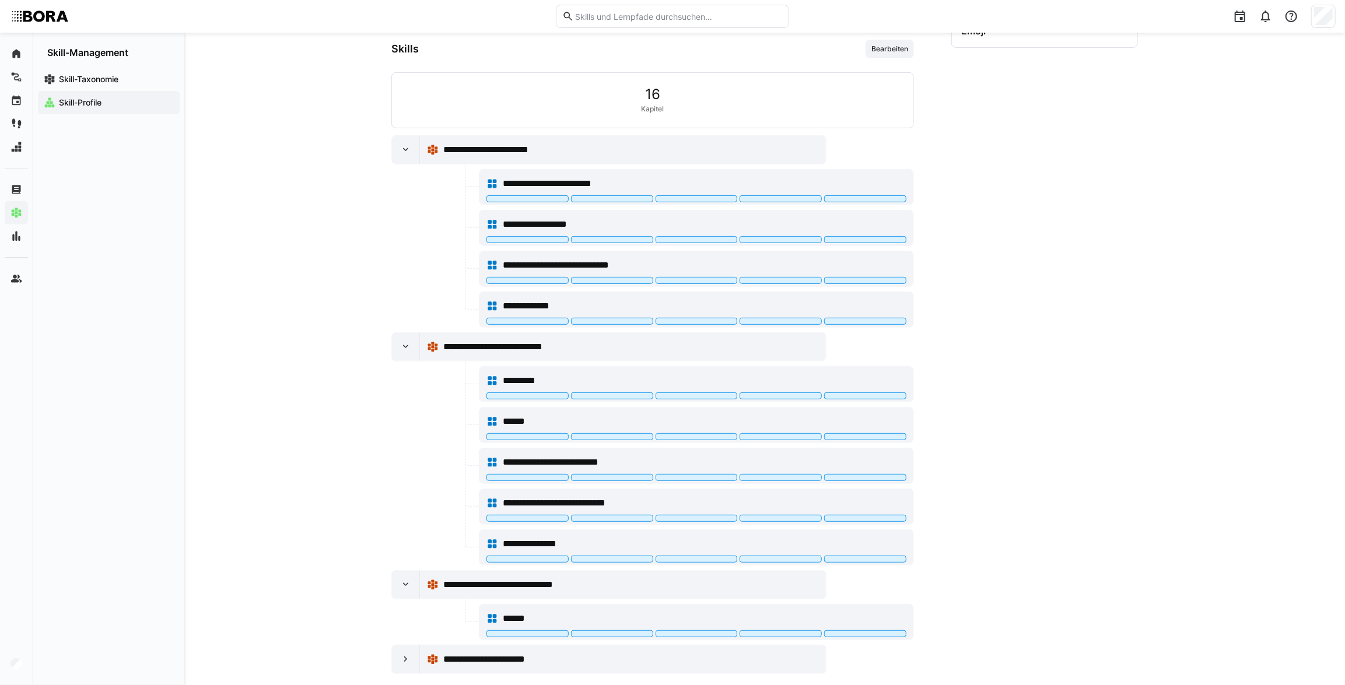
scroll to position [289, 0]
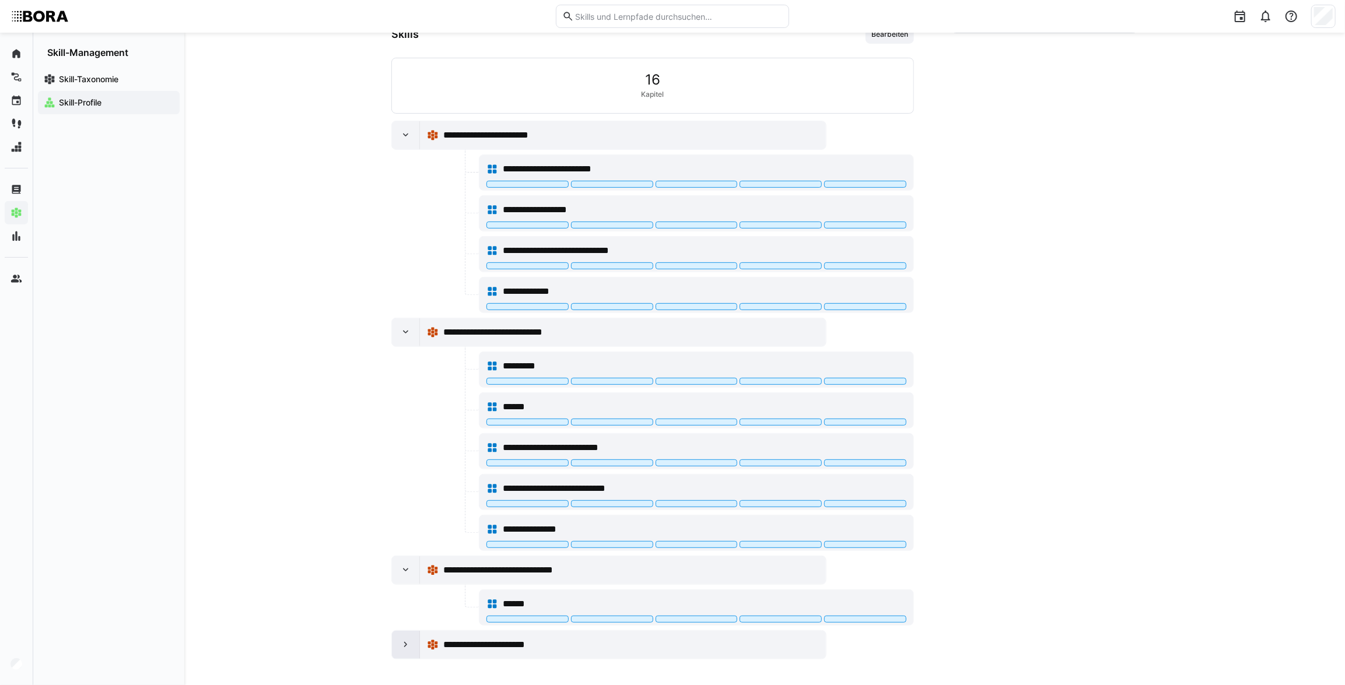
click at [408, 634] on div at bounding box center [406, 645] width 28 height 28
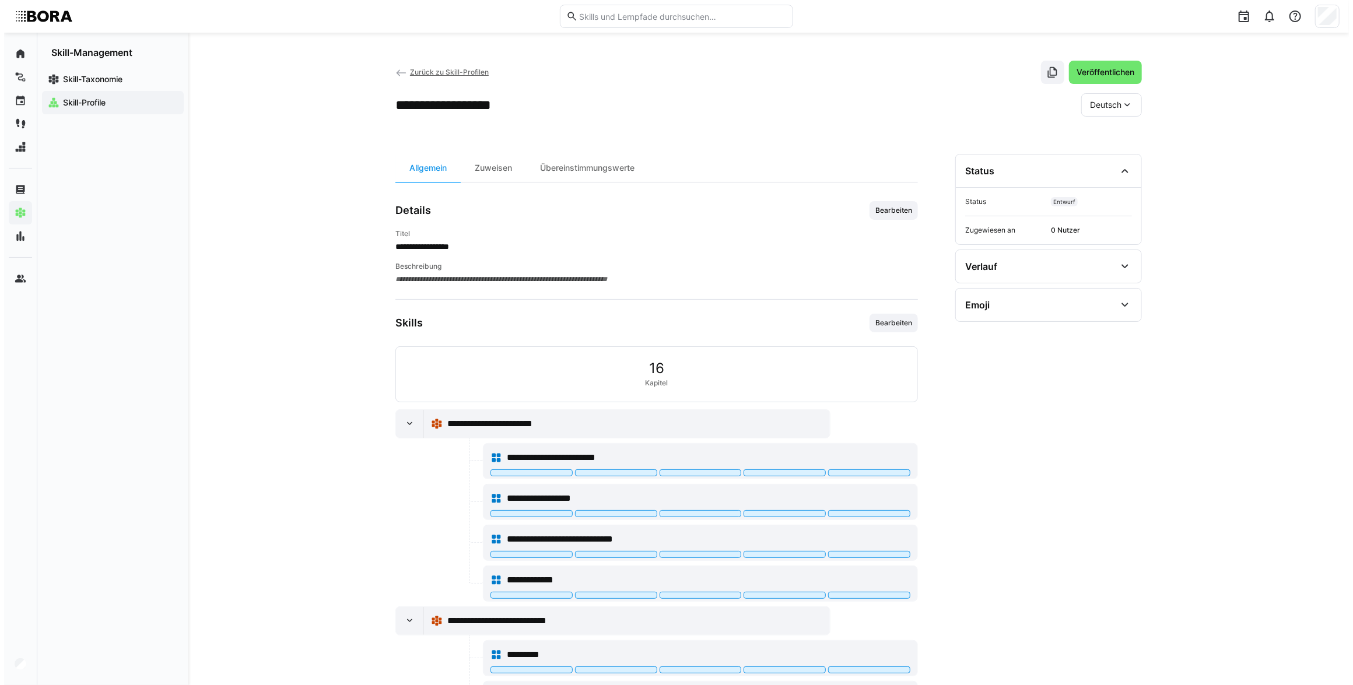
scroll to position [0, 0]
click at [422, 71] on span "Zurück zu Skill-Profilen" at bounding box center [445, 72] width 79 height 9
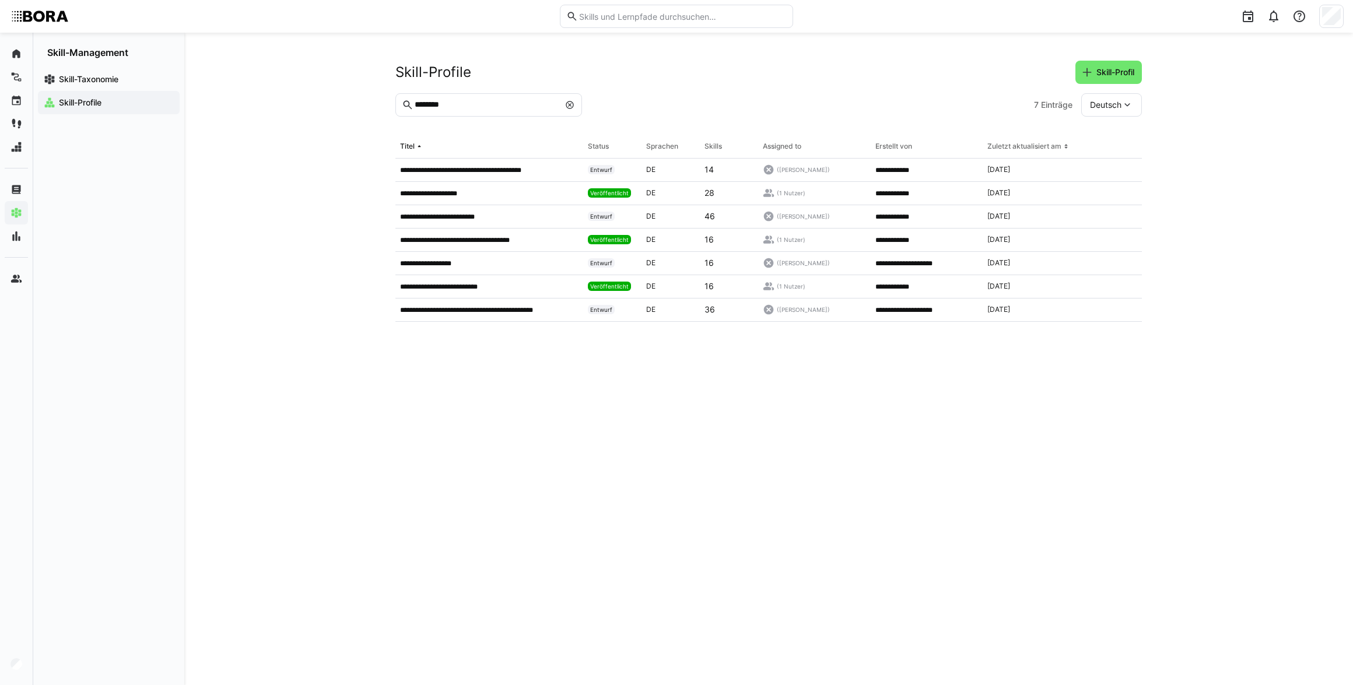
click at [572, 110] on span at bounding box center [570, 105] width 12 height 12
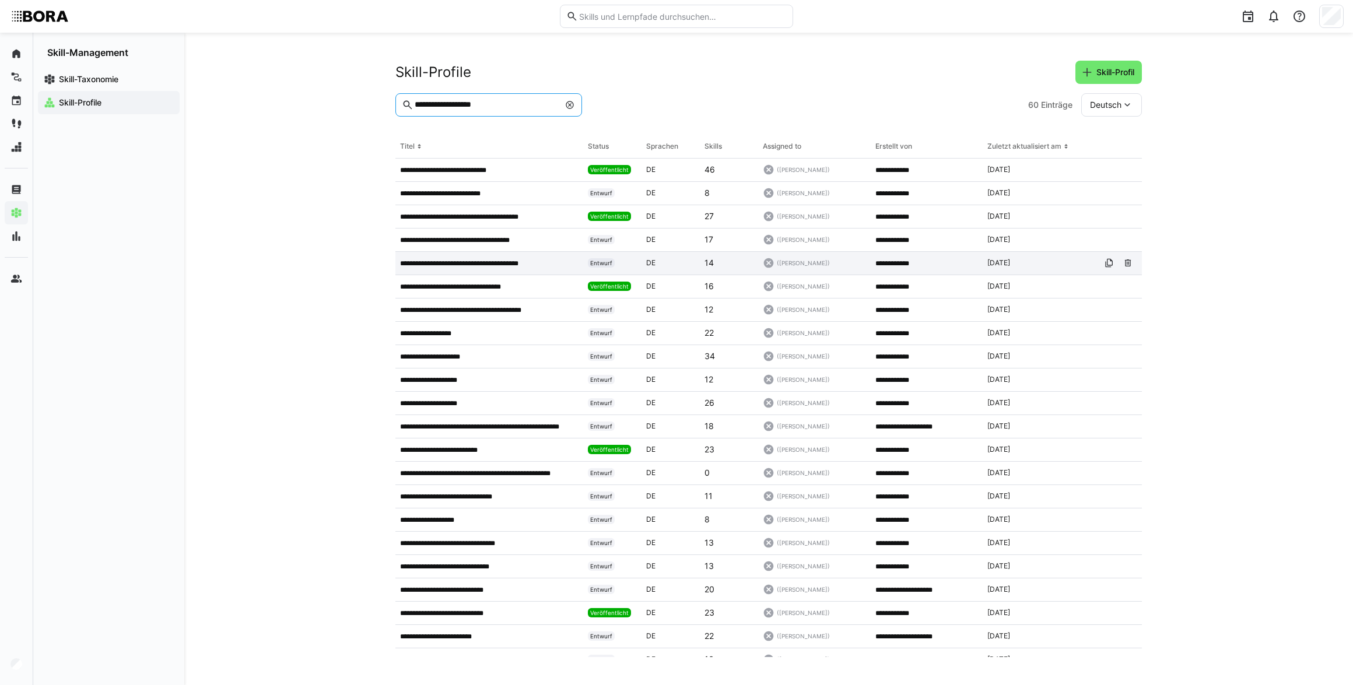
type input "**********"
click at [557, 265] on p "**********" at bounding box center [478, 263] width 157 height 9
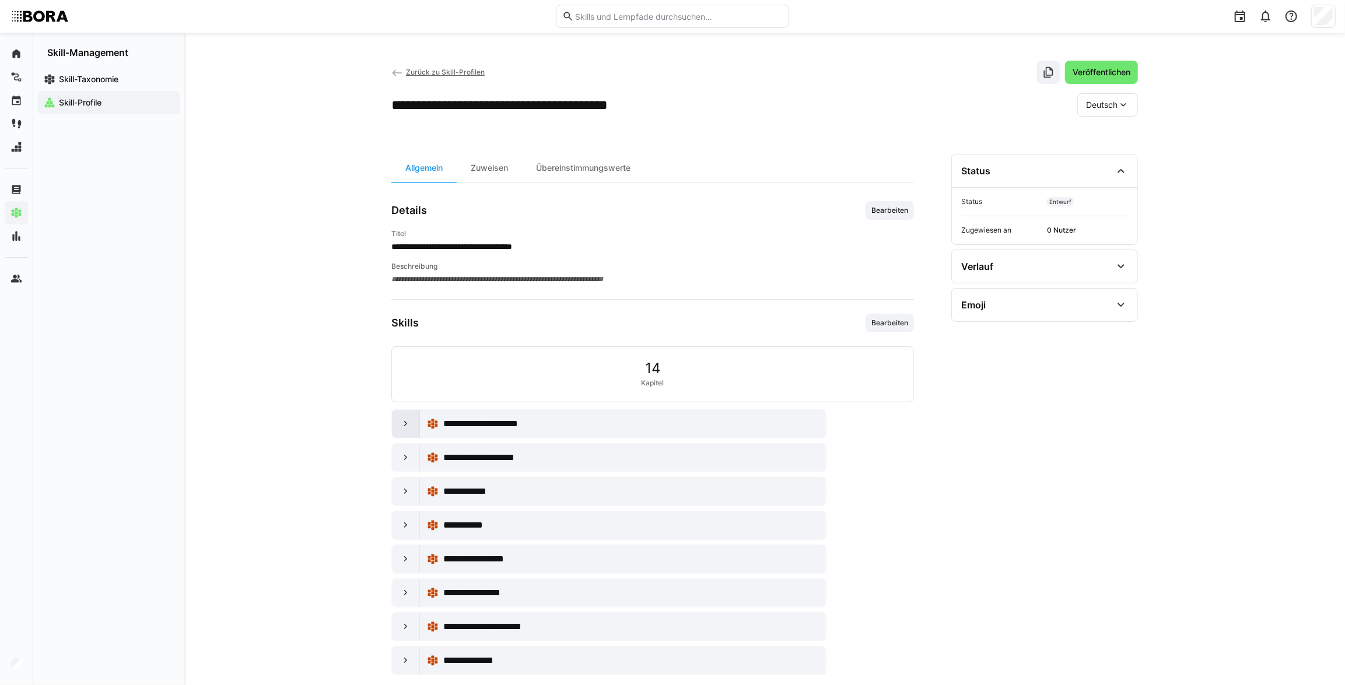
click at [415, 426] on div at bounding box center [406, 424] width 28 height 28
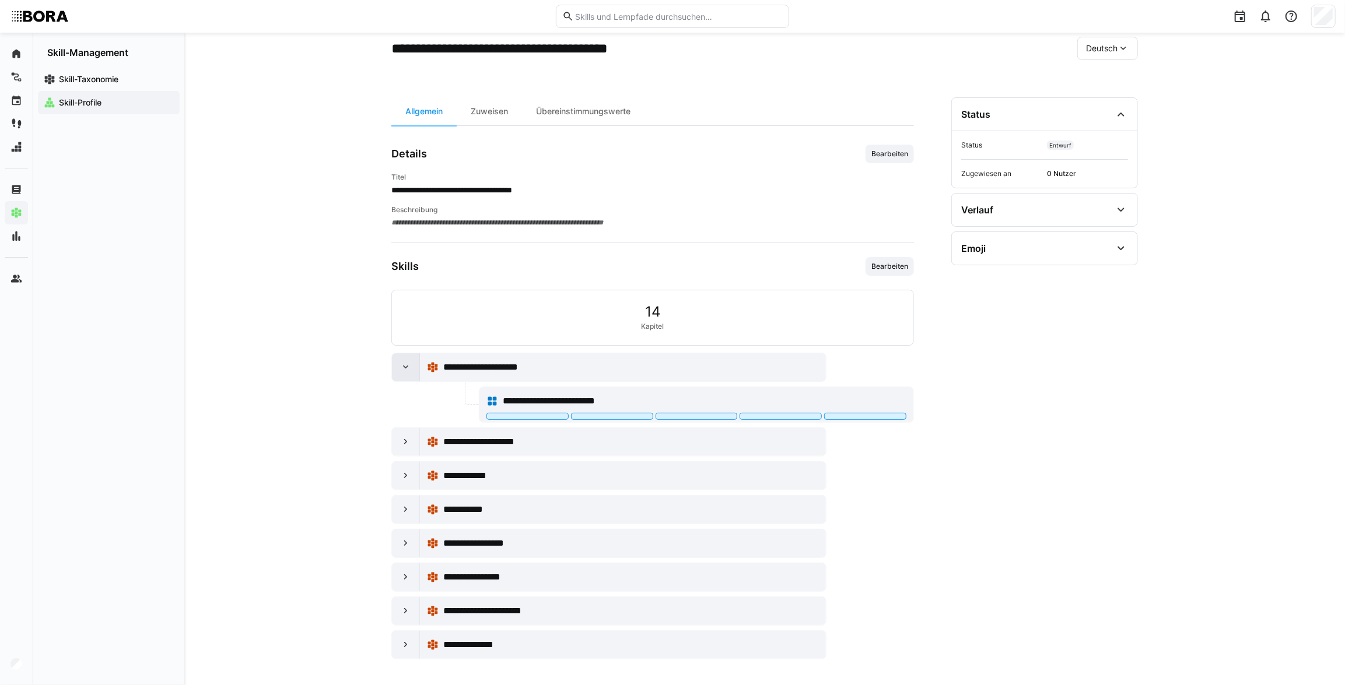
scroll to position [57, 0]
click at [407, 436] on eds-icon at bounding box center [406, 442] width 12 height 12
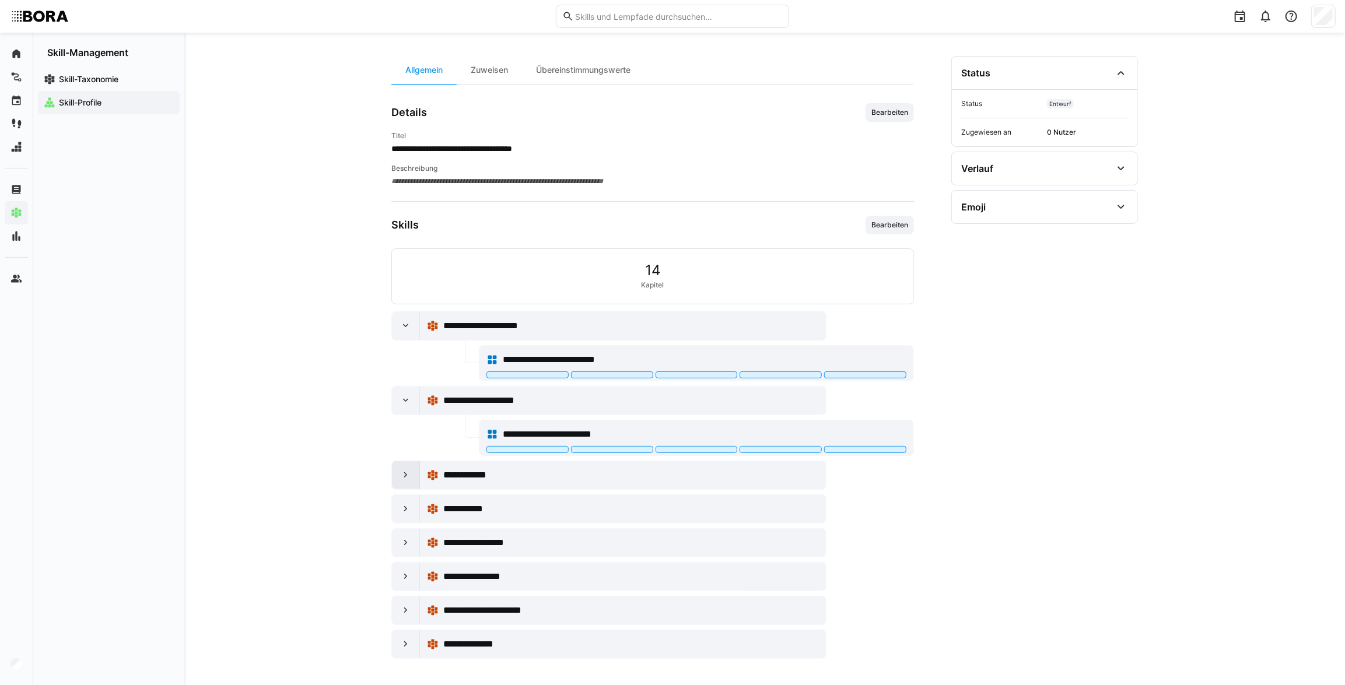
click at [408, 477] on eds-icon at bounding box center [406, 476] width 12 height 12
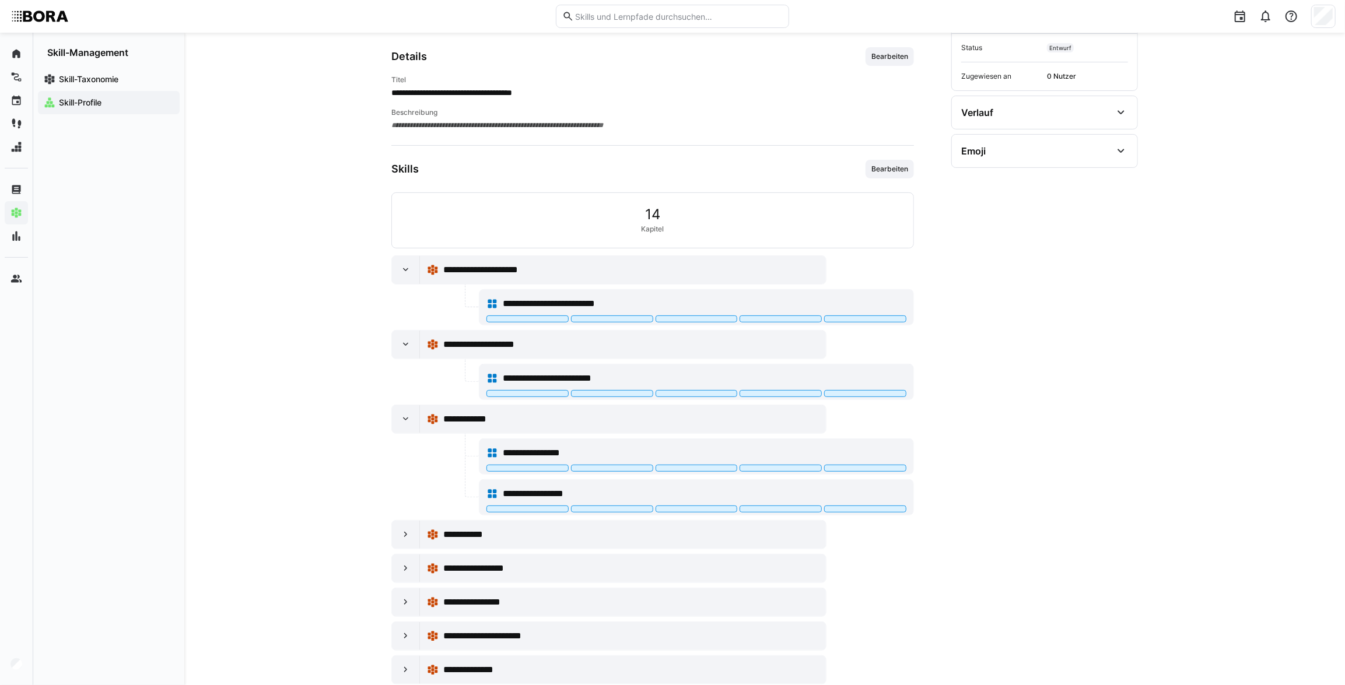
scroll to position [180, 0]
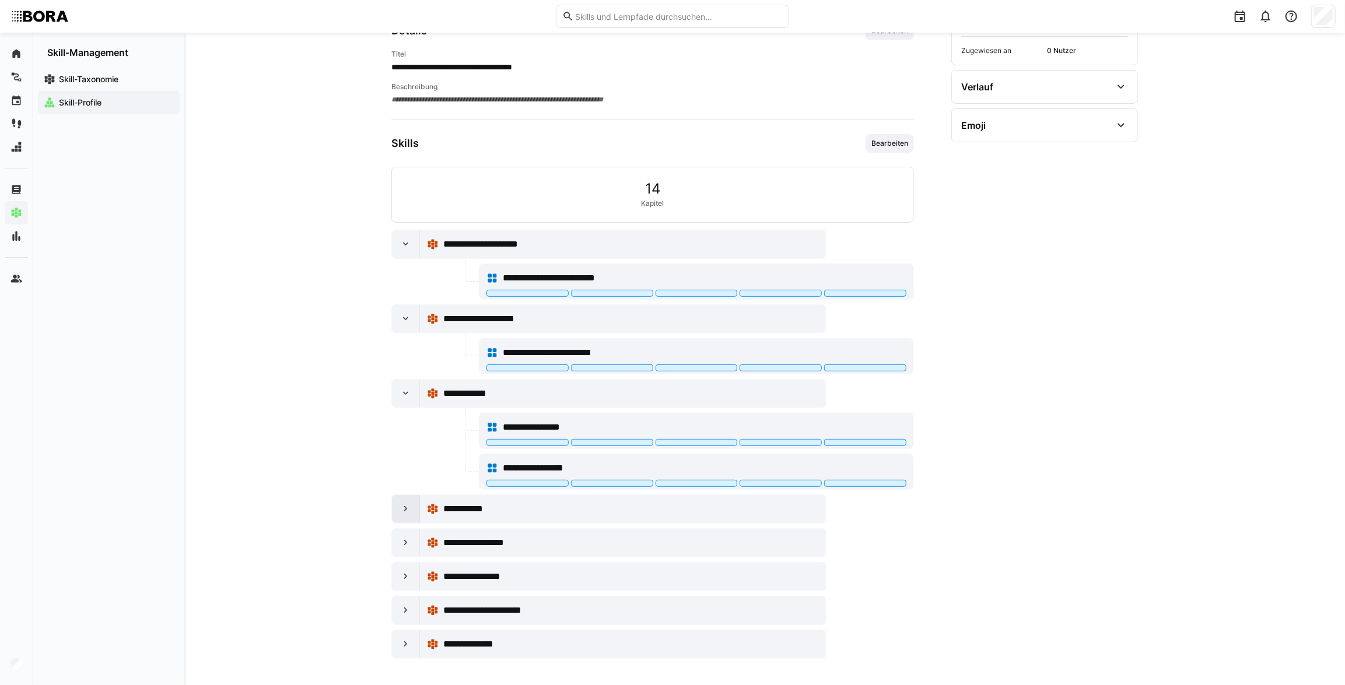
click at [402, 511] on eds-icon at bounding box center [406, 509] width 12 height 12
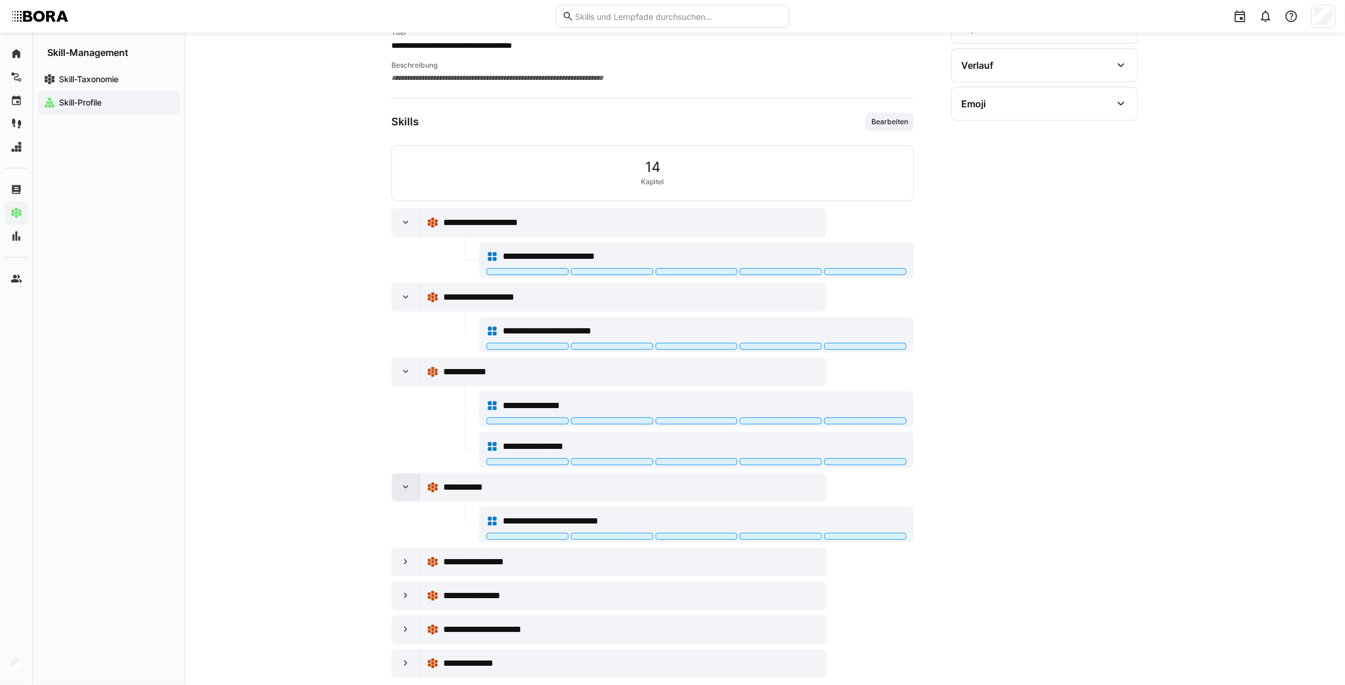
scroll to position [220, 0]
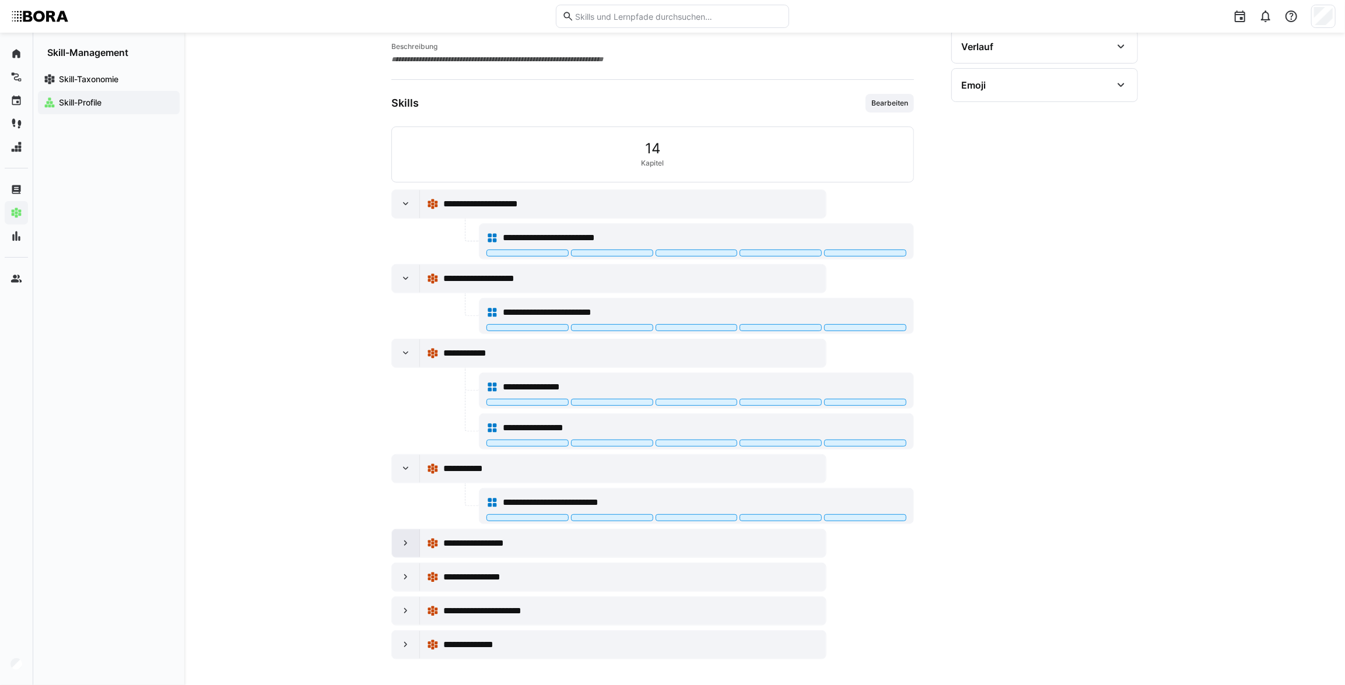
click at [397, 543] on div at bounding box center [406, 544] width 28 height 28
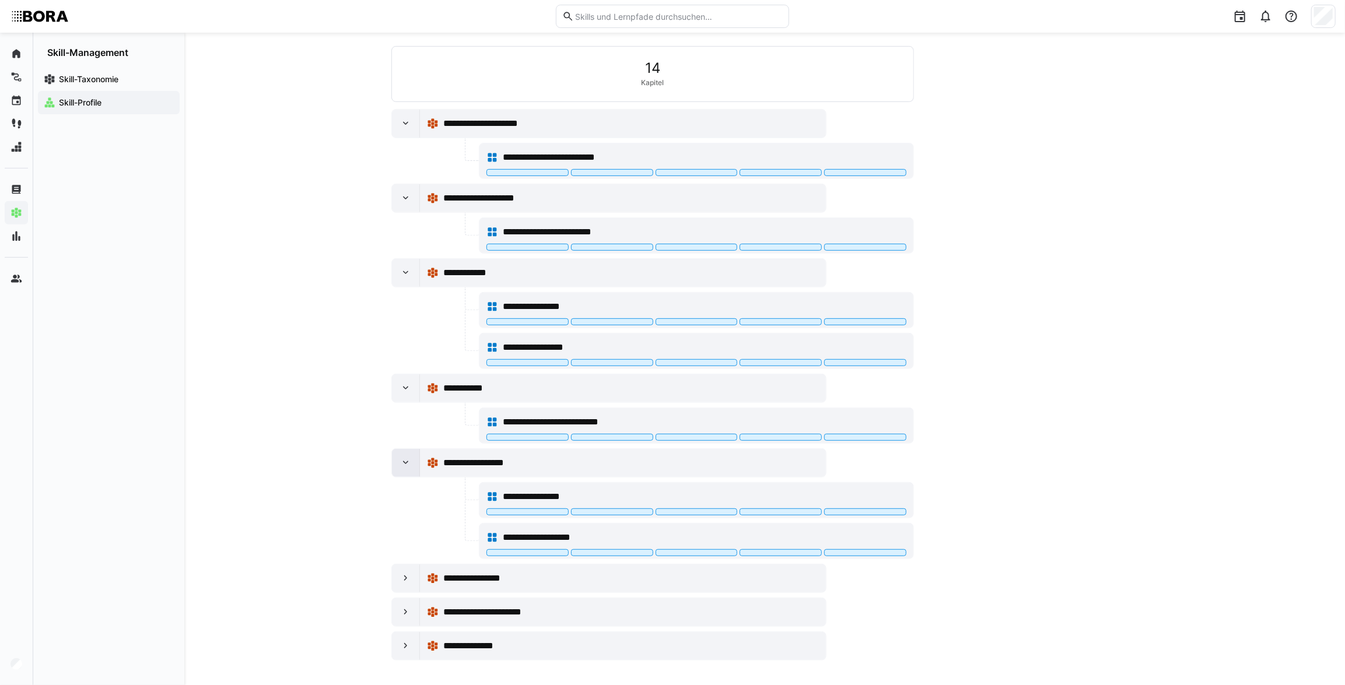
scroll to position [302, 0]
click at [390, 574] on div "**********" at bounding box center [764, 209] width 1161 height 957
click at [409, 580] on eds-icon at bounding box center [406, 578] width 12 height 12
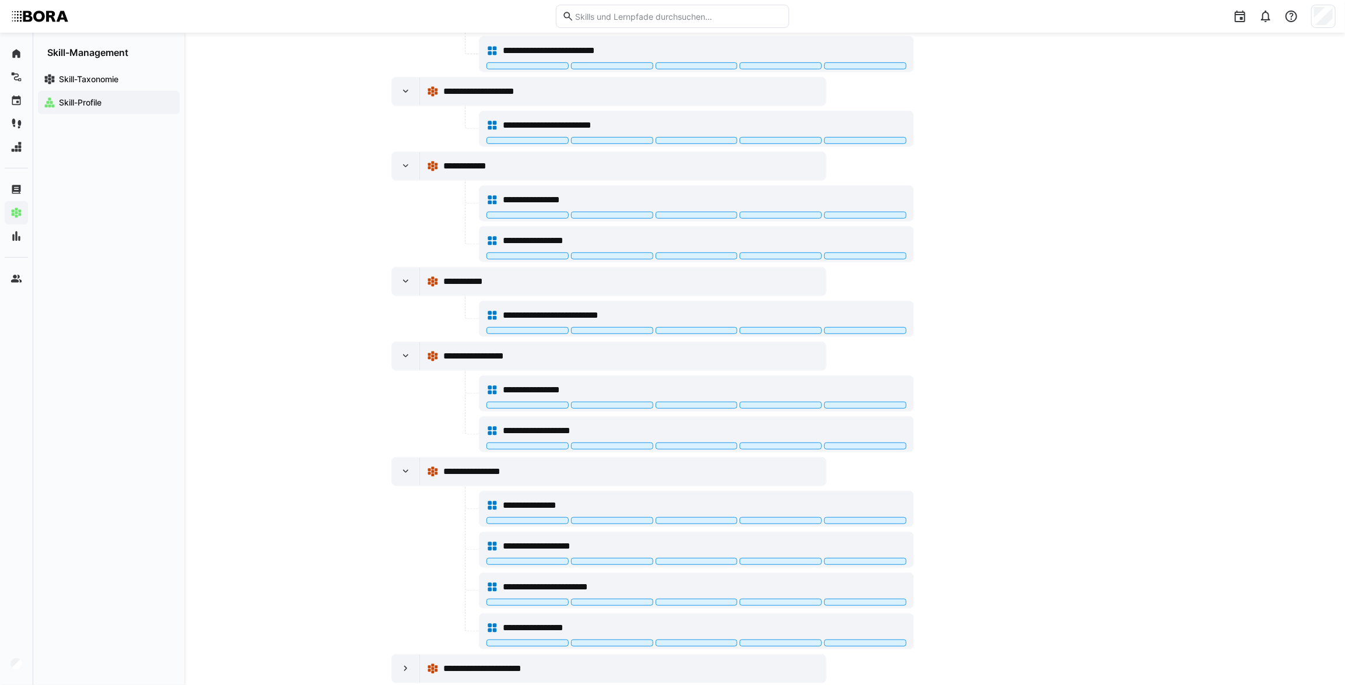
scroll to position [464, 0]
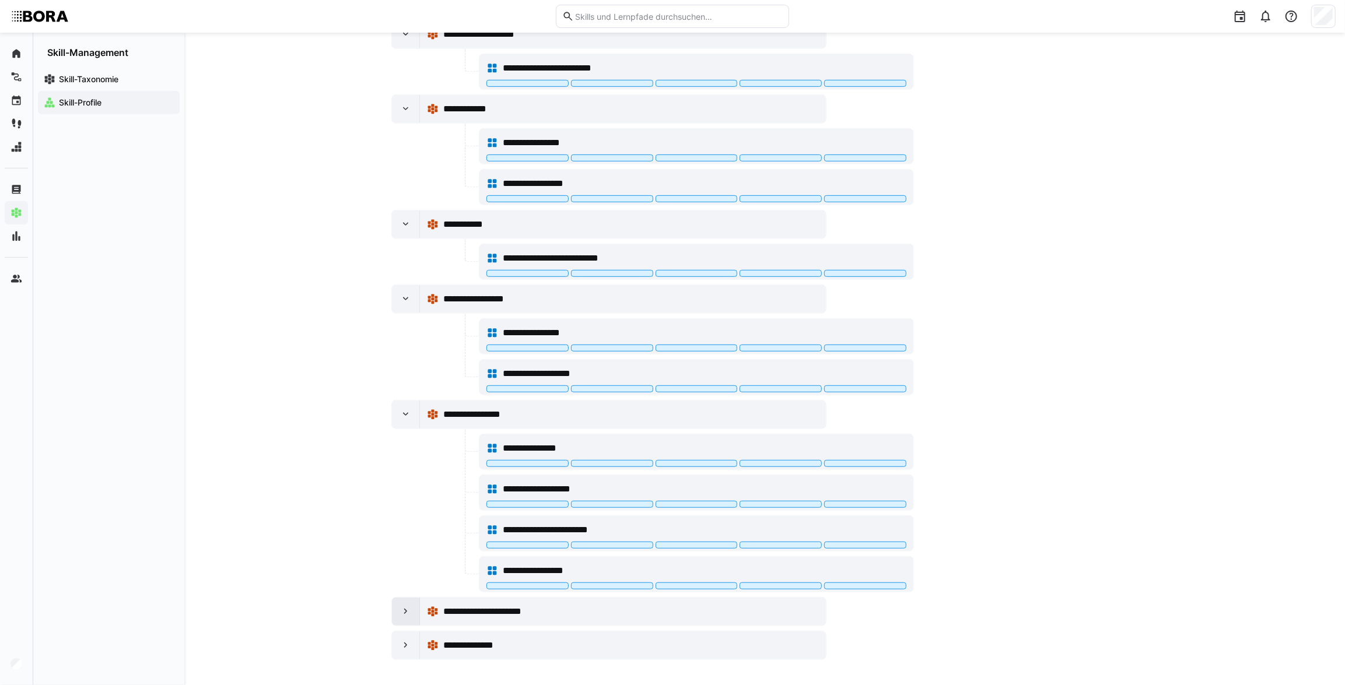
click at [407, 607] on eds-icon at bounding box center [406, 612] width 12 height 12
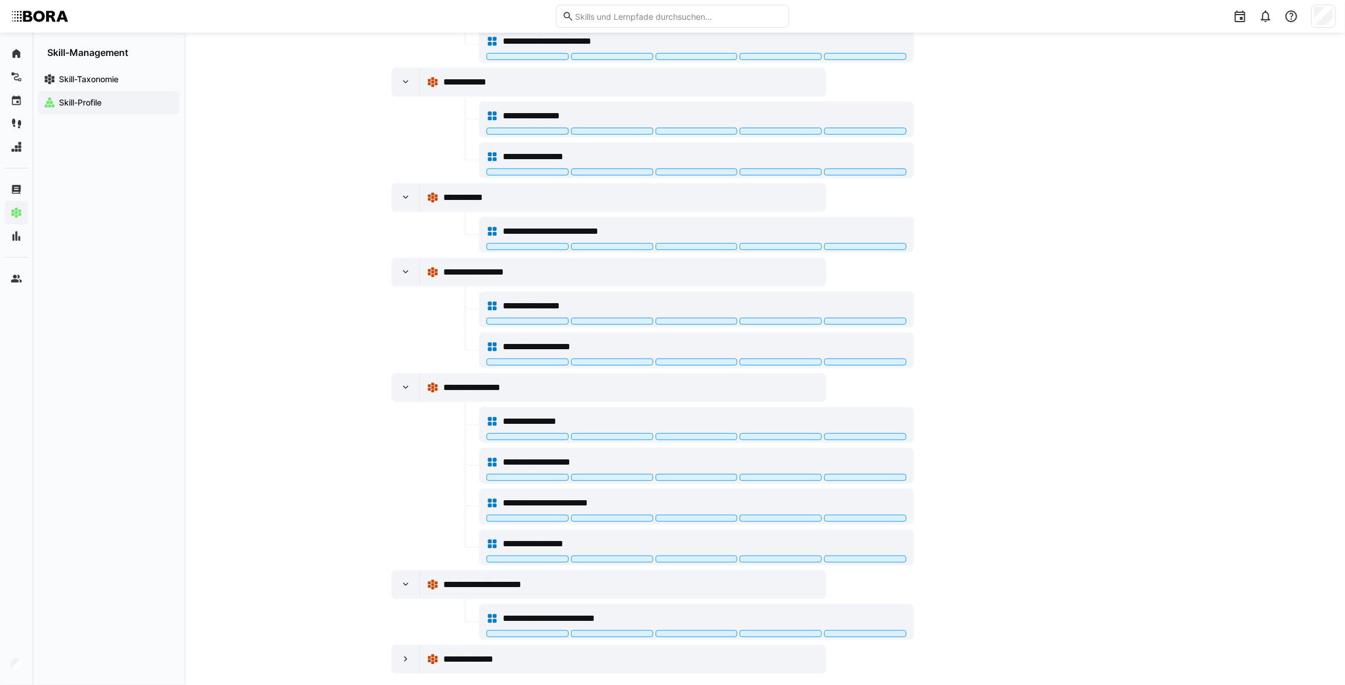
scroll to position [505, 0]
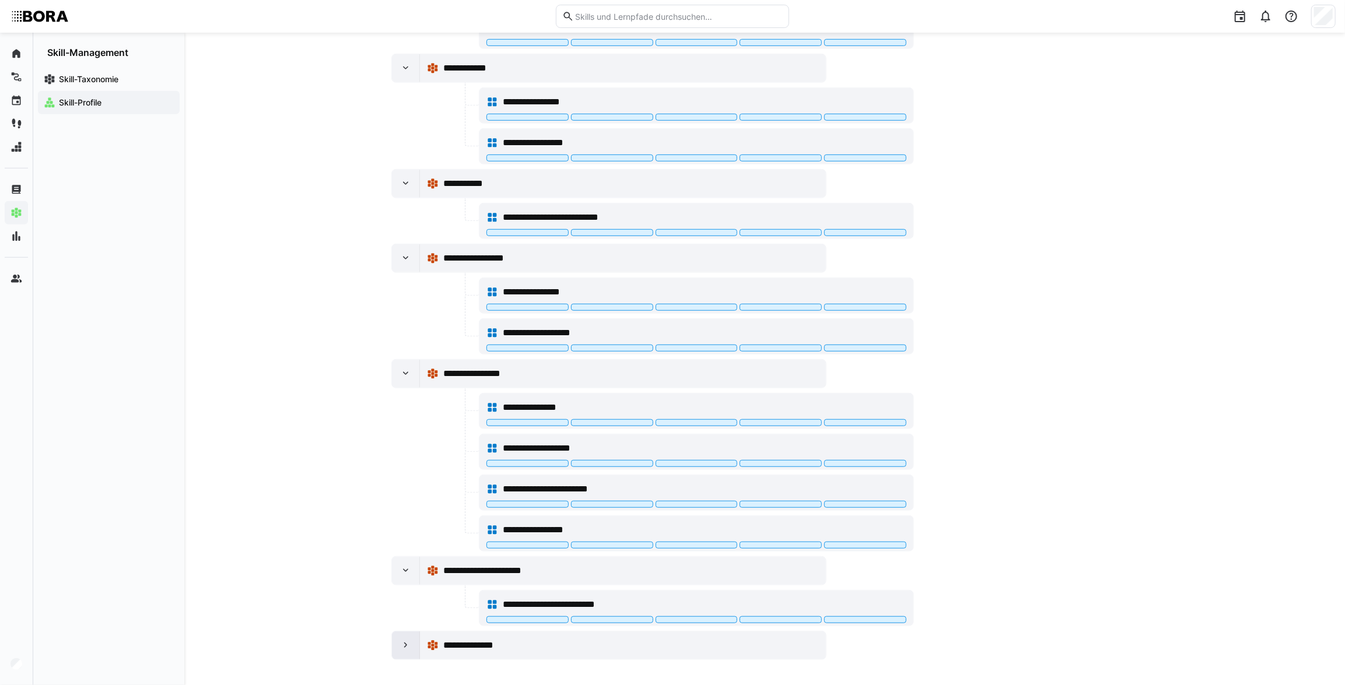
click at [404, 645] on eds-icon at bounding box center [406, 646] width 12 height 12
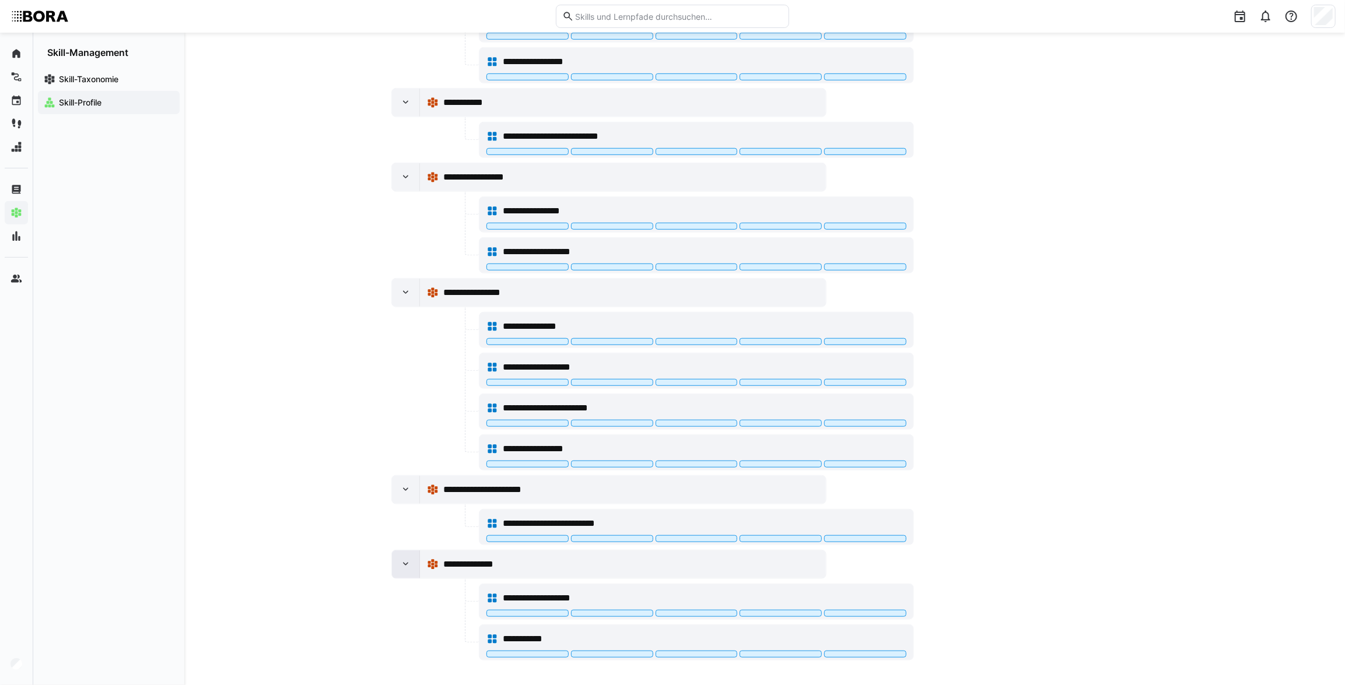
click at [398, 557] on div at bounding box center [406, 565] width 28 height 28
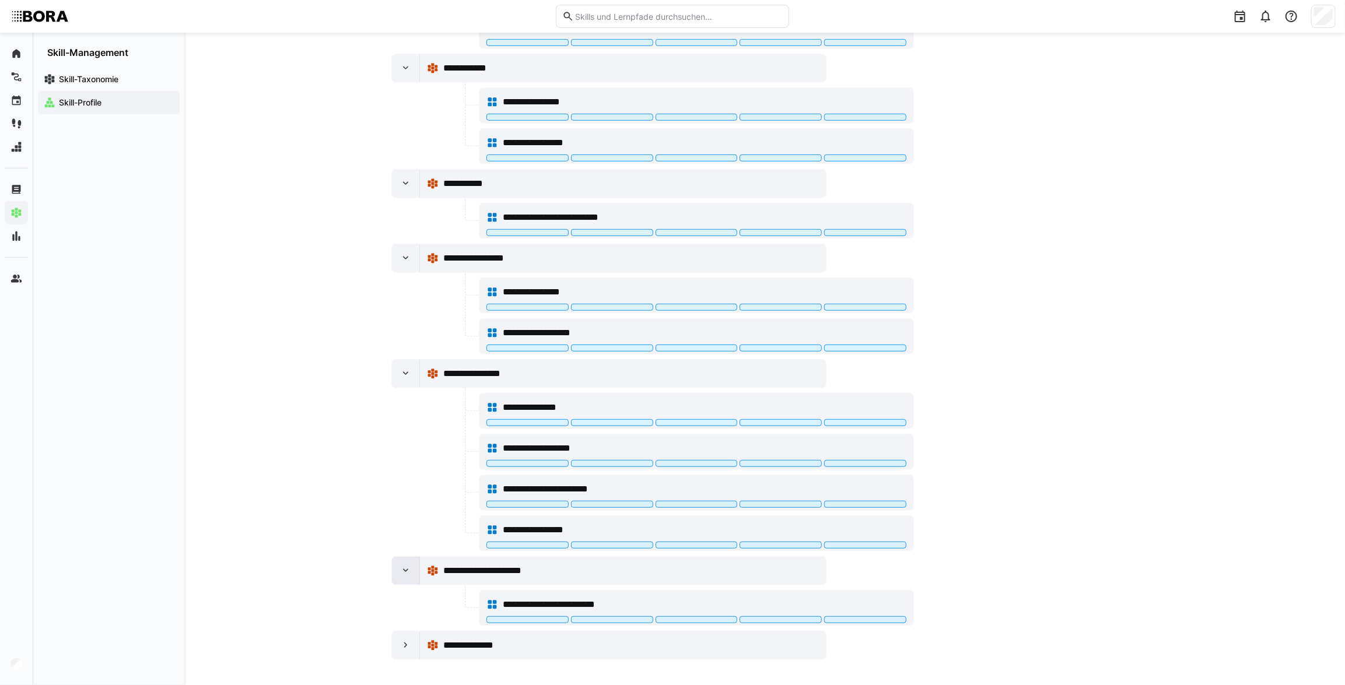
click at [404, 559] on div at bounding box center [406, 571] width 28 height 28
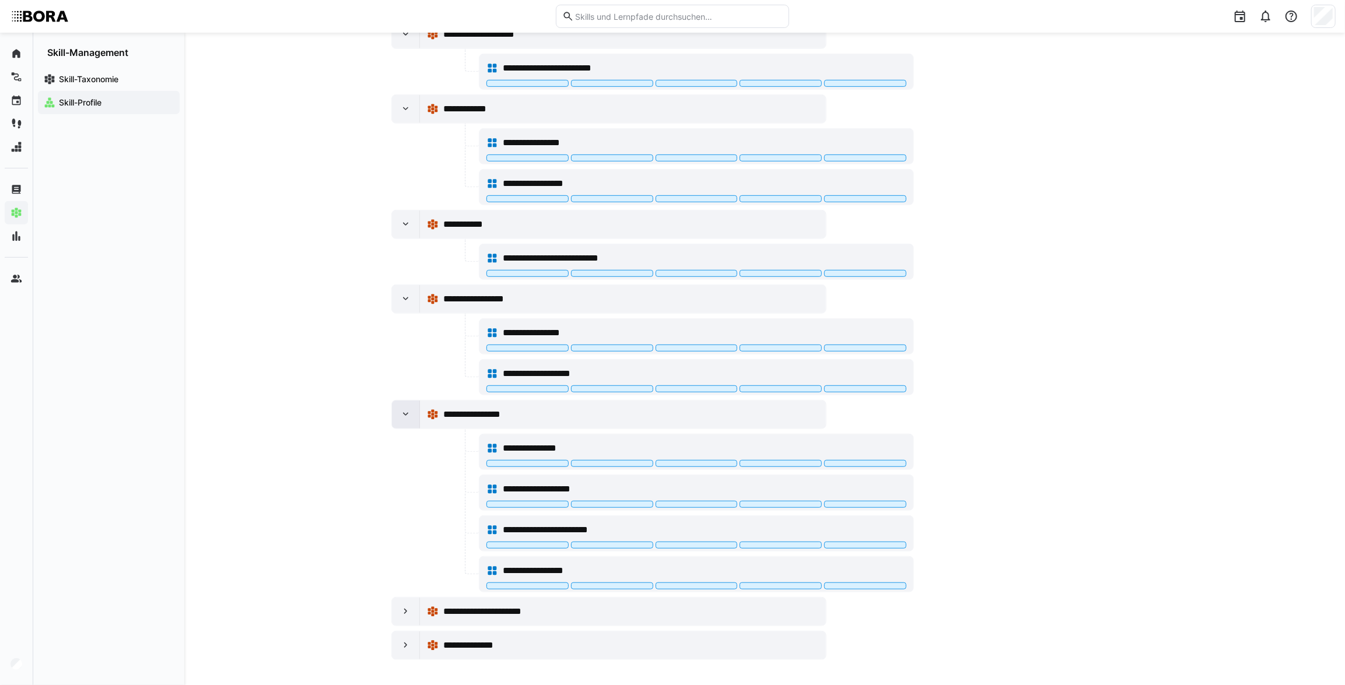
click at [400, 416] on eds-icon at bounding box center [406, 415] width 12 height 12
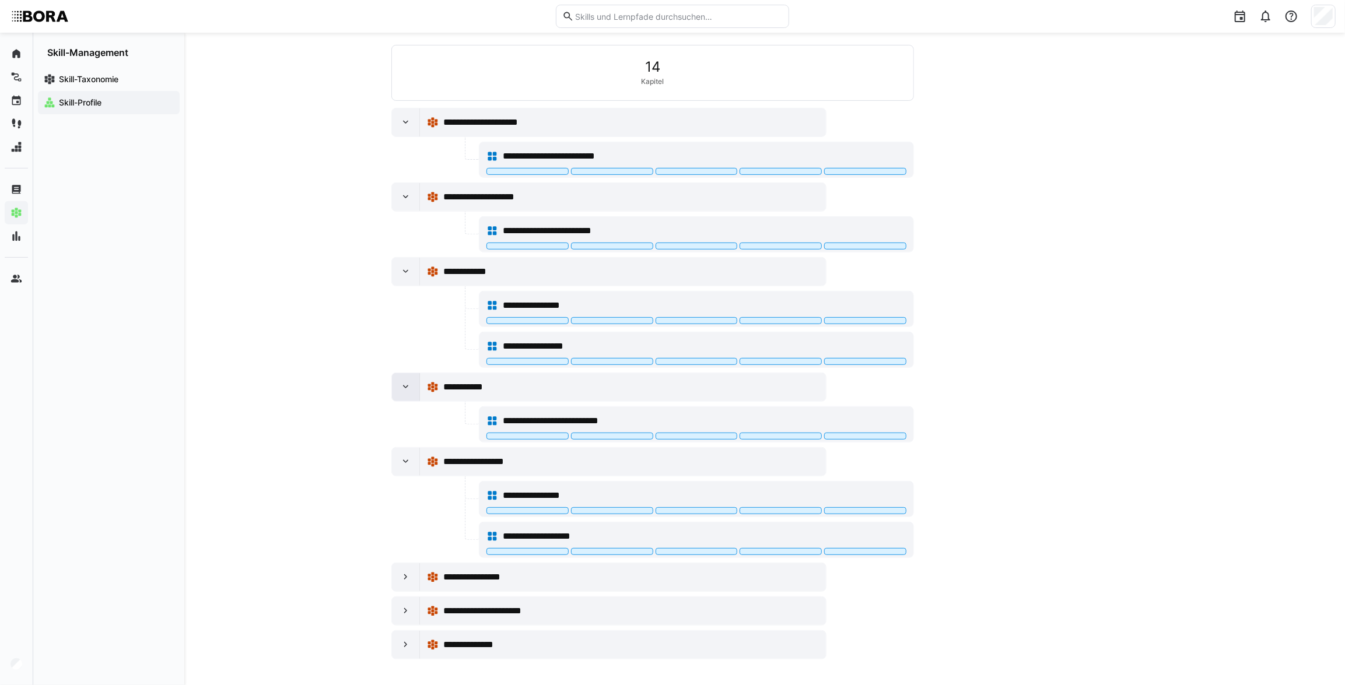
click at [404, 381] on eds-icon at bounding box center [406, 387] width 12 height 12
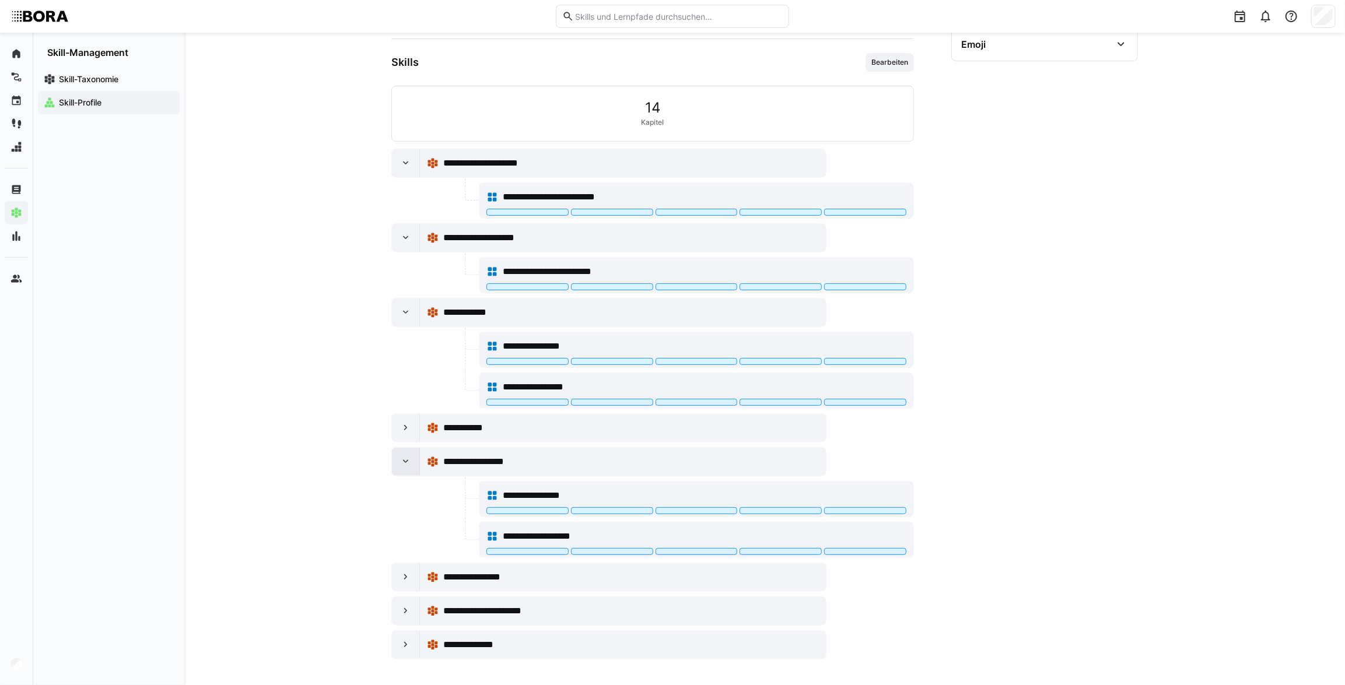
click at [402, 460] on eds-icon at bounding box center [406, 462] width 12 height 12
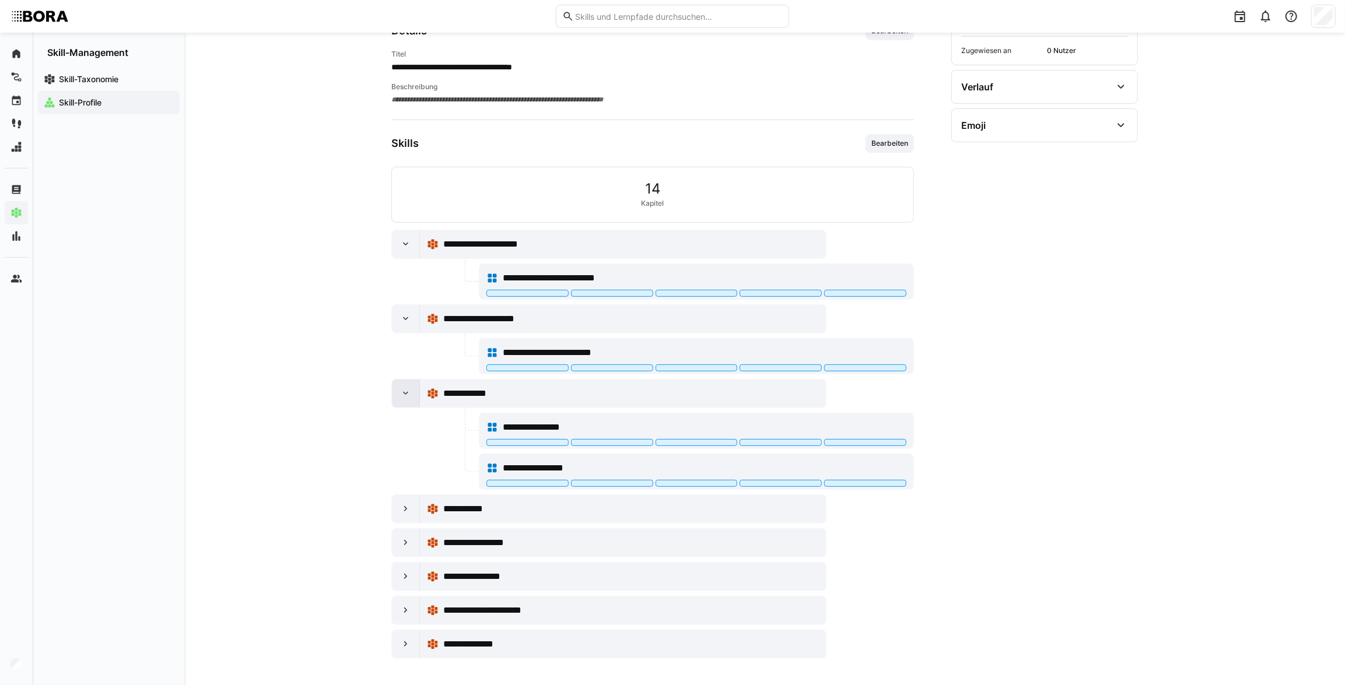
click at [402, 397] on eds-icon at bounding box center [406, 394] width 12 height 12
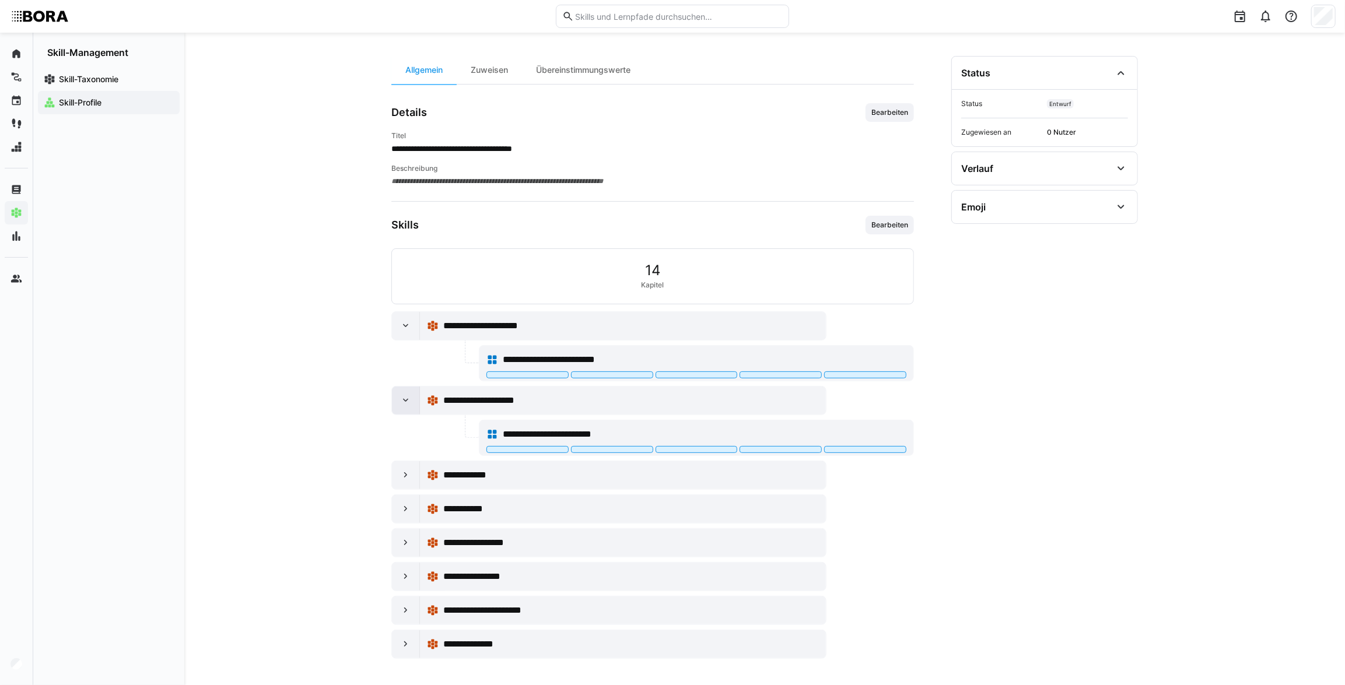
click at [402, 391] on div at bounding box center [406, 401] width 28 height 28
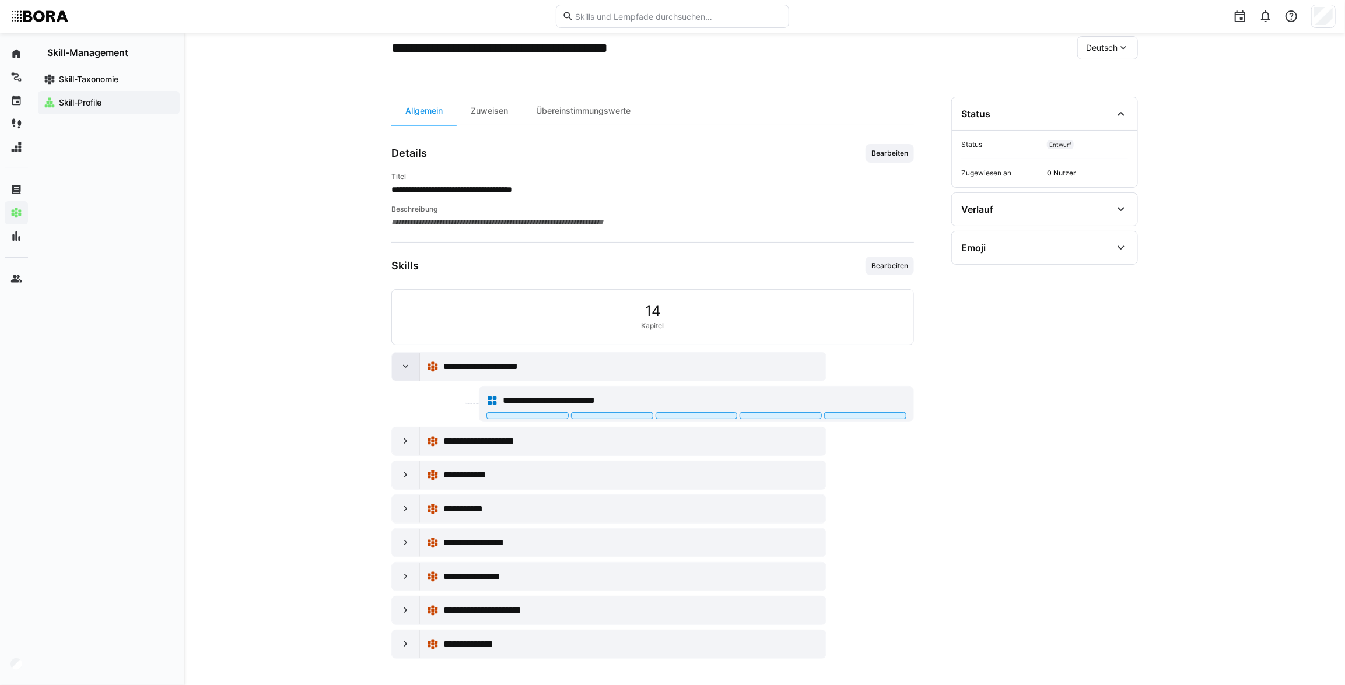
click at [397, 370] on div at bounding box center [406, 367] width 28 height 28
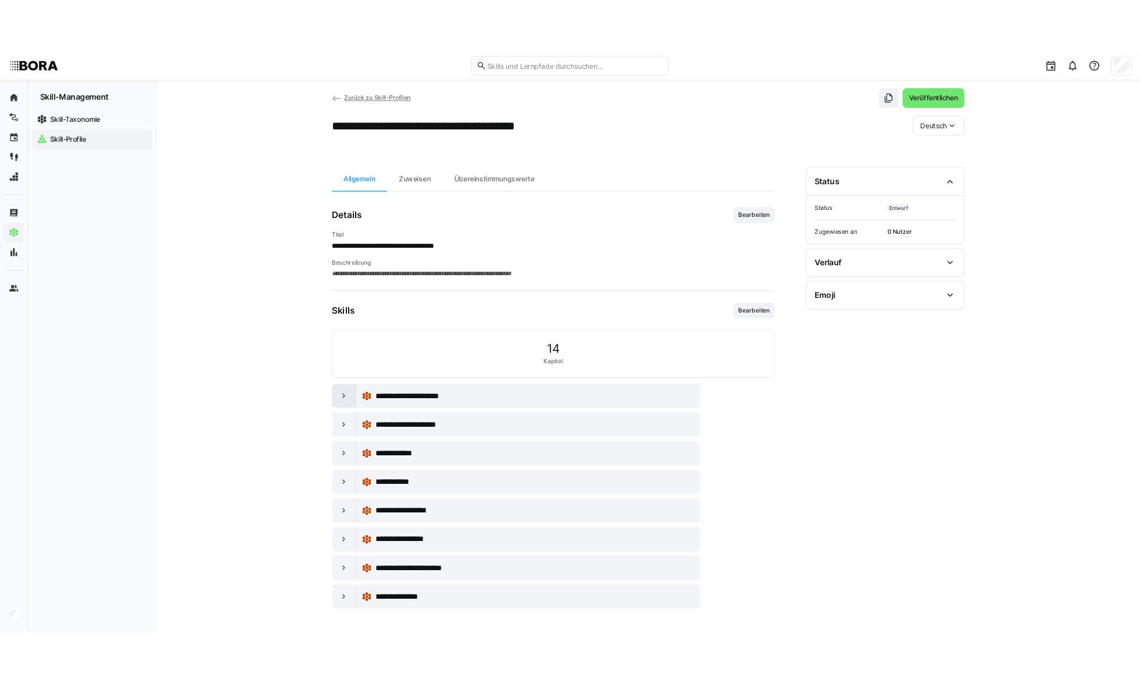
scroll to position [17, 0]
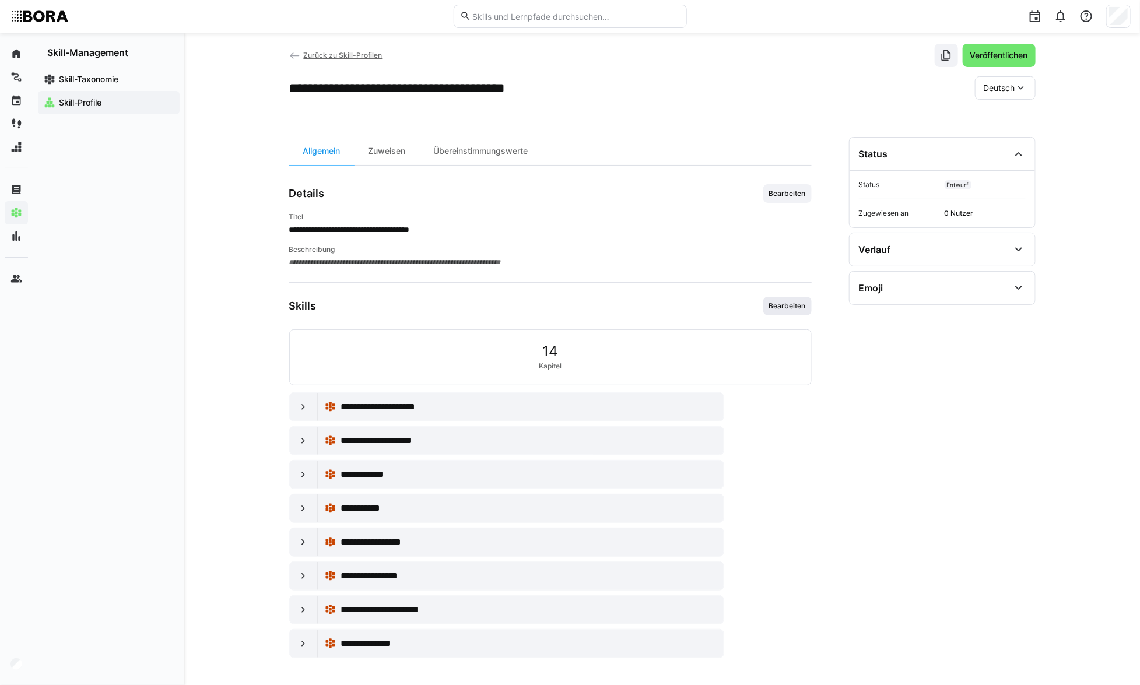
click at [805, 311] on span "Bearbeiten" at bounding box center [788, 306] width 48 height 19
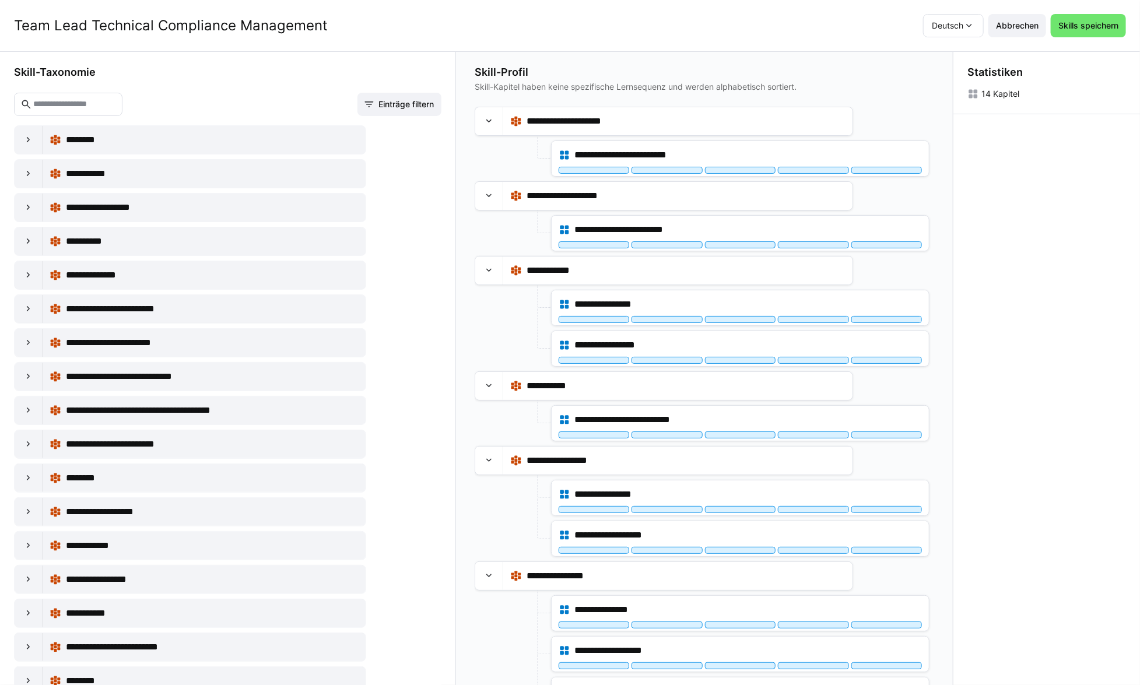
click at [116, 99] on input "text" at bounding box center [74, 104] width 84 height 10
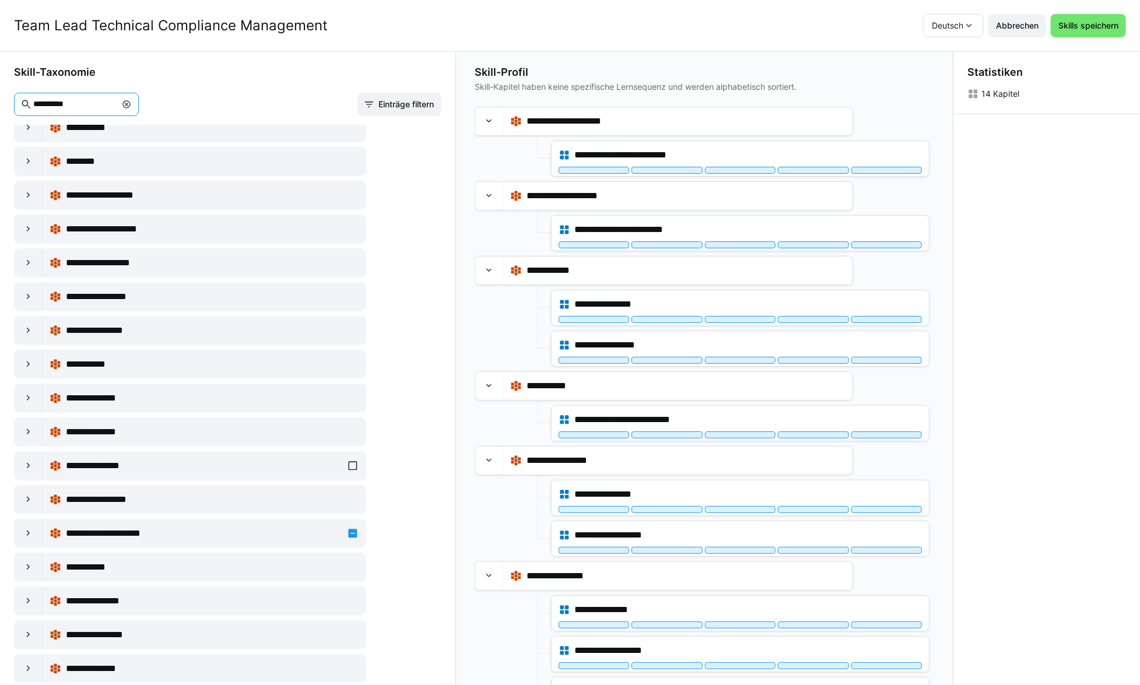
scroll to position [159, 0]
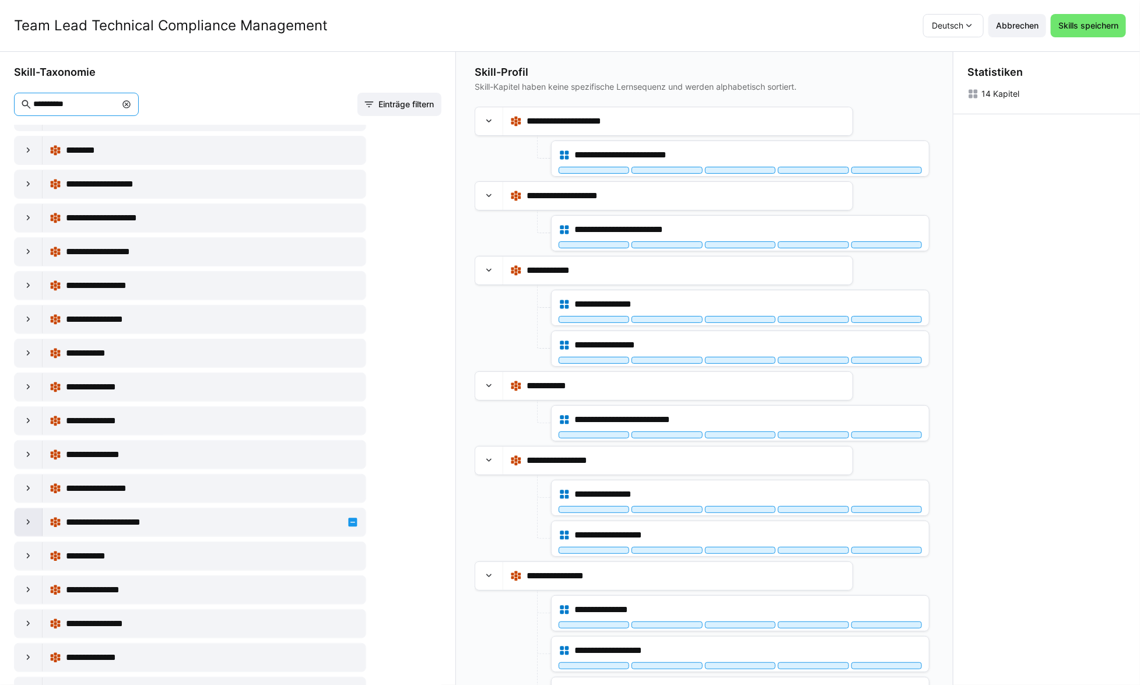
type input "**********"
click at [27, 523] on eds-icon at bounding box center [29, 523] width 12 height 12
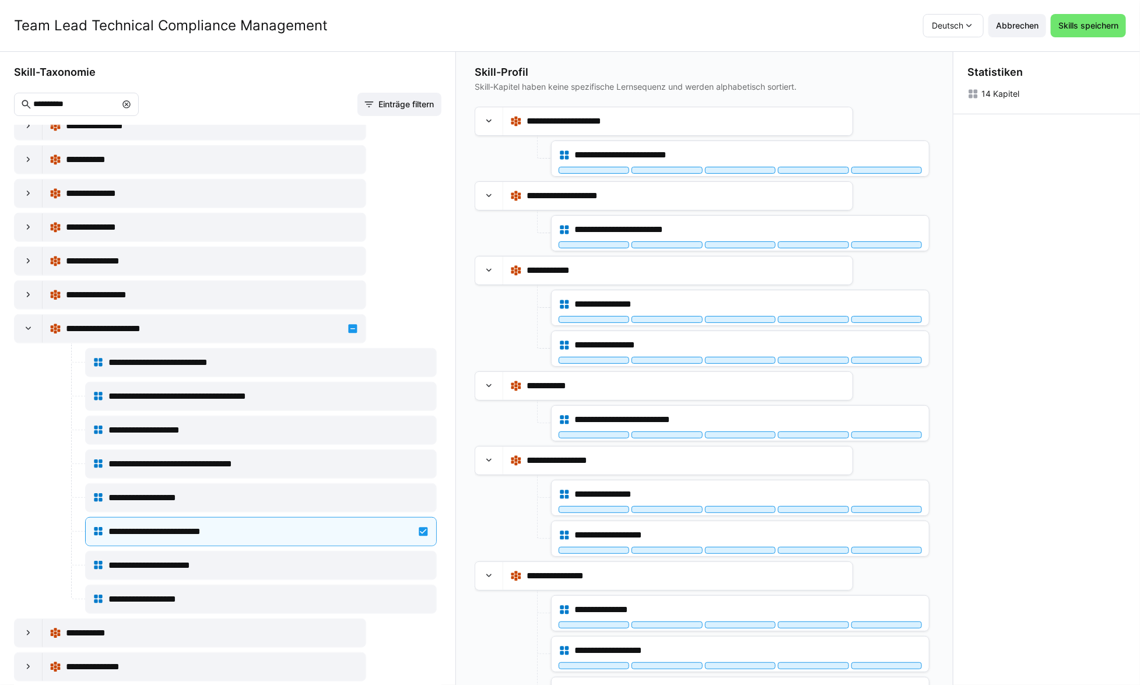
scroll to position [371, 0]
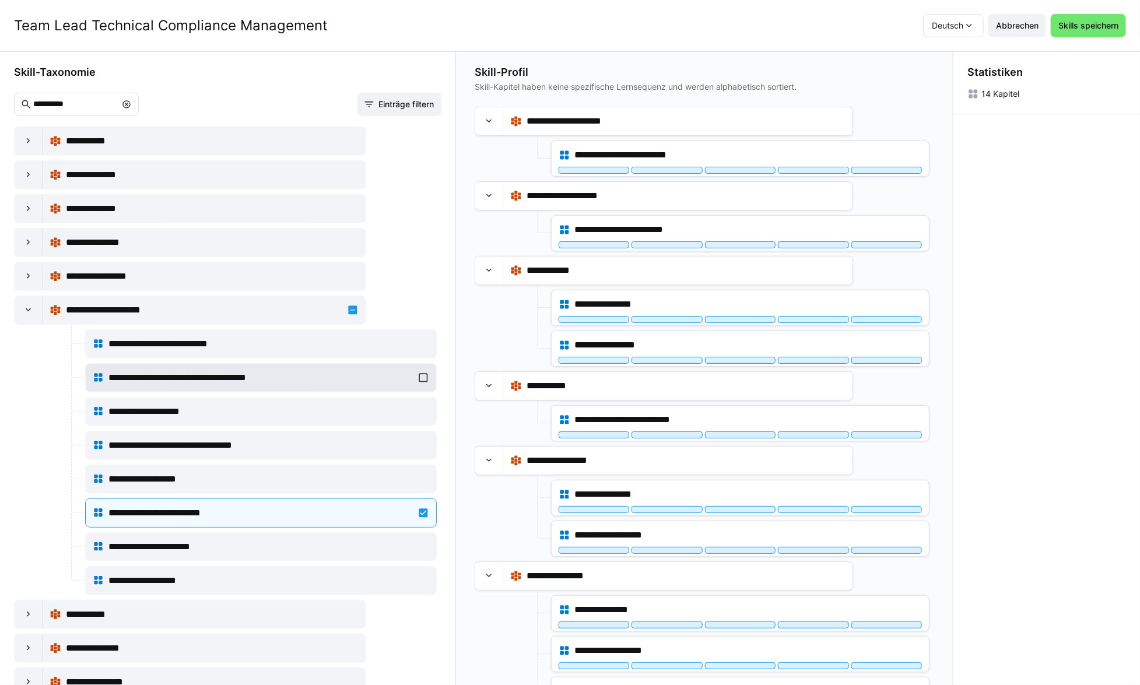
click at [416, 378] on div "**********" at bounding box center [261, 377] width 337 height 23
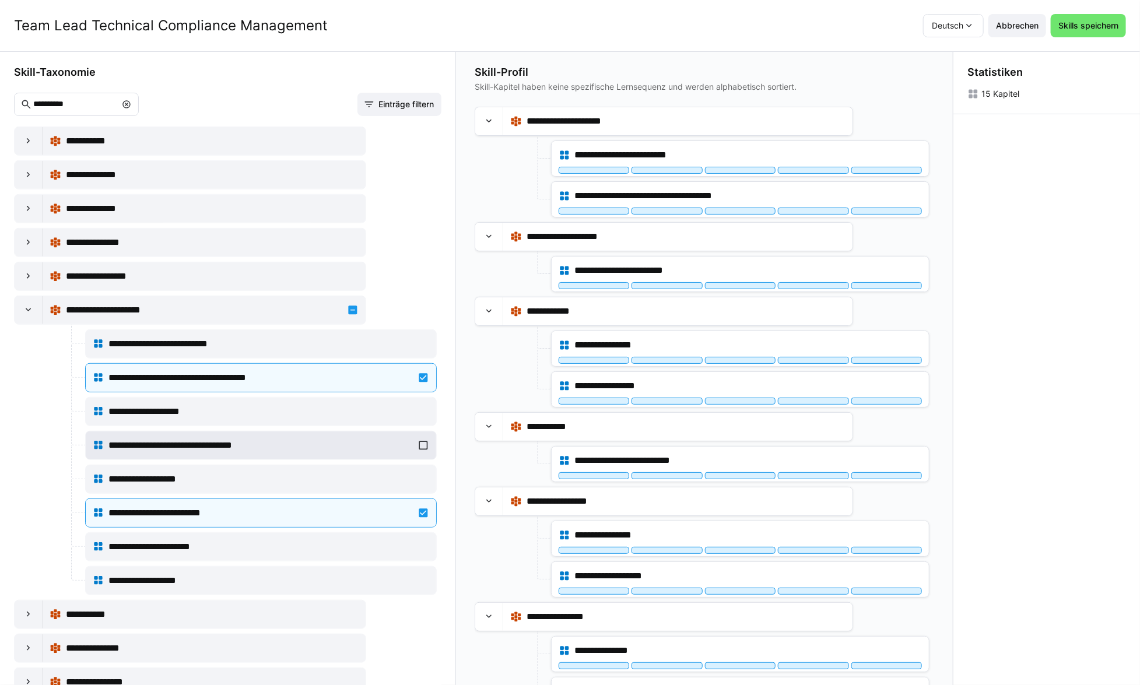
click at [417, 446] on div "**********" at bounding box center [261, 445] width 337 height 23
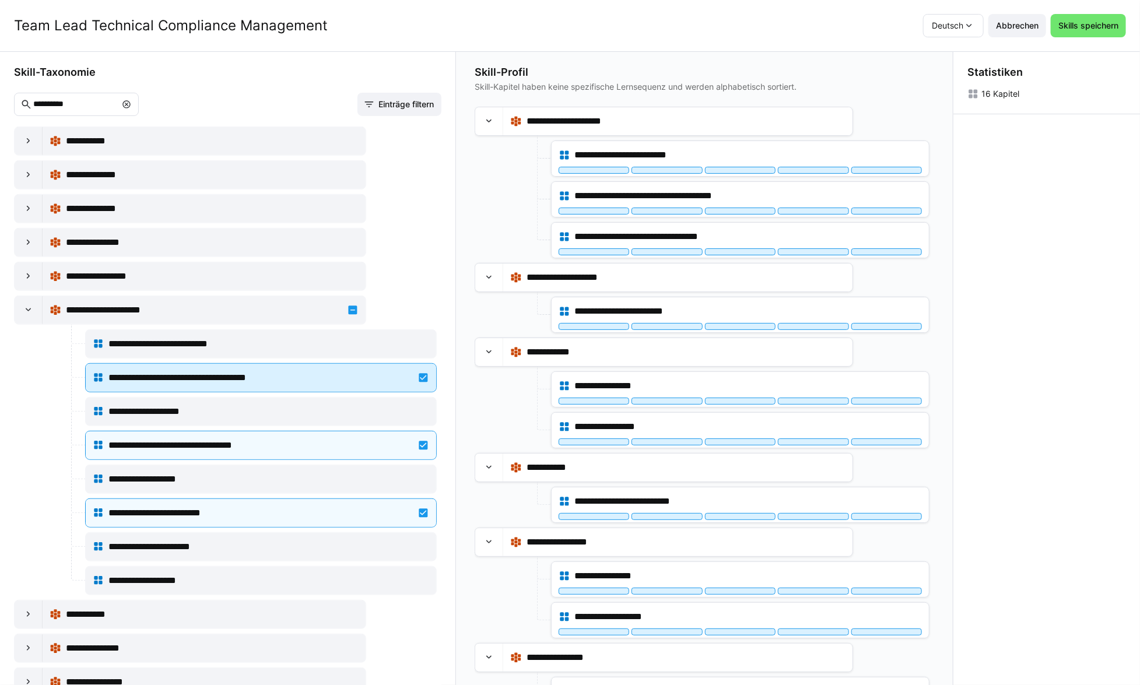
click at [419, 383] on div "**********" at bounding box center [261, 377] width 337 height 23
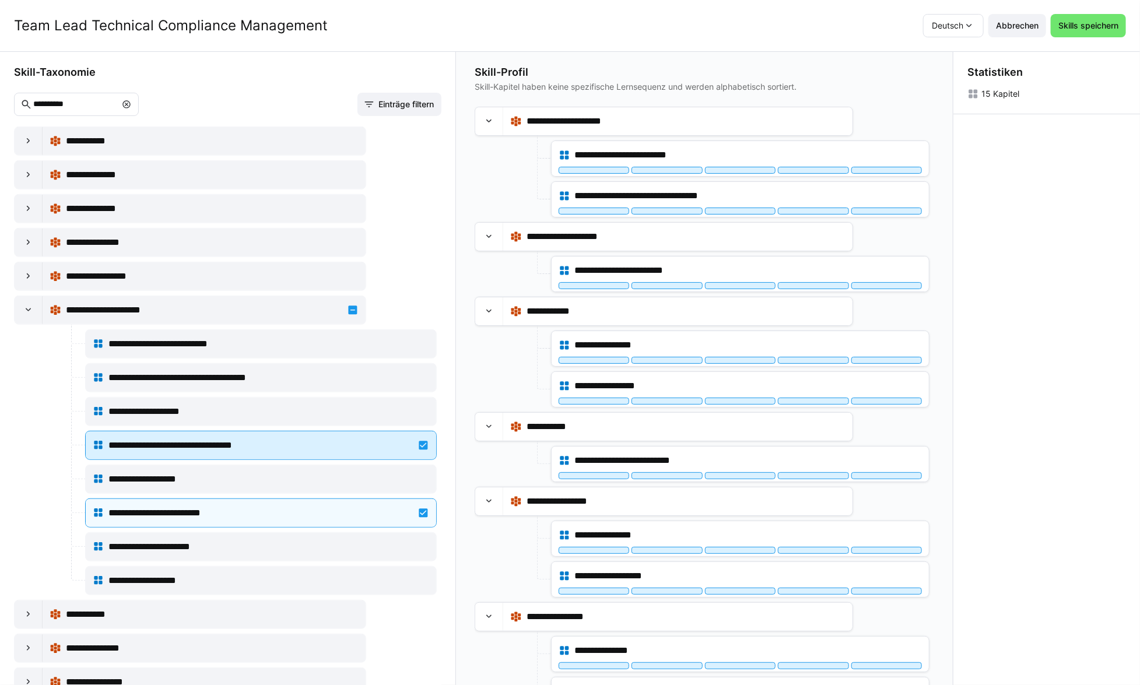
click at [416, 449] on div "**********" at bounding box center [261, 445] width 337 height 23
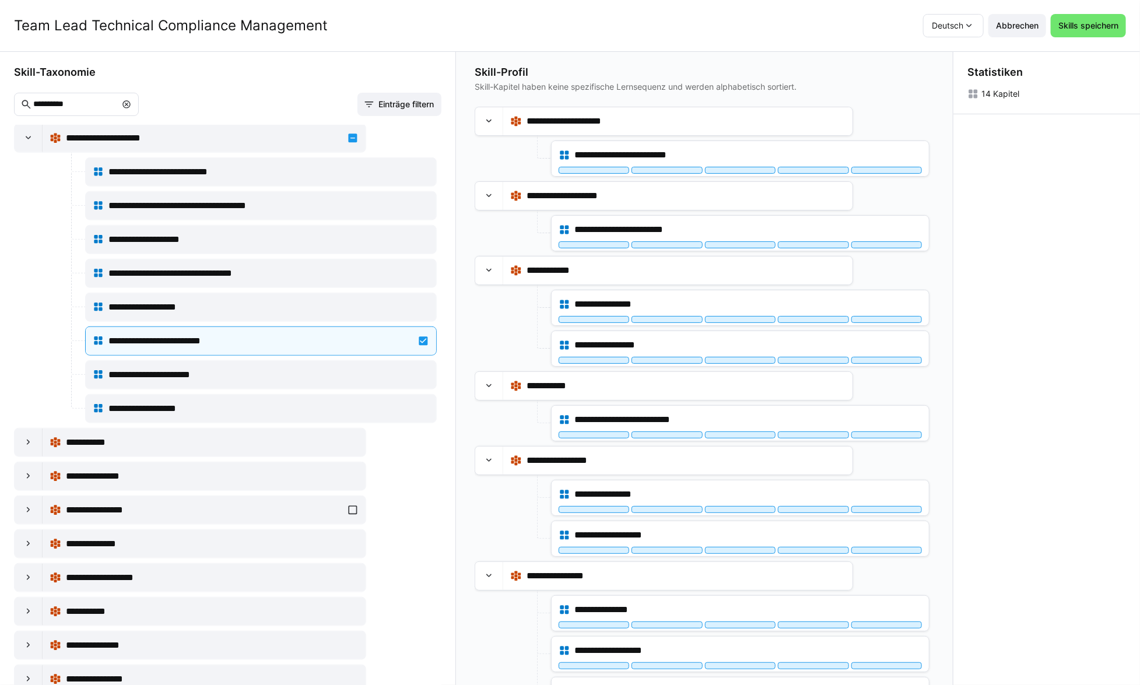
scroll to position [477, 0]
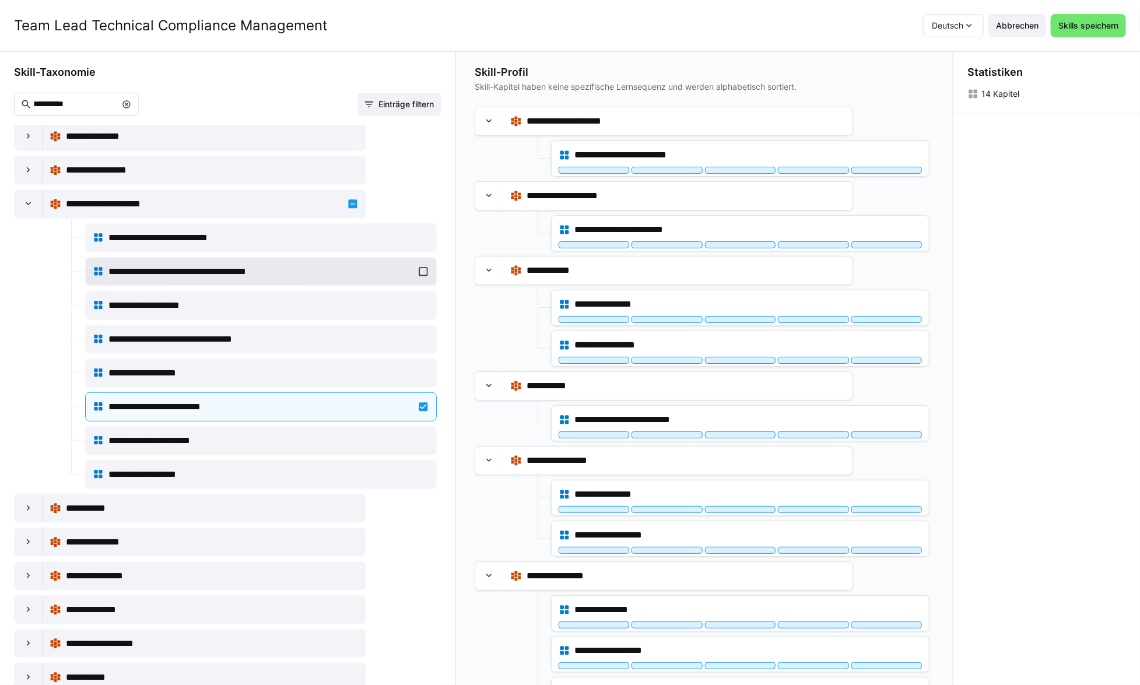
click at [416, 268] on div "**********" at bounding box center [261, 271] width 337 height 23
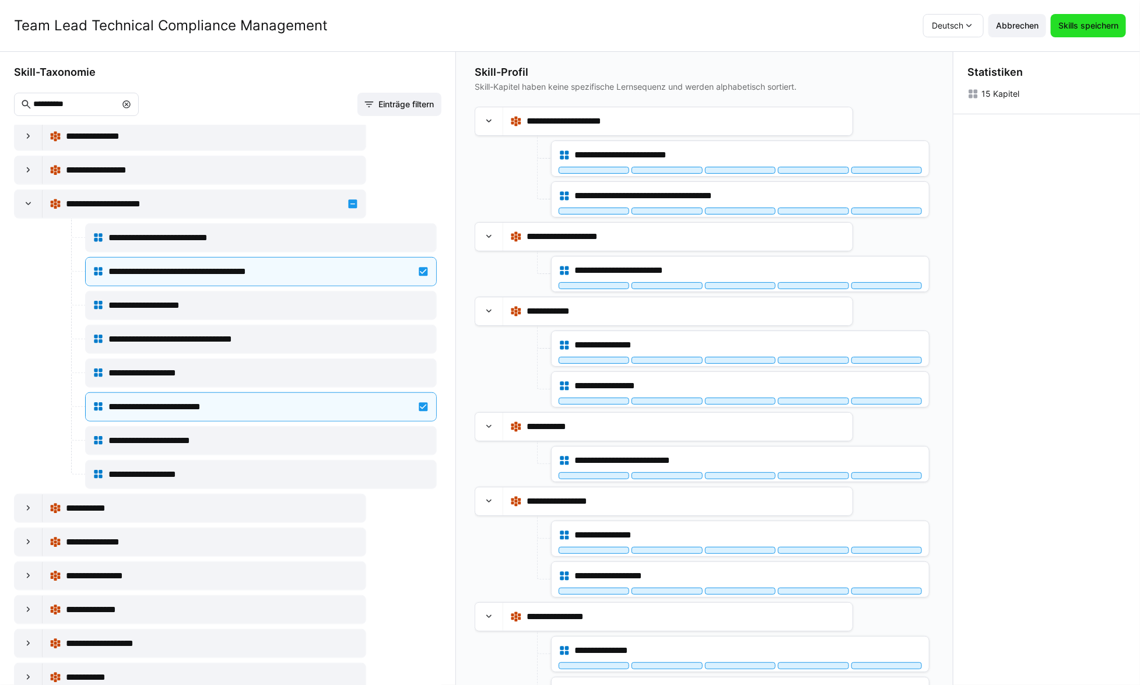
click at [1069, 23] on span "Skills speichern" at bounding box center [1089, 26] width 64 height 12
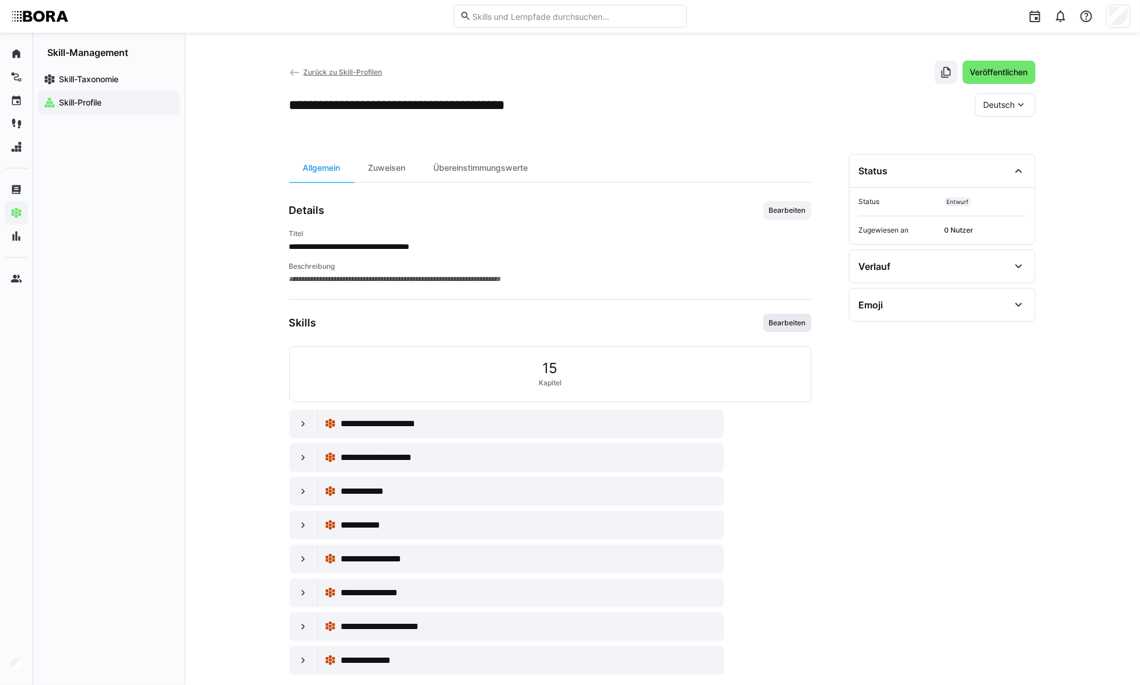
click at [800, 325] on span "Bearbeiten" at bounding box center [787, 322] width 39 height 9
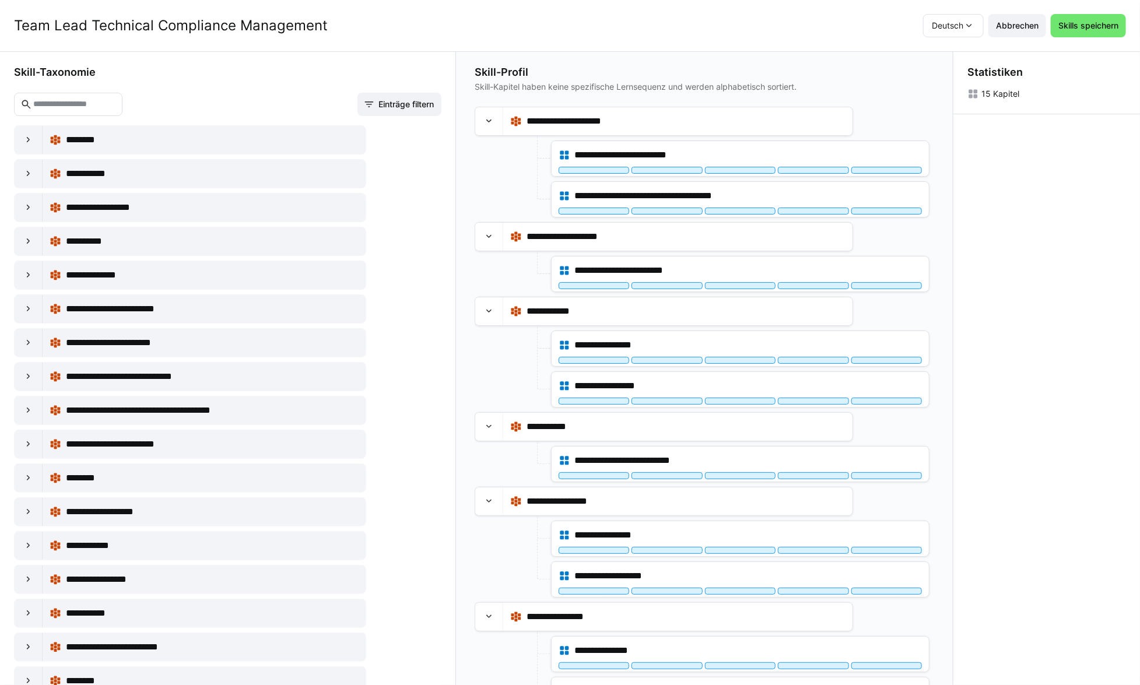
click at [240, 92] on app-skill-profile-content-builder-content-selection "**********" at bounding box center [228, 376] width 428 height 620
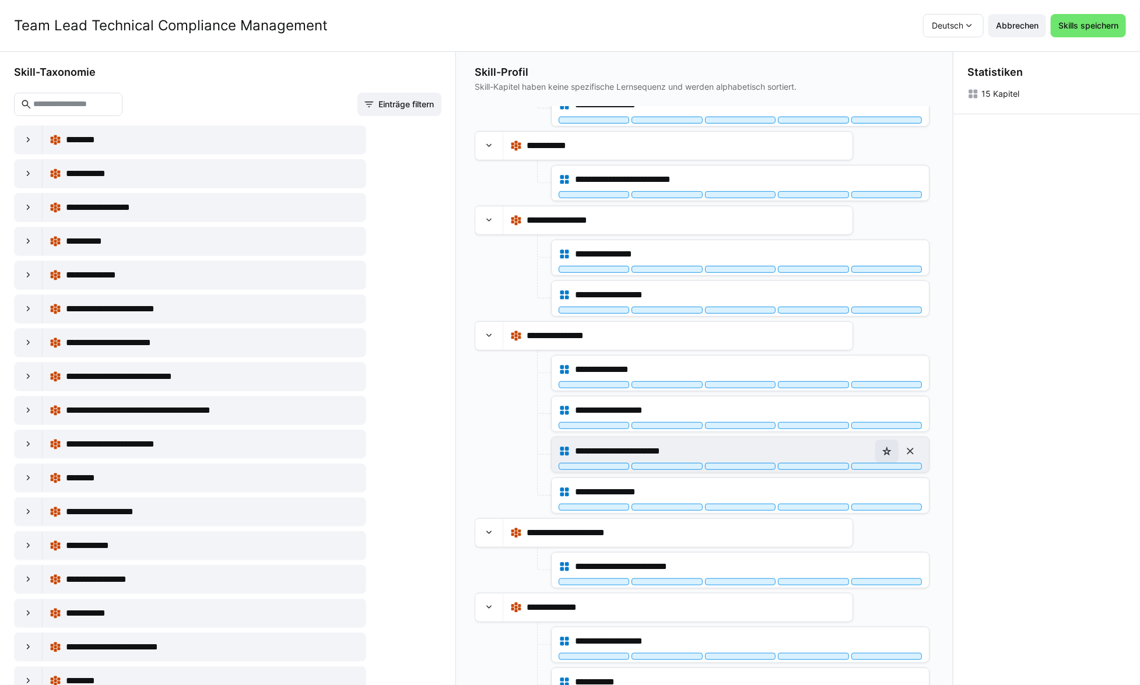
scroll to position [296, 0]
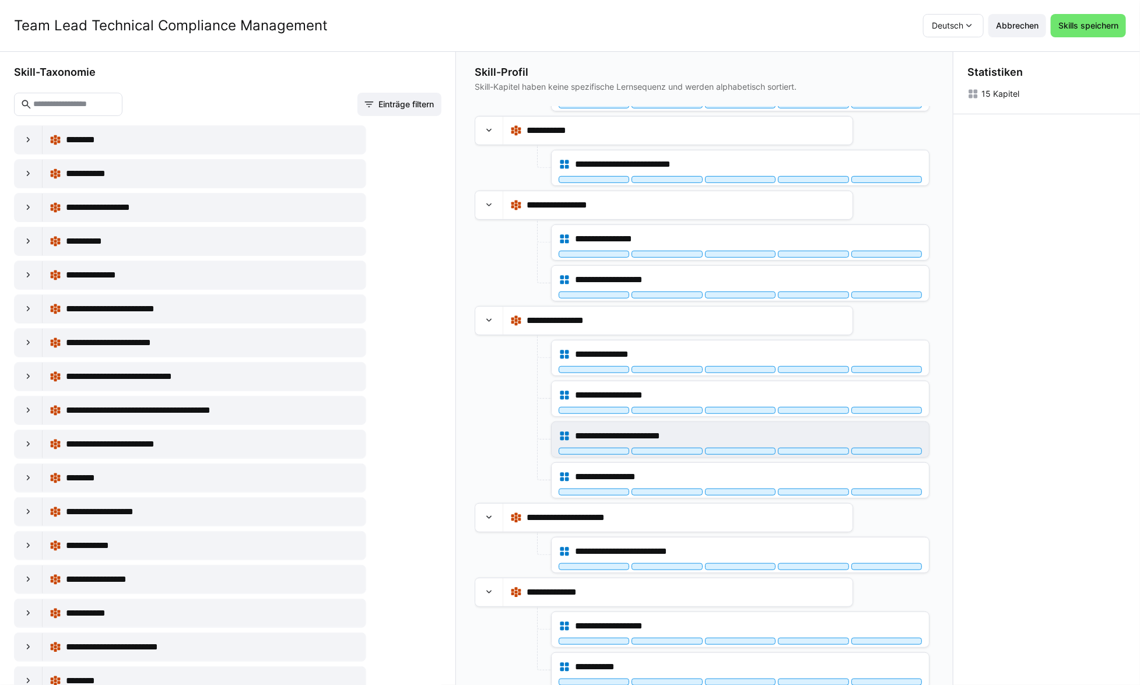
drag, startPoint x: 1043, startPoint y: 316, endPoint x: 1008, endPoint y: 348, distance: 47.9
click at [1043, 316] on div "Statistiken 15 Kapitel" at bounding box center [1047, 369] width 187 height 634
click at [1092, 168] on div "Statistiken 15 Kapitel" at bounding box center [1047, 369] width 187 height 634
click at [1090, 33] on span "Skills speichern" at bounding box center [1088, 25] width 75 height 23
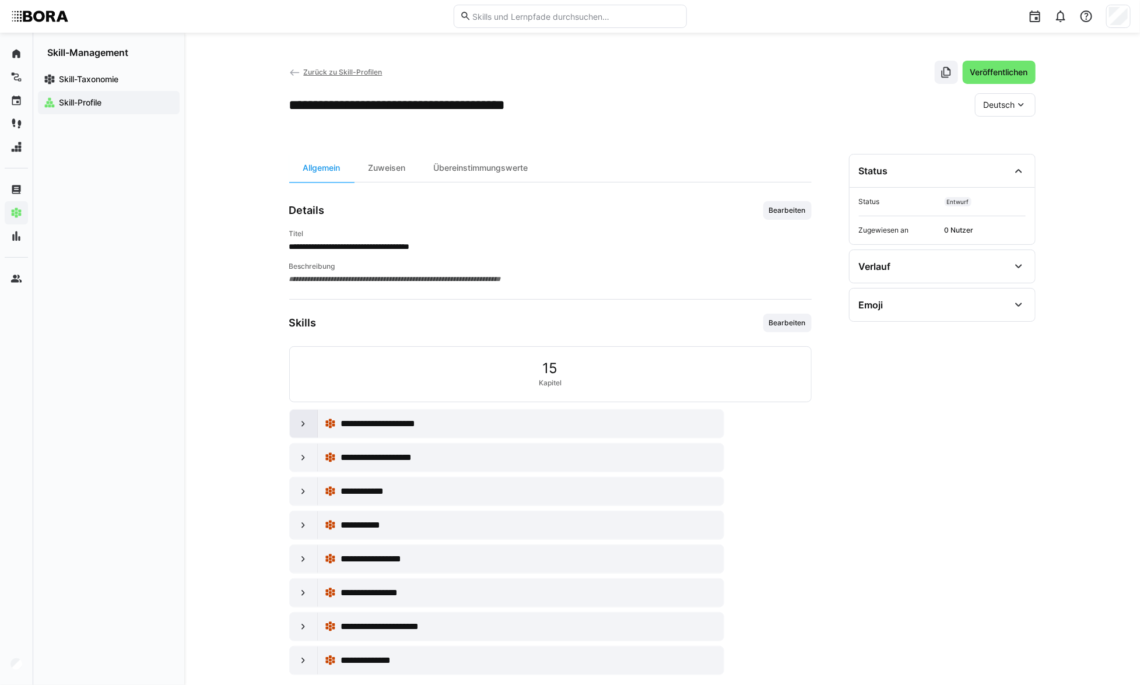
click at [297, 422] on eds-icon at bounding box center [303, 424] width 12 height 12
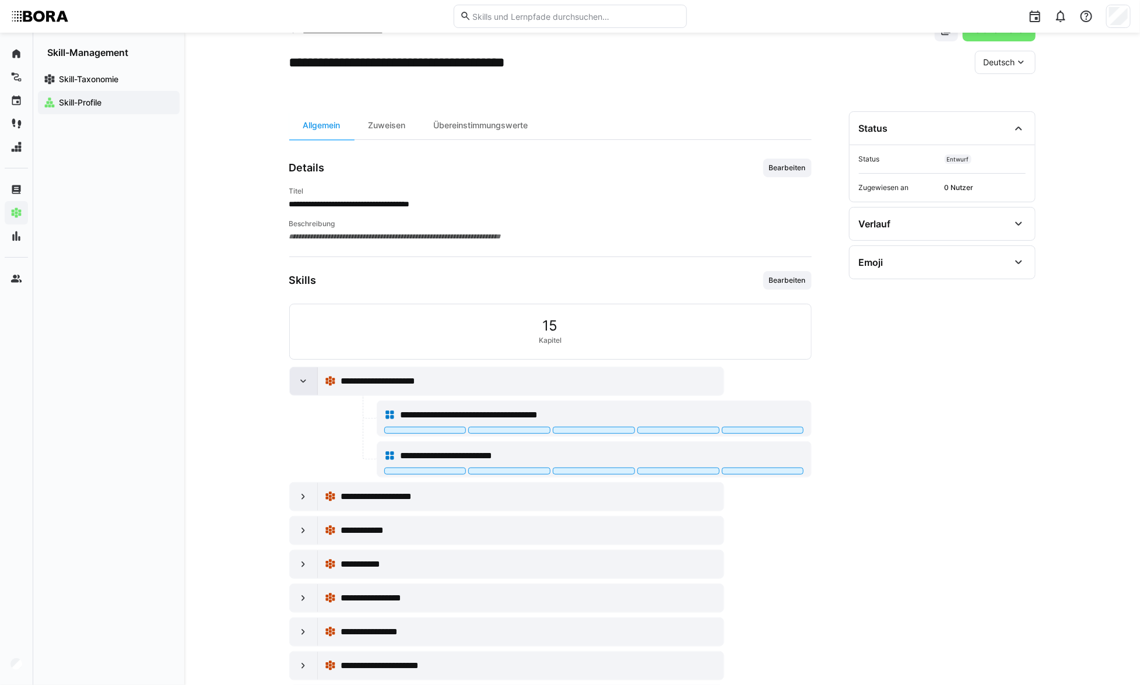
scroll to position [98, 0]
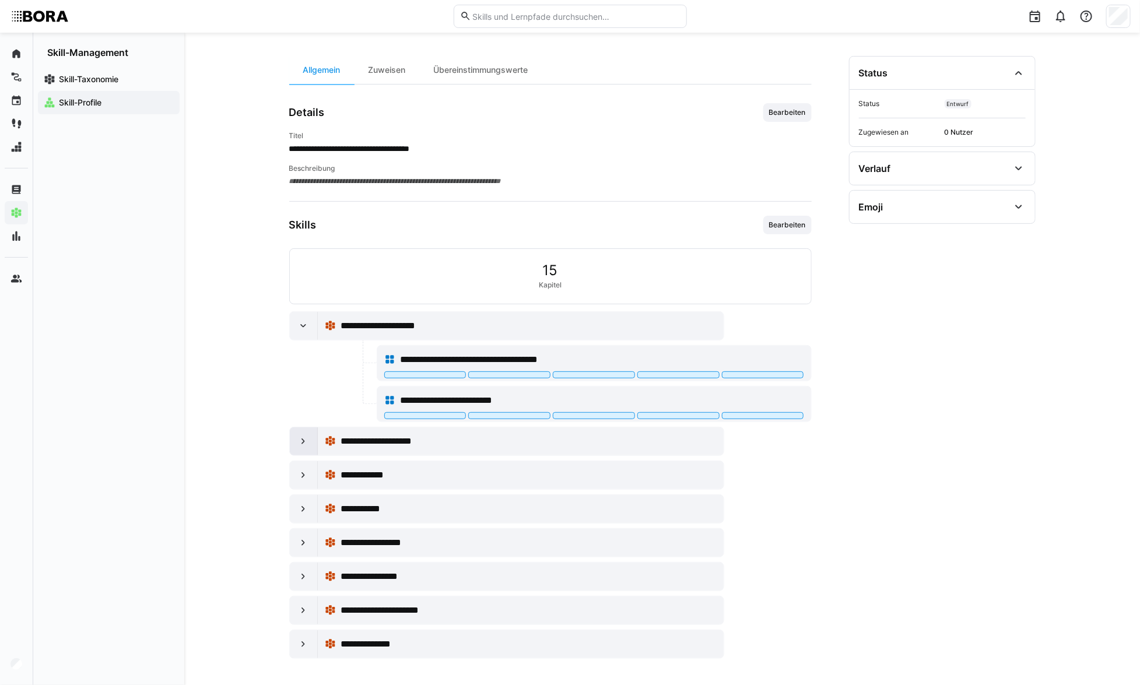
click at [298, 437] on eds-icon at bounding box center [303, 442] width 12 height 12
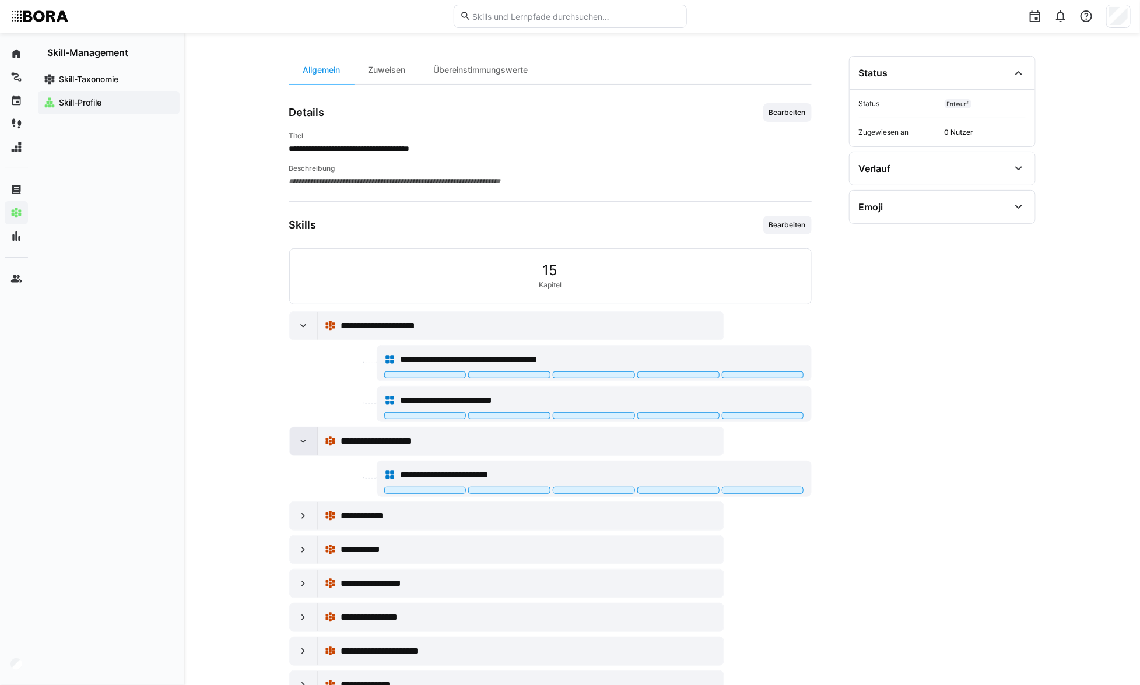
scroll to position [139, 0]
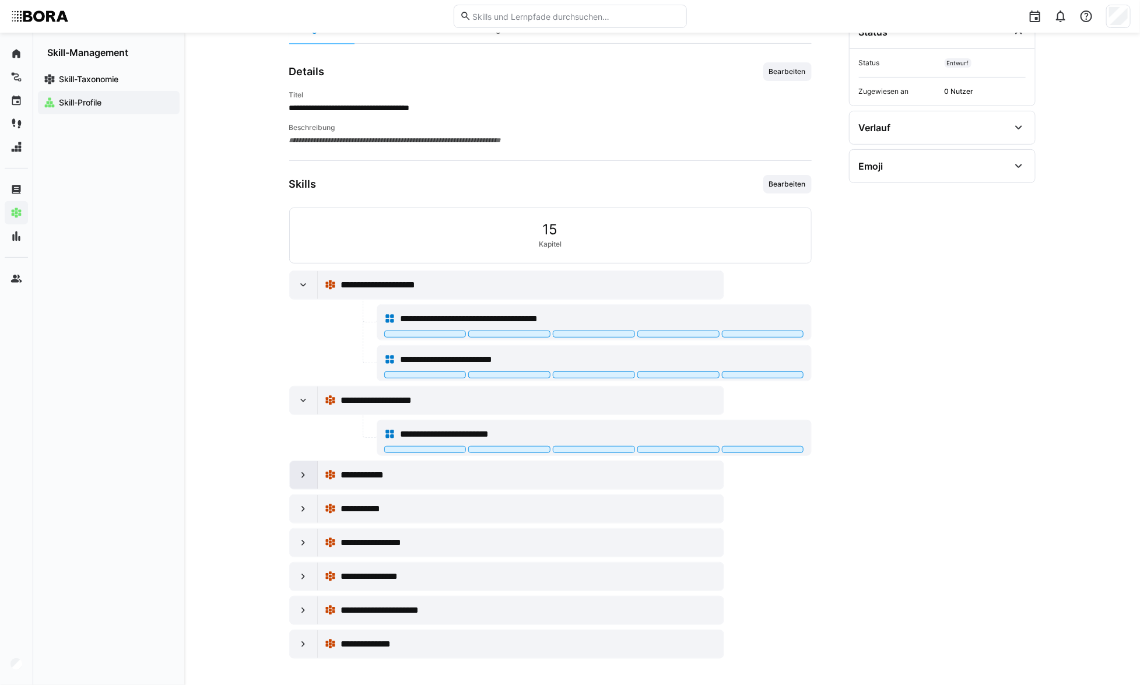
click at [311, 474] on div at bounding box center [304, 475] width 28 height 28
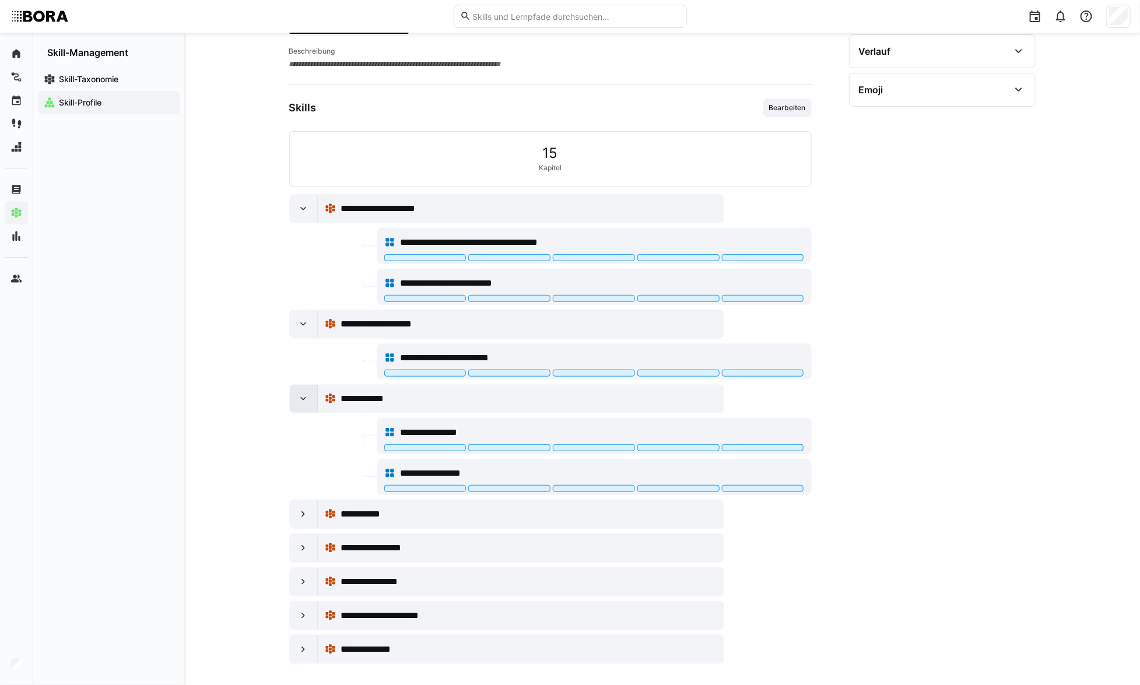
scroll to position [220, 0]
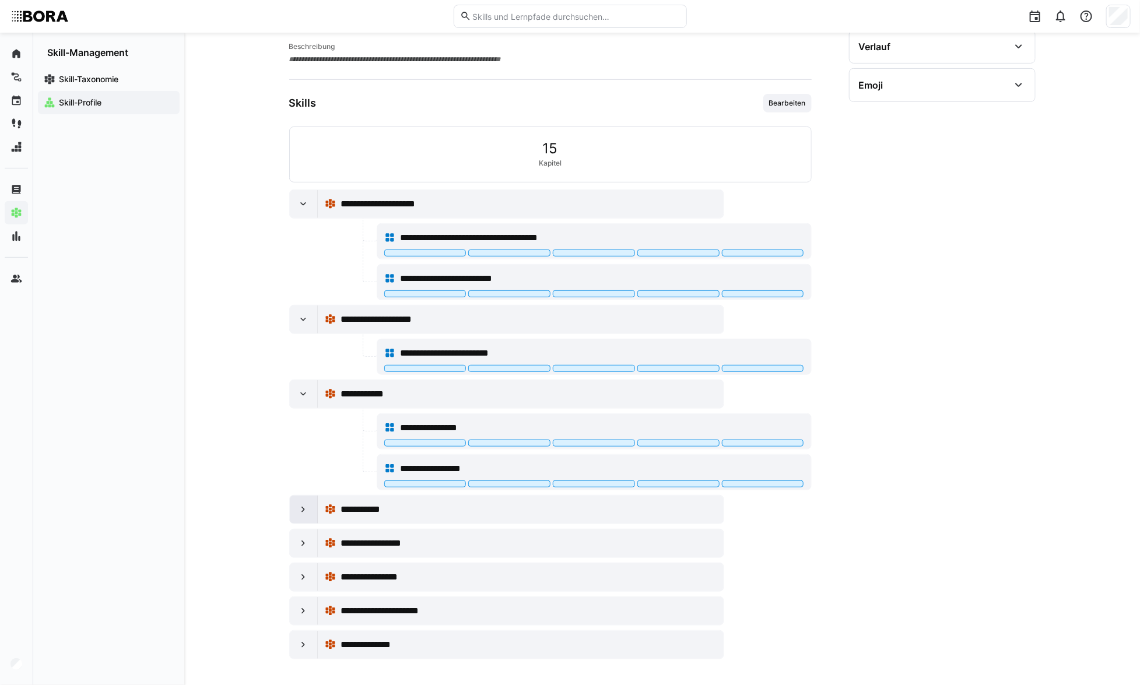
click at [300, 510] on eds-icon at bounding box center [303, 510] width 12 height 12
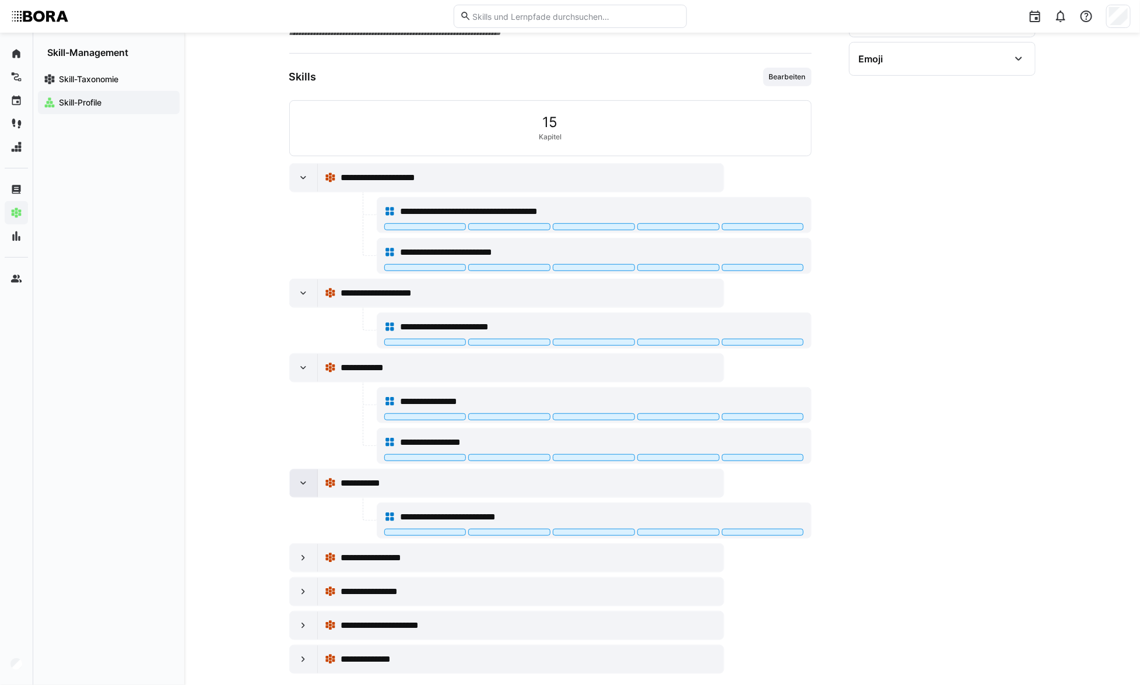
scroll to position [261, 0]
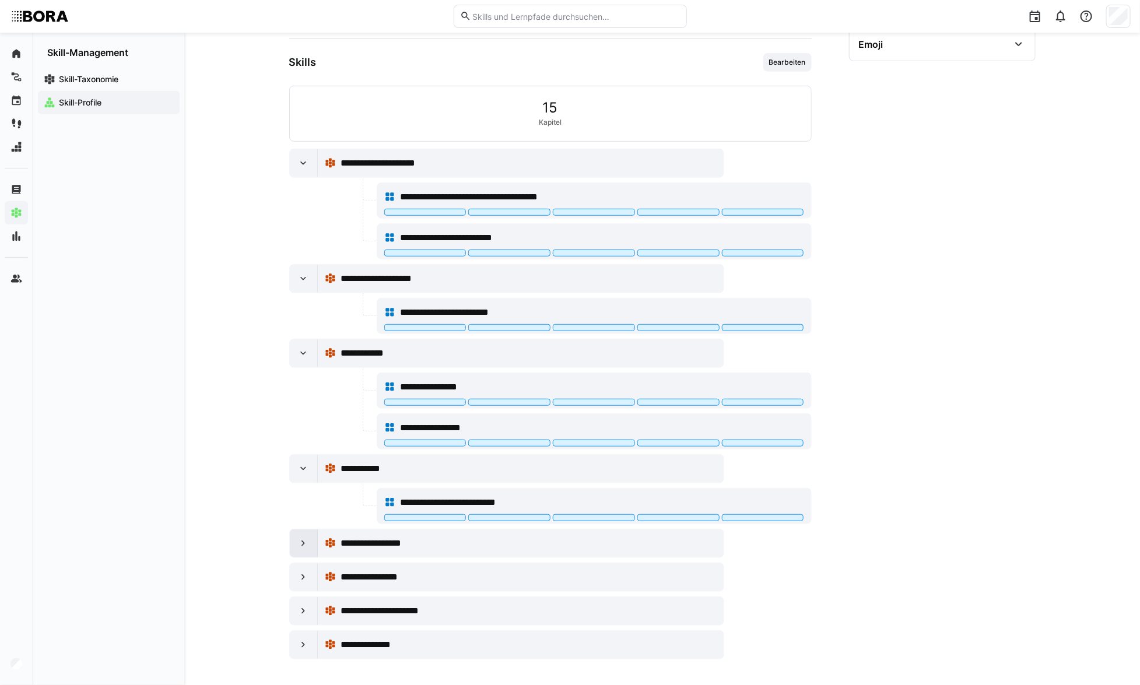
click at [299, 541] on eds-icon at bounding box center [303, 544] width 12 height 12
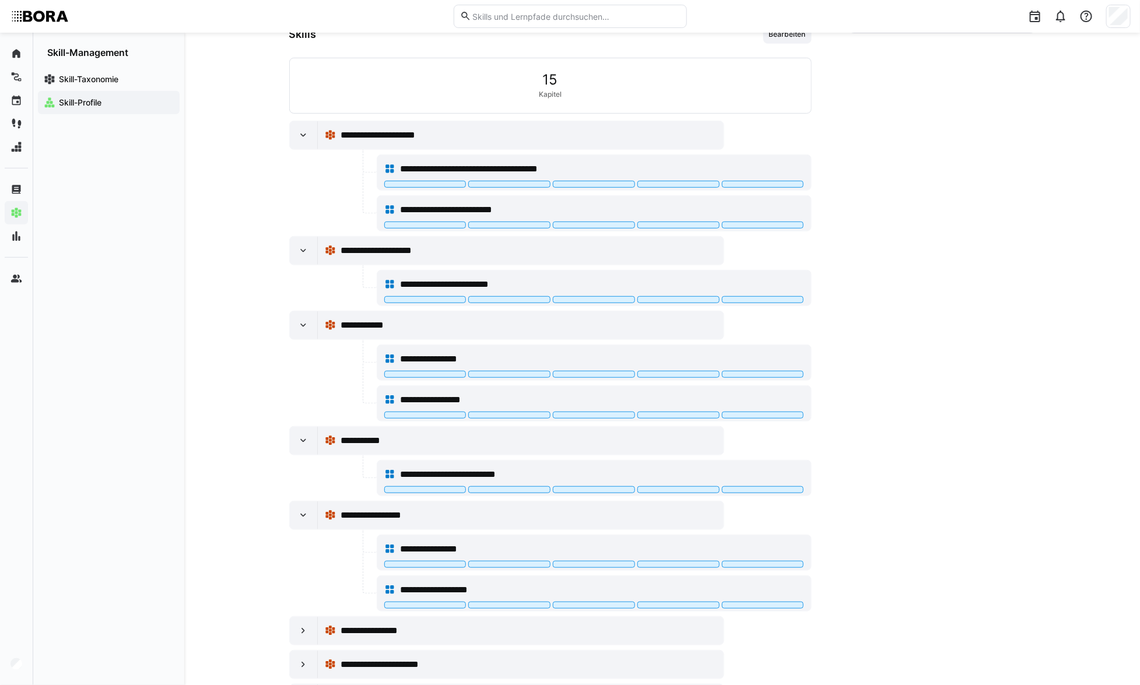
scroll to position [342, 0]
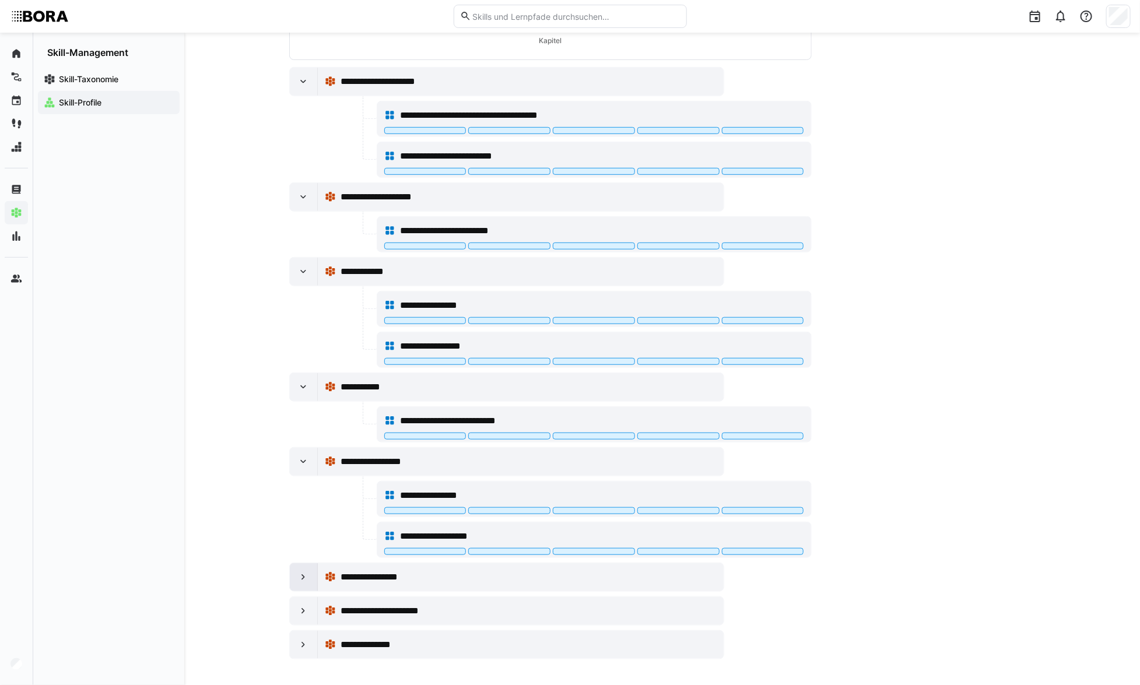
click at [303, 577] on eds-icon at bounding box center [303, 578] width 12 height 12
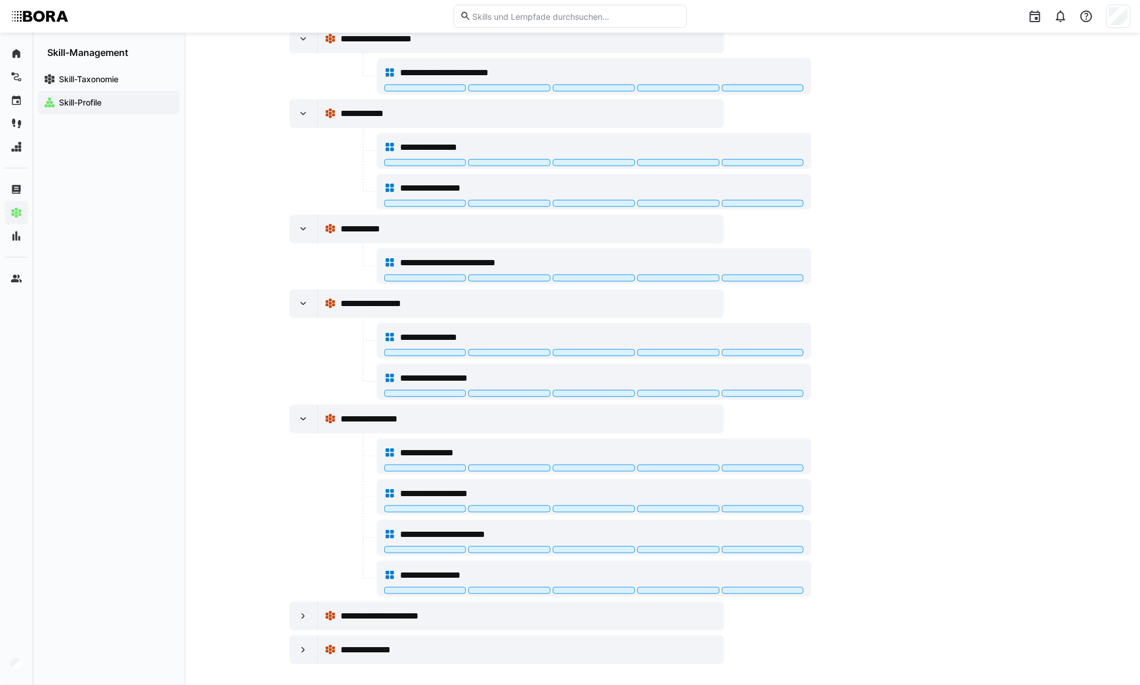
scroll to position [505, 0]
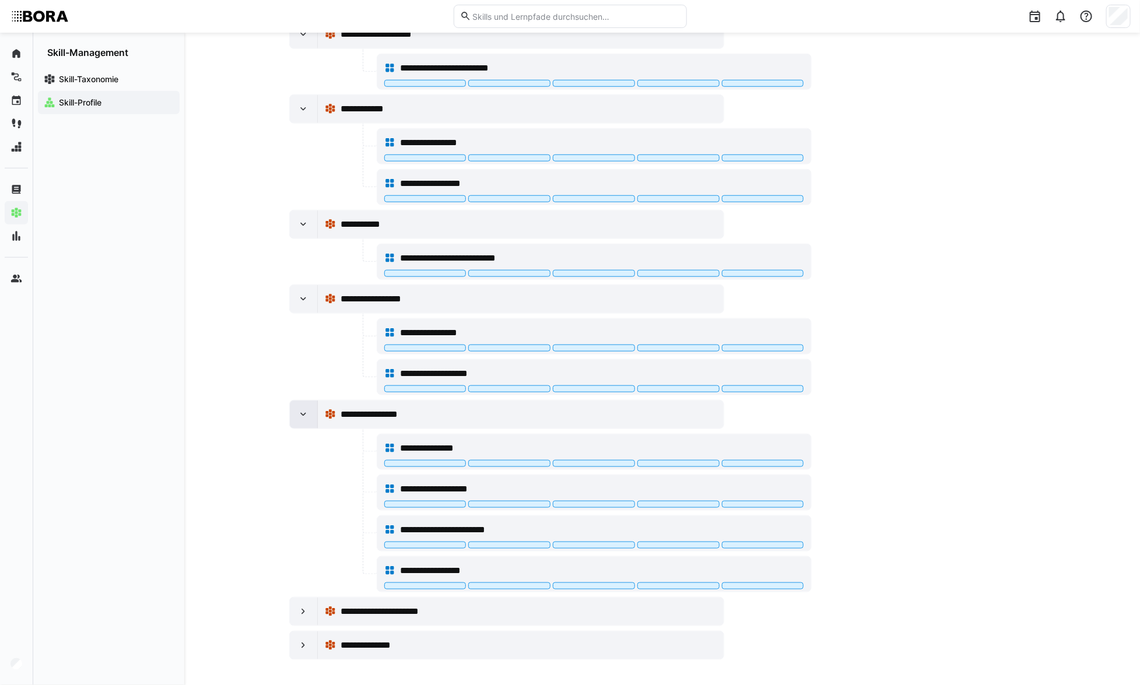
click at [300, 409] on eds-icon at bounding box center [303, 415] width 12 height 12
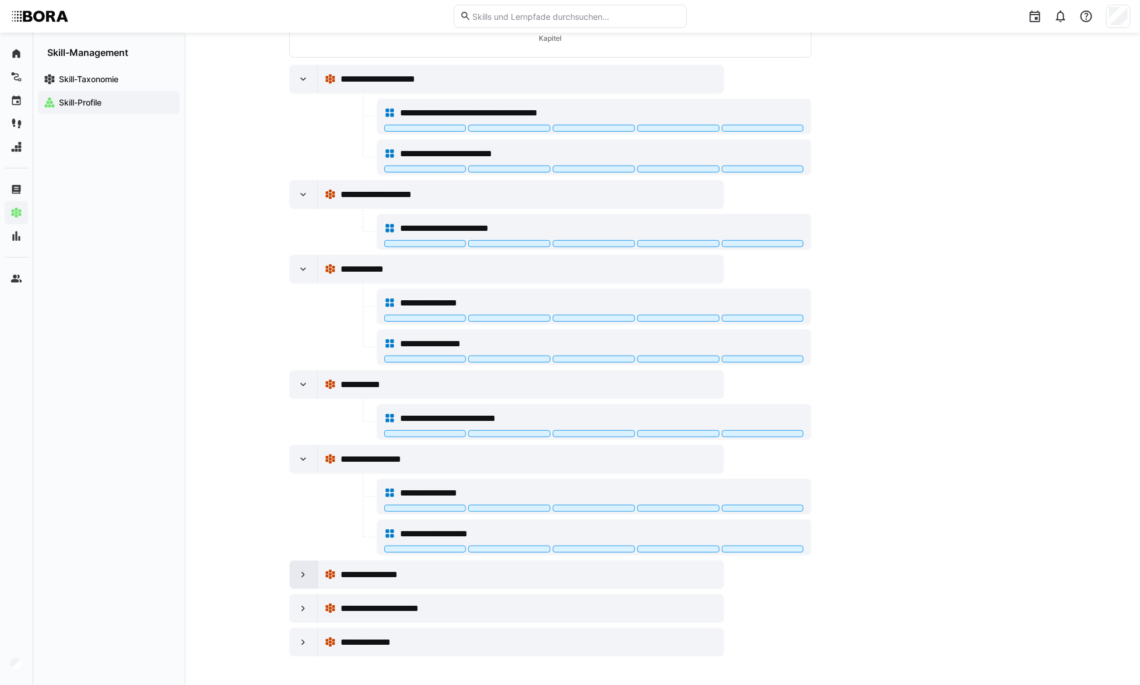
scroll to position [342, 0]
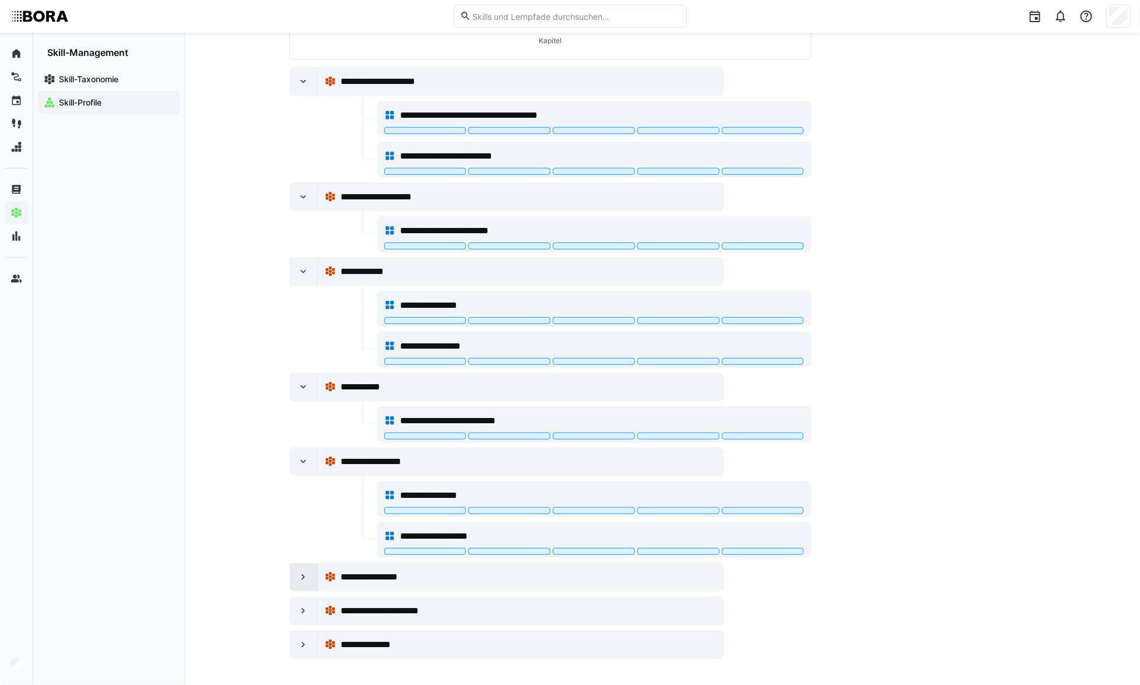
click at [303, 577] on eds-icon at bounding box center [303, 578] width 12 height 12
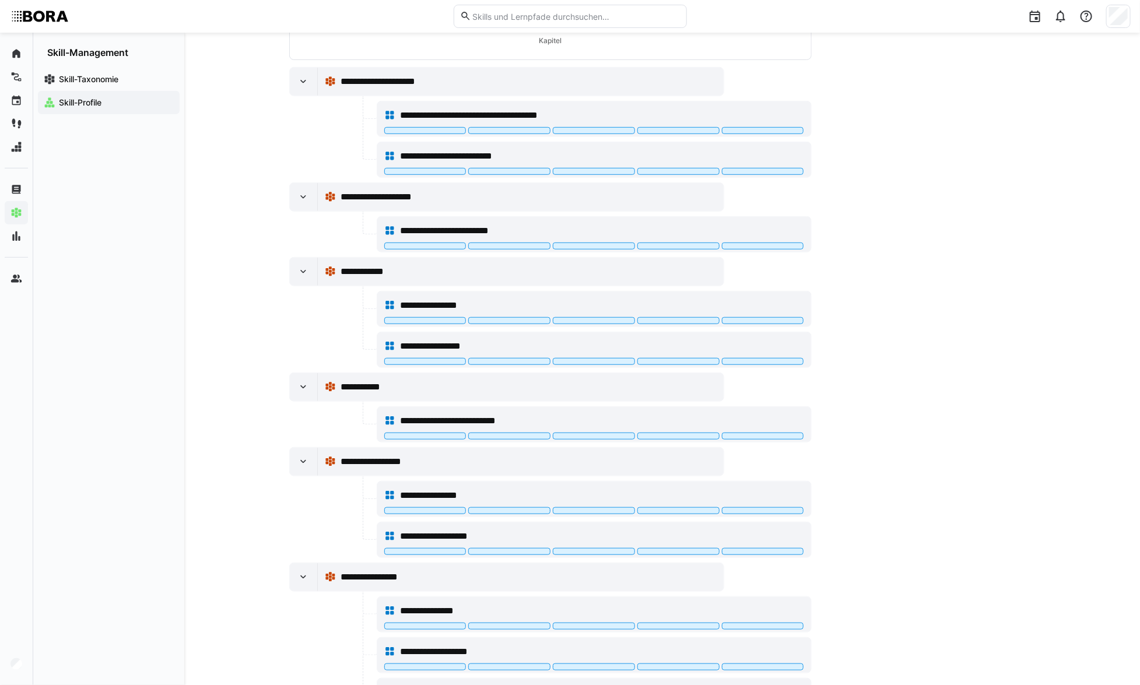
scroll to position [505, 0]
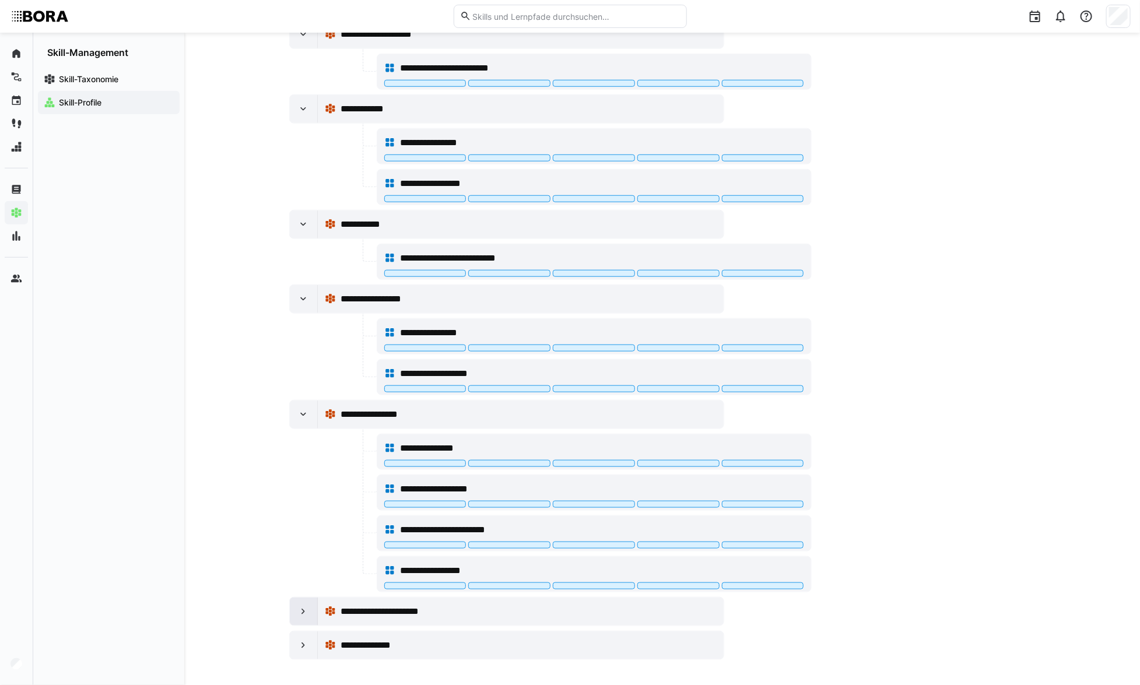
click at [303, 621] on div at bounding box center [304, 612] width 28 height 28
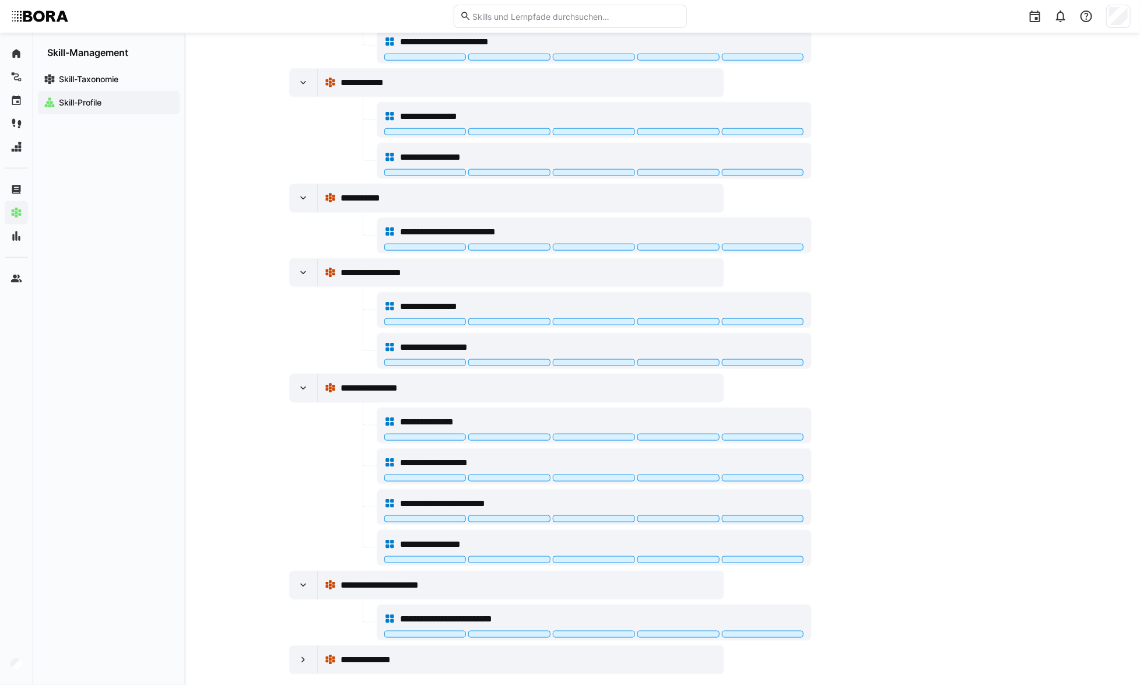
scroll to position [546, 0]
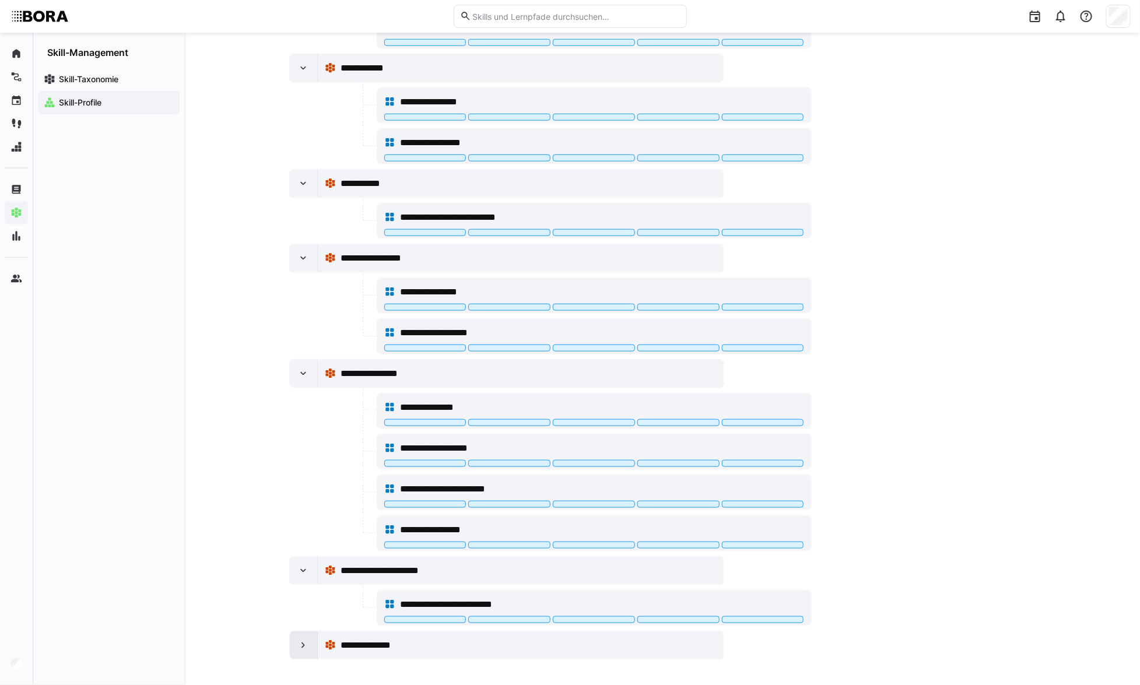
click at [313, 638] on div at bounding box center [304, 646] width 28 height 28
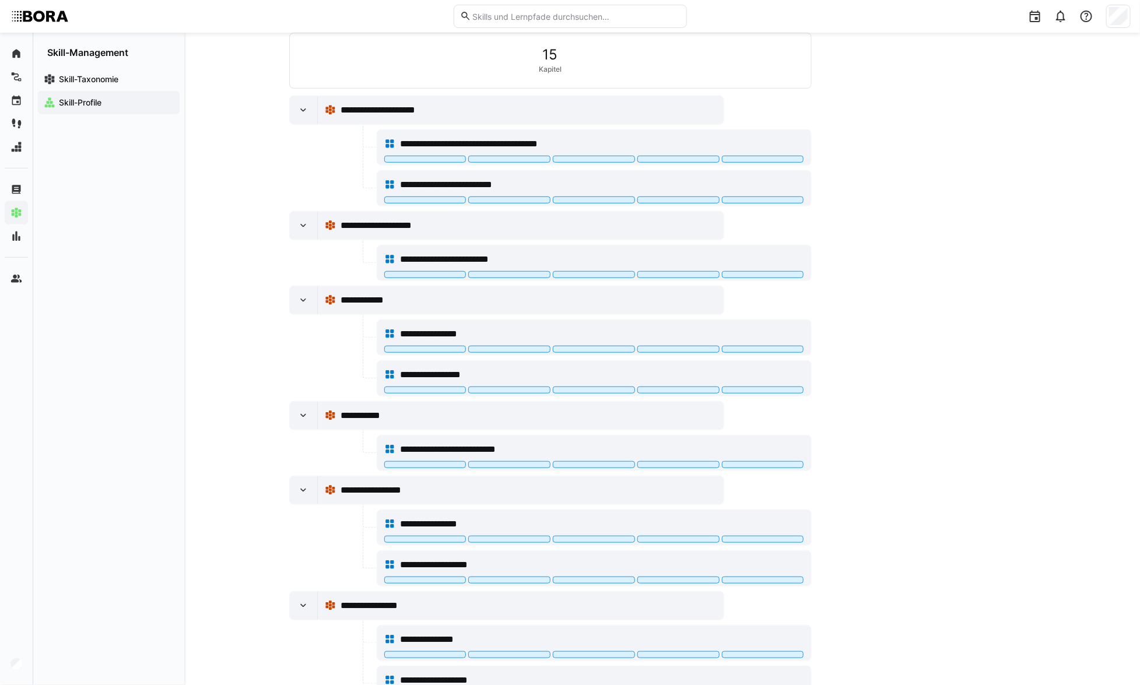
scroll to position [150, 0]
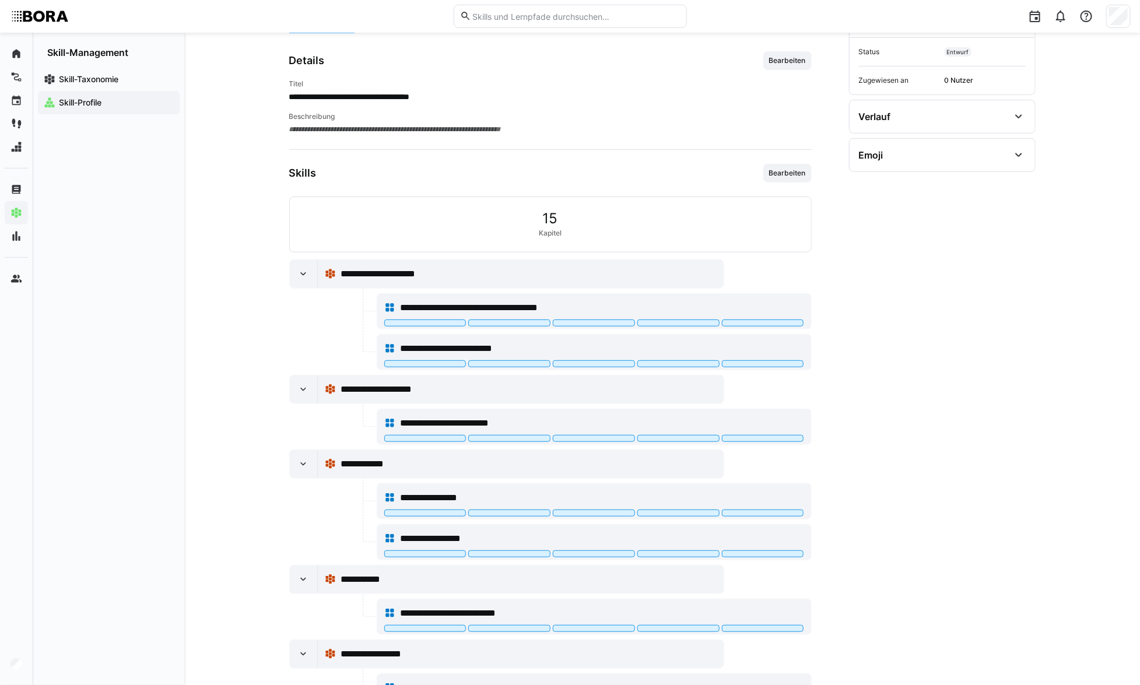
drag, startPoint x: 305, startPoint y: 275, endPoint x: 302, endPoint y: 344, distance: 68.9
click at [305, 275] on eds-icon at bounding box center [303, 274] width 12 height 12
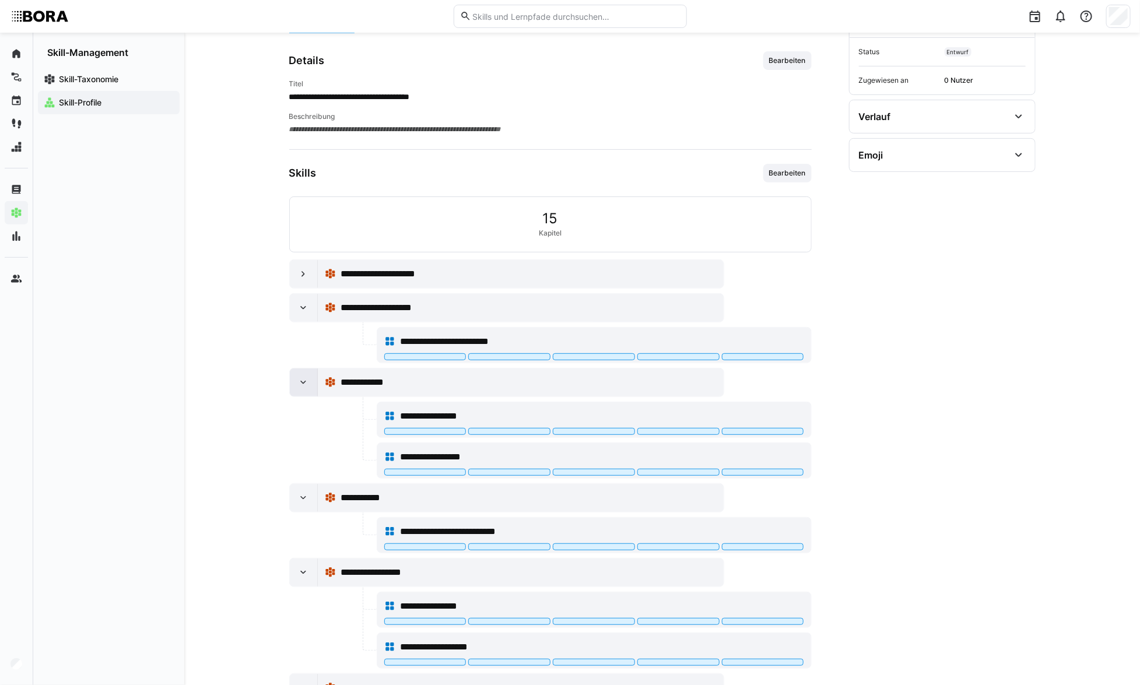
click at [303, 377] on eds-icon at bounding box center [303, 383] width 12 height 12
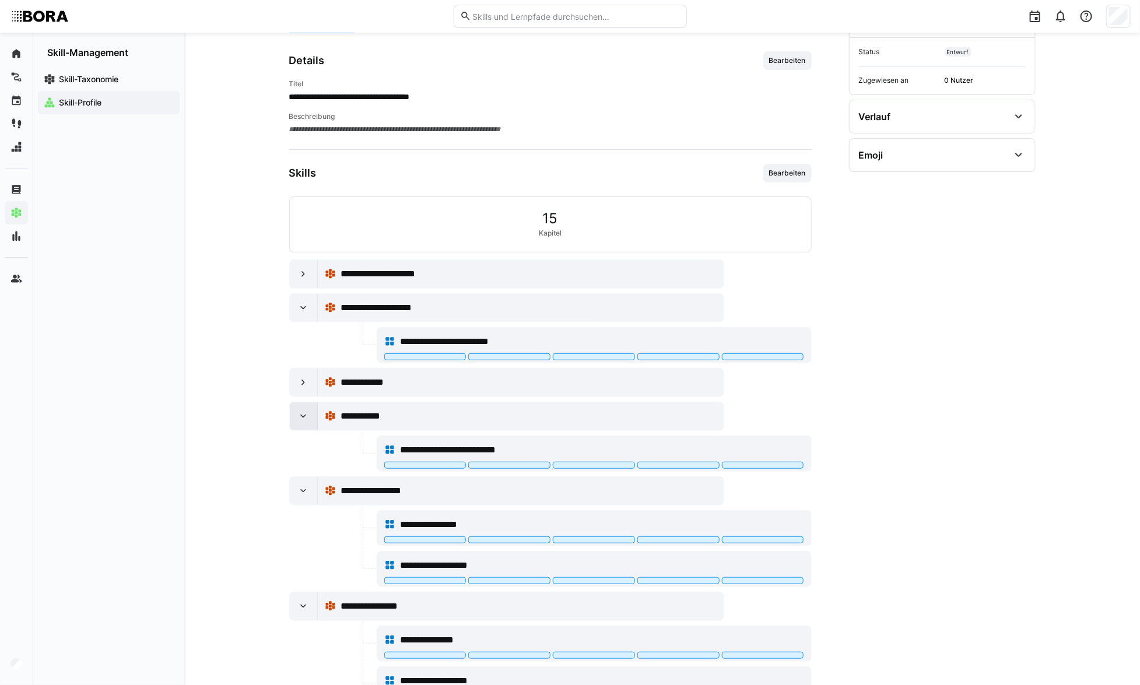
click at [304, 420] on eds-icon at bounding box center [303, 417] width 12 height 12
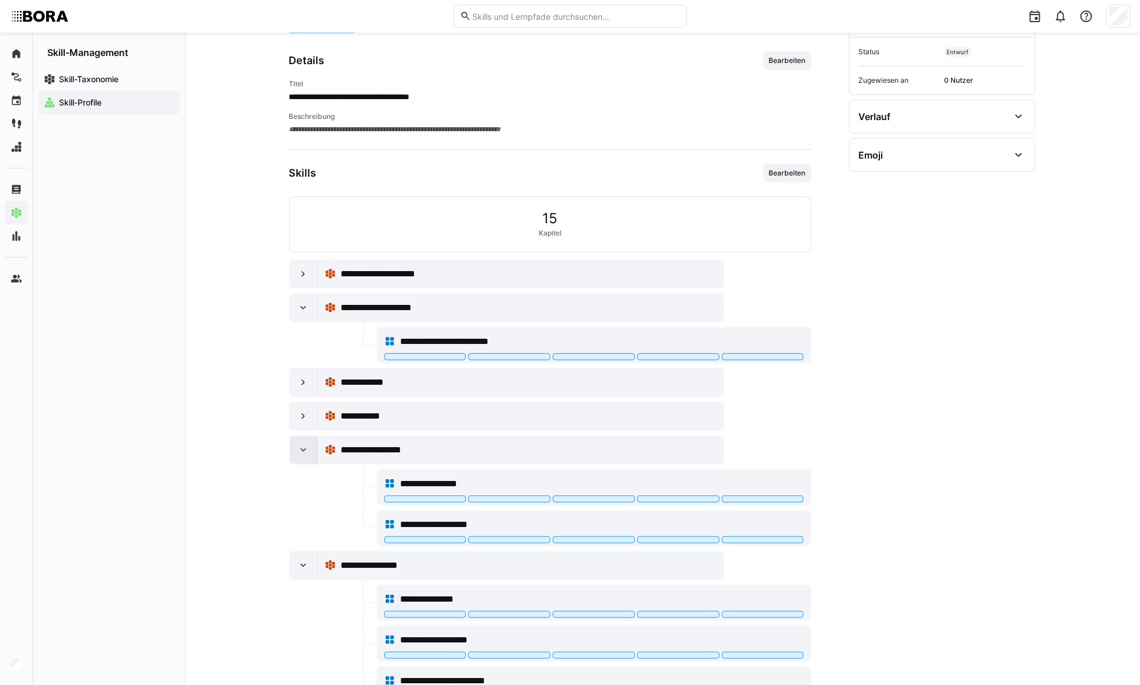
click at [304, 448] on eds-icon at bounding box center [303, 450] width 12 height 12
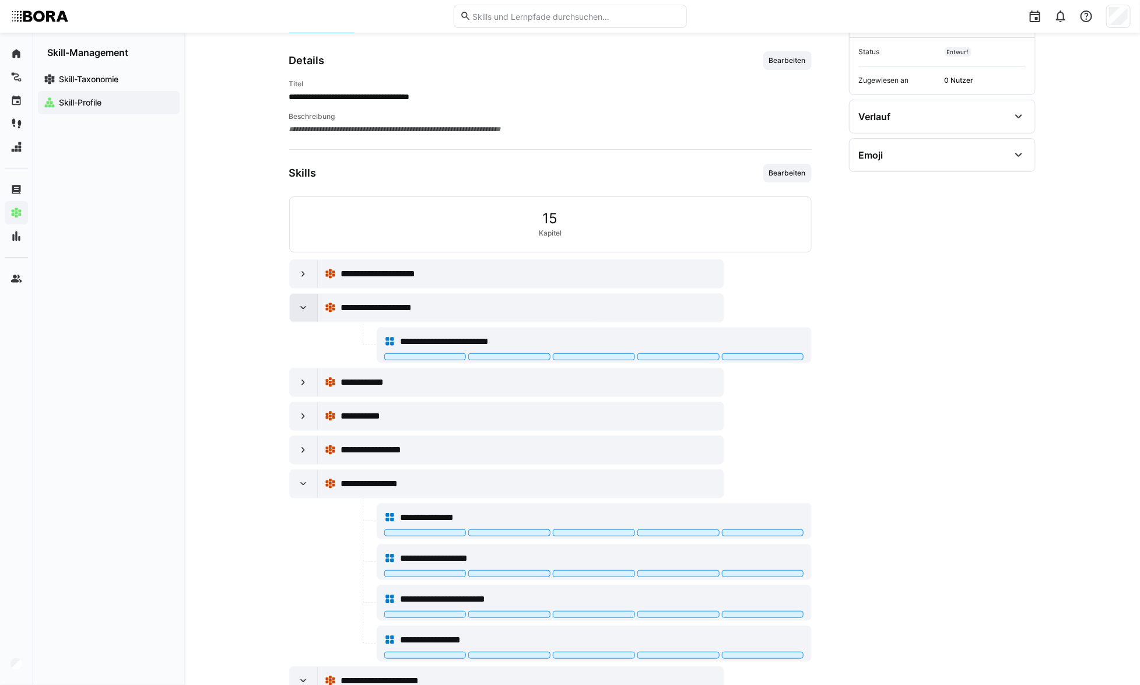
click at [301, 309] on eds-icon at bounding box center [303, 308] width 12 height 12
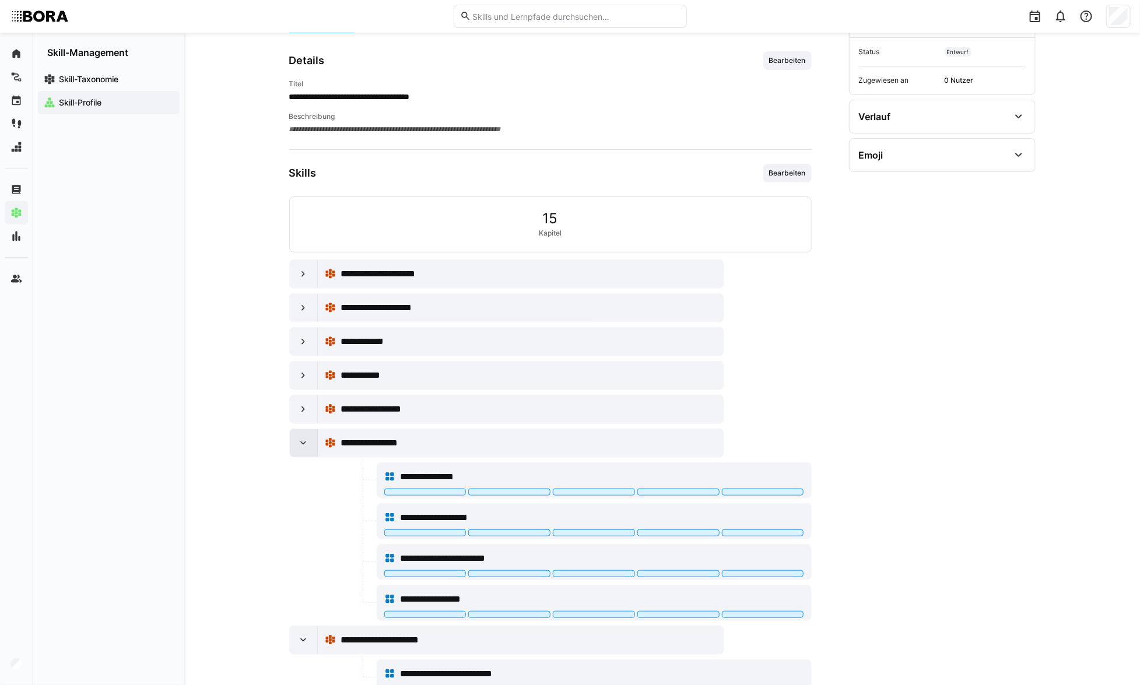
click at [303, 446] on eds-icon at bounding box center [303, 443] width 12 height 12
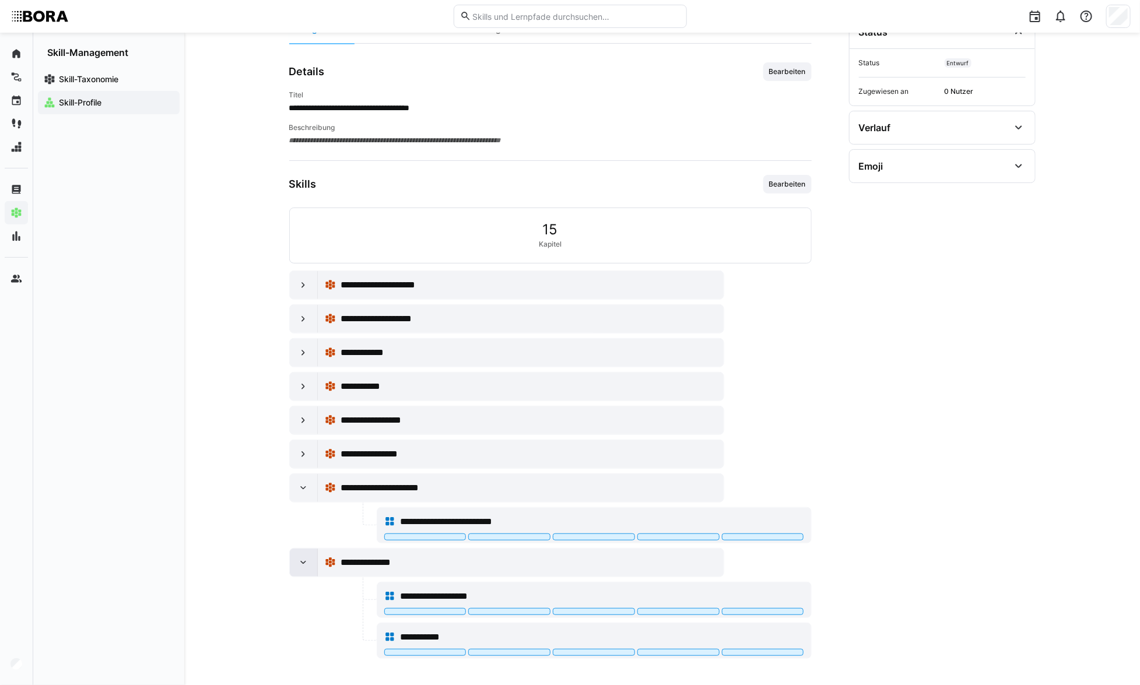
click at [292, 558] on div at bounding box center [304, 563] width 28 height 28
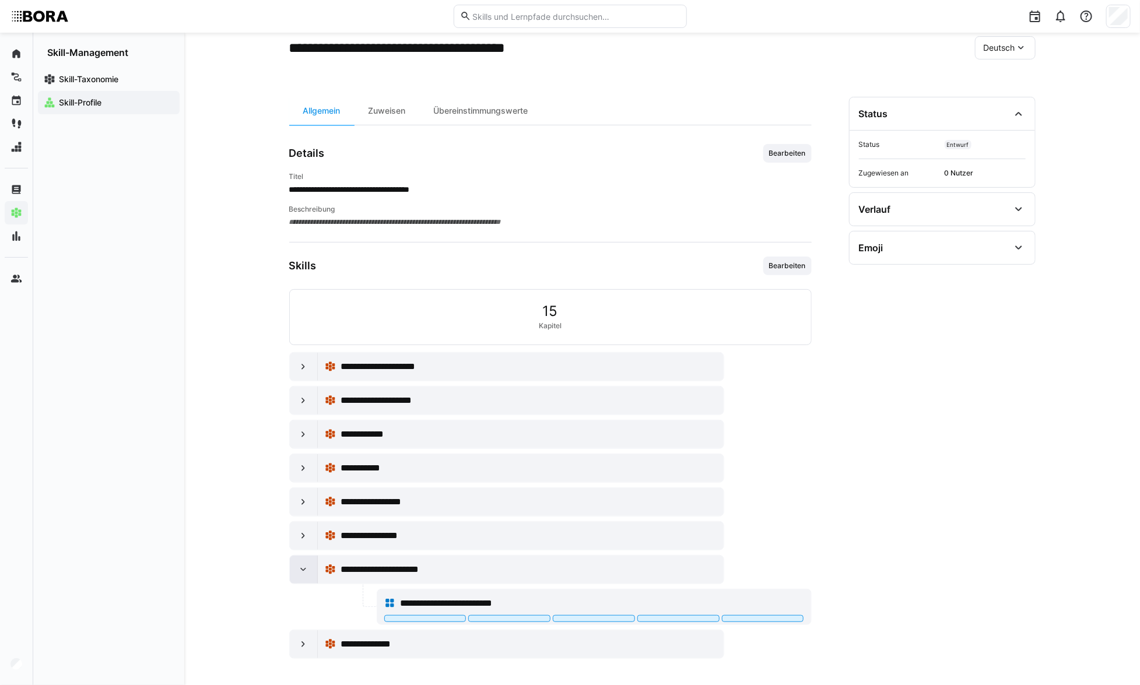
click at [304, 572] on eds-icon at bounding box center [303, 570] width 12 height 12
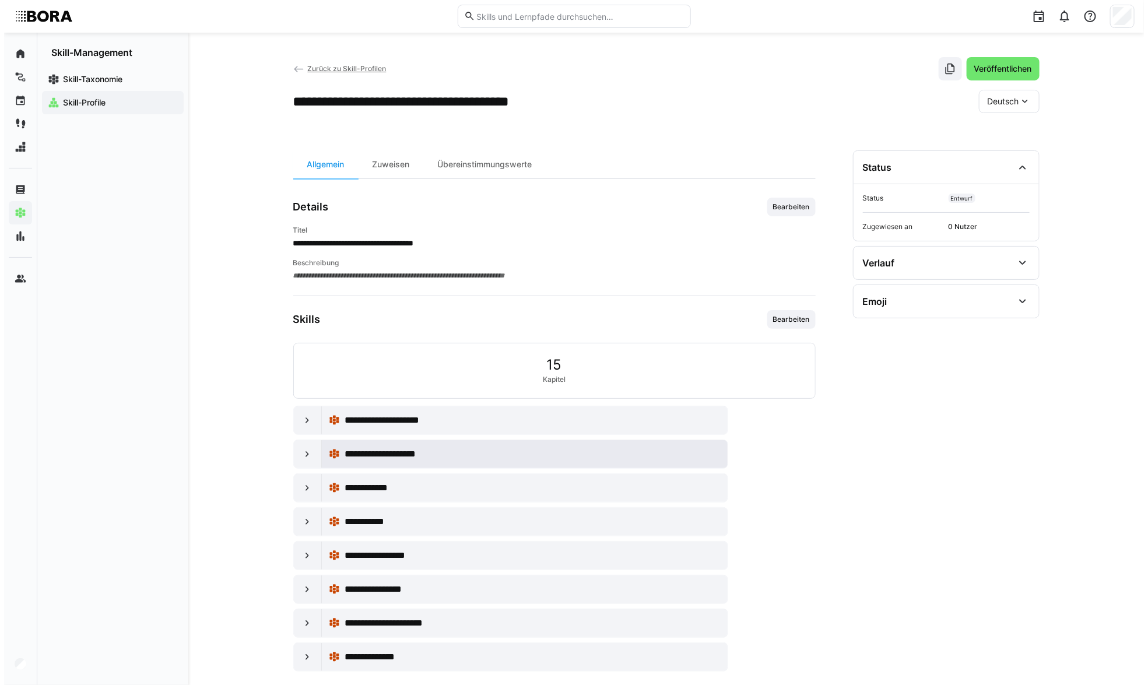
scroll to position [0, 0]
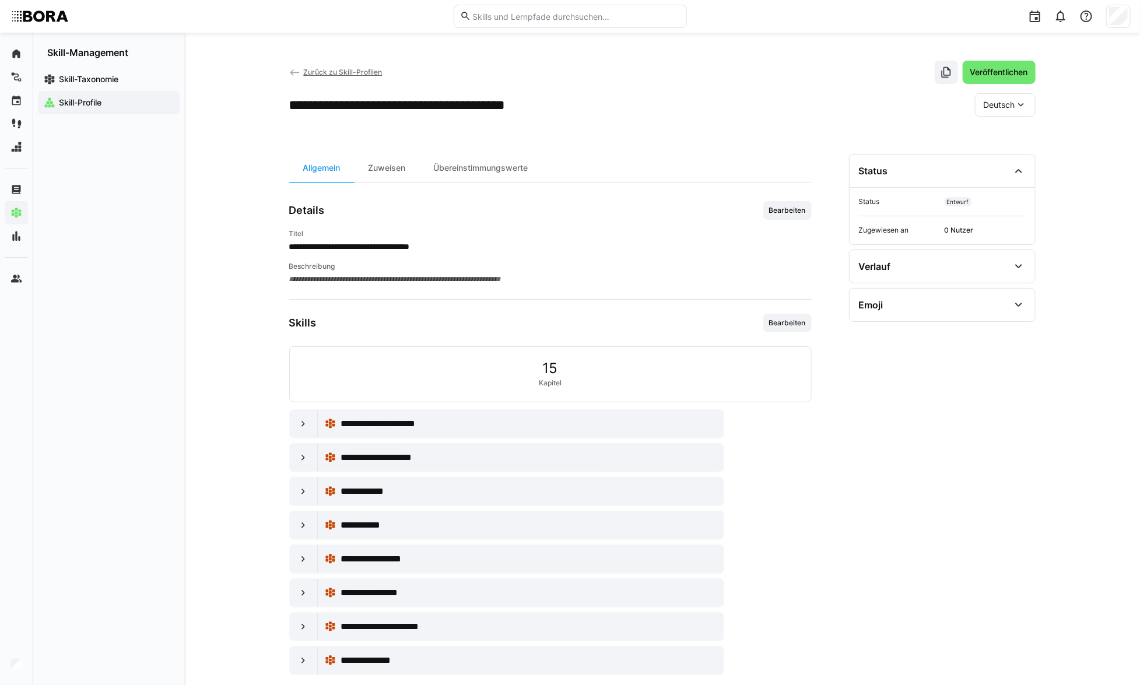
click at [143, 108] on div "Skill-Profile" at bounding box center [109, 102] width 142 height 23
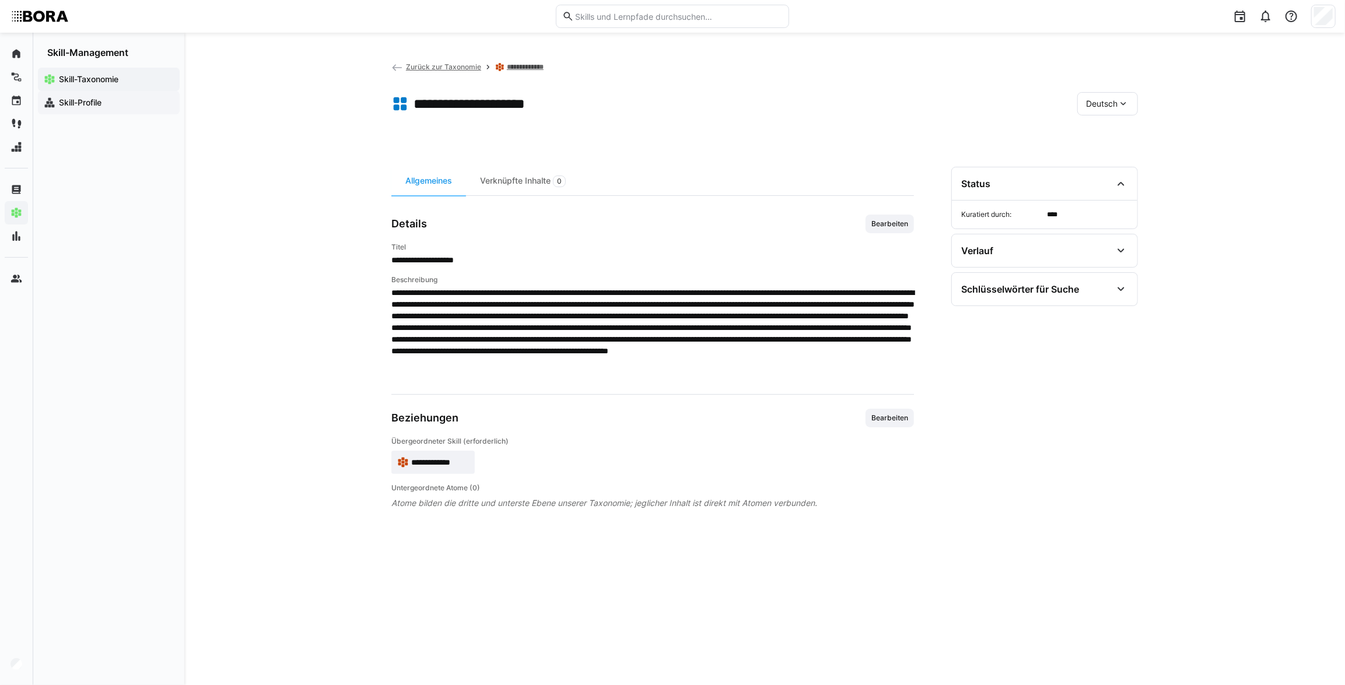
click at [126, 101] on span "Skill-Profile" at bounding box center [115, 103] width 117 height 12
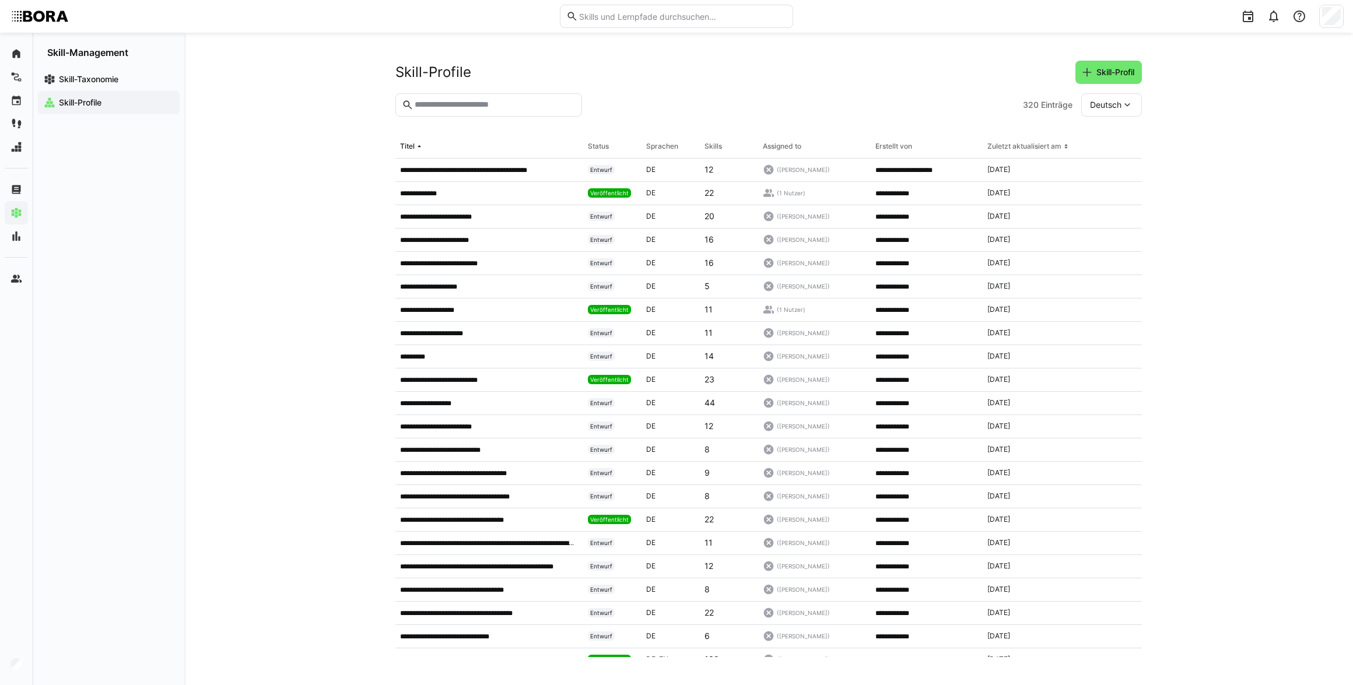
click at [496, 103] on input "text" at bounding box center [495, 105] width 162 height 10
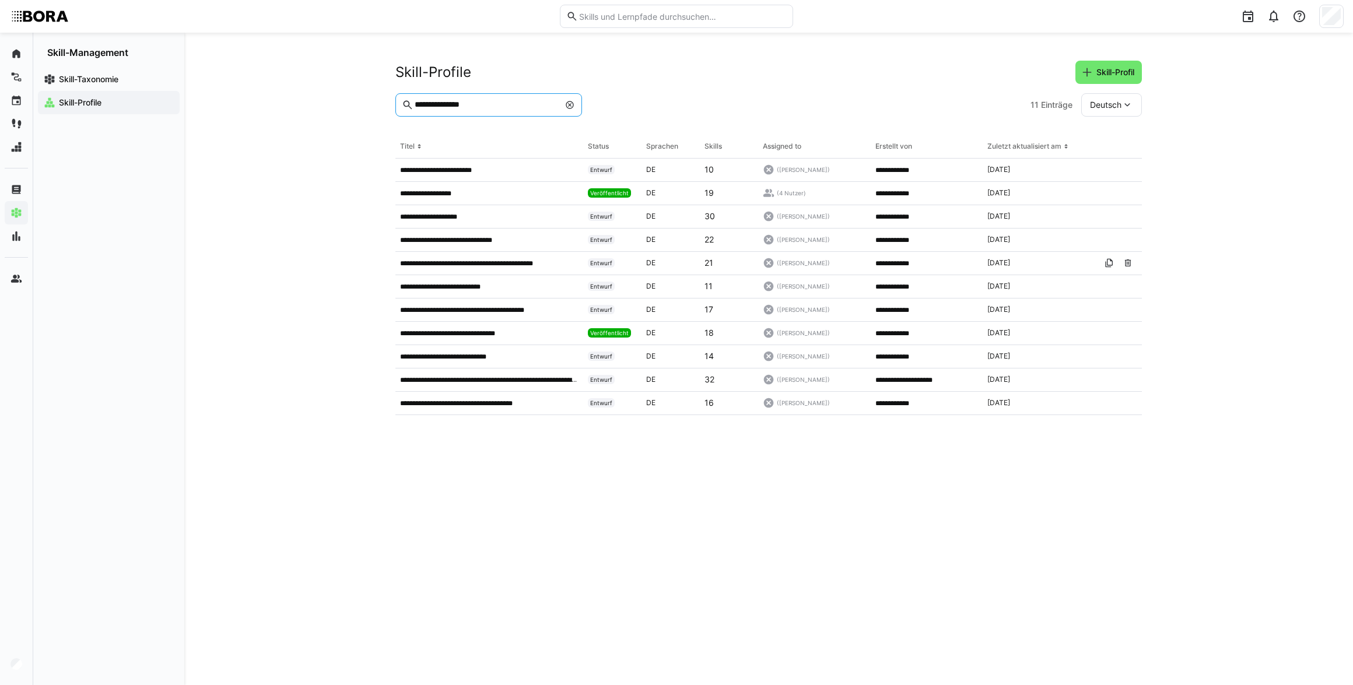
type input "**********"
click at [1128, 286] on eds-icon at bounding box center [1127, 286] width 9 height 9
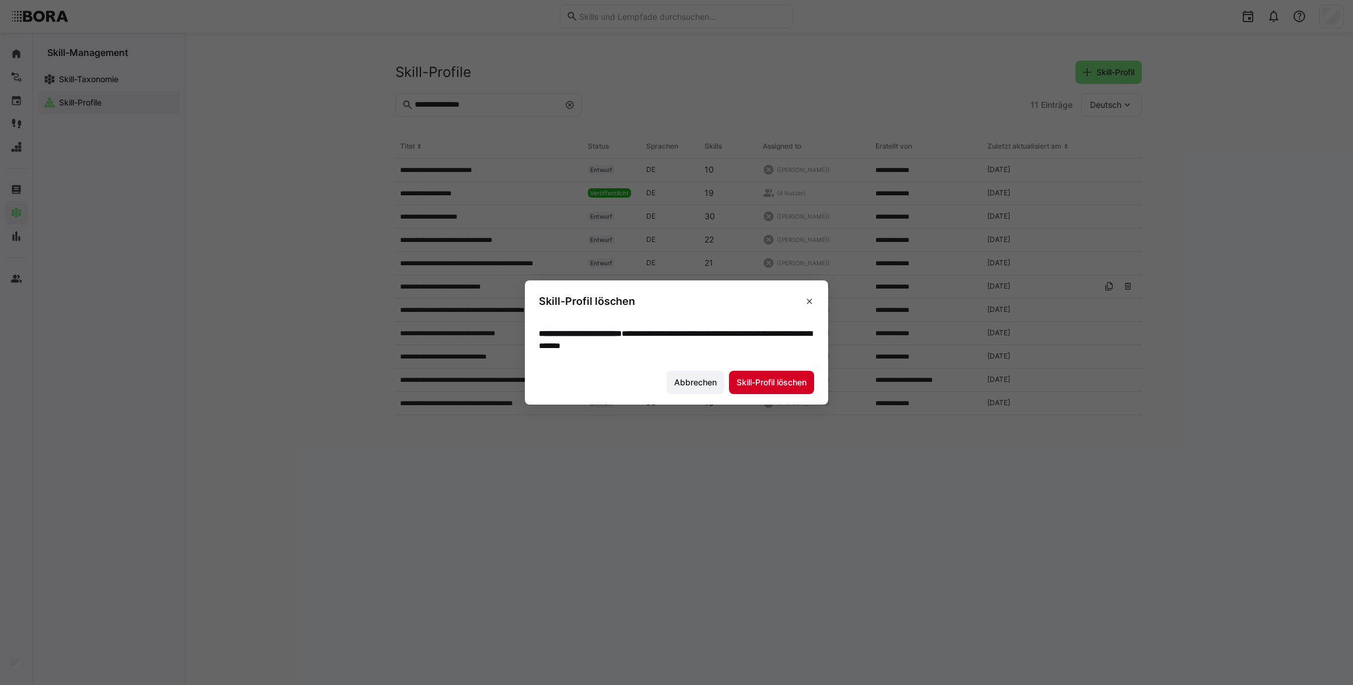
click at [752, 383] on span "Skill-Profil löschen" at bounding box center [771, 383] width 73 height 12
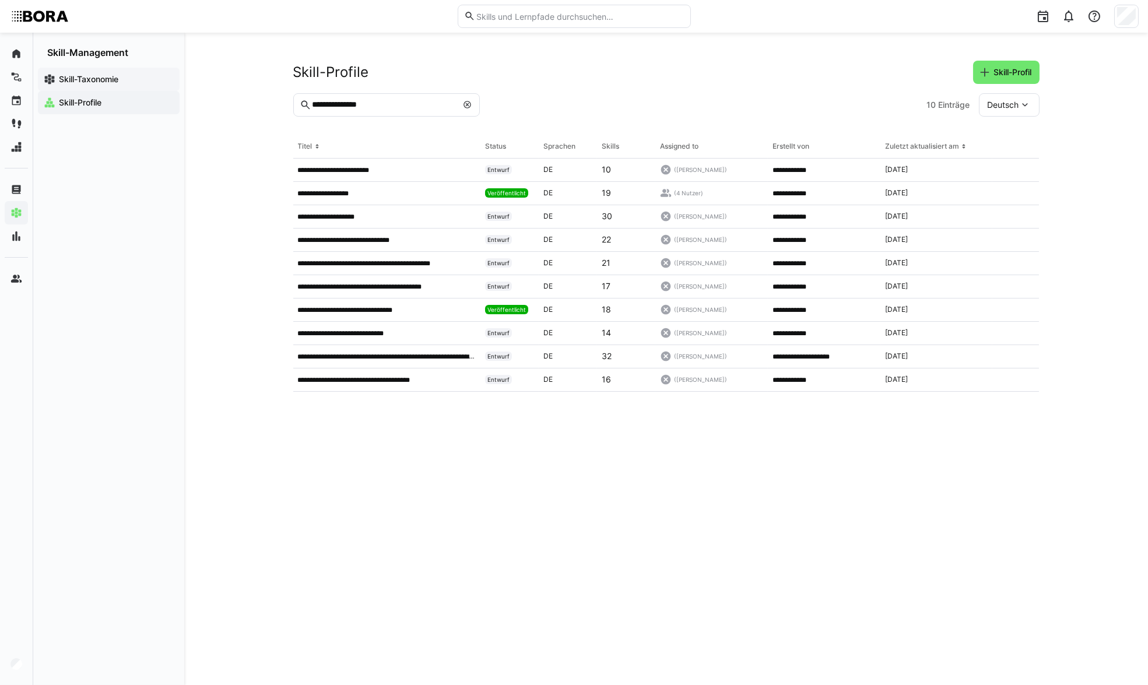
click at [122, 85] on span "Skill-Taxonomie" at bounding box center [115, 79] width 117 height 12
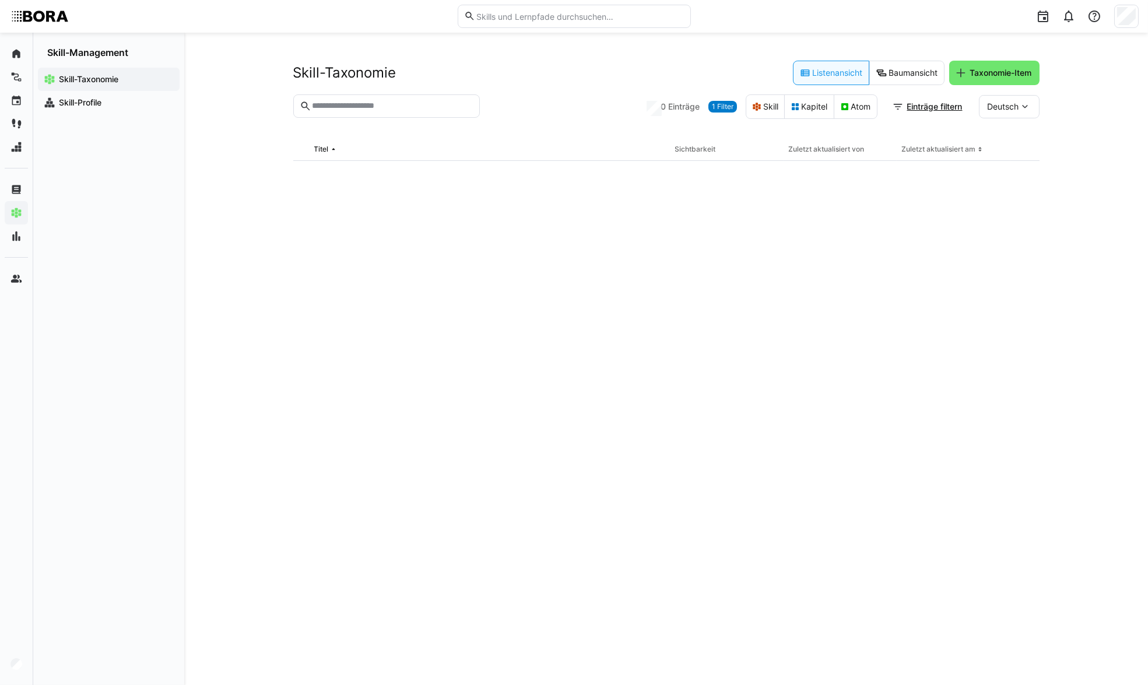
click at [393, 104] on input "text" at bounding box center [392, 106] width 162 height 10
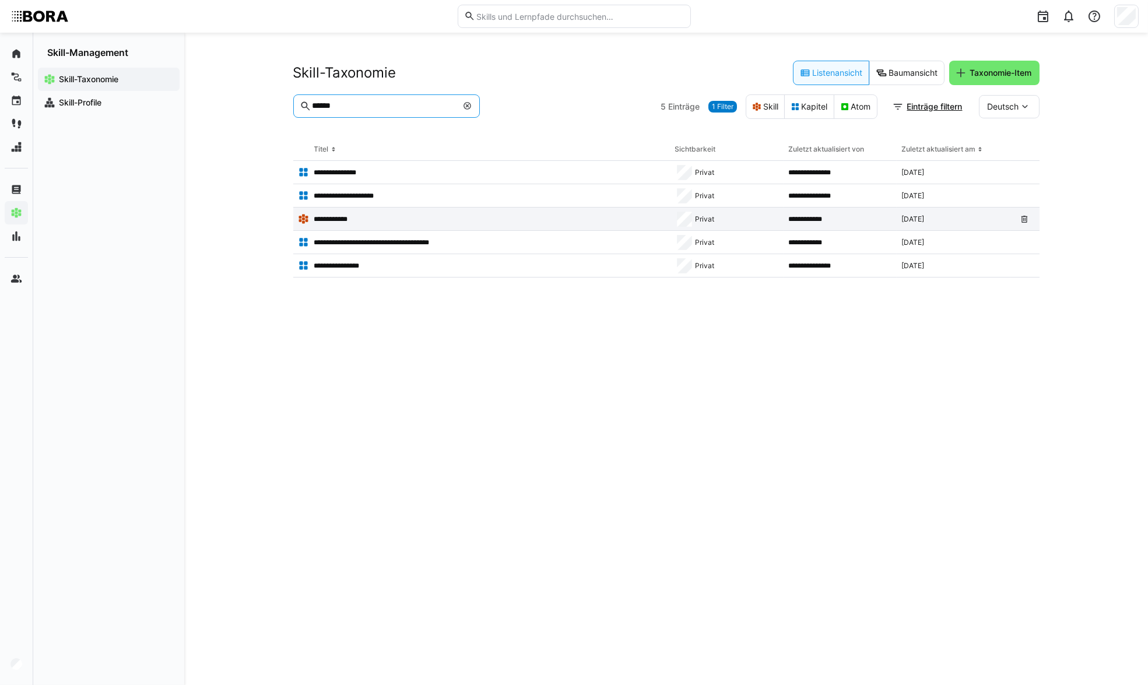
type input "******"
click at [380, 213] on app-table-first-column "**********" at bounding box center [482, 219] width 368 height 12
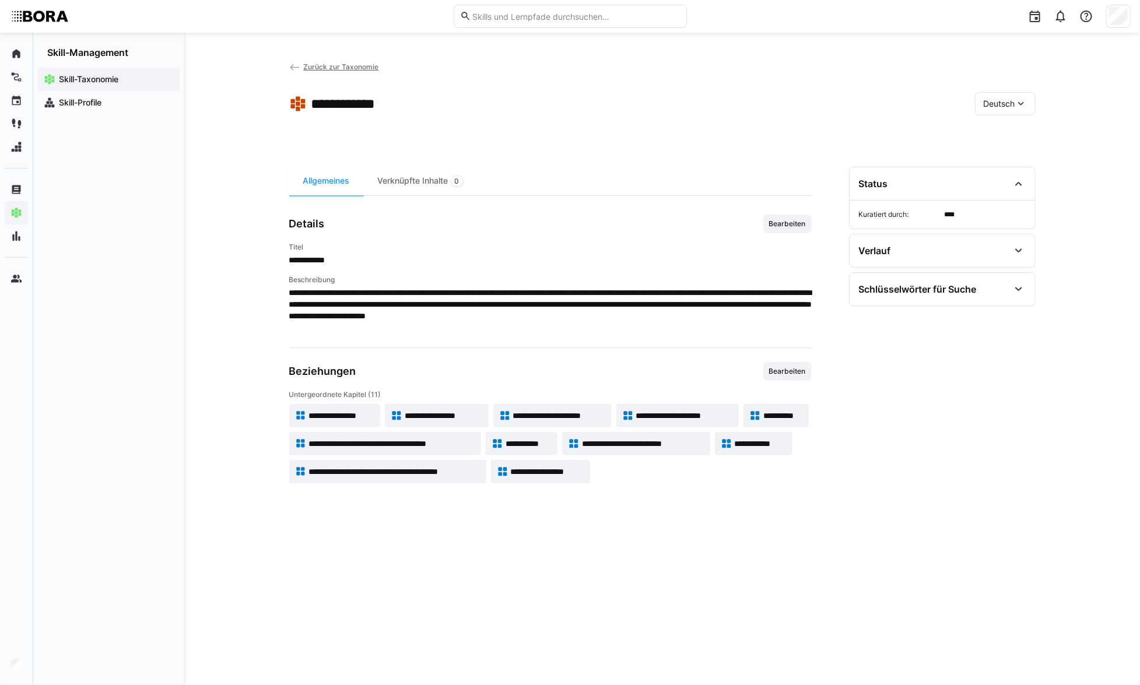
click at [312, 58] on div "**********" at bounding box center [662, 359] width 956 height 653
click at [313, 65] on span "Zurück zur Taxonomie" at bounding box center [340, 66] width 75 height 9
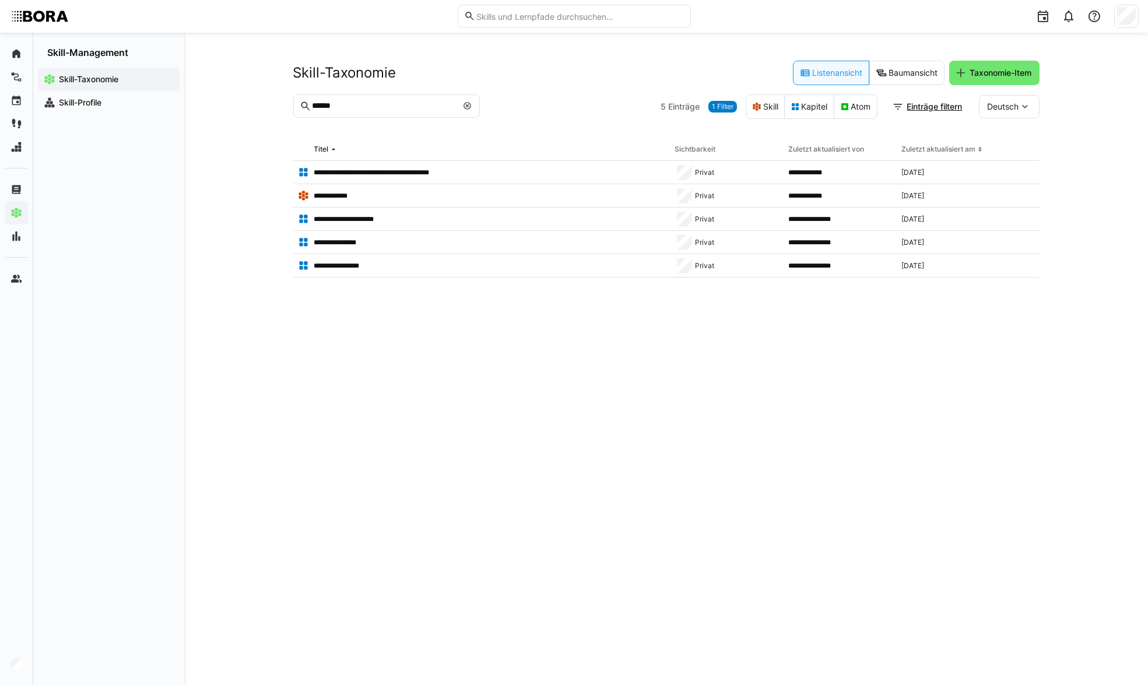
click at [465, 106] on eds-icon at bounding box center [467, 105] width 9 height 9
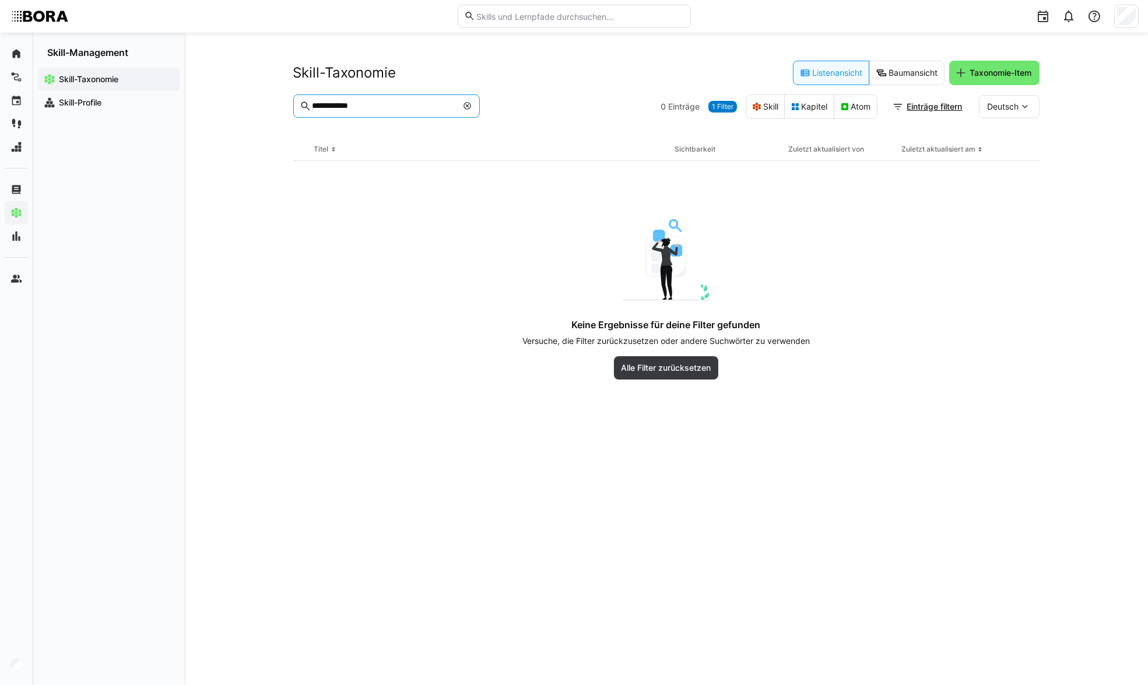
type input "**********"
click at [470, 102] on eds-icon at bounding box center [467, 105] width 9 height 9
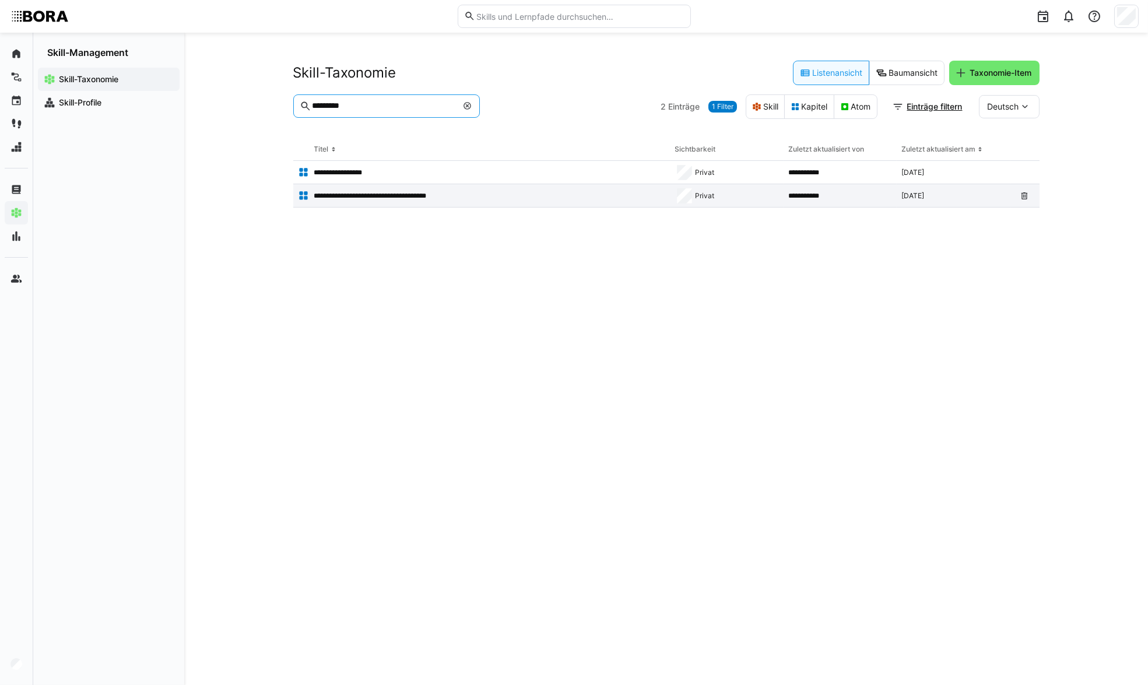
type input "*********"
click at [455, 188] on div "**********" at bounding box center [481, 195] width 377 height 23
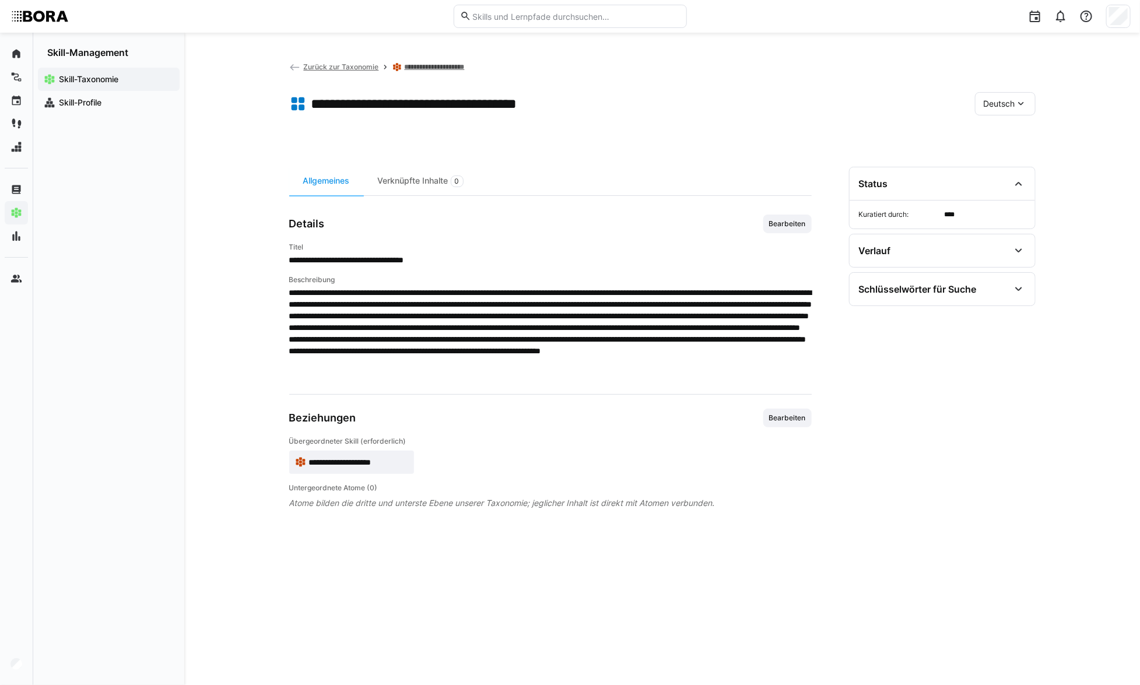
click at [341, 67] on span "Zurück zur Taxonomie" at bounding box center [340, 66] width 75 height 9
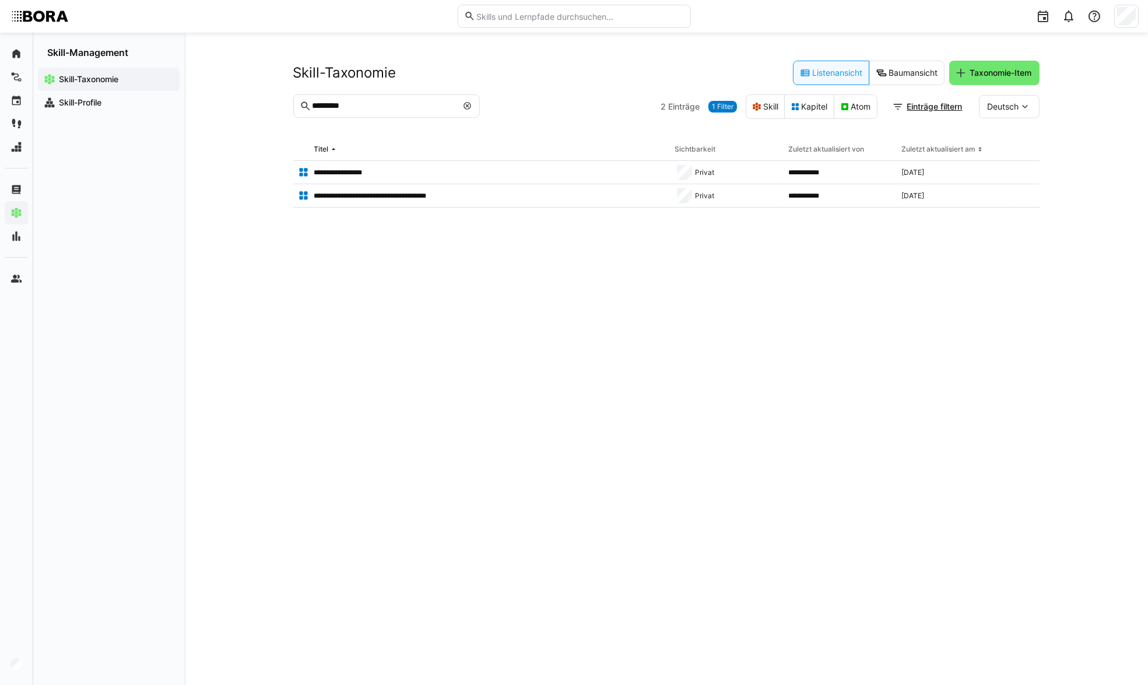
click at [467, 106] on eds-icon at bounding box center [467, 105] width 9 height 9
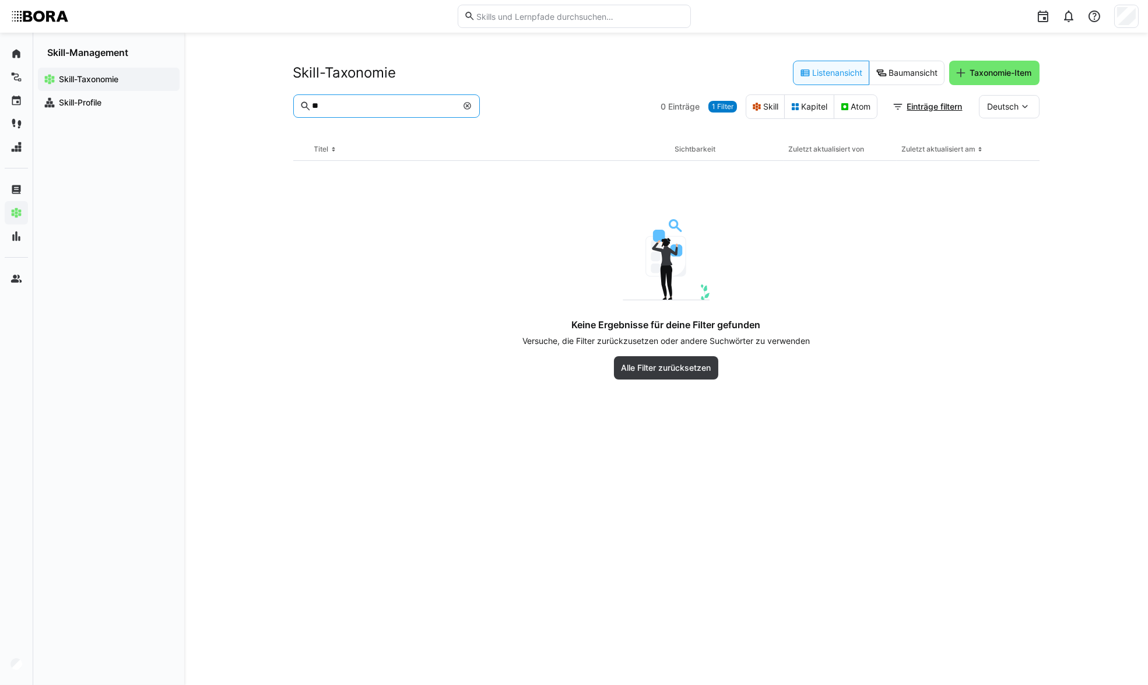
type input "*"
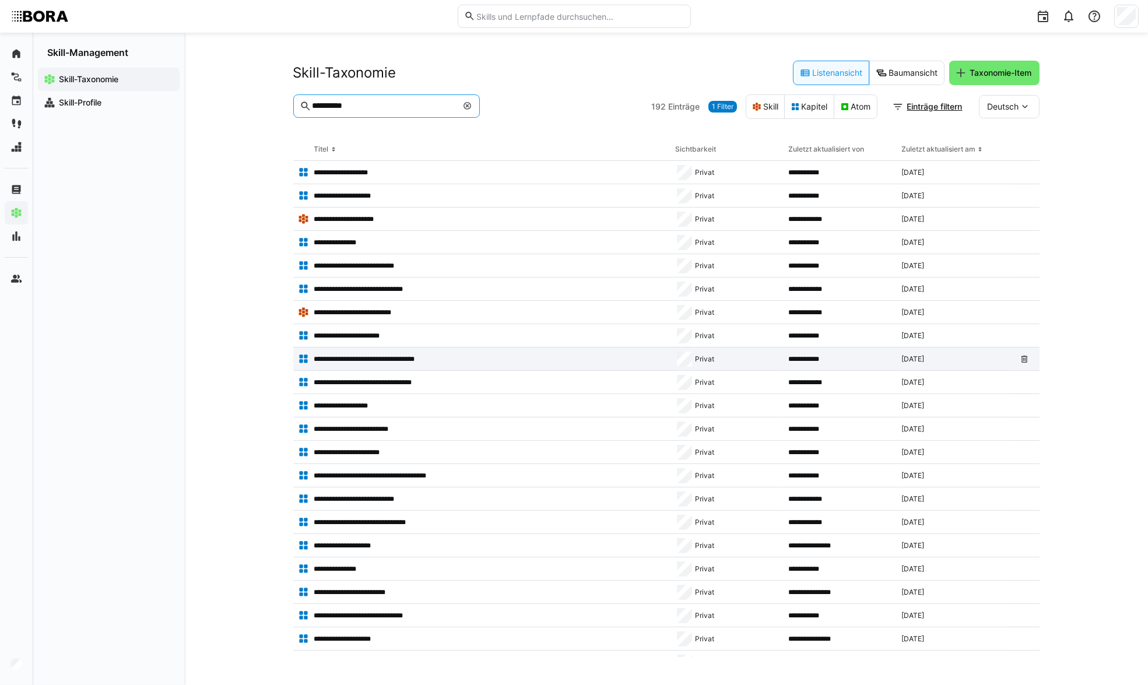
type input "**********"
click at [377, 358] on p "**********" at bounding box center [377, 359] width 127 height 9
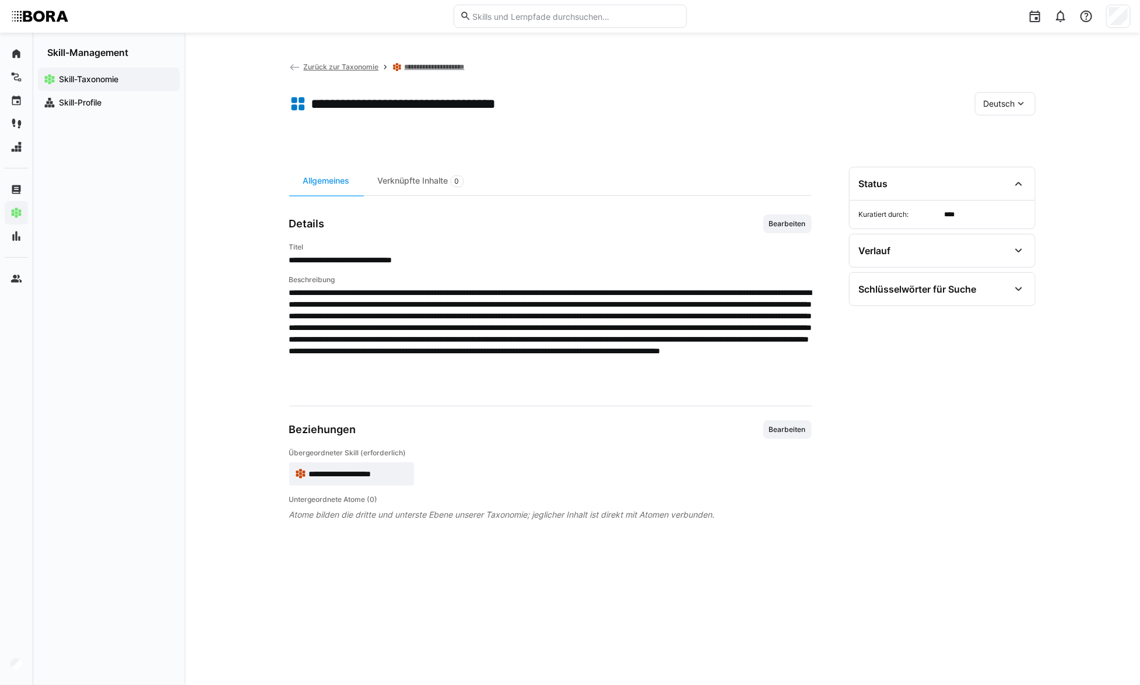
click at [310, 68] on span "Zurück zur Taxonomie" at bounding box center [340, 66] width 75 height 9
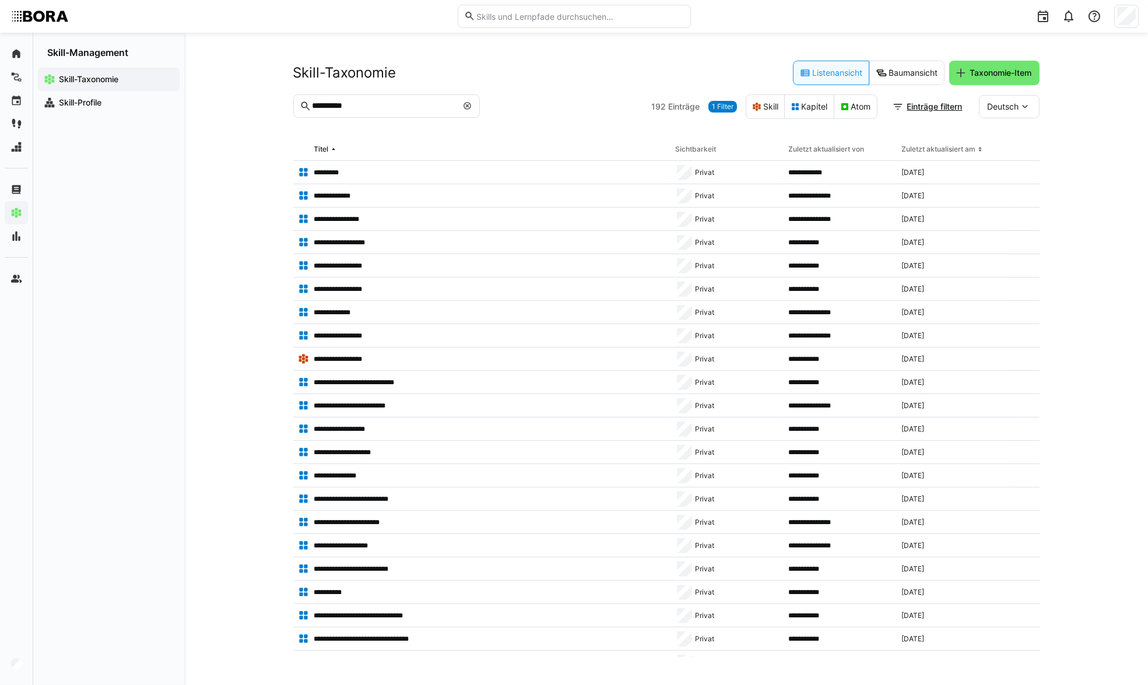
click at [366, 109] on input "**********" at bounding box center [384, 106] width 146 height 10
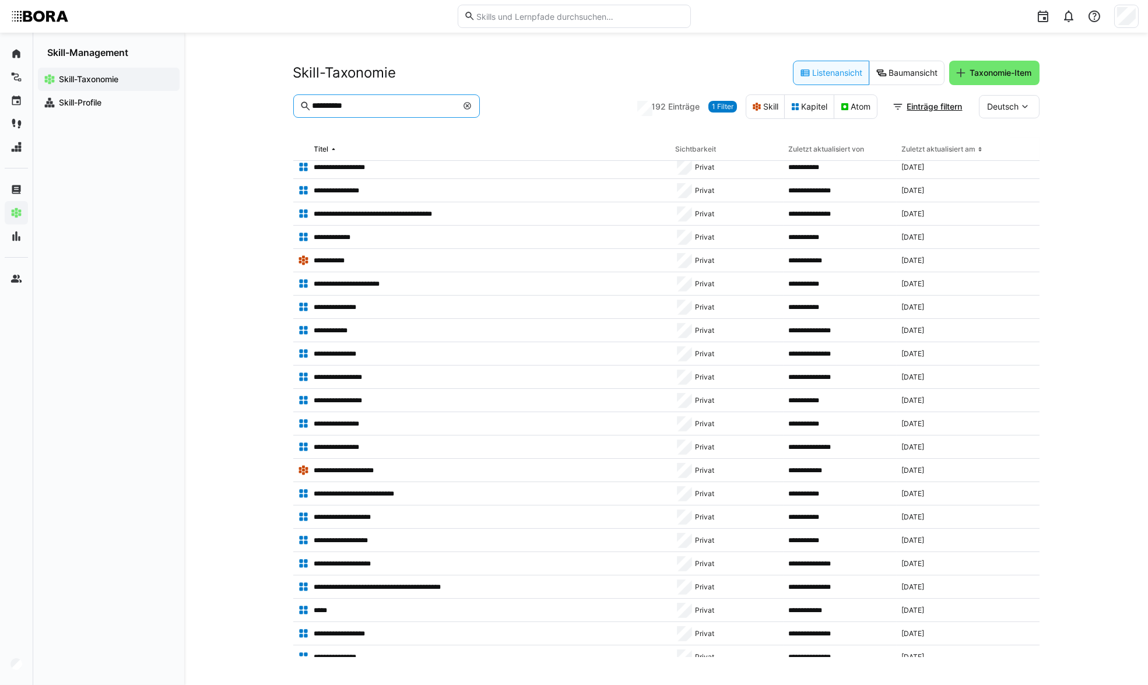
scroll to position [670, 0]
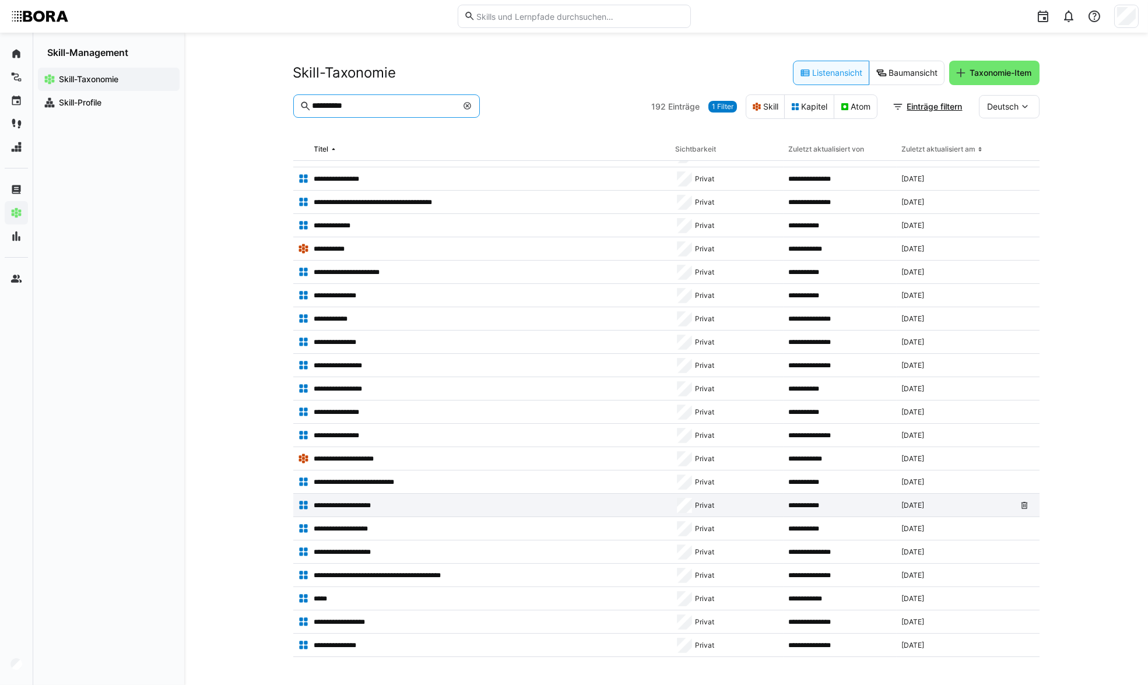
click at [375, 506] on p "**********" at bounding box center [350, 505] width 72 height 9
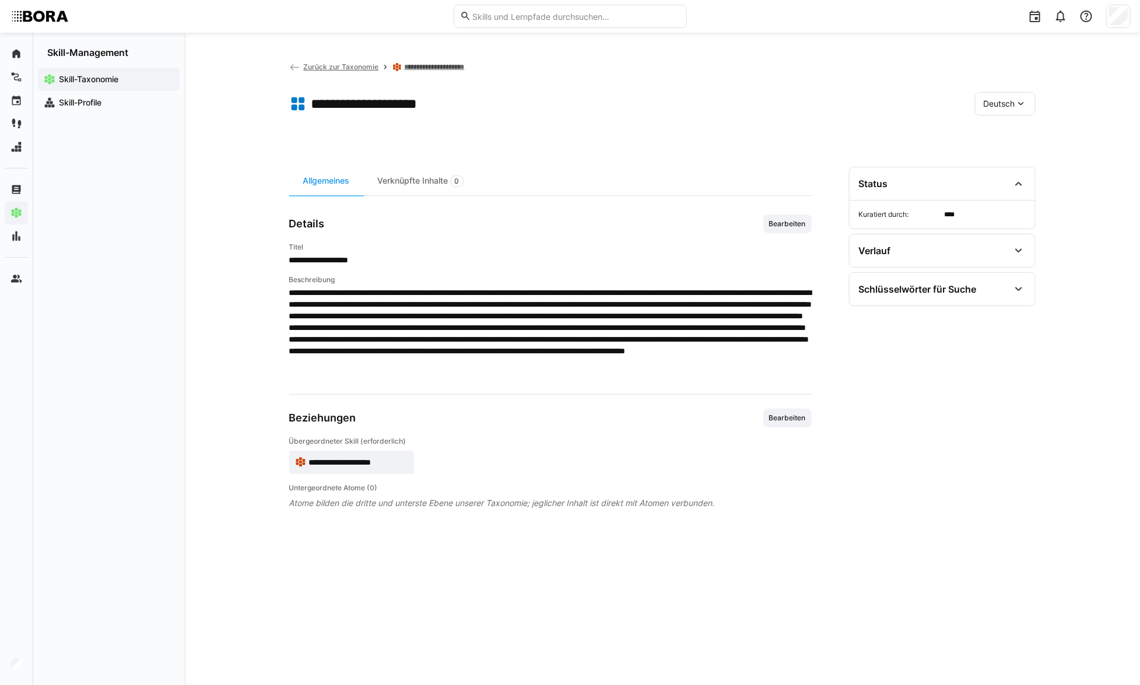
click at [327, 69] on span "Zurück zur Taxonomie" at bounding box center [340, 66] width 75 height 9
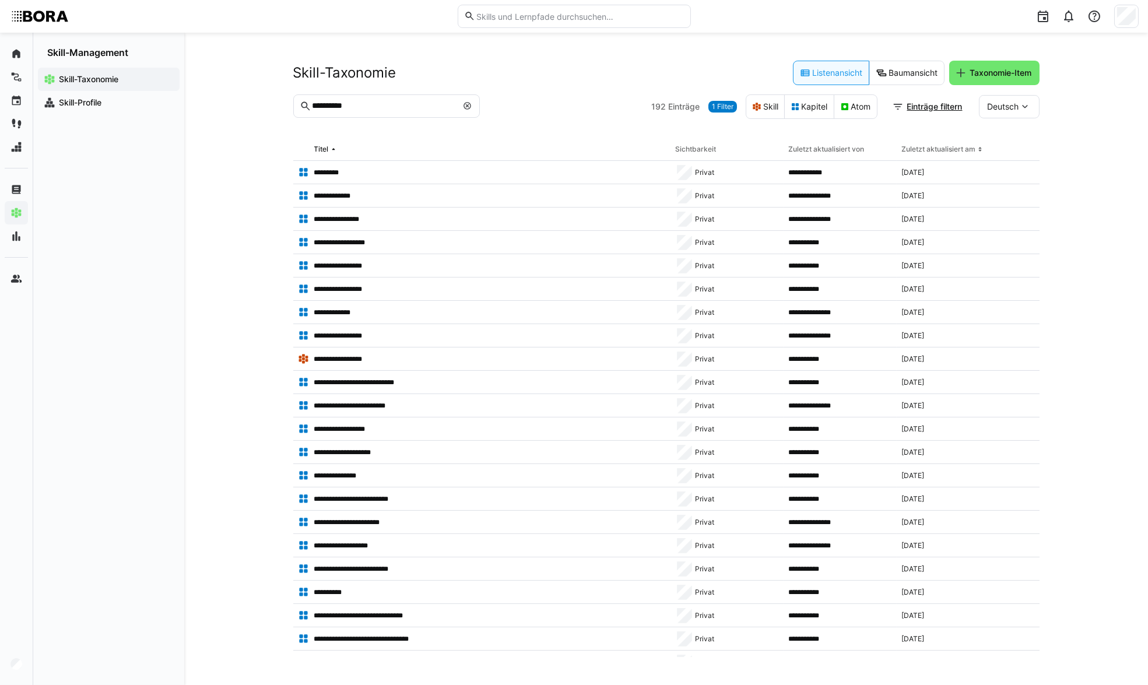
click at [469, 103] on eds-icon at bounding box center [467, 105] width 9 height 9
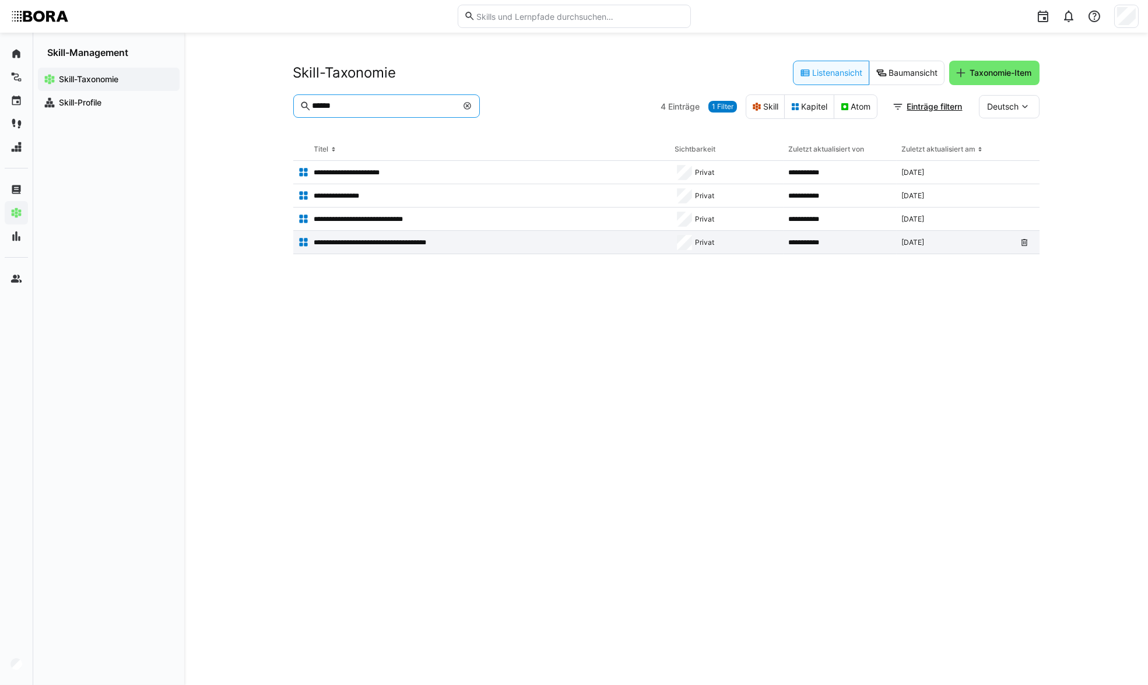
type input "******"
click at [381, 245] on p "**********" at bounding box center [382, 242] width 136 height 9
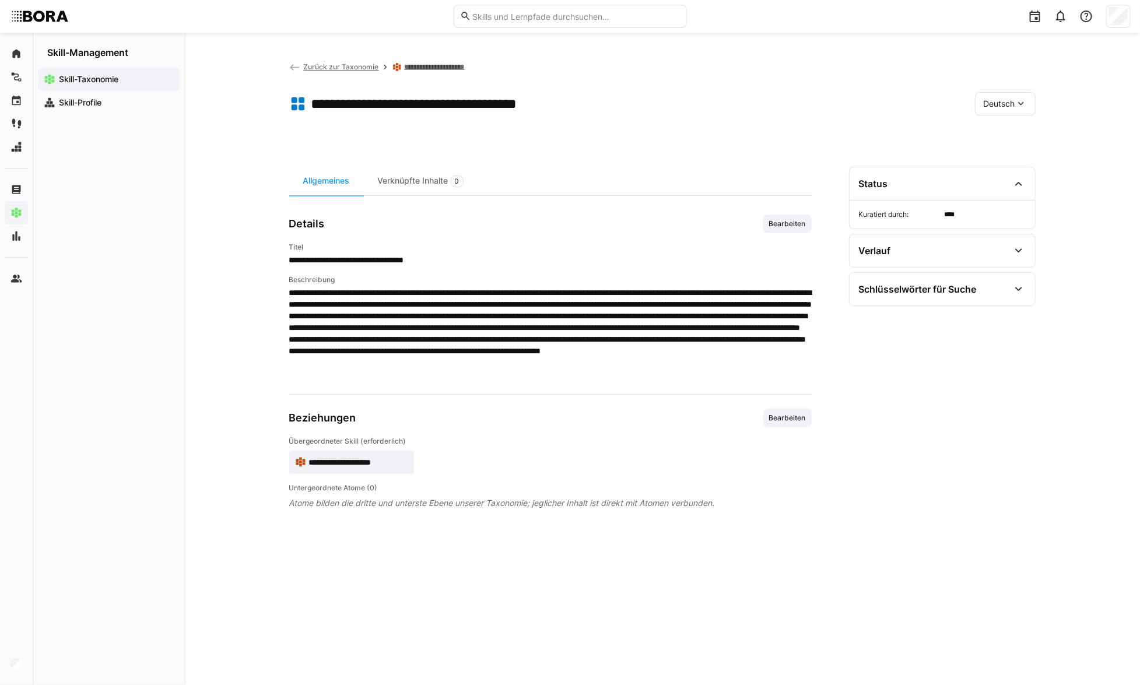
click at [309, 66] on span "Zurück zur Taxonomie" at bounding box center [340, 66] width 75 height 9
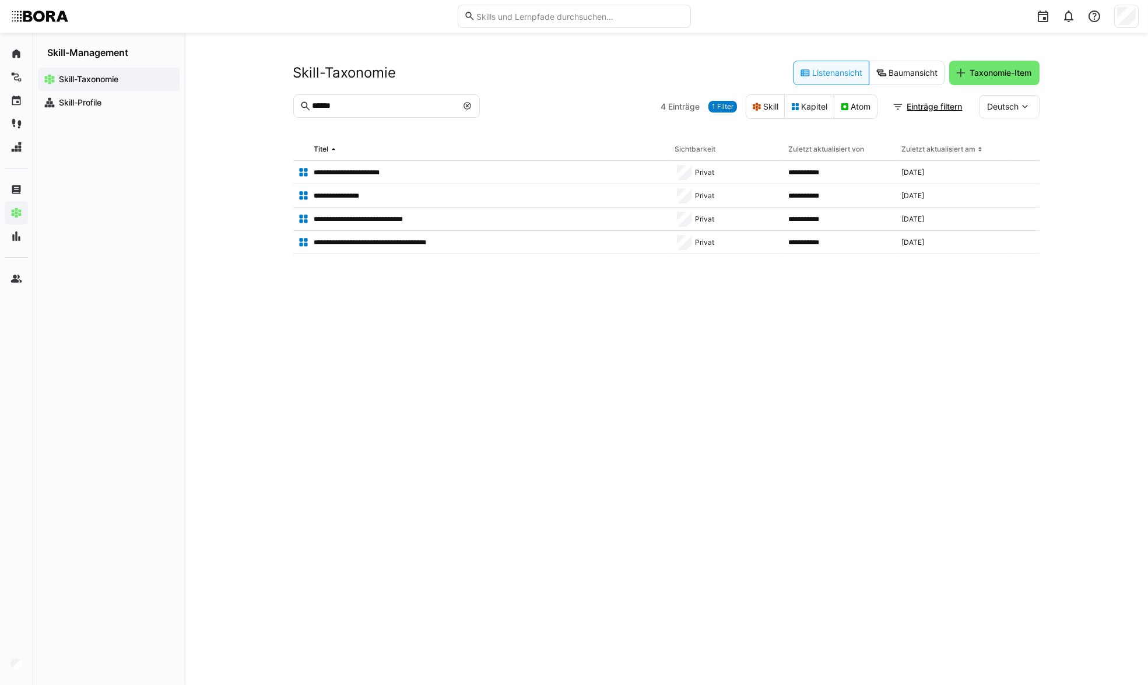
click at [462, 104] on span at bounding box center [468, 106] width 12 height 12
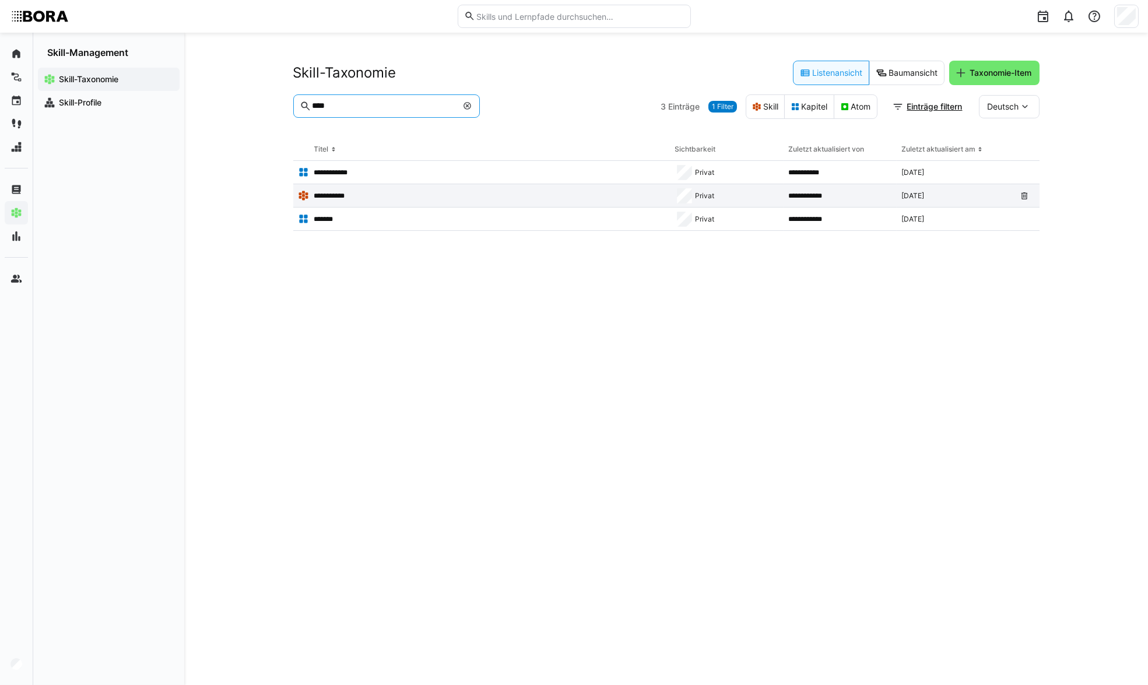
type input "****"
click at [383, 187] on div "**********" at bounding box center [481, 195] width 377 height 23
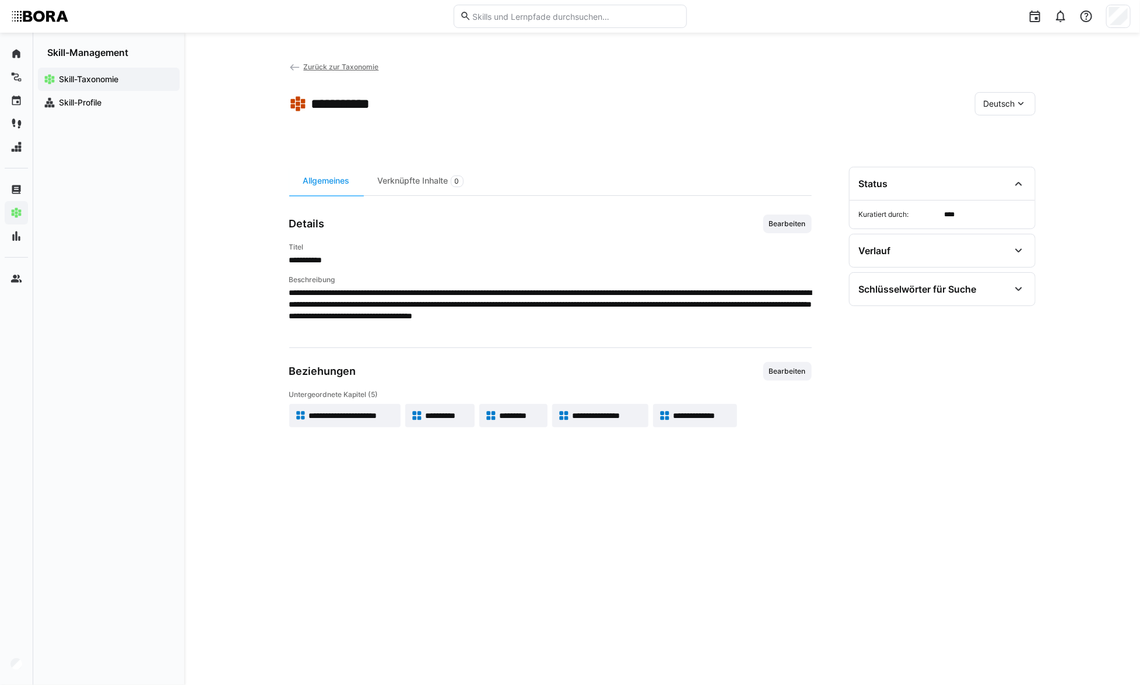
click at [512, 416] on span "*********" at bounding box center [520, 416] width 43 height 12
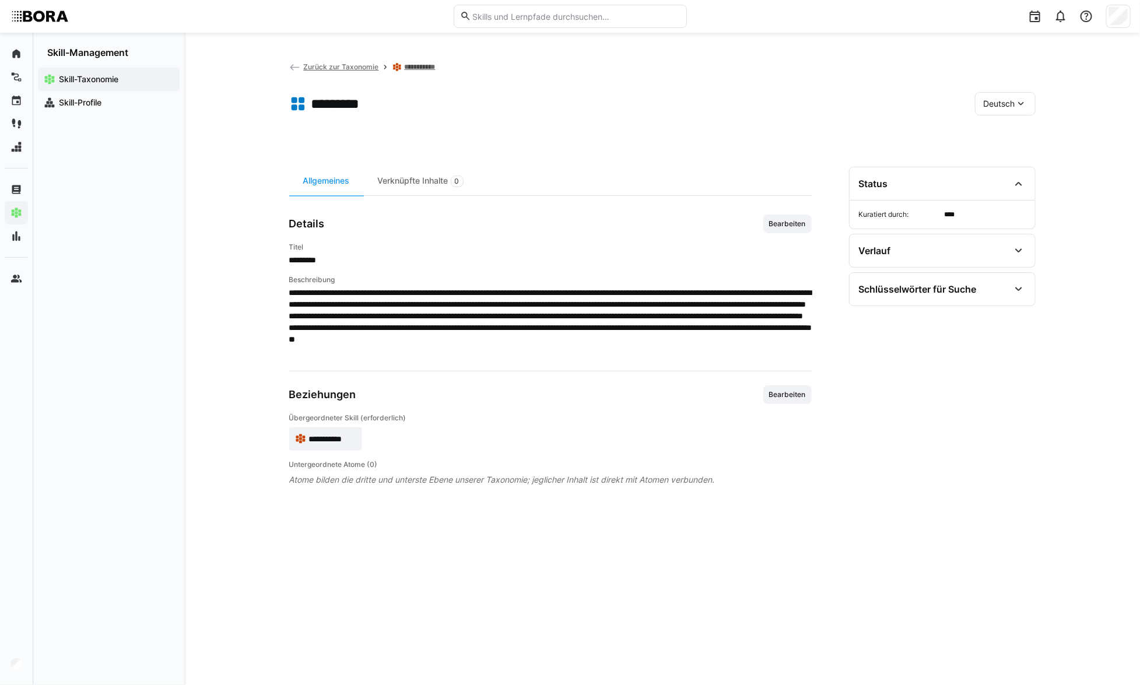
click at [313, 64] on span "Zurück zur Taxonomie" at bounding box center [340, 66] width 75 height 9
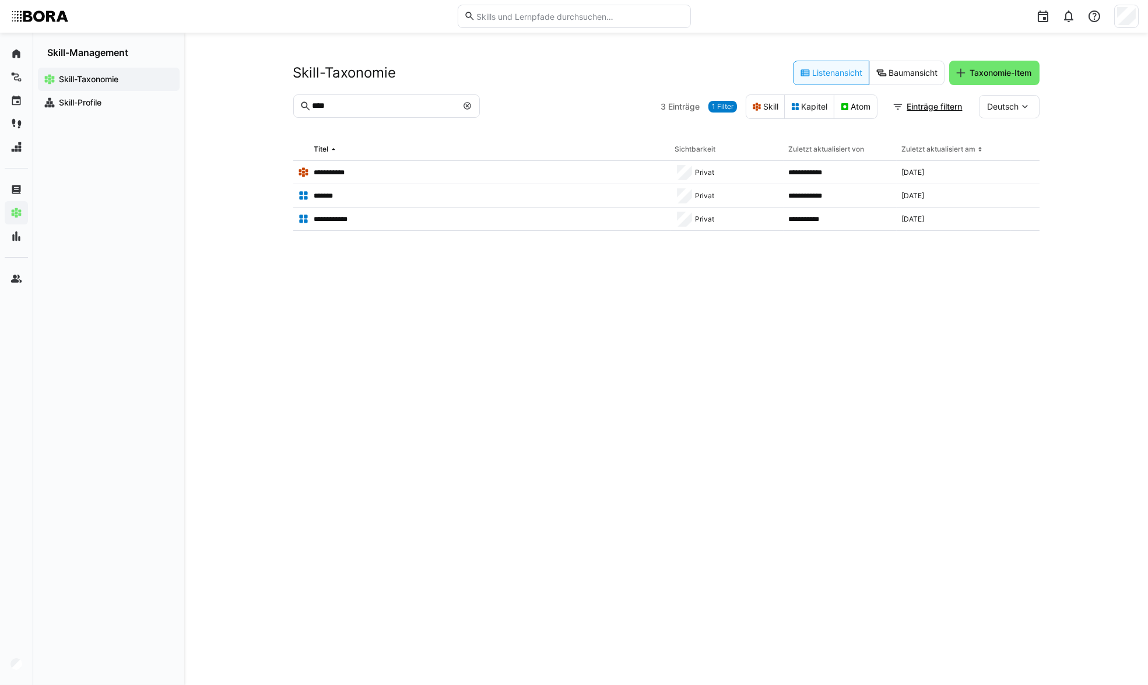
click at [473, 113] on eds-input "****" at bounding box center [386, 105] width 187 height 23
click at [471, 104] on eds-icon at bounding box center [467, 105] width 9 height 9
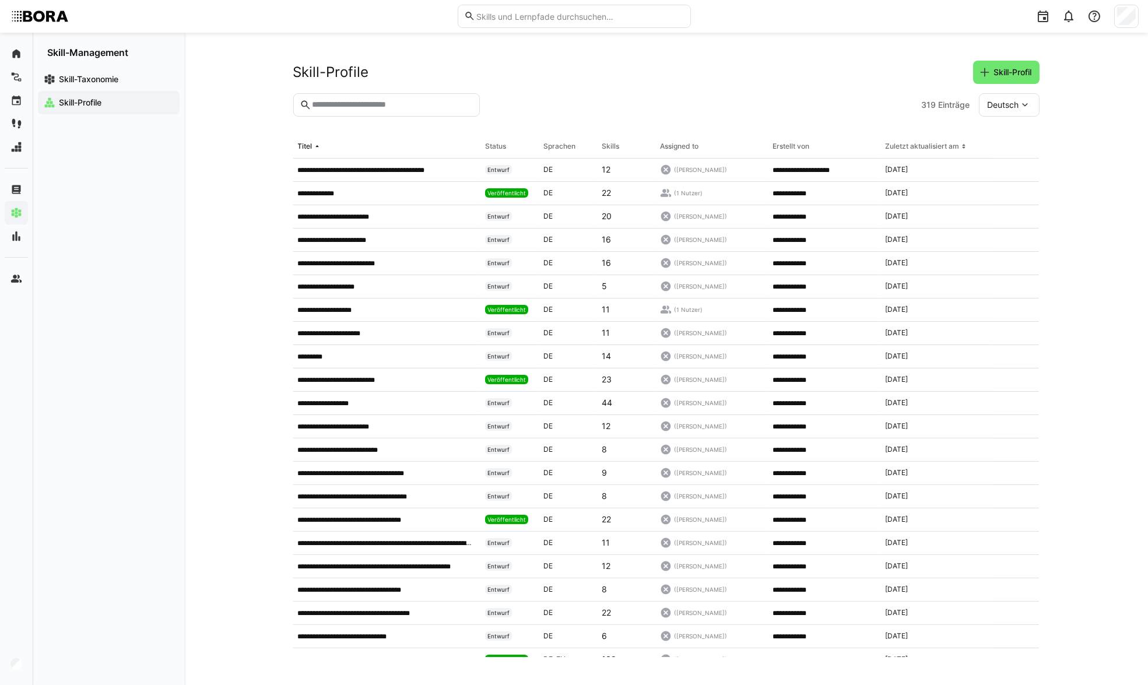
click at [328, 108] on input "text" at bounding box center [392, 105] width 162 height 10
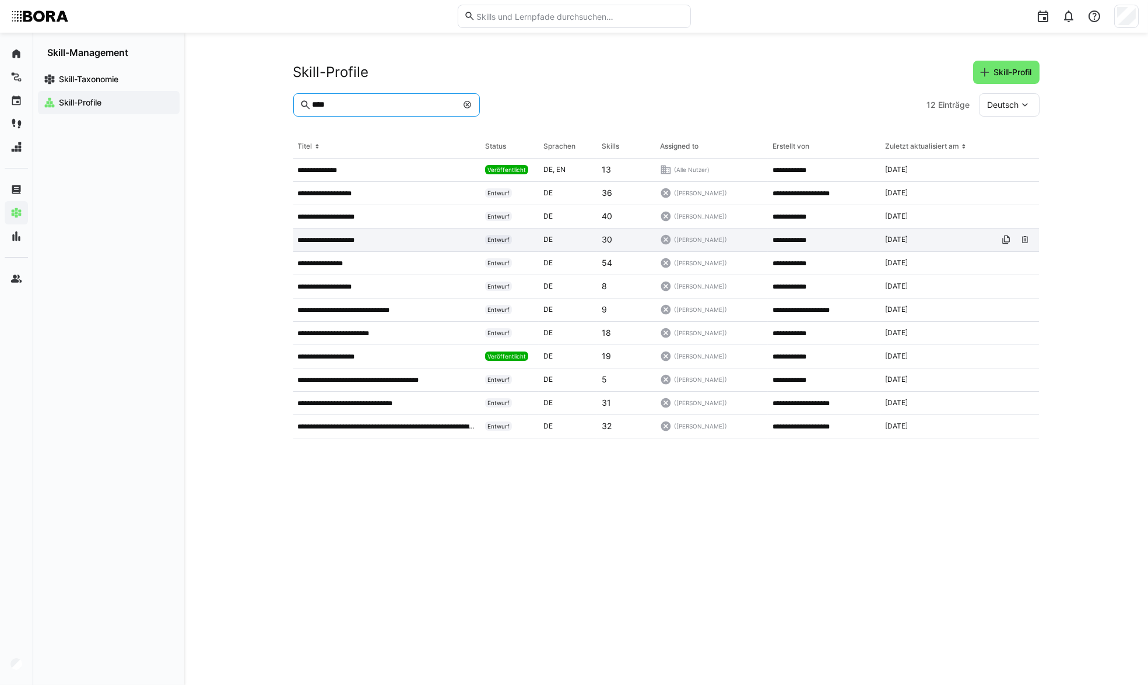
type input "****"
click at [358, 244] on p "**********" at bounding box center [336, 240] width 76 height 9
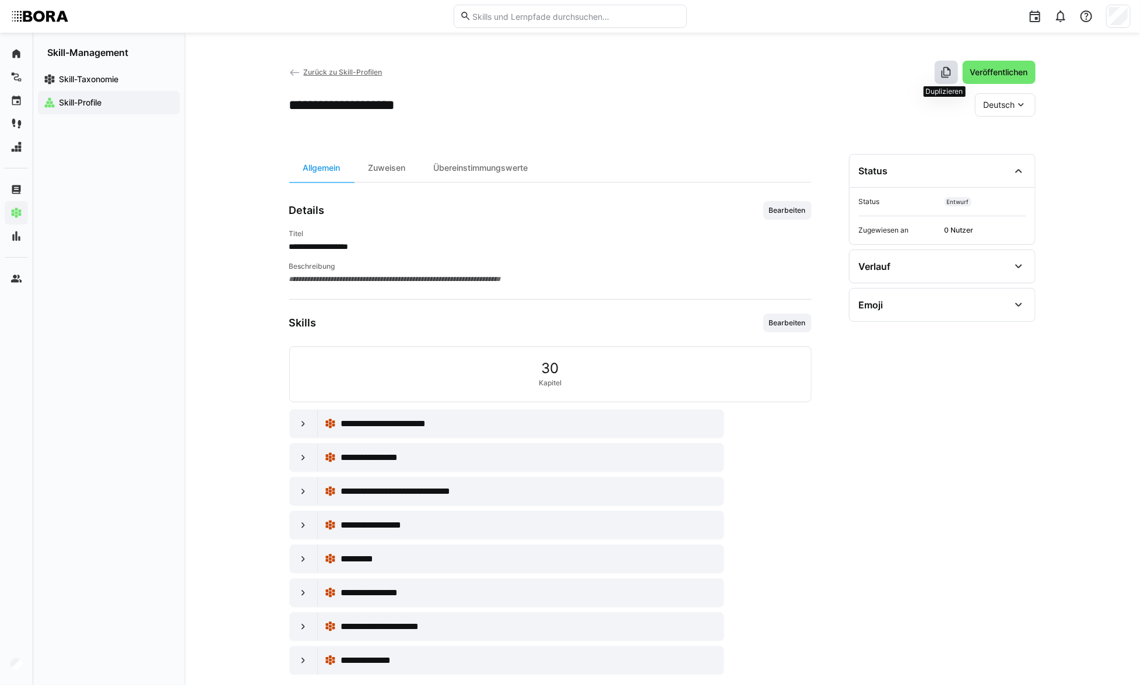
click at [935, 72] on span at bounding box center [946, 72] width 23 height 23
click at [298, 75] on eds-icon at bounding box center [295, 73] width 12 height 12
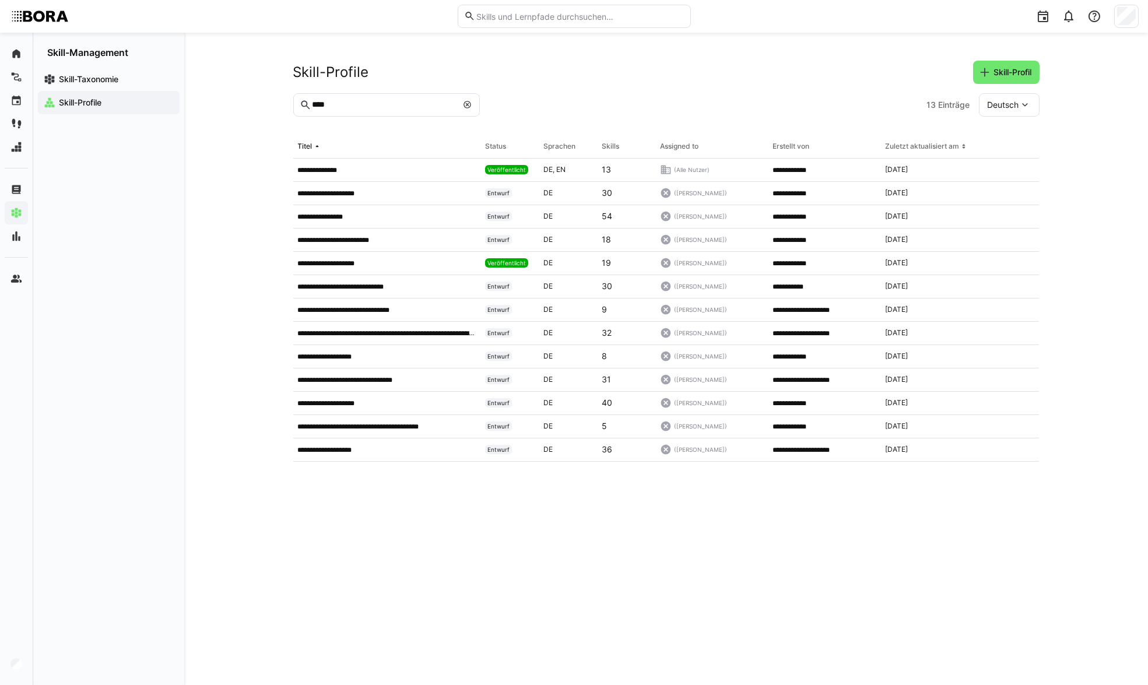
click at [386, 101] on input "****" at bounding box center [384, 105] width 146 height 10
click at [1002, 78] on span "Skill-Profil" at bounding box center [1013, 72] width 41 height 12
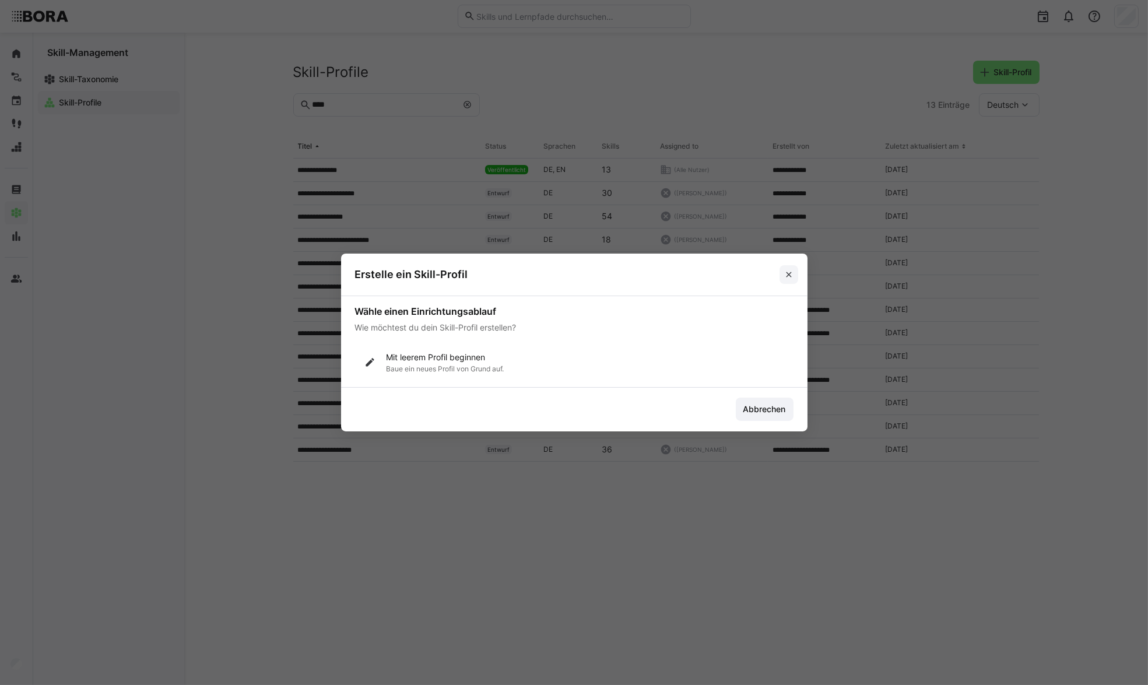
click at [796, 274] on span at bounding box center [789, 274] width 19 height 19
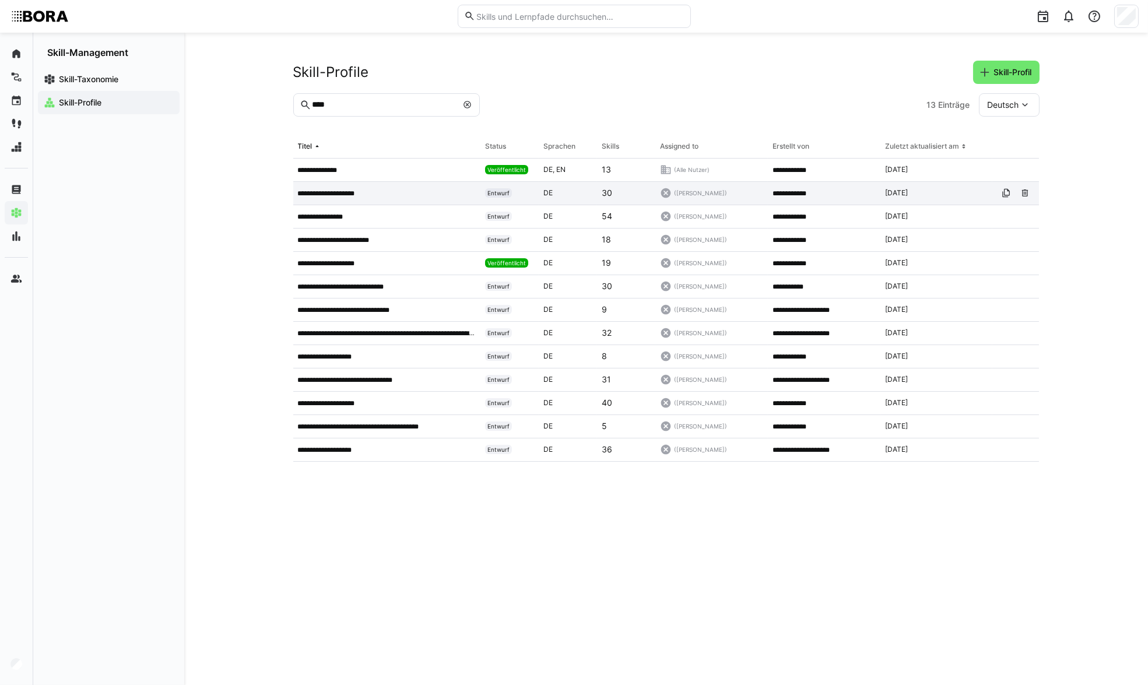
click at [327, 194] on p "**********" at bounding box center [336, 193] width 76 height 9
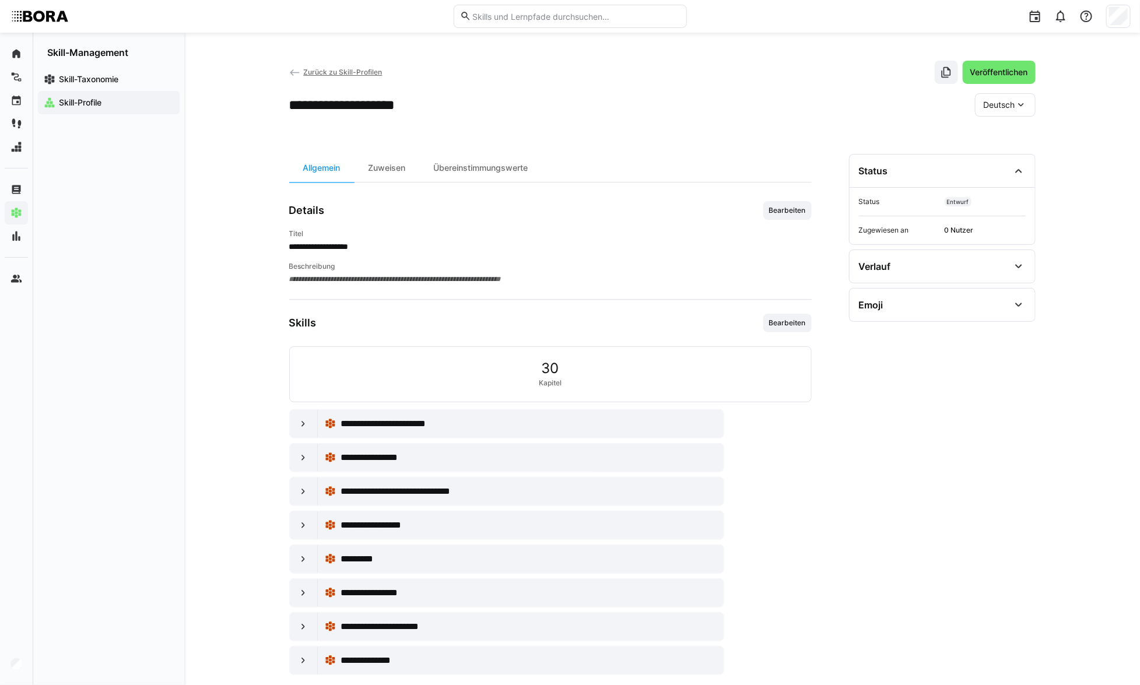
click at [300, 74] on eds-icon at bounding box center [295, 73] width 12 height 12
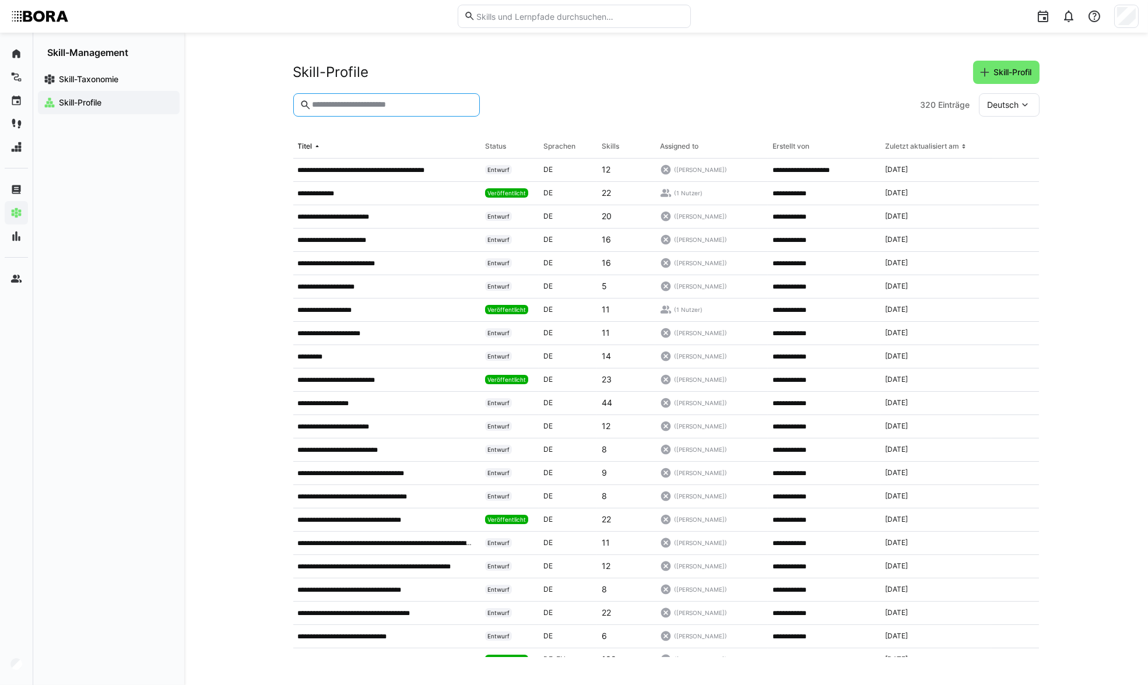
click at [332, 106] on input "text" at bounding box center [392, 105] width 162 height 10
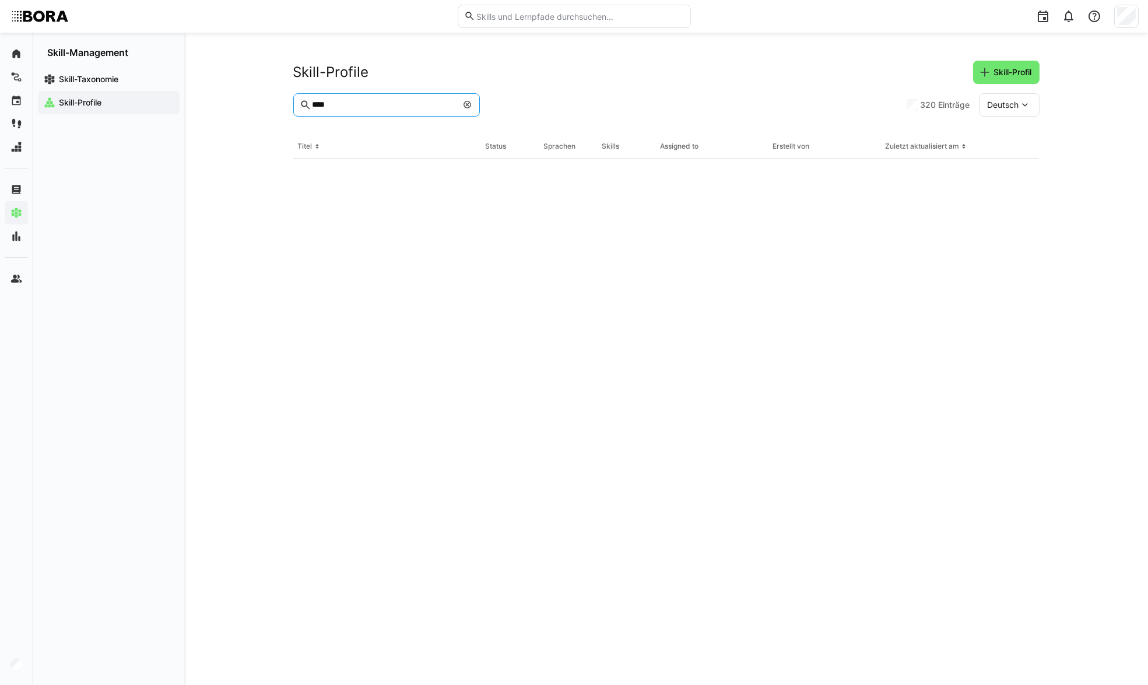
type input "****"
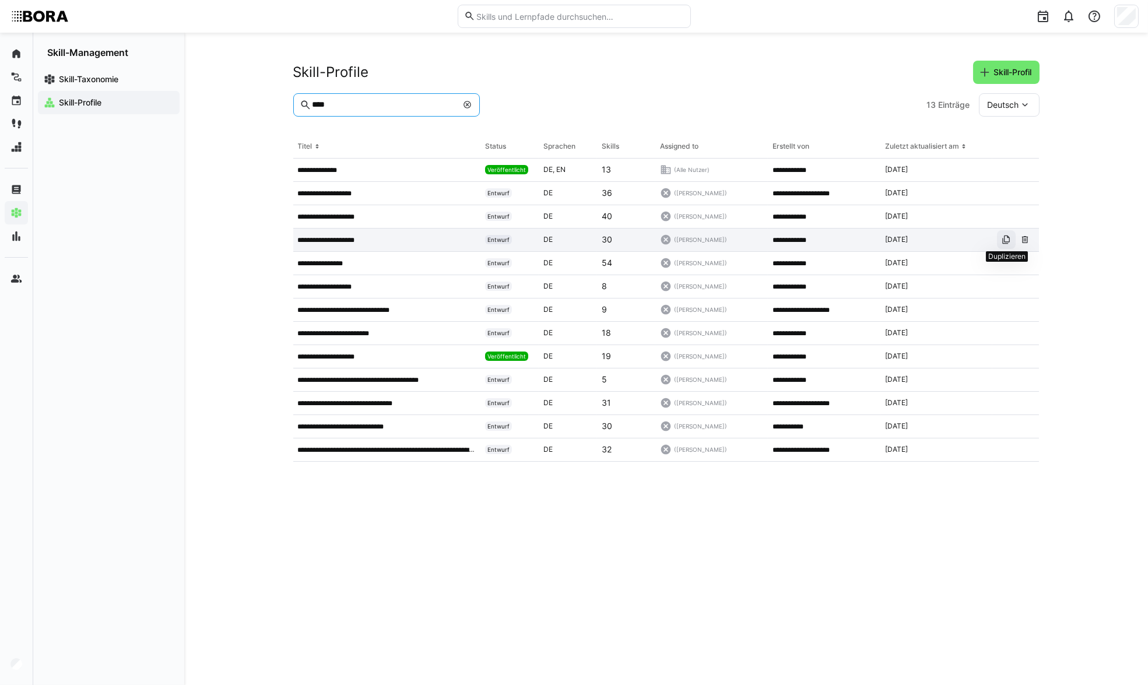
click at [1006, 241] on eds-icon at bounding box center [1006, 239] width 9 height 9
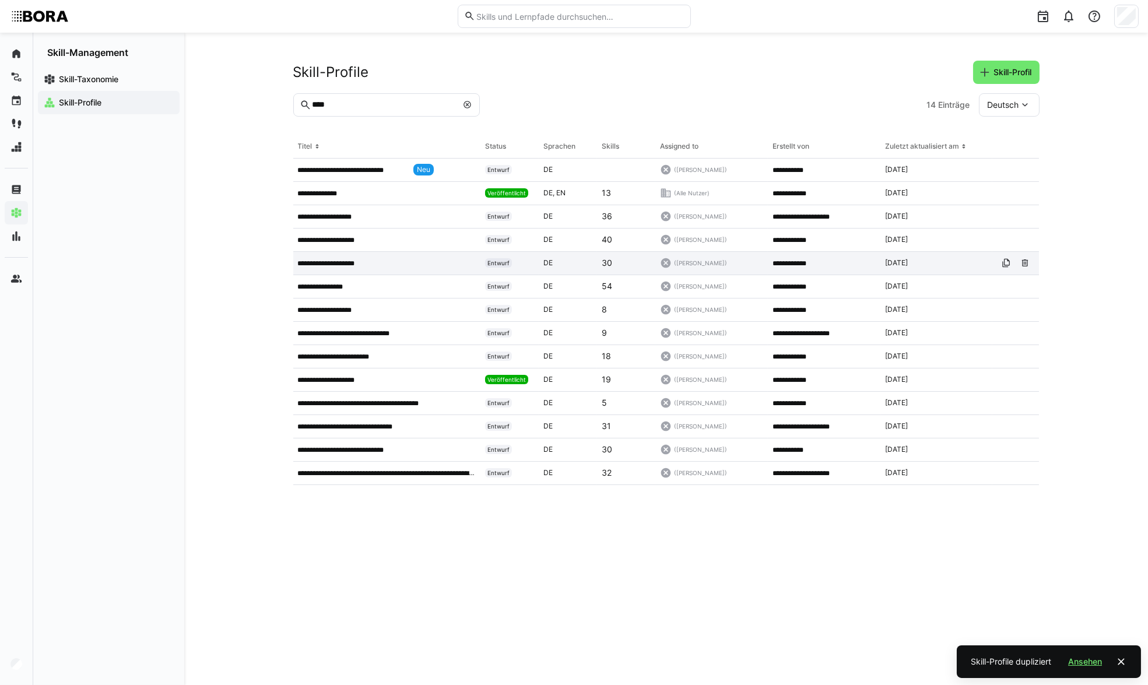
click at [434, 264] on app-table-first-column "**********" at bounding box center [387, 263] width 178 height 9
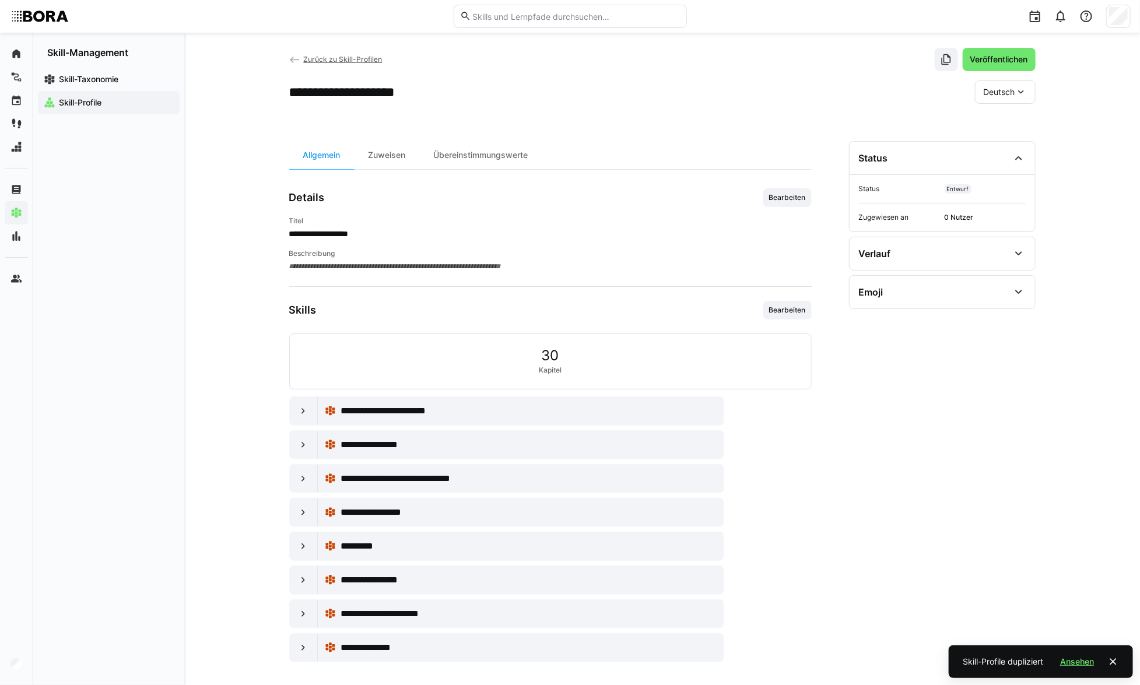
scroll to position [17, 0]
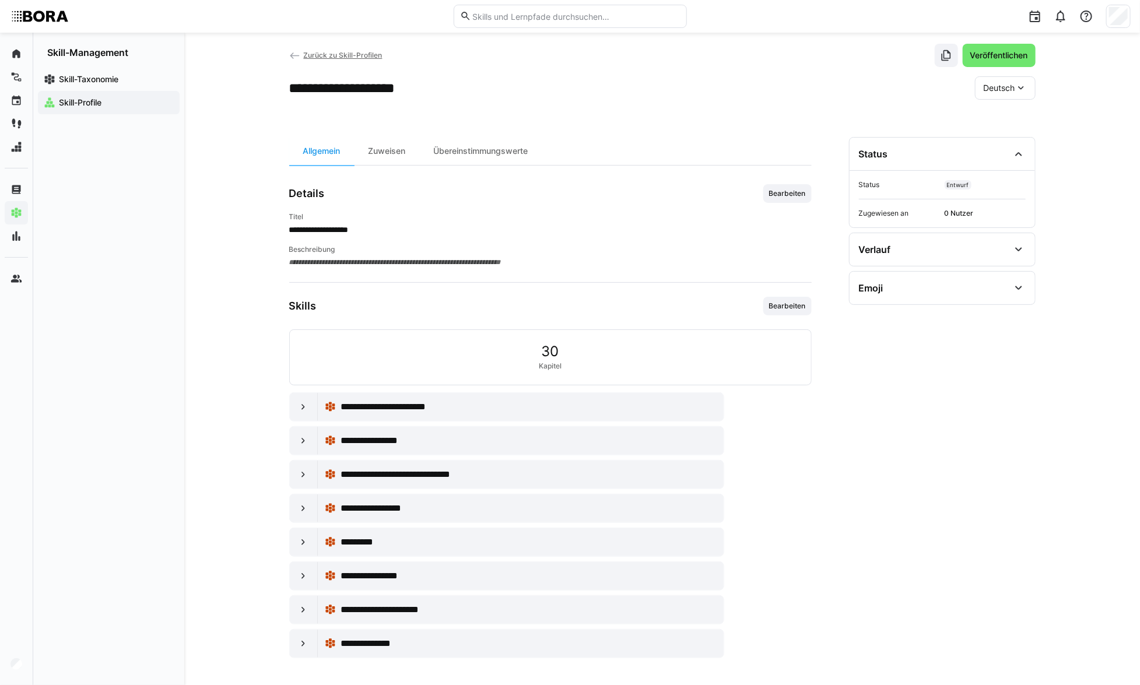
click at [308, 52] on span "Zurück zu Skill-Profilen" at bounding box center [342, 55] width 79 height 9
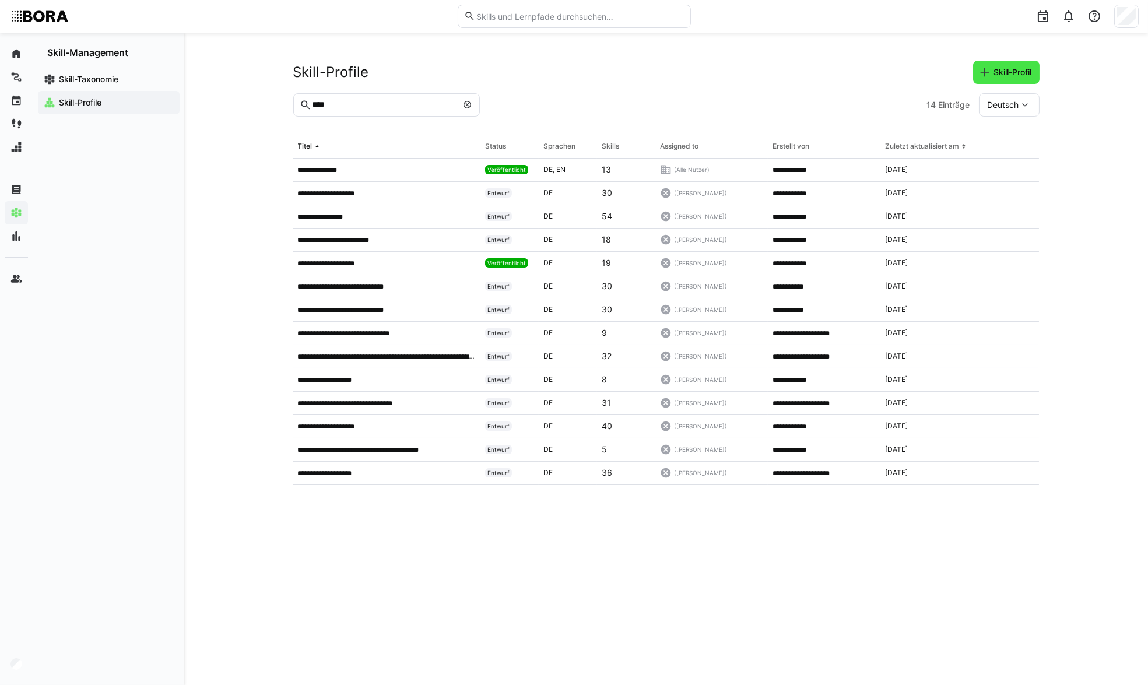
click at [1007, 66] on span "Skill-Profil" at bounding box center [1013, 72] width 41 height 12
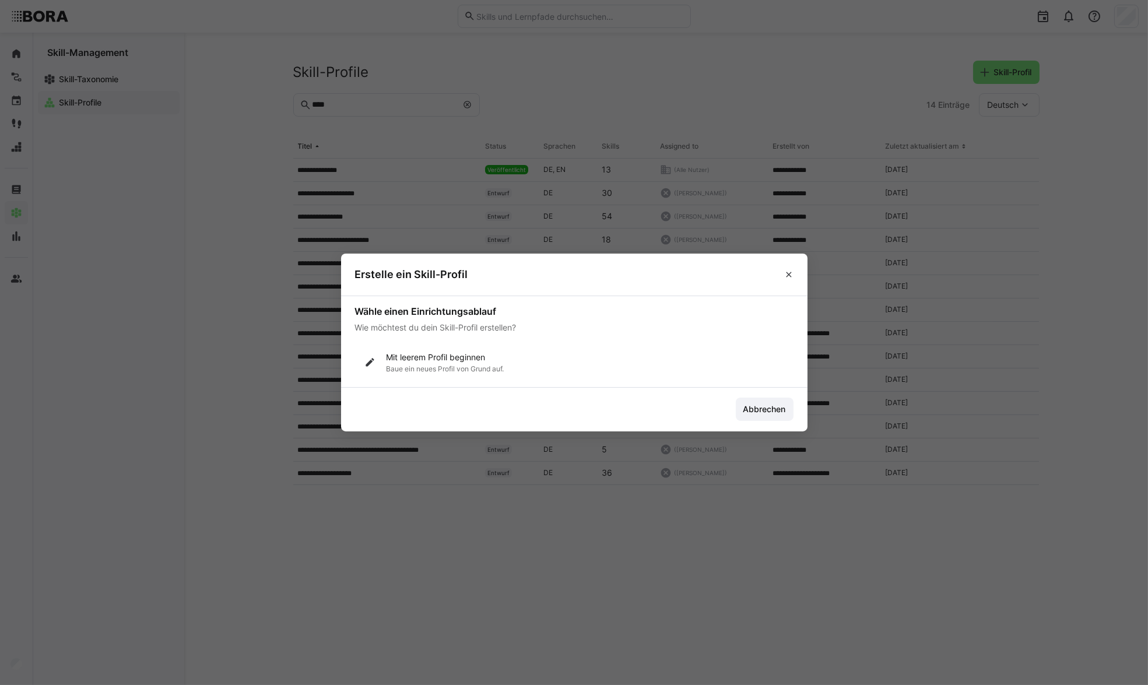
click at [598, 320] on app-intro "Wähle einen Einrichtungsablauf Wie möchtest du dein Skill-Profil erstellen?" at bounding box center [574, 320] width 439 height 28
click at [789, 272] on eds-icon at bounding box center [789, 274] width 9 height 9
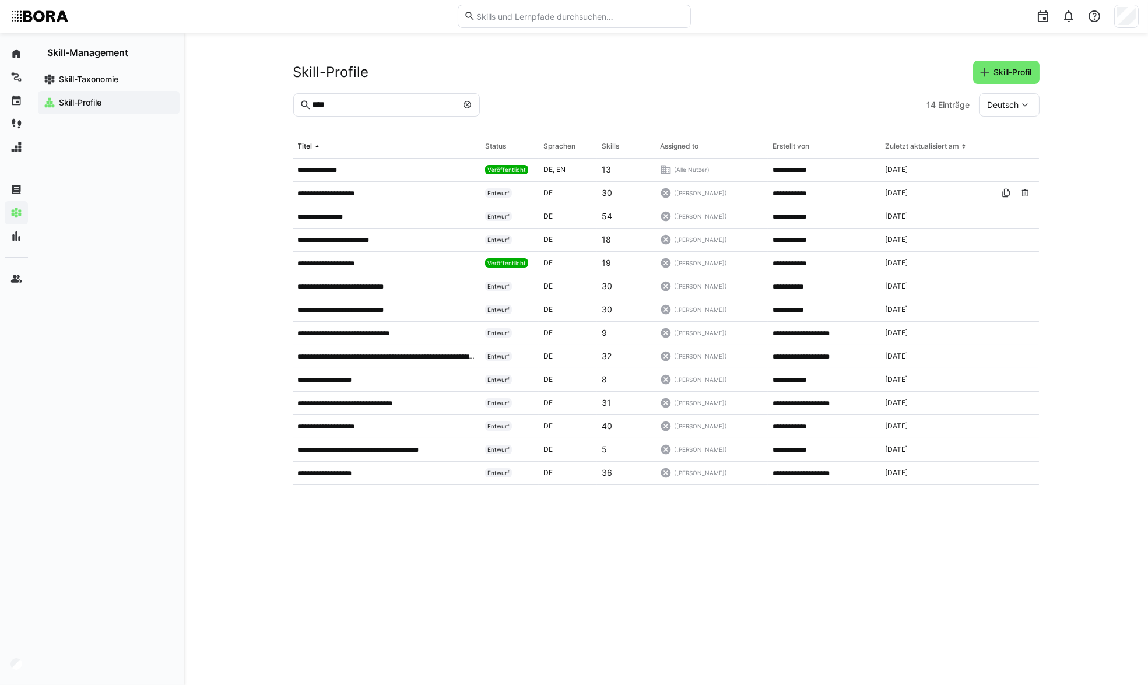
drag, startPoint x: 359, startPoint y: 196, endPoint x: 439, endPoint y: 574, distance: 386.3
click at [443, 586] on eds-table "**********" at bounding box center [666, 396] width 747 height 522
click at [428, 555] on eds-table "**********" at bounding box center [666, 396] width 747 height 522
click at [422, 548] on eds-table "**********" at bounding box center [666, 396] width 747 height 522
click at [421, 101] on input "****" at bounding box center [384, 105] width 146 height 10
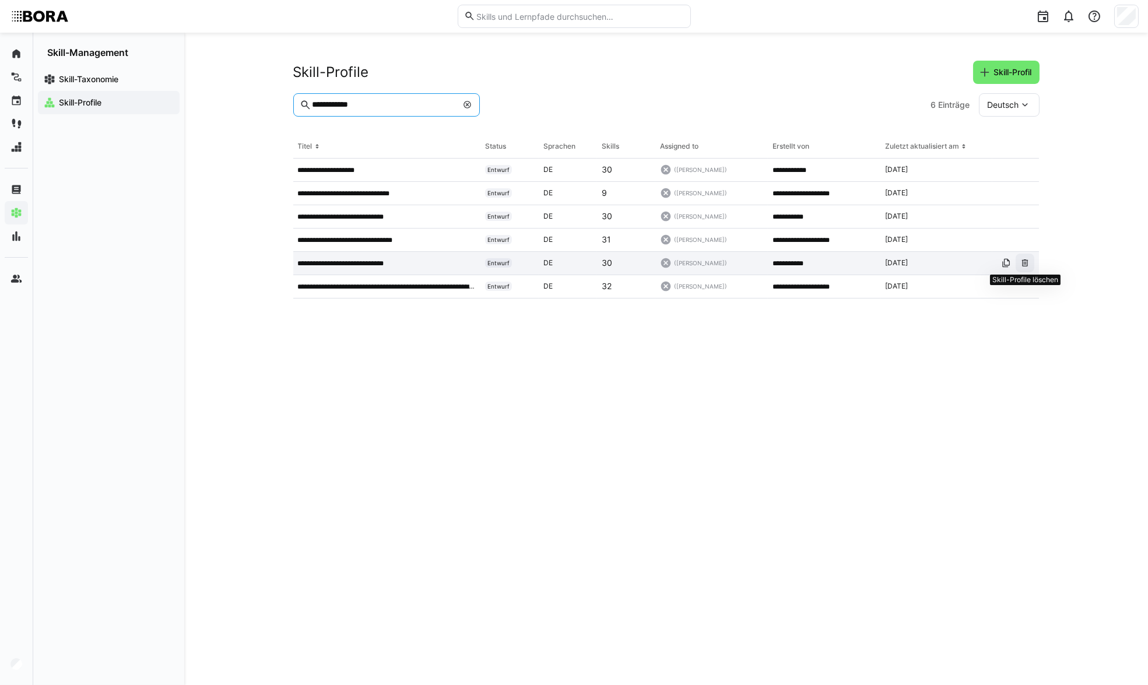
type input "**********"
click at [1028, 262] on eds-icon at bounding box center [1025, 262] width 9 height 9
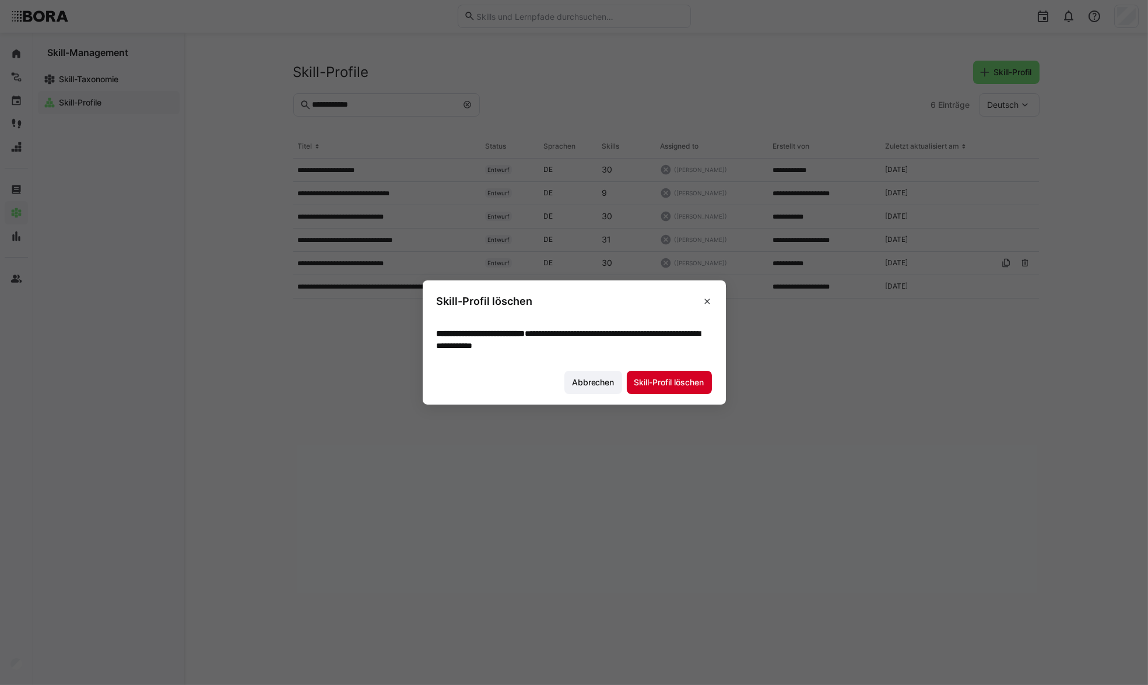
click at [684, 380] on span "Skill-Profil löschen" at bounding box center [669, 383] width 73 height 12
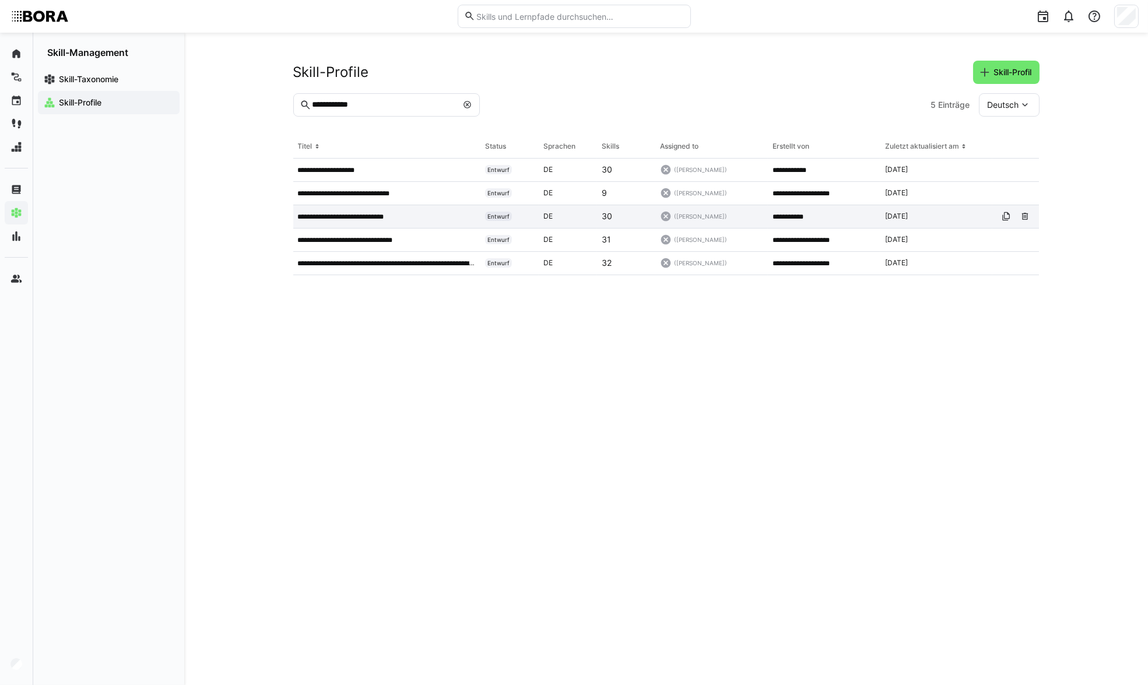
click at [405, 212] on p "**********" at bounding box center [353, 216] width 111 height 9
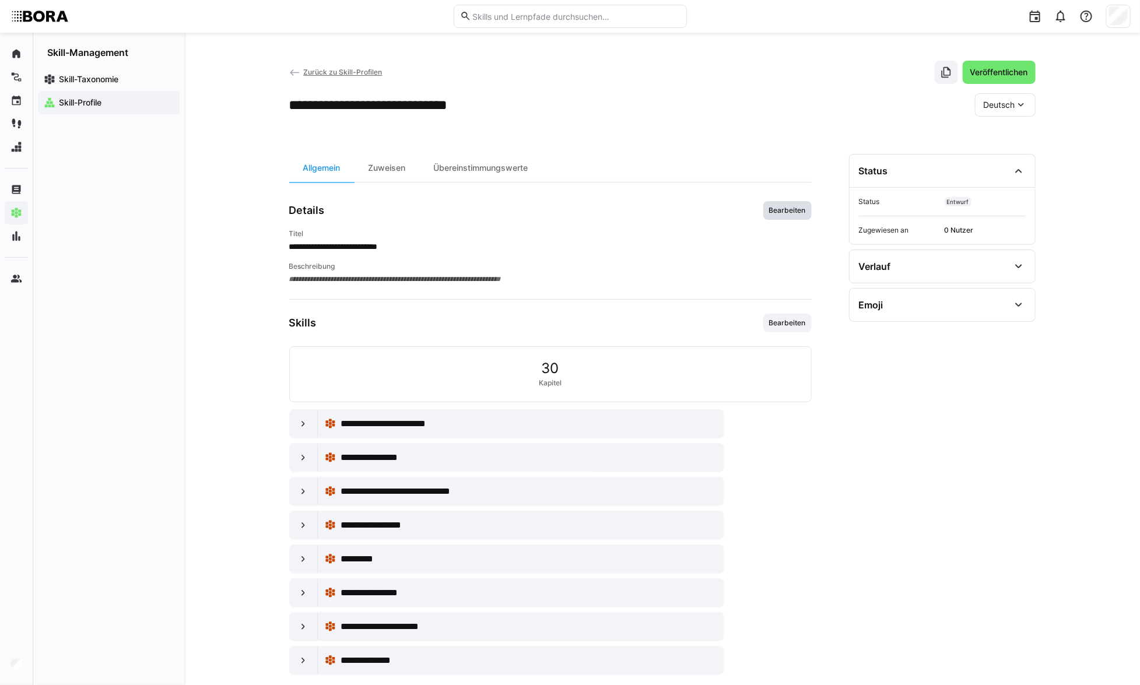
click at [773, 210] on span "Bearbeiten" at bounding box center [787, 210] width 39 height 9
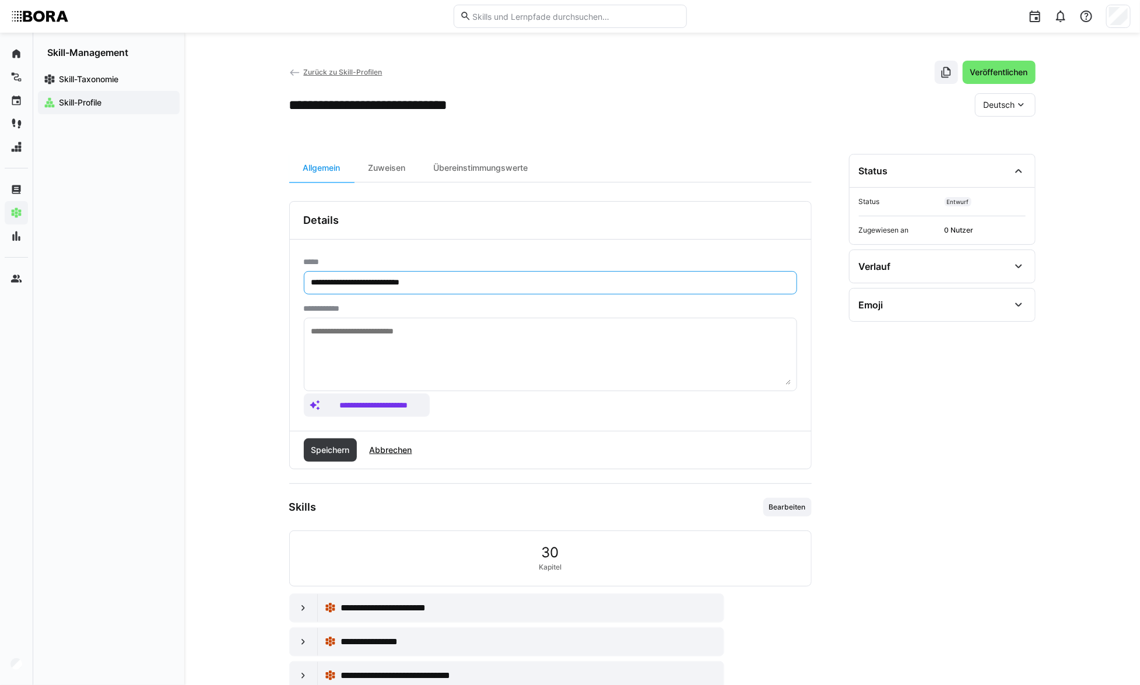
drag, startPoint x: 350, startPoint y: 283, endPoint x: 297, endPoint y: 283, distance: 52.5
click at [297, 283] on div "**********" at bounding box center [550, 335] width 521 height 191
drag, startPoint x: 440, startPoint y: 277, endPoint x: 294, endPoint y: 281, distance: 145.9
click at [294, 281] on div "**********" at bounding box center [550, 335] width 521 height 191
click at [341, 282] on input "**********" at bounding box center [550, 283] width 481 height 10
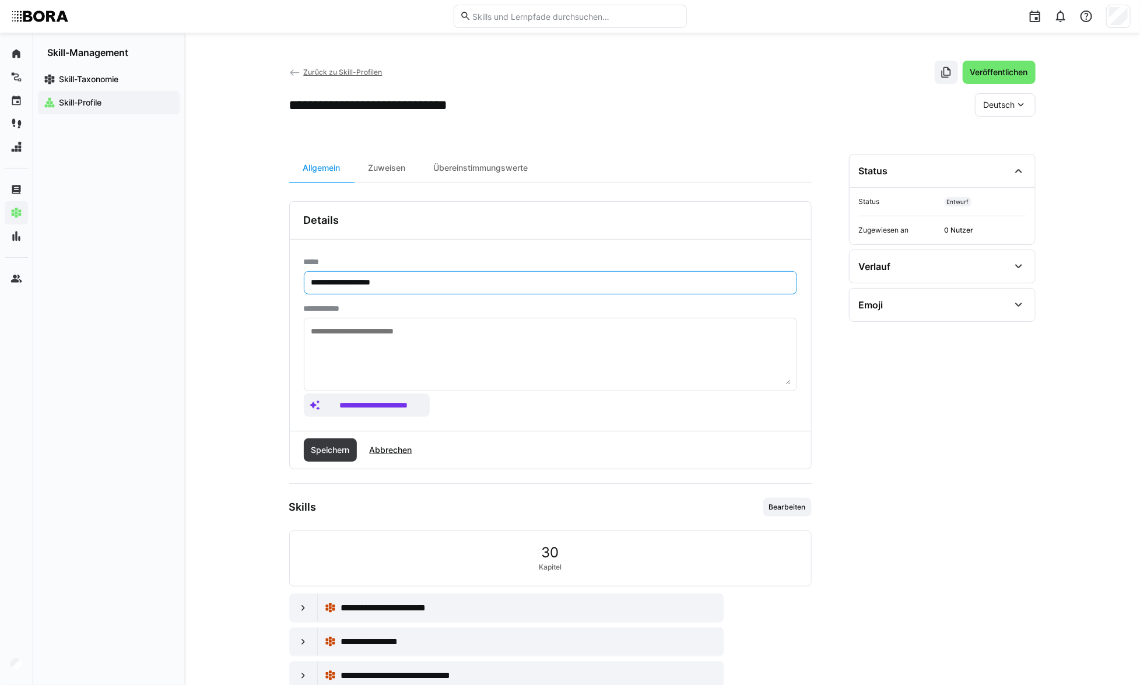
drag, startPoint x: 334, startPoint y: 282, endPoint x: 289, endPoint y: 281, distance: 44.9
click at [289, 281] on div "**********" at bounding box center [550, 335] width 523 height 268
click at [404, 283] on input "**********" at bounding box center [550, 283] width 481 height 10
click at [313, 279] on input "**********" at bounding box center [550, 283] width 481 height 10
click at [419, 281] on input "**********" at bounding box center [550, 283] width 481 height 10
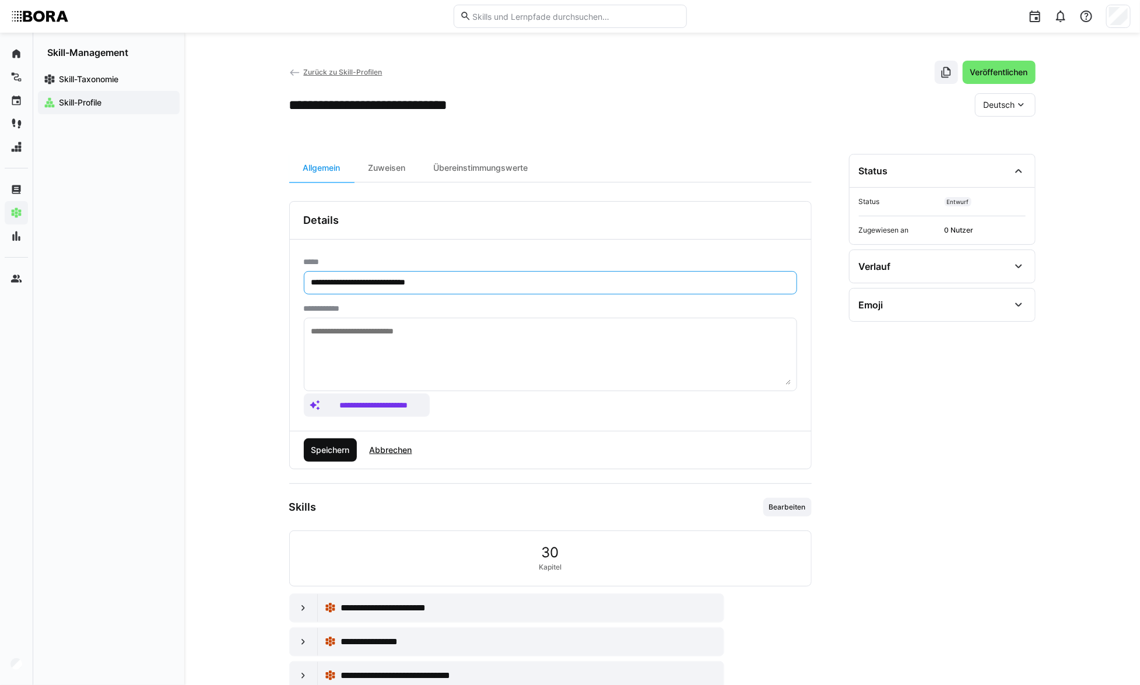
type input "**********"
click at [343, 454] on span "Speichern" at bounding box center [330, 450] width 42 height 12
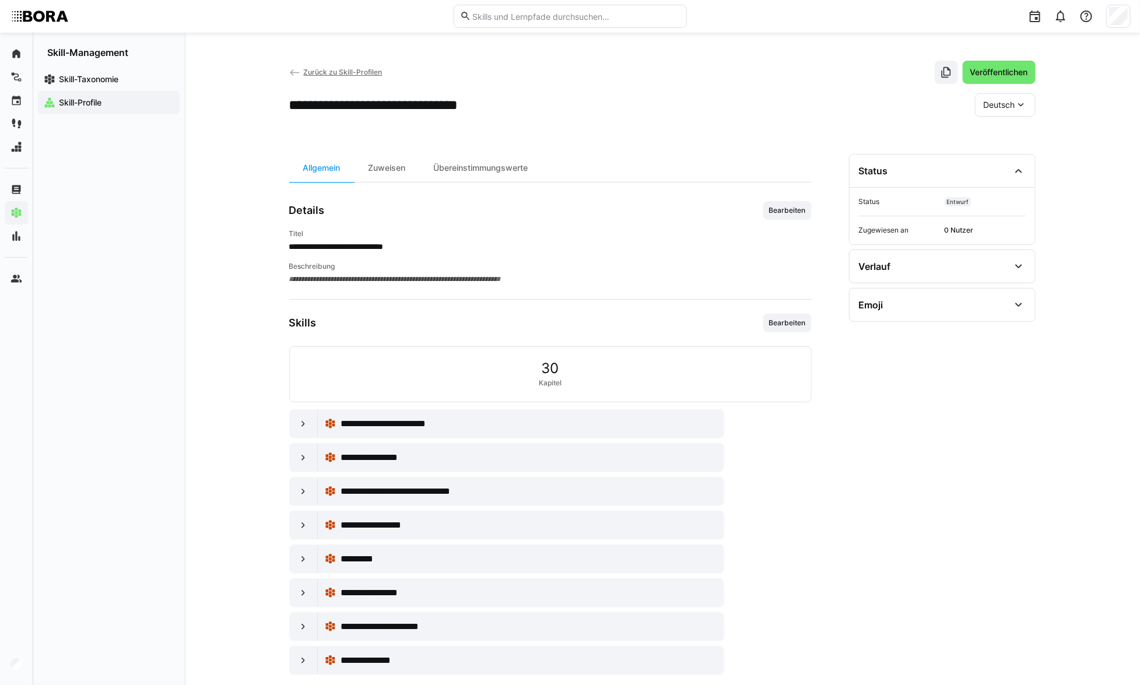
click at [301, 69] on link "Zurück zu Skill-Profilen" at bounding box center [335, 72] width 93 height 9
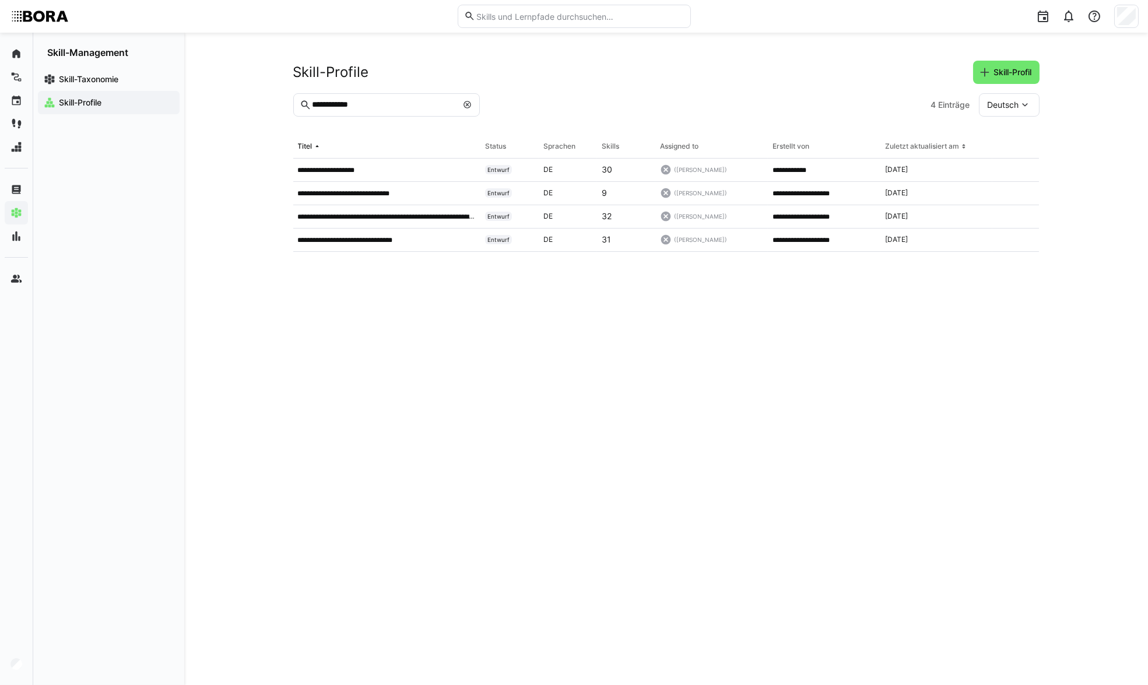
click at [430, 101] on input "**********" at bounding box center [384, 105] width 146 height 10
click at [469, 106] on eds-icon at bounding box center [467, 104] width 9 height 9
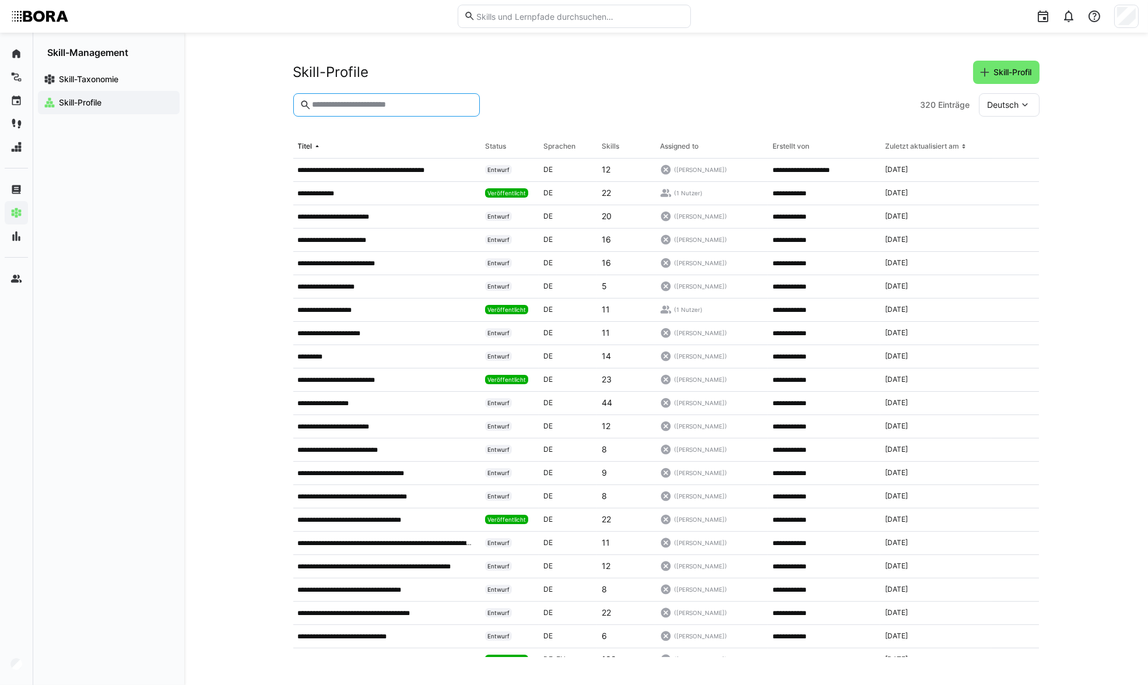
click at [387, 104] on input "text" at bounding box center [392, 105] width 162 height 10
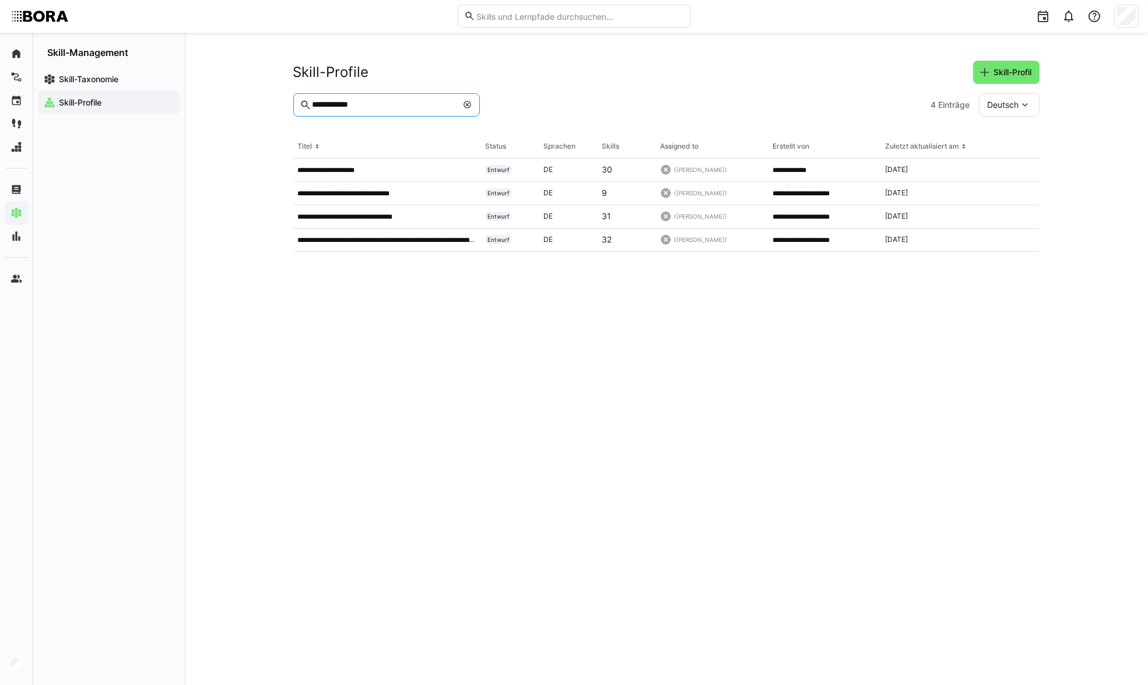
click at [332, 105] on input "**********" at bounding box center [384, 105] width 146 height 10
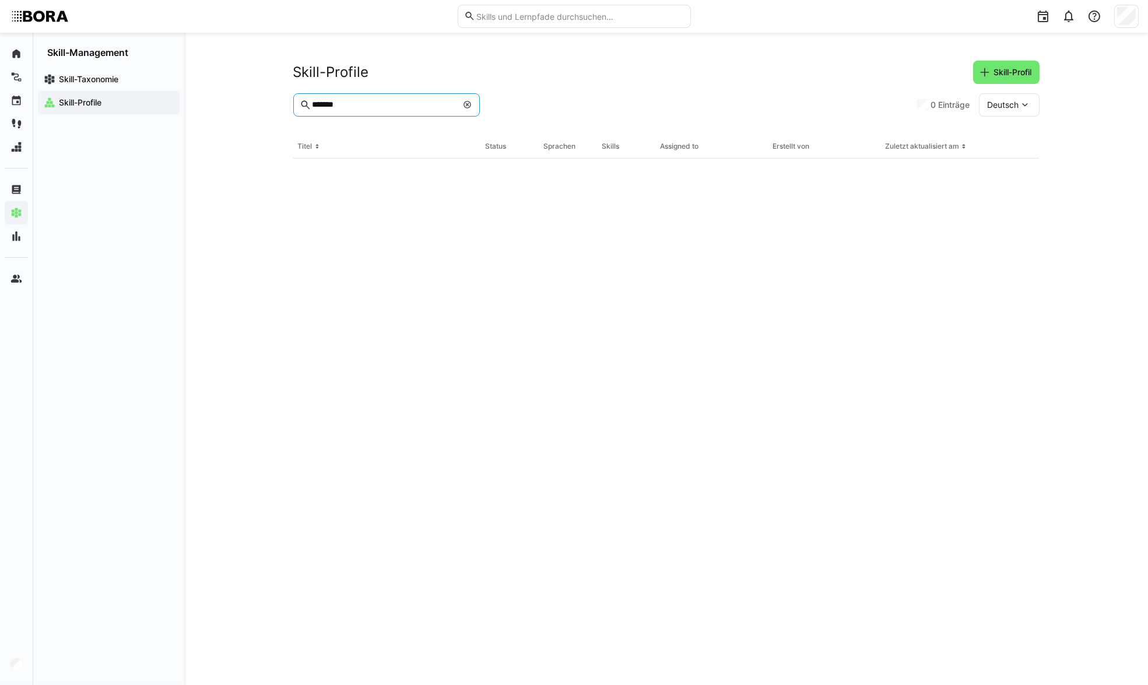
type input "*******"
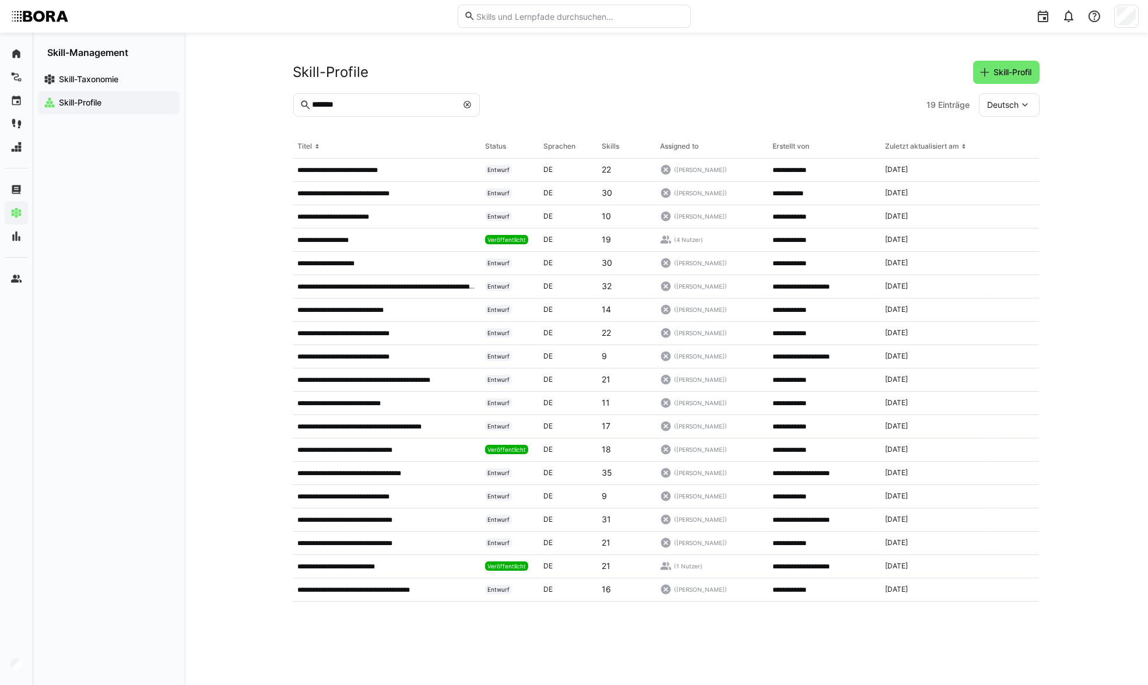
click at [467, 109] on eds-icon at bounding box center [467, 104] width 9 height 9
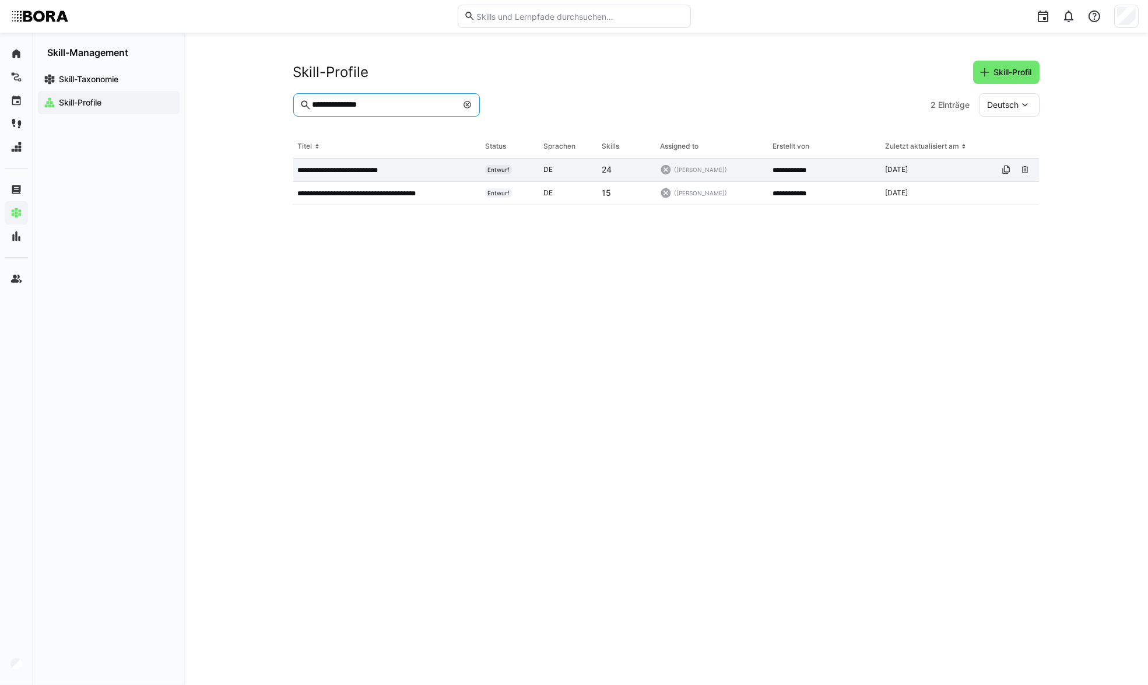
type input "**********"
click at [439, 177] on div "**********" at bounding box center [387, 170] width 188 height 23
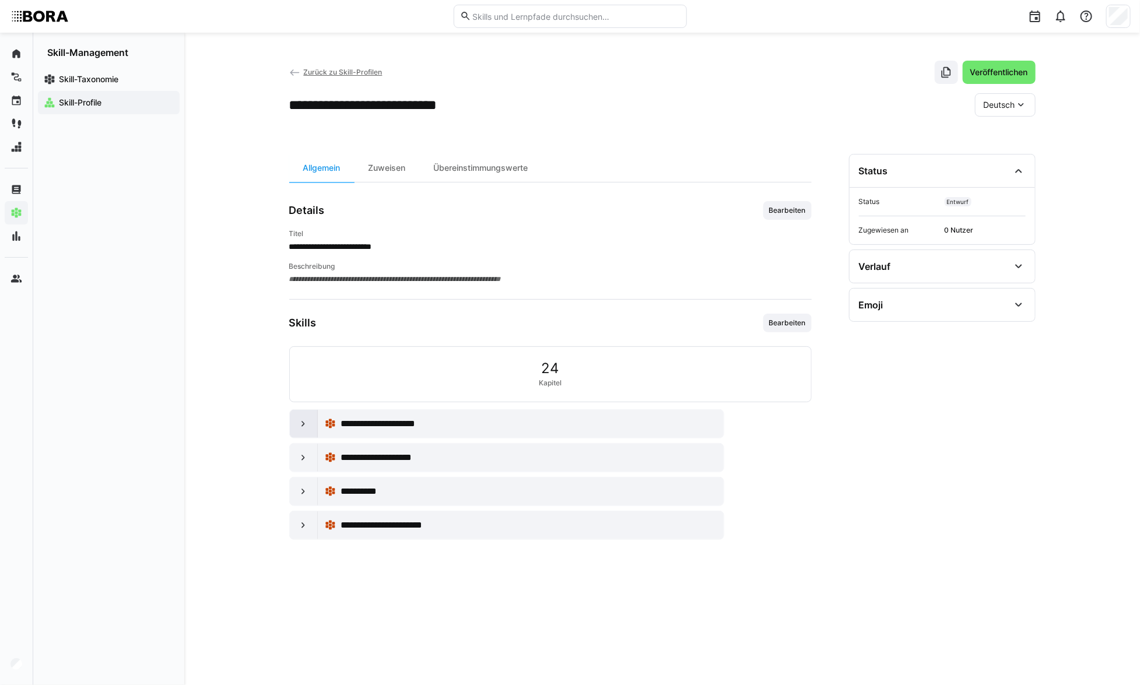
click at [297, 423] on eds-icon at bounding box center [303, 424] width 12 height 12
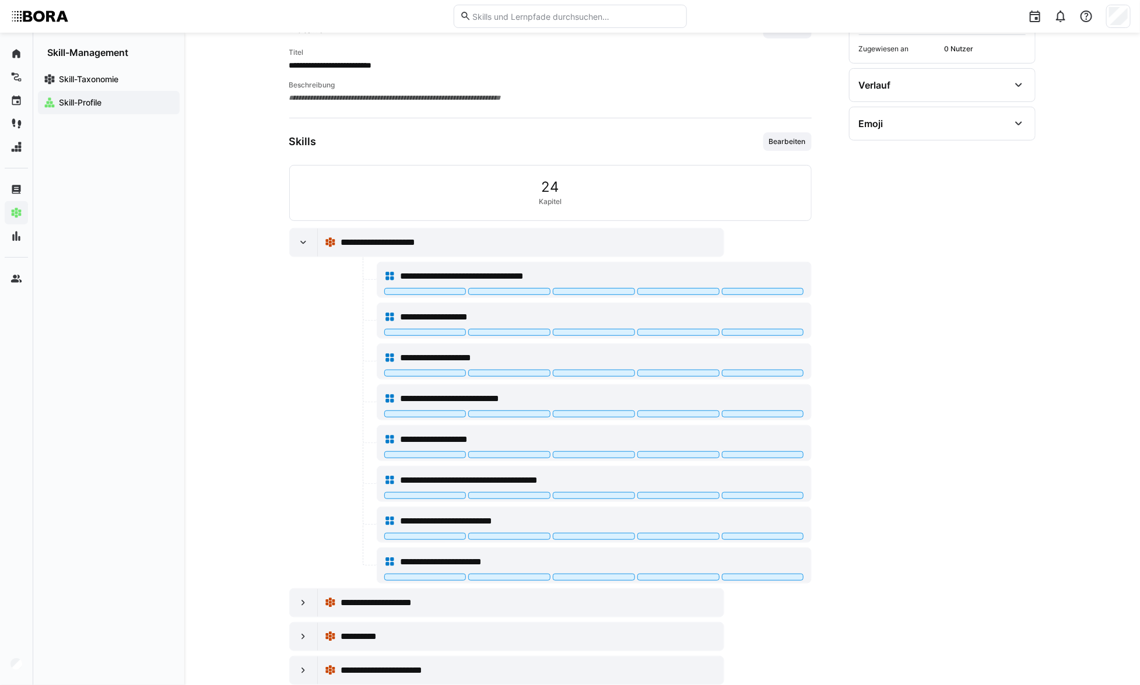
scroll to position [207, 0]
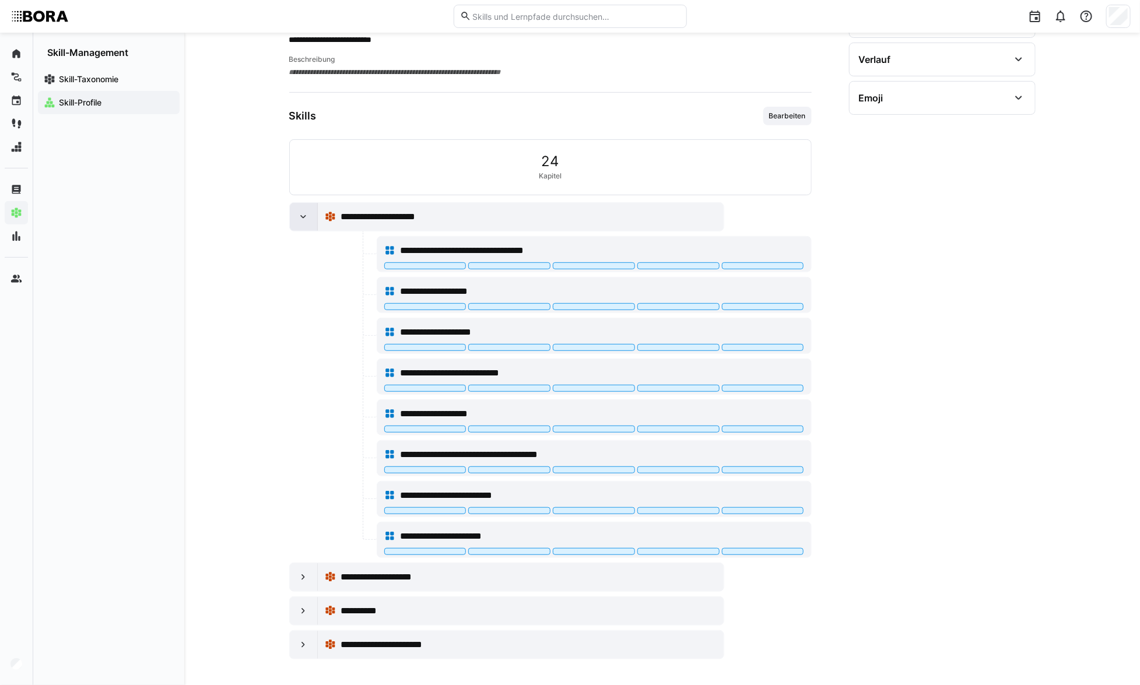
click at [310, 210] on div at bounding box center [304, 217] width 28 height 28
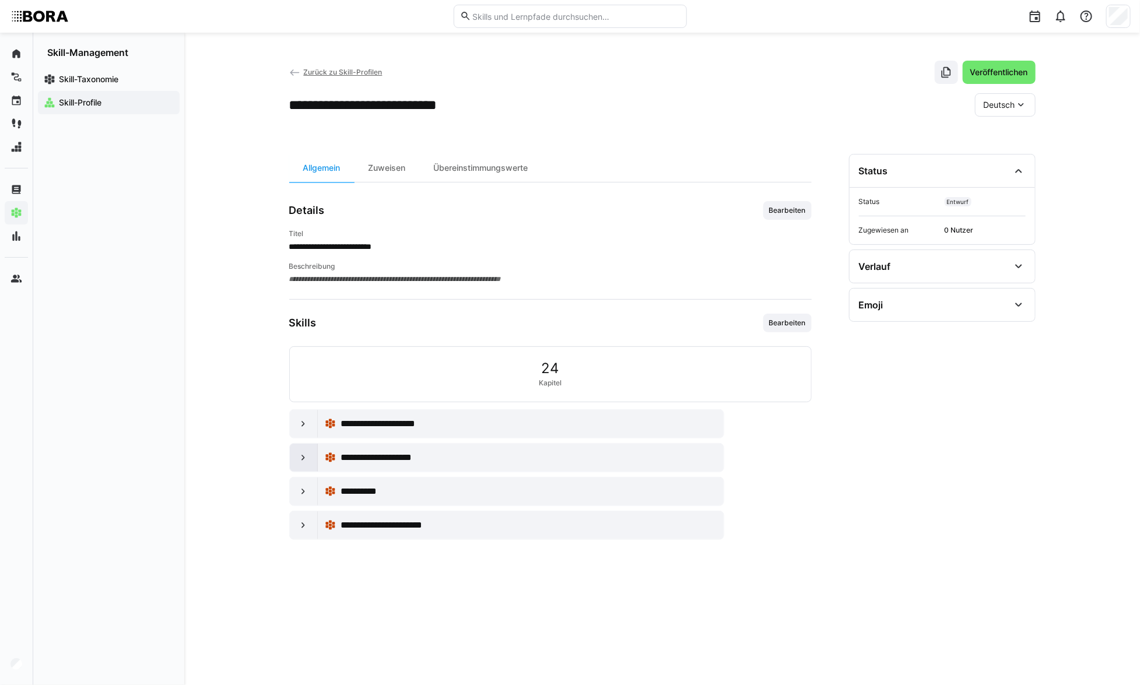
click at [303, 462] on eds-icon at bounding box center [303, 458] width 12 height 12
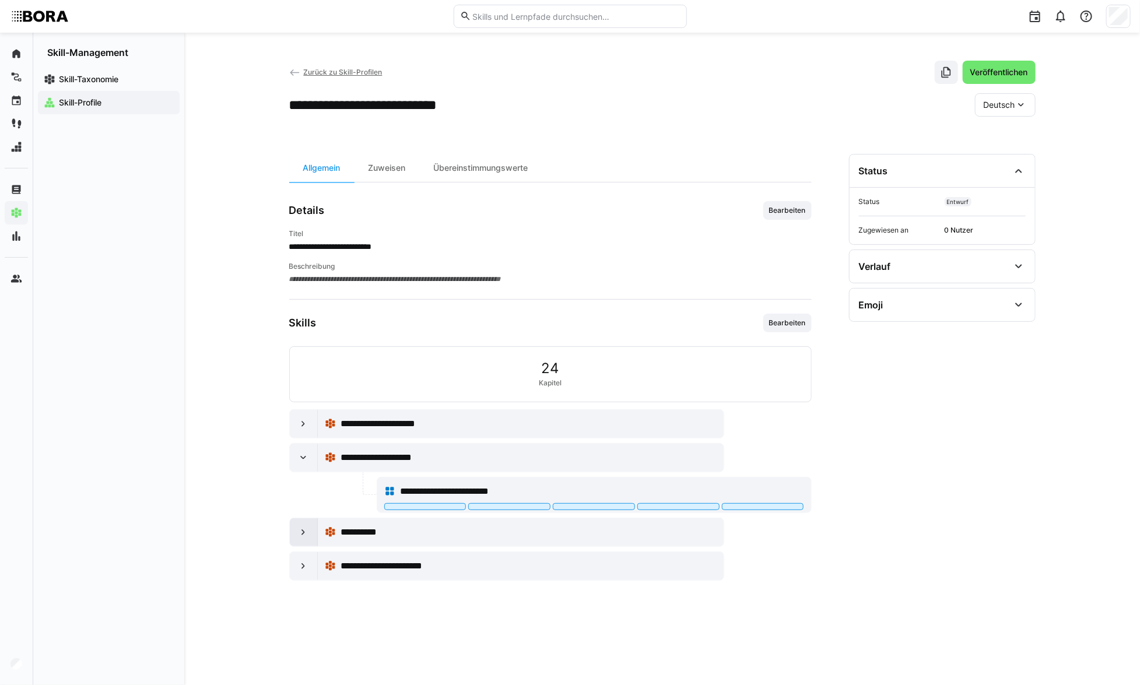
click at [300, 535] on eds-icon at bounding box center [303, 533] width 12 height 12
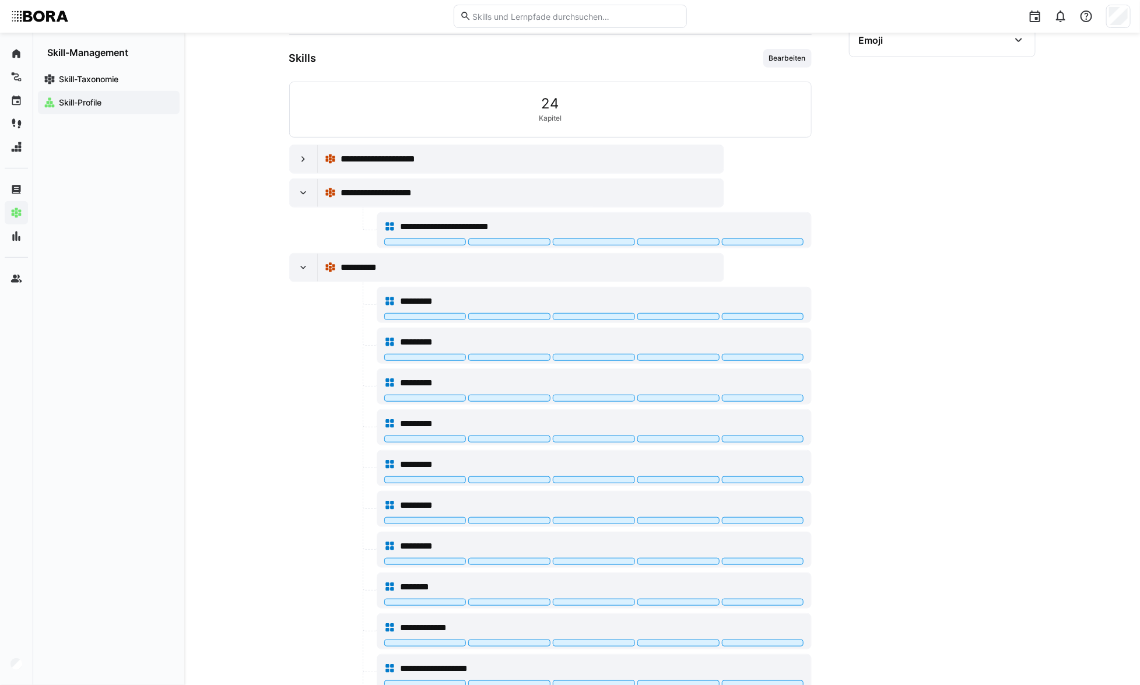
scroll to position [411, 0]
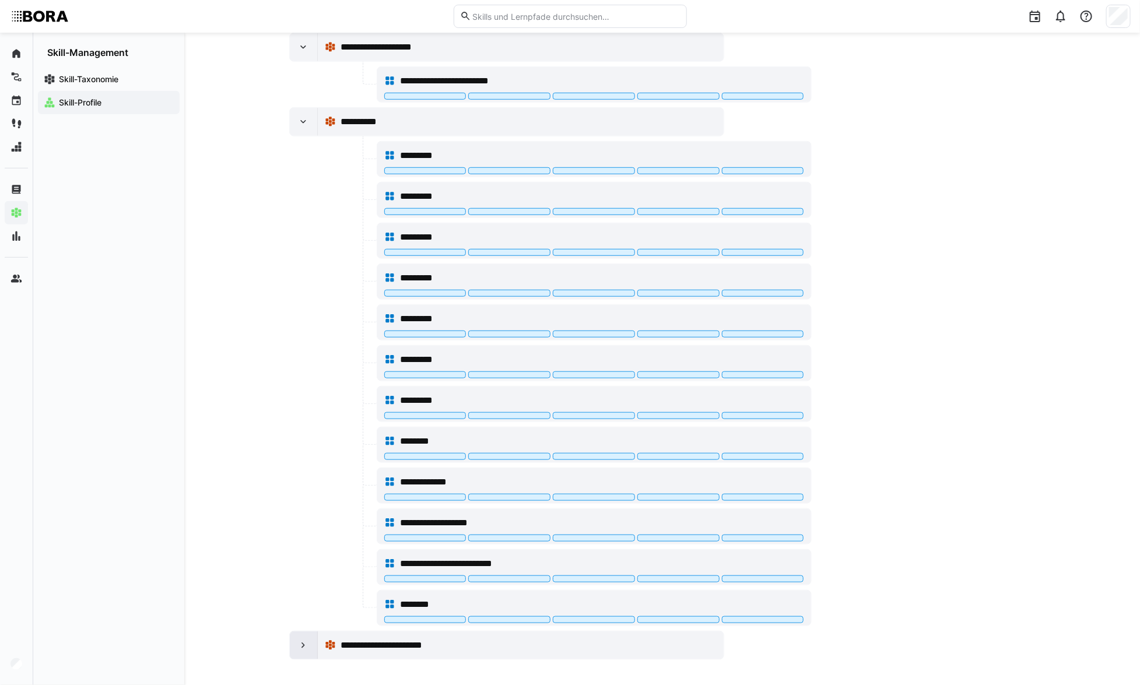
click at [307, 640] on eds-icon at bounding box center [303, 646] width 12 height 12
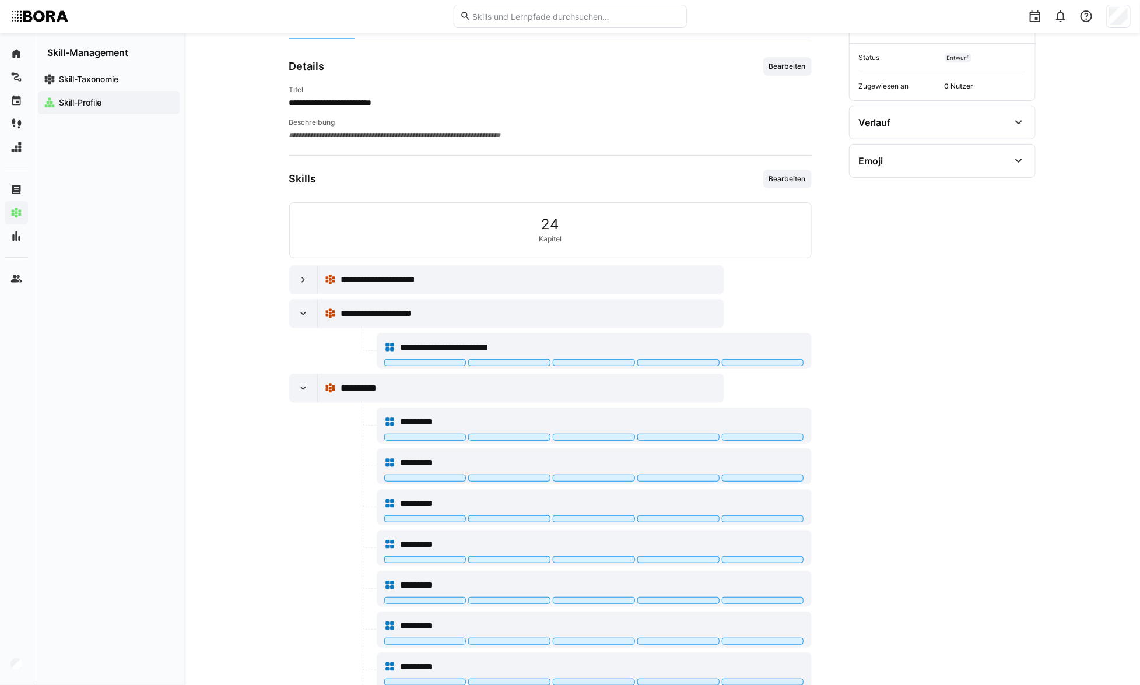
scroll to position [0, 0]
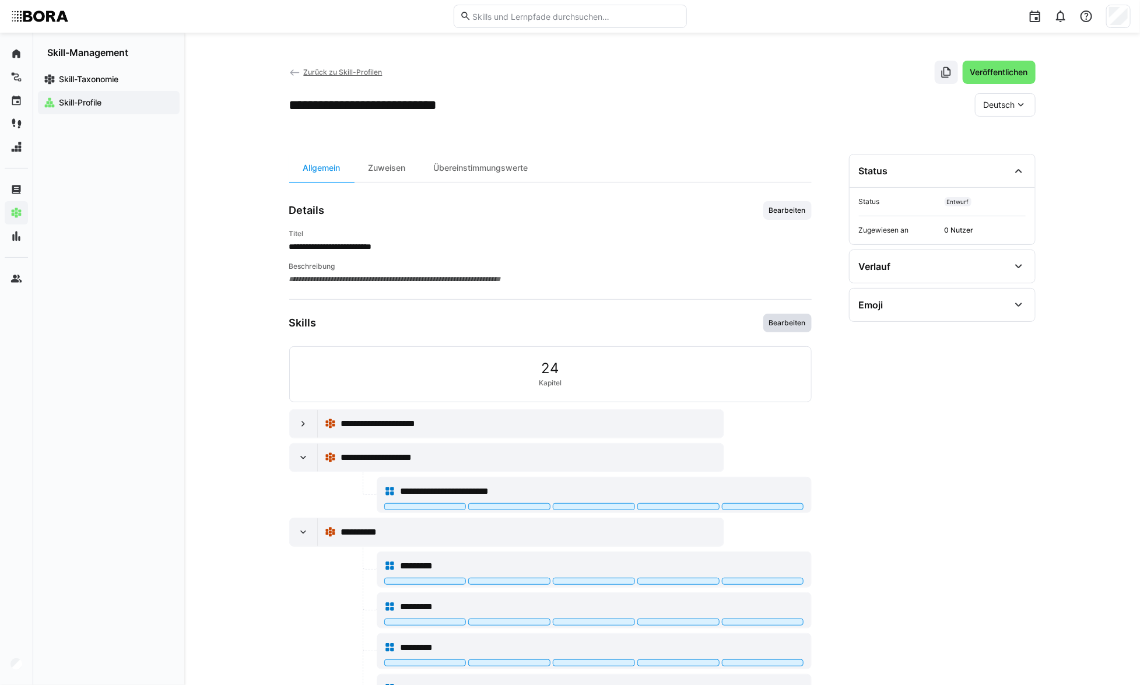
click at [801, 331] on span "Bearbeiten" at bounding box center [788, 323] width 48 height 19
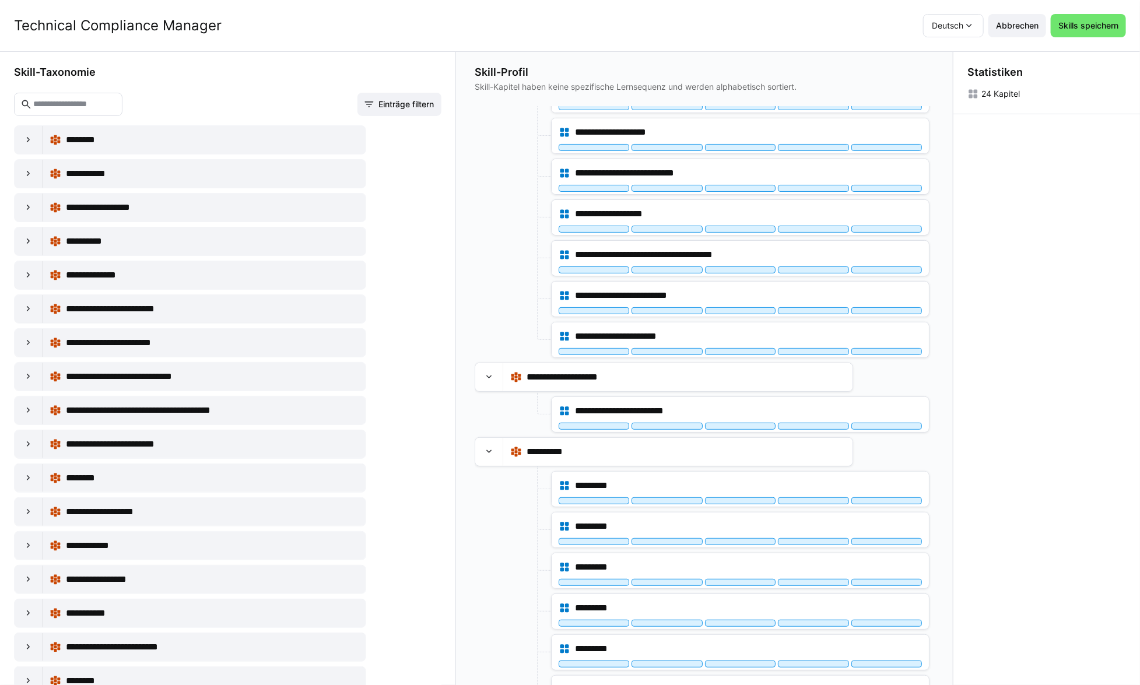
scroll to position [159, 0]
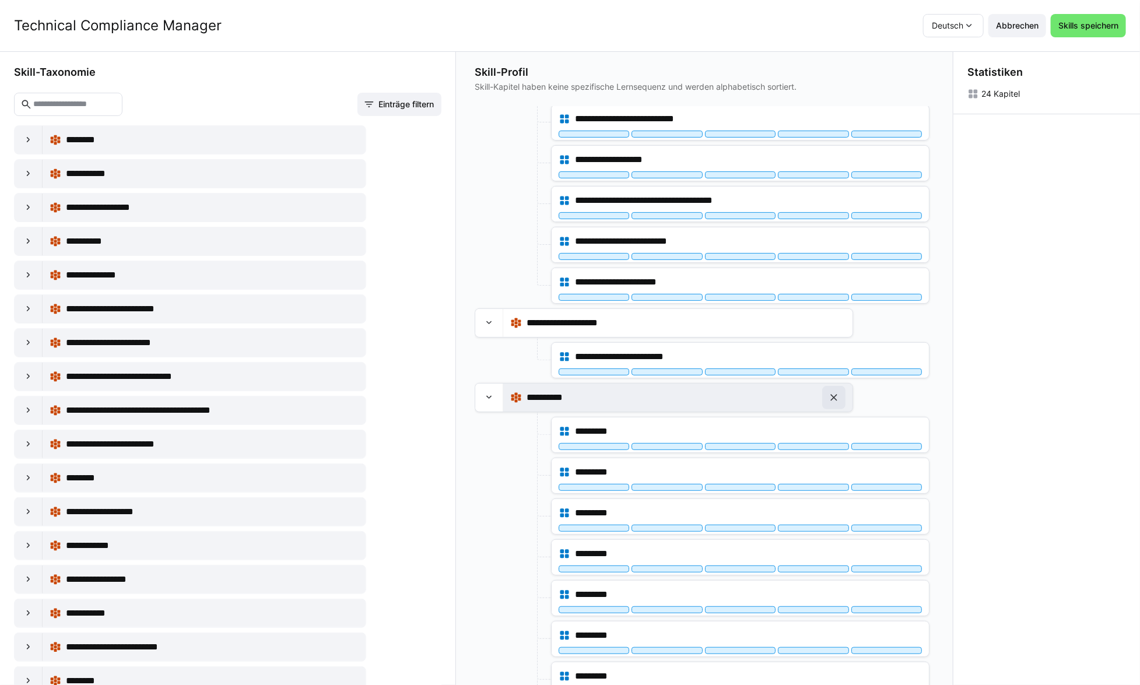
click at [836, 397] on eds-icon at bounding box center [834, 398] width 12 height 12
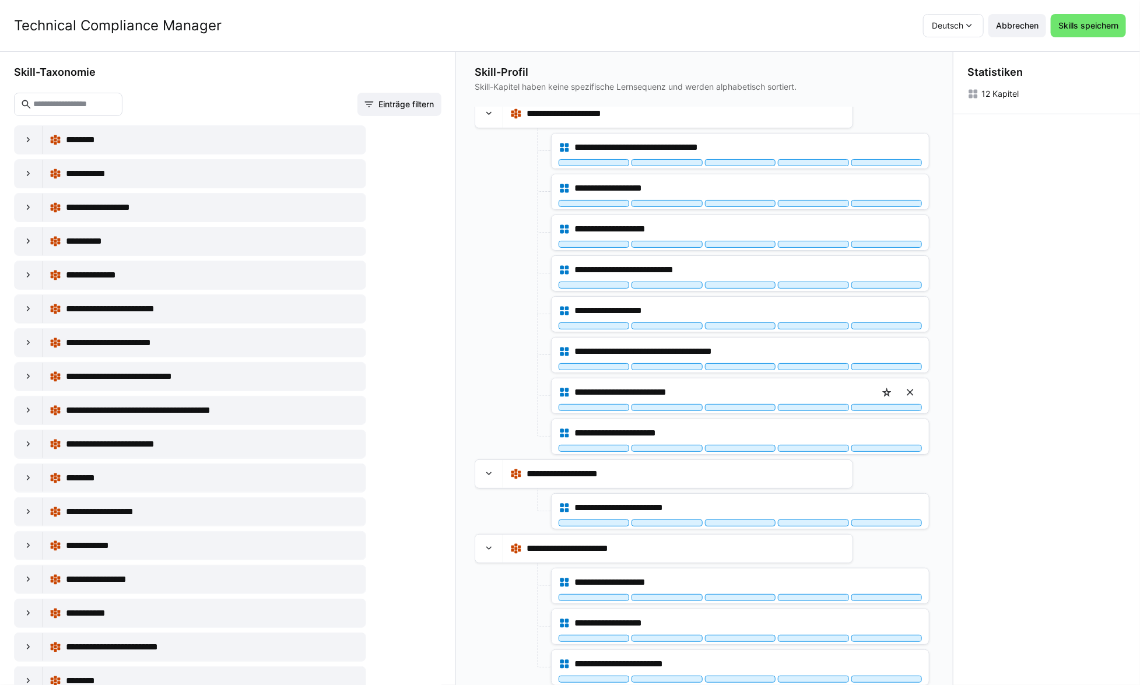
scroll to position [6, 0]
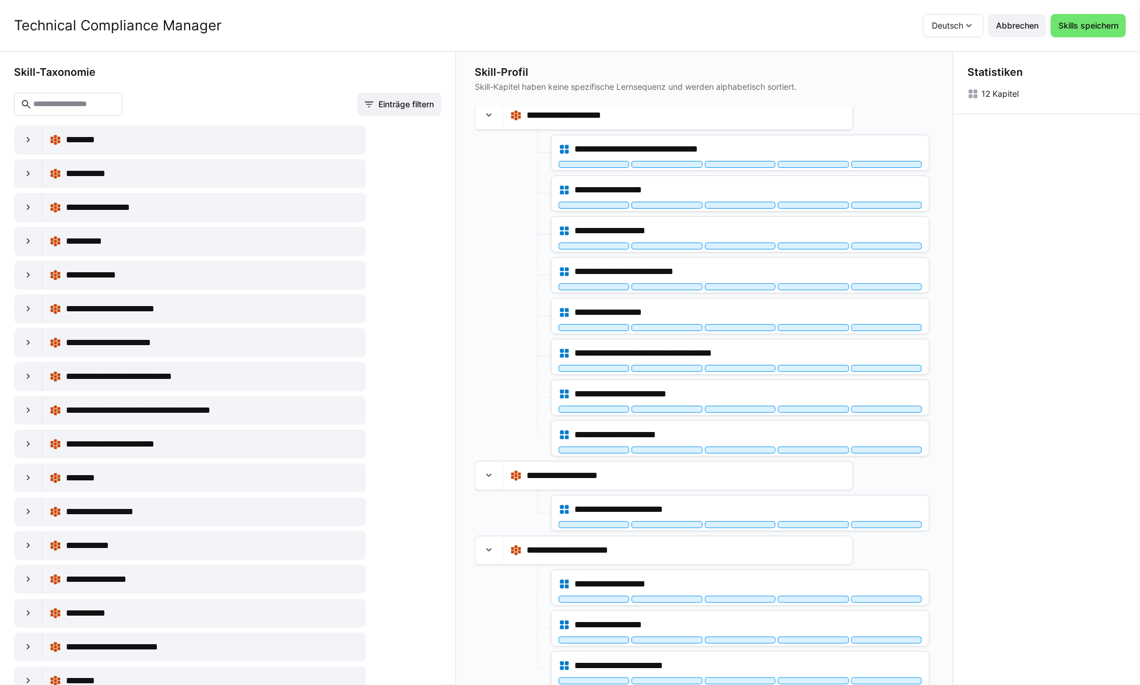
click at [122, 104] on eds-input at bounding box center [68, 104] width 108 height 23
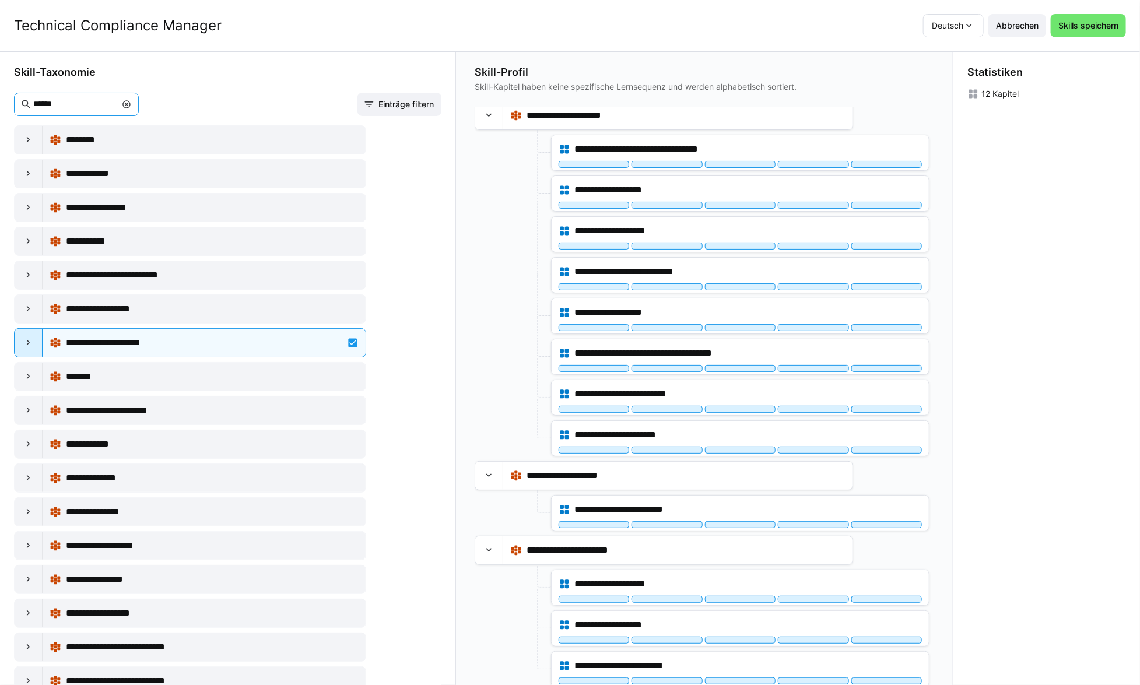
type input "******"
click at [29, 340] on eds-icon at bounding box center [29, 343] width 12 height 12
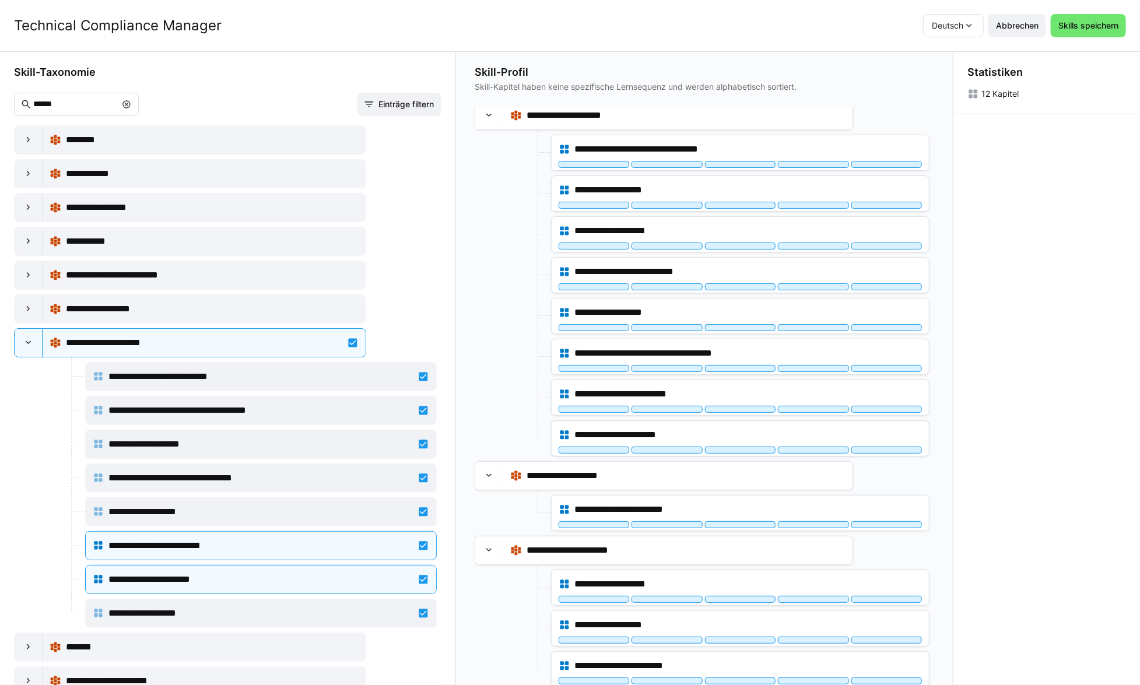
click at [131, 101] on eds-icon at bounding box center [126, 104] width 9 height 9
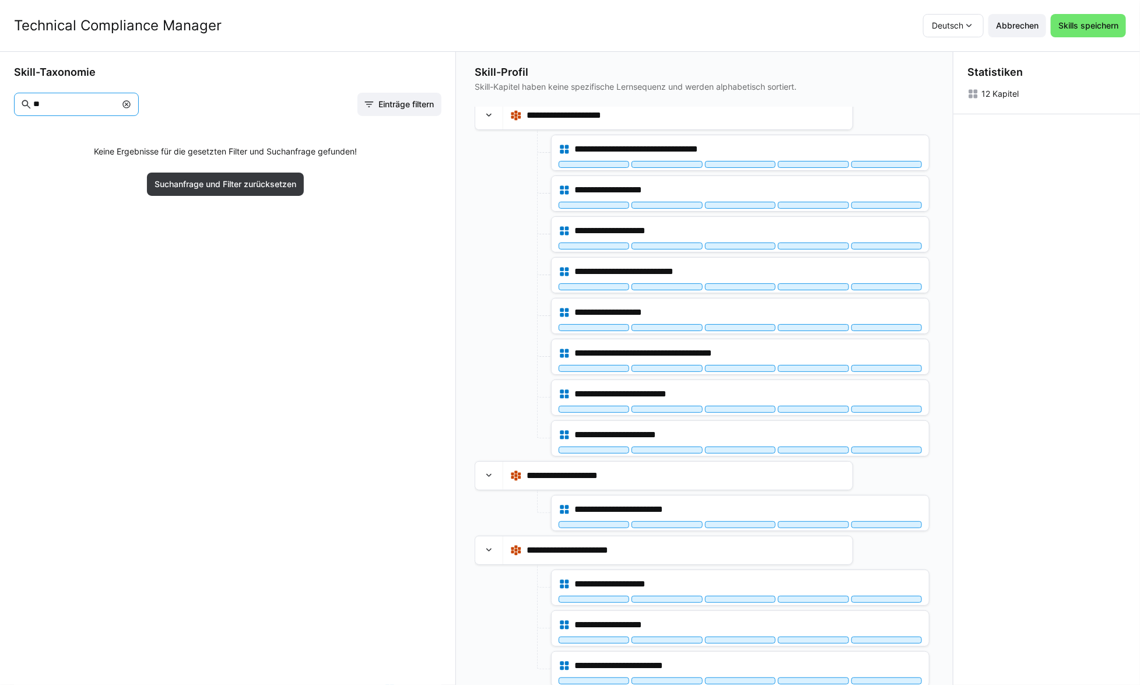
type input "*"
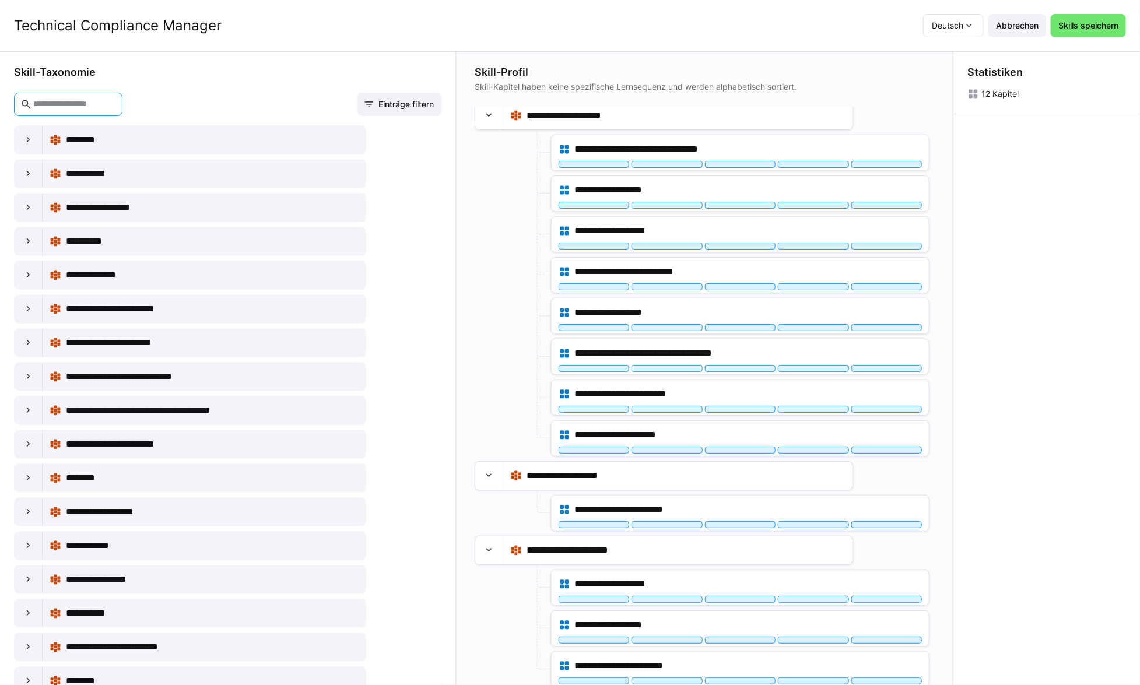
click at [122, 97] on eds-input at bounding box center [68, 104] width 108 height 23
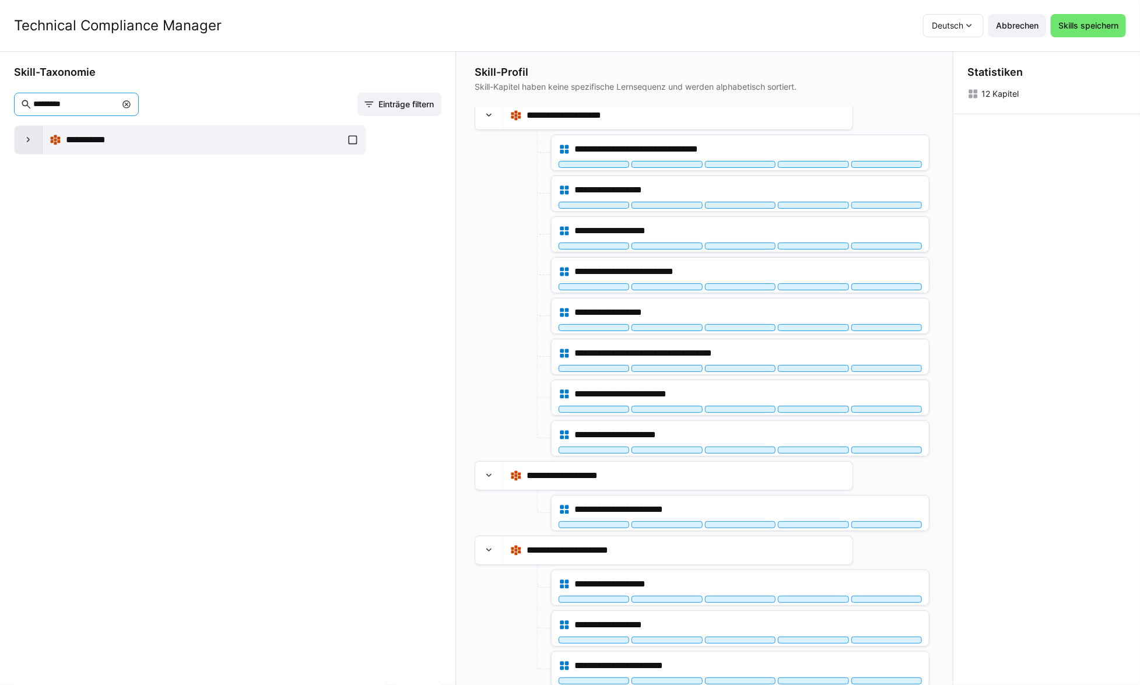
type input "*********"
click at [26, 138] on eds-icon at bounding box center [29, 140] width 12 height 12
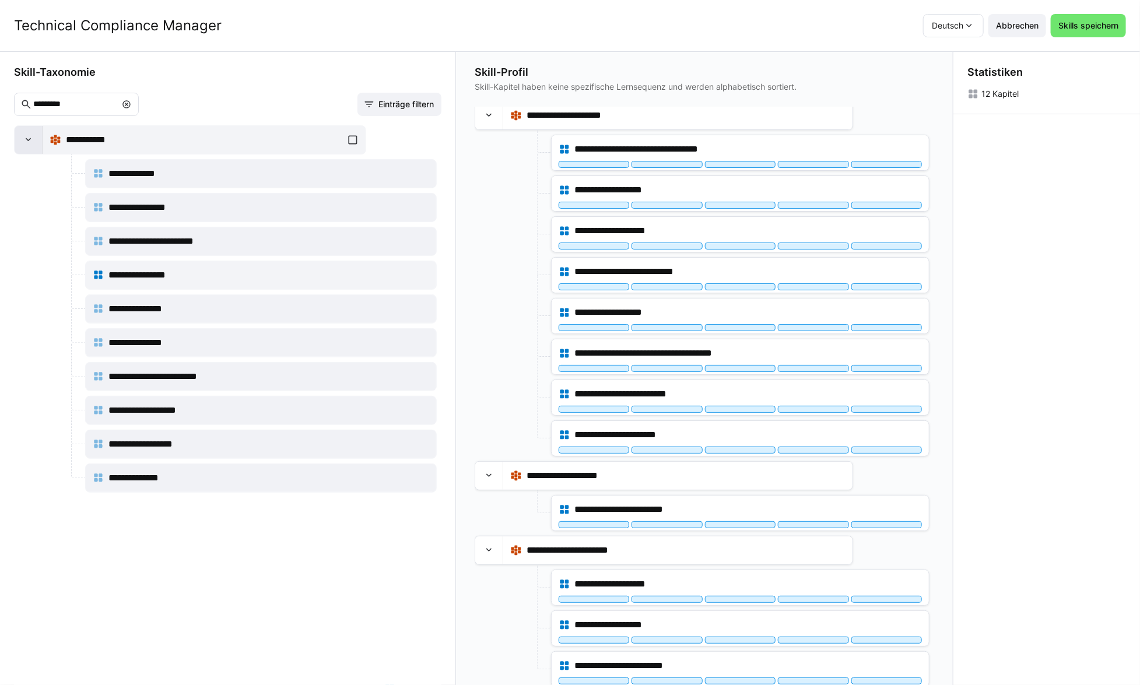
click at [26, 138] on eds-icon at bounding box center [29, 140] width 12 height 12
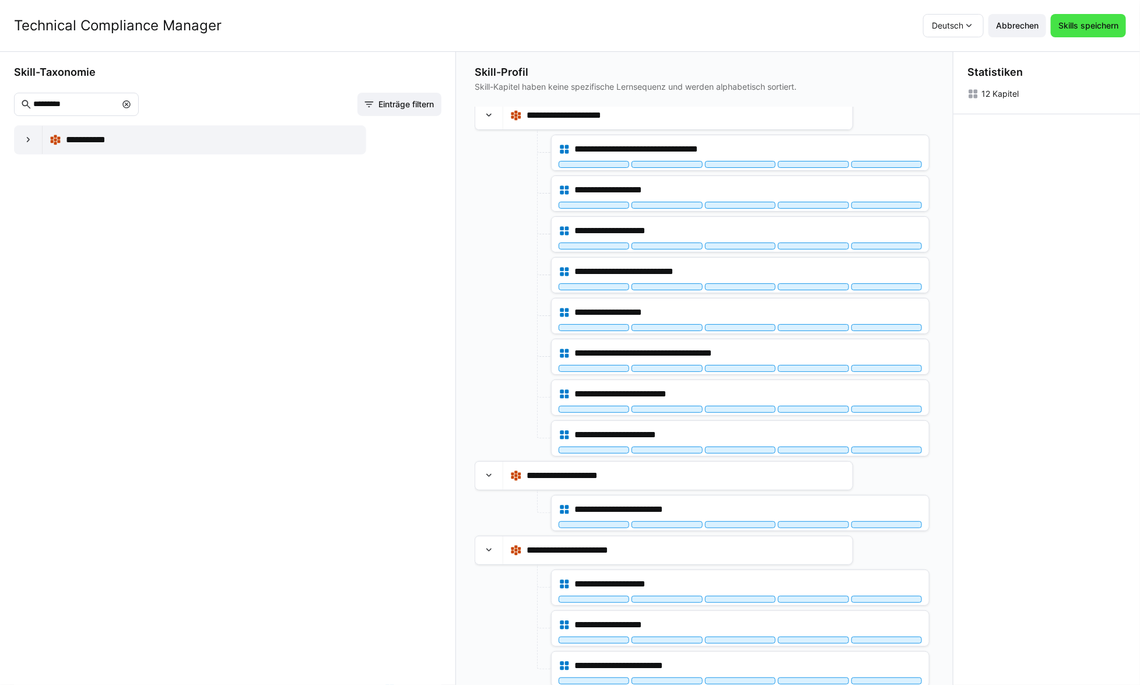
click at [1084, 33] on span "Skills speichern" at bounding box center [1088, 25] width 75 height 23
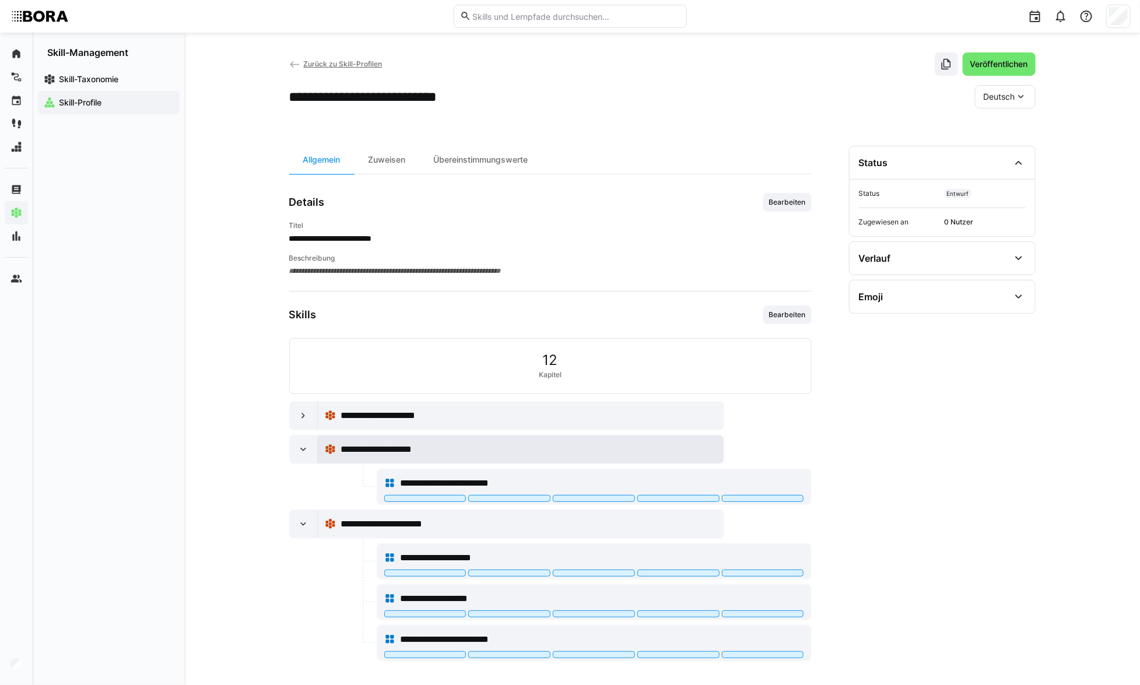
scroll to position [11, 0]
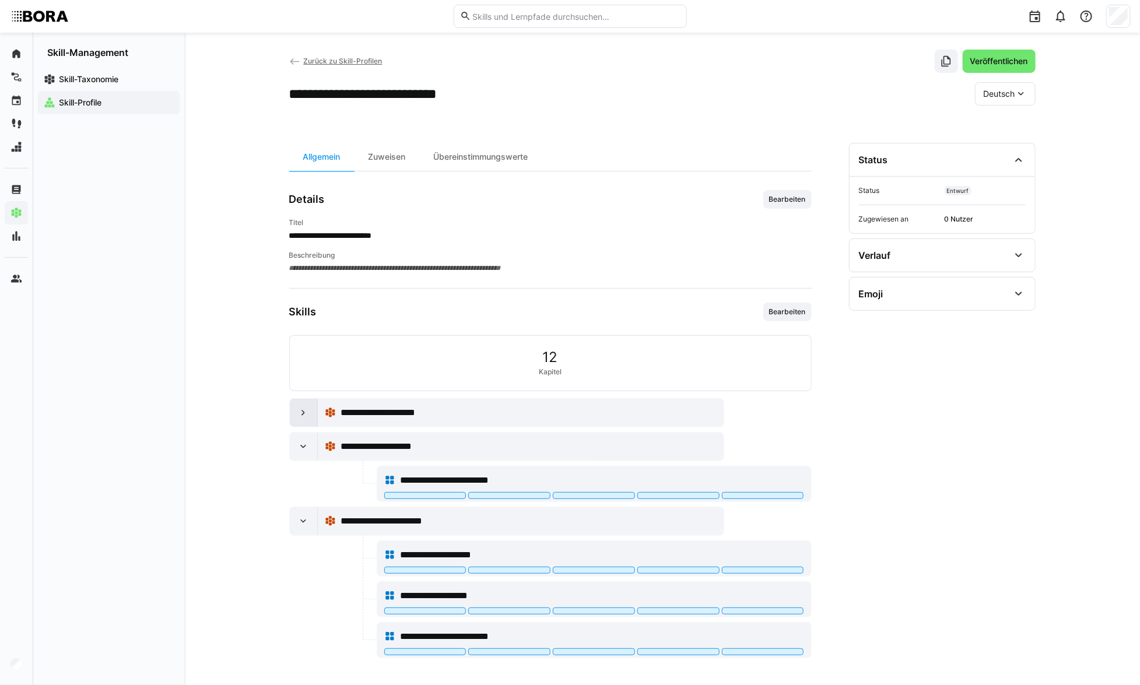
click at [309, 415] on eds-icon at bounding box center [303, 413] width 12 height 12
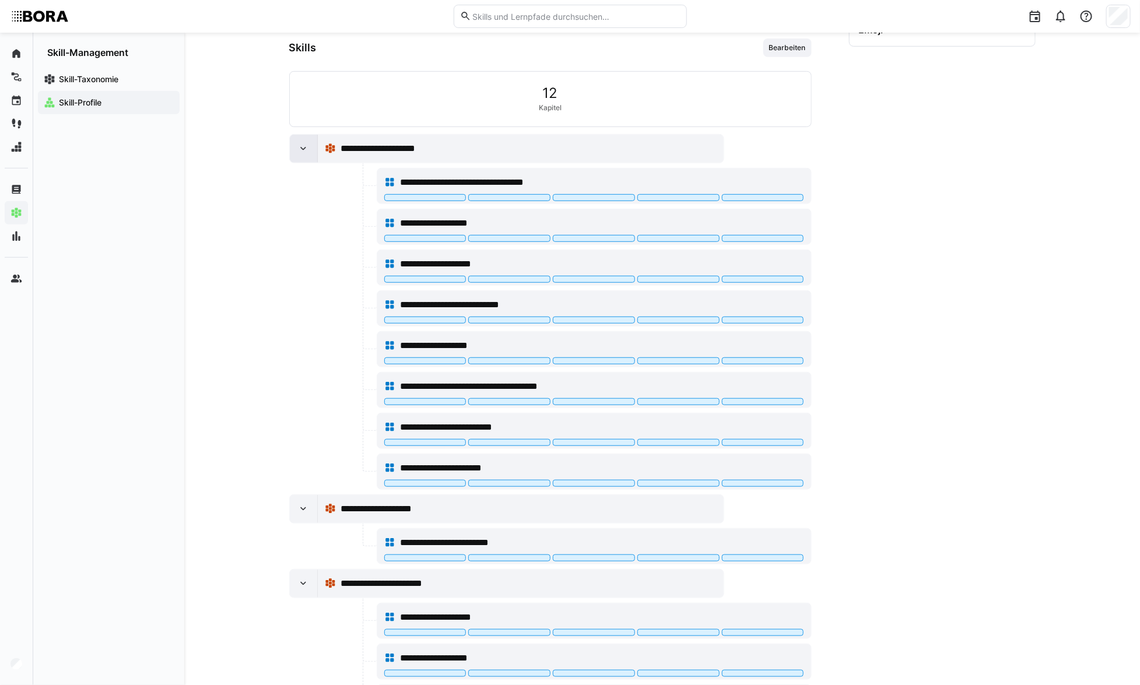
scroll to position [276, 0]
click at [287, 512] on div "**********" at bounding box center [662, 253] width 956 height 992
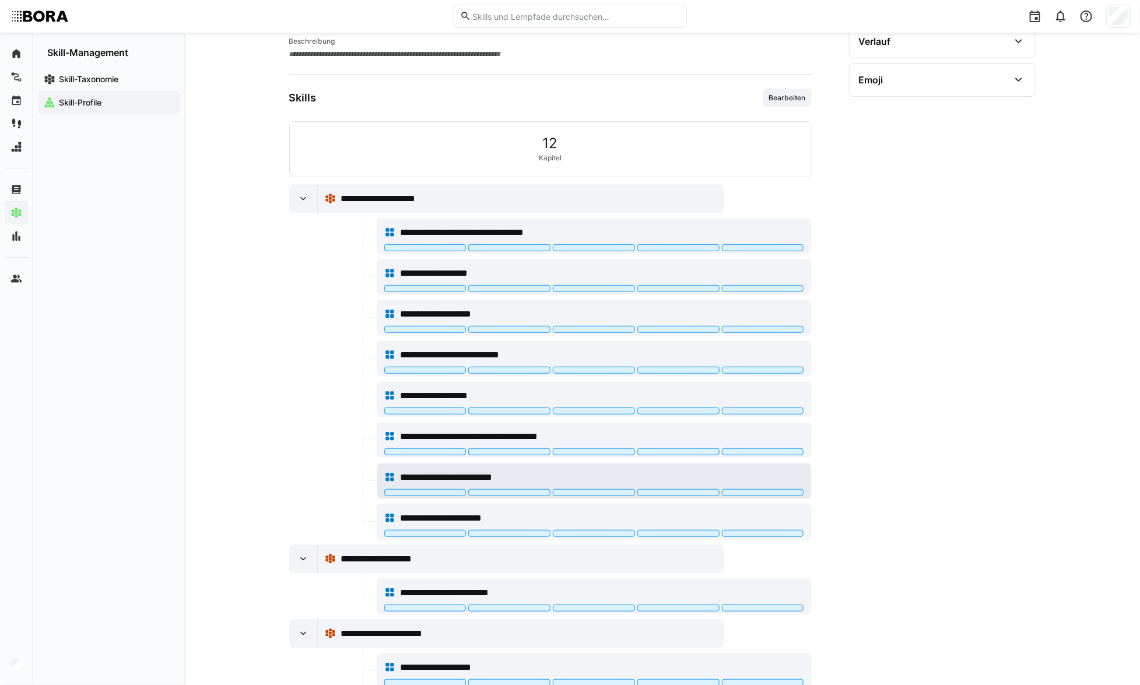
scroll to position [71, 0]
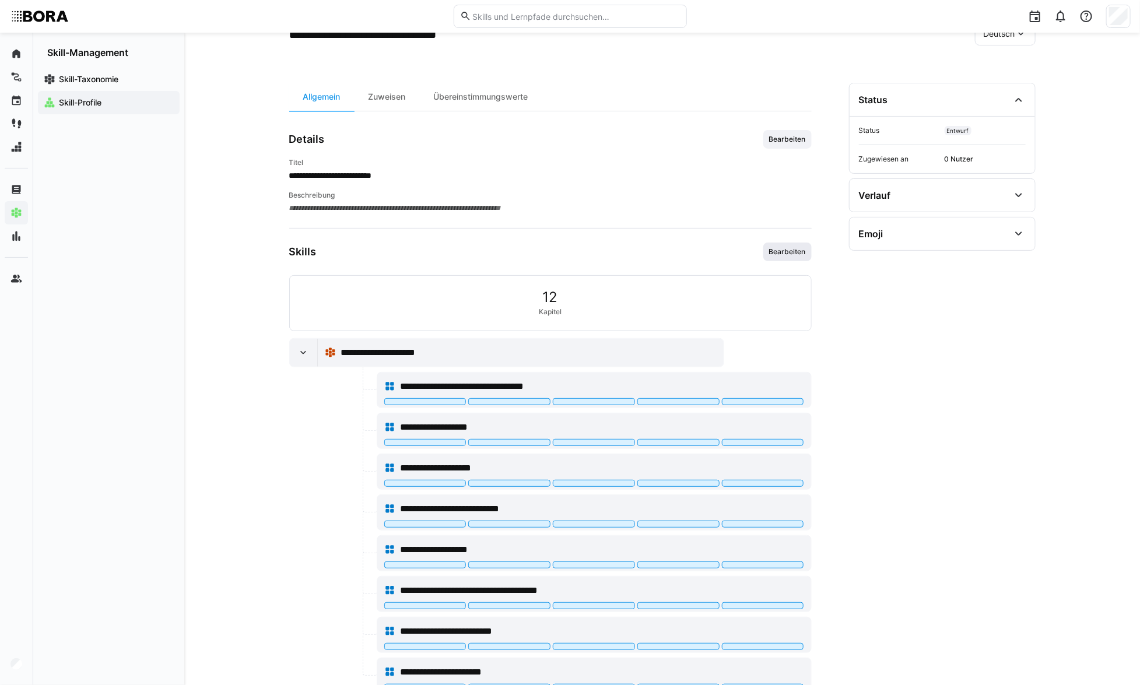
click at [768, 250] on span "Bearbeiten" at bounding box center [787, 251] width 39 height 9
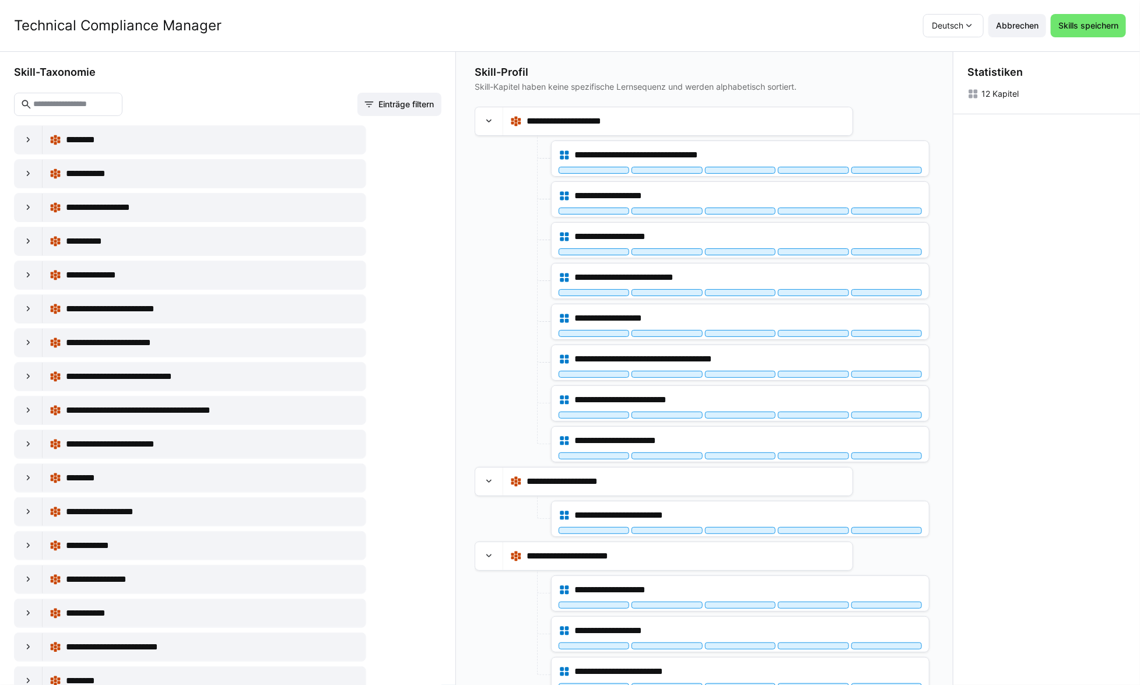
click at [73, 102] on input "text" at bounding box center [74, 104] width 84 height 10
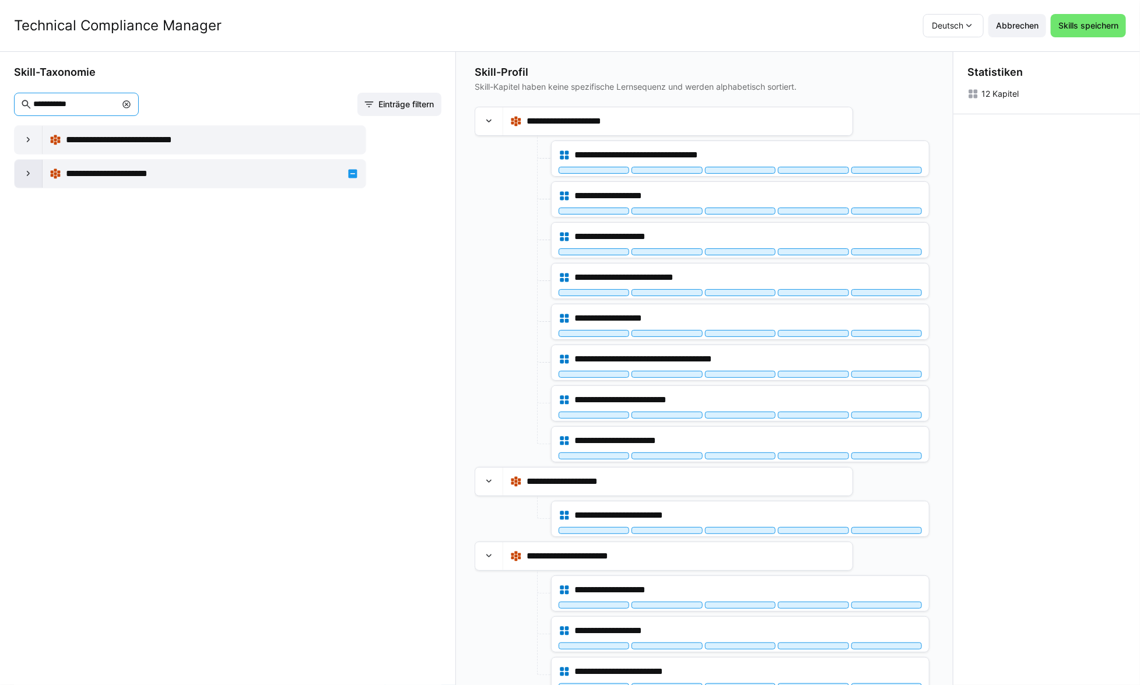
type input "**********"
click at [34, 177] on eds-icon at bounding box center [29, 174] width 12 height 12
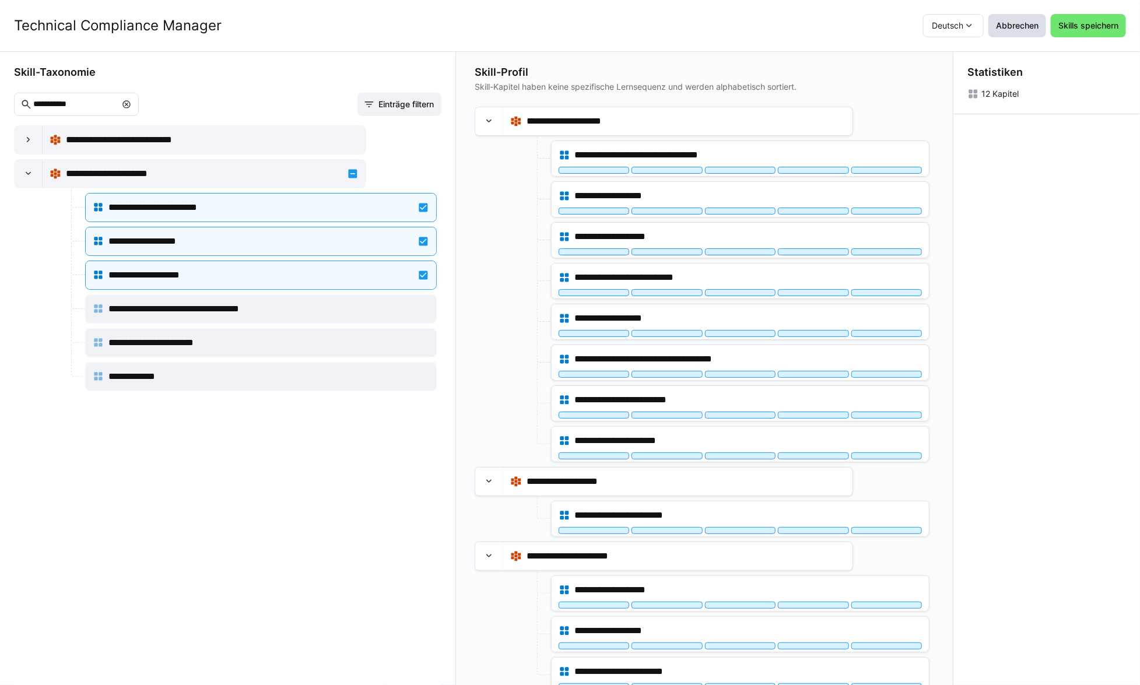
click at [1038, 23] on span "Abbrechen" at bounding box center [1017, 26] width 46 height 12
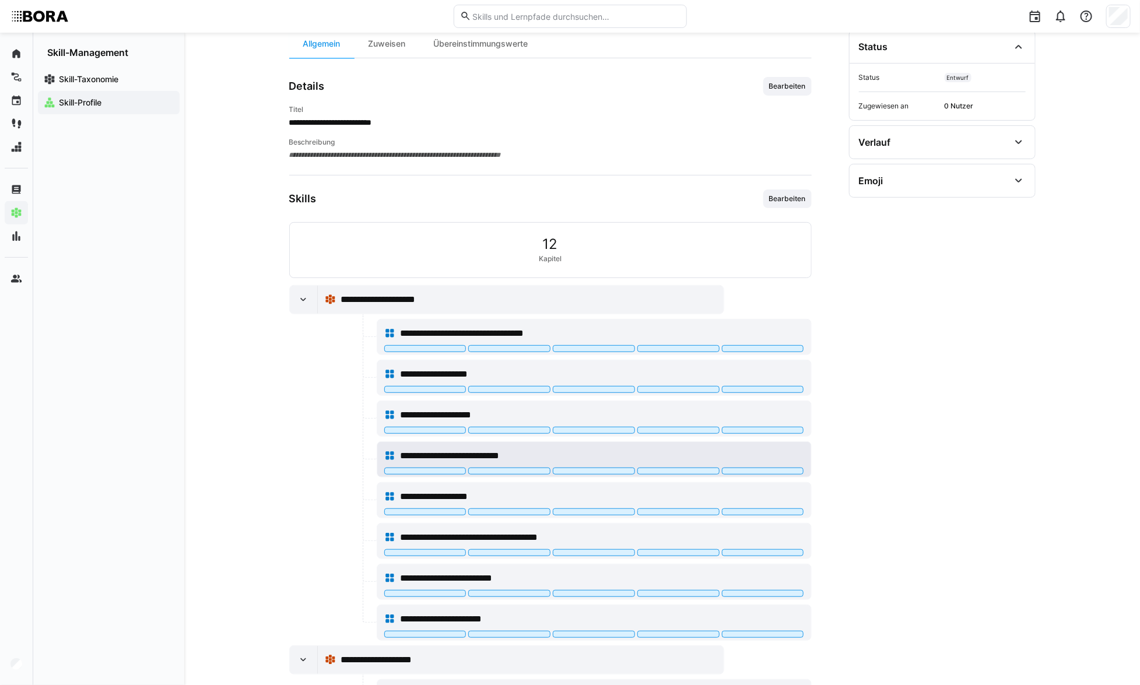
scroll to position [0, 0]
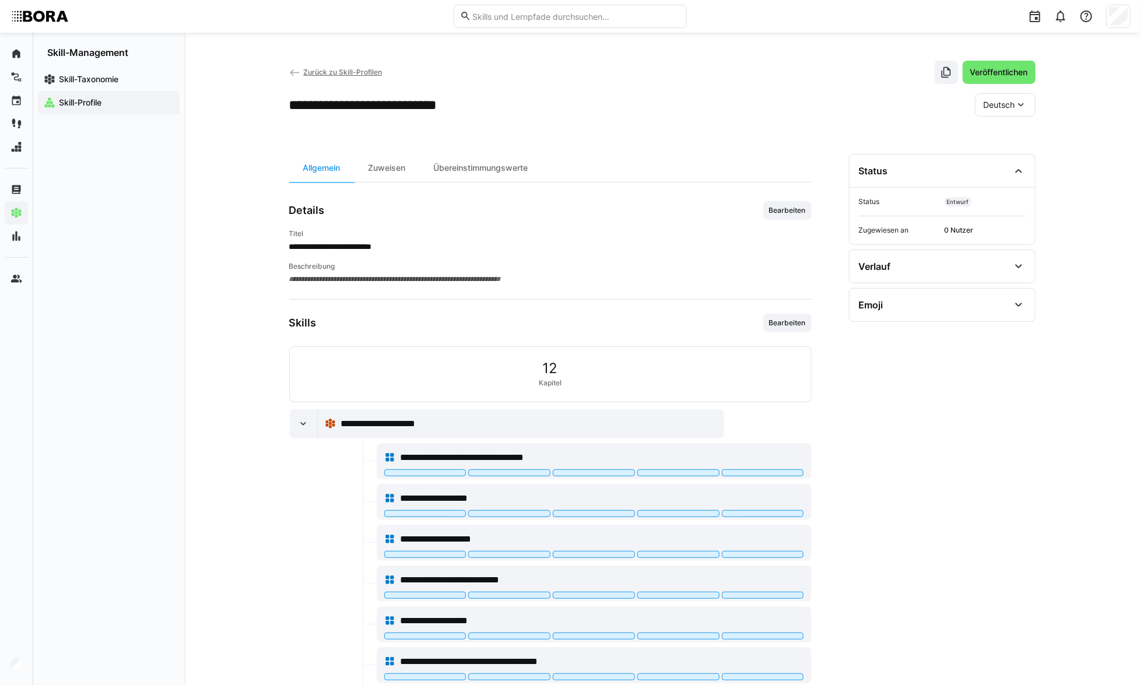
click at [307, 73] on span "Zurück zu Skill-Profilen" at bounding box center [342, 72] width 79 height 9
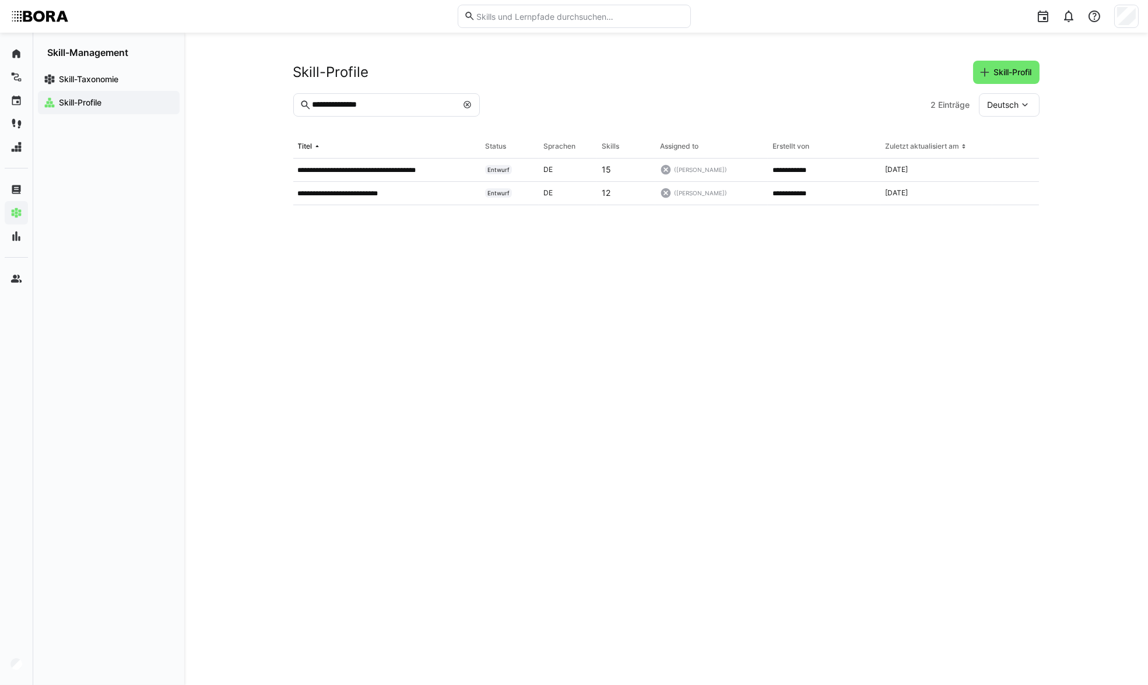
click at [401, 105] on input "**********" at bounding box center [384, 105] width 146 height 10
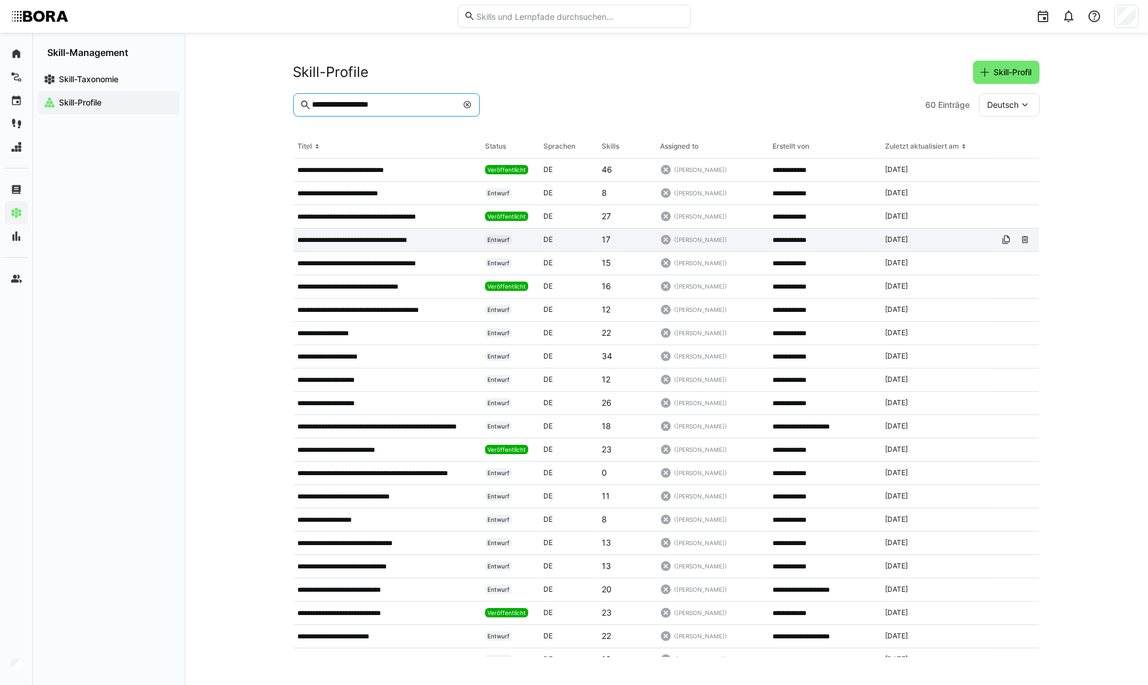
type input "**********"
click at [432, 237] on p "**********" at bounding box center [370, 240] width 145 height 9
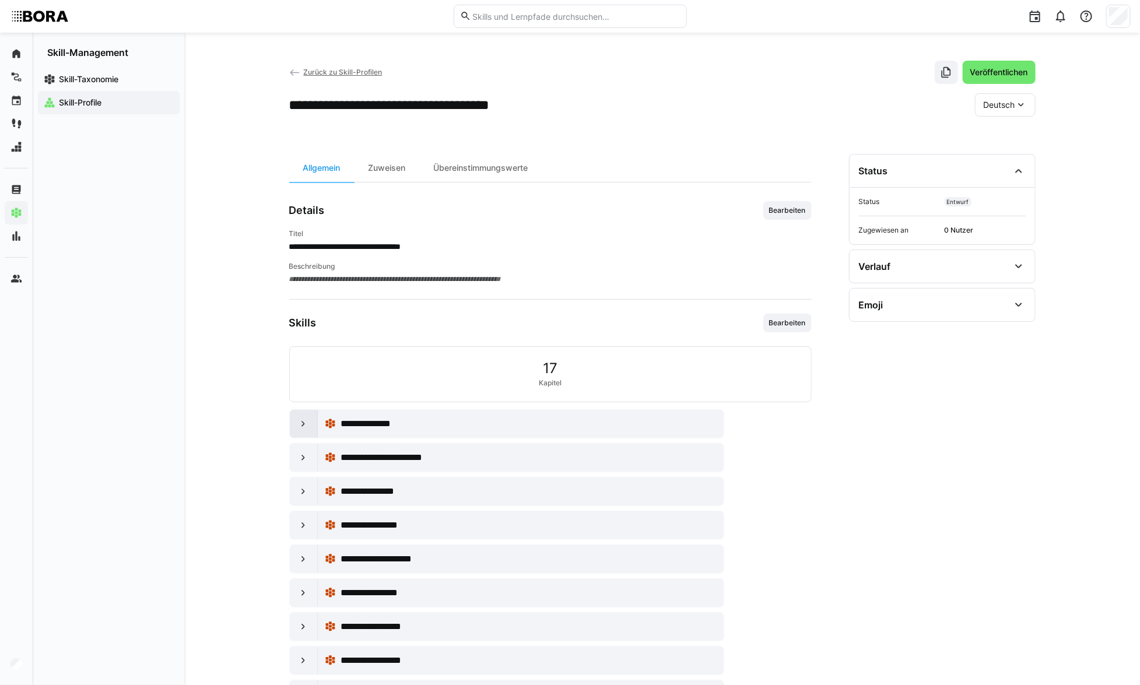
click at [300, 427] on eds-icon at bounding box center [303, 424] width 12 height 12
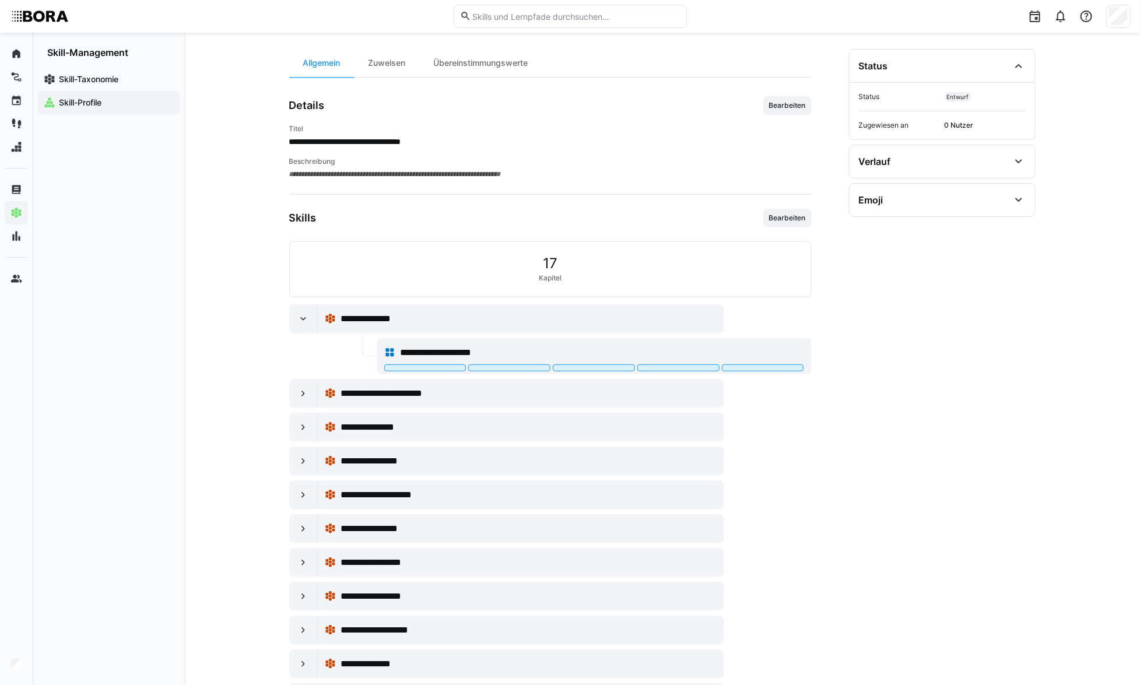
scroll to position [106, 0]
click at [297, 398] on div at bounding box center [304, 393] width 28 height 28
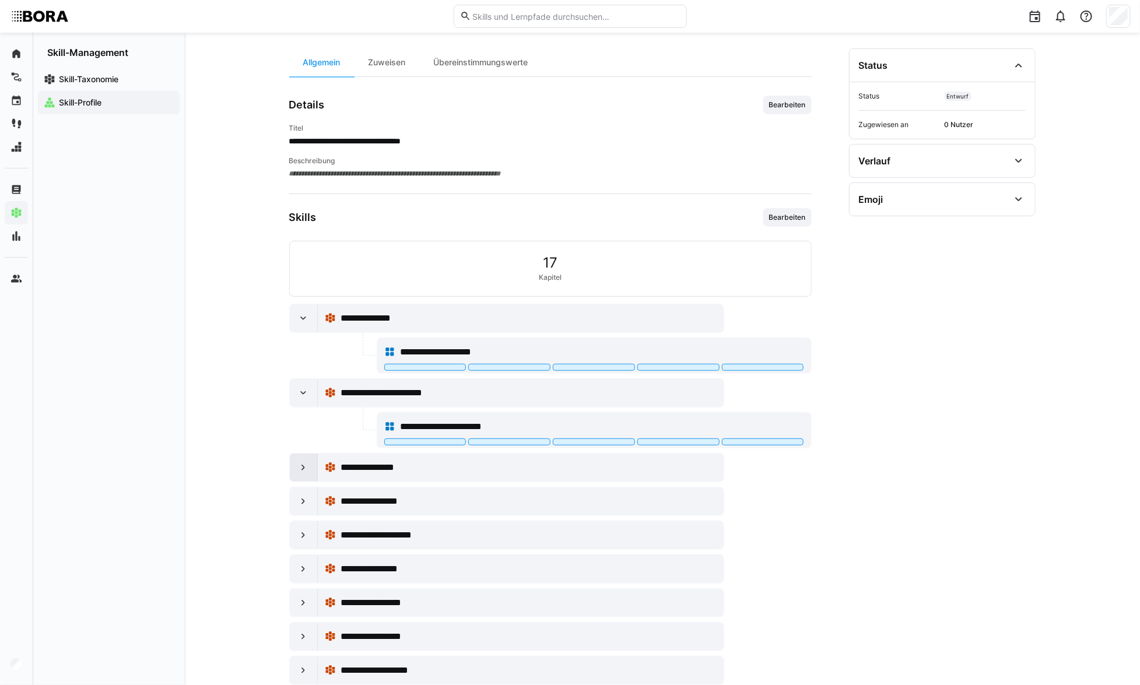
click at [299, 462] on eds-icon at bounding box center [303, 468] width 12 height 12
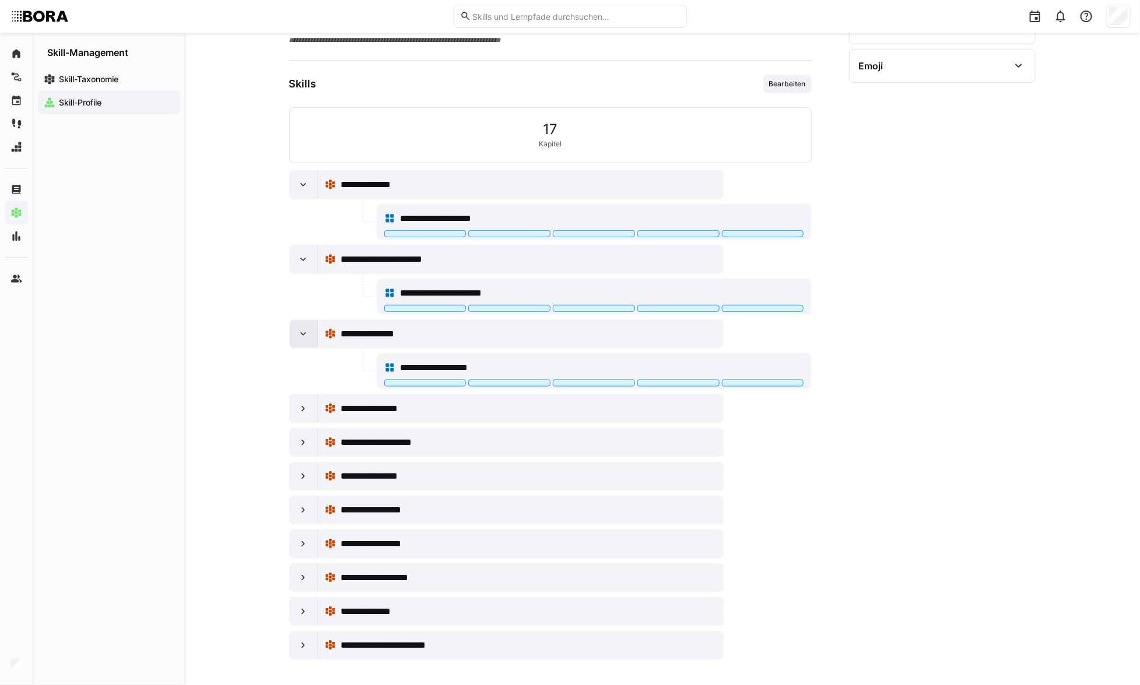
scroll to position [240, 0]
click at [303, 409] on eds-icon at bounding box center [303, 408] width 12 height 12
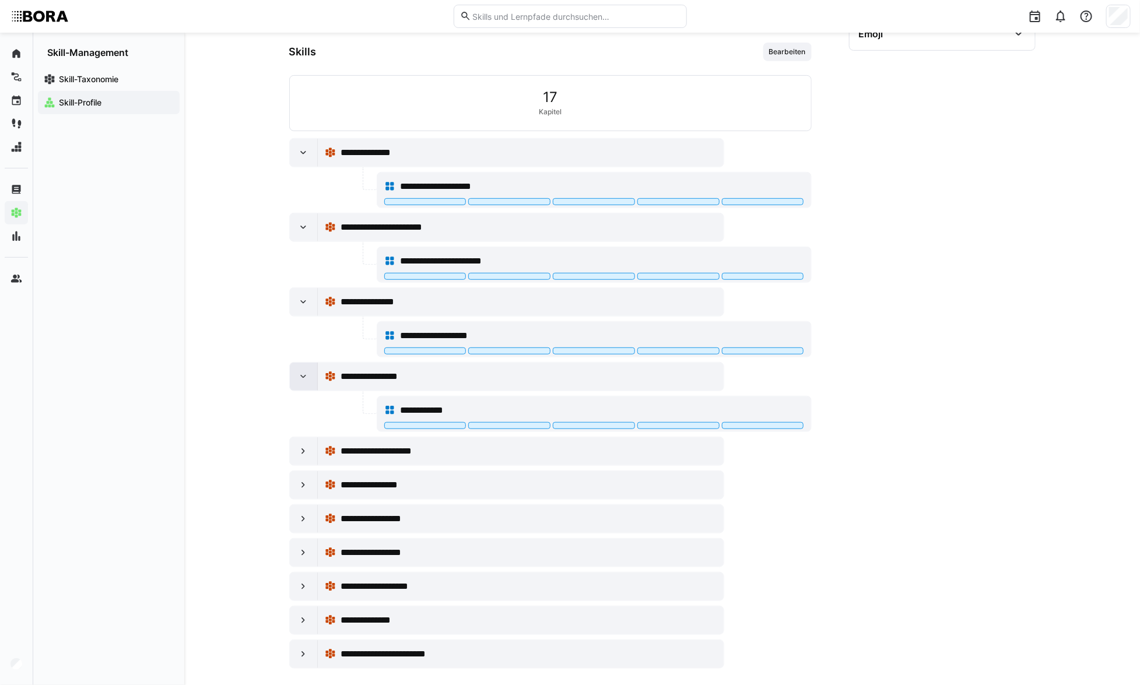
scroll to position [280, 0]
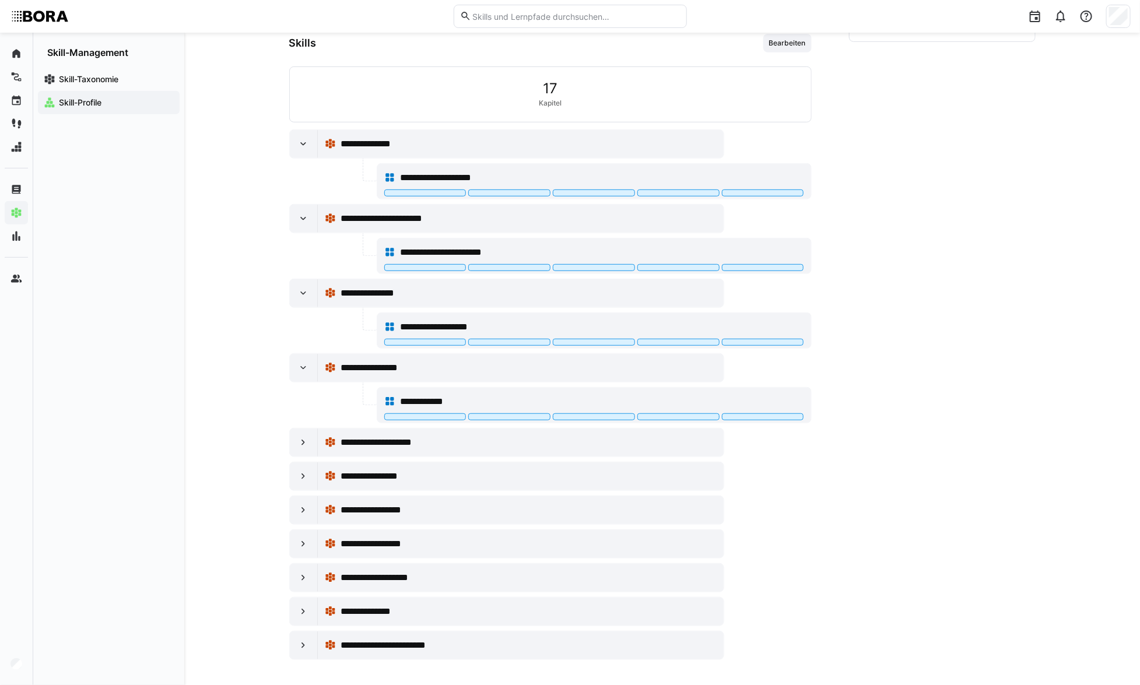
click at [303, 455] on div "**********" at bounding box center [506, 442] width 435 height 29
click at [303, 440] on eds-icon at bounding box center [303, 443] width 12 height 12
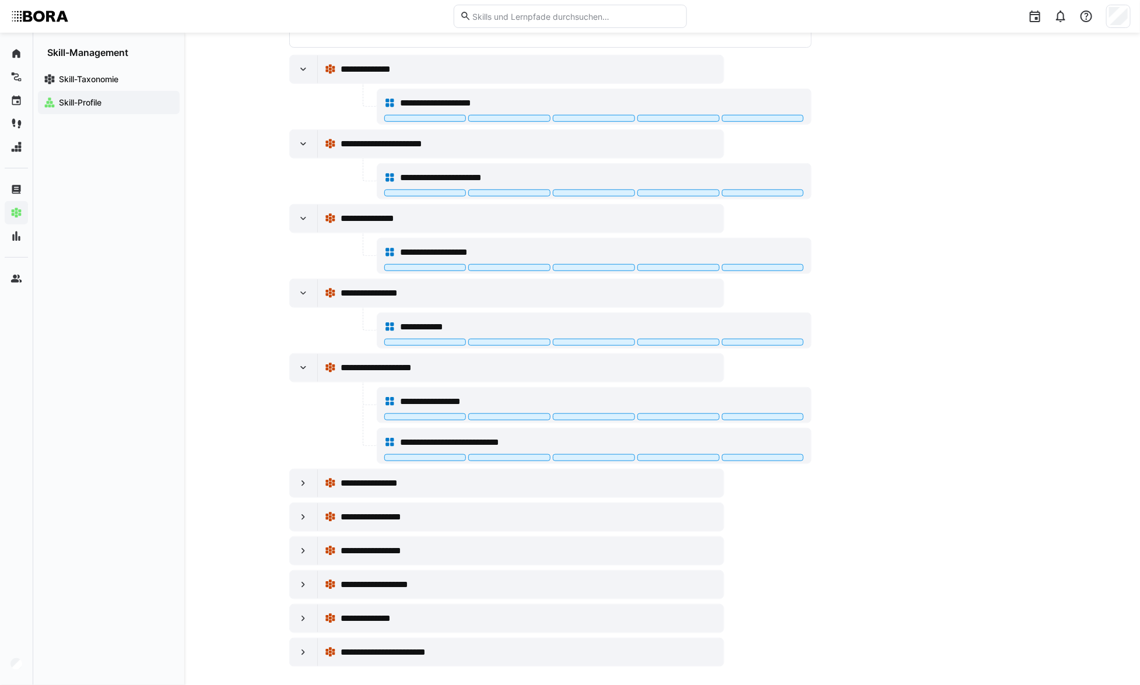
scroll to position [362, 0]
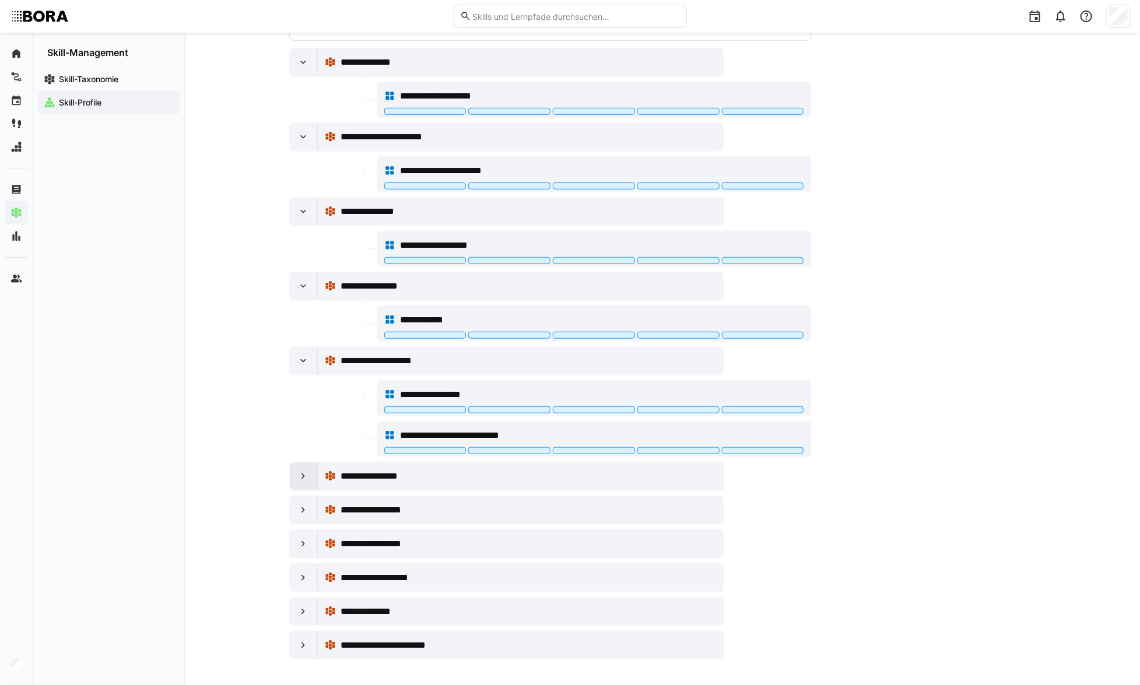
click at [306, 472] on eds-icon at bounding box center [303, 477] width 12 height 12
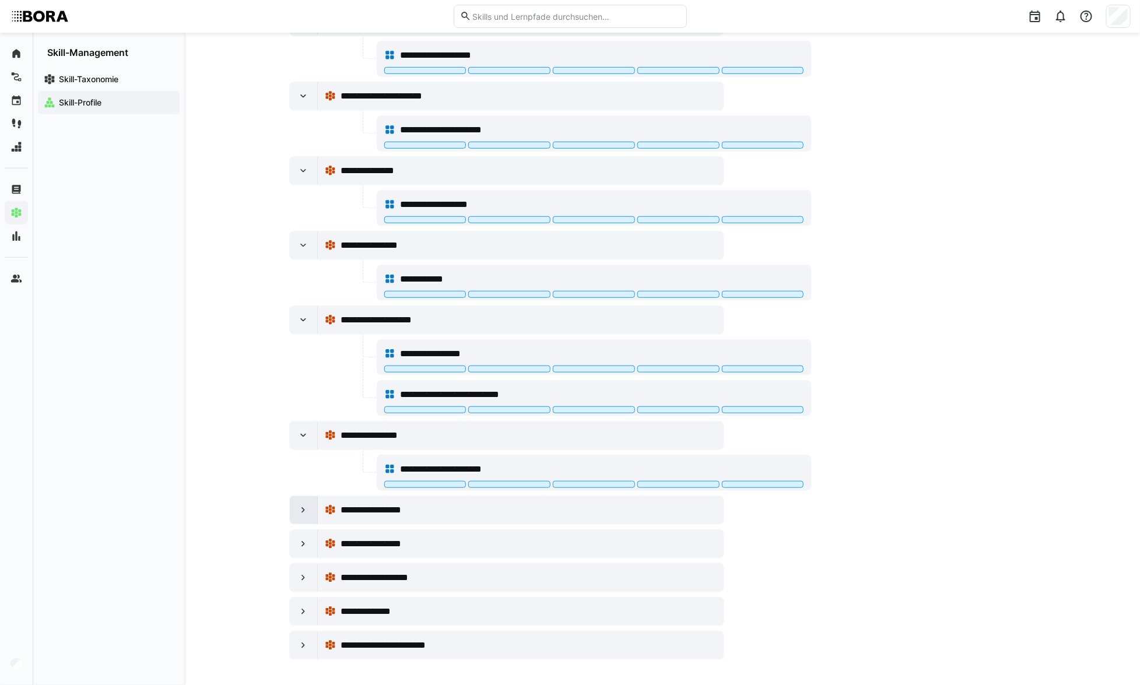
click at [304, 508] on eds-icon at bounding box center [303, 511] width 12 height 12
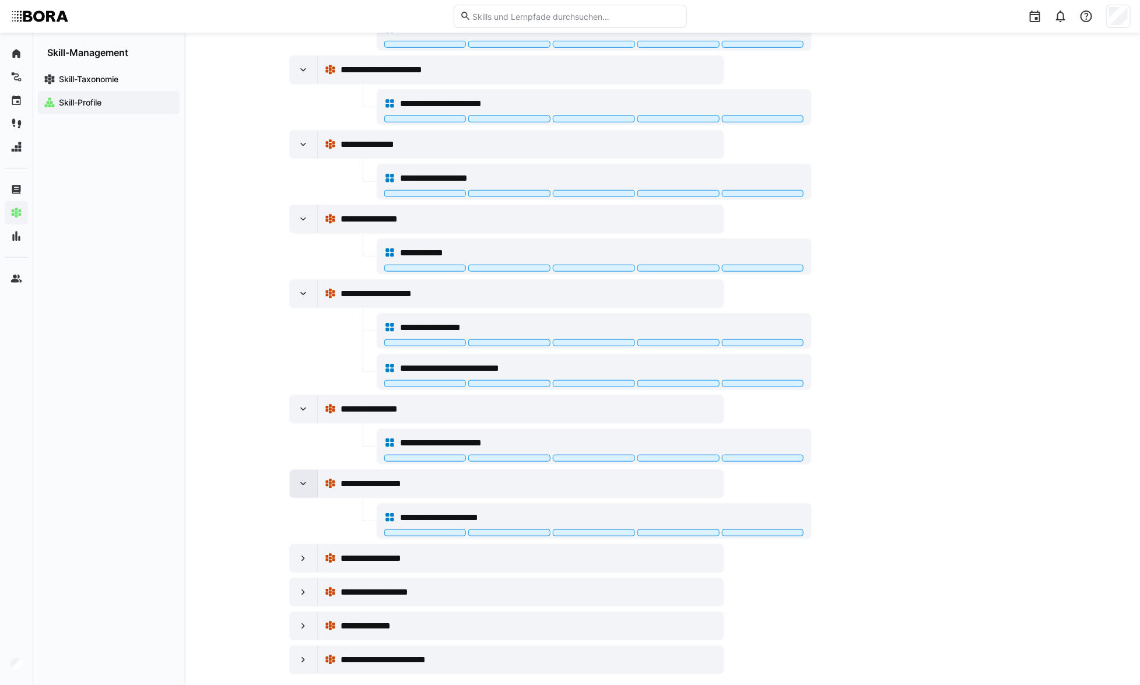
scroll to position [443, 0]
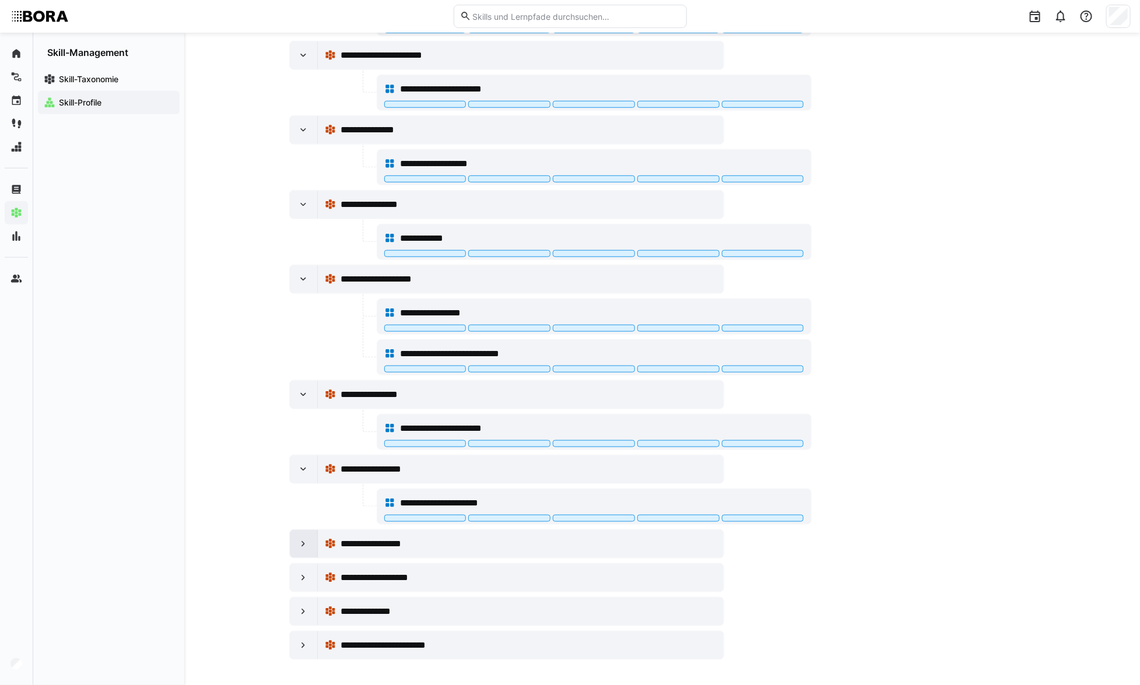
click at [299, 538] on eds-icon at bounding box center [303, 544] width 12 height 12
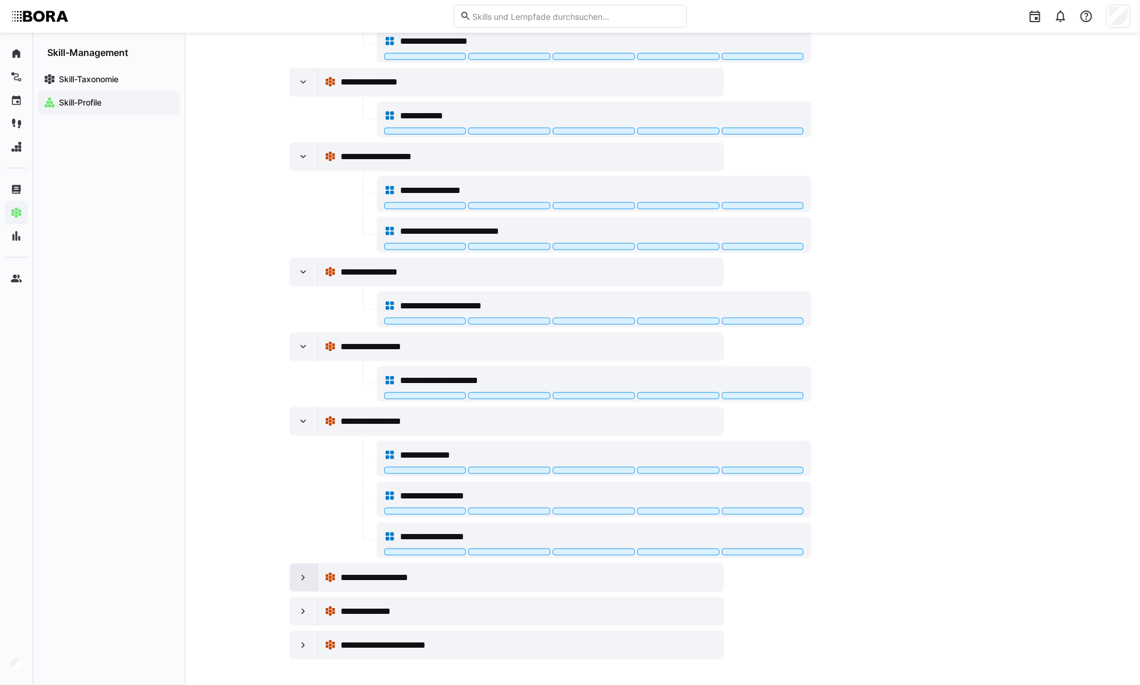
click at [302, 572] on eds-icon at bounding box center [303, 578] width 12 height 12
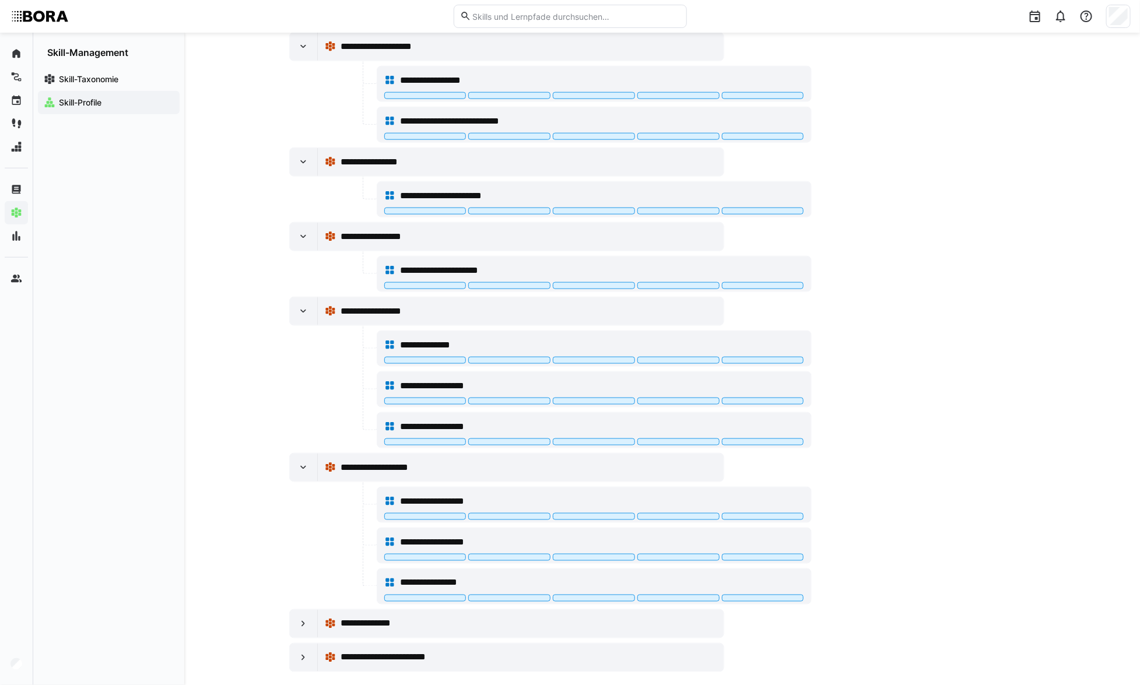
scroll to position [688, 0]
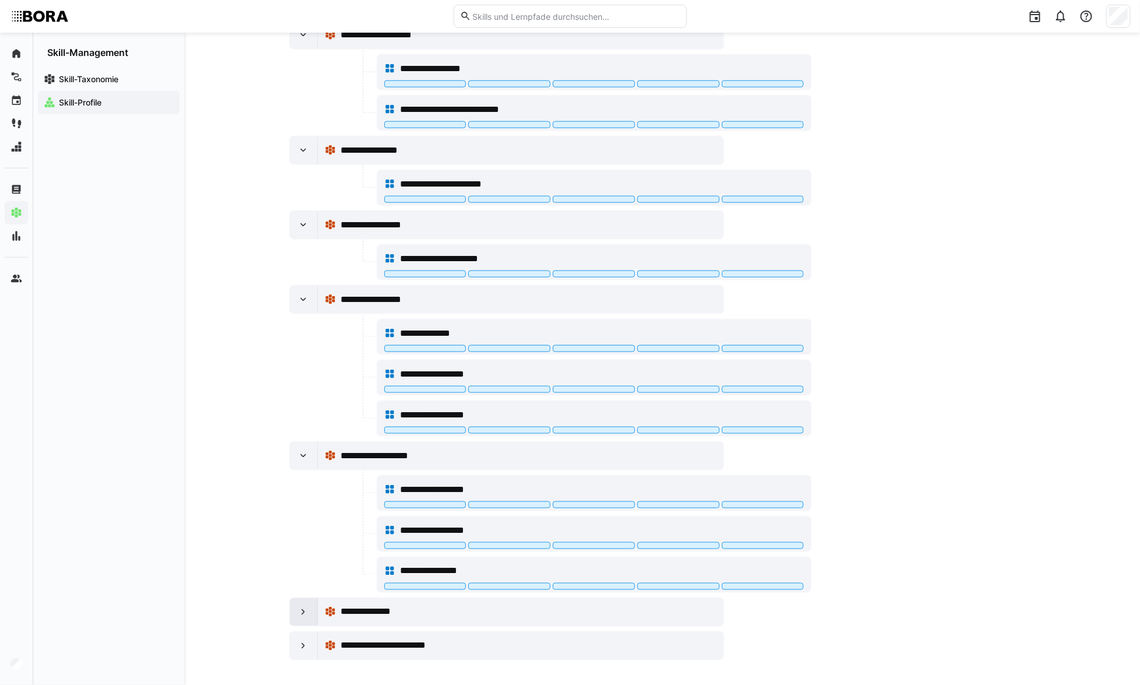
click at [293, 601] on div at bounding box center [304, 612] width 28 height 28
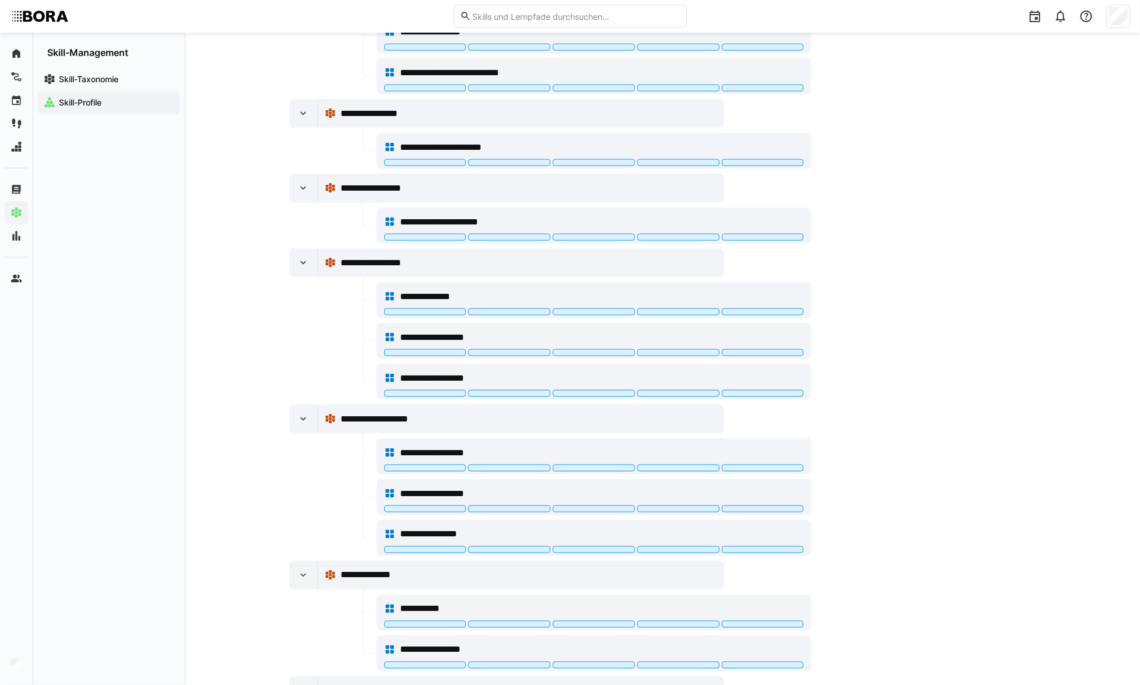
scroll to position [769, 0]
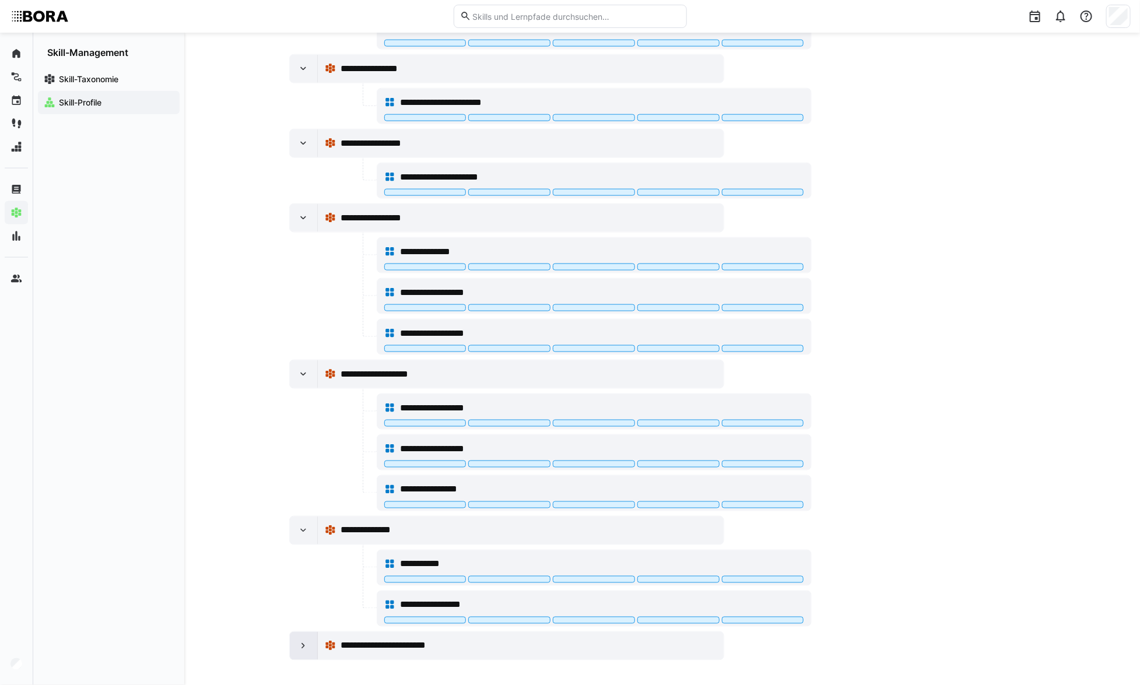
drag, startPoint x: 305, startPoint y: 640, endPoint x: 303, endPoint y: 630, distance: 10.6
click at [305, 642] on eds-icon at bounding box center [303, 646] width 12 height 12
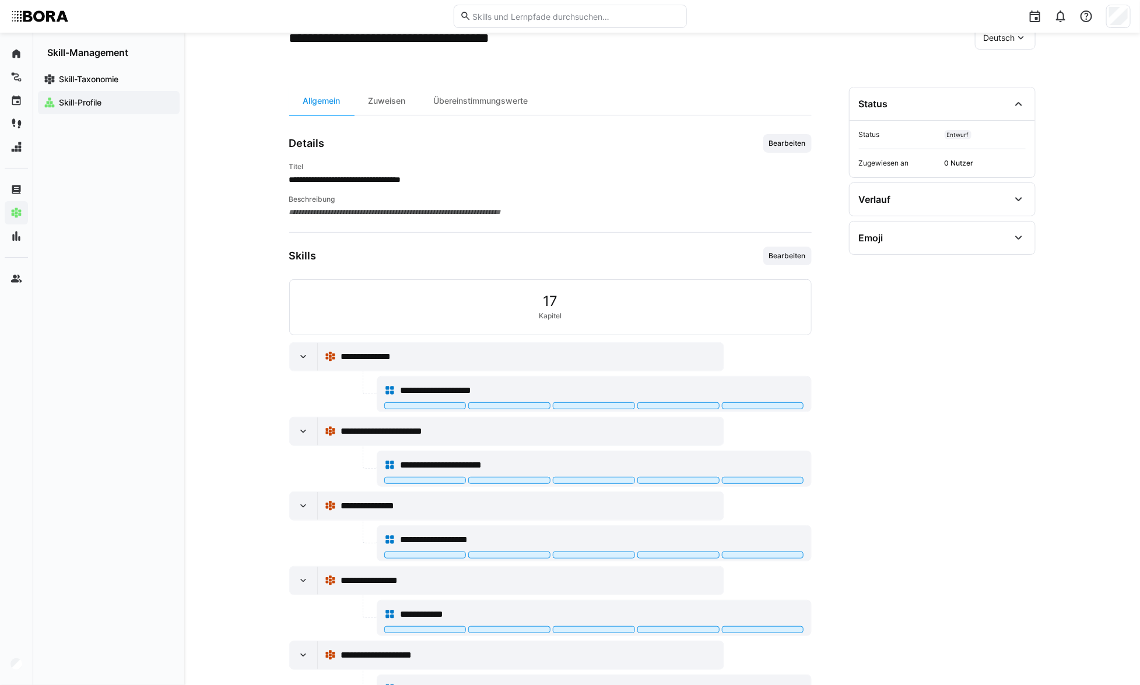
scroll to position [0, 0]
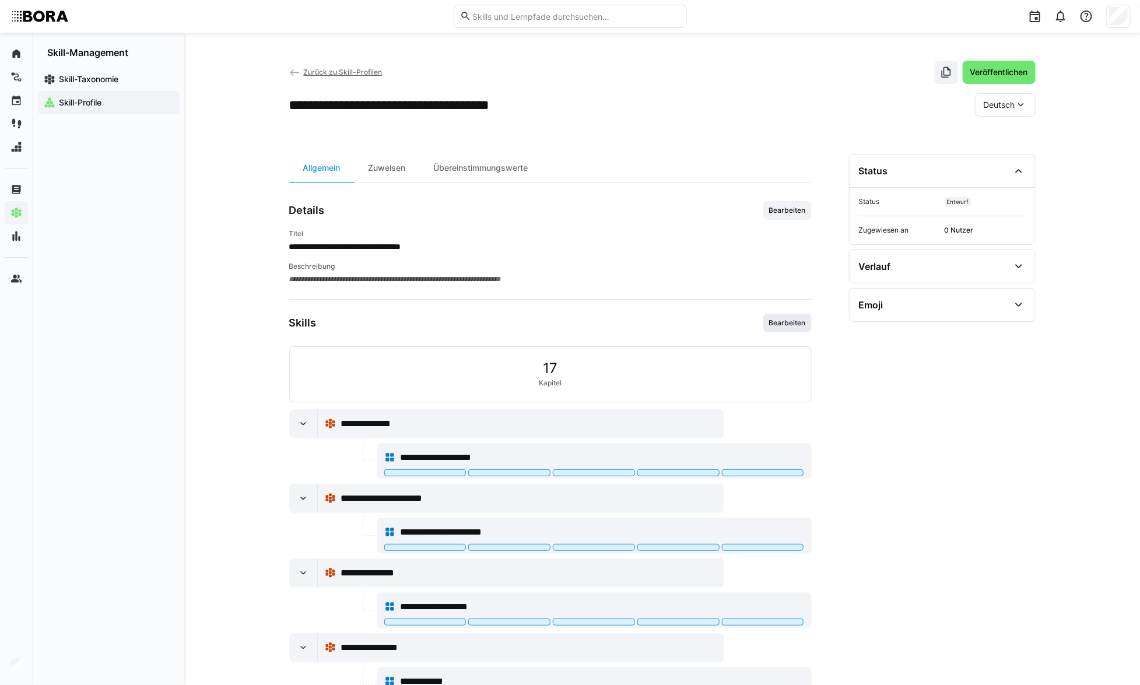
click at [790, 321] on span "Bearbeiten" at bounding box center [787, 322] width 39 height 9
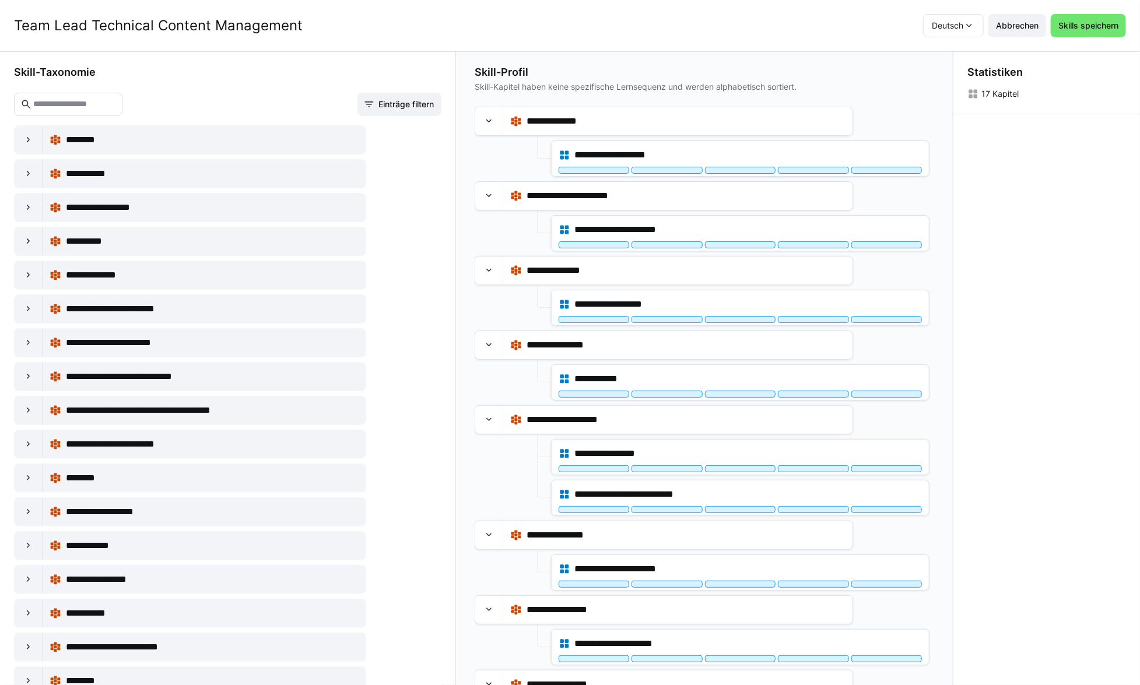
click at [88, 108] on input "text" at bounding box center [74, 104] width 84 height 10
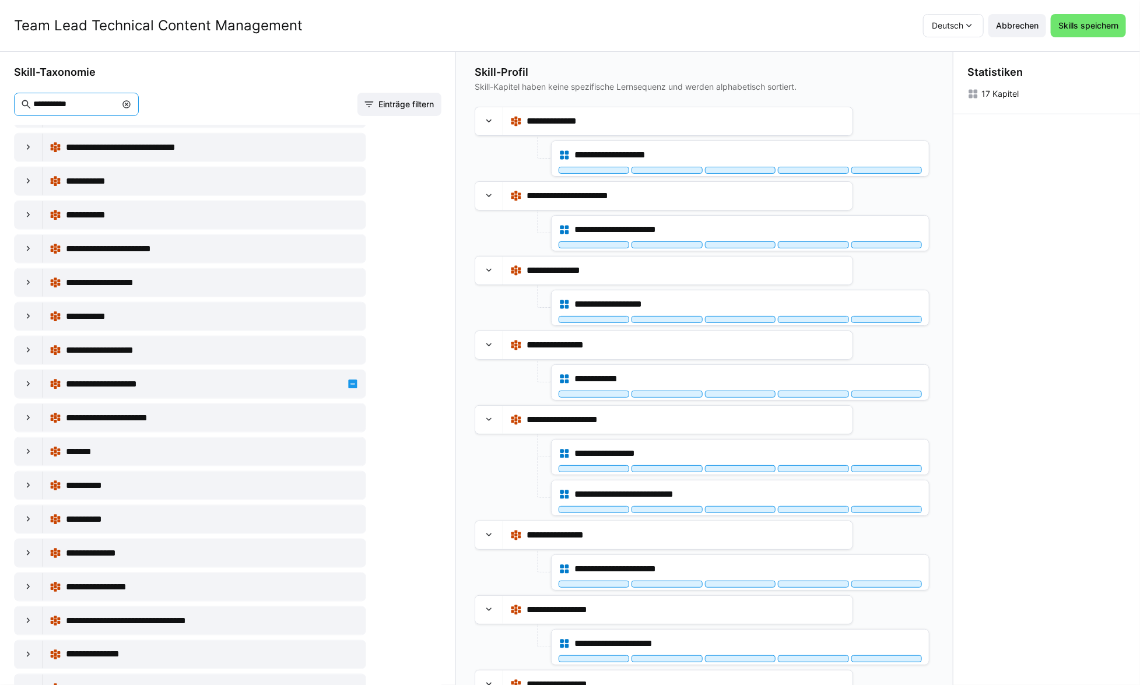
scroll to position [742, 0]
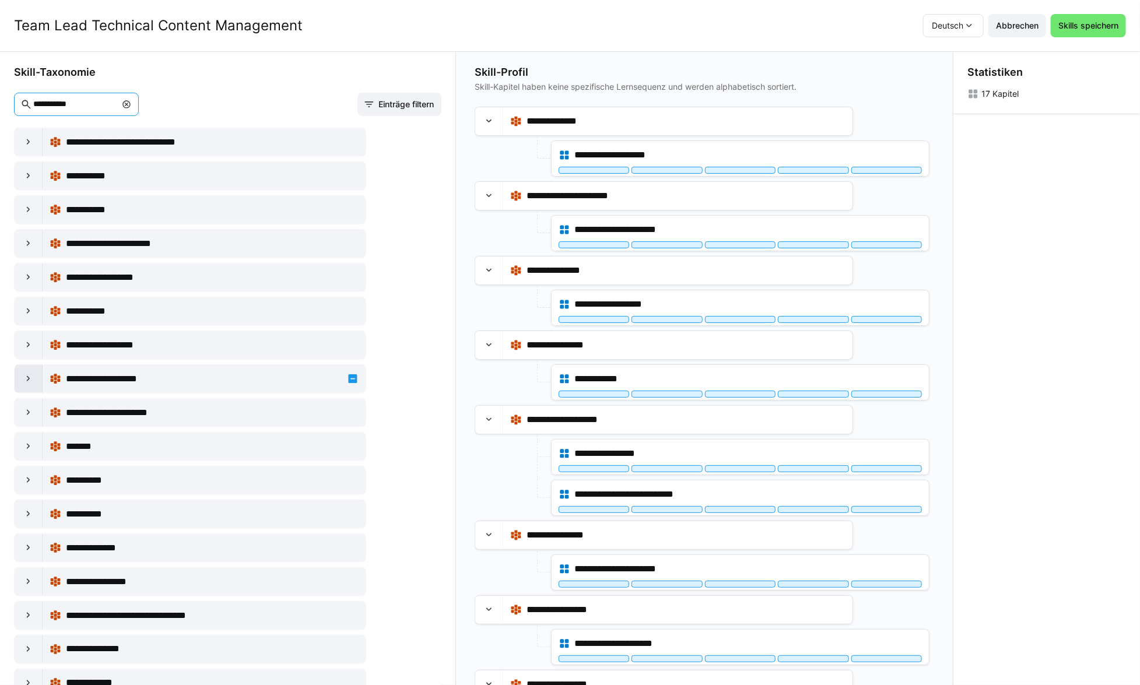
click at [19, 376] on div at bounding box center [29, 379] width 28 height 28
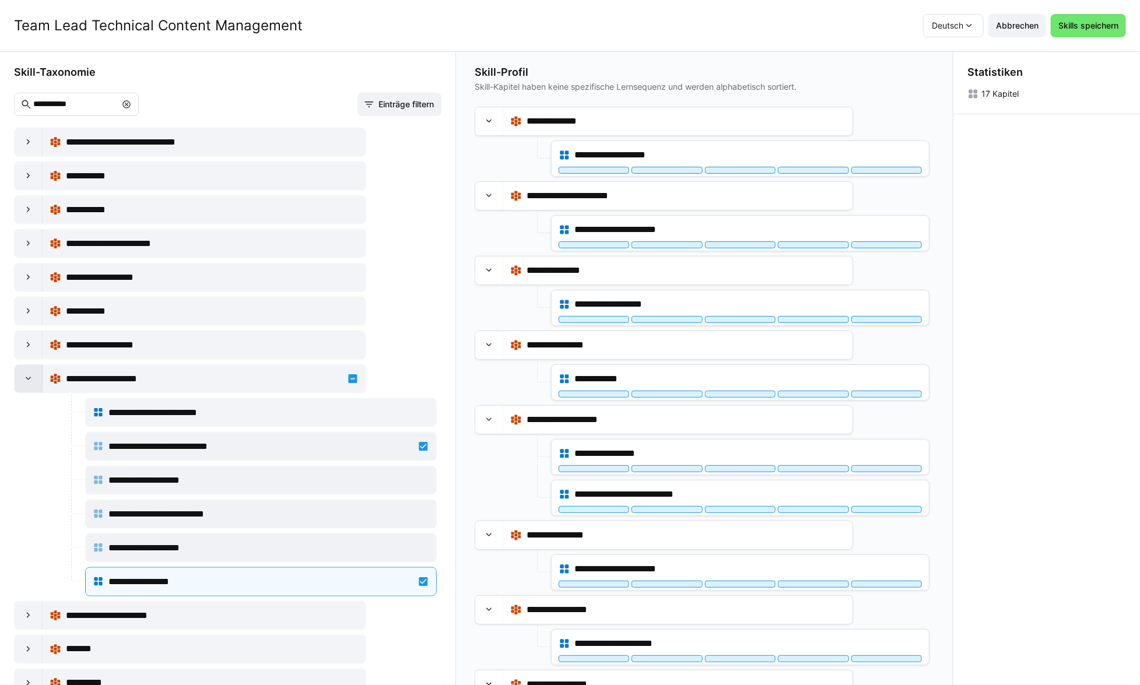
click at [19, 376] on div at bounding box center [29, 379] width 28 height 28
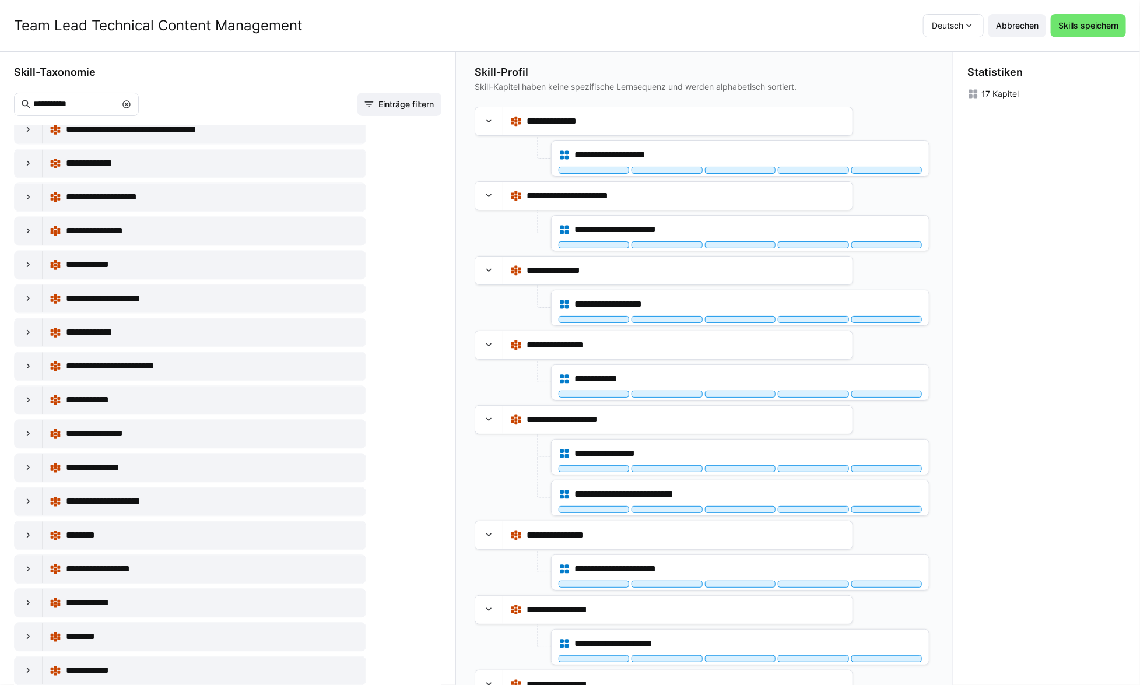
scroll to position [1697, 0]
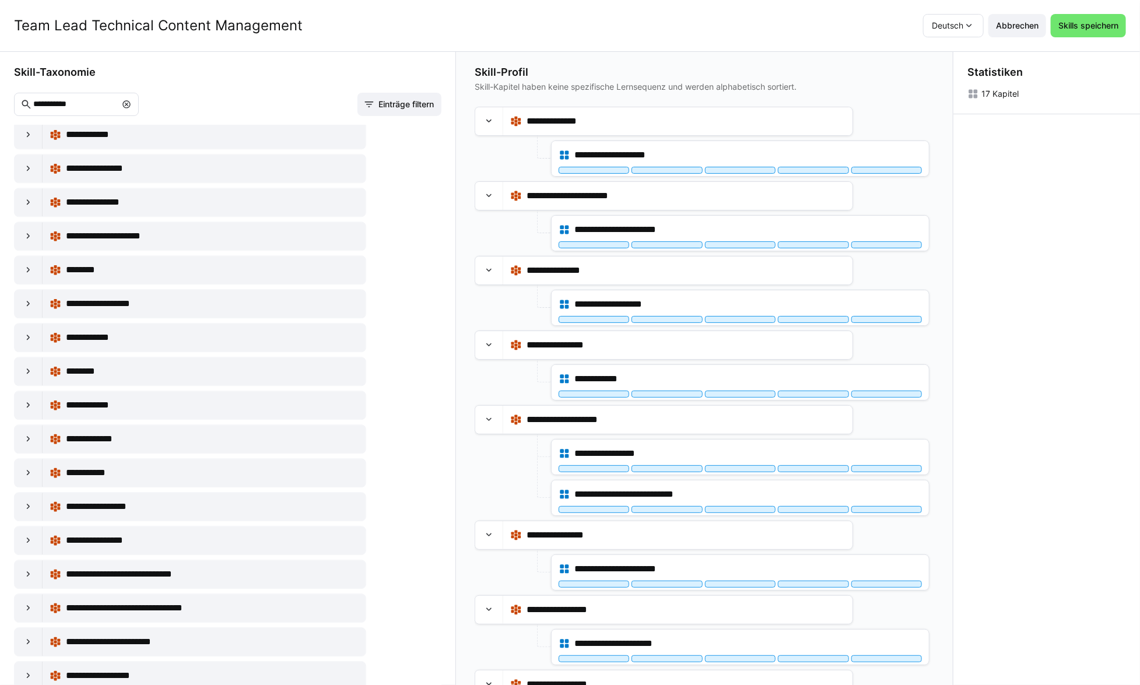
click at [105, 104] on input "**********" at bounding box center [74, 104] width 84 height 10
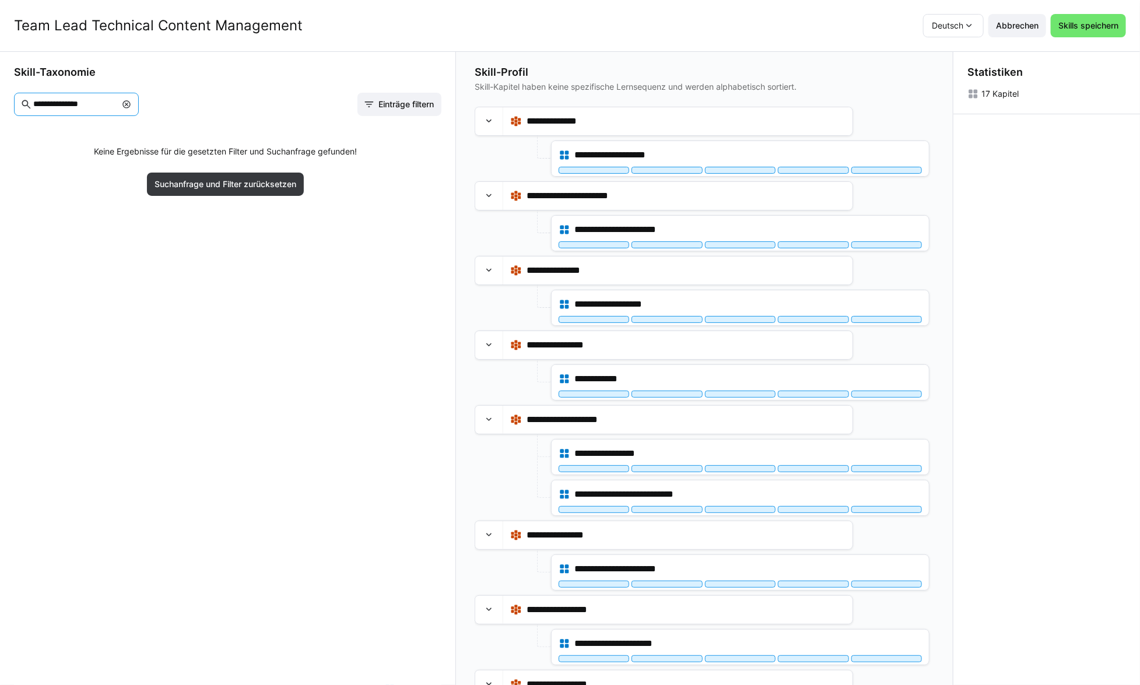
type input "**********"
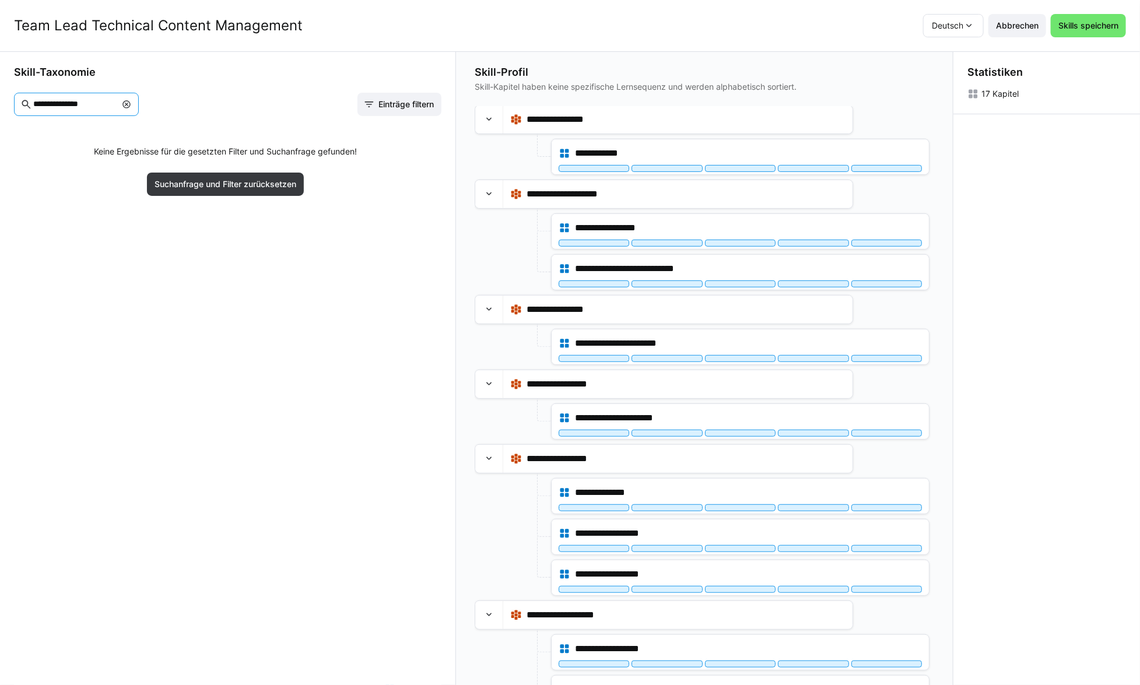
scroll to position [106, 0]
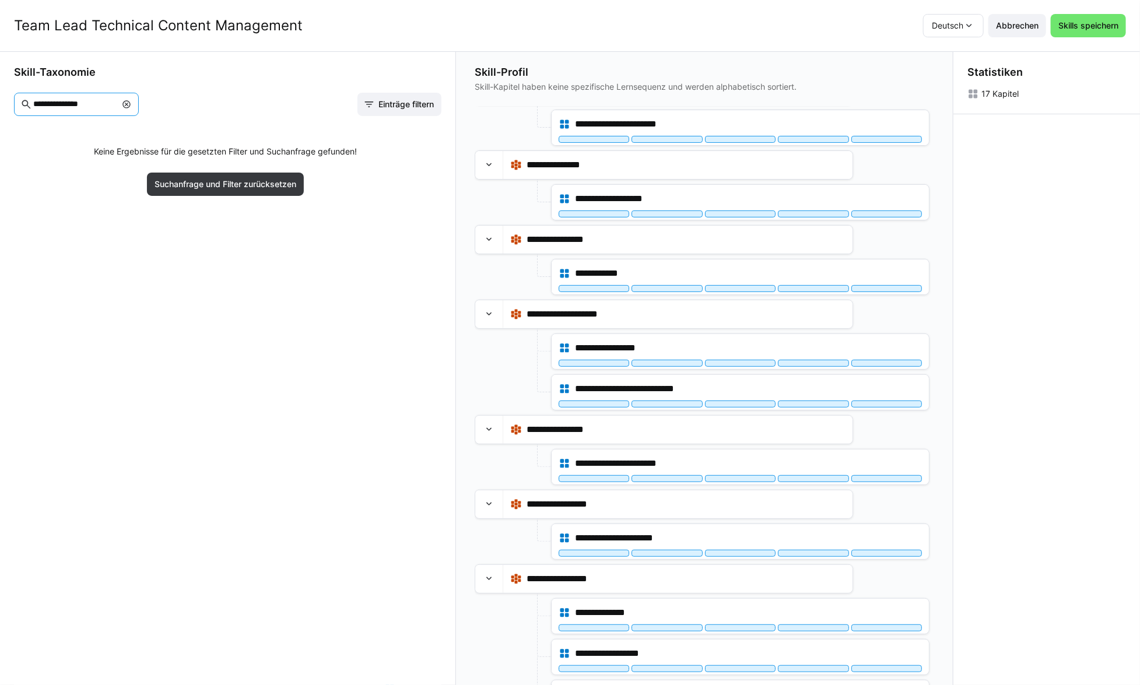
click at [131, 102] on eds-icon at bounding box center [126, 104] width 9 height 9
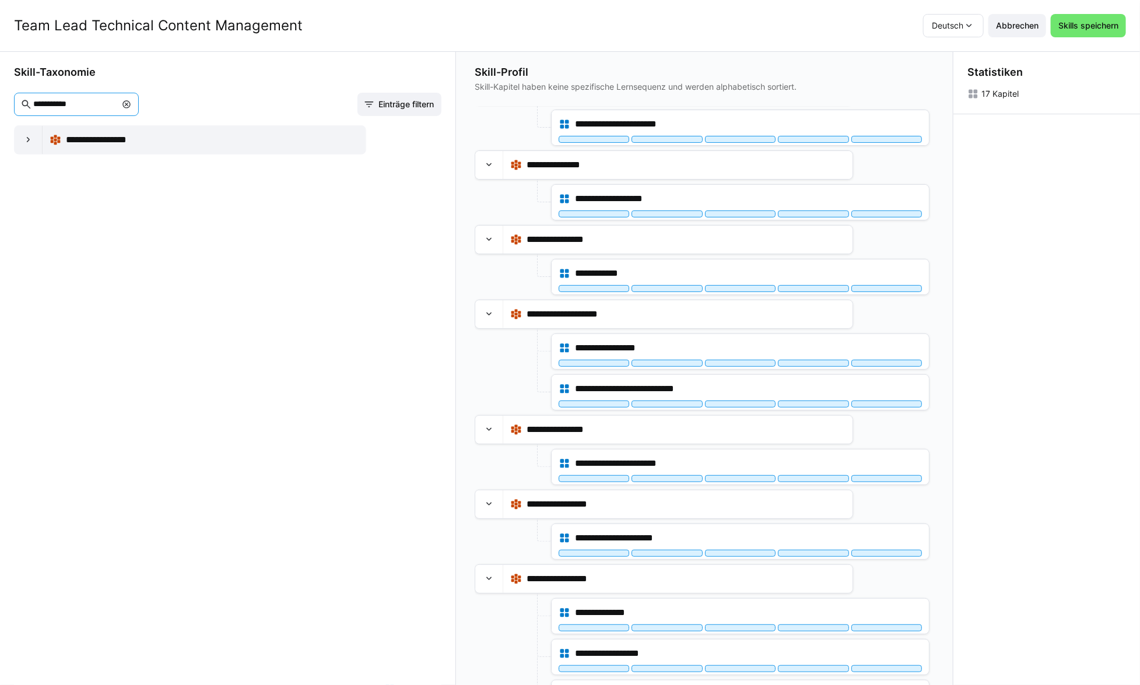
scroll to position [0, 0]
type input "**********"
click at [26, 145] on div at bounding box center [29, 140] width 28 height 28
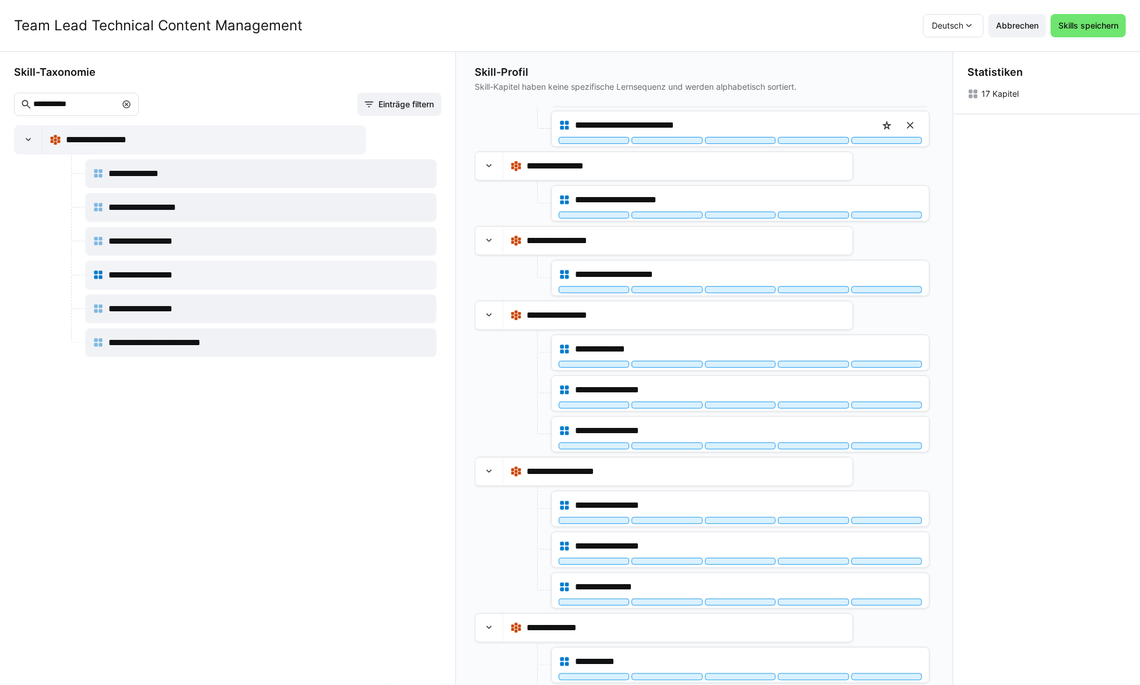
scroll to position [371, 0]
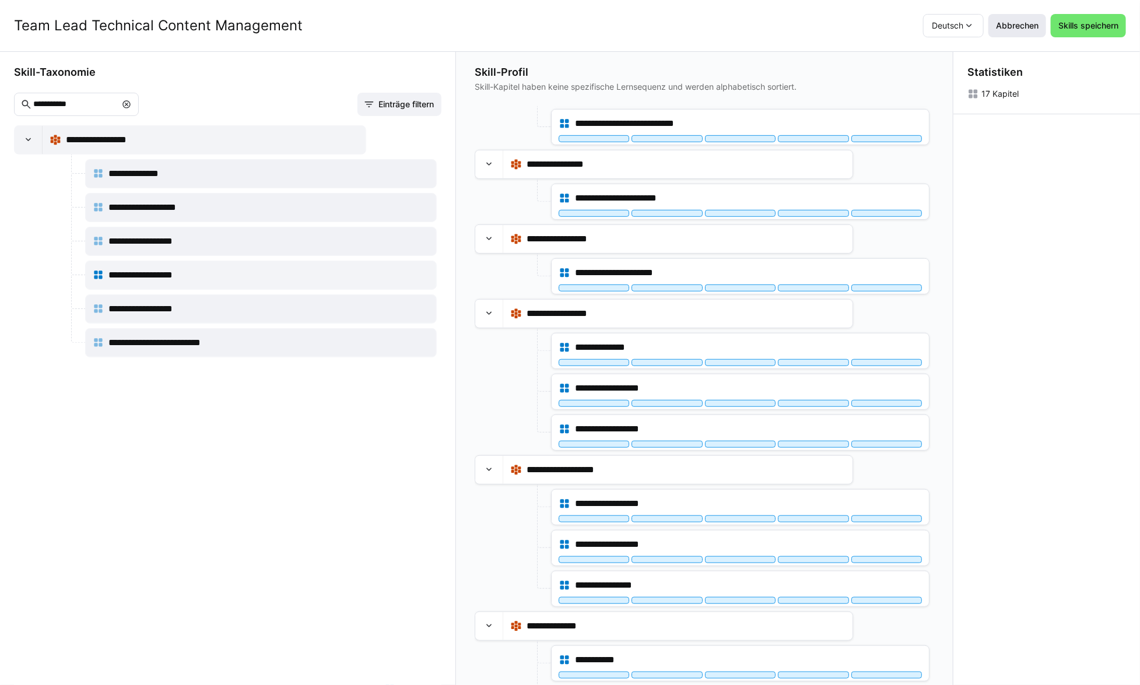
click at [1024, 23] on span "Abbrechen" at bounding box center [1017, 26] width 46 height 12
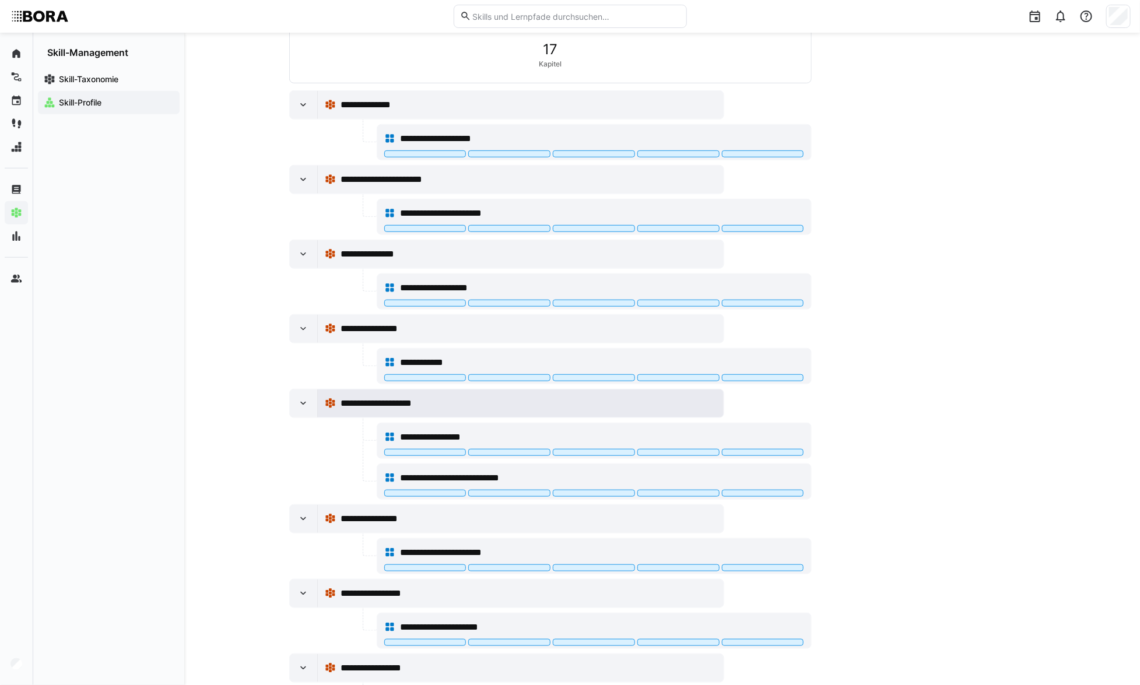
scroll to position [226, 0]
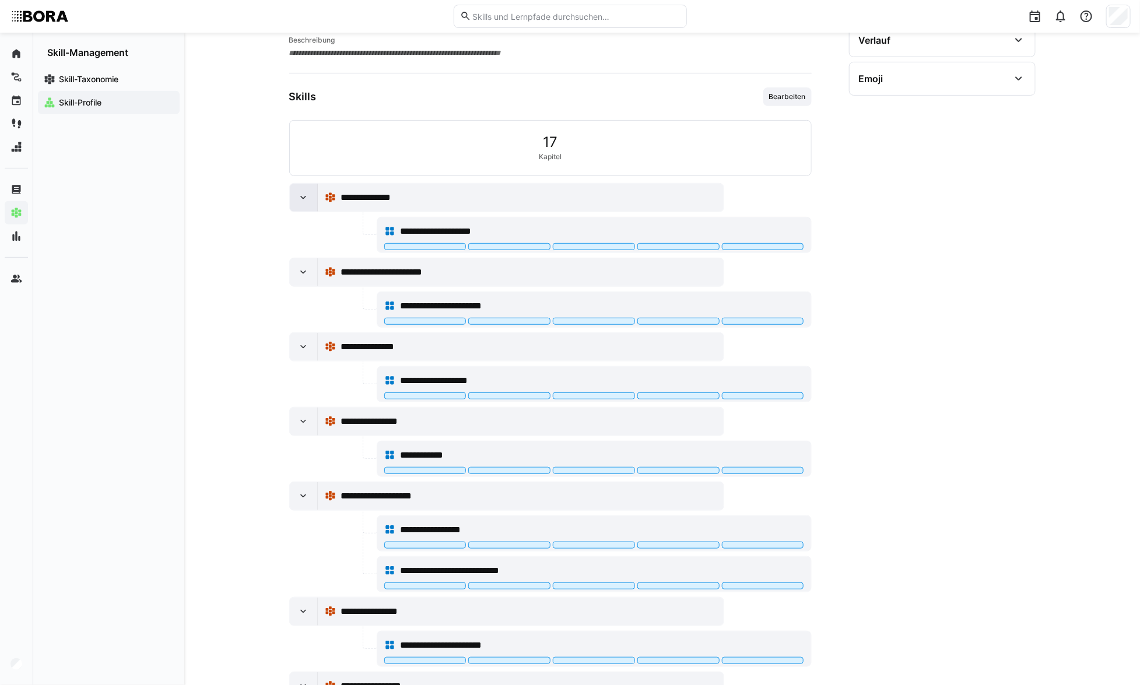
click at [310, 195] on div at bounding box center [304, 198] width 28 height 28
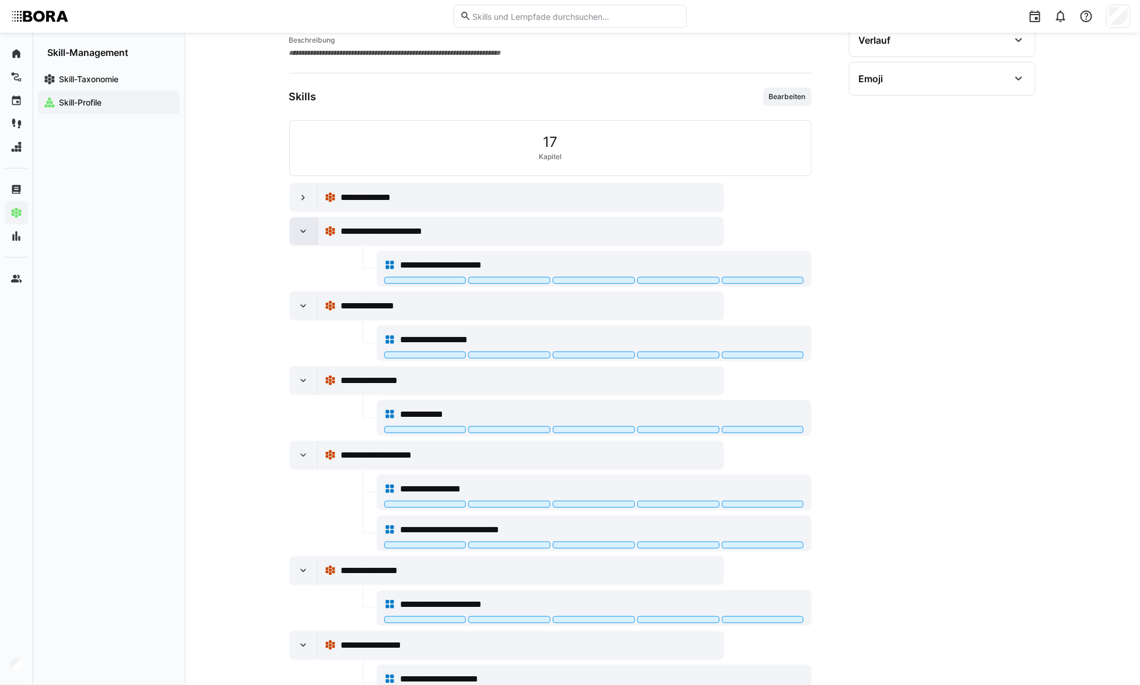
click at [303, 226] on eds-icon at bounding box center [303, 232] width 12 height 12
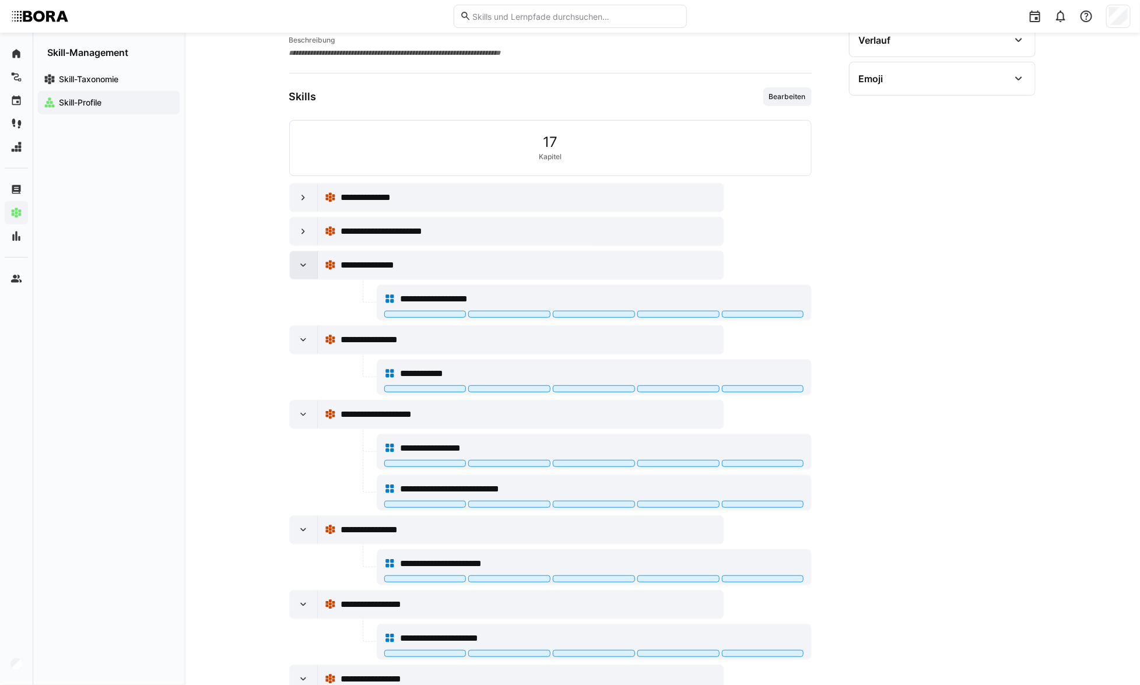
click at [304, 265] on eds-icon at bounding box center [303, 266] width 12 height 12
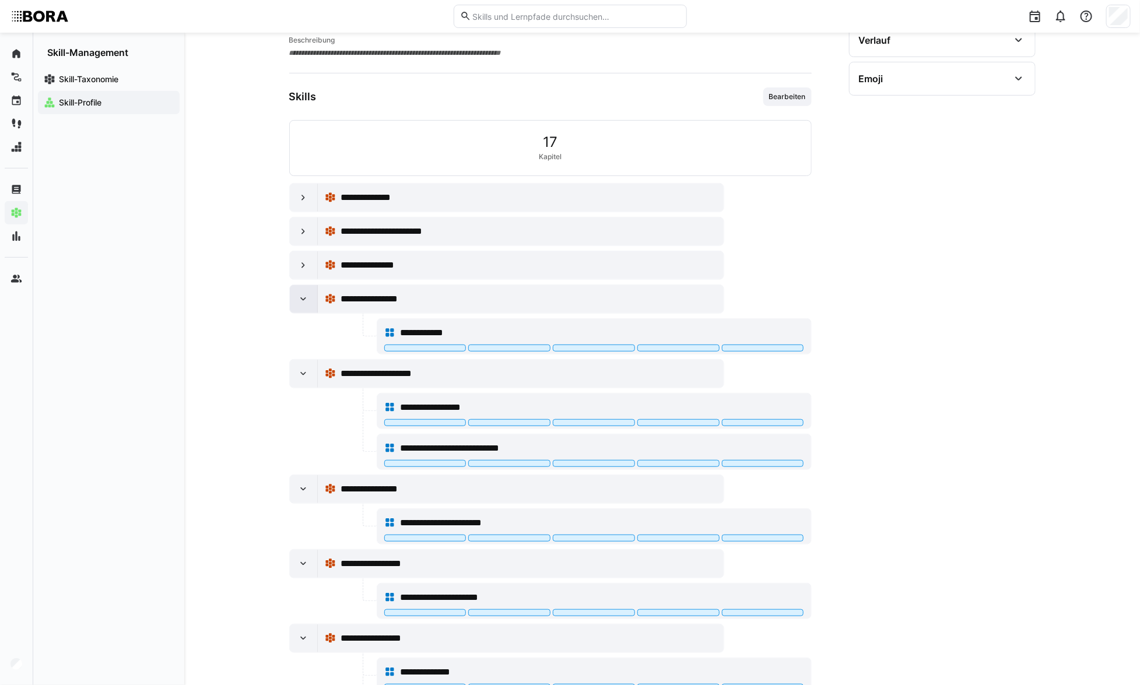
click at [312, 295] on div at bounding box center [304, 299] width 28 height 28
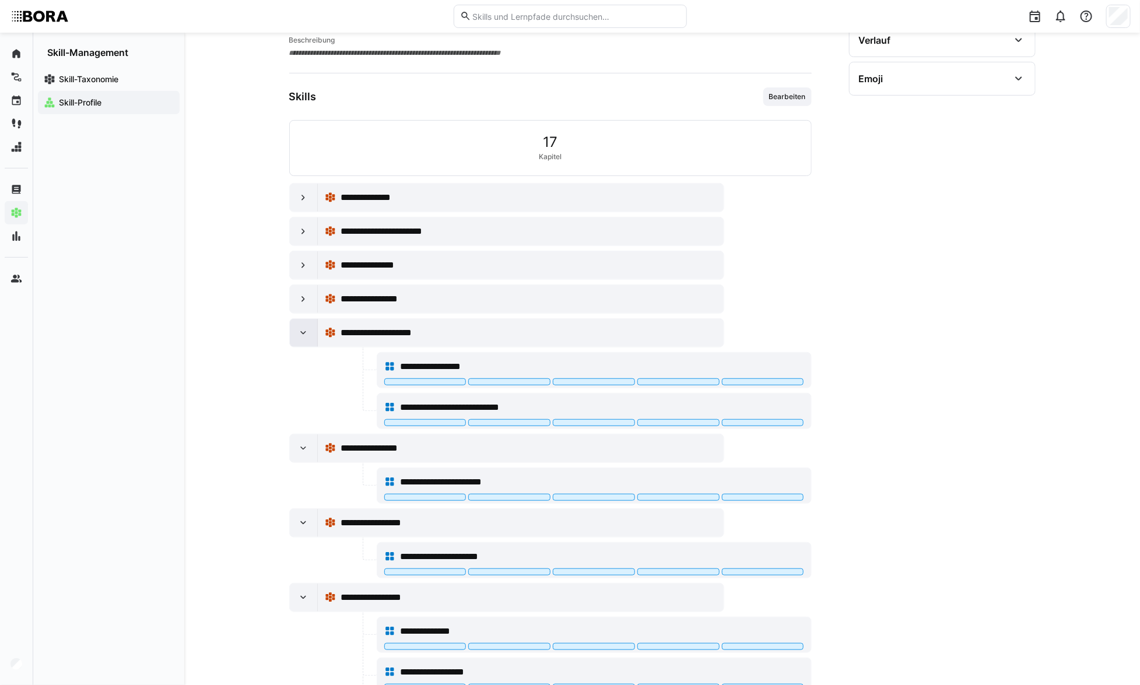
click at [309, 334] on div at bounding box center [304, 333] width 28 height 28
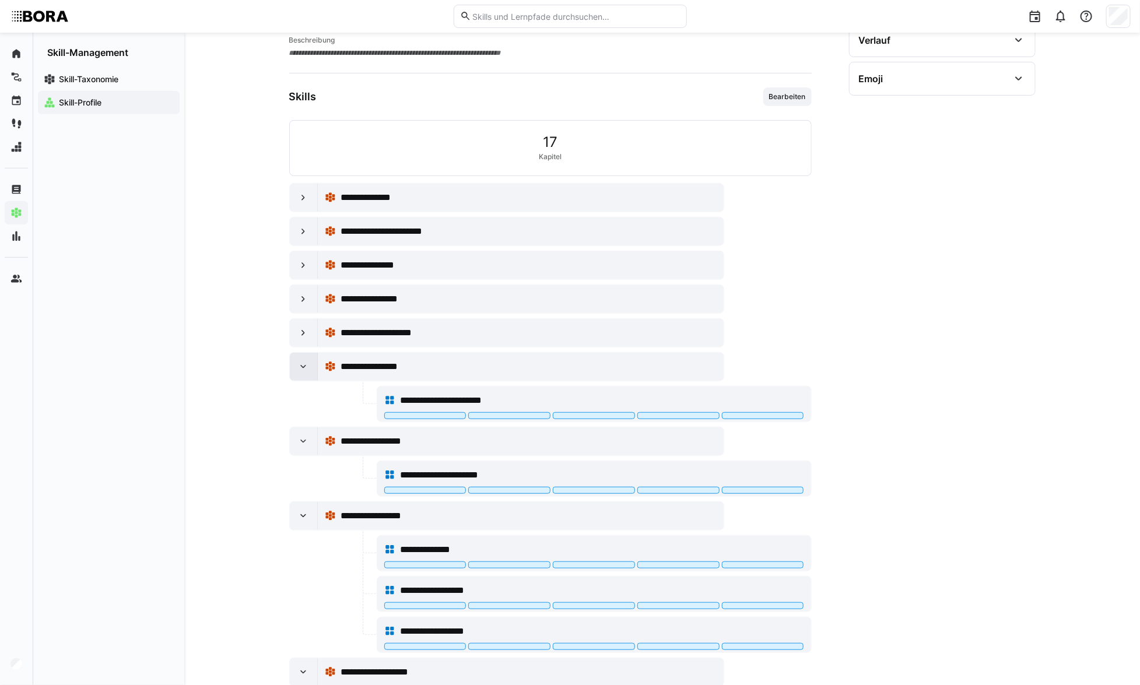
click at [298, 368] on eds-icon at bounding box center [303, 367] width 12 height 12
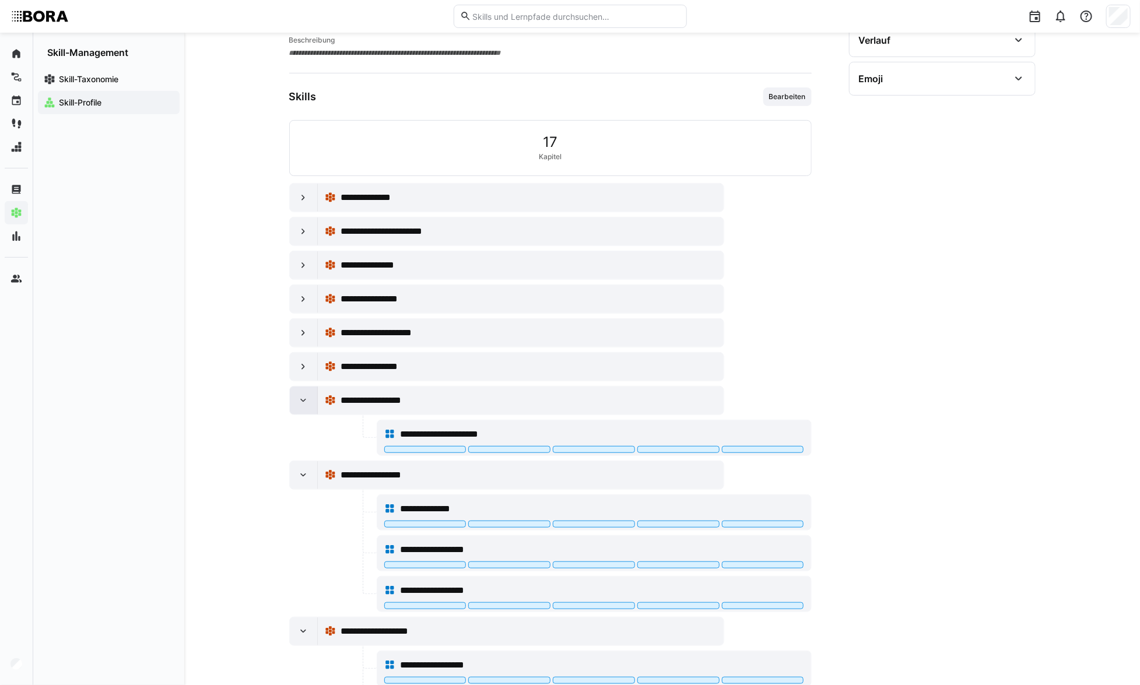
click at [300, 390] on div at bounding box center [304, 401] width 28 height 28
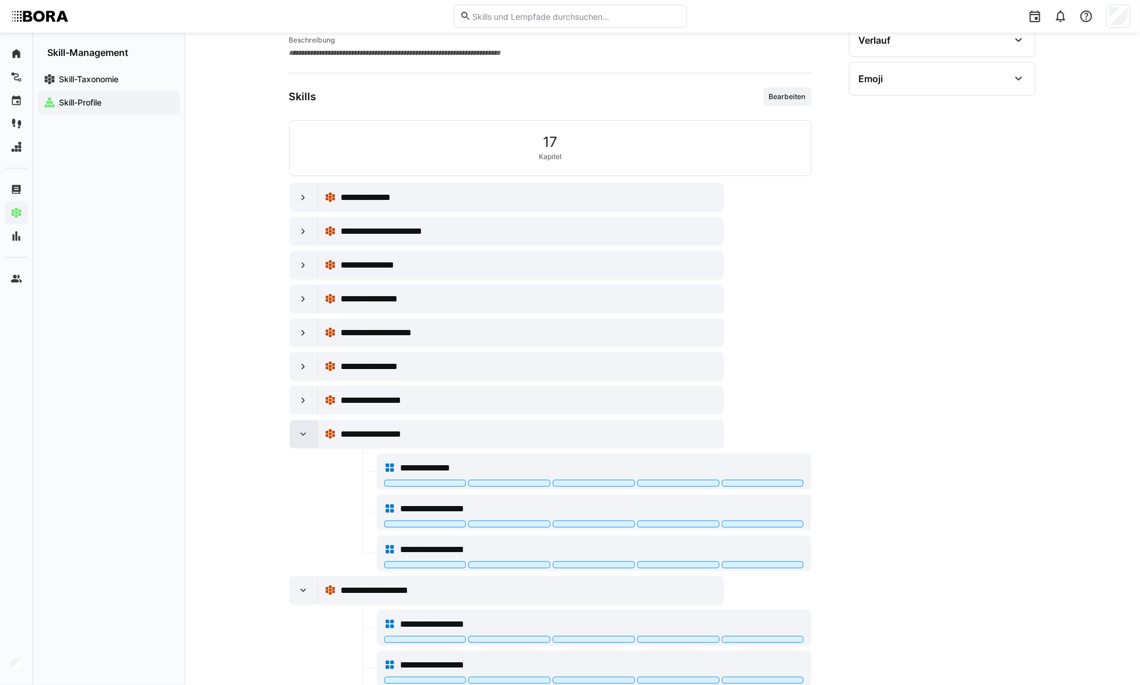
click at [291, 439] on div at bounding box center [304, 435] width 28 height 28
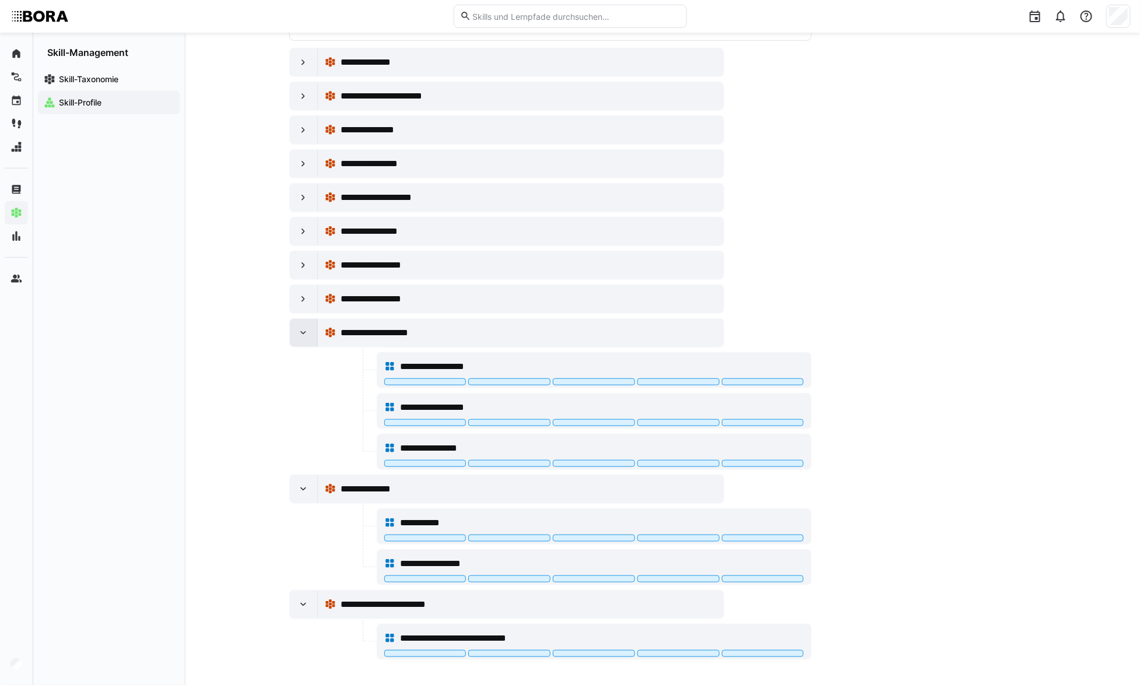
click at [291, 331] on div at bounding box center [304, 333] width 28 height 28
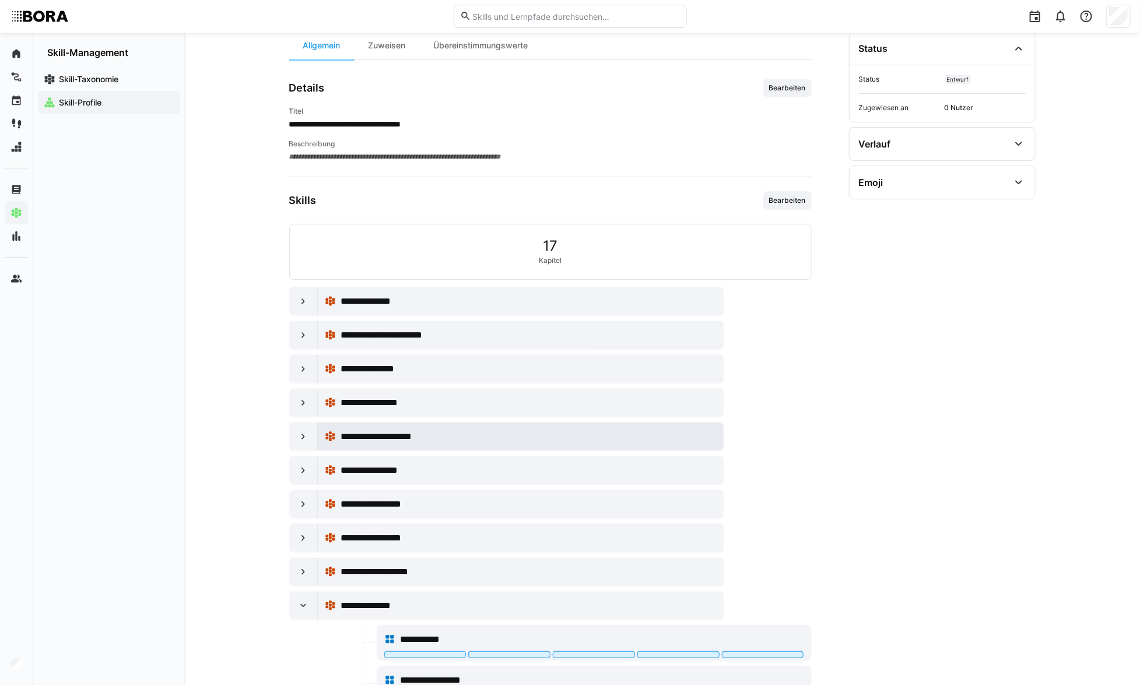
scroll to position [0, 0]
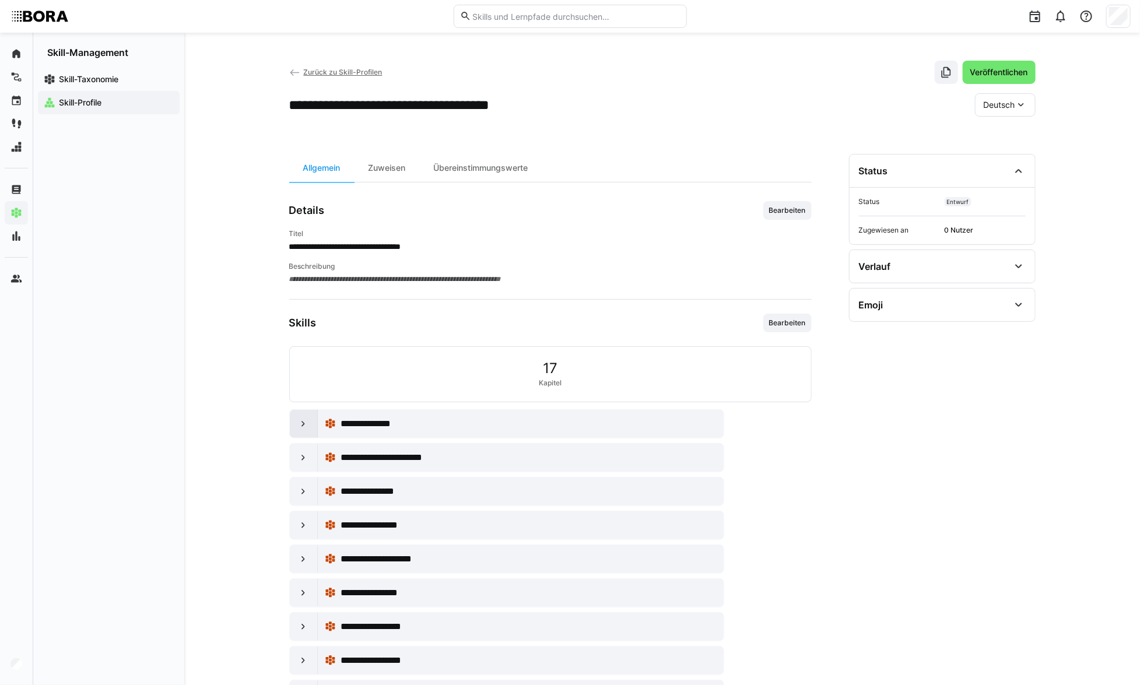
click at [296, 422] on div at bounding box center [304, 424] width 28 height 28
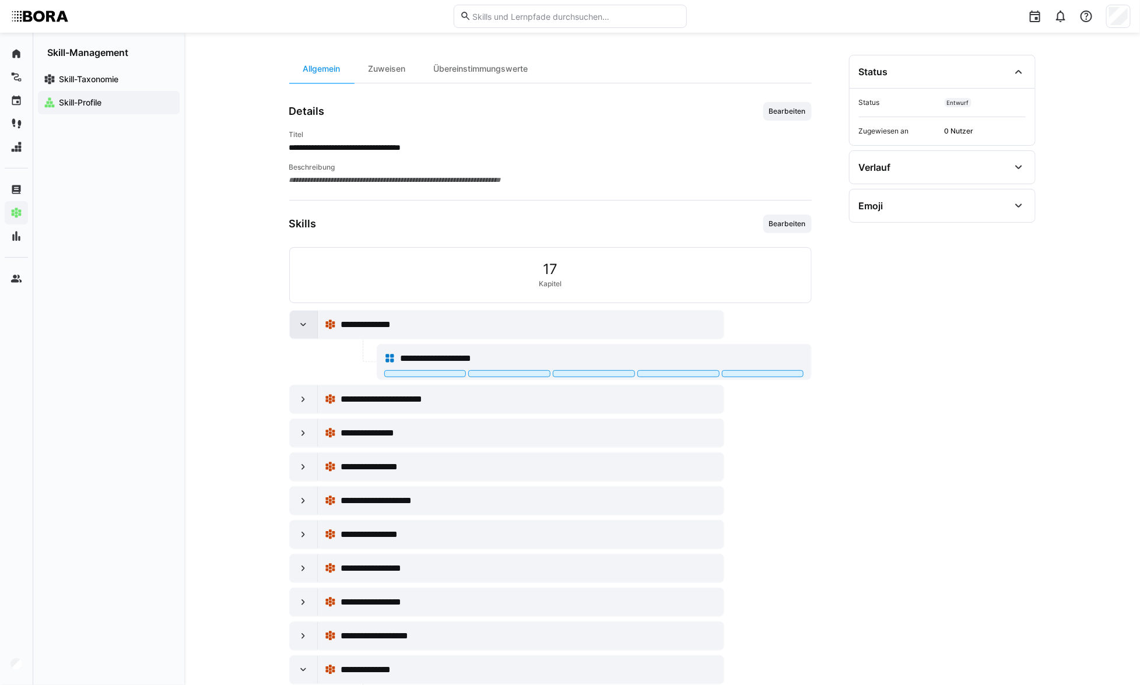
scroll to position [106, 0]
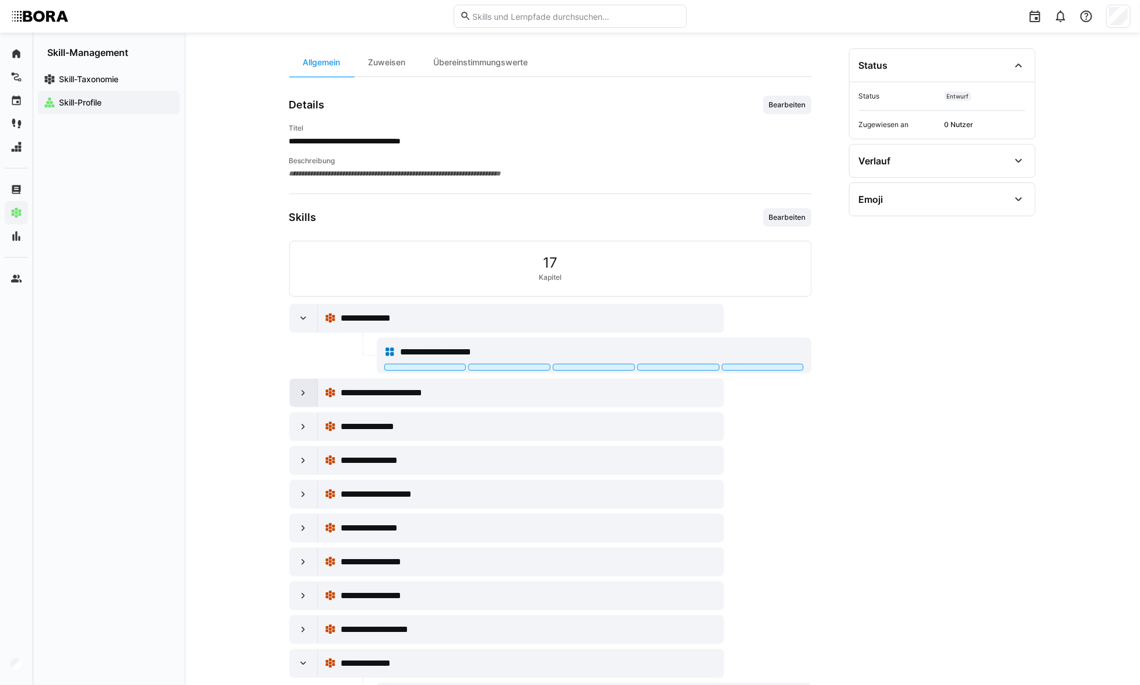
click at [300, 394] on eds-icon at bounding box center [303, 393] width 12 height 12
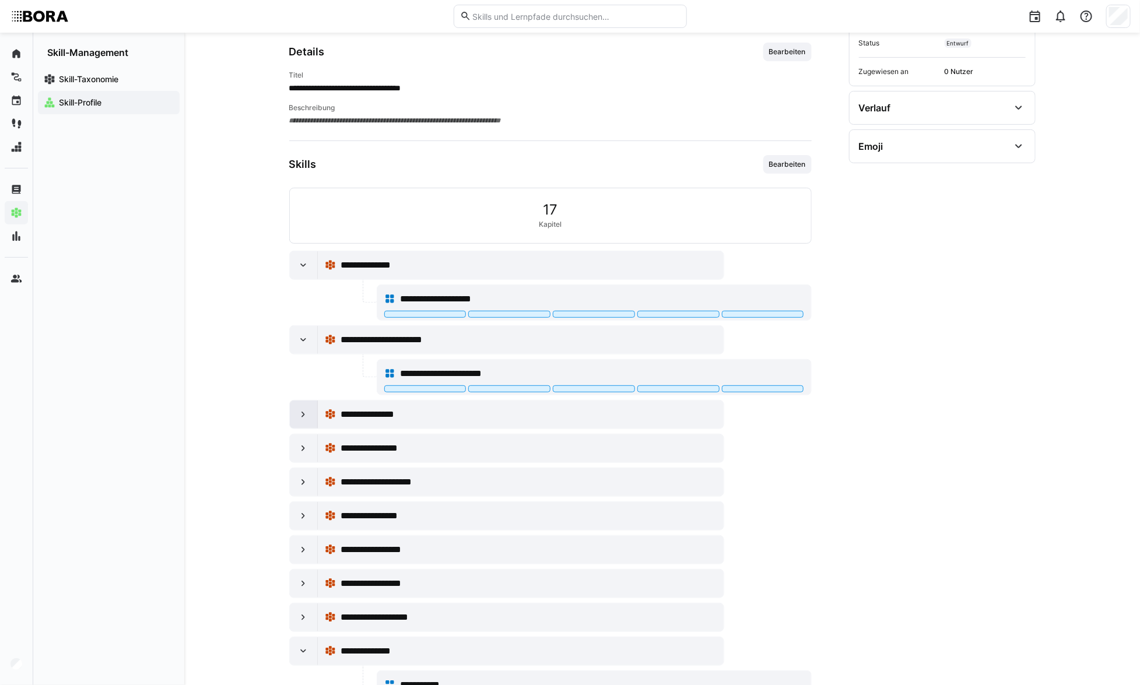
click at [299, 411] on eds-icon at bounding box center [303, 415] width 12 height 12
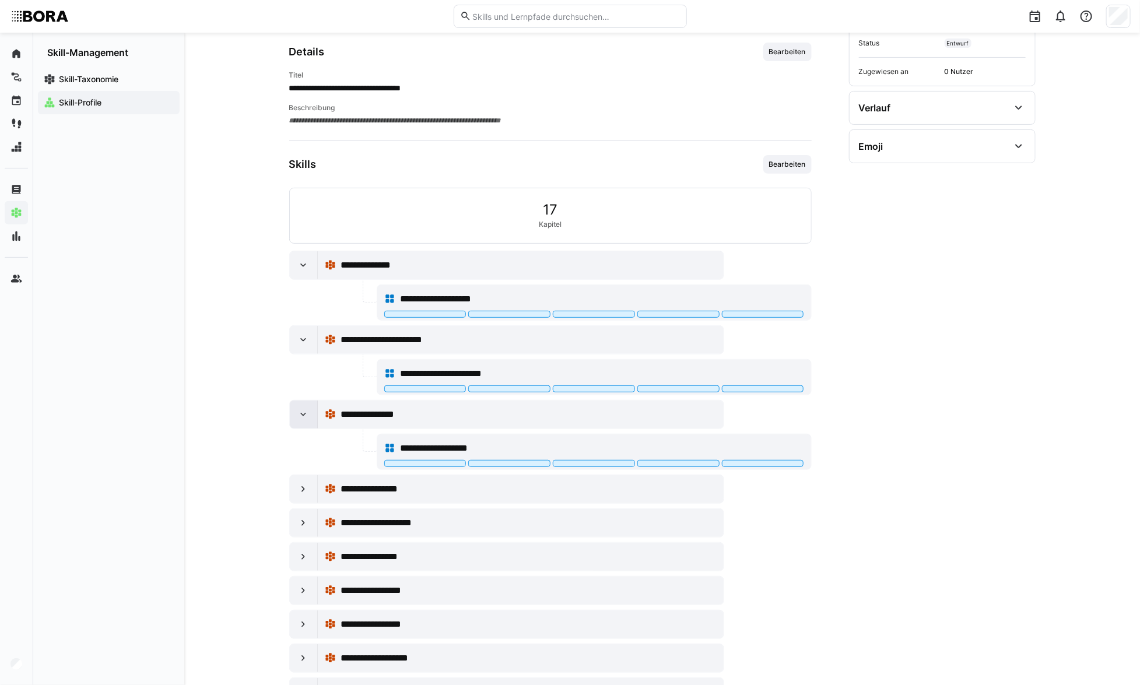
scroll to position [212, 0]
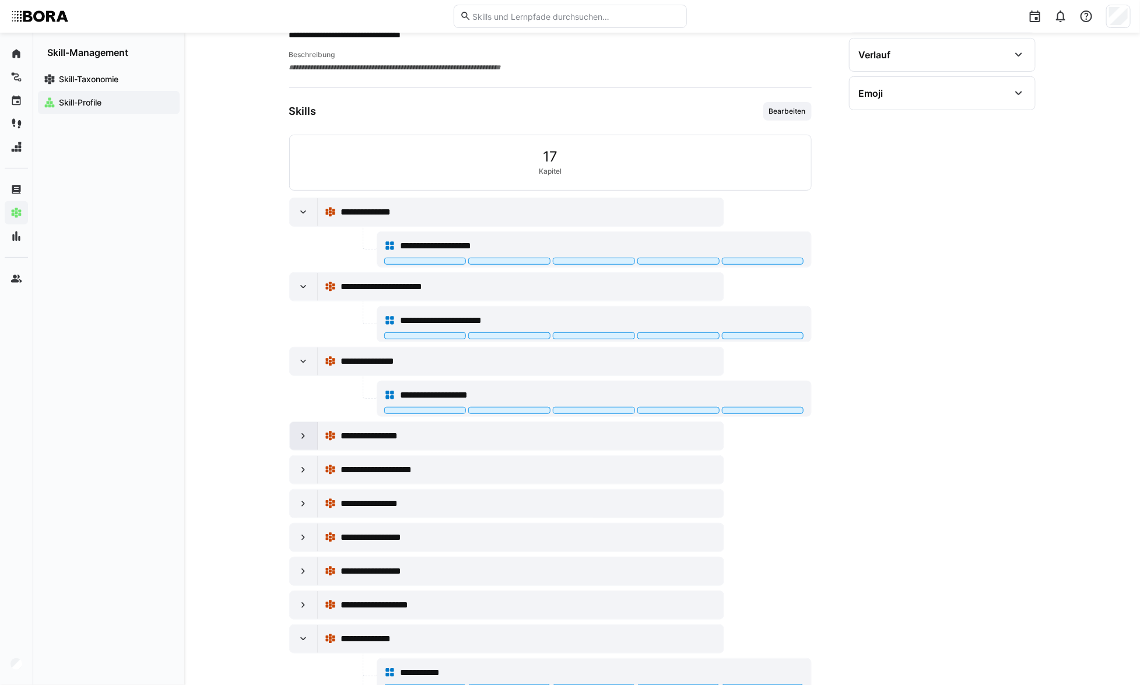
click at [297, 432] on div at bounding box center [304, 436] width 28 height 28
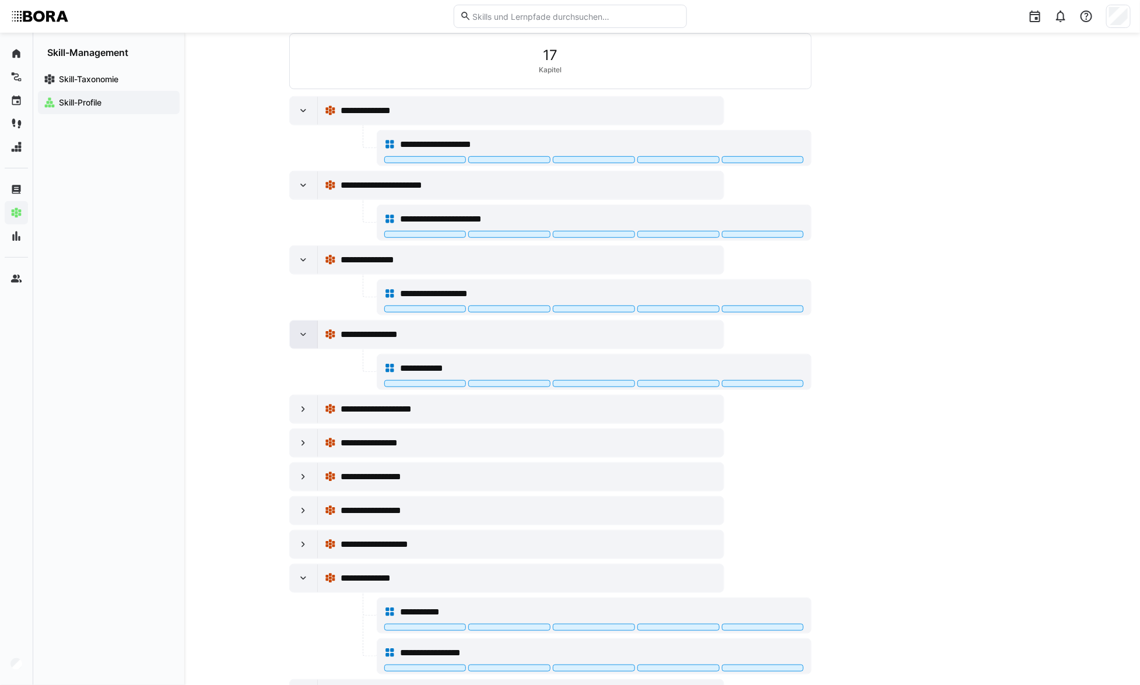
scroll to position [318, 0]
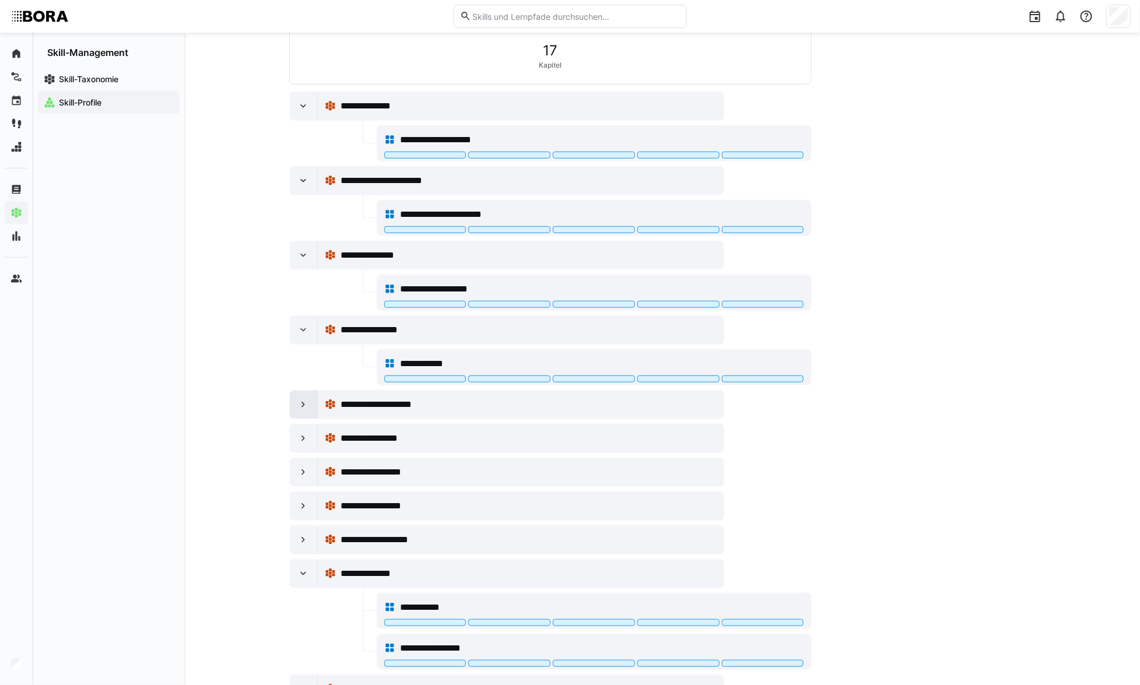
click at [291, 411] on div at bounding box center [304, 405] width 28 height 28
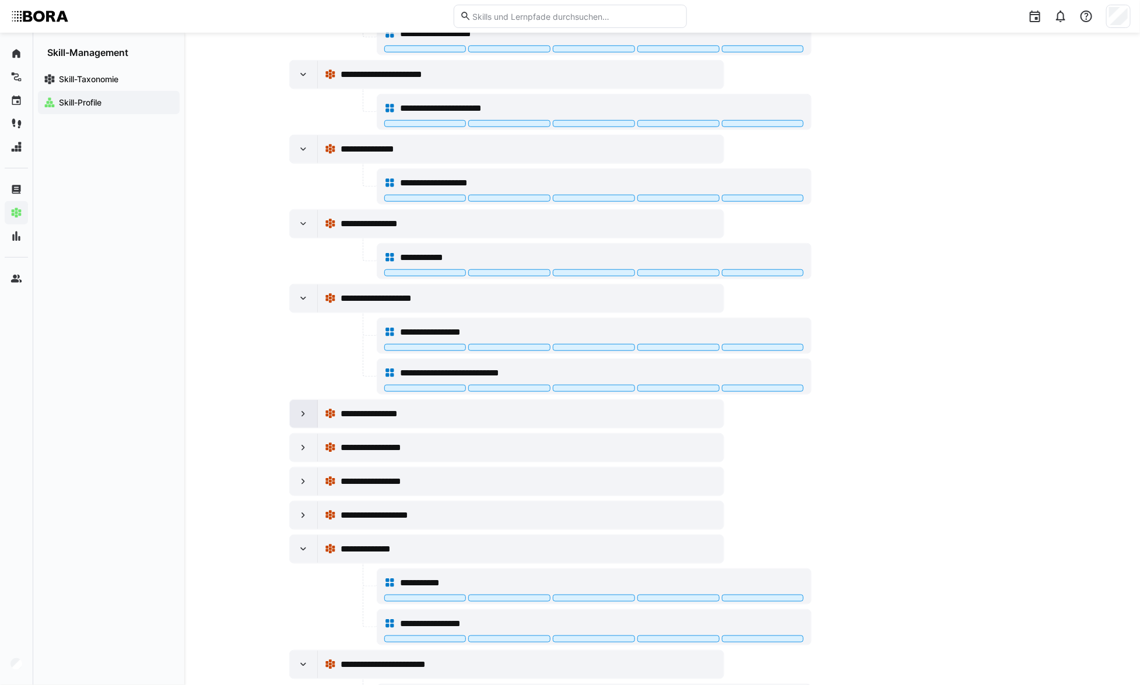
click at [291, 422] on div at bounding box center [304, 414] width 28 height 28
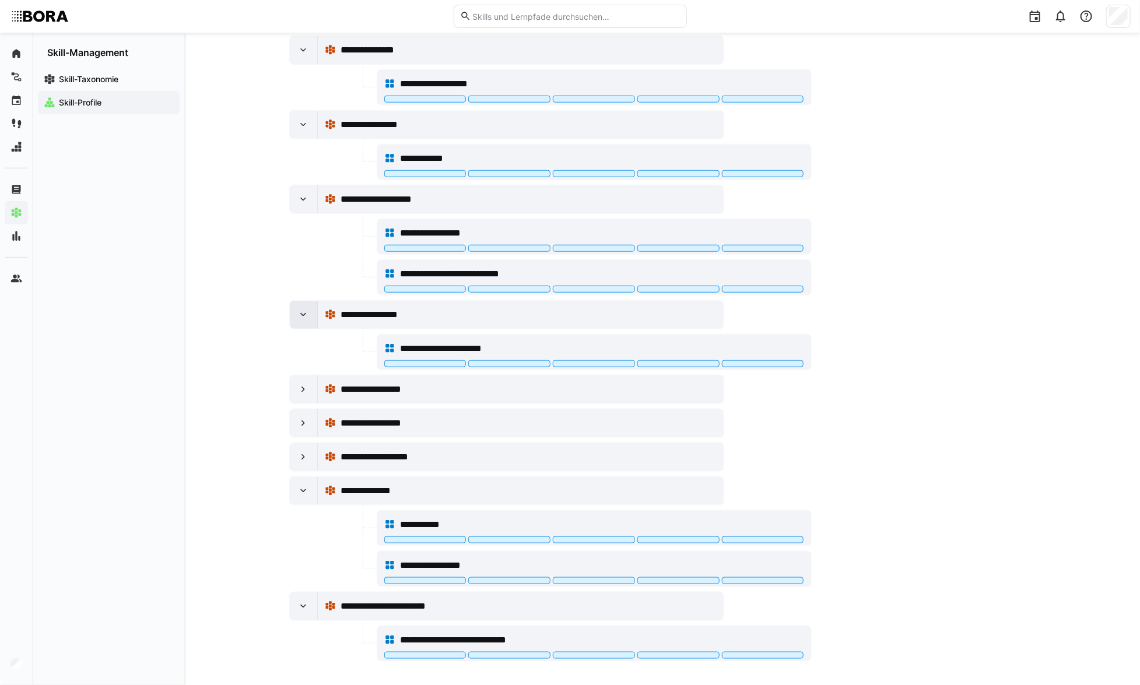
scroll to position [525, 0]
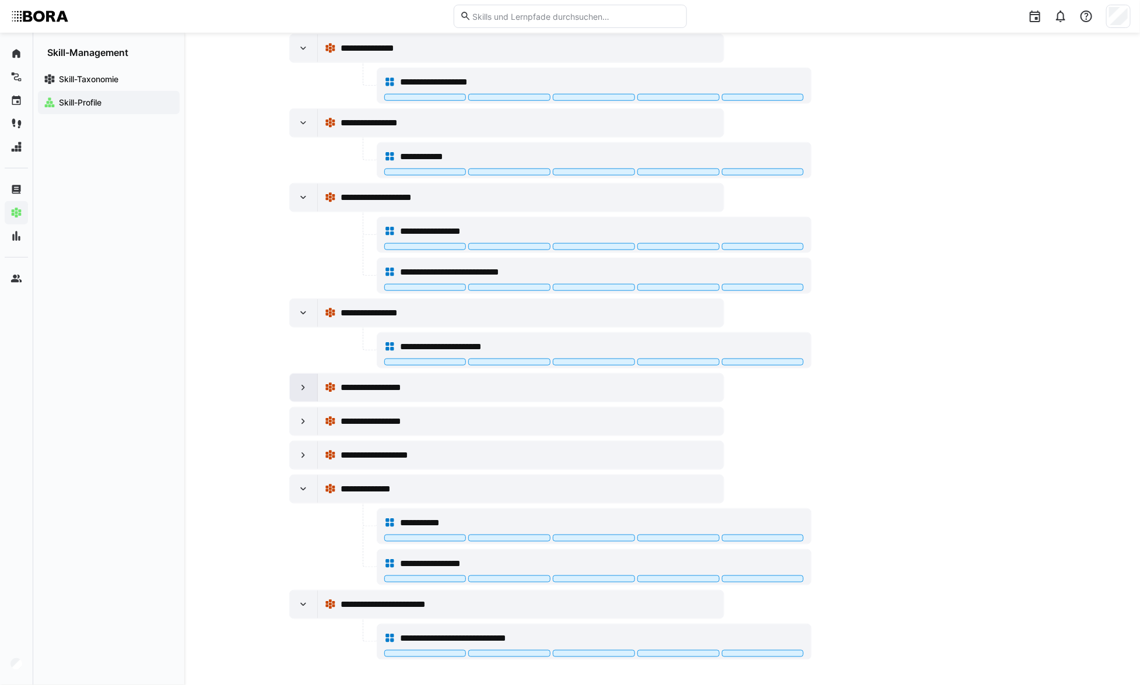
click at [298, 384] on eds-icon at bounding box center [303, 388] width 12 height 12
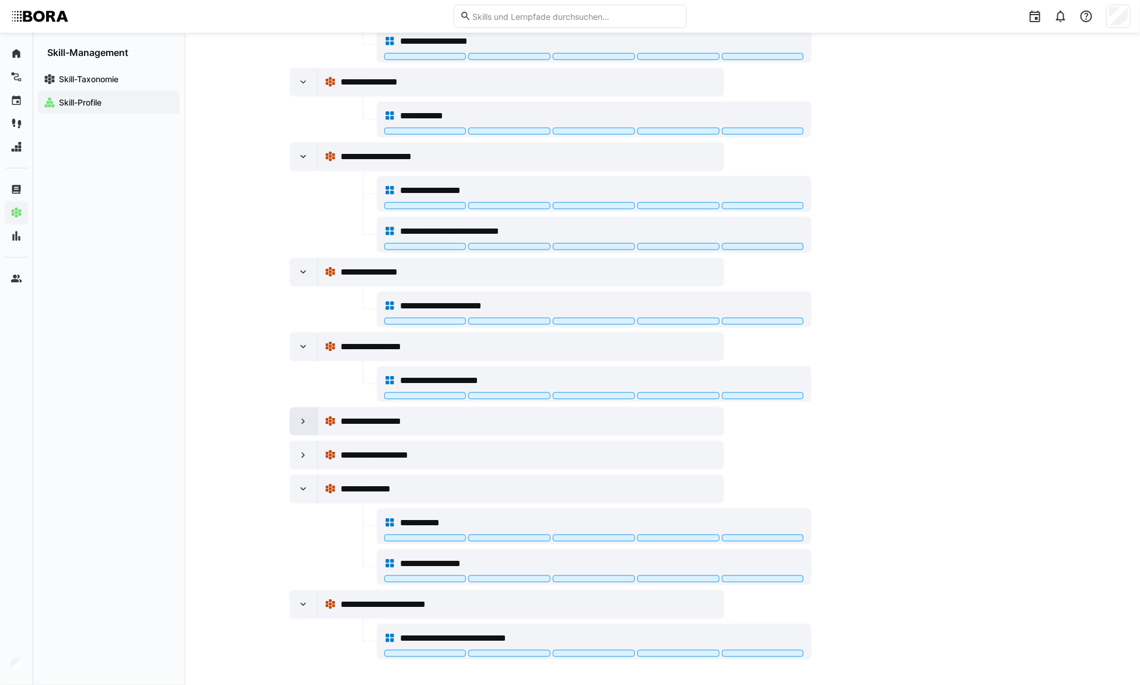
click at [297, 421] on eds-icon at bounding box center [303, 422] width 12 height 12
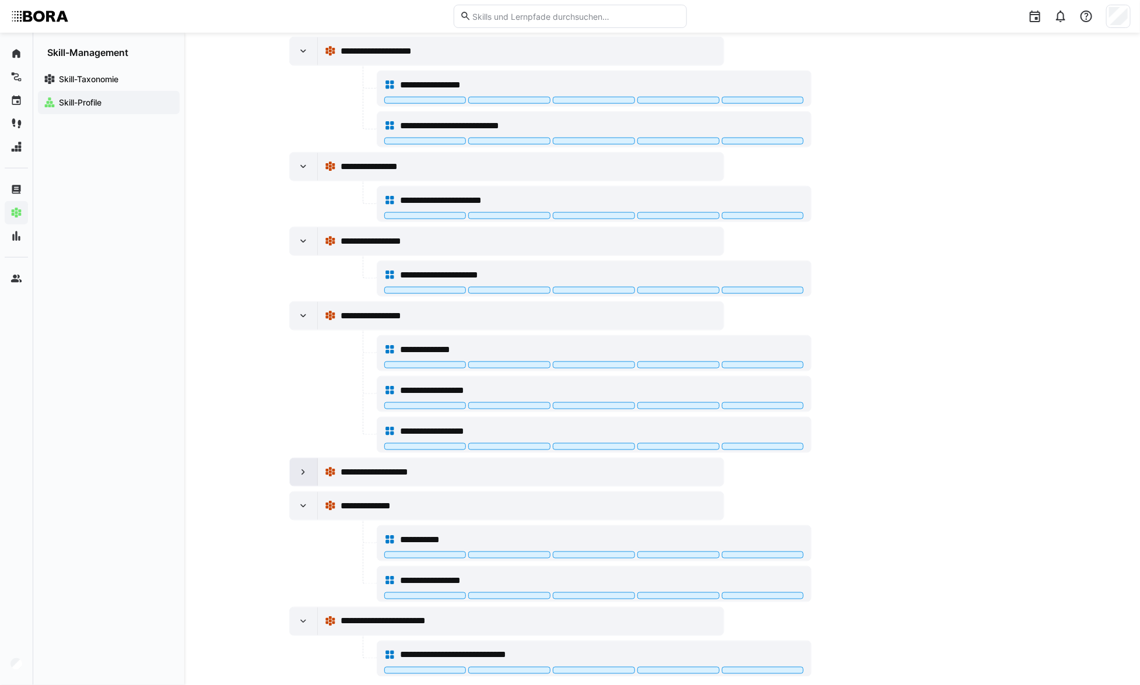
click at [304, 459] on div at bounding box center [304, 472] width 28 height 28
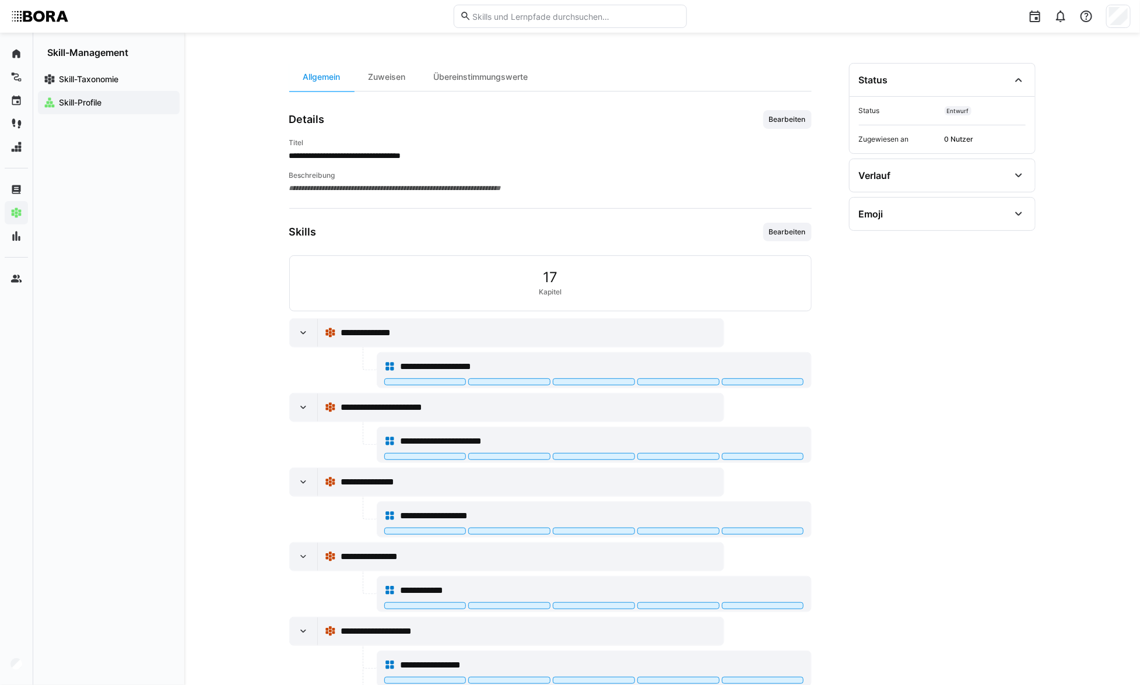
scroll to position [0, 0]
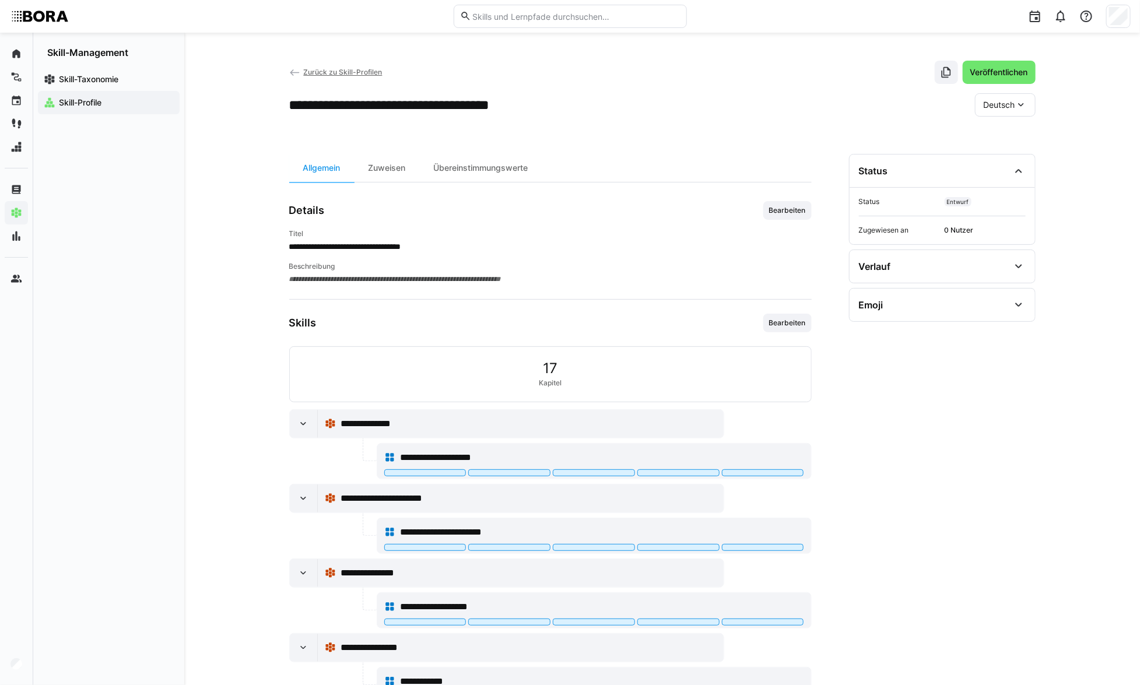
click at [297, 76] on eds-icon at bounding box center [295, 73] width 12 height 12
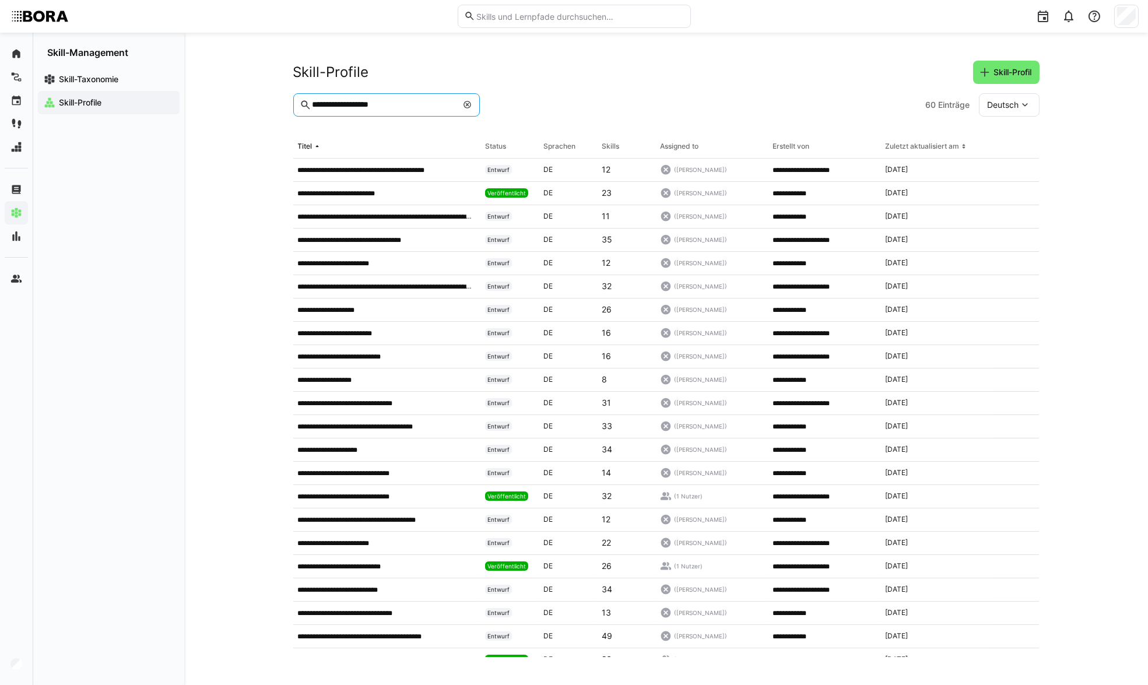
click at [404, 103] on input "**********" at bounding box center [384, 105] width 146 height 10
type input "*"
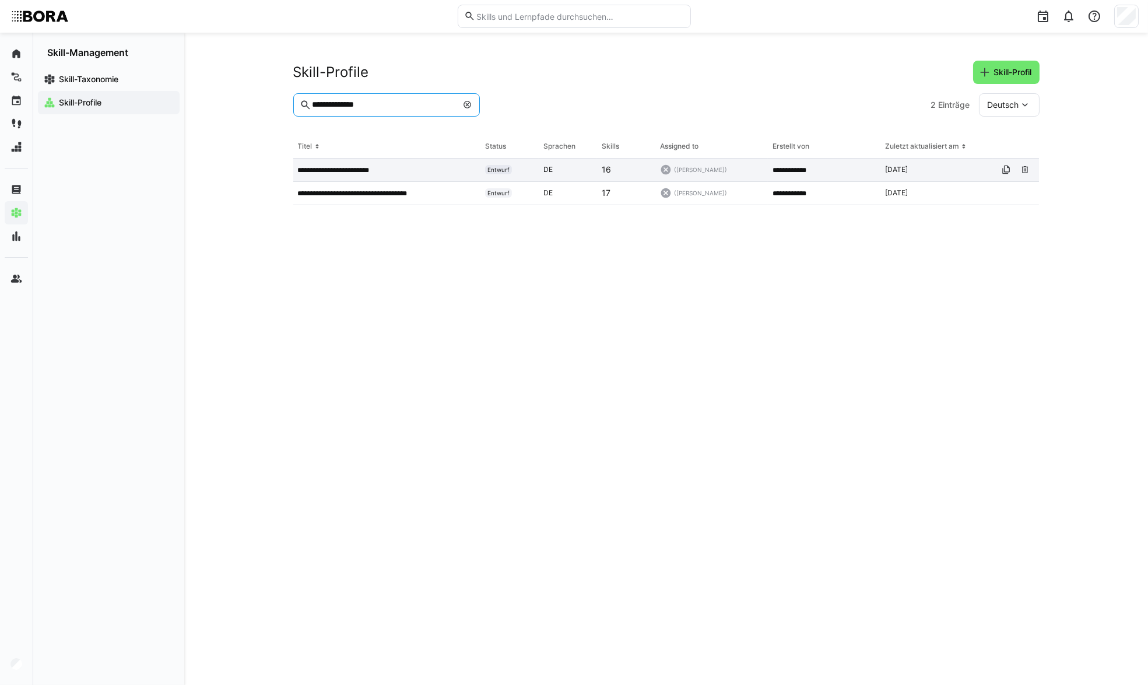
type input "**********"
click at [416, 166] on app-table-first-column "**********" at bounding box center [387, 170] width 178 height 9
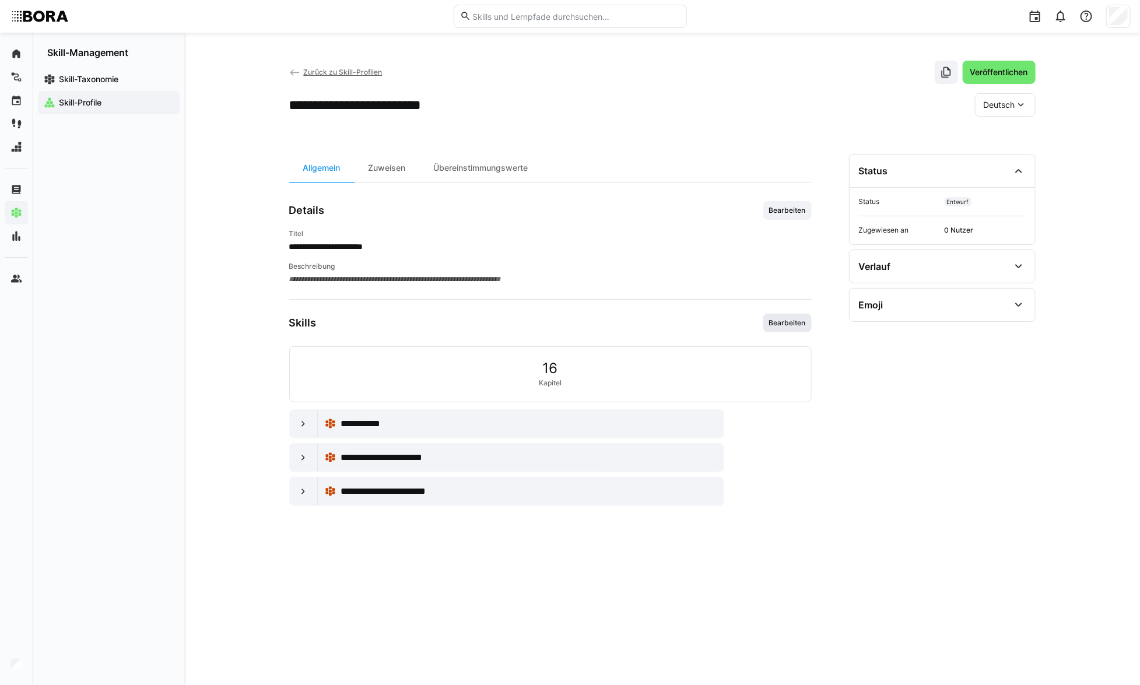
click at [797, 325] on span "Bearbeiten" at bounding box center [787, 322] width 39 height 9
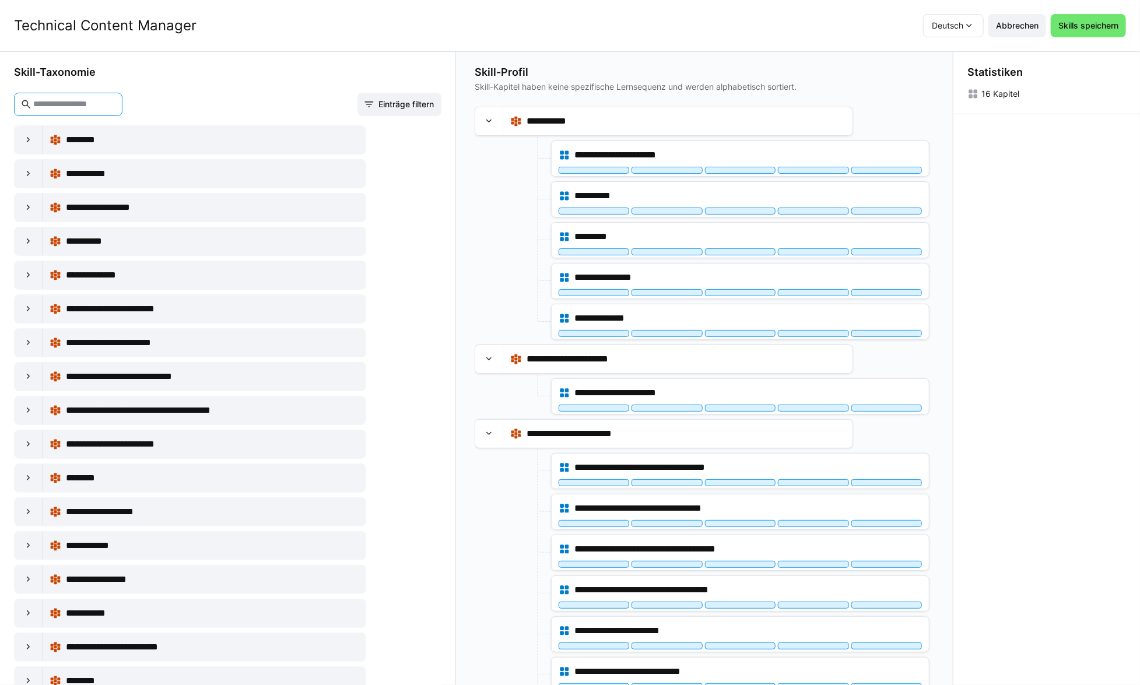
click at [116, 104] on input "text" at bounding box center [74, 104] width 84 height 10
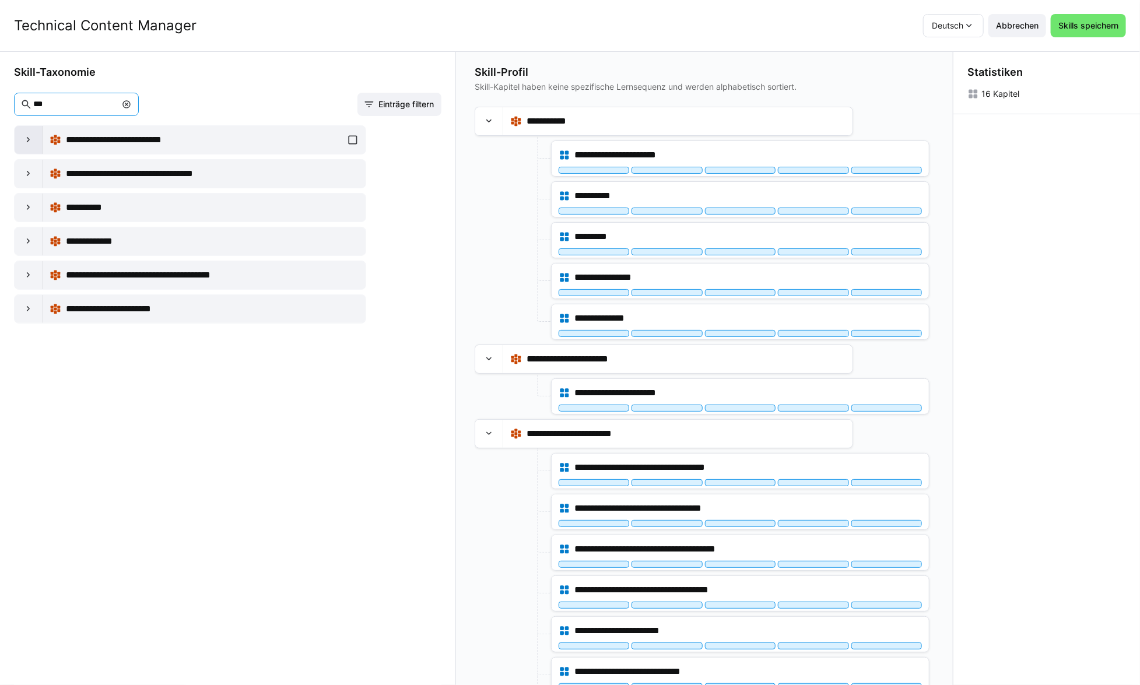
type input "***"
click at [29, 148] on div at bounding box center [29, 140] width 28 height 28
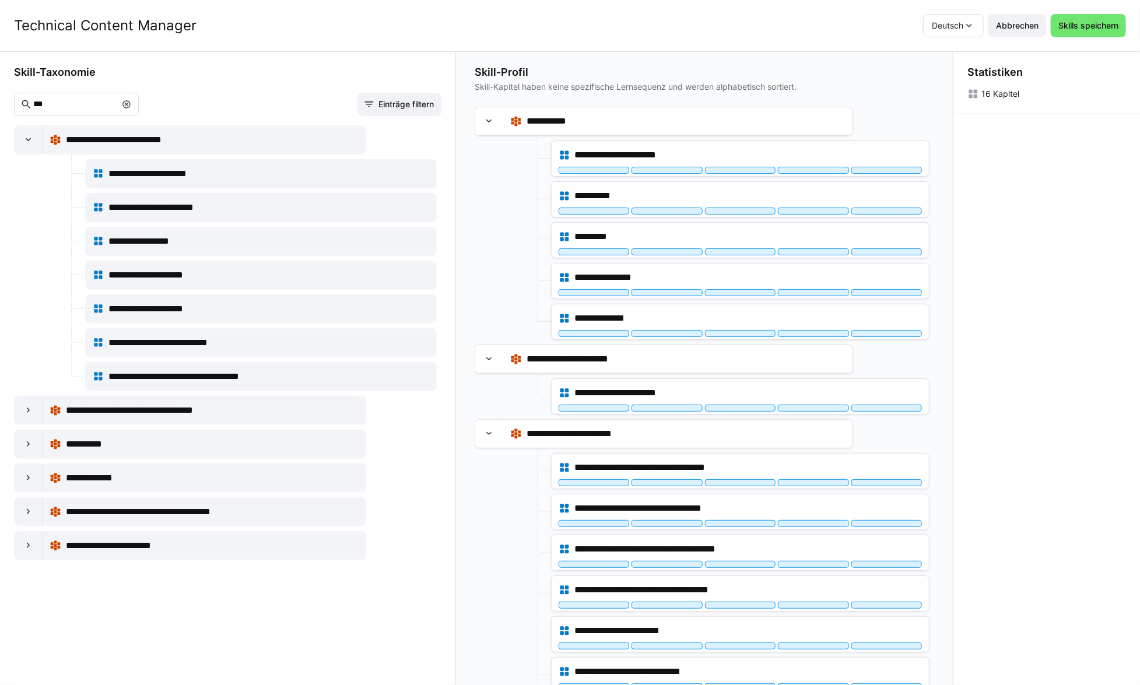
click at [132, 104] on span at bounding box center [127, 105] width 12 height 12
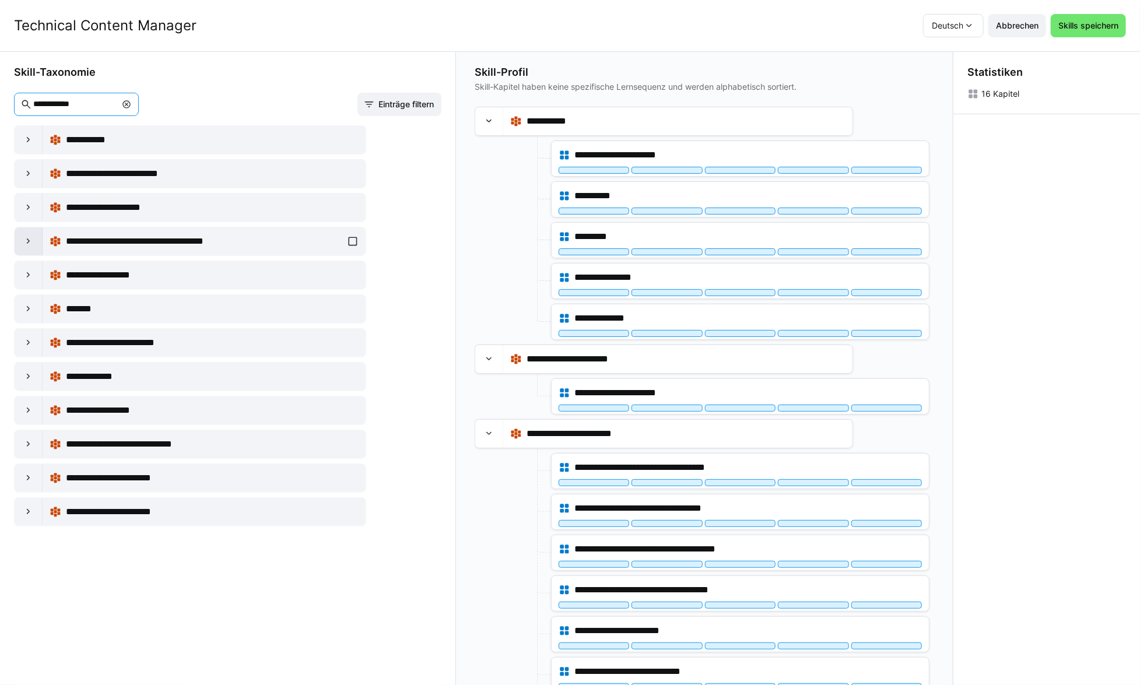
type input "**********"
click at [31, 245] on eds-icon at bounding box center [29, 242] width 12 height 12
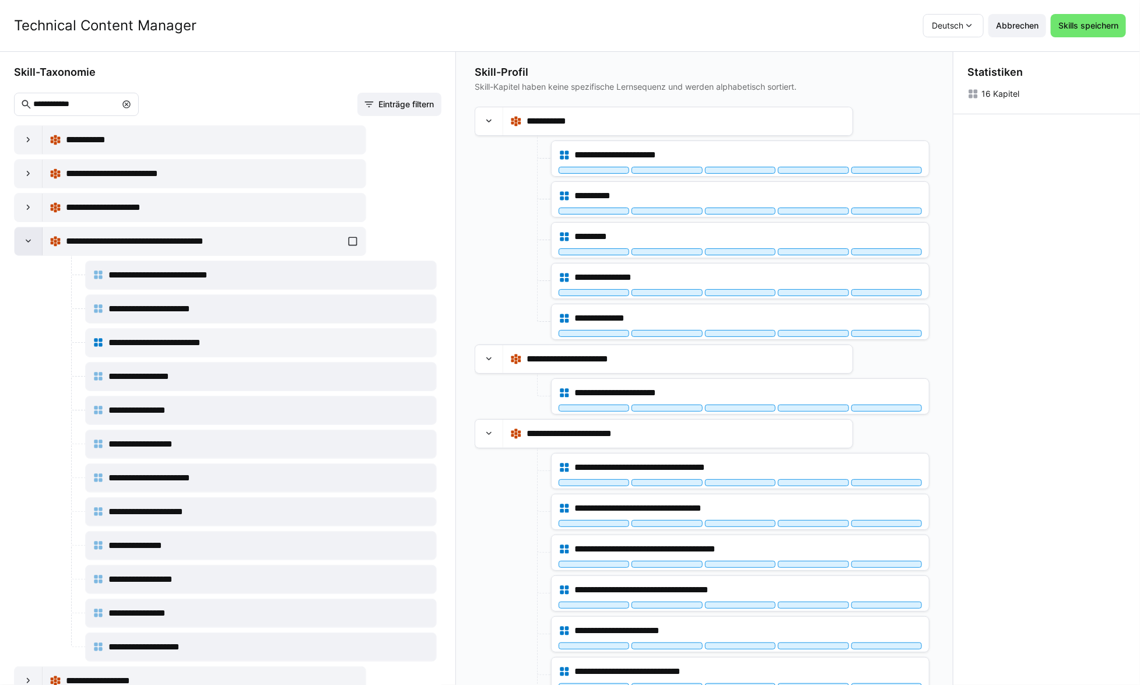
click at [31, 245] on eds-icon at bounding box center [29, 242] width 12 height 12
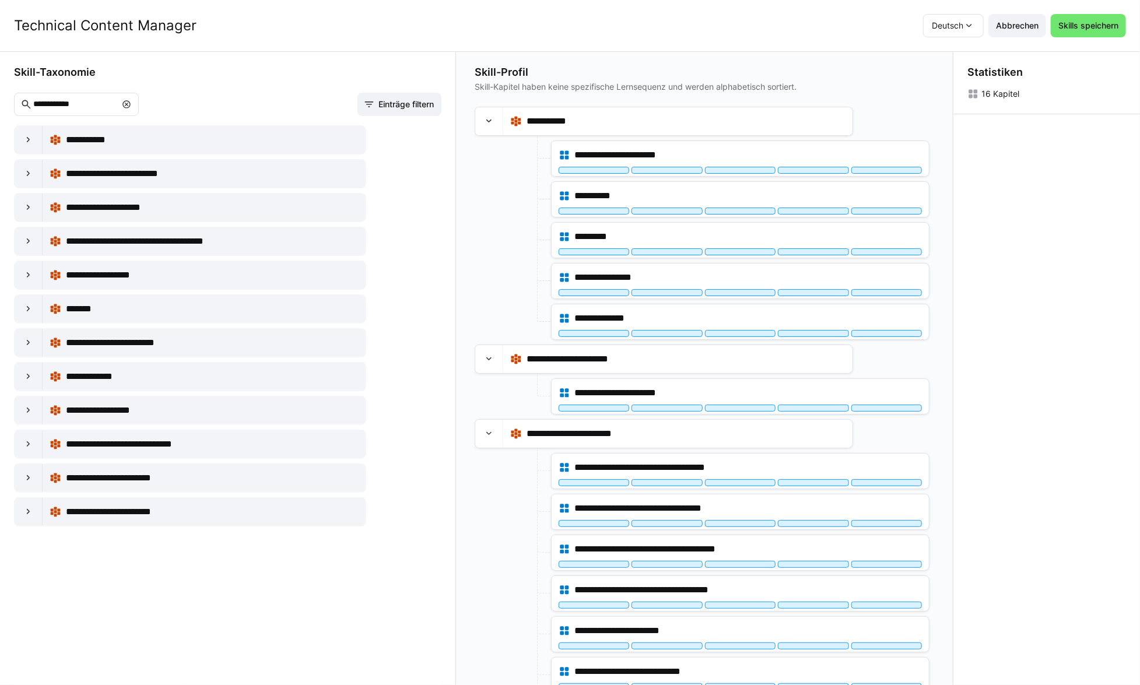
click at [131, 101] on eds-icon at bounding box center [126, 104] width 9 height 9
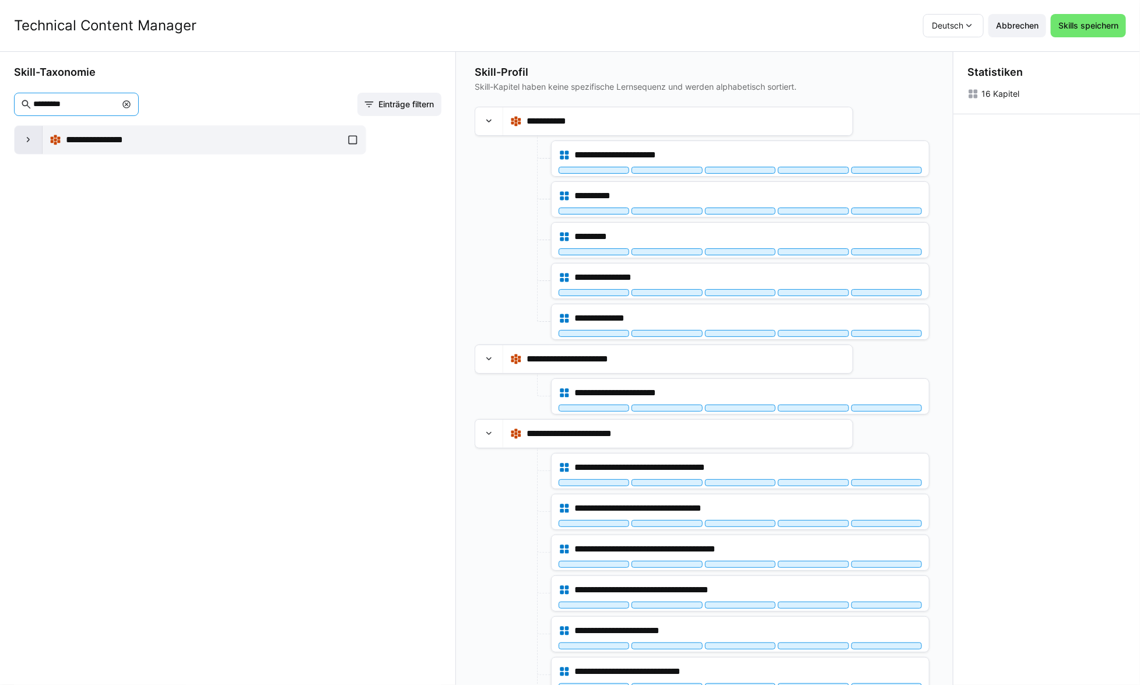
type input "*********"
click at [36, 147] on div at bounding box center [29, 140] width 28 height 28
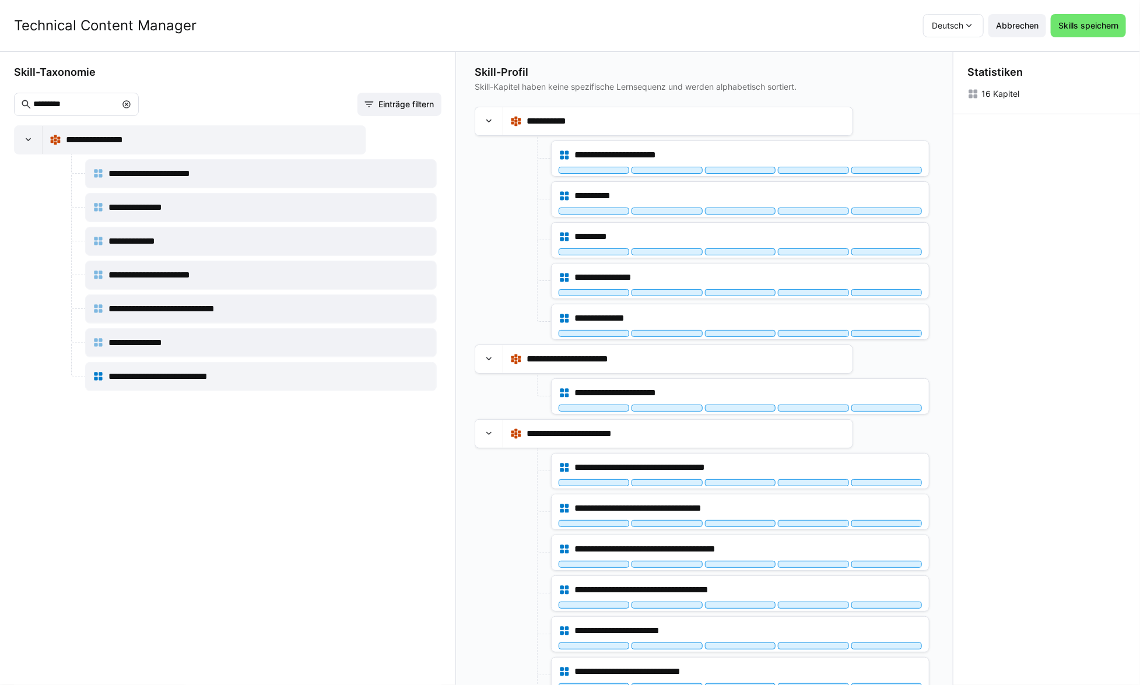
click at [132, 105] on span at bounding box center [127, 105] width 12 height 12
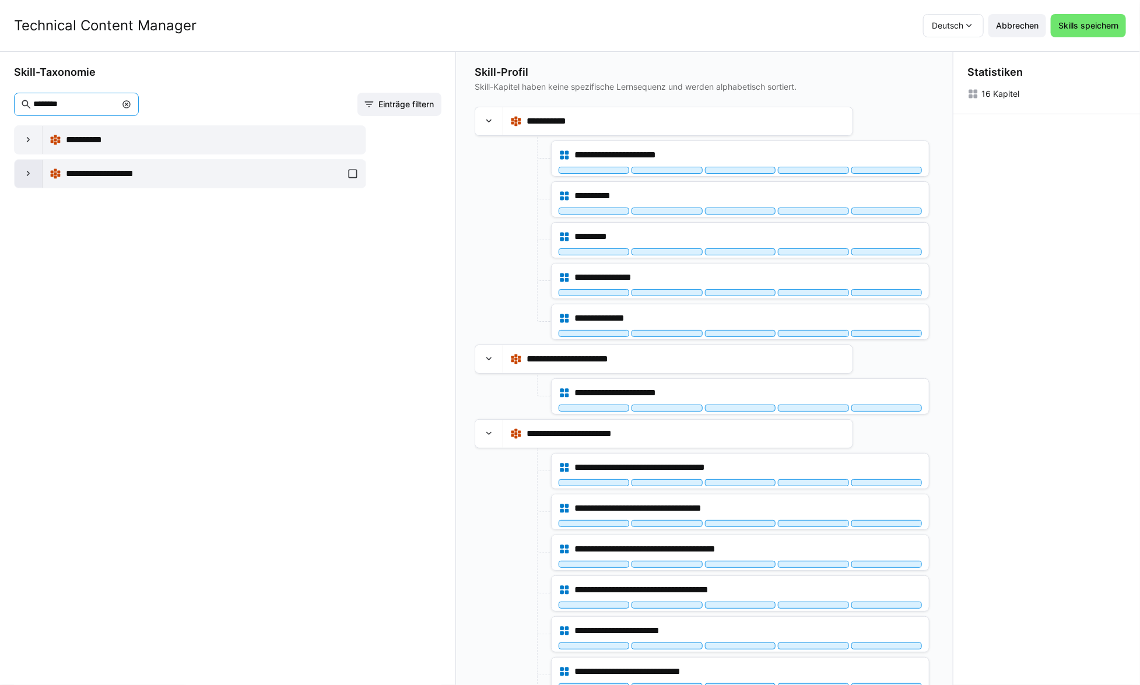
type input "********"
click at [33, 171] on eds-icon at bounding box center [29, 174] width 12 height 12
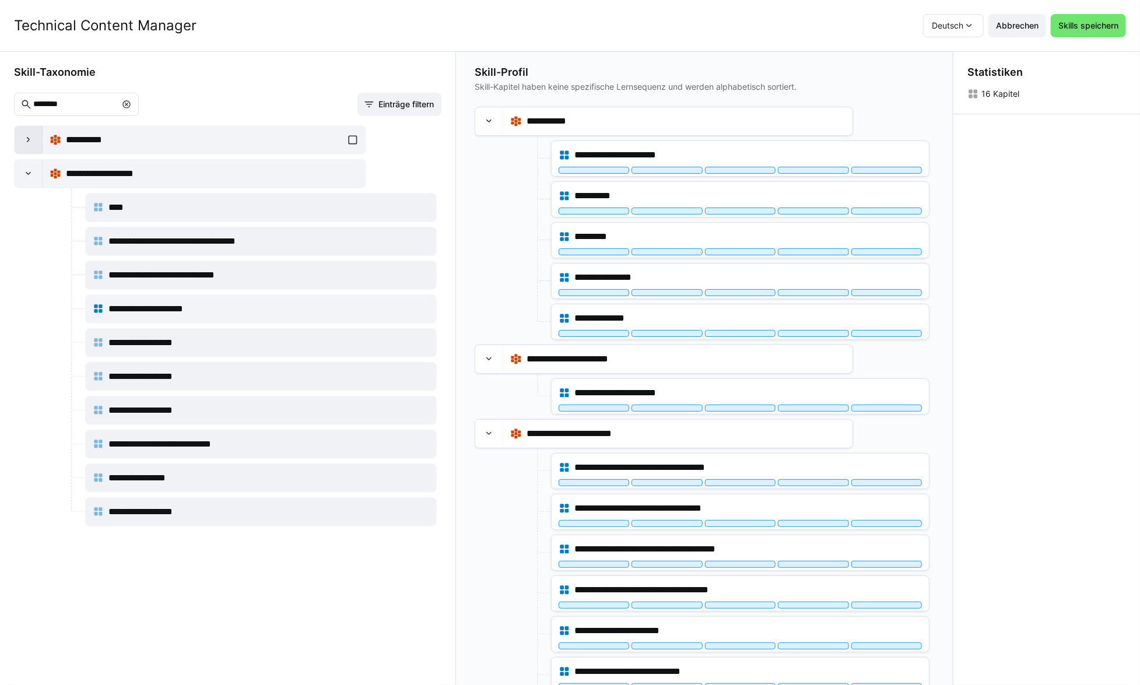
click at [34, 139] on div at bounding box center [29, 140] width 28 height 28
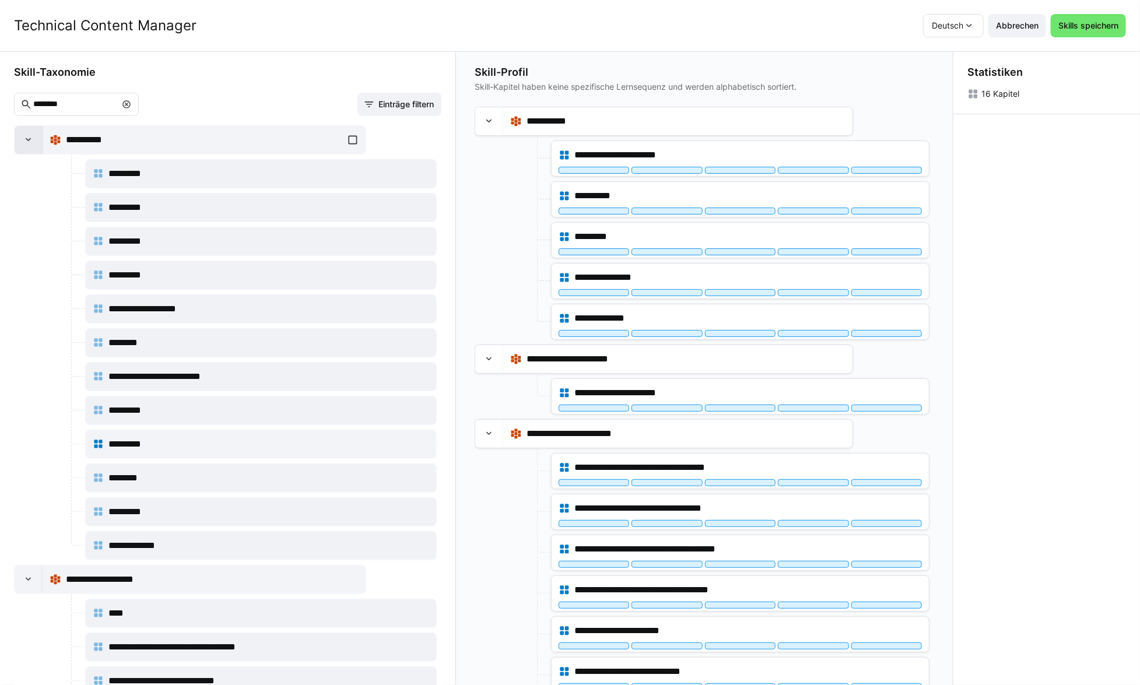
click at [34, 139] on div at bounding box center [29, 140] width 28 height 28
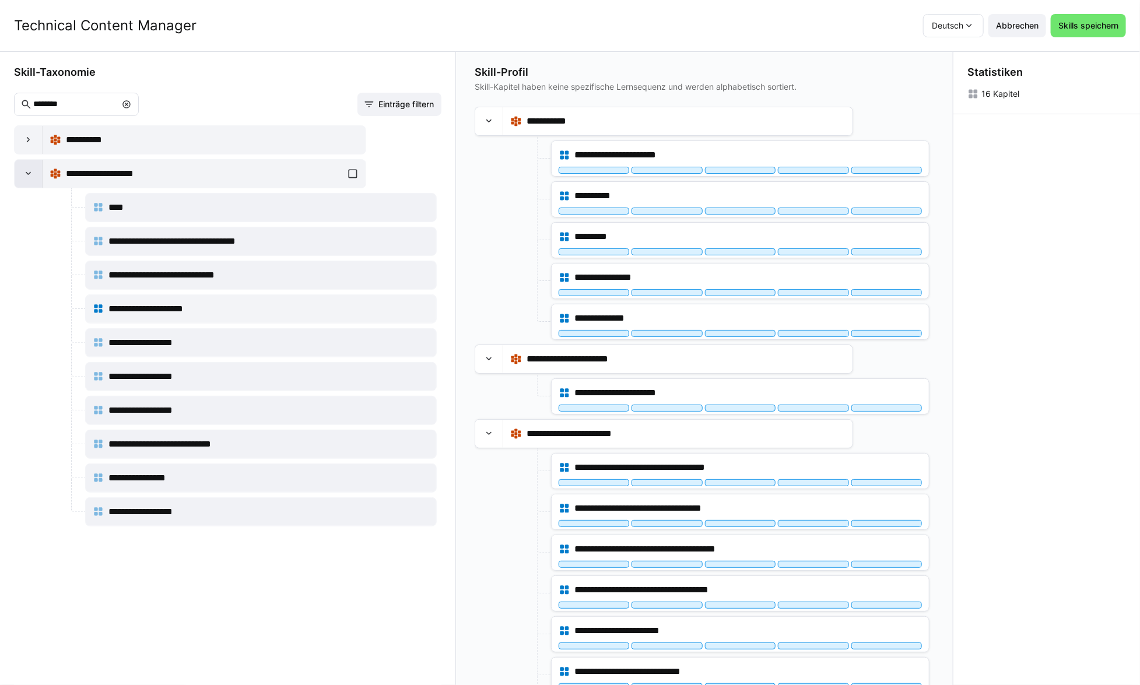
click at [36, 178] on div at bounding box center [29, 174] width 28 height 28
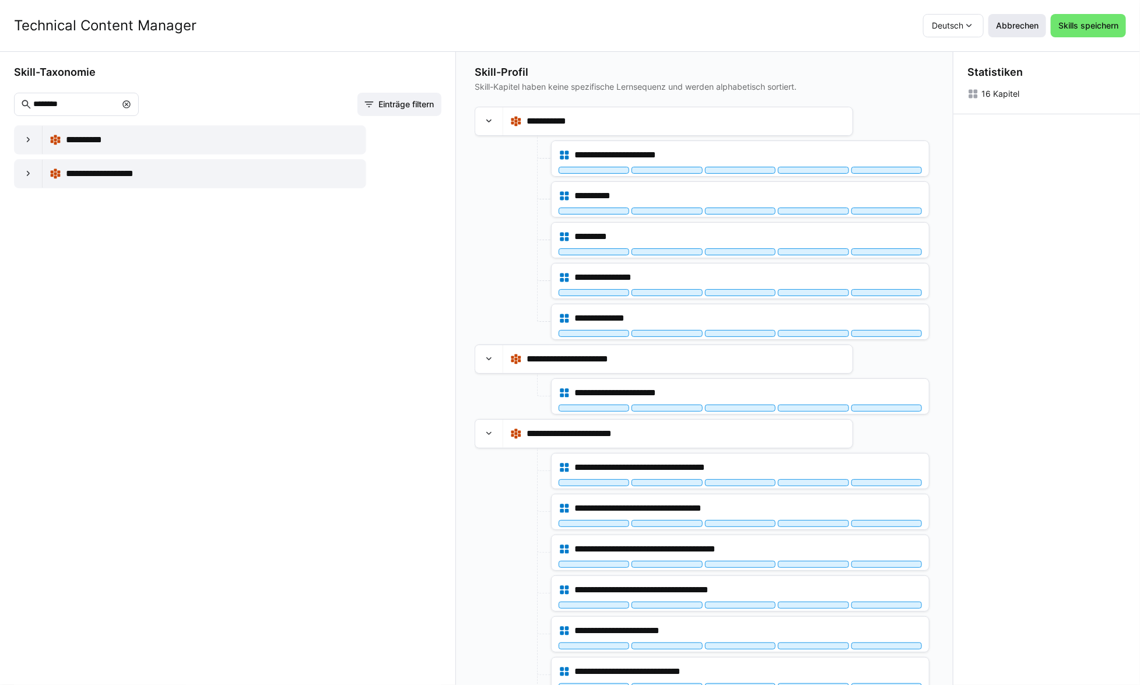
click at [1032, 32] on span "Abbrechen" at bounding box center [1018, 25] width 58 height 23
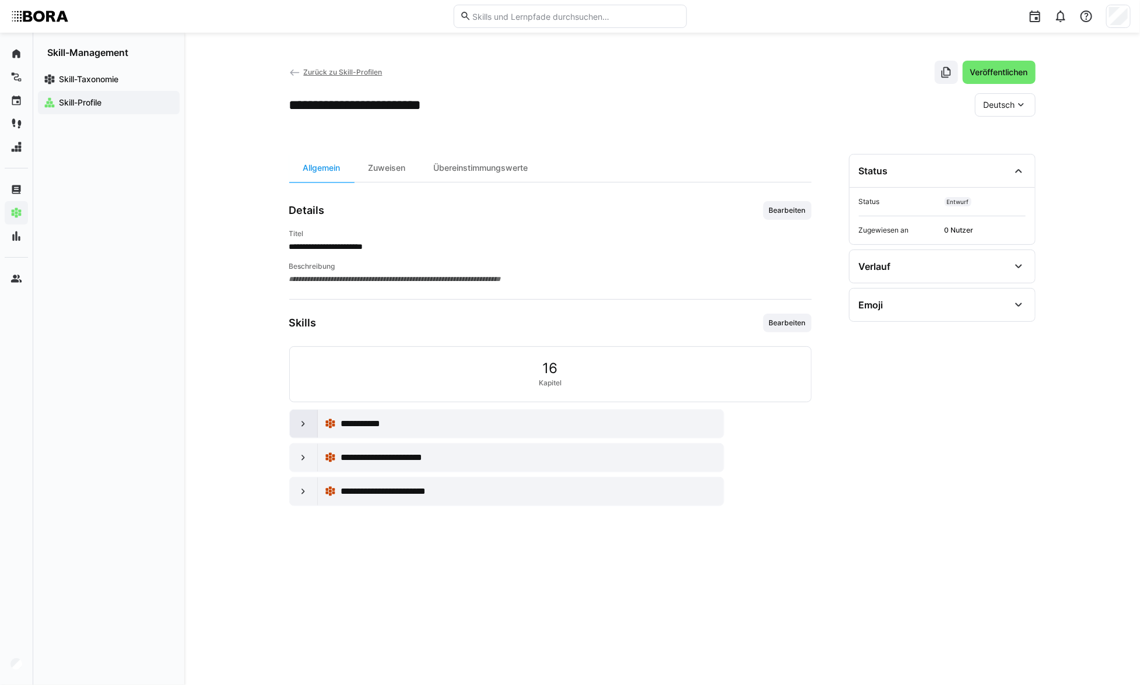
click at [310, 426] on div at bounding box center [304, 424] width 28 height 28
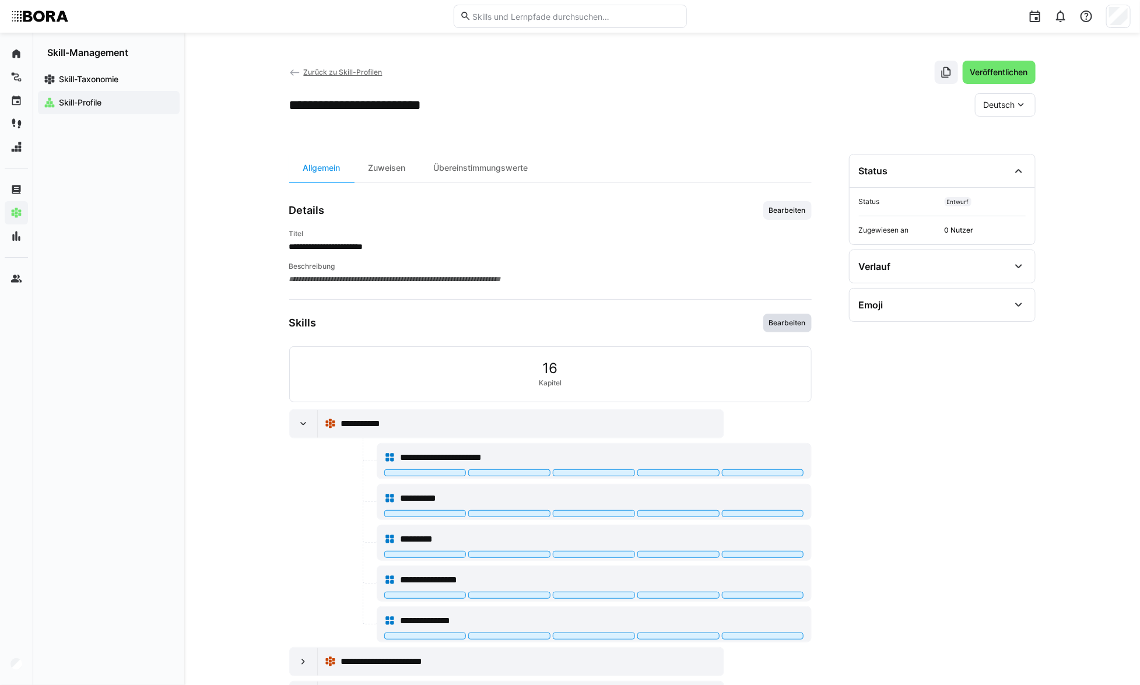
click at [779, 327] on span "Bearbeiten" at bounding box center [787, 322] width 39 height 9
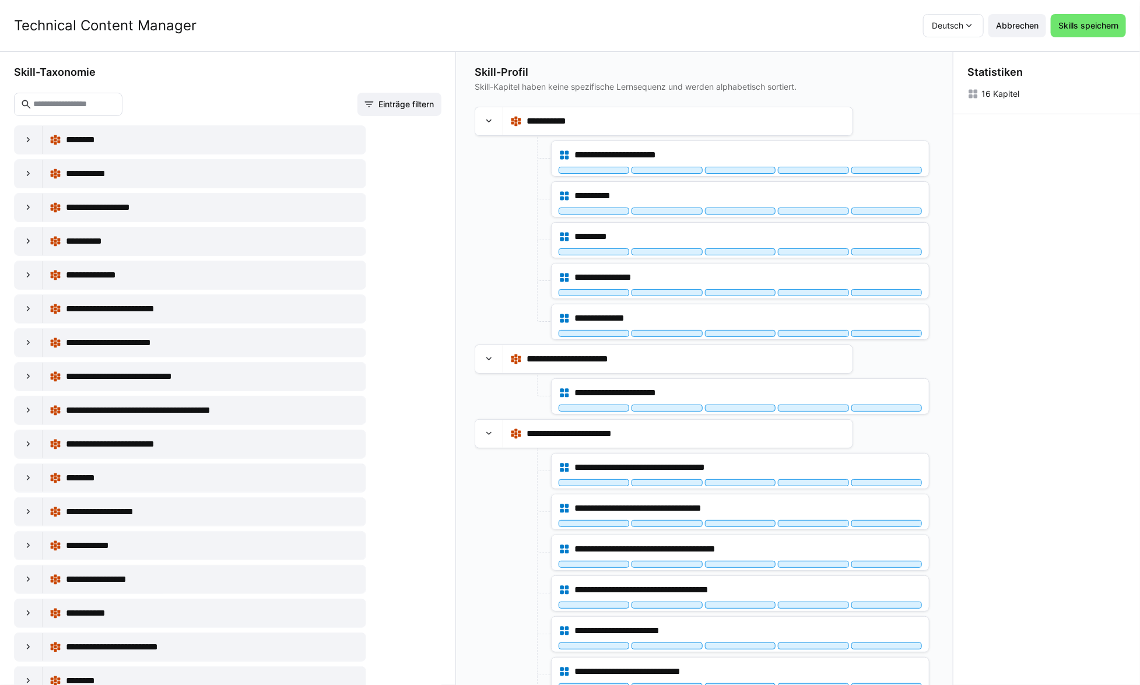
click at [1024, 24] on span "Abbrechen" at bounding box center [1017, 26] width 46 height 12
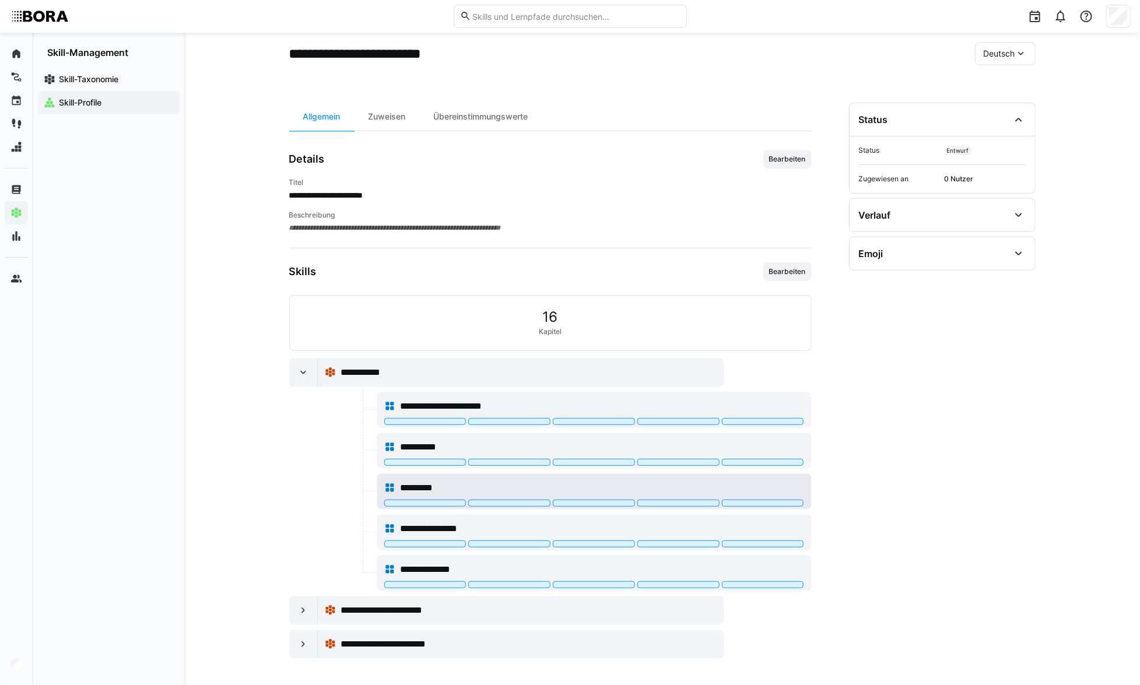
scroll to position [52, 0]
click at [305, 607] on eds-icon at bounding box center [303, 610] width 12 height 12
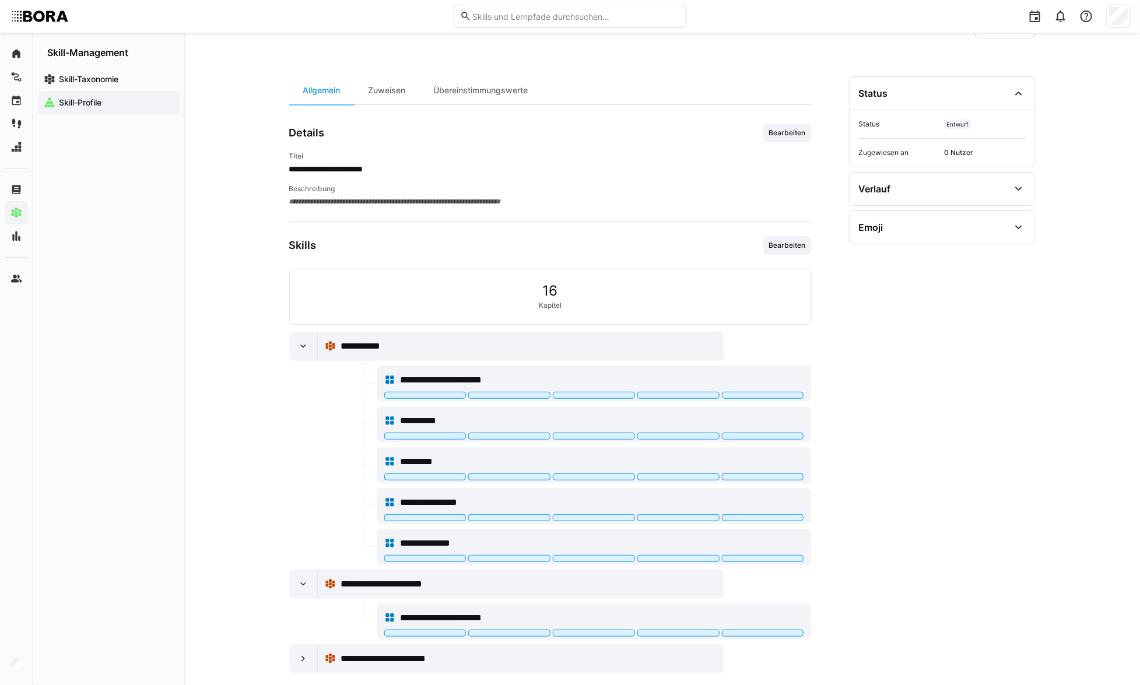
scroll to position [92, 0]
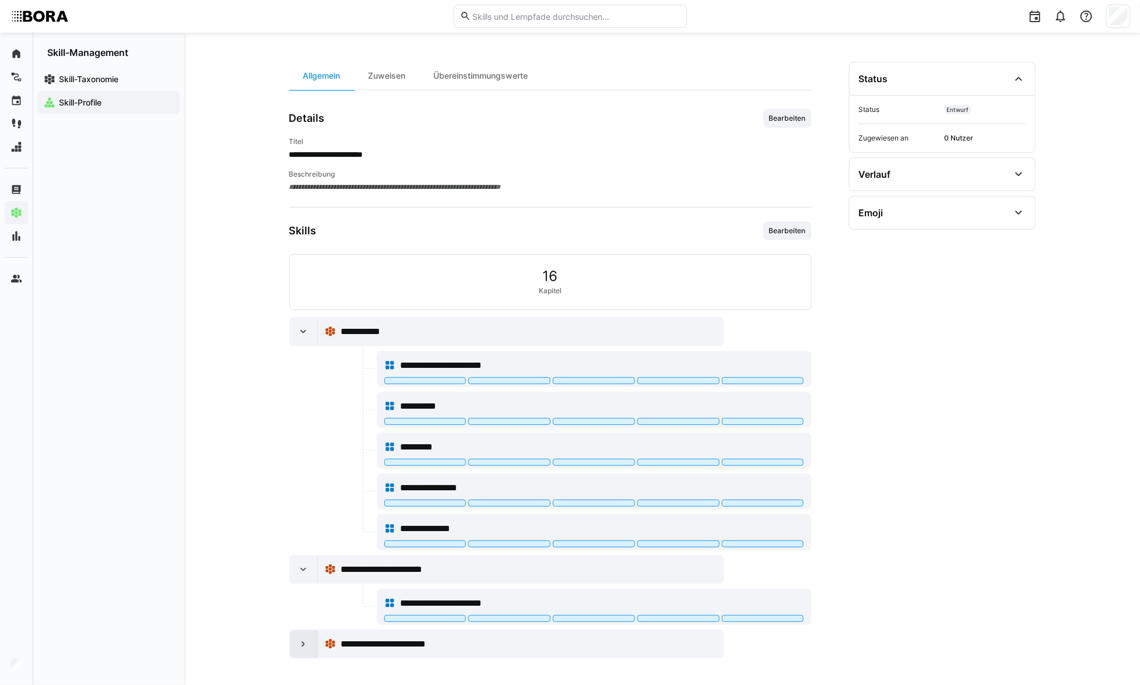
click at [302, 640] on eds-icon at bounding box center [303, 645] width 12 height 12
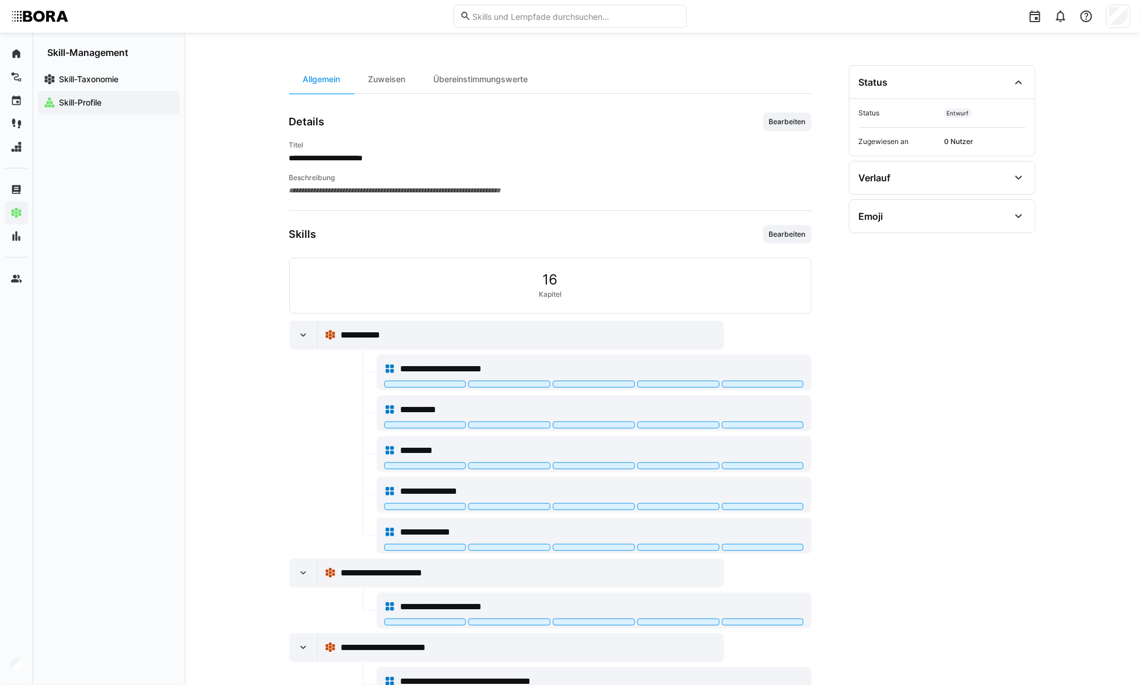
scroll to position [0, 0]
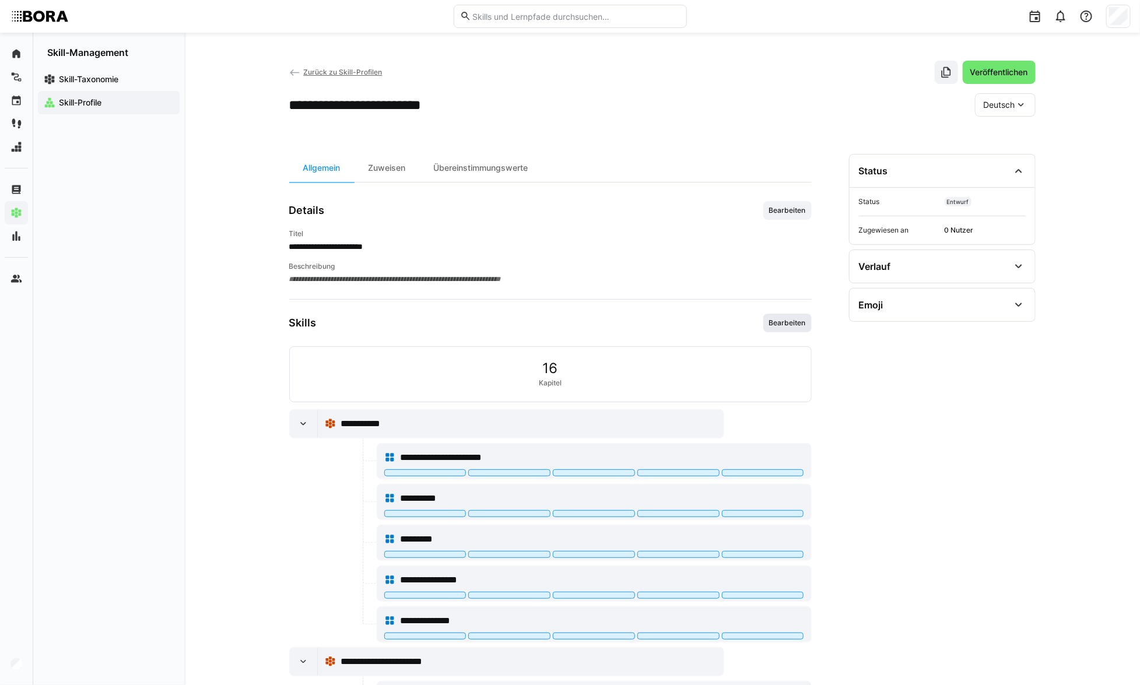
click at [788, 323] on span "Bearbeiten" at bounding box center [787, 322] width 39 height 9
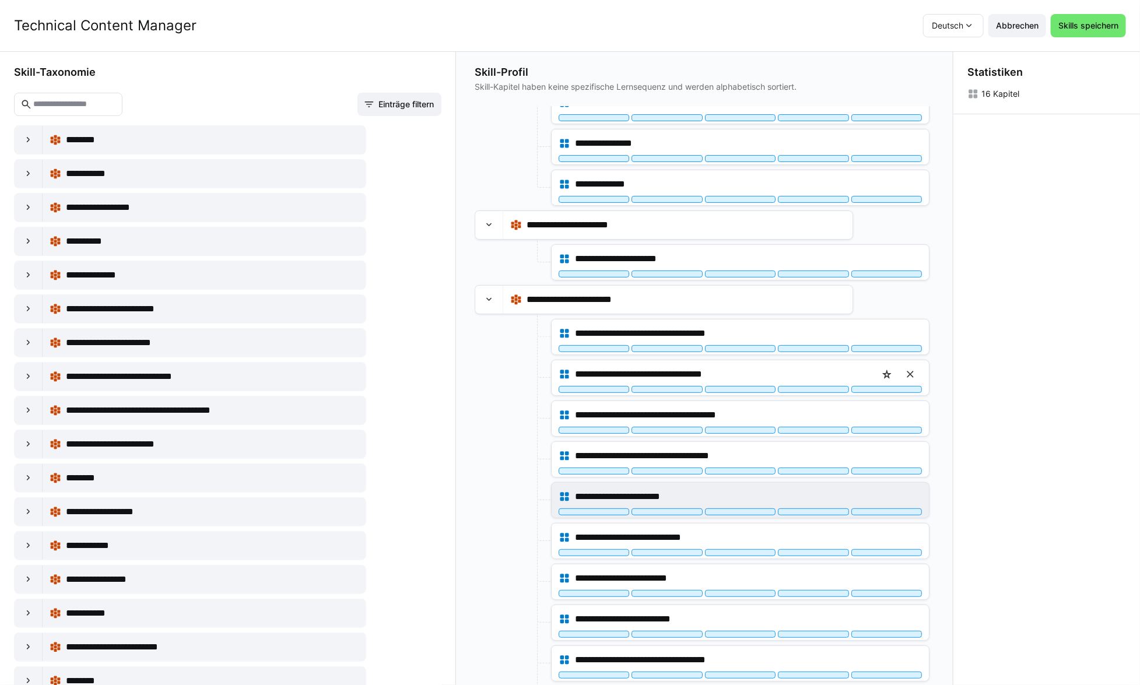
scroll to position [159, 0]
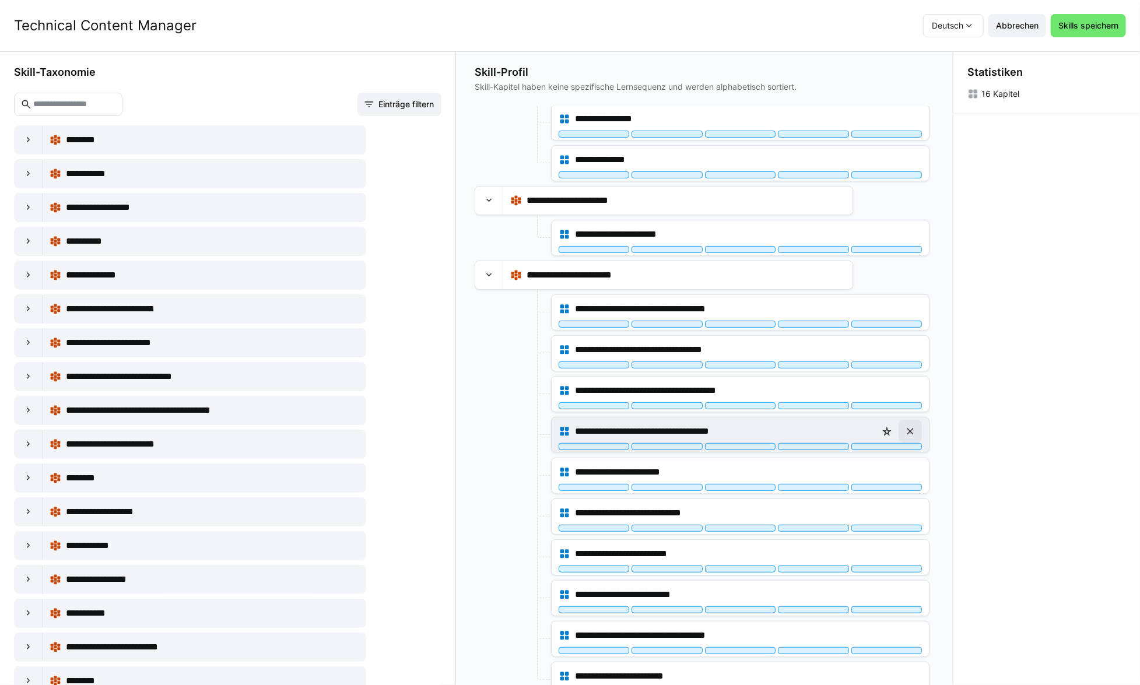
click at [911, 428] on eds-icon at bounding box center [911, 432] width 12 height 12
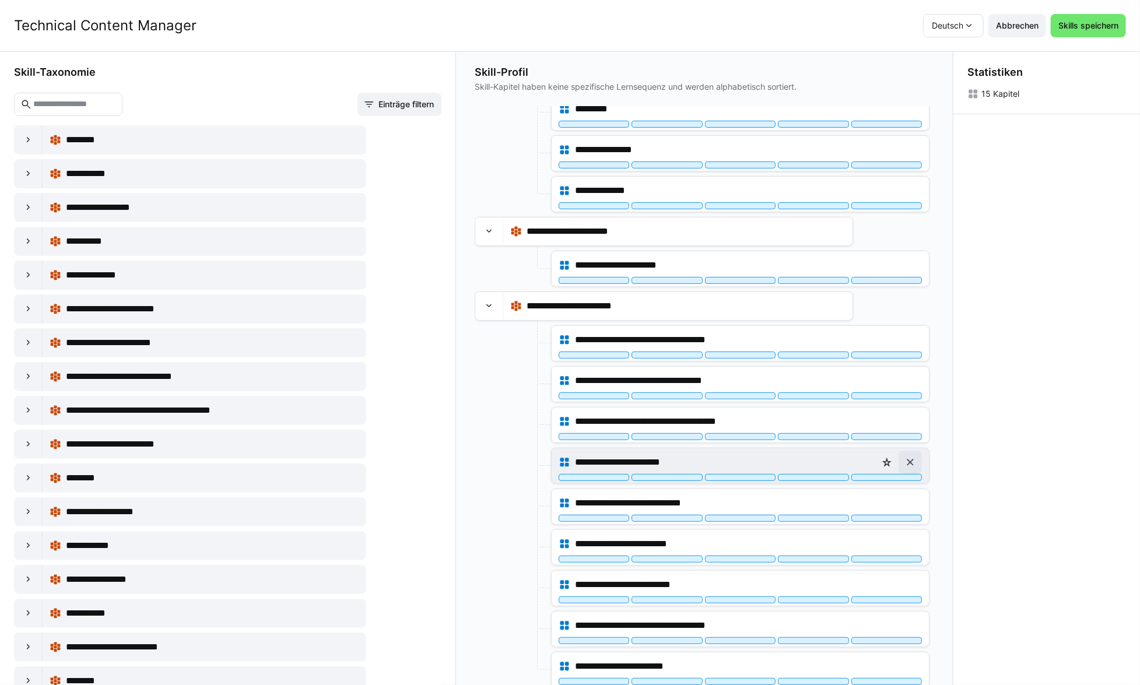
click at [913, 461] on span at bounding box center [910, 462] width 23 height 23
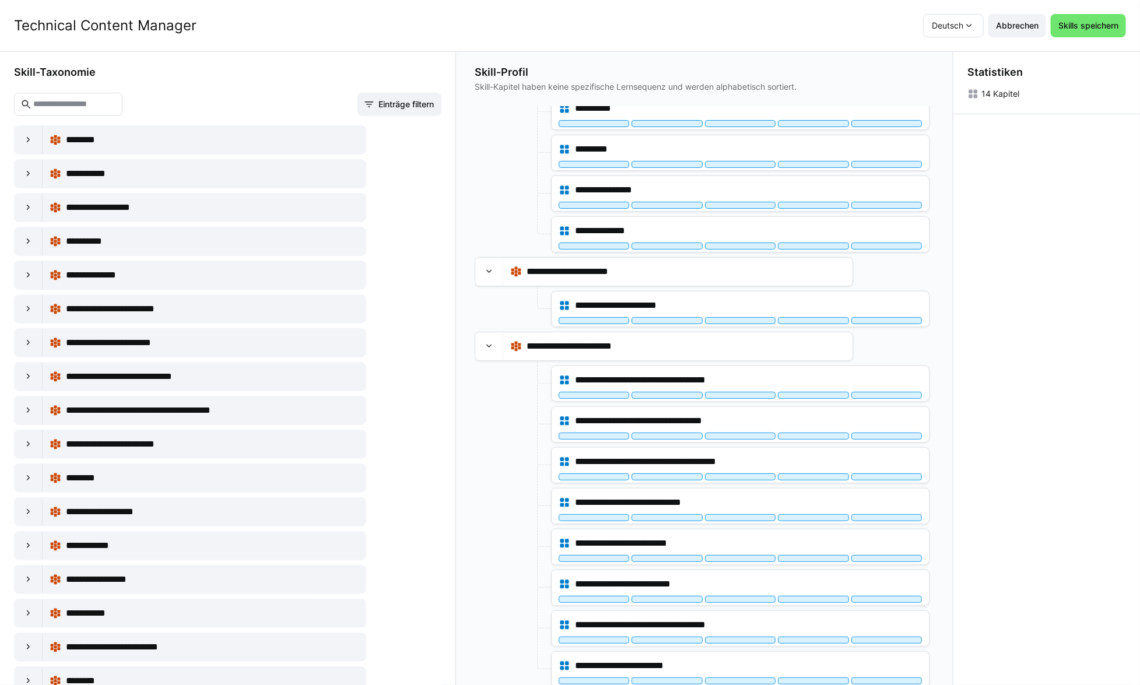
scroll to position [106, 0]
click at [906, 542] on eds-icon at bounding box center [911, 544] width 12 height 12
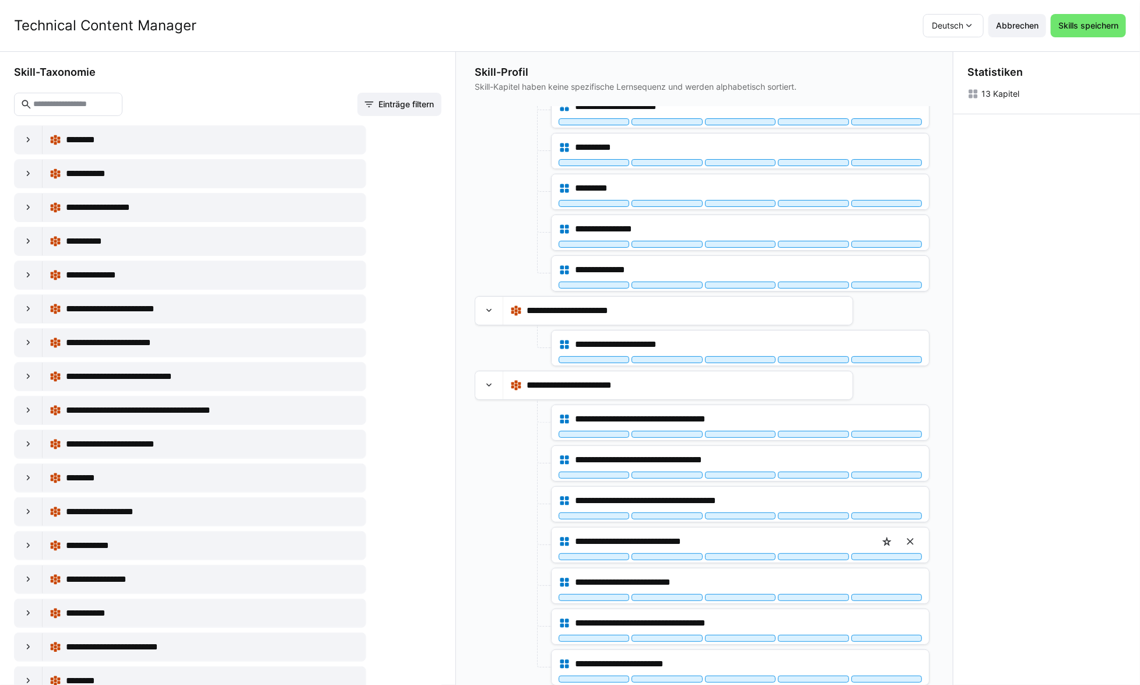
scroll to position [47, 0]
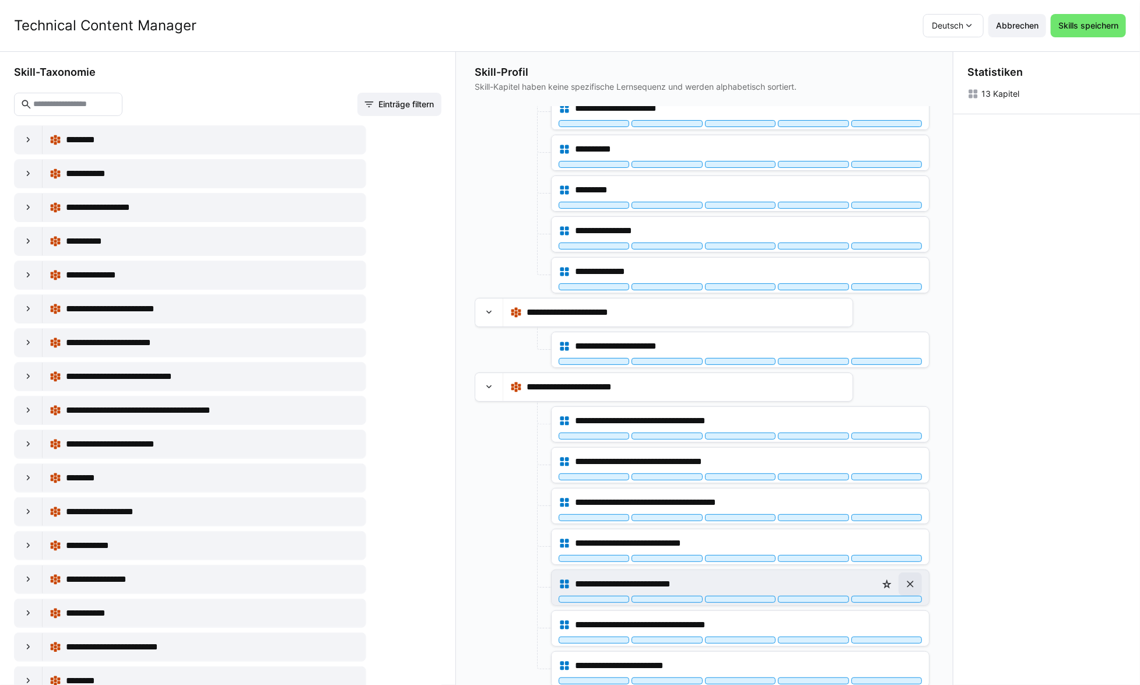
click at [908, 585] on eds-icon at bounding box center [911, 585] width 12 height 12
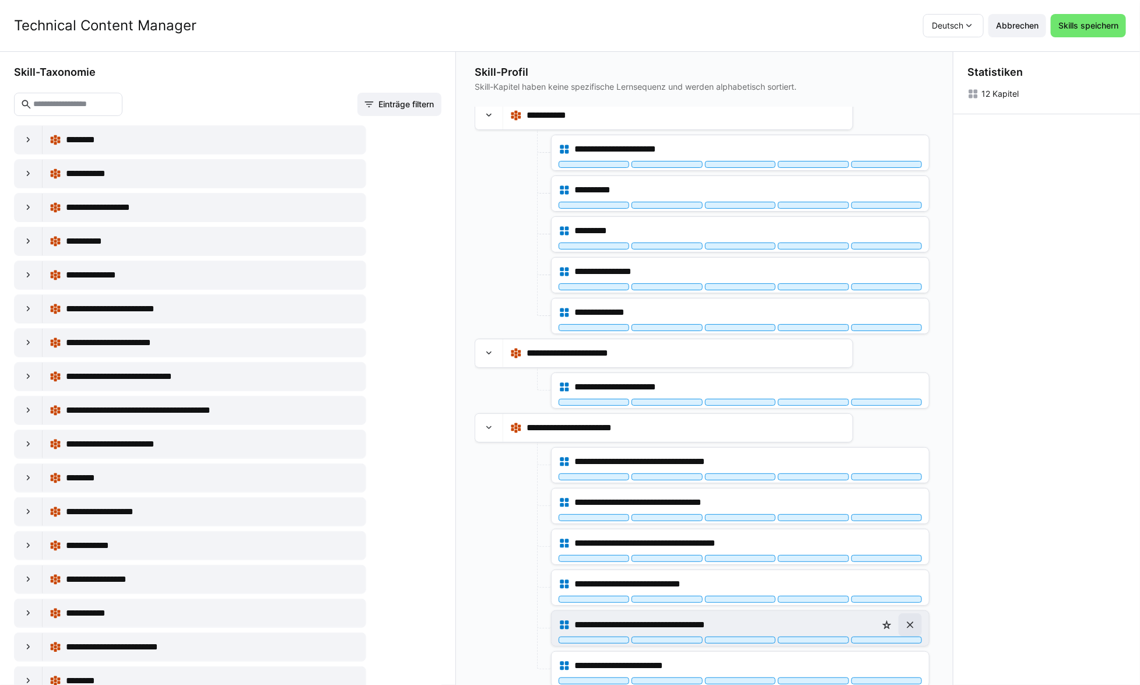
click at [905, 619] on eds-icon at bounding box center [911, 625] width 12 height 12
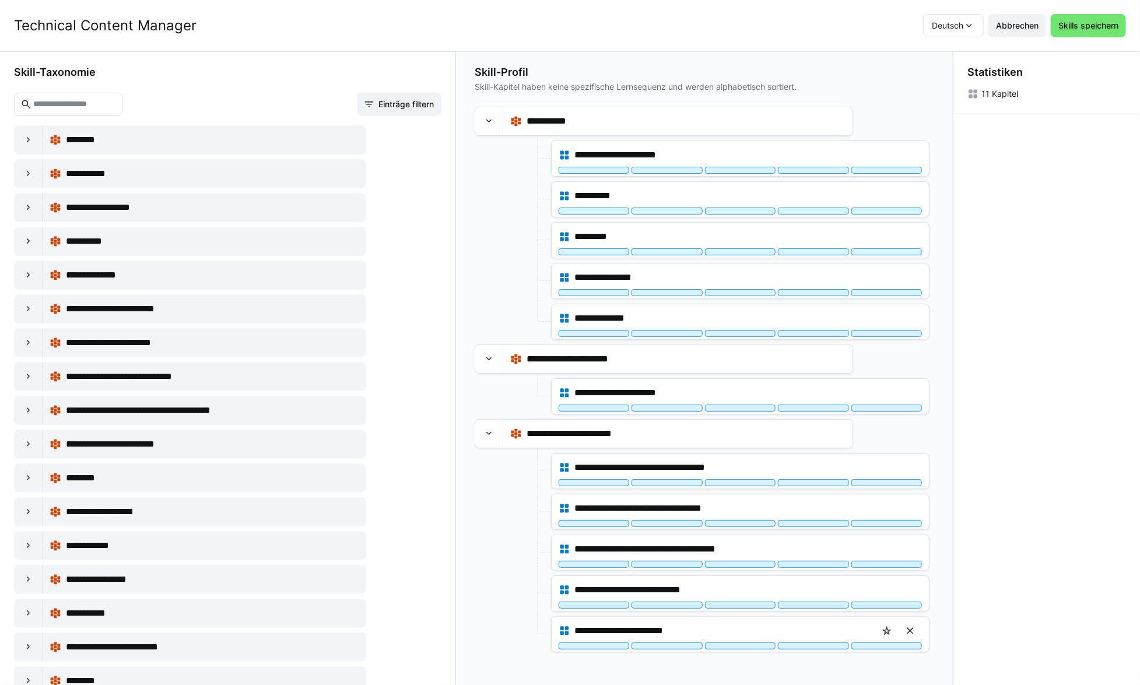
scroll to position [0, 0]
click at [907, 631] on eds-icon at bounding box center [911, 631] width 12 height 12
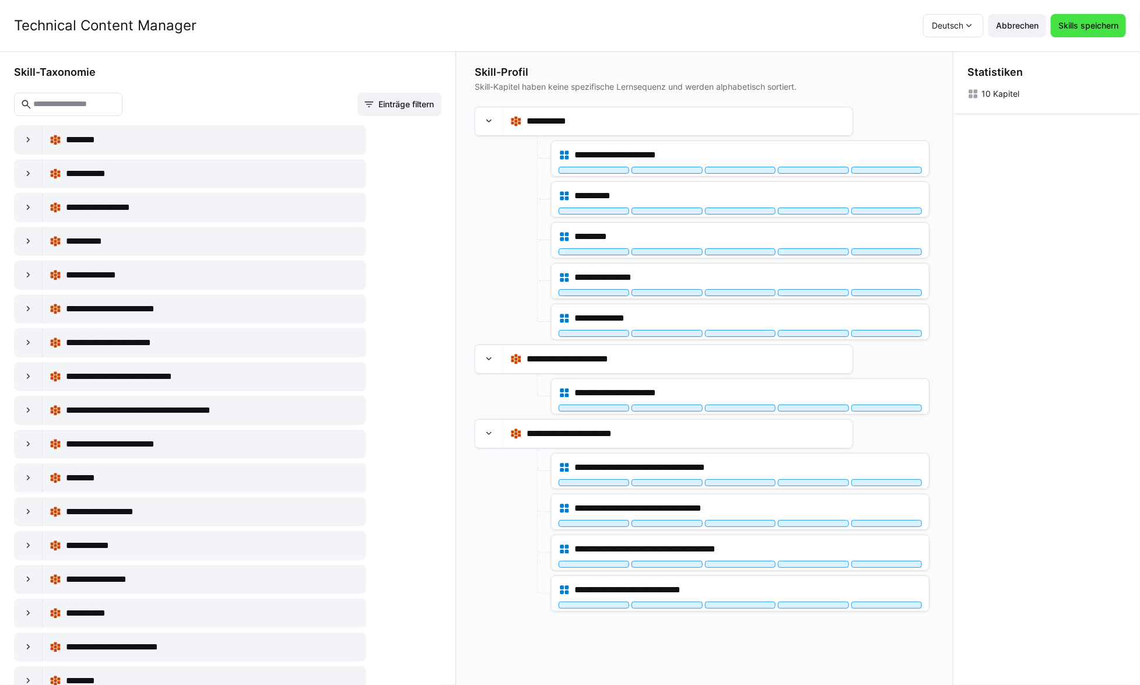
click at [1096, 28] on span "Skills speichern" at bounding box center [1089, 26] width 64 height 12
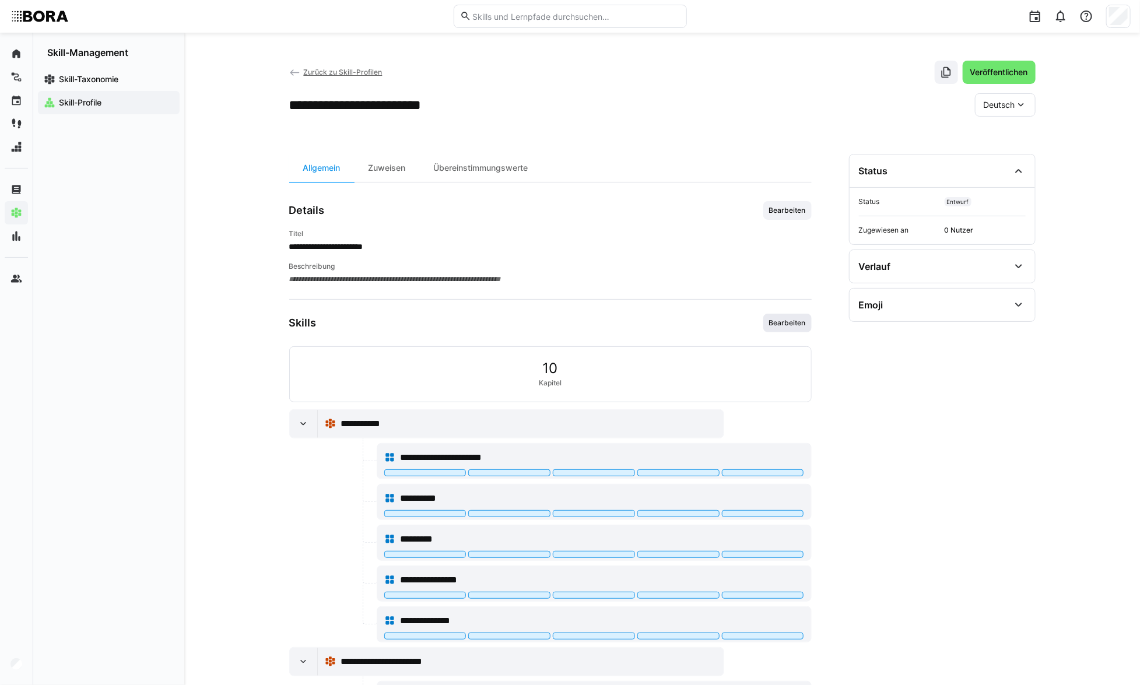
click at [803, 325] on span "Bearbeiten" at bounding box center [787, 322] width 39 height 9
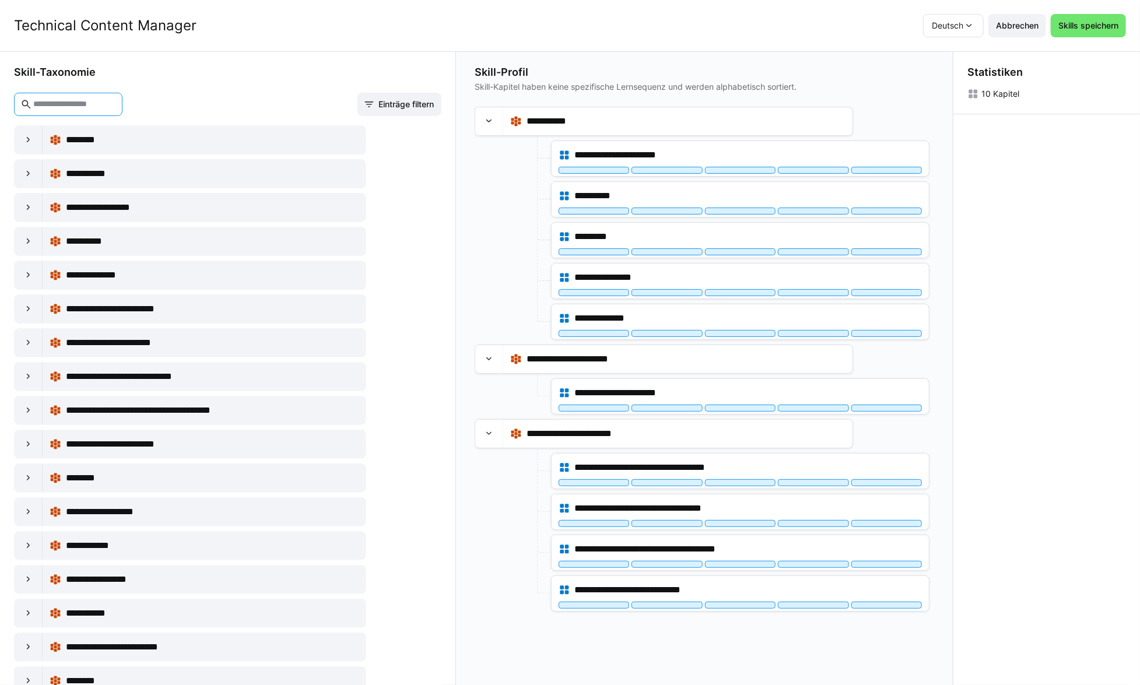
click at [116, 103] on input "text" at bounding box center [74, 104] width 84 height 10
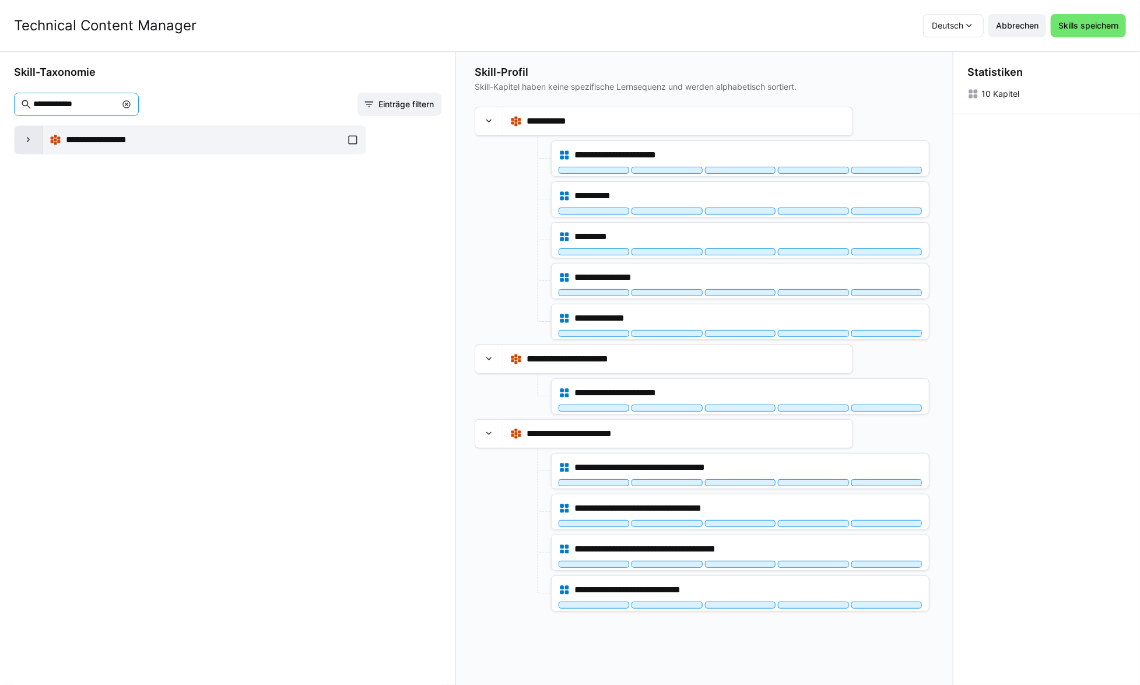
type input "**********"
click at [29, 144] on eds-icon at bounding box center [29, 140] width 12 height 12
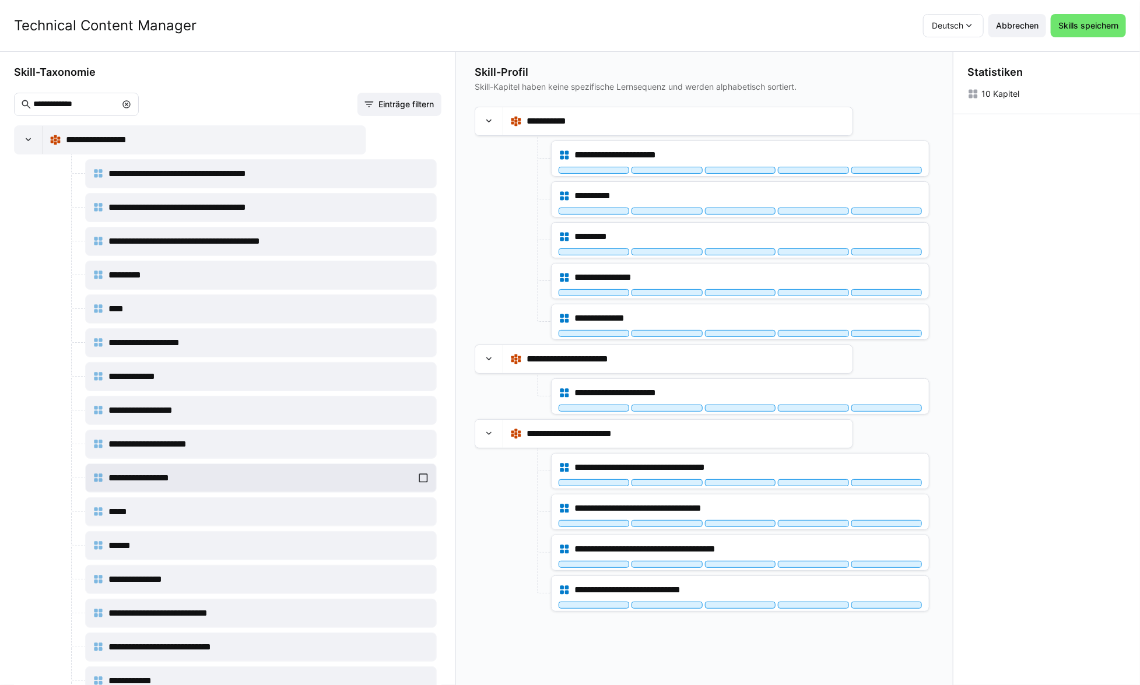
click at [421, 478] on div "**********" at bounding box center [261, 478] width 337 height 23
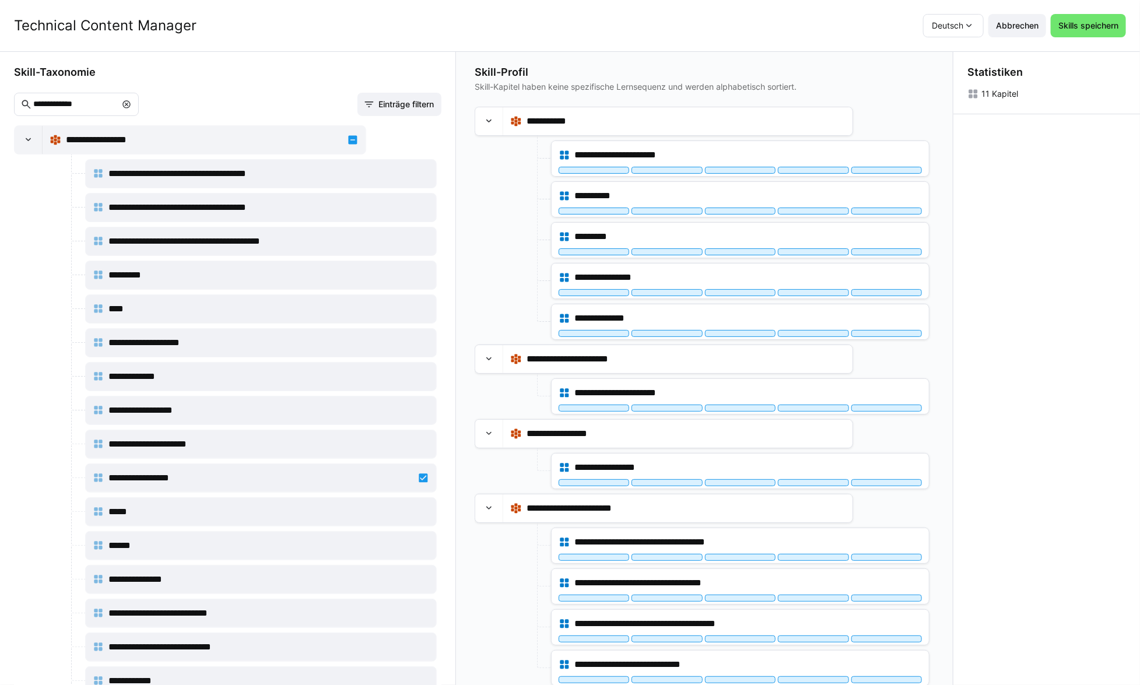
click at [131, 104] on eds-icon at bounding box center [126, 104] width 9 height 9
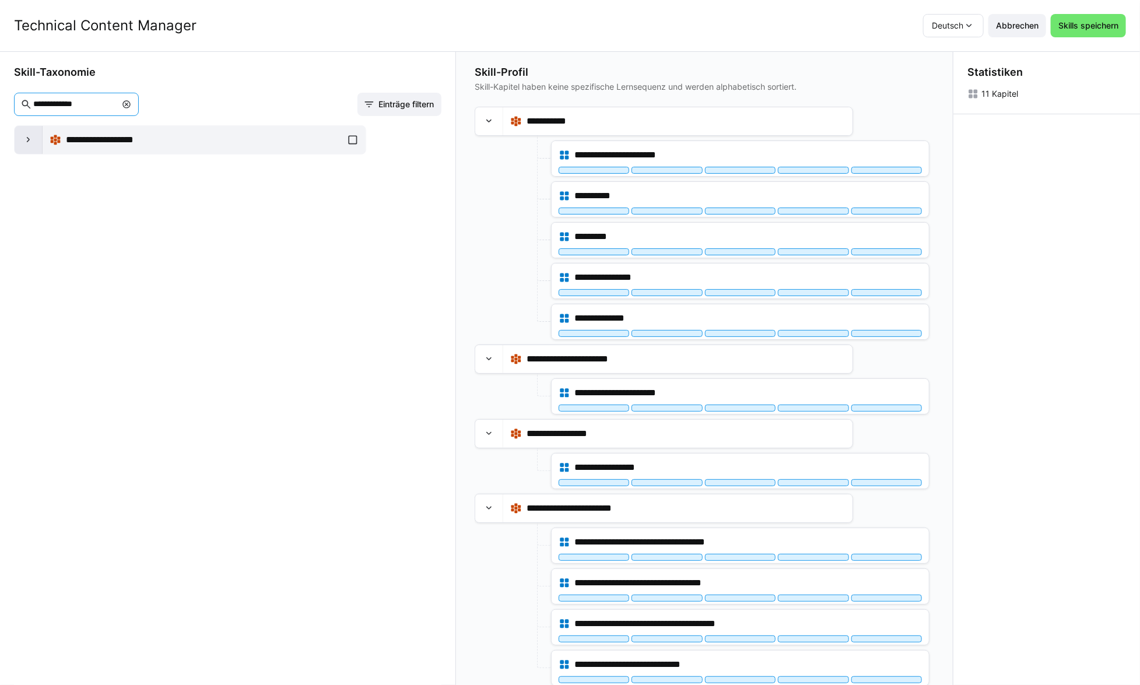
type input "**********"
click at [33, 140] on eds-icon at bounding box center [29, 140] width 12 height 12
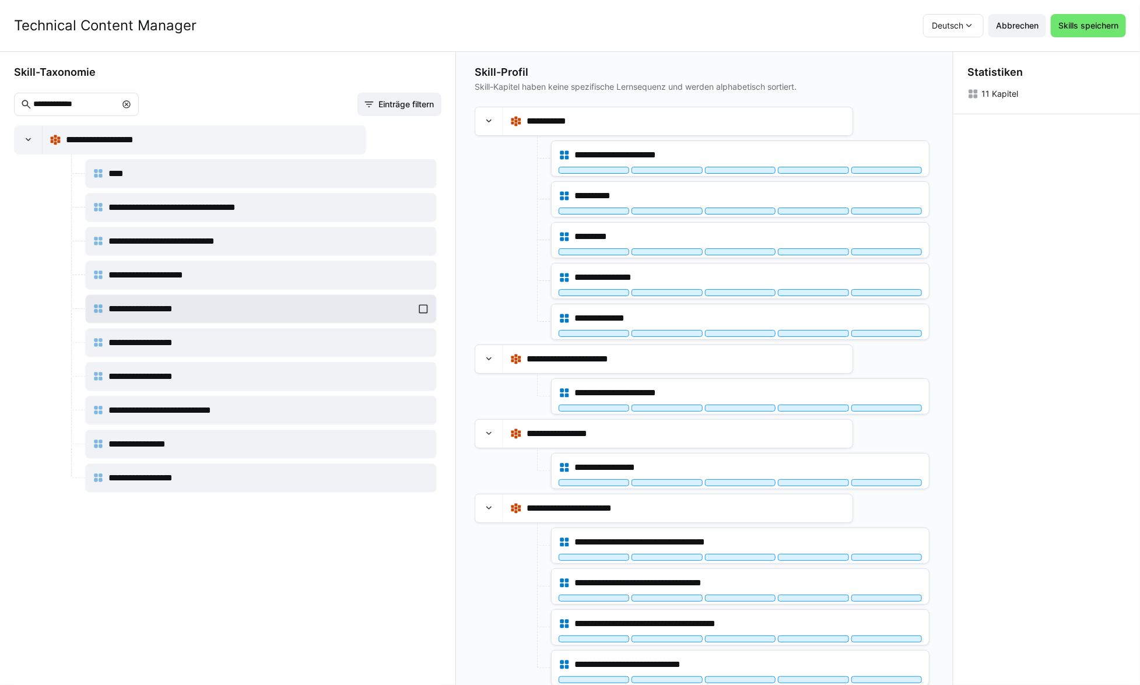
click at [415, 310] on div "**********" at bounding box center [261, 308] width 337 height 23
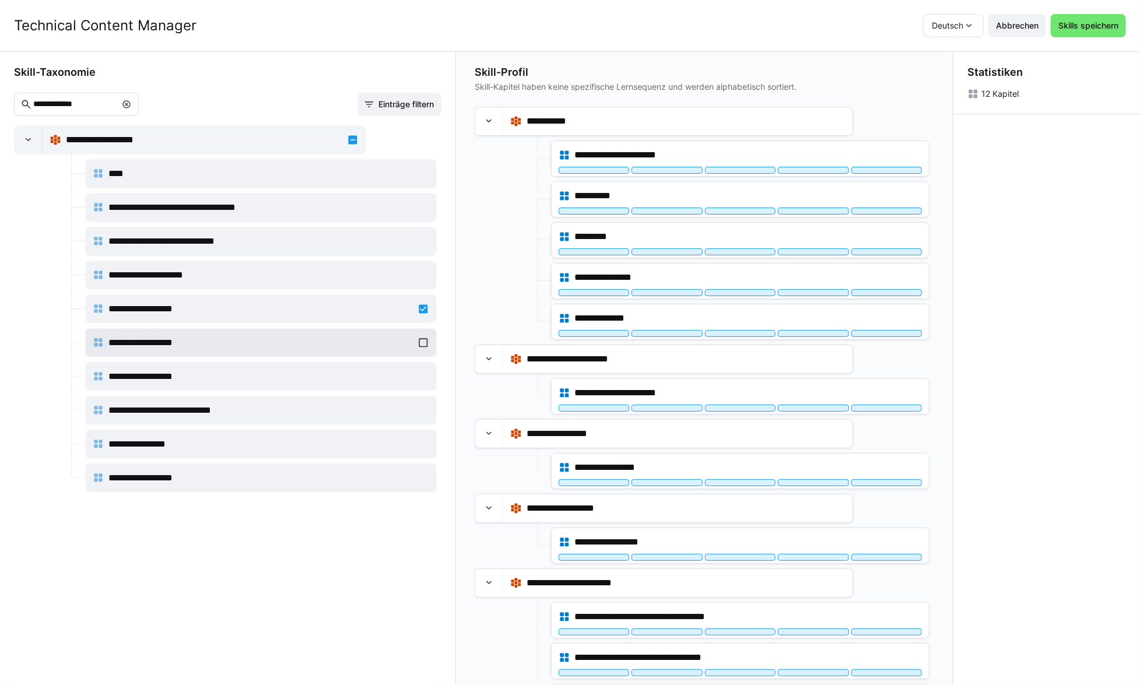
click at [422, 344] on div "**********" at bounding box center [261, 342] width 337 height 23
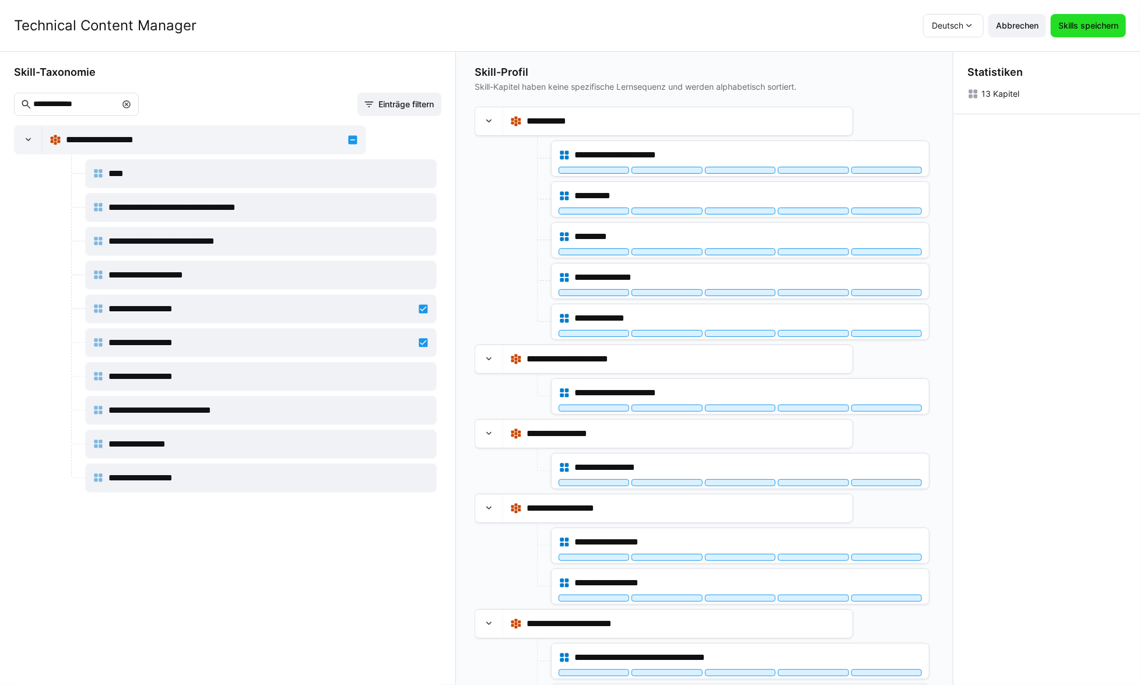
click at [1102, 19] on span "Skills speichern" at bounding box center [1088, 25] width 75 height 23
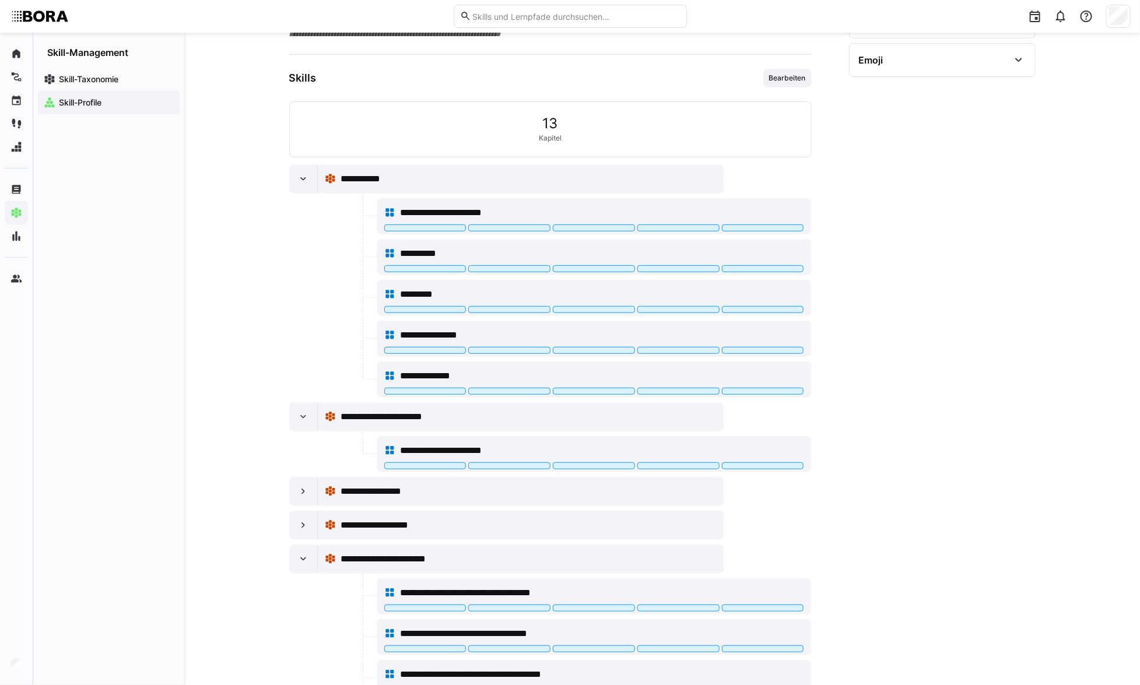
scroll to position [265, 0]
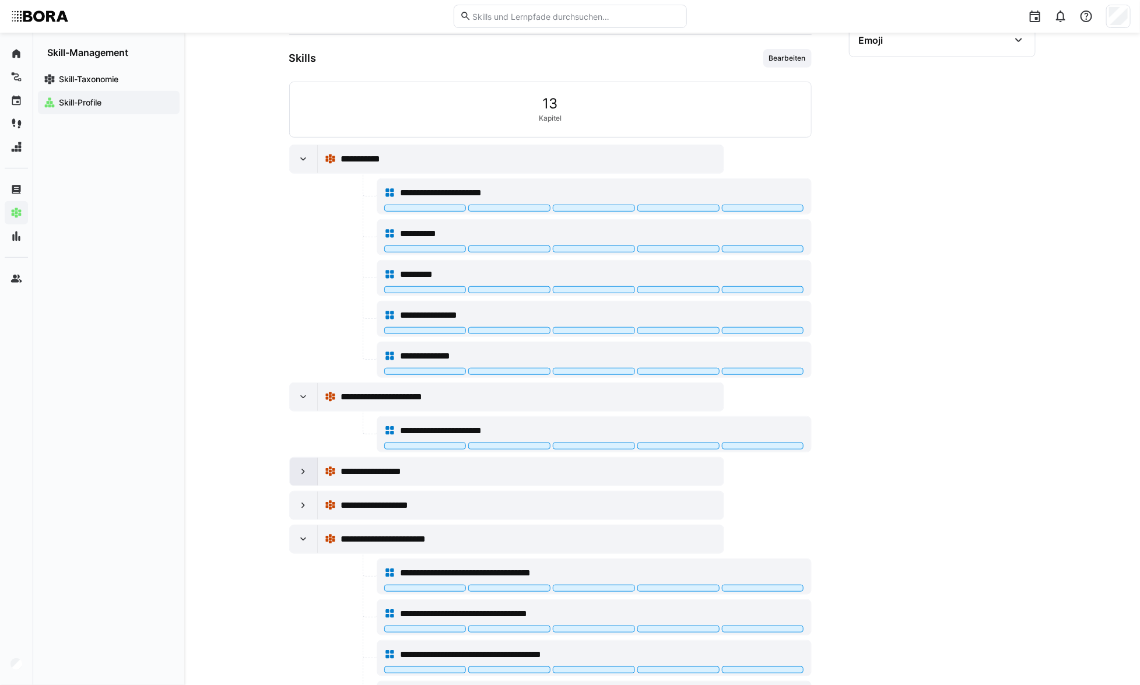
click at [290, 472] on div at bounding box center [304, 472] width 28 height 28
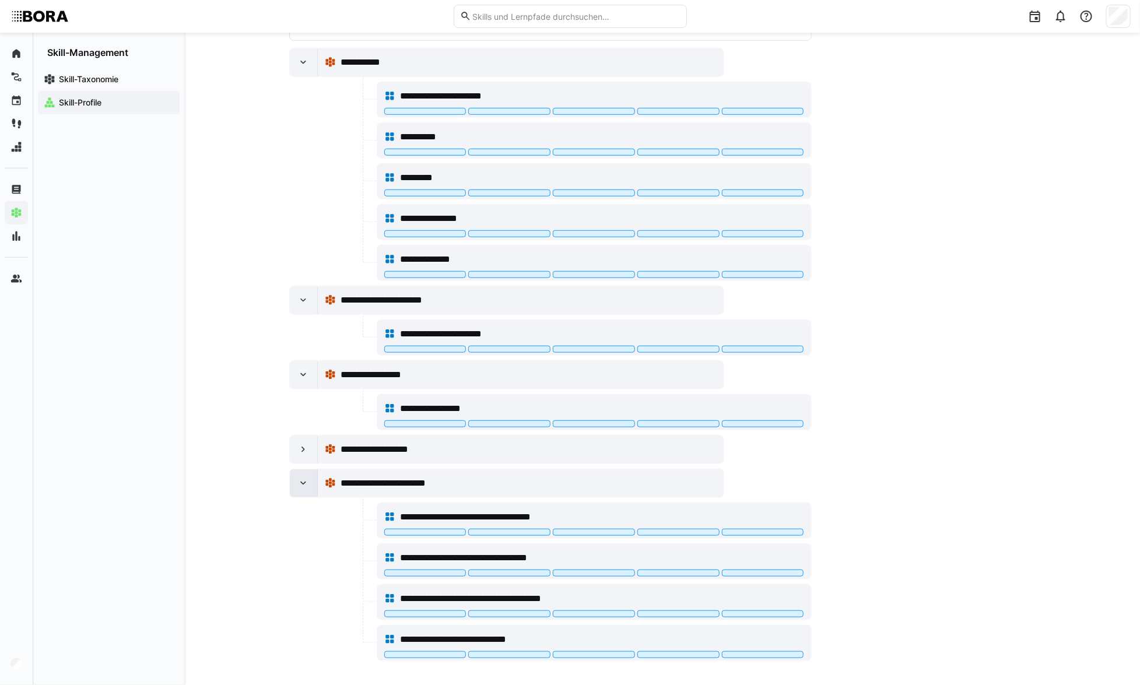
scroll to position [363, 0]
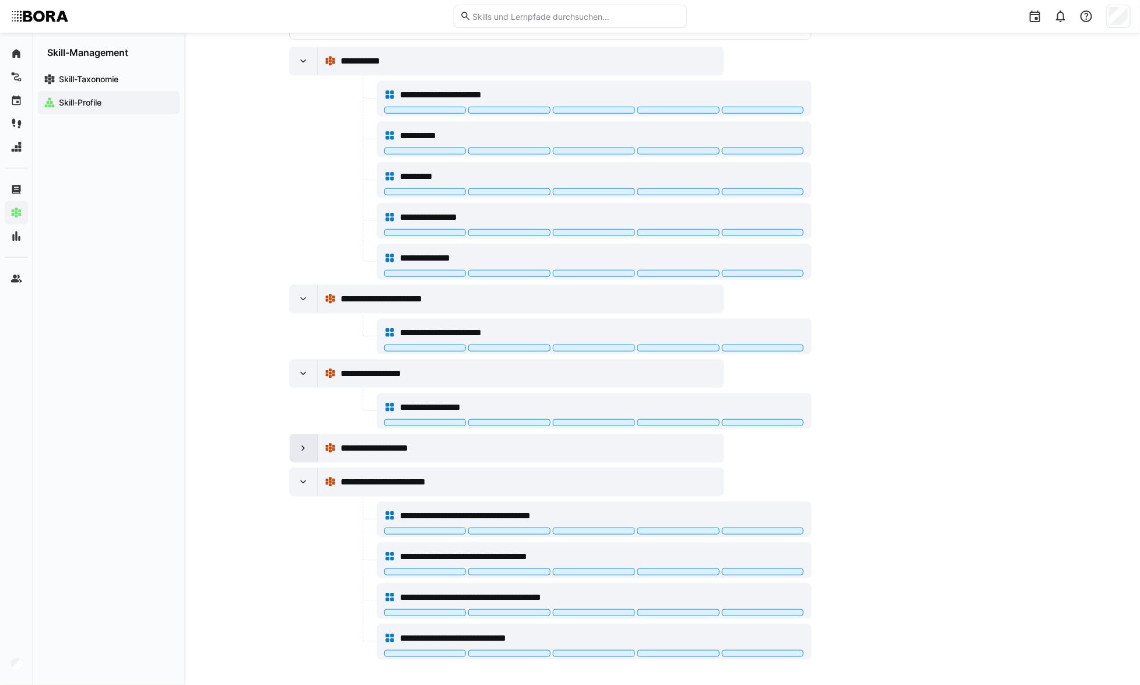
click at [291, 448] on div at bounding box center [304, 449] width 28 height 28
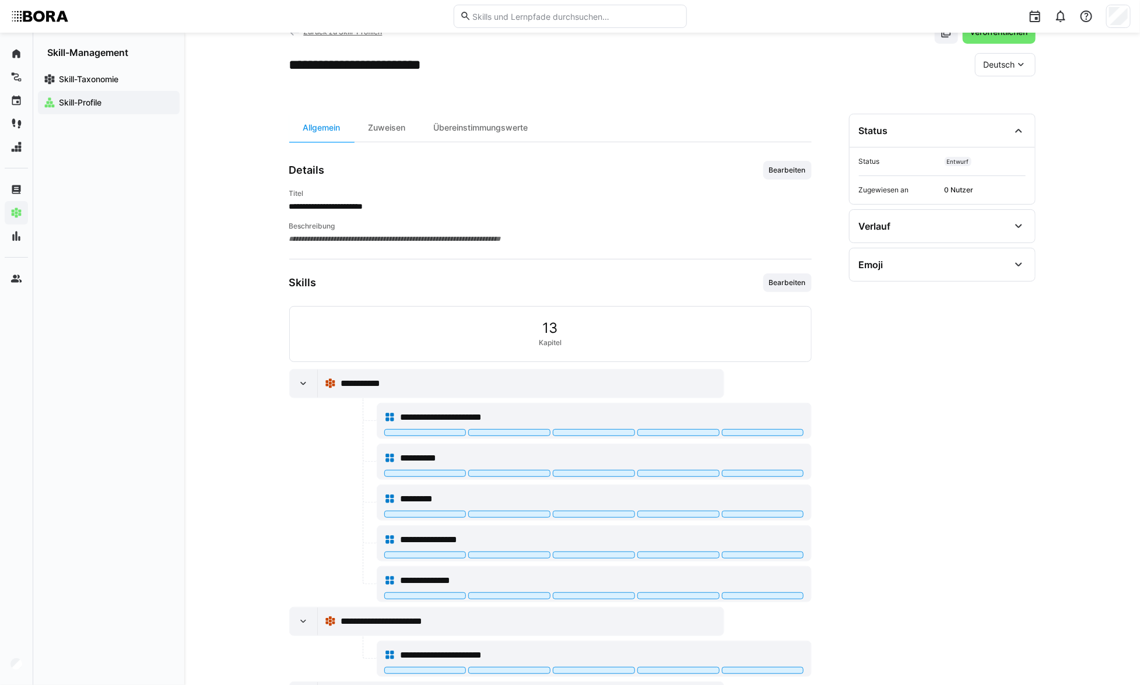
scroll to position [0, 0]
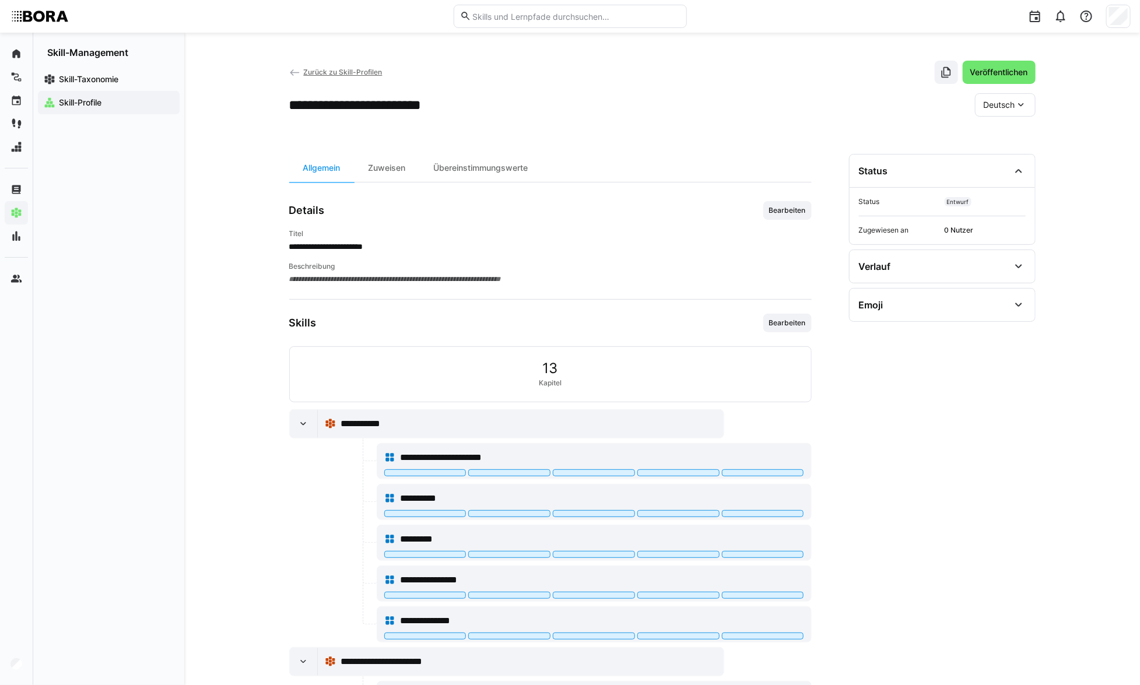
click at [305, 72] on span "Zurück zu Skill-Profilen" at bounding box center [342, 72] width 79 height 9
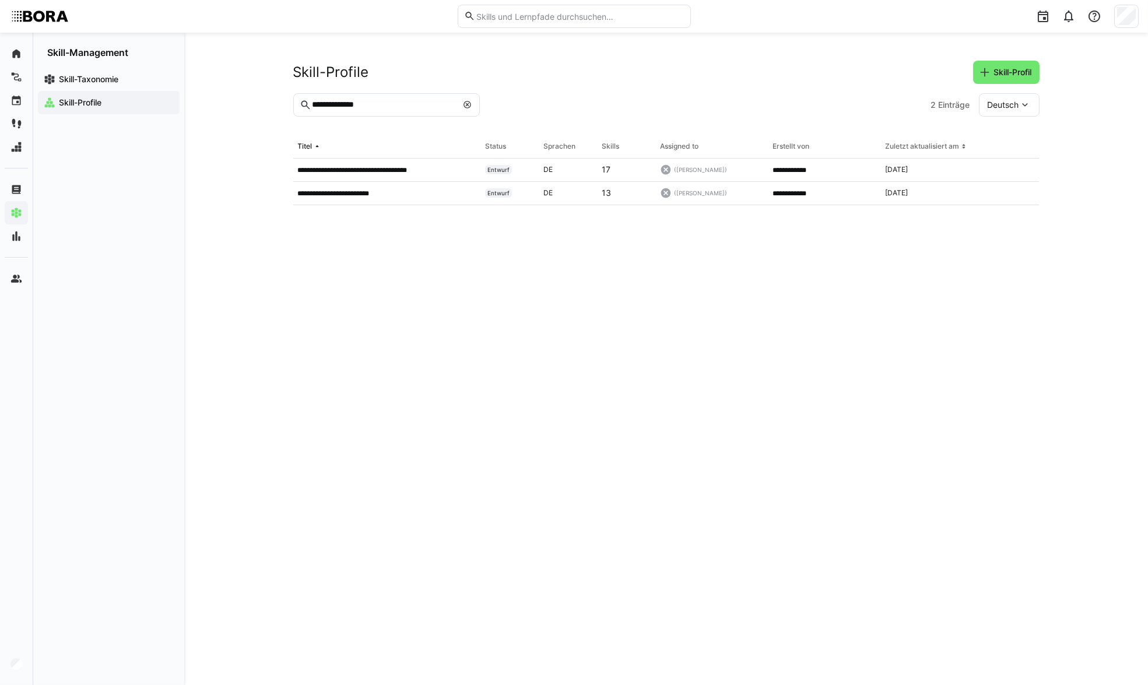
click at [469, 104] on eds-icon at bounding box center [467, 104] width 9 height 9
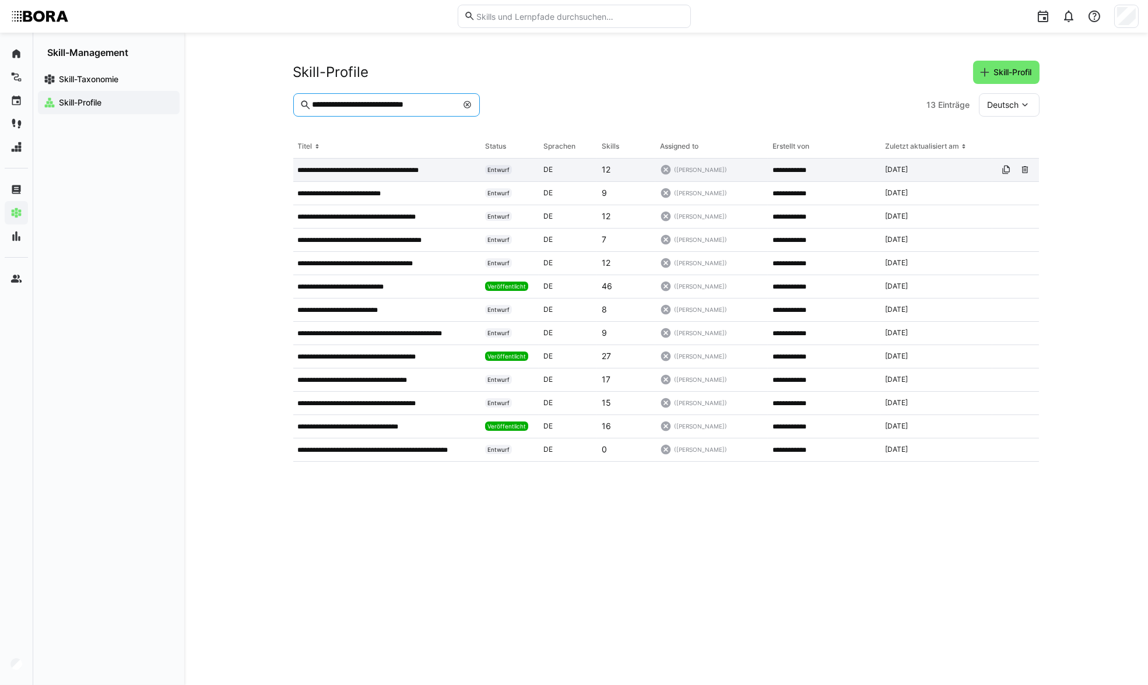
type input "**********"
click at [453, 169] on p "**********" at bounding box center [377, 170] width 159 height 9
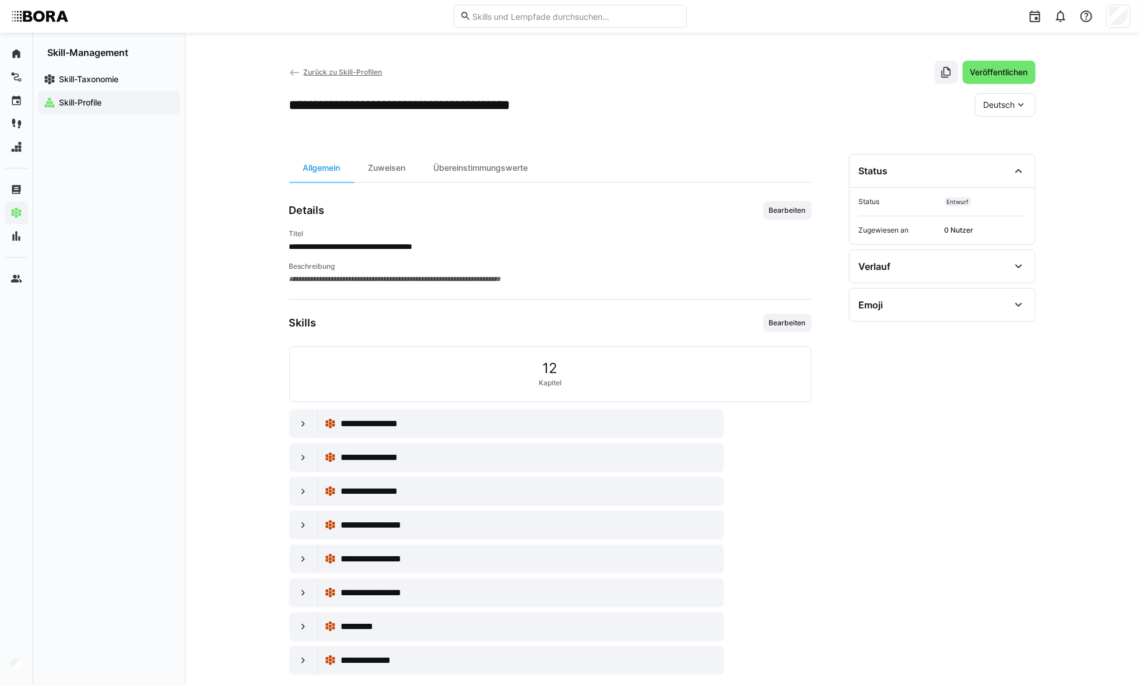
scroll to position [17, 0]
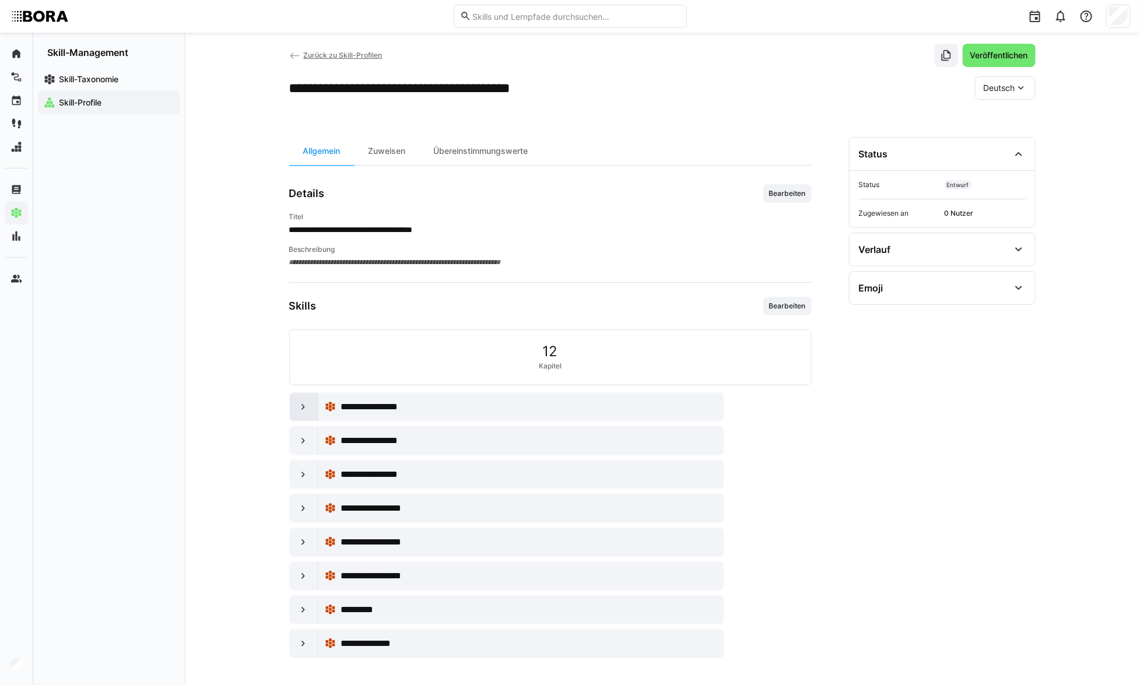
click at [301, 411] on eds-icon at bounding box center [303, 407] width 12 height 12
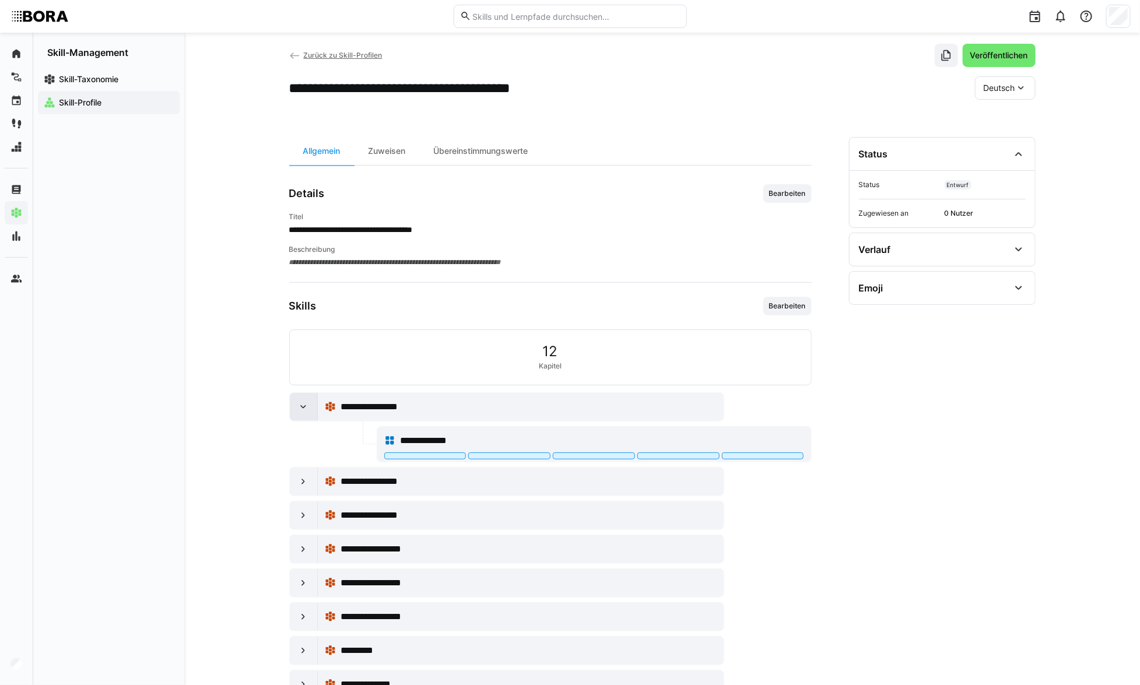
scroll to position [57, 0]
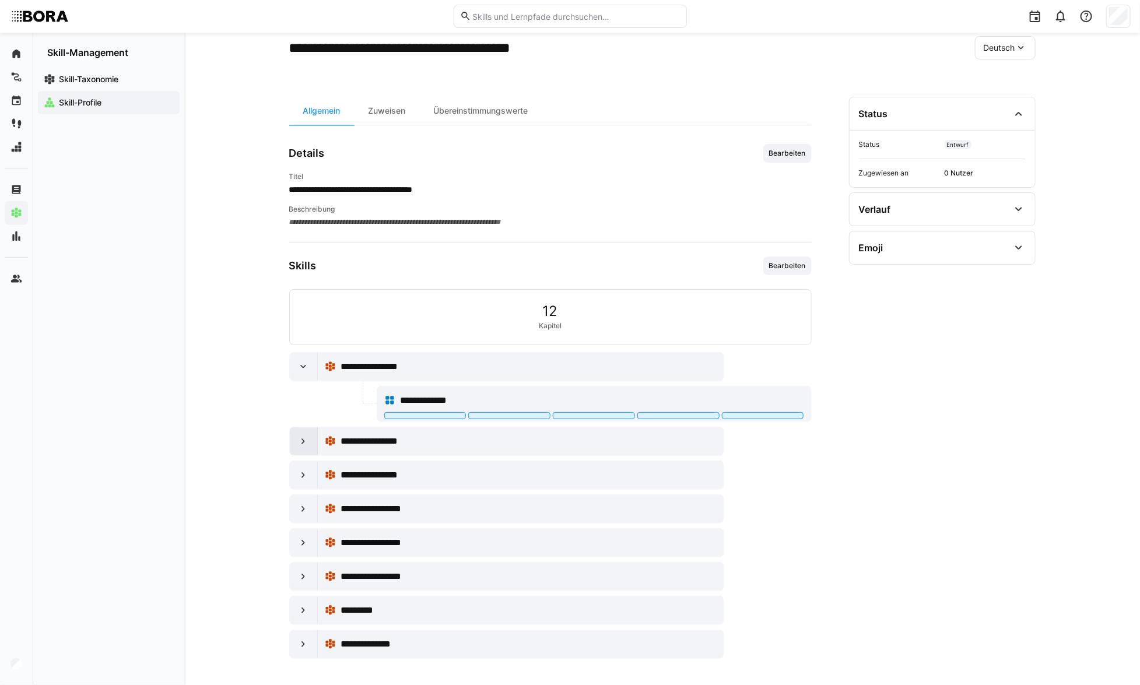
click at [298, 436] on eds-icon at bounding box center [303, 442] width 12 height 12
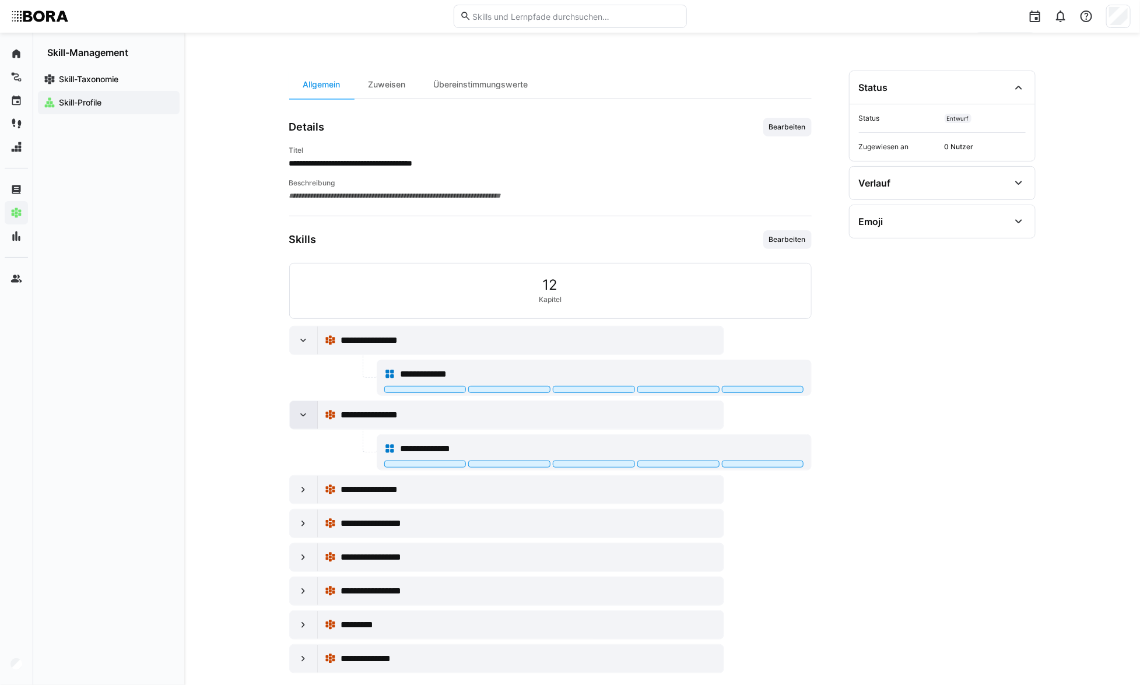
scroll to position [98, 0]
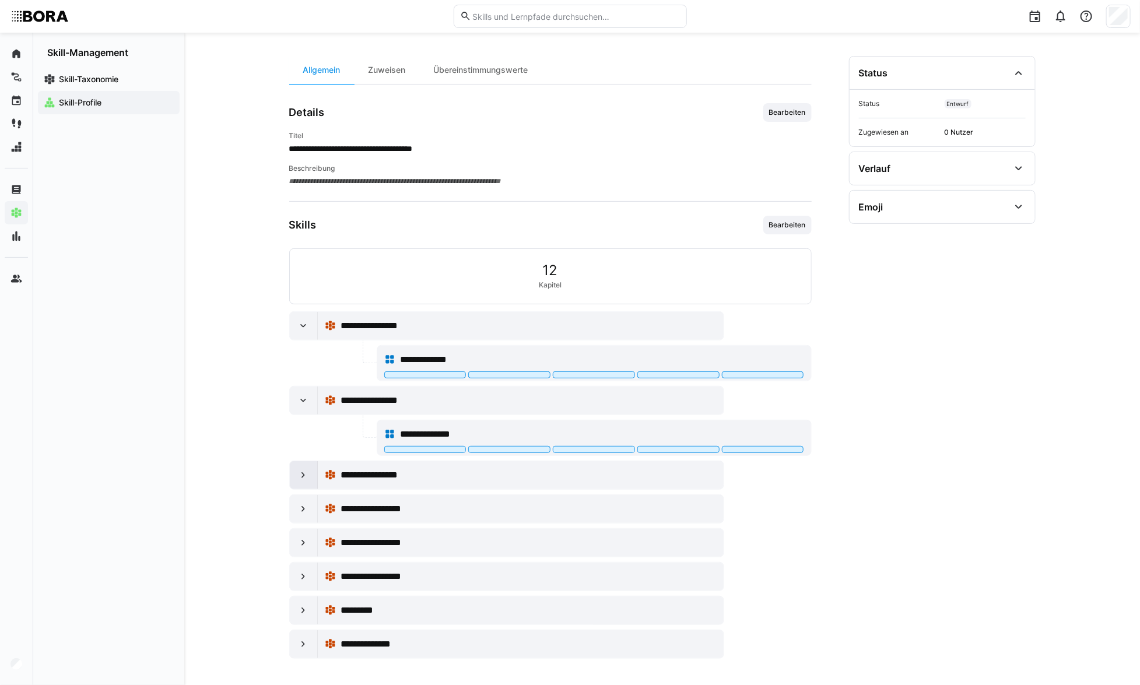
click at [299, 470] on eds-icon at bounding box center [303, 476] width 12 height 12
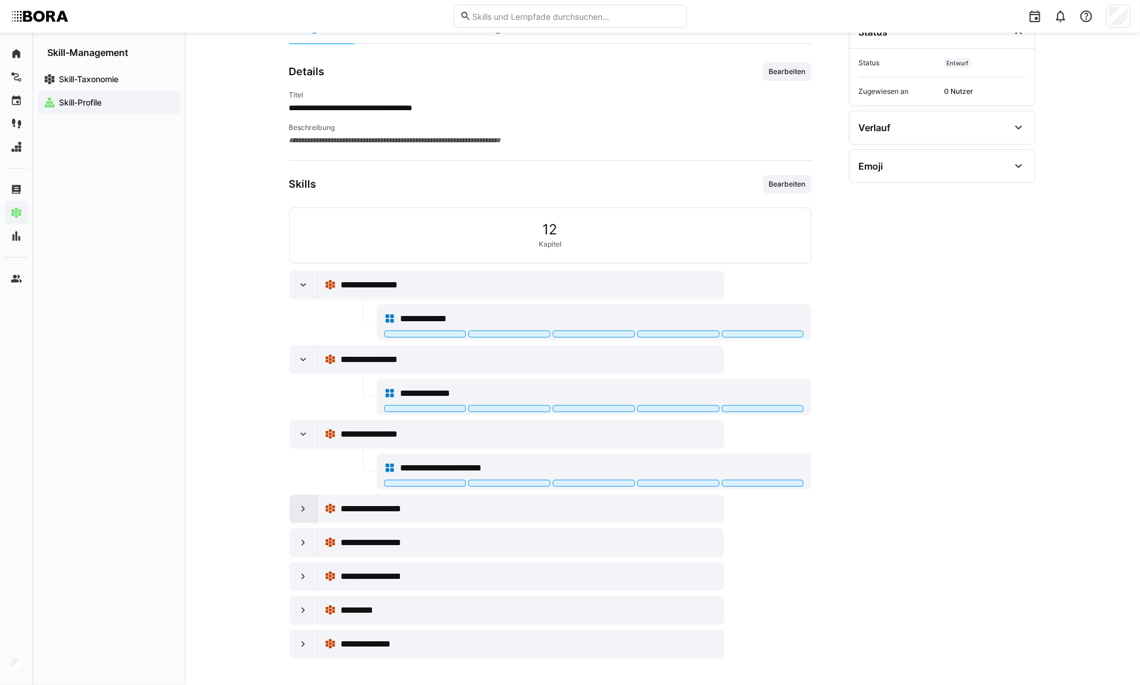
click at [304, 512] on eds-icon at bounding box center [303, 509] width 12 height 12
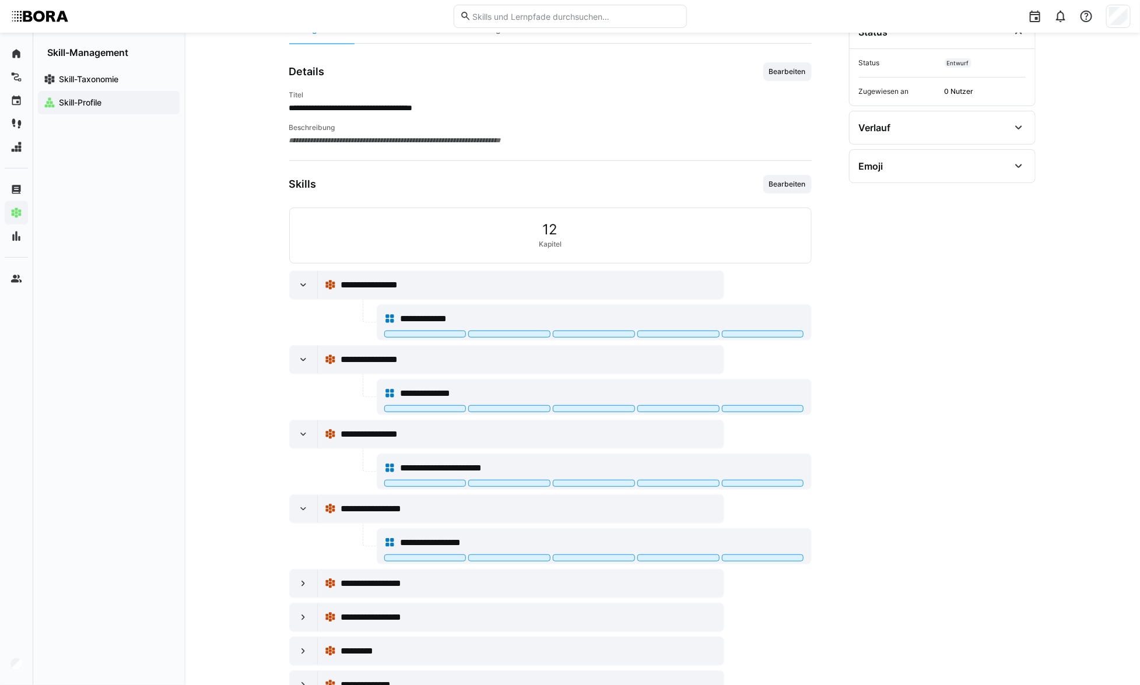
scroll to position [180, 0]
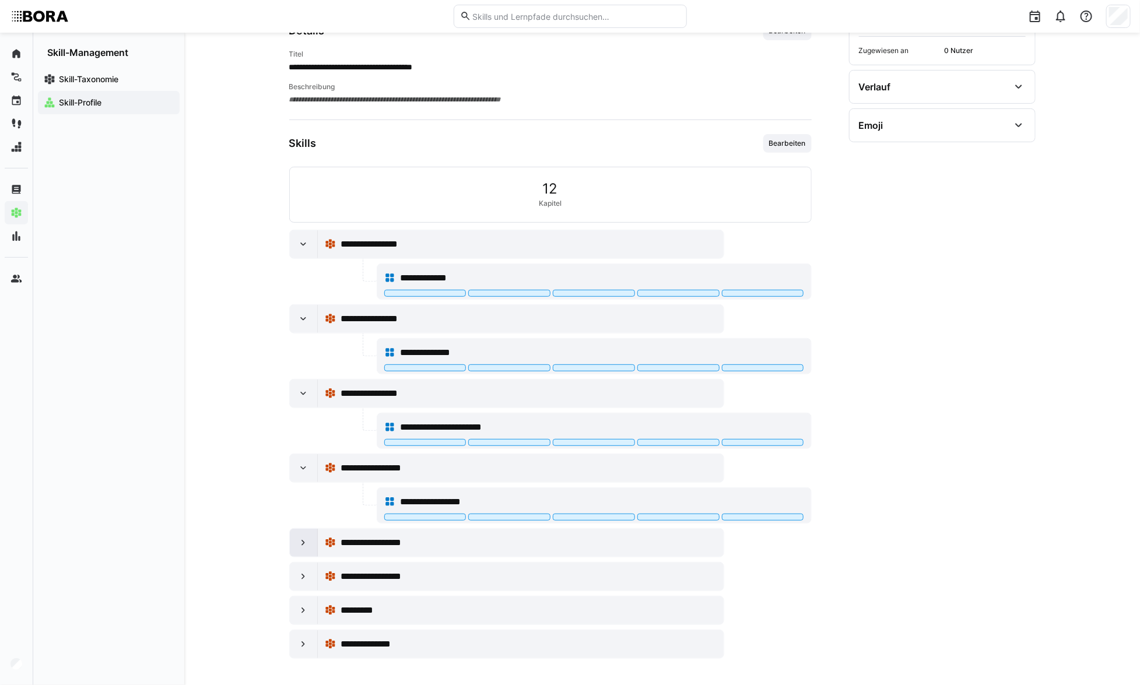
click at [298, 537] on eds-icon at bounding box center [303, 543] width 12 height 12
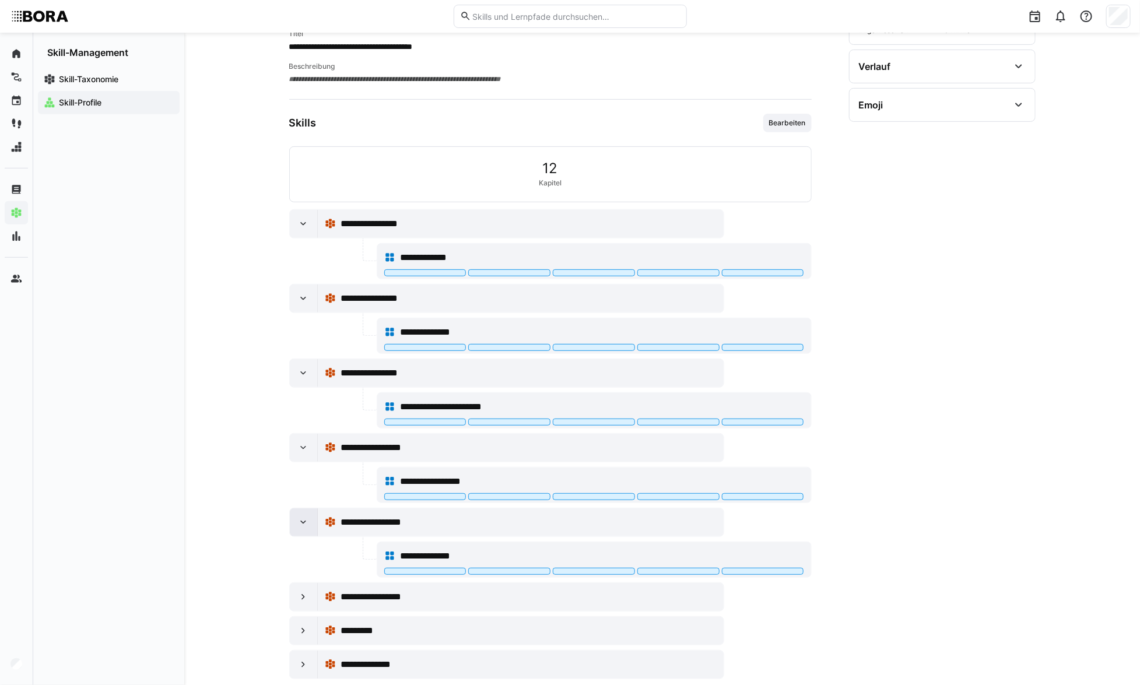
scroll to position [220, 0]
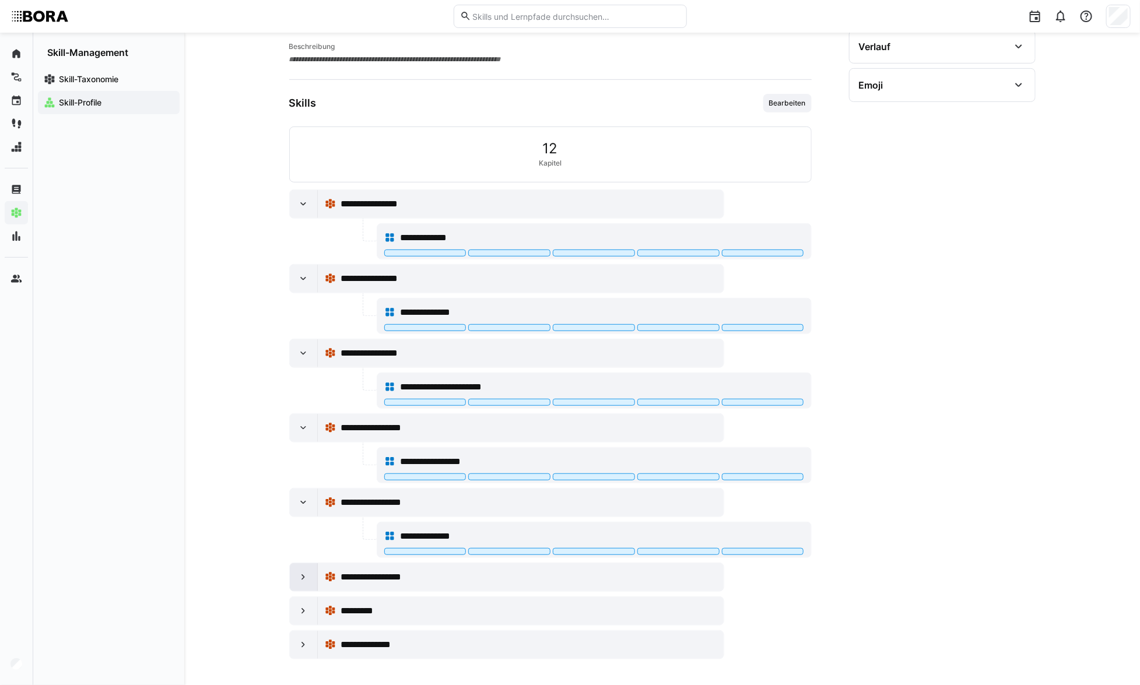
click at [299, 572] on eds-icon at bounding box center [303, 578] width 12 height 12
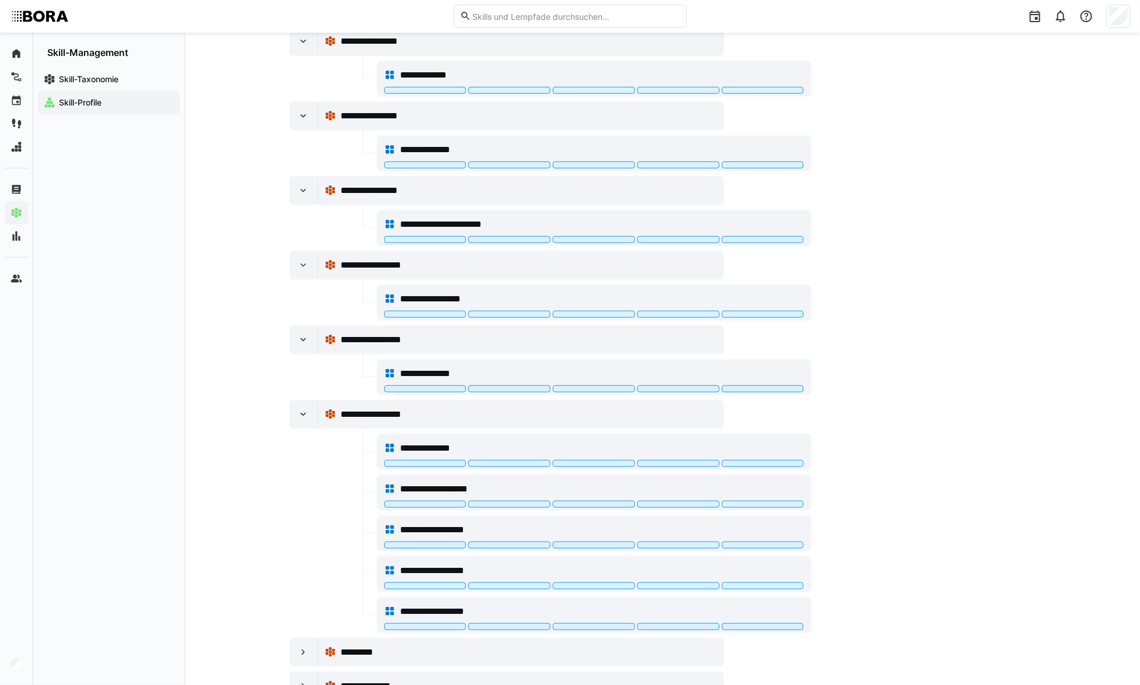
scroll to position [423, 0]
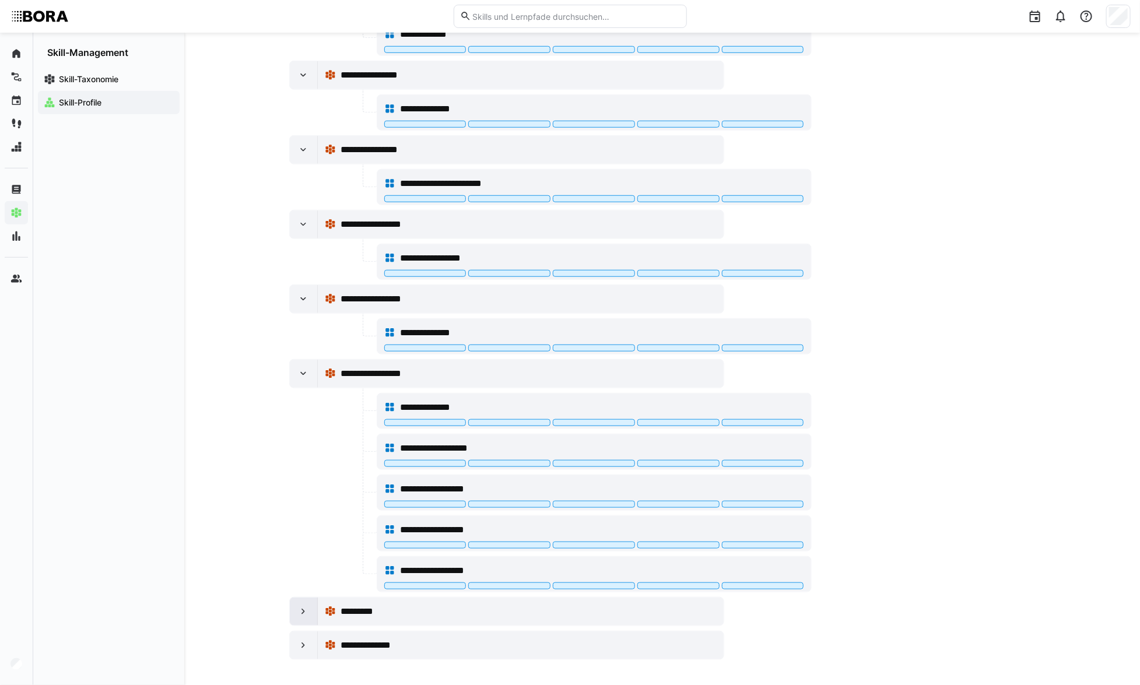
click at [291, 614] on div at bounding box center [304, 612] width 28 height 28
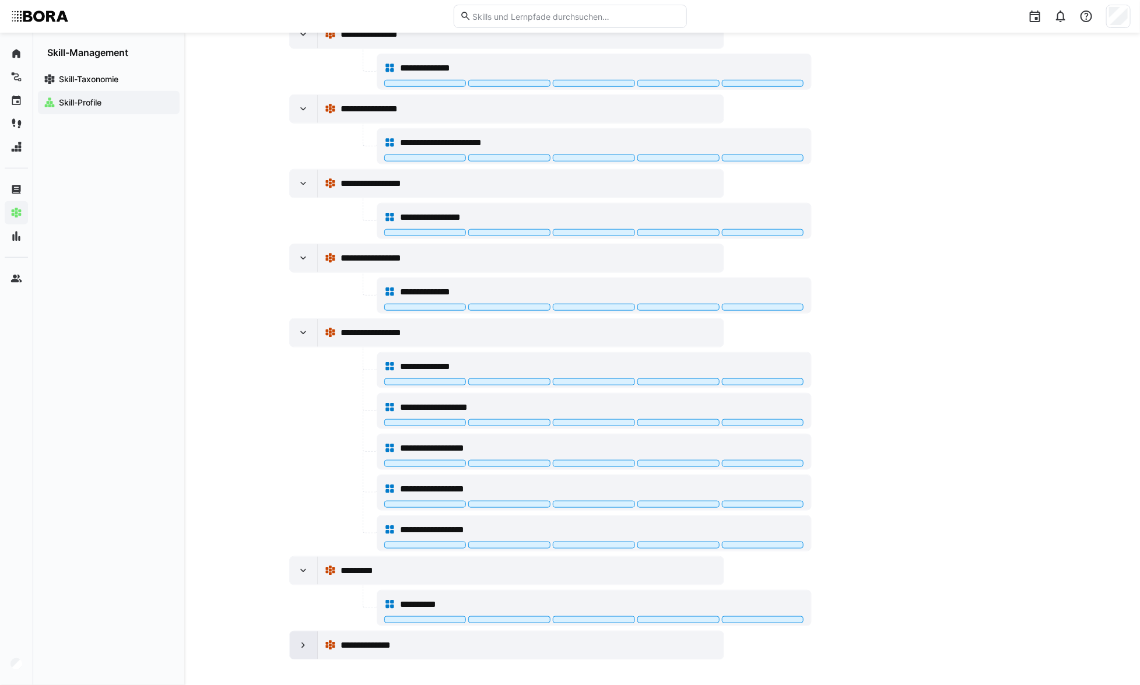
click at [292, 649] on div at bounding box center [304, 646] width 28 height 28
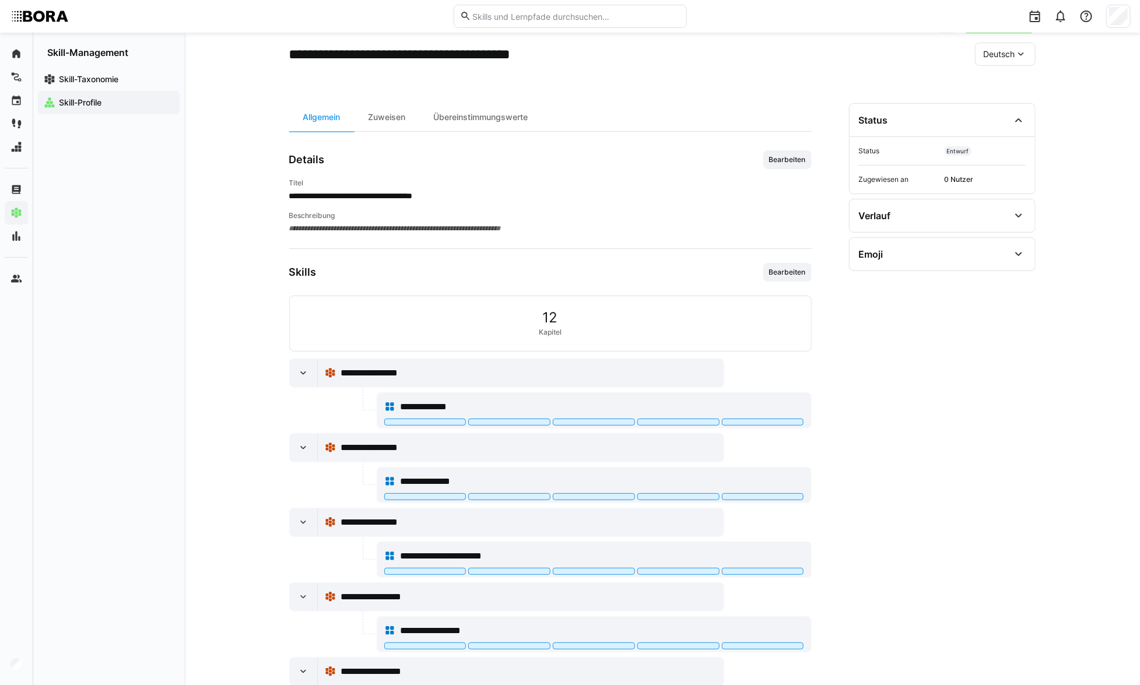
scroll to position [52, 0]
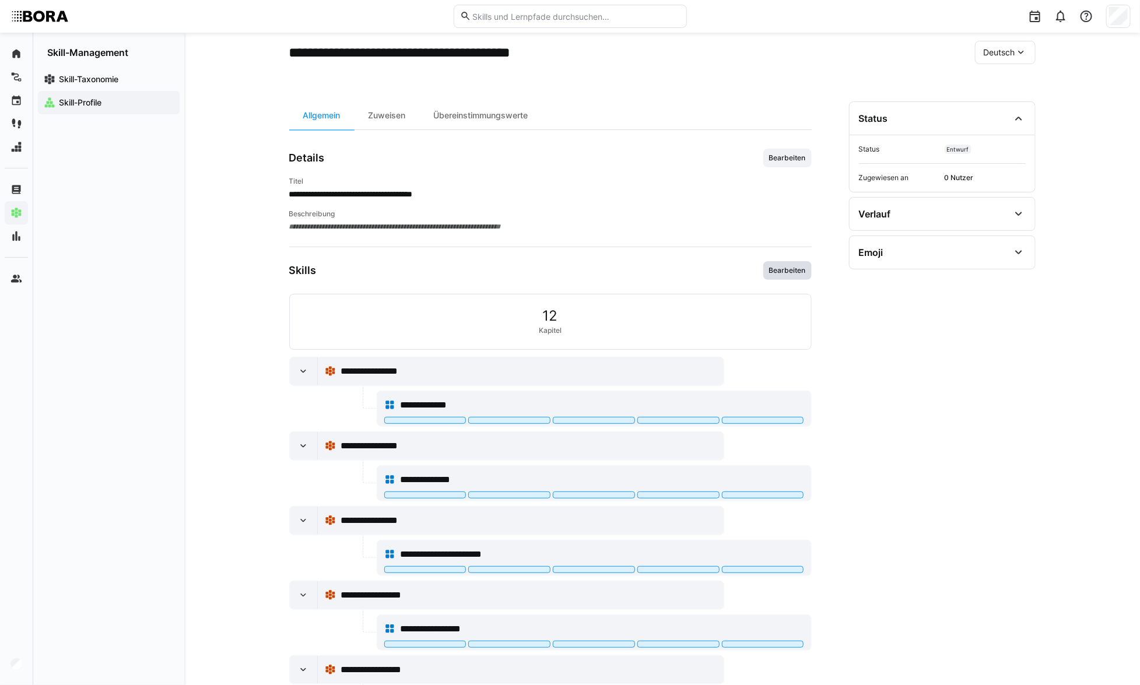
click at [780, 269] on span "Bearbeiten" at bounding box center [787, 270] width 39 height 9
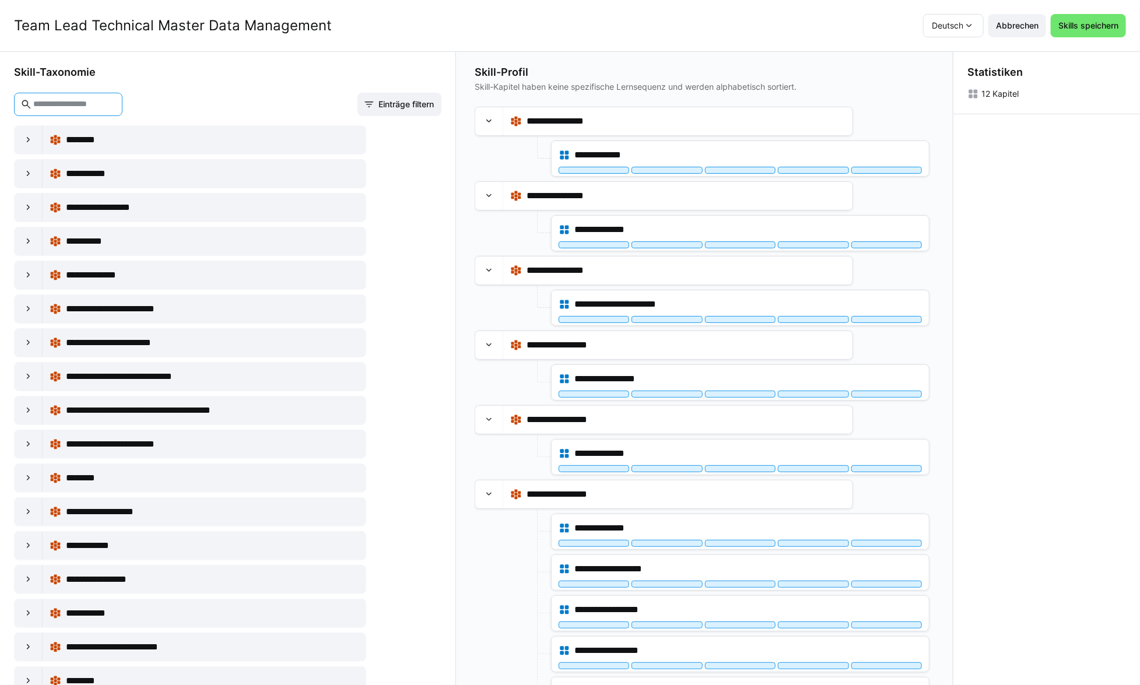
click at [116, 99] on input "text" at bounding box center [74, 104] width 84 height 10
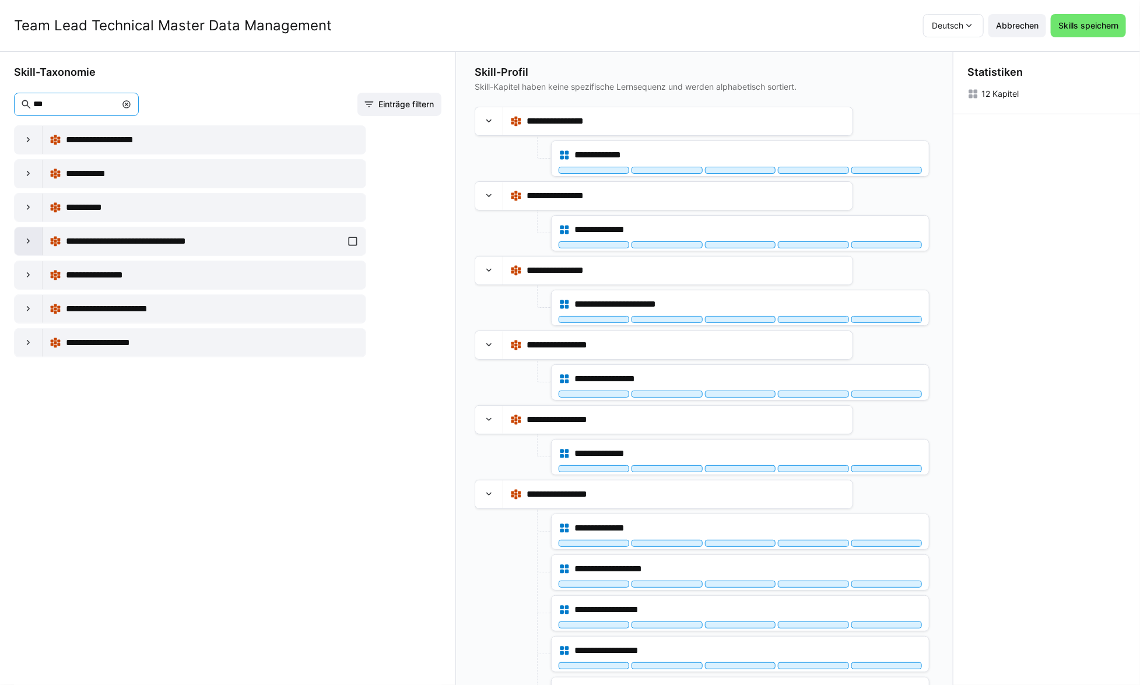
type input "***"
click at [36, 246] on div at bounding box center [29, 241] width 28 height 28
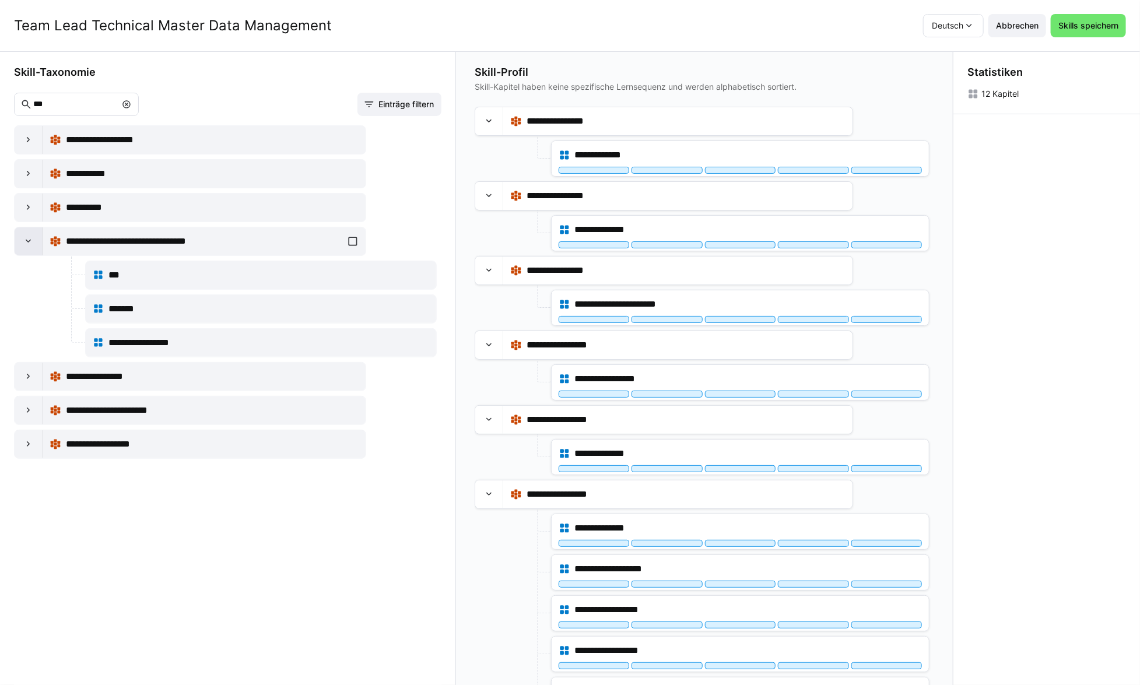
click at [33, 245] on eds-icon at bounding box center [29, 242] width 12 height 12
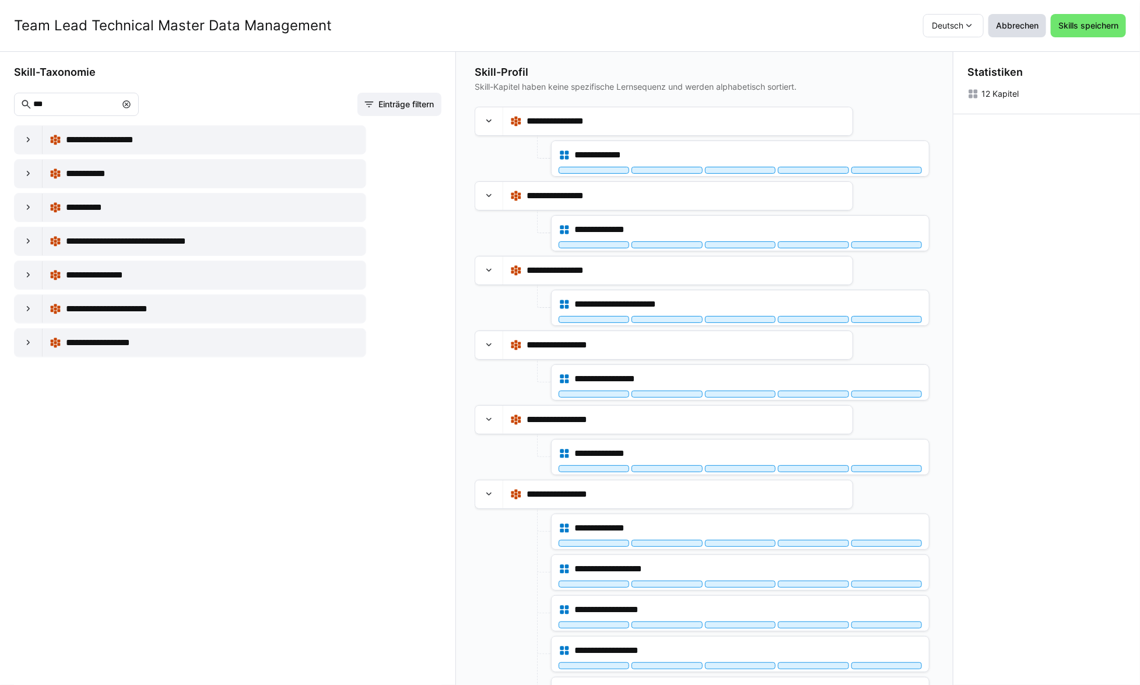
click at [1018, 23] on span "Abbrechen" at bounding box center [1017, 26] width 46 height 12
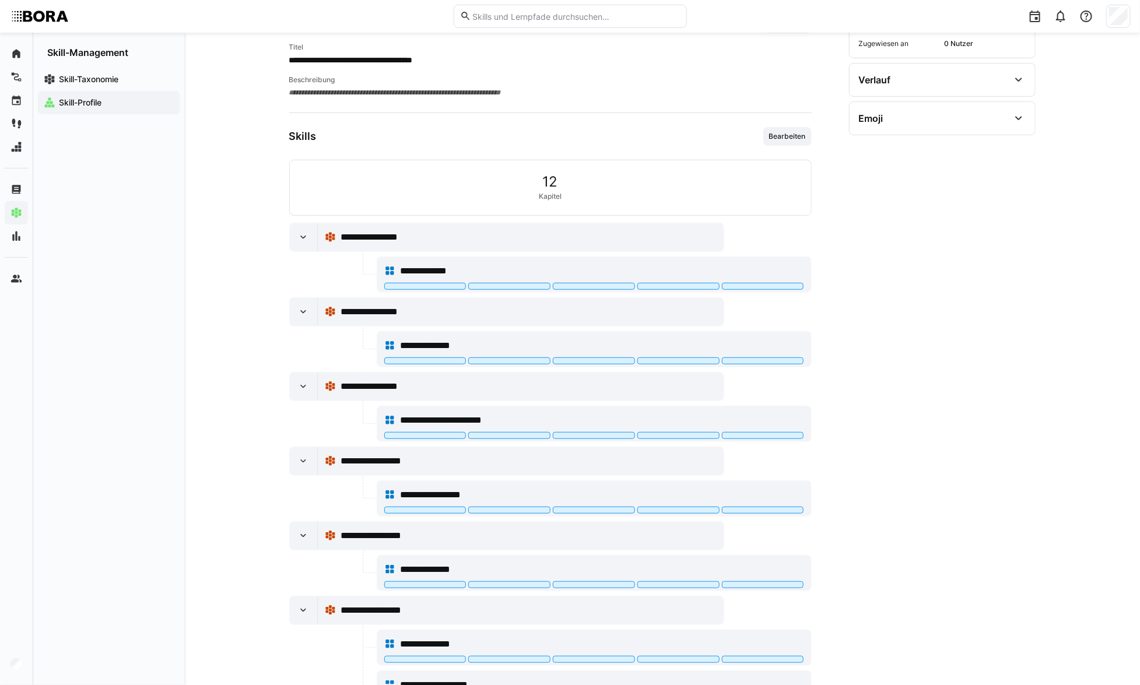
scroll to position [0, 0]
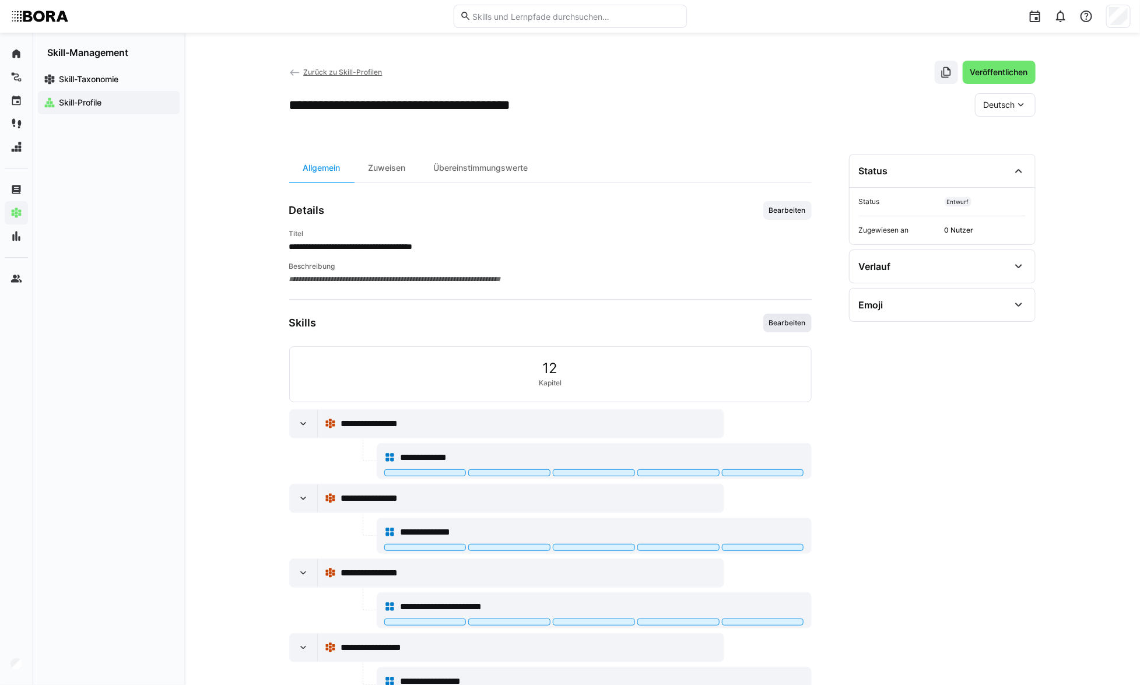
click at [797, 324] on span "Bearbeiten" at bounding box center [787, 322] width 39 height 9
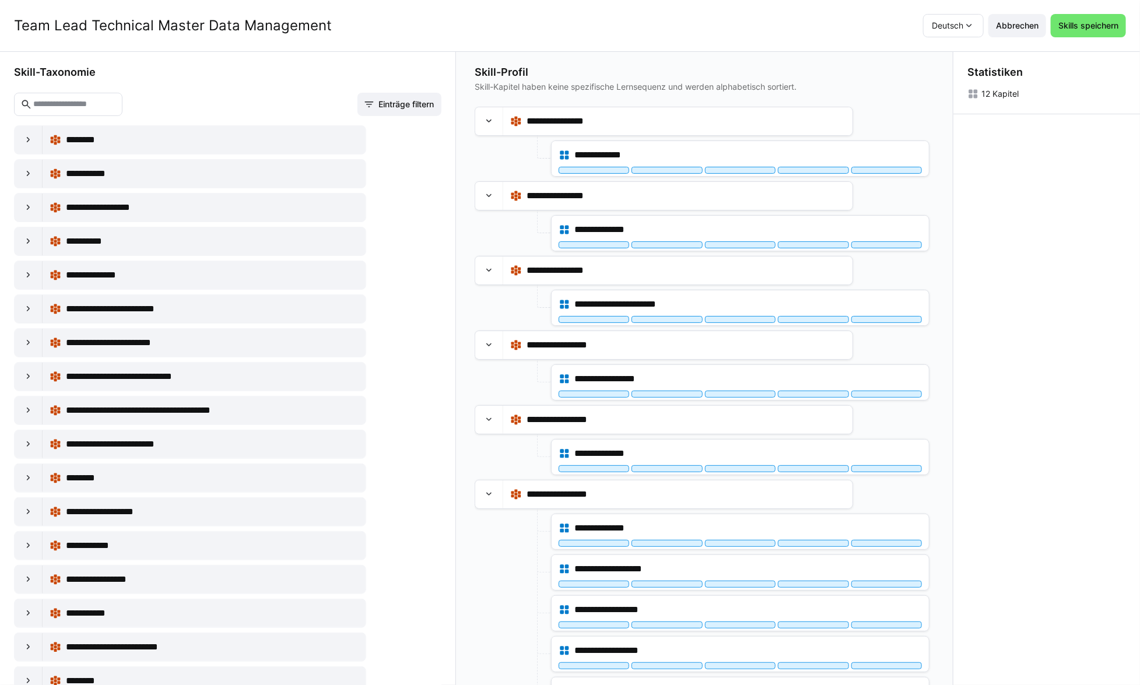
click at [118, 112] on eds-input at bounding box center [68, 104] width 108 height 23
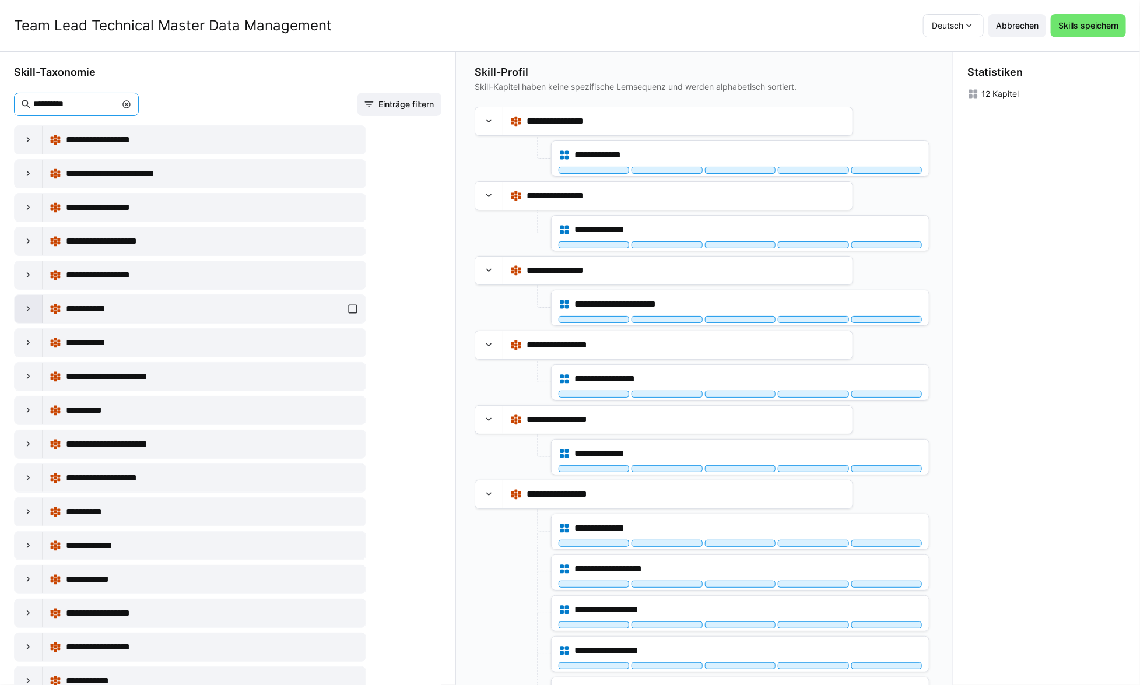
type input "**********"
click at [31, 316] on div at bounding box center [29, 309] width 28 height 28
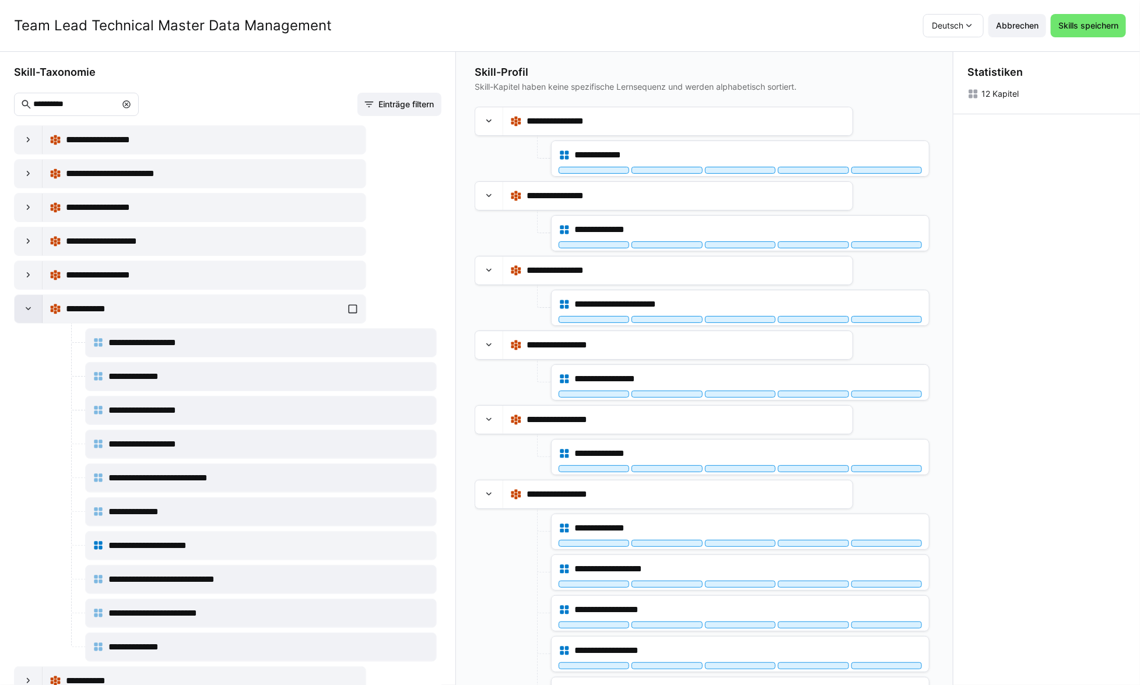
click at [31, 316] on div at bounding box center [29, 309] width 28 height 28
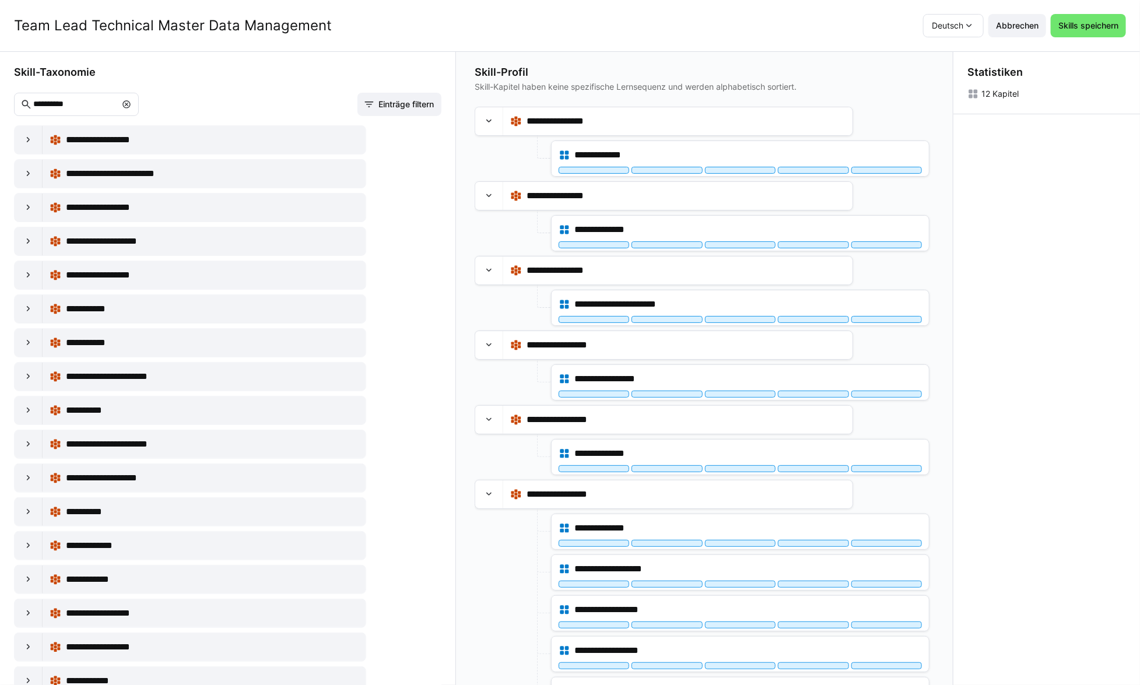
click at [131, 104] on eds-icon at bounding box center [126, 104] width 9 height 9
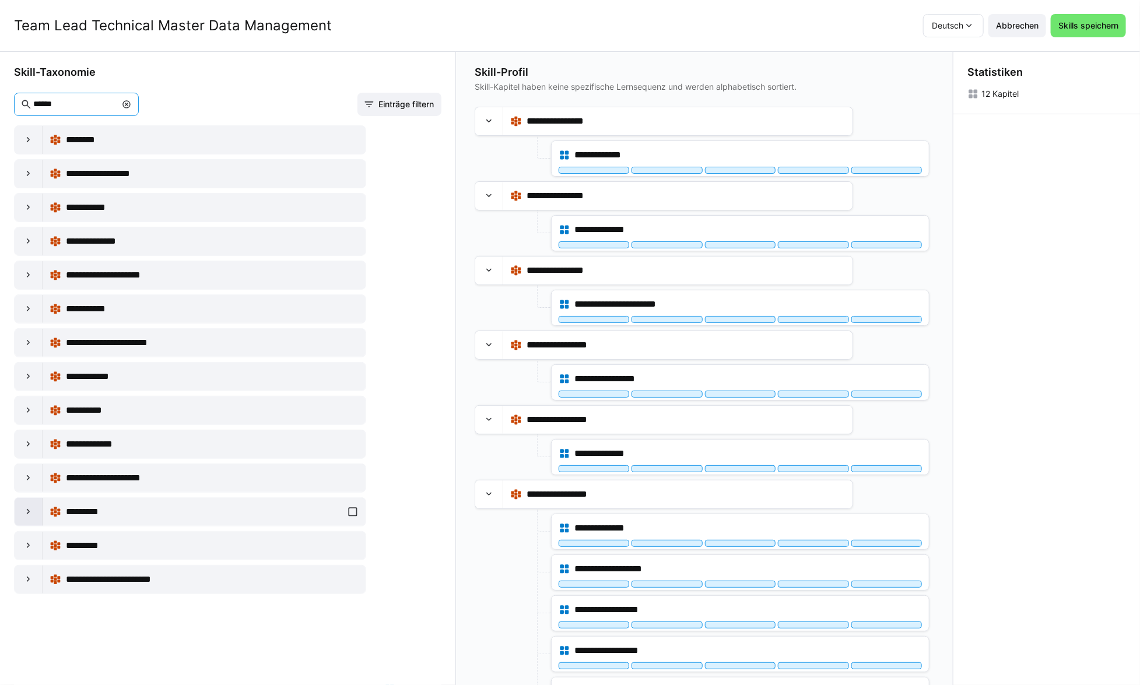
type input "******"
click at [23, 513] on eds-icon at bounding box center [29, 512] width 12 height 12
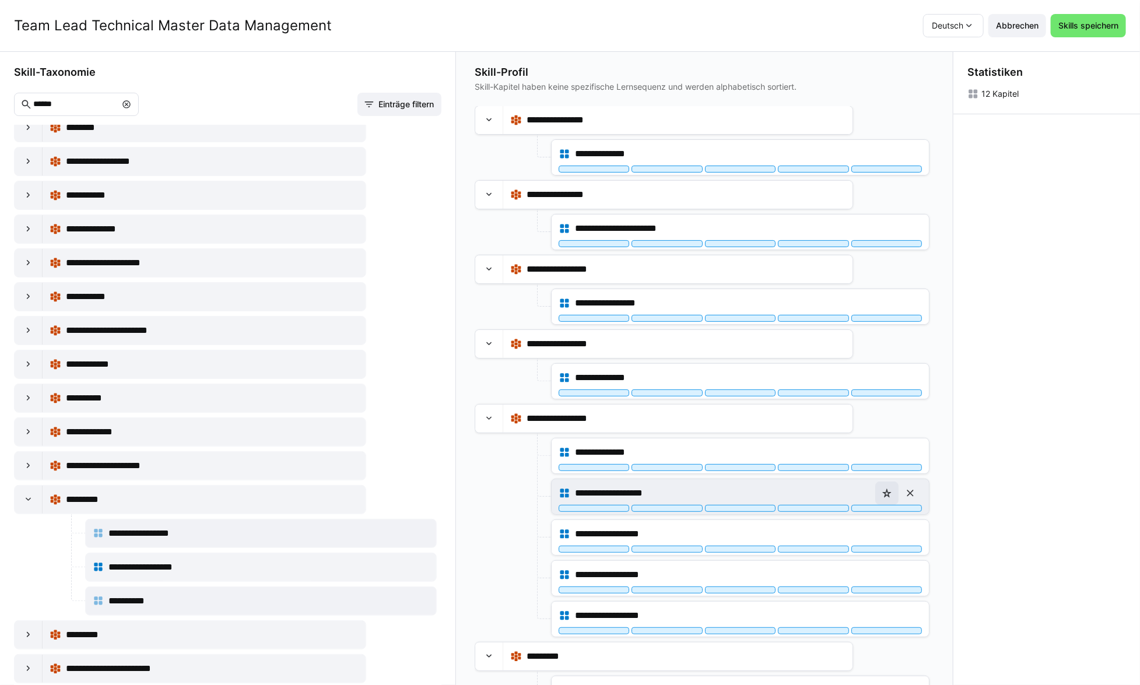
scroll to position [174, 0]
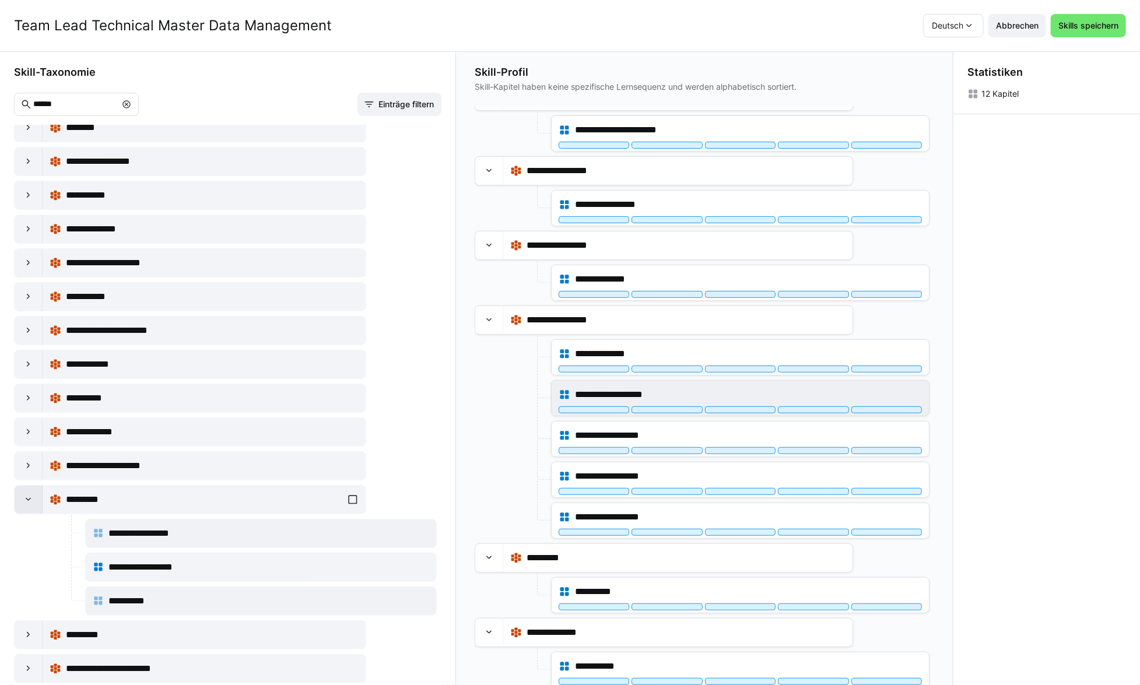
click at [34, 505] on div at bounding box center [29, 500] width 28 height 28
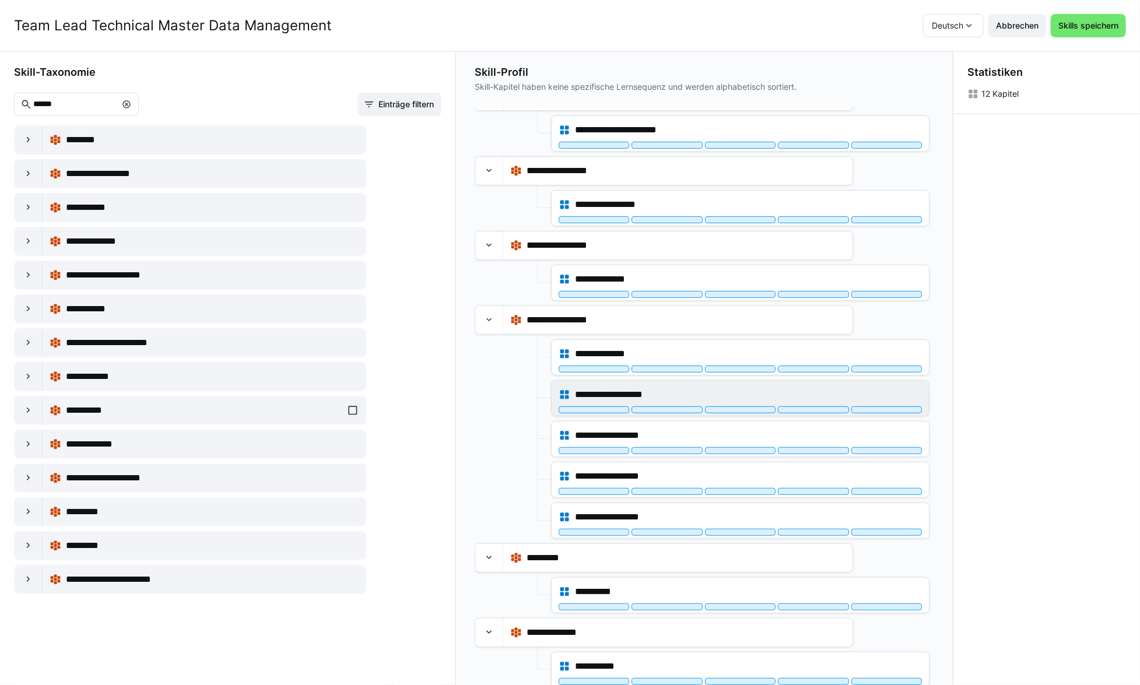
scroll to position [0, 0]
click at [1016, 26] on span "Abbrechen" at bounding box center [1017, 26] width 46 height 12
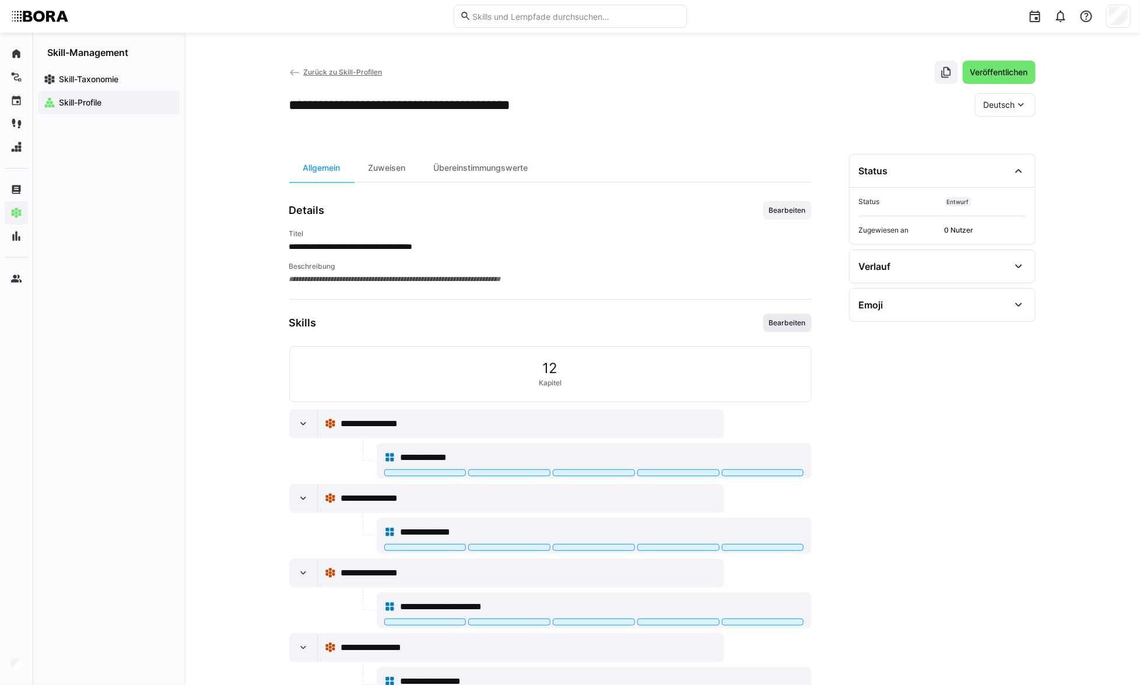
click at [792, 325] on span "Bearbeiten" at bounding box center [787, 322] width 39 height 9
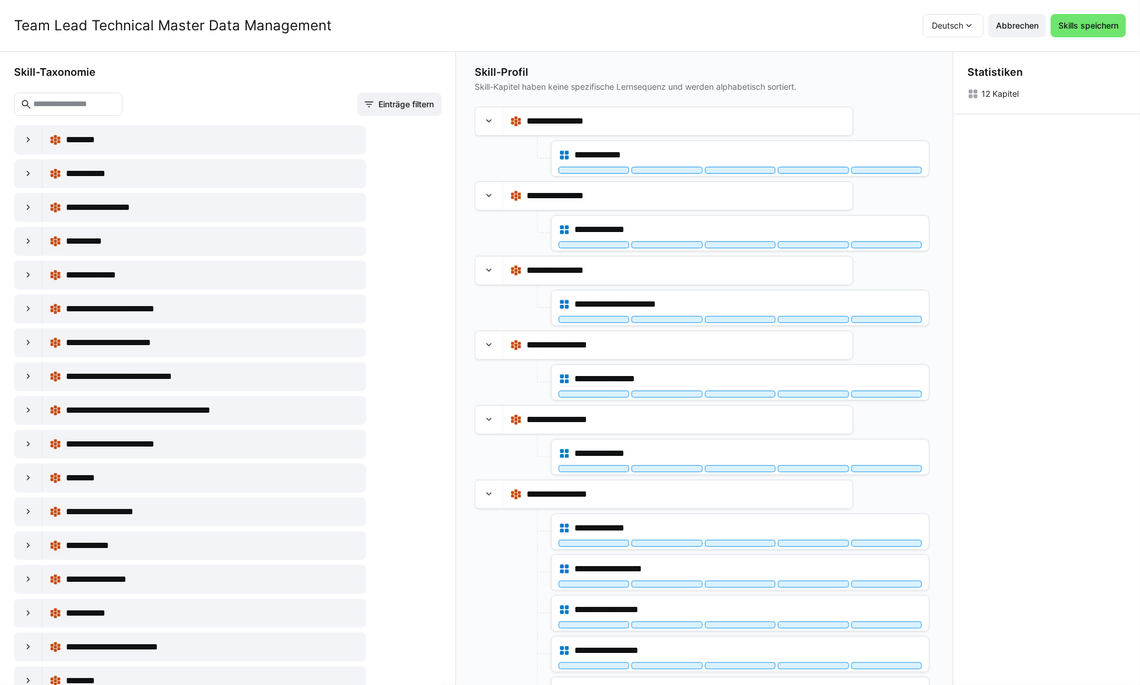
click at [115, 104] on input "text" at bounding box center [74, 104] width 84 height 10
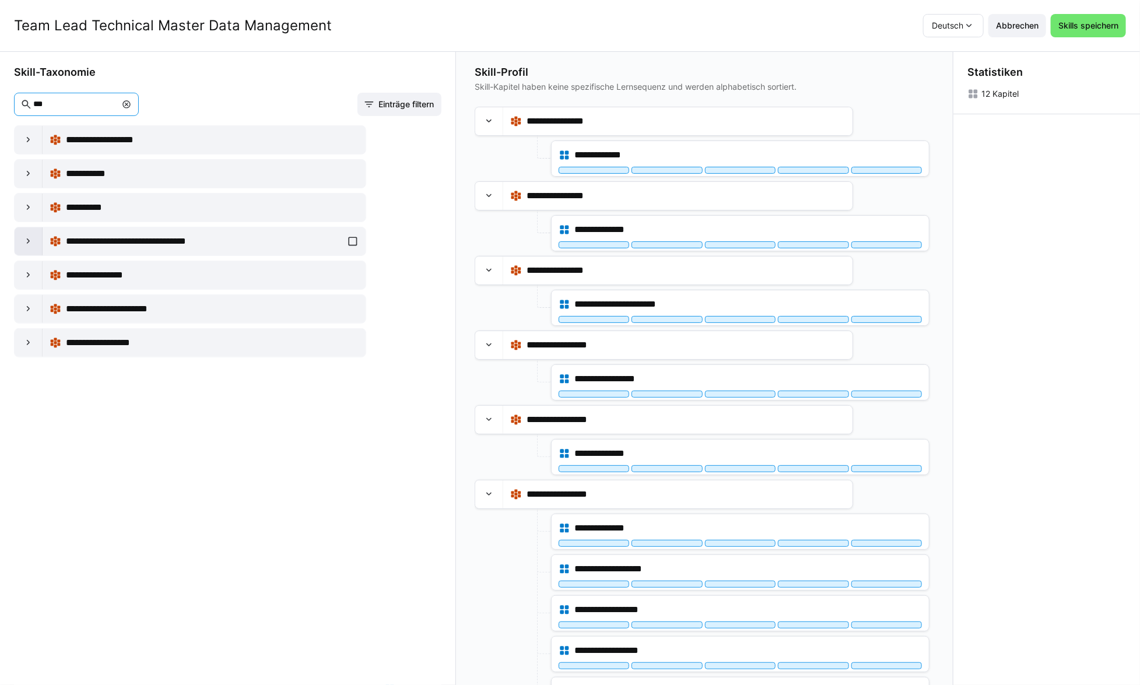
type input "***"
click at [29, 239] on eds-icon at bounding box center [29, 242] width 12 height 12
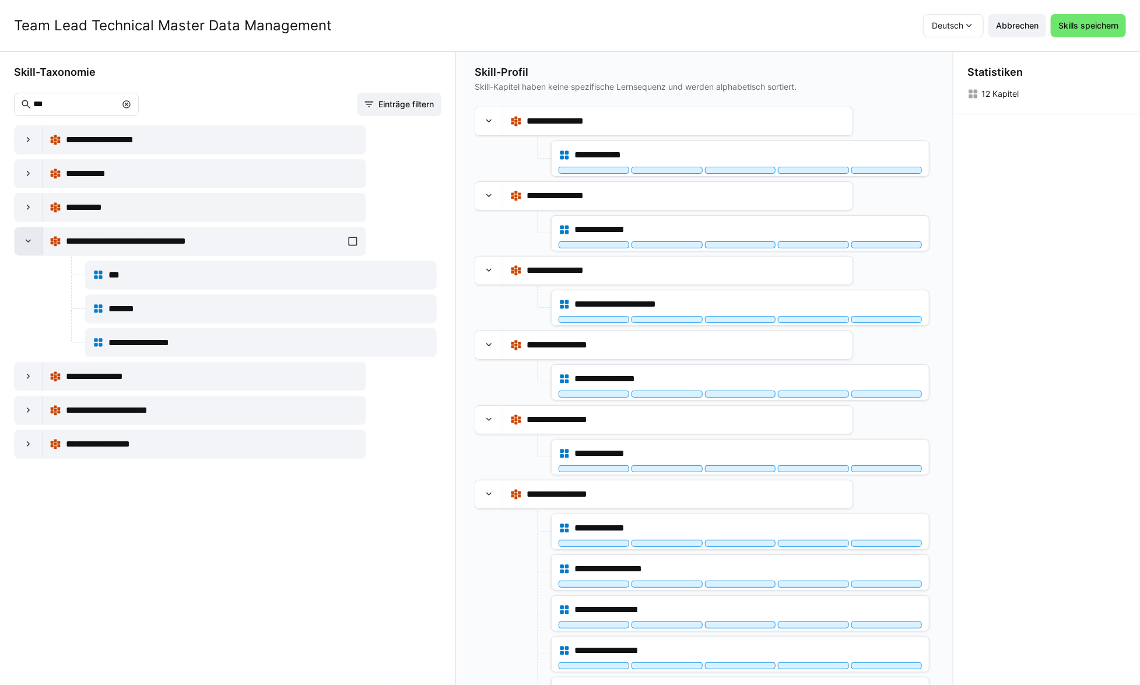
click at [29, 239] on eds-icon at bounding box center [29, 242] width 12 height 12
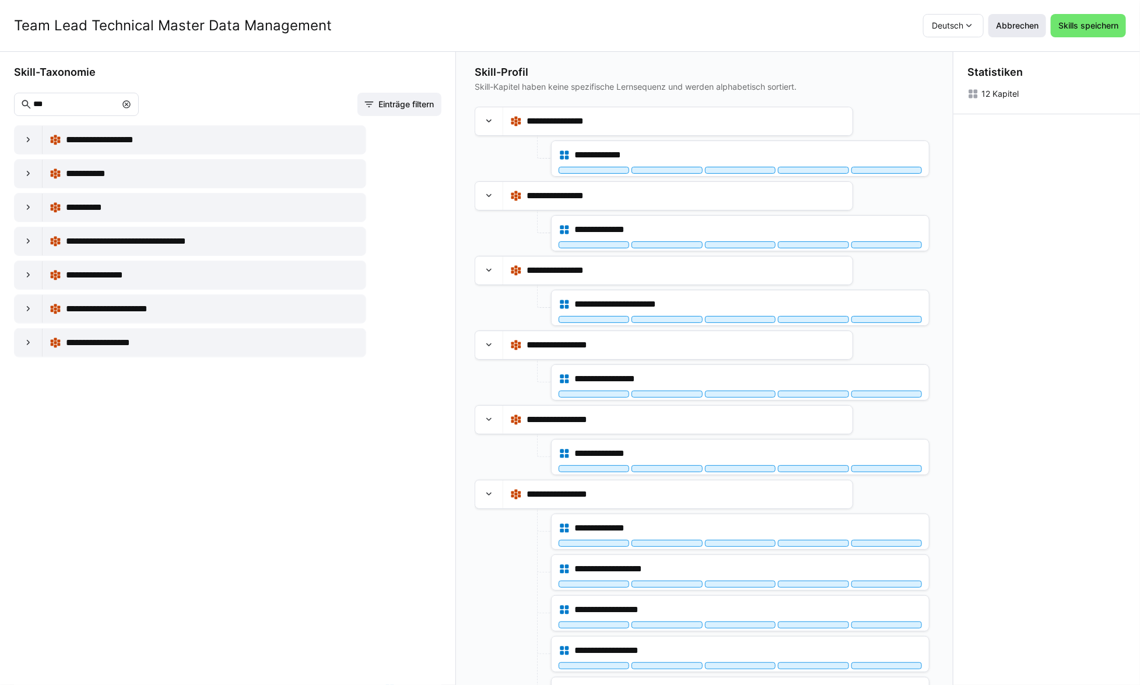
click at [1034, 28] on span "Abbrechen" at bounding box center [1017, 26] width 46 height 12
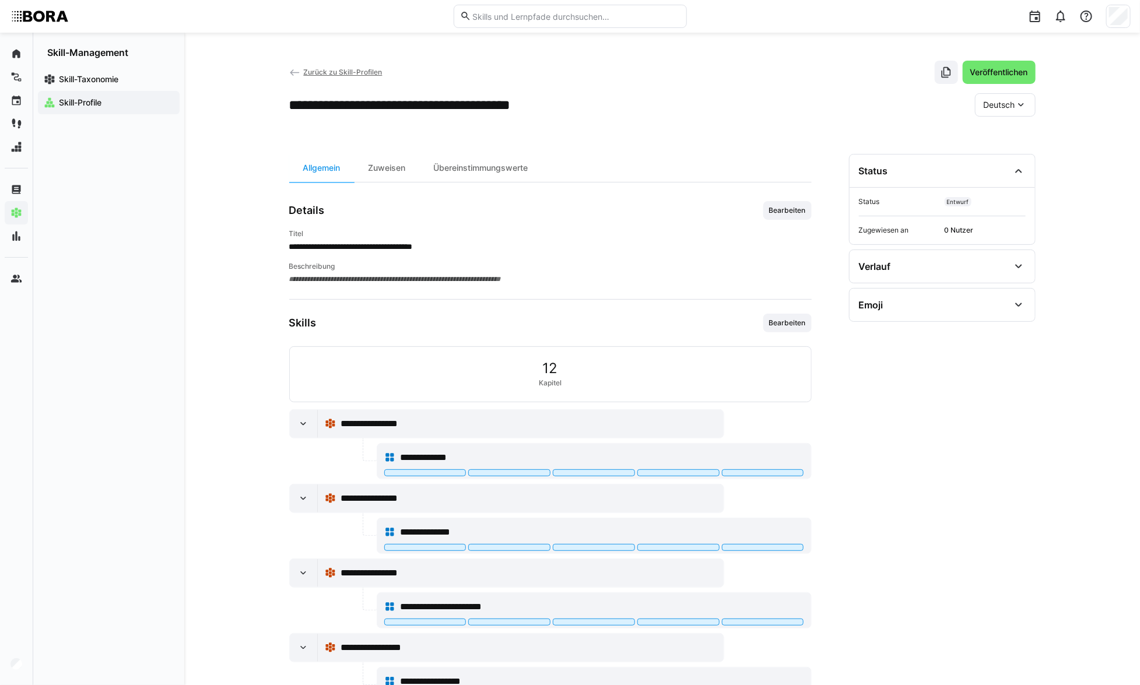
click at [311, 72] on span "Zurück zu Skill-Profilen" at bounding box center [342, 72] width 79 height 9
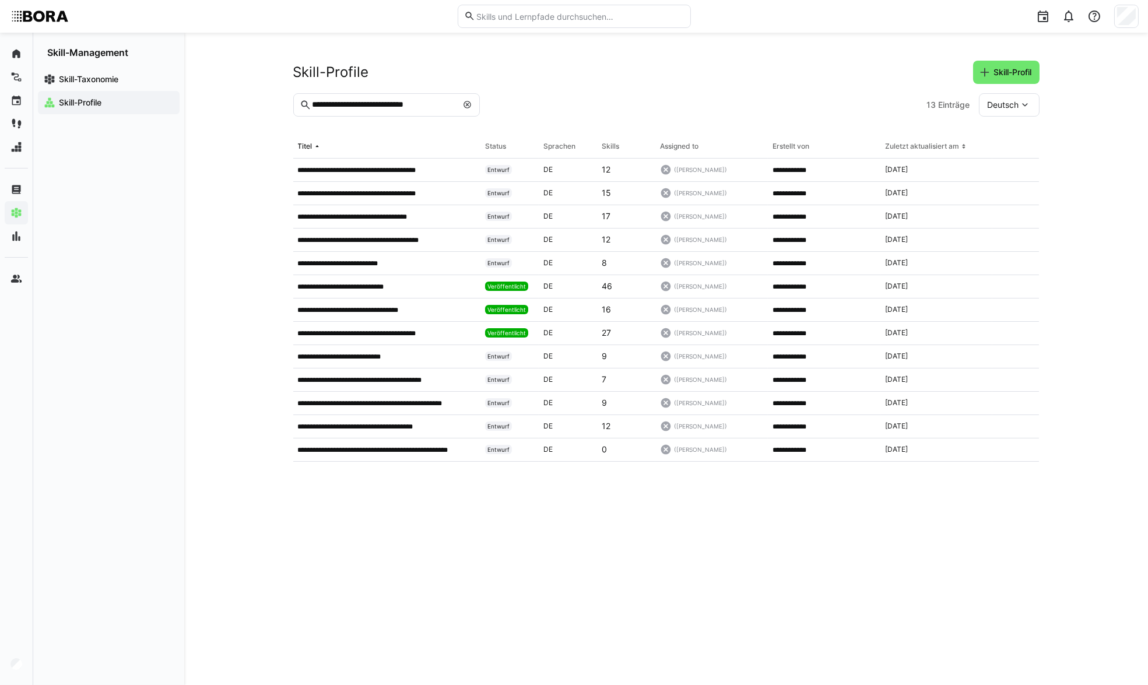
click at [467, 104] on eds-icon at bounding box center [467, 104] width 9 height 9
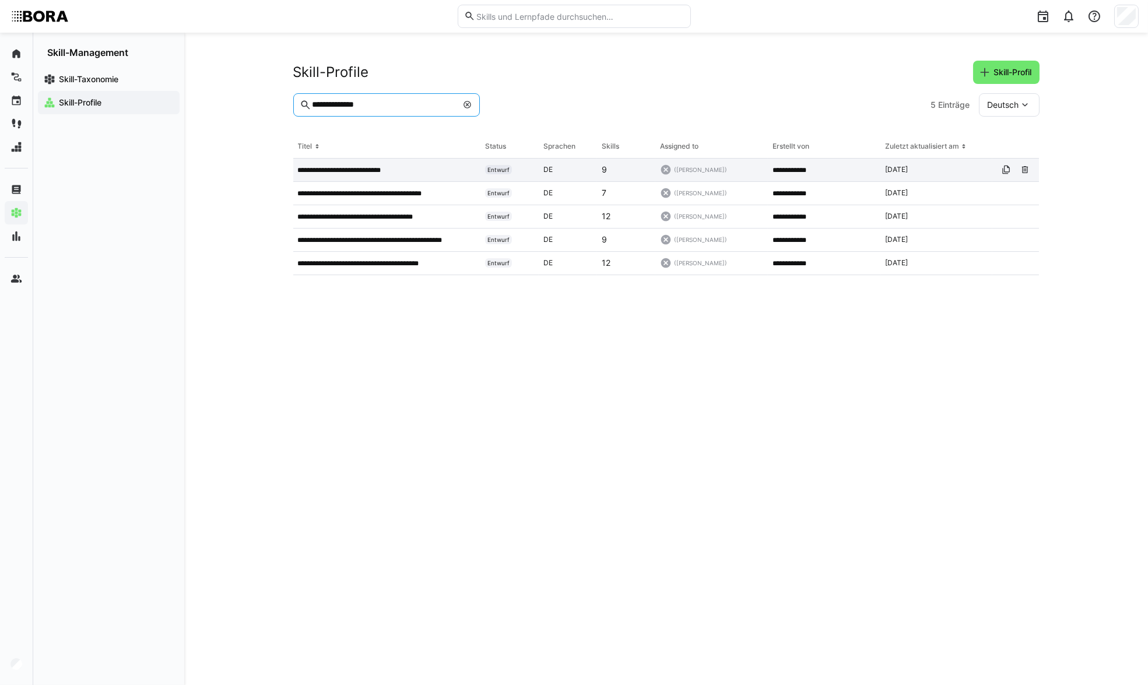
type input "**********"
click at [419, 170] on app-table-first-column "**********" at bounding box center [387, 170] width 178 height 9
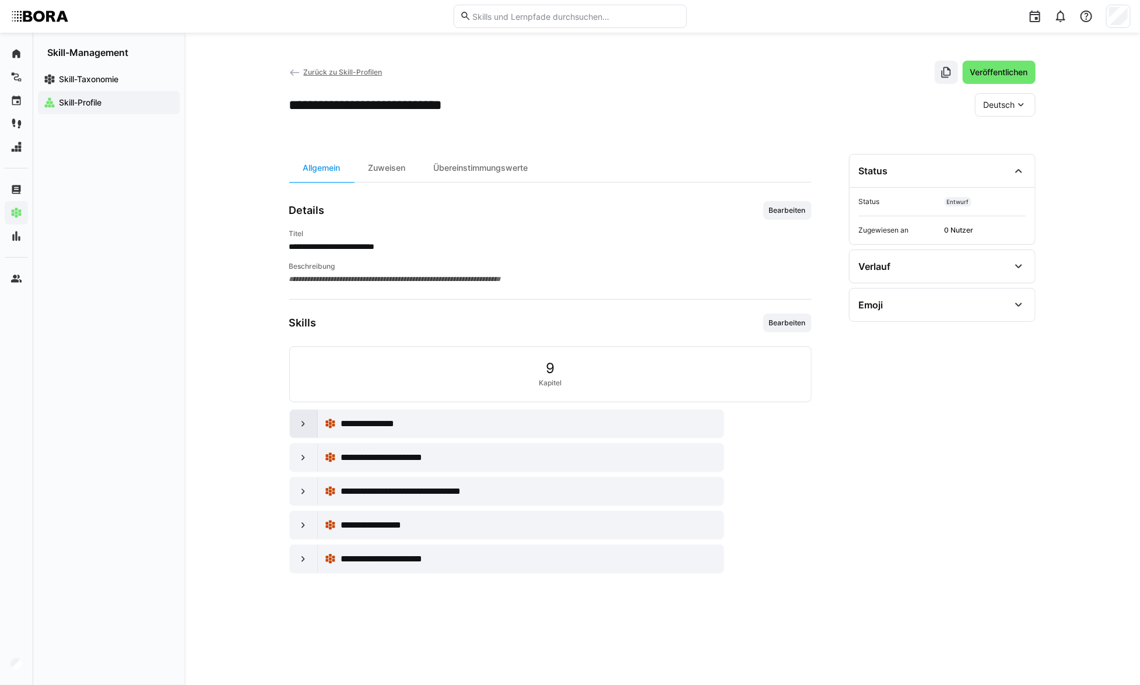
click at [301, 426] on eds-icon at bounding box center [303, 424] width 12 height 12
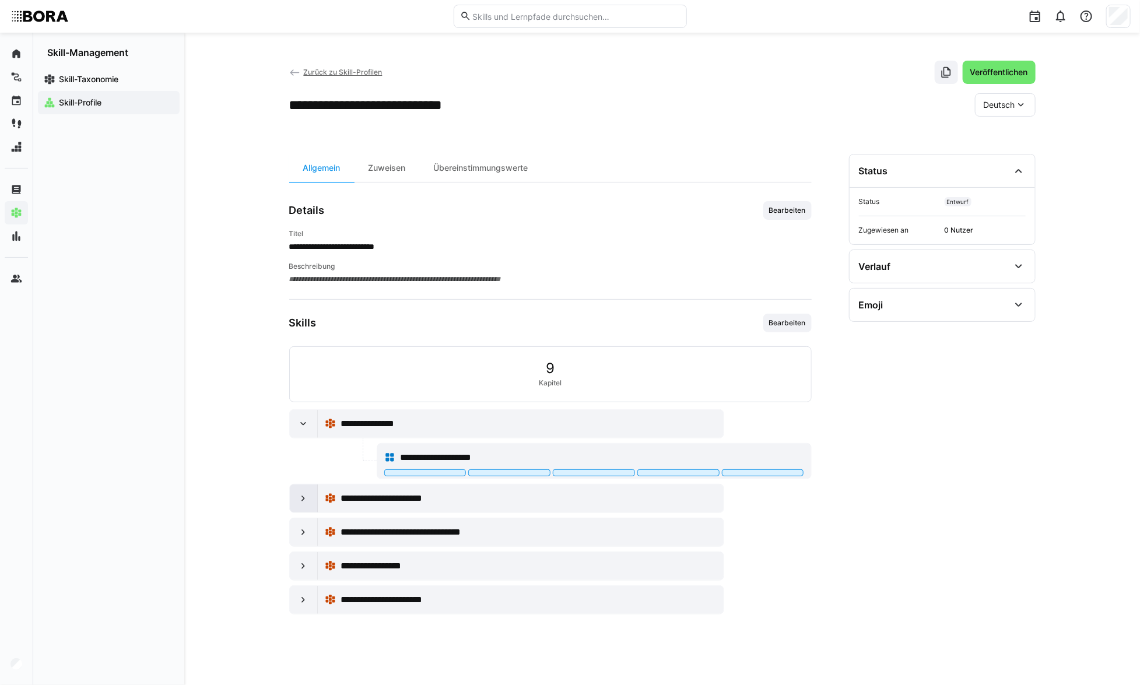
click at [307, 507] on div at bounding box center [304, 499] width 28 height 28
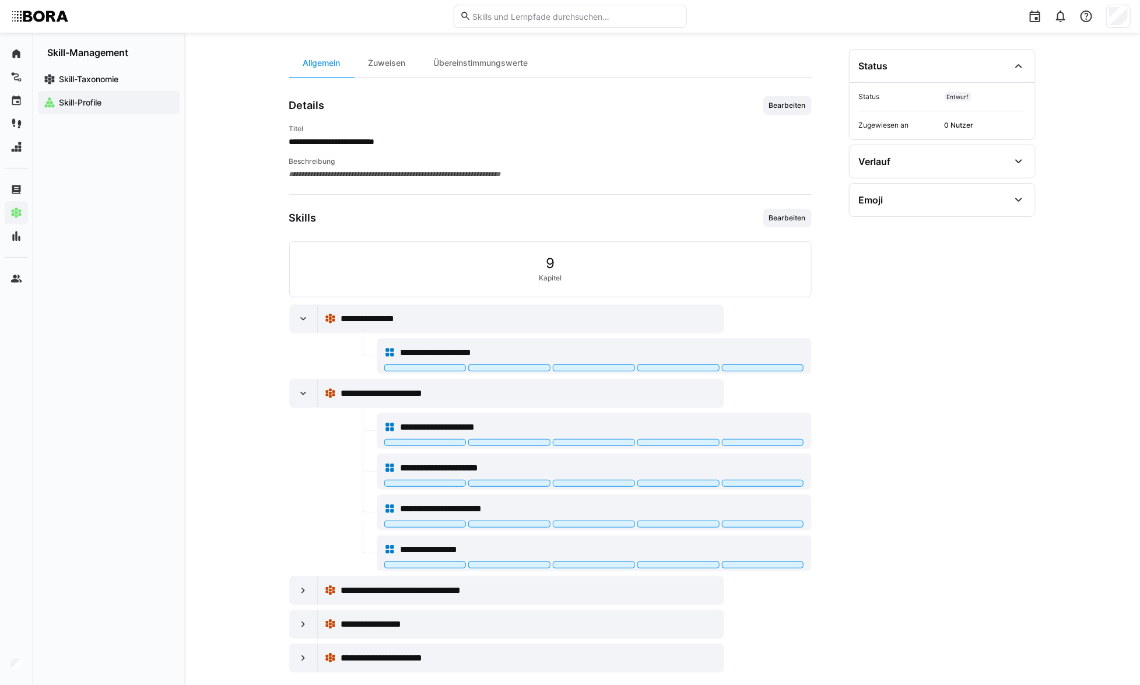
scroll to position [106, 0]
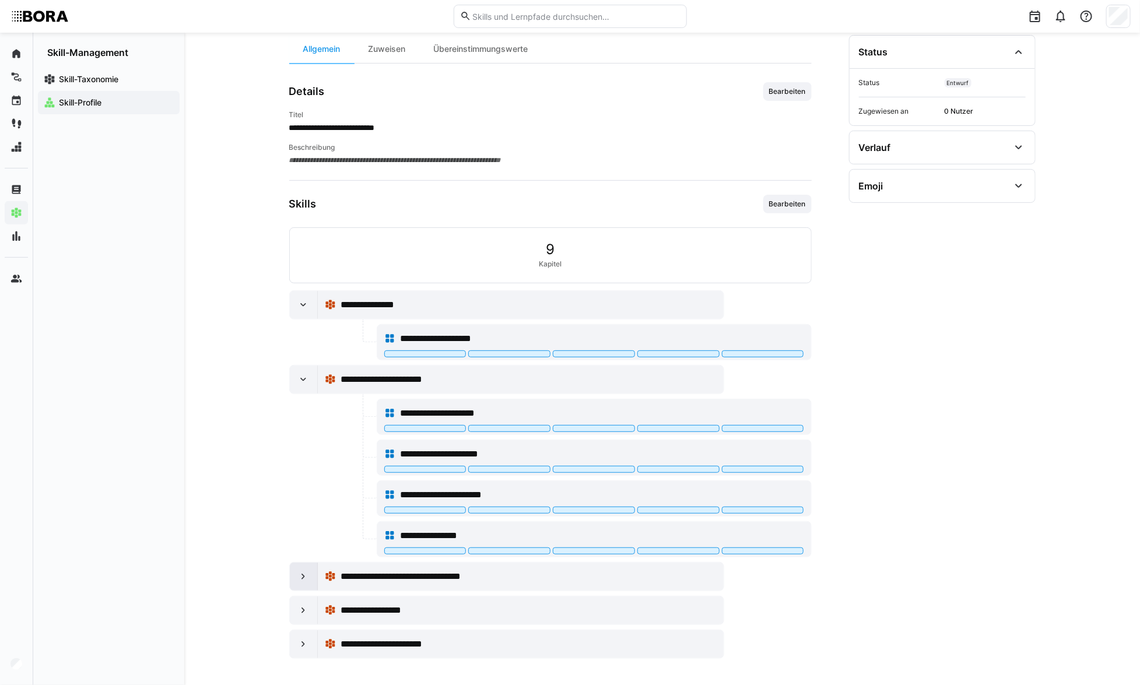
click at [296, 573] on div at bounding box center [304, 577] width 28 height 28
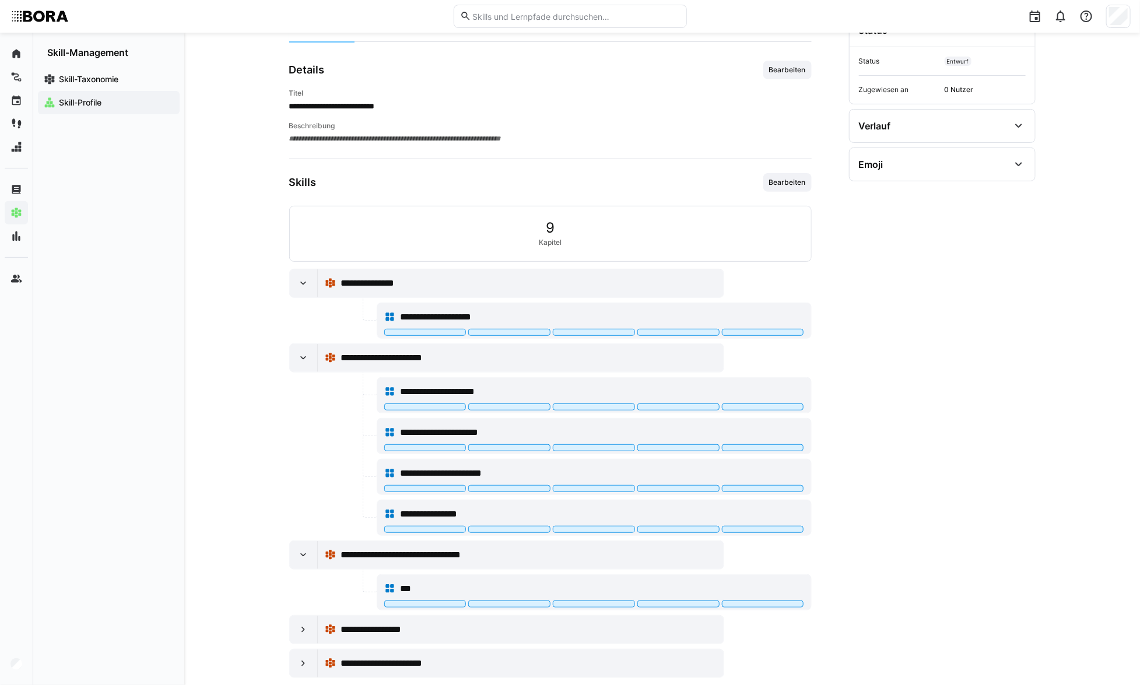
scroll to position [159, 0]
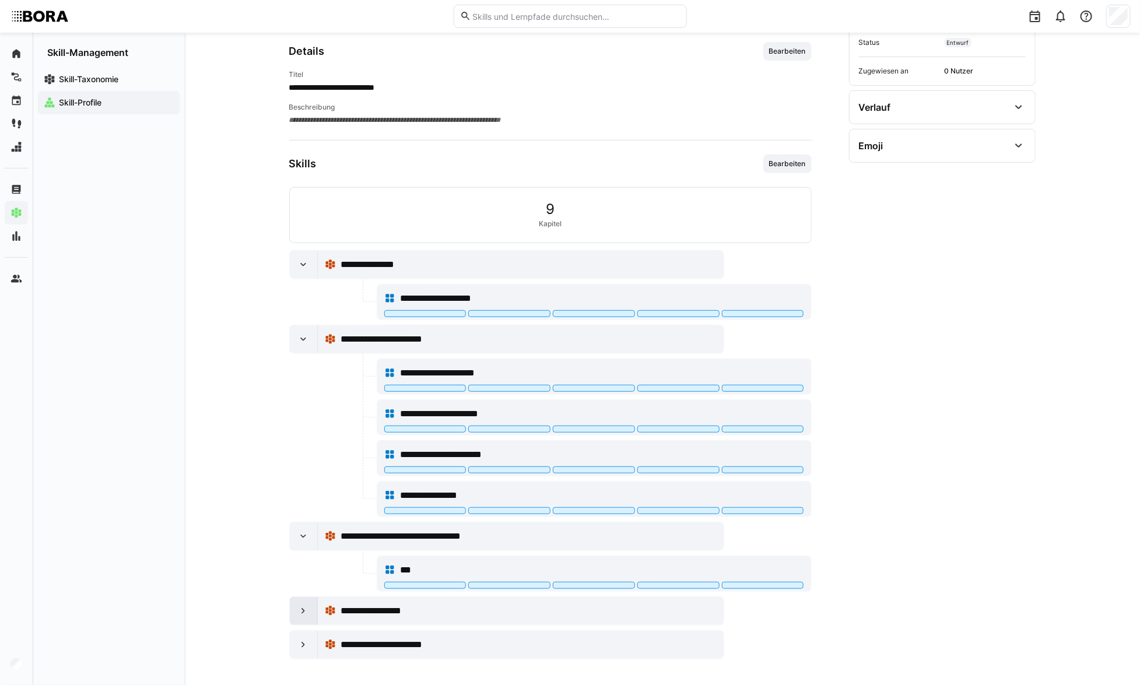
click at [297, 612] on eds-icon at bounding box center [303, 611] width 12 height 12
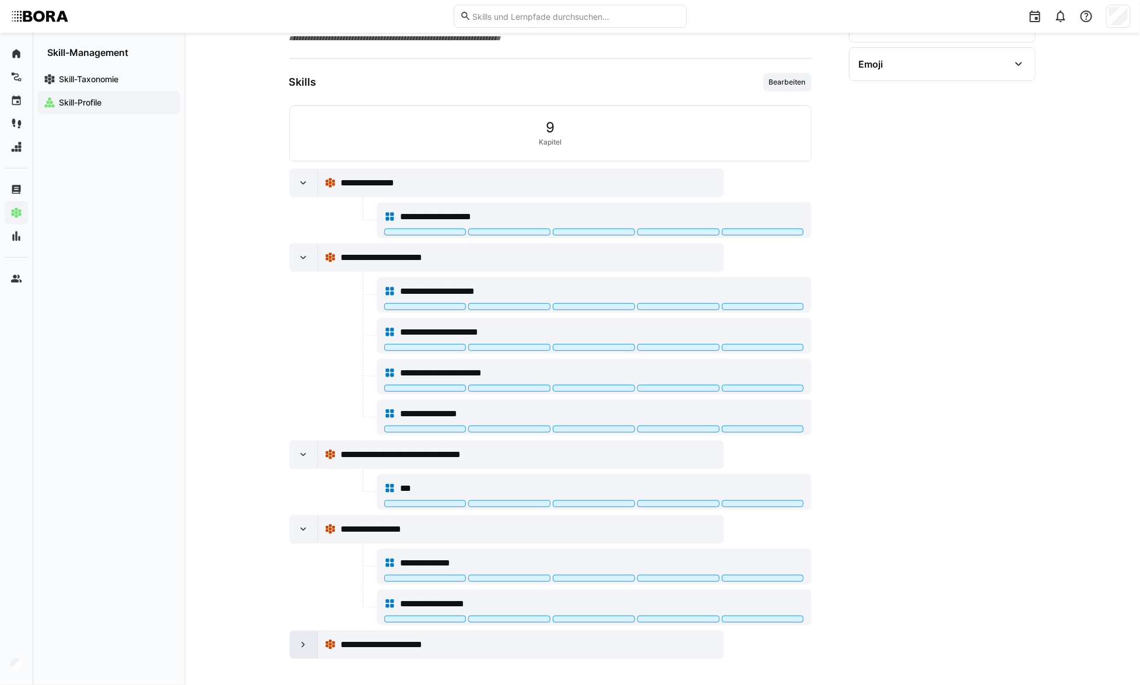
click at [295, 647] on div at bounding box center [304, 645] width 28 height 28
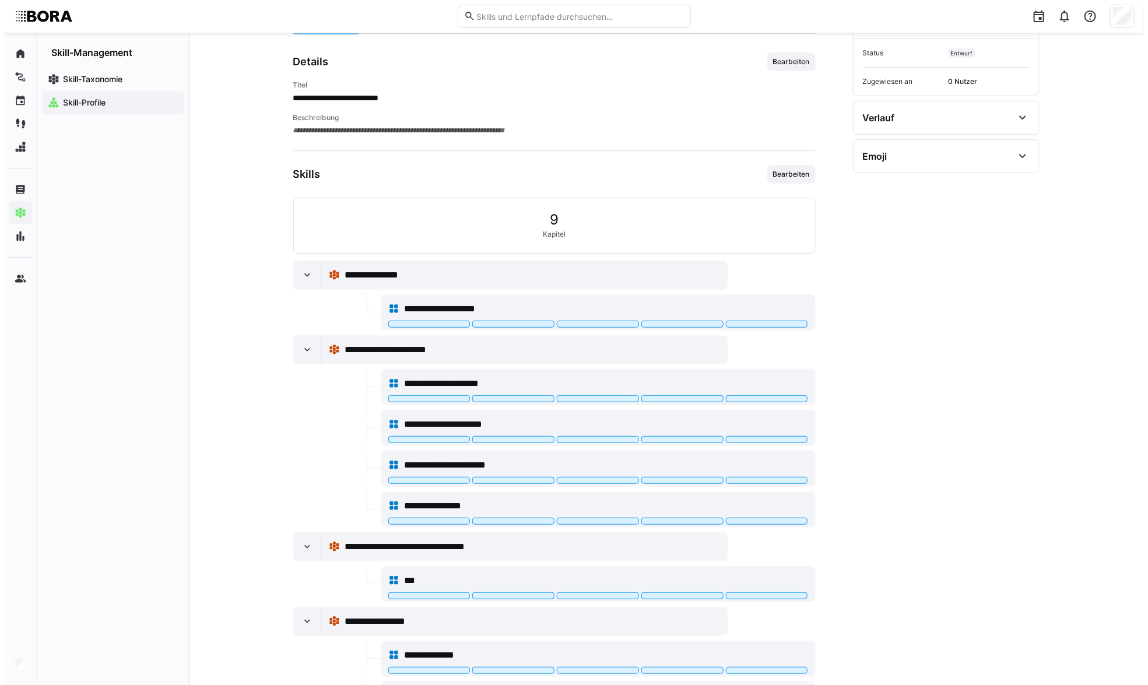
scroll to position [0, 0]
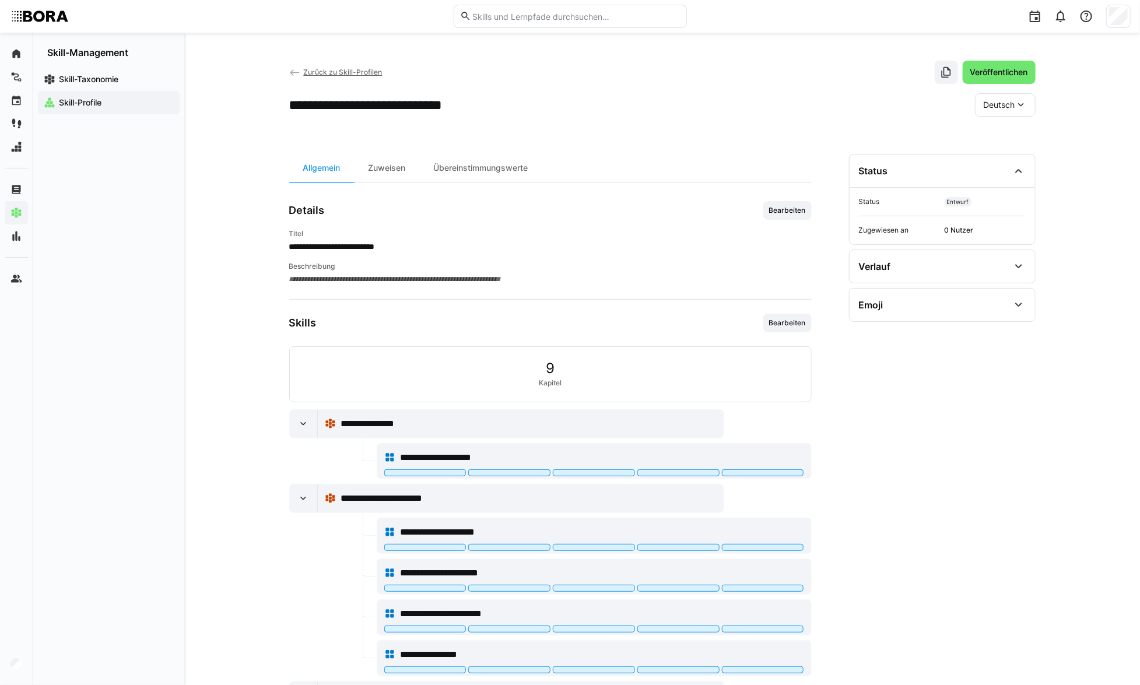
click at [304, 71] on span "Zurück zu Skill-Profilen" at bounding box center [342, 72] width 79 height 9
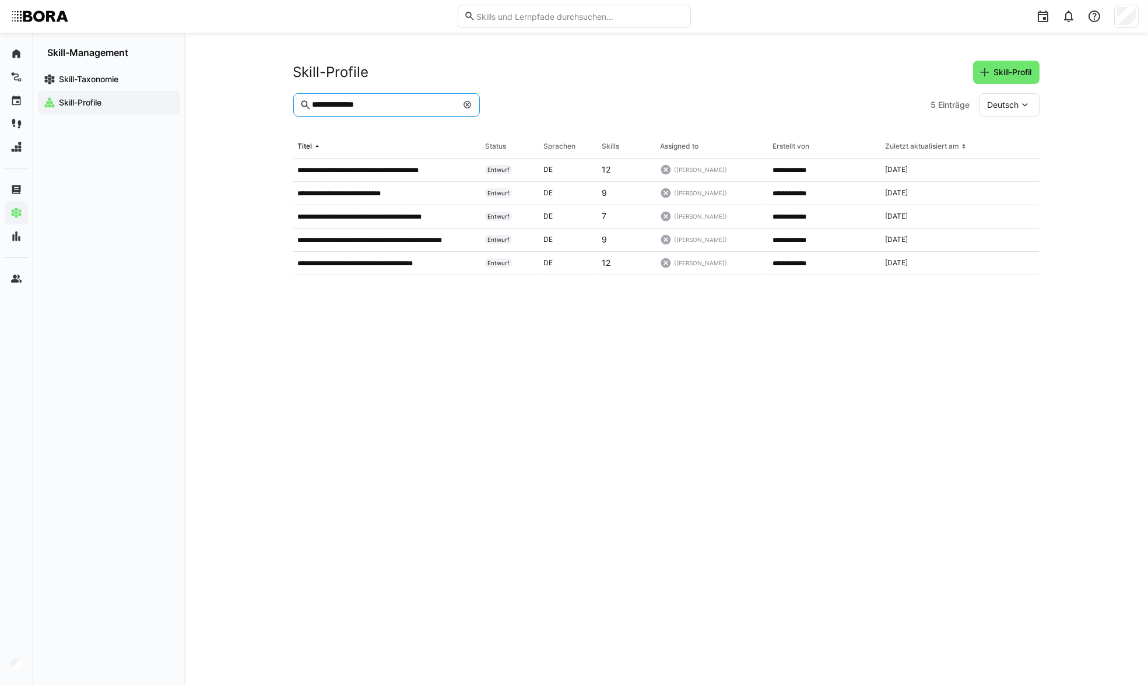
click at [415, 107] on input "**********" at bounding box center [384, 105] width 146 height 10
click at [393, 170] on p "**********" at bounding box center [377, 170] width 159 height 9
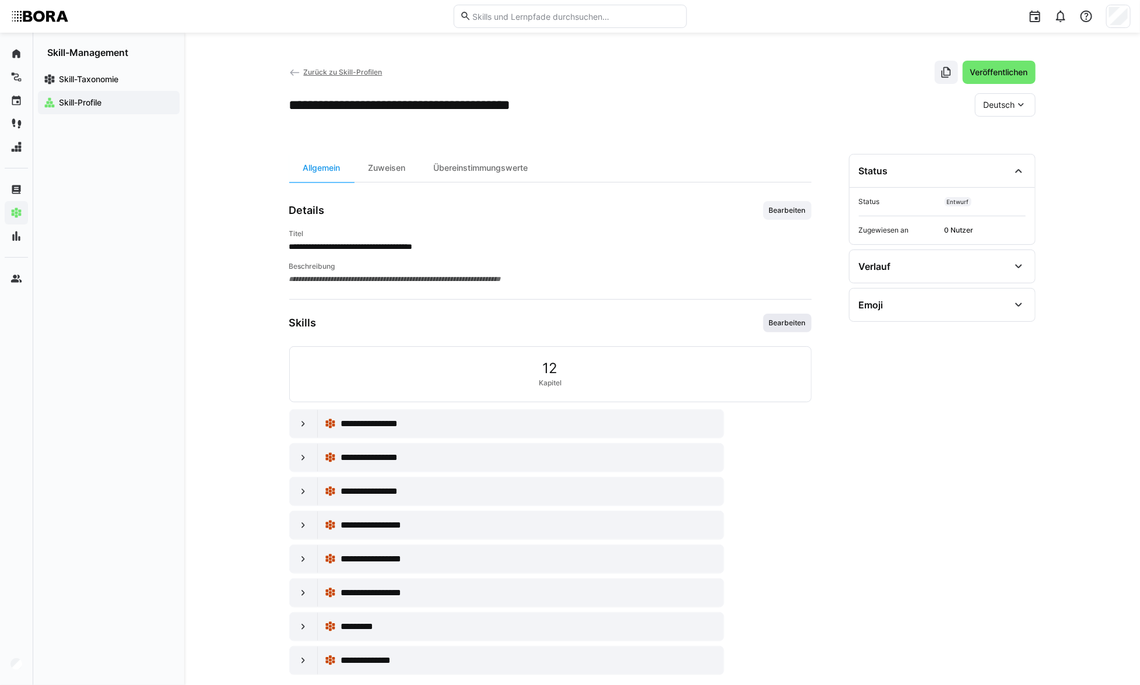
click at [794, 324] on span "Bearbeiten" at bounding box center [787, 322] width 39 height 9
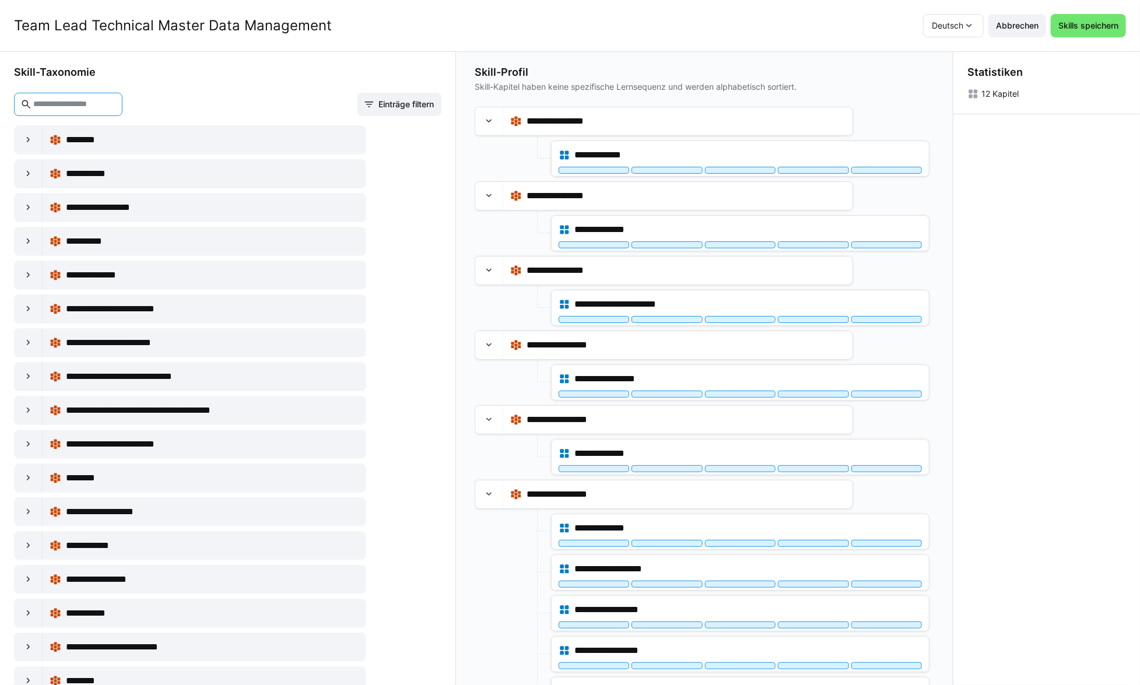
click at [111, 103] on input "text" at bounding box center [74, 104] width 84 height 10
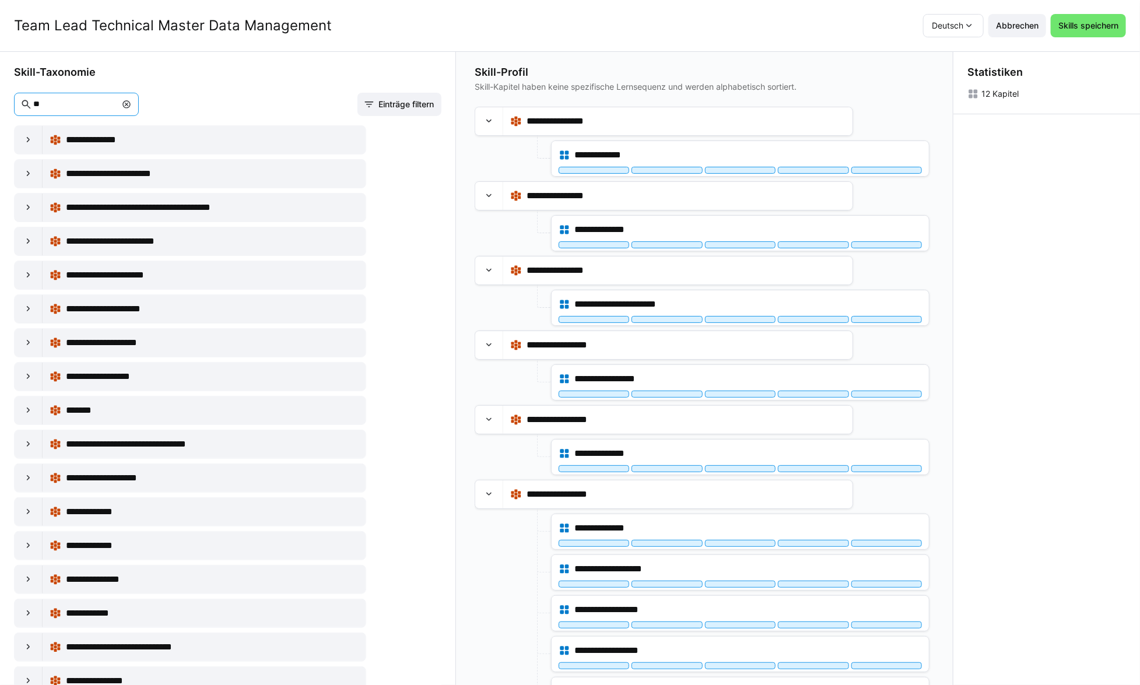
type input "*"
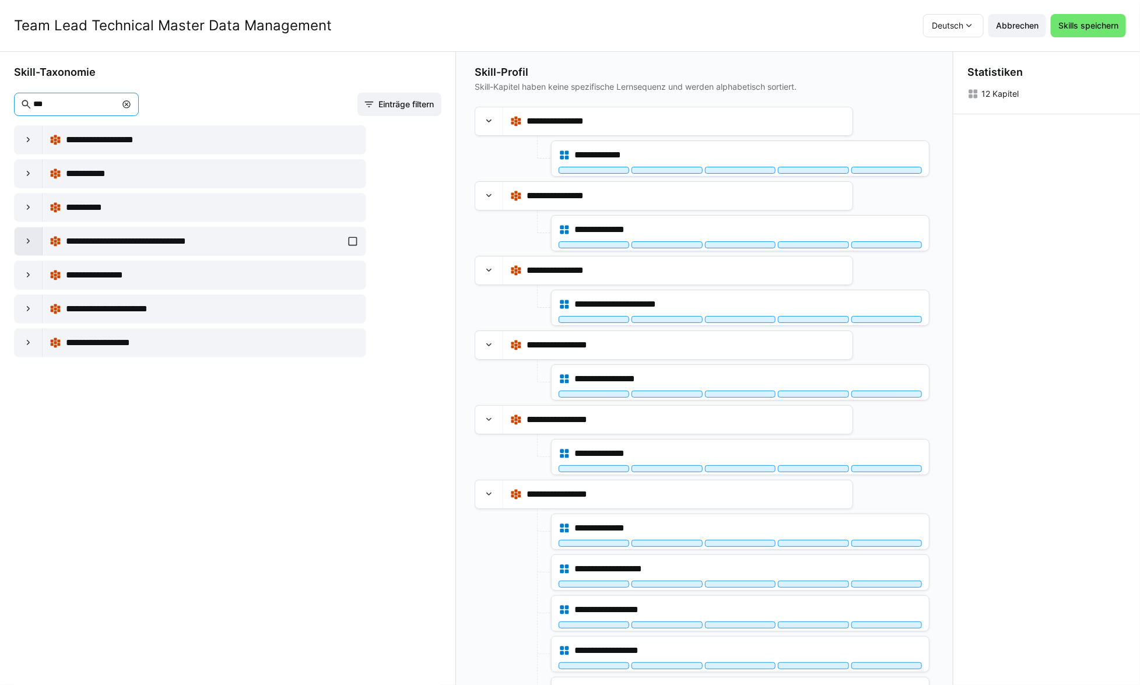
type input "***"
click at [35, 249] on div at bounding box center [29, 241] width 28 height 28
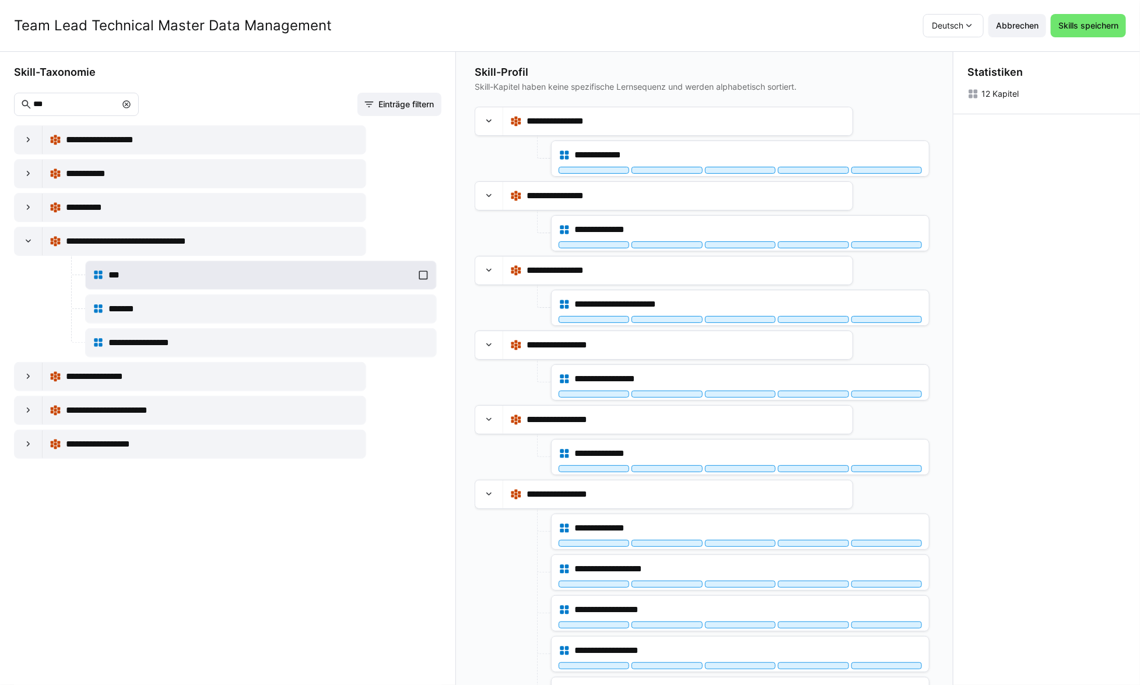
click at [421, 274] on div "***" at bounding box center [261, 275] width 337 height 23
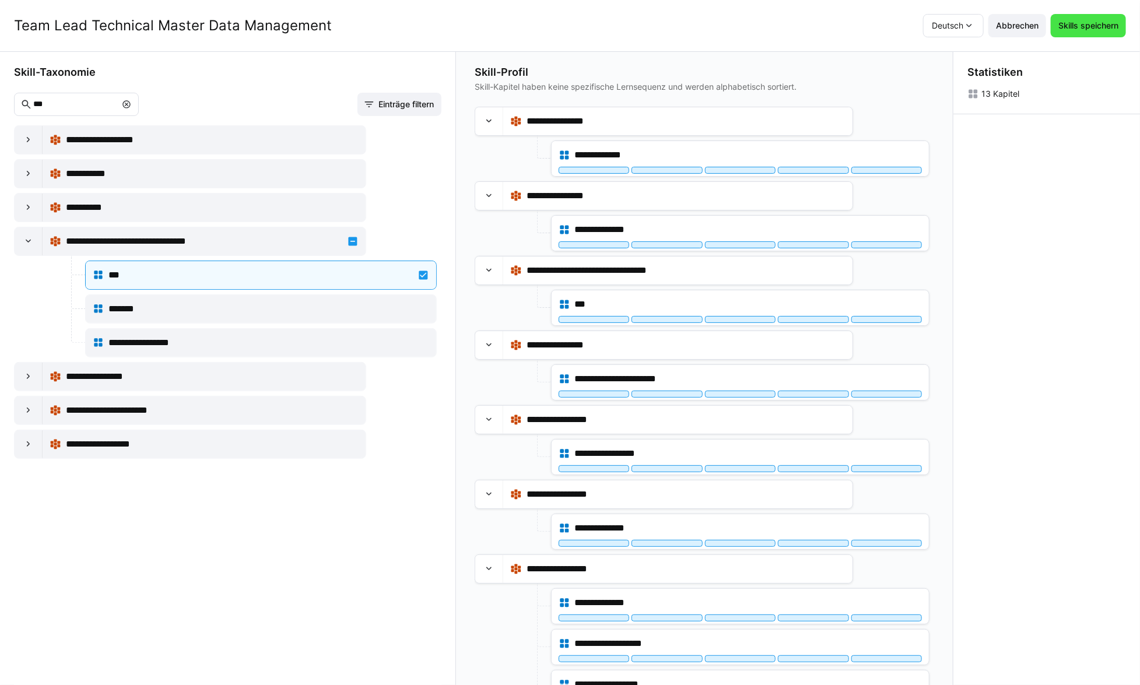
click at [1101, 27] on span "Skills speichern" at bounding box center [1089, 26] width 64 height 12
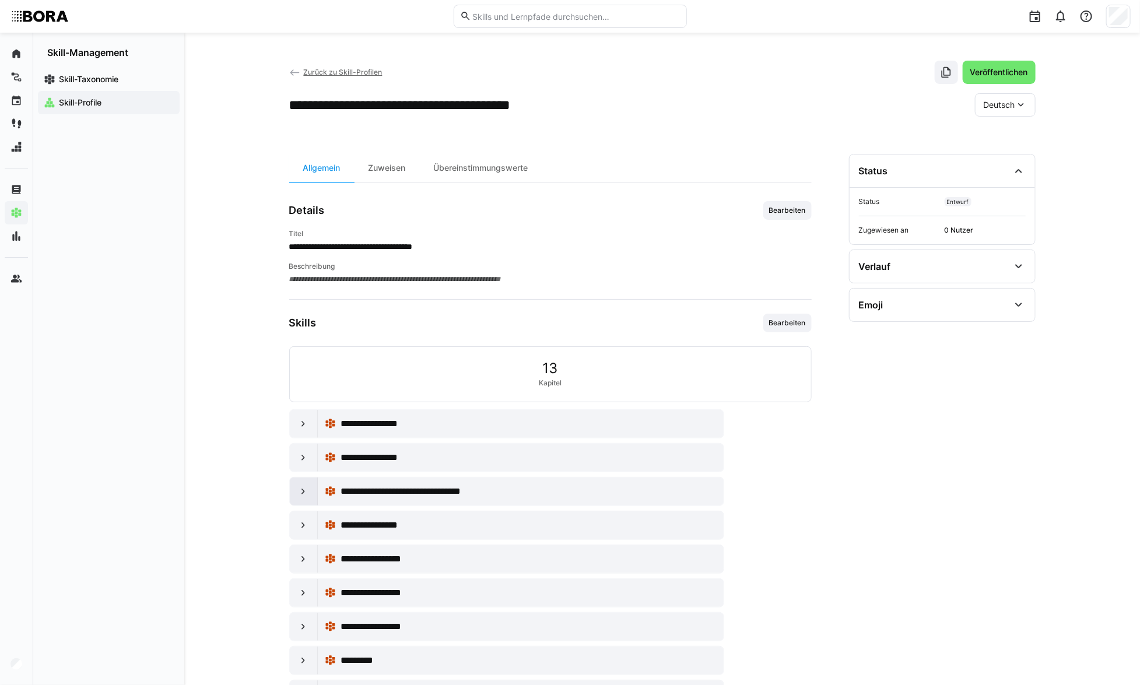
click at [303, 489] on eds-icon at bounding box center [303, 492] width 12 height 12
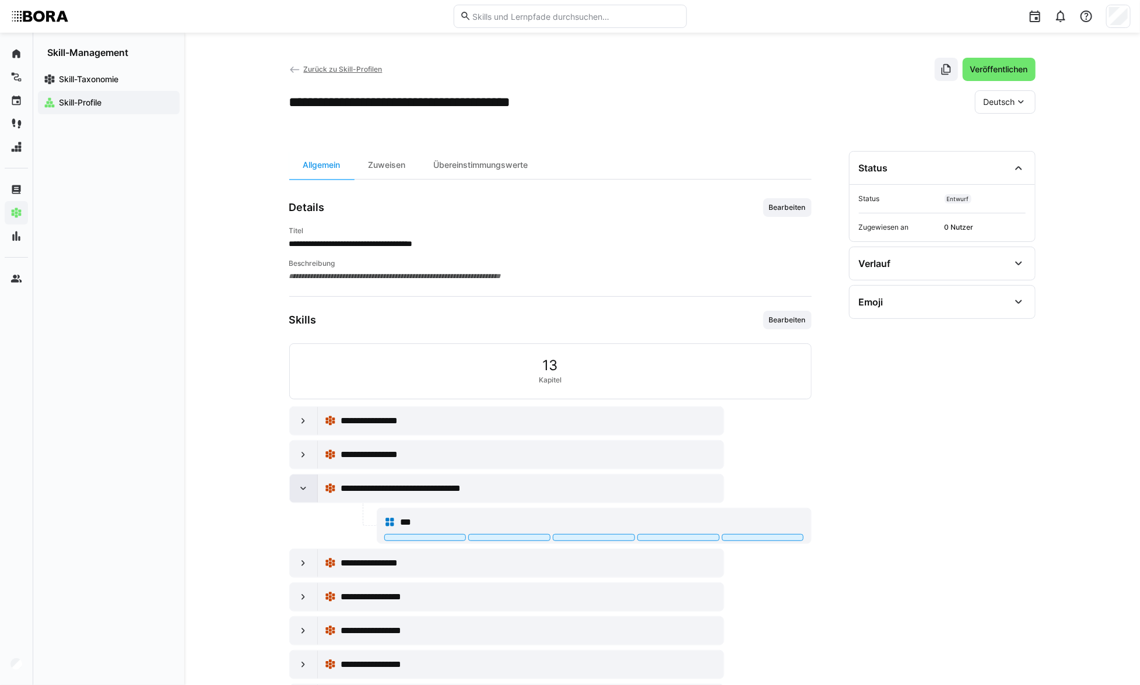
scroll to position [91, 0]
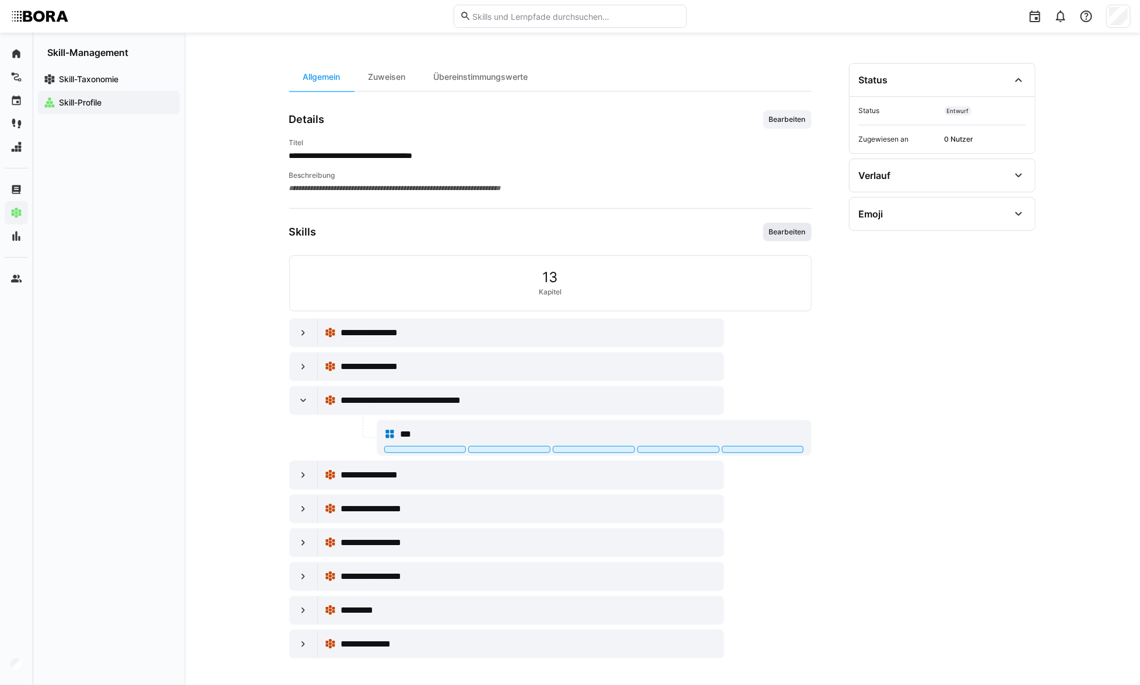
click at [807, 227] on span "Bearbeiten" at bounding box center [787, 231] width 39 height 9
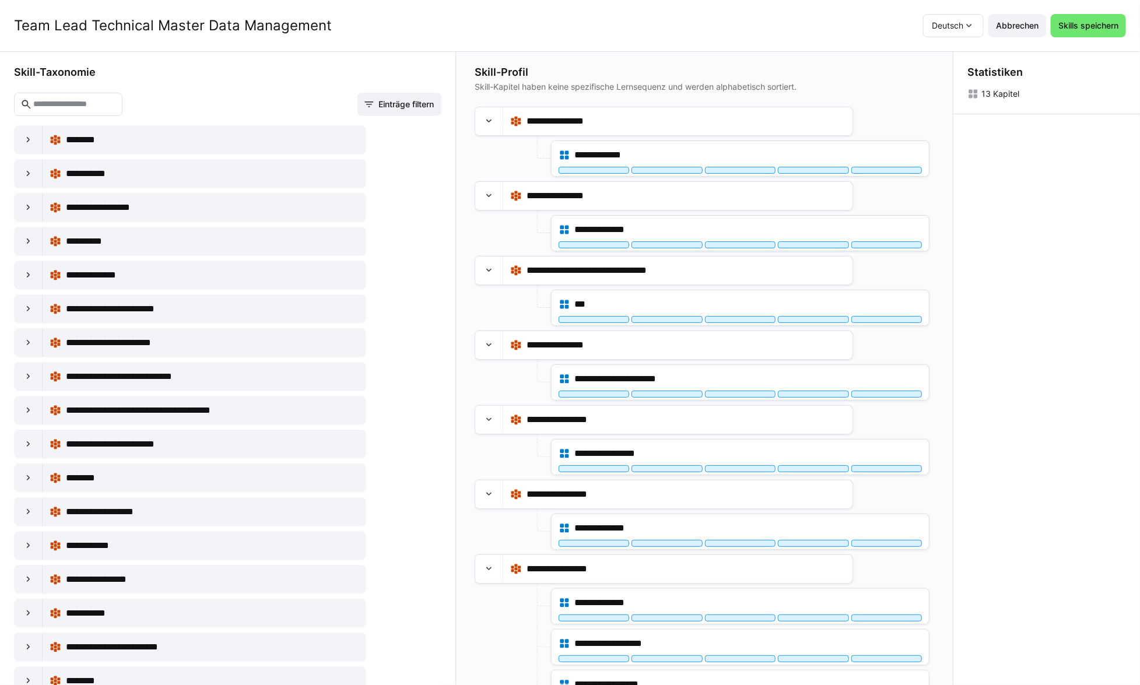
click at [1067, 436] on div "Statistiken 13 Kapitel" at bounding box center [1047, 369] width 187 height 634
click at [1074, 414] on div "Statistiken 13 Kapitel" at bounding box center [1047, 369] width 187 height 634
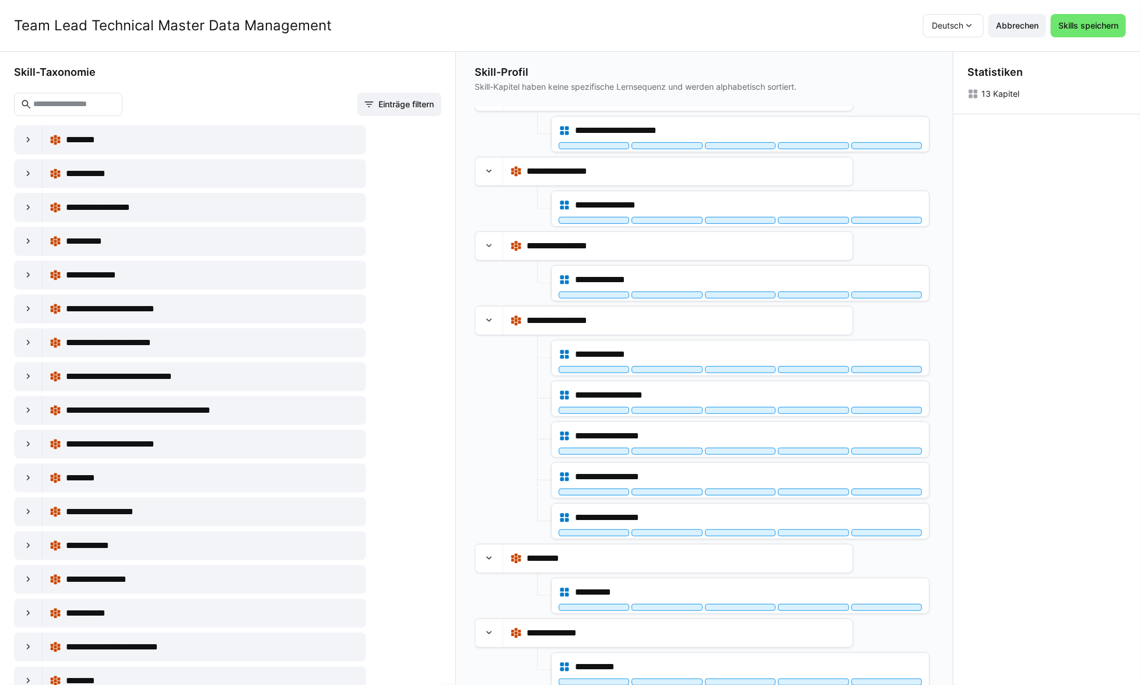
scroll to position [91, 0]
click at [1104, 239] on div "Statistiken 13 Kapitel" at bounding box center [1047, 369] width 187 height 634
click at [1081, 29] on span "Skills speichern" at bounding box center [1089, 26] width 64 height 12
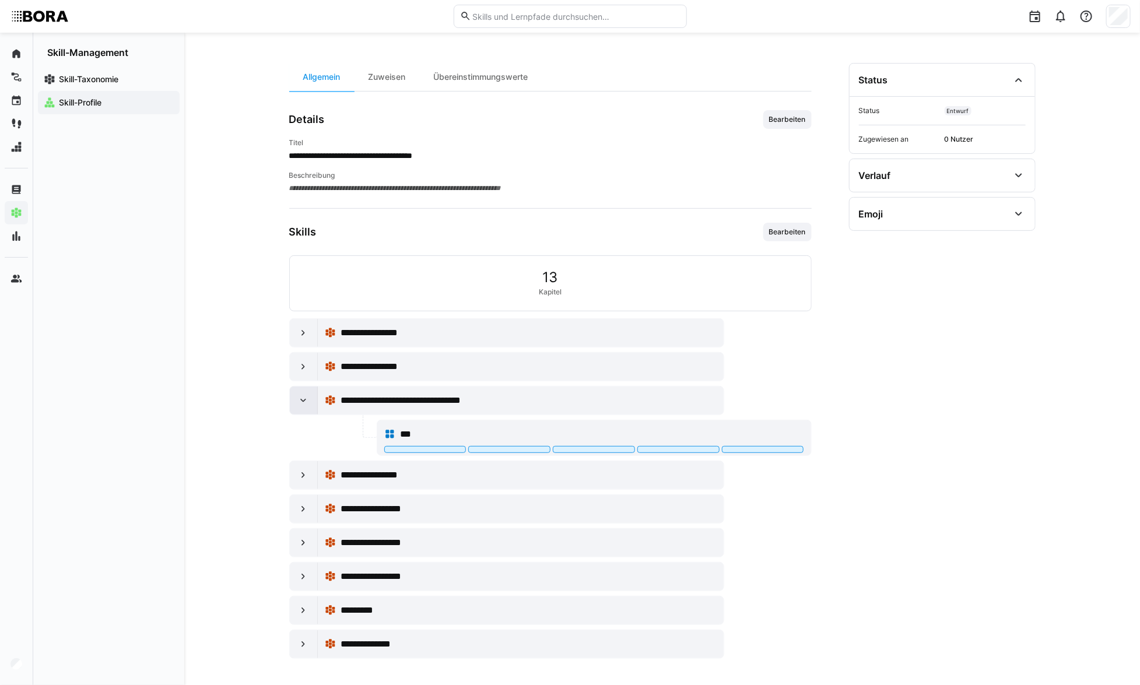
click at [301, 400] on eds-icon at bounding box center [303, 401] width 12 height 12
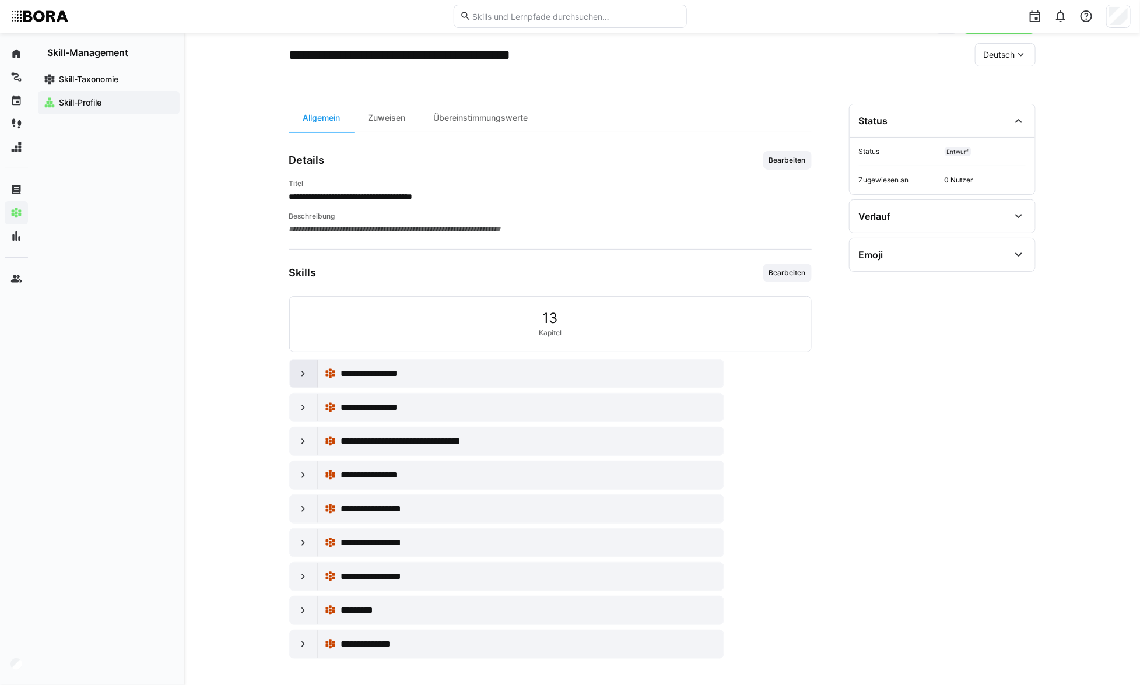
click at [303, 372] on eds-icon at bounding box center [303, 374] width 12 height 12
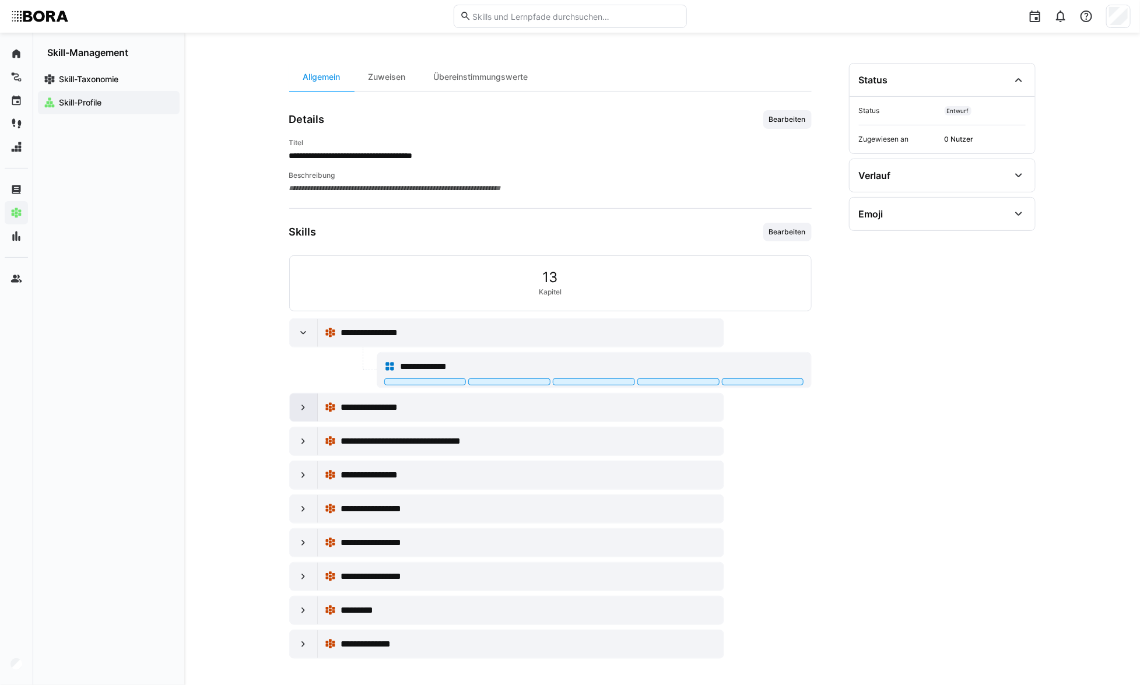
click at [309, 398] on div at bounding box center [304, 408] width 28 height 28
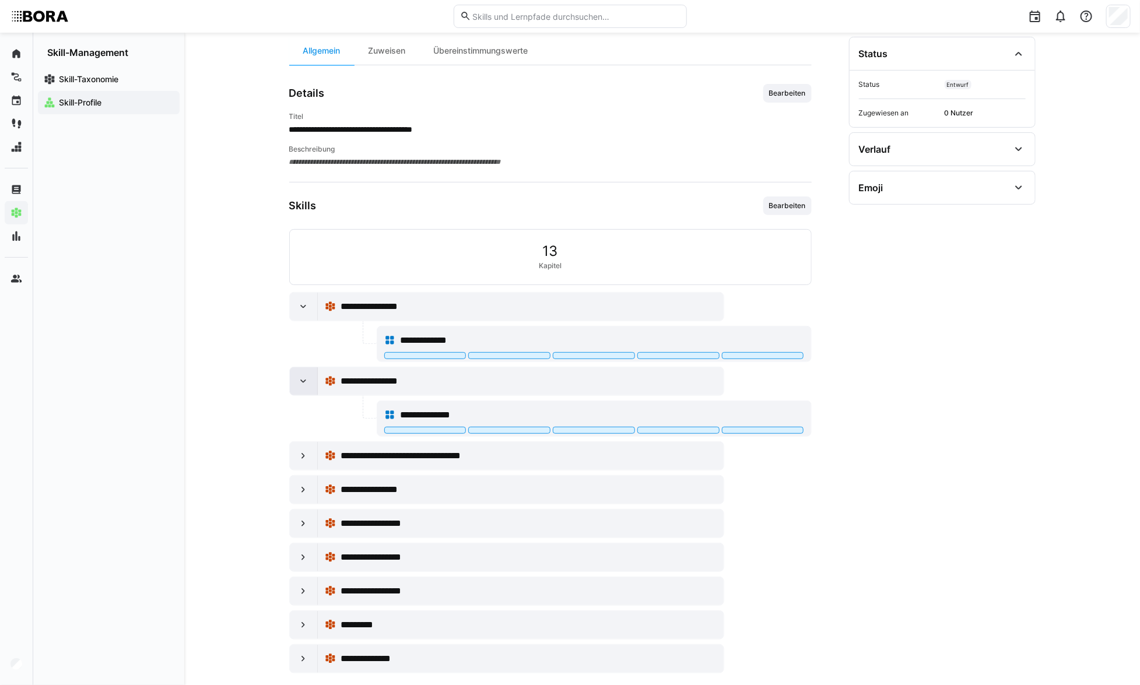
scroll to position [132, 0]
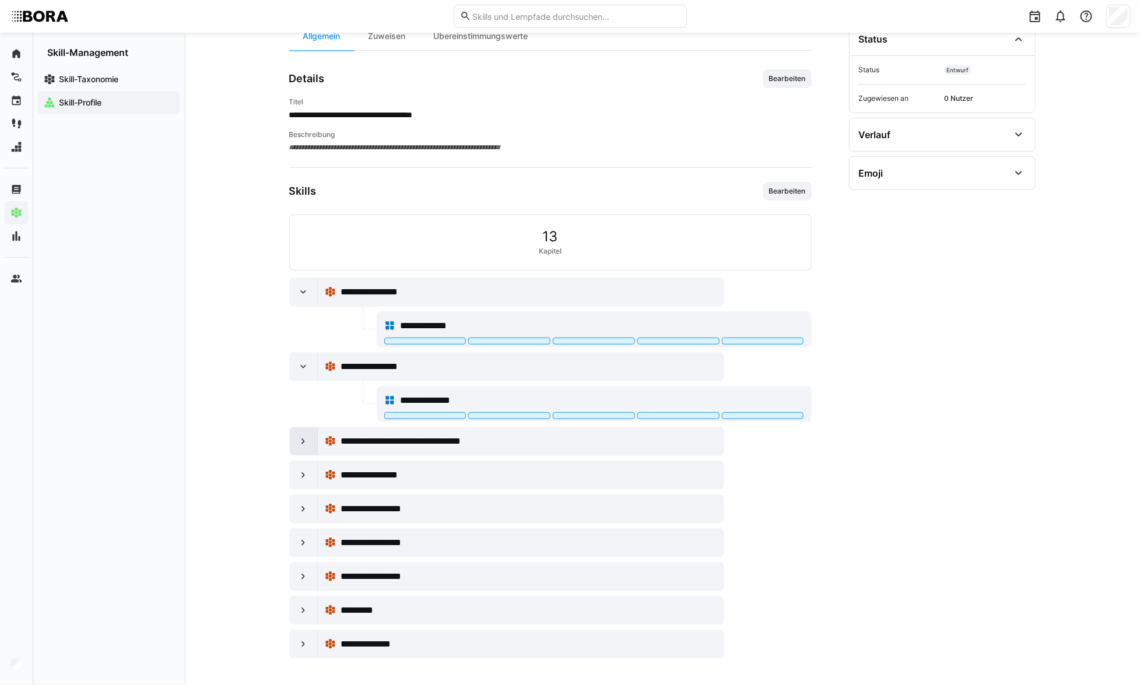
click at [290, 436] on div at bounding box center [304, 442] width 28 height 28
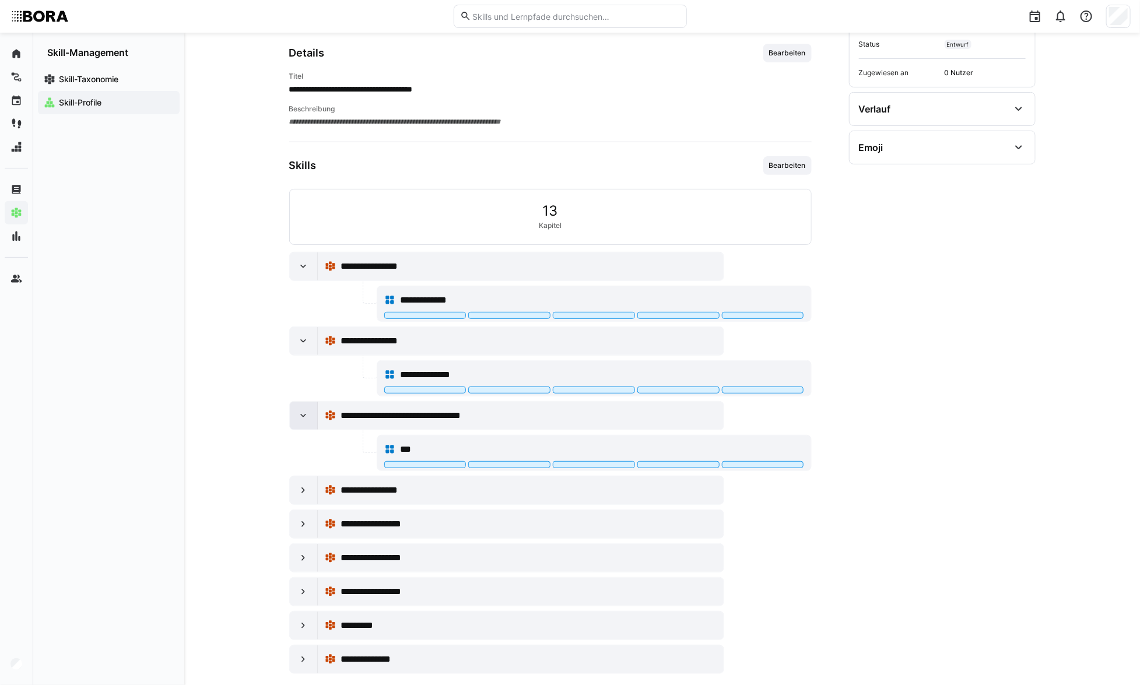
scroll to position [172, 0]
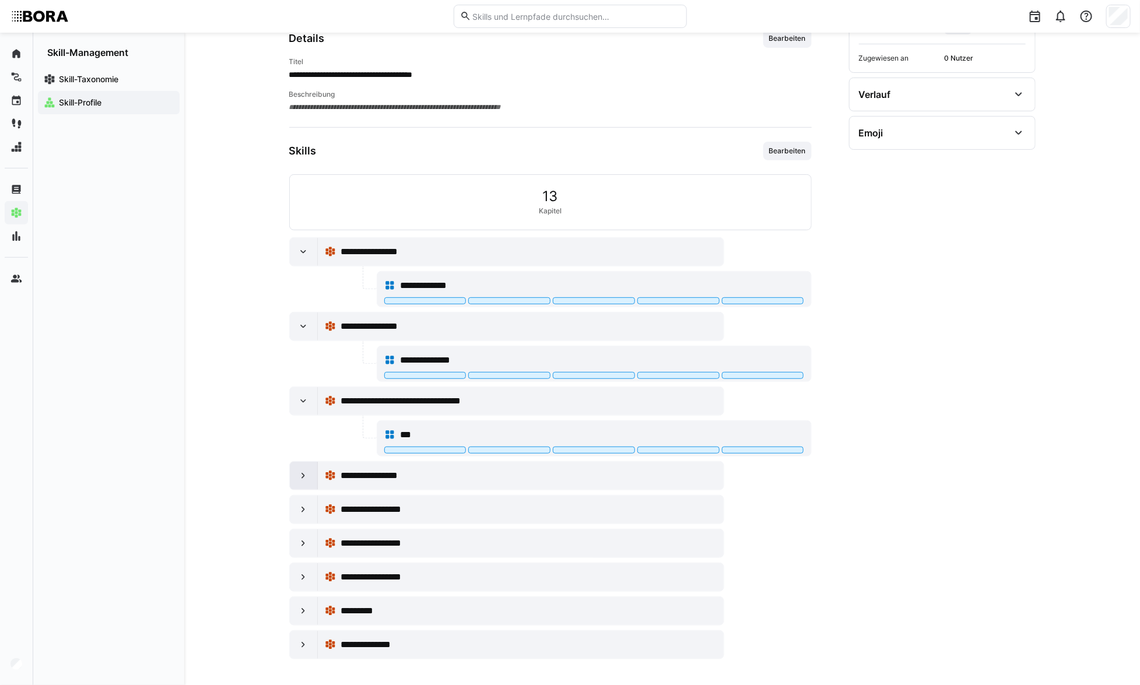
click at [306, 472] on eds-icon at bounding box center [303, 476] width 12 height 12
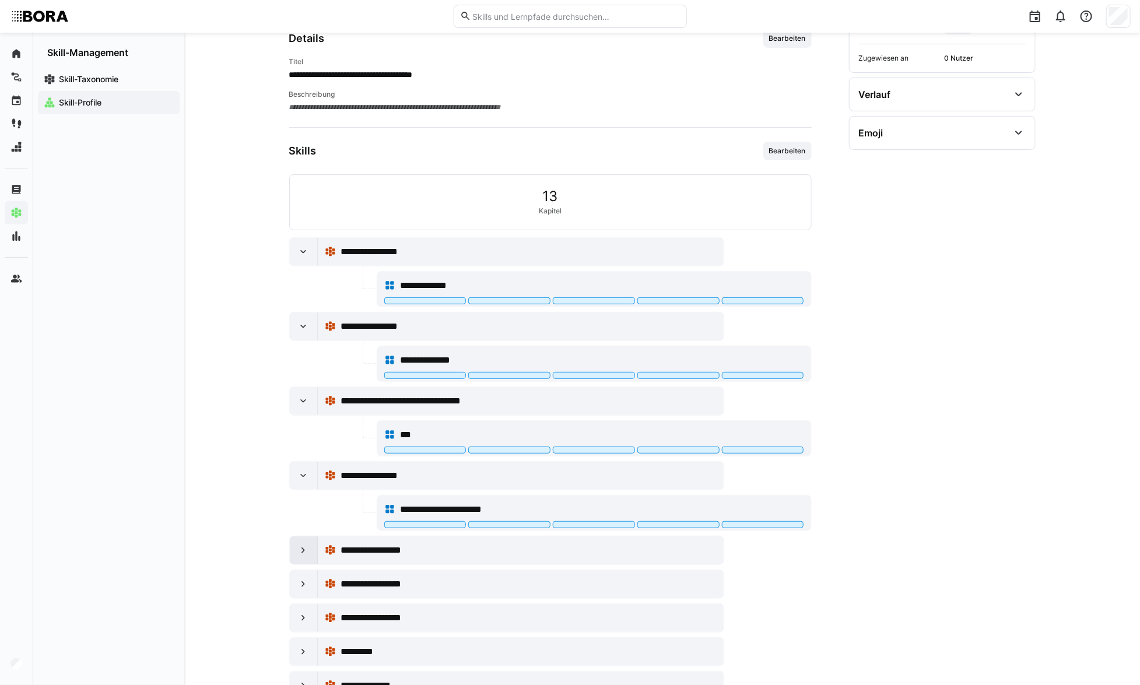
click at [299, 555] on div at bounding box center [304, 551] width 28 height 28
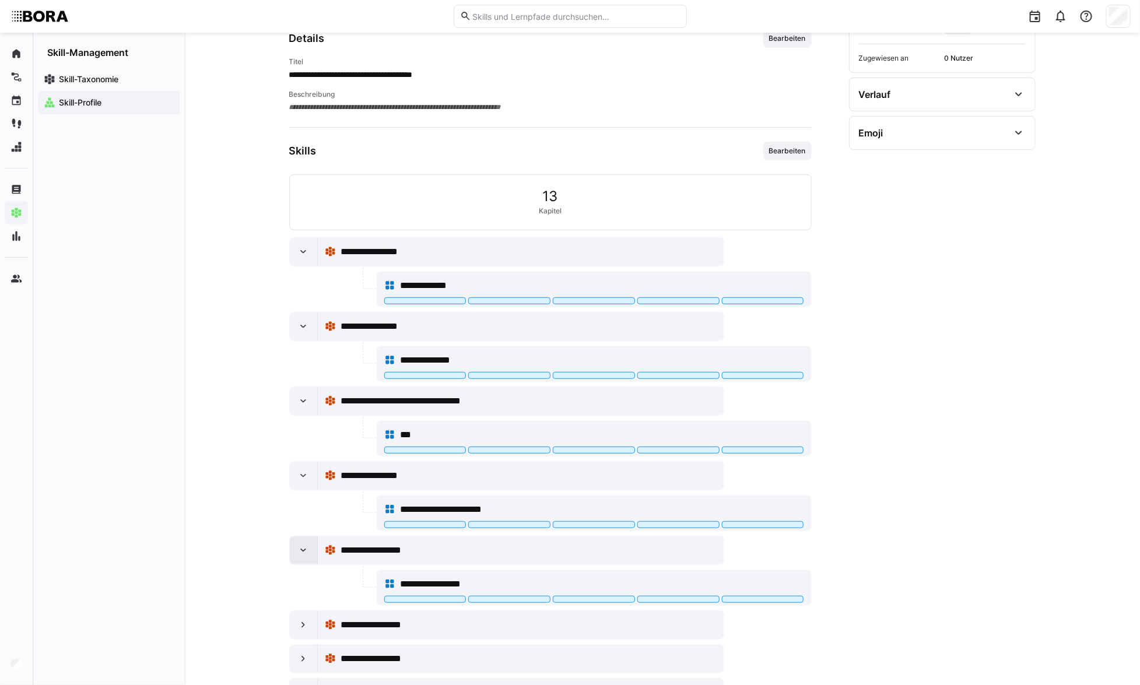
scroll to position [254, 0]
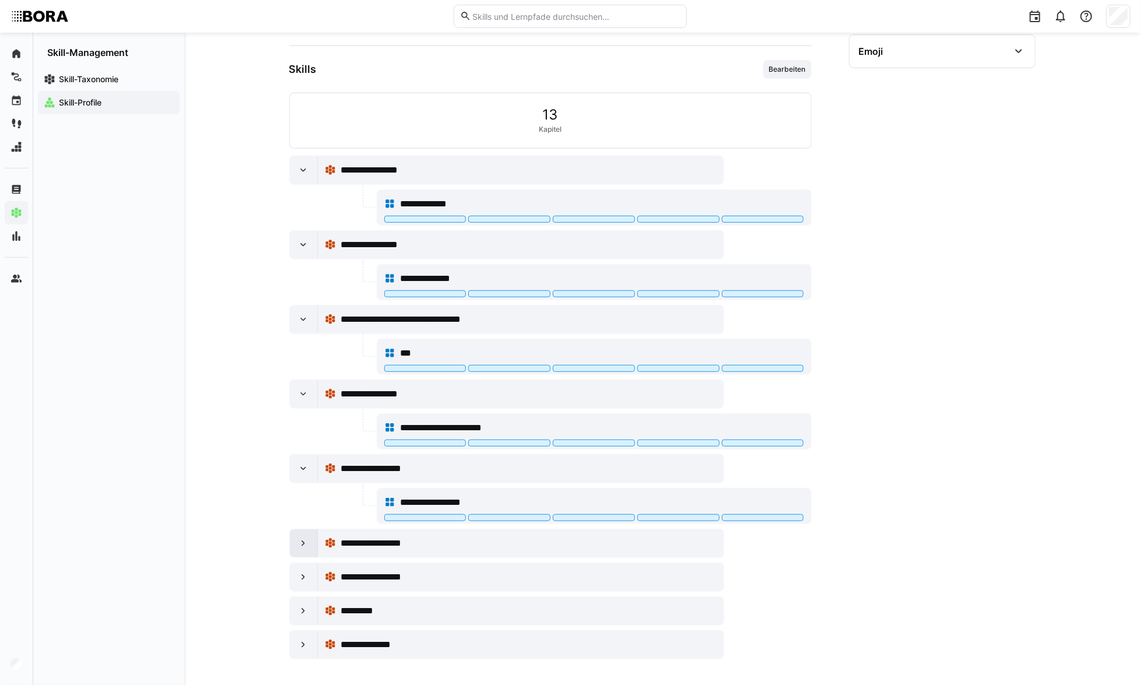
click at [302, 538] on eds-icon at bounding box center [303, 544] width 12 height 12
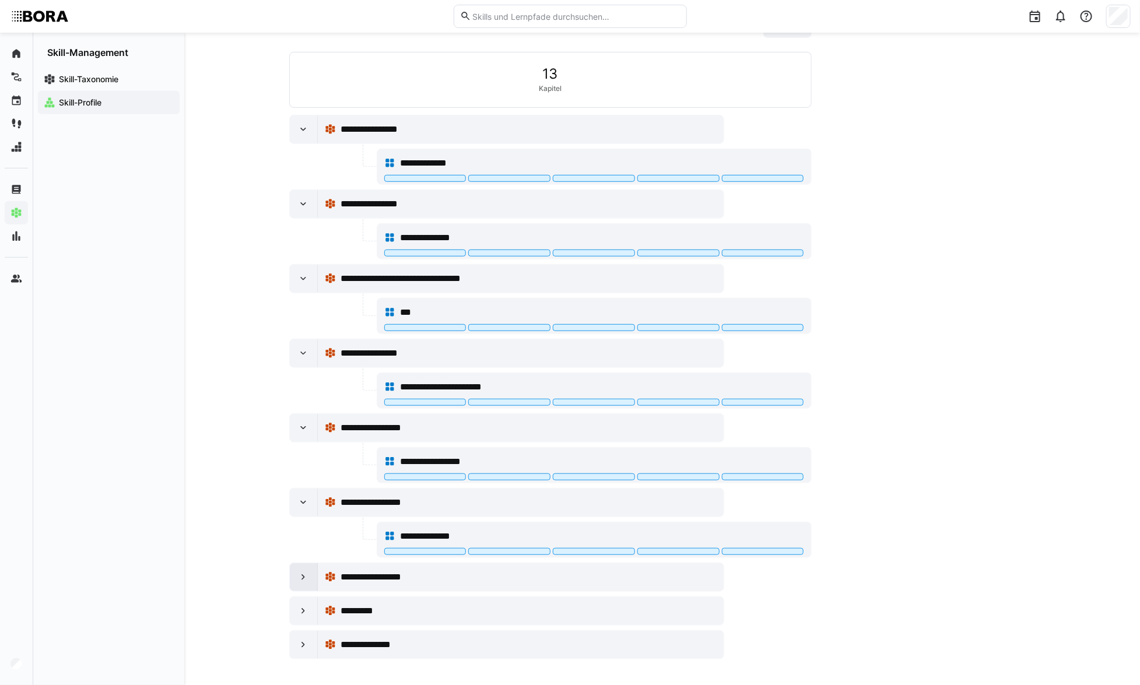
click at [306, 573] on eds-icon at bounding box center [303, 578] width 12 height 12
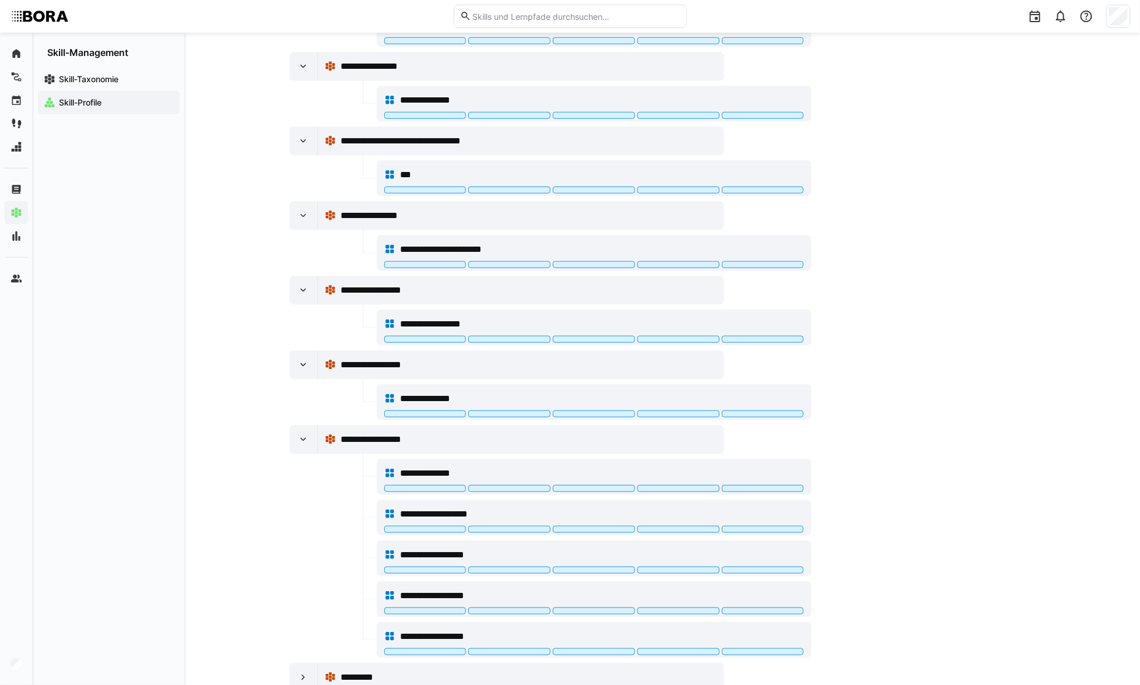
scroll to position [454, 0]
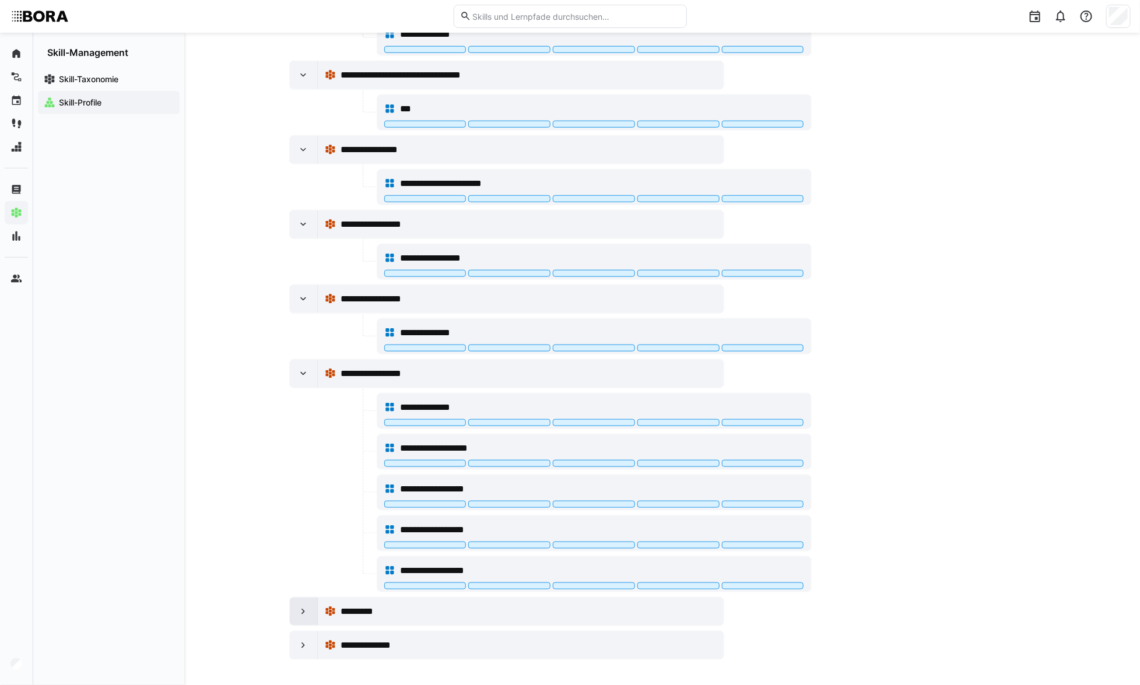
click at [303, 613] on eds-icon at bounding box center [303, 612] width 12 height 12
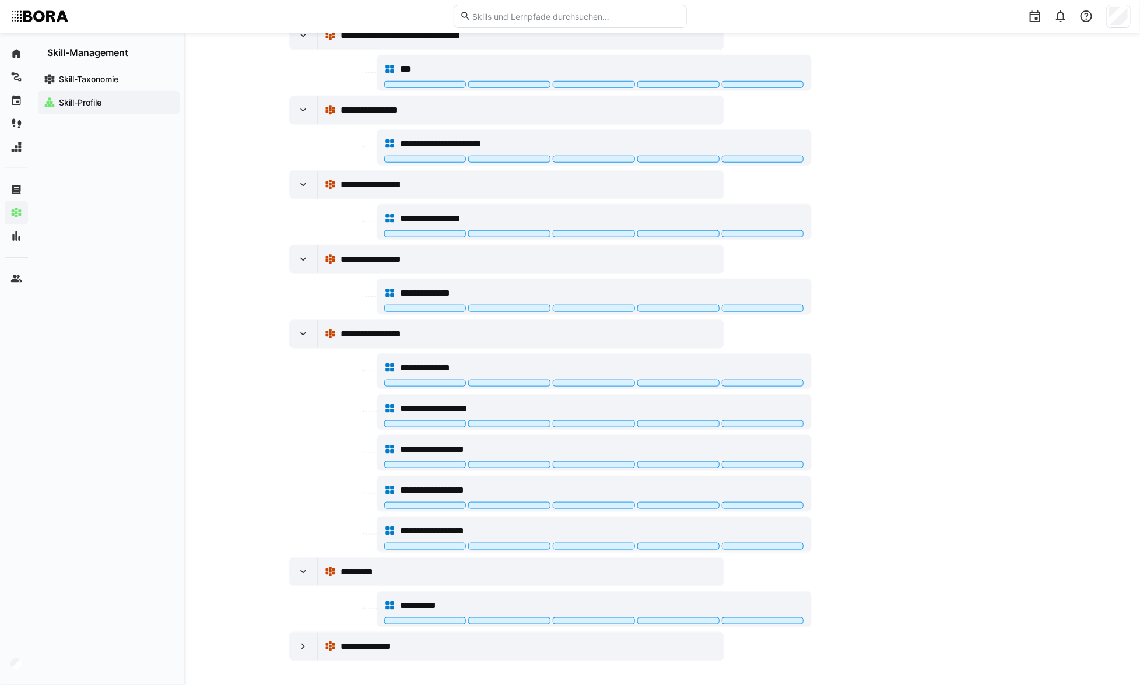
scroll to position [538, 0]
click at [303, 633] on div at bounding box center [304, 646] width 28 height 28
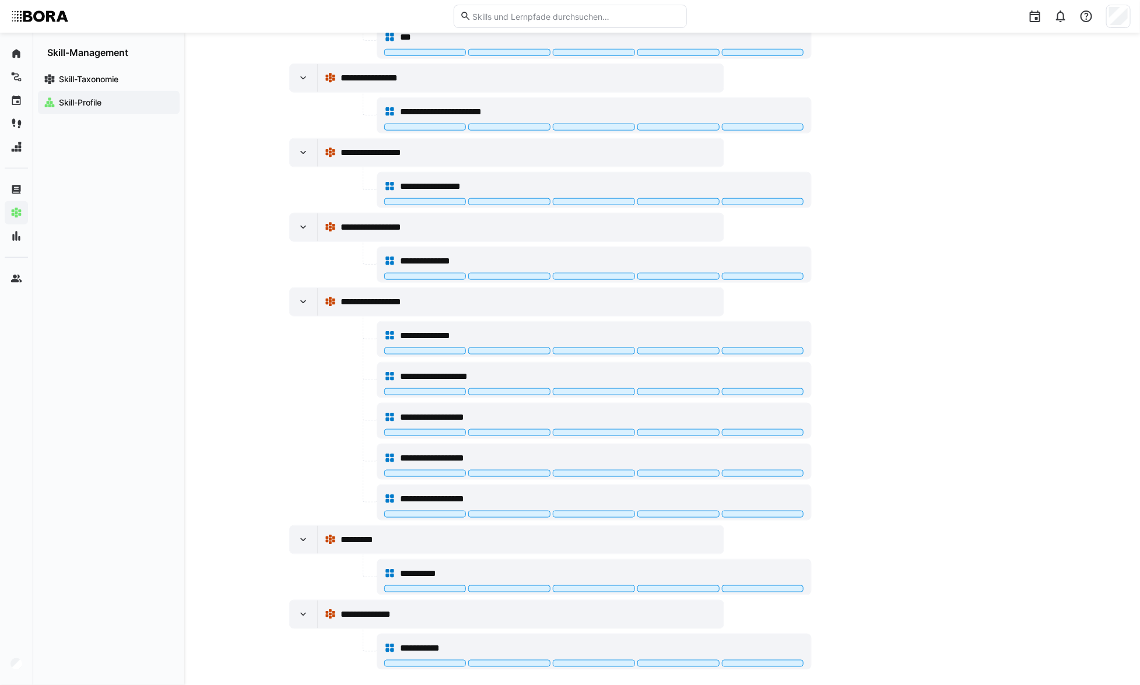
scroll to position [579, 0]
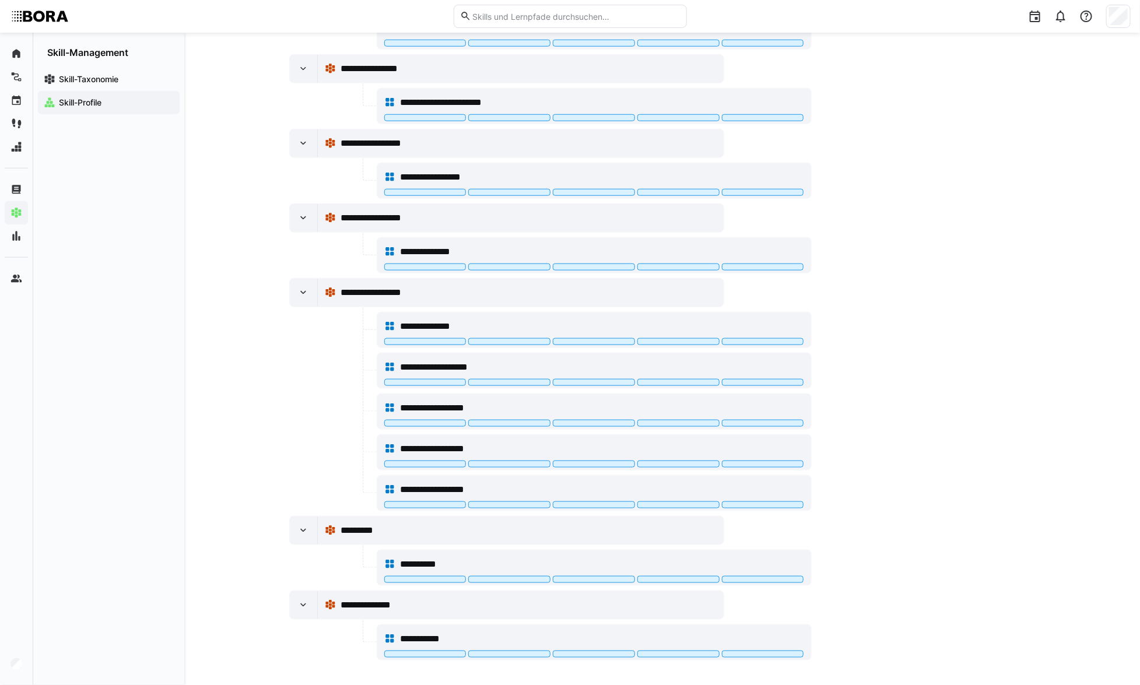
click at [108, 103] on span "Skill-Profile" at bounding box center [115, 103] width 117 height 12
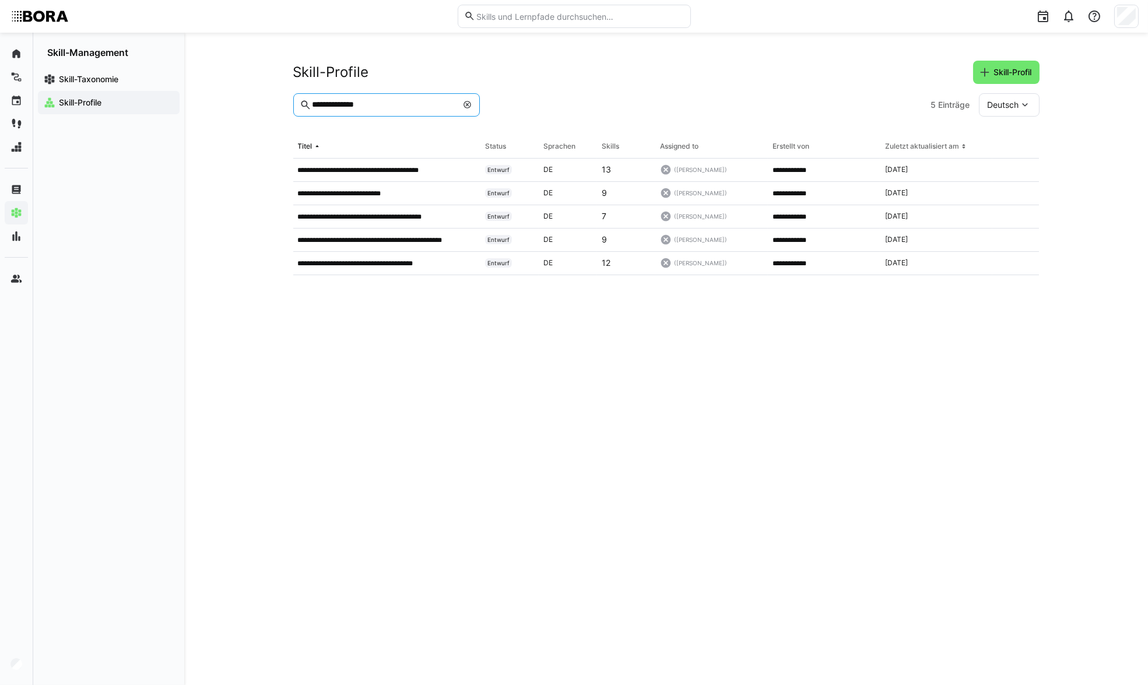
click at [408, 104] on input "**********" at bounding box center [384, 105] width 146 height 10
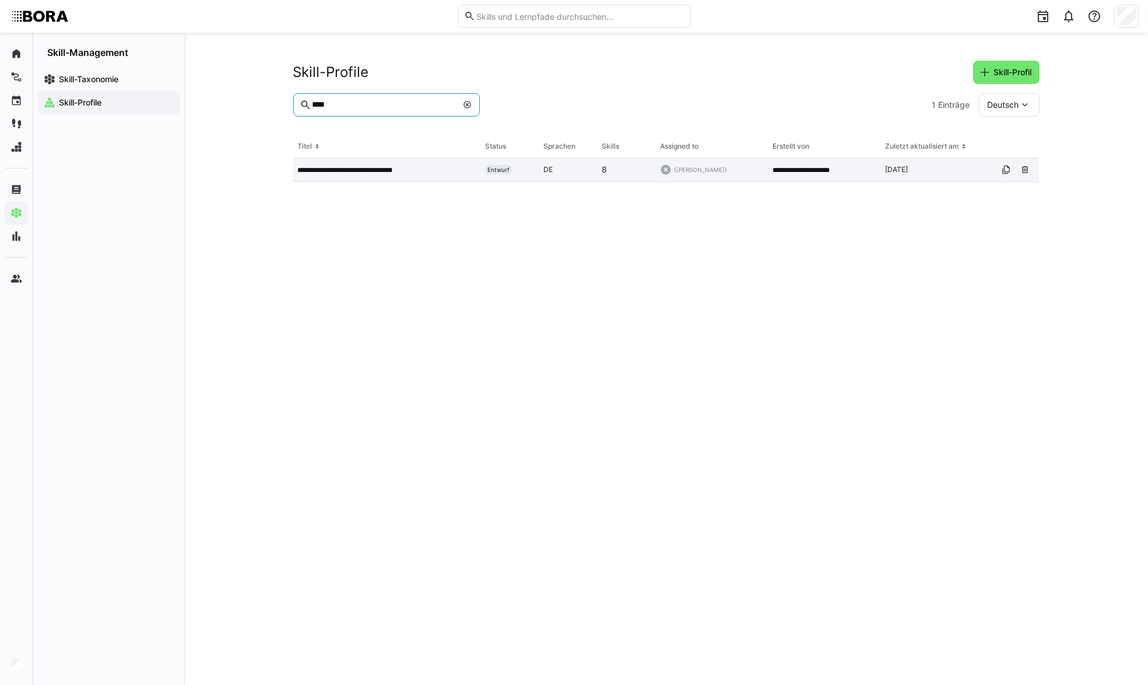
type input "****"
click at [402, 169] on p "**********" at bounding box center [357, 170] width 118 height 9
